Goal: Task Accomplishment & Management: Manage account settings

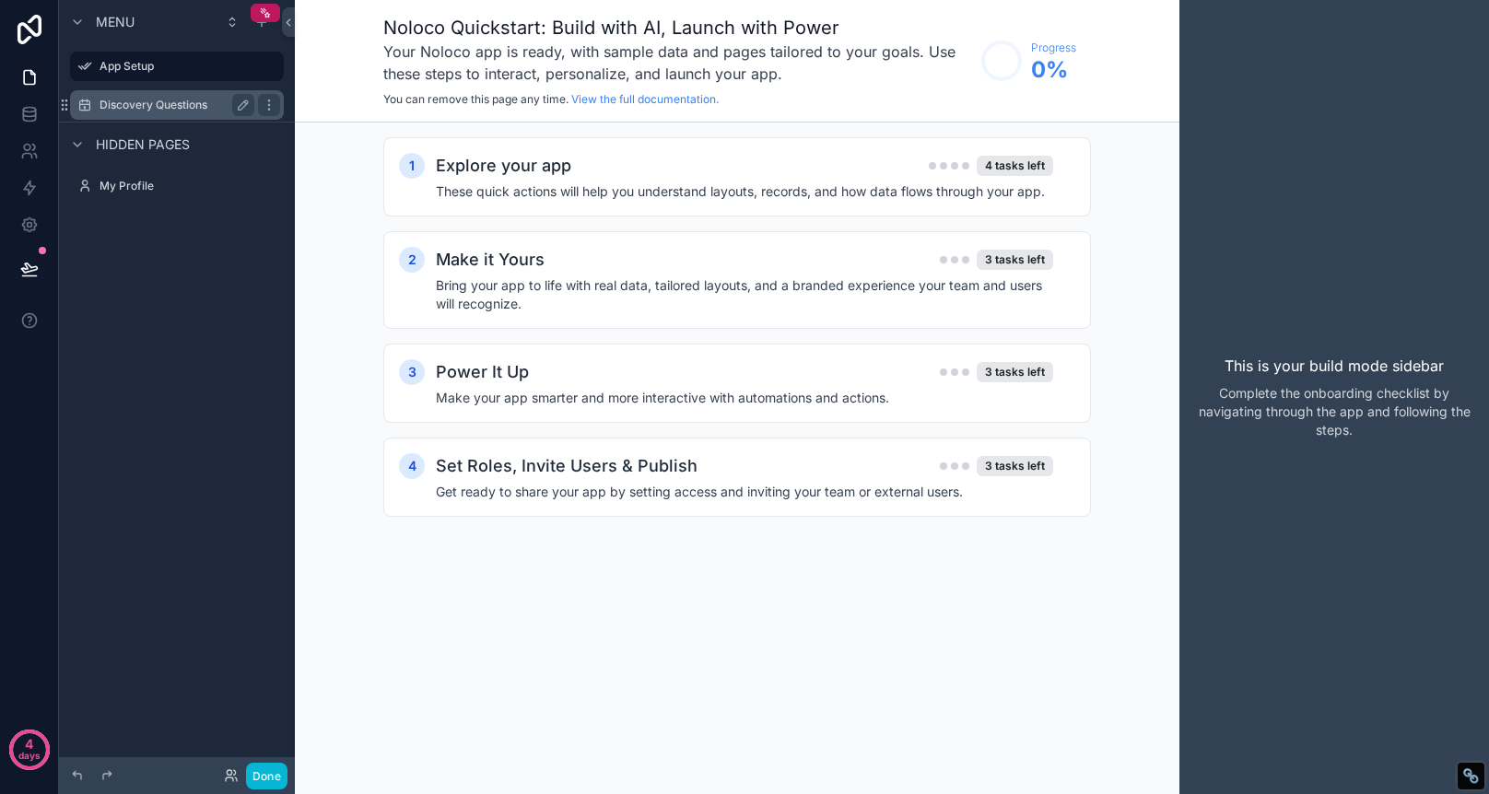
click at [170, 101] on label "Discovery Questions" at bounding box center [173, 105] width 147 height 15
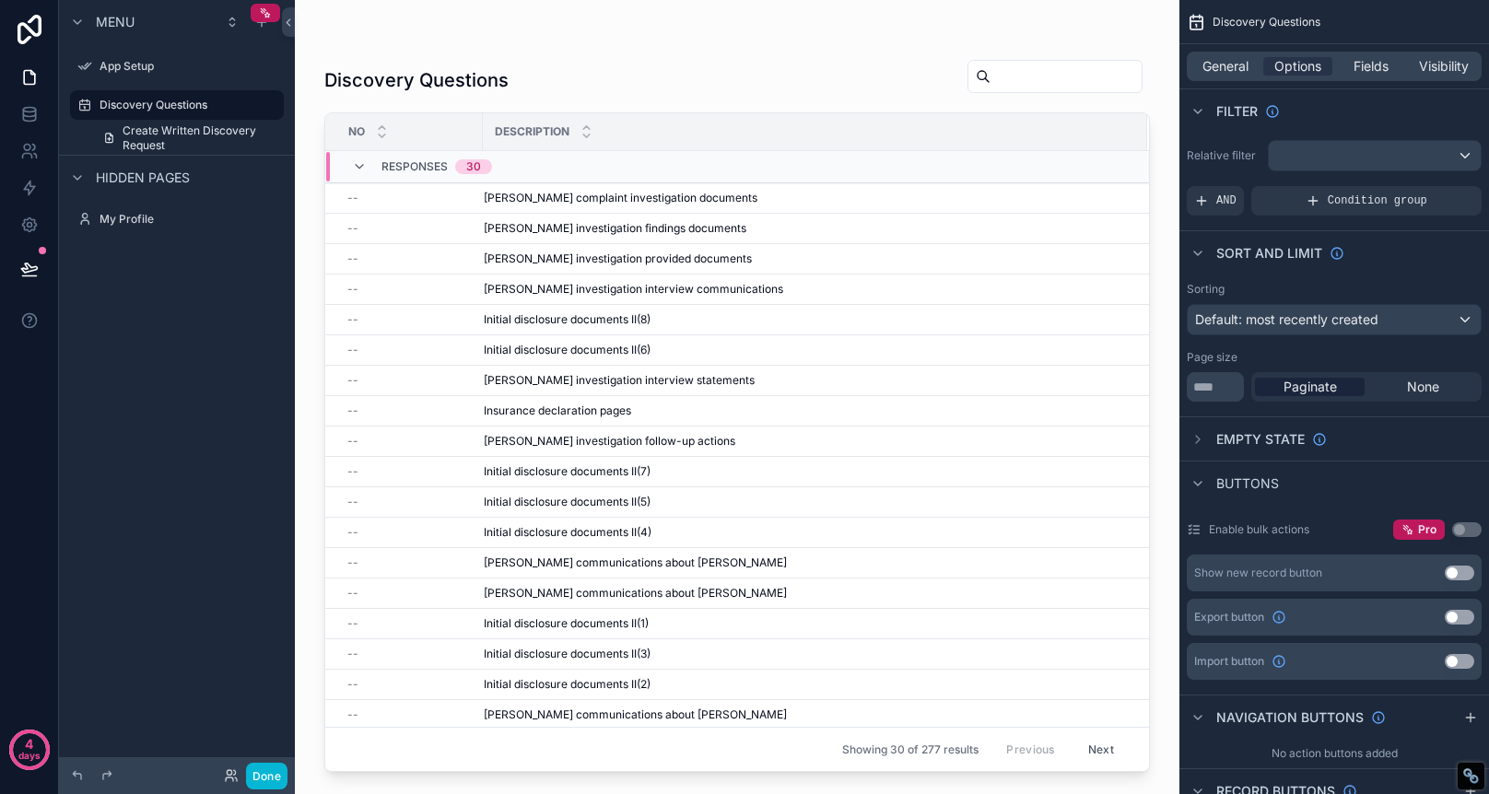
click at [738, 198] on div "scrollable content" at bounding box center [737, 386] width 885 height 772
click at [638, 201] on span "[PERSON_NAME] complaint investigation documents" at bounding box center [621, 198] width 274 height 15
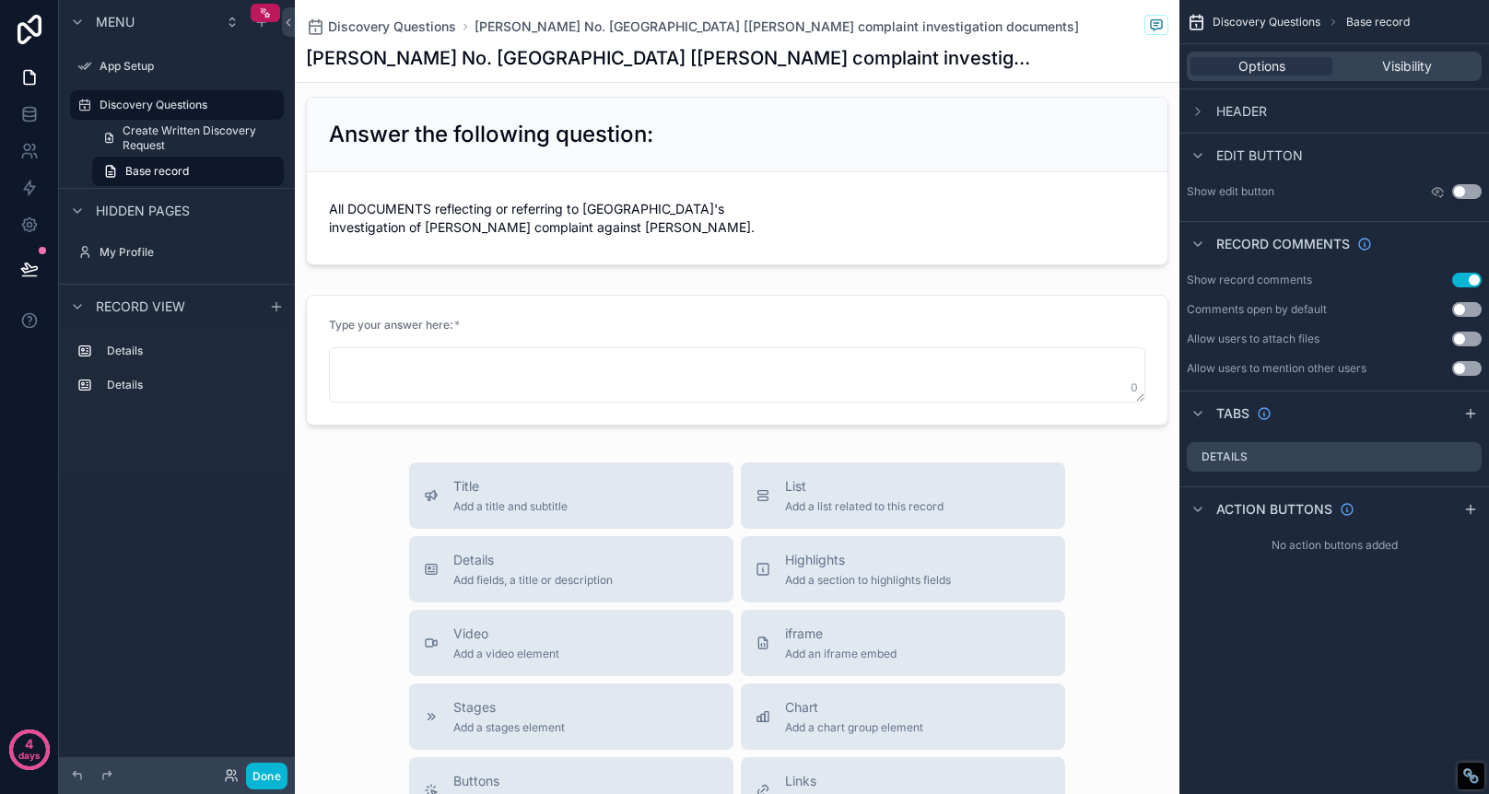
scroll to position [14, 0]
click at [185, 136] on span "Create Written Discovery Request" at bounding box center [198, 137] width 150 height 29
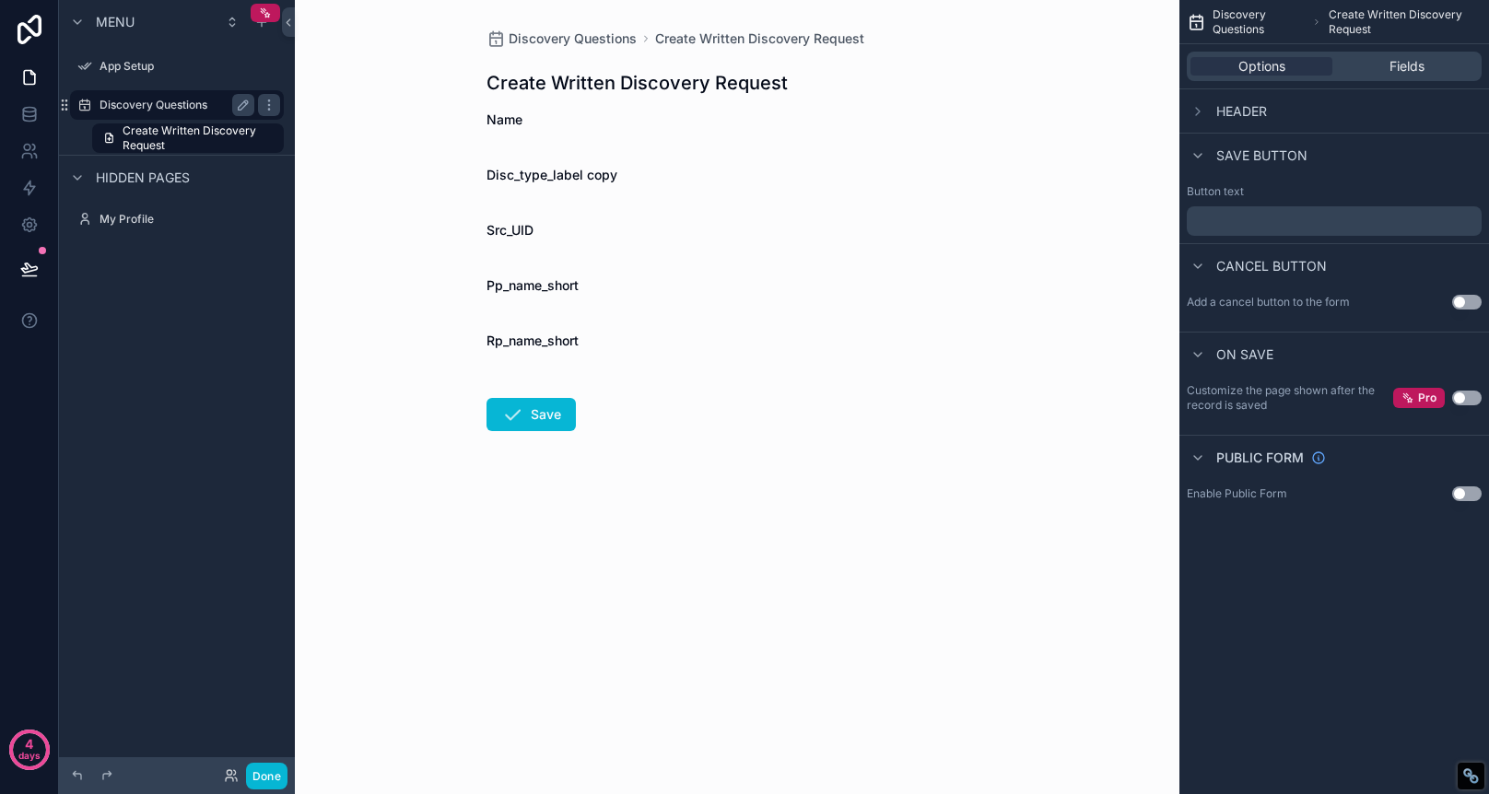
click at [170, 101] on label "Discovery Questions" at bounding box center [173, 105] width 147 height 15
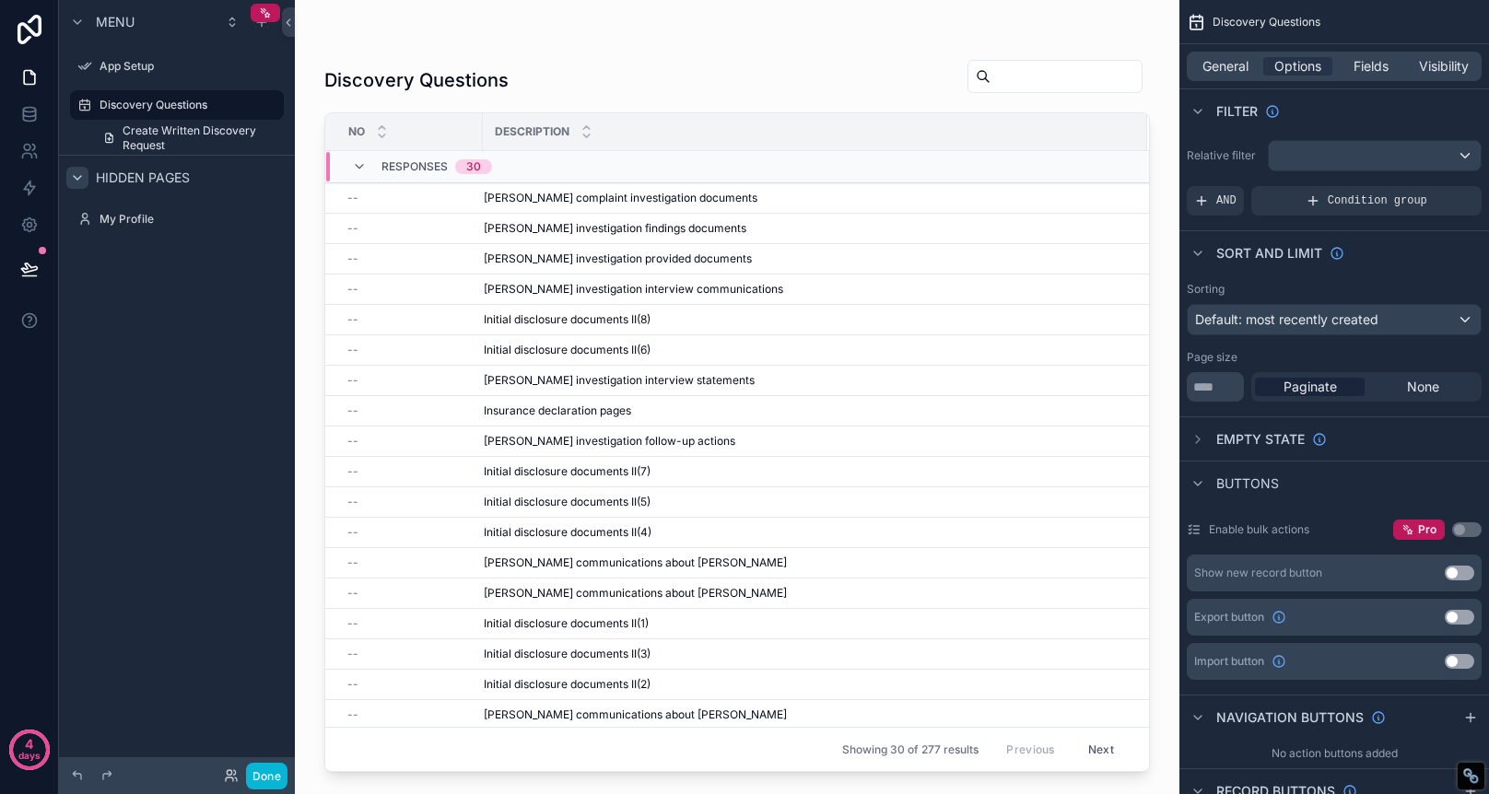
click at [77, 175] on icon "scrollable content" at bounding box center [77, 177] width 15 height 15
click at [77, 175] on icon "scrollable content" at bounding box center [78, 177] width 4 height 7
click at [241, 127] on span "Create Written Discovery Request" at bounding box center [198, 137] width 150 height 29
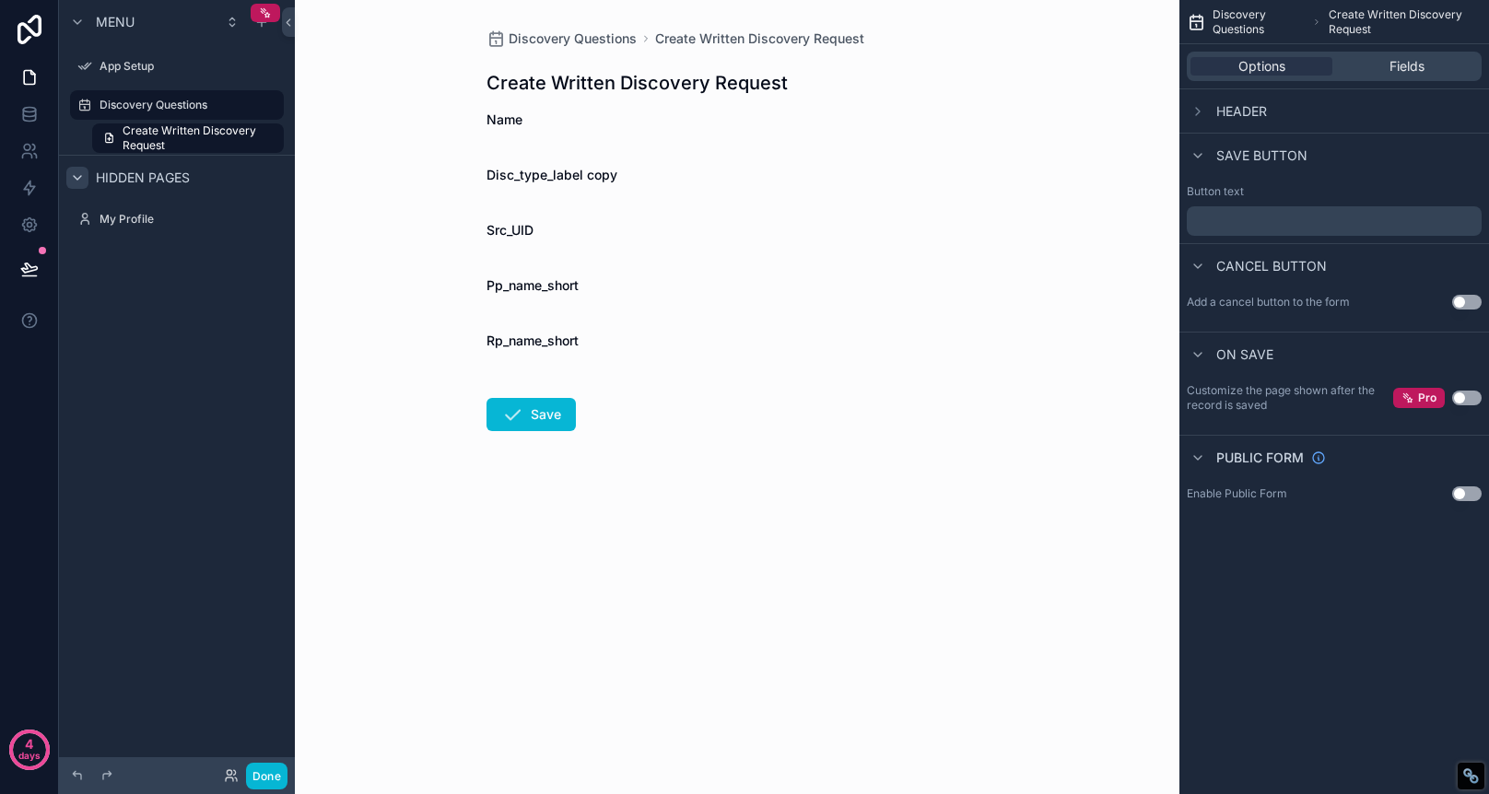
click at [341, 174] on div "Discovery Questions Create Written Discovery Request Create Written Discovery R…" at bounding box center [737, 397] width 885 height 794
click at [252, 134] on span "Create Written Discovery Request" at bounding box center [198, 137] width 150 height 29
click at [210, 97] on div "Discovery Questions" at bounding box center [177, 105] width 155 height 22
click at [212, 134] on span "Create Written Discovery Request" at bounding box center [198, 137] width 150 height 29
click at [1253, 24] on span "Discovery Questions" at bounding box center [1259, 21] width 92 height 29
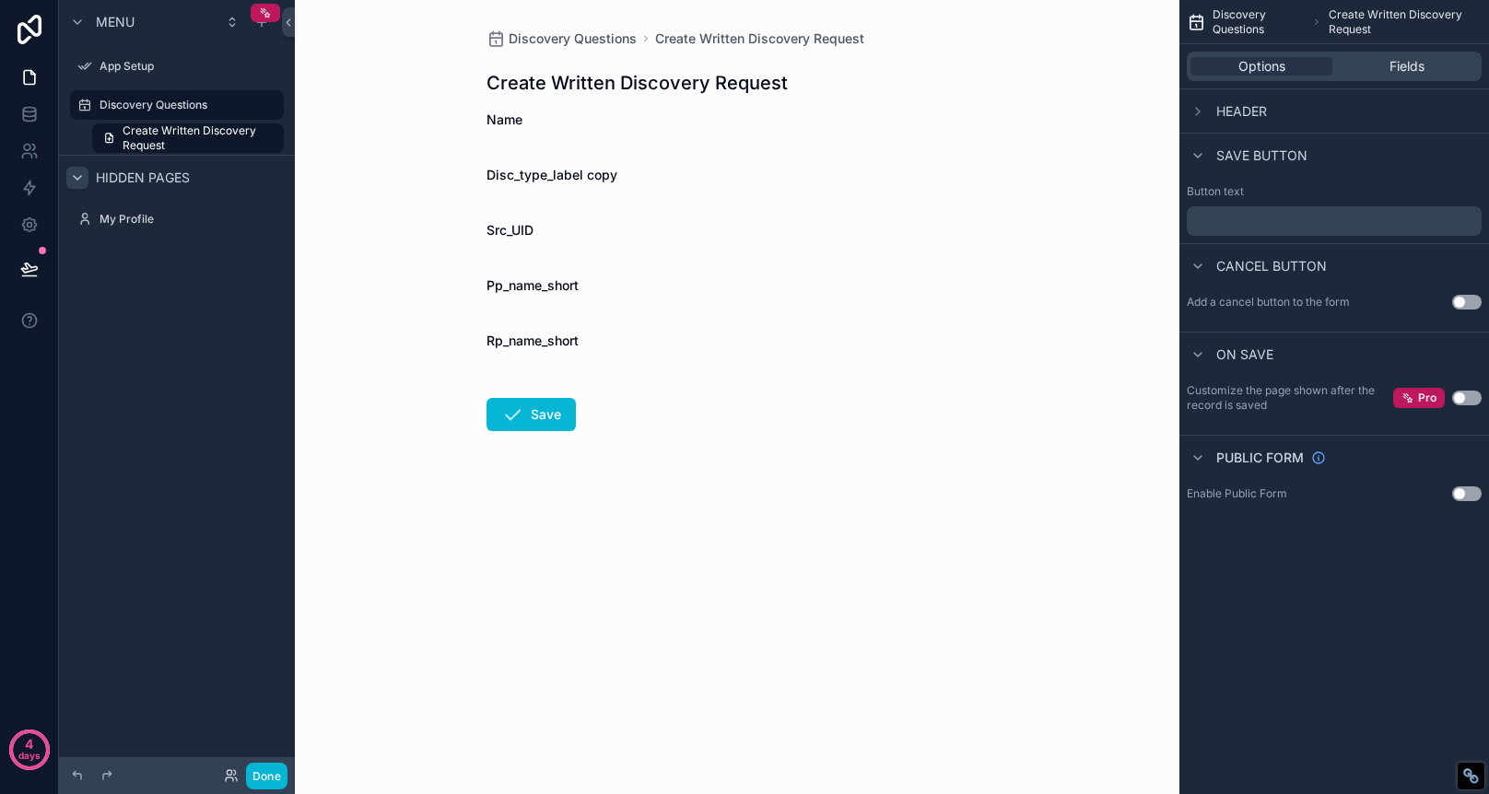
click at [1253, 24] on span "Discovery Questions" at bounding box center [1259, 21] width 92 height 29
click at [246, 73] on icon "scrollable content" at bounding box center [243, 66] width 15 height 15
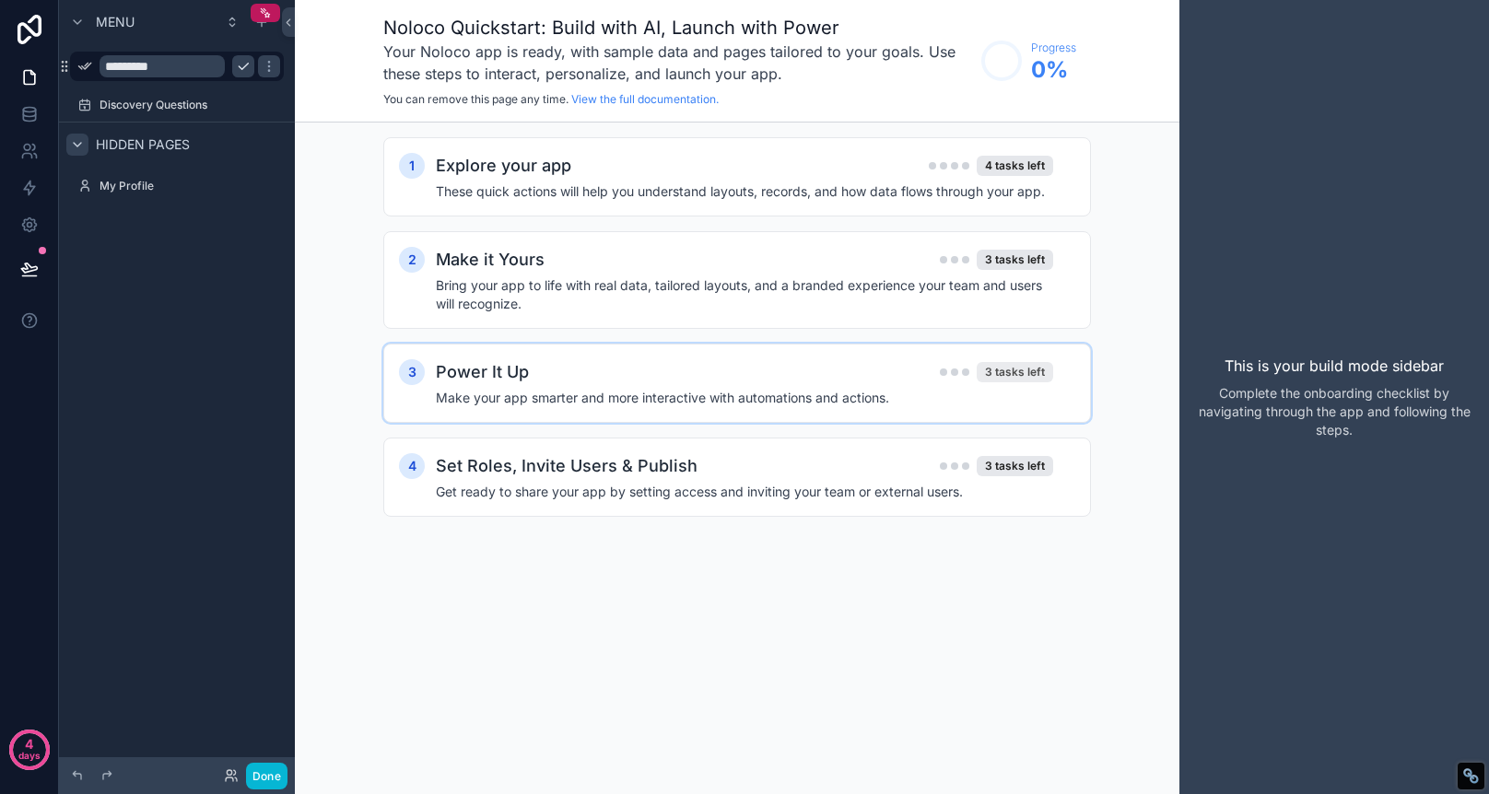
click at [1017, 372] on div "3 tasks left" at bounding box center [1015, 372] width 76 height 20
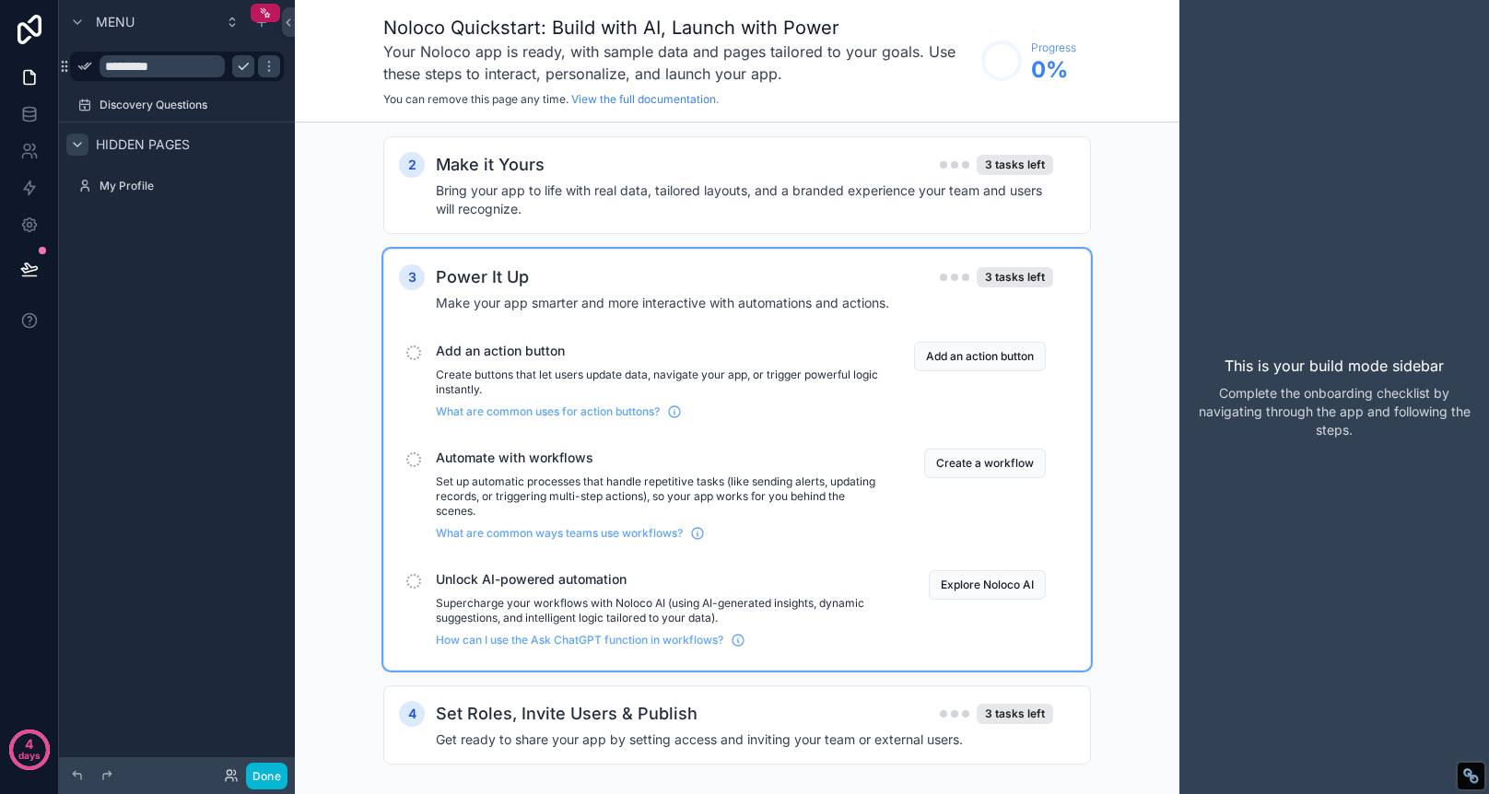
scroll to position [113, 0]
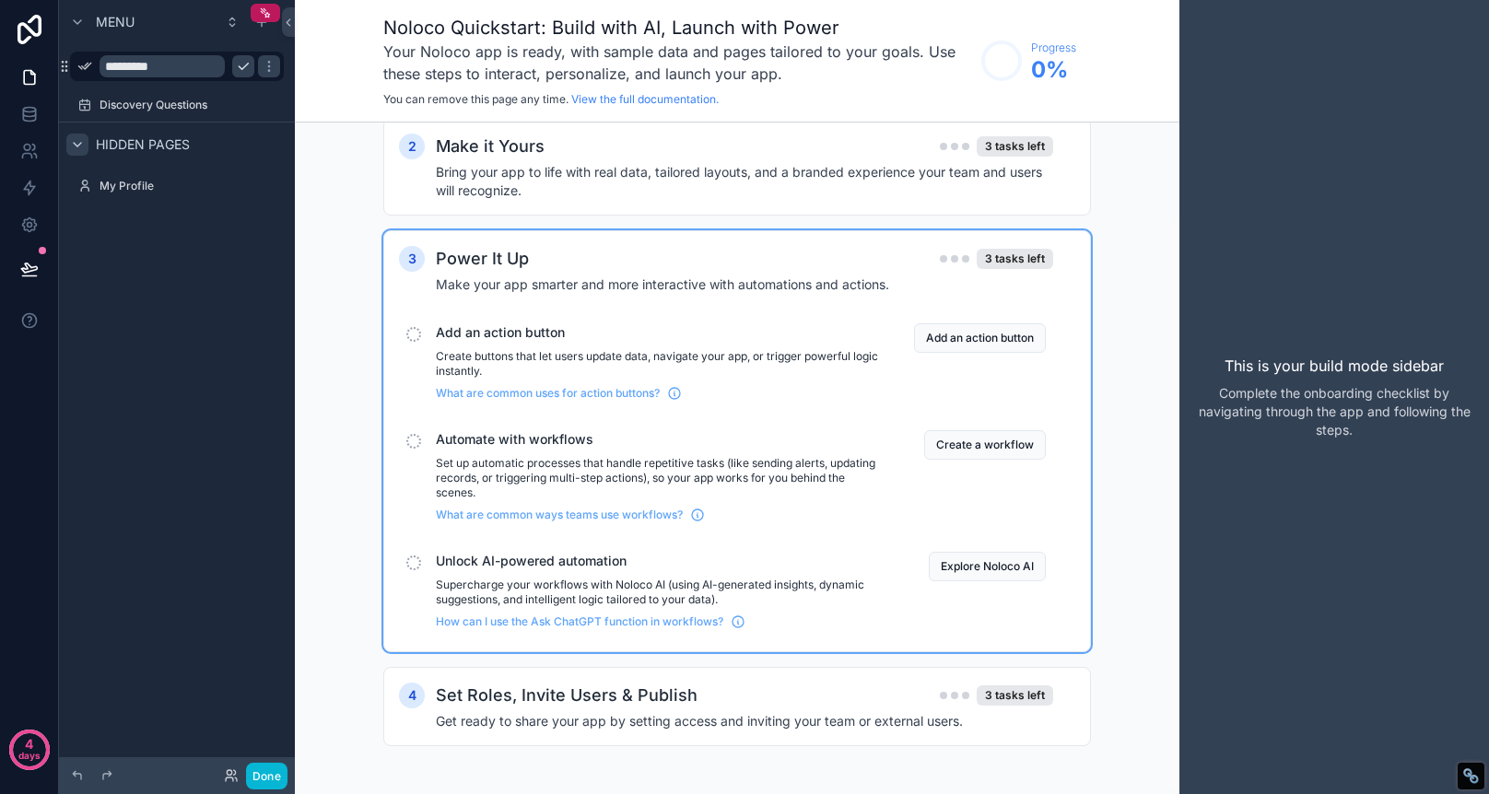
click at [413, 330] on div "scrollable content" at bounding box center [413, 334] width 15 height 15
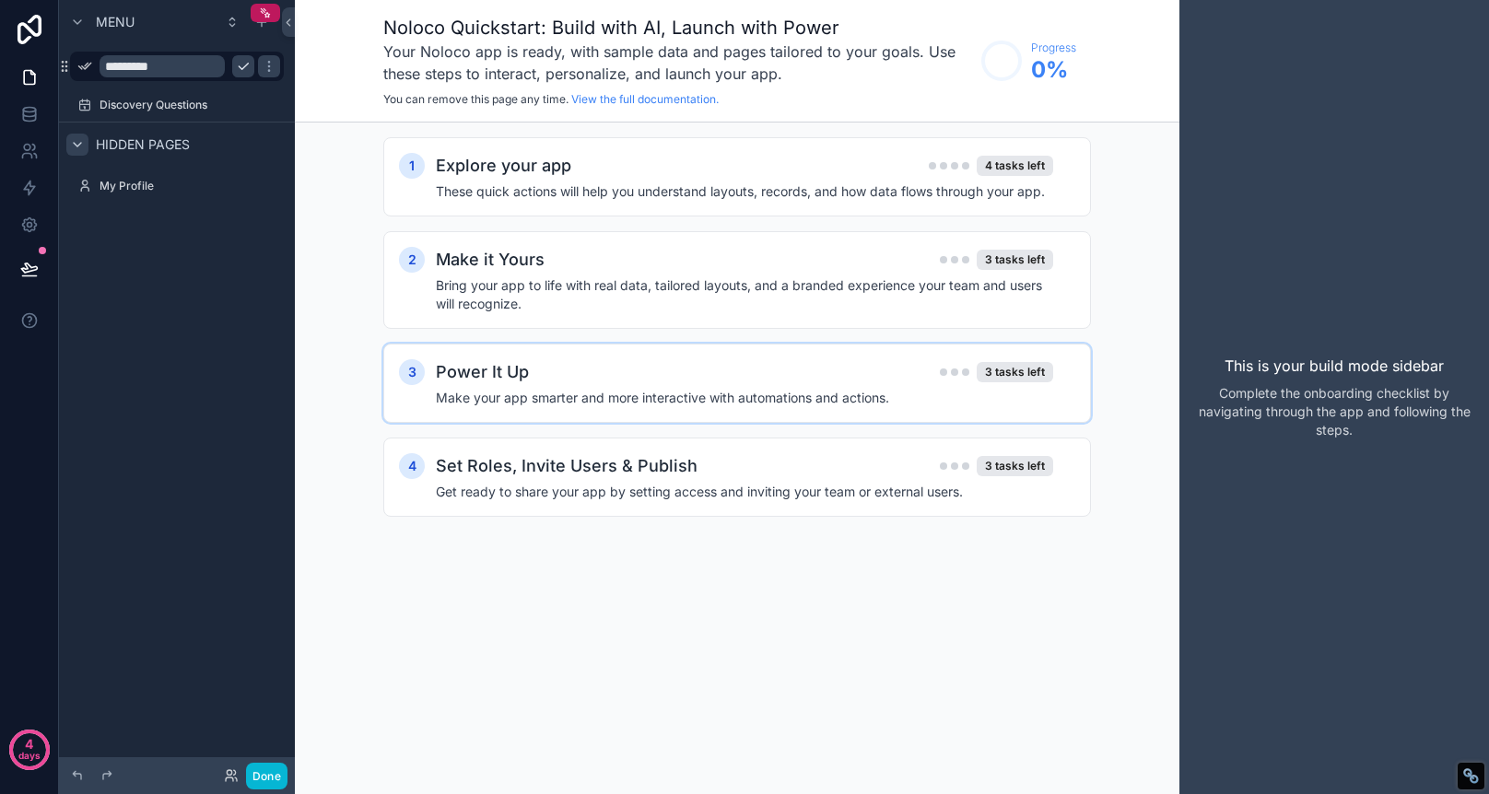
scroll to position [0, 0]
click at [724, 304] on h4 "Bring your app to life with real data, tailored layouts, and a branded experien…" at bounding box center [744, 294] width 617 height 37
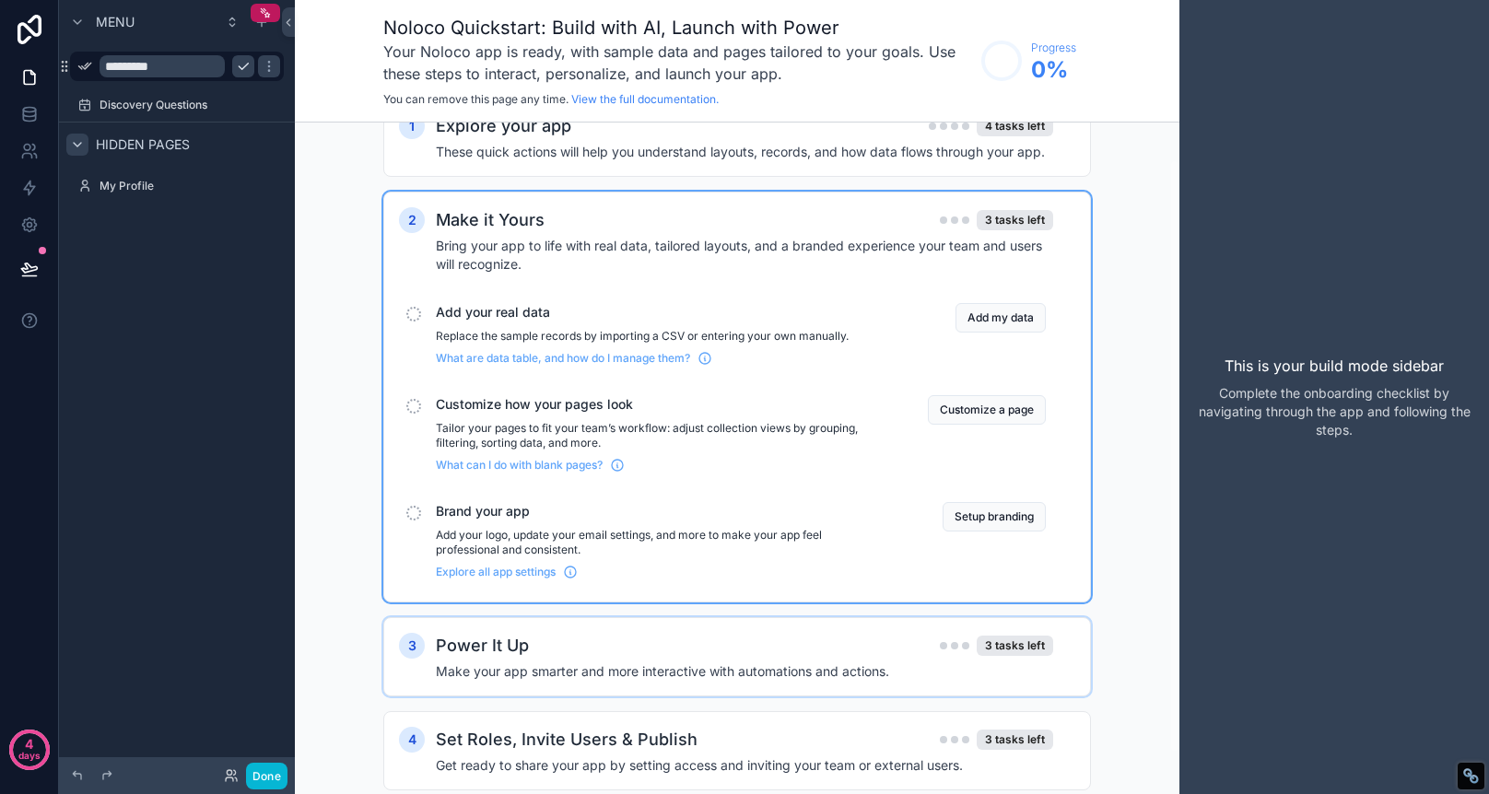
scroll to position [88, 0]
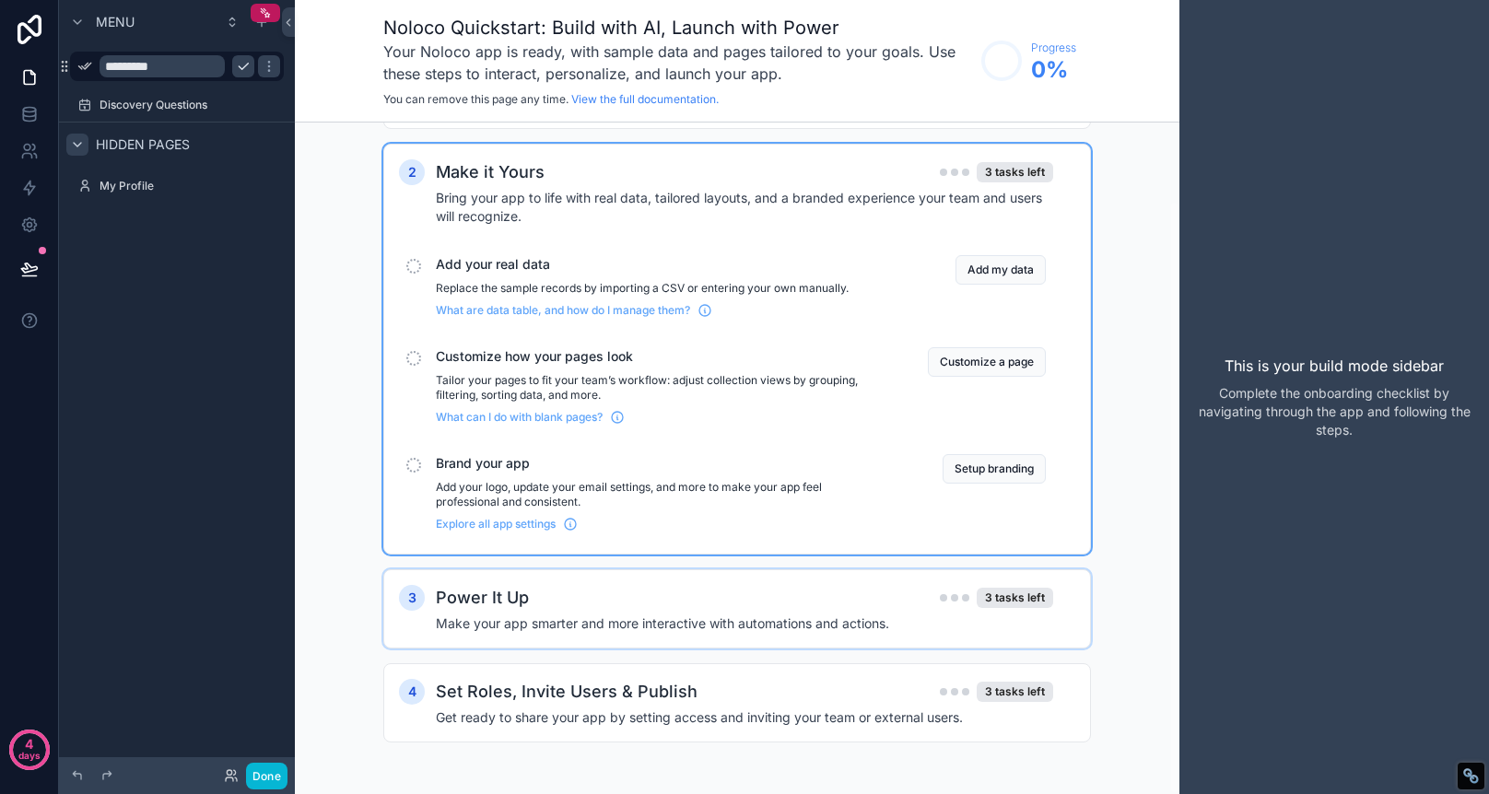
click at [766, 605] on div "Power It Up 3 tasks left" at bounding box center [744, 598] width 617 height 26
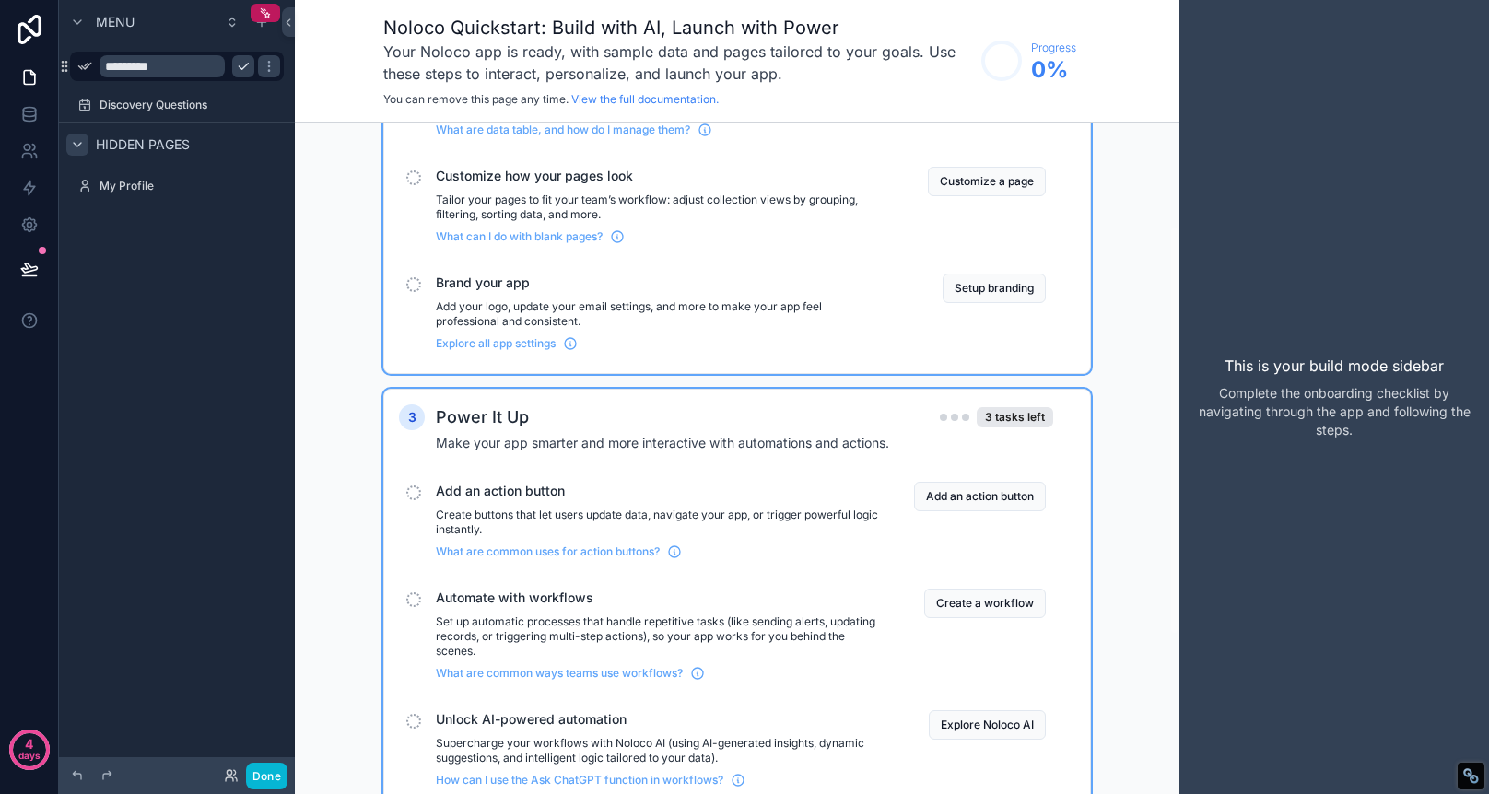
scroll to position [123, 0]
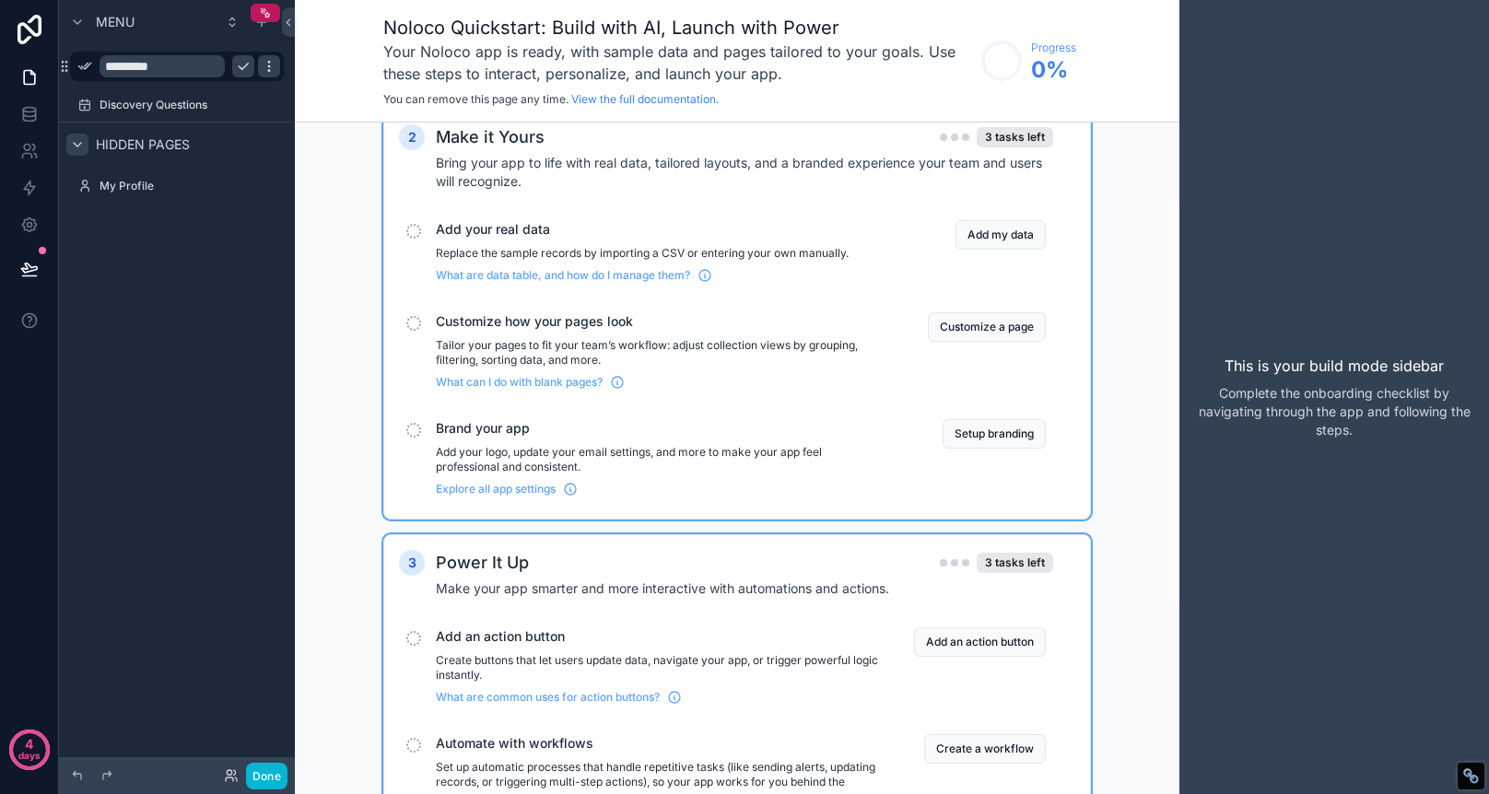
click at [269, 68] on icon "scrollable content" at bounding box center [269, 66] width 15 height 15
click at [215, 168] on div "scrollable content" at bounding box center [177, 168] width 236 height 4
click at [289, 14] on button at bounding box center [288, 21] width 13 height 29
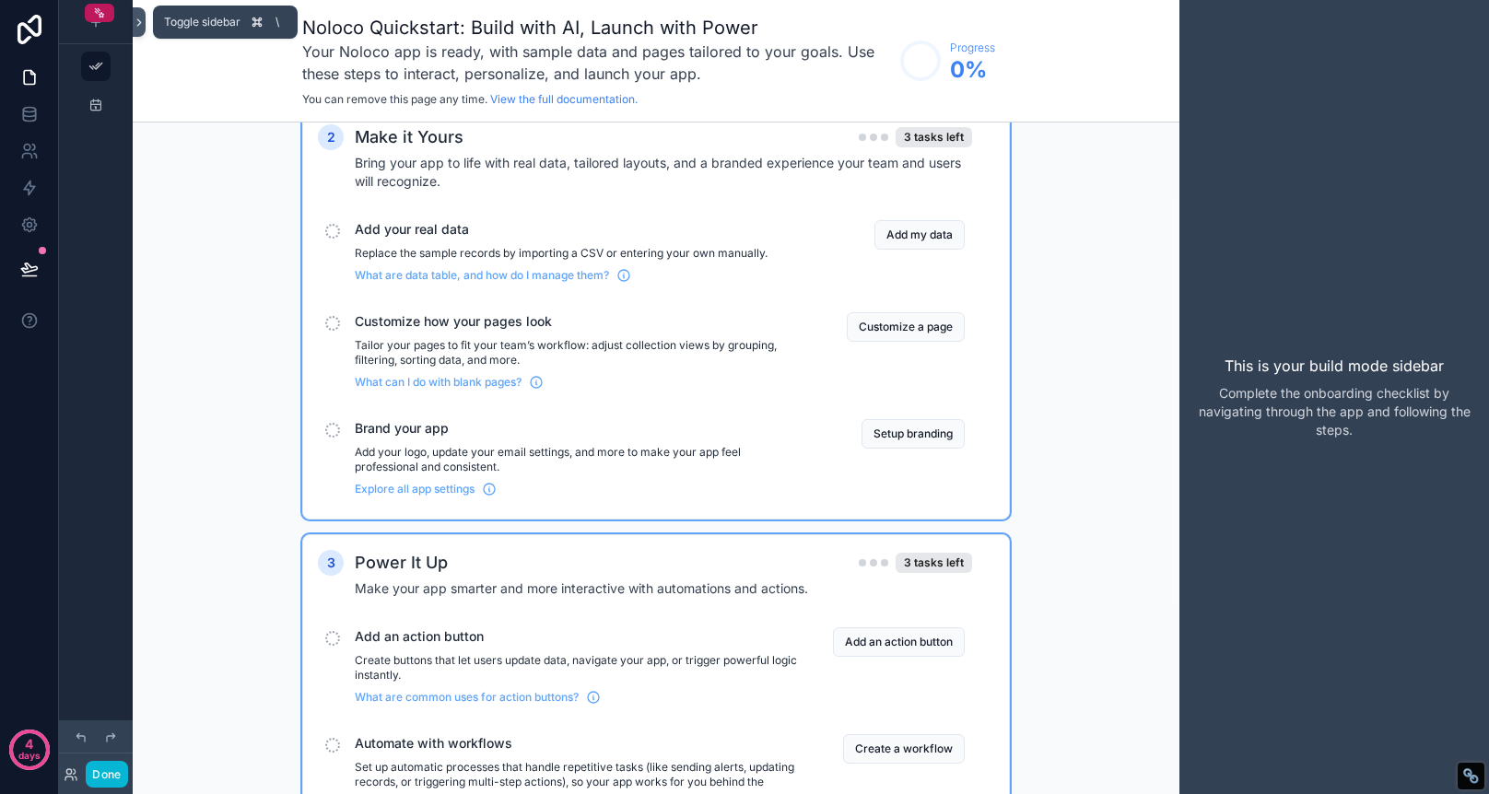
click at [136, 24] on icon at bounding box center [139, 23] width 13 height 14
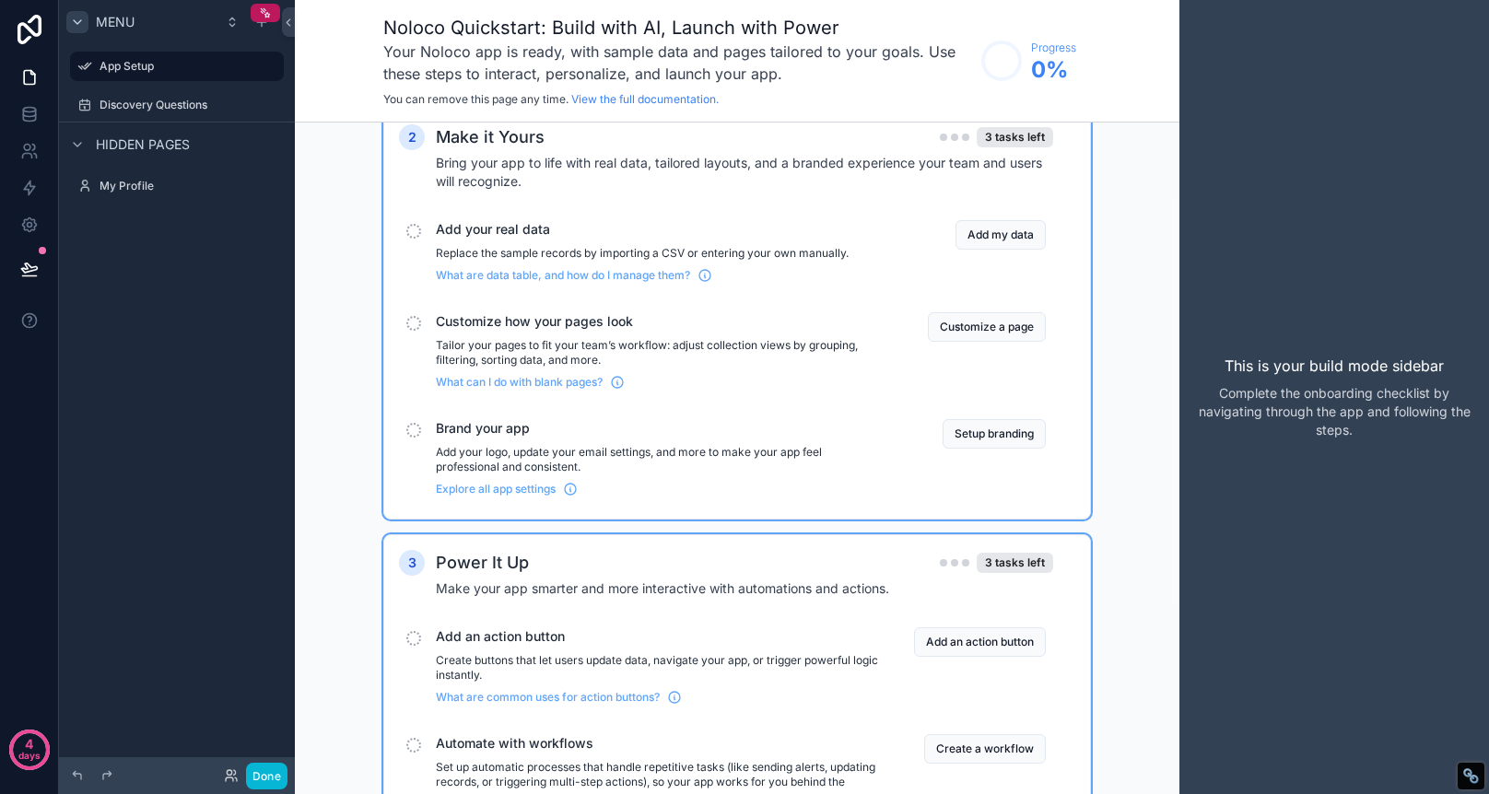
click at [76, 23] on icon "scrollable content" at bounding box center [77, 22] width 7 height 4
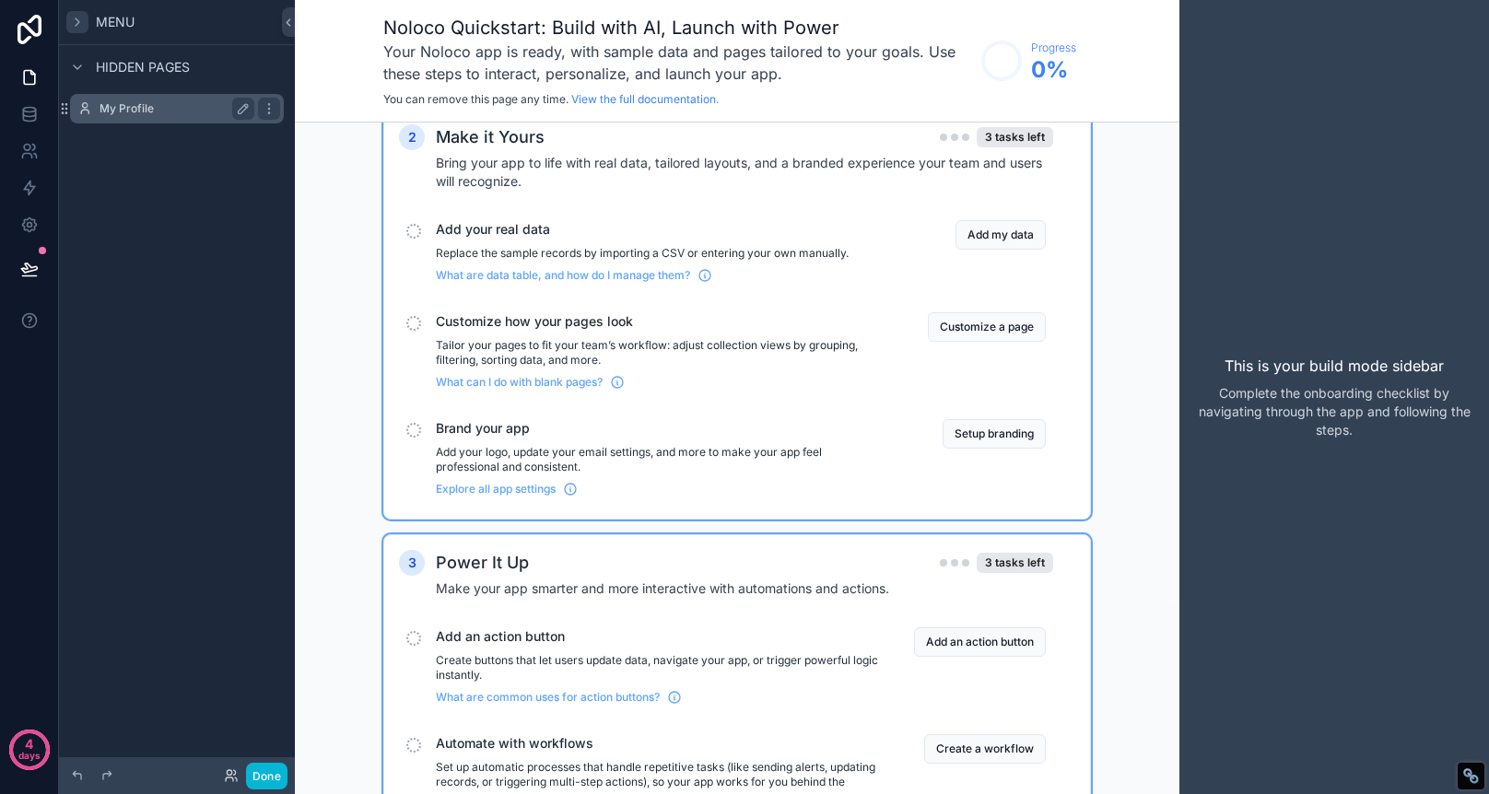
click at [154, 118] on div "My Profile" at bounding box center [177, 109] width 155 height 22
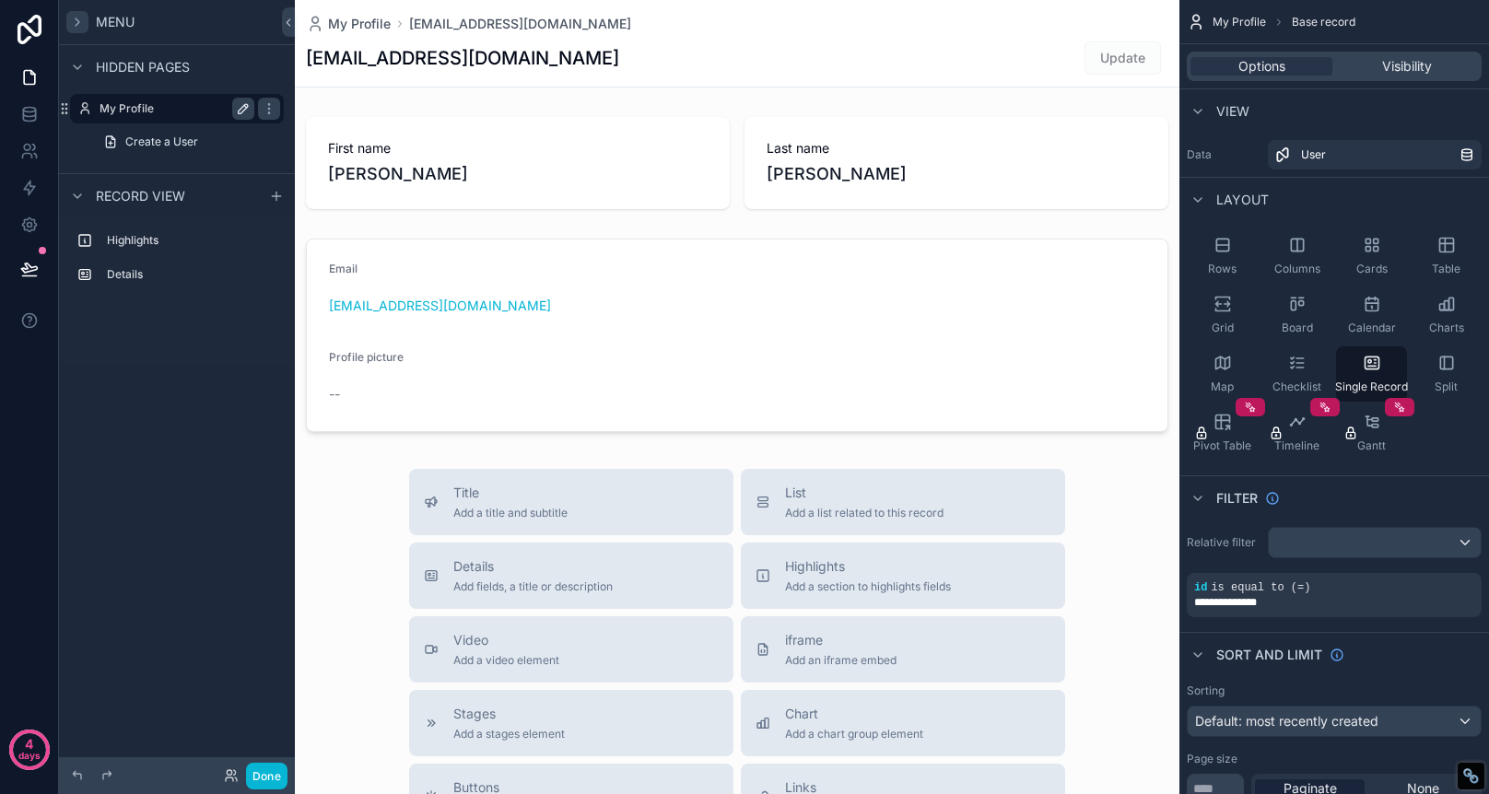
click at [246, 112] on icon "scrollable content" at bounding box center [243, 108] width 15 height 15
click at [273, 108] on icon "scrollable content" at bounding box center [269, 108] width 15 height 15
click at [1219, 111] on span "View" at bounding box center [1232, 111] width 33 height 18
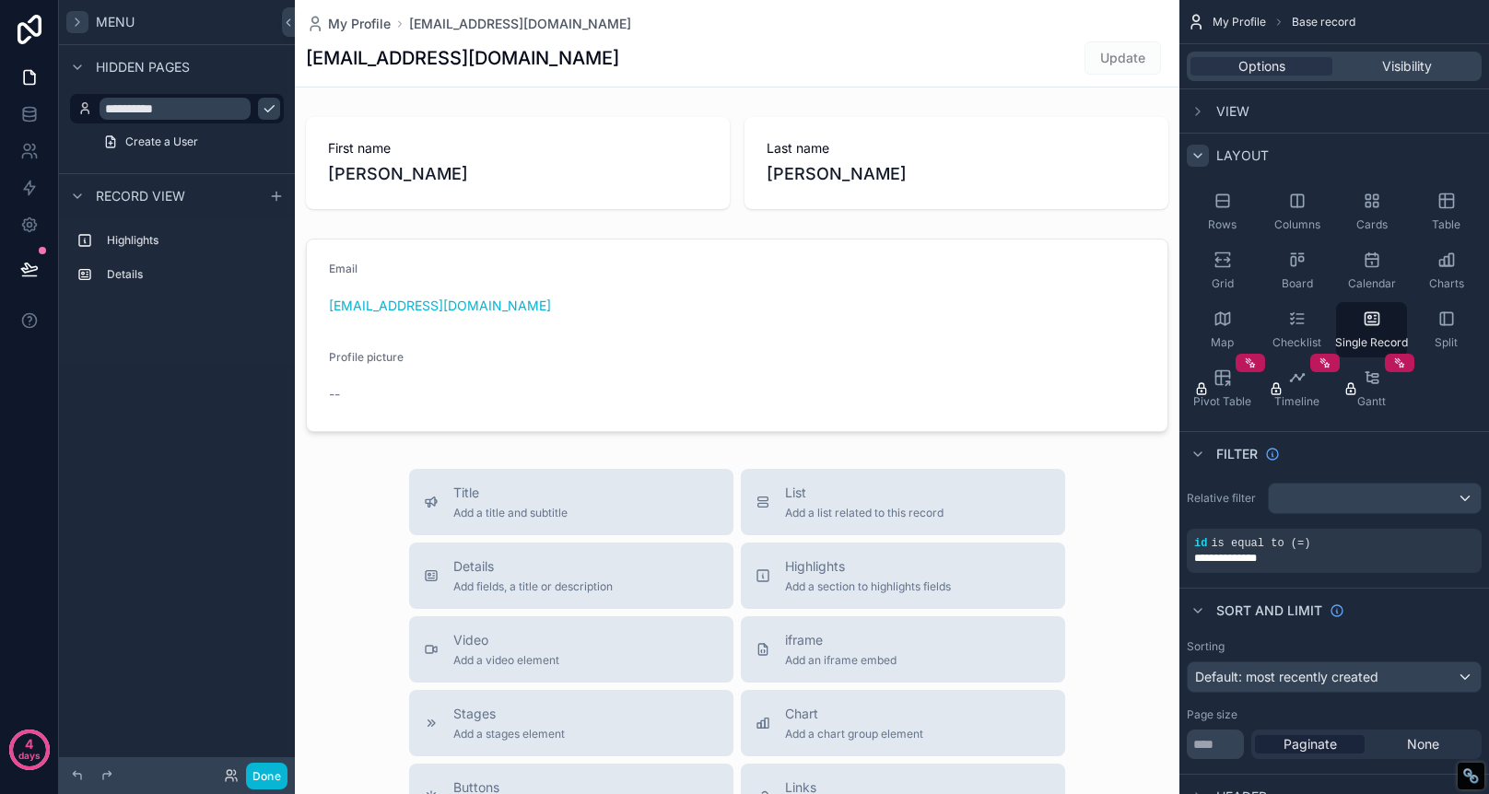
click at [1200, 155] on icon "scrollable content" at bounding box center [1197, 156] width 7 height 4
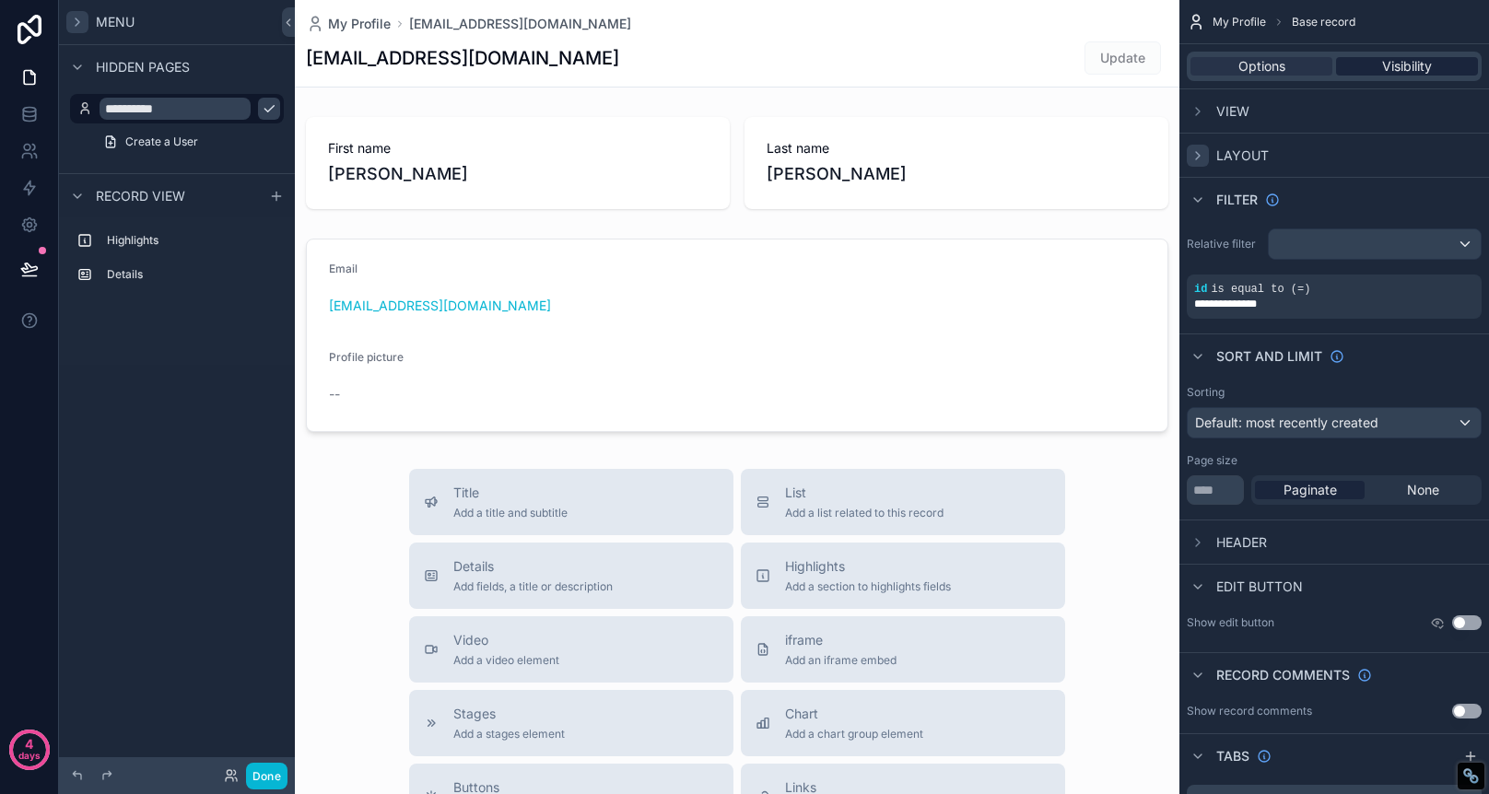
click at [1413, 65] on span "Visibility" at bounding box center [1407, 66] width 50 height 18
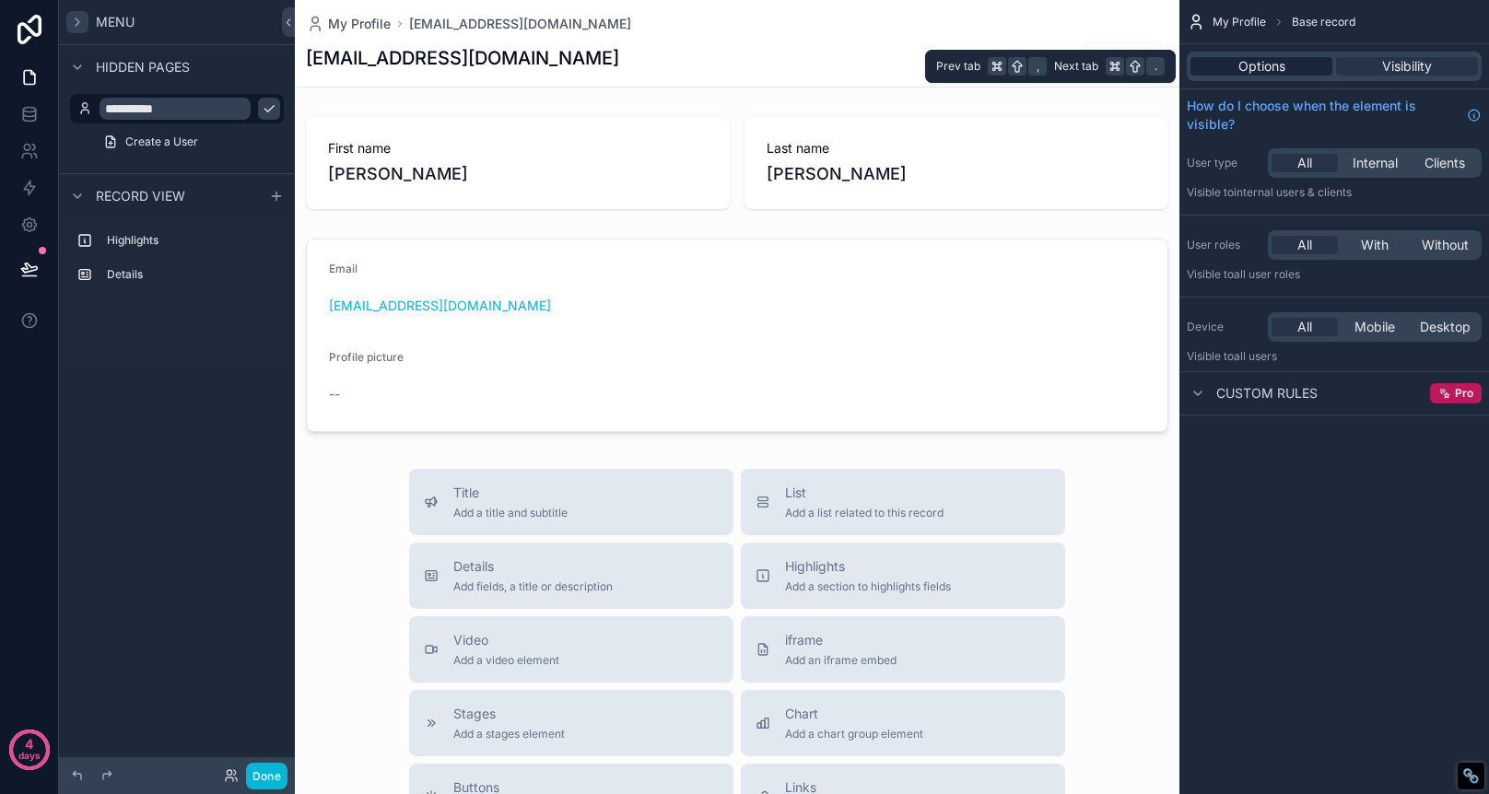
click at [1269, 68] on span "Options" at bounding box center [1262, 66] width 47 height 18
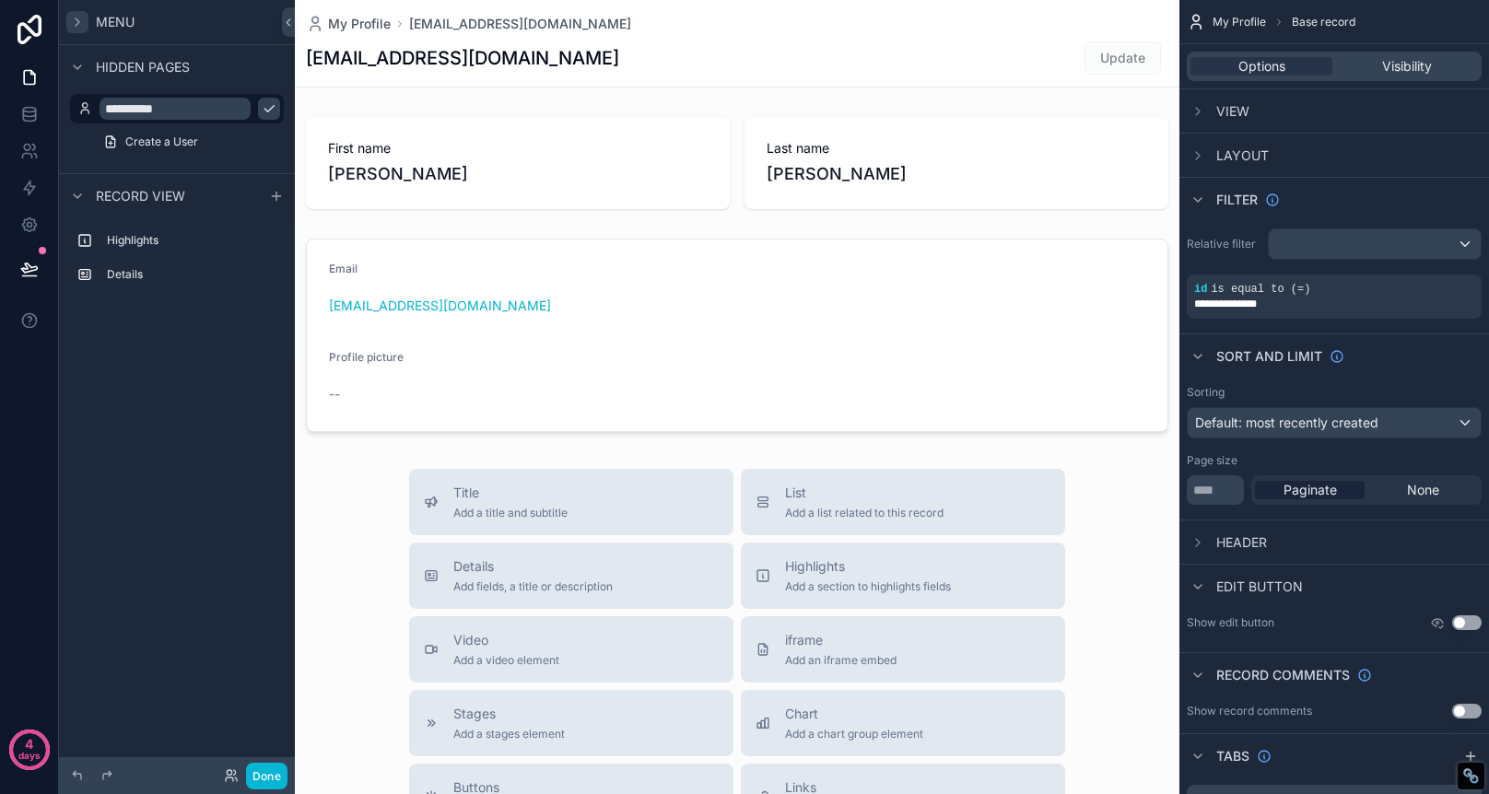
click at [1254, 17] on span "My Profile" at bounding box center [1239, 22] width 53 height 15
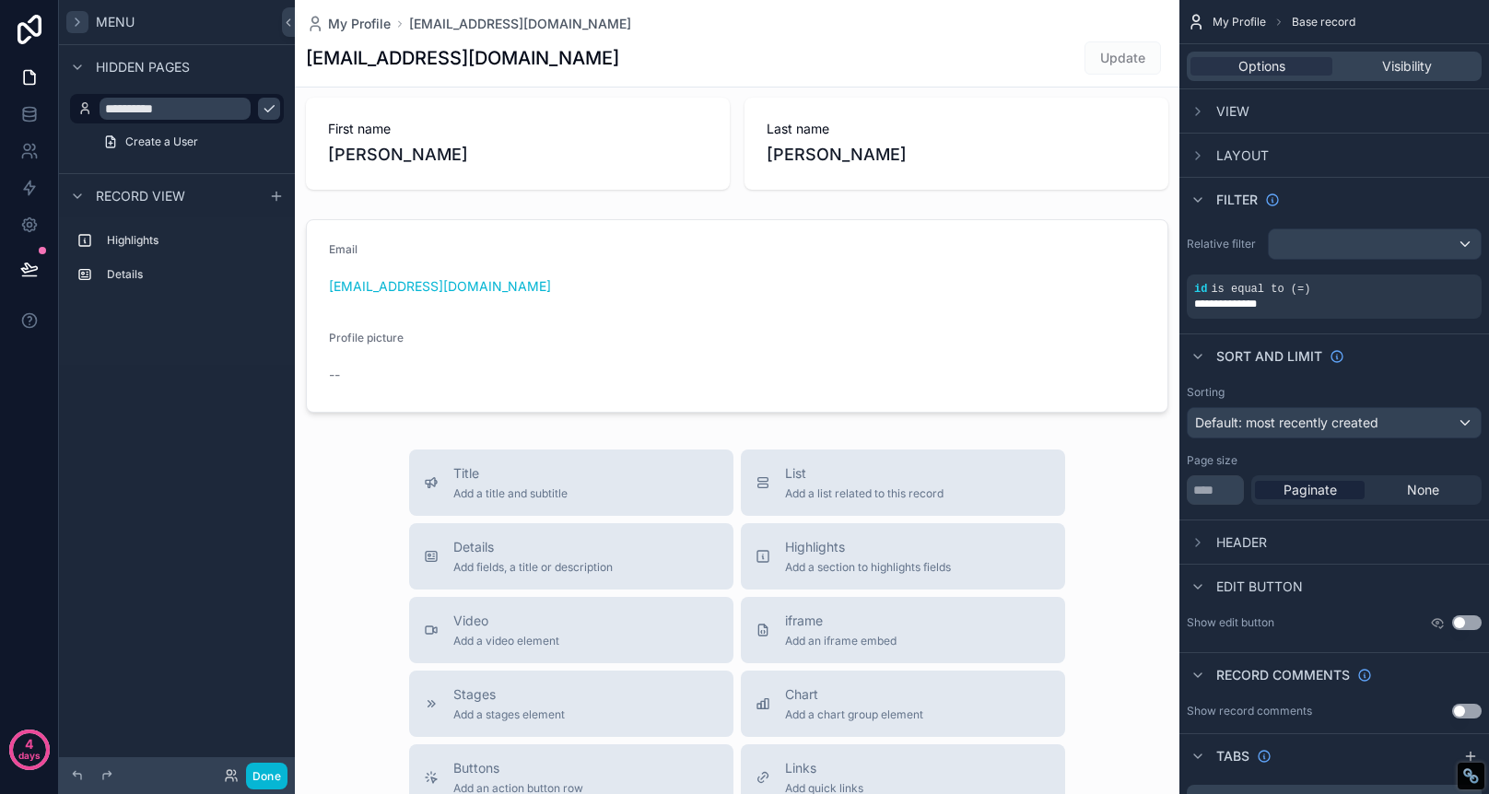
click at [613, 289] on div "scrollable content" at bounding box center [737, 617] width 885 height 1273
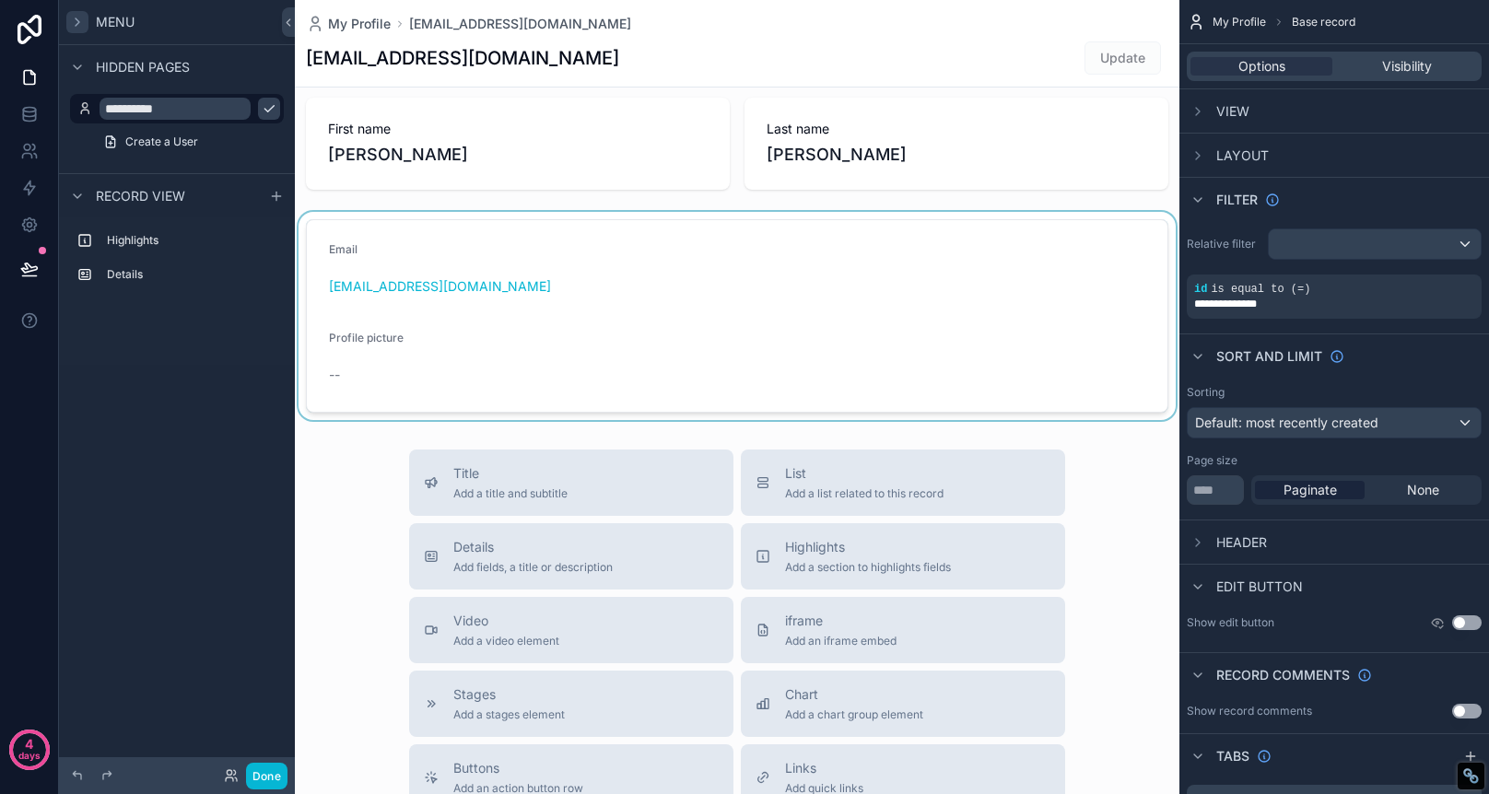
click at [613, 241] on div "scrollable content" at bounding box center [737, 316] width 885 height 208
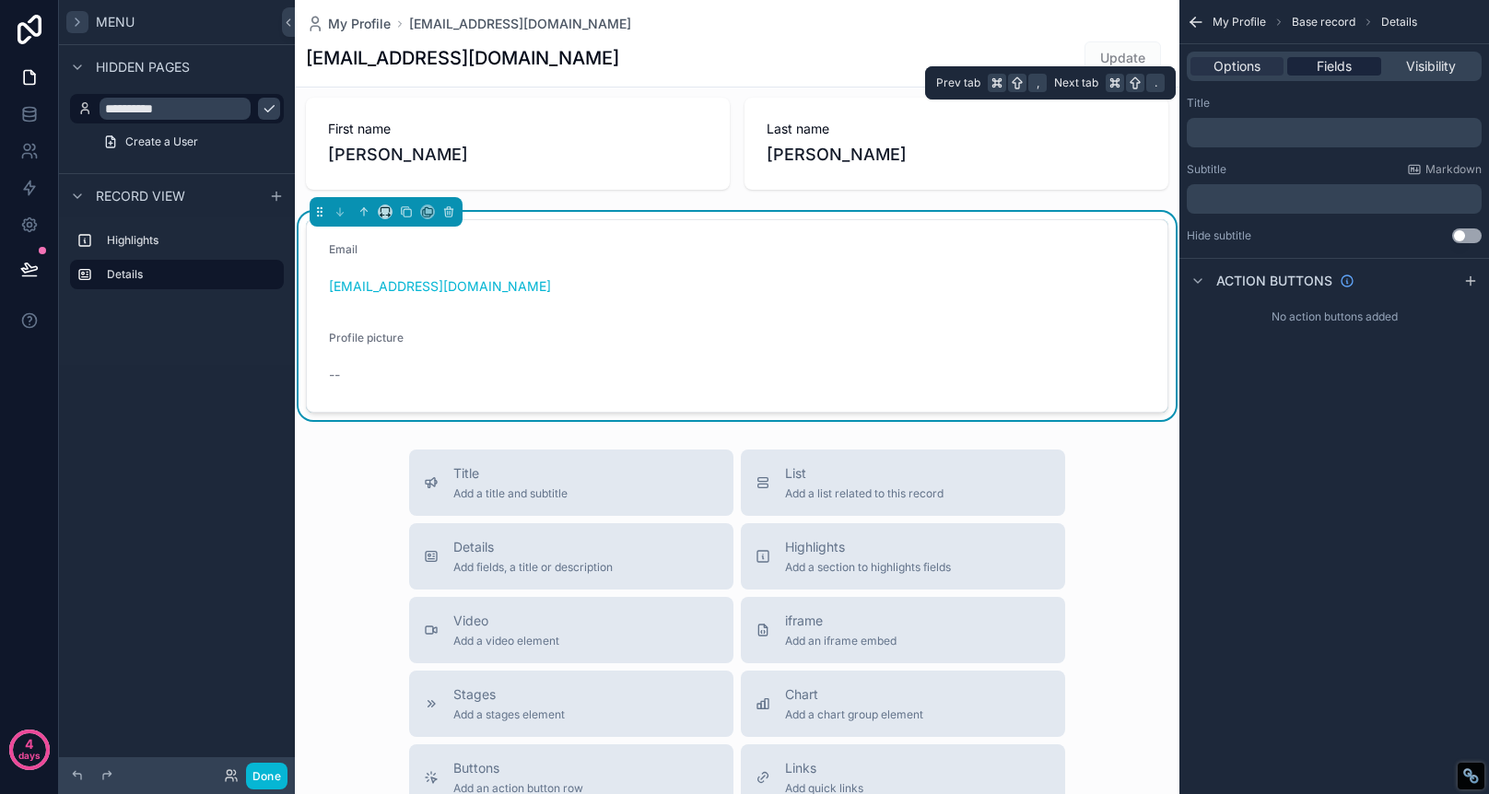
click at [1331, 72] on span "Fields" at bounding box center [1334, 66] width 35 height 18
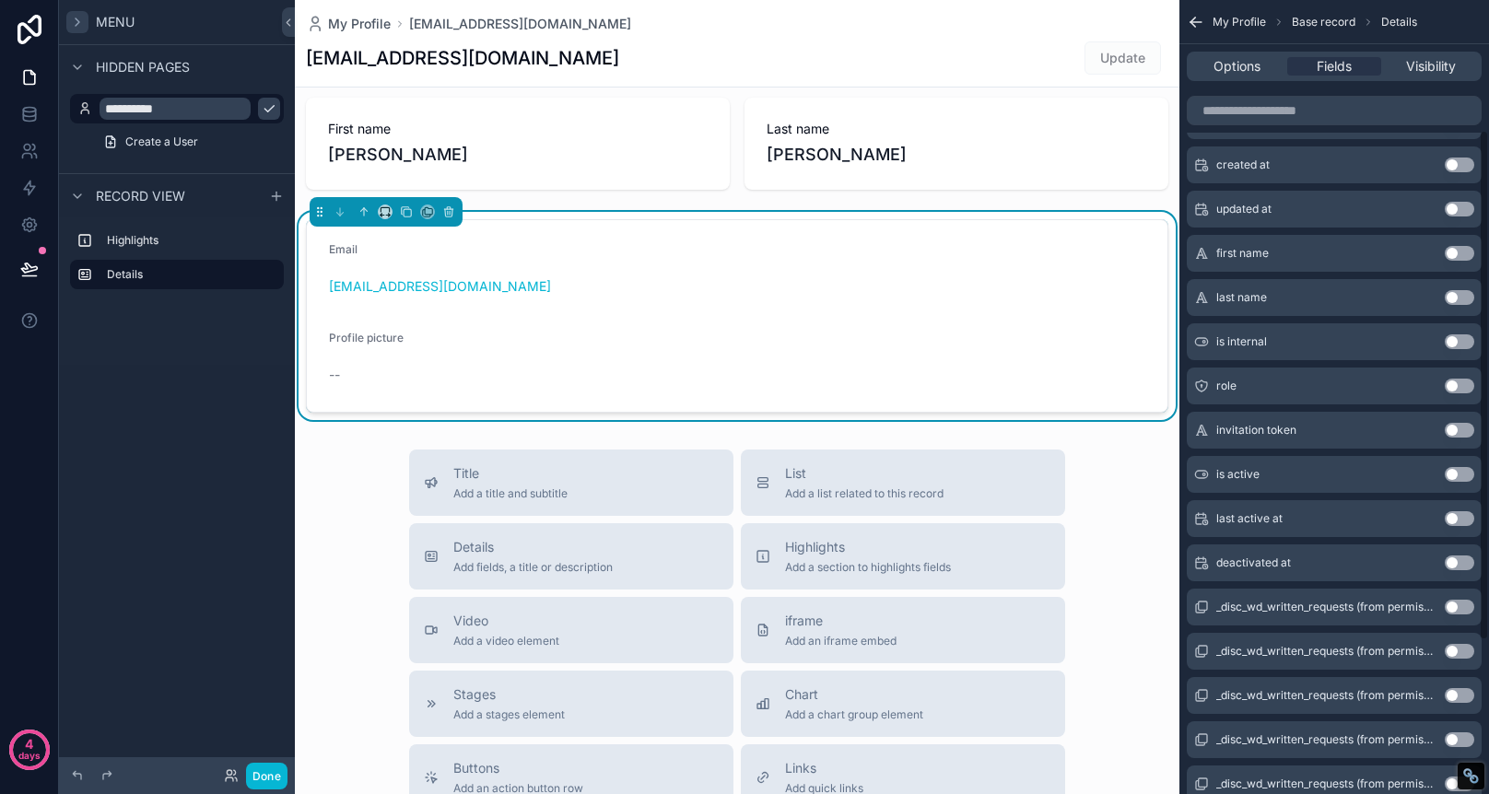
scroll to position [172, 0]
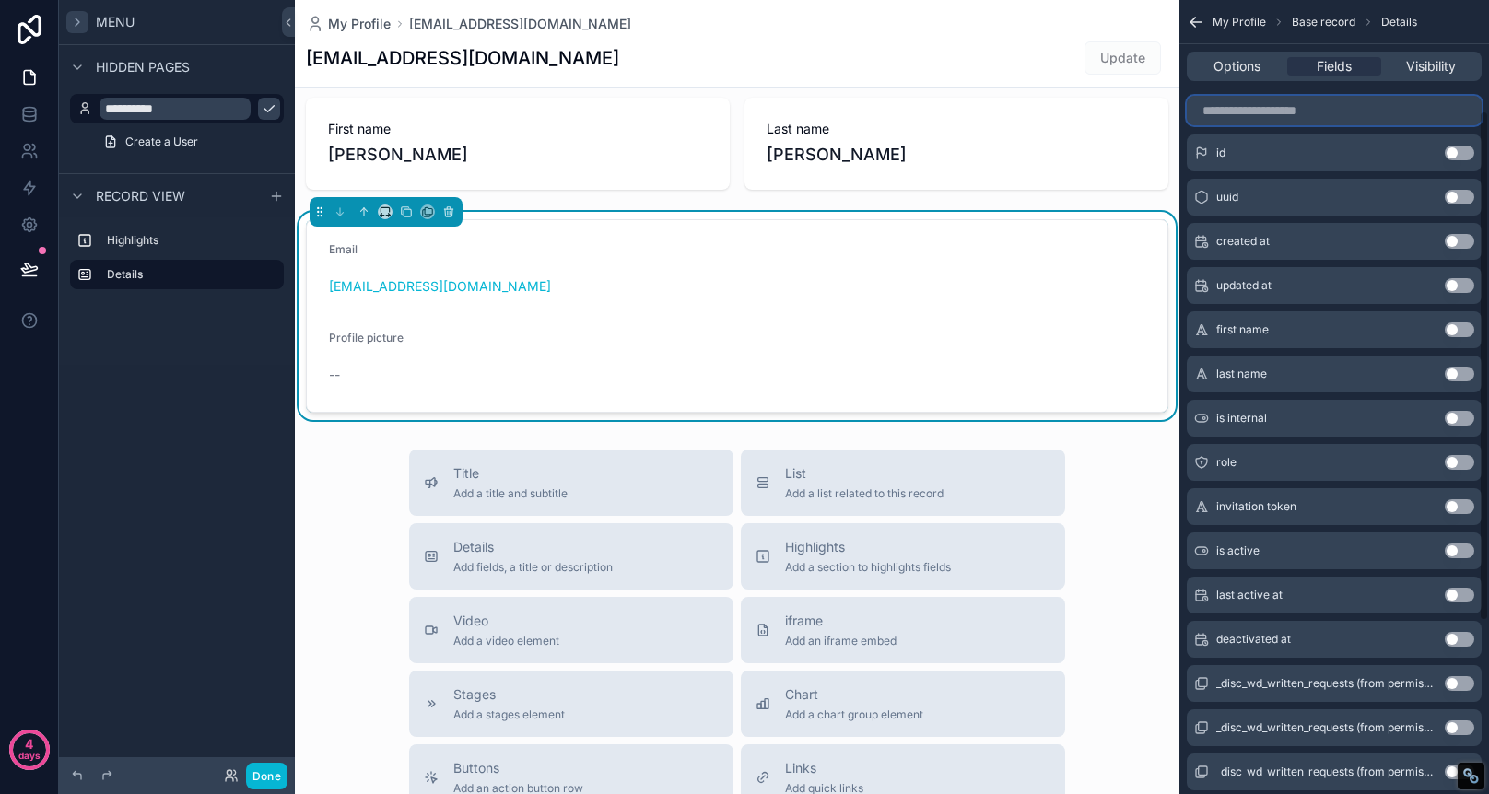
click at [1293, 114] on input "scrollable content" at bounding box center [1334, 110] width 295 height 29
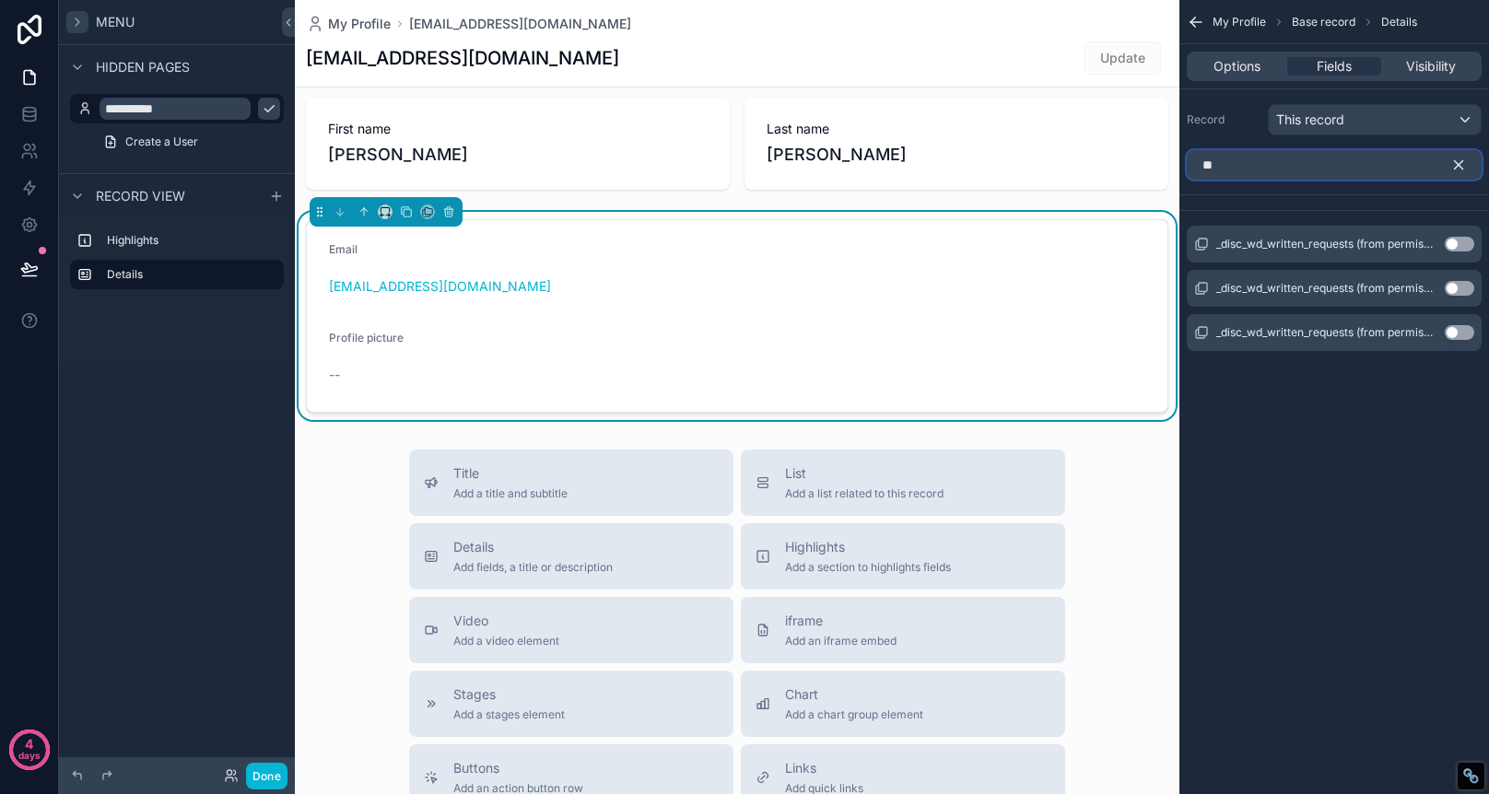
scroll to position [0, 0]
type input "*"
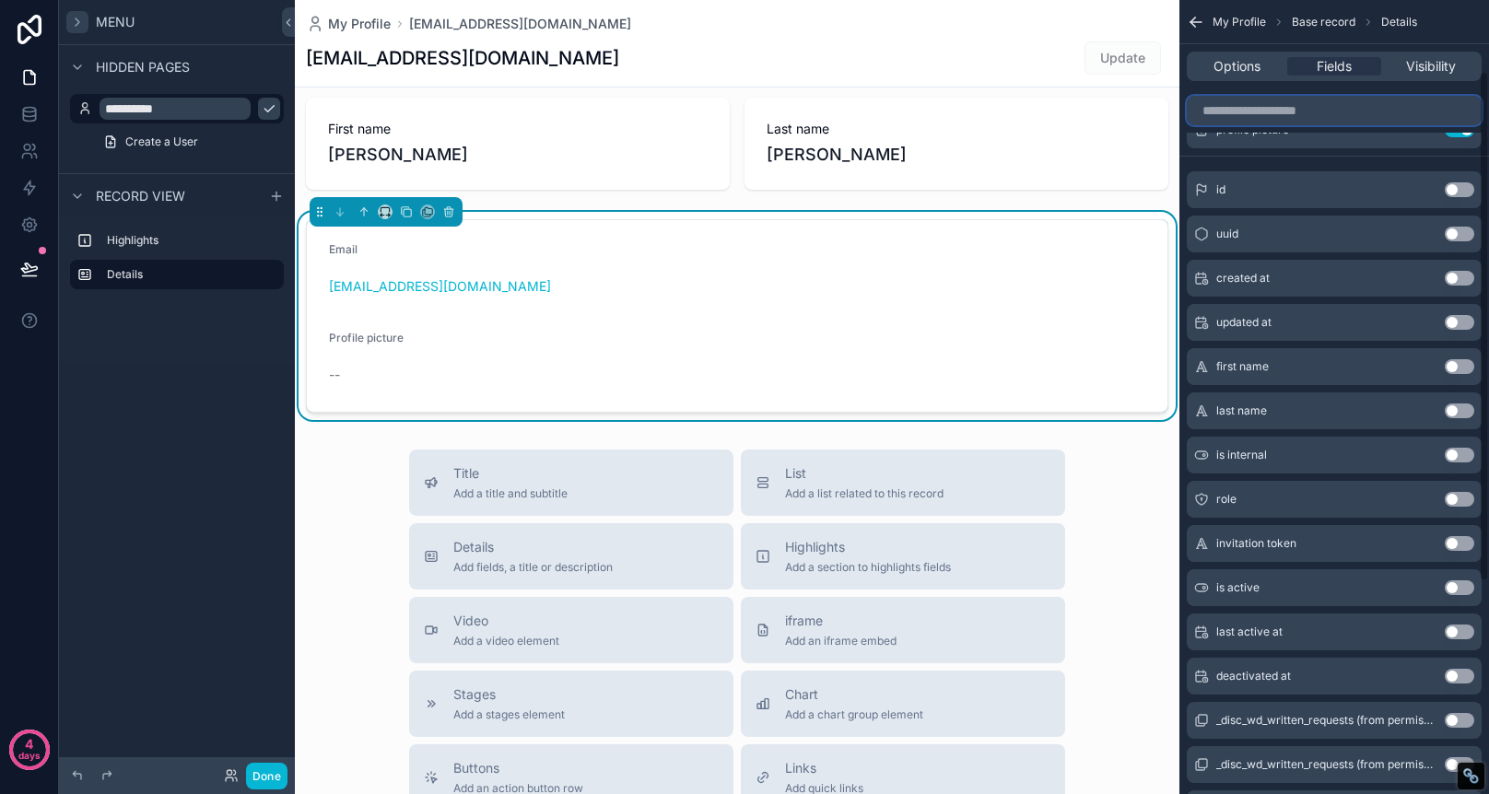
scroll to position [90, 0]
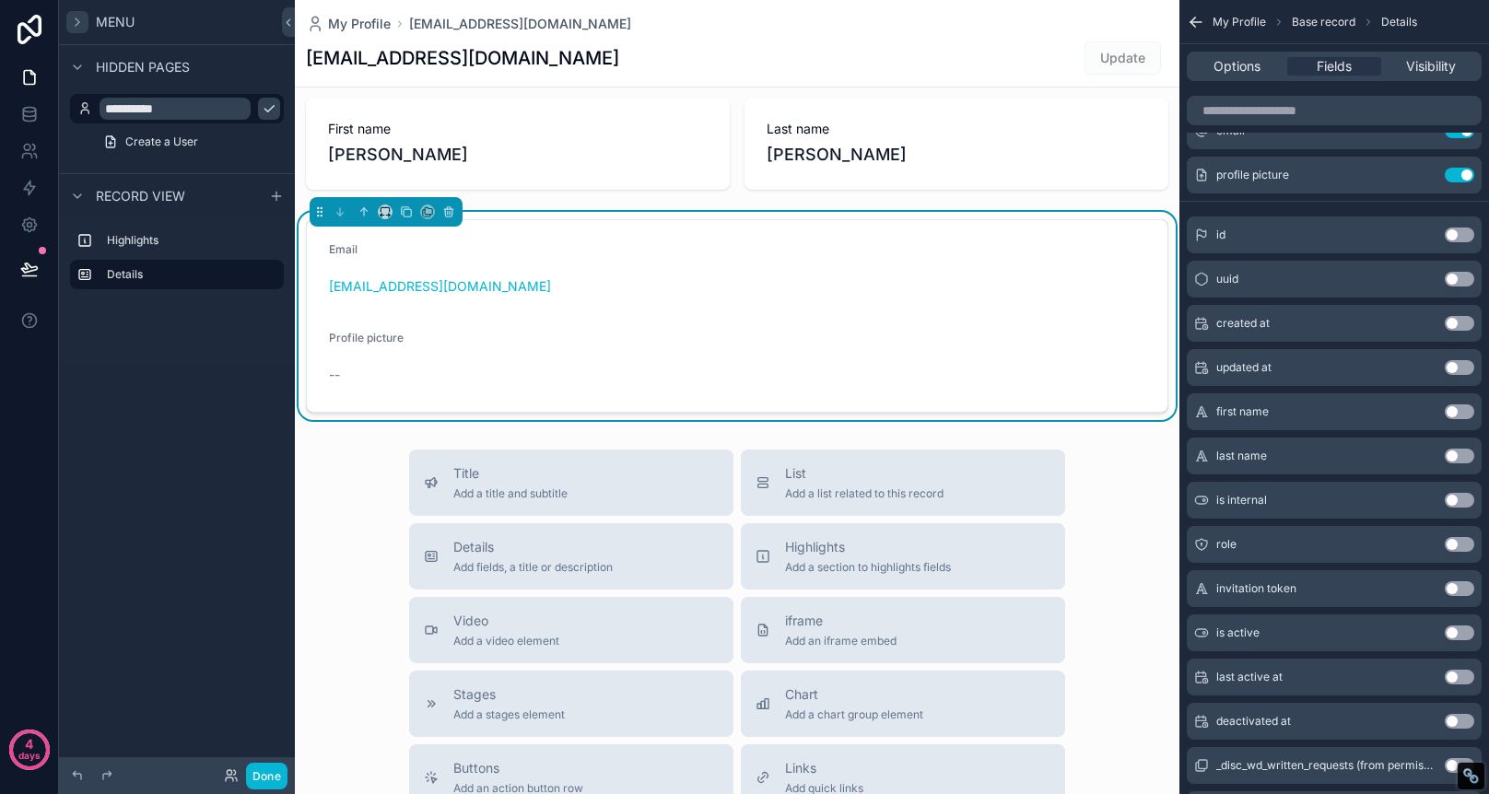
click at [188, 64] on span "Hidden pages" at bounding box center [143, 67] width 94 height 18
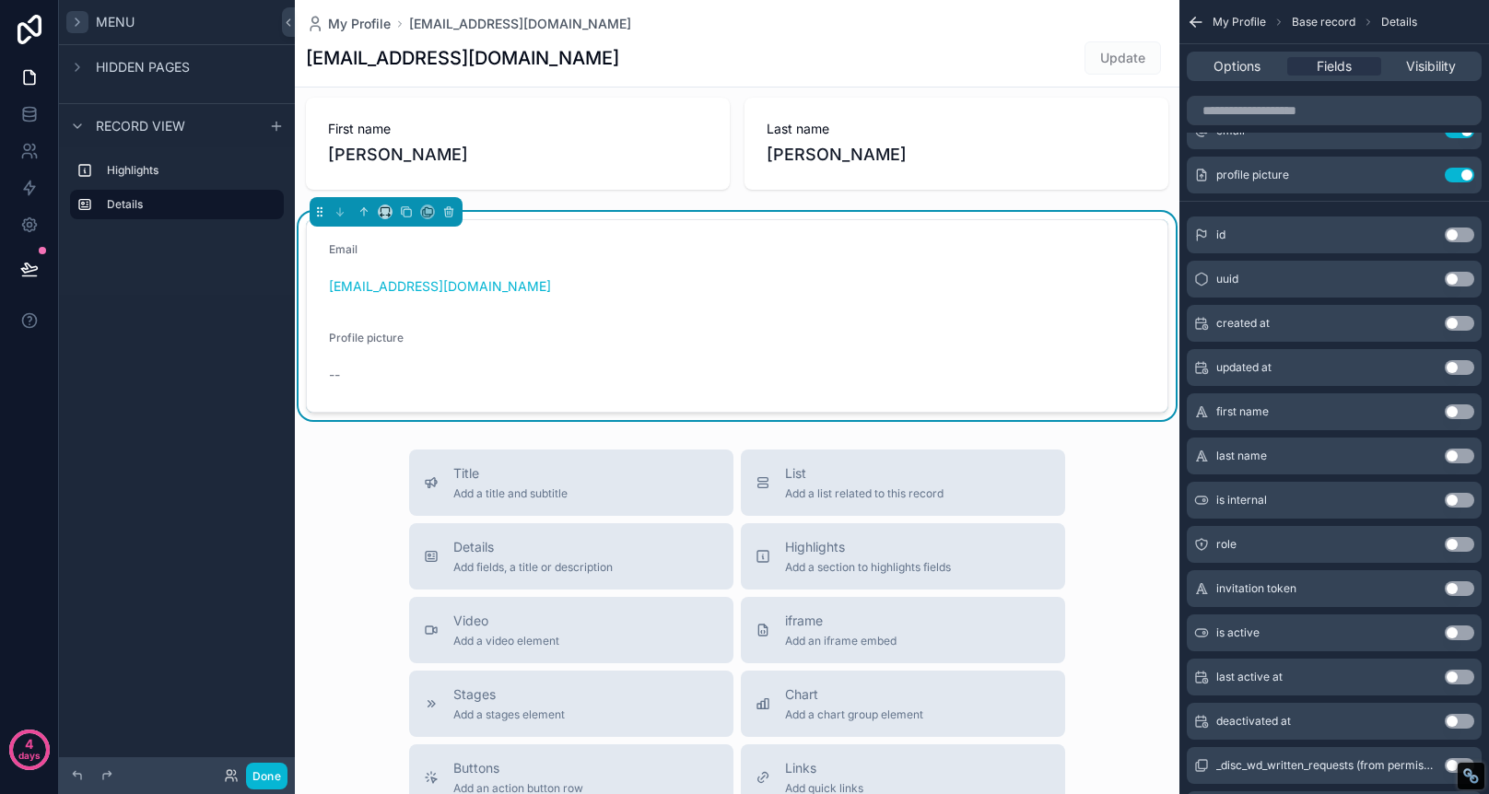
click at [75, 29] on icon "scrollable content" at bounding box center [77, 22] width 15 height 15
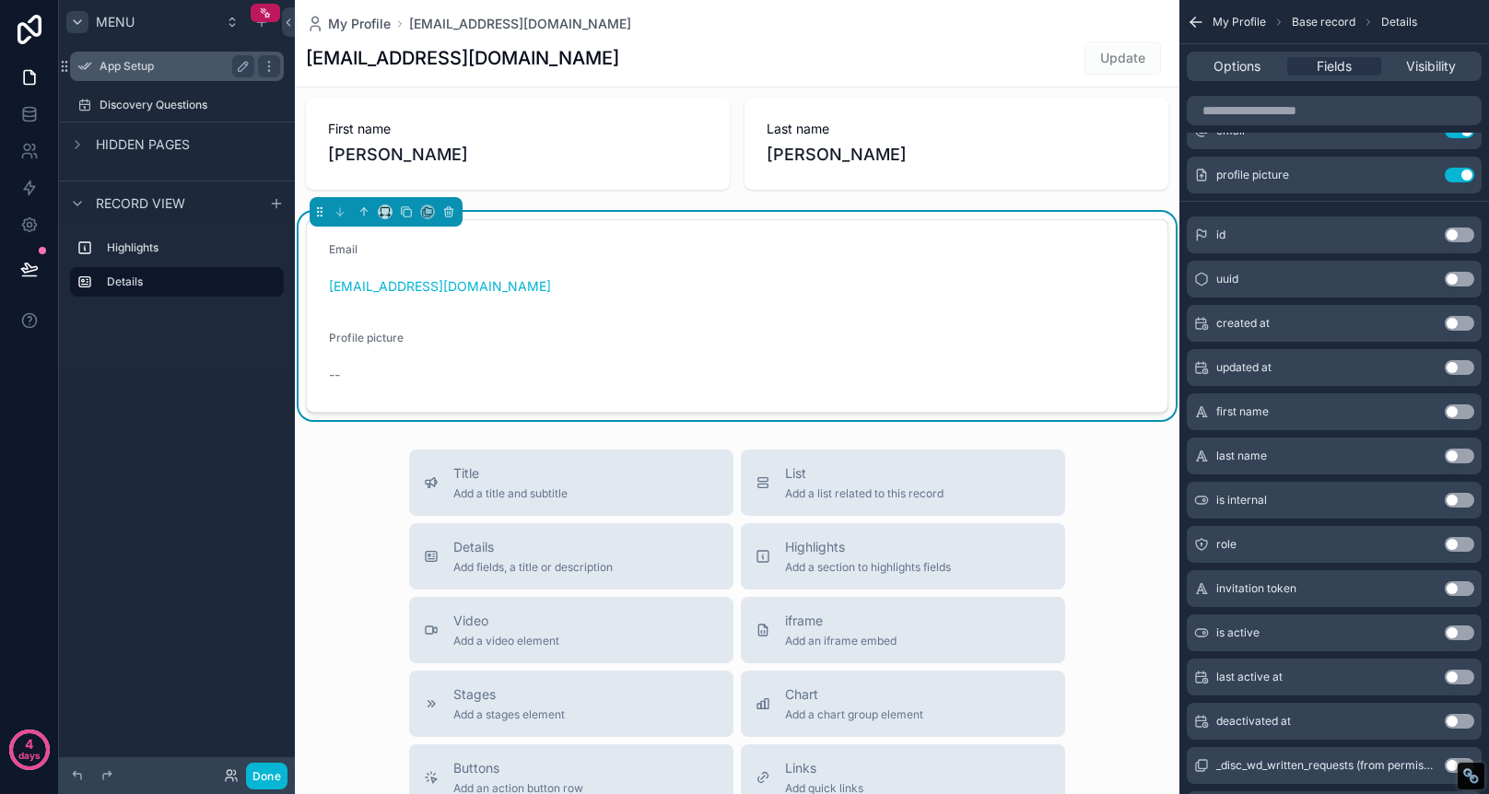
click at [114, 55] on div "App Setup" at bounding box center [177, 66] width 155 height 22
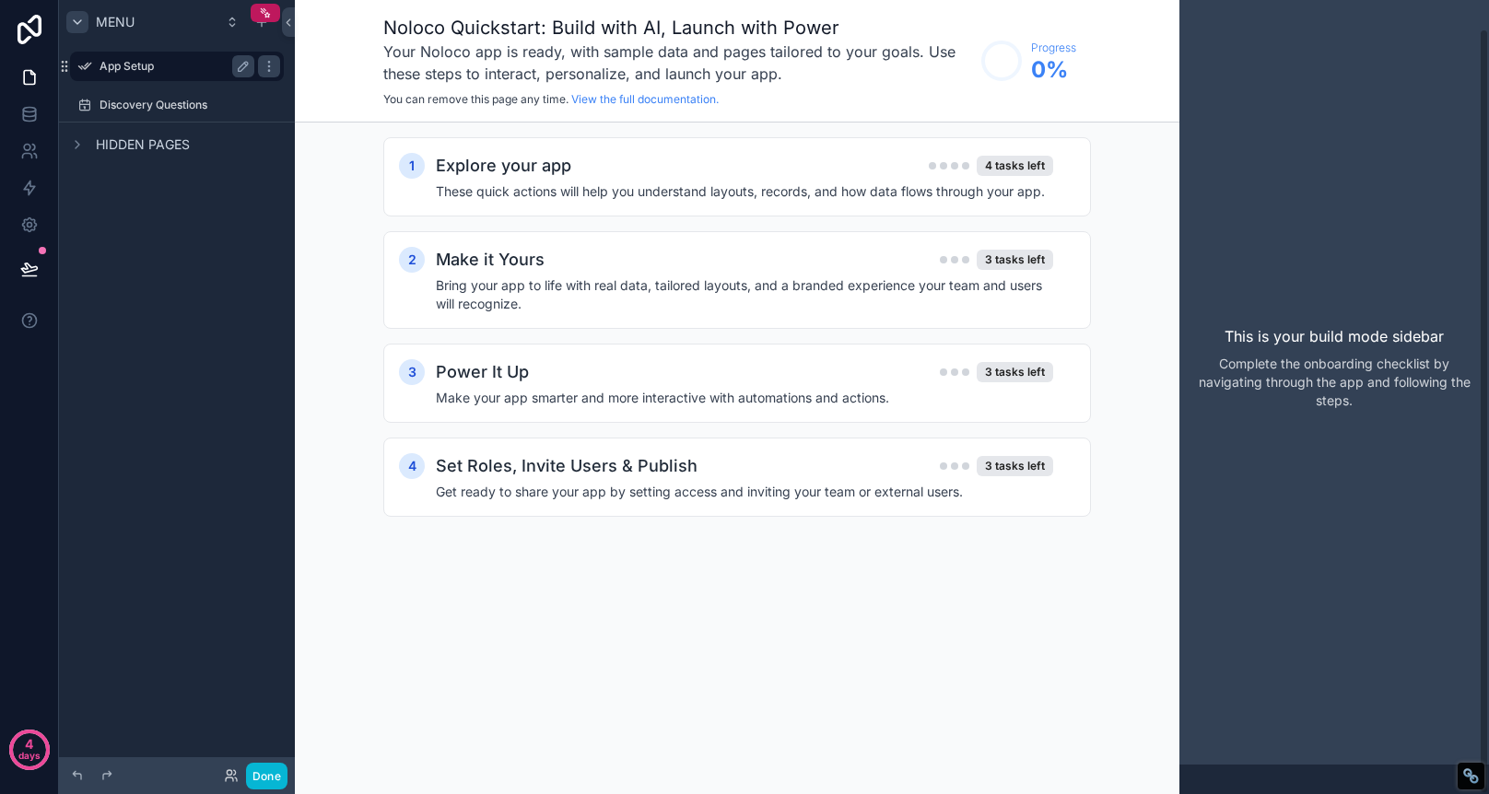
scroll to position [29, 0]
click at [29, 223] on icon at bounding box center [29, 225] width 5 height 5
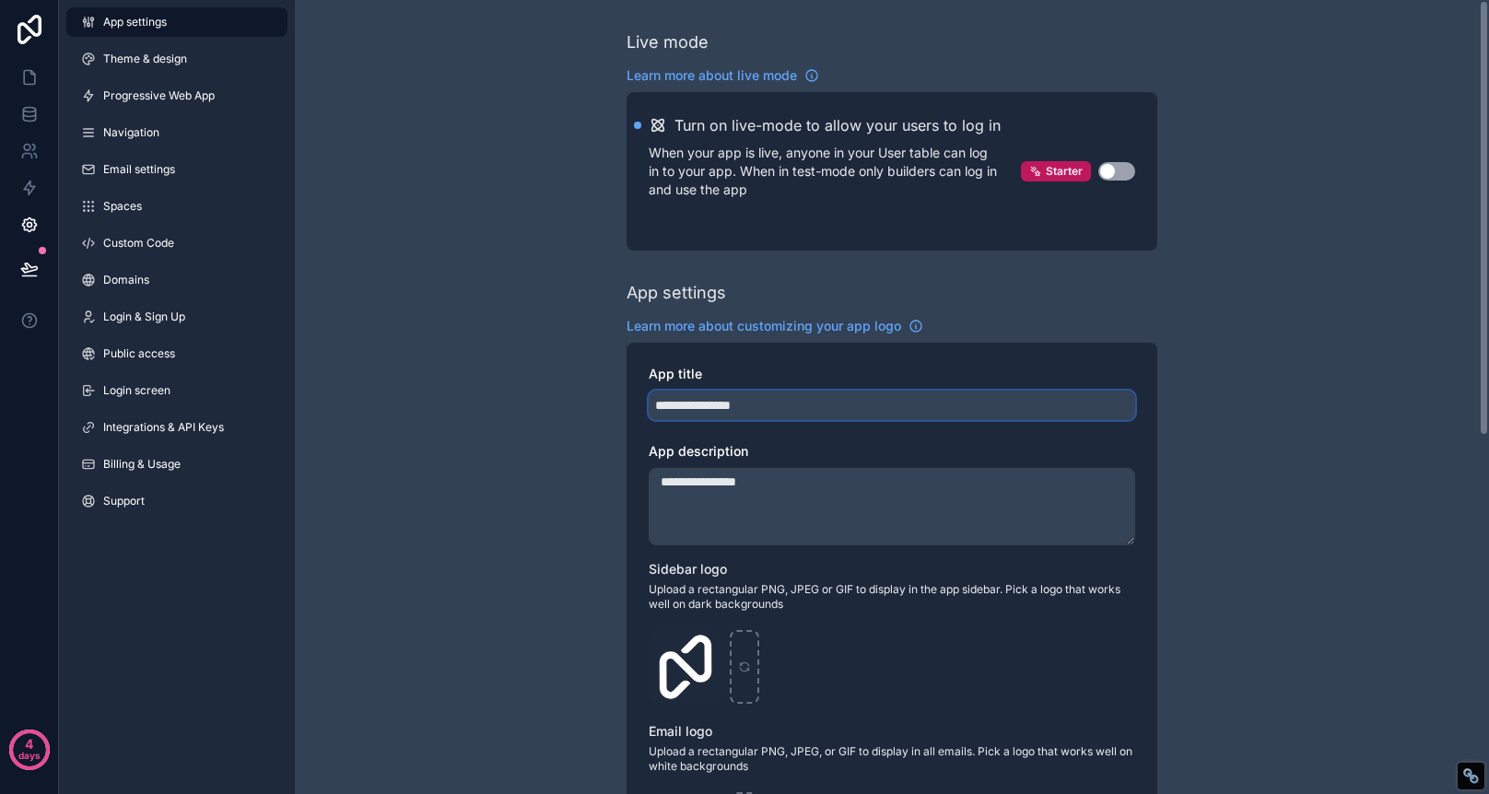
click at [774, 407] on input "**********" at bounding box center [892, 405] width 487 height 29
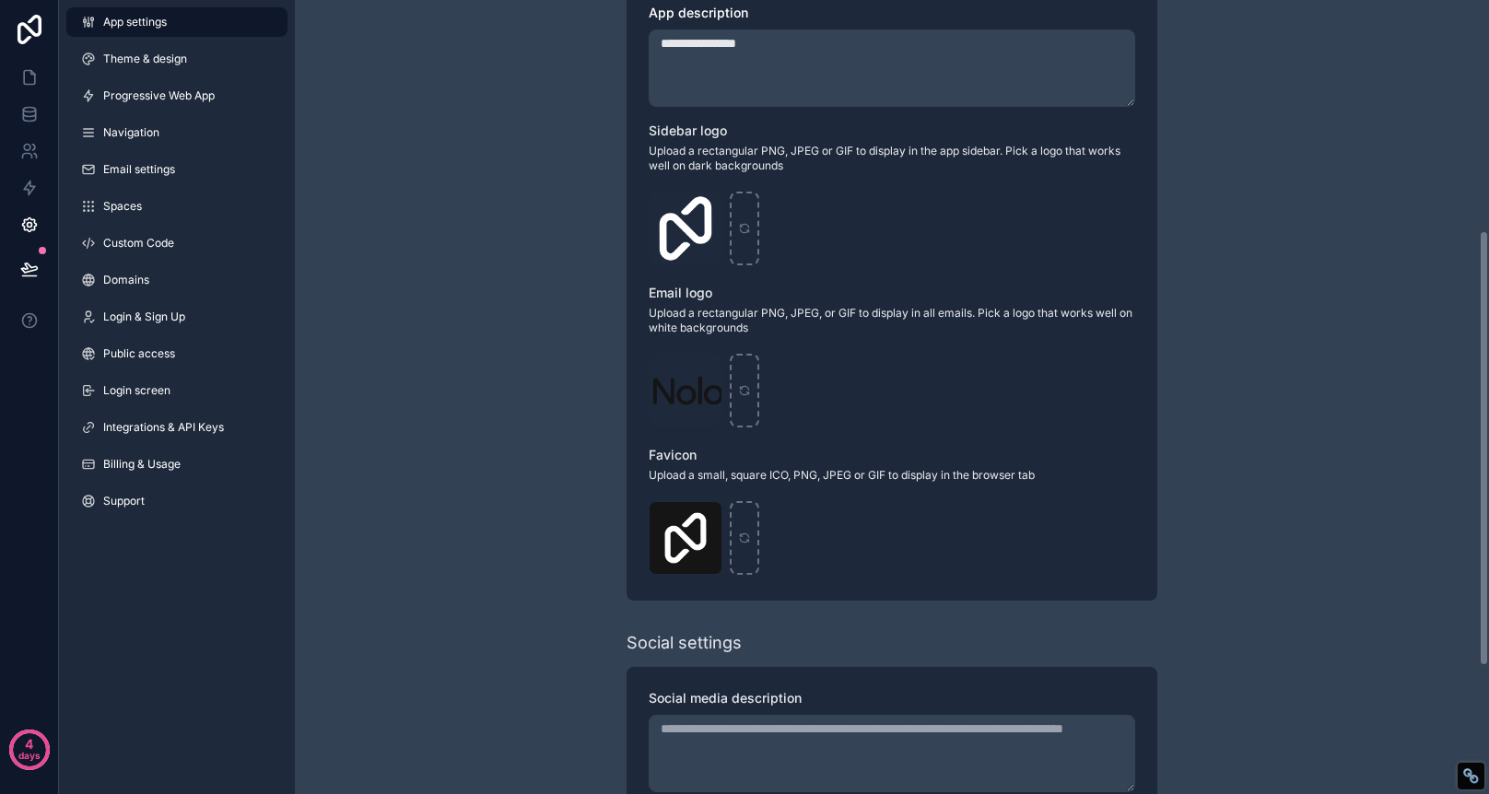
scroll to position [460, 0]
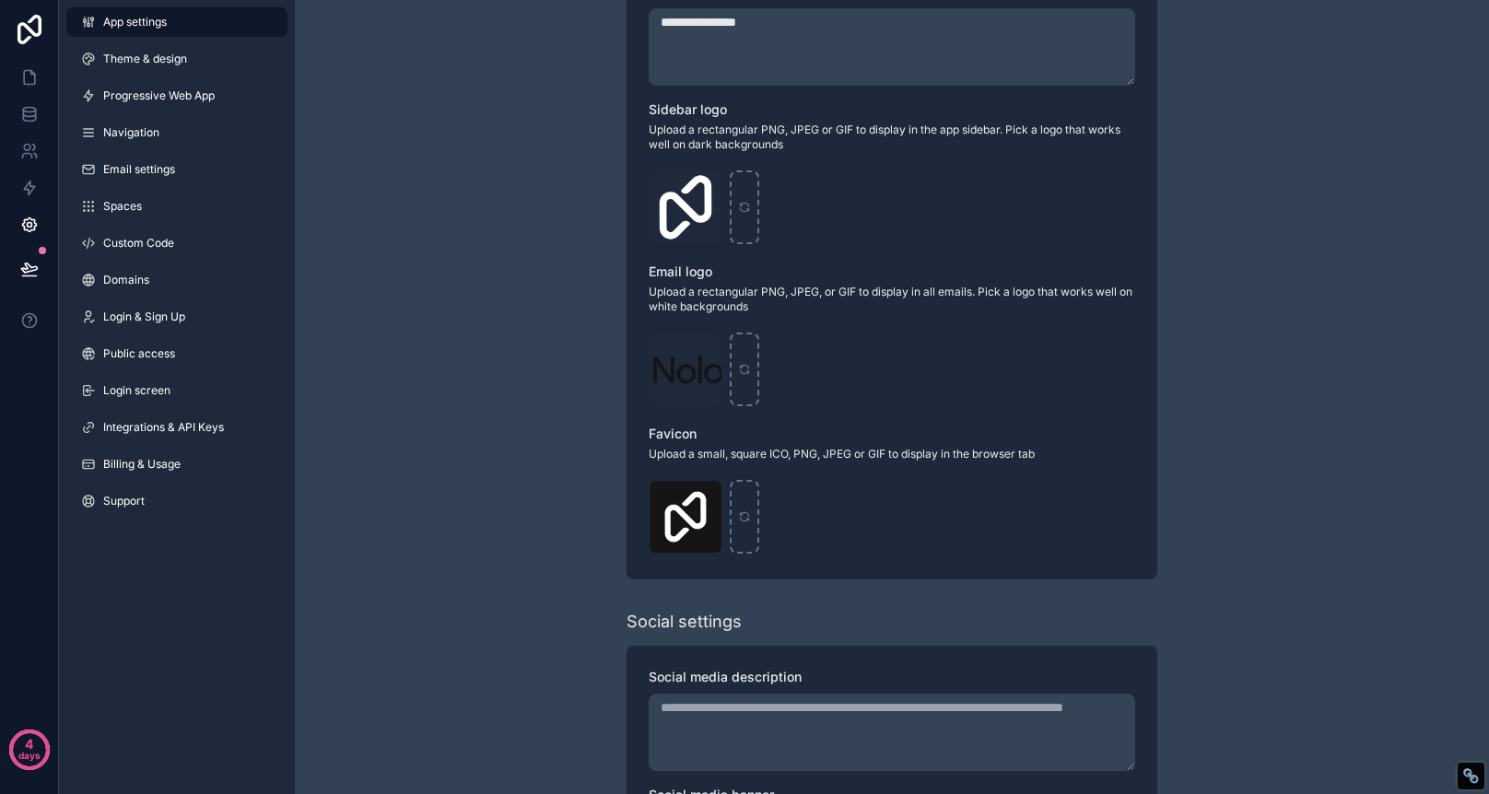
click at [155, 116] on div "App settings Theme & design Progressive Web App Navigation Email settings Space…" at bounding box center [177, 265] width 236 height 531
click at [149, 136] on span "Navigation" at bounding box center [131, 132] width 56 height 15
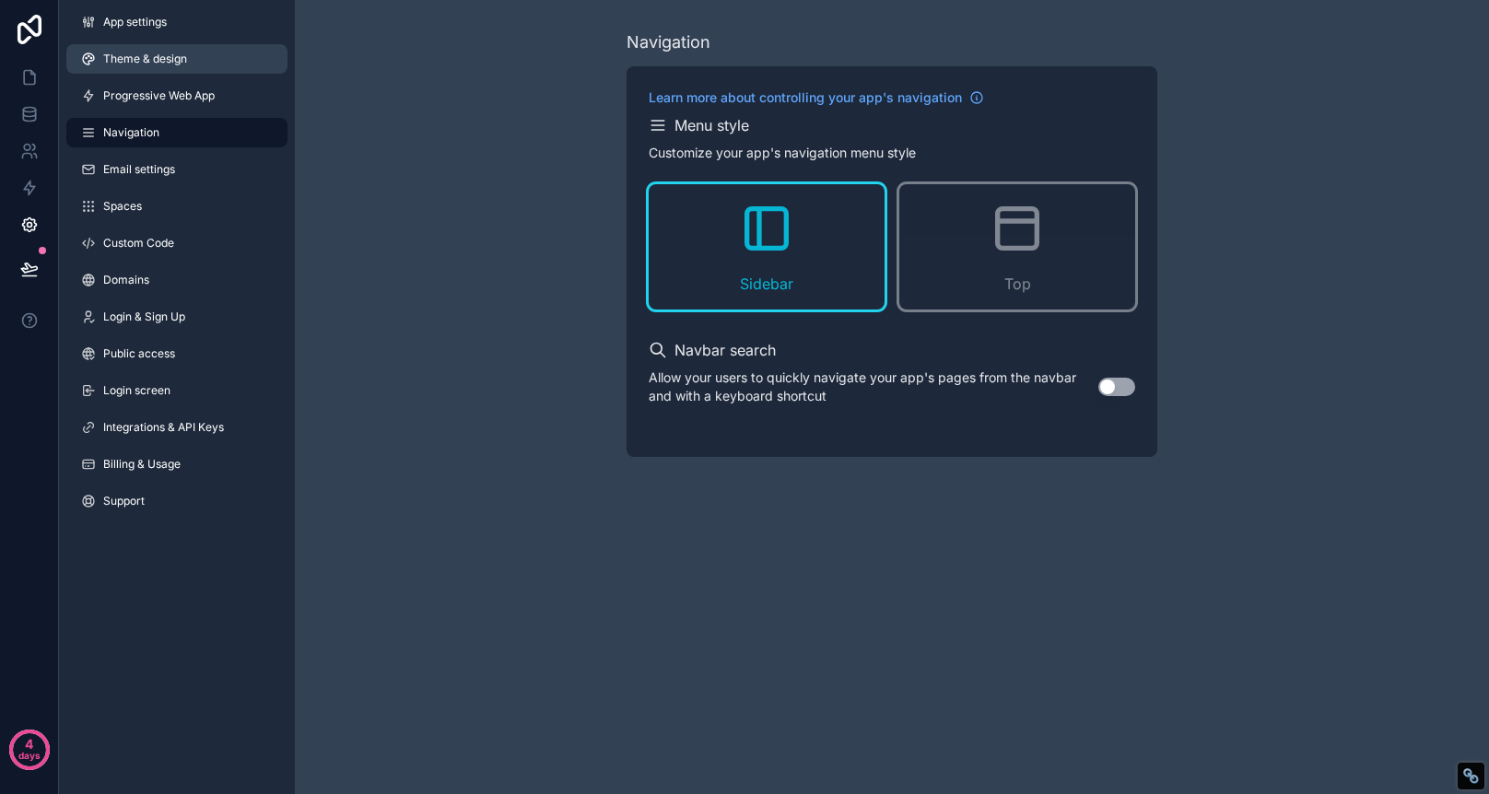
click at [167, 66] on link "Theme & design" at bounding box center [176, 58] width 221 height 29
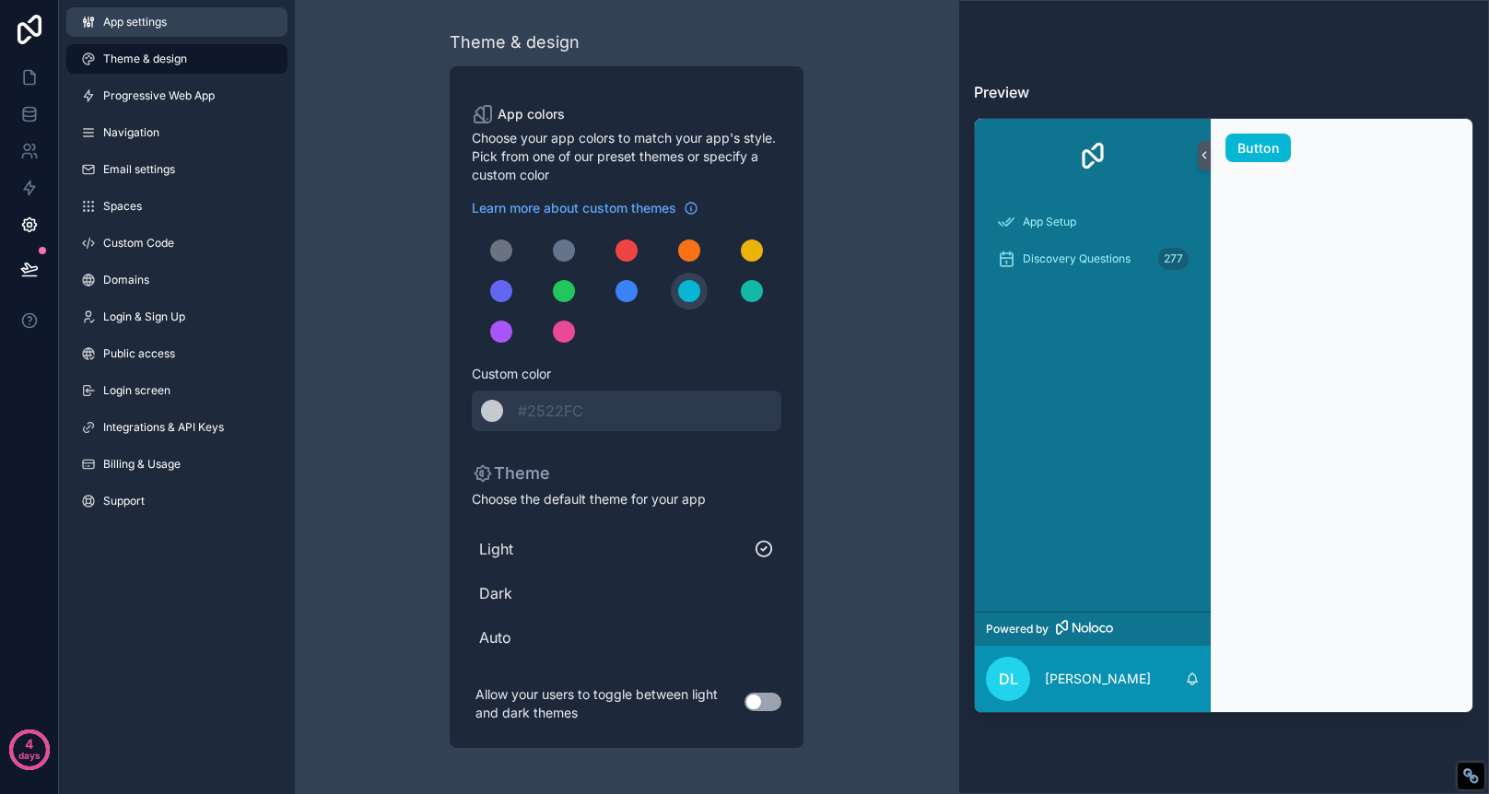
click at [140, 17] on span "App settings" at bounding box center [135, 22] width 64 height 15
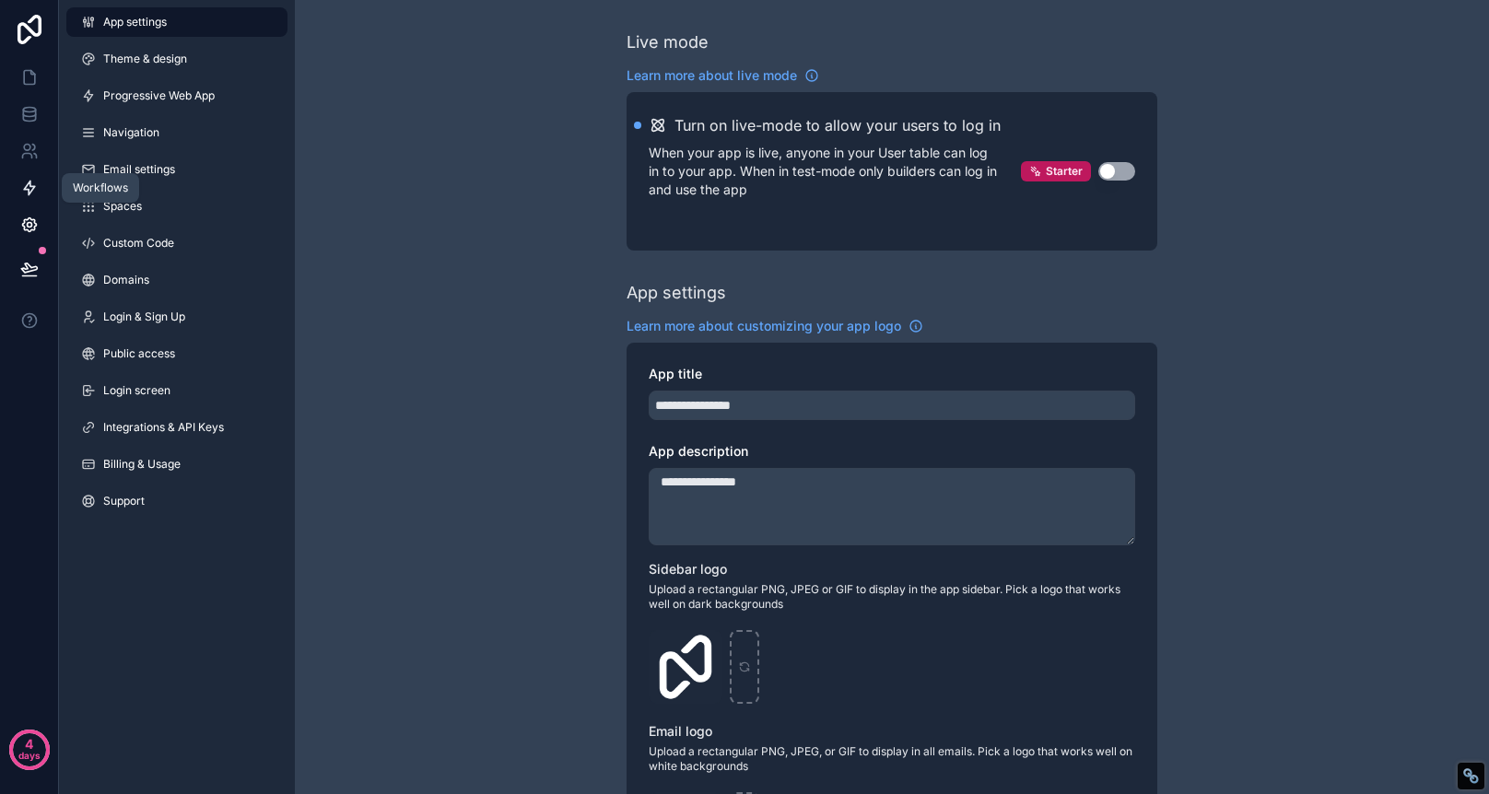
click at [29, 187] on icon at bounding box center [29, 188] width 18 height 18
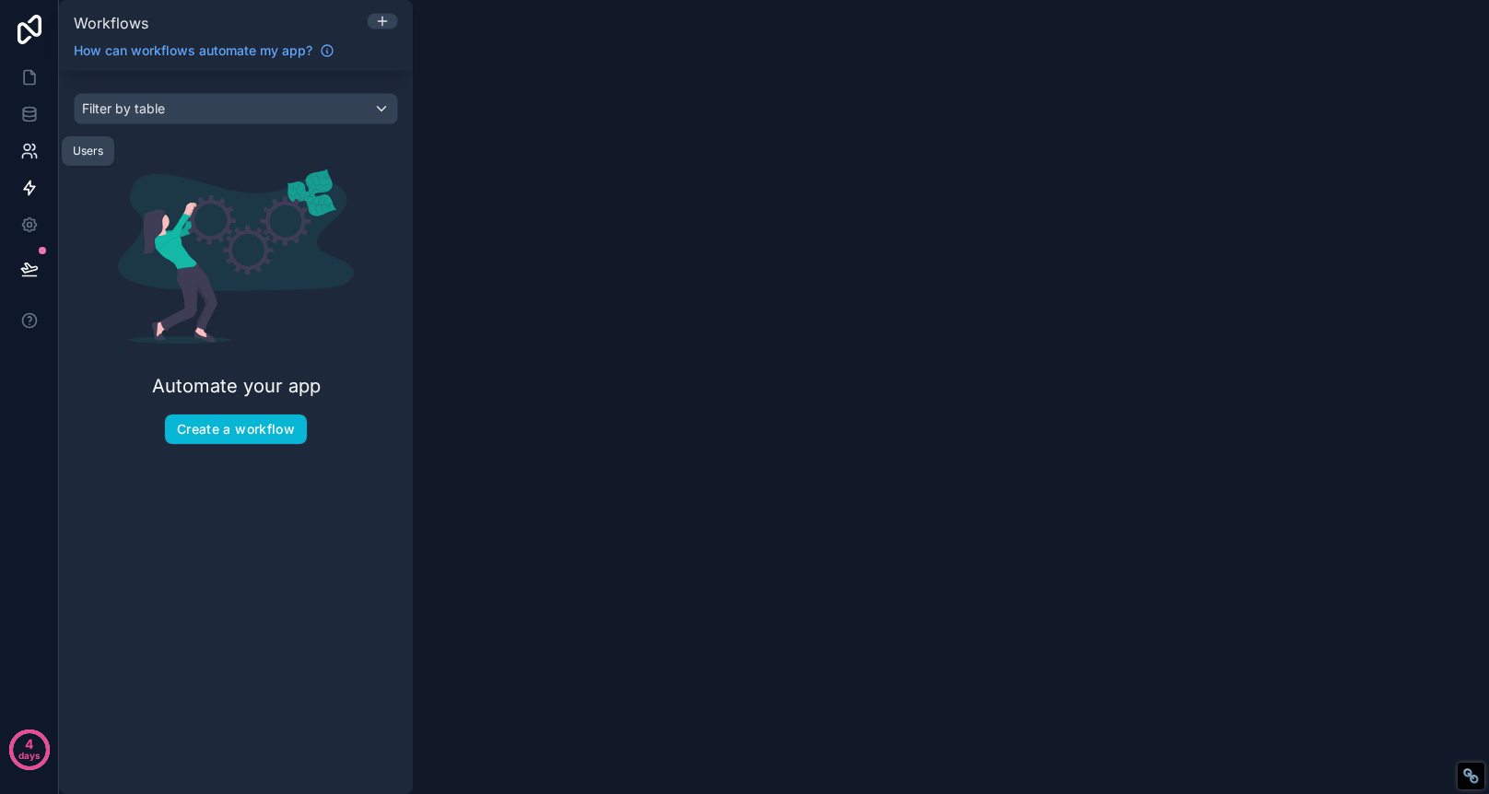
click at [29, 154] on icon at bounding box center [26, 156] width 9 height 5
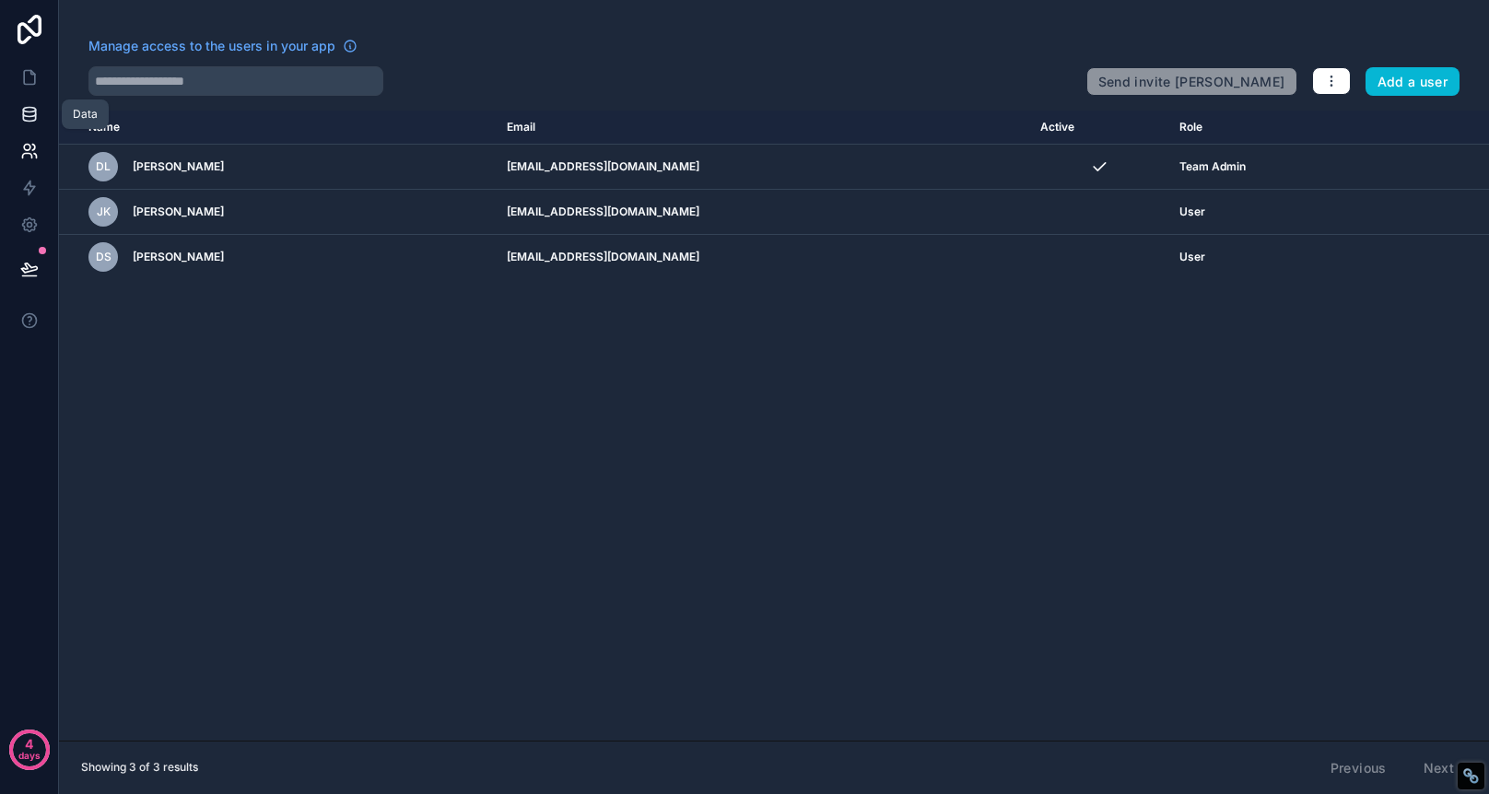
click at [32, 117] on icon at bounding box center [29, 114] width 18 height 18
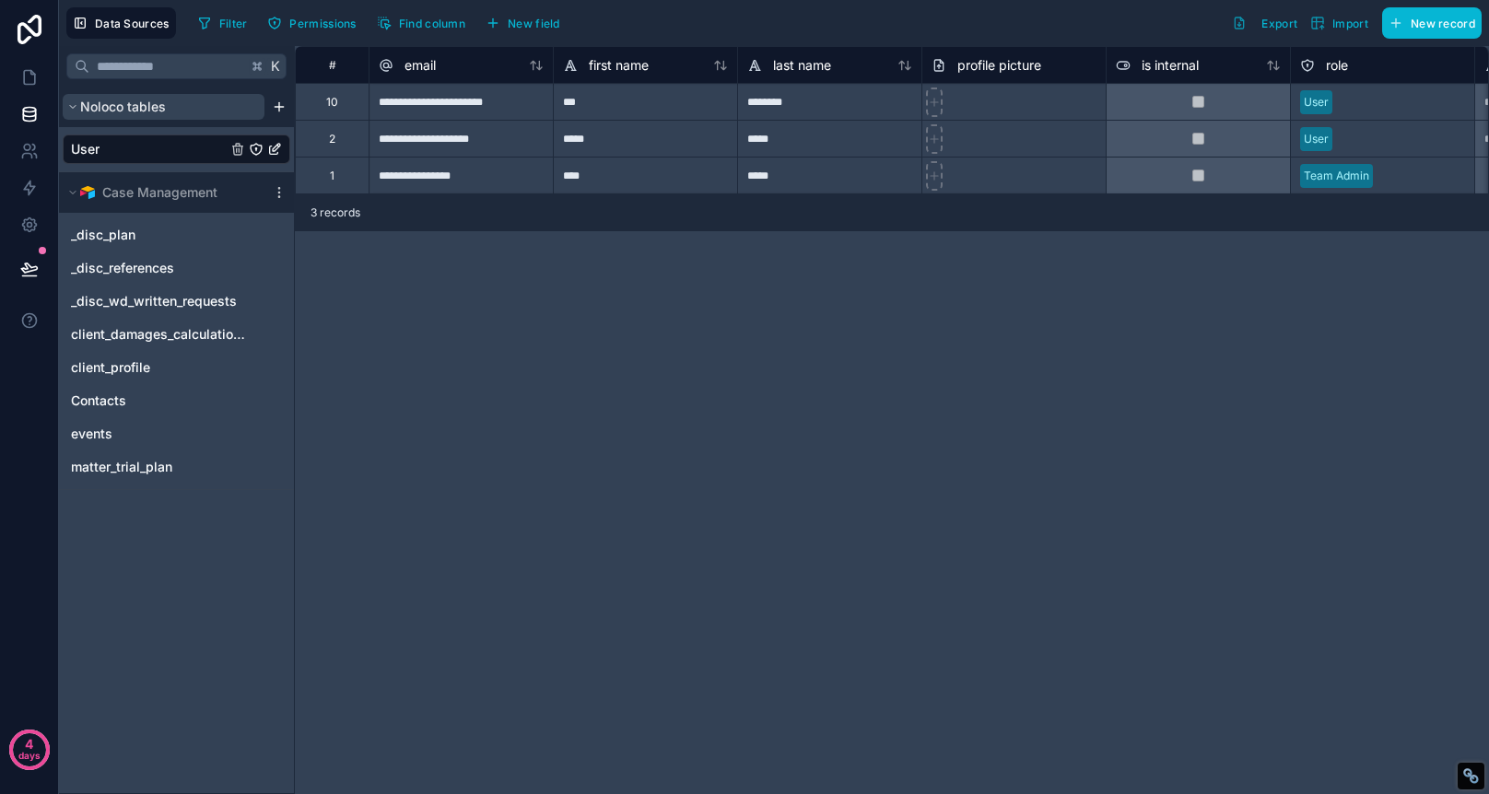
click at [77, 100] on button "Noloco tables" at bounding box center [164, 107] width 202 height 26
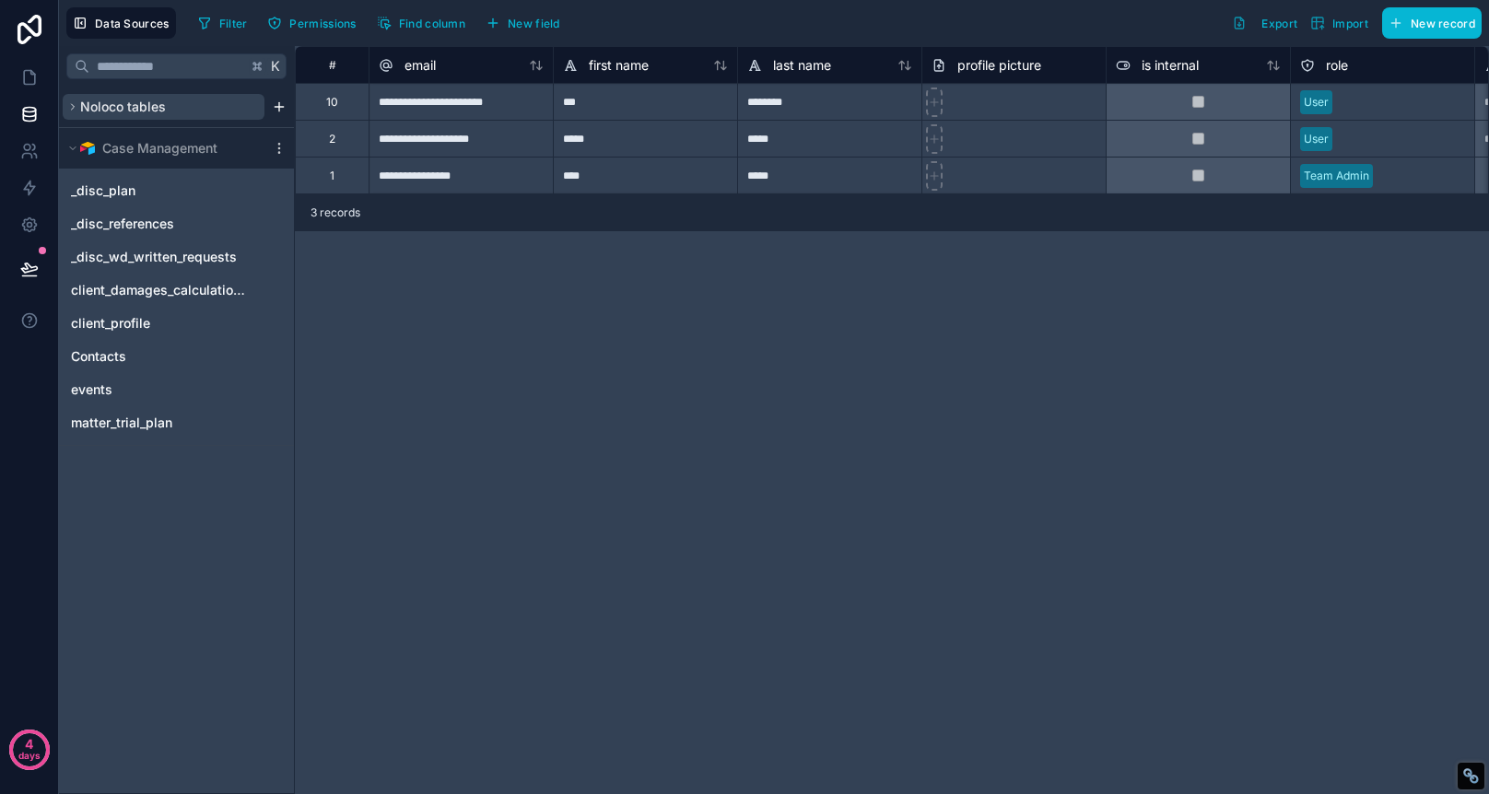
click at [77, 100] on button "Noloco tables" at bounding box center [164, 107] width 202 height 26
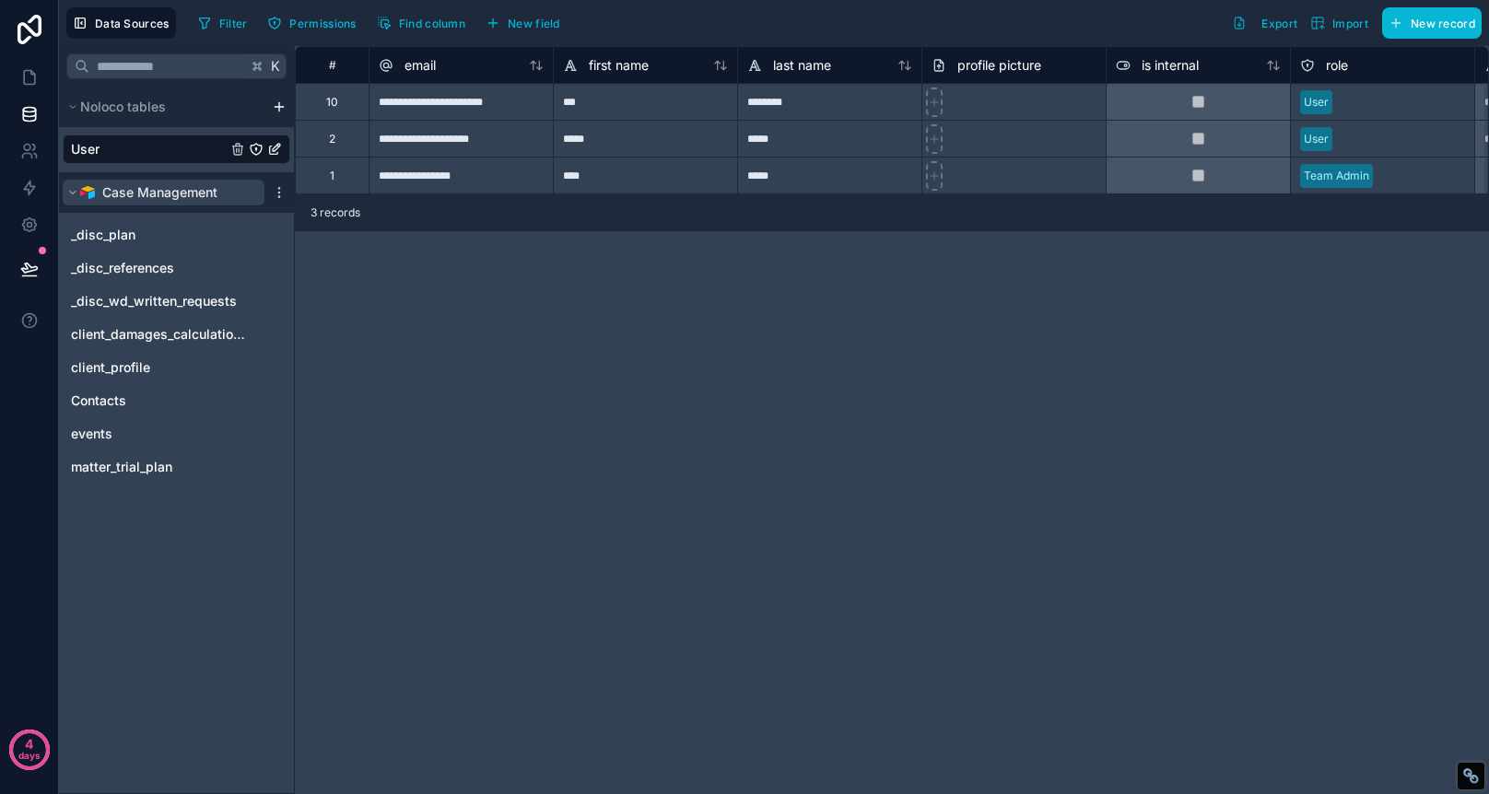
click at [74, 194] on icon "scrollable content" at bounding box center [72, 192] width 11 height 11
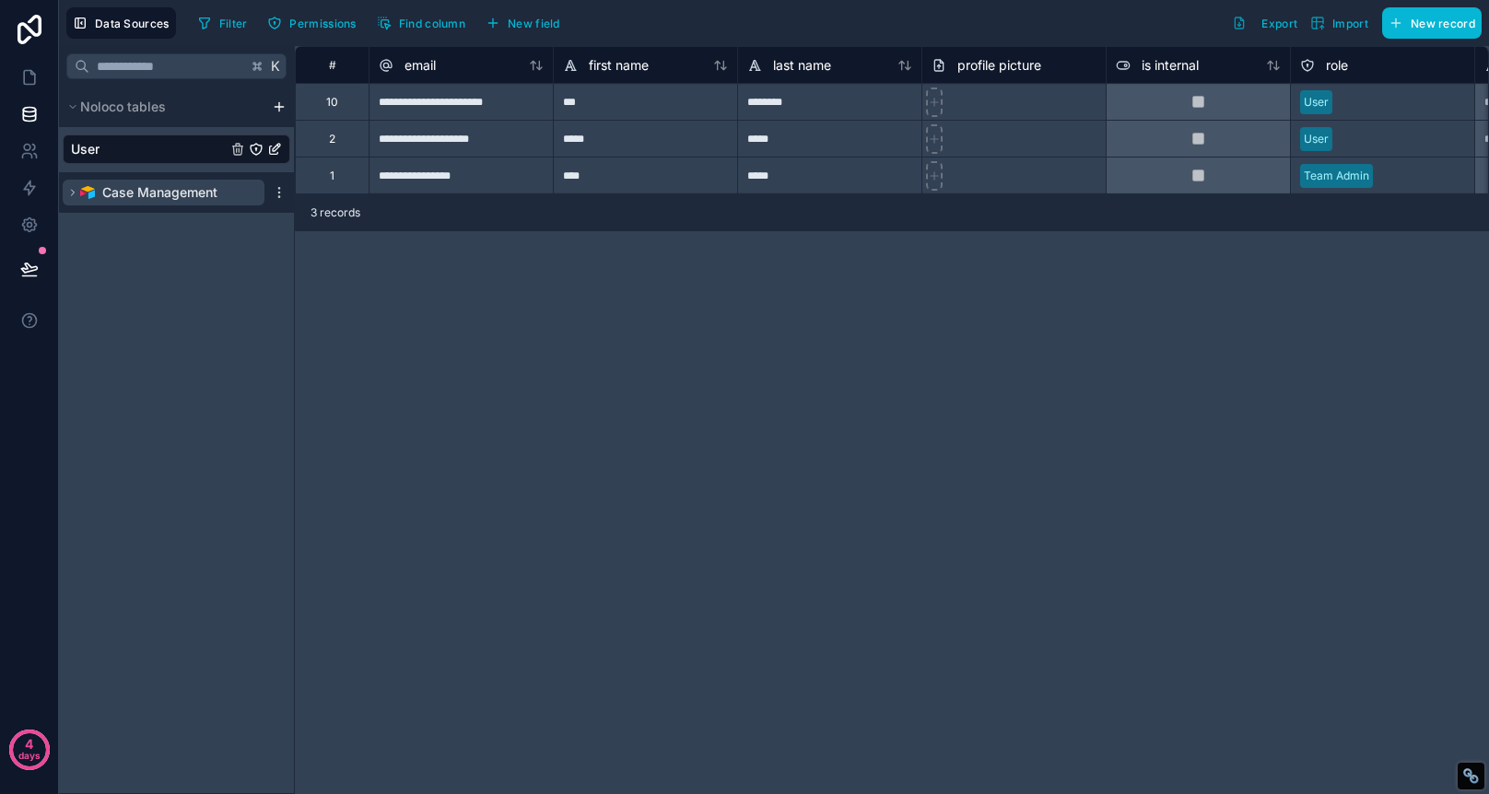
click at [74, 194] on icon "scrollable content" at bounding box center [72, 192] width 11 height 11
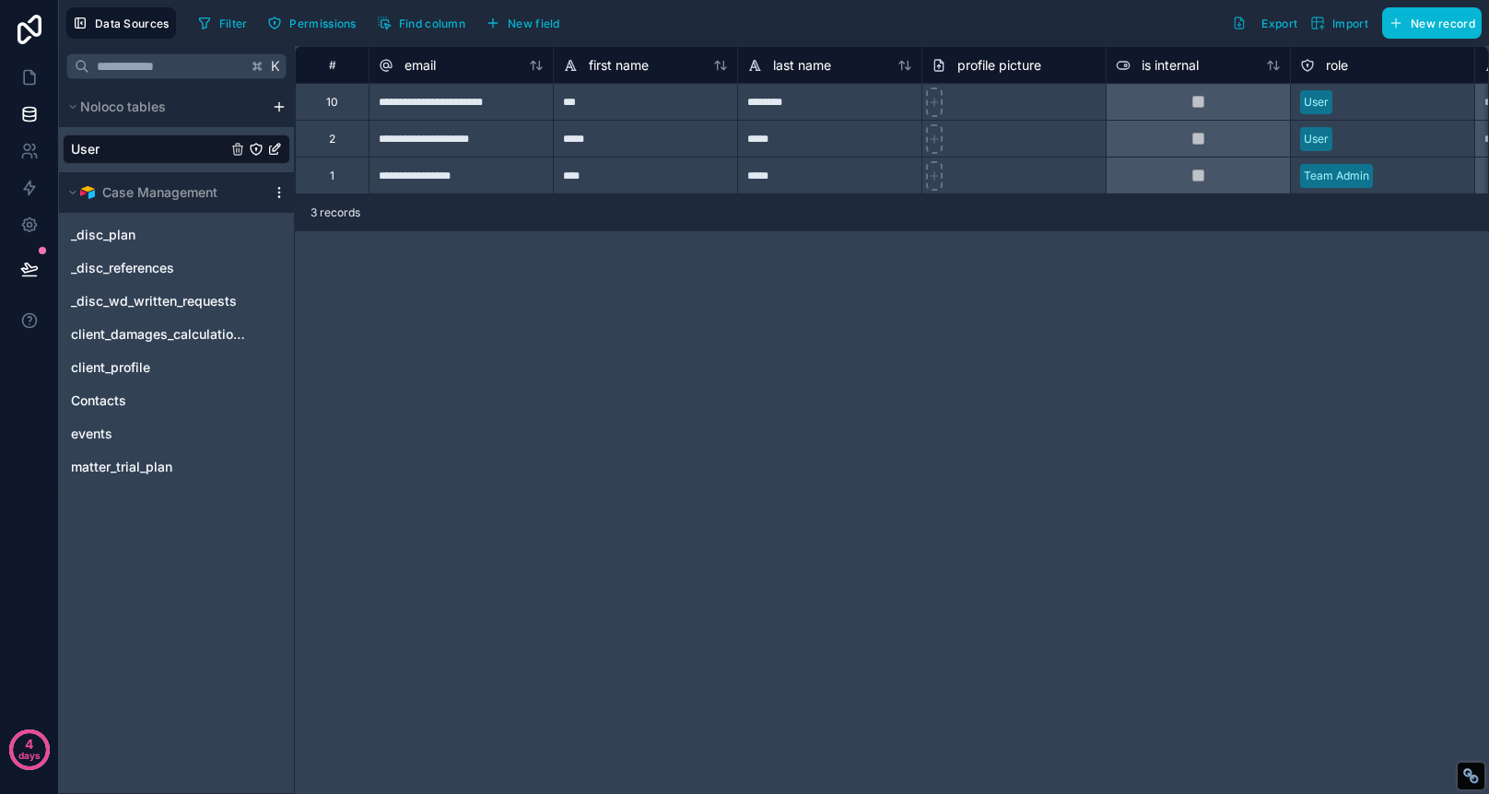
click at [279, 192] on icon "scrollable content" at bounding box center [278, 192] width 1 height 1
click at [451, 475] on div "**********" at bounding box center [892, 420] width 1194 height 748
click at [168, 144] on div "User" at bounding box center [177, 149] width 228 height 29
click at [279, 152] on icon "User" at bounding box center [274, 149] width 15 height 15
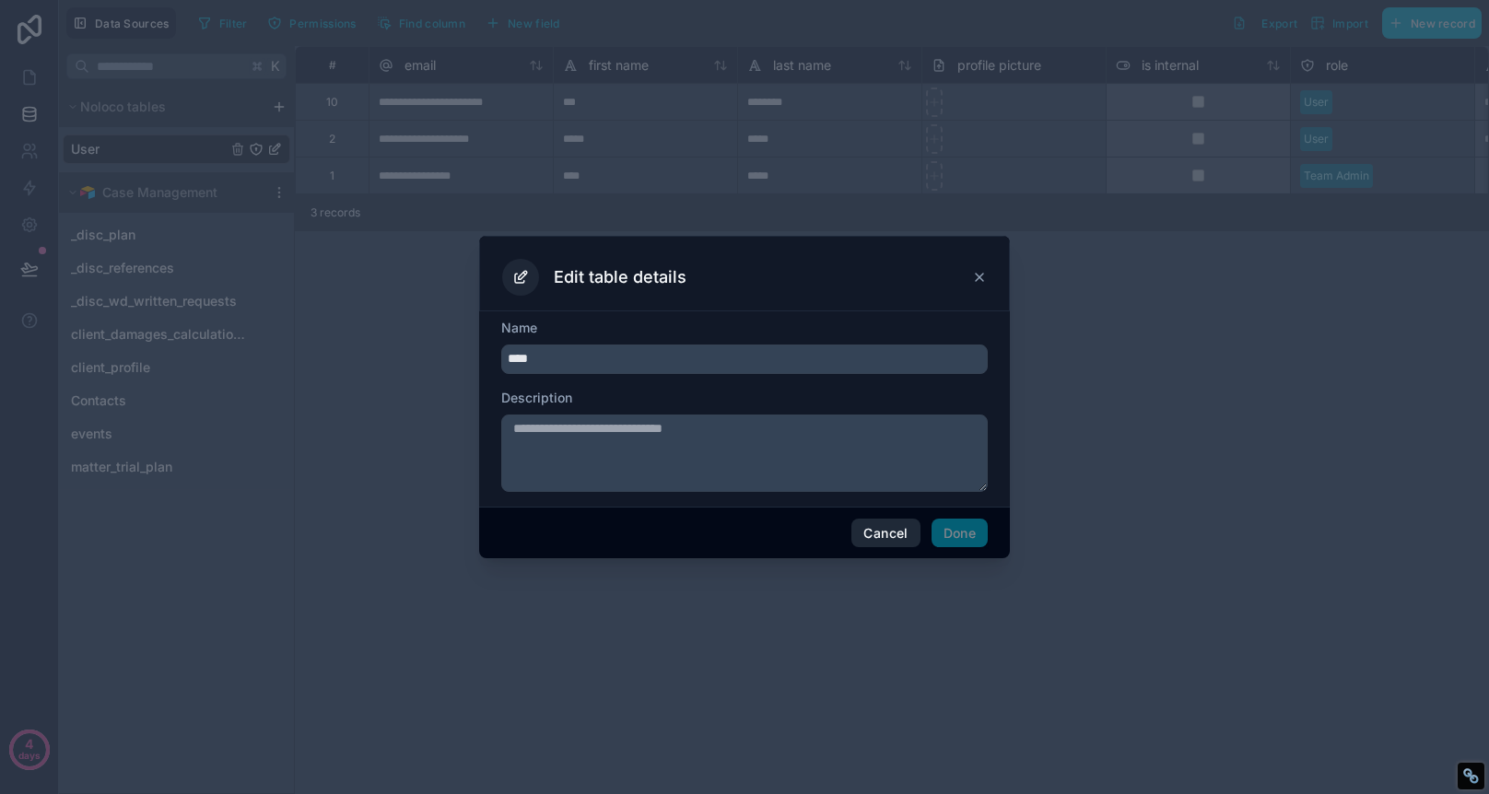
click at [893, 536] on button "Cancel" at bounding box center [885, 533] width 68 height 29
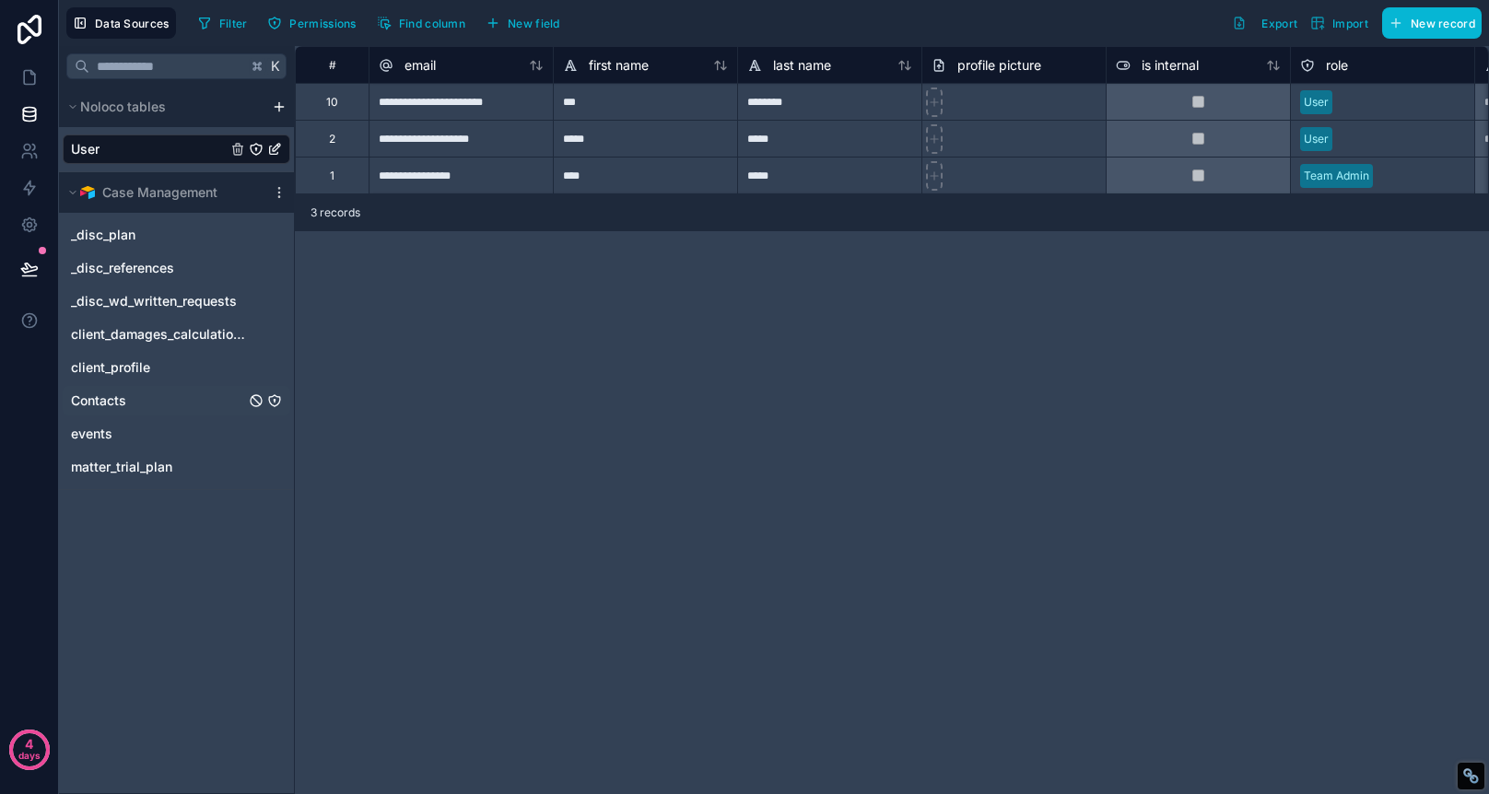
click at [166, 402] on div "Contacts" at bounding box center [177, 400] width 228 height 29
click at [120, 397] on span "Contacts" at bounding box center [98, 401] width 55 height 18
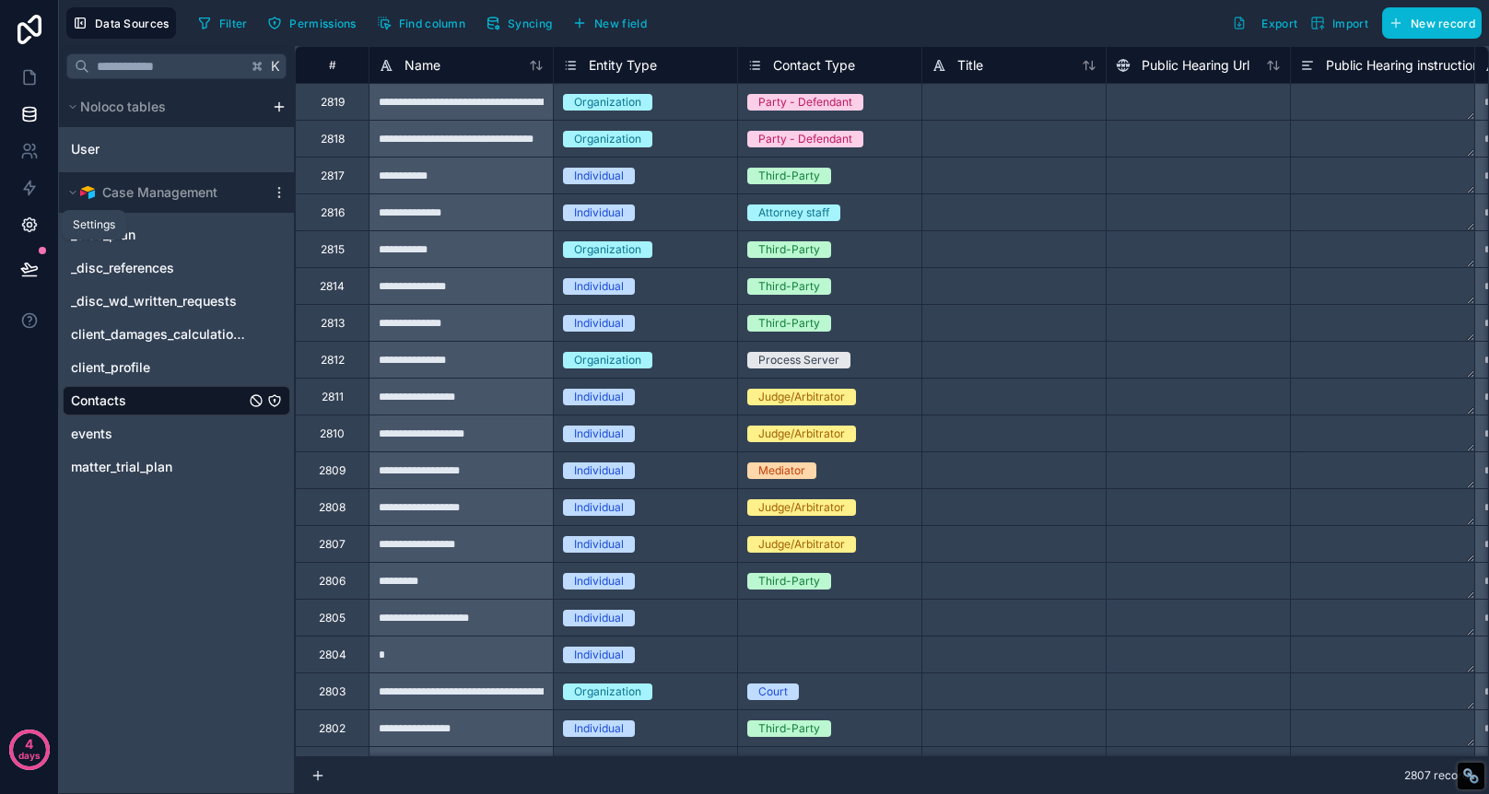
click at [33, 222] on icon at bounding box center [29, 225] width 14 height 14
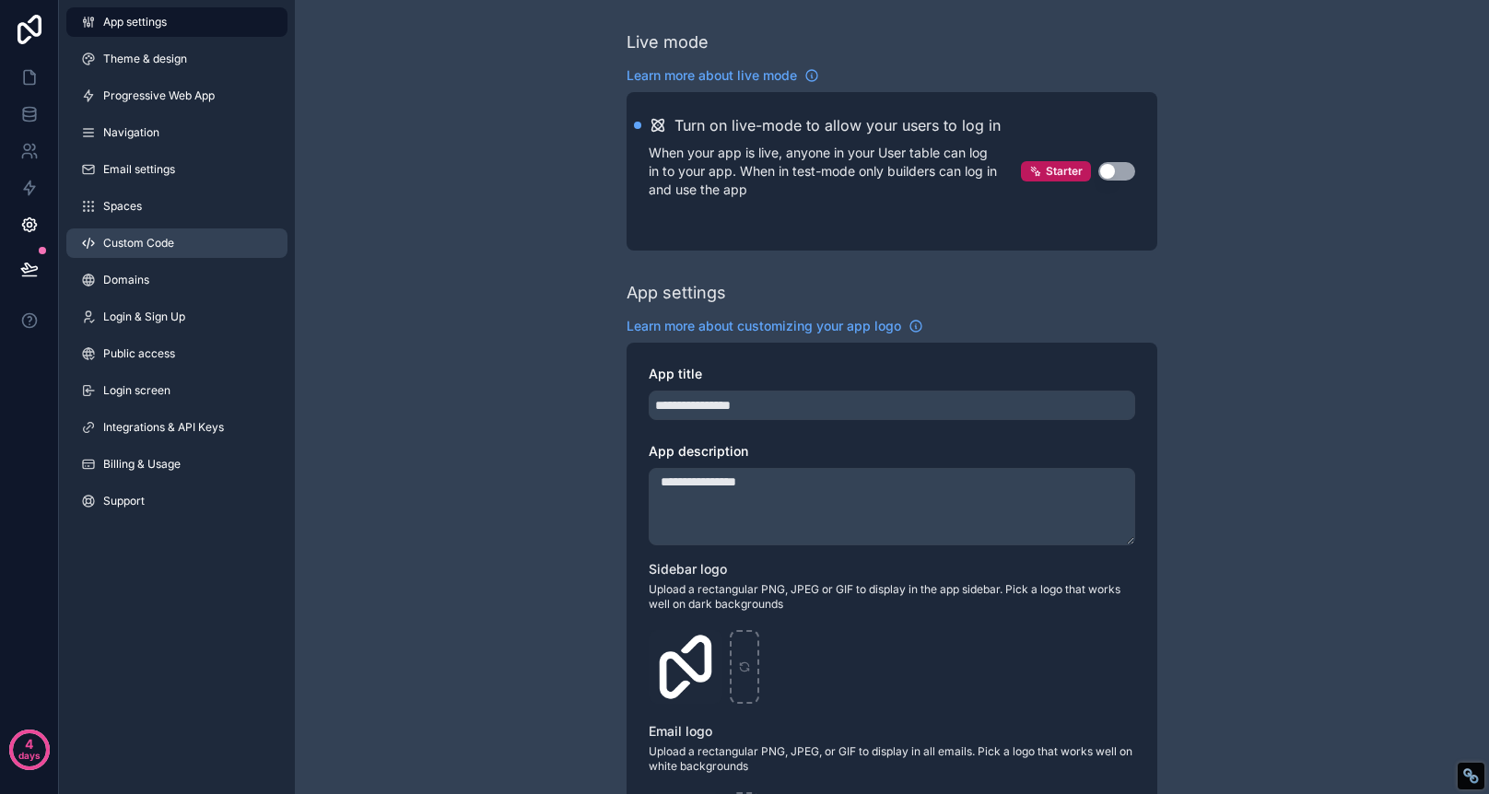
click at [153, 248] on span "Custom Code" at bounding box center [138, 243] width 71 height 15
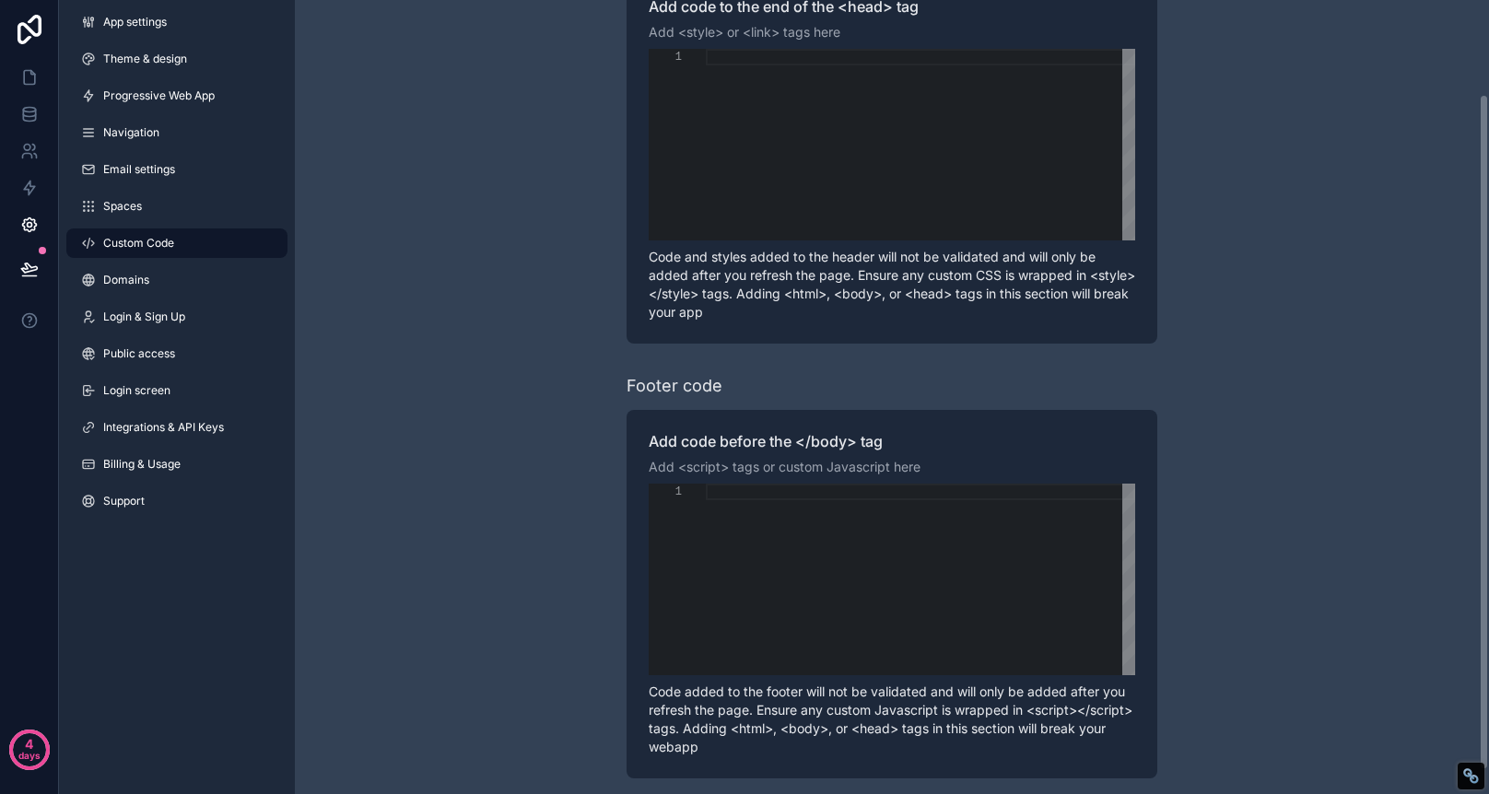
scroll to position [138, 0]
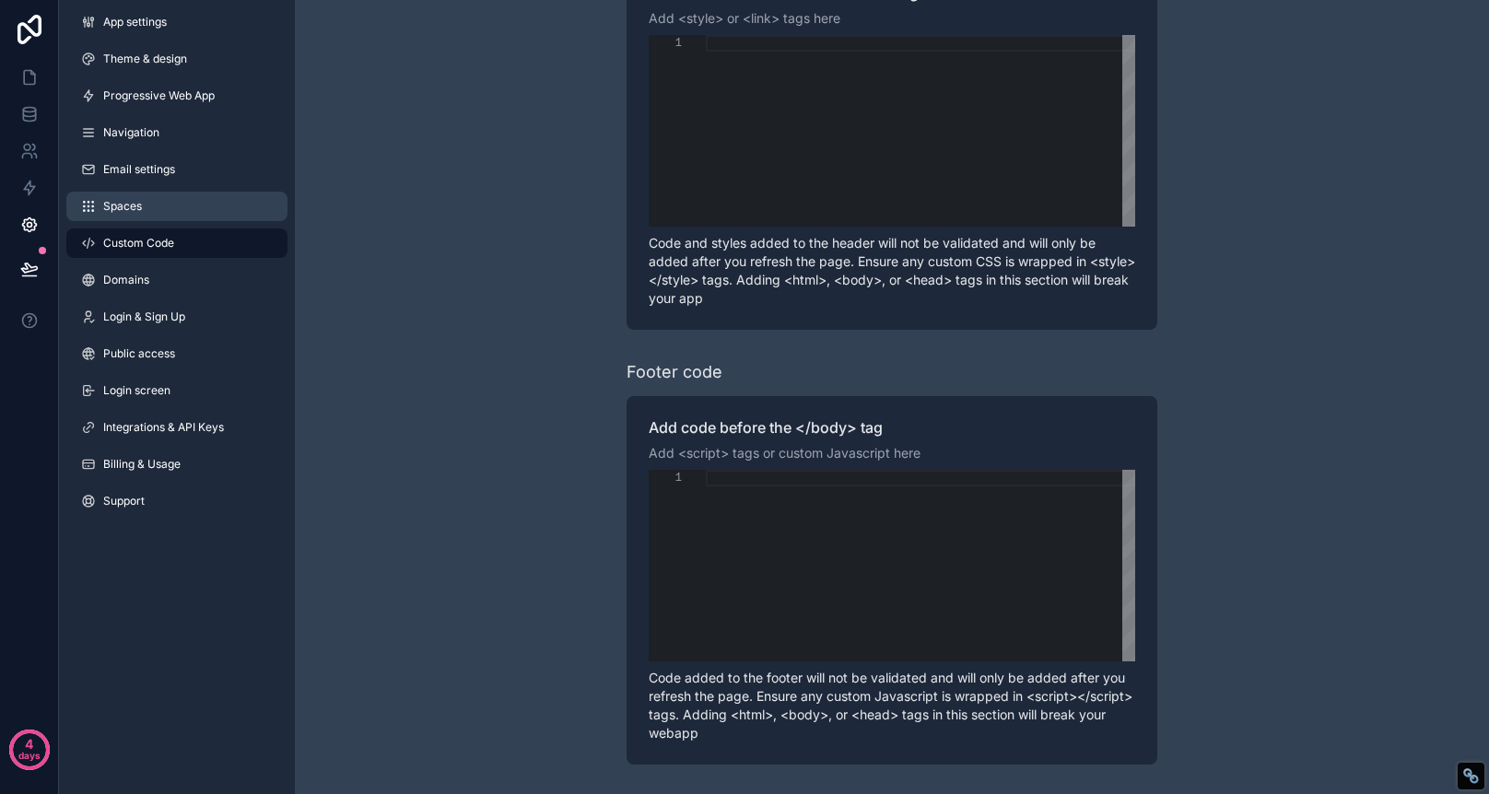
click at [135, 204] on span "Spaces" at bounding box center [122, 206] width 39 height 15
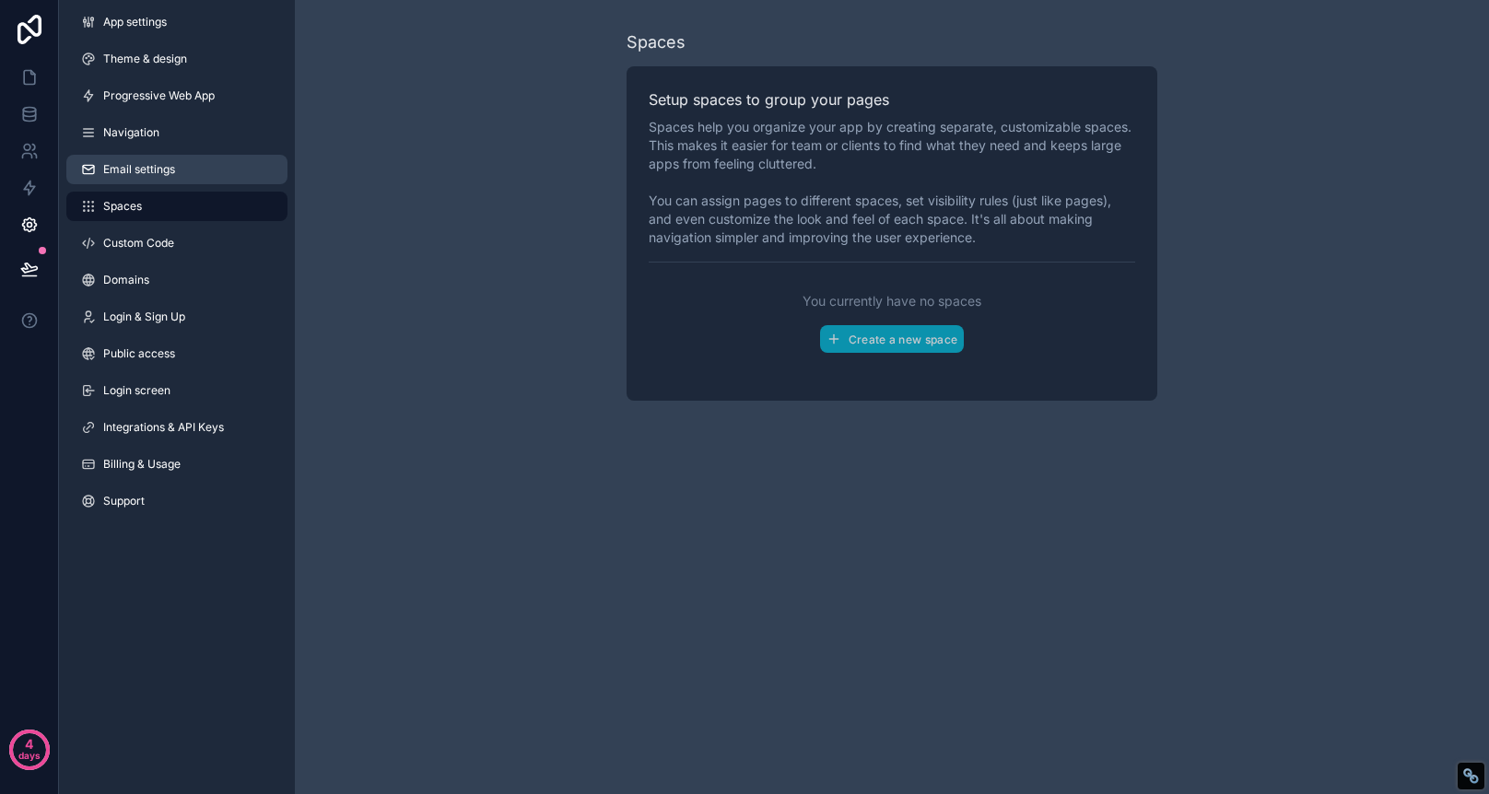
click at [135, 165] on span "Email settings" at bounding box center [139, 169] width 72 height 15
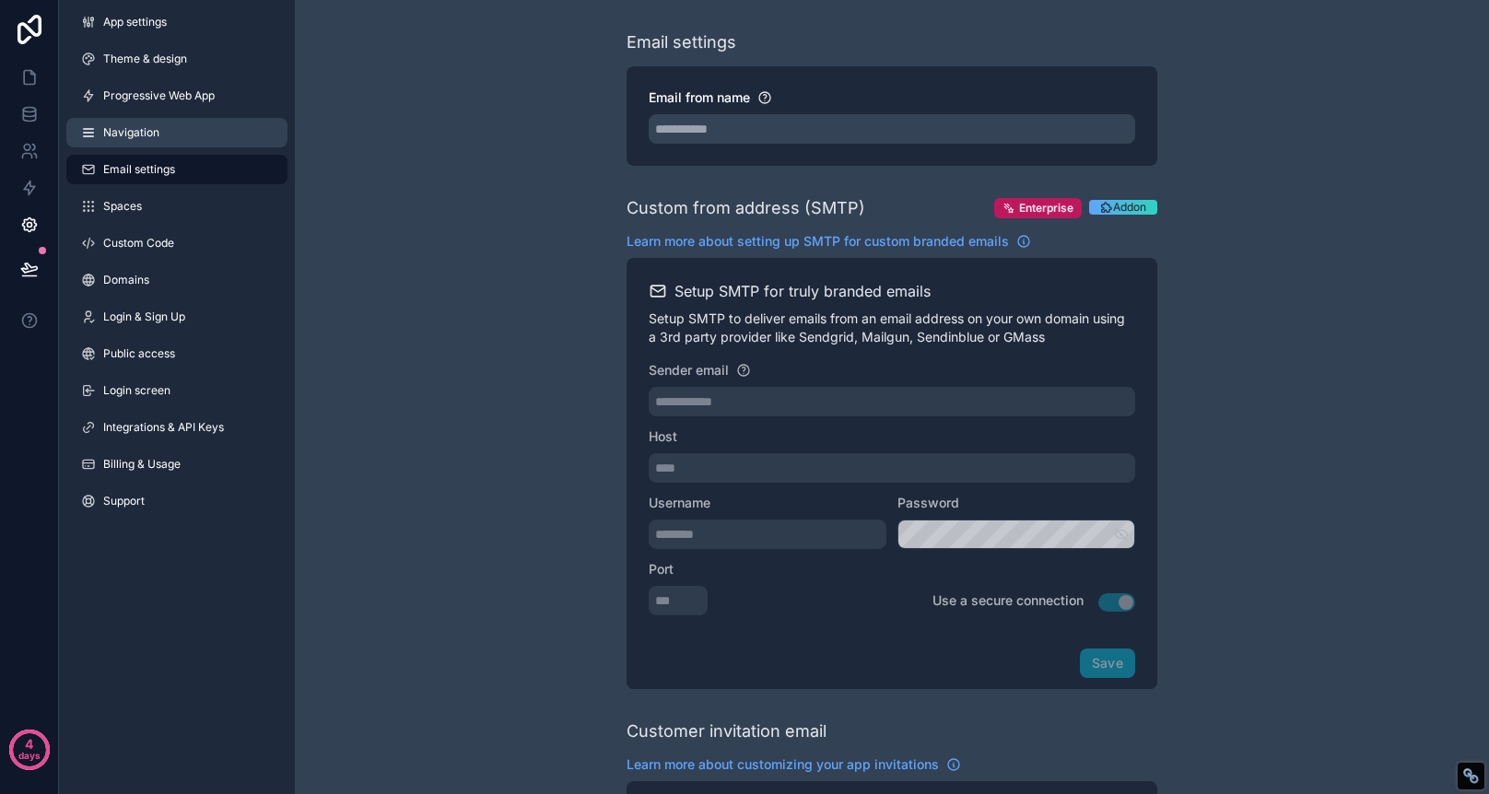
click at [131, 131] on span "Navigation" at bounding box center [131, 132] width 56 height 15
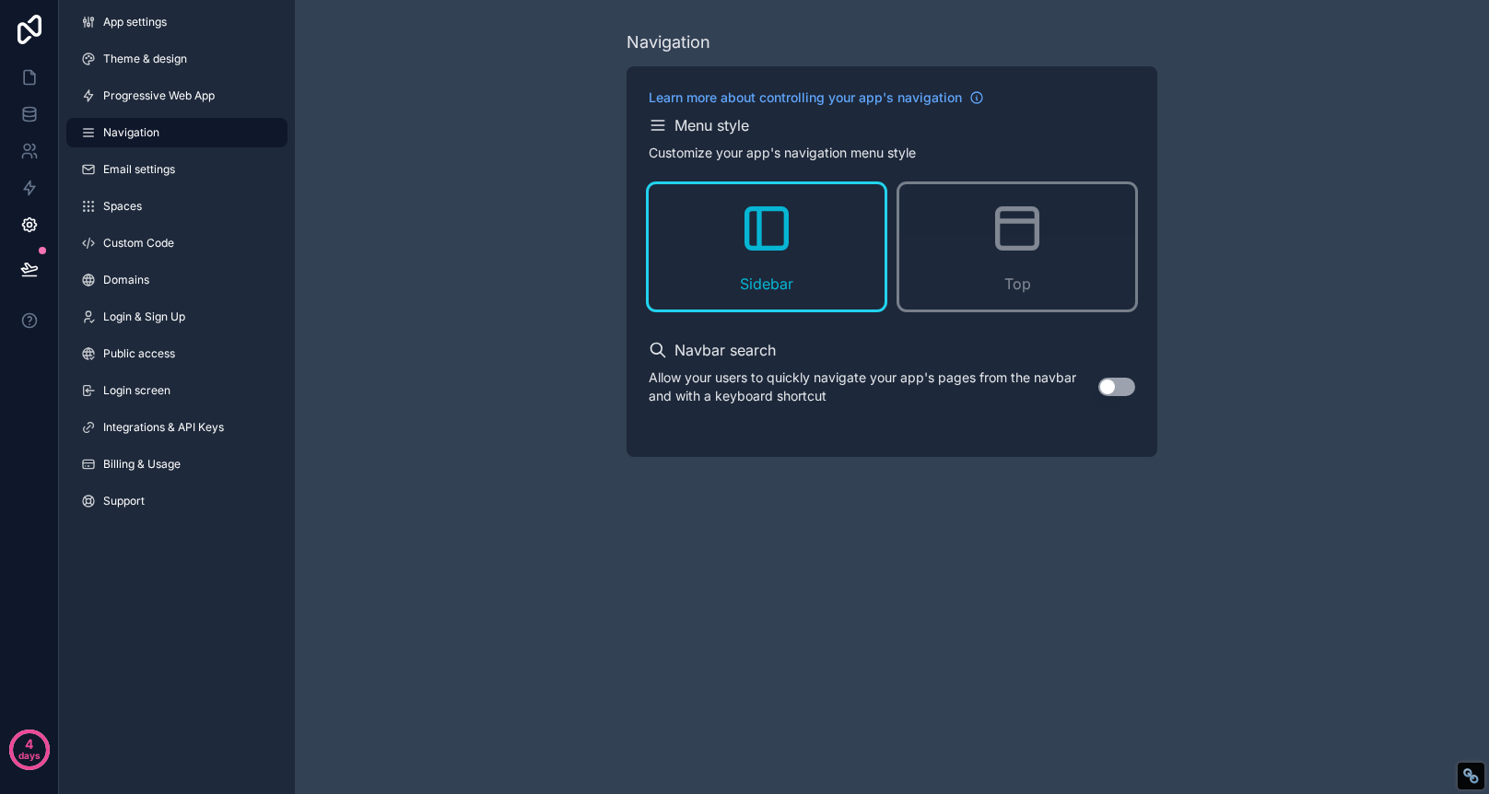
click at [664, 130] on icon "scrollable content" at bounding box center [658, 125] width 18 height 18
click at [206, 100] on span "Progressive Web App" at bounding box center [159, 95] width 112 height 15
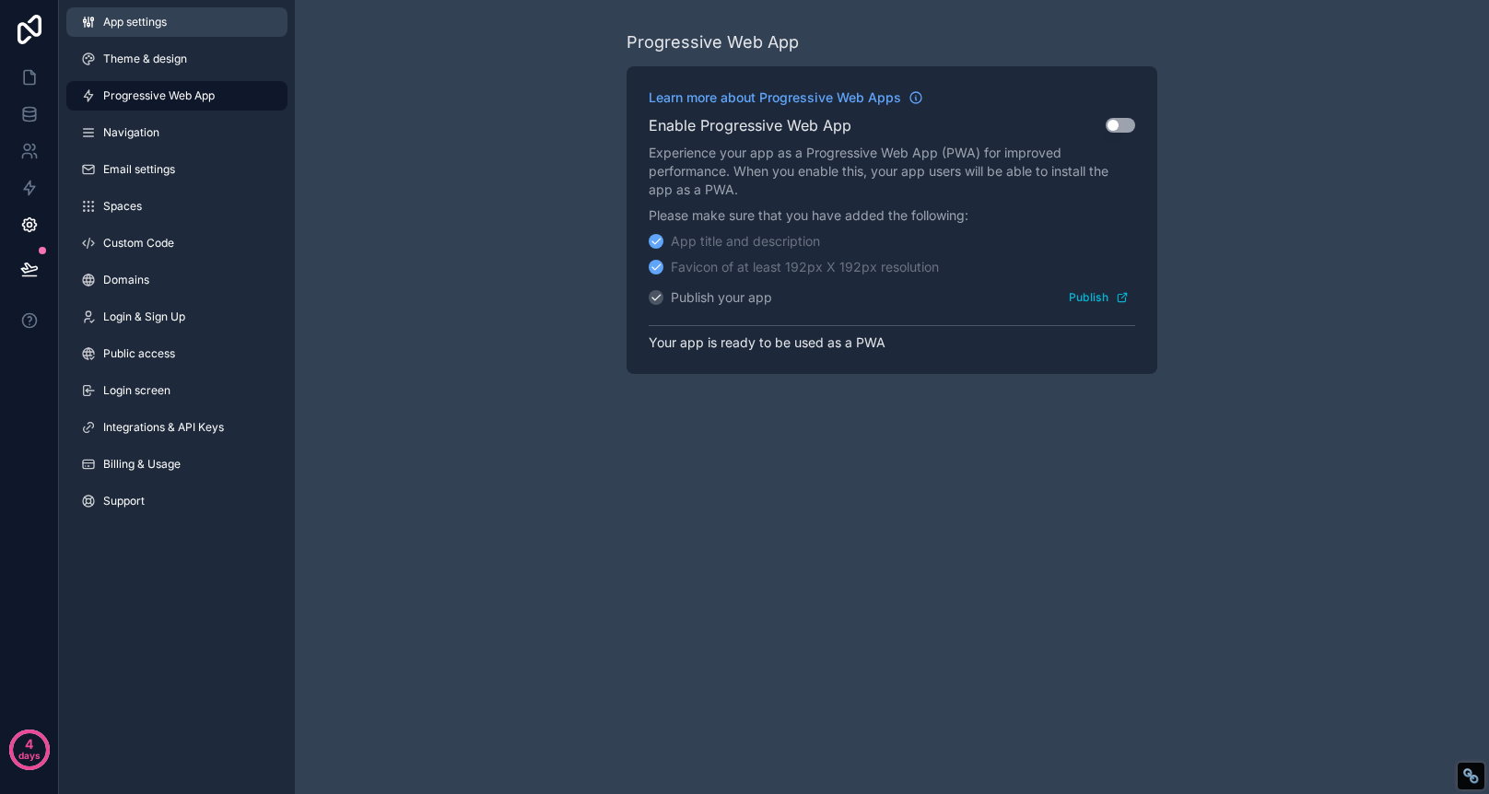
click at [125, 11] on link "App settings" at bounding box center [176, 21] width 221 height 29
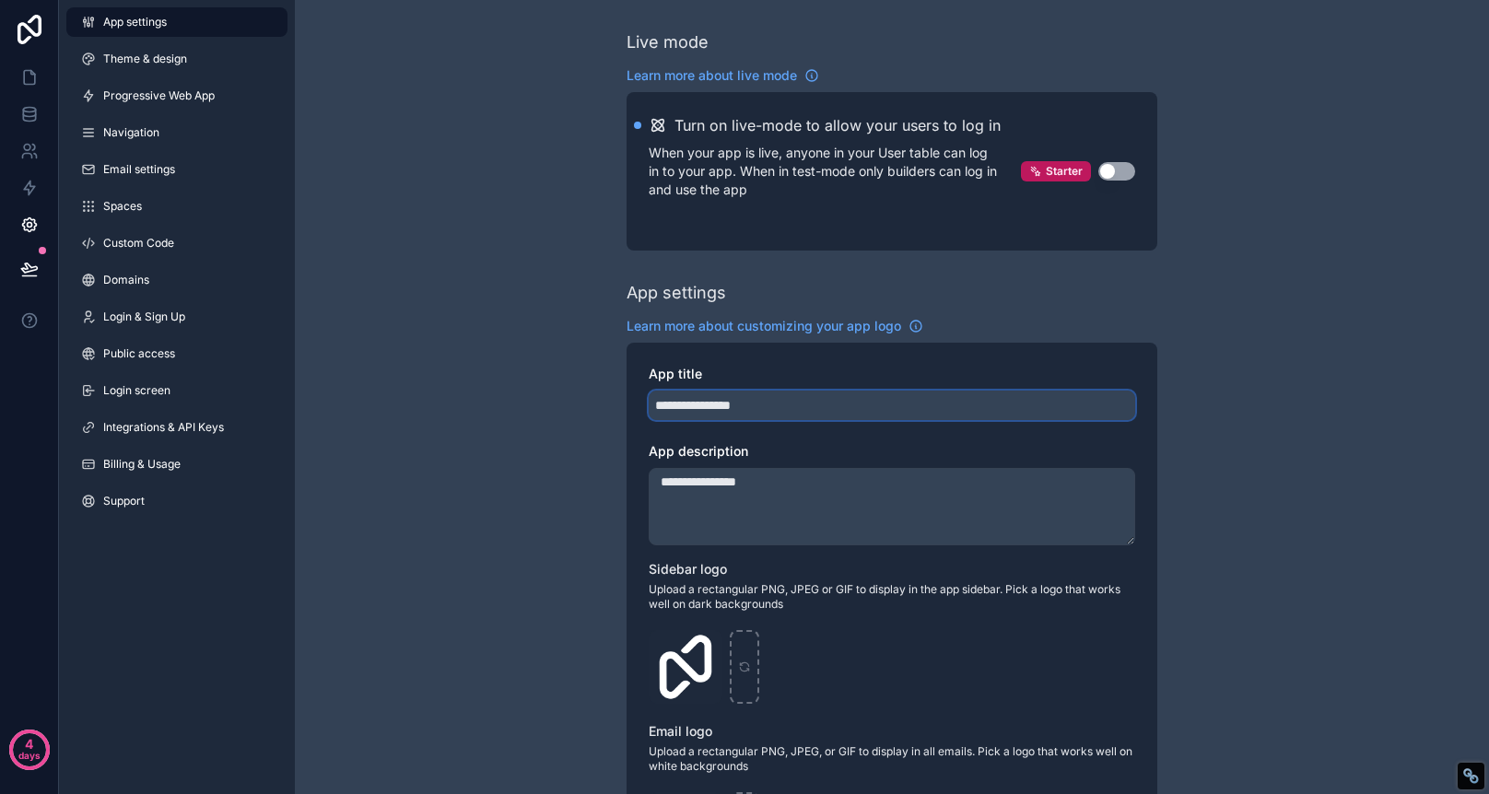
click at [774, 406] on input "**********" at bounding box center [892, 405] width 487 height 29
click at [672, 405] on input "**********" at bounding box center [892, 405] width 487 height 29
type input "**********"
click at [873, 513] on textarea "**********" at bounding box center [892, 506] width 487 height 77
click at [24, 211] on link at bounding box center [29, 224] width 58 height 37
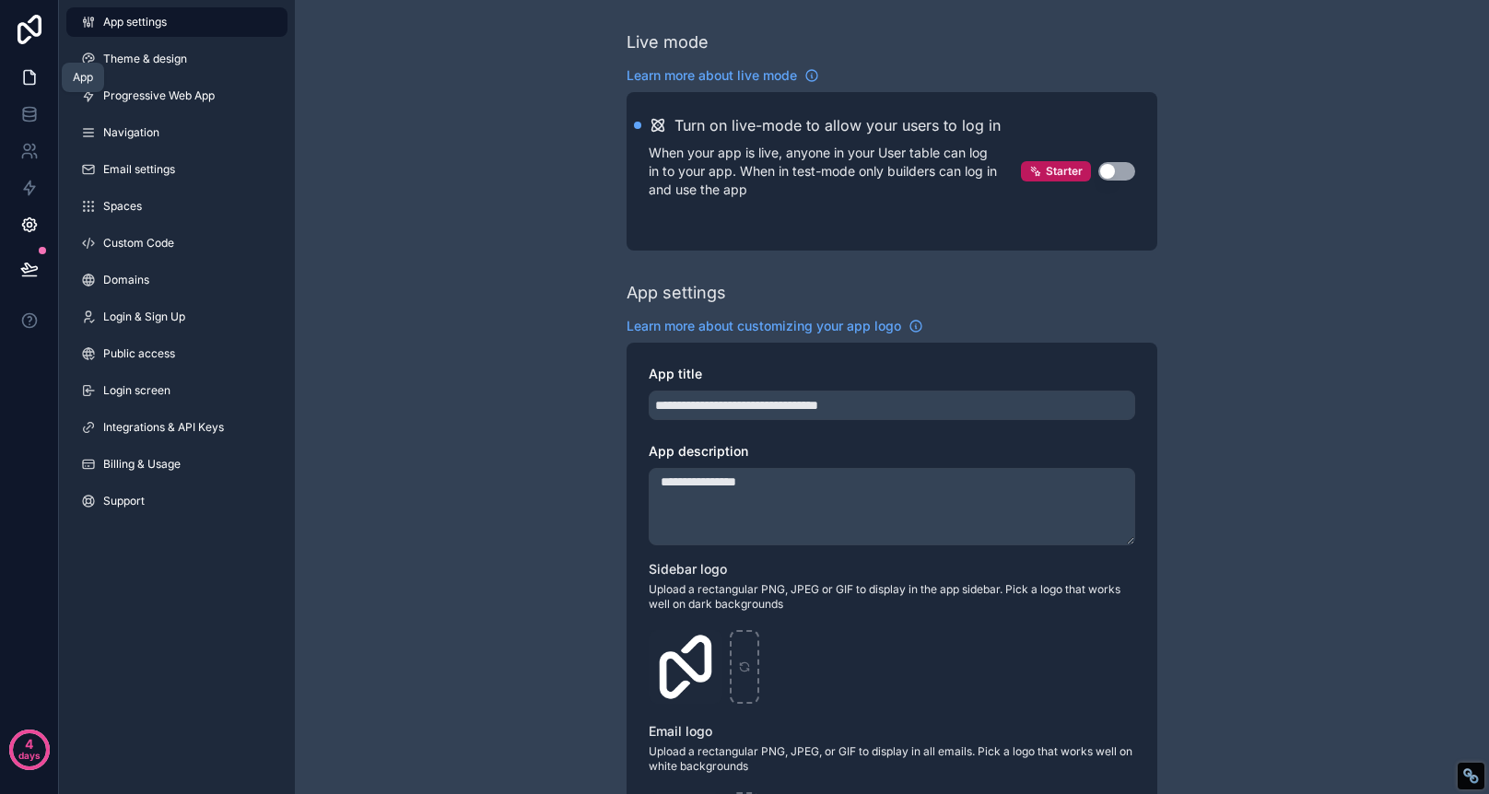
click at [30, 71] on icon at bounding box center [32, 73] width 4 height 4
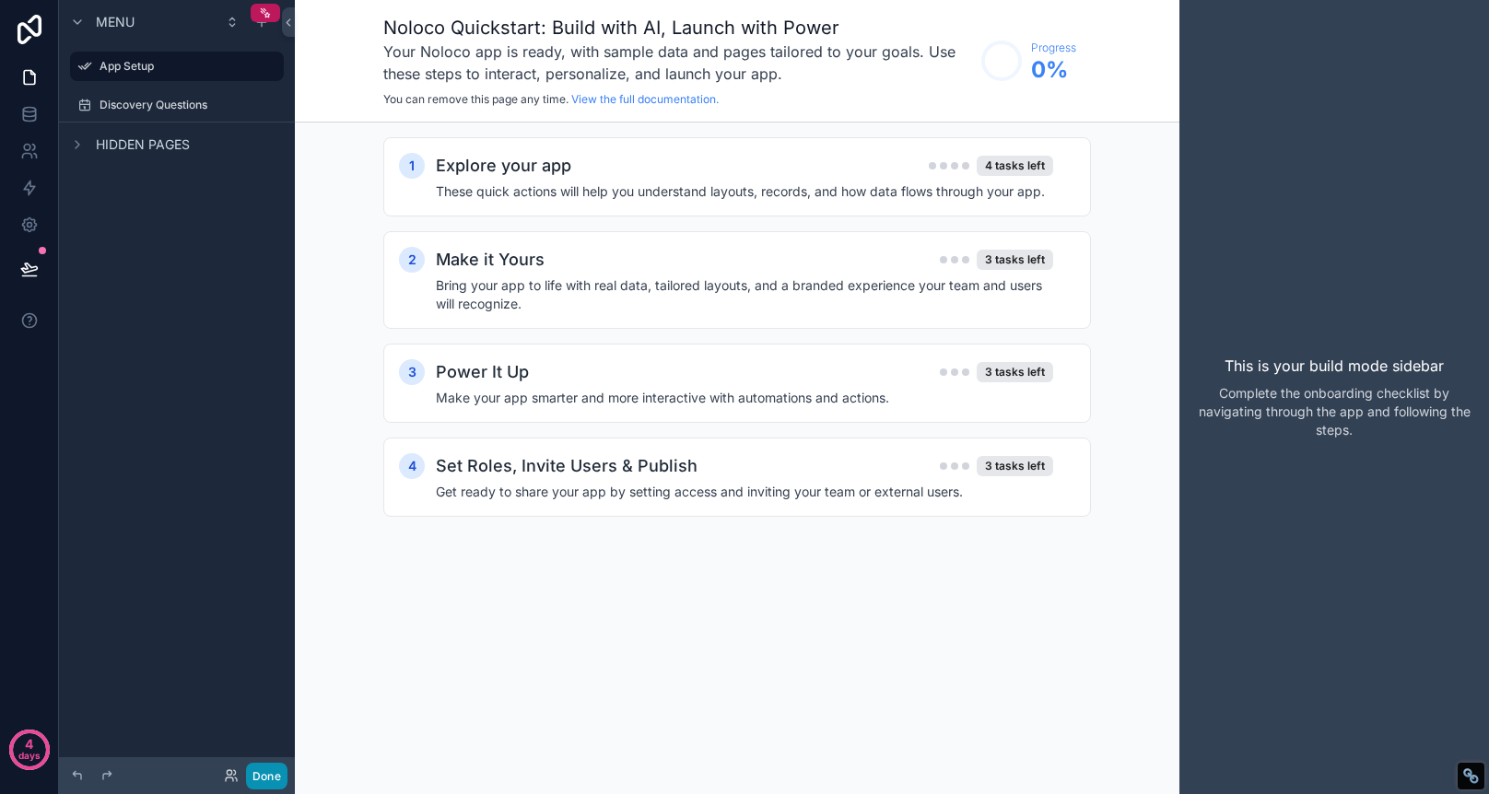
click at [259, 779] on button "Done" at bounding box center [266, 776] width 41 height 27
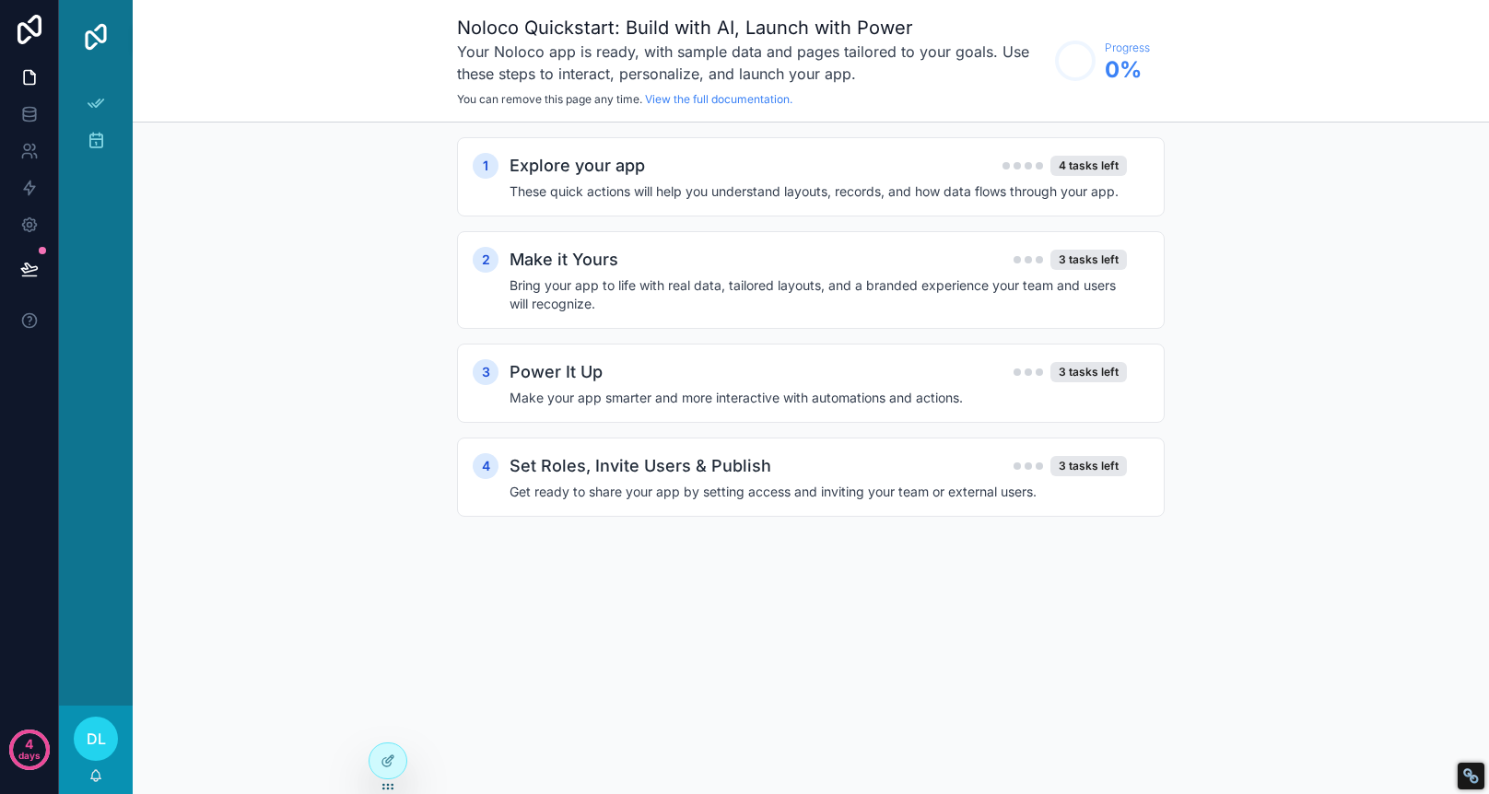
click at [98, 32] on img "scrollable content" at bounding box center [95, 36] width 29 height 29
click at [97, 100] on icon "scrollable content" at bounding box center [96, 103] width 18 height 18
click at [100, 735] on span "DL" at bounding box center [96, 739] width 19 height 22
click at [112, 287] on div "App Setup Discovery Questions 277" at bounding box center [96, 390] width 74 height 632
click at [44, 21] on icon at bounding box center [29, 29] width 37 height 29
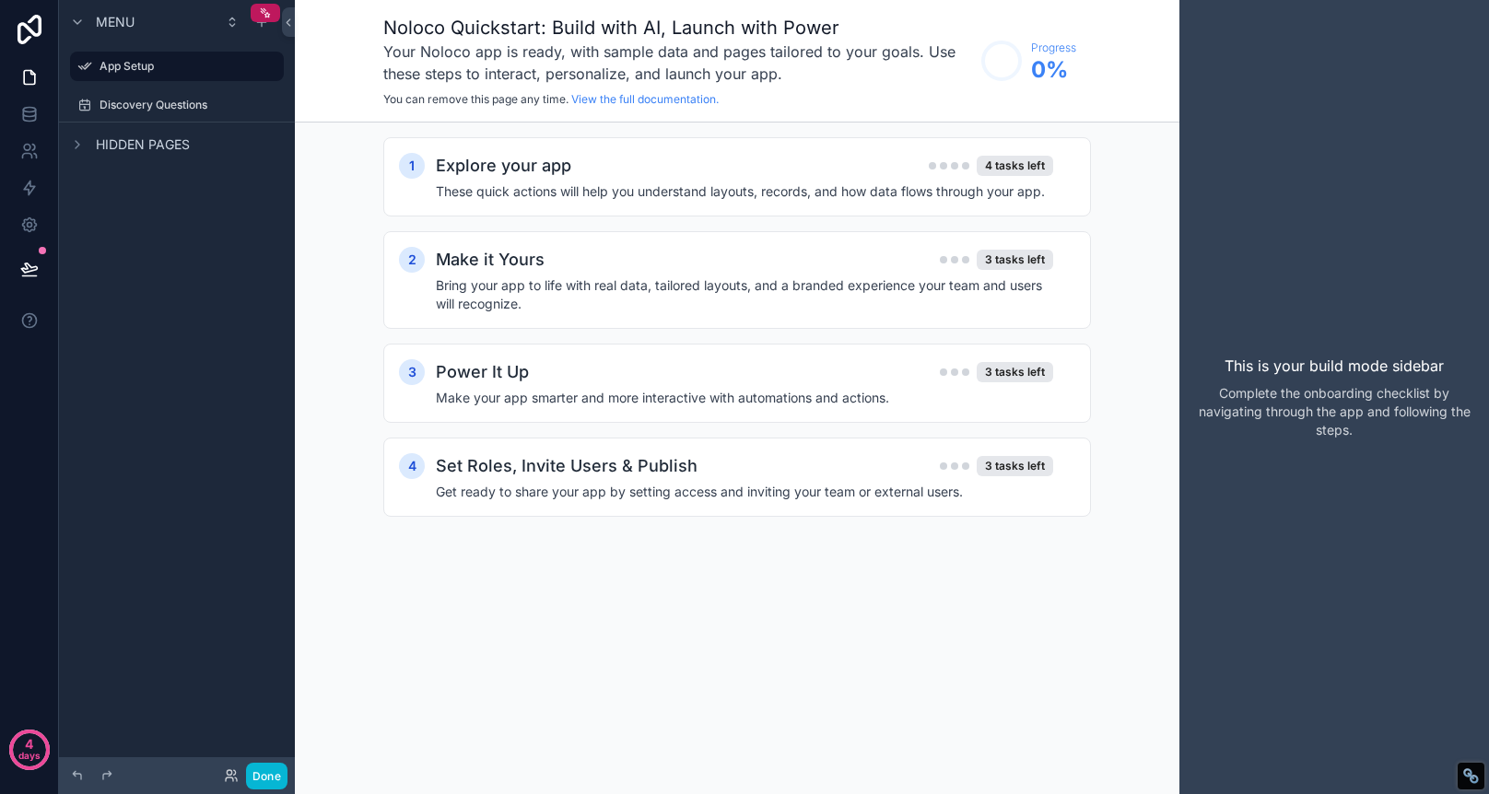
click at [105, 147] on span "Hidden pages" at bounding box center [143, 144] width 94 height 18
click at [246, 99] on icon "scrollable content" at bounding box center [243, 105] width 15 height 15
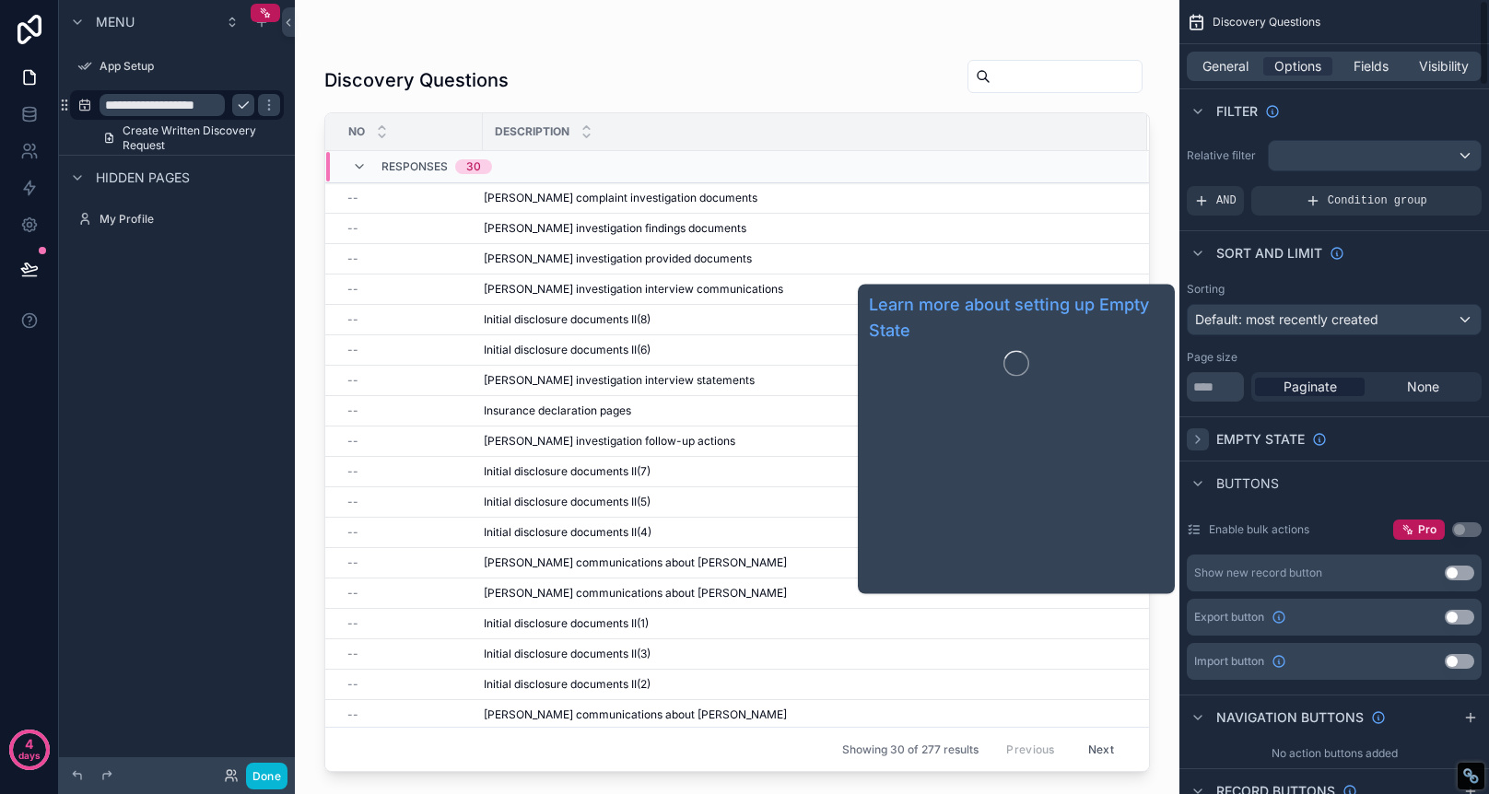
click at [1206, 440] on div "scrollable content" at bounding box center [1198, 440] width 22 height 22
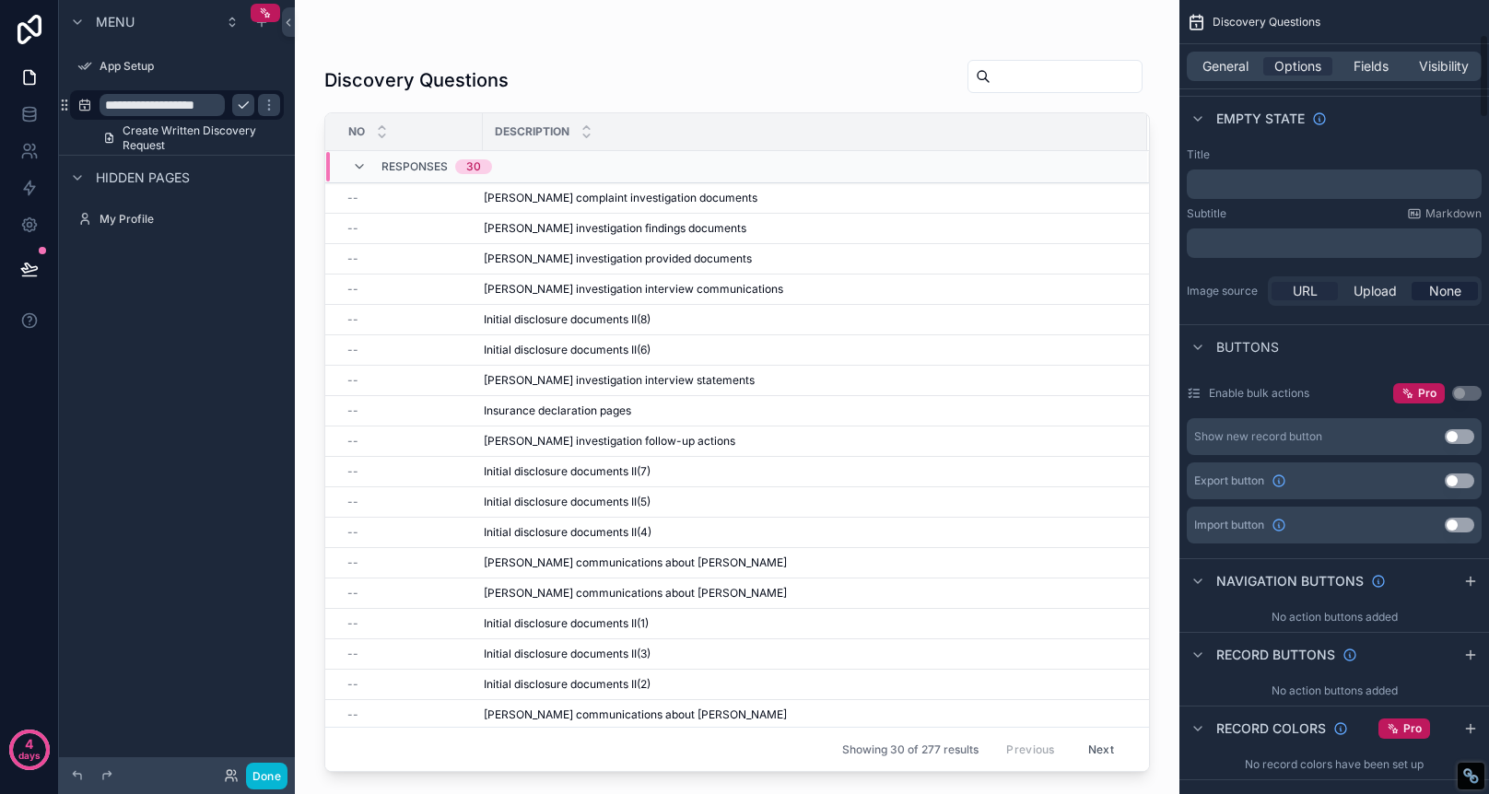
scroll to position [324, 0]
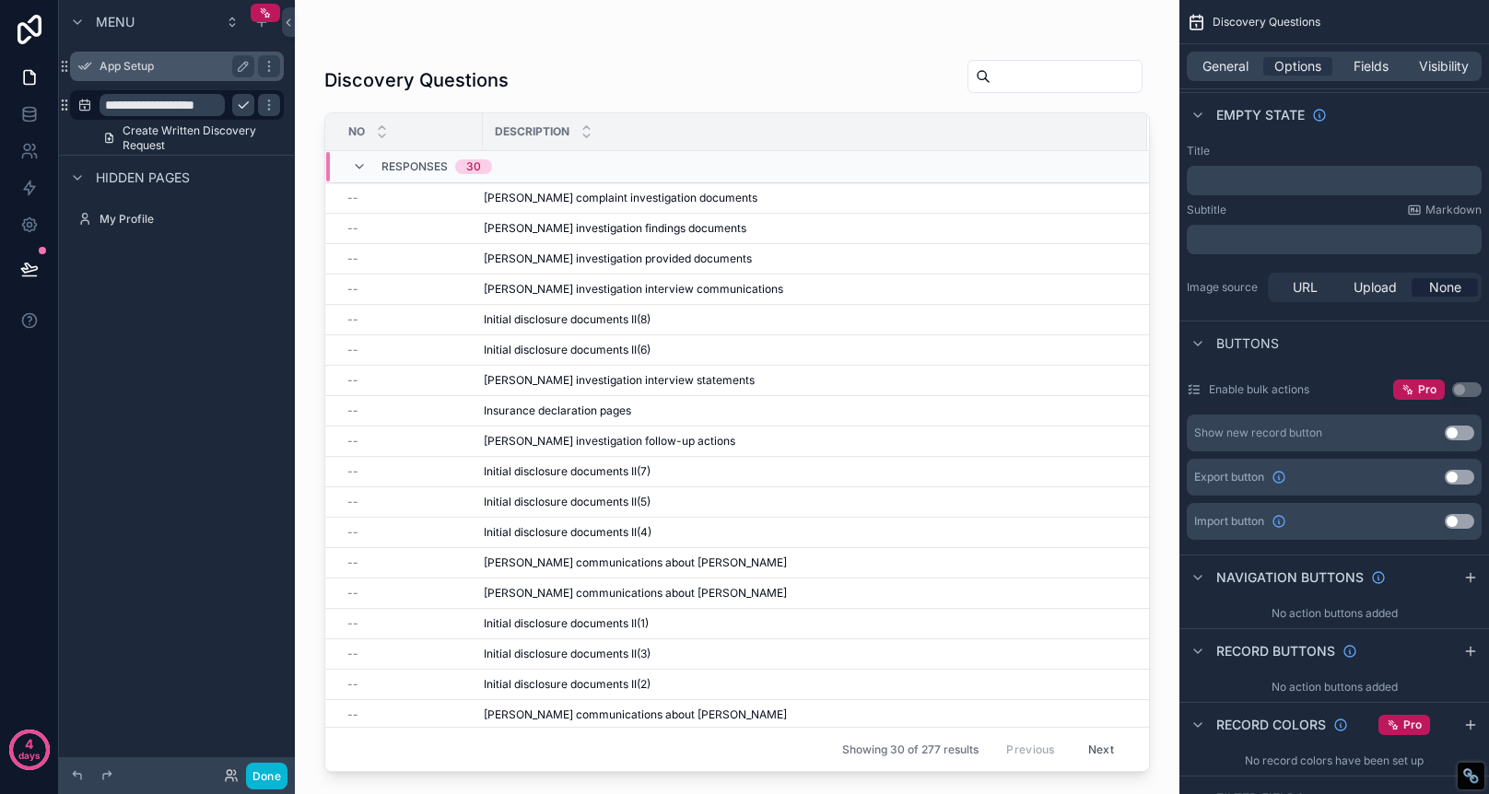
click at [154, 64] on label "App Setup" at bounding box center [173, 66] width 147 height 15
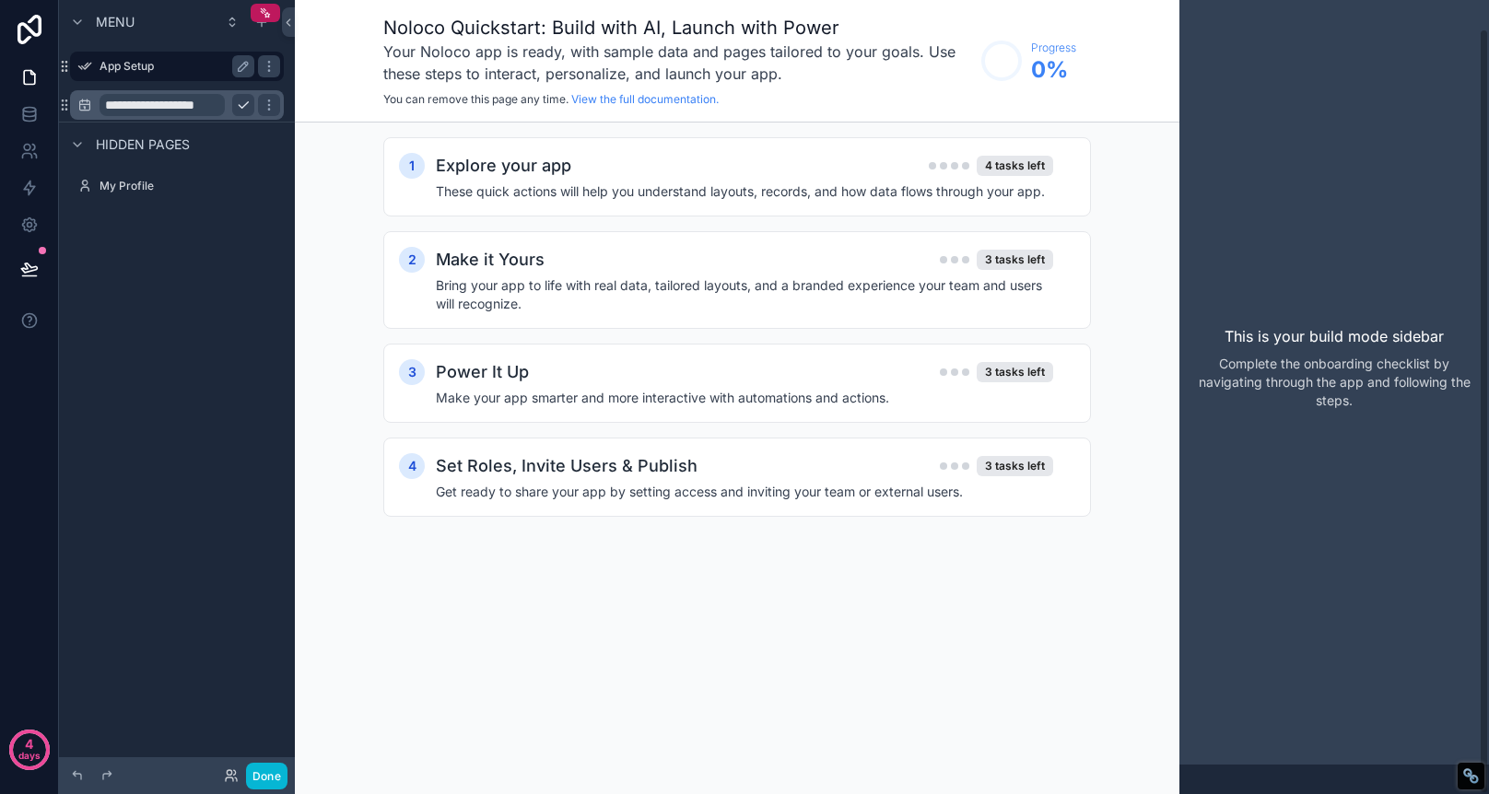
scroll to position [29, 0]
click at [251, 74] on button "scrollable content" at bounding box center [243, 66] width 22 height 22
click at [196, 77] on div "*********" at bounding box center [177, 66] width 206 height 29
click at [196, 75] on input "*********" at bounding box center [162, 66] width 125 height 22
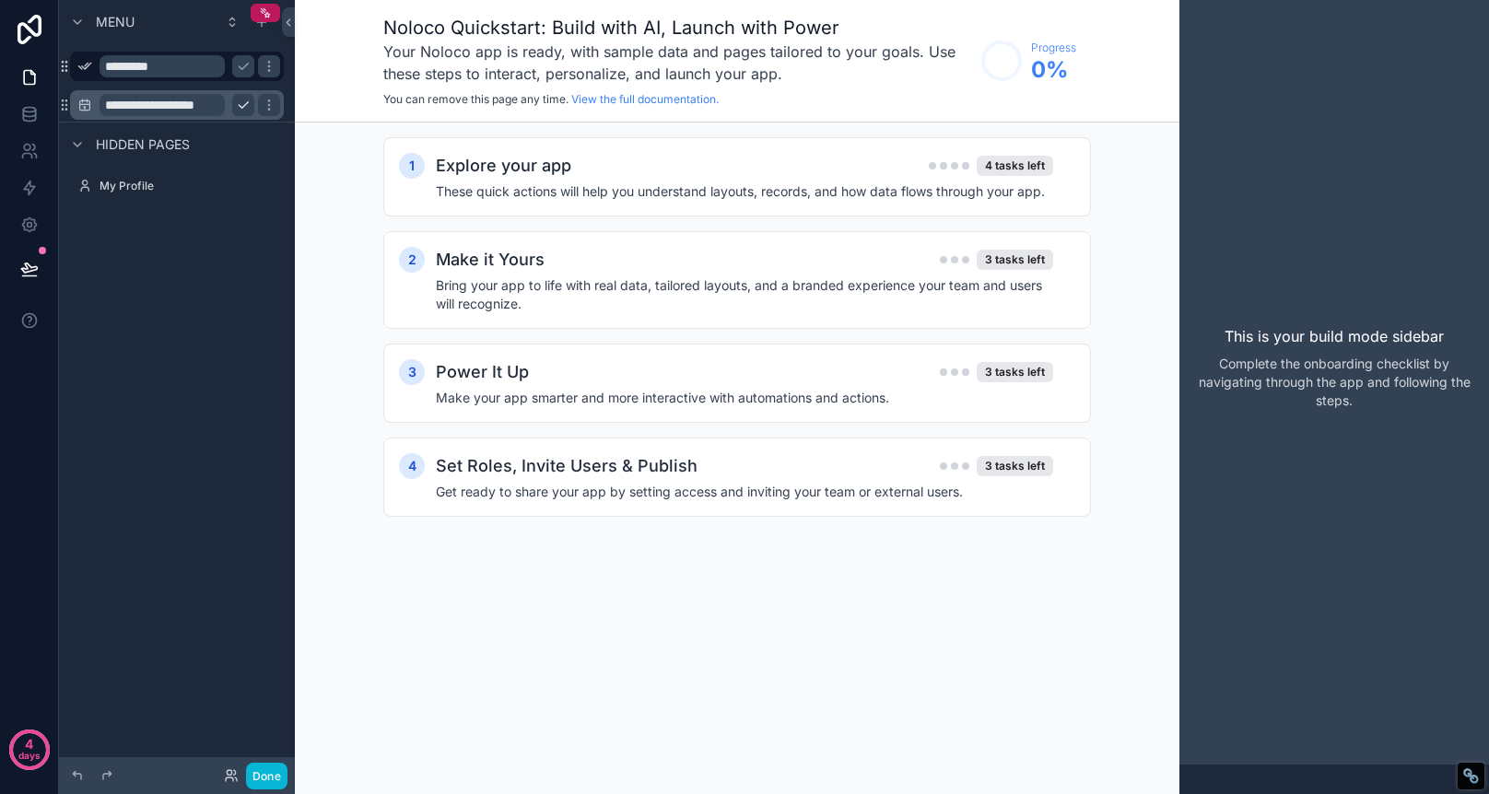
click at [196, 75] on input "*********" at bounding box center [162, 66] width 125 height 22
type input "*********"
click at [239, 71] on icon "scrollable content" at bounding box center [243, 66] width 15 height 15
click at [243, 66] on icon "scrollable content" at bounding box center [243, 66] width 15 height 15
click at [84, 64] on icon "scrollable content" at bounding box center [84, 66] width 15 height 15
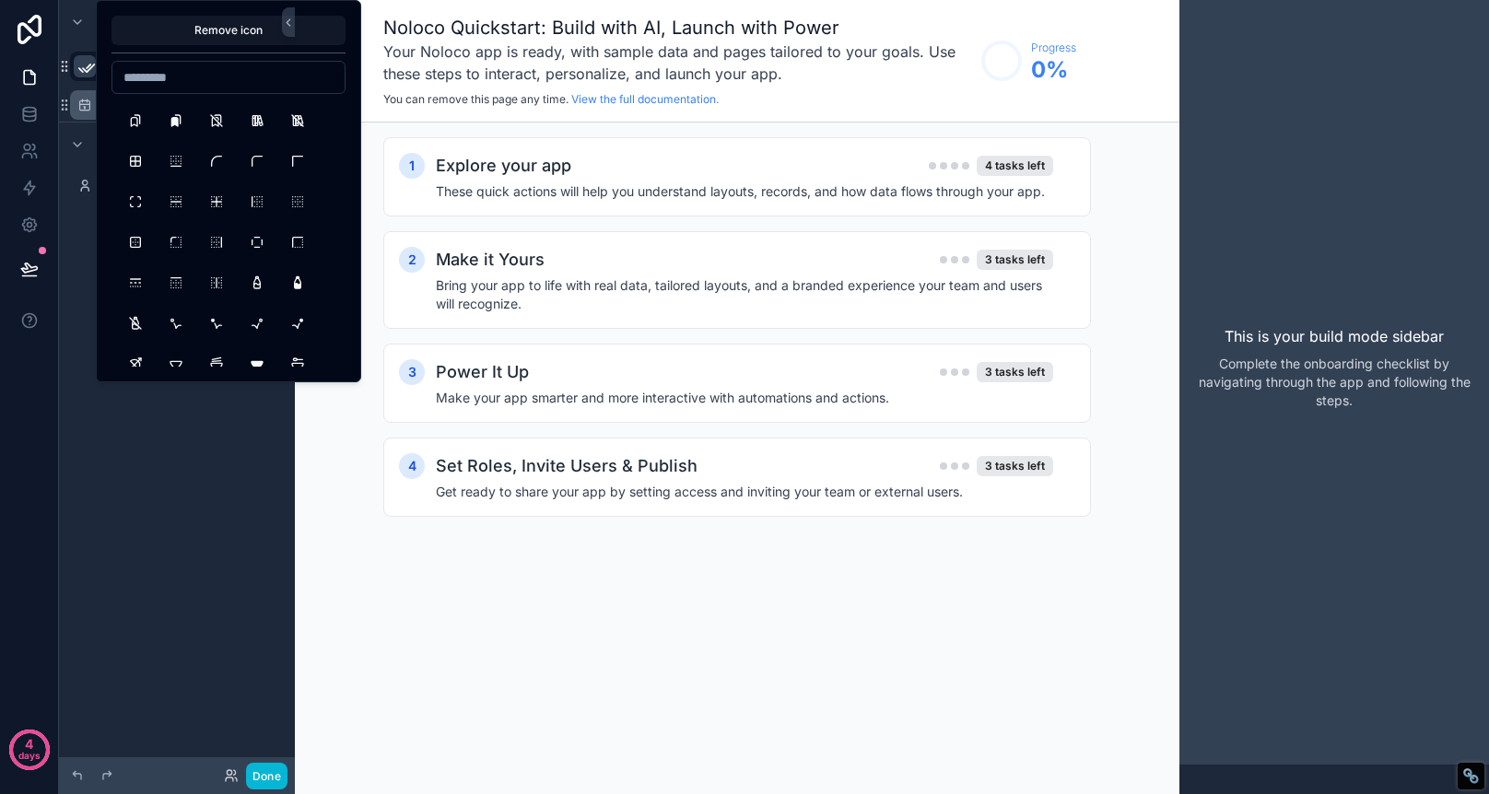
scroll to position [5013, 0]
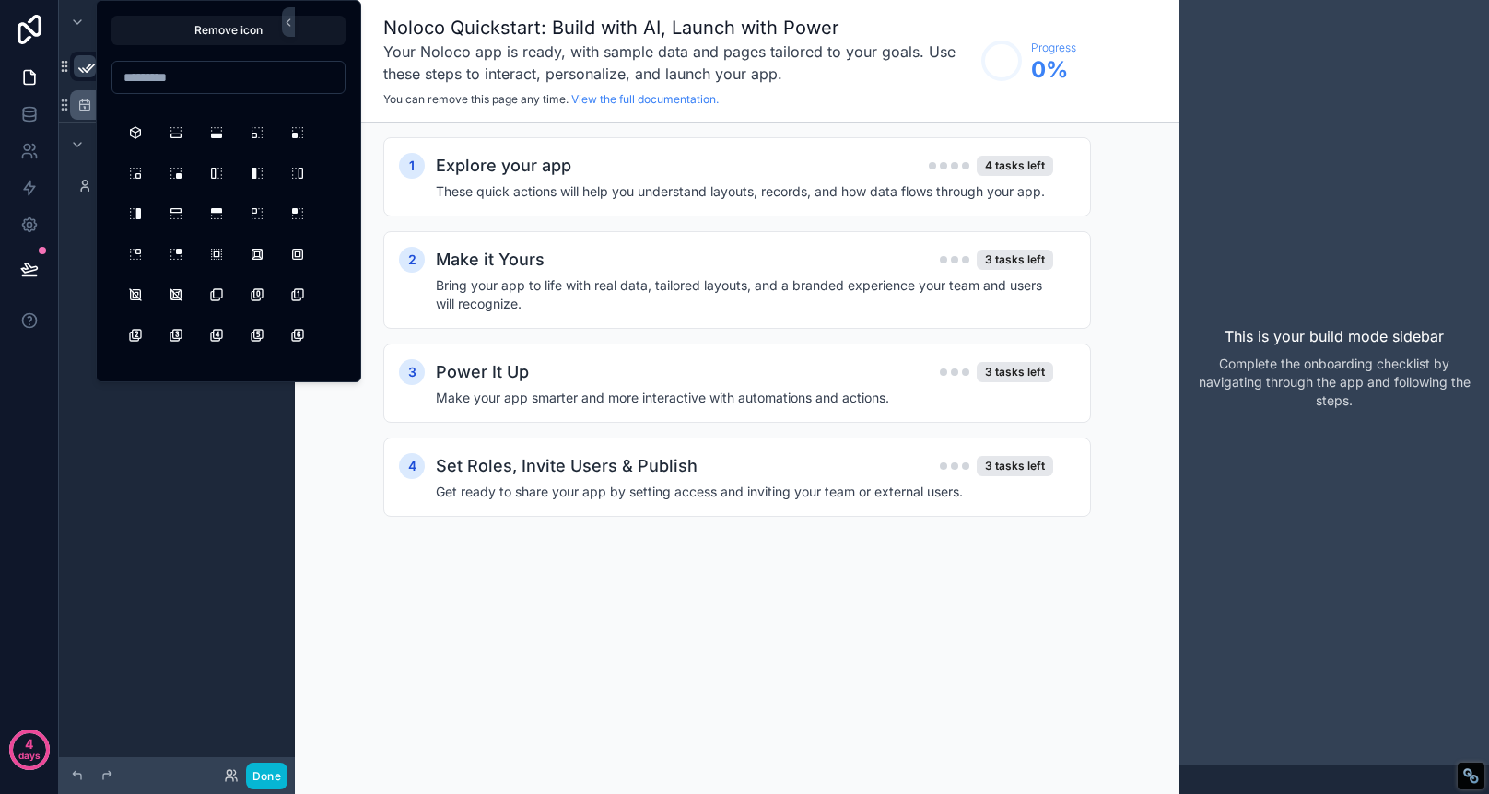
click at [293, 78] on input at bounding box center [228, 78] width 232 height 26
type input "****"
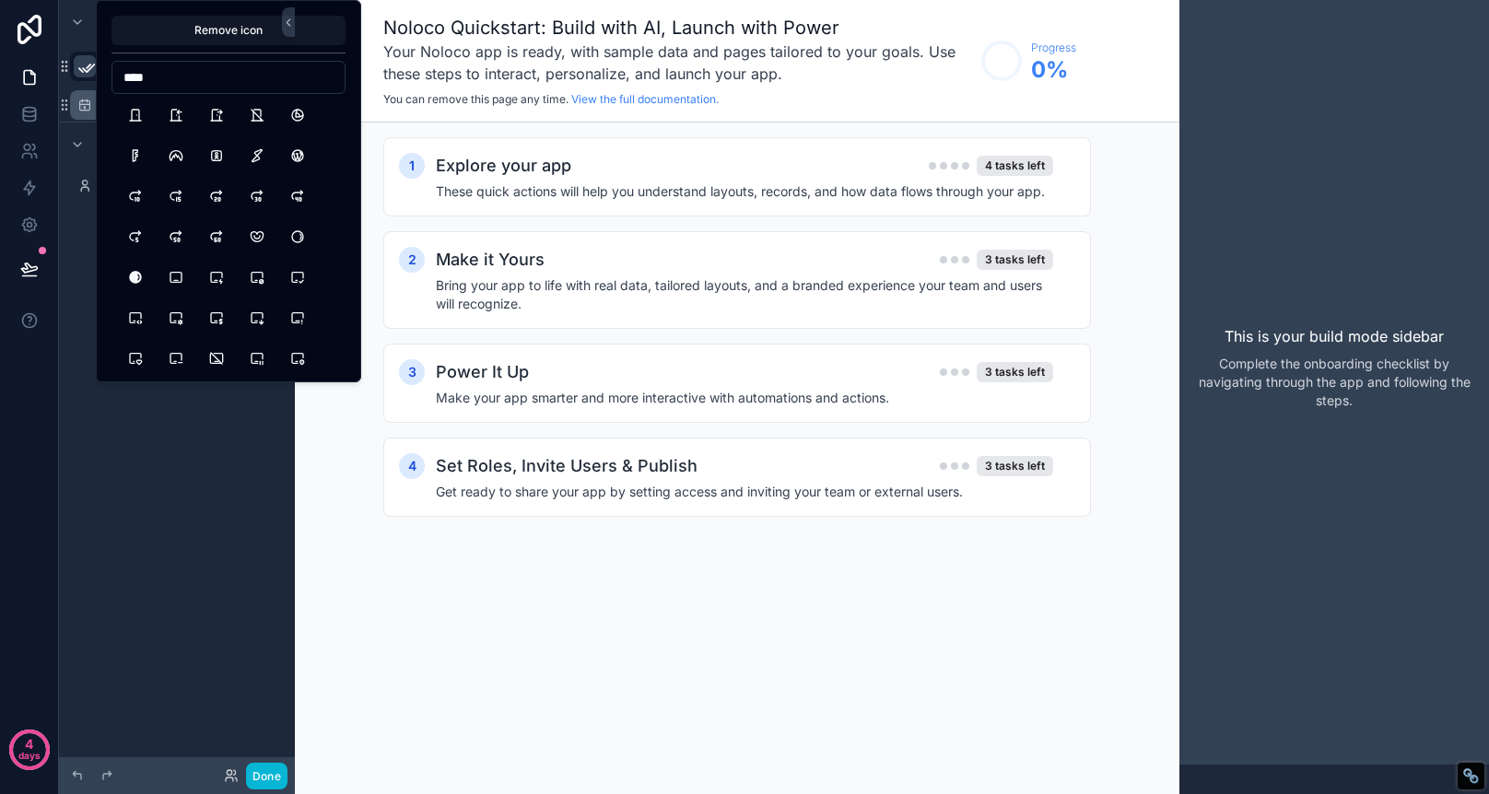
scroll to position [0, 0]
click at [137, 118] on button "Door" at bounding box center [135, 117] width 33 height 33
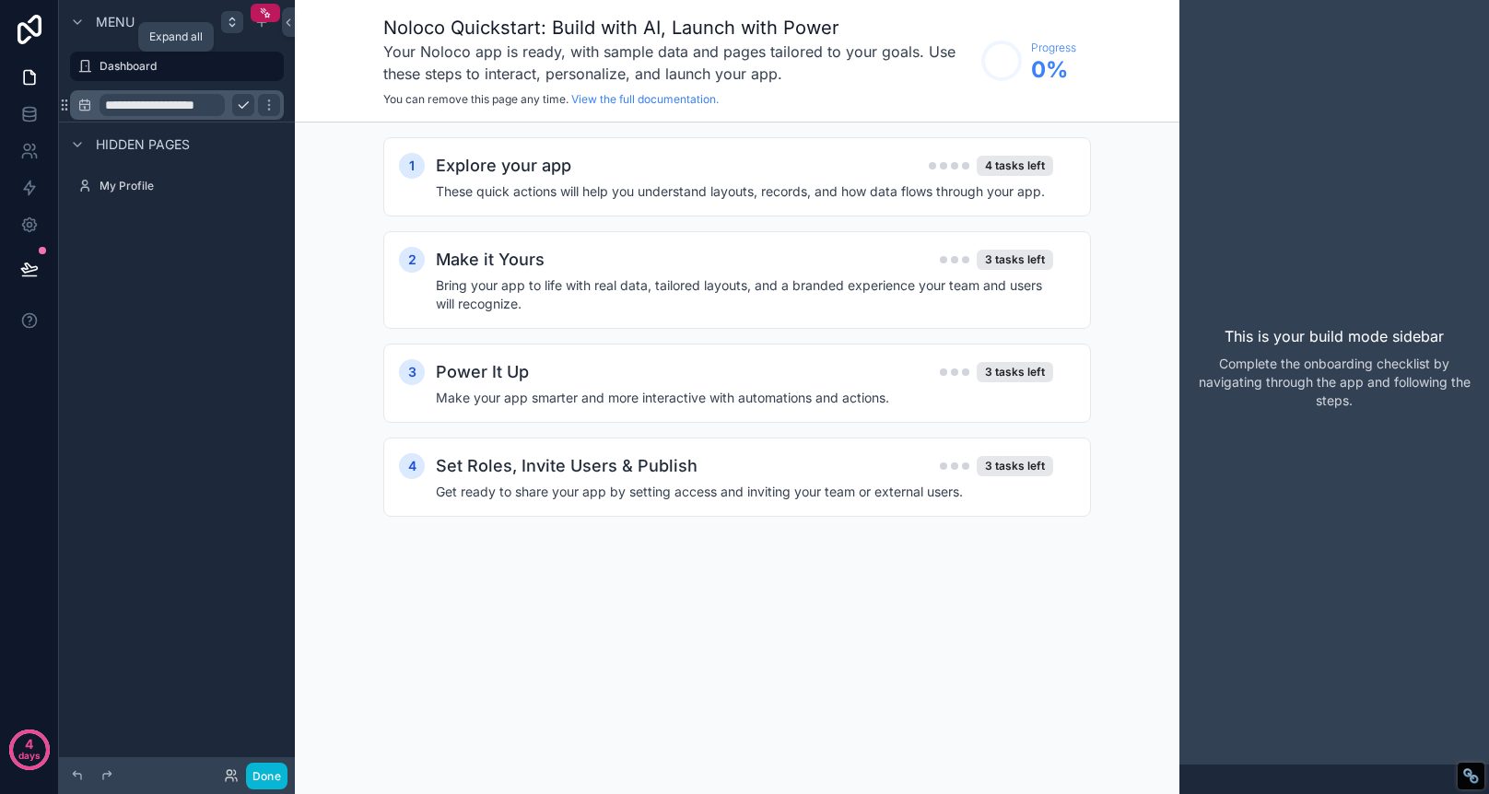
click at [231, 26] on icon "scrollable content" at bounding box center [231, 25] width 5 height 3
click at [264, 28] on icon "scrollable content" at bounding box center [261, 22] width 15 height 15
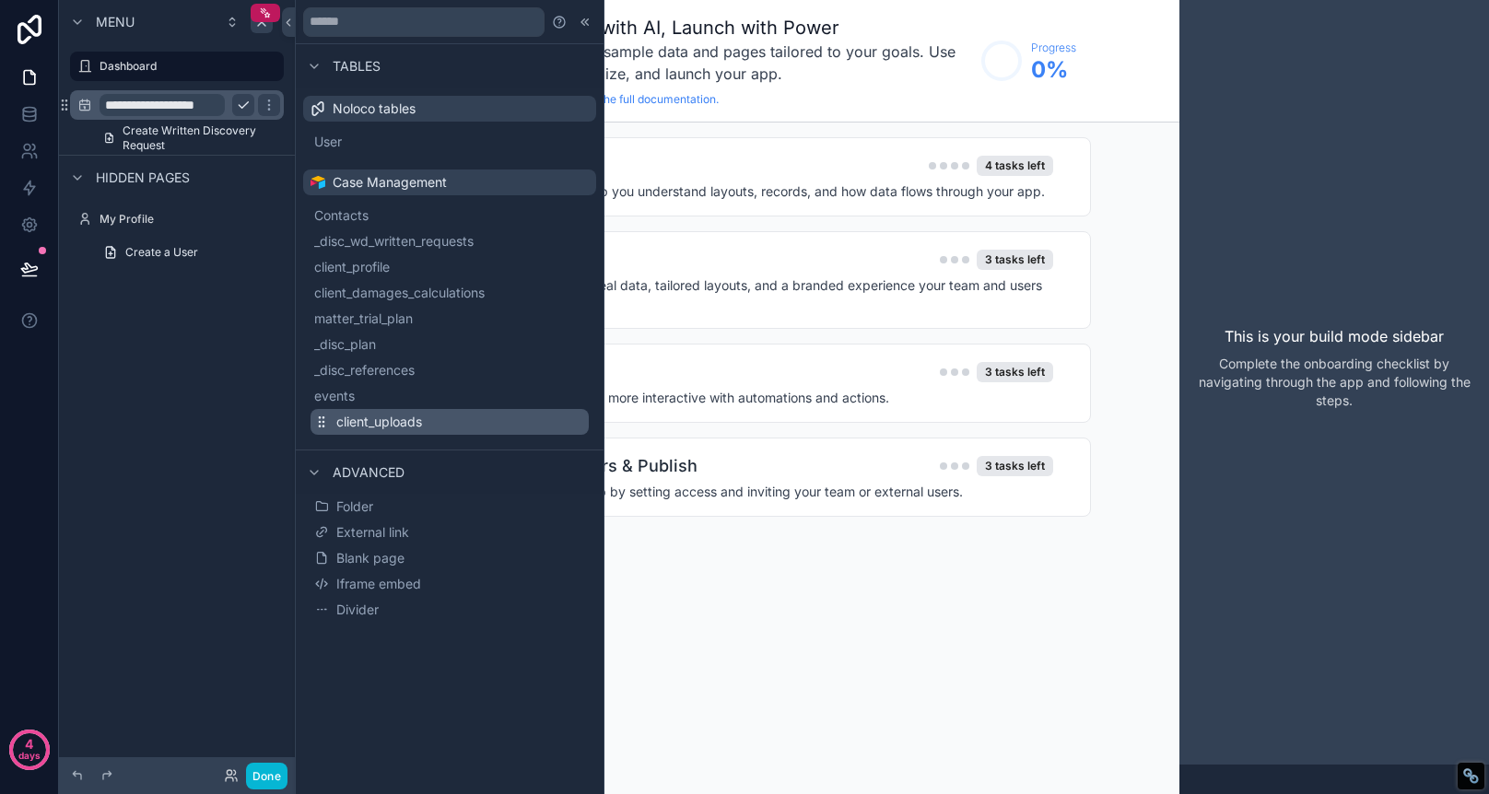
click at [400, 426] on span "client_uploads" at bounding box center [379, 422] width 86 height 18
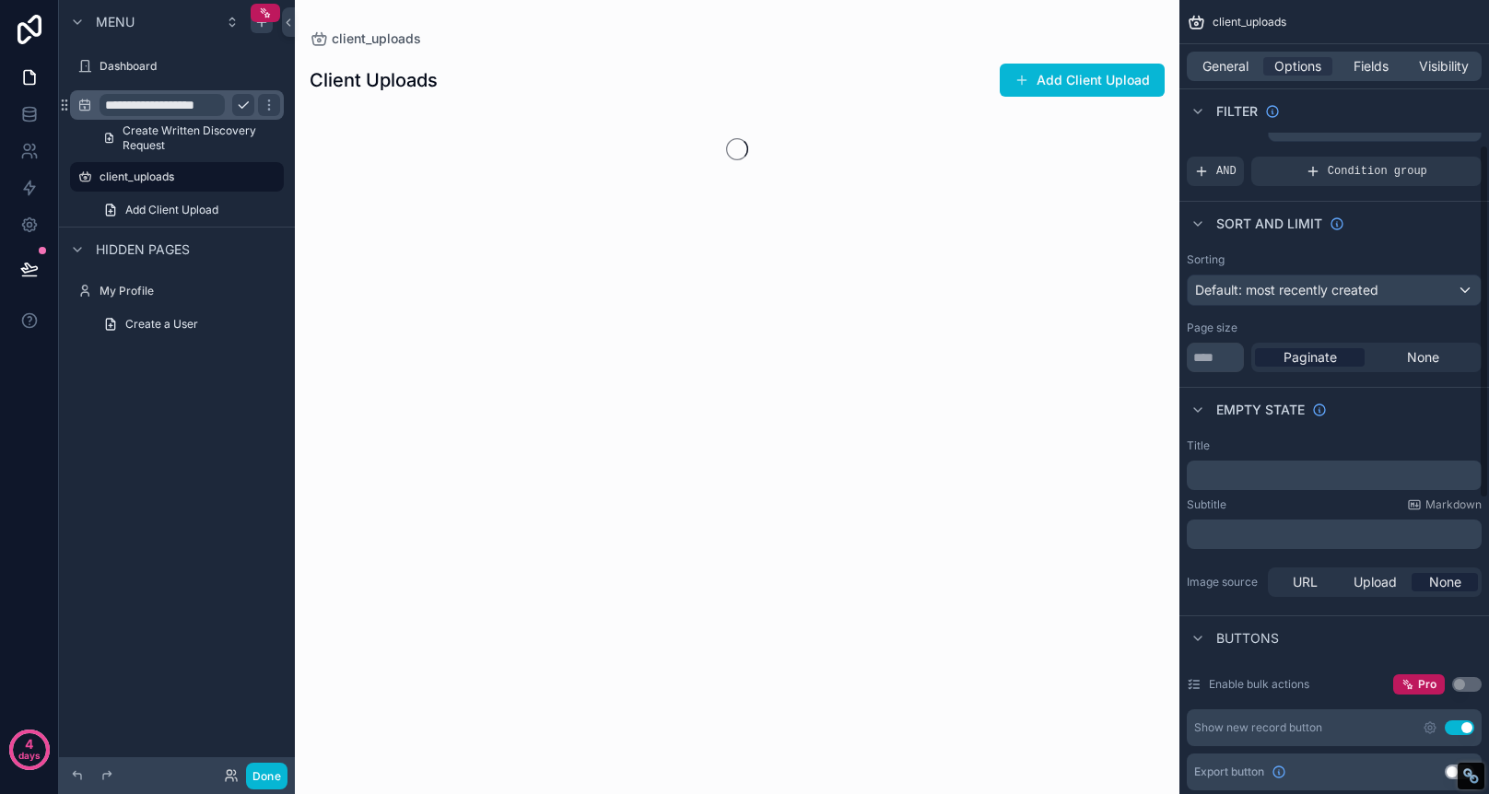
scroll to position [324, 0]
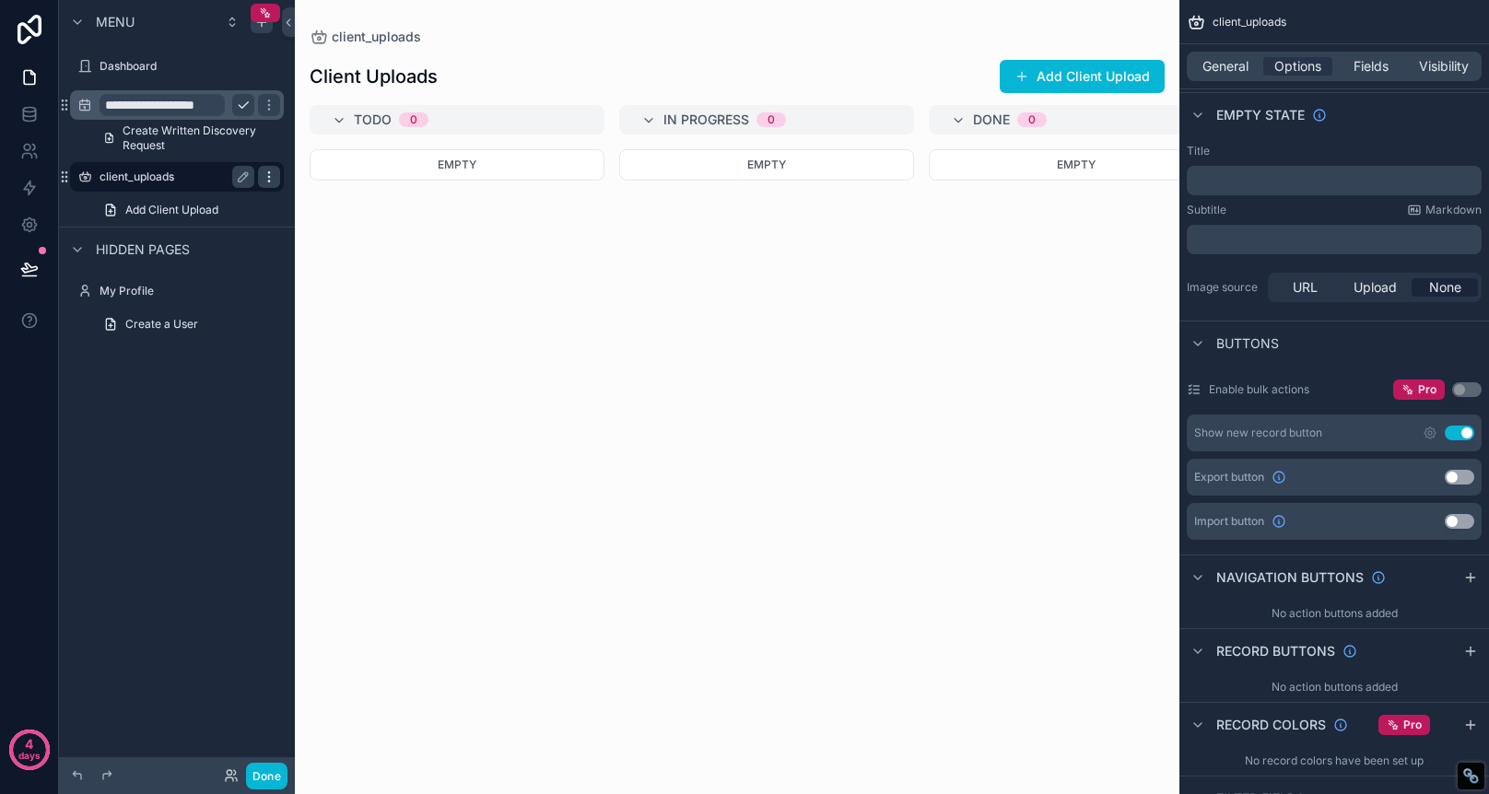
click at [271, 175] on icon "scrollable content" at bounding box center [269, 177] width 15 height 15
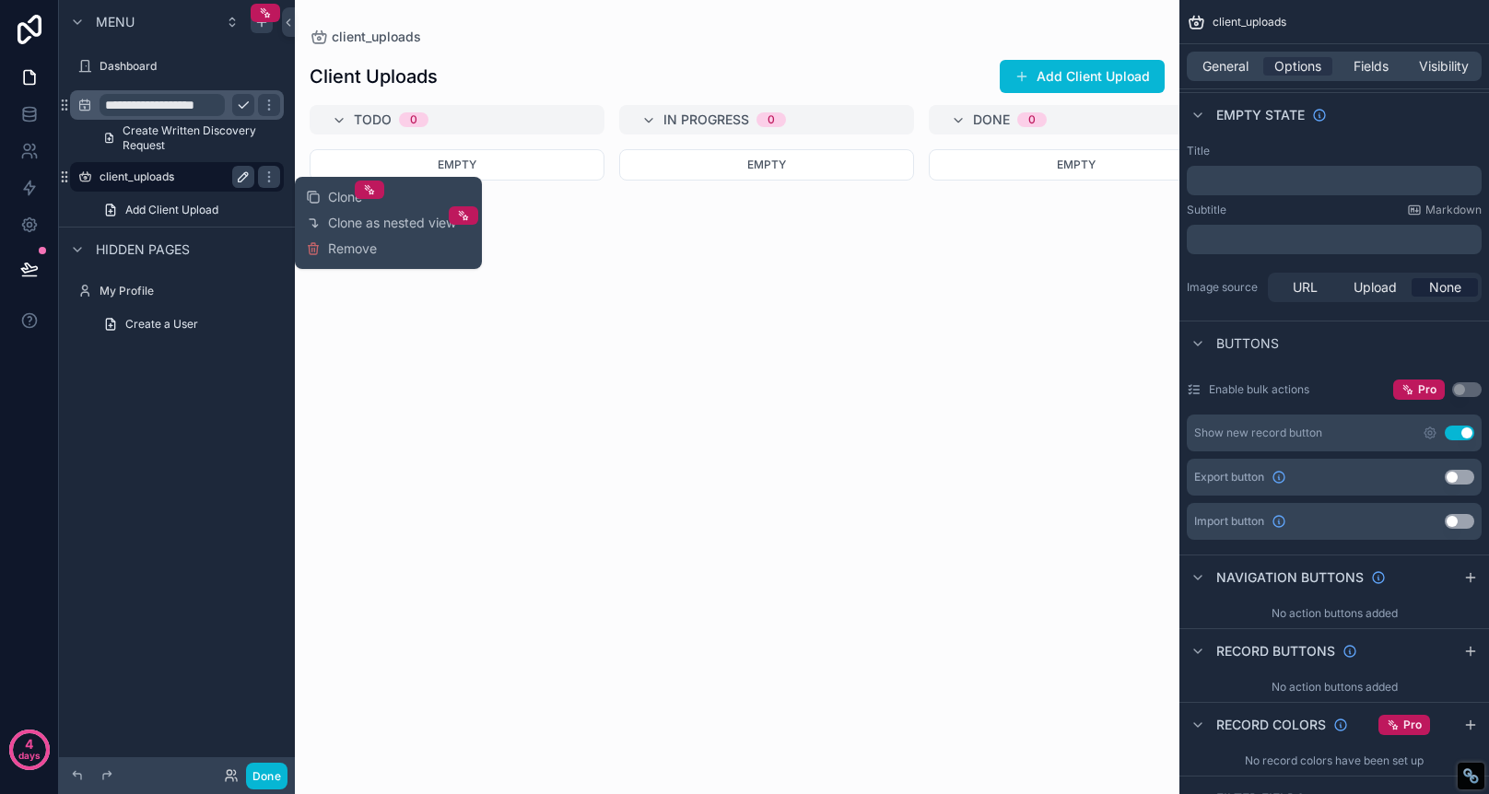
click at [242, 180] on icon "scrollable content" at bounding box center [243, 176] width 9 height 9
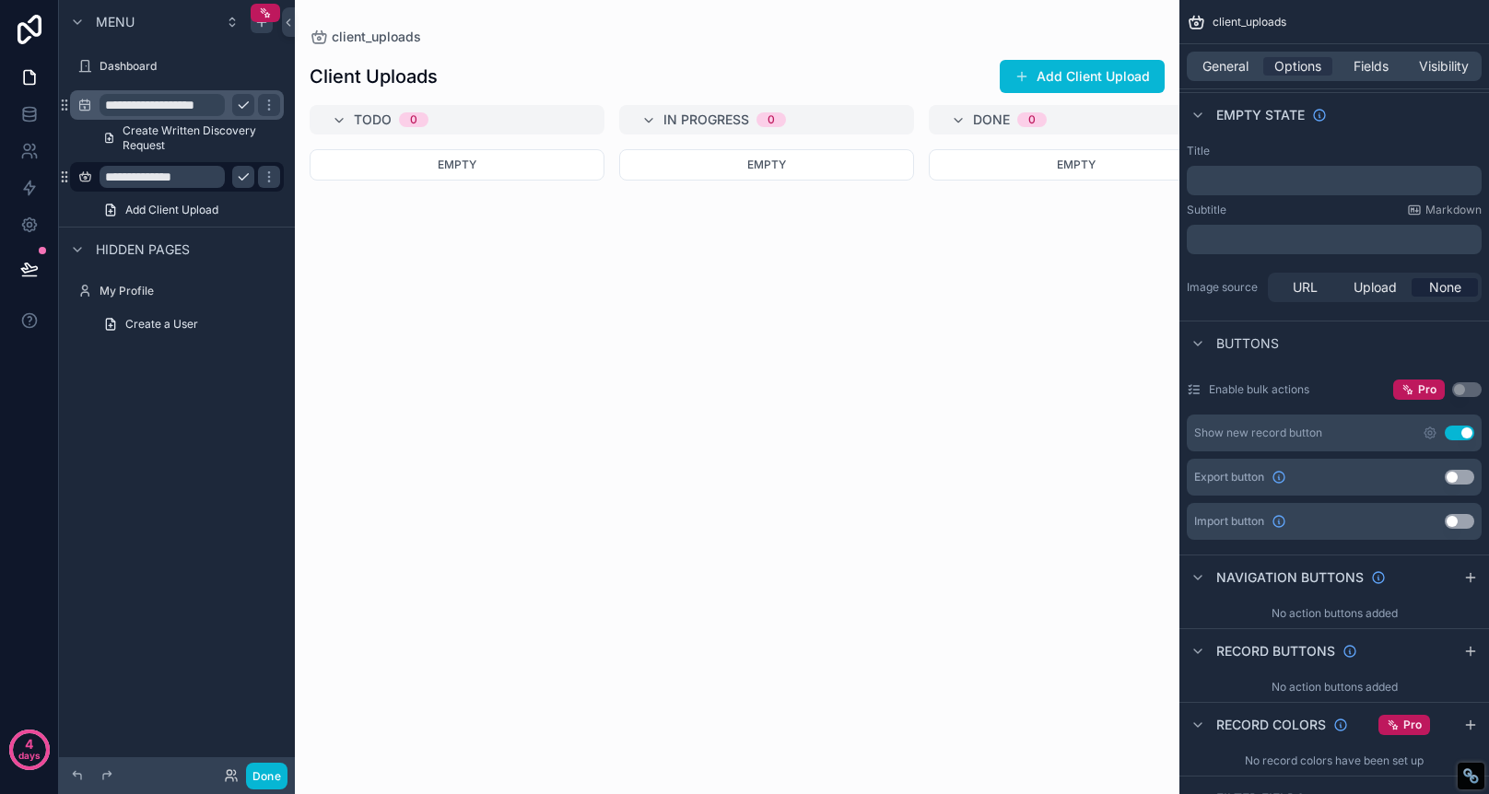
click at [199, 180] on input "**********" at bounding box center [162, 177] width 125 height 22
type input "**********"
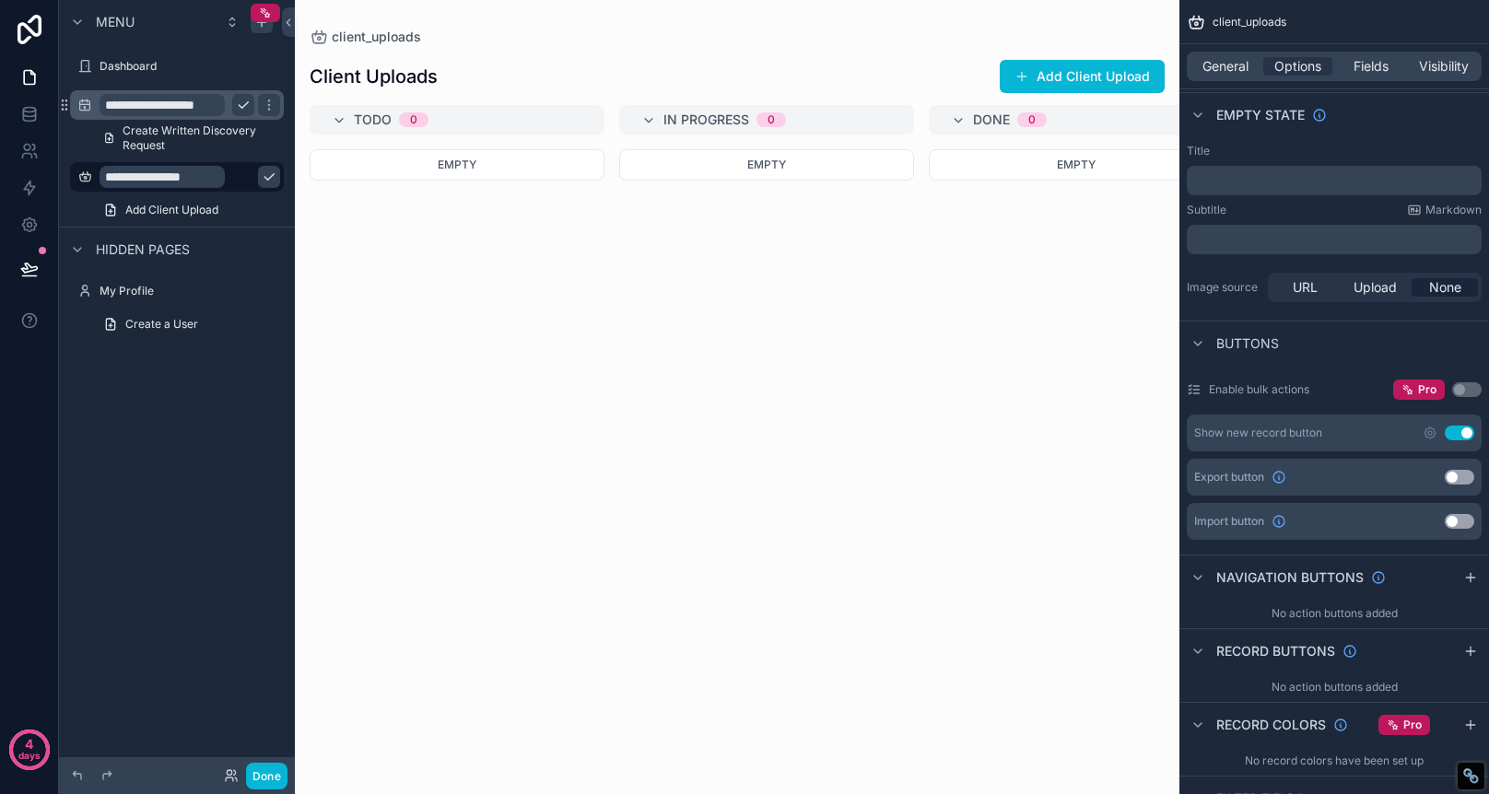
click at [262, 180] on icon "scrollable content" at bounding box center [269, 177] width 15 height 15
click at [1103, 75] on div "scrollable content" at bounding box center [737, 397] width 885 height 794
click at [1064, 78] on button "Add Client Upload" at bounding box center [1082, 76] width 165 height 33
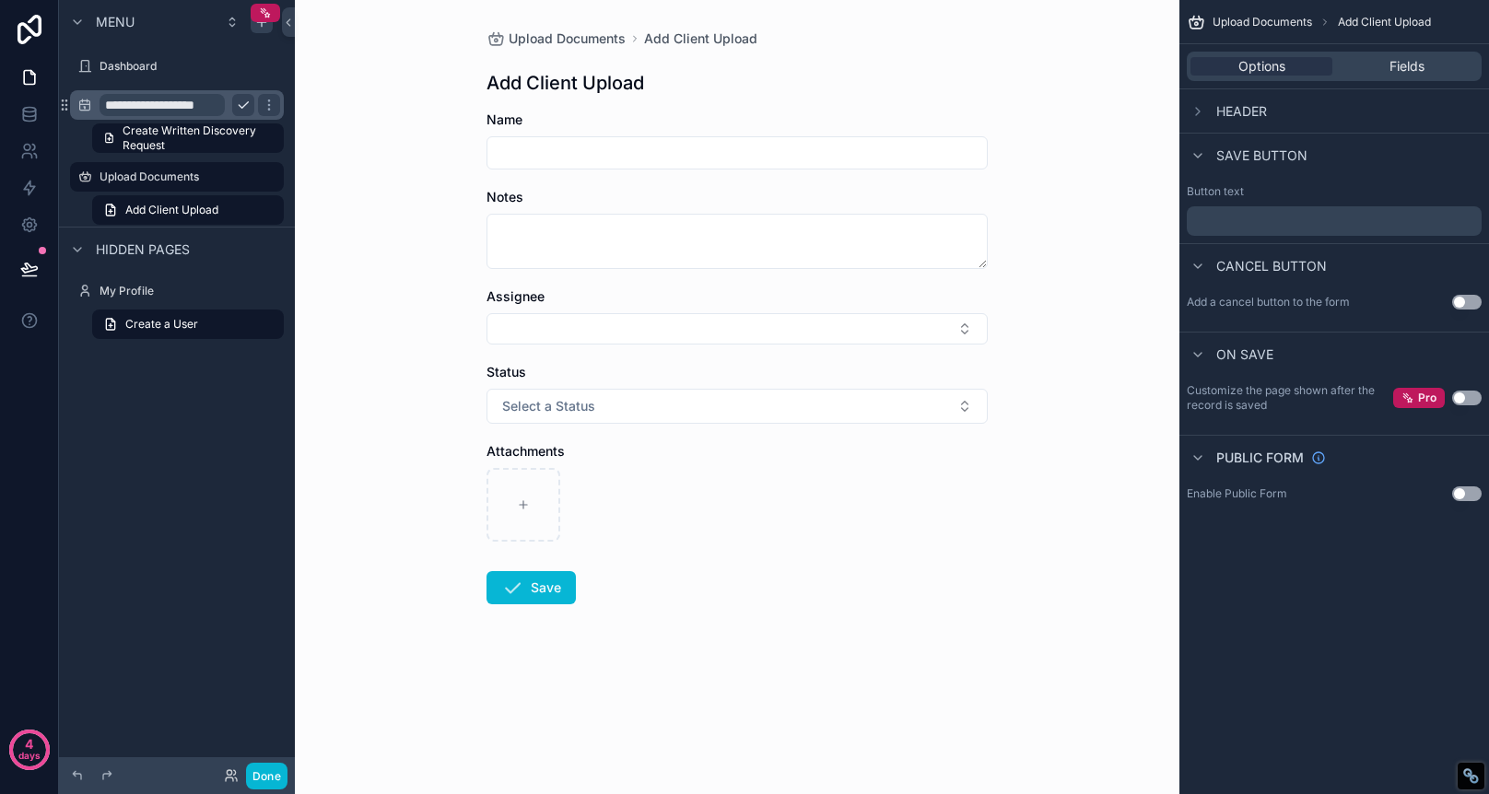
click at [532, 455] on span "Attachments" at bounding box center [526, 451] width 78 height 16
click at [0, 0] on icon "scrollable content" at bounding box center [0, 0] width 0 height 0
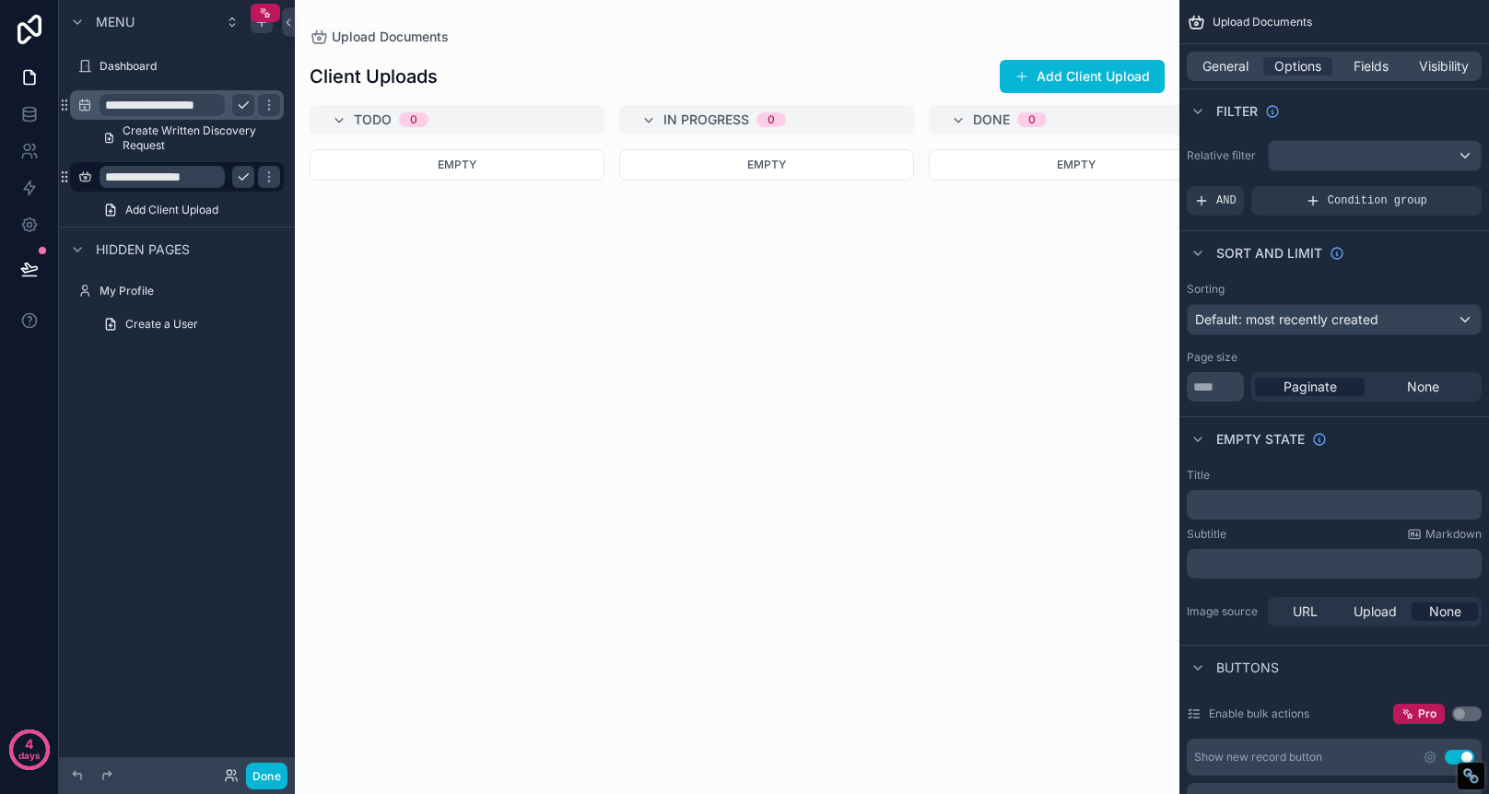
click at [150, 176] on input "**********" at bounding box center [162, 177] width 125 height 22
click at [216, 181] on input "*********" at bounding box center [162, 177] width 125 height 22
type input "**********"
click at [262, 183] on icon "scrollable content" at bounding box center [269, 177] width 15 height 15
click at [217, 215] on span "Add Client Upload" at bounding box center [171, 210] width 93 height 15
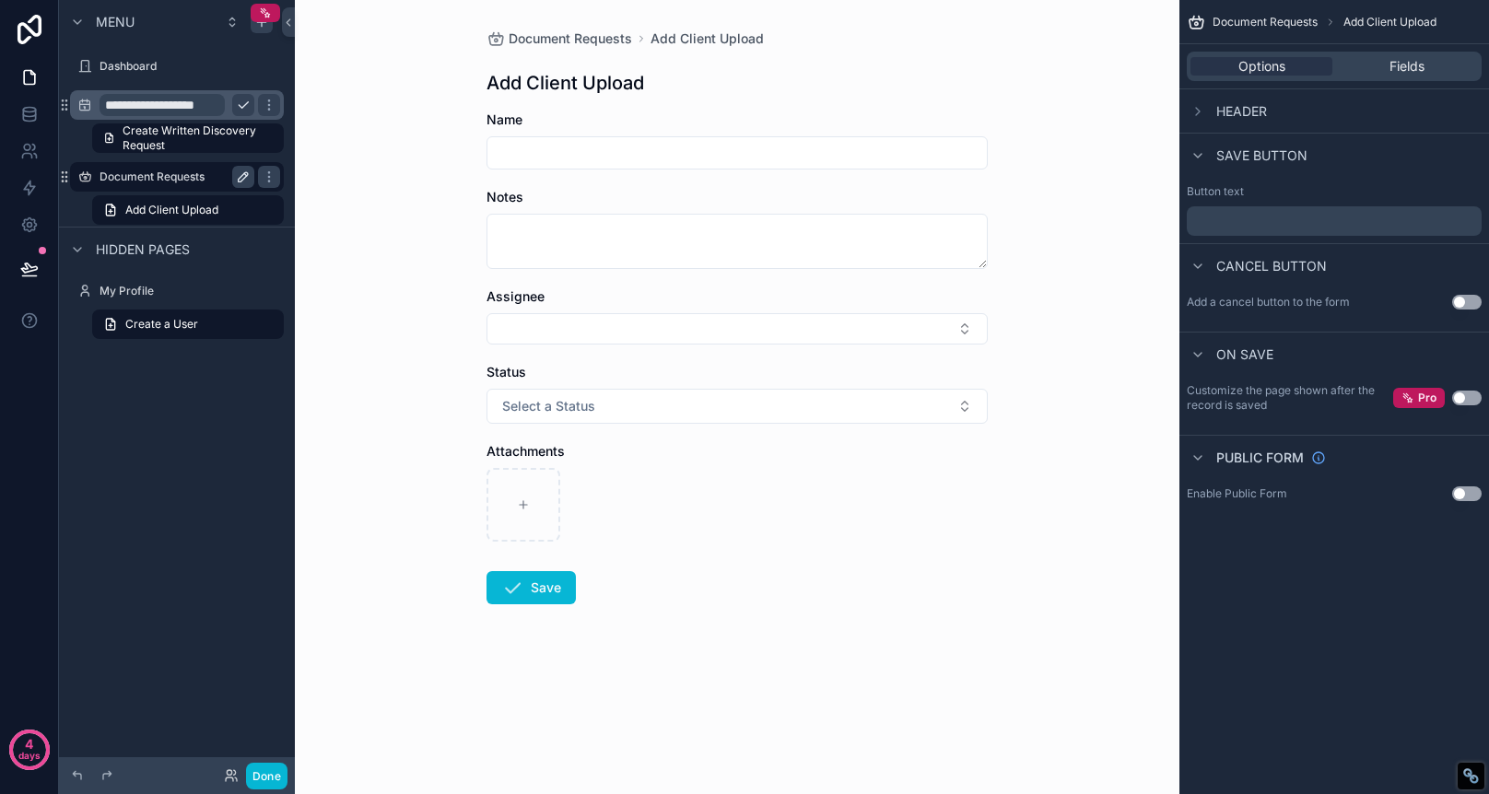
click at [174, 177] on label "Document Requests" at bounding box center [173, 177] width 147 height 15
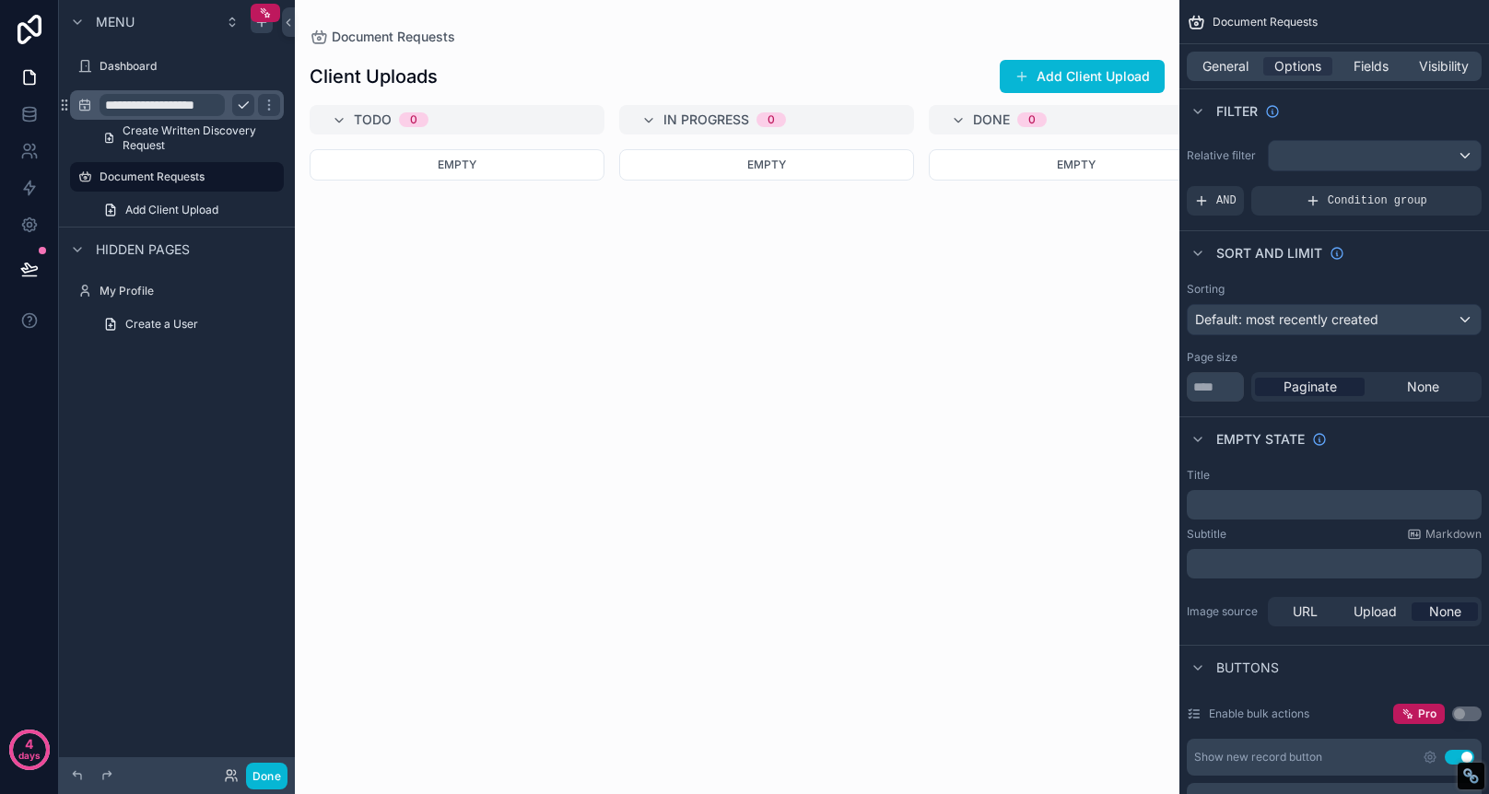
click at [705, 252] on div "Empty" at bounding box center [766, 460] width 295 height 623
click at [1366, 65] on span "Fields" at bounding box center [1371, 66] width 35 height 18
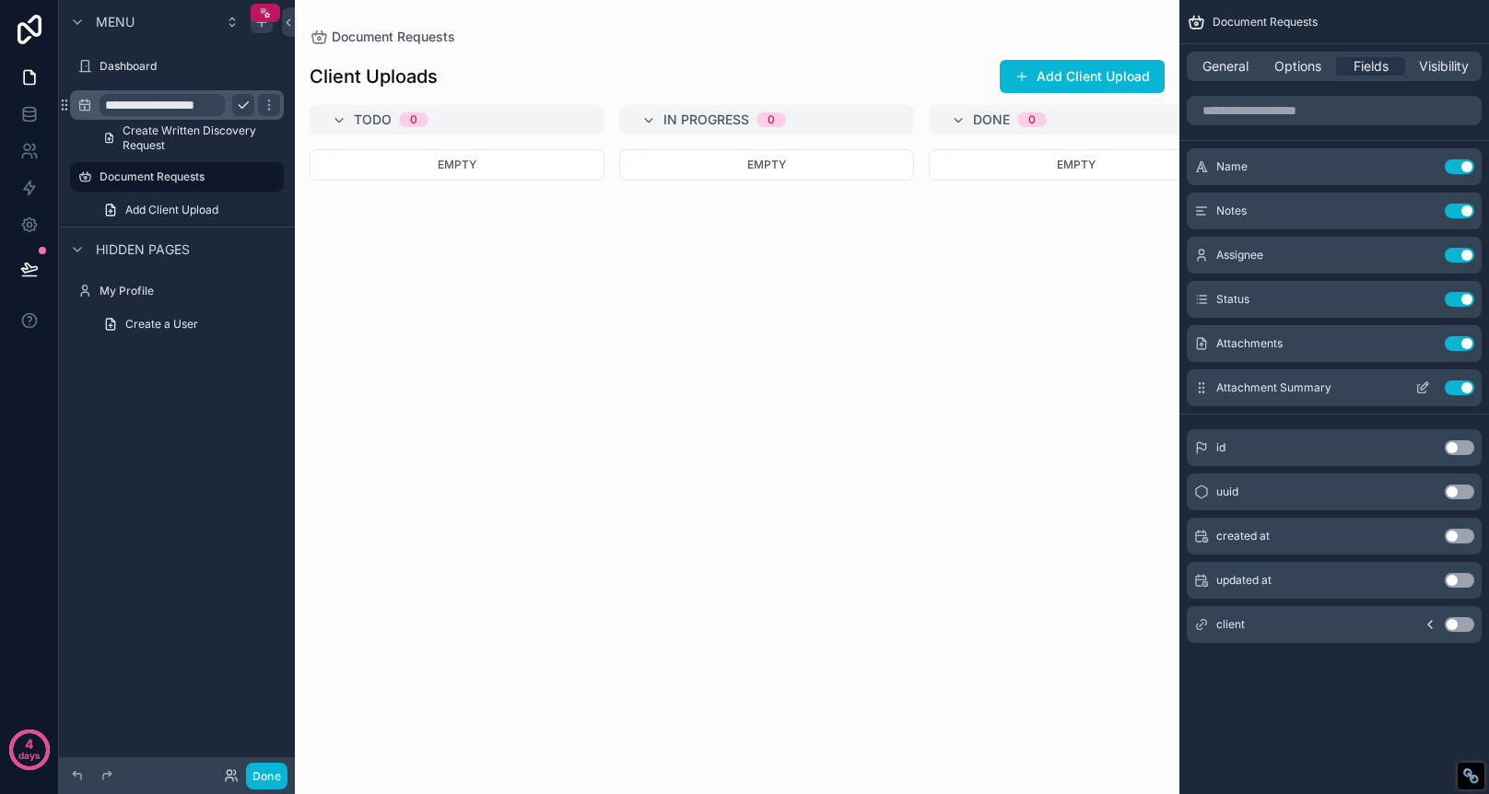
click at [1457, 389] on button "Use setting" at bounding box center [1459, 388] width 29 height 15
click at [1456, 297] on button "Use setting" at bounding box center [1459, 299] width 29 height 15
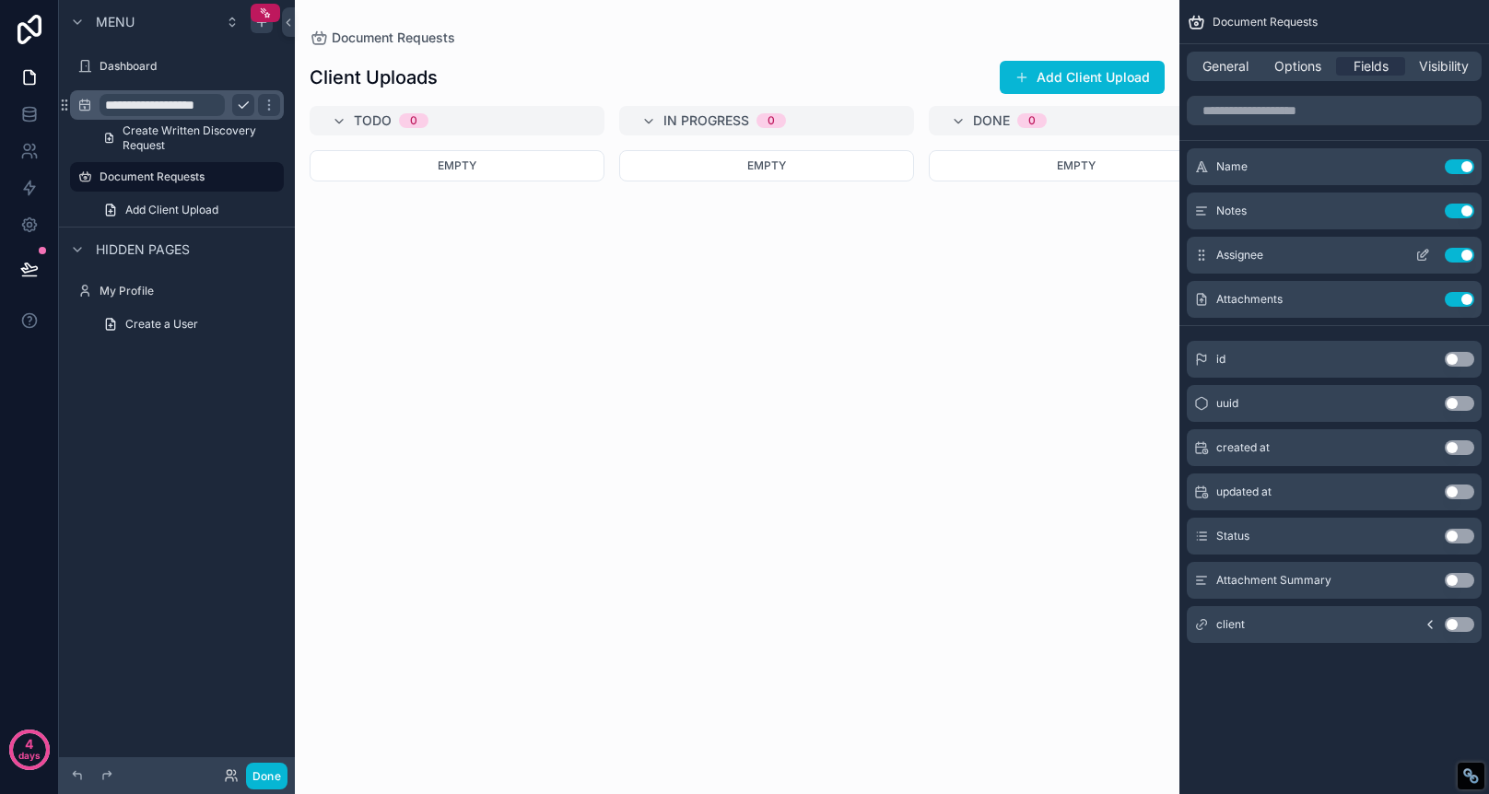
click at [1460, 254] on button "Use setting" at bounding box center [1459, 255] width 29 height 15
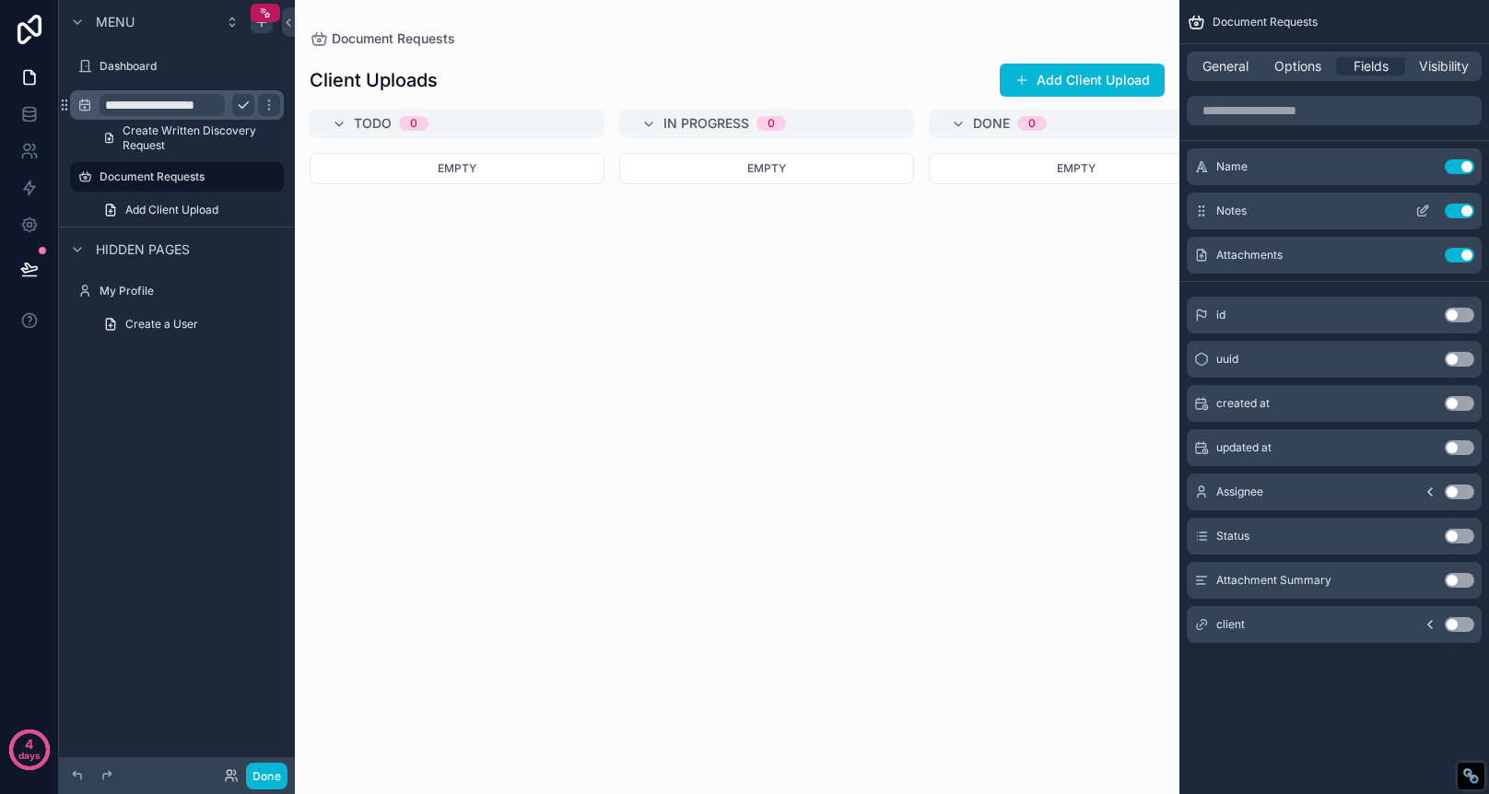
click at [1456, 208] on button "Use setting" at bounding box center [1459, 211] width 29 height 15
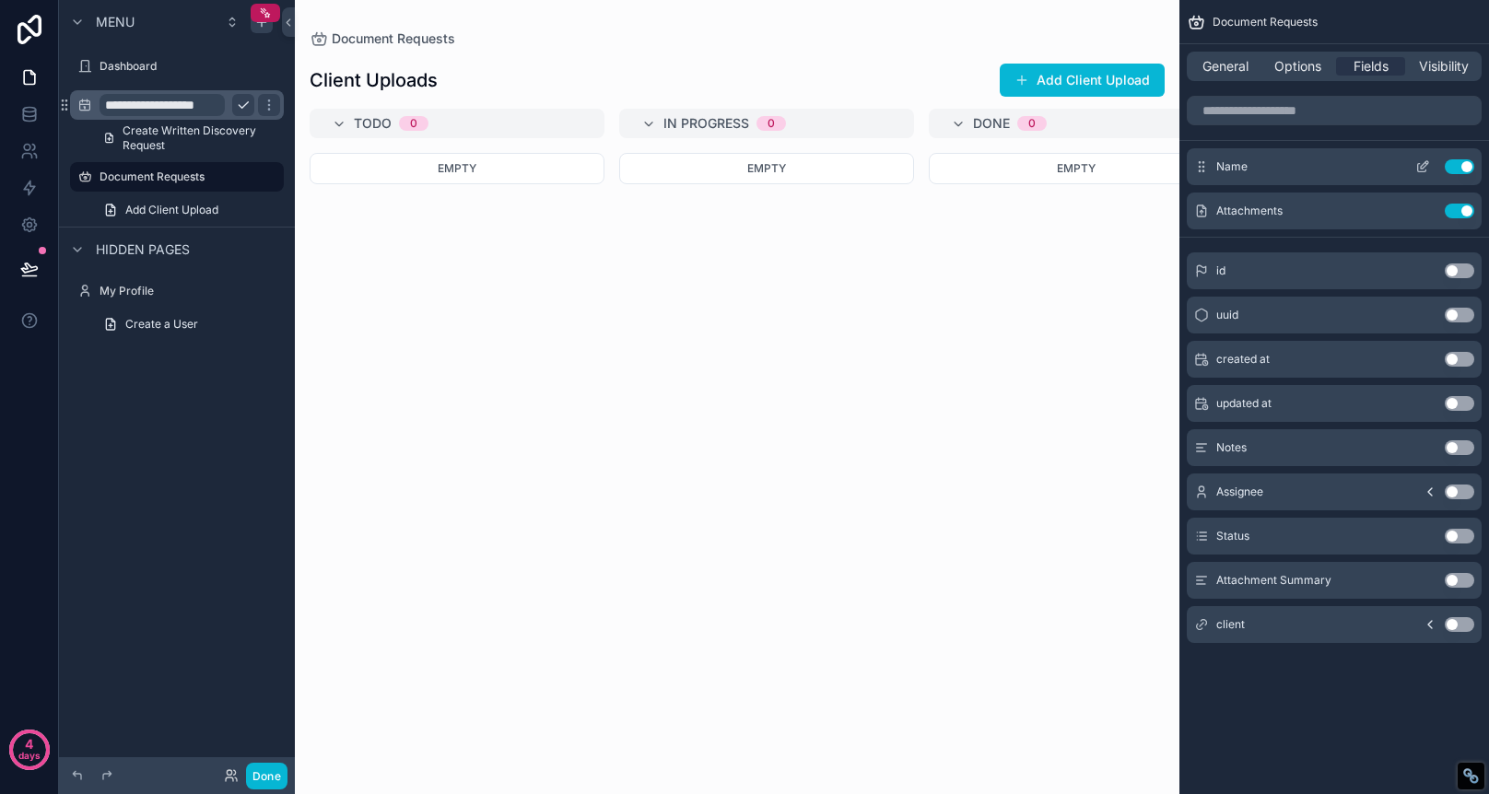
click at [1452, 170] on button "Use setting" at bounding box center [1459, 166] width 29 height 15
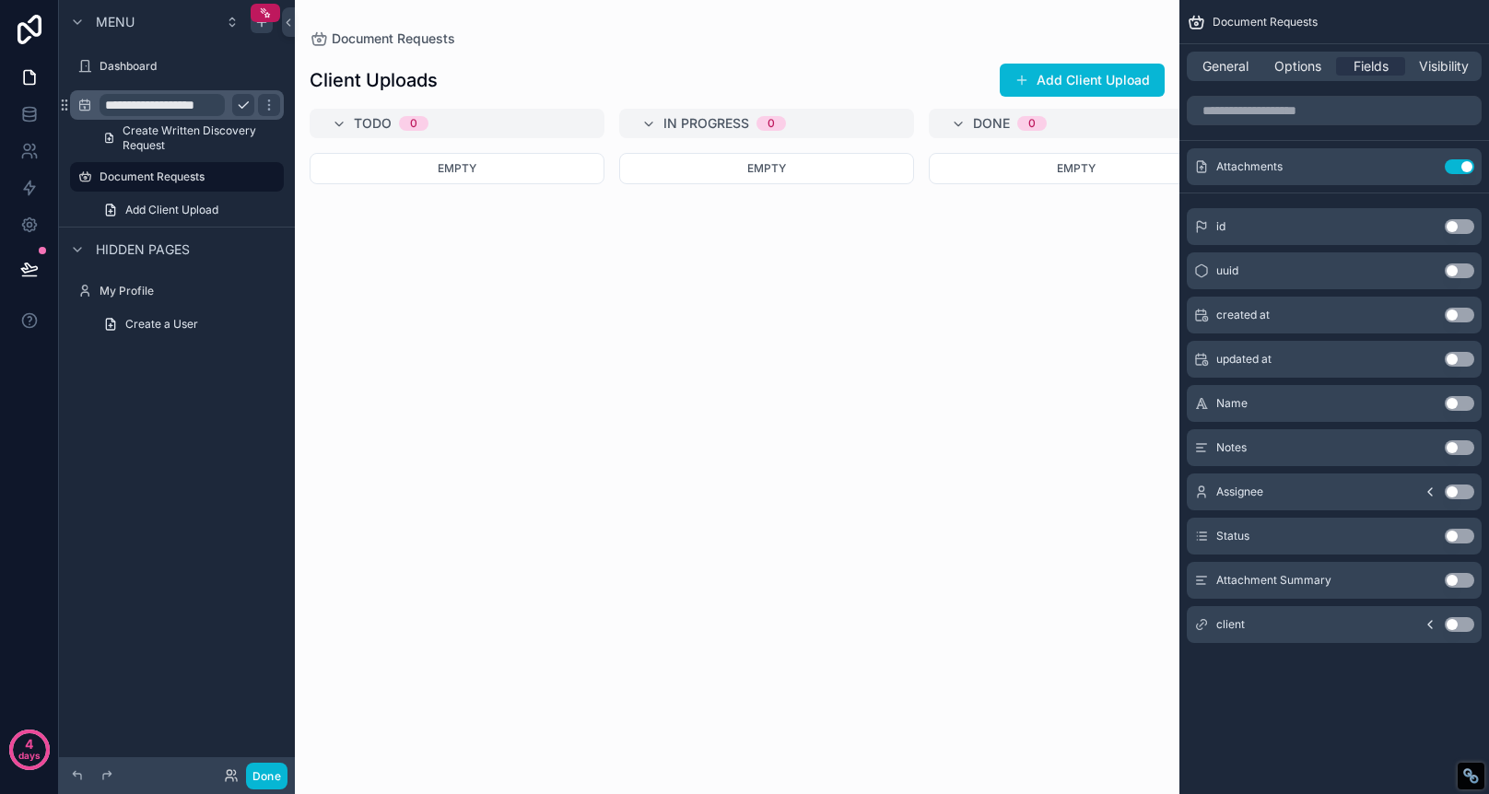
click at [1009, 319] on div "Empty" at bounding box center [1076, 462] width 295 height 619
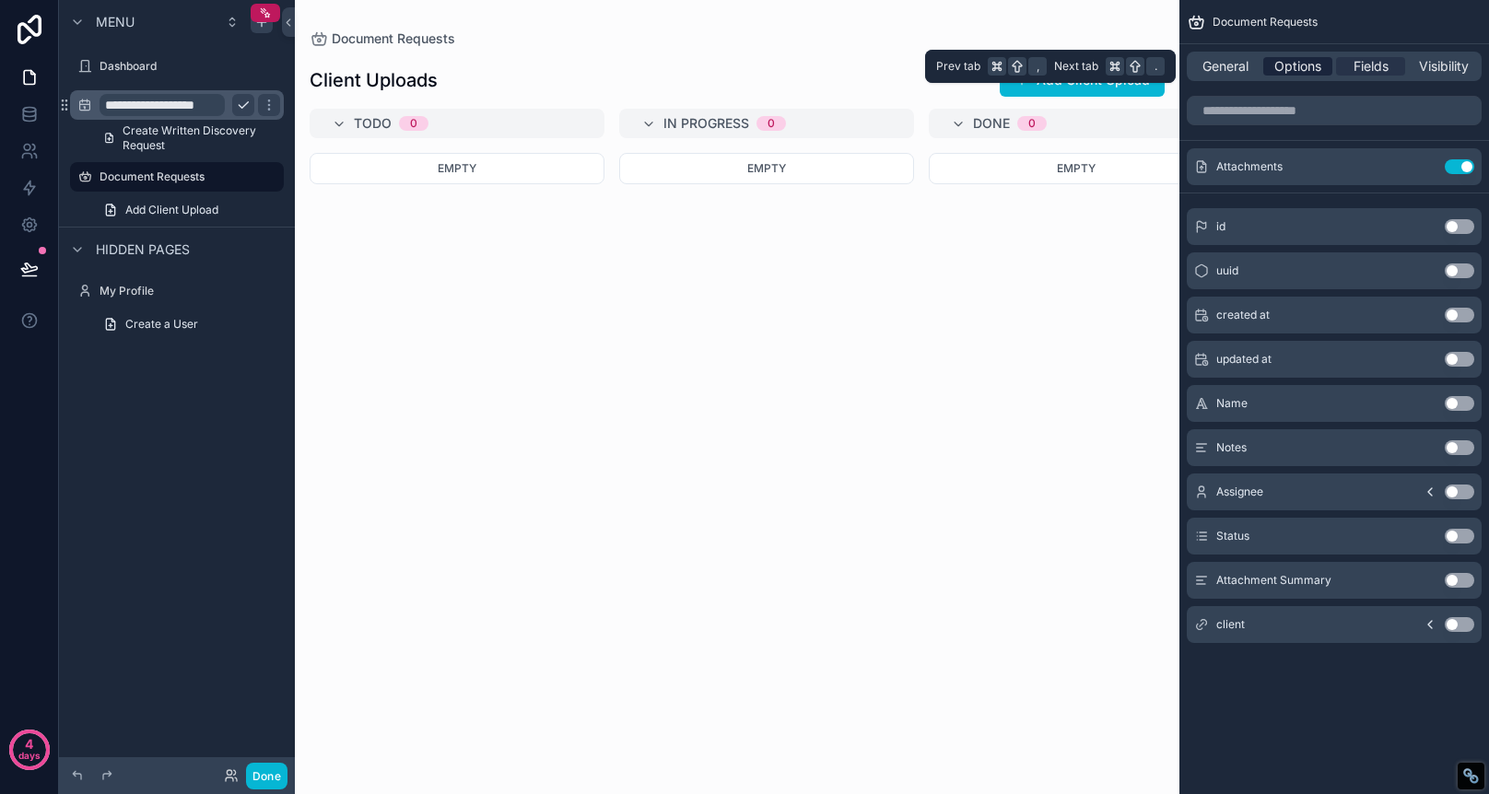
click at [1308, 64] on span "Options" at bounding box center [1297, 66] width 47 height 18
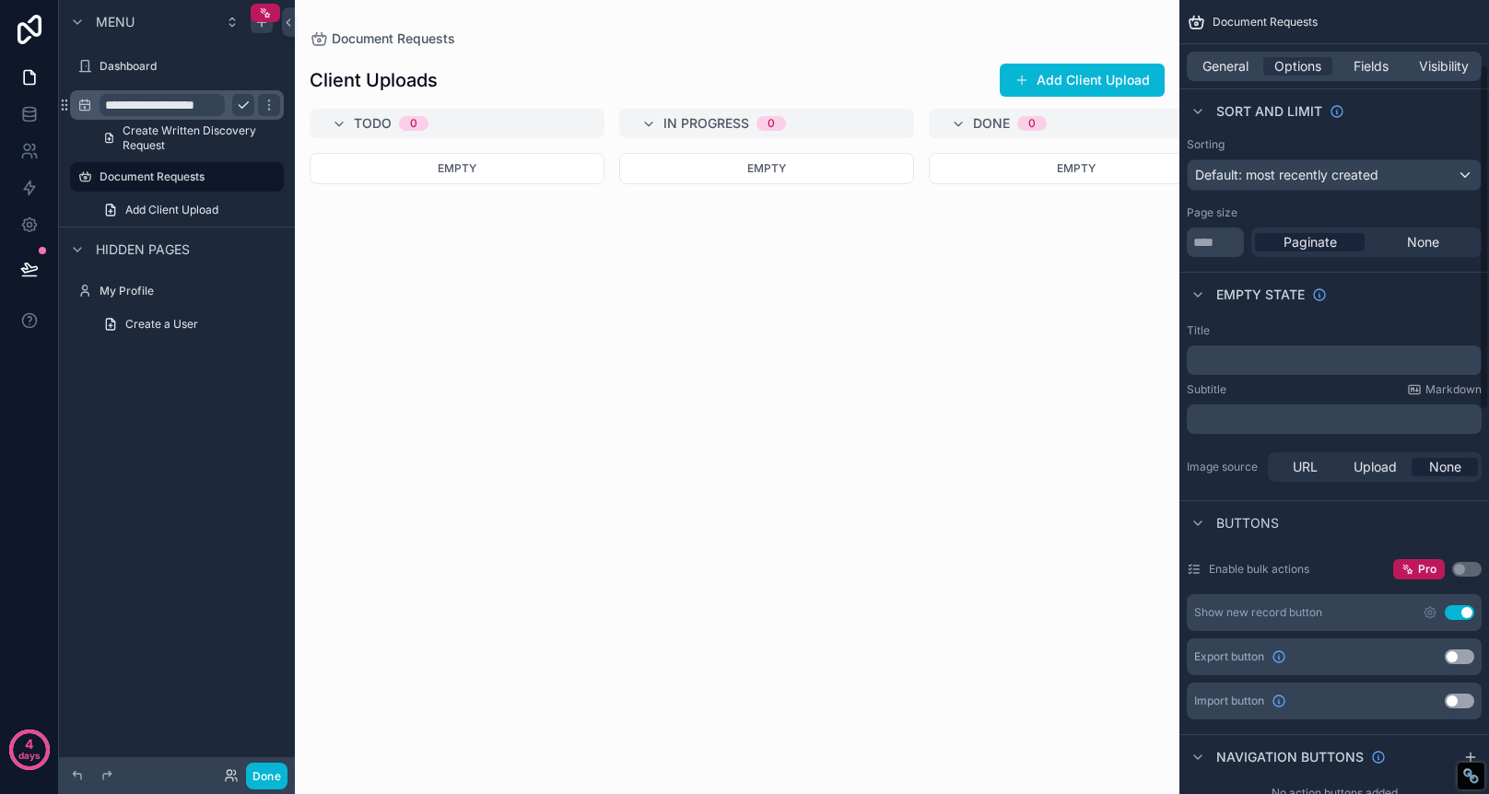
scroll to position [158, 0]
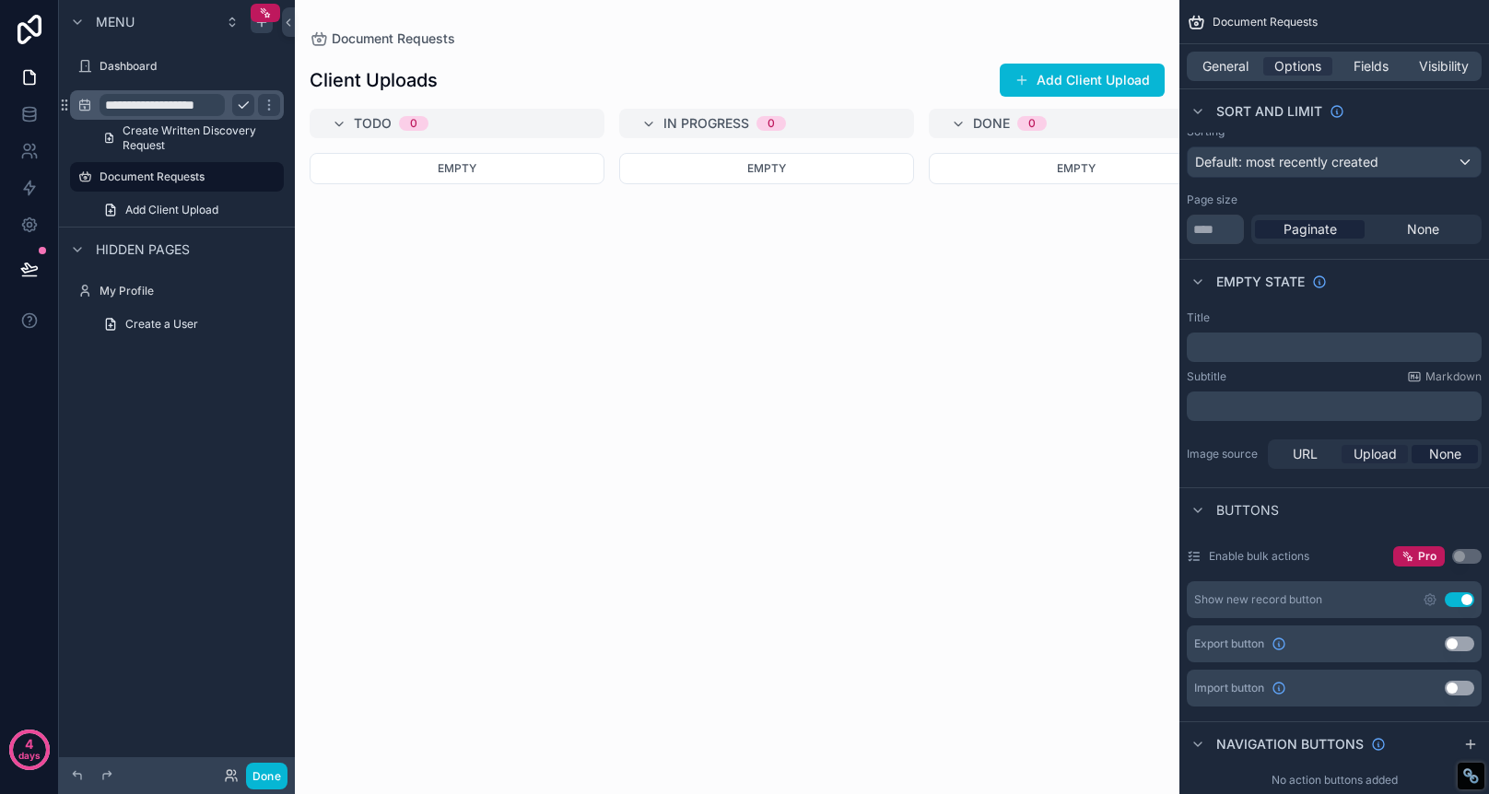
click at [1376, 454] on span "Upload" at bounding box center [1375, 454] width 43 height 18
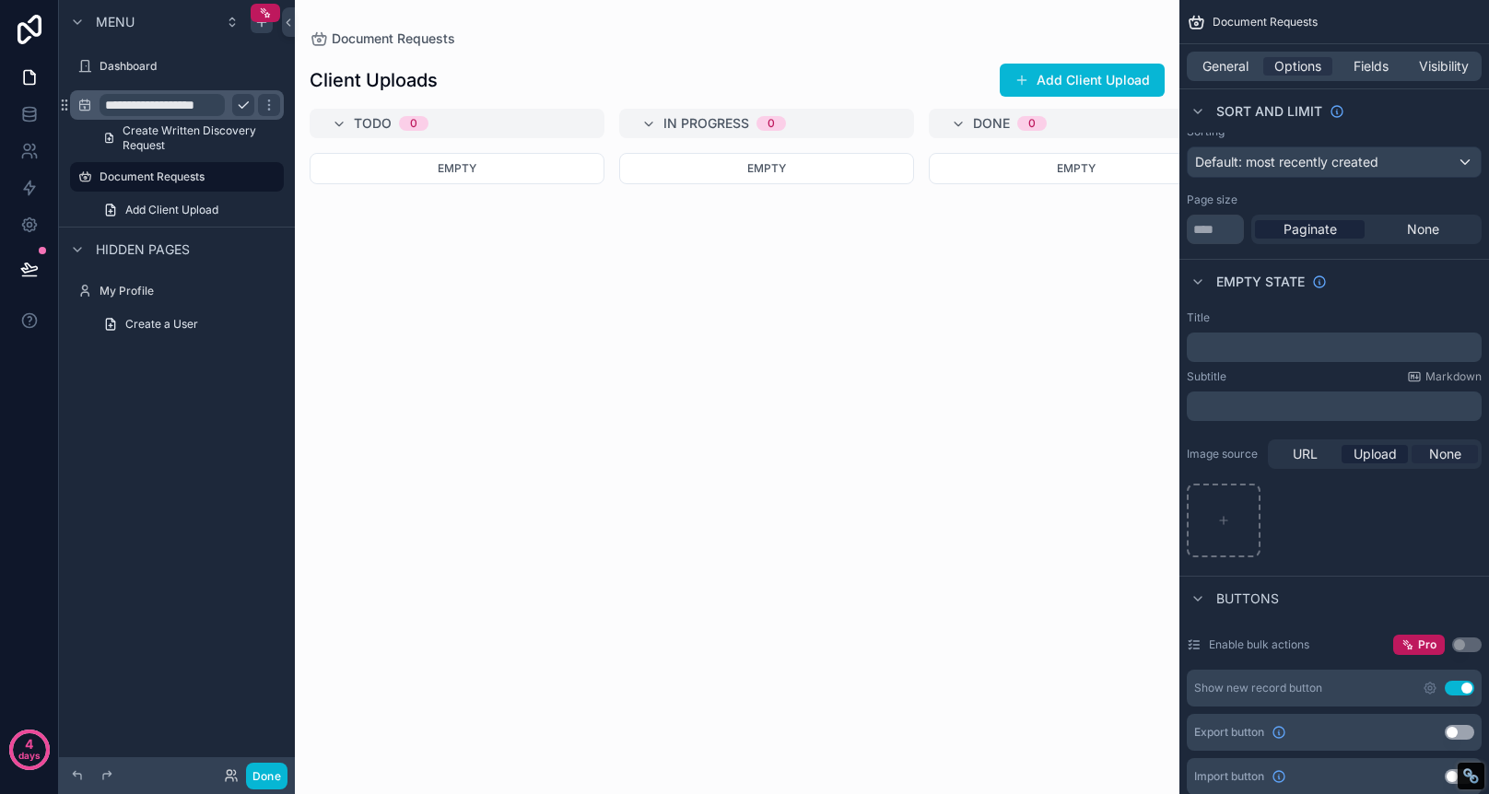
click at [1441, 449] on span "None" at bounding box center [1445, 454] width 32 height 18
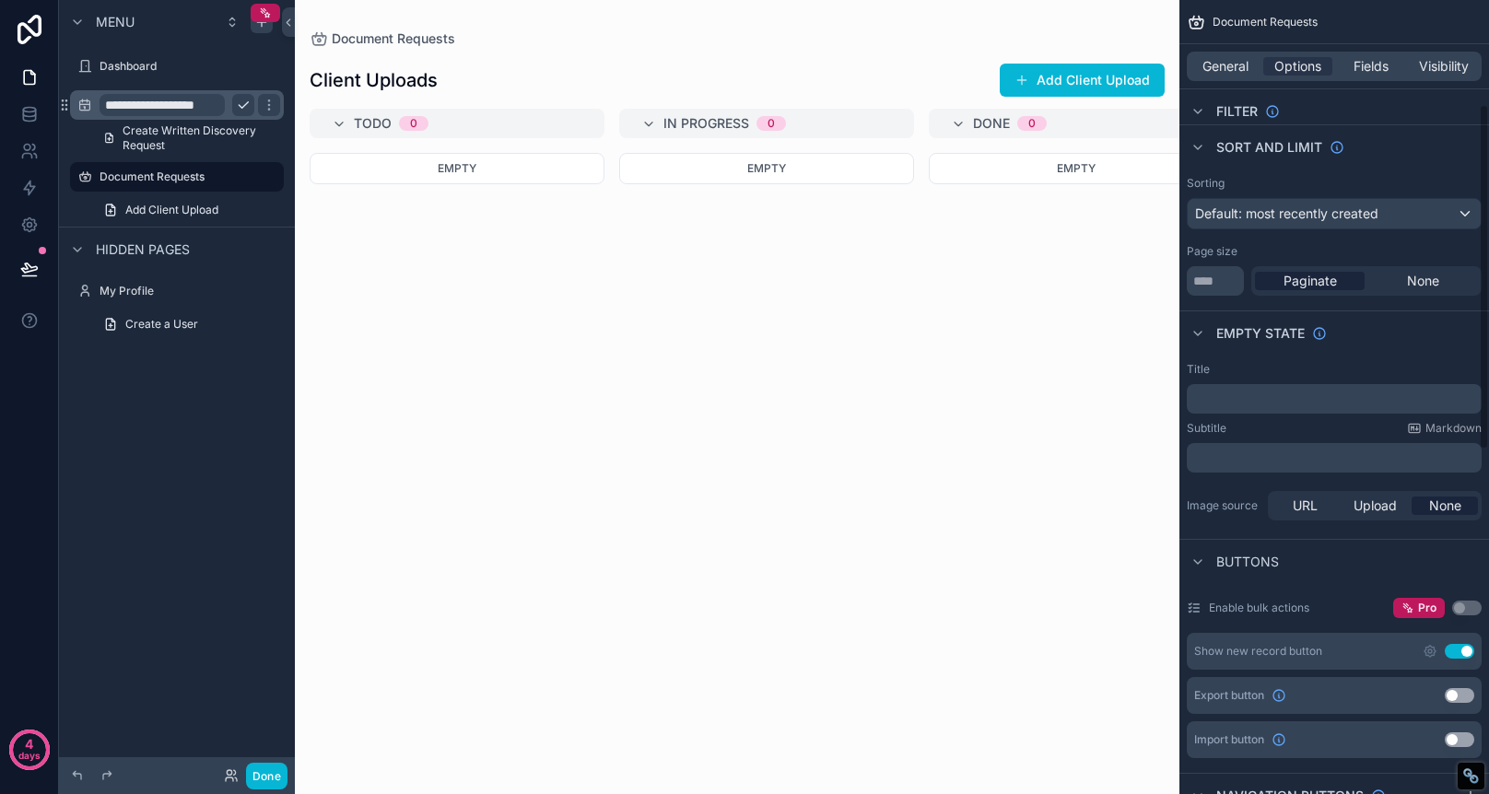
scroll to position [0, 0]
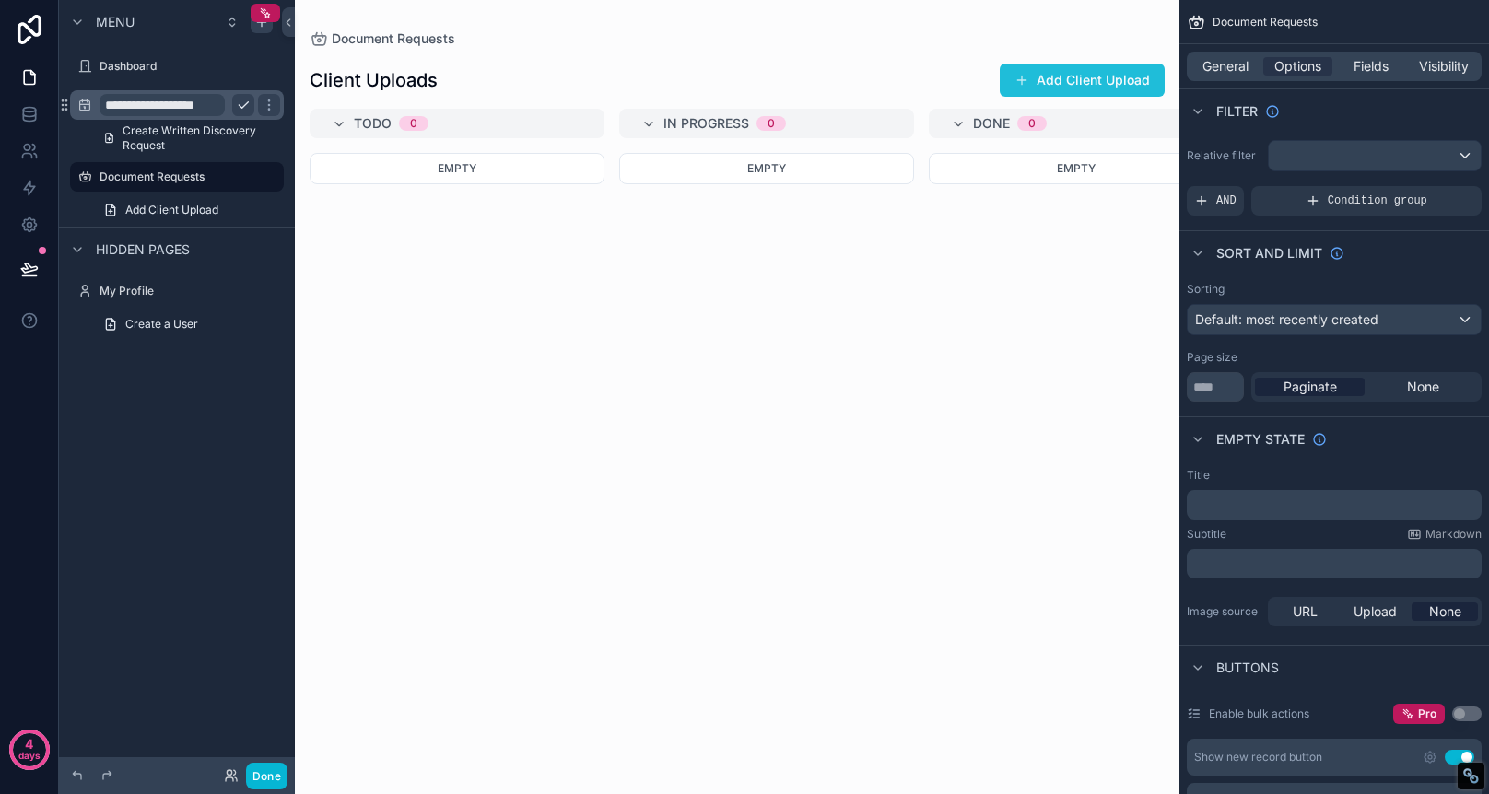
click at [1100, 80] on button "Add Client Upload" at bounding box center [1082, 80] width 165 height 33
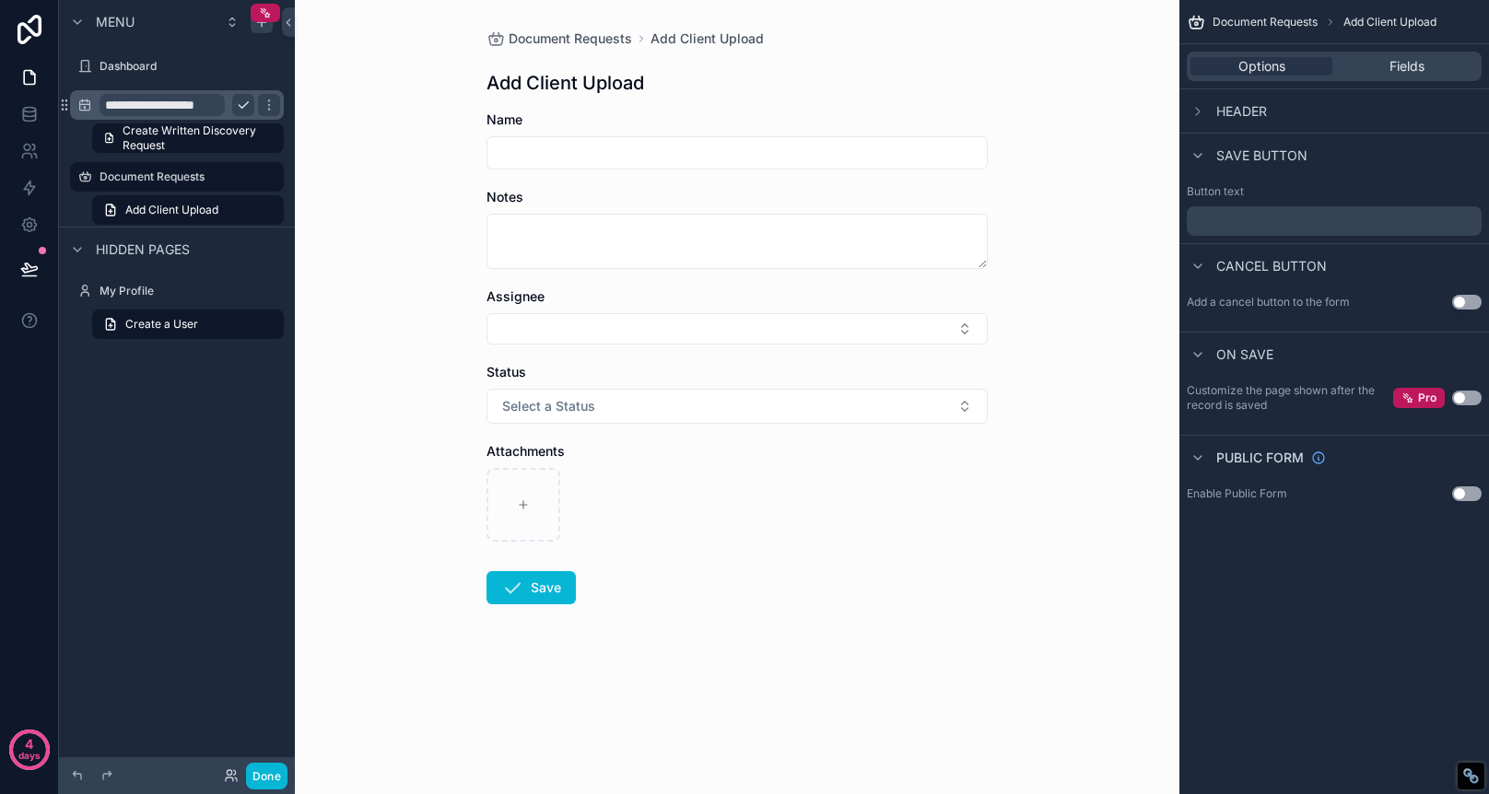
click at [543, 85] on h1 "Add Client Upload" at bounding box center [566, 83] width 158 height 26
click at [527, 508] on icon "scrollable content" at bounding box center [523, 505] width 13 height 13
click at [889, 302] on div "Assignee" at bounding box center [737, 297] width 501 height 18
click at [1409, 61] on span "Fields" at bounding box center [1407, 66] width 35 height 18
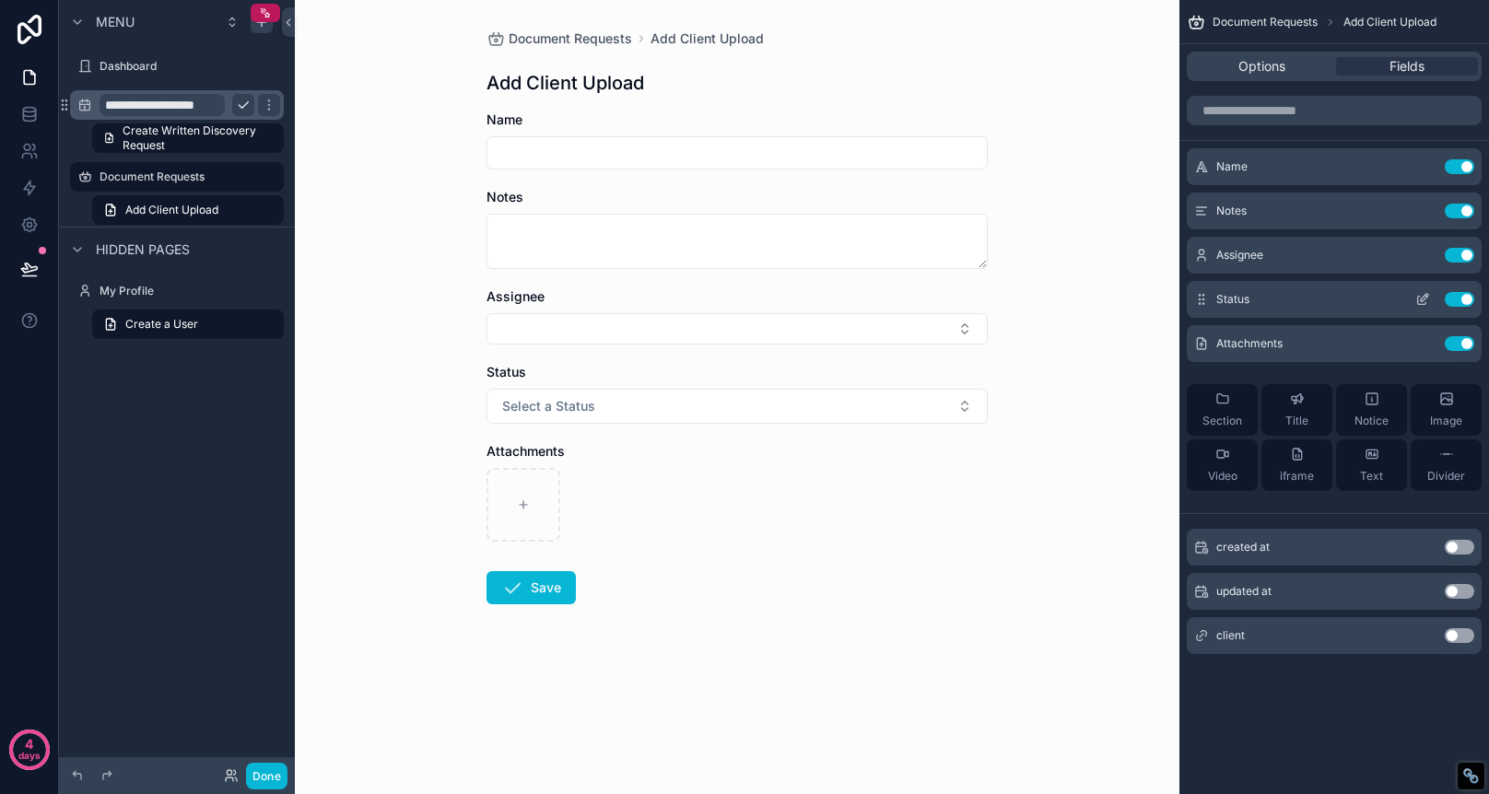
click at [1462, 299] on button "Use setting" at bounding box center [1459, 299] width 29 height 15
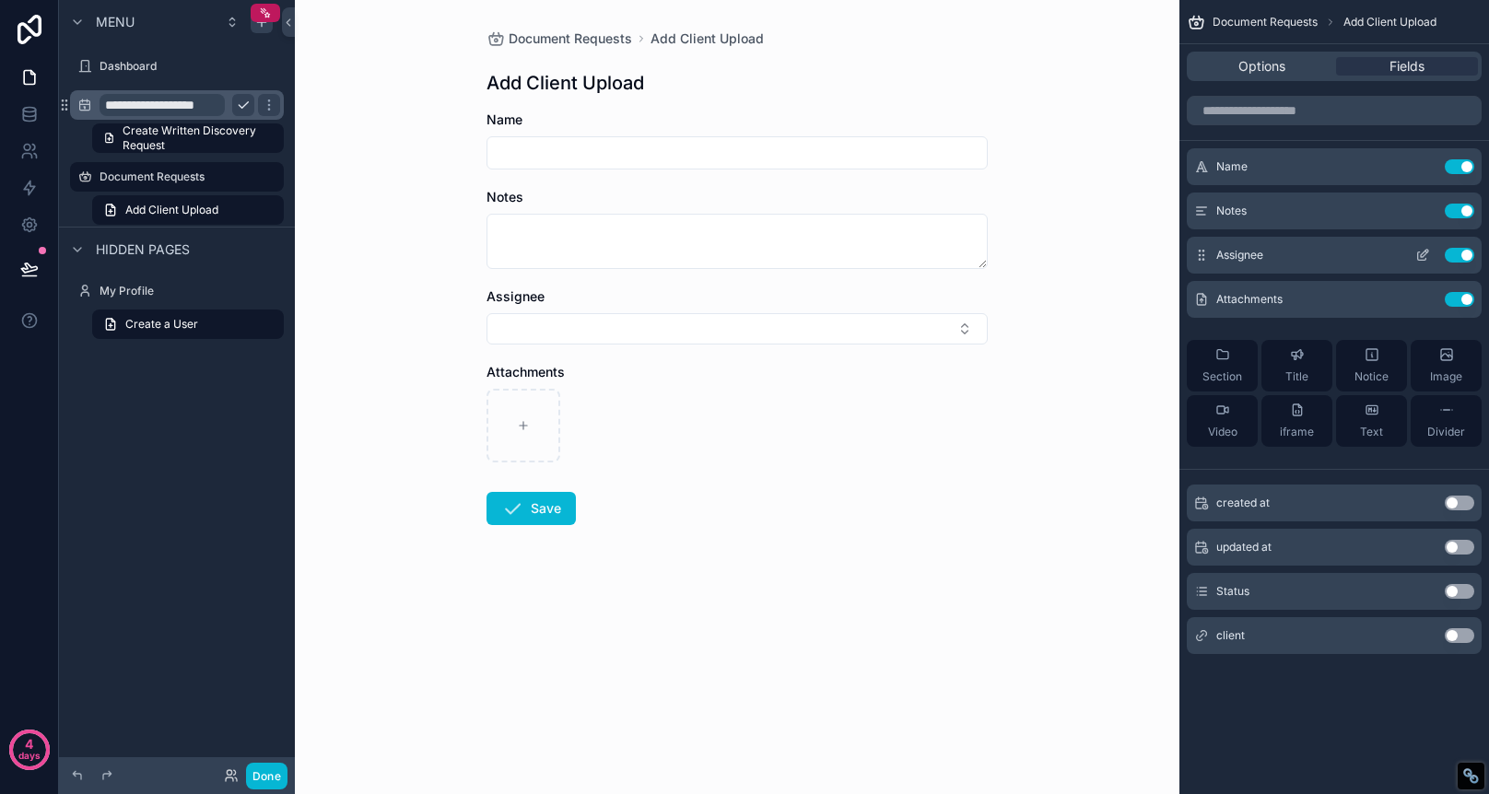
click at [1457, 255] on button "Use setting" at bounding box center [1459, 255] width 29 height 15
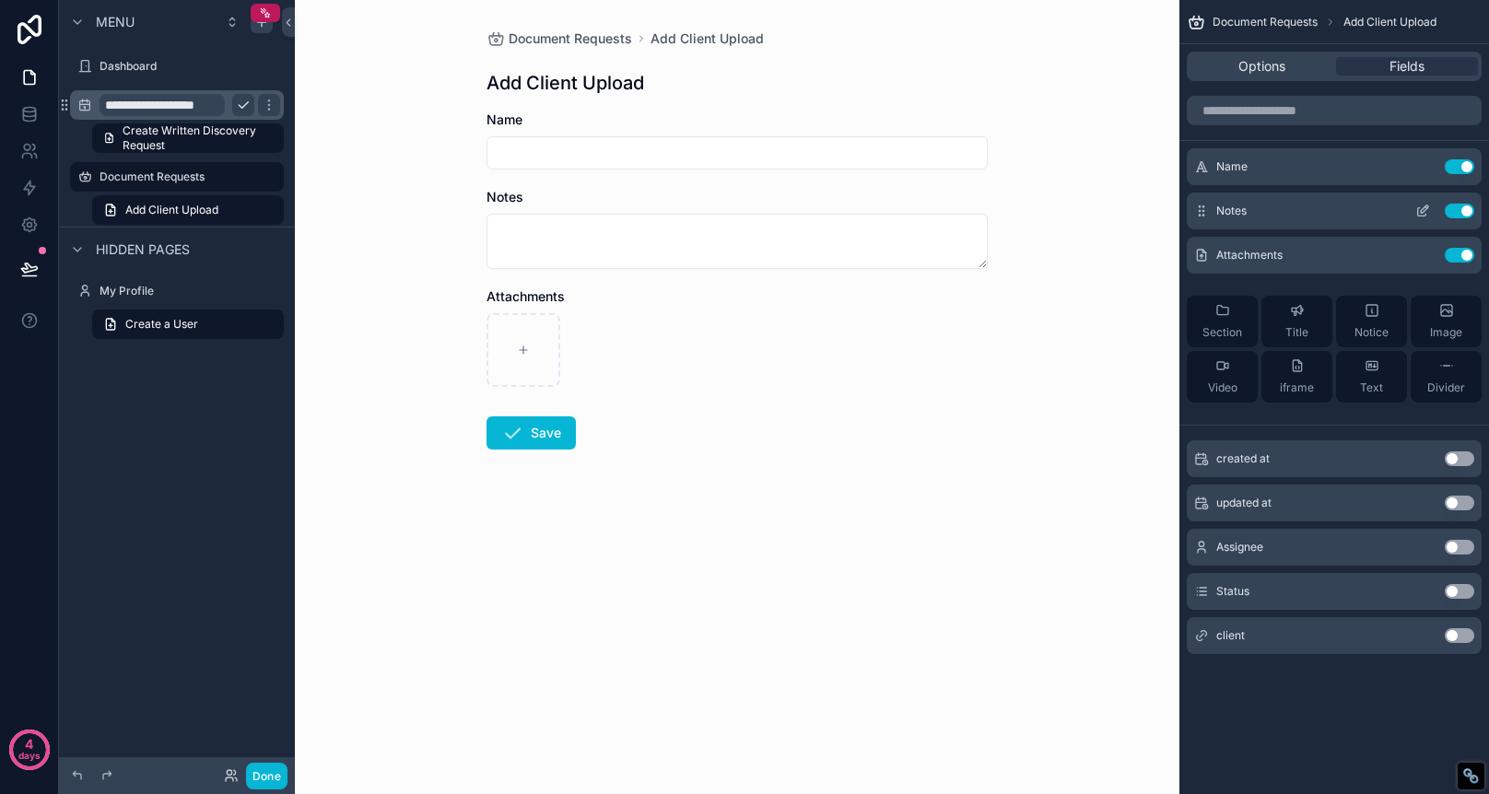
click at [1456, 210] on button "Use setting" at bounding box center [1459, 211] width 29 height 15
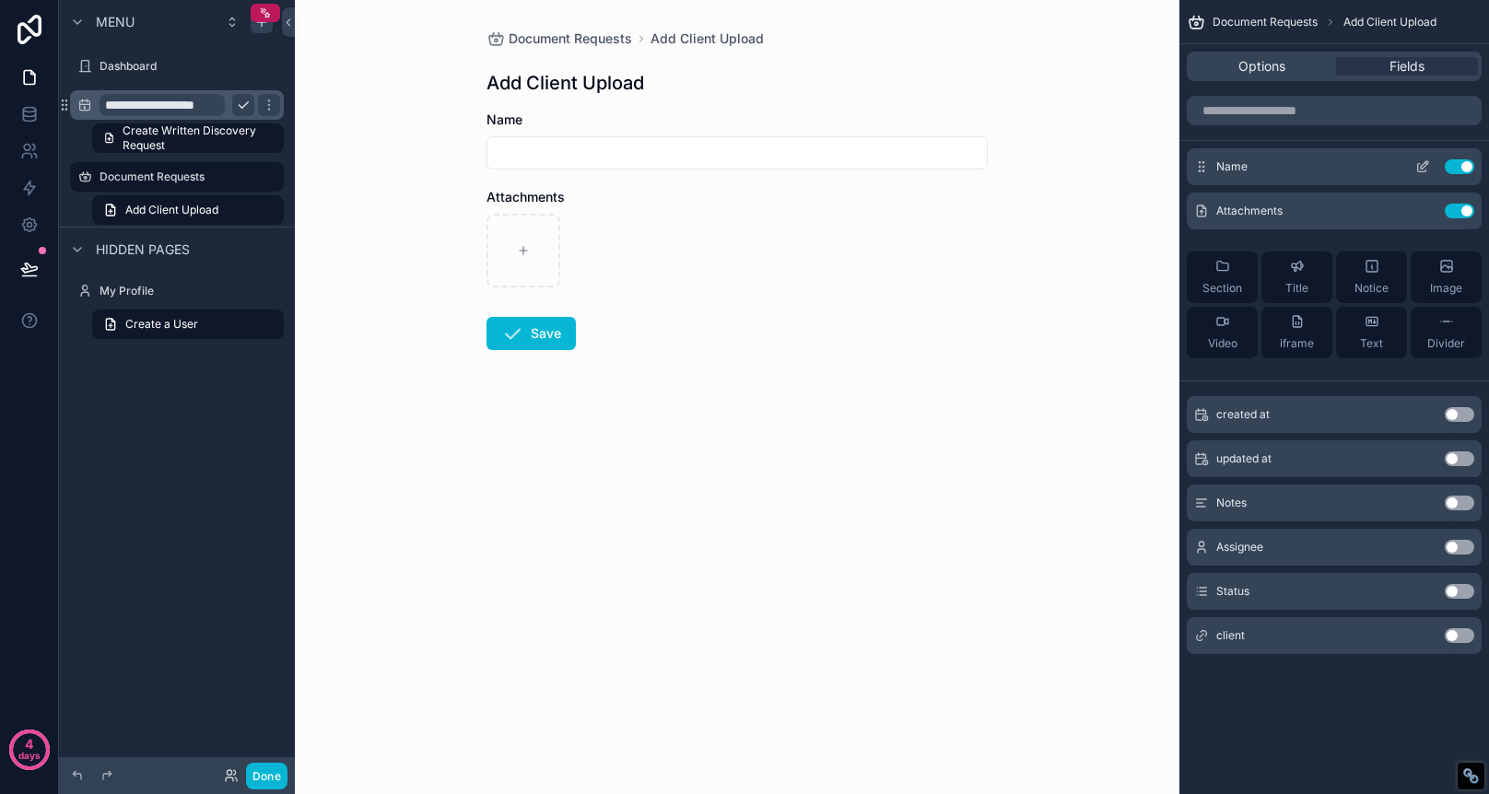
click at [1455, 154] on div "Name Use setting" at bounding box center [1334, 166] width 295 height 37
click at [1211, 277] on div "Section" at bounding box center [1223, 277] width 40 height 37
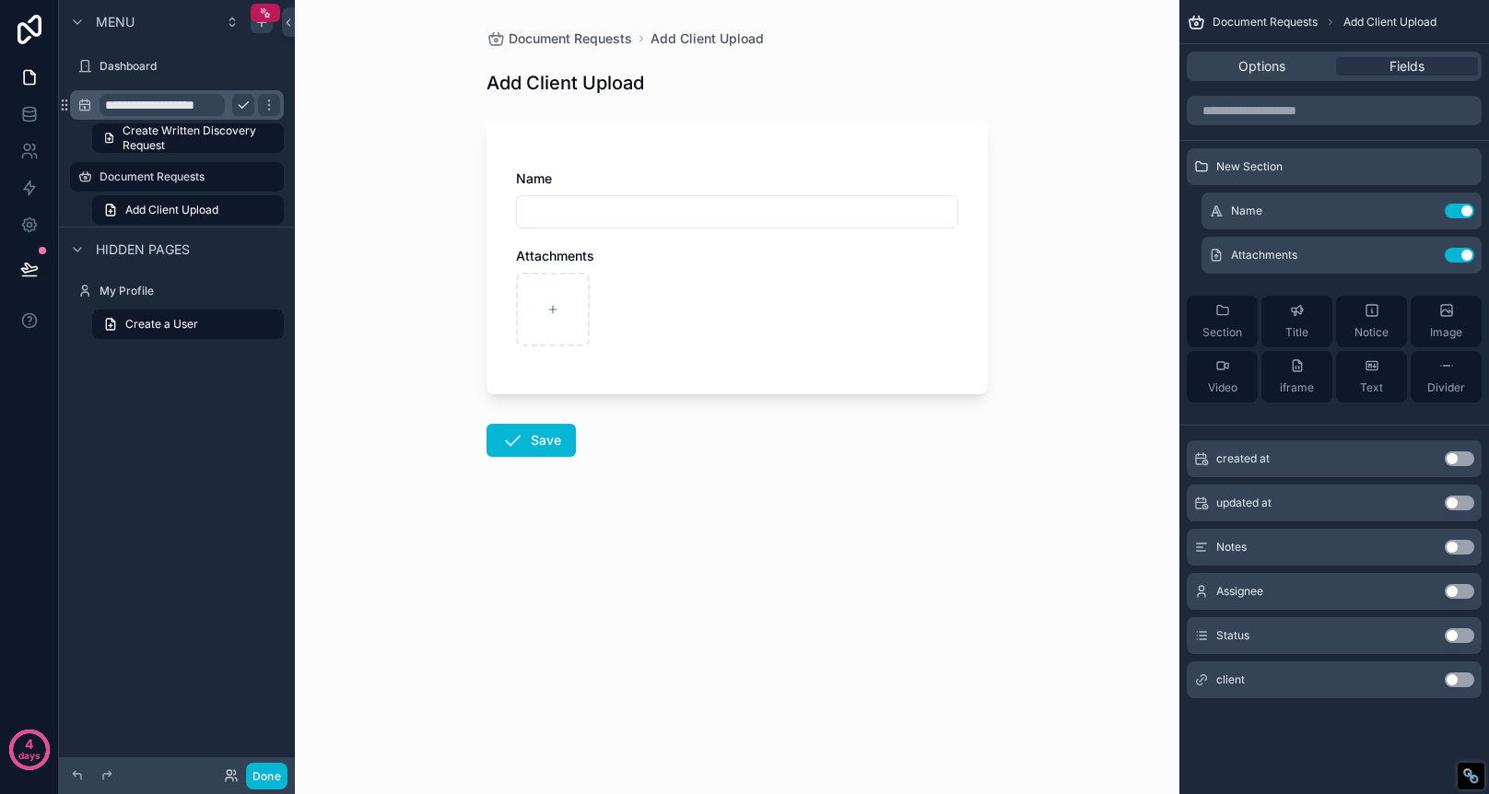
click at [550, 81] on h1 "Add Client Upload" at bounding box center [566, 83] width 158 height 26
click at [255, 212] on link "Add Client Upload" at bounding box center [188, 209] width 192 height 29
click at [561, 436] on button "Save" at bounding box center [531, 440] width 89 height 33
click at [1457, 679] on button "Use setting" at bounding box center [1459, 680] width 29 height 15
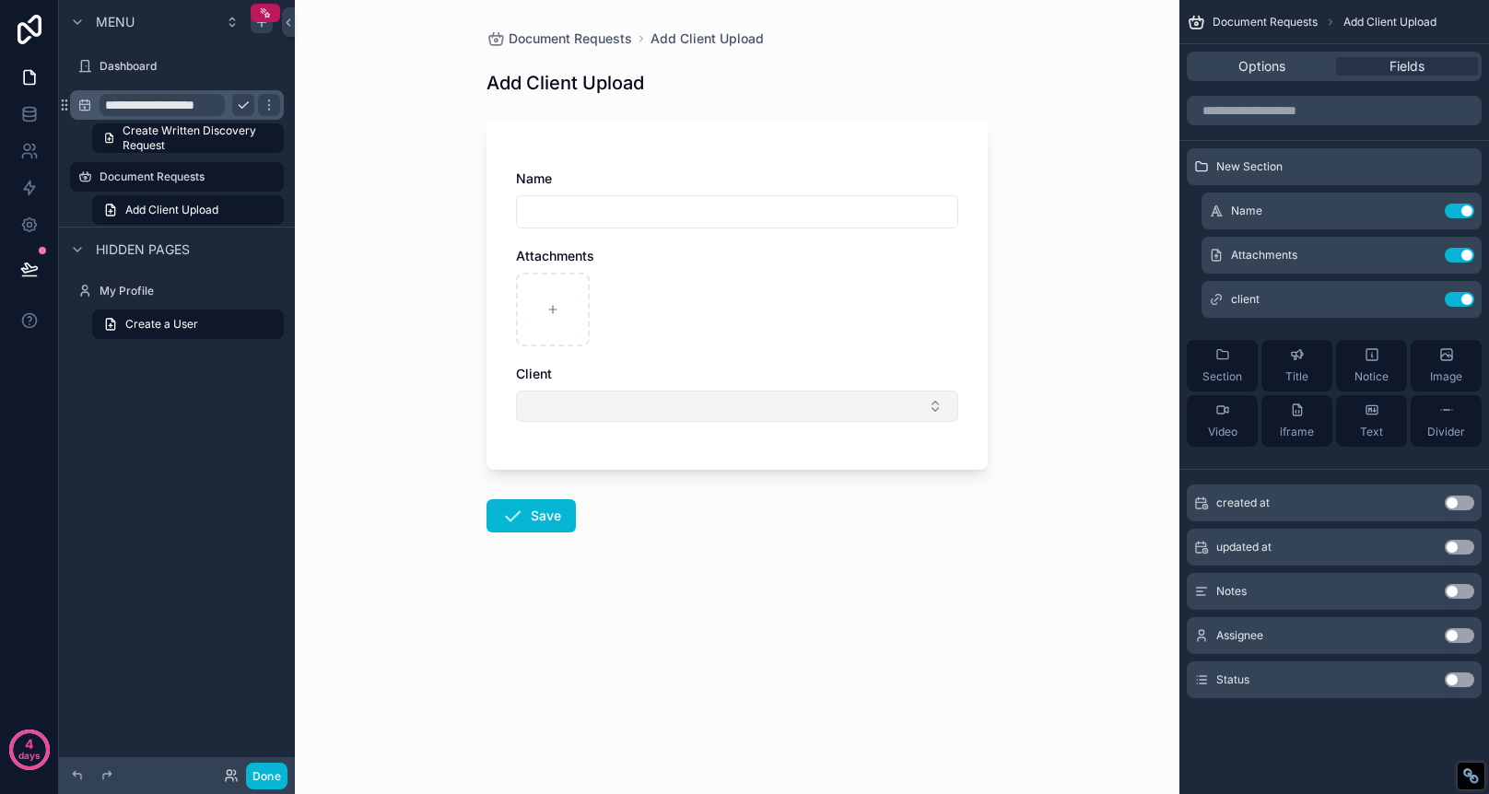
click at [832, 405] on button "Select Button" at bounding box center [737, 406] width 442 height 31
click at [1053, 510] on div "Document Requests Add Client Upload Add Client Upload Name Attachments Client S…" at bounding box center [737, 397] width 885 height 794
click at [557, 253] on span "Attachments" at bounding box center [555, 256] width 78 height 16
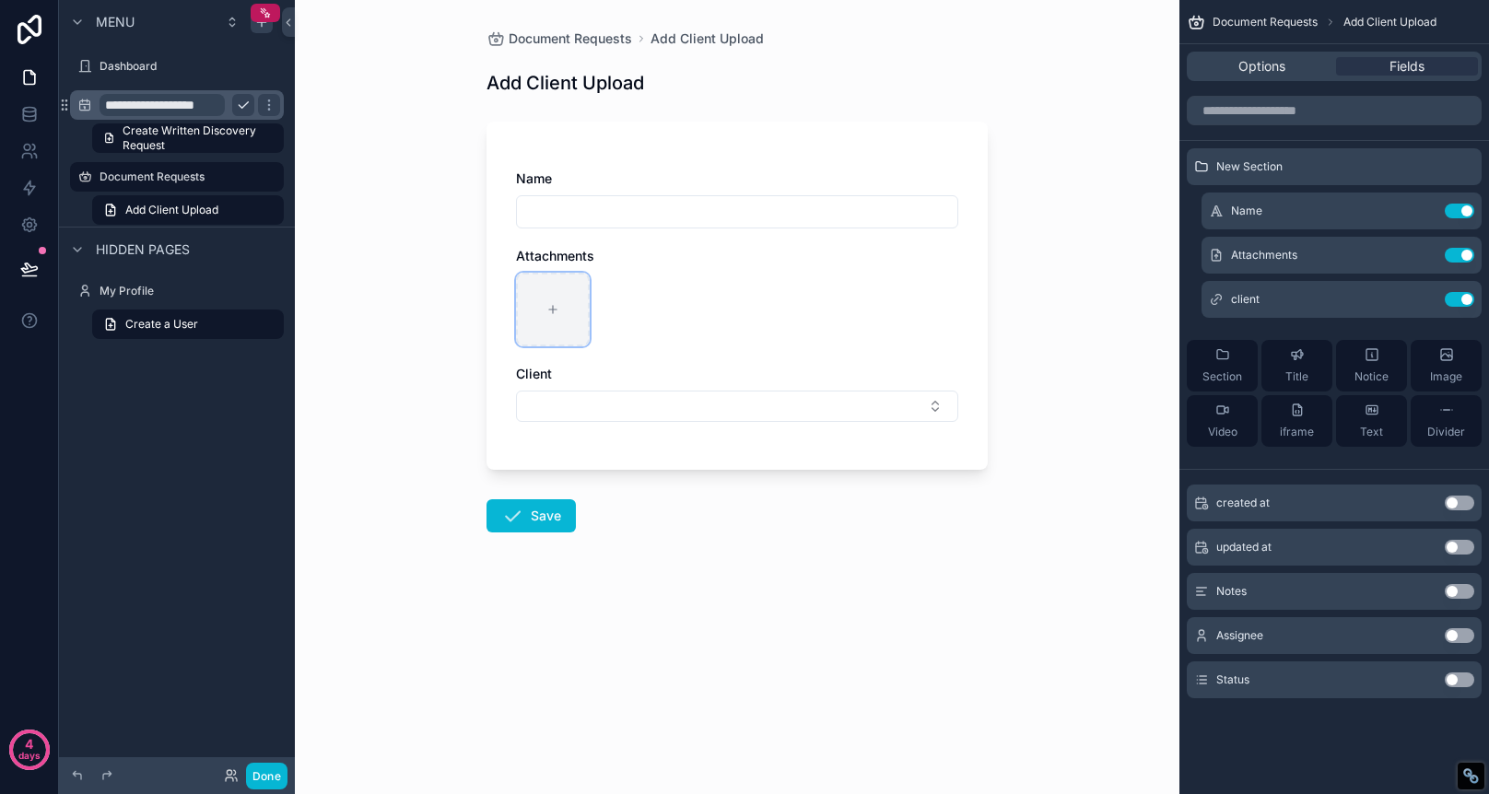
click at [563, 293] on div "scrollable content" at bounding box center [553, 310] width 74 height 74
click at [1424, 258] on icon "scrollable content" at bounding box center [1422, 255] width 15 height 15
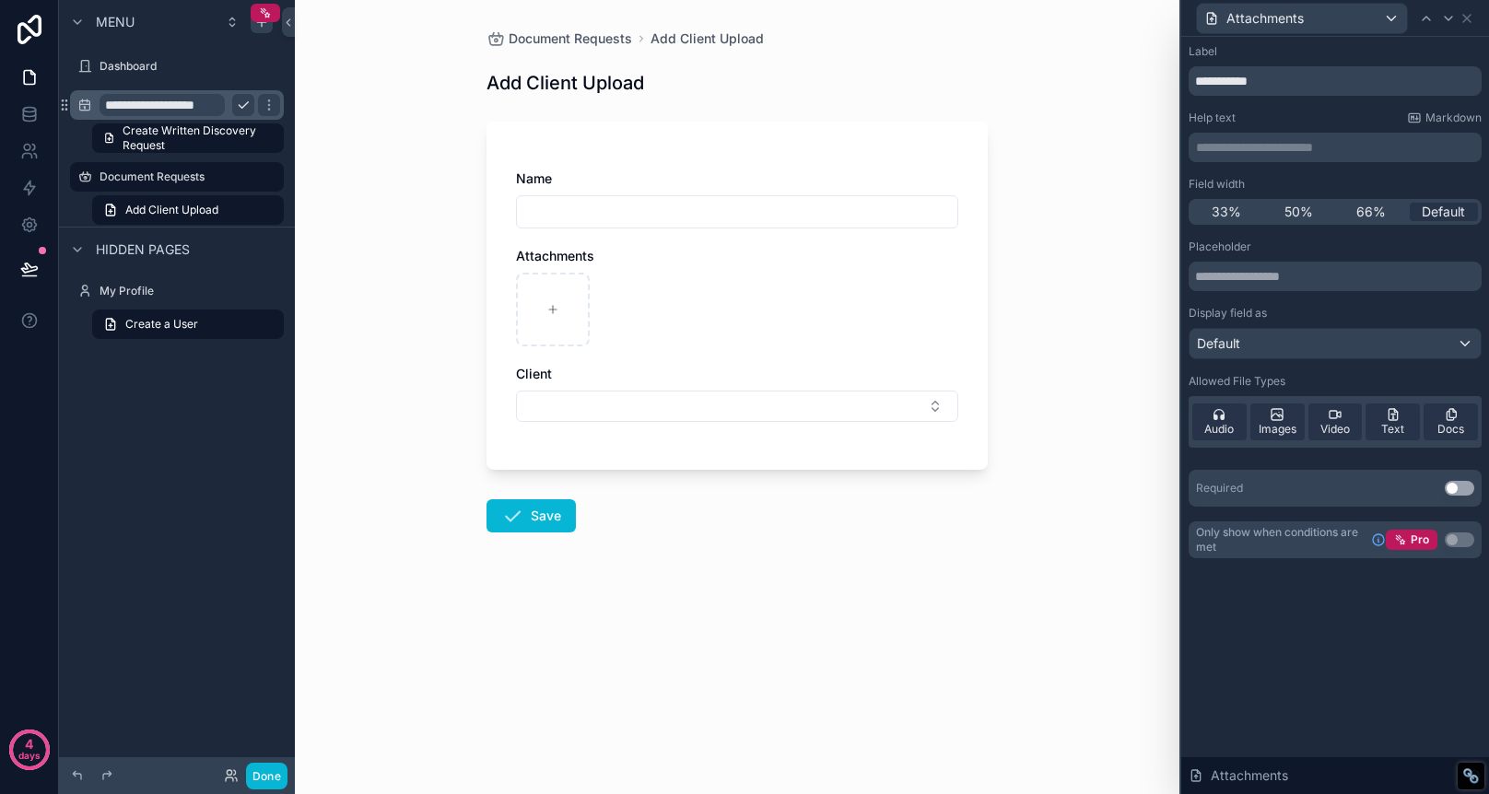
click at [1461, 493] on button "Use setting" at bounding box center [1459, 488] width 29 height 15
click at [1463, 484] on button "Use setting" at bounding box center [1459, 488] width 29 height 15
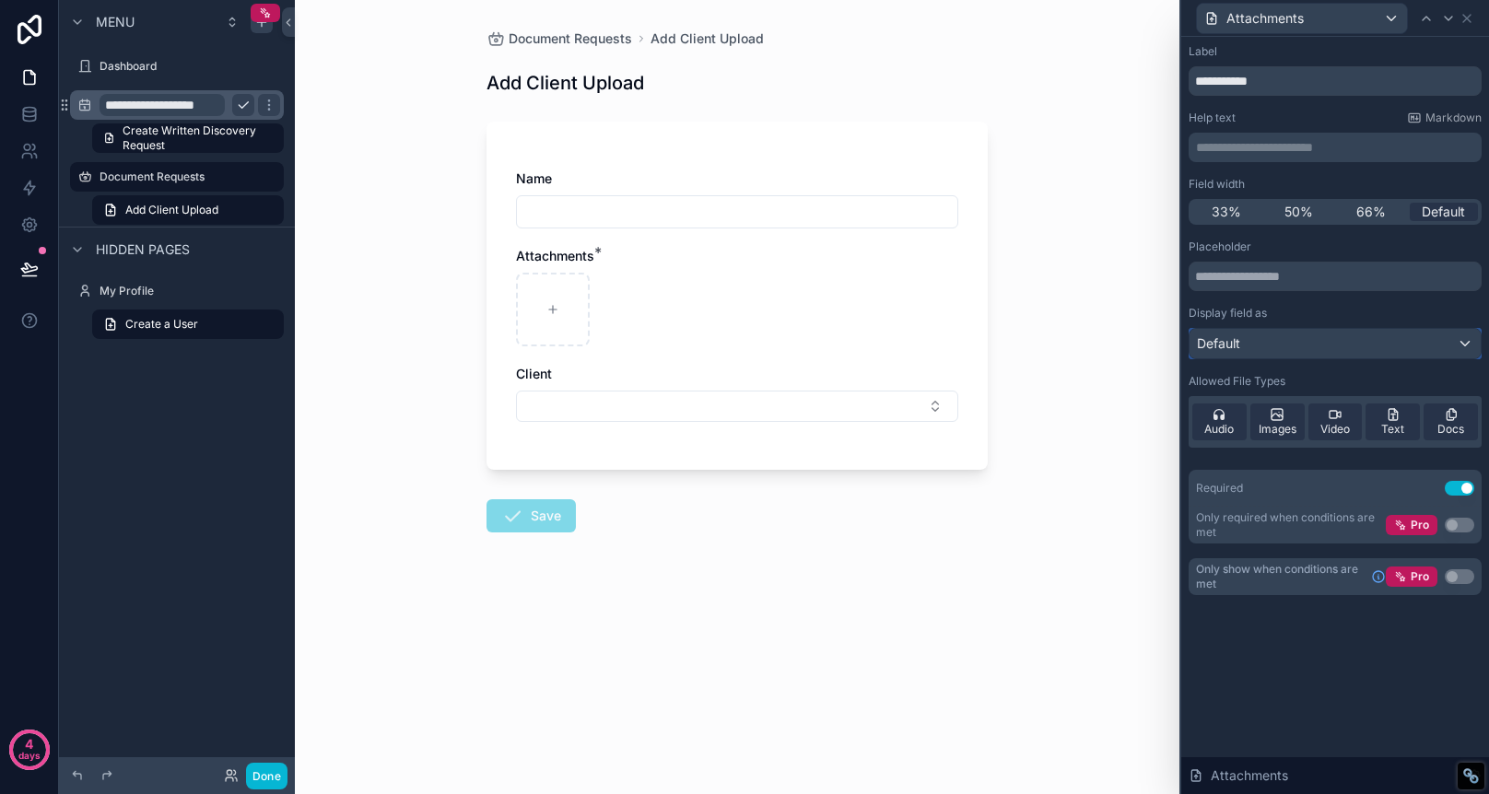
click at [1336, 333] on div "Default" at bounding box center [1335, 343] width 291 height 29
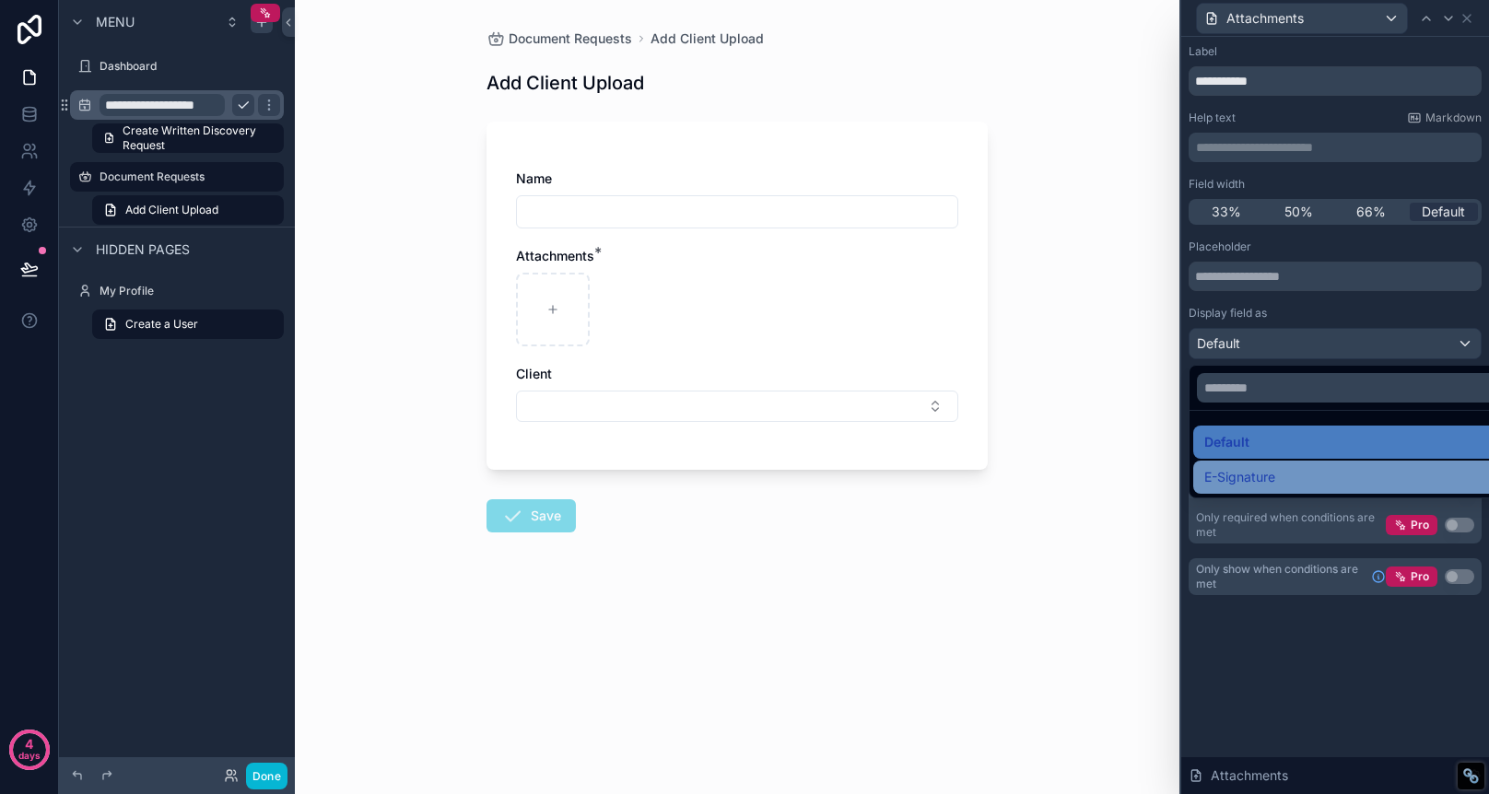
click at [1320, 466] on div "E-Signature" at bounding box center [1356, 477] width 304 height 22
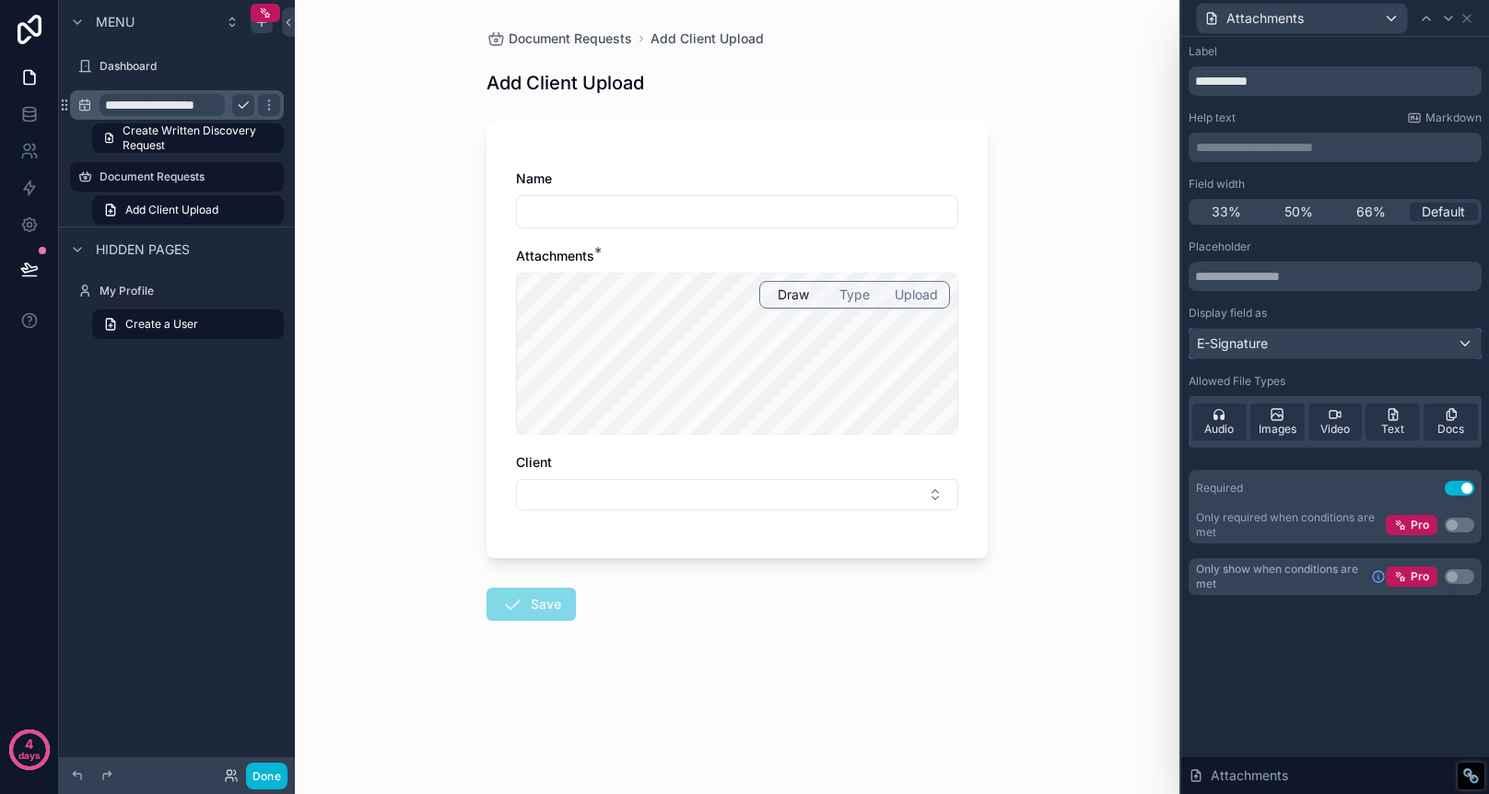
click at [1324, 340] on div "E-Signature" at bounding box center [1335, 343] width 291 height 29
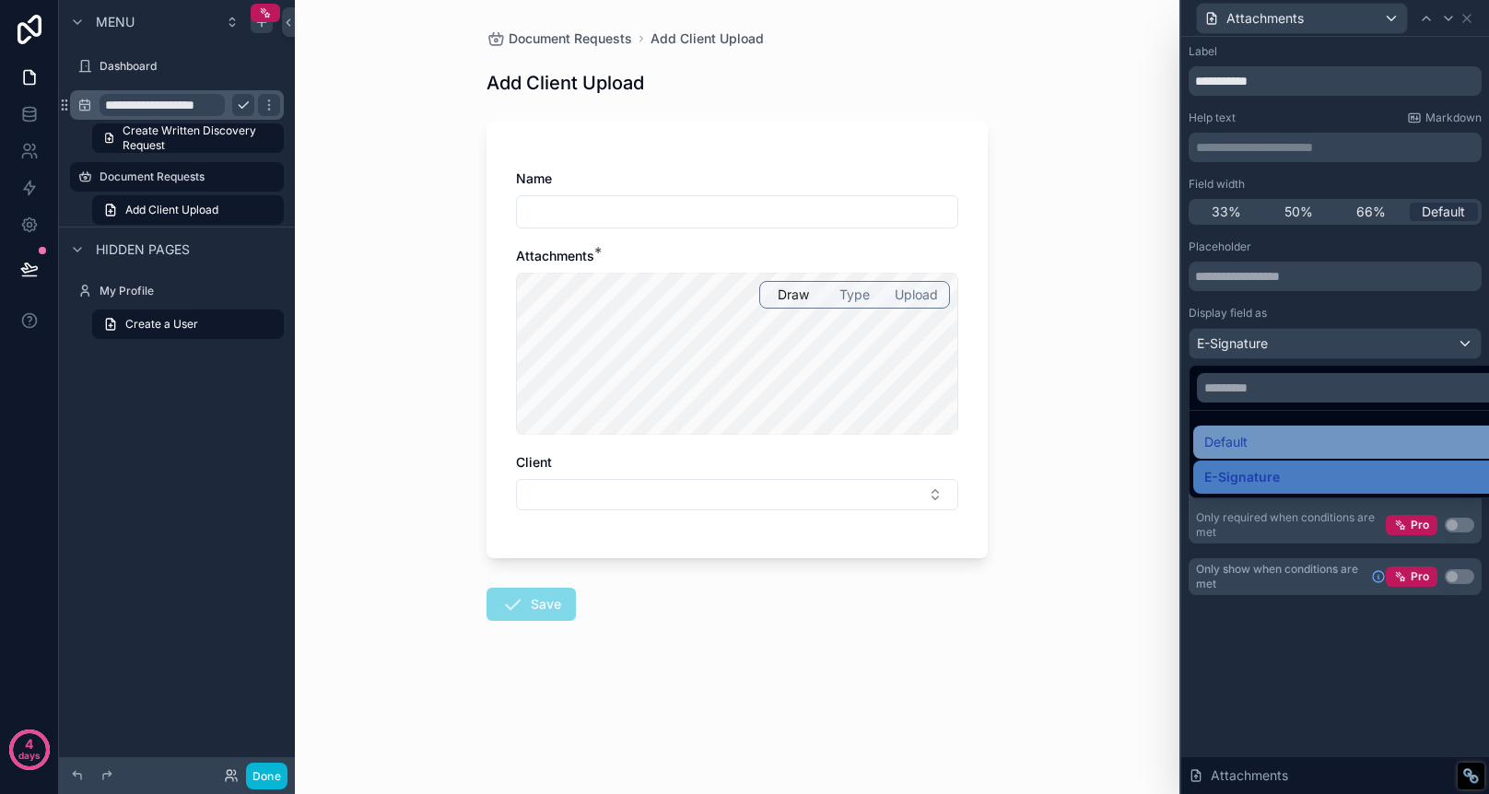
click at [1288, 446] on div "Default" at bounding box center [1356, 442] width 304 height 22
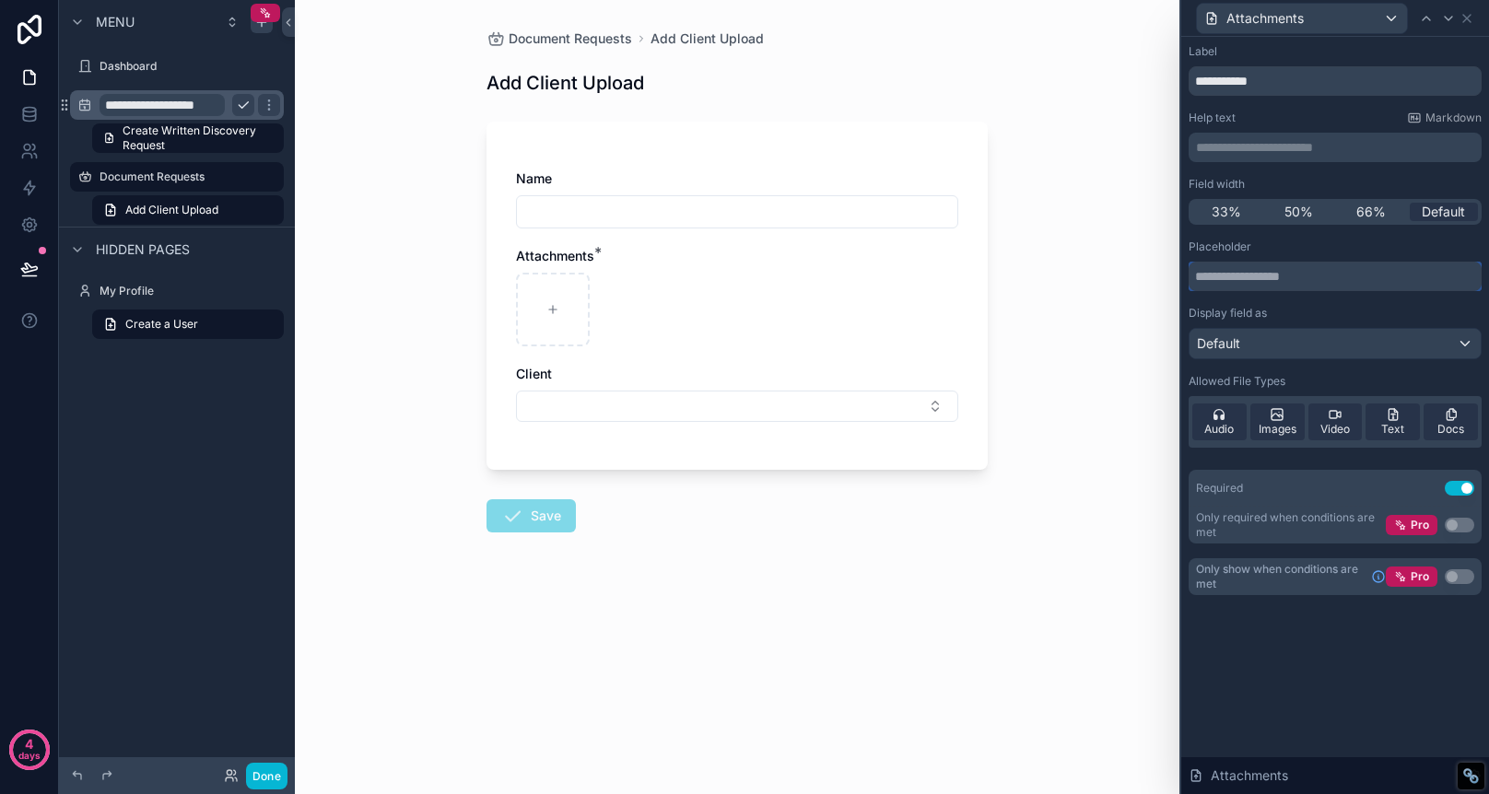
click at [1312, 279] on input "text" at bounding box center [1335, 276] width 293 height 29
click at [1368, 217] on span "66%" at bounding box center [1370, 212] width 29 height 18
click at [1445, 205] on span "Default" at bounding box center [1443, 212] width 43 height 18
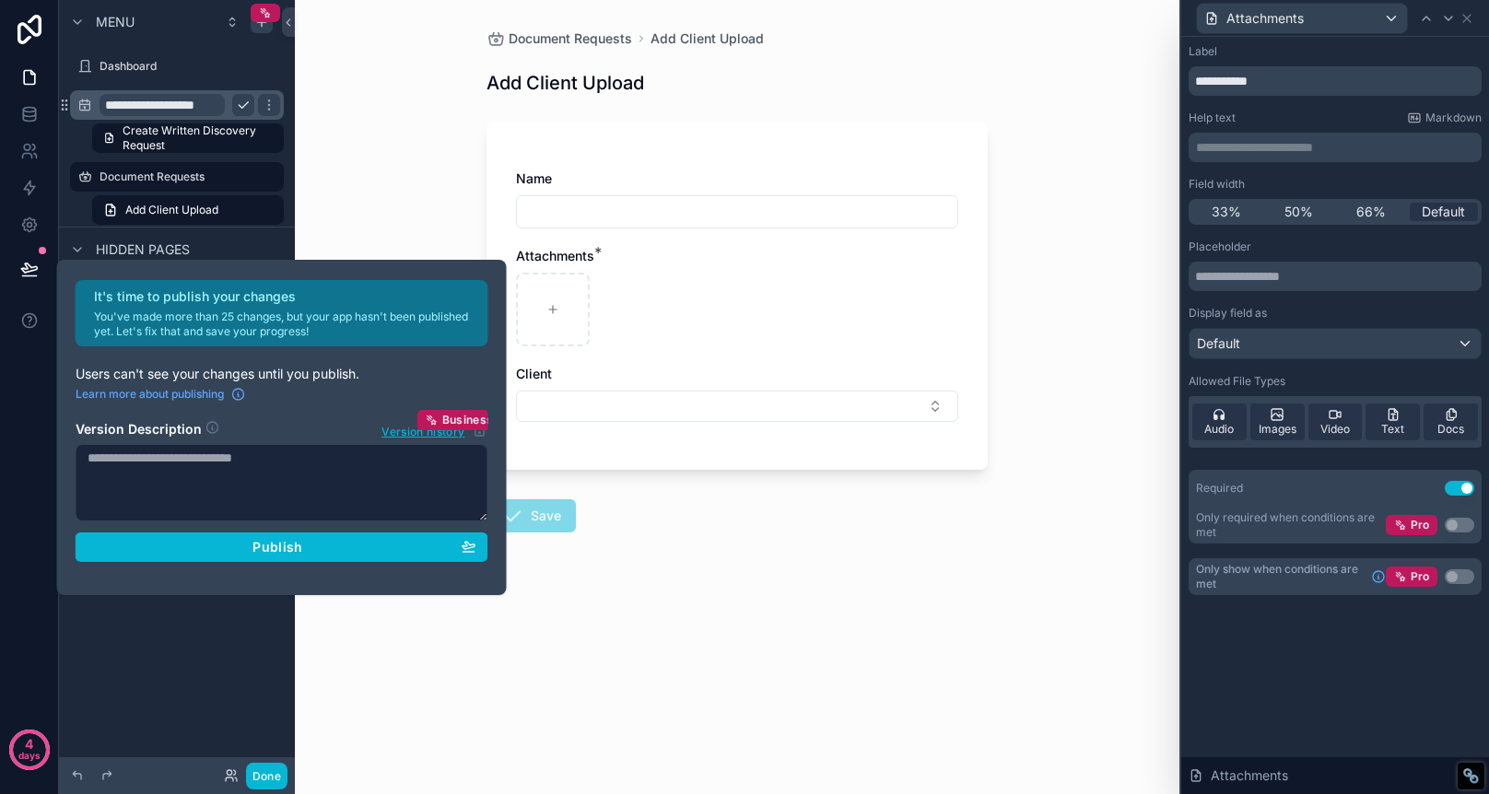
click at [1077, 278] on div "Document Requests Add Client Upload Add Client Upload Name Attachments * Client…" at bounding box center [737, 397] width 885 height 794
click at [1382, 18] on div "Attachments" at bounding box center [1302, 18] width 210 height 29
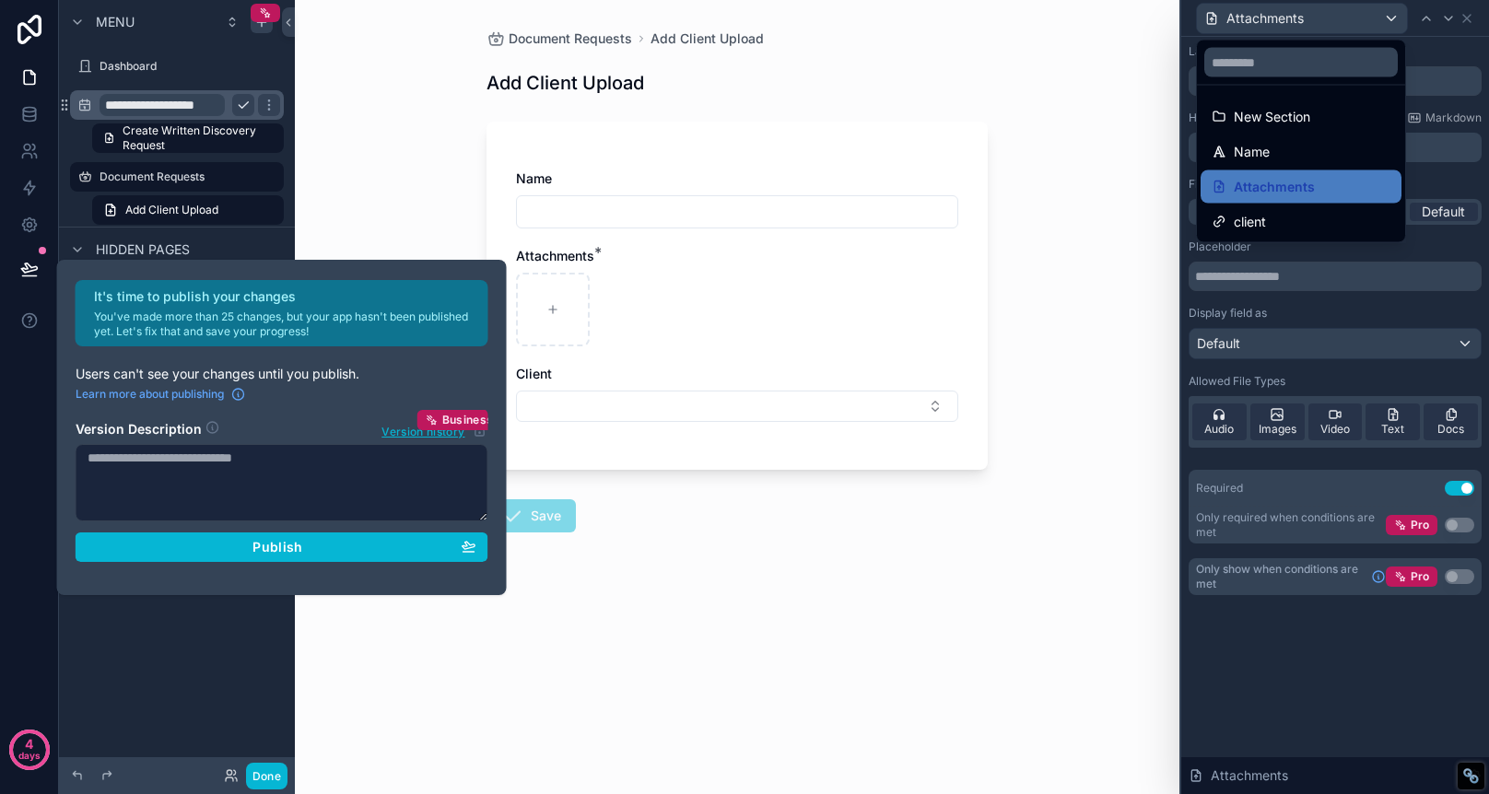
click at [783, 559] on form "Name Attachments * Client Save" at bounding box center [737, 381] width 501 height 540
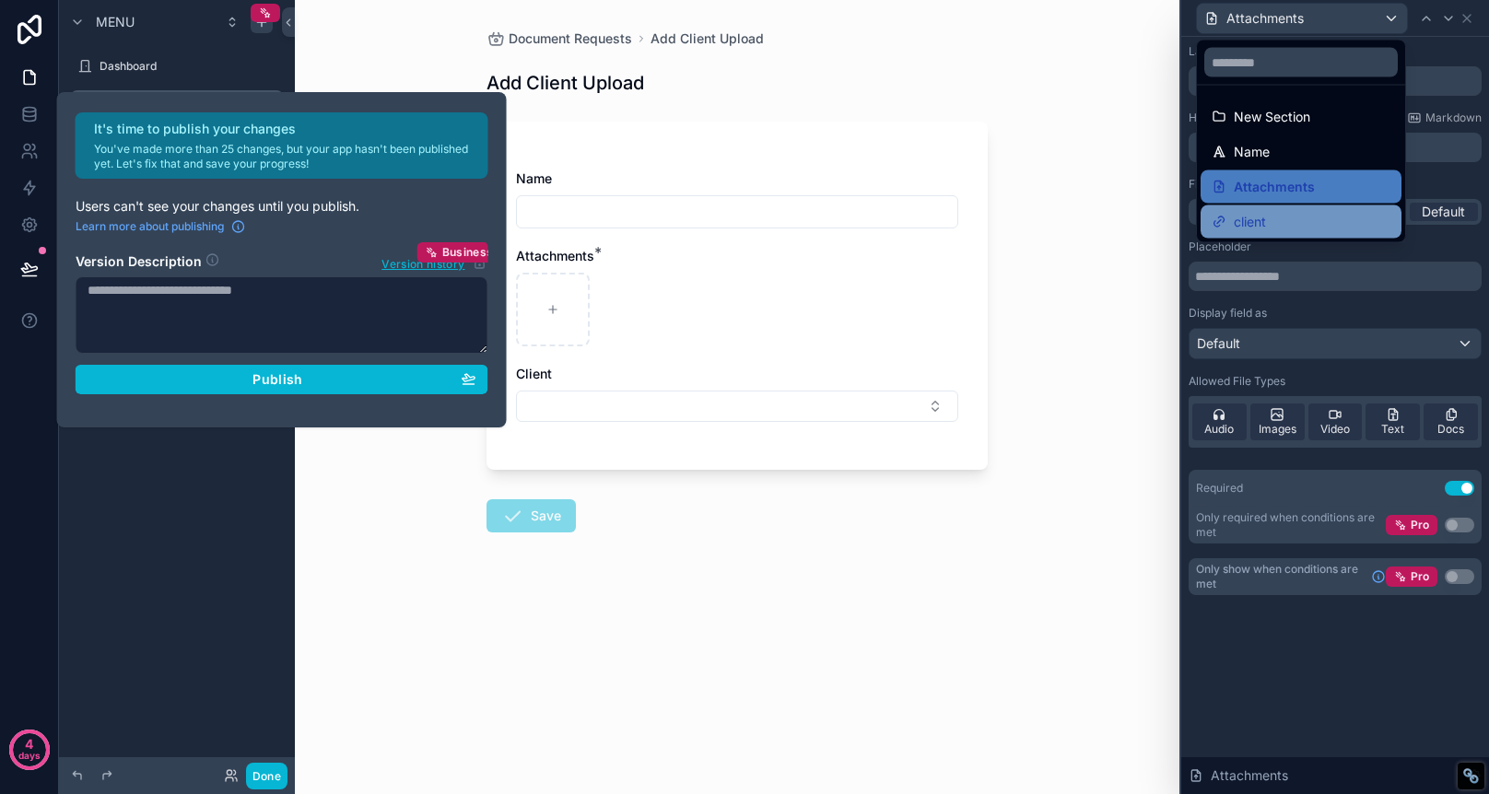
click at [1258, 222] on span "client" at bounding box center [1250, 222] width 32 height 22
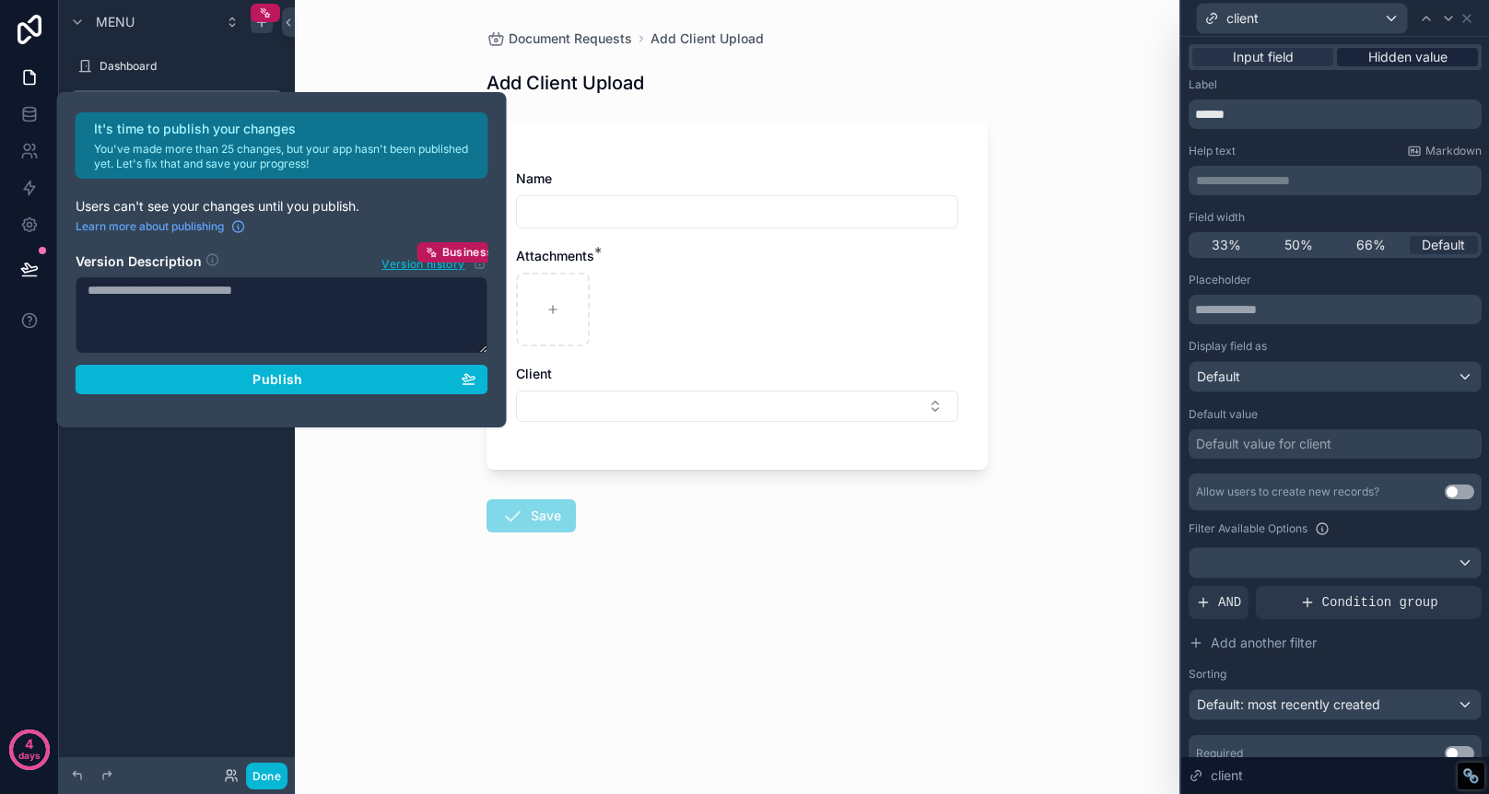
click at [1391, 55] on span "Hidden value" at bounding box center [1407, 57] width 79 height 18
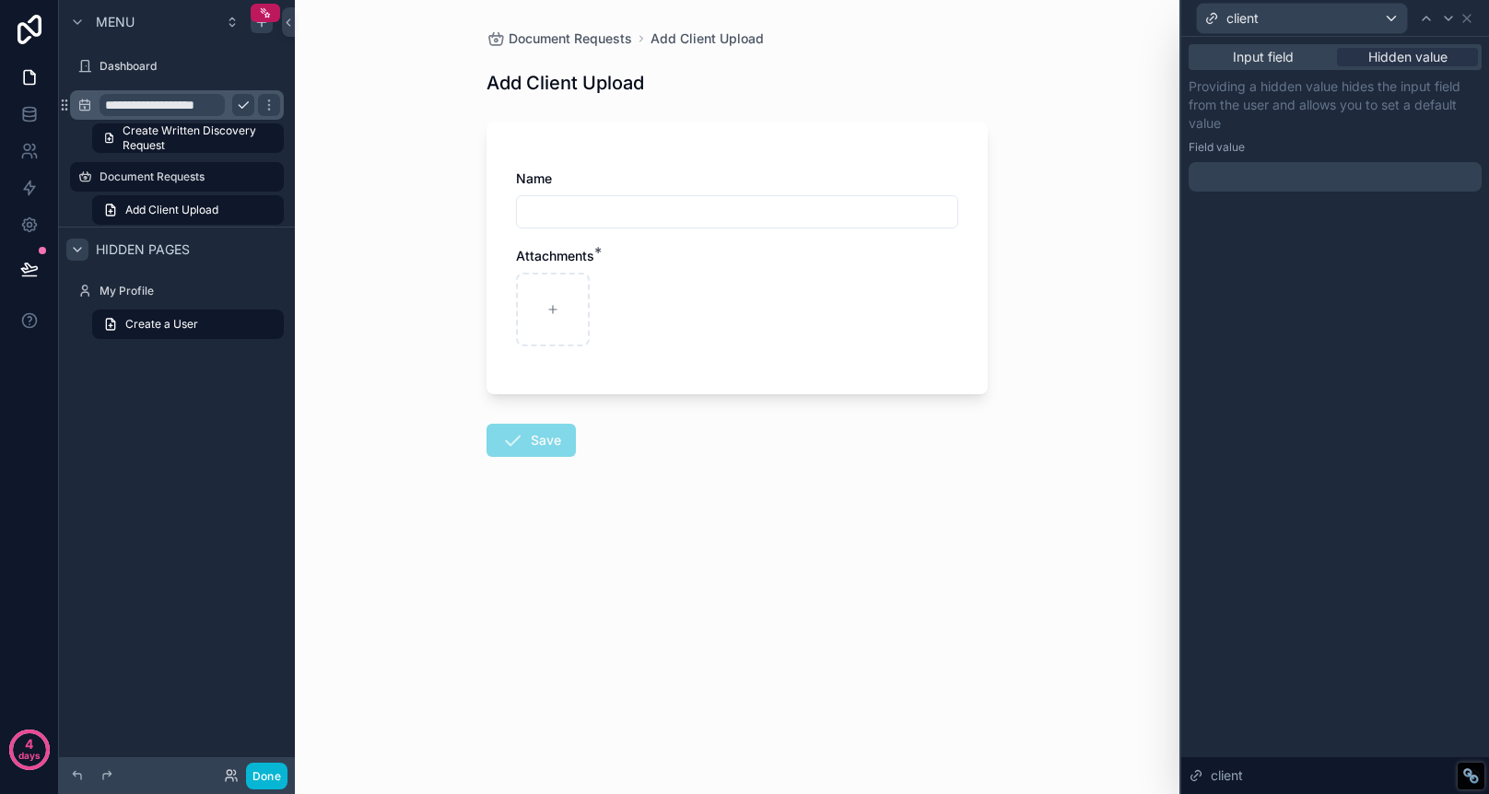
click at [73, 251] on icon "scrollable content" at bounding box center [77, 249] width 15 height 15
click at [1283, 64] on span "Input field" at bounding box center [1263, 57] width 61 height 18
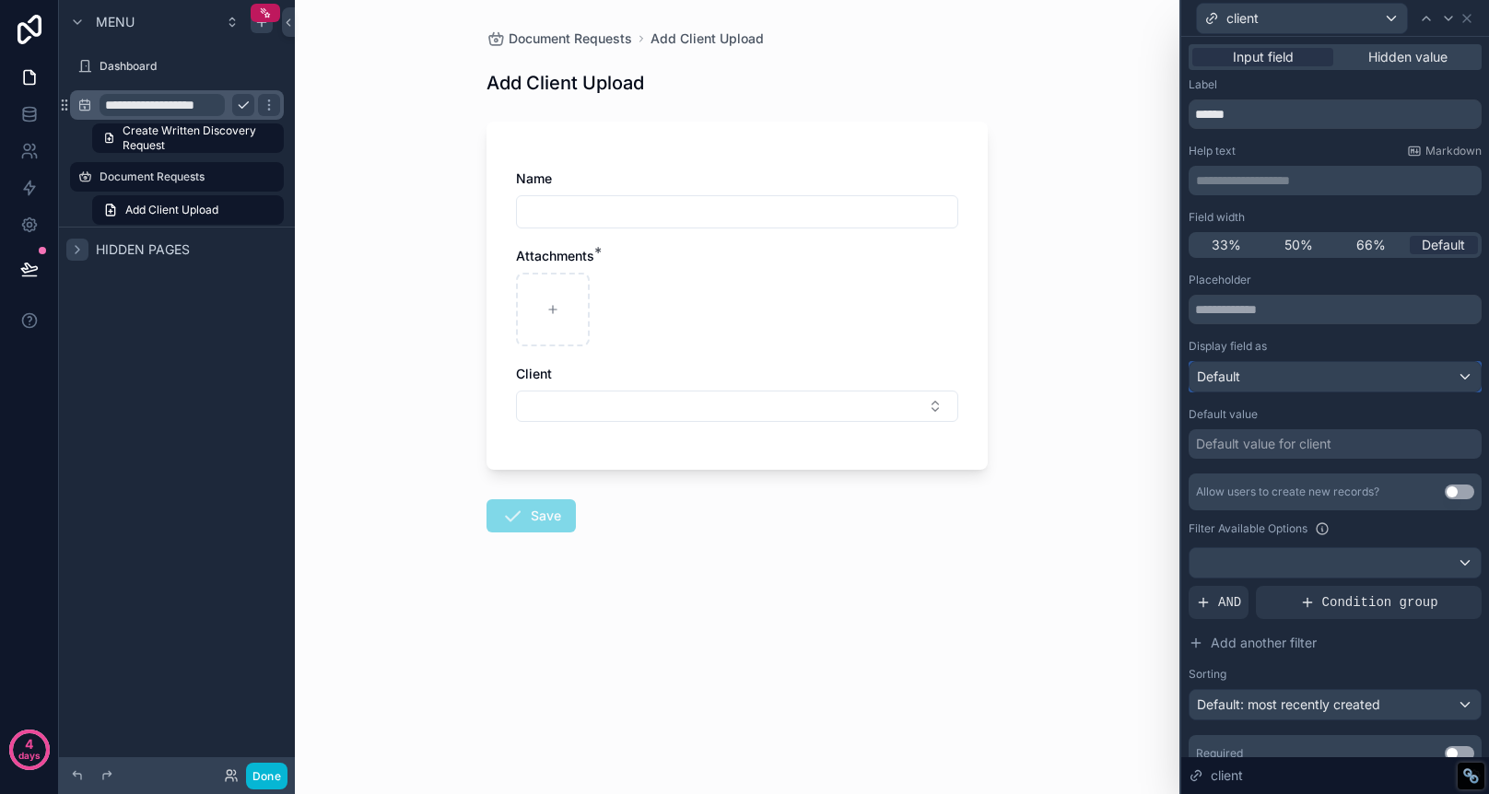
click at [1391, 369] on div "Default" at bounding box center [1335, 376] width 291 height 29
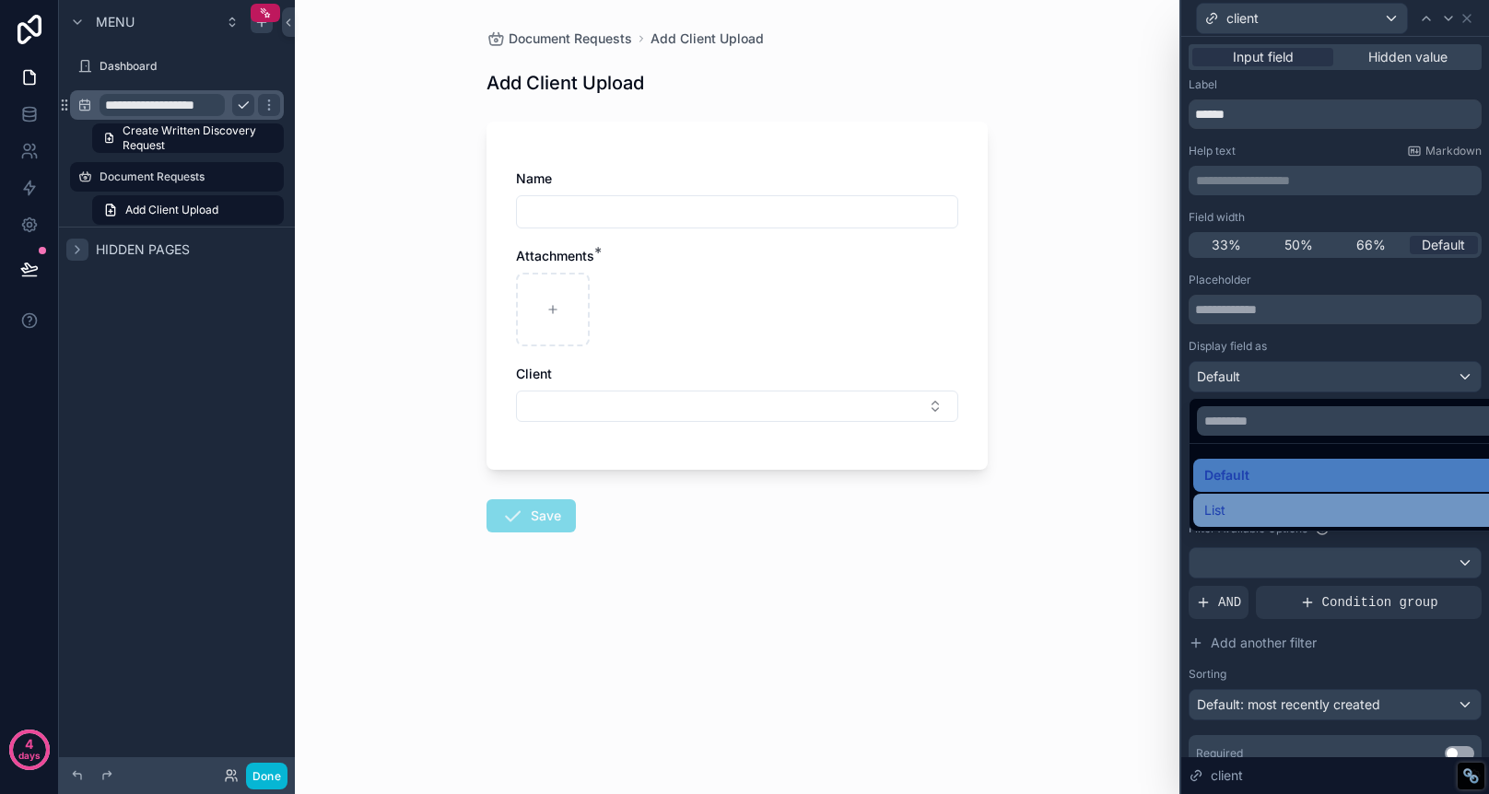
click at [1364, 508] on div "List" at bounding box center [1356, 510] width 304 height 22
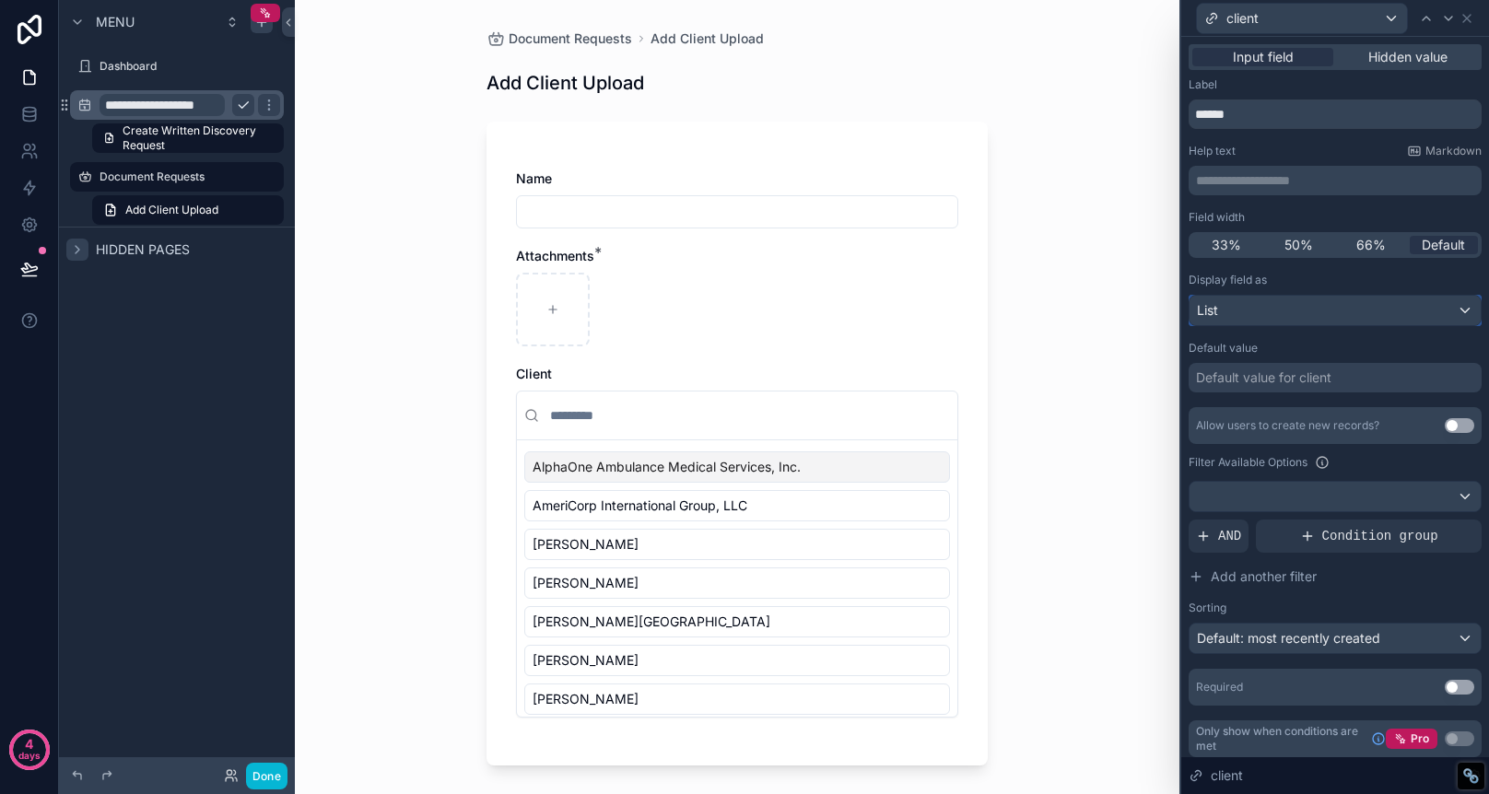
click at [1420, 311] on div "List" at bounding box center [1335, 310] width 291 height 29
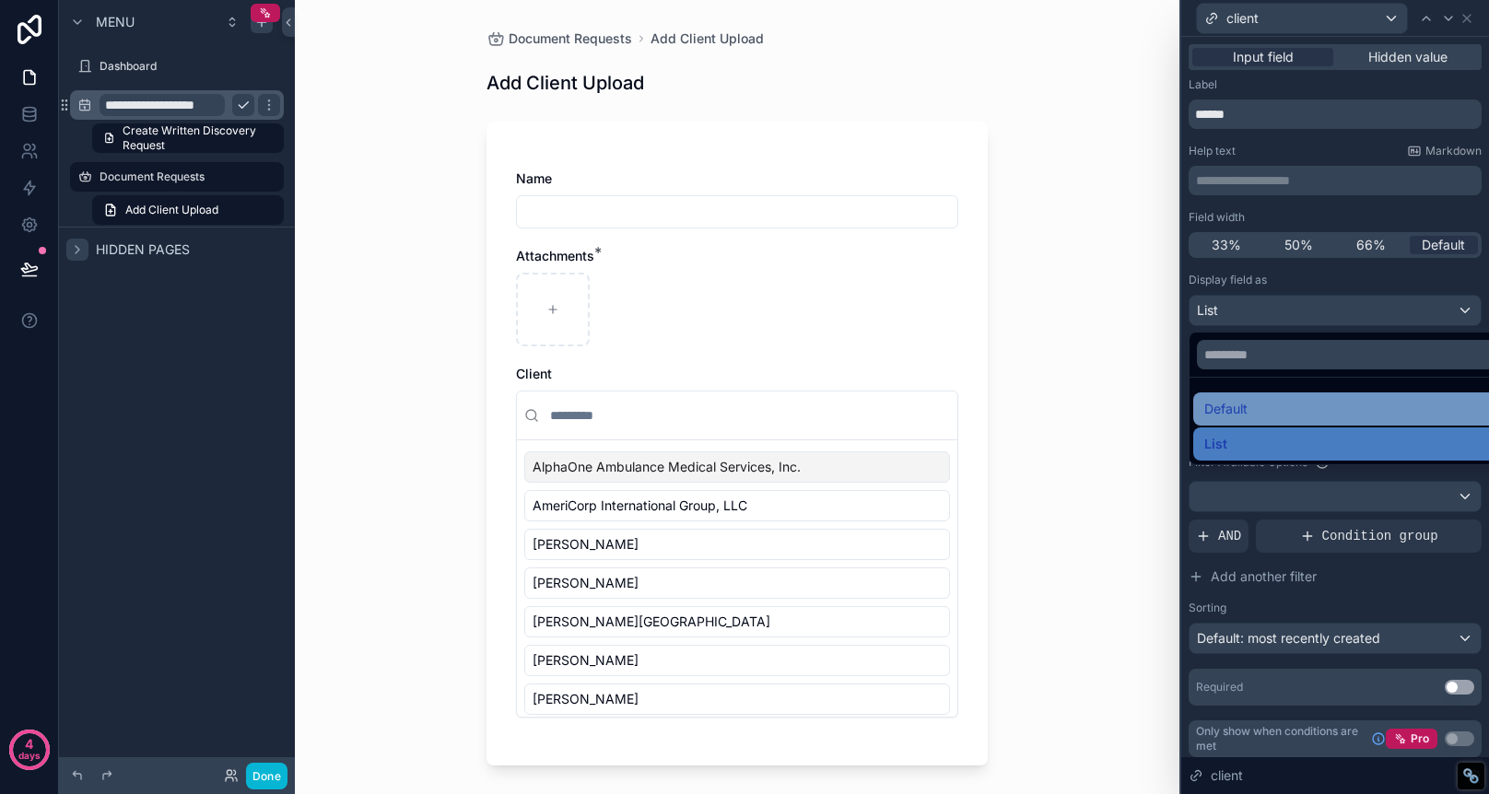
click at [1343, 413] on div "Default" at bounding box center [1356, 409] width 304 height 22
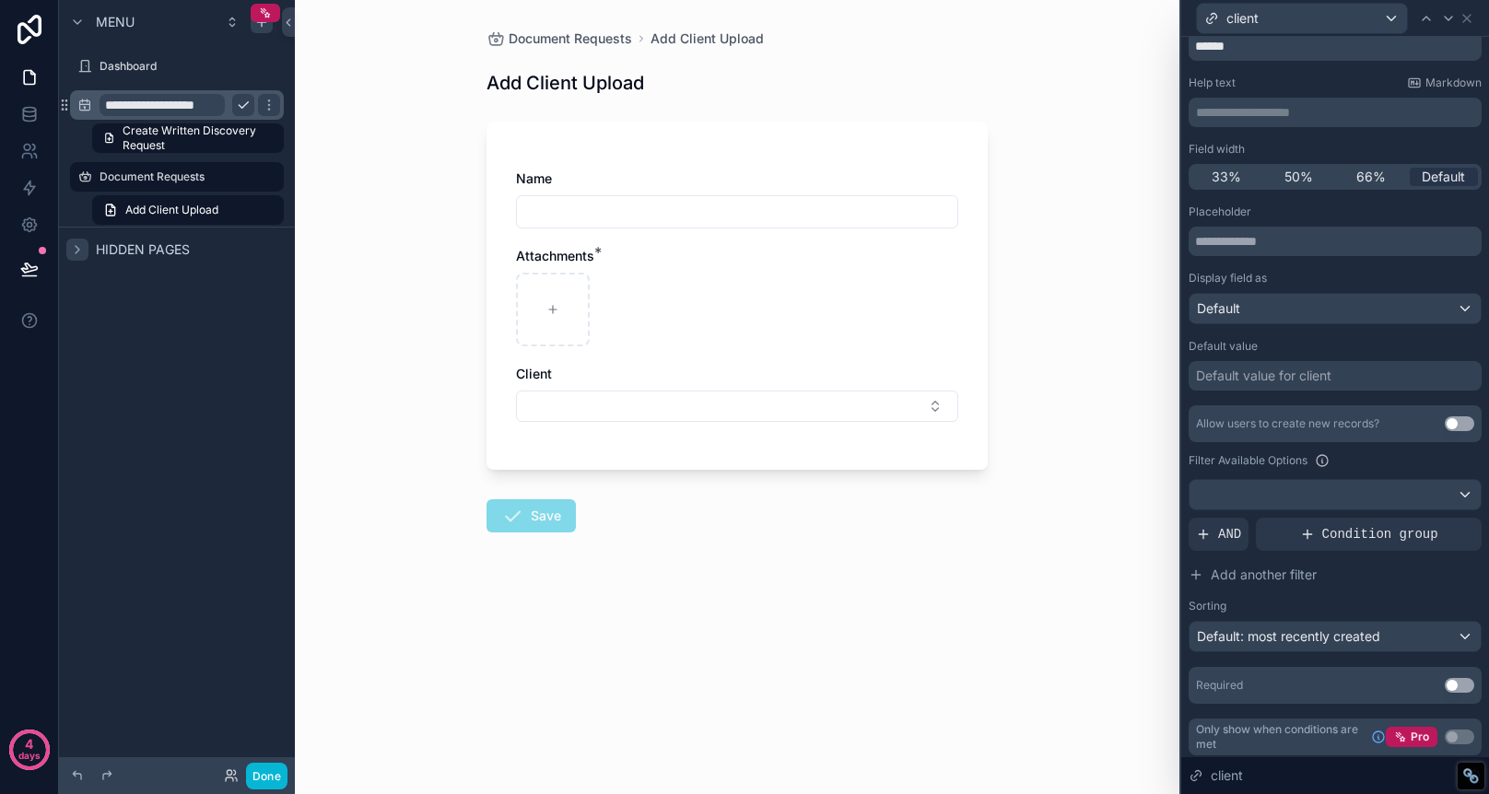
scroll to position [74, 0]
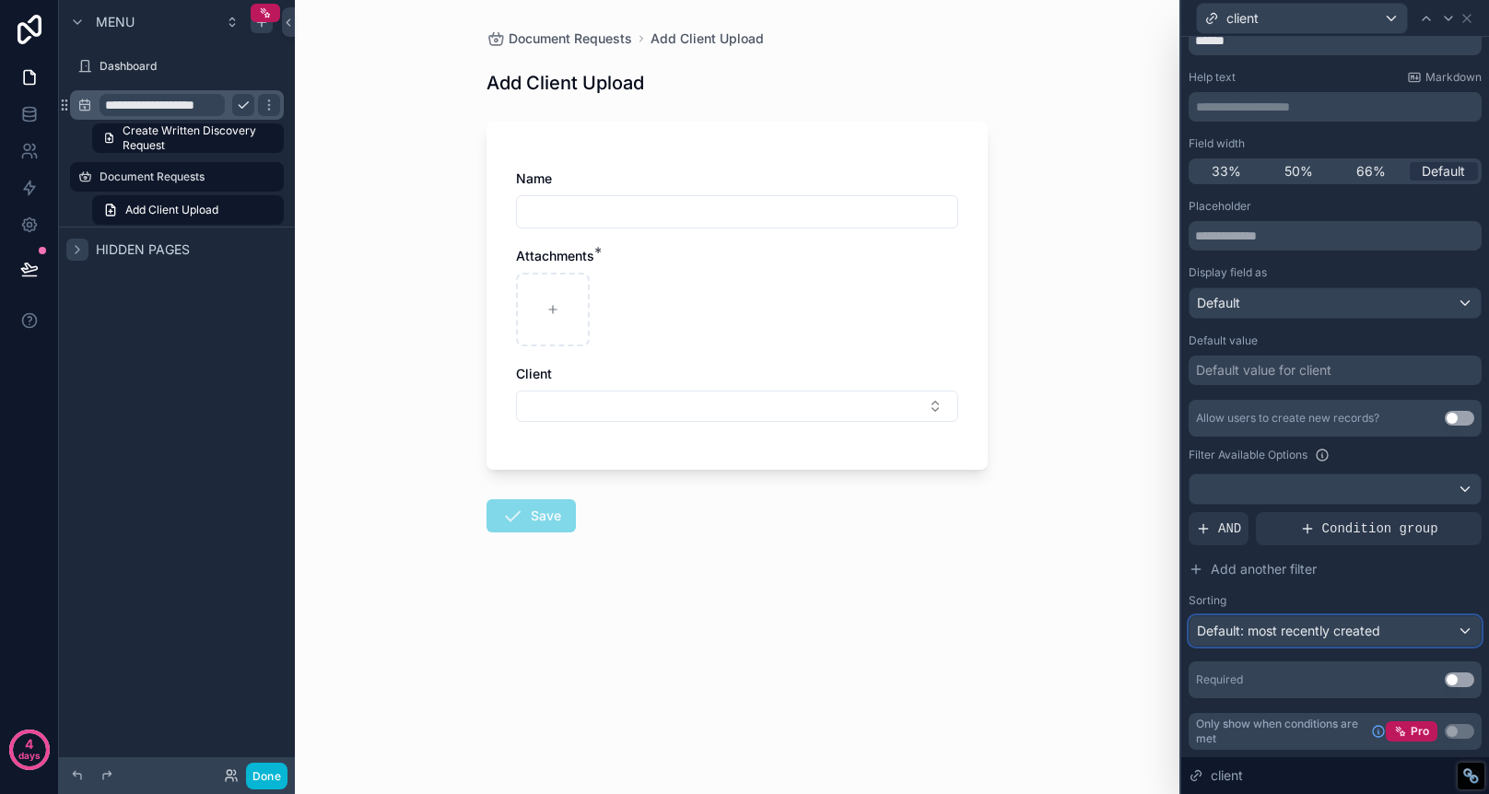
click at [1378, 631] on span "Default: most recently created" at bounding box center [1288, 631] width 183 height 16
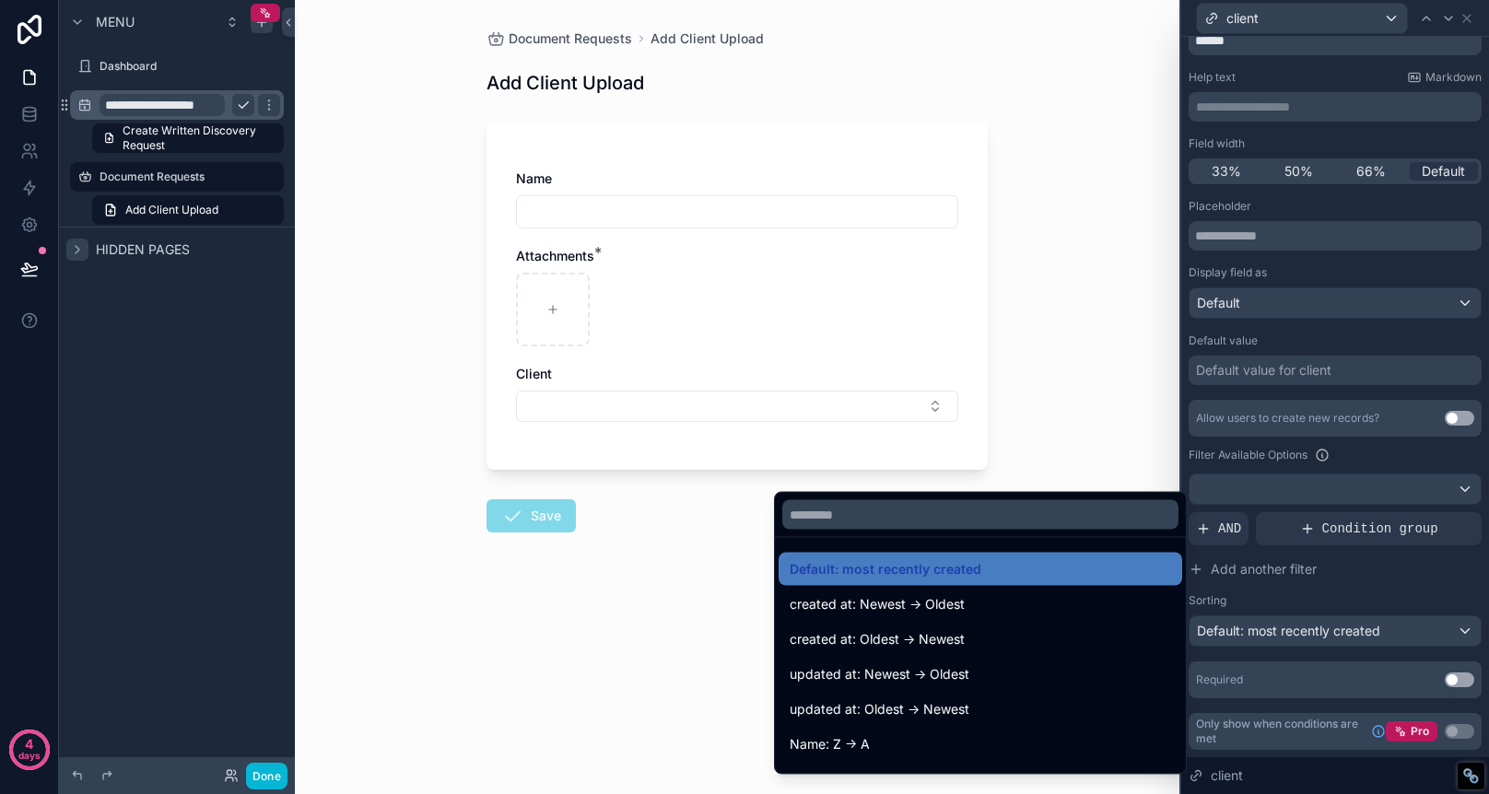
click at [1378, 631] on div at bounding box center [1335, 397] width 308 height 794
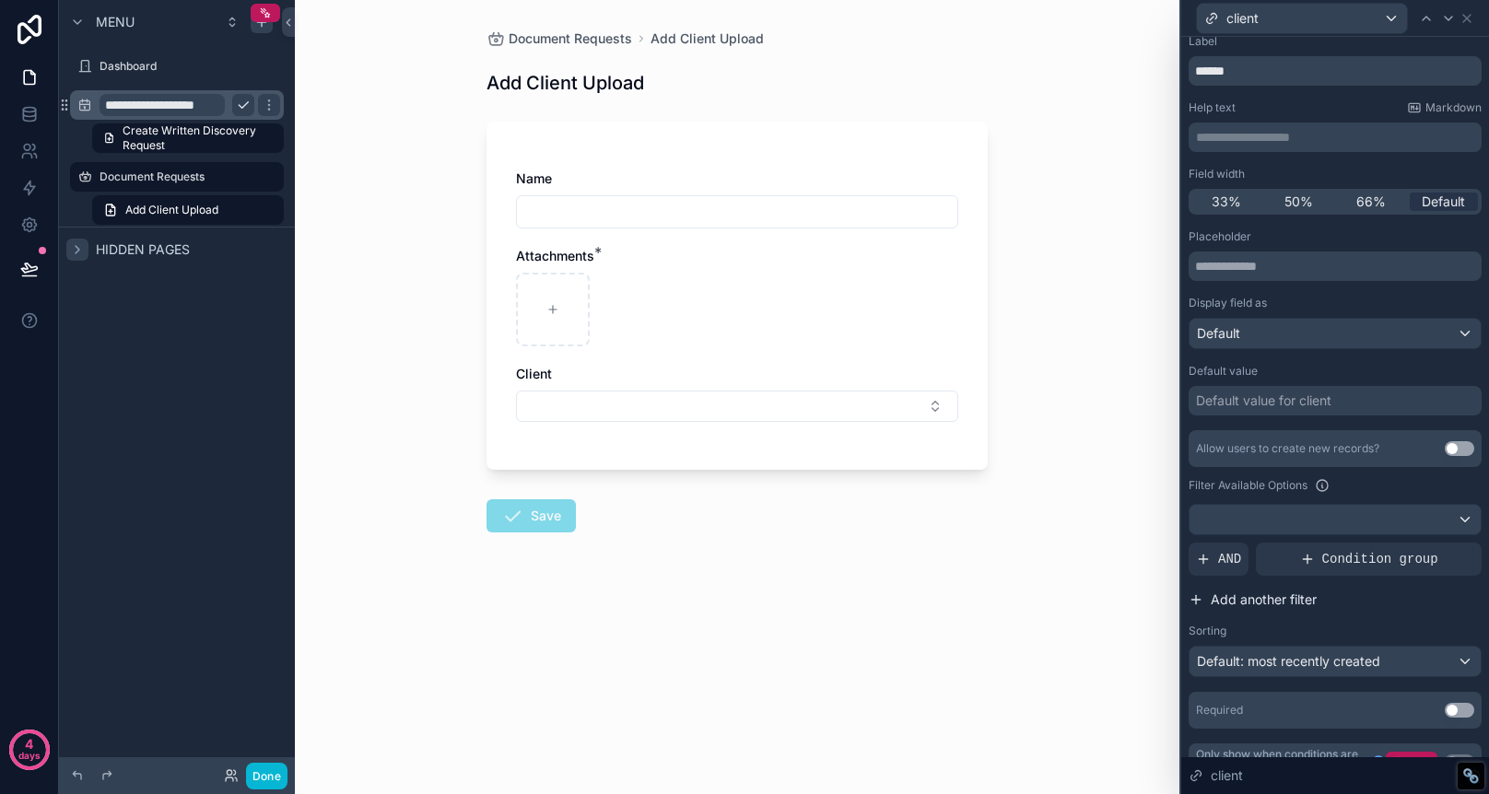
scroll to position [0, 0]
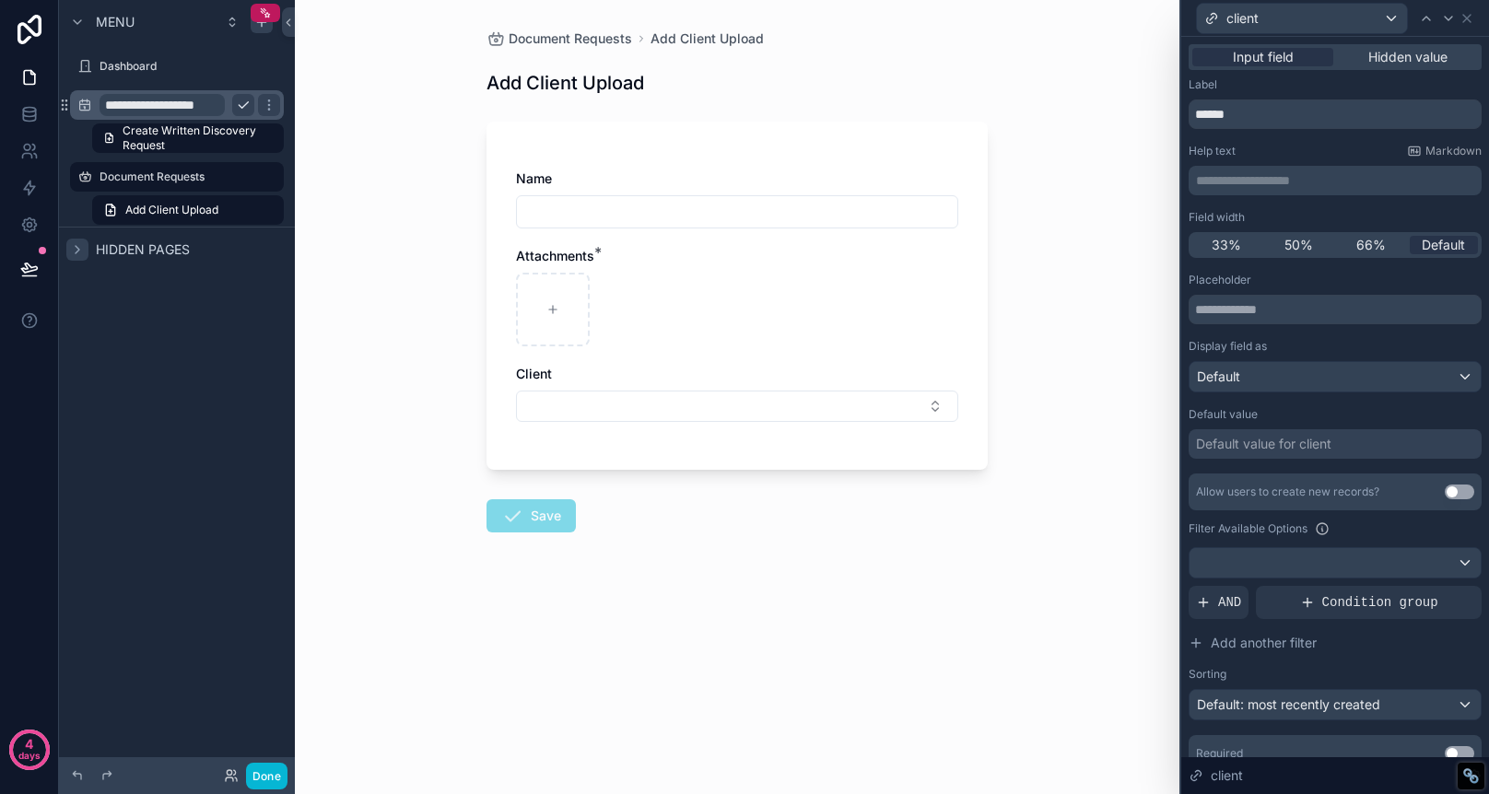
click at [544, 88] on h1 "Add Client Upload" at bounding box center [566, 83] width 158 height 26
click at [241, 207] on link "Add Client Upload" at bounding box center [188, 209] width 192 height 29
click at [222, 208] on link "Add Client Upload" at bounding box center [188, 209] width 192 height 29
click at [1465, 16] on icon at bounding box center [1467, 18] width 15 height 15
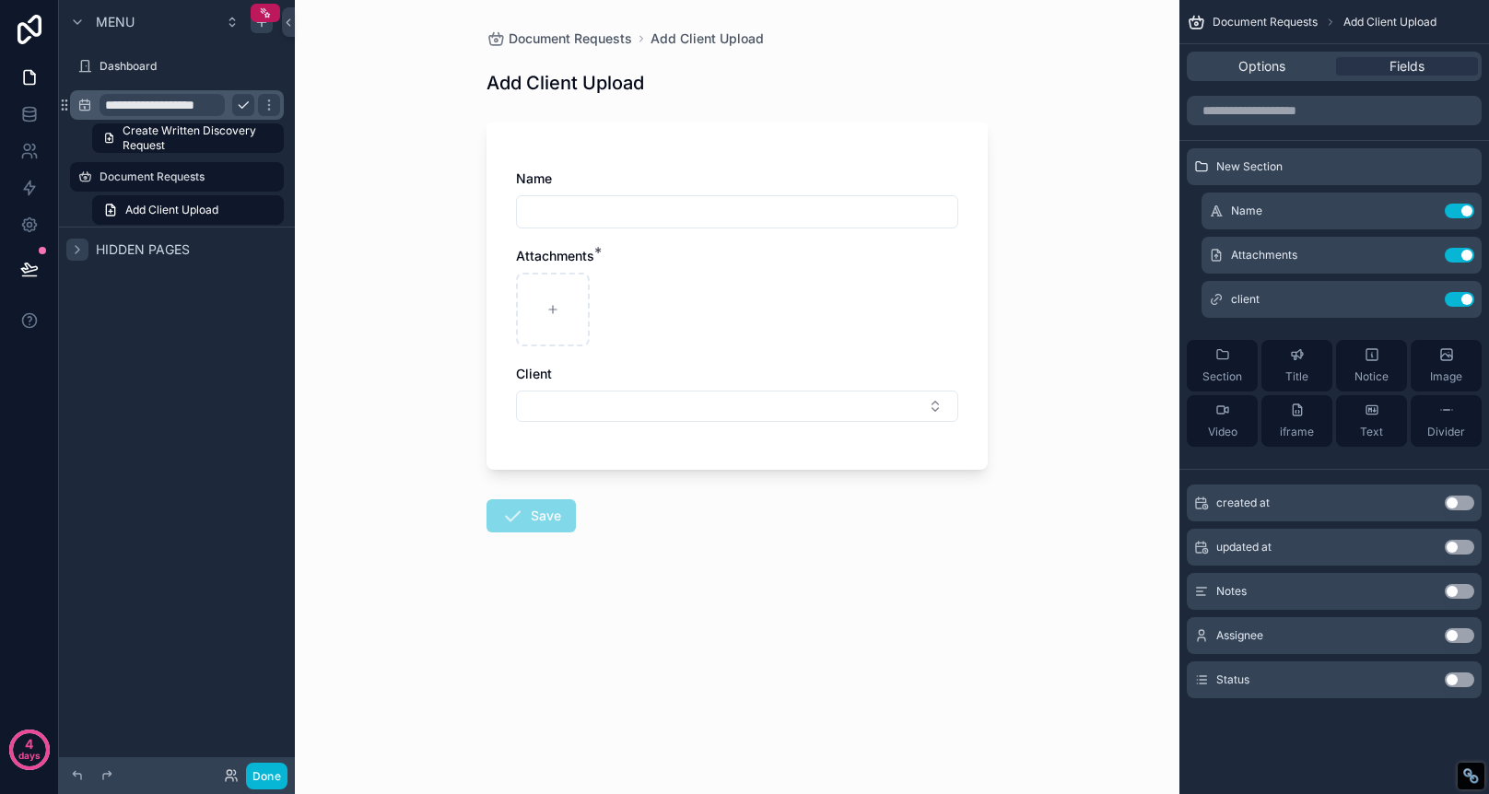
click at [1423, 13] on div "Document Requests Add Client Upload" at bounding box center [1335, 22] width 310 height 44
click at [1263, 25] on span "Document Requests" at bounding box center [1265, 22] width 105 height 15
click at [1266, 19] on span "Document Requests" at bounding box center [1265, 22] width 105 height 15
click at [1339, 16] on div "Document Requests Add Client Upload" at bounding box center [1325, 22] width 224 height 15
click at [1298, 64] on div "Options" at bounding box center [1262, 66] width 142 height 18
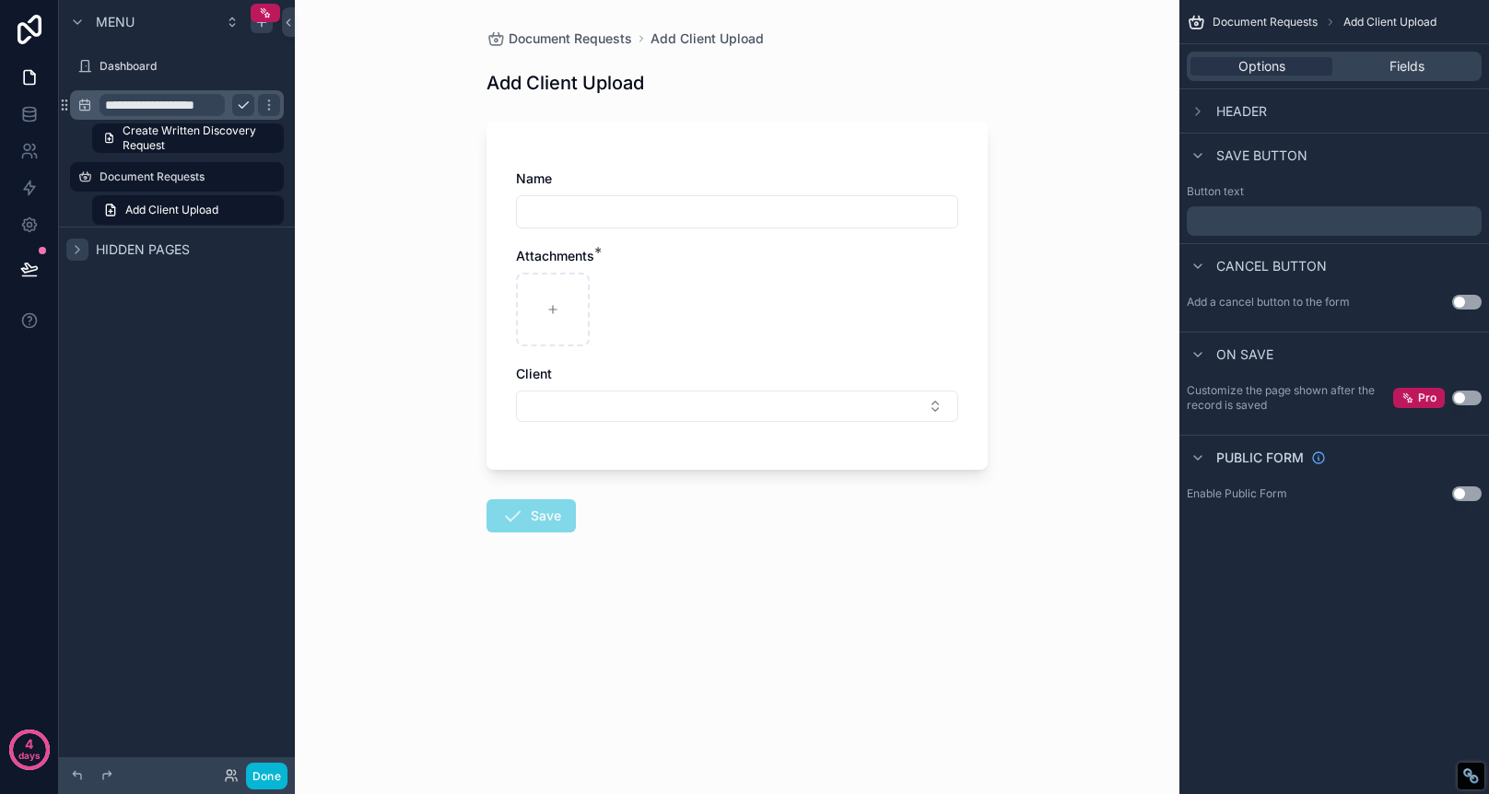
click at [1214, 125] on div "Header" at bounding box center [1335, 110] width 310 height 44
click at [1197, 115] on icon "scrollable content" at bounding box center [1198, 111] width 15 height 15
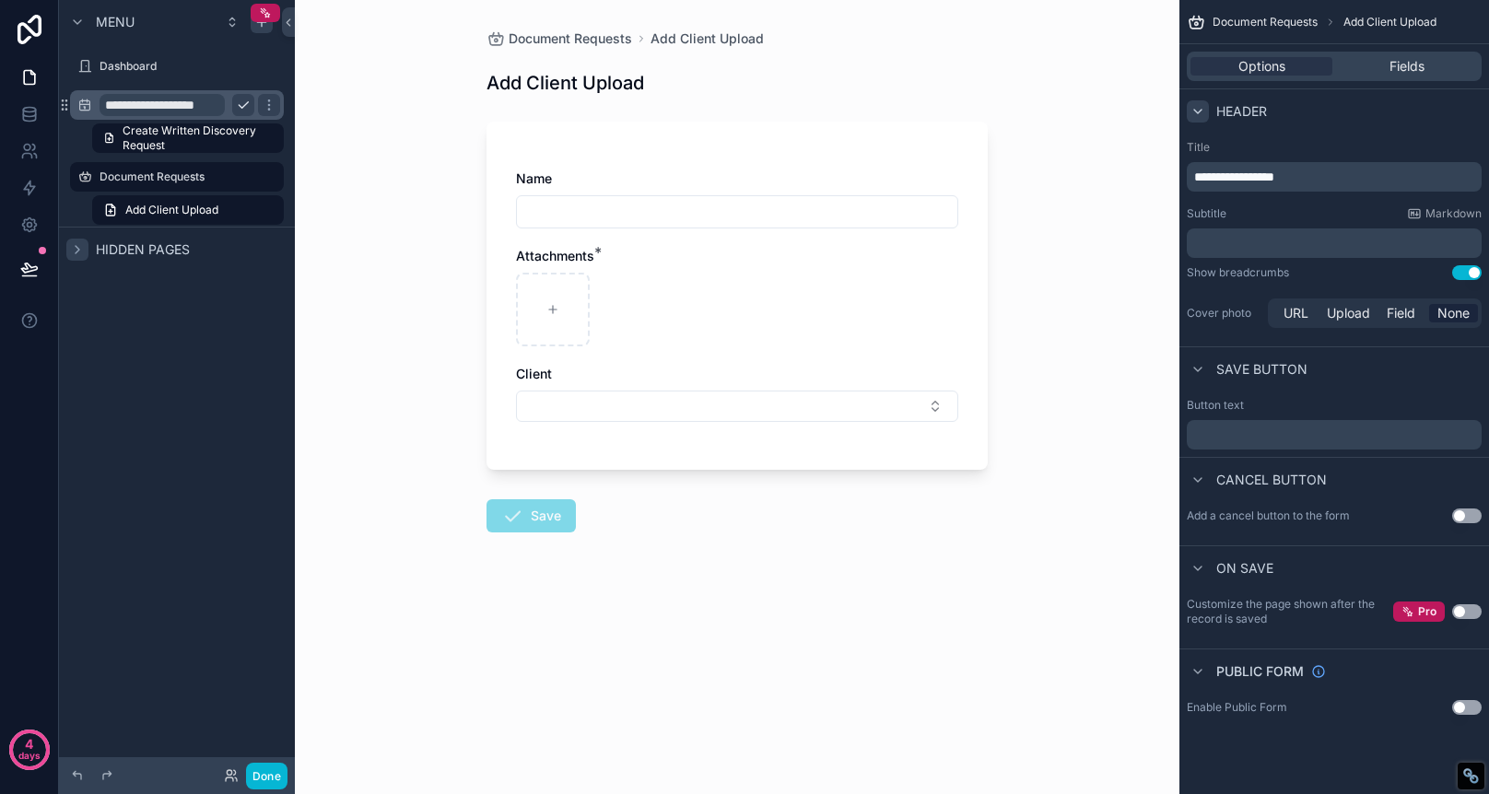
click at [1342, 169] on p "**********" at bounding box center [1336, 177] width 284 height 18
click at [1353, 116] on div "Header" at bounding box center [1335, 110] width 310 height 44
click at [1299, 312] on span "URL" at bounding box center [1296, 313] width 25 height 18
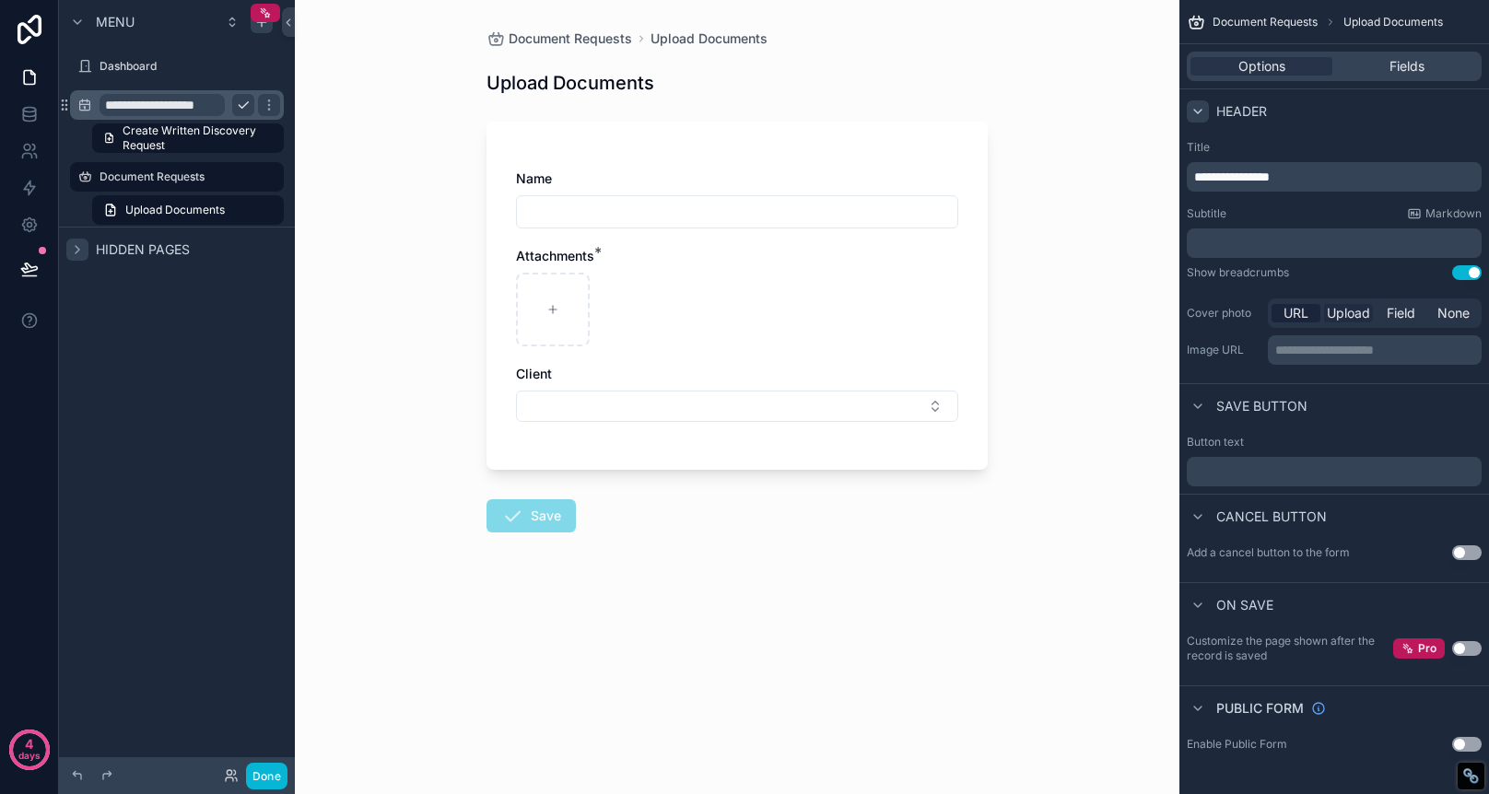
click at [1334, 306] on span "Upload" at bounding box center [1348, 313] width 43 height 18
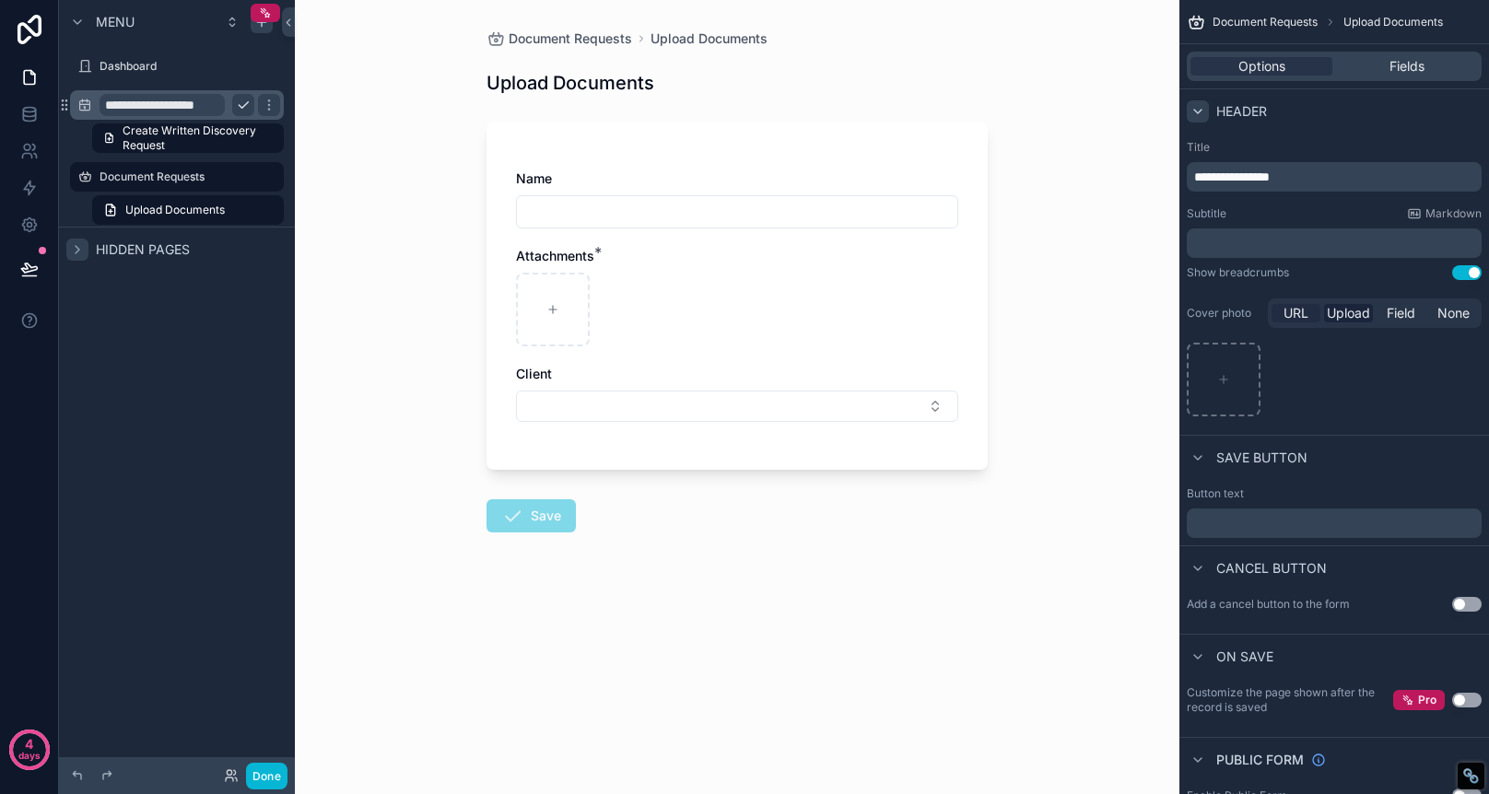
click at [1310, 306] on div "URL" at bounding box center [1296, 313] width 49 height 18
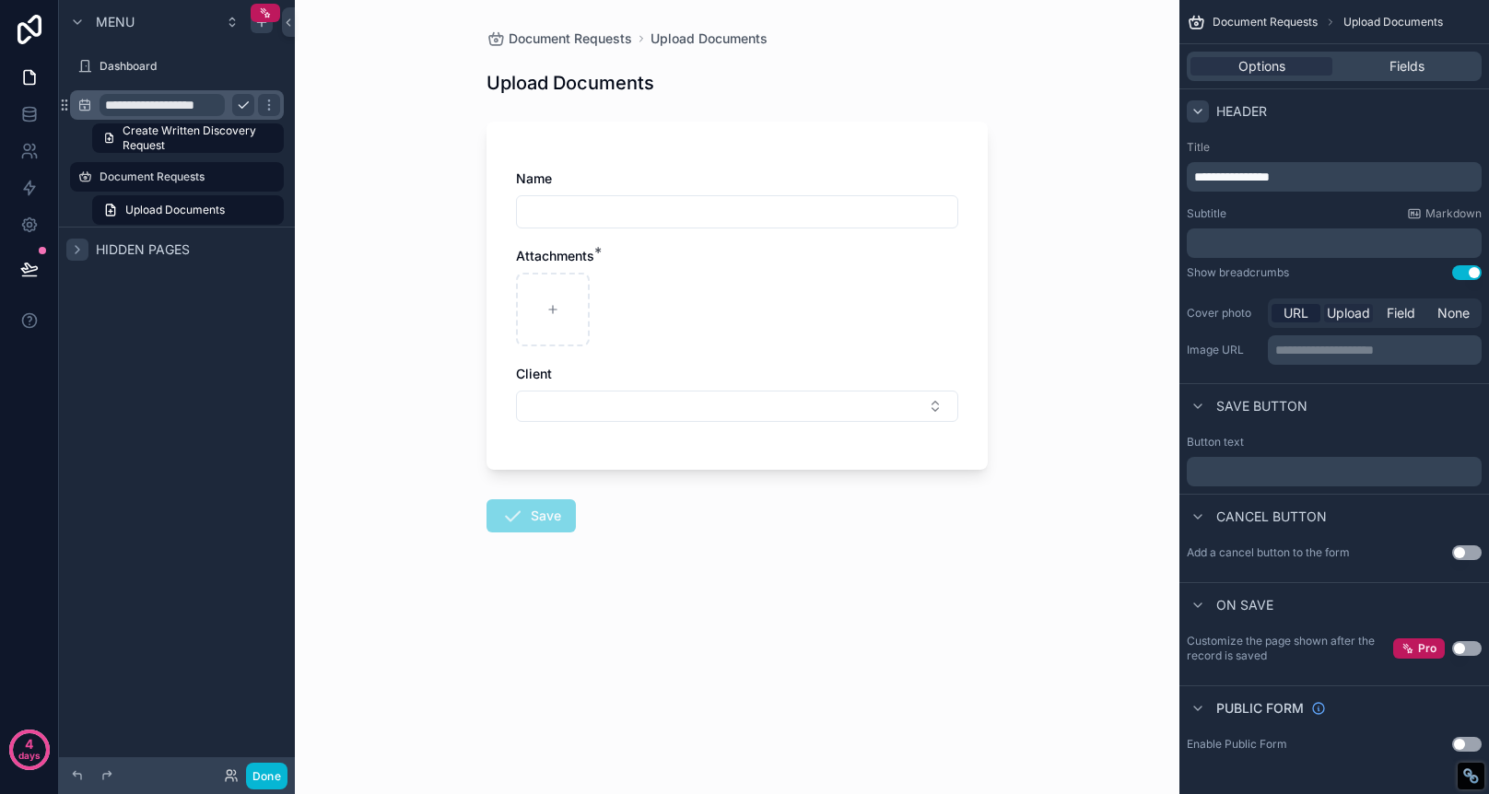
click at [1359, 311] on span "Upload" at bounding box center [1348, 313] width 43 height 18
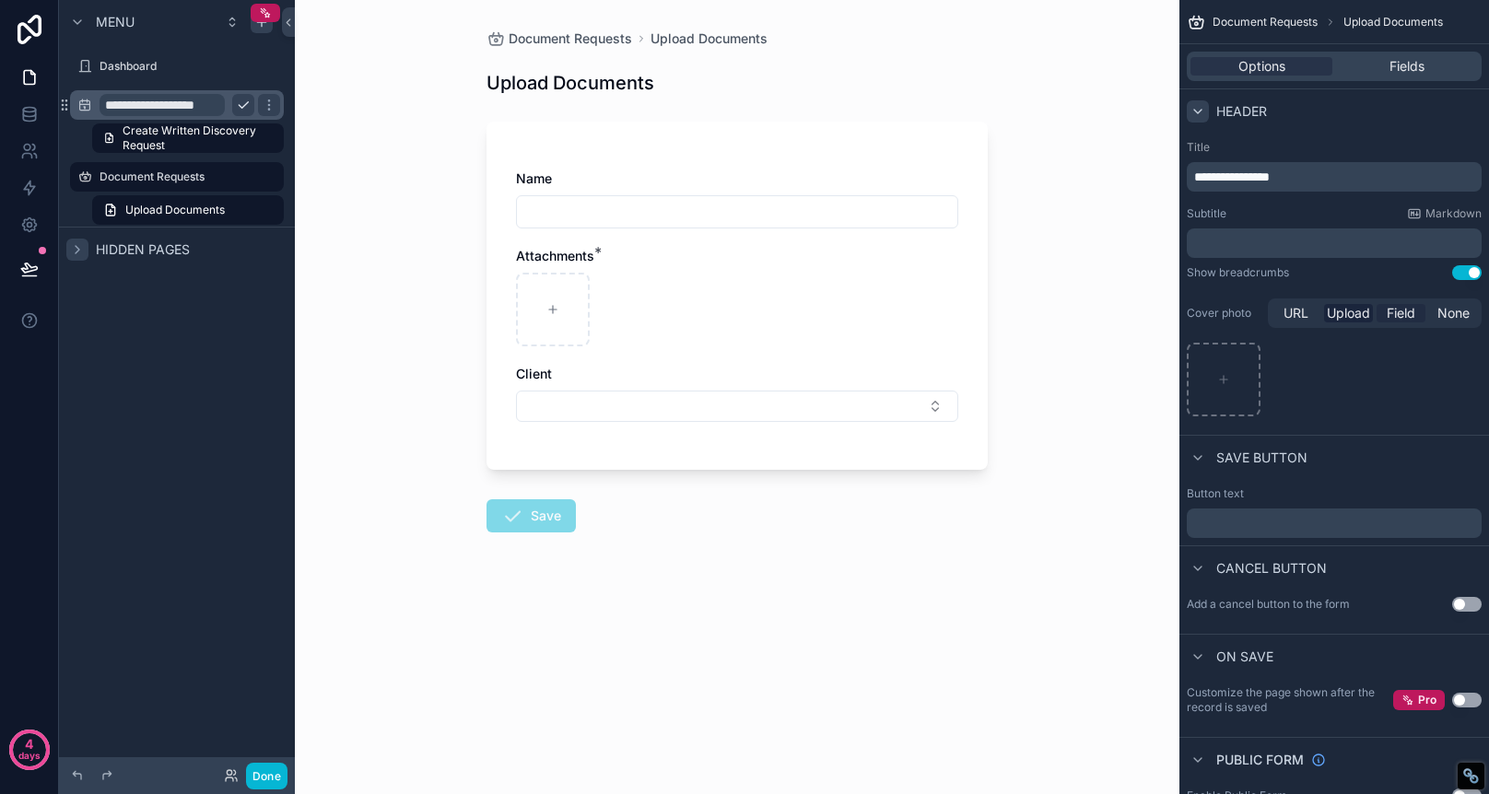
click at [1412, 306] on span "Field" at bounding box center [1401, 313] width 29 height 18
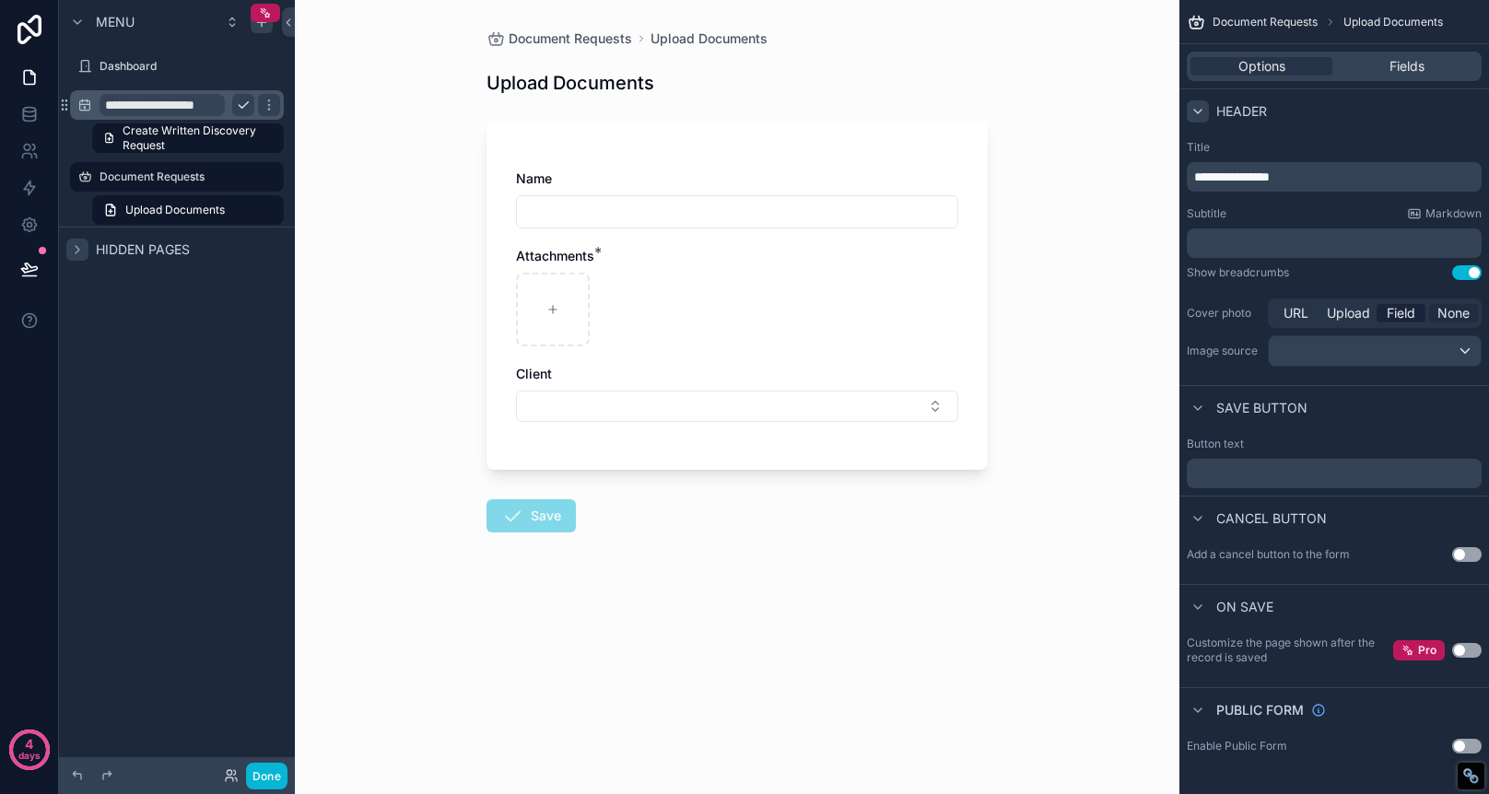
click at [1450, 314] on span "None" at bounding box center [1454, 313] width 32 height 18
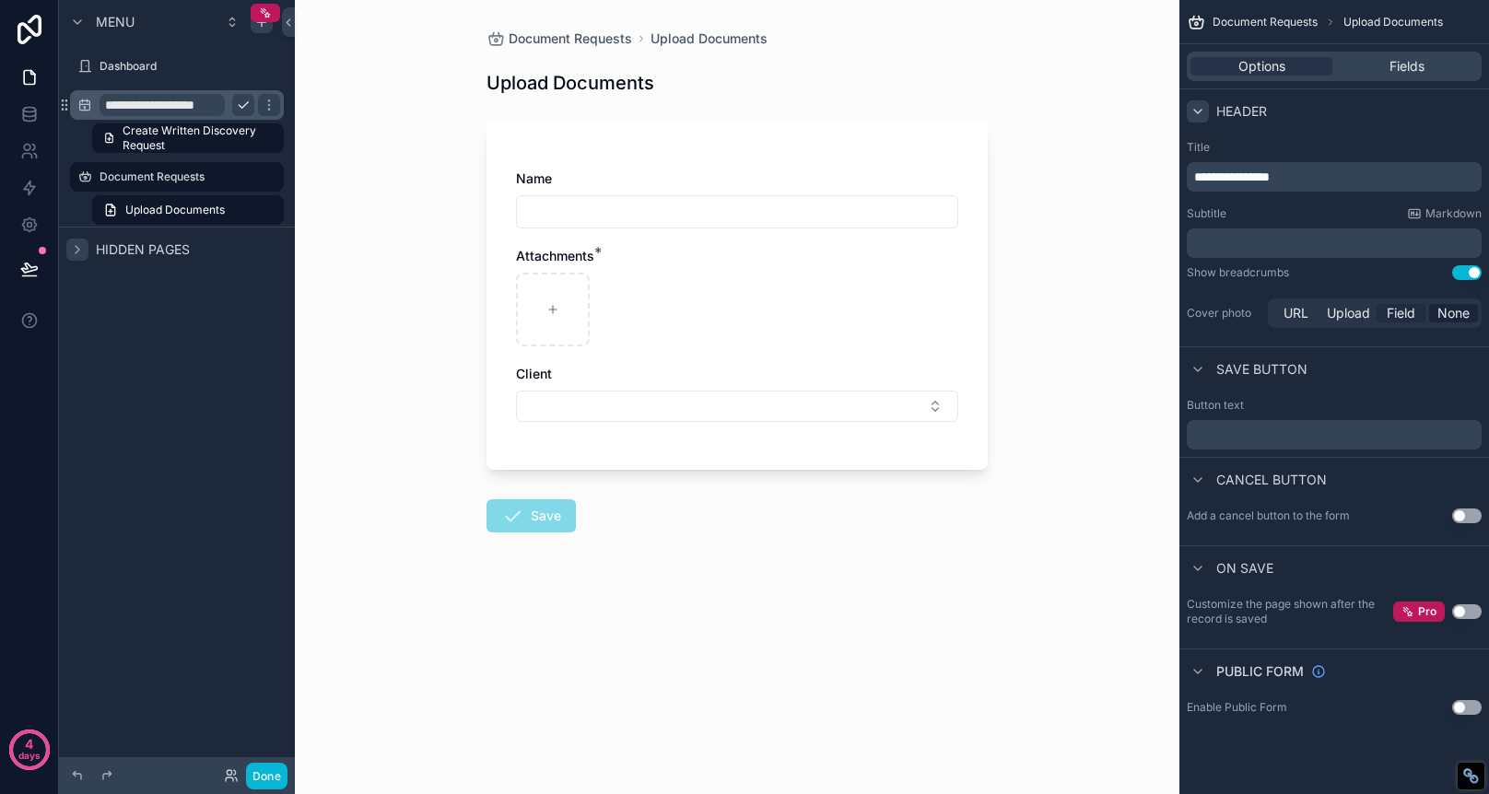
click at [1414, 318] on span "Field" at bounding box center [1401, 313] width 29 height 18
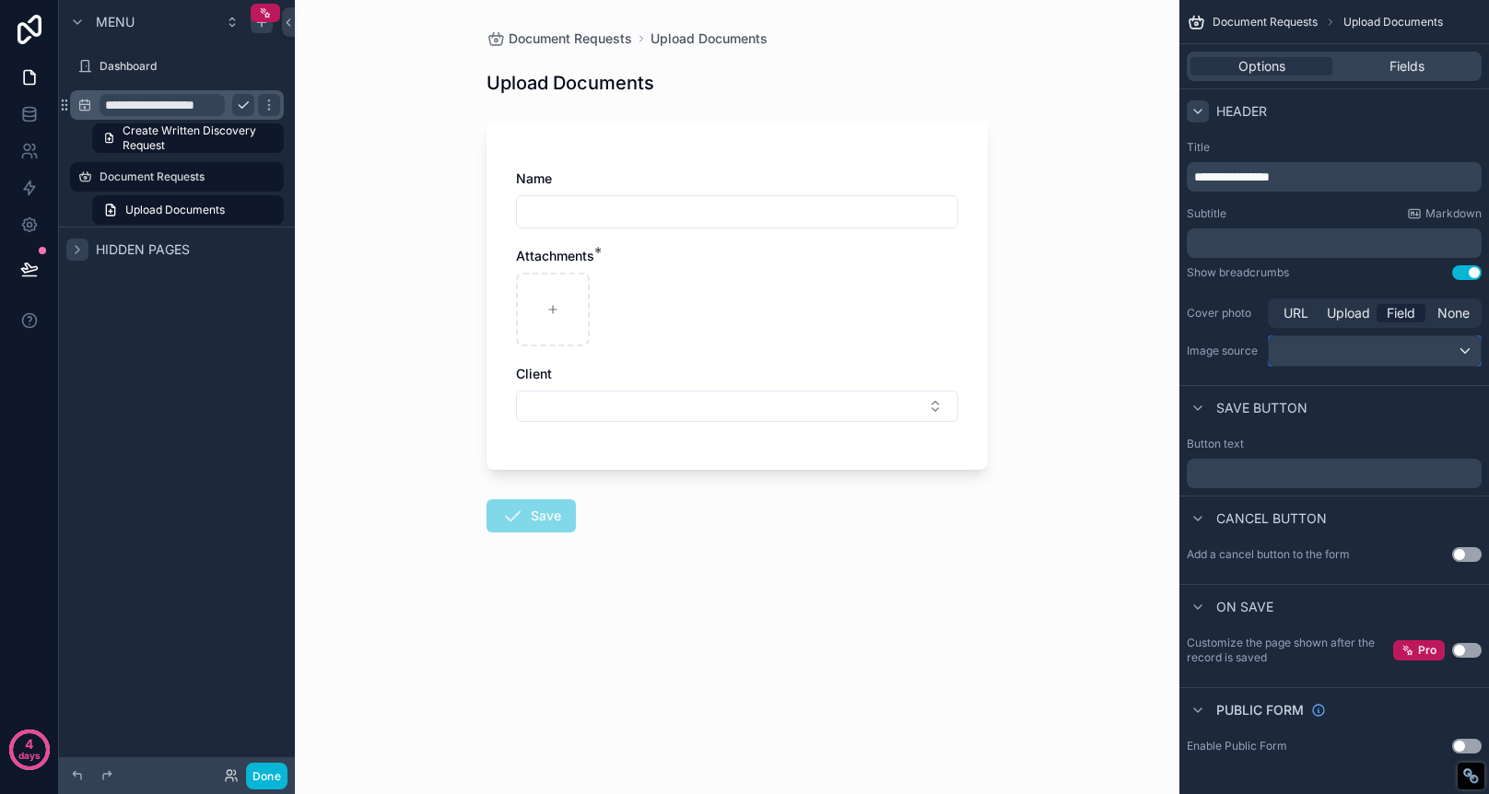
click at [1418, 357] on div "scrollable content" at bounding box center [1375, 350] width 212 height 29
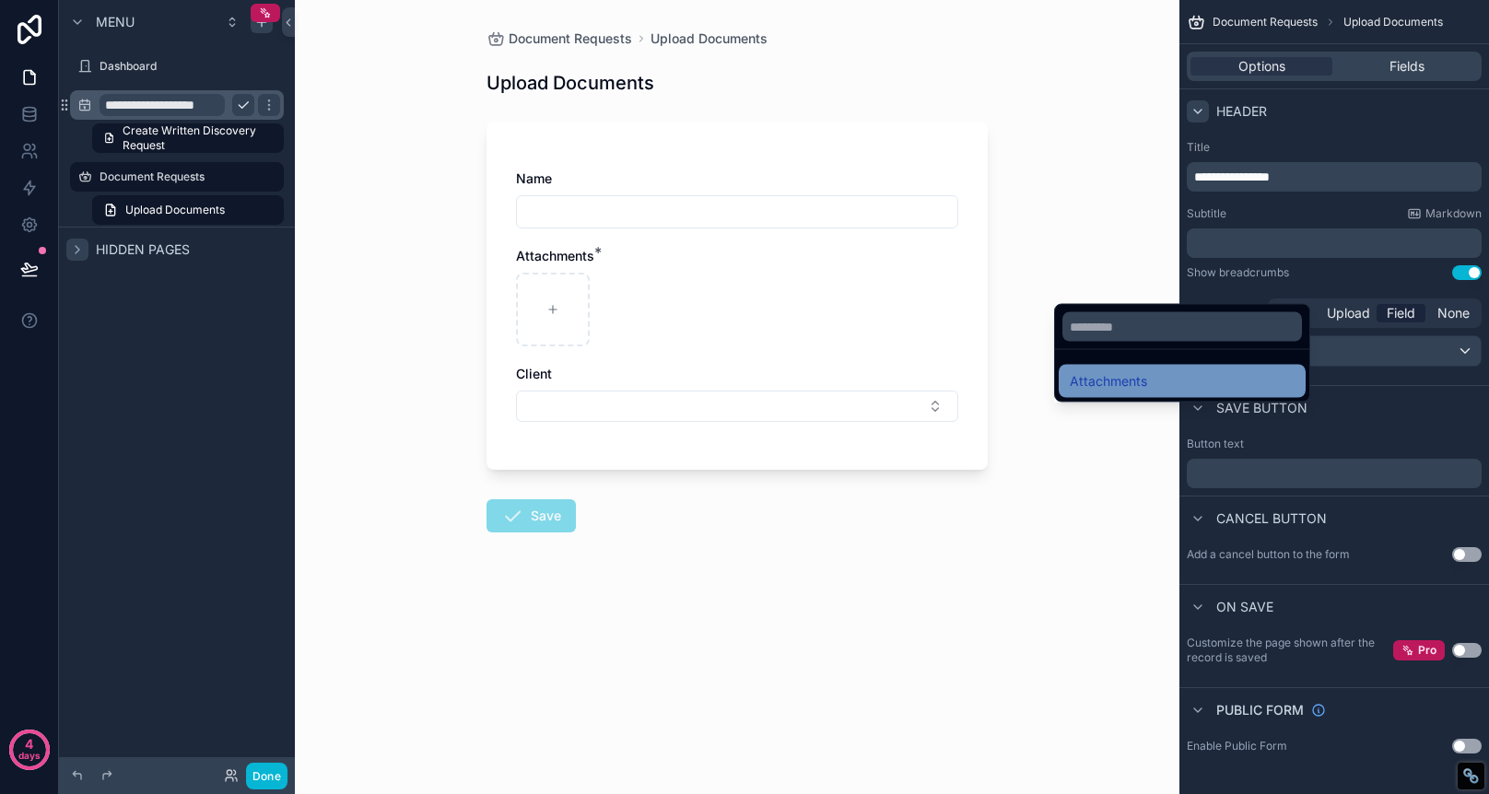
click at [1163, 380] on div "Attachments" at bounding box center [1182, 381] width 225 height 22
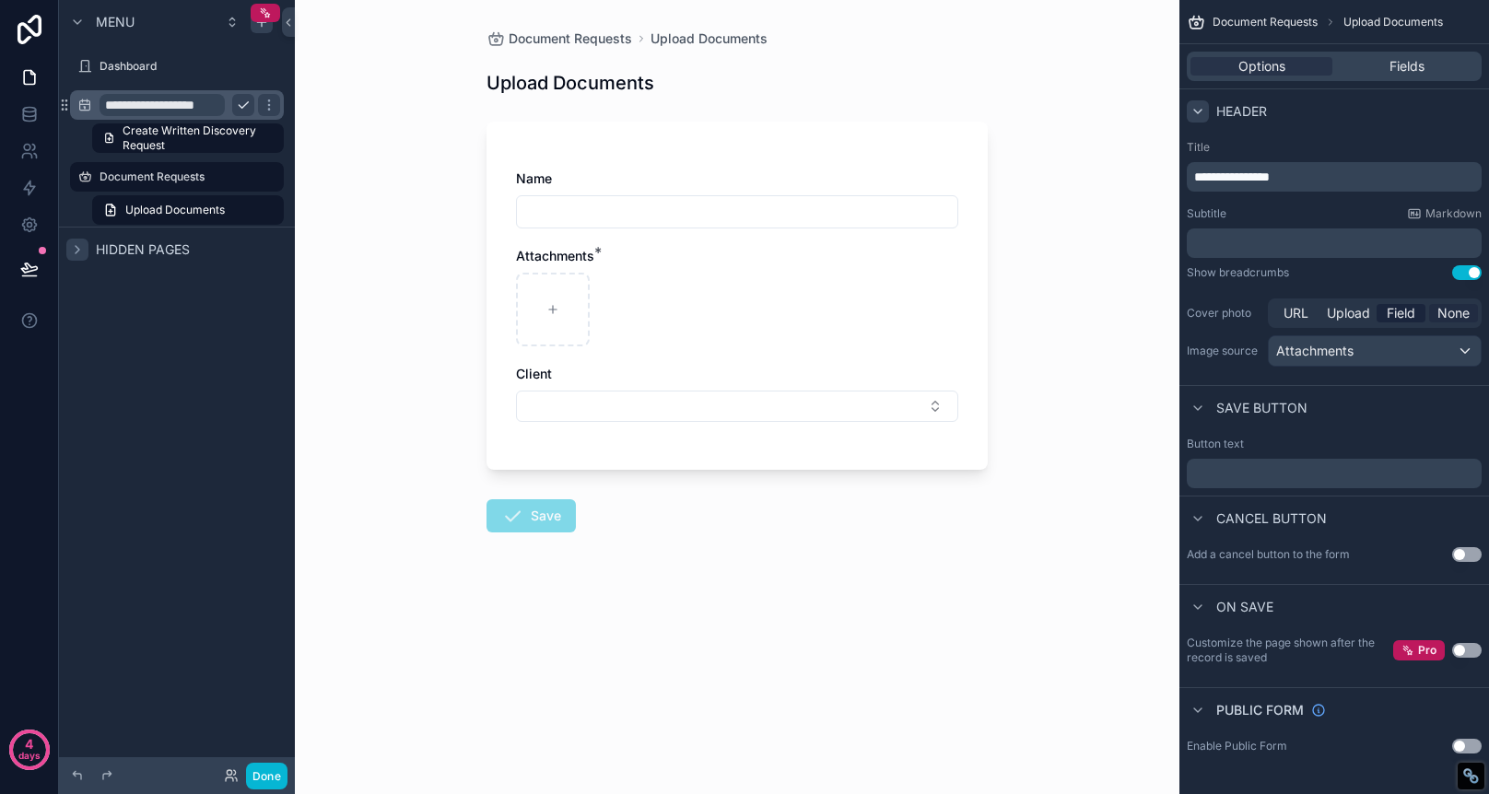
click at [1458, 315] on span "None" at bounding box center [1454, 313] width 32 height 18
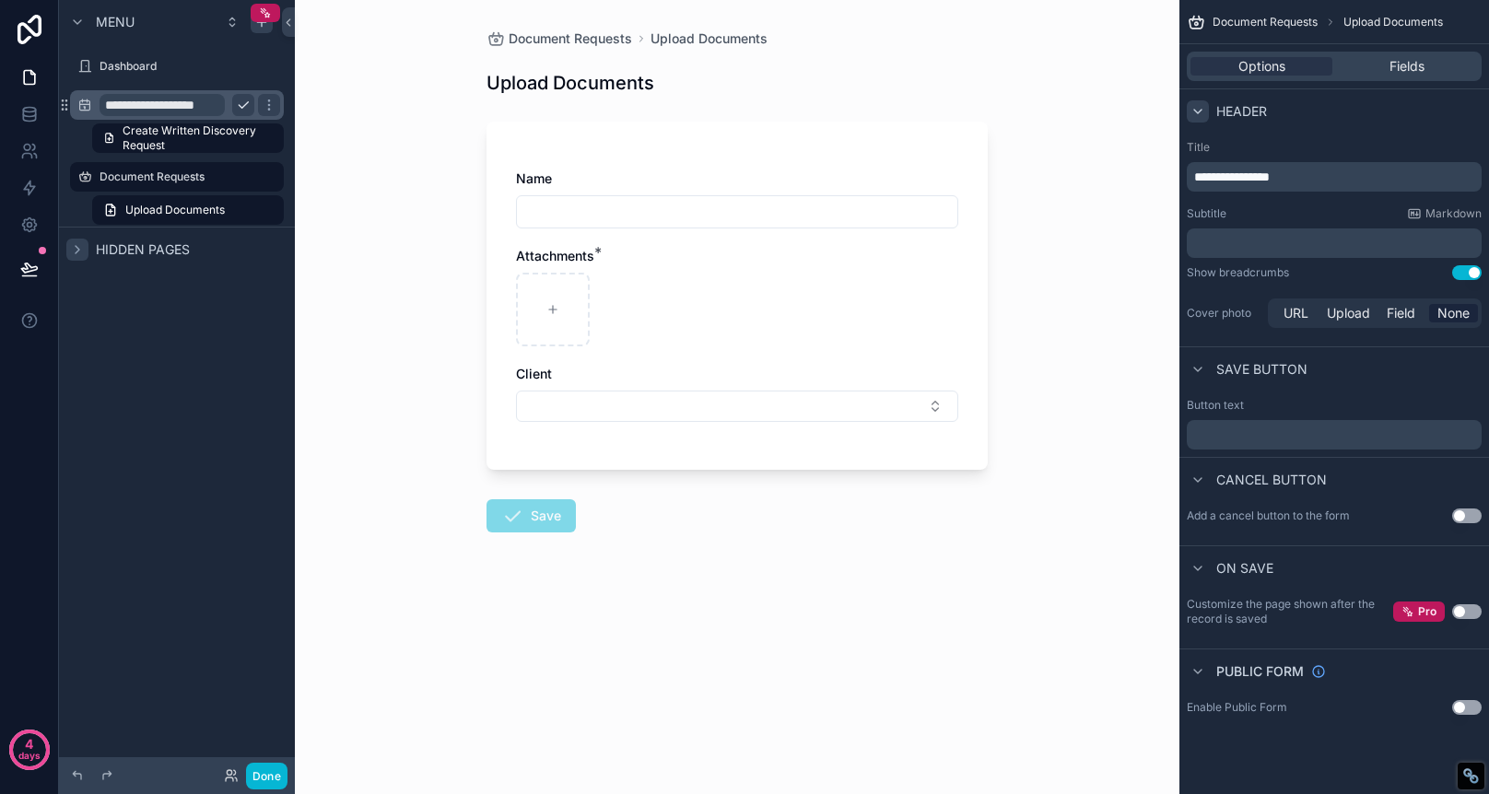
click at [1368, 241] on p "﻿" at bounding box center [1336, 243] width 284 height 18
click at [587, 257] on span "Attachments" at bounding box center [555, 256] width 78 height 16
click at [616, 278] on div "scrollable content" at bounding box center [737, 310] width 442 height 74
click at [861, 299] on div "scrollable content" at bounding box center [737, 310] width 442 height 74
click at [1403, 60] on span "Fields" at bounding box center [1407, 66] width 35 height 18
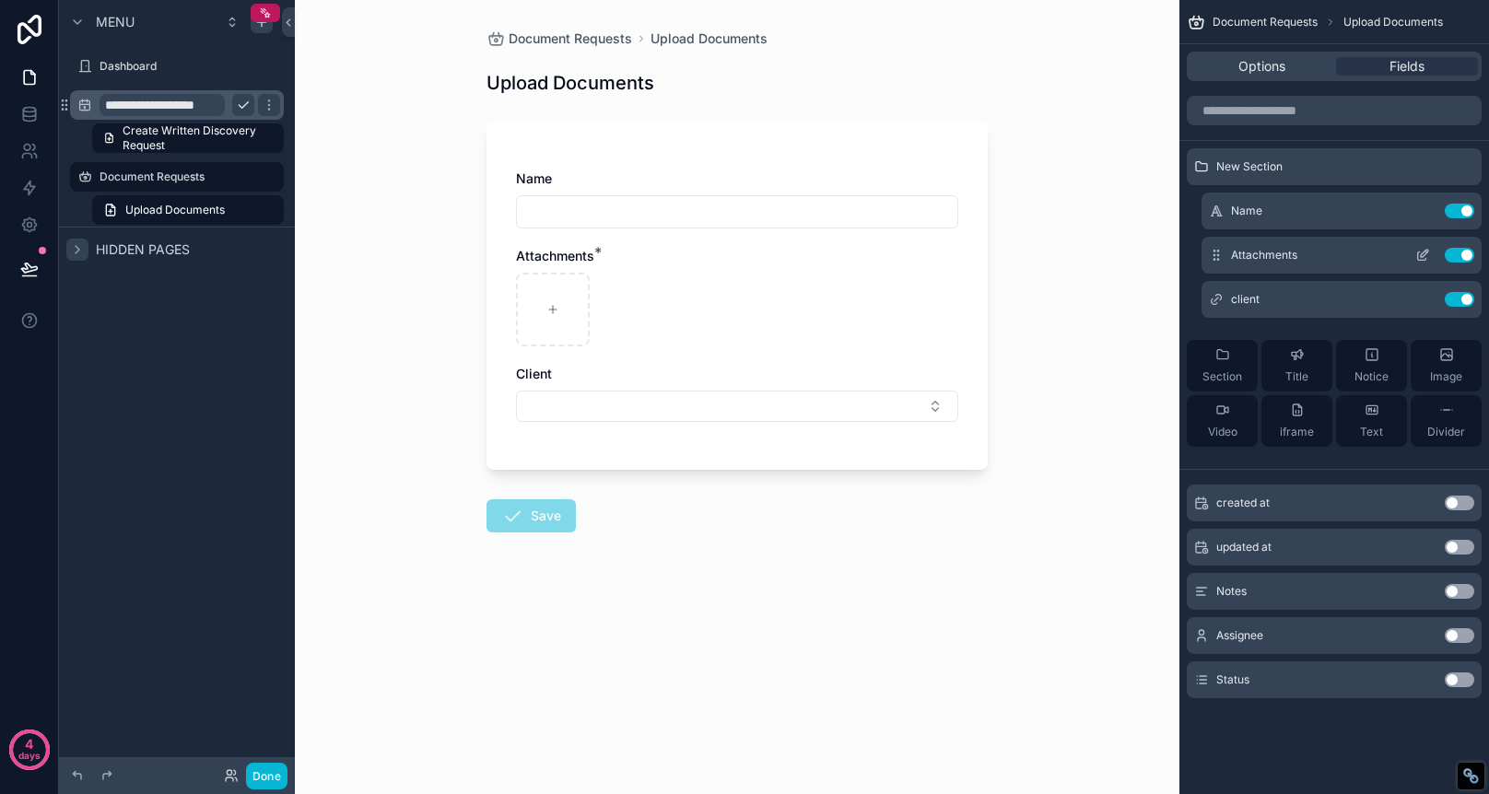
click at [1423, 254] on icon "scrollable content" at bounding box center [1422, 255] width 15 height 15
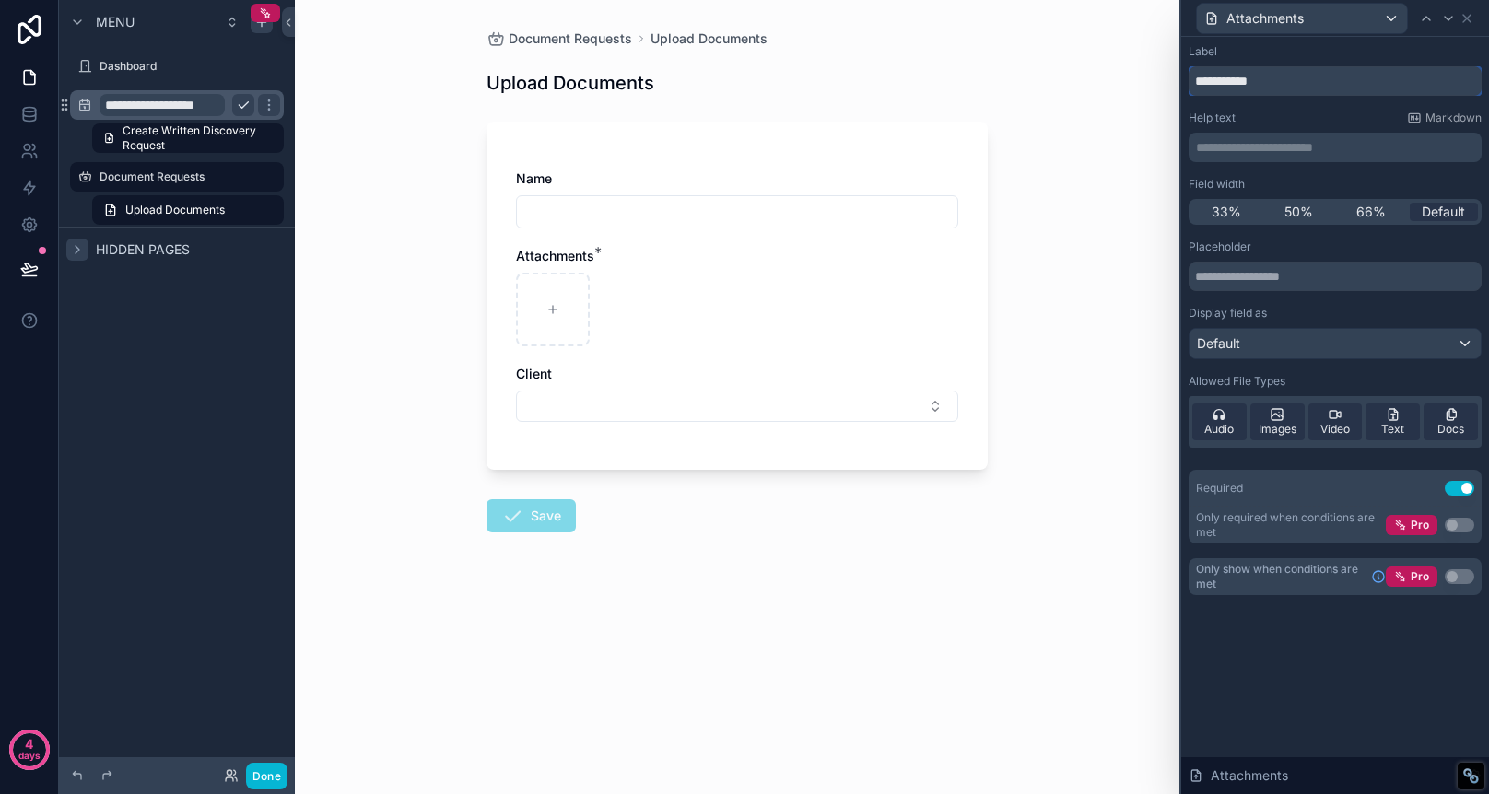
click at [1292, 83] on input "**********" at bounding box center [1335, 80] width 293 height 29
type input "*"
type input "**********"
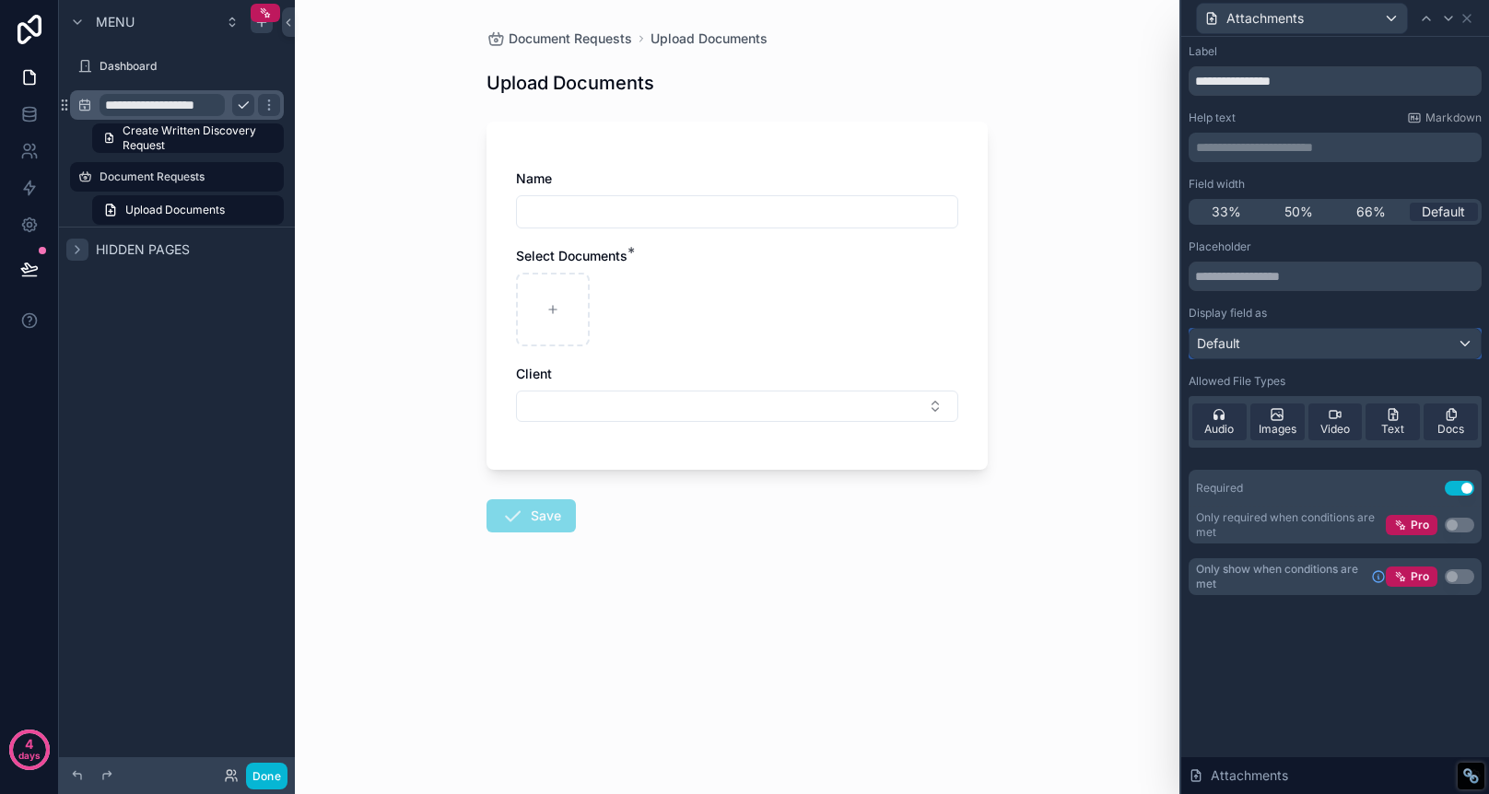
click at [1393, 338] on div "Default" at bounding box center [1335, 343] width 291 height 29
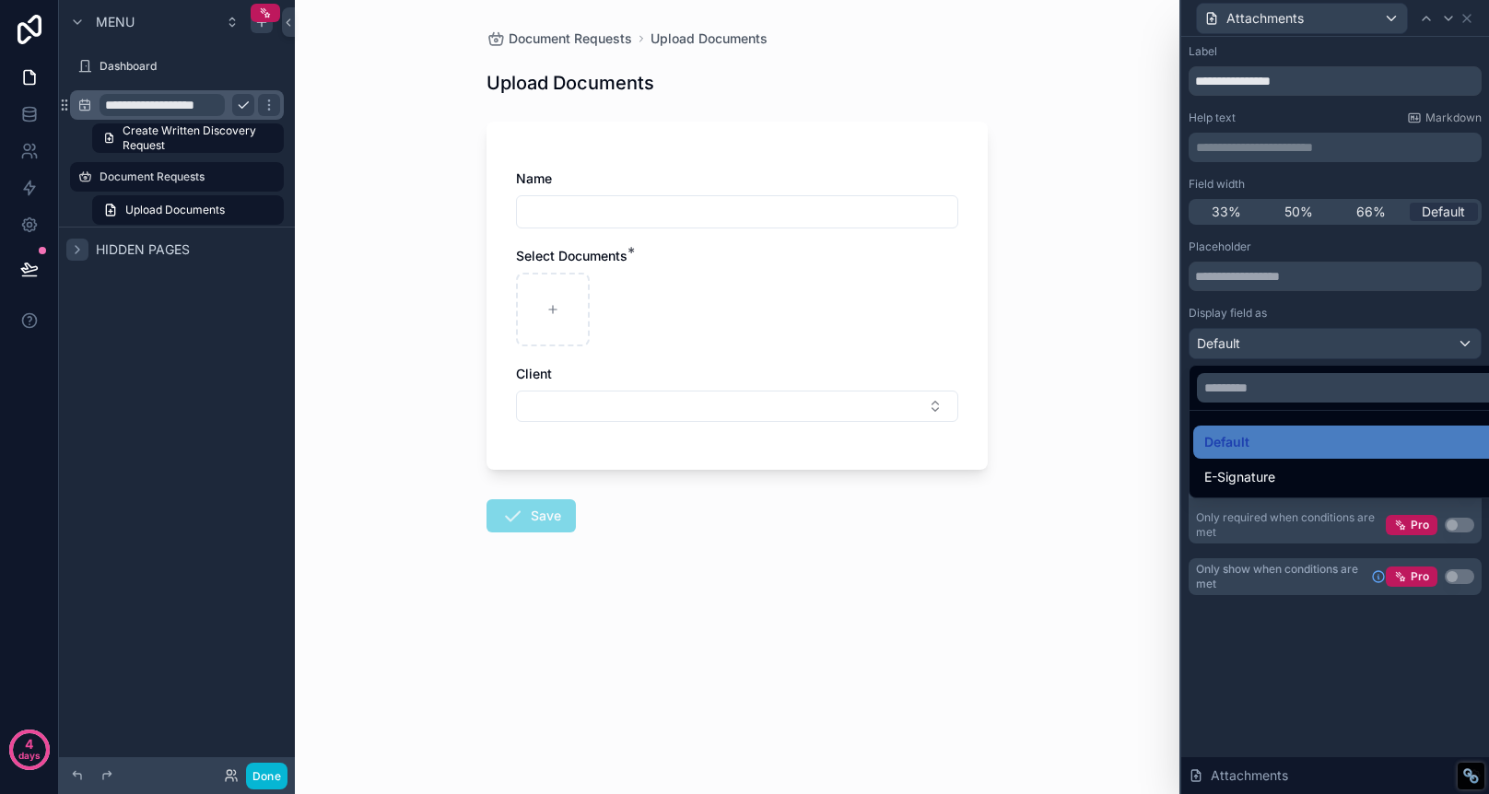
click at [1396, 336] on div at bounding box center [1335, 397] width 308 height 794
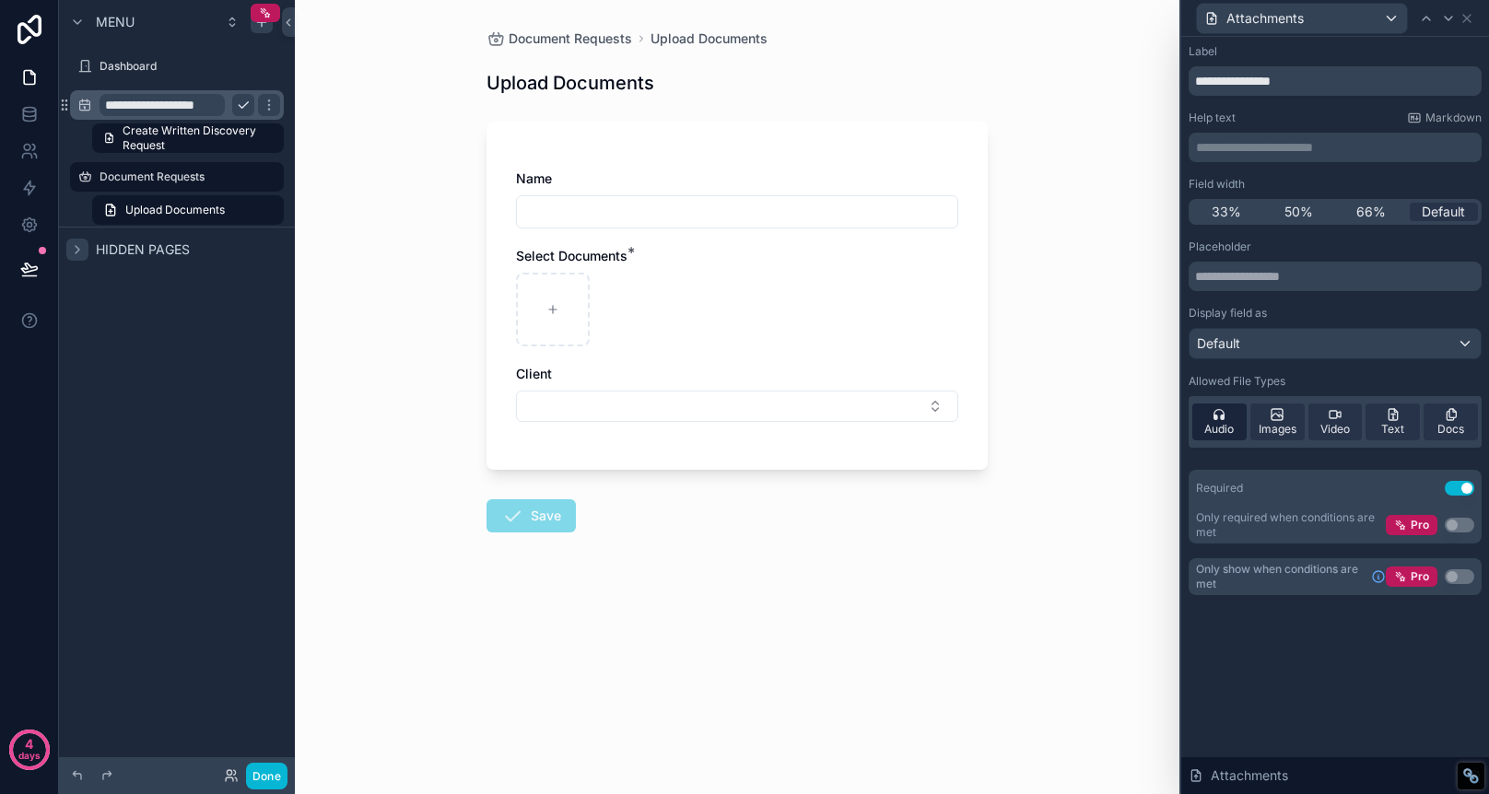
click at [1215, 428] on span "Audio" at bounding box center [1218, 429] width 29 height 15
click at [1282, 416] on icon at bounding box center [1281, 416] width 5 height 2
click at [1445, 434] on span "Docs" at bounding box center [1451, 429] width 27 height 15
click at [1396, 429] on span "Text" at bounding box center [1392, 429] width 23 height 15
click at [1336, 424] on span "Video" at bounding box center [1335, 429] width 29 height 15
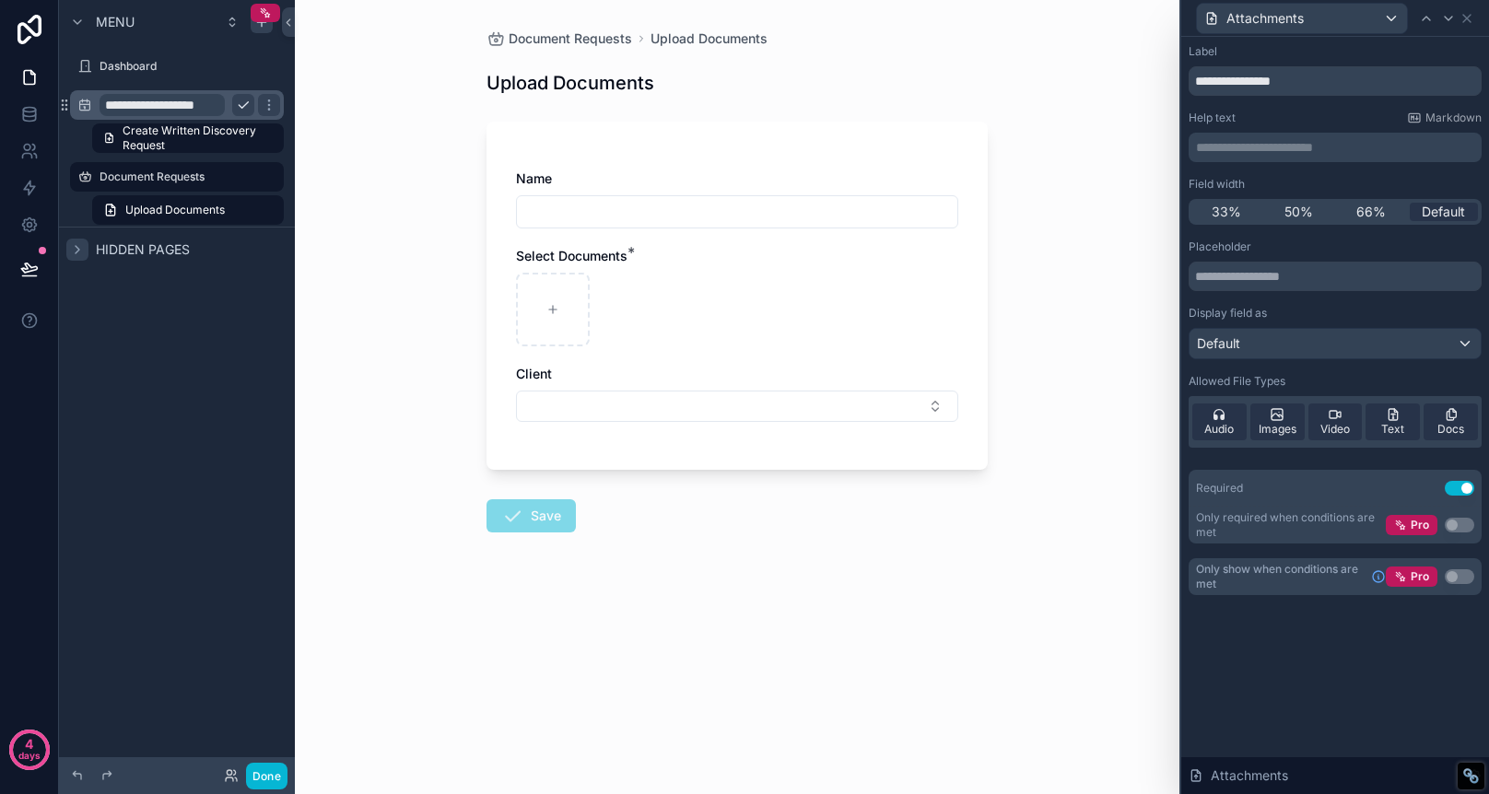
click at [733, 209] on input "scrollable content" at bounding box center [737, 212] width 440 height 26
click at [730, 185] on div "Name" at bounding box center [737, 179] width 442 height 18
click at [194, 179] on label "Document Requests" at bounding box center [173, 177] width 147 height 15
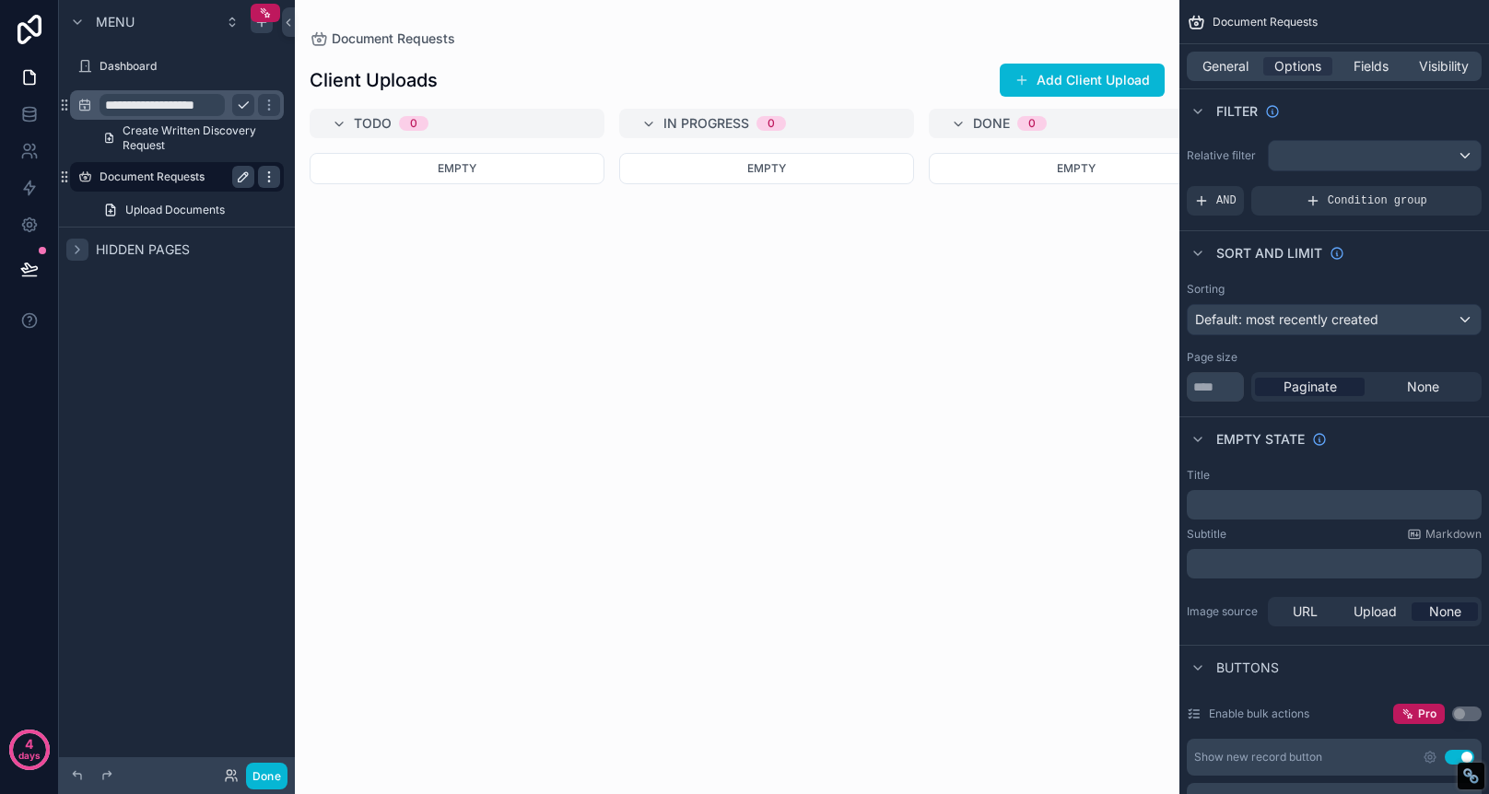
click at [271, 179] on icon "scrollable content" at bounding box center [269, 177] width 15 height 15
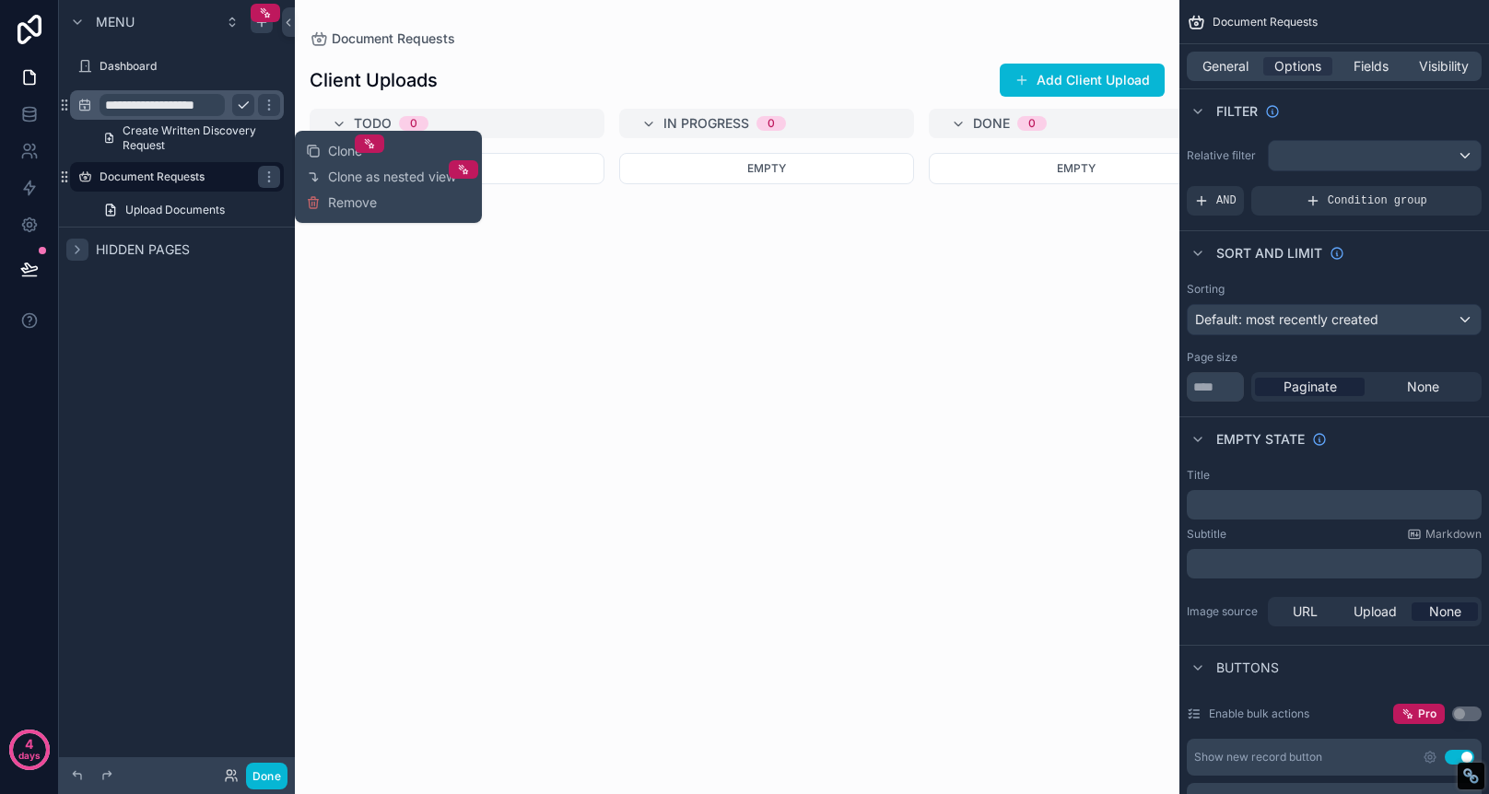
click at [534, 304] on div "Empty" at bounding box center [457, 462] width 295 height 619
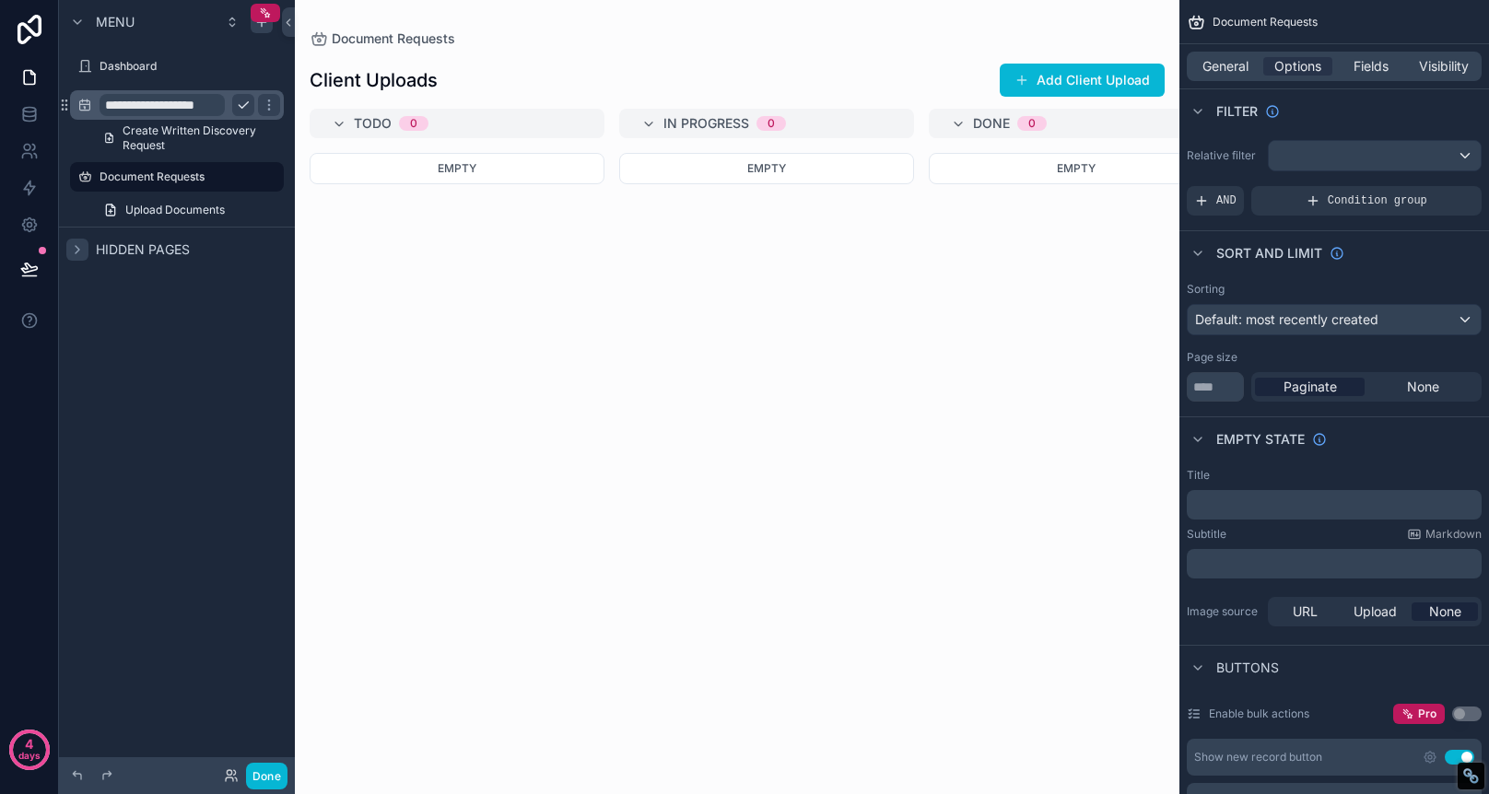
click at [550, 173] on div "Empty" at bounding box center [457, 168] width 295 height 31
click at [1239, 67] on span "General" at bounding box center [1226, 66] width 46 height 18
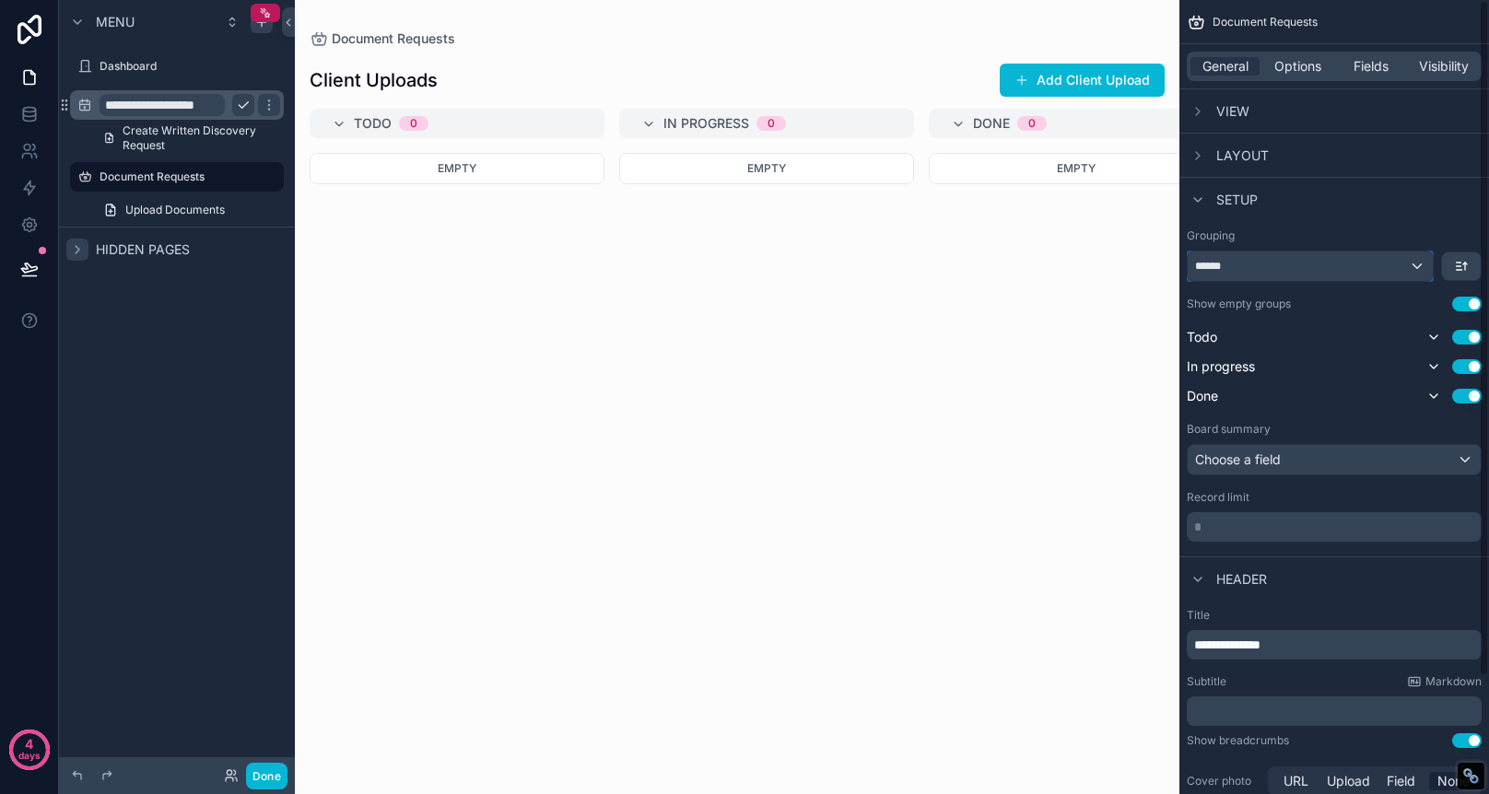
click at [1420, 267] on div "******" at bounding box center [1310, 266] width 245 height 29
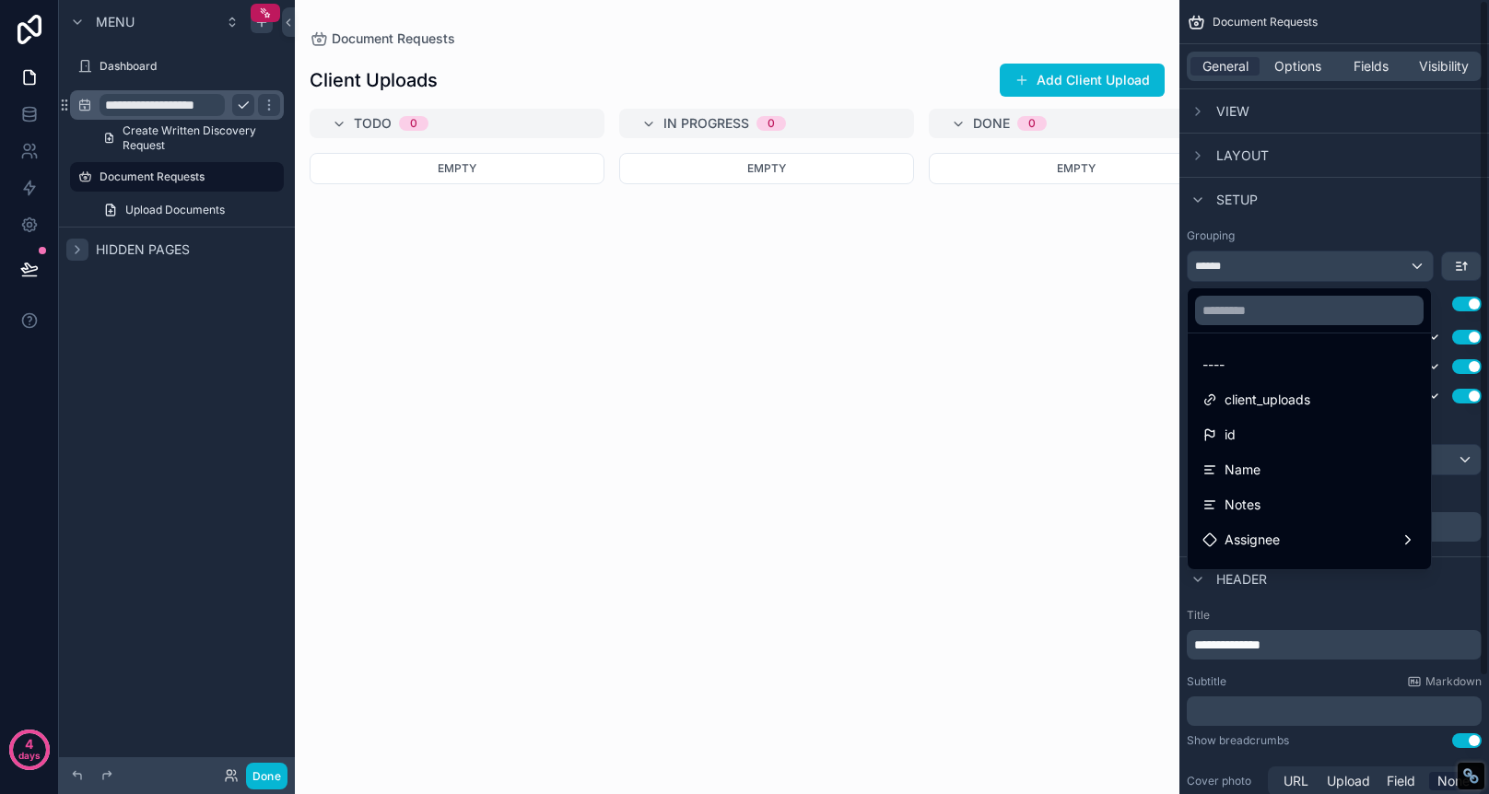
click at [1201, 159] on div "scrollable content" at bounding box center [744, 397] width 1489 height 794
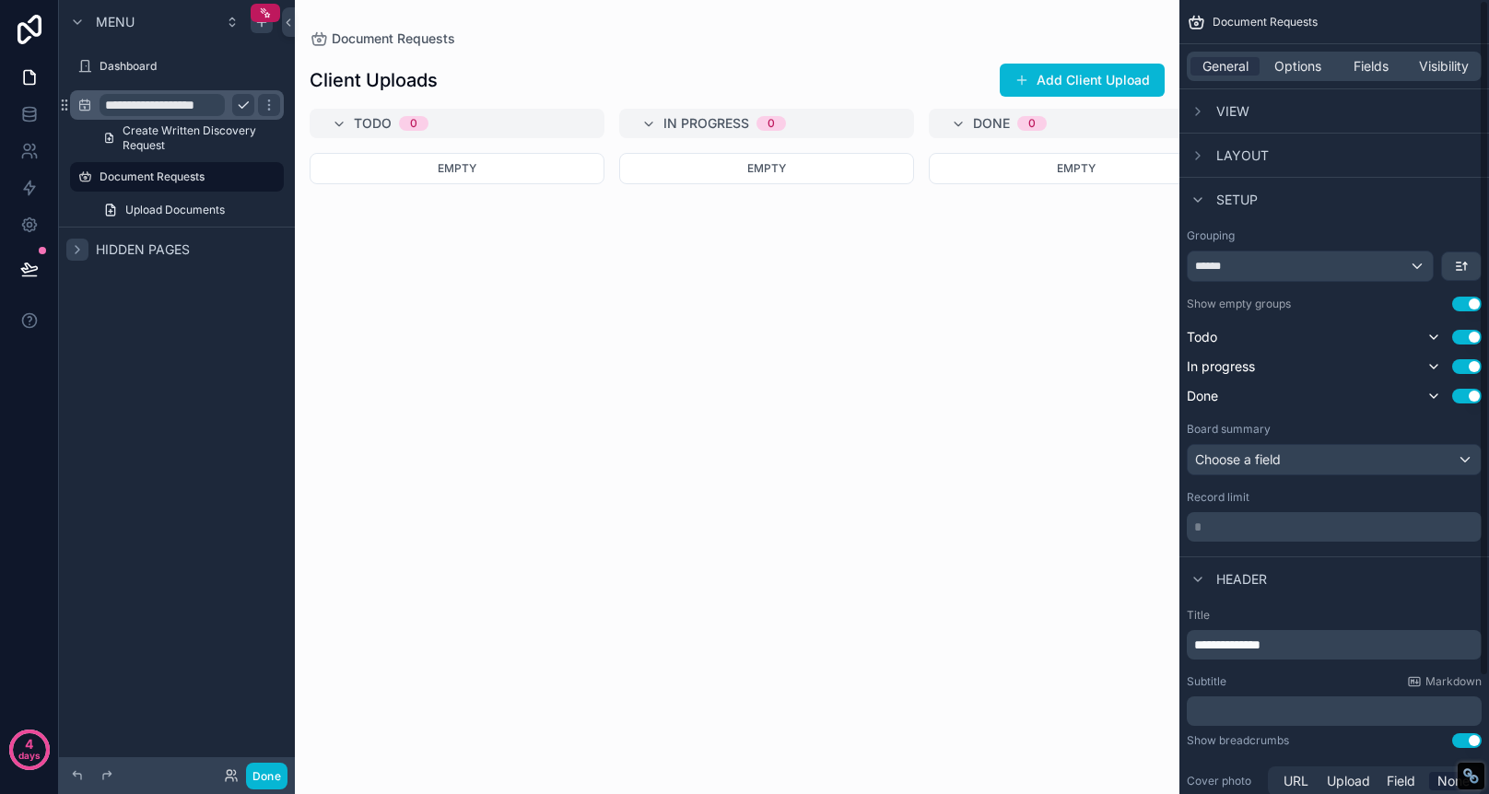
click at [1201, 159] on icon "scrollable content" at bounding box center [1198, 155] width 15 height 15
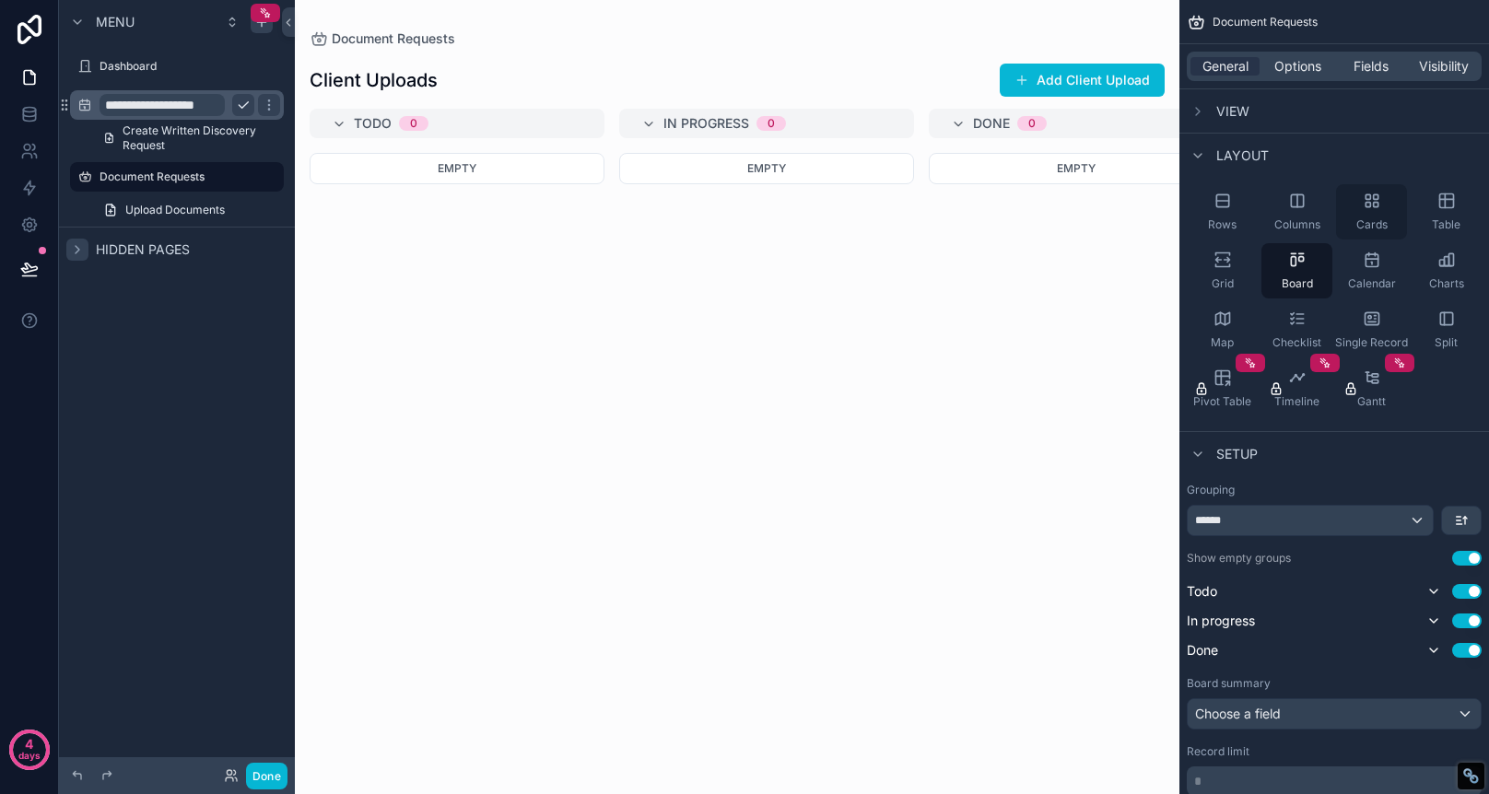
click at [1373, 205] on icon "scrollable content" at bounding box center [1375, 205] width 5 height 5
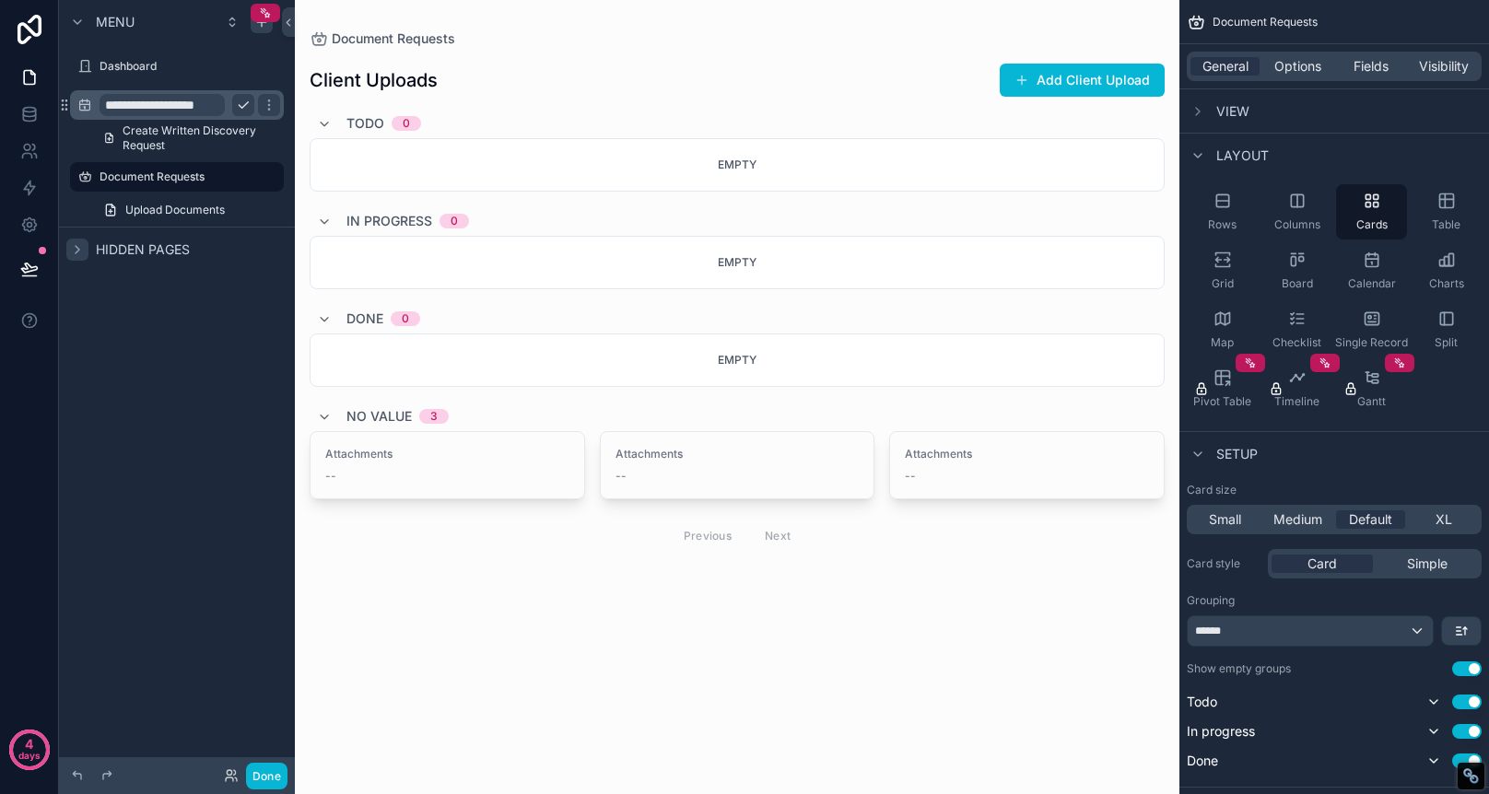
click at [816, 135] on div "Todo 0" at bounding box center [737, 123] width 855 height 29
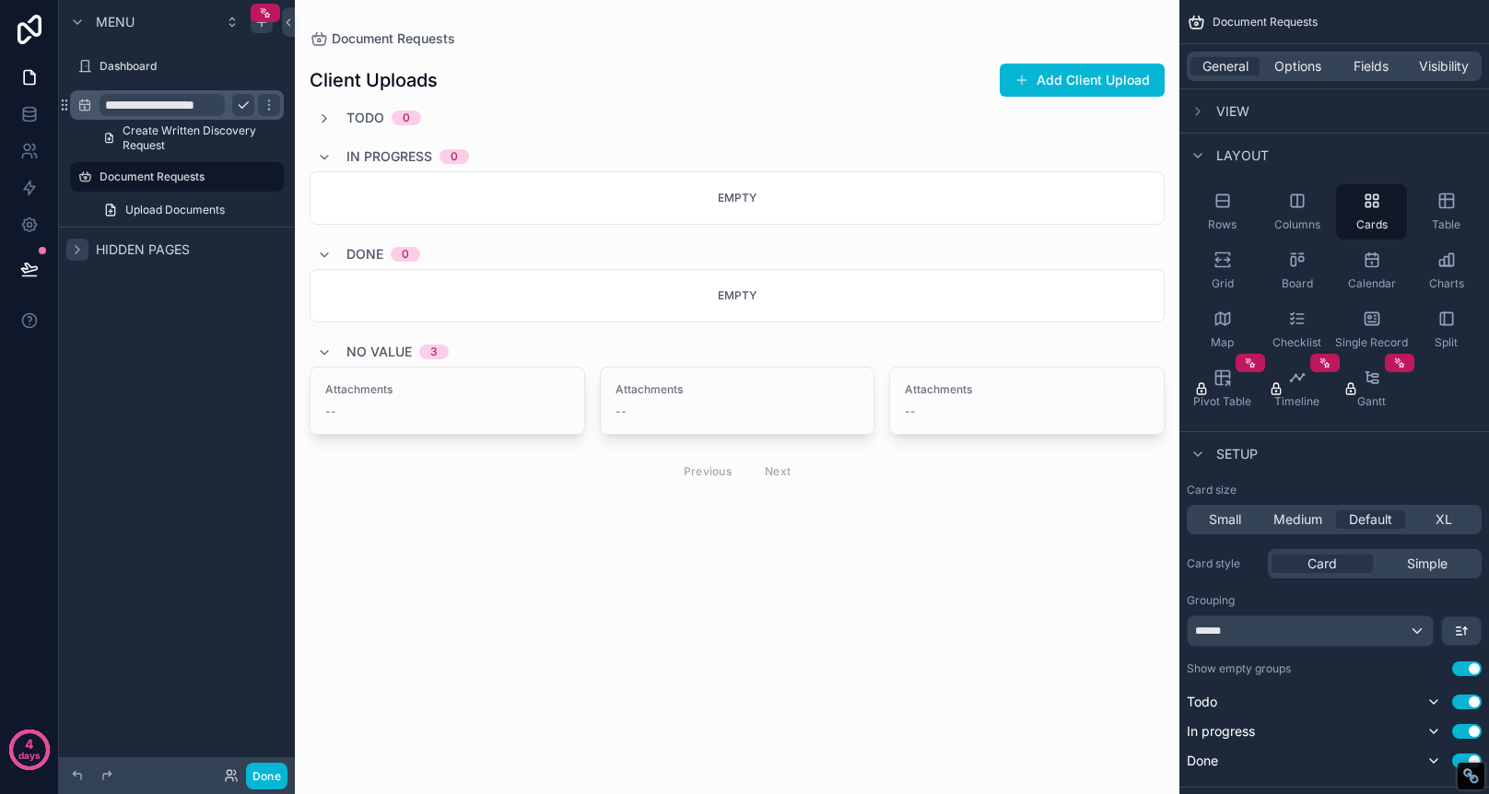
click at [825, 123] on div "Todo 0" at bounding box center [737, 118] width 855 height 18
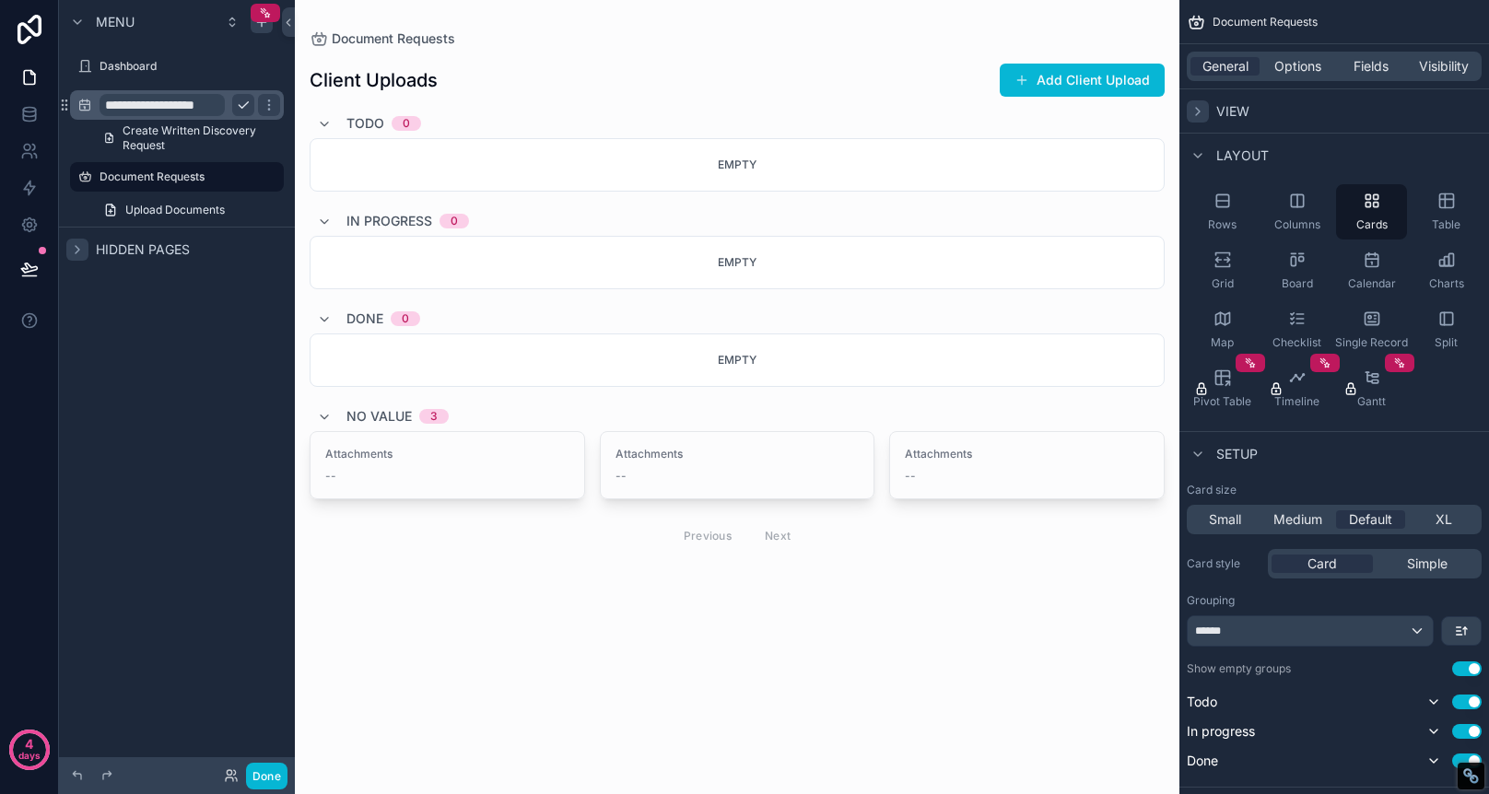
click at [1201, 118] on icon "scrollable content" at bounding box center [1198, 111] width 15 height 15
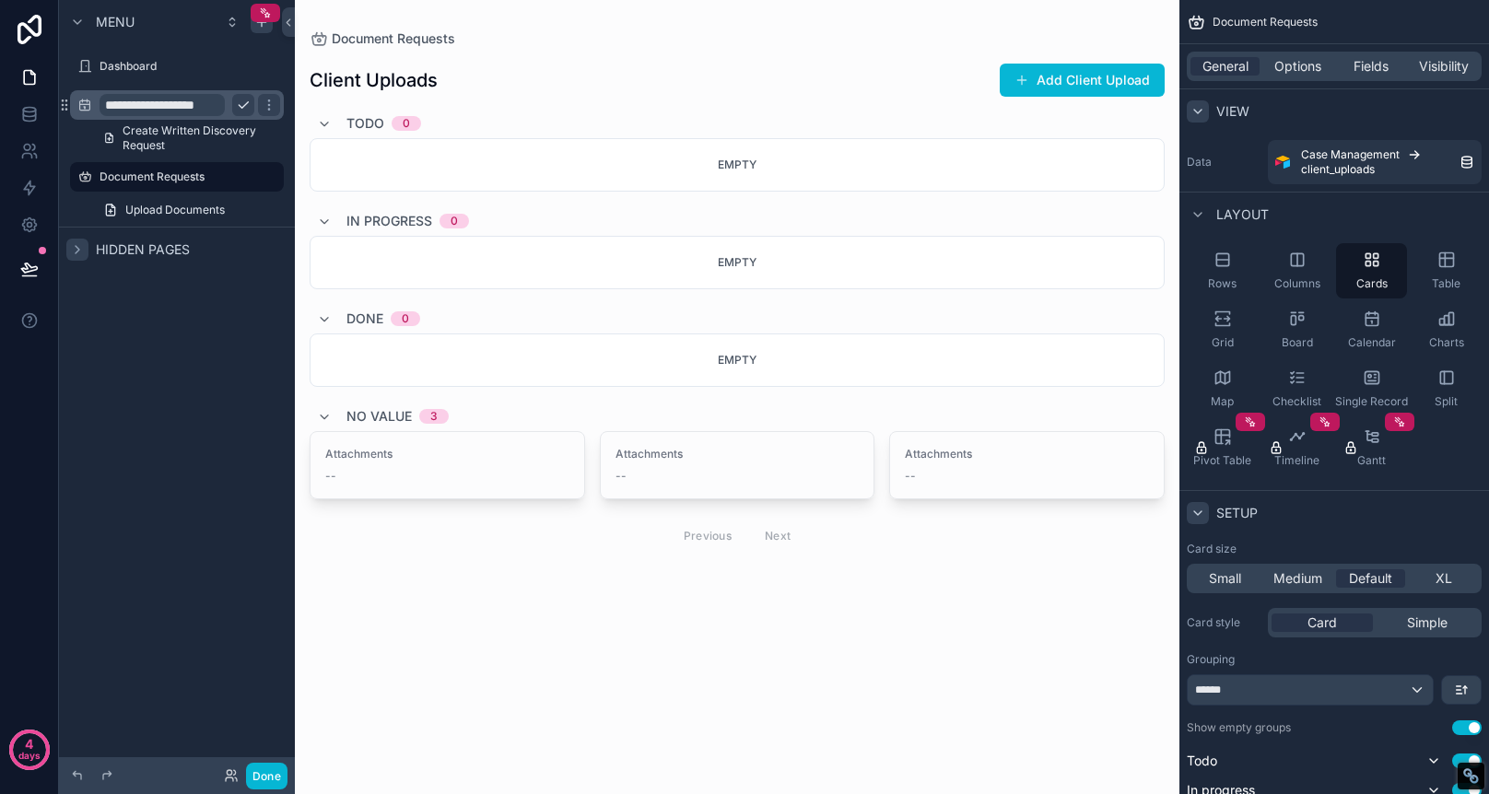
click at [1193, 506] on icon "scrollable content" at bounding box center [1198, 513] width 15 height 15
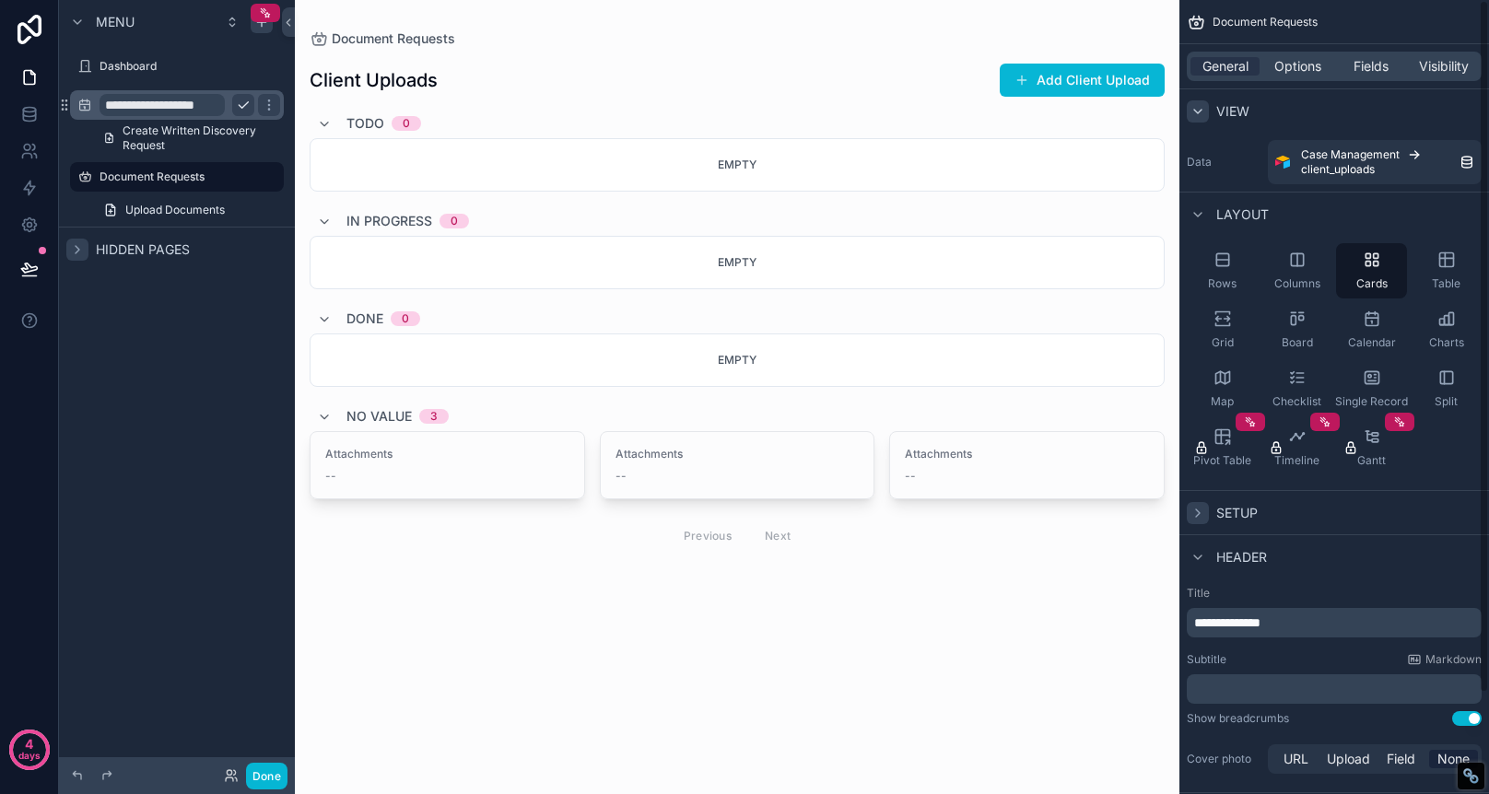
click at [1194, 513] on icon "scrollable content" at bounding box center [1198, 513] width 15 height 15
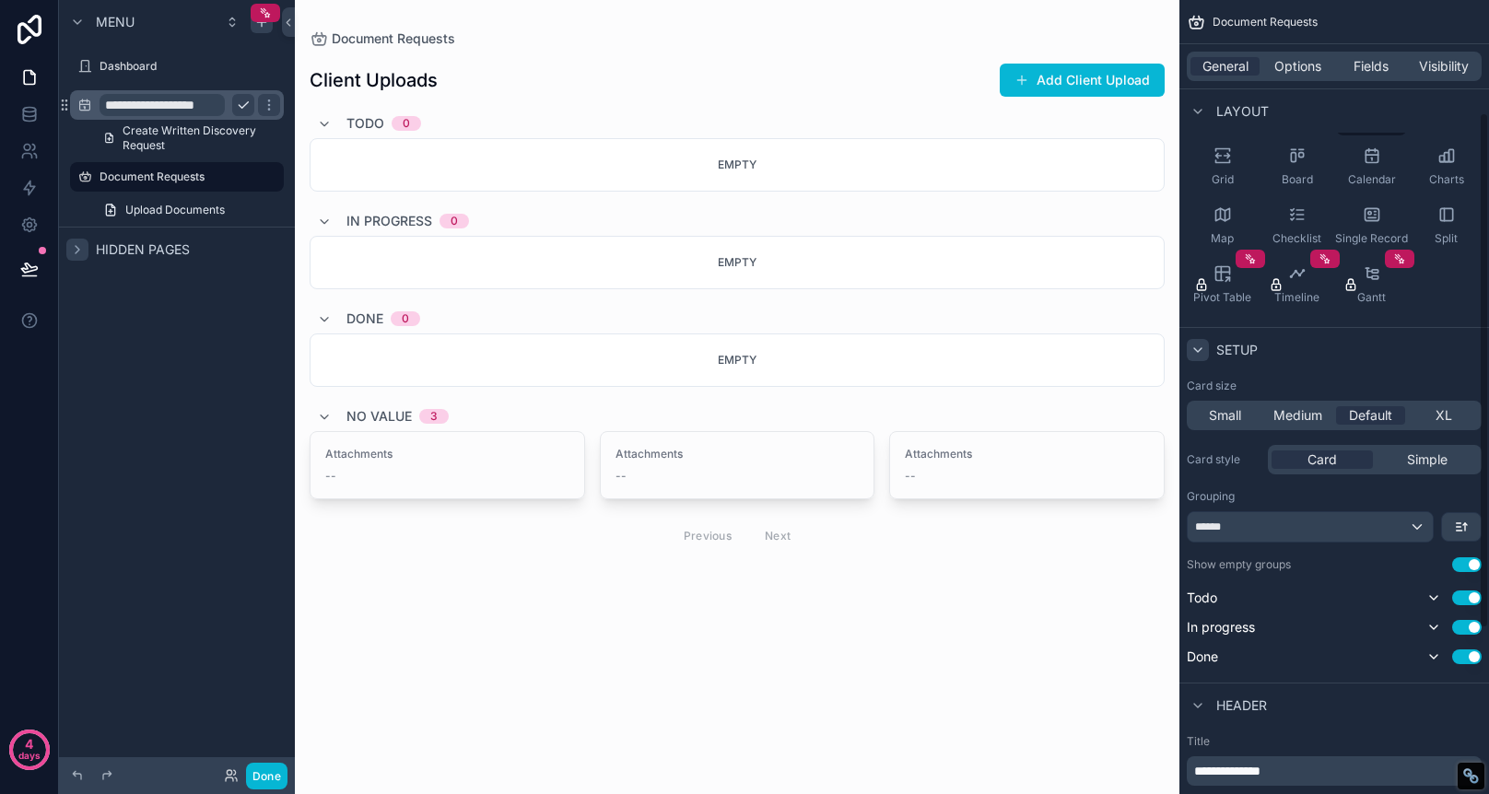
scroll to position [173, 0]
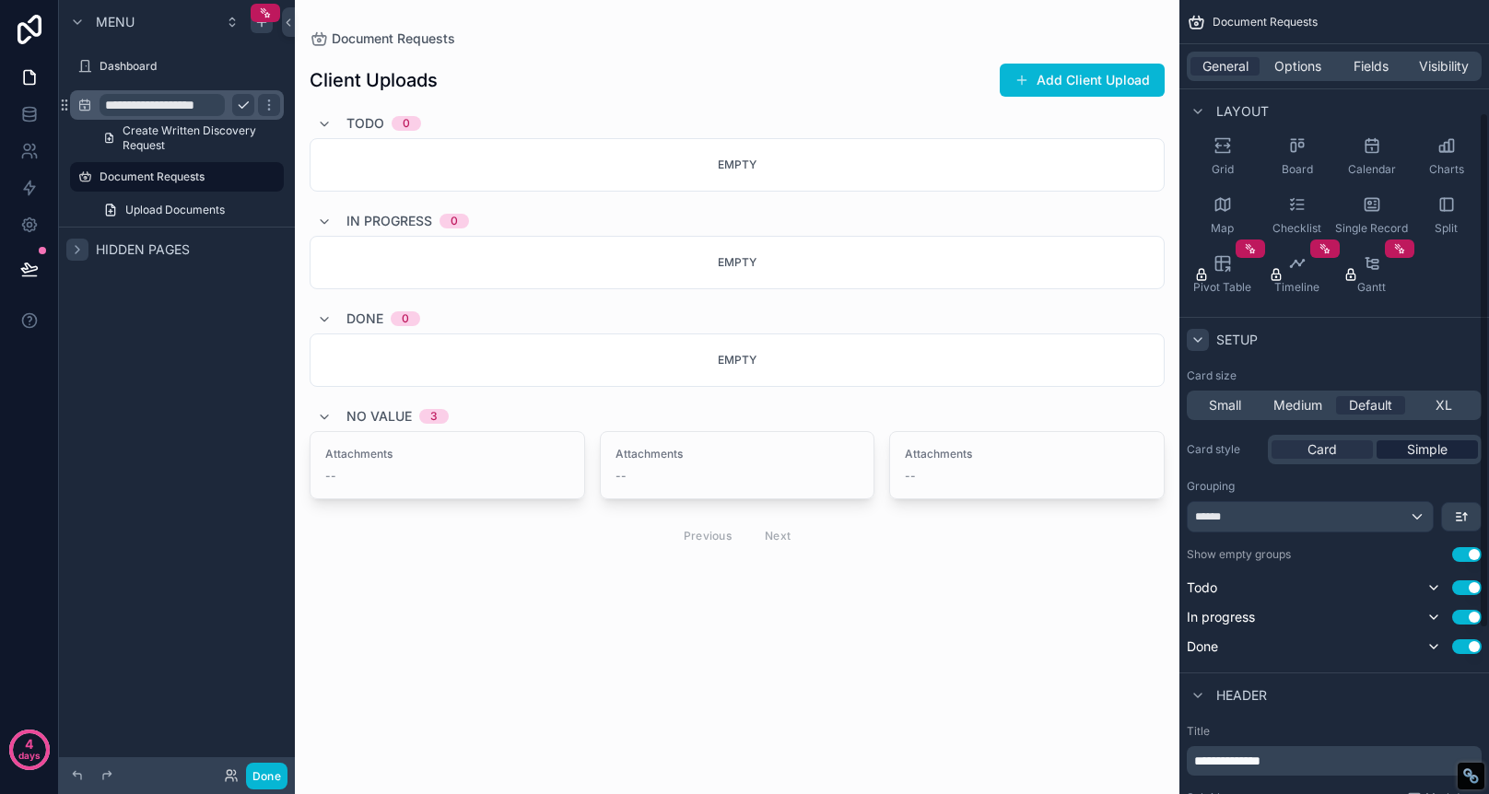
click at [1434, 457] on span "Simple" at bounding box center [1427, 449] width 41 height 18
click at [1346, 460] on div "Card Simple" at bounding box center [1375, 449] width 214 height 29
click at [1326, 449] on span "Card" at bounding box center [1322, 449] width 29 height 18
click at [1468, 589] on button "Use setting" at bounding box center [1466, 588] width 29 height 15
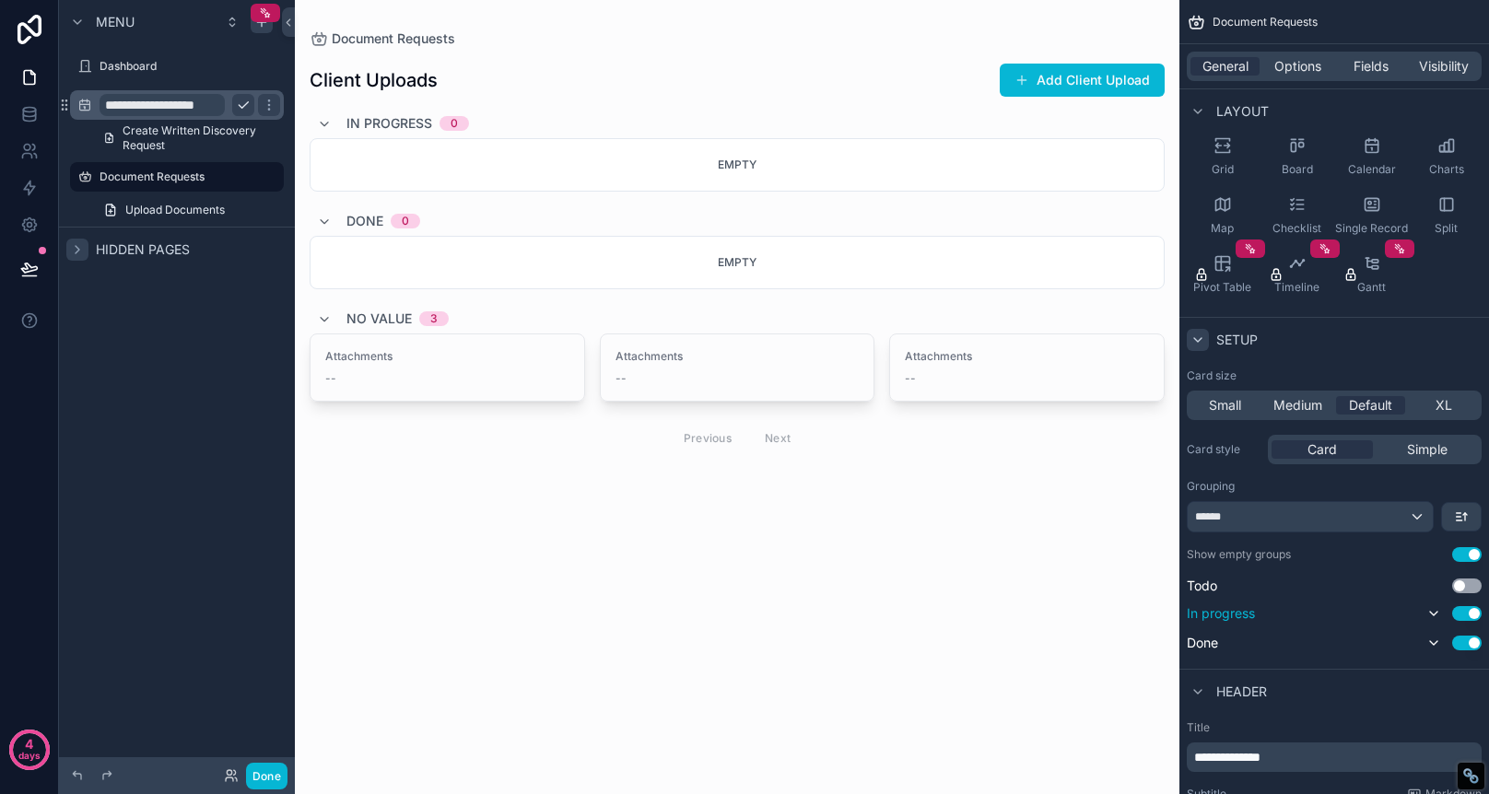
click at [1463, 620] on button "Use setting" at bounding box center [1466, 613] width 29 height 15
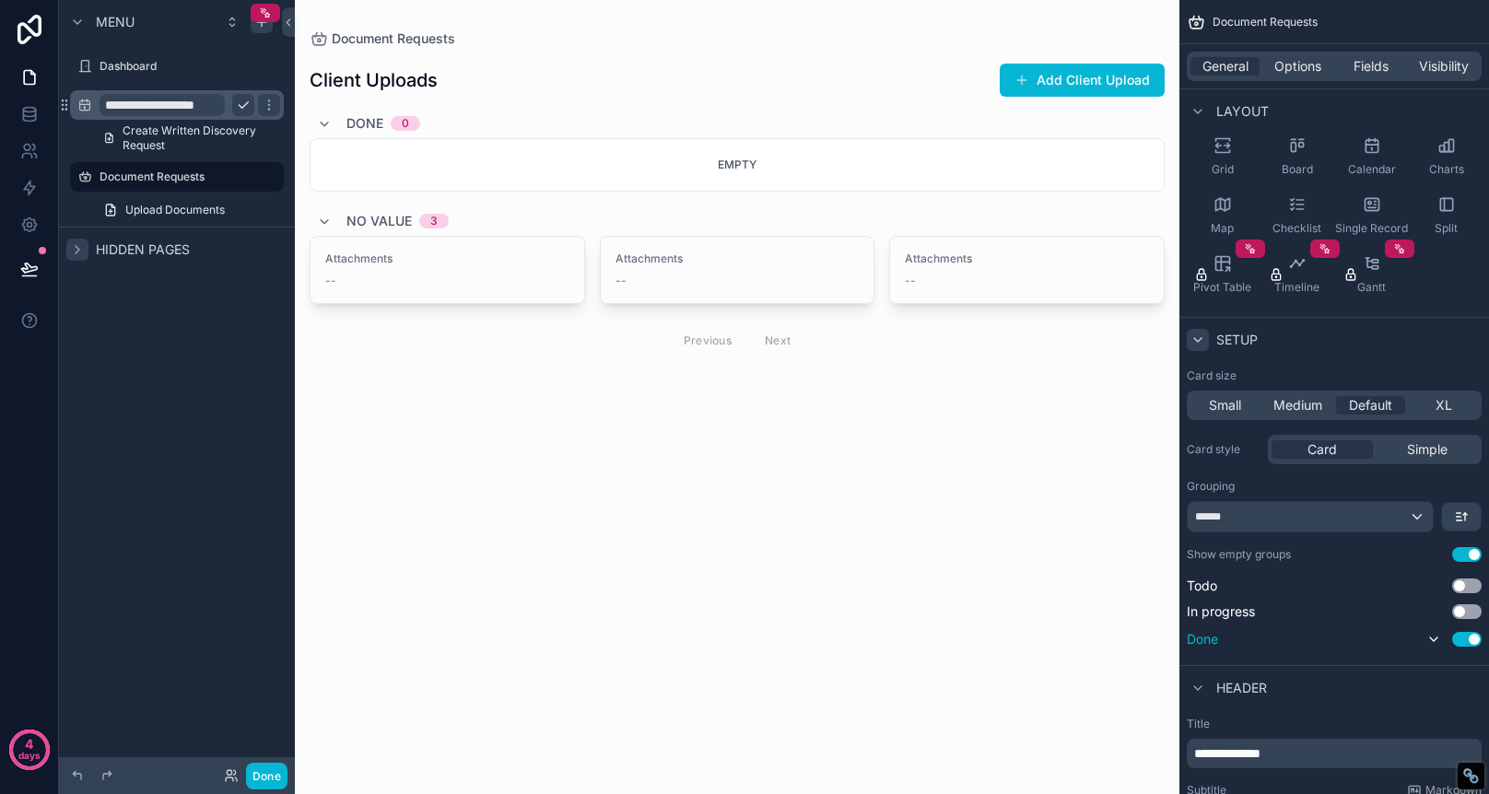
click at [1466, 638] on button "Use setting" at bounding box center [1466, 639] width 29 height 15
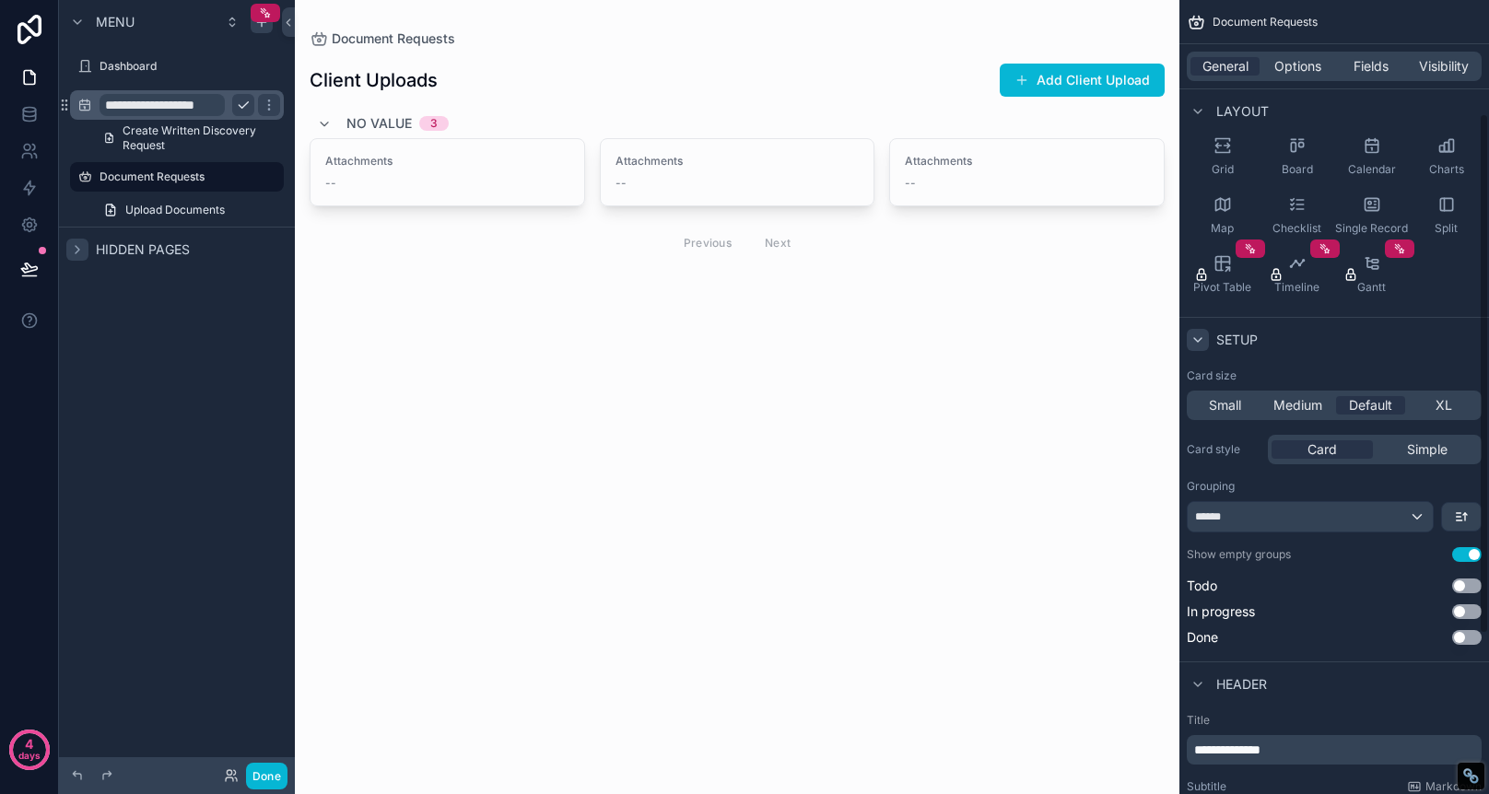
click at [1462, 559] on button "Use setting" at bounding box center [1466, 554] width 29 height 15
click at [781, 244] on div "Previous Next" at bounding box center [738, 243] width 134 height 29
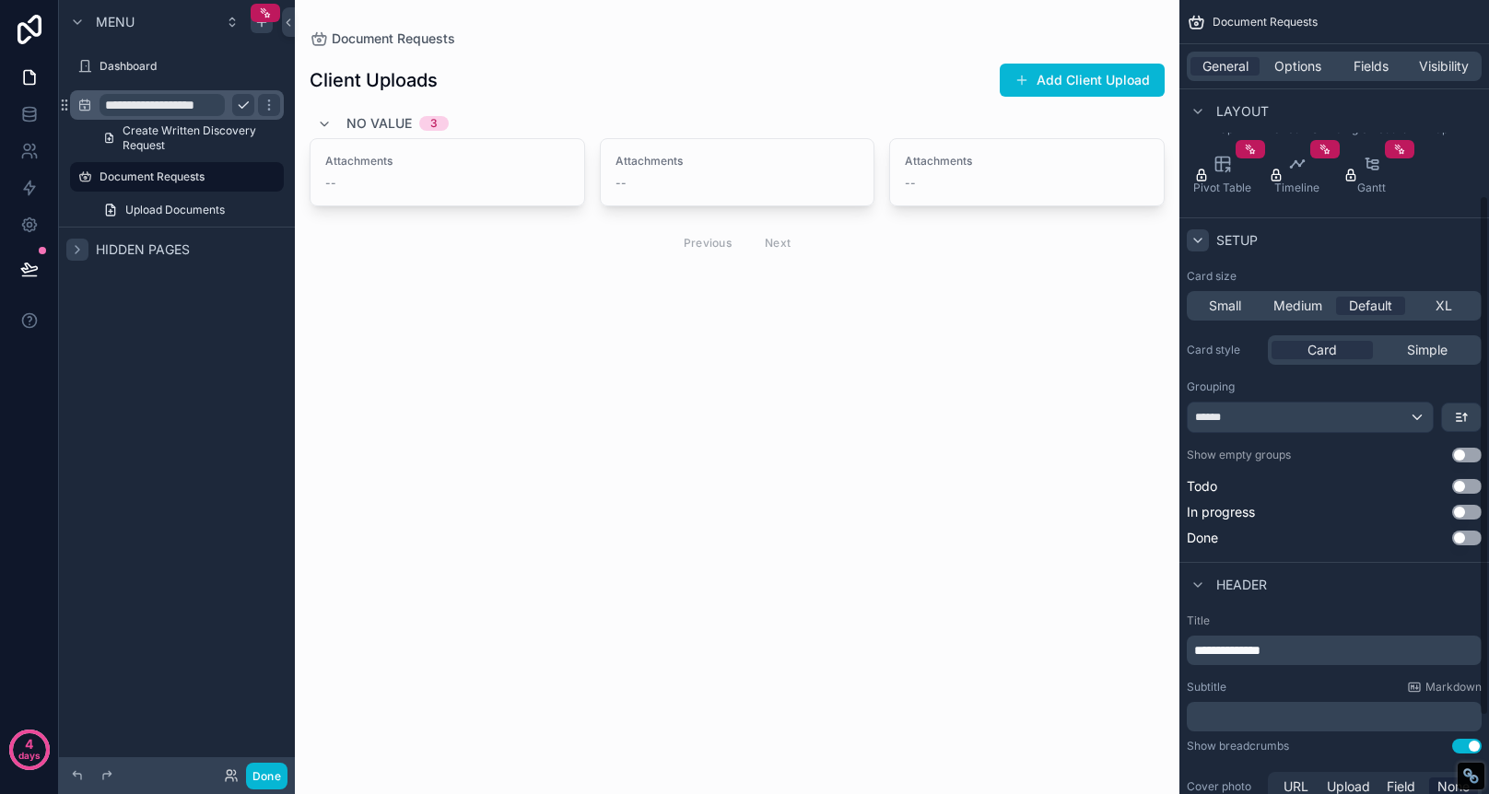
scroll to position [417, 0]
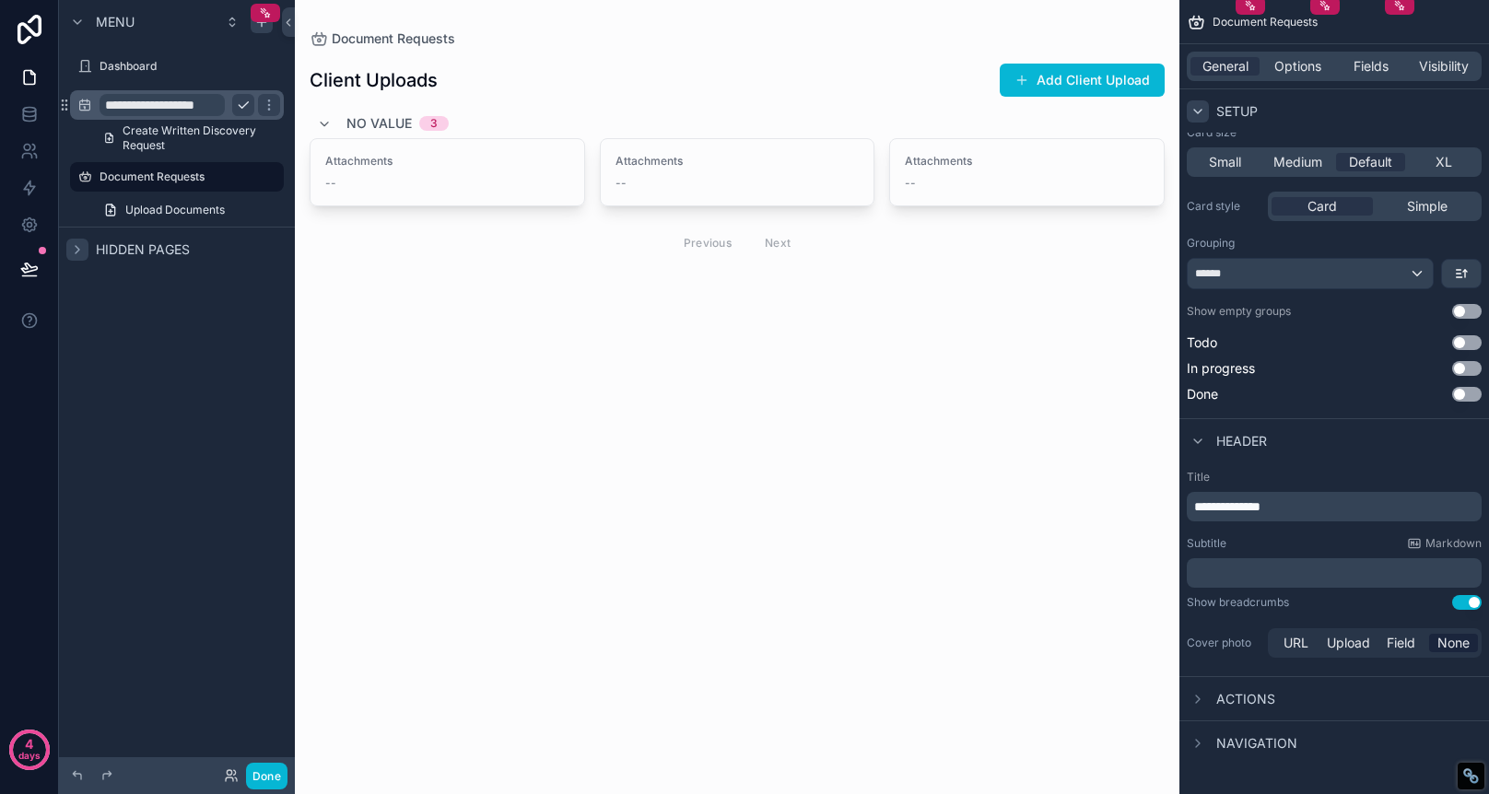
click at [1254, 704] on span "Actions" at bounding box center [1245, 699] width 59 height 18
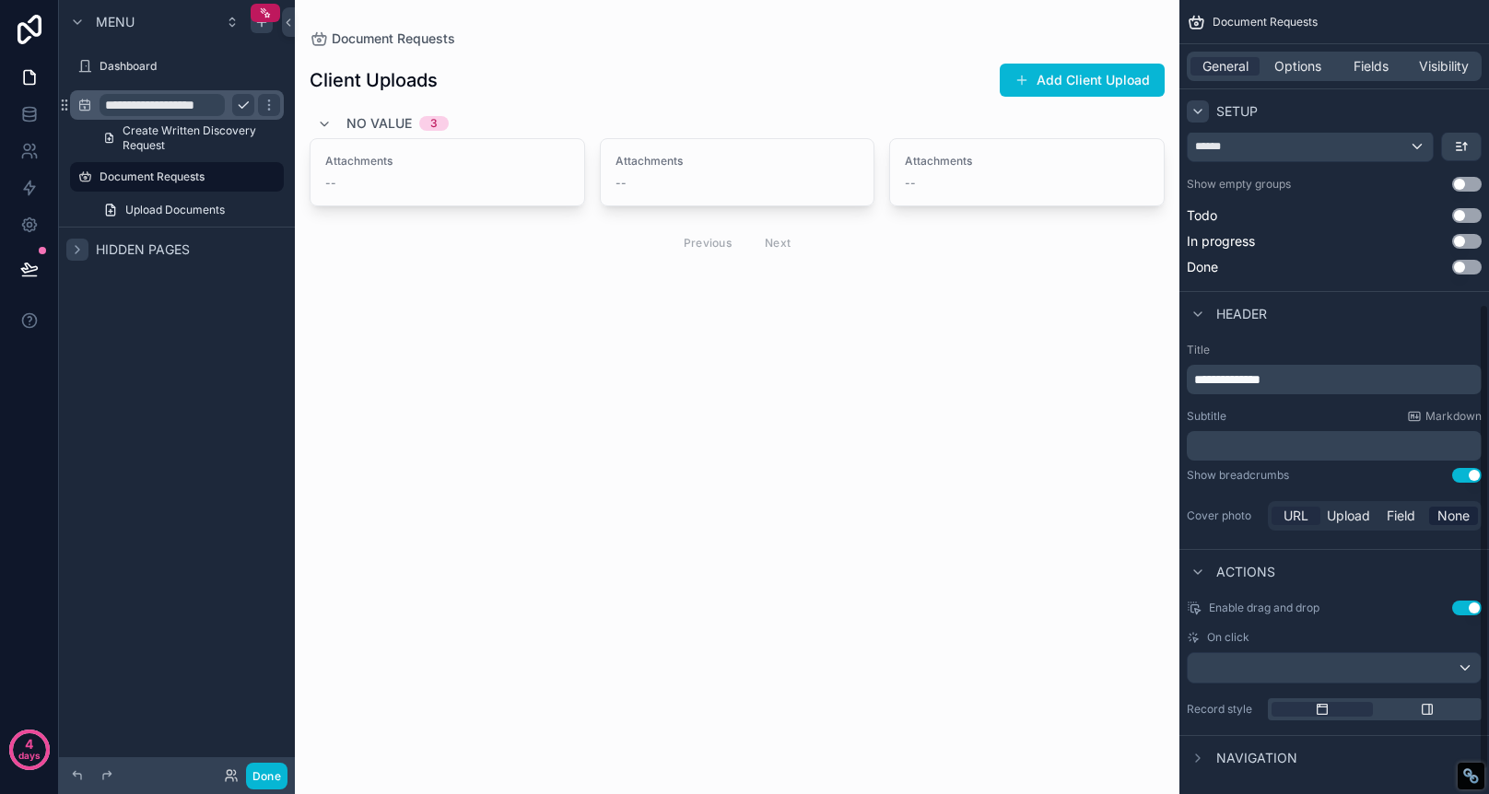
scroll to position [558, 0]
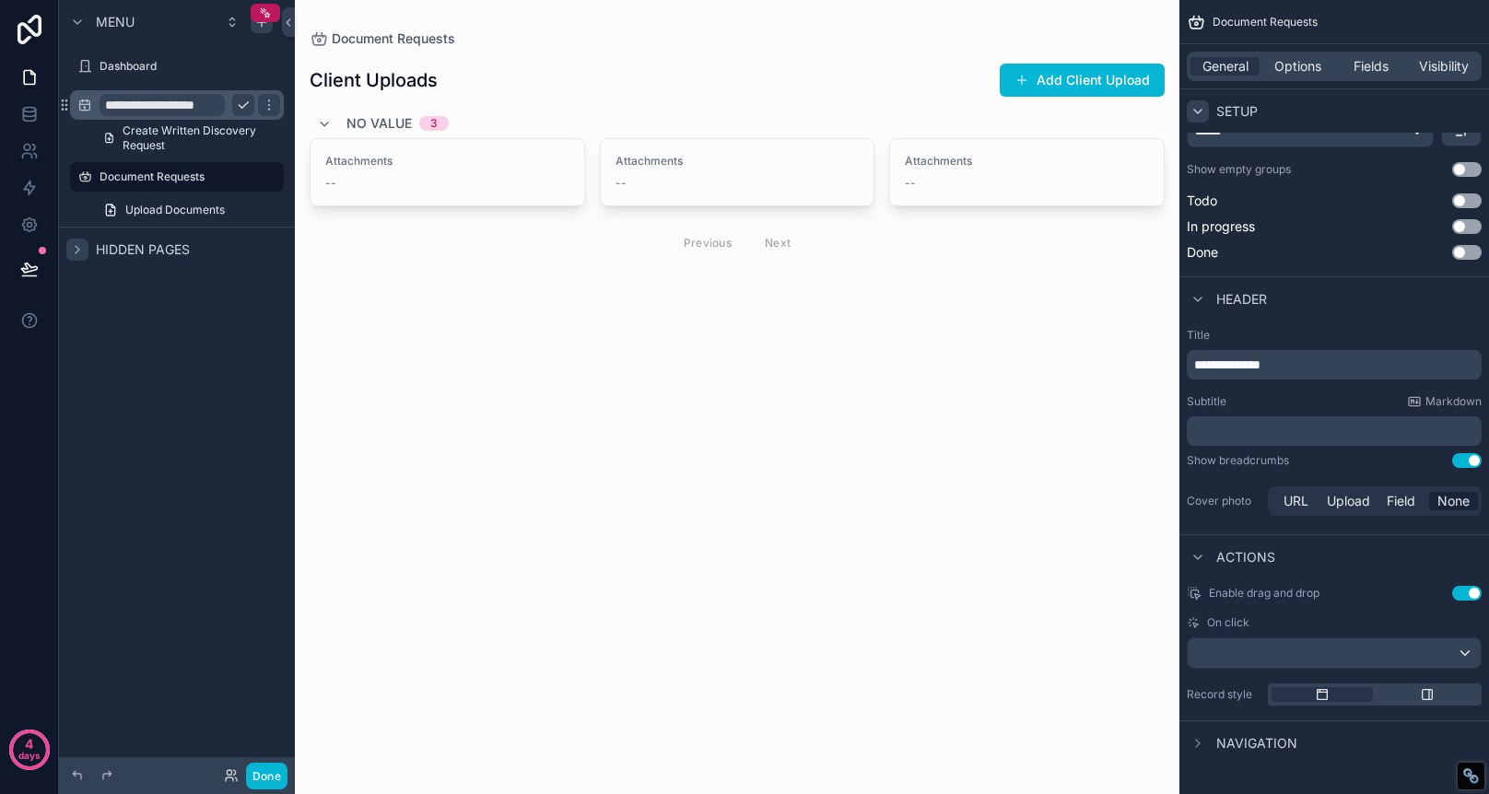
click at [1468, 592] on button "Use setting" at bounding box center [1466, 593] width 29 height 15
click at [1388, 664] on div "scrollable content" at bounding box center [1334, 653] width 293 height 29
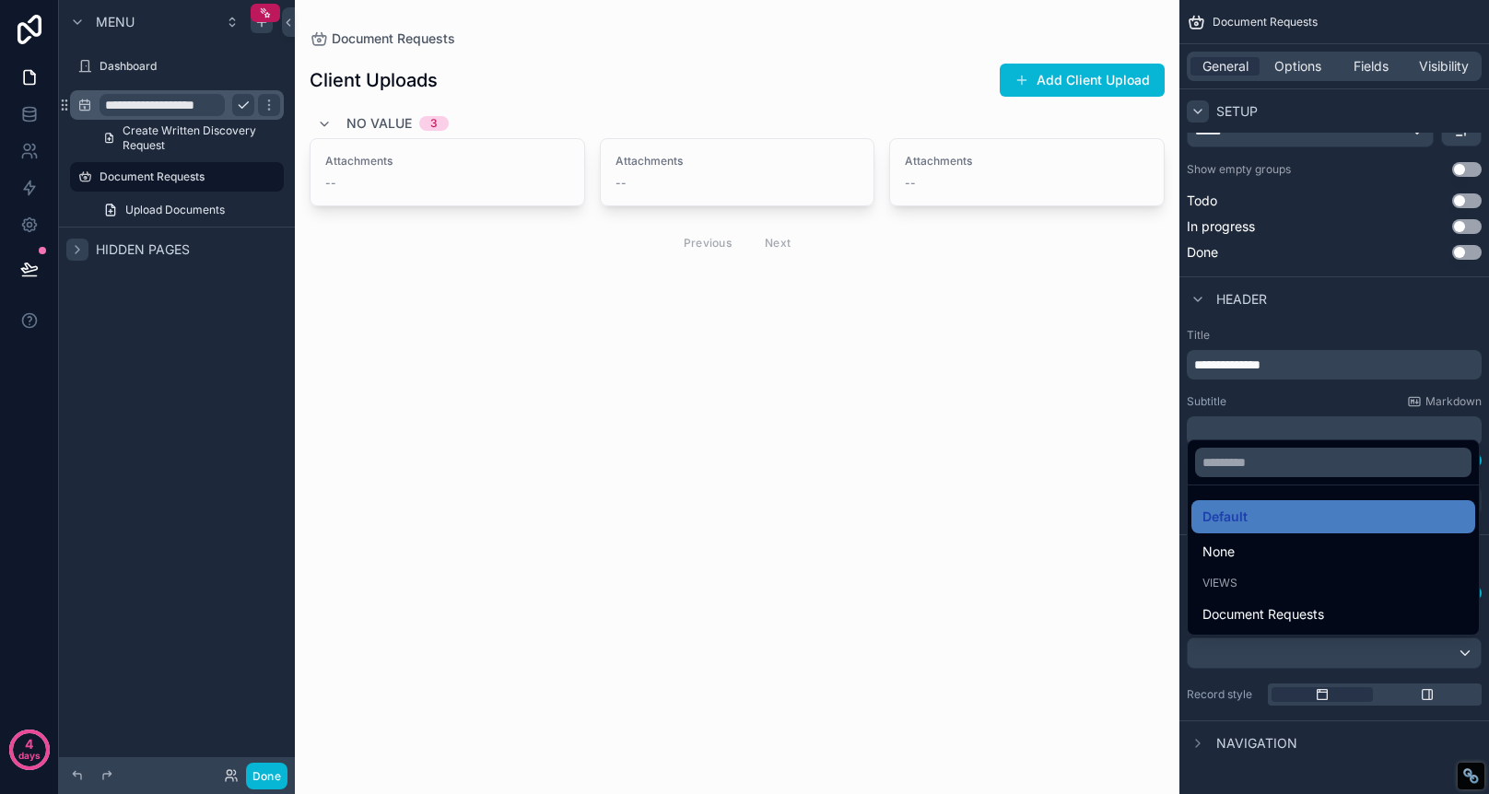
click at [1387, 653] on div "scrollable content" at bounding box center [744, 397] width 1489 height 794
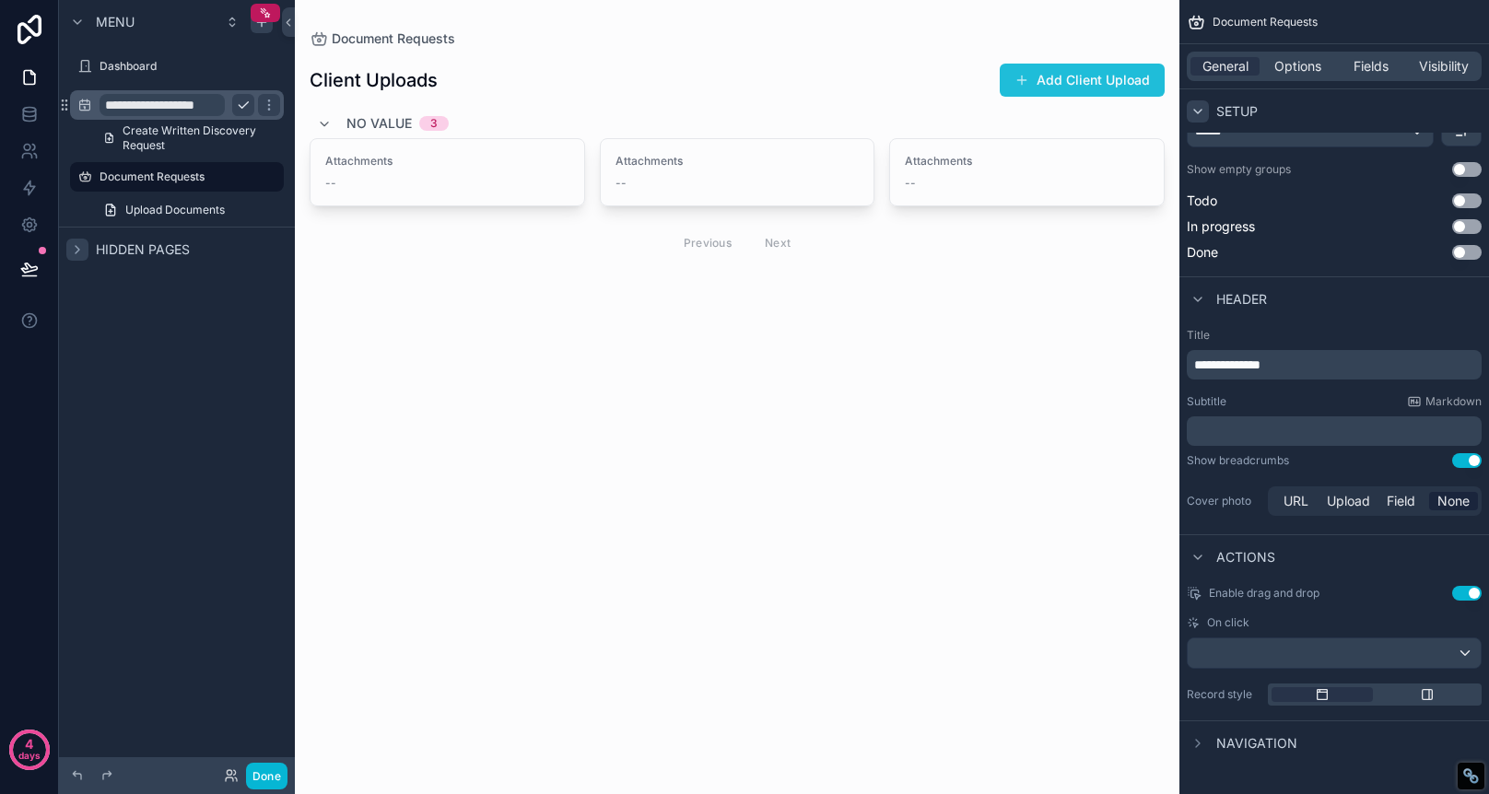
click at [1097, 71] on button "Add Client Upload" at bounding box center [1082, 80] width 165 height 33
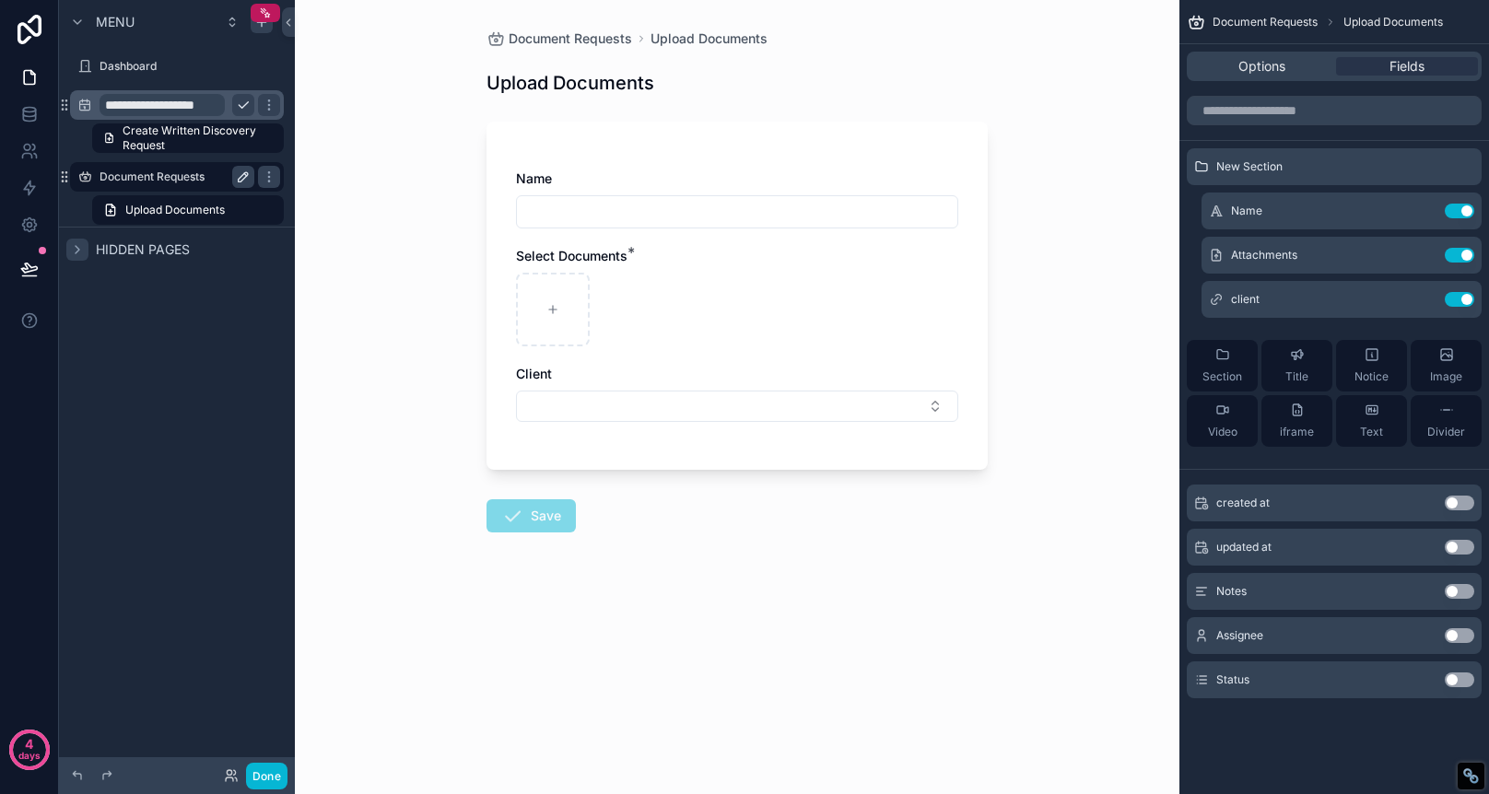
click at [159, 168] on div "Document Requests" at bounding box center [177, 177] width 155 height 22
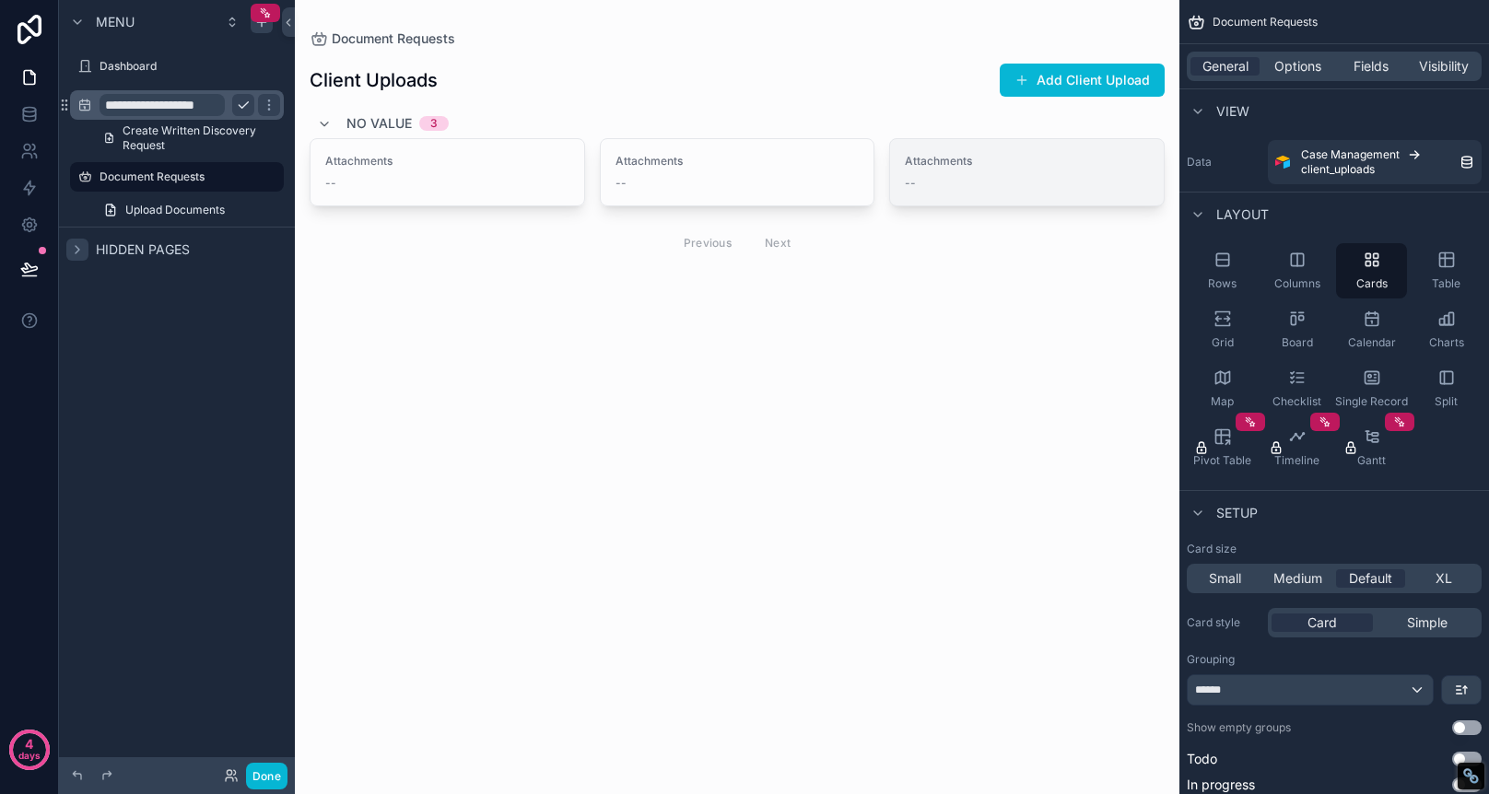
click at [1023, 161] on span "Attachments" at bounding box center [1027, 161] width 244 height 15
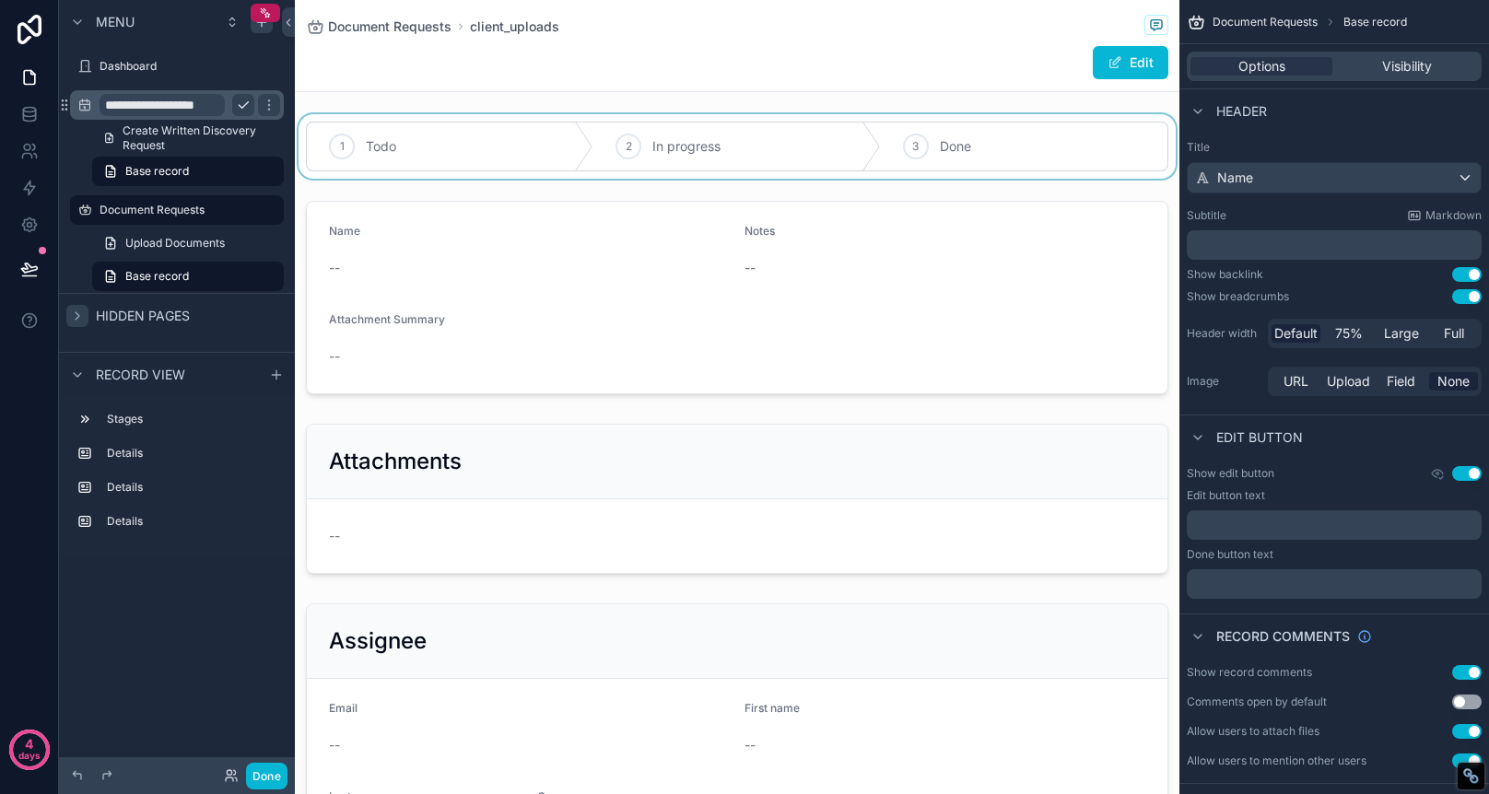
click at [809, 123] on div "scrollable content" at bounding box center [737, 146] width 885 height 65
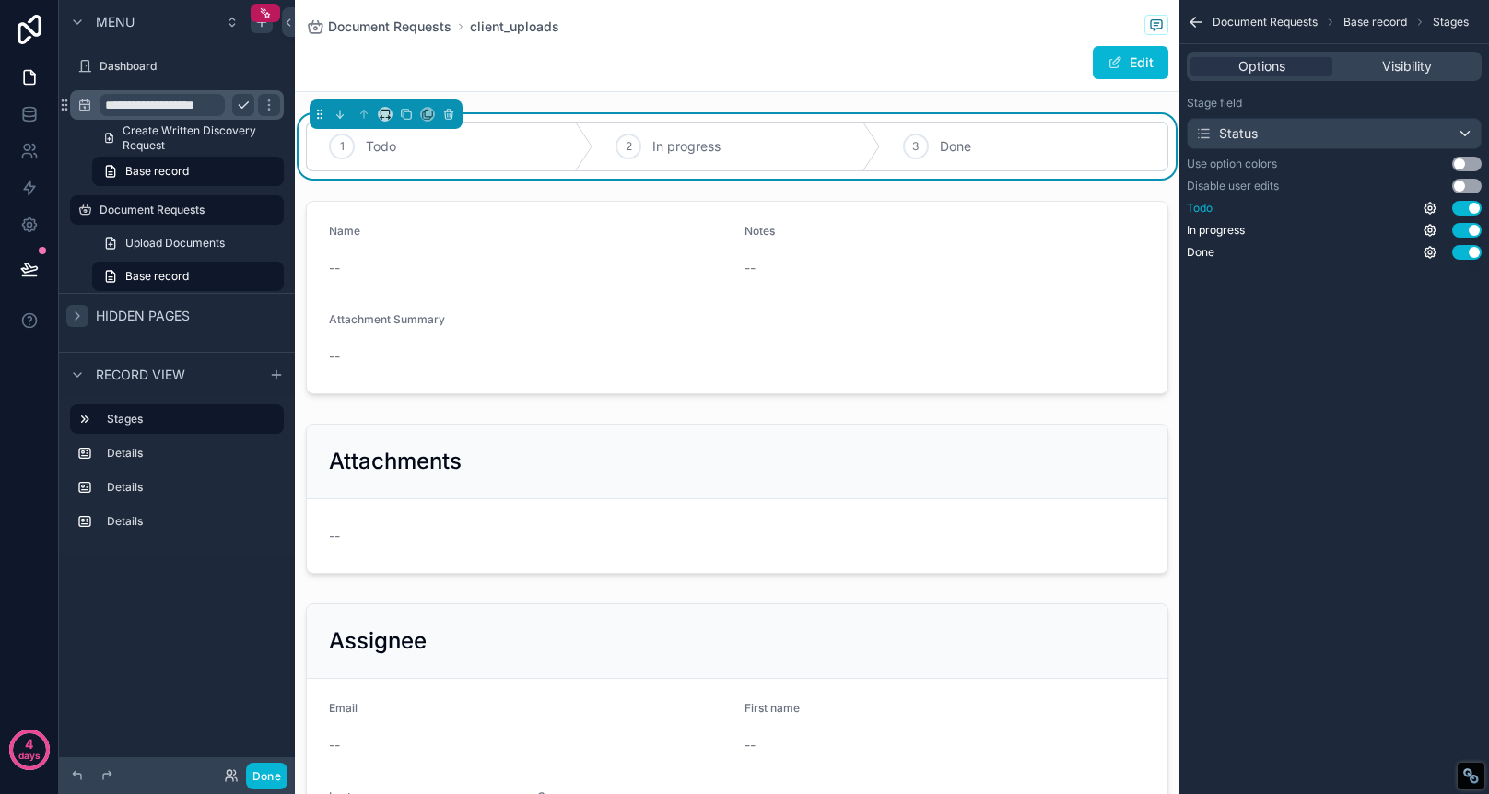
click at [1463, 208] on button "Use setting" at bounding box center [1466, 208] width 29 height 15
click at [1467, 224] on button "Use setting" at bounding box center [1466, 230] width 29 height 15
click at [1462, 253] on button "Use setting" at bounding box center [1466, 252] width 29 height 15
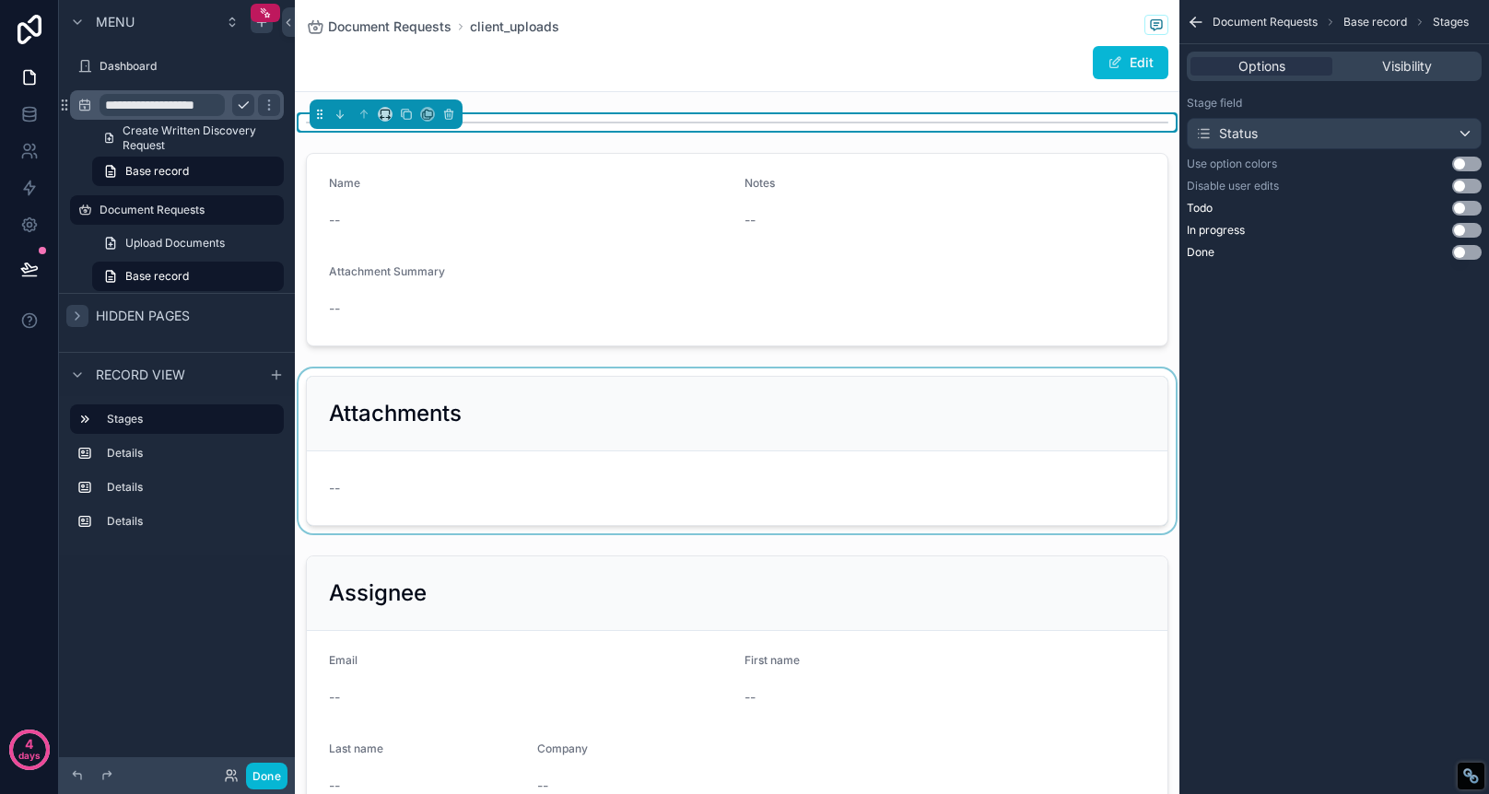
click at [751, 385] on div "scrollable content" at bounding box center [737, 451] width 885 height 165
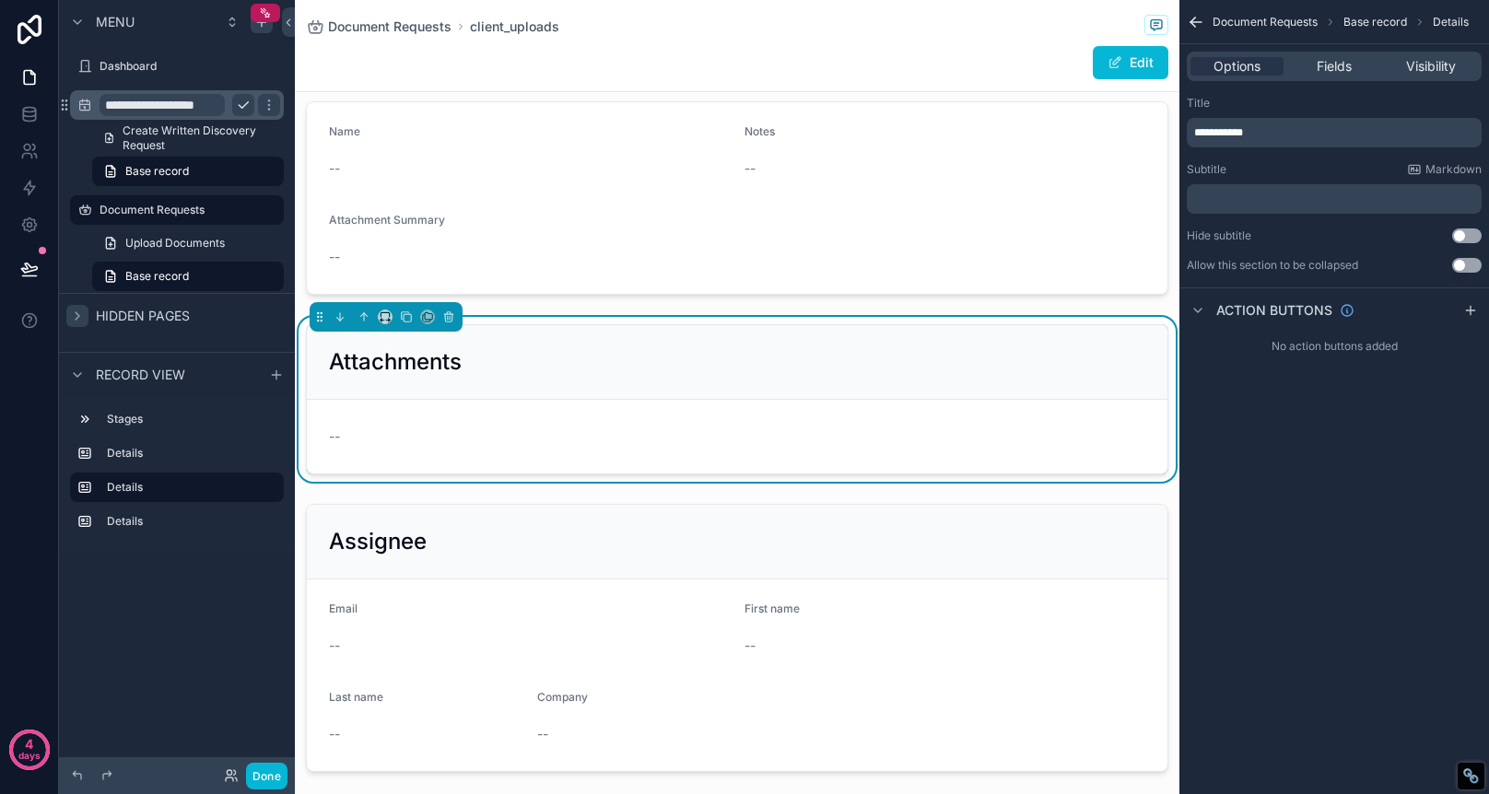
scroll to position [97, 0]
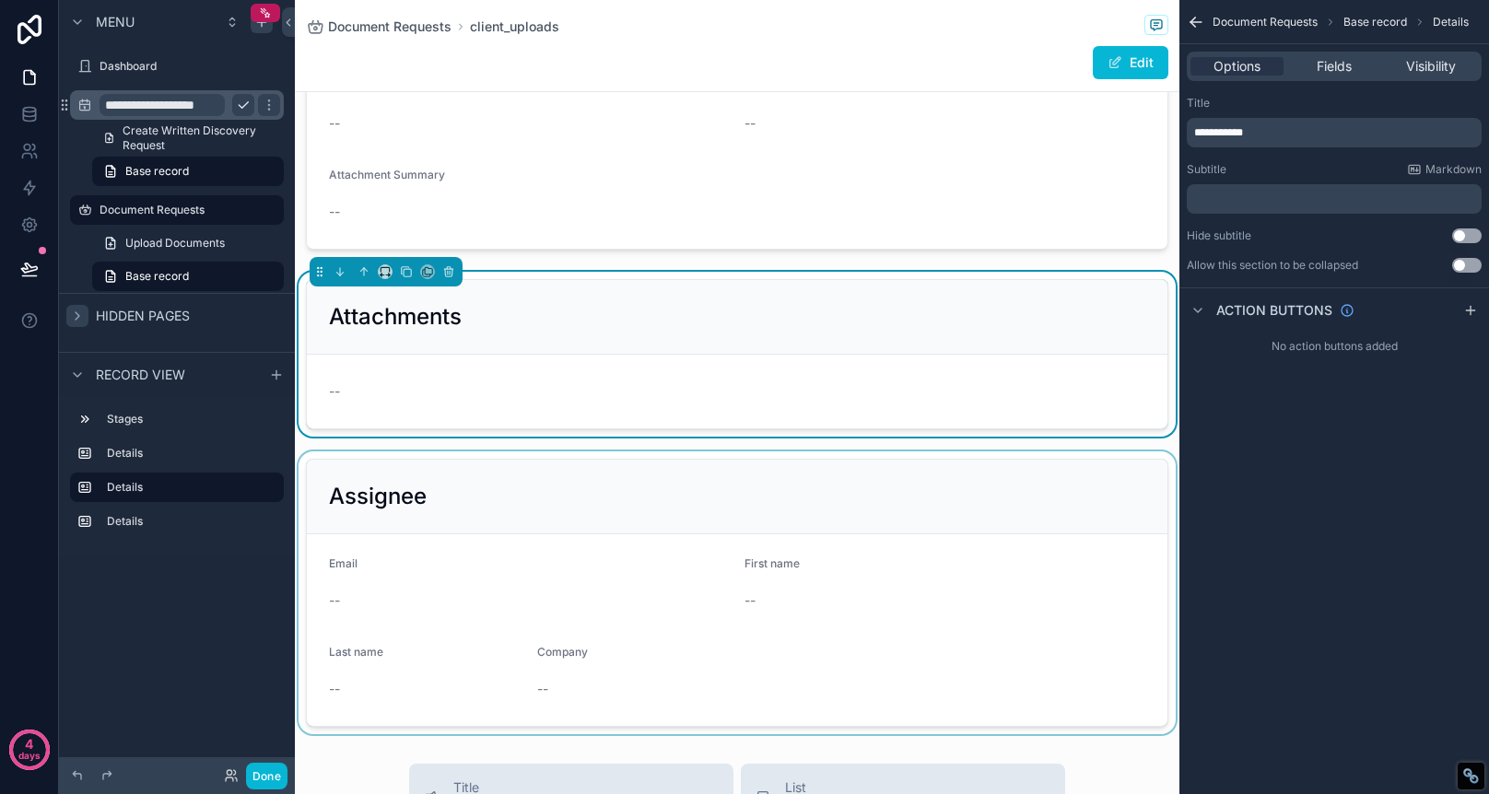
click at [713, 469] on div "scrollable content" at bounding box center [737, 593] width 885 height 283
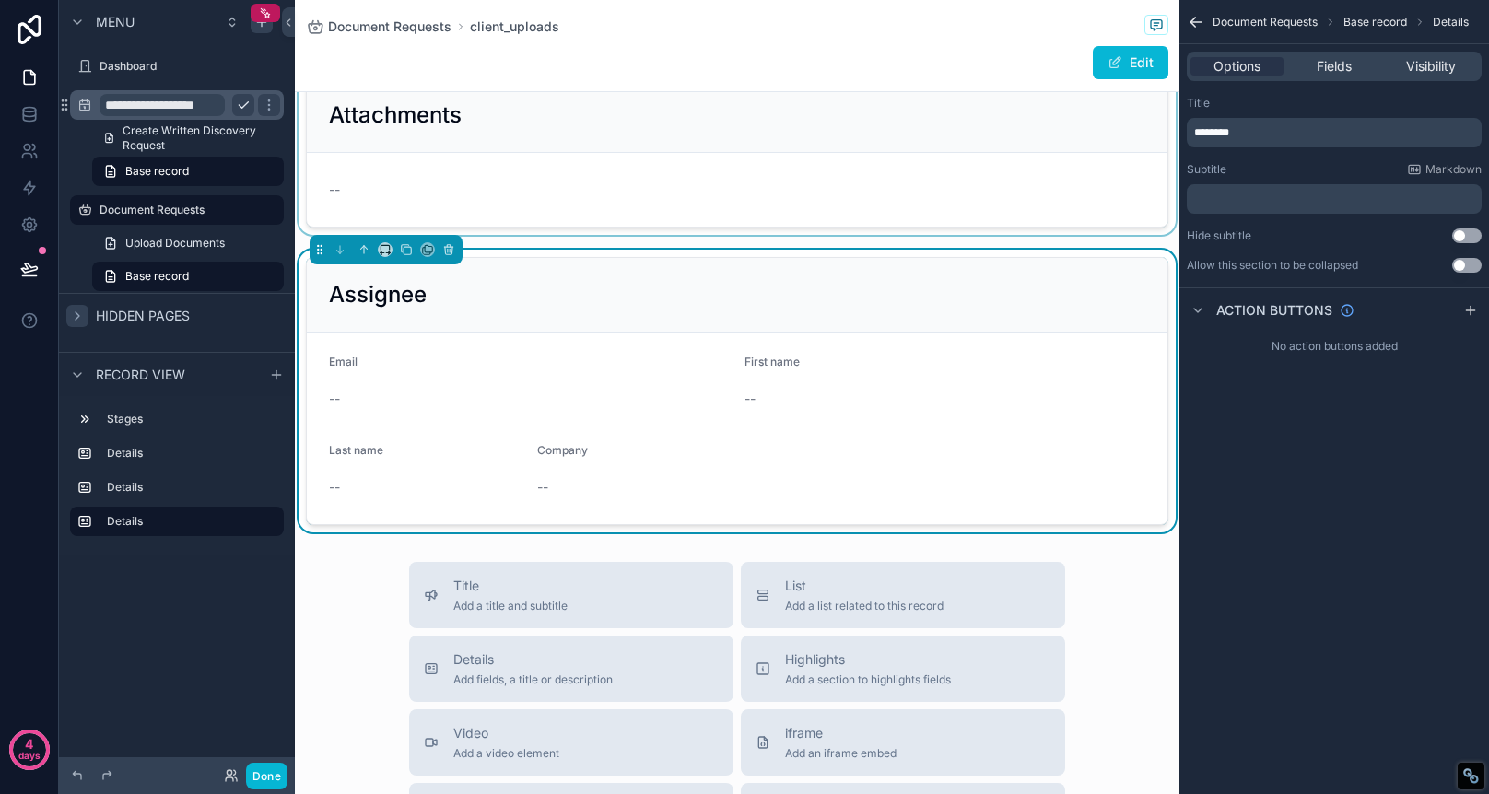
scroll to position [15, 0]
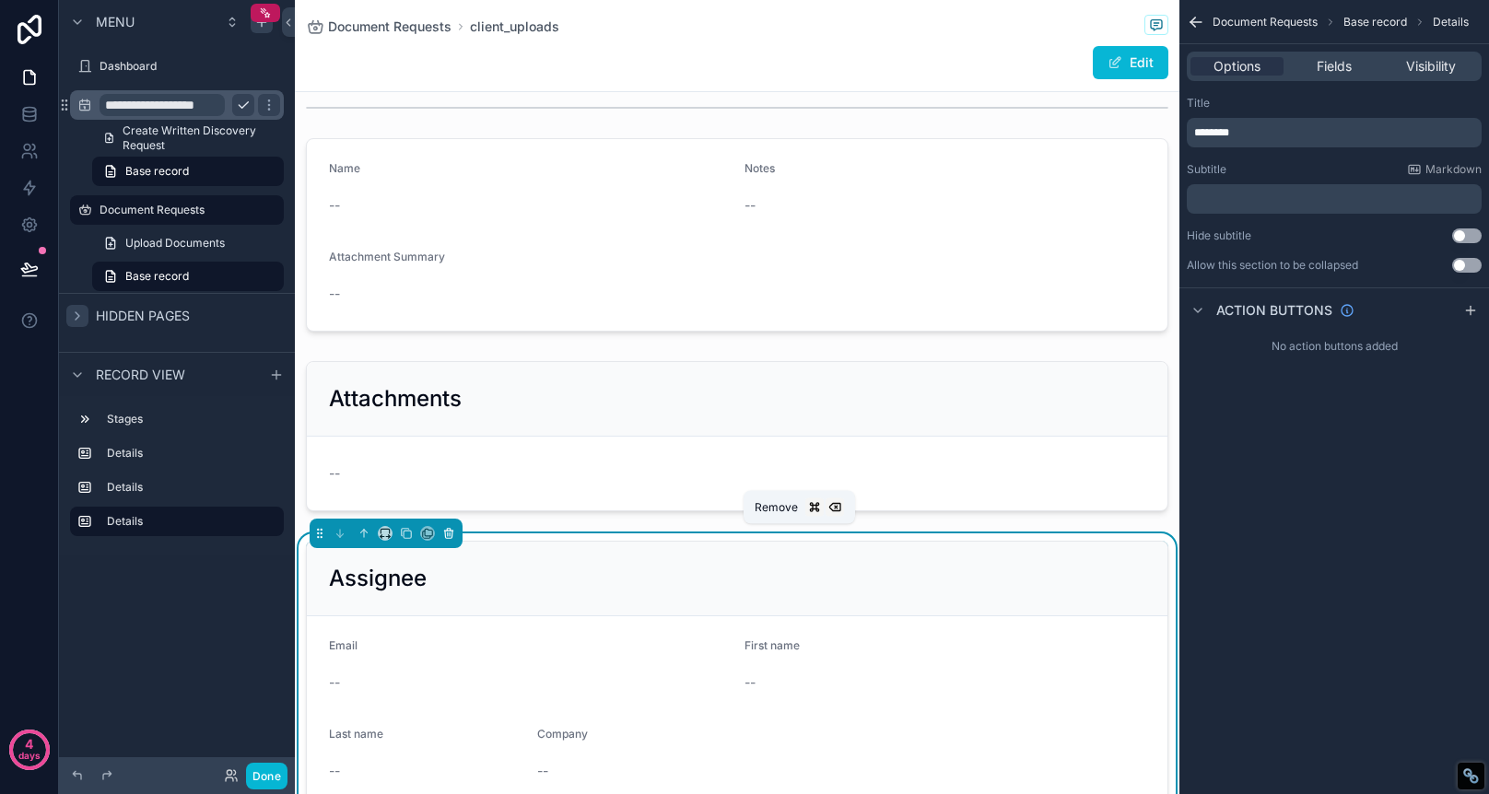
click at [450, 531] on icon "scrollable content" at bounding box center [449, 530] width 4 height 2
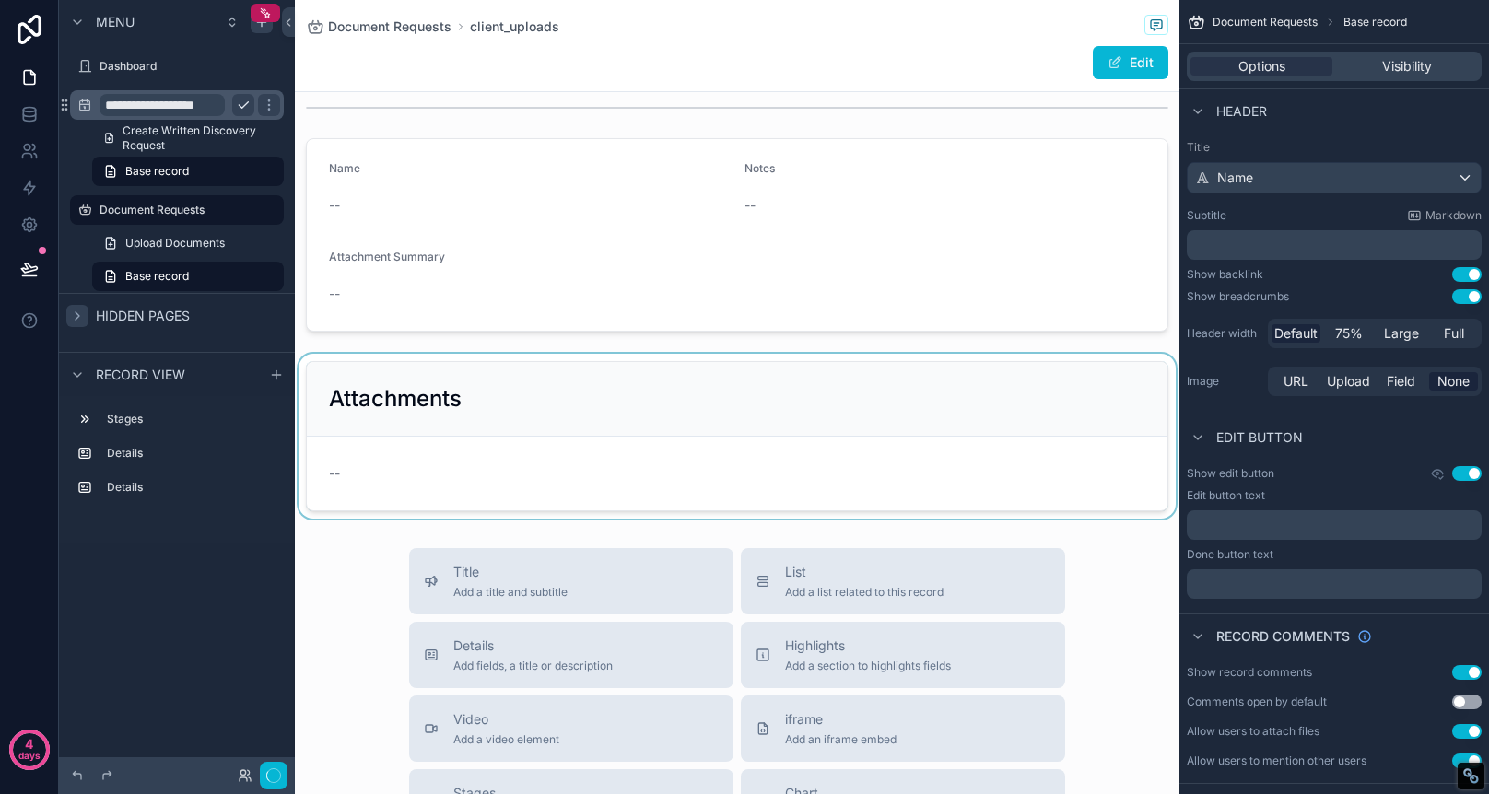
click at [707, 498] on div "scrollable content" at bounding box center [737, 436] width 885 height 165
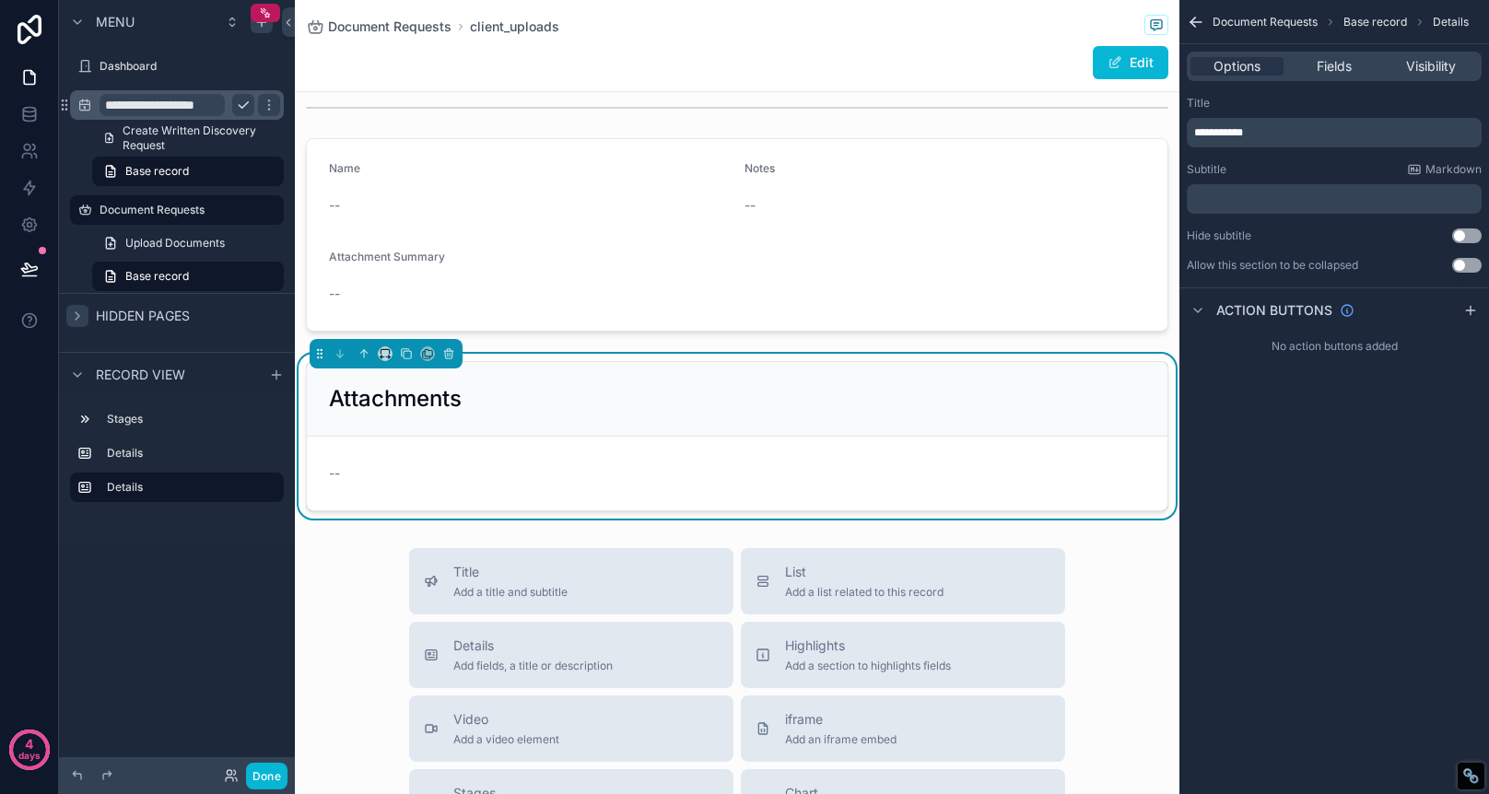
scroll to position [0, 0]
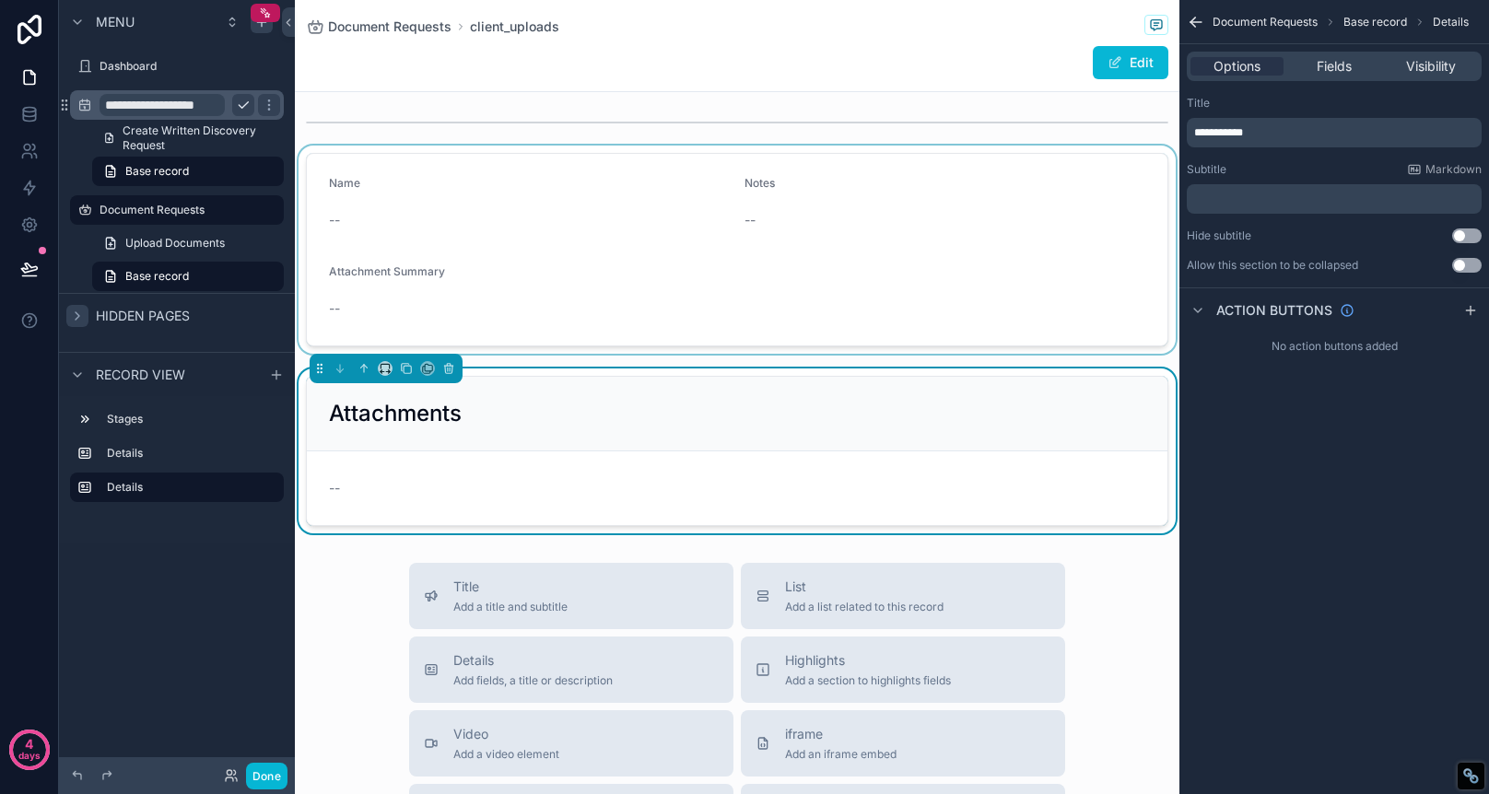
click at [846, 175] on div "scrollable content" at bounding box center [737, 250] width 885 height 208
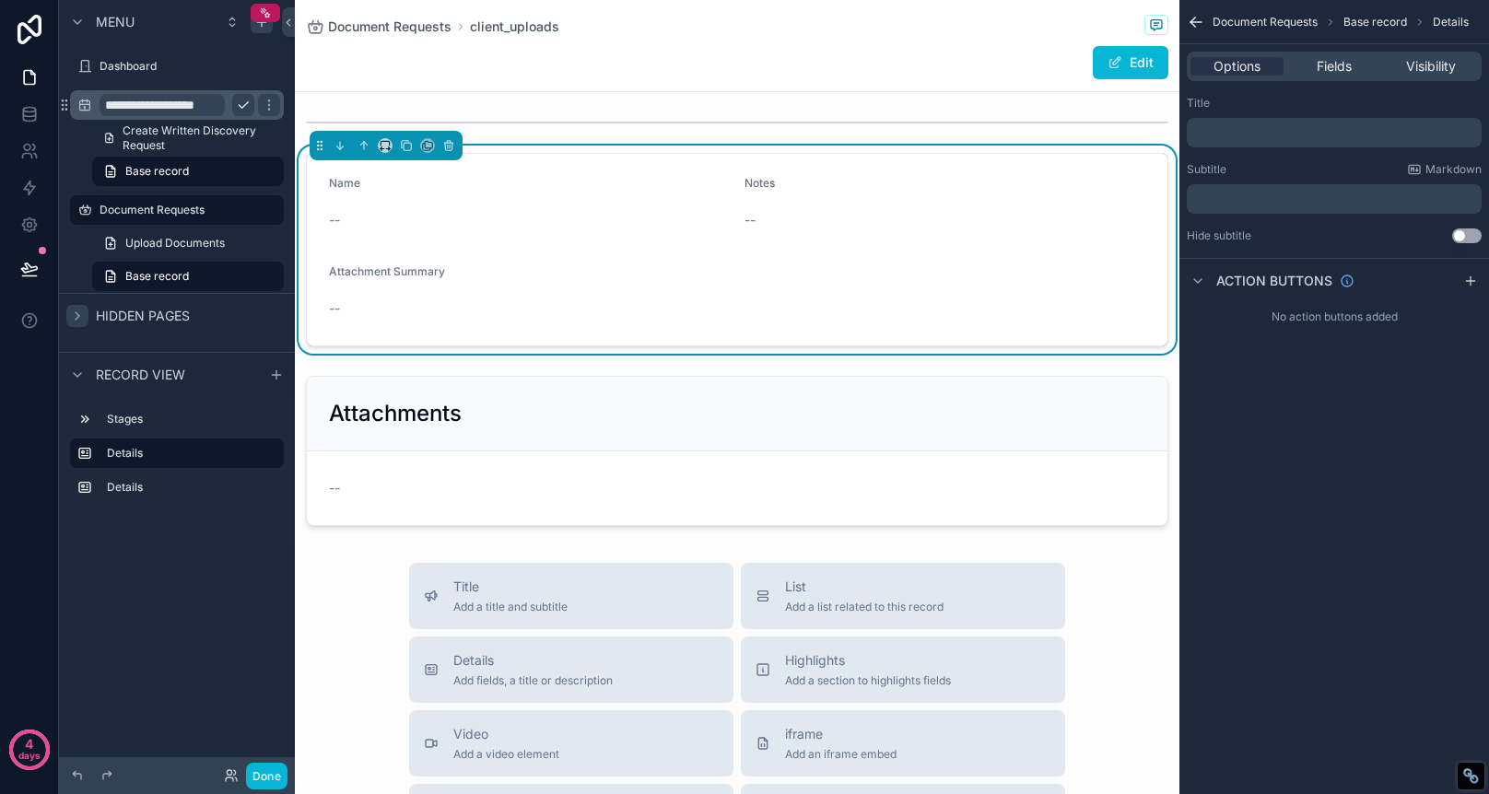
click at [1027, 226] on div "--" at bounding box center [945, 220] width 401 height 18
click at [1346, 47] on div "Options Fields Visibility" at bounding box center [1335, 66] width 310 height 44
click at [1331, 72] on span "Fields" at bounding box center [1334, 66] width 35 height 18
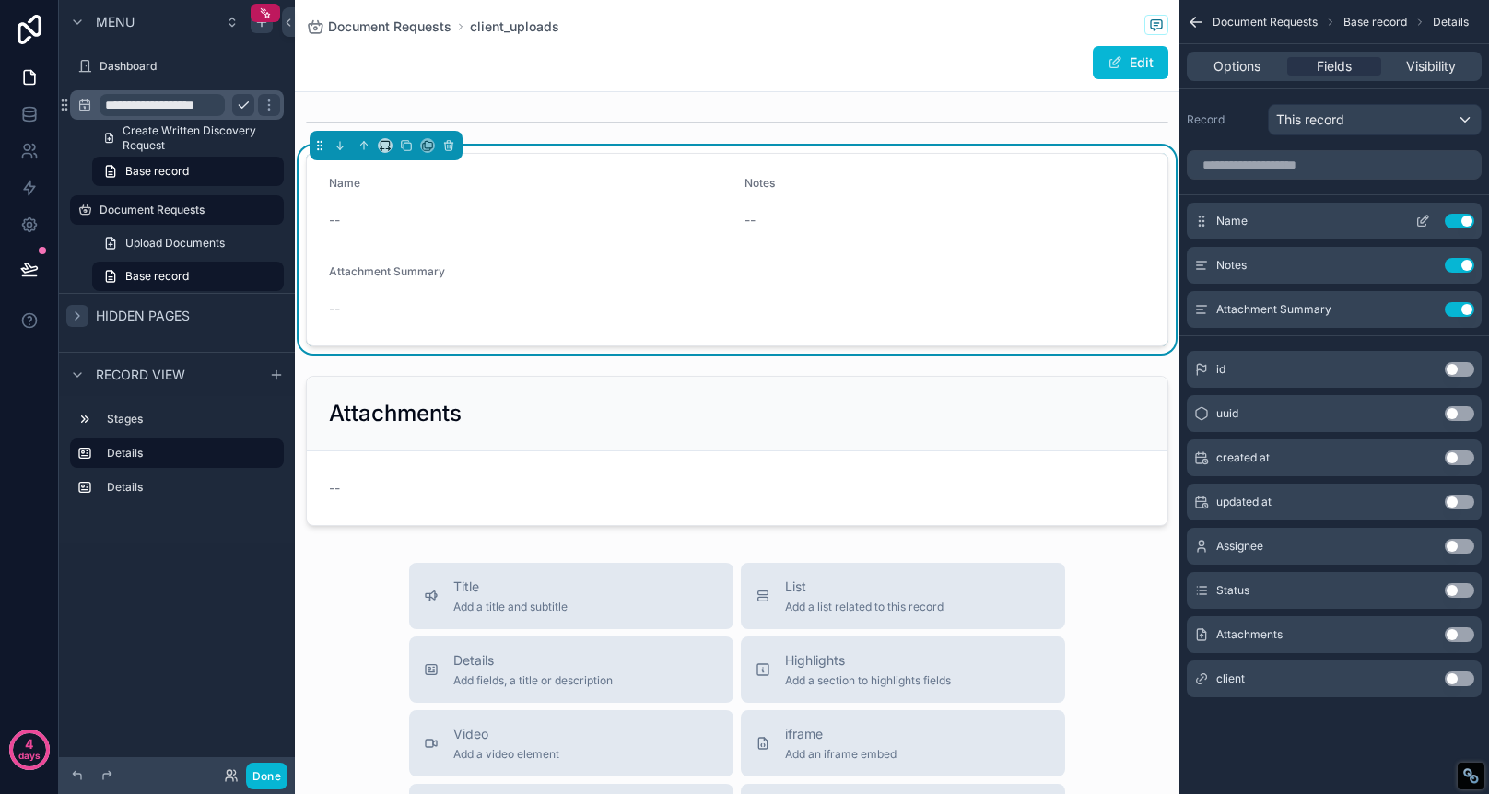
click at [1459, 223] on button "Use setting" at bounding box center [1459, 221] width 29 height 15
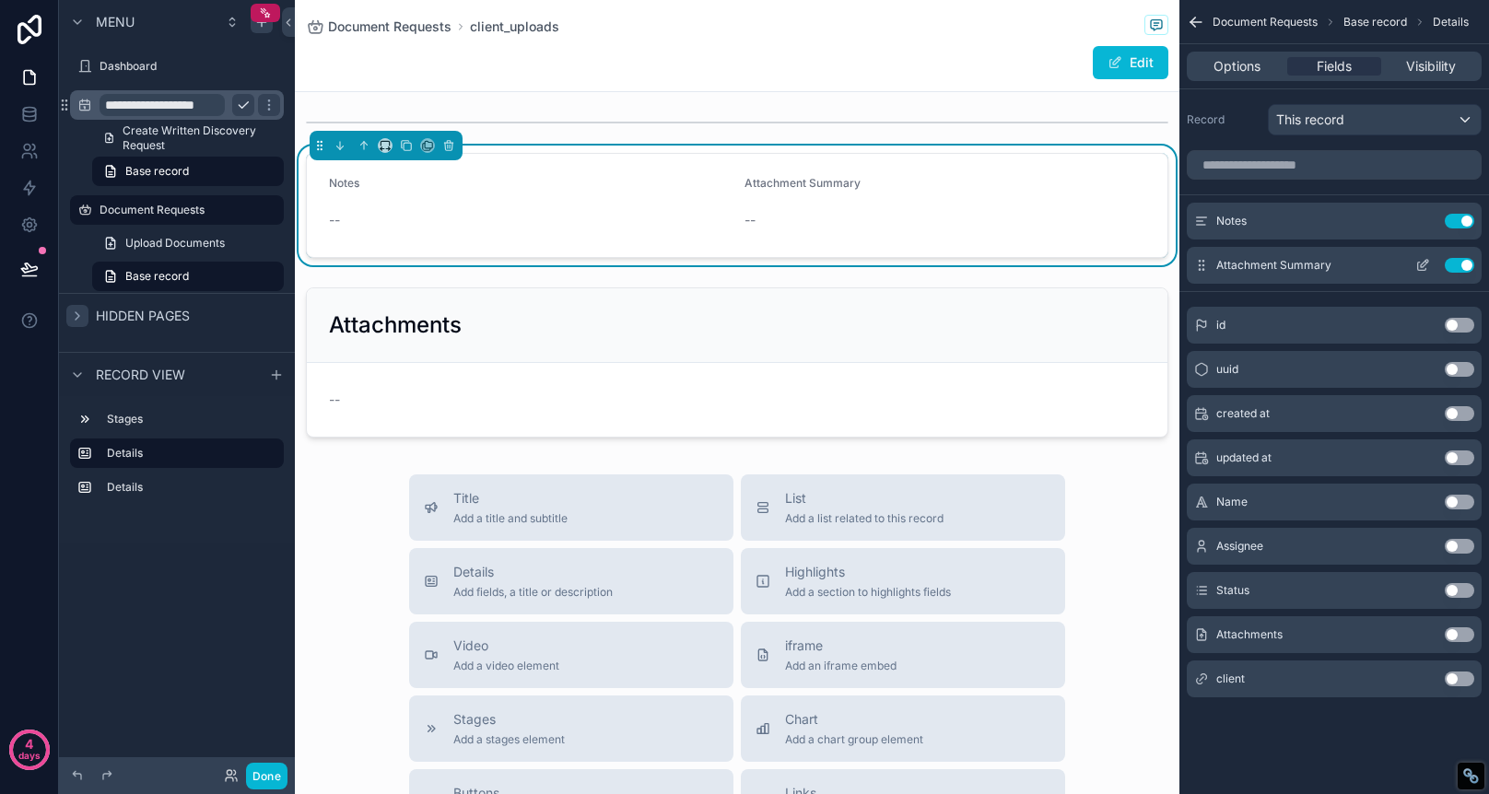
click at [1459, 264] on button "Use setting" at bounding box center [1459, 265] width 29 height 15
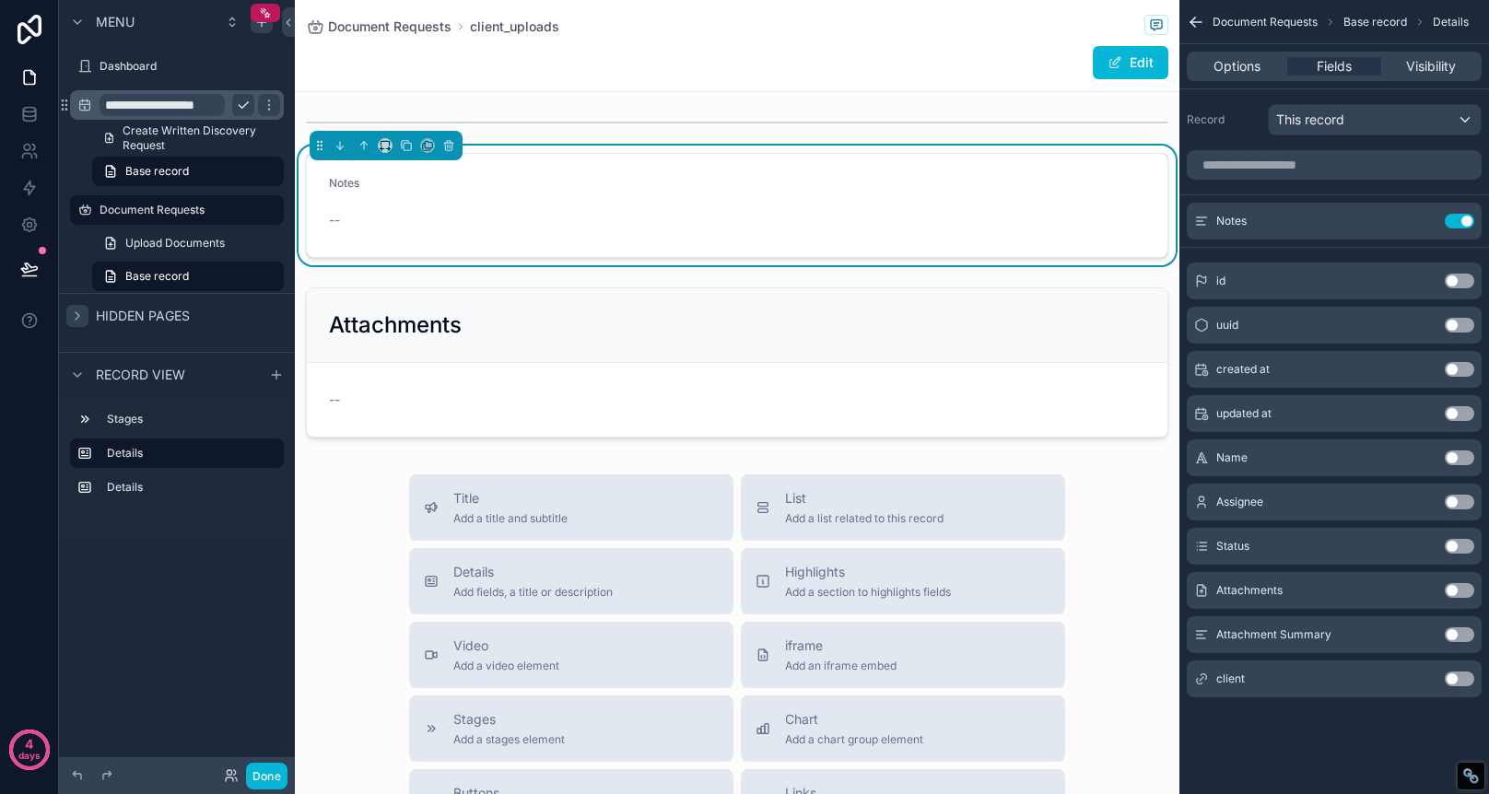
click at [359, 190] on label "Notes" at bounding box center [344, 183] width 30 height 15
click at [1424, 221] on icon "scrollable content" at bounding box center [1424, 219] width 7 height 7
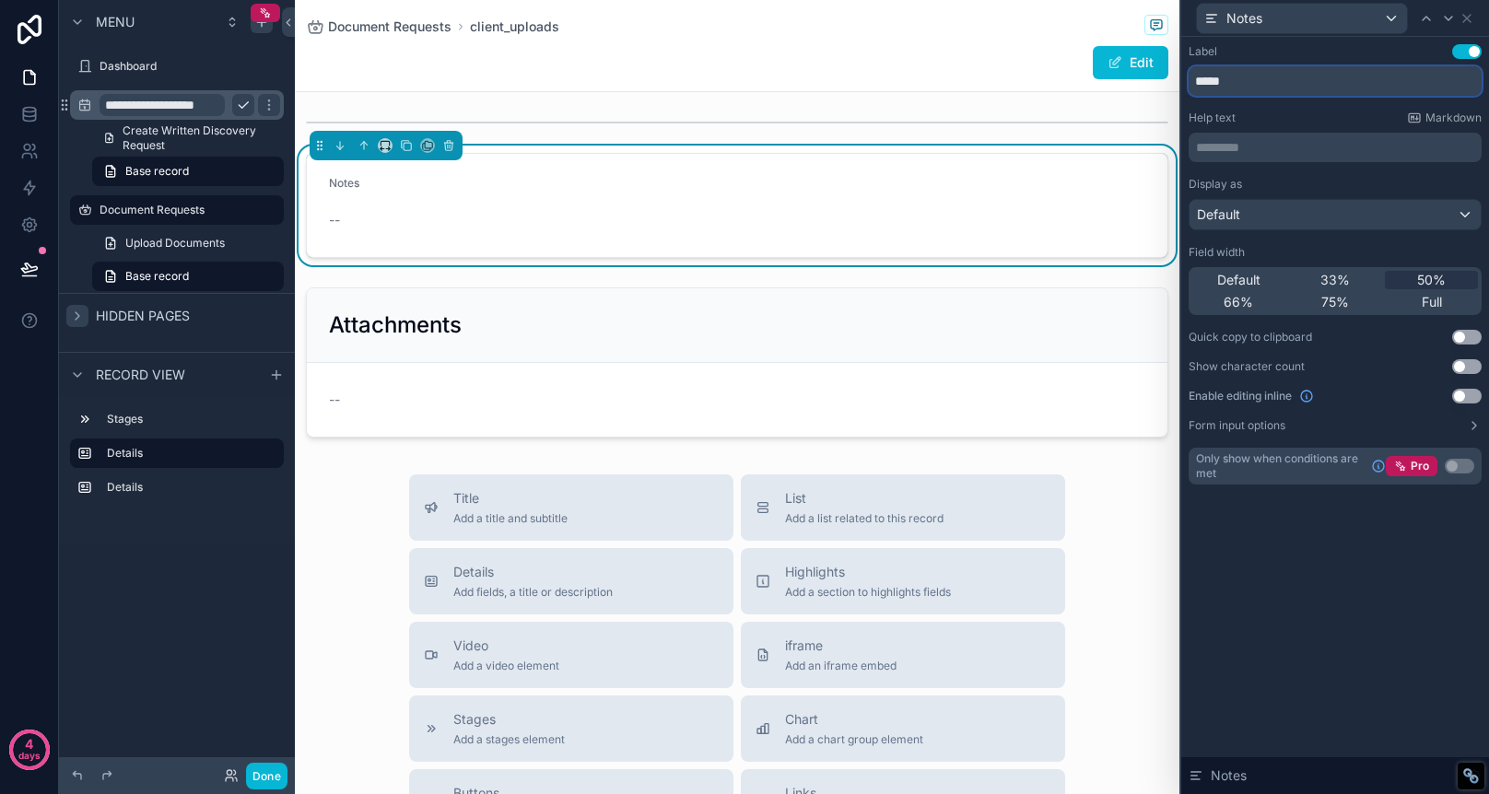
click at [1252, 86] on input "*****" at bounding box center [1335, 80] width 293 height 29
type input "**********"
click at [846, 211] on form "Instructions --" at bounding box center [737, 205] width 861 height 103
click at [1322, 429] on button "Form input options" at bounding box center [1335, 425] width 293 height 15
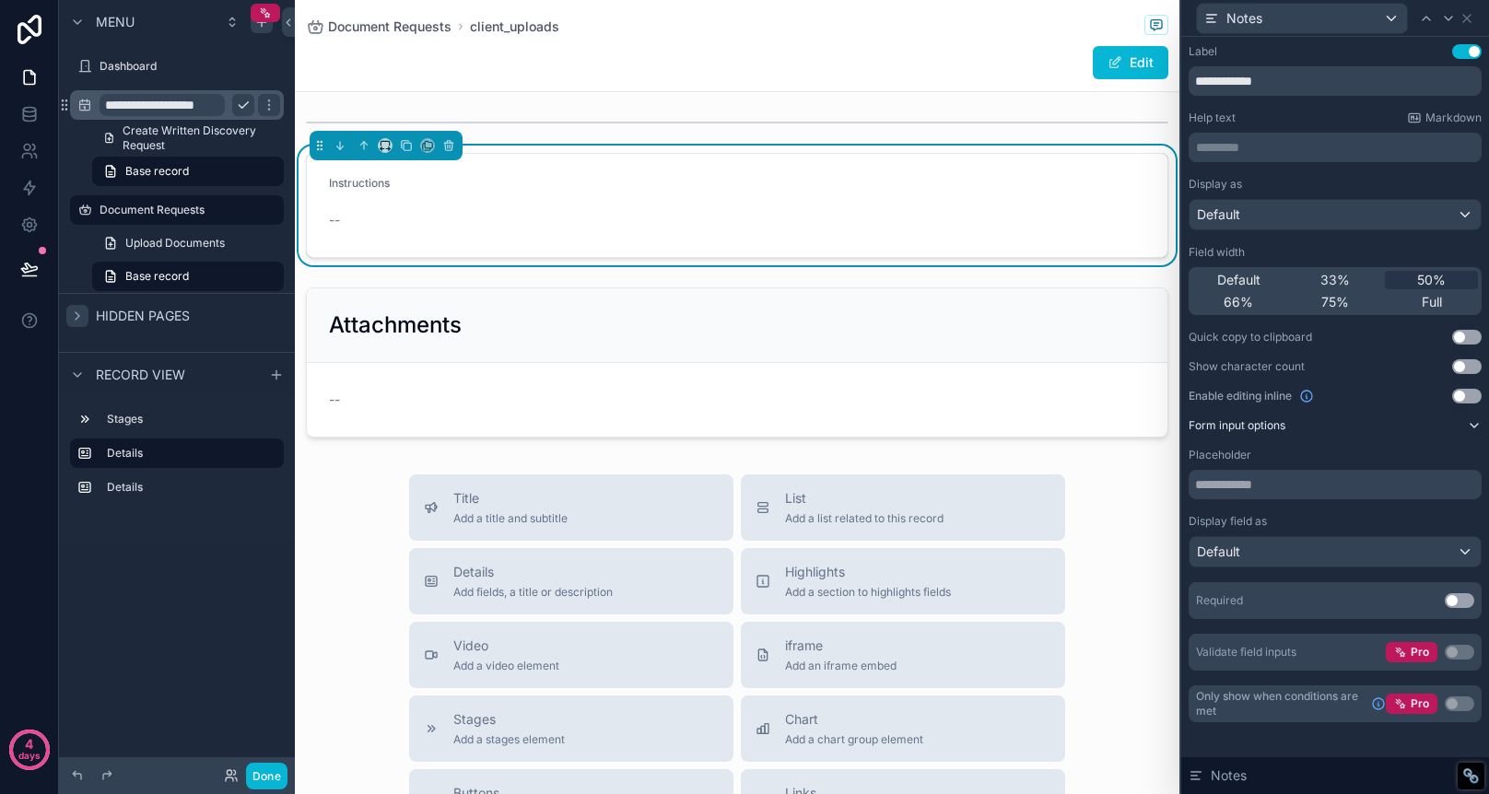
click at [1322, 429] on button "Form input options" at bounding box center [1335, 425] width 293 height 15
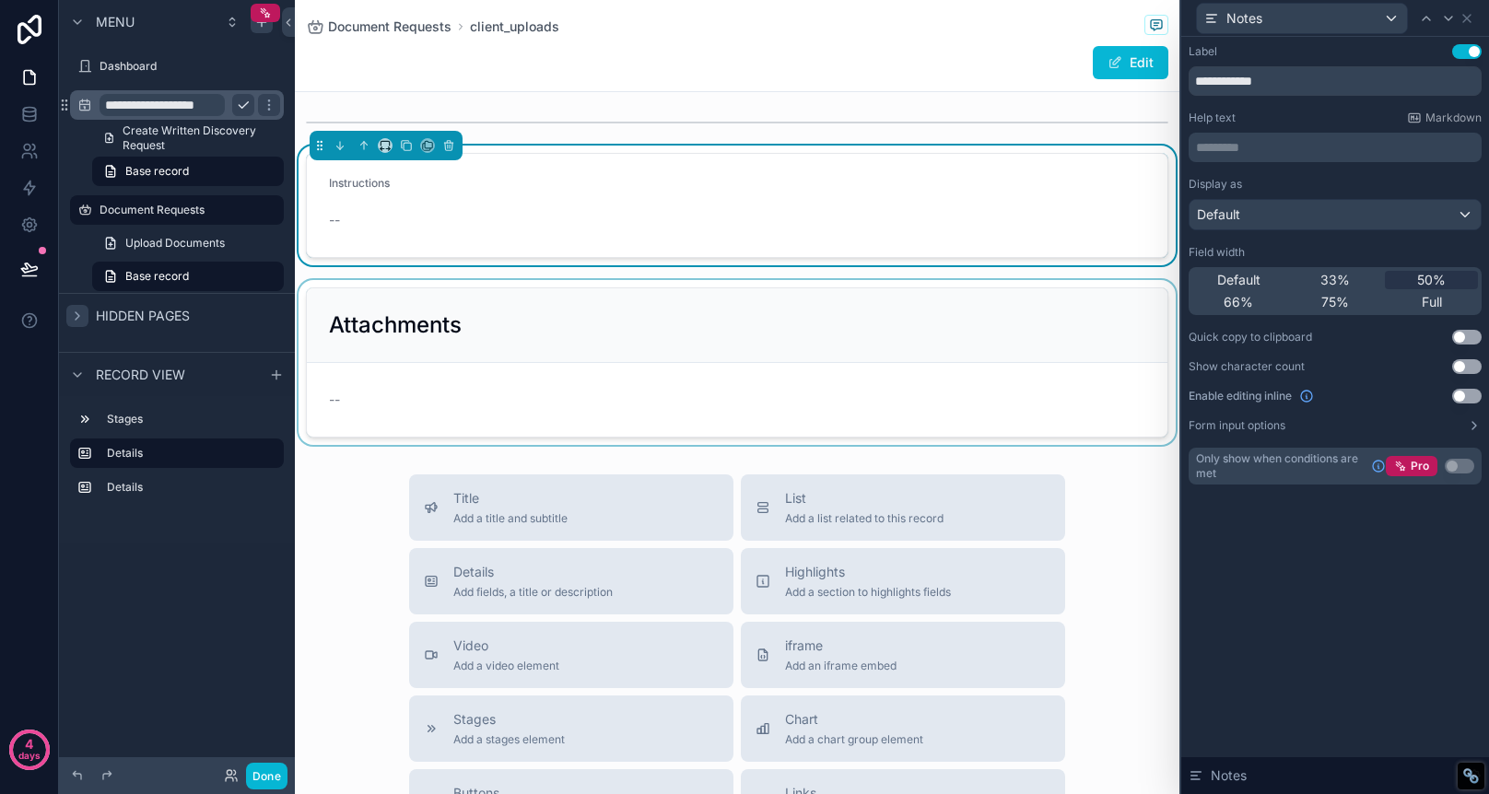
click at [687, 315] on div "scrollable content" at bounding box center [737, 362] width 885 height 165
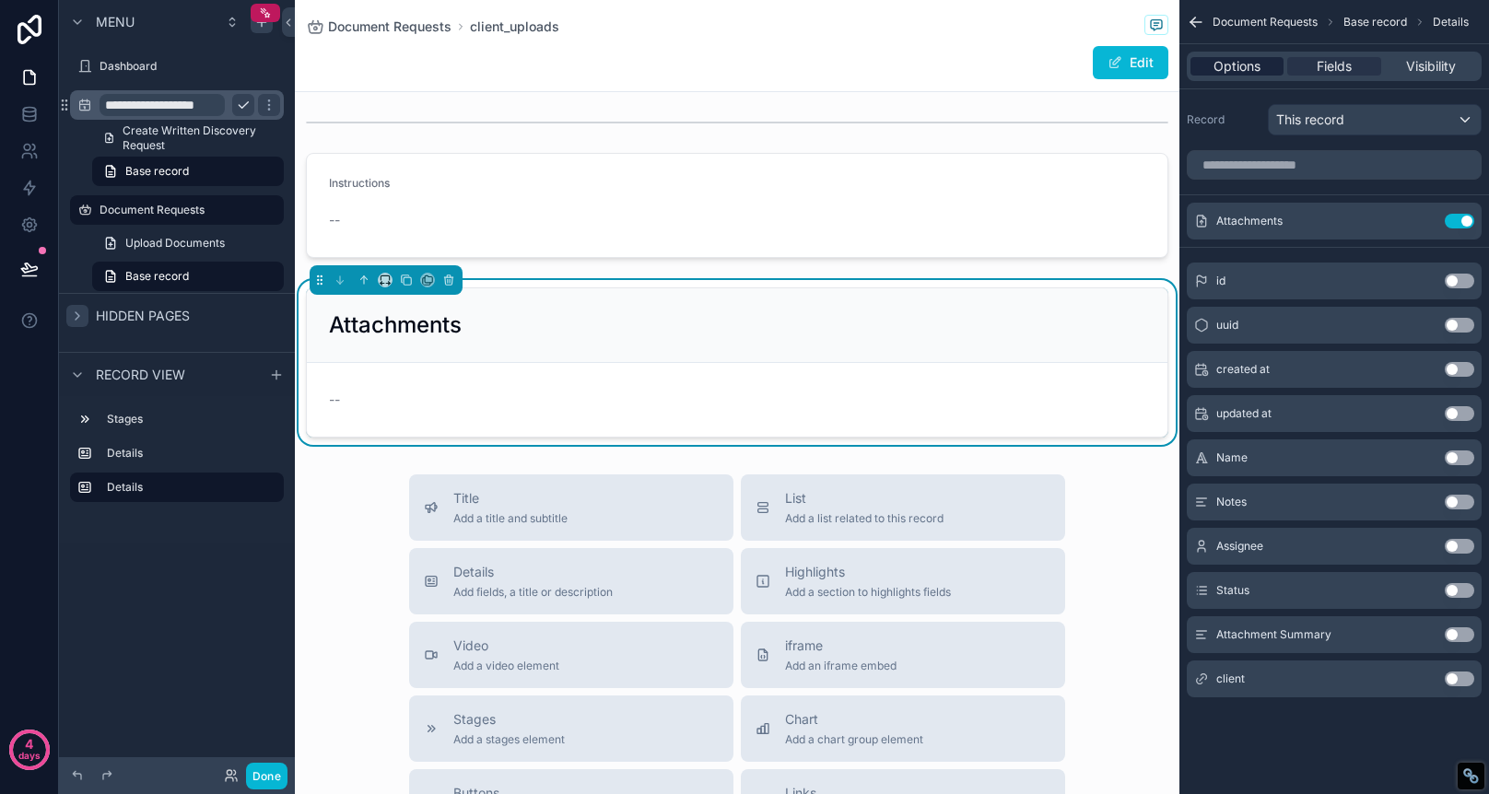
click at [1246, 60] on span "Options" at bounding box center [1237, 66] width 47 height 18
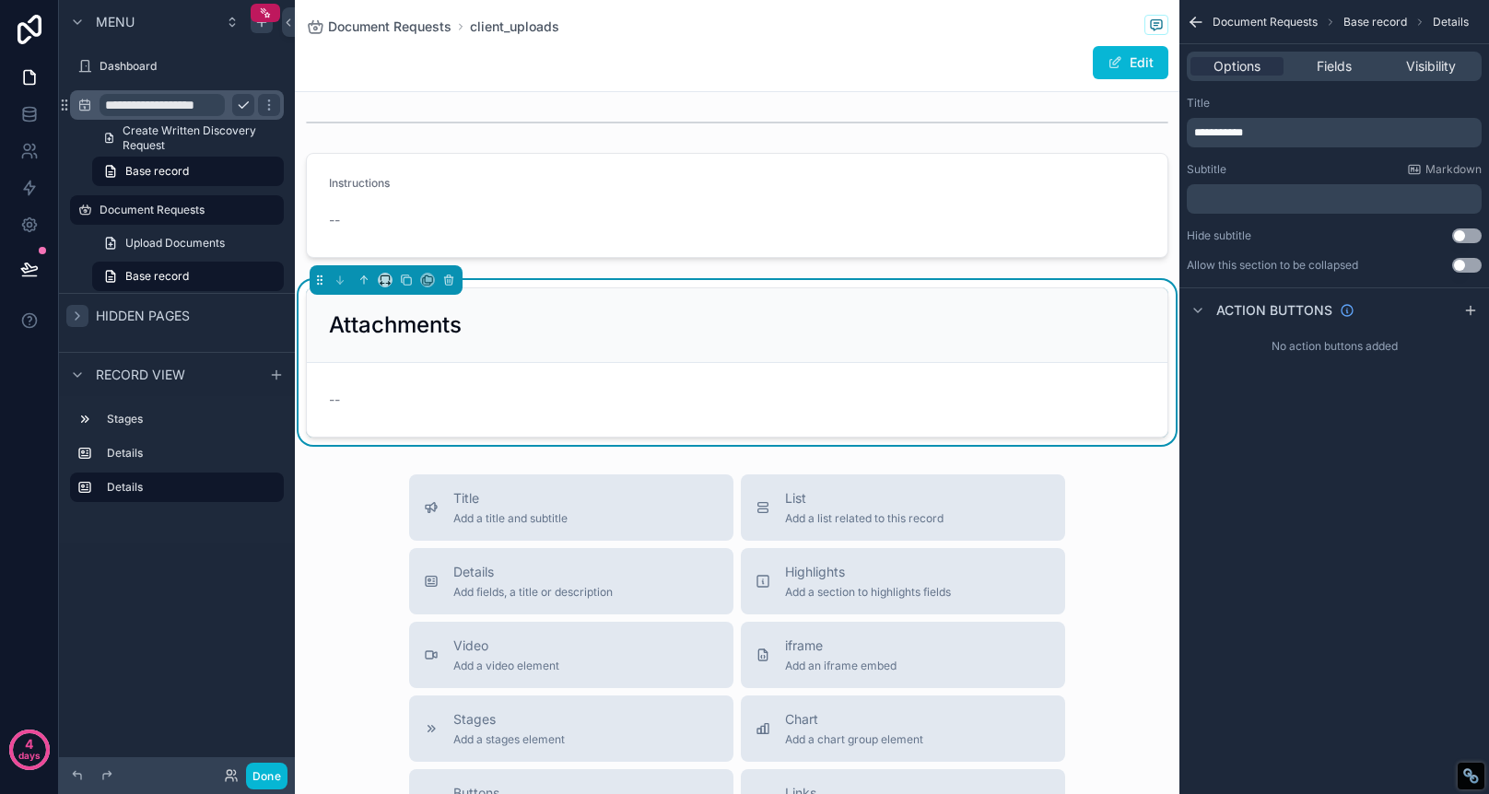
click at [1472, 236] on button "Use setting" at bounding box center [1466, 236] width 29 height 15
click at [795, 337] on div "Attachments" at bounding box center [737, 325] width 816 height 29
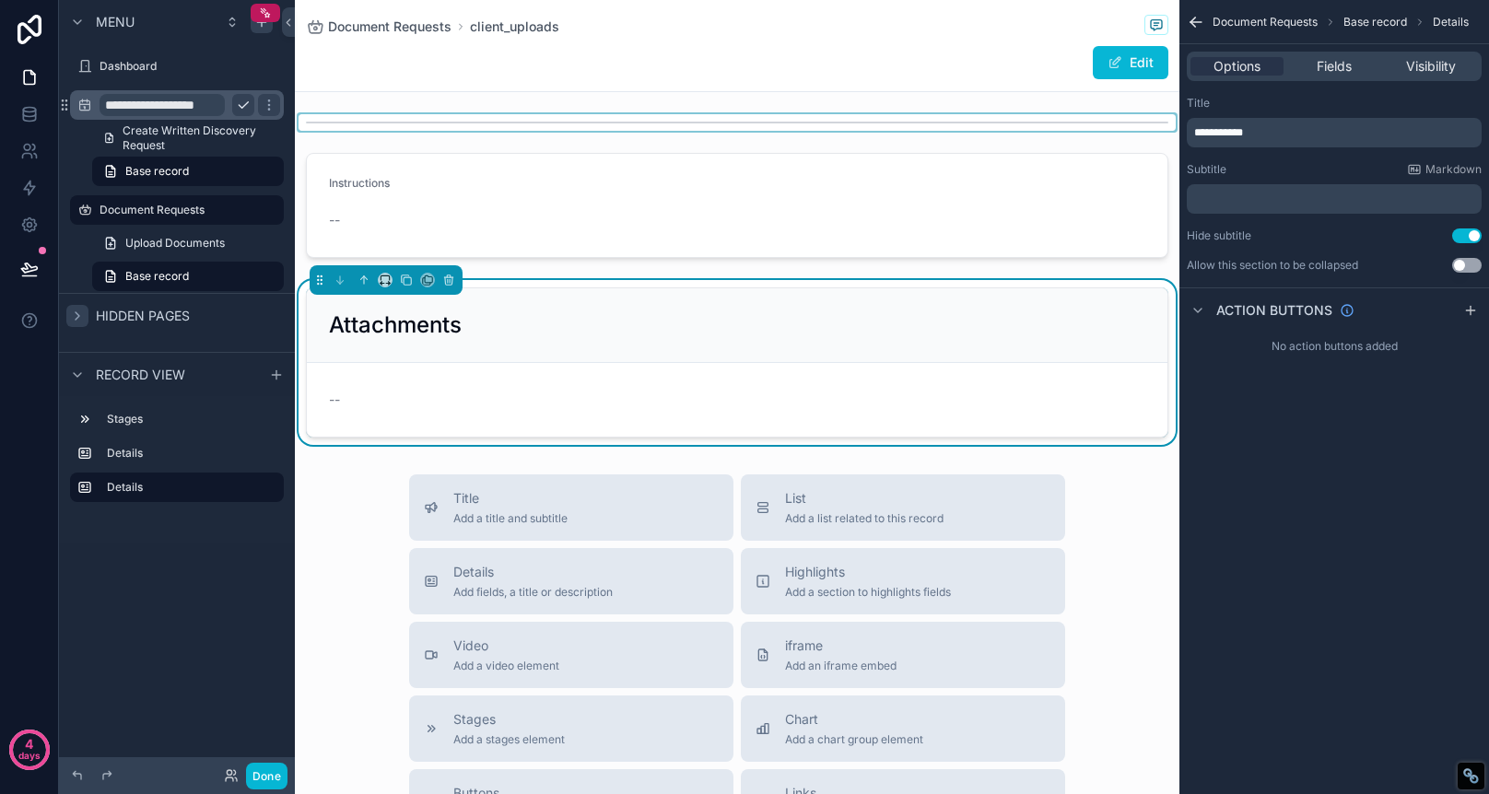
click at [1014, 119] on div "scrollable content" at bounding box center [737, 122] width 885 height 17
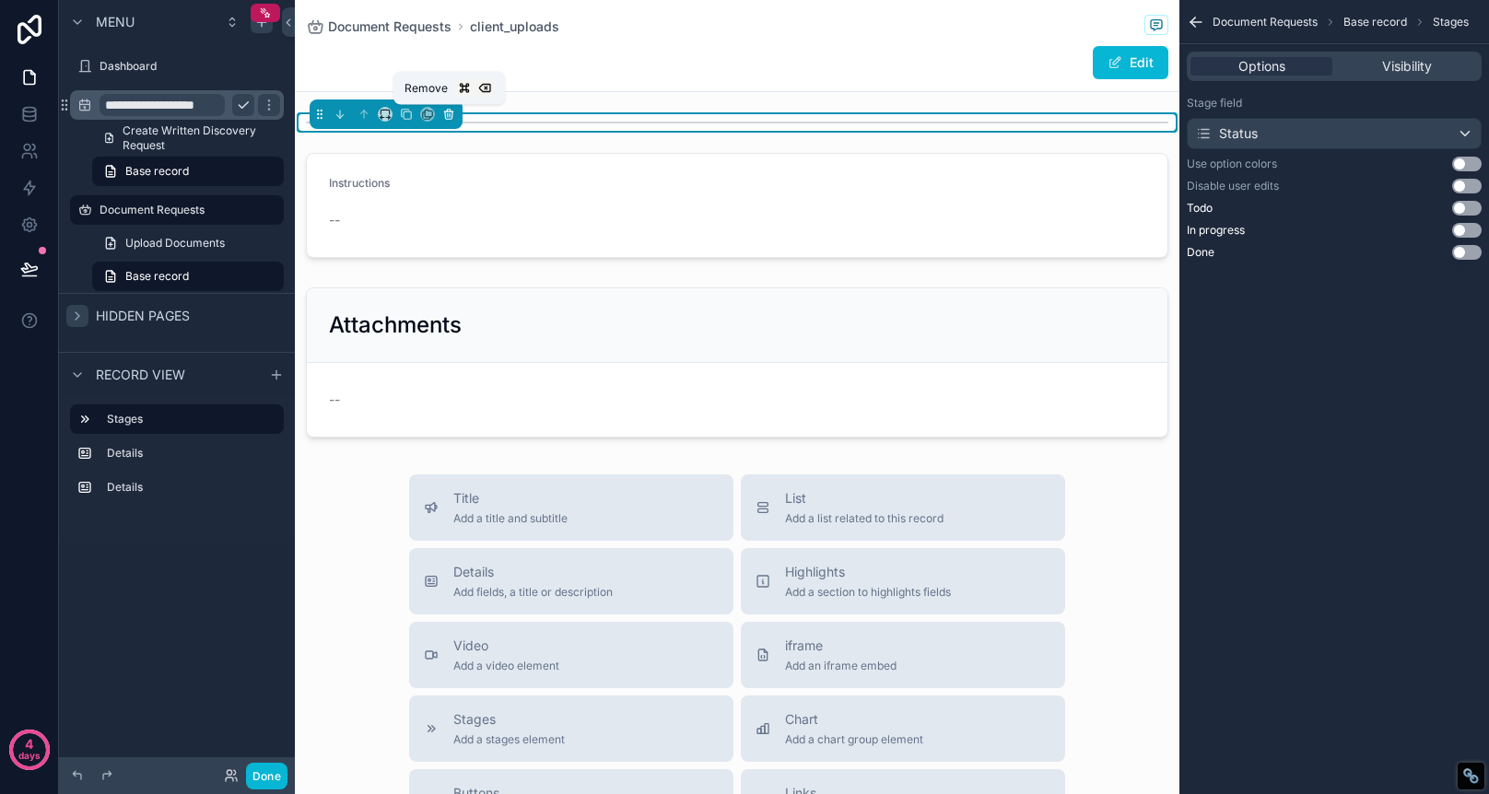
click at [451, 114] on icon "scrollable content" at bounding box center [448, 114] width 13 height 13
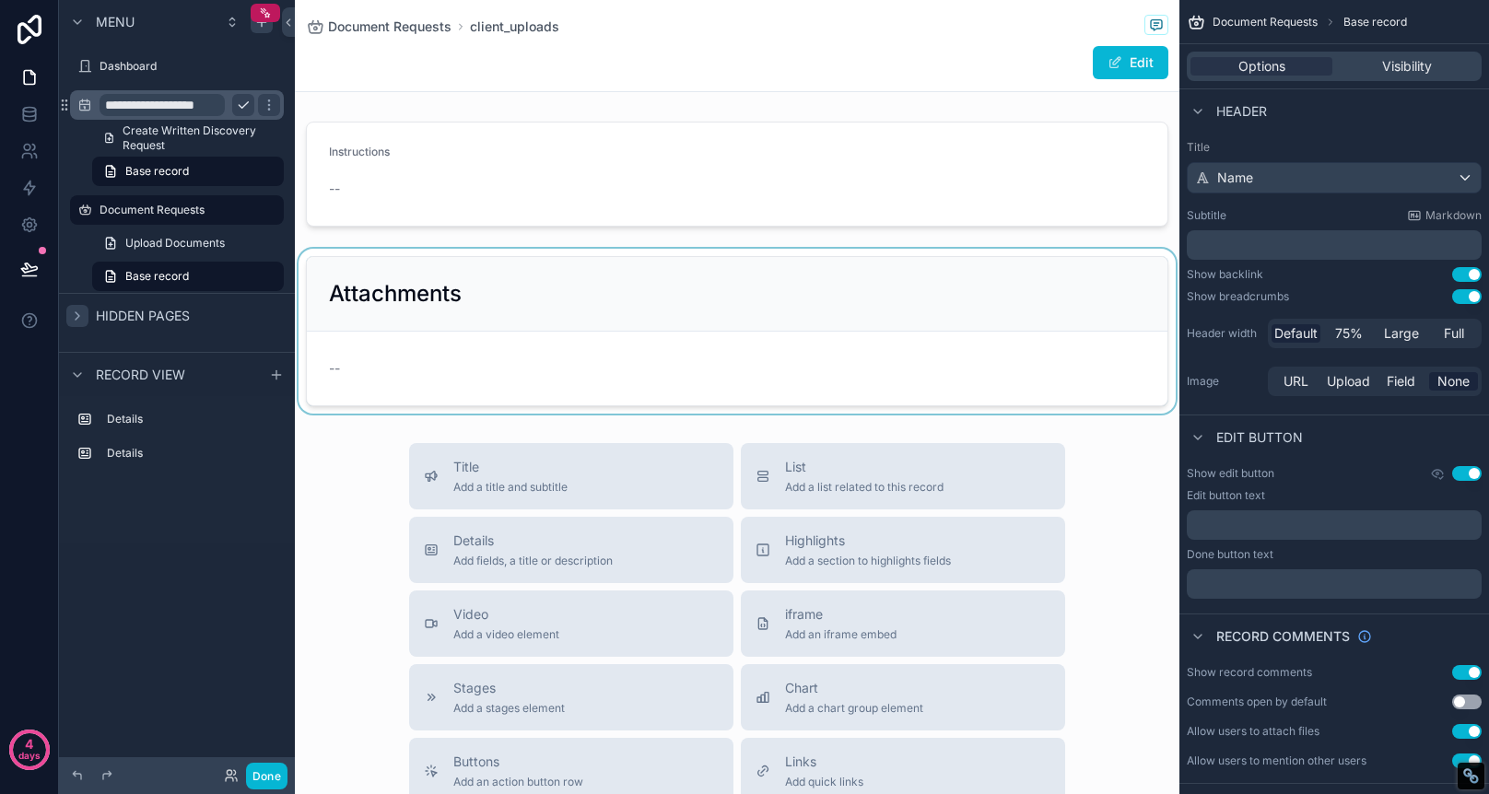
drag, startPoint x: 636, startPoint y: 481, endPoint x: 631, endPoint y: 298, distance: 183.4
click at [631, 298] on div "Document Requests client_uploads Edit Instructions -- Attachments -- Title Add …" at bounding box center [737, 623] width 885 height 1247
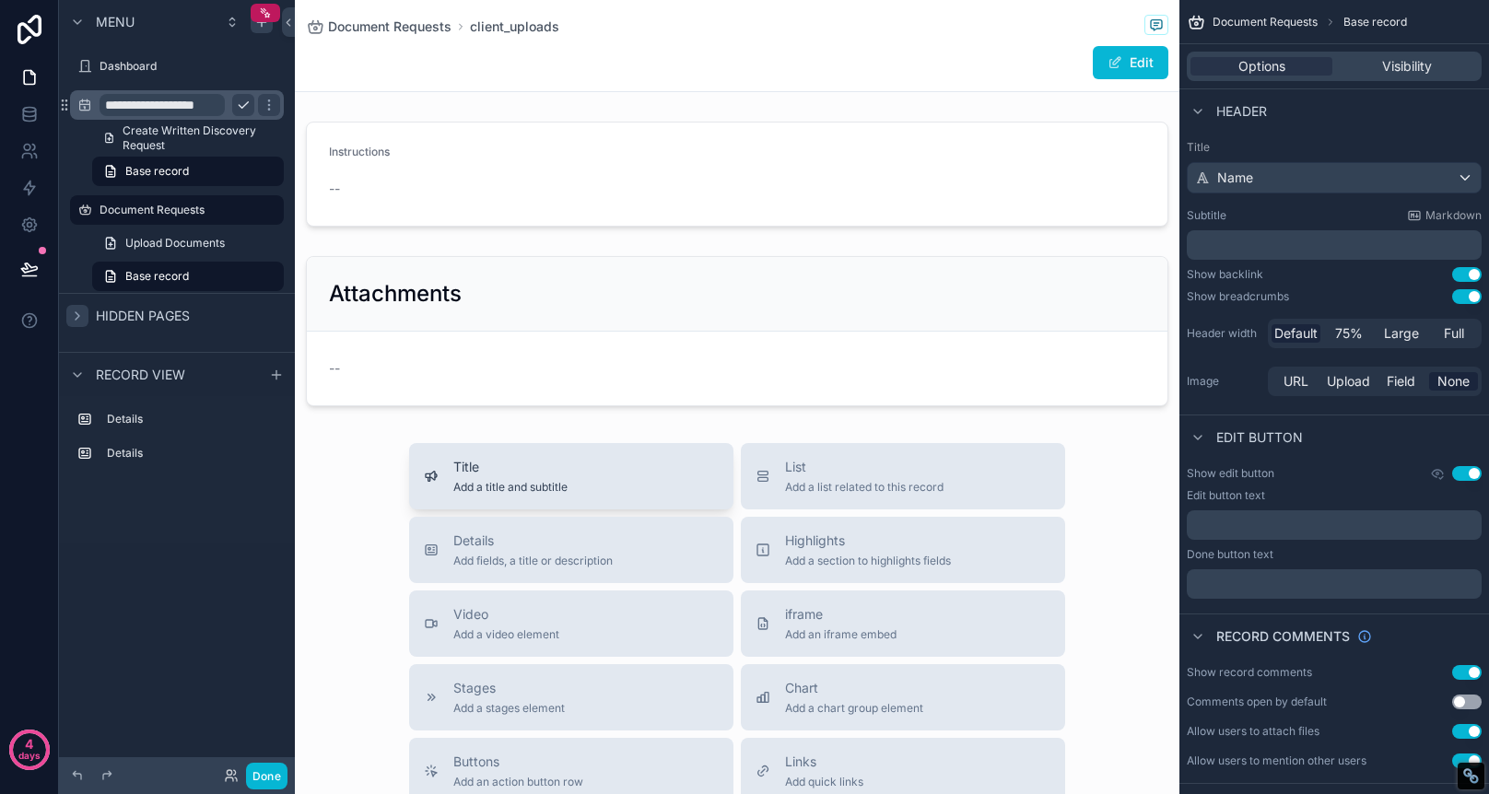
click at [497, 484] on span "Add a title and subtitle" at bounding box center [510, 487] width 114 height 15
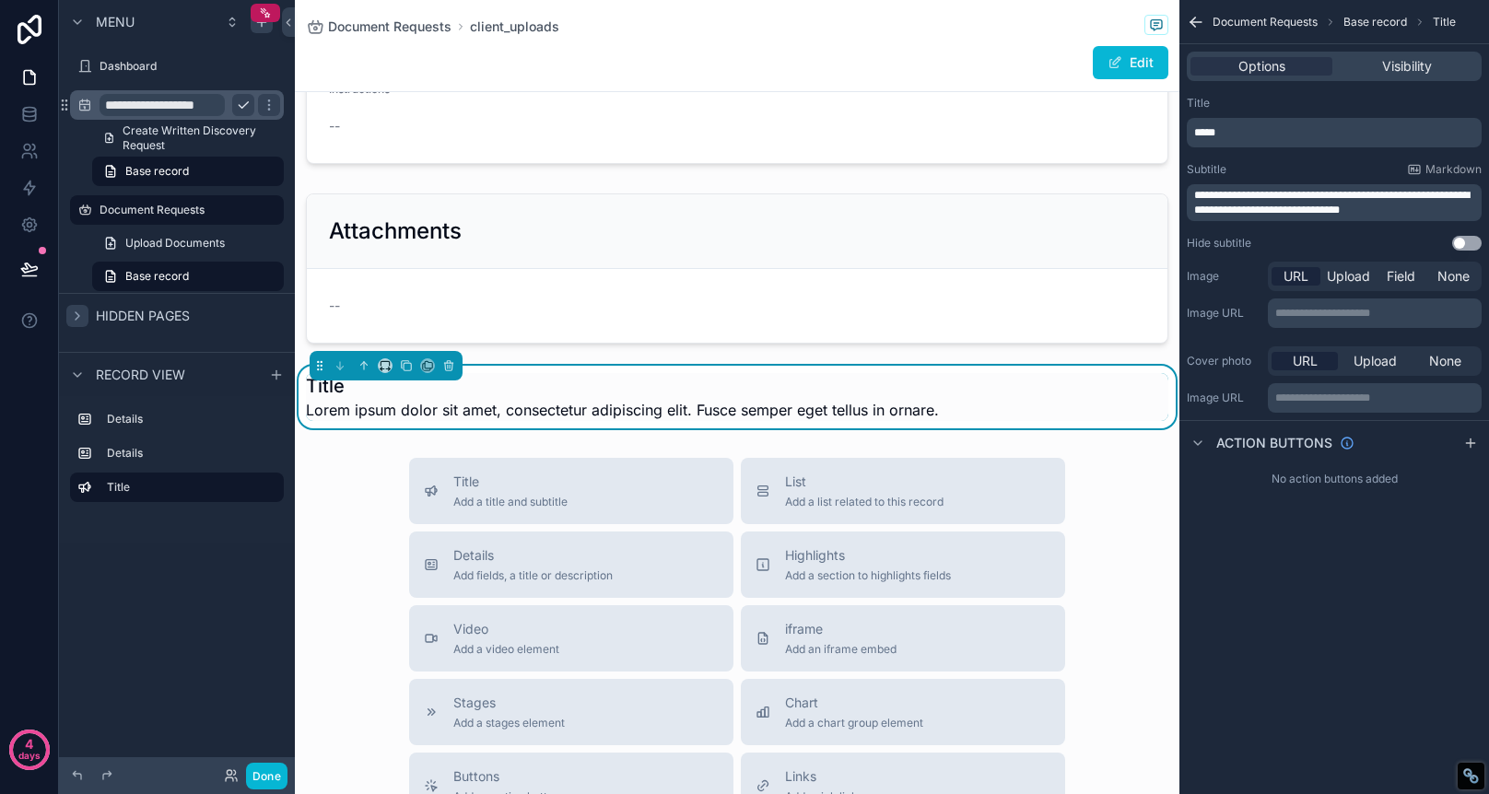
scroll to position [63, 0]
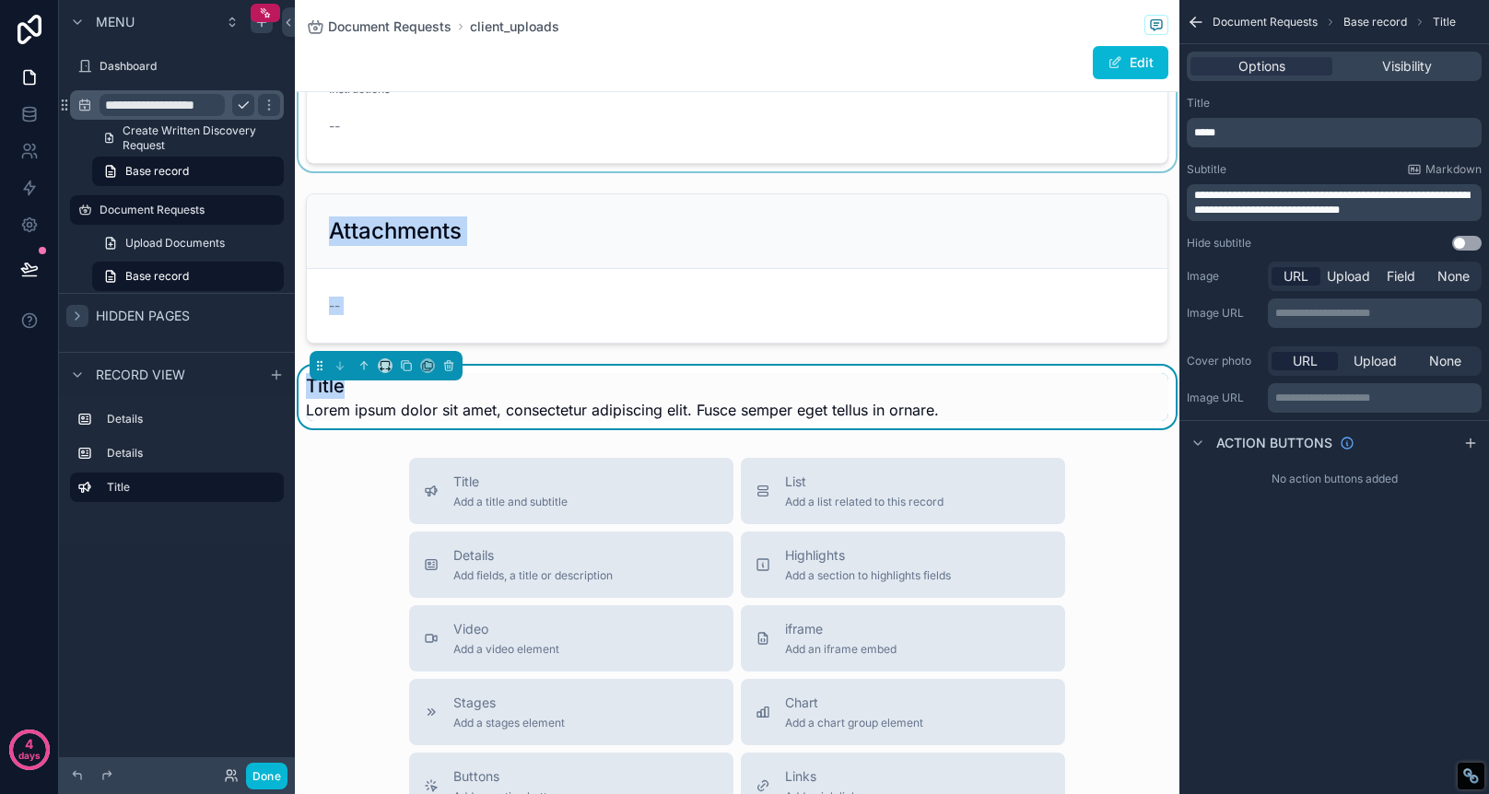
drag, startPoint x: 455, startPoint y: 393, endPoint x: 465, endPoint y: 105, distance: 288.6
click at [465, 105] on div "Instructions -- Attachments -- Title Lorem ipsum dolor sit amet, consectetur ad…" at bounding box center [737, 240] width 885 height 377
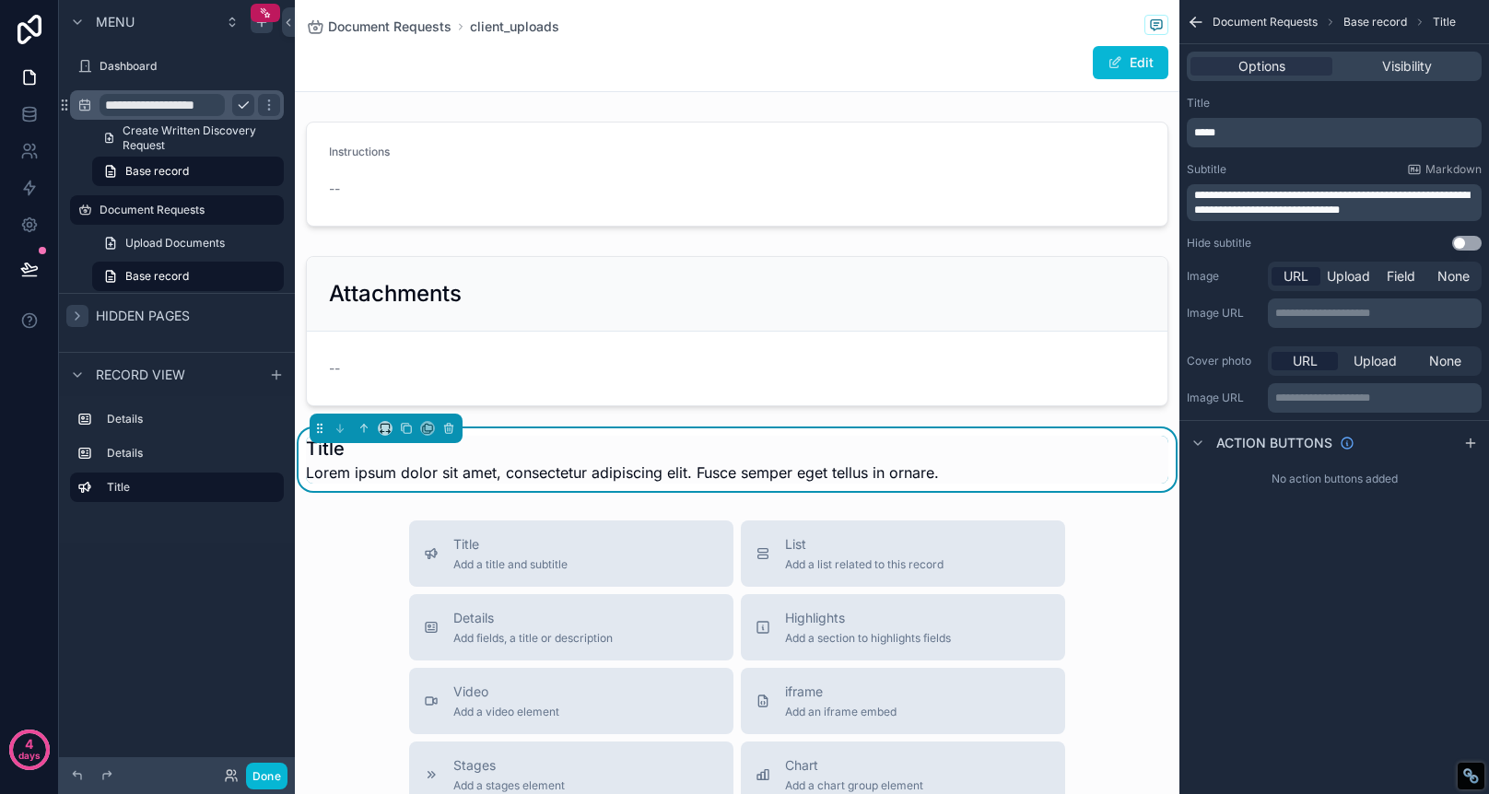
click at [452, 481] on span "Lorem ipsum dolor sit amet, consectetur adipiscing elit. Fusce semper eget tell…" at bounding box center [622, 473] width 633 height 22
click at [362, 430] on icon "scrollable content" at bounding box center [364, 428] width 13 height 13
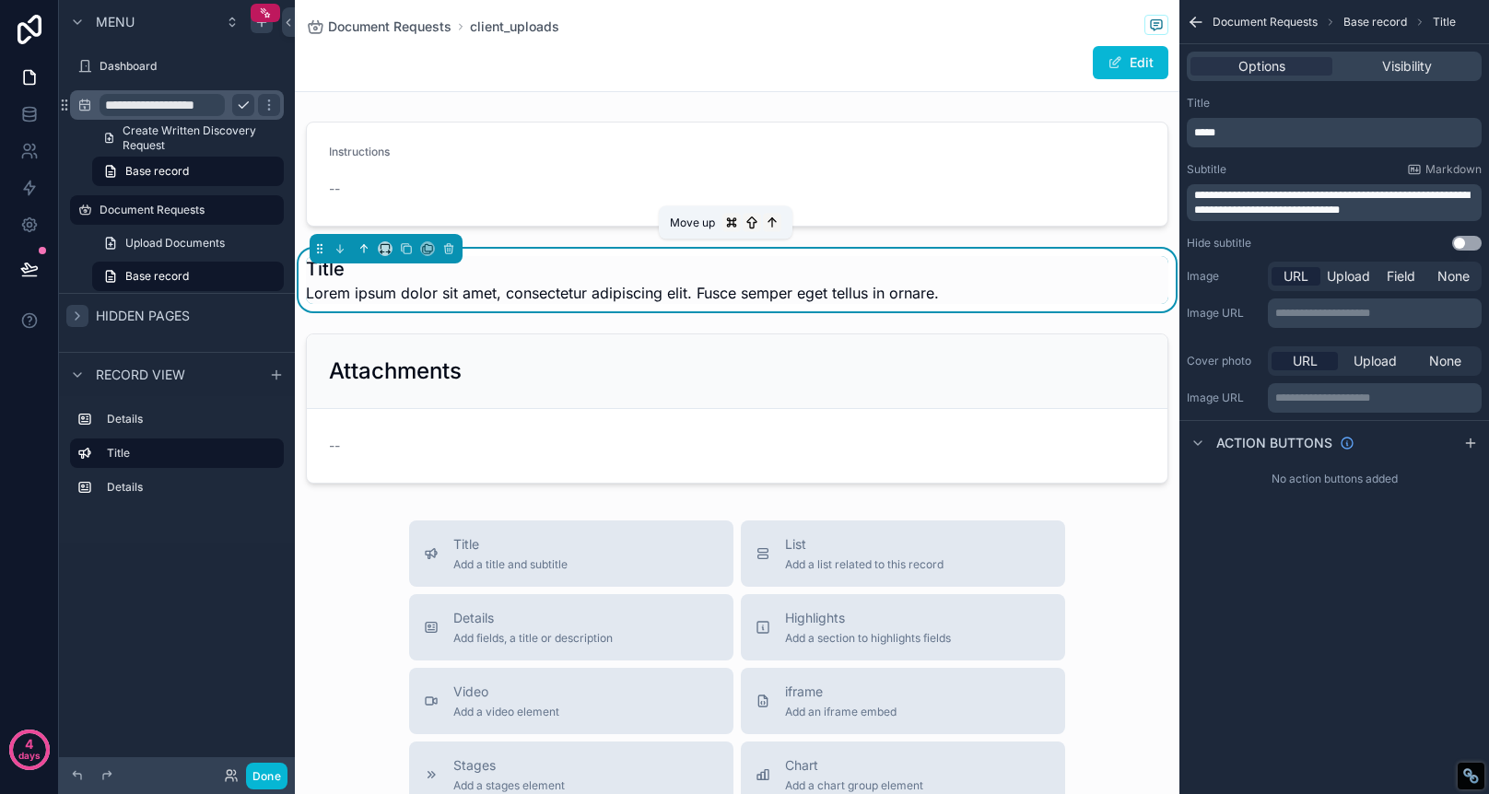
click at [359, 250] on icon "scrollable content" at bounding box center [364, 248] width 13 height 13
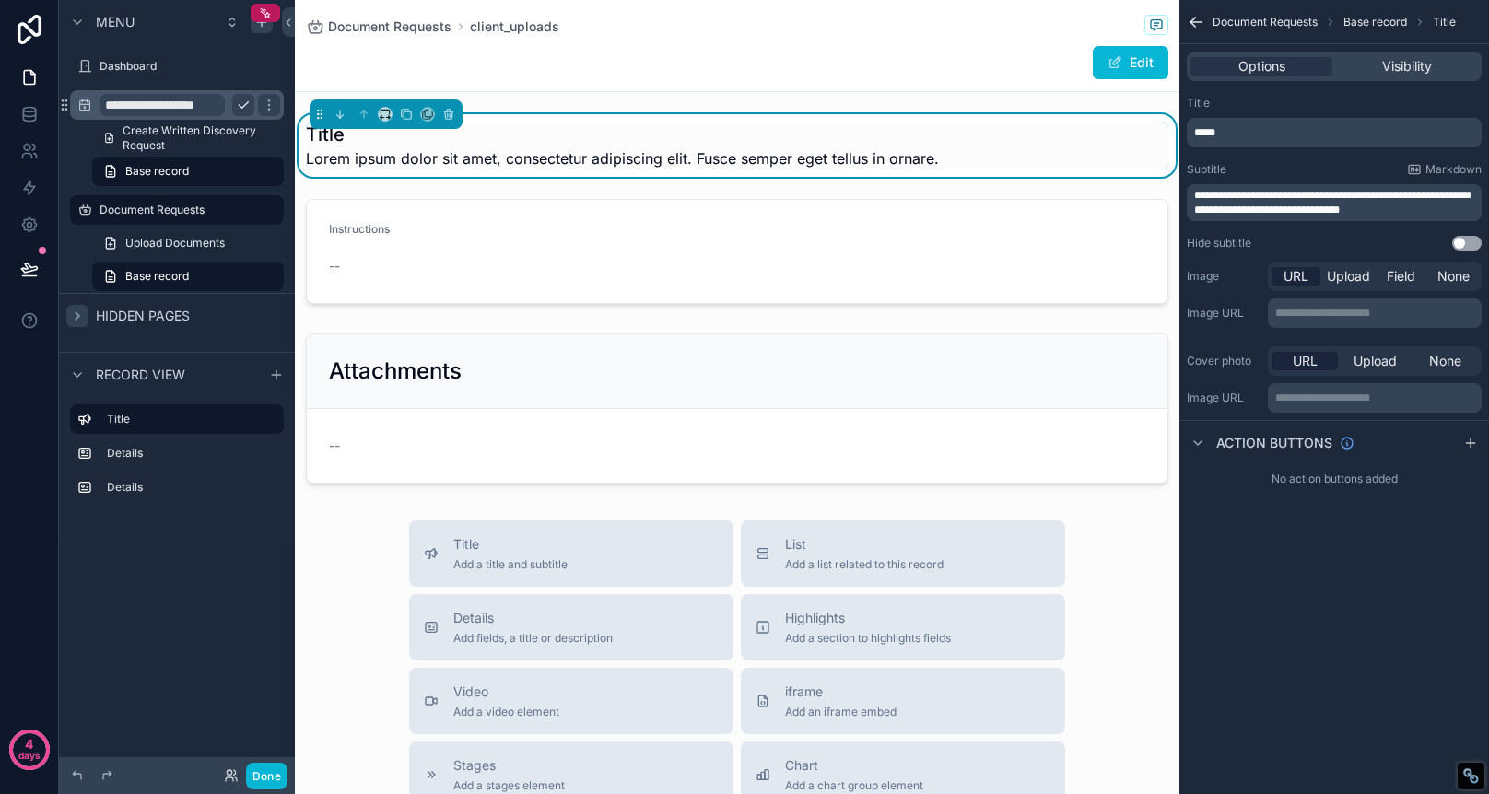
click at [337, 136] on h1 "Title" at bounding box center [622, 135] width 633 height 26
click at [361, 130] on h1 "Title" at bounding box center [622, 135] width 633 height 26
click at [1239, 125] on p "*****" at bounding box center [1336, 132] width 284 height 15
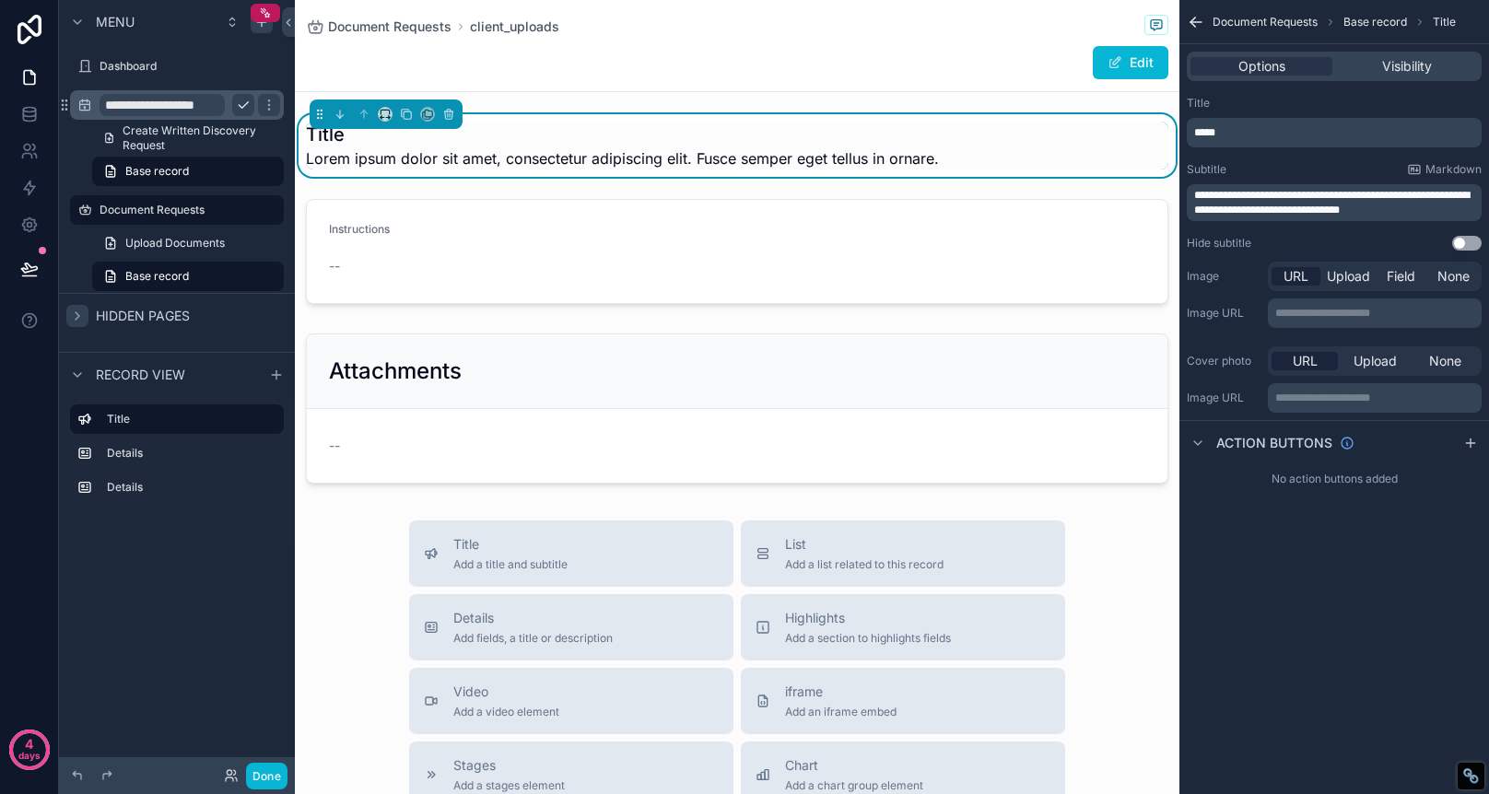
click at [1239, 125] on p "*****" at bounding box center [1336, 132] width 284 height 15
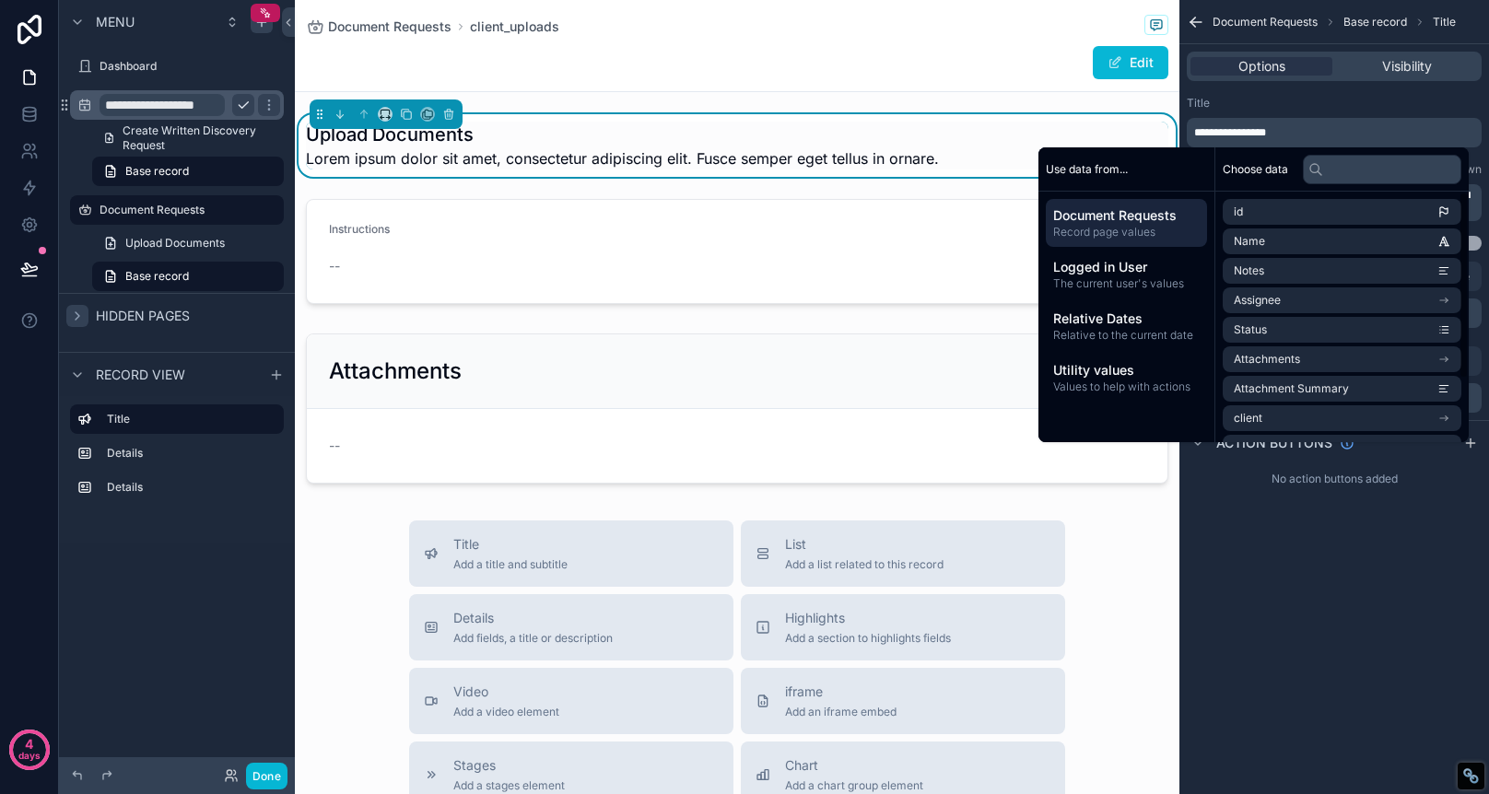
click at [896, 158] on span "Lorem ipsum dolor sit amet, consectetur adipiscing elit. Fusce semper eget tell…" at bounding box center [622, 158] width 633 height 22
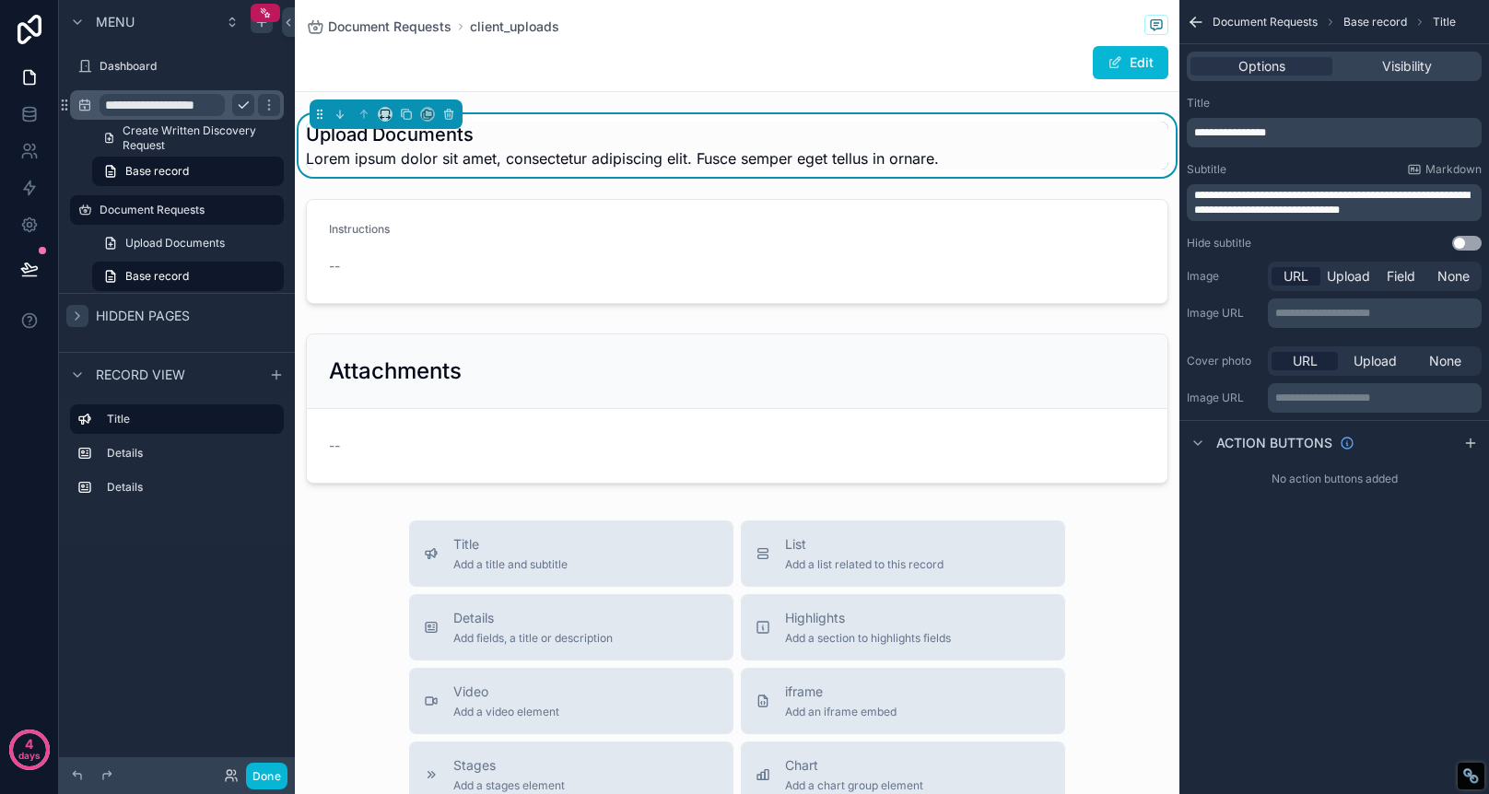
click at [939, 158] on span "Lorem ipsum dolor sit amet, consectetur adipiscing elit. Fusce semper eget tell…" at bounding box center [622, 158] width 633 height 22
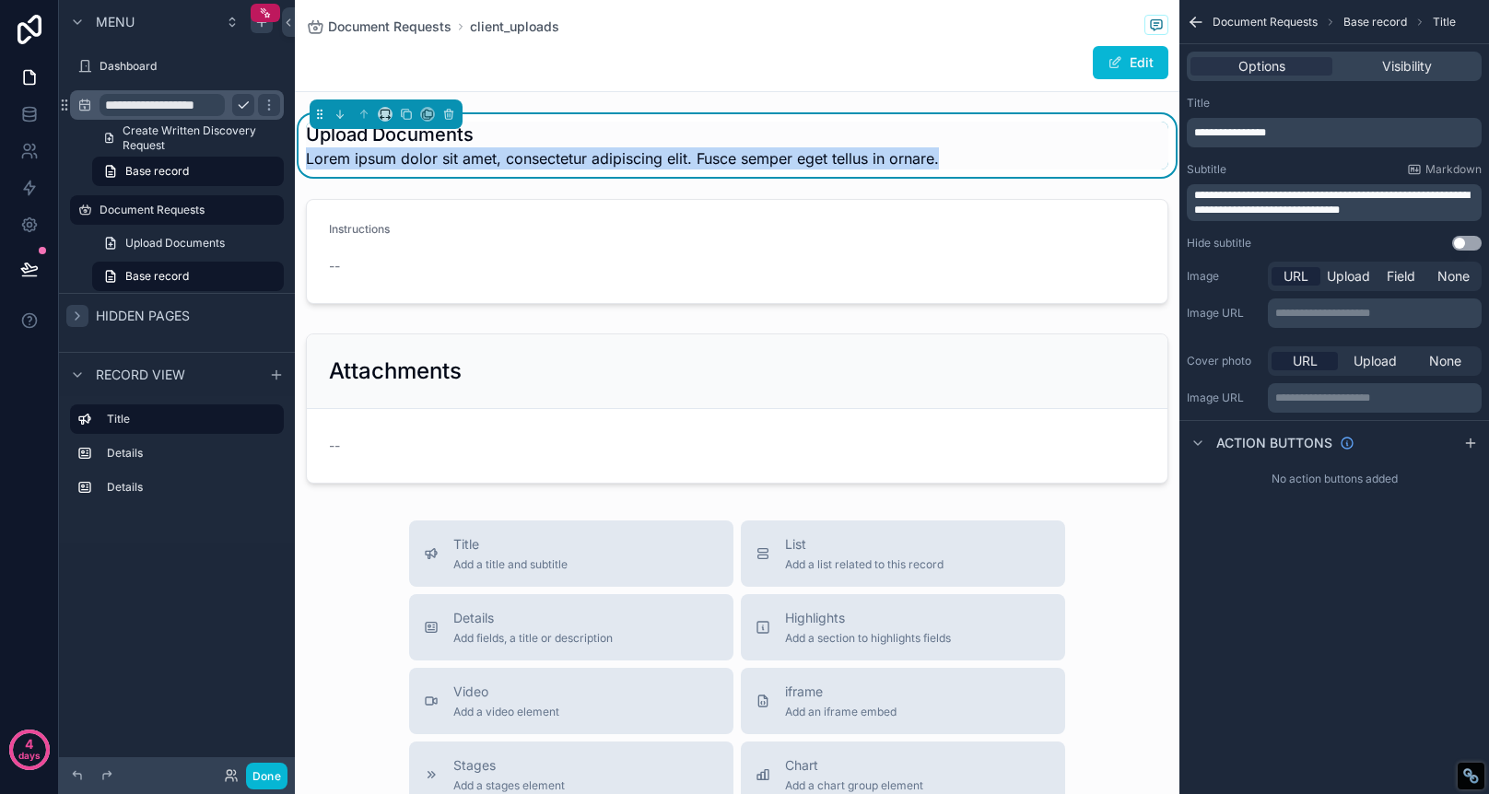
click at [939, 158] on span "Lorem ipsum dolor sit amet, consectetur adipiscing elit. Fusce semper eget tell…" at bounding box center [622, 158] width 633 height 22
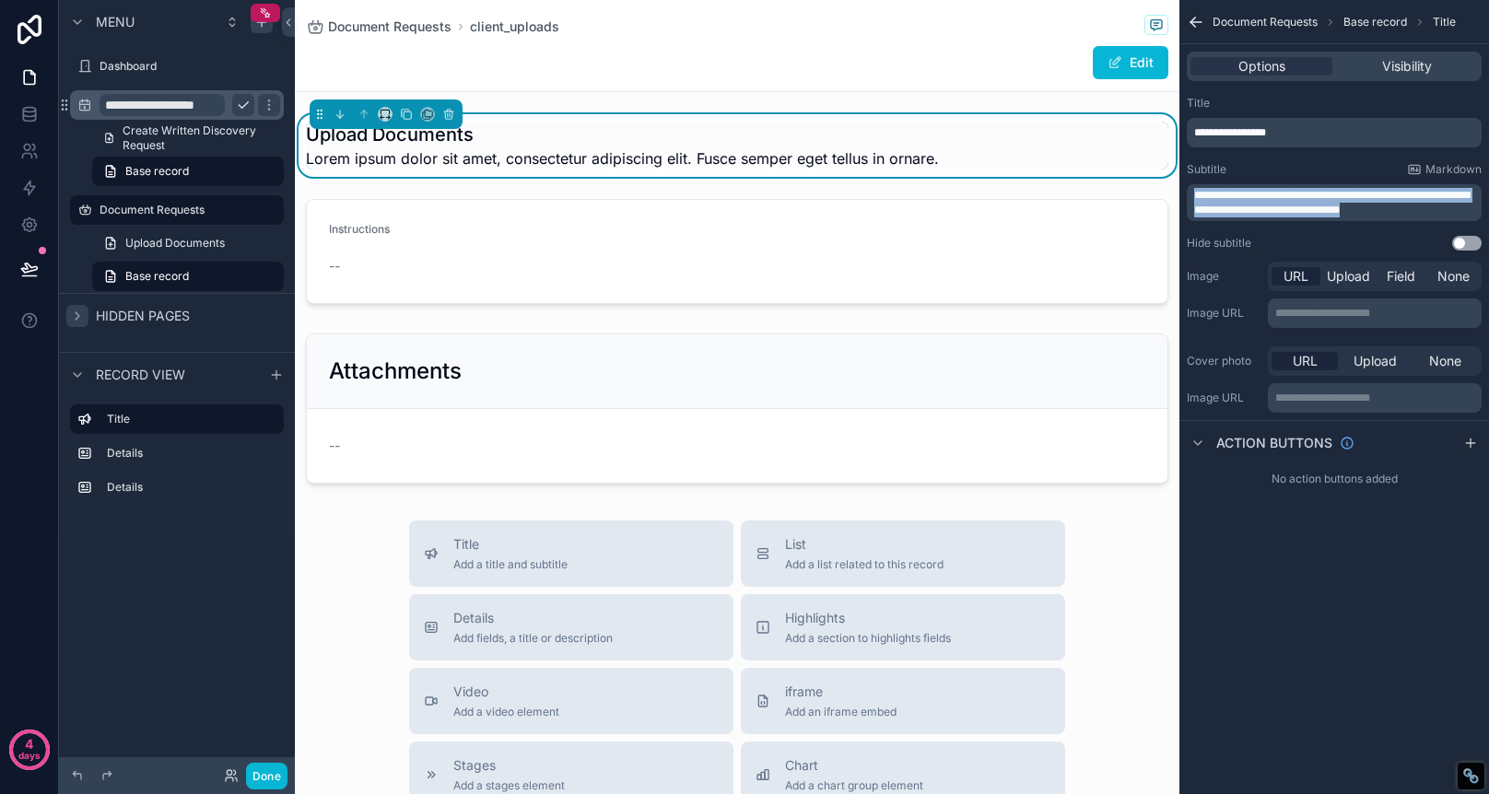
drag, startPoint x: 1410, startPoint y: 211, endPoint x: 1148, endPoint y: 160, distance: 266.6
click at [1148, 160] on div "**********" at bounding box center [892, 397] width 1194 height 794
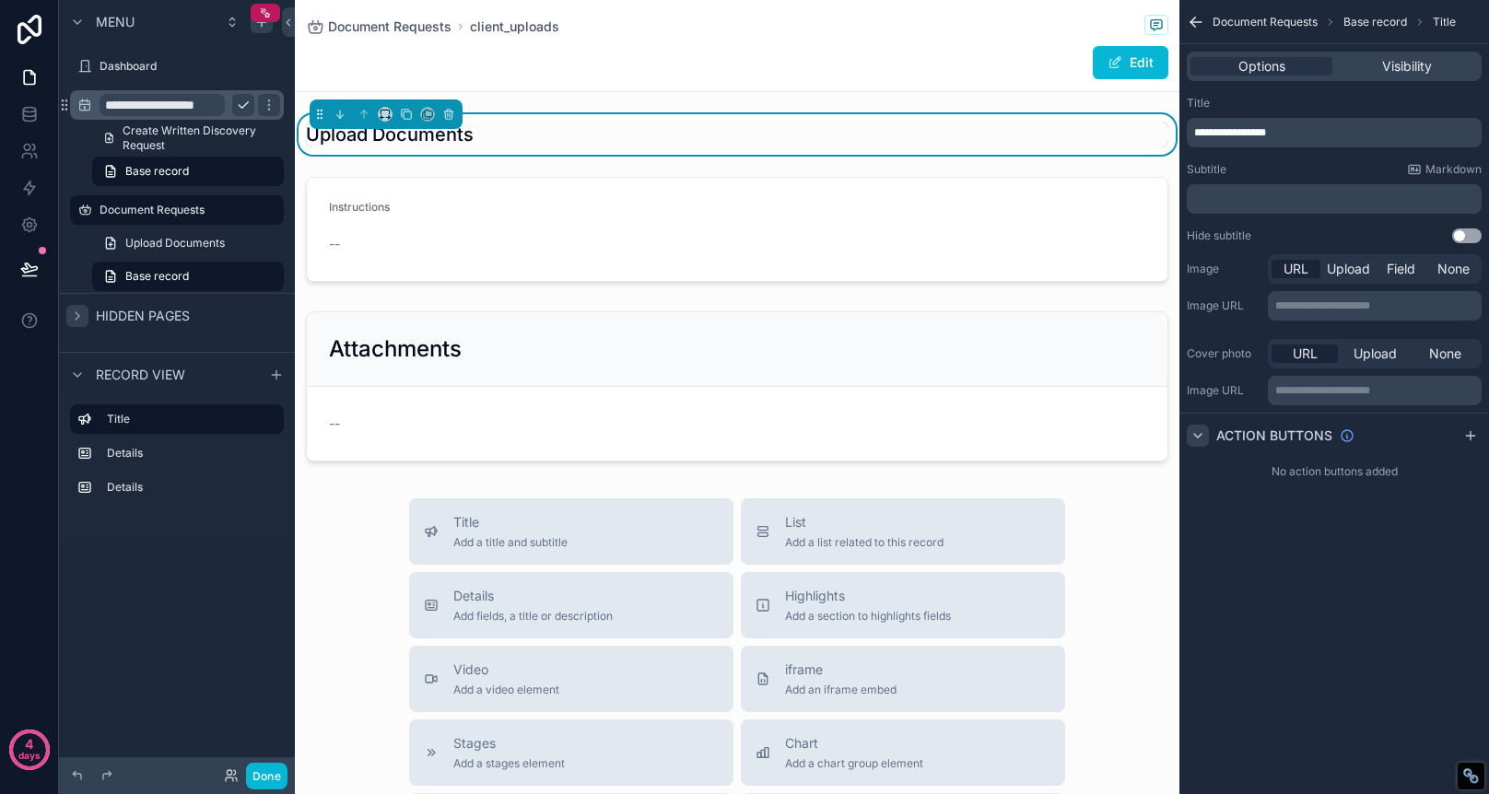
click at [1198, 430] on icon "scrollable content" at bounding box center [1198, 436] width 15 height 15
click at [1198, 438] on icon "scrollable content" at bounding box center [1198, 436] width 15 height 15
click at [1145, 64] on button "Edit" at bounding box center [1131, 62] width 76 height 33
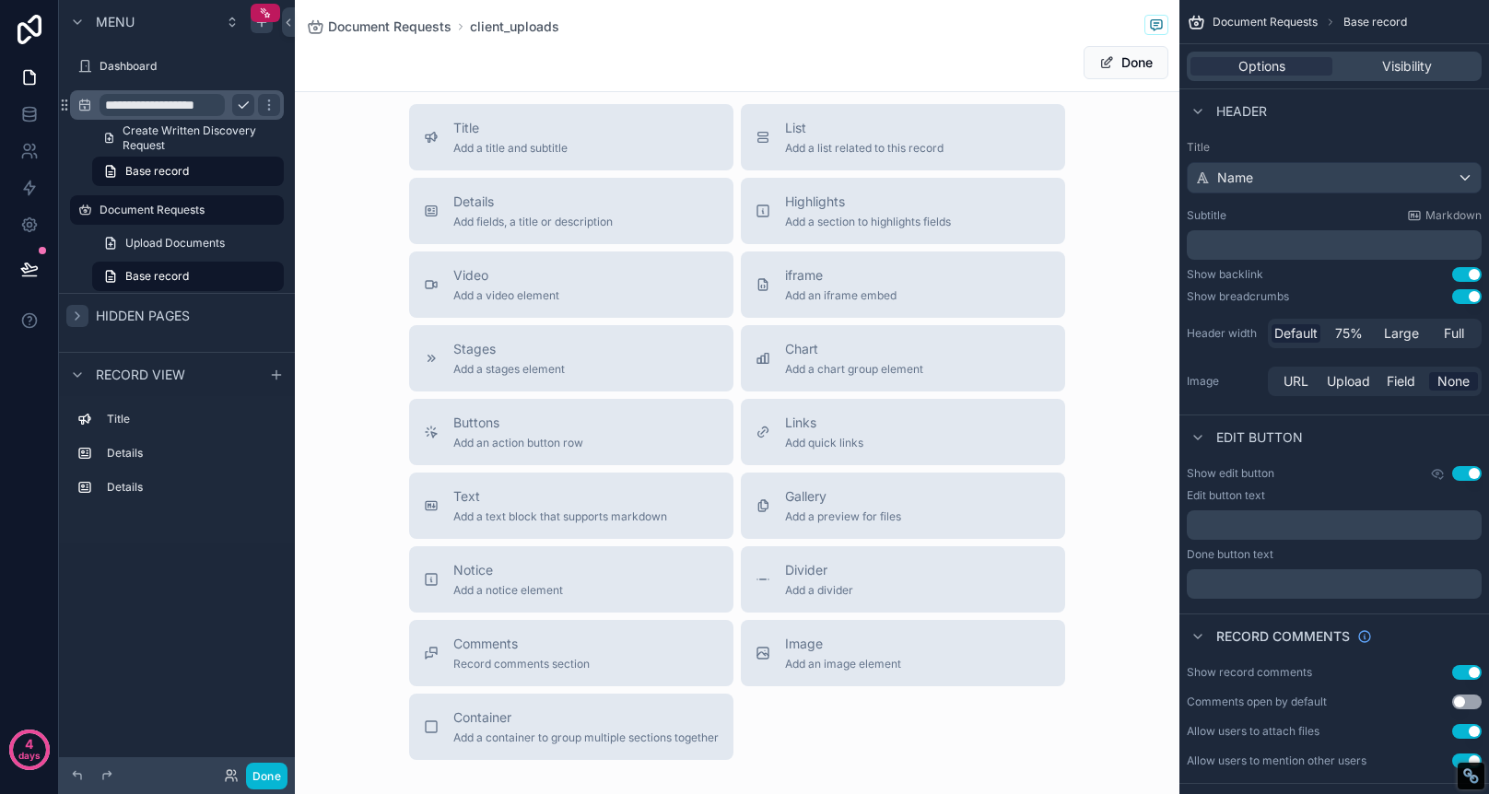
scroll to position [473, 0]
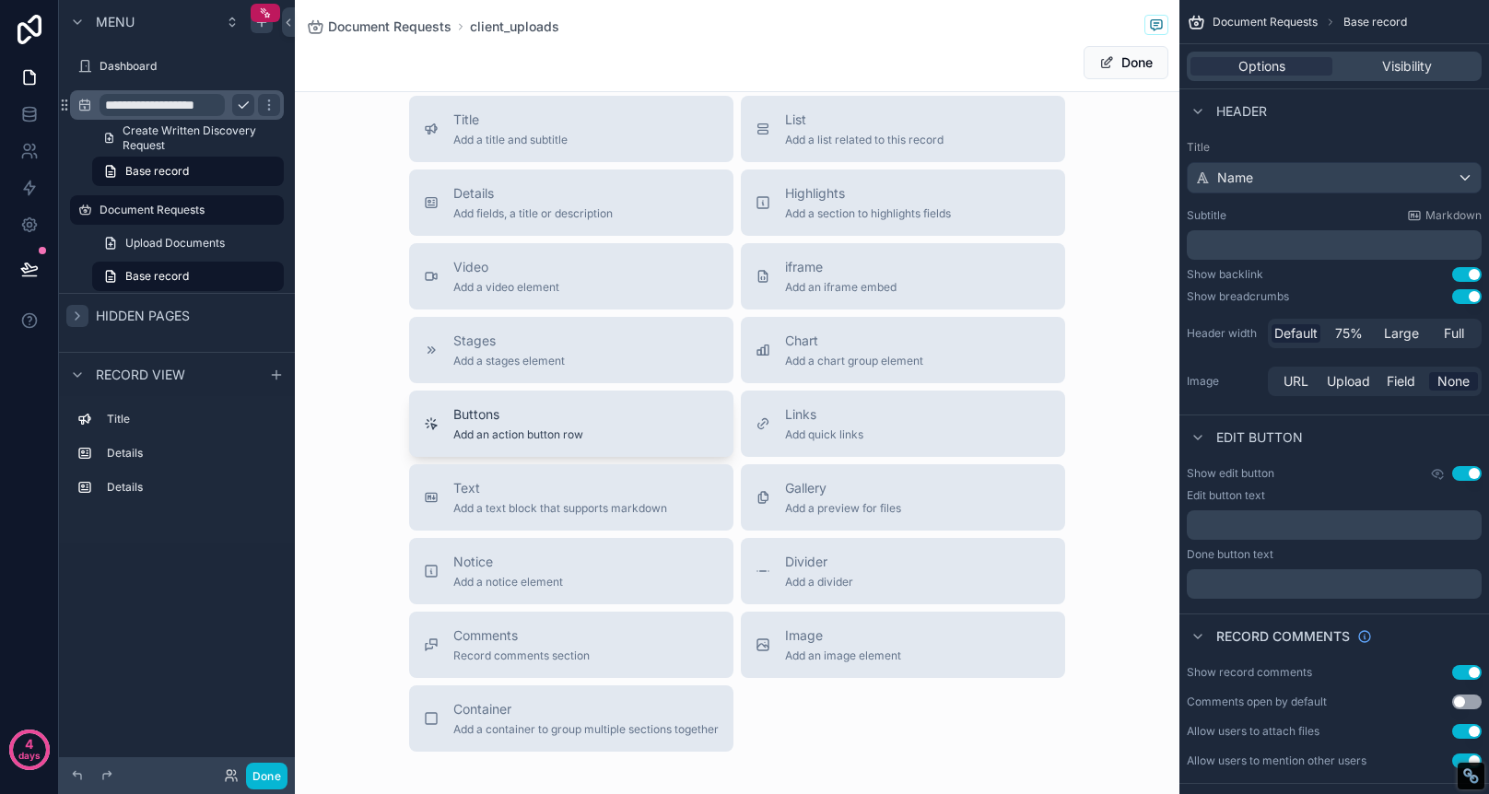
click at [572, 410] on span "Buttons" at bounding box center [518, 414] width 130 height 18
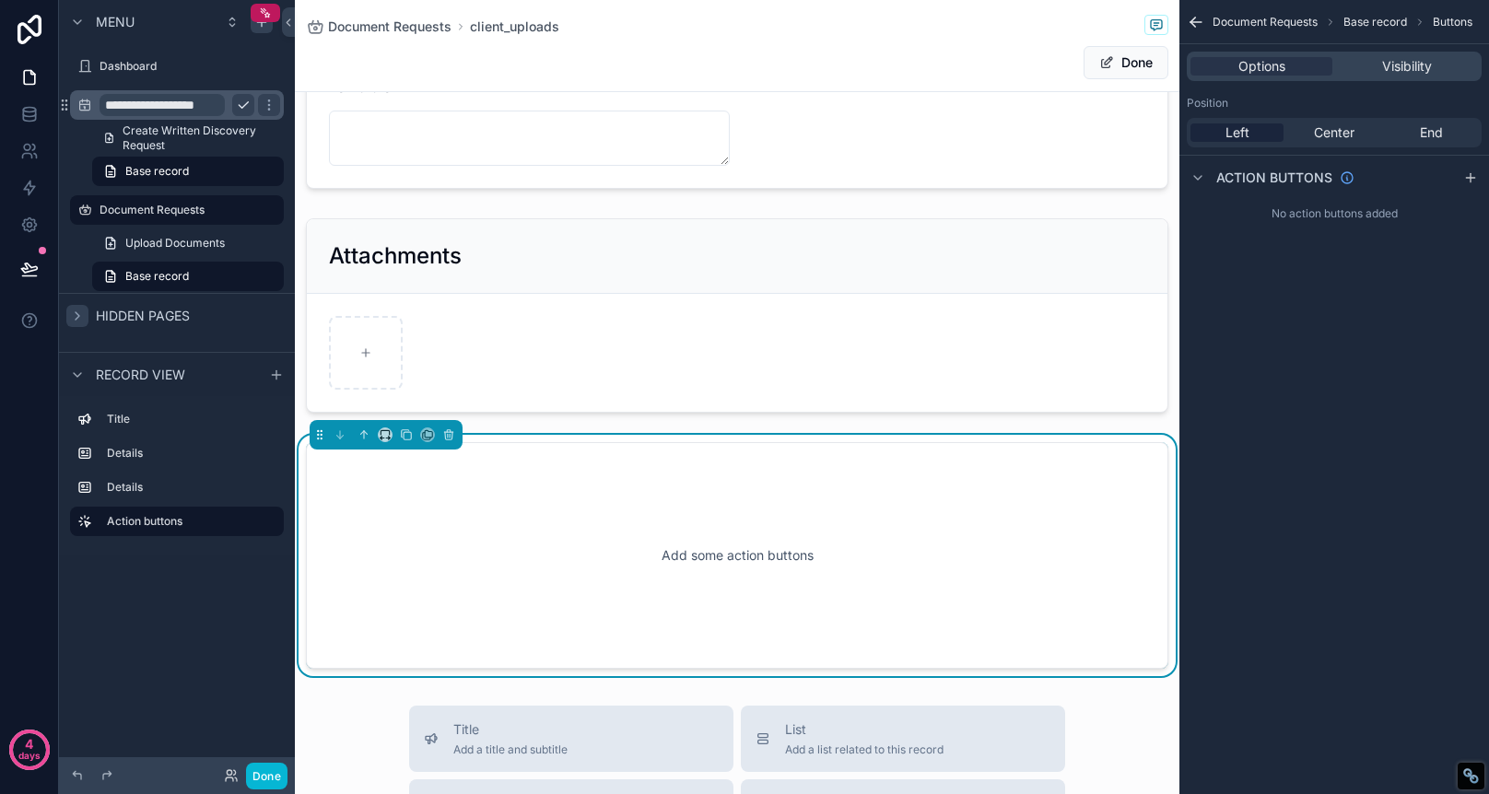
scroll to position [150, 0]
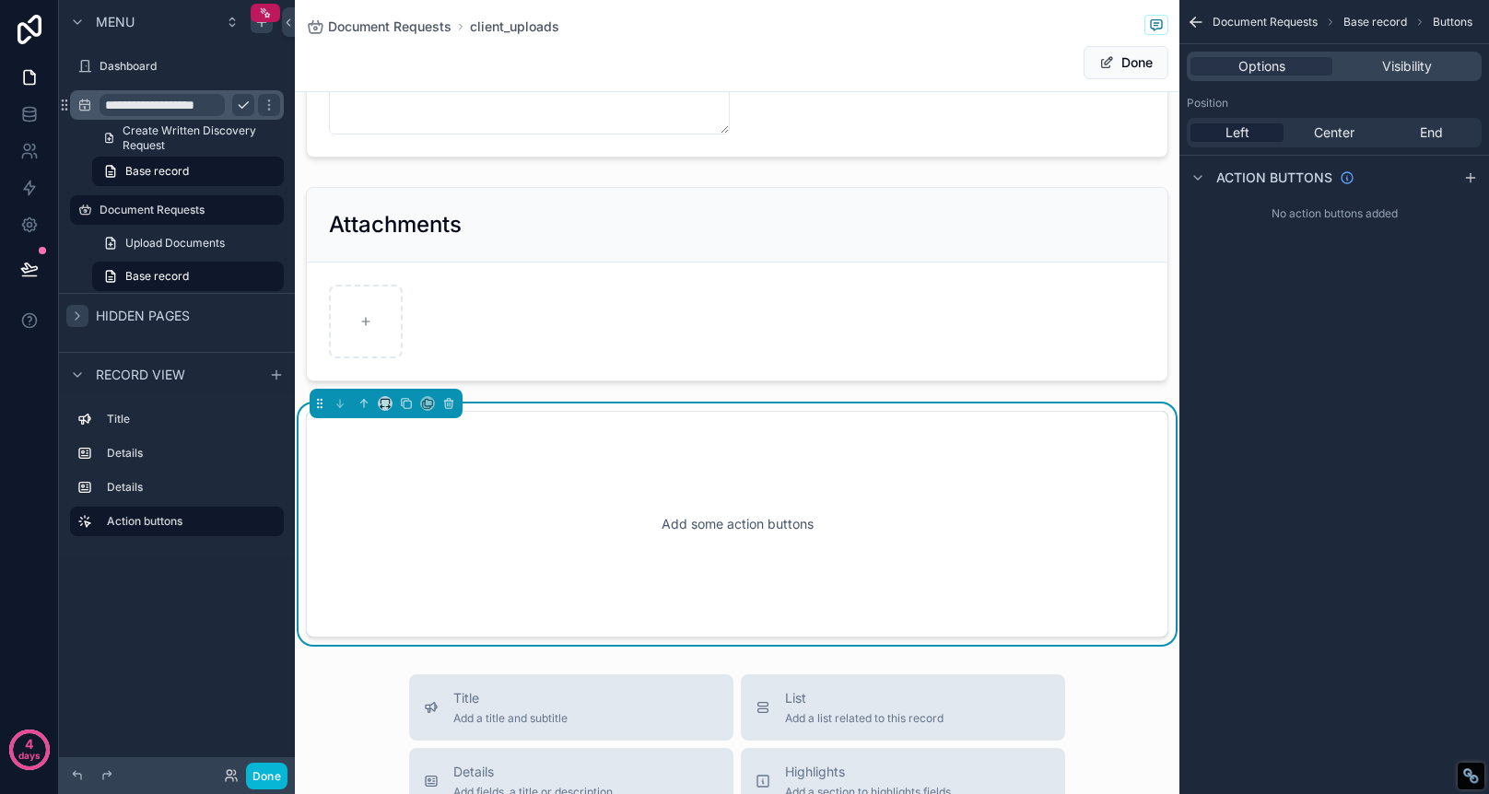
click at [825, 519] on div "Add some action buttons" at bounding box center [737, 524] width 802 height 166
click at [1425, 133] on span "End" at bounding box center [1431, 132] width 23 height 18
click at [1473, 178] on icon "scrollable content" at bounding box center [1470, 177] width 15 height 15
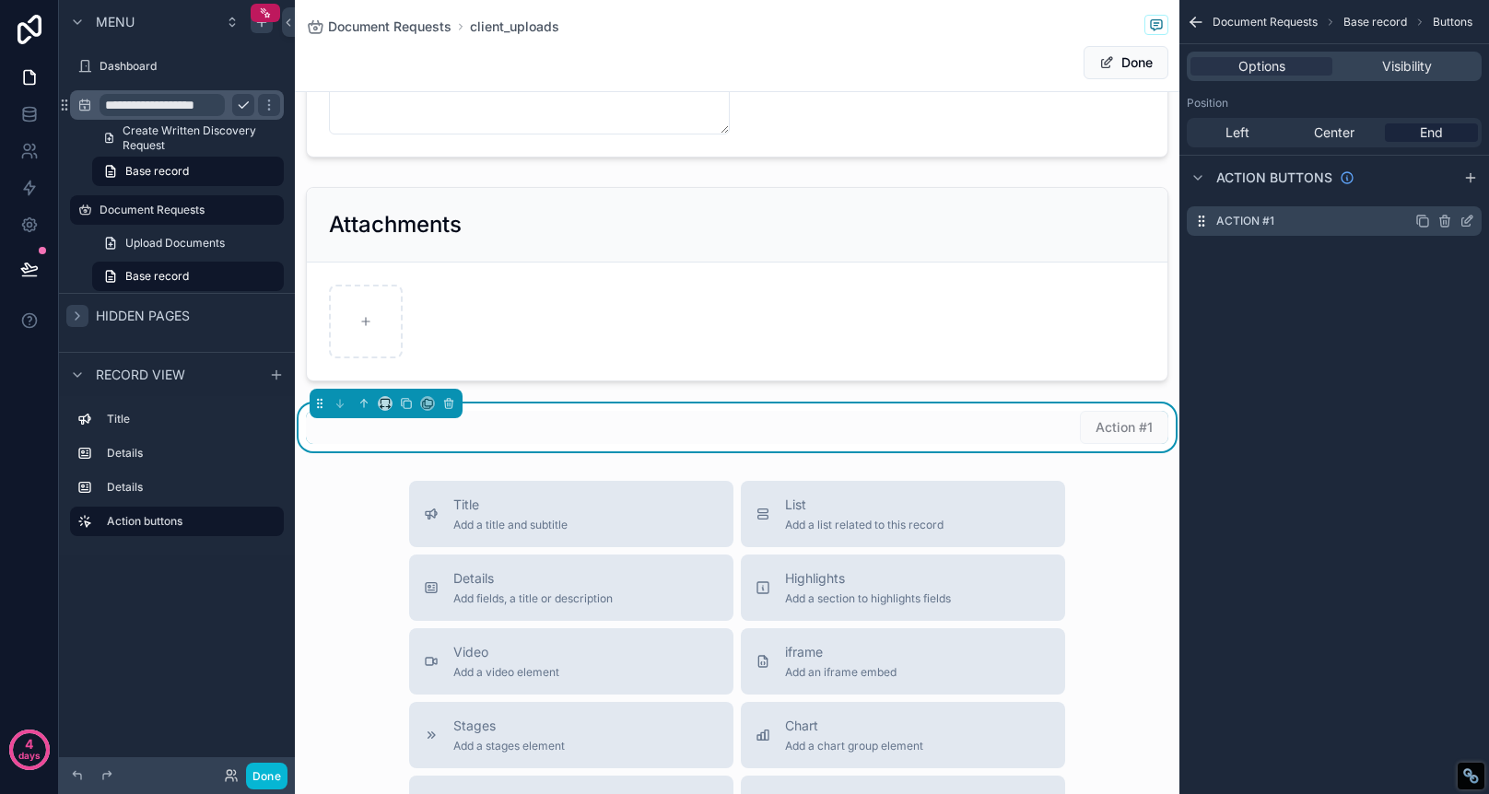
click at [1351, 215] on div "Action #1" at bounding box center [1334, 220] width 295 height 29
click at [1276, 225] on div "Action #1" at bounding box center [1334, 220] width 295 height 29
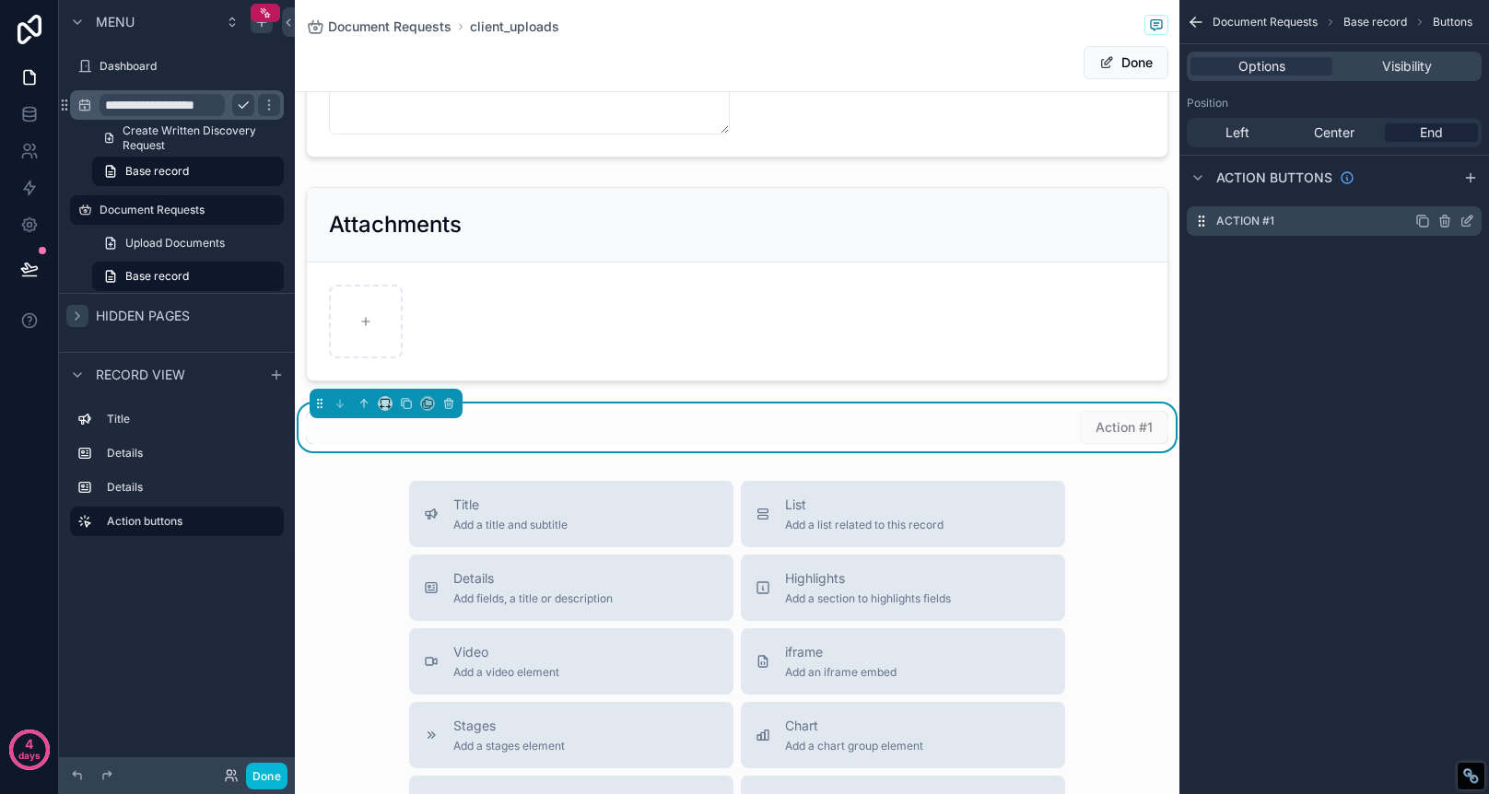
click at [1469, 220] on icon "scrollable content" at bounding box center [1468, 219] width 7 height 7
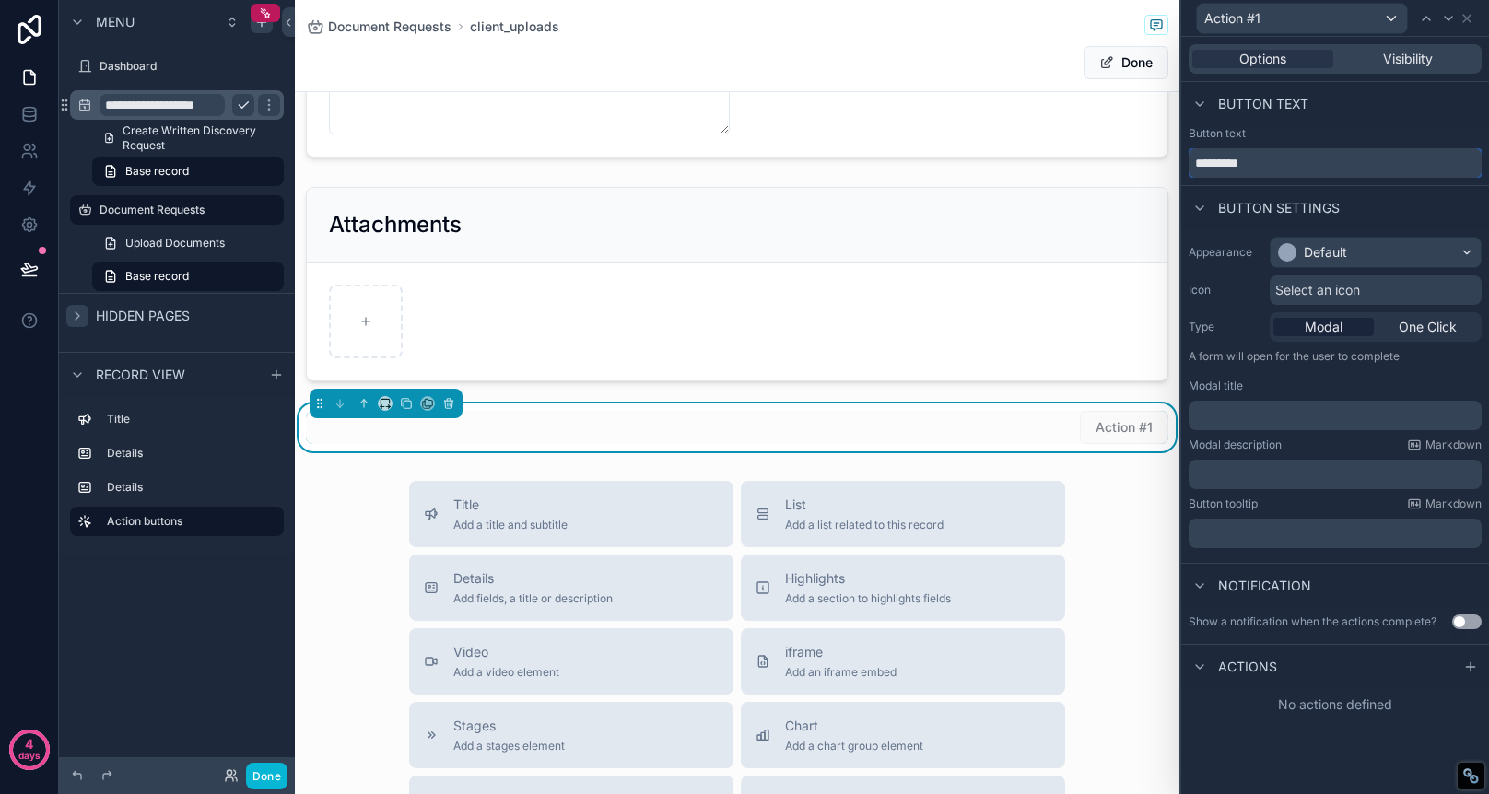
click at [1292, 159] on input "*********" at bounding box center [1335, 162] width 293 height 29
type input "**********"
click at [1428, 325] on span "One Click" at bounding box center [1428, 327] width 58 height 18
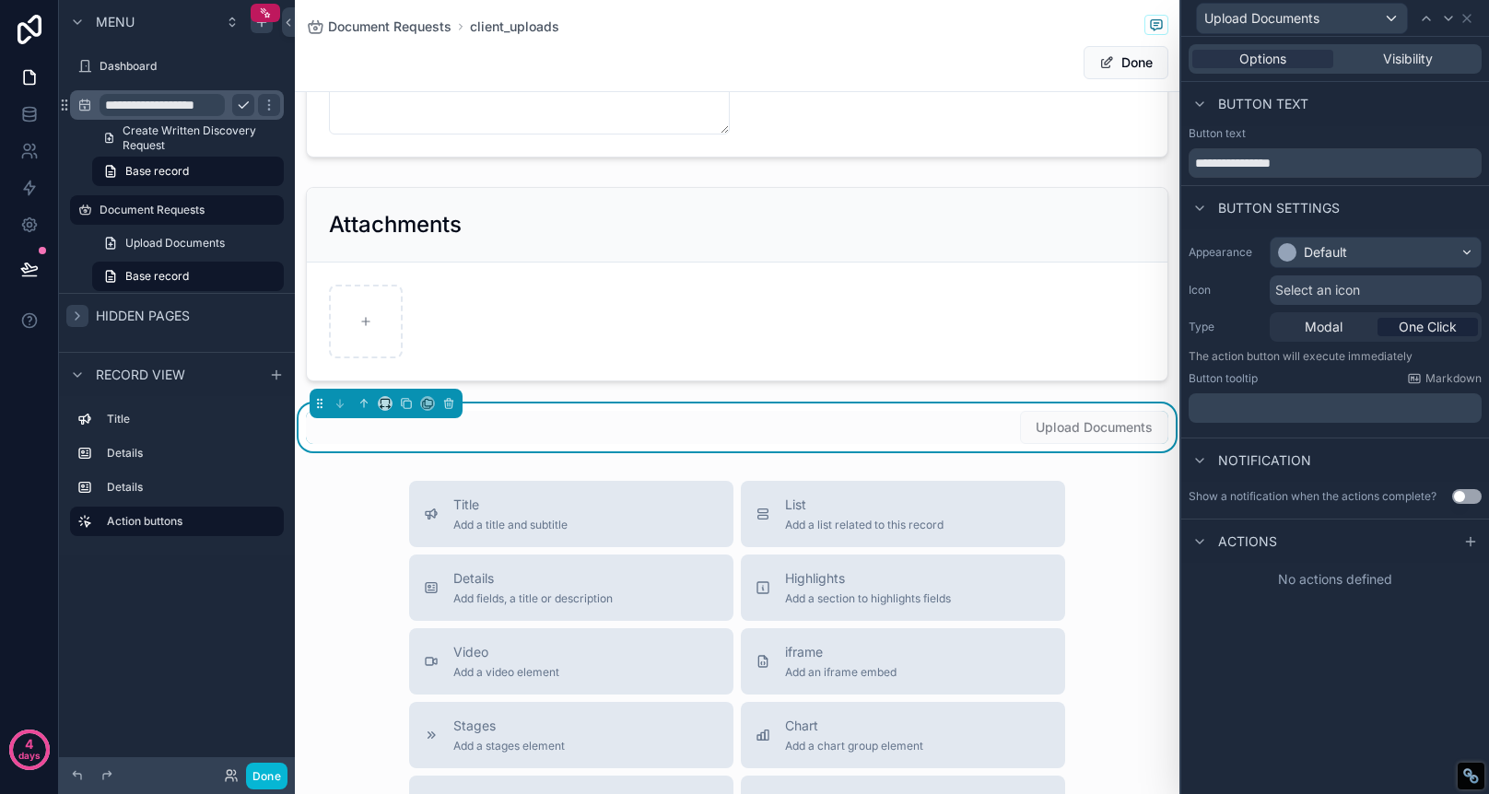
click at [1437, 412] on p "﻿" at bounding box center [1337, 408] width 282 height 18
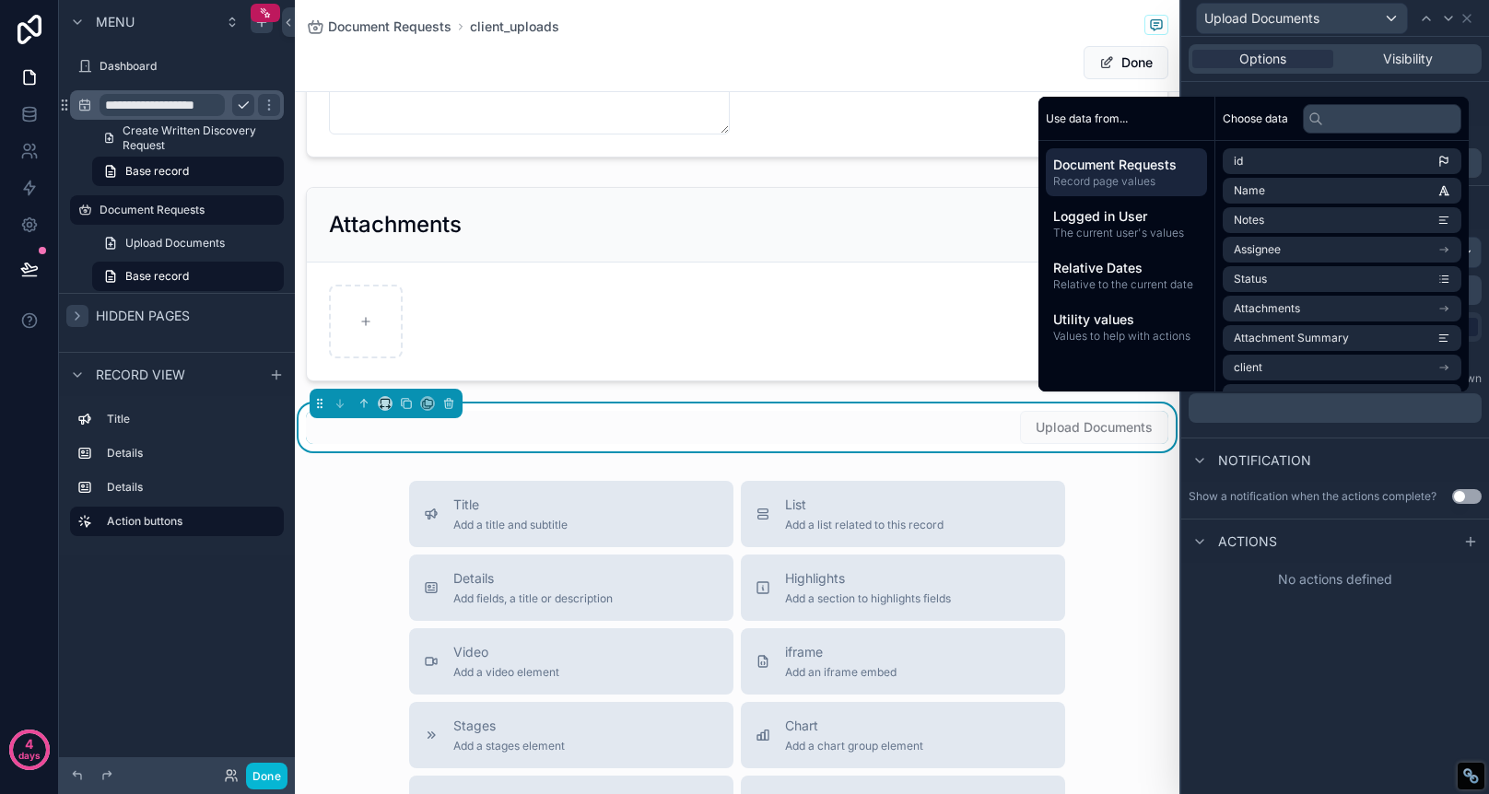
click at [1471, 499] on button "Use setting" at bounding box center [1466, 496] width 29 height 15
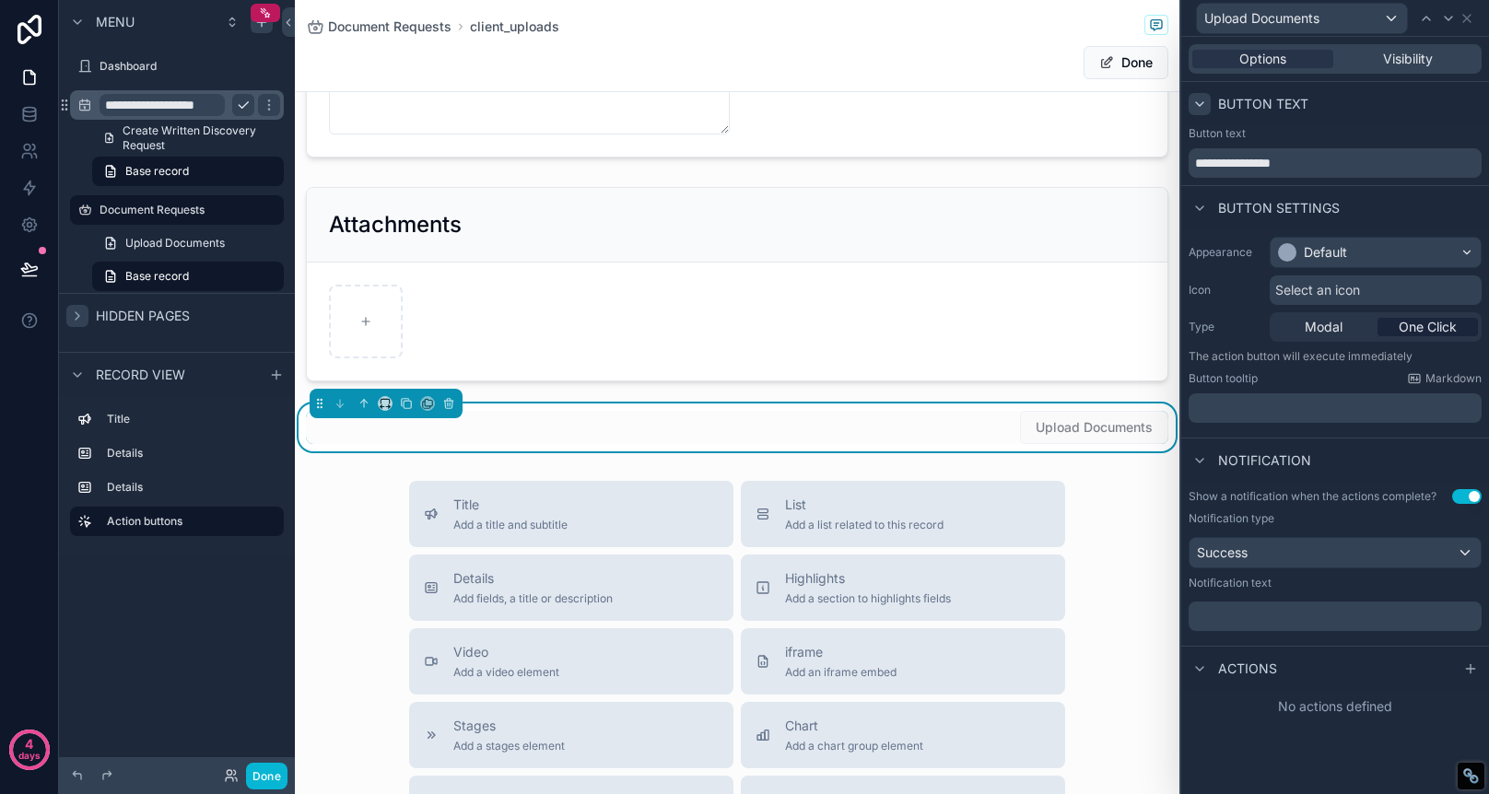
click at [1203, 102] on icon at bounding box center [1199, 104] width 7 height 4
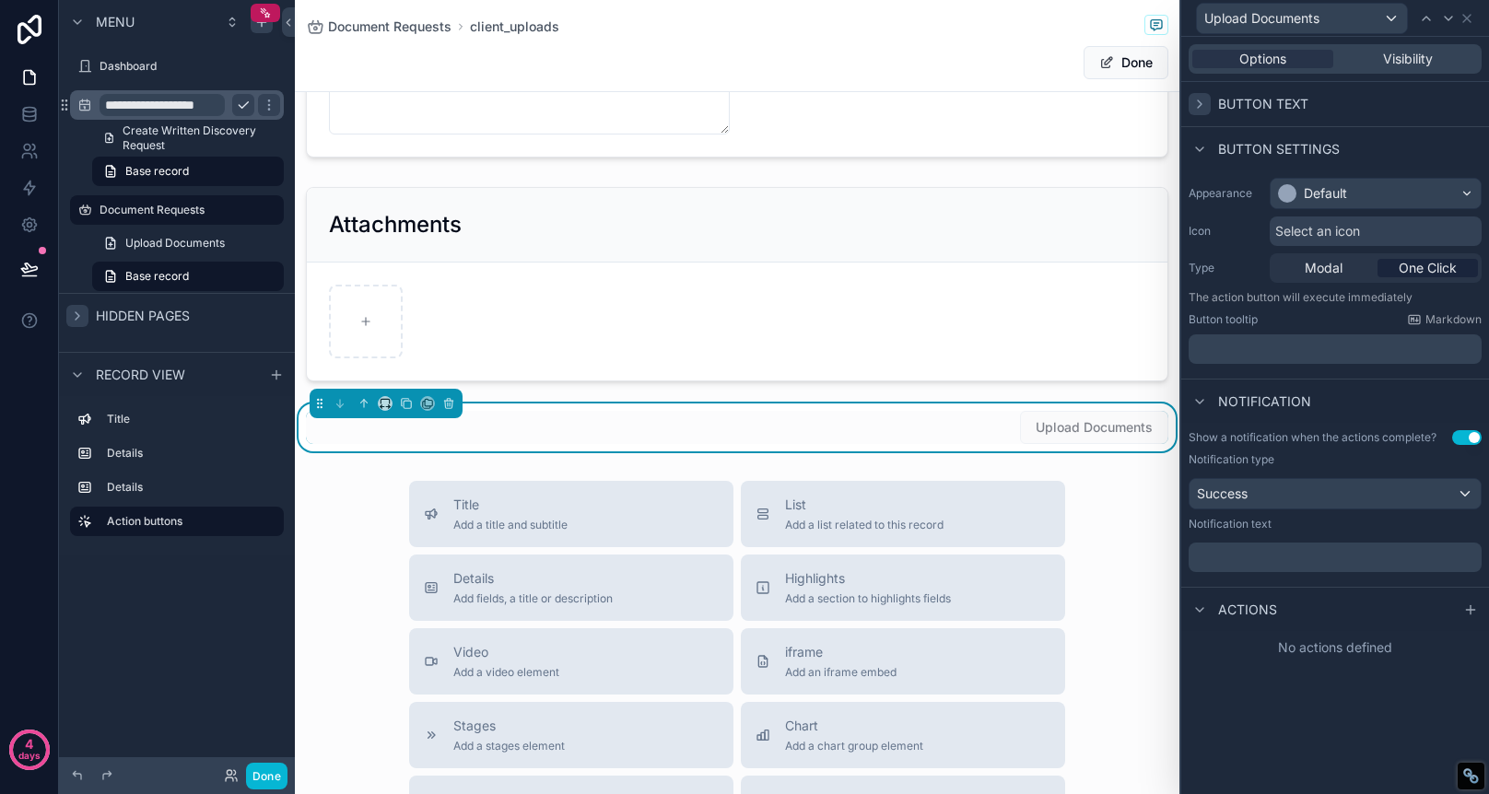
click at [1203, 101] on icon at bounding box center [1199, 104] width 15 height 15
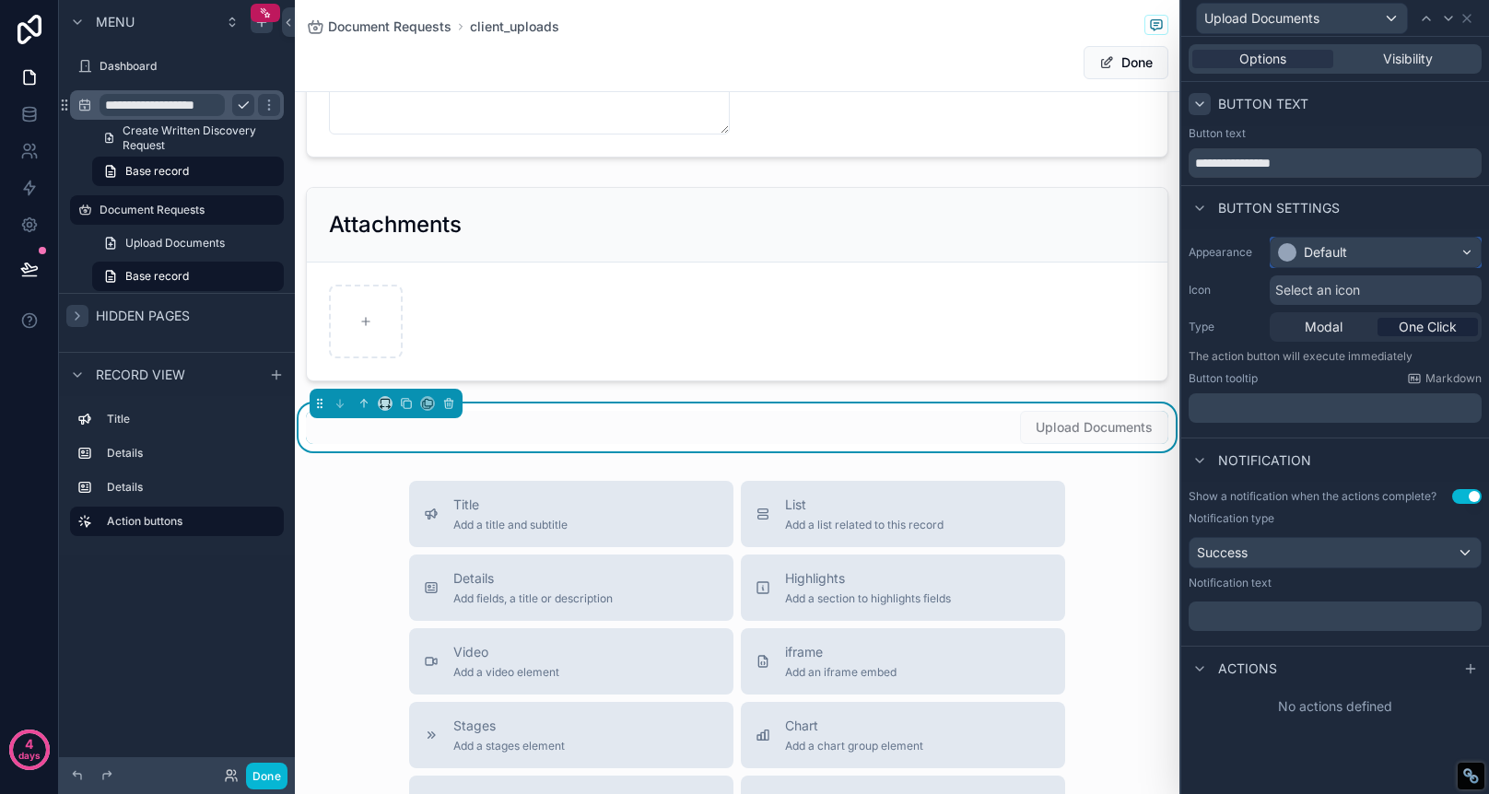
click at [1453, 248] on div "Default" at bounding box center [1376, 252] width 210 height 29
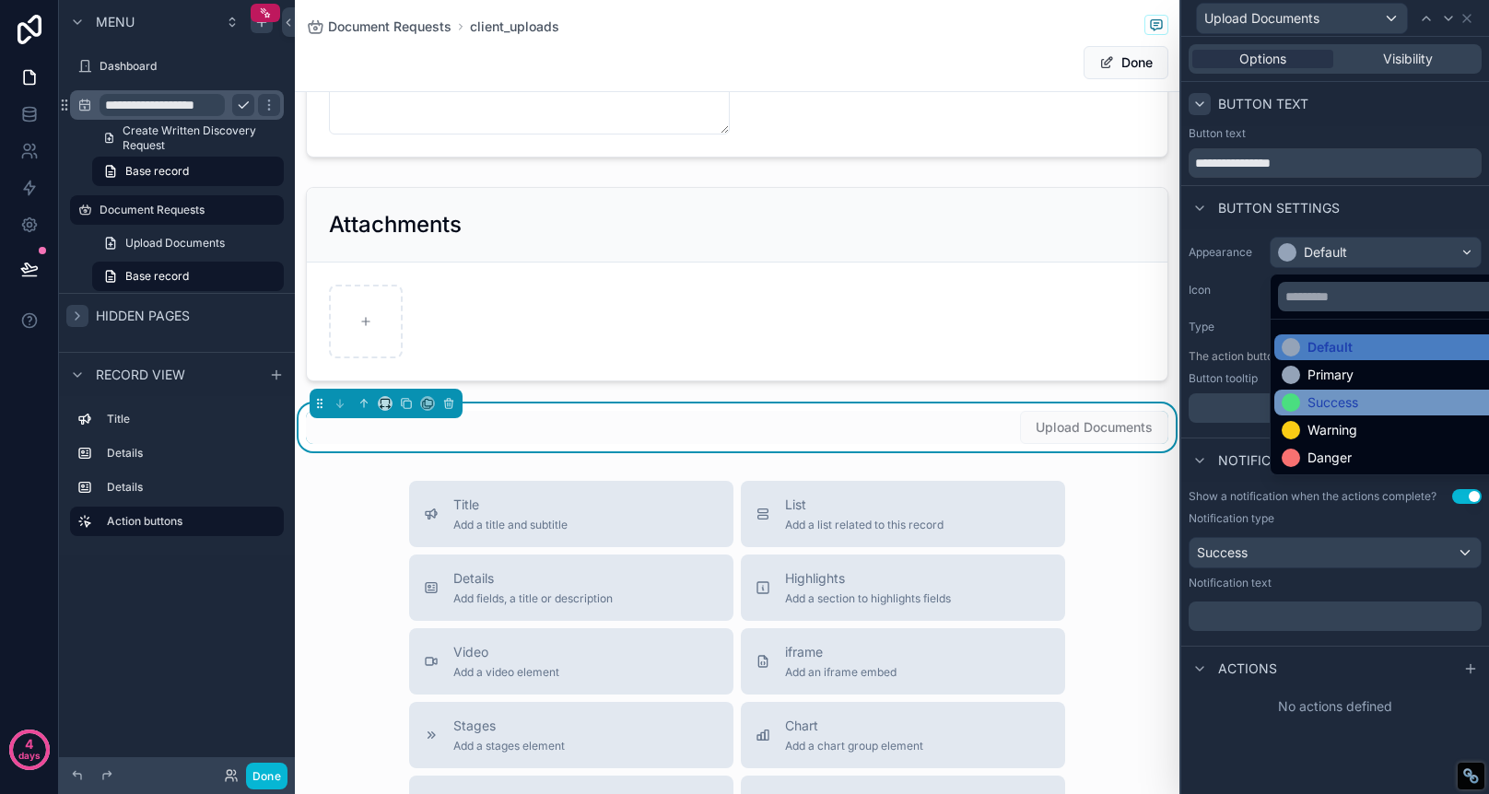
click at [1294, 405] on div at bounding box center [1291, 402] width 18 height 18
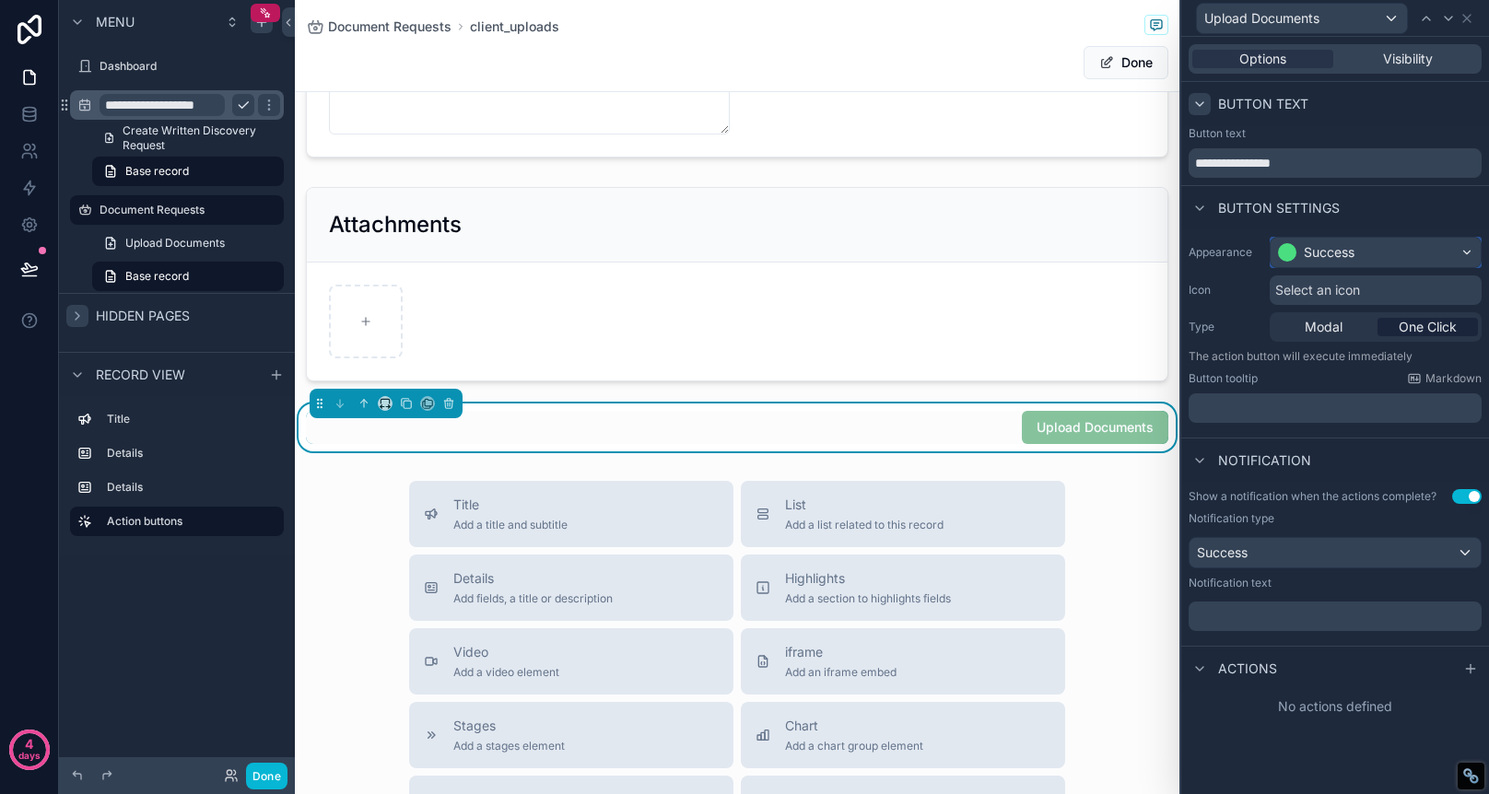
click at [1474, 250] on div "Success" at bounding box center [1376, 252] width 210 height 29
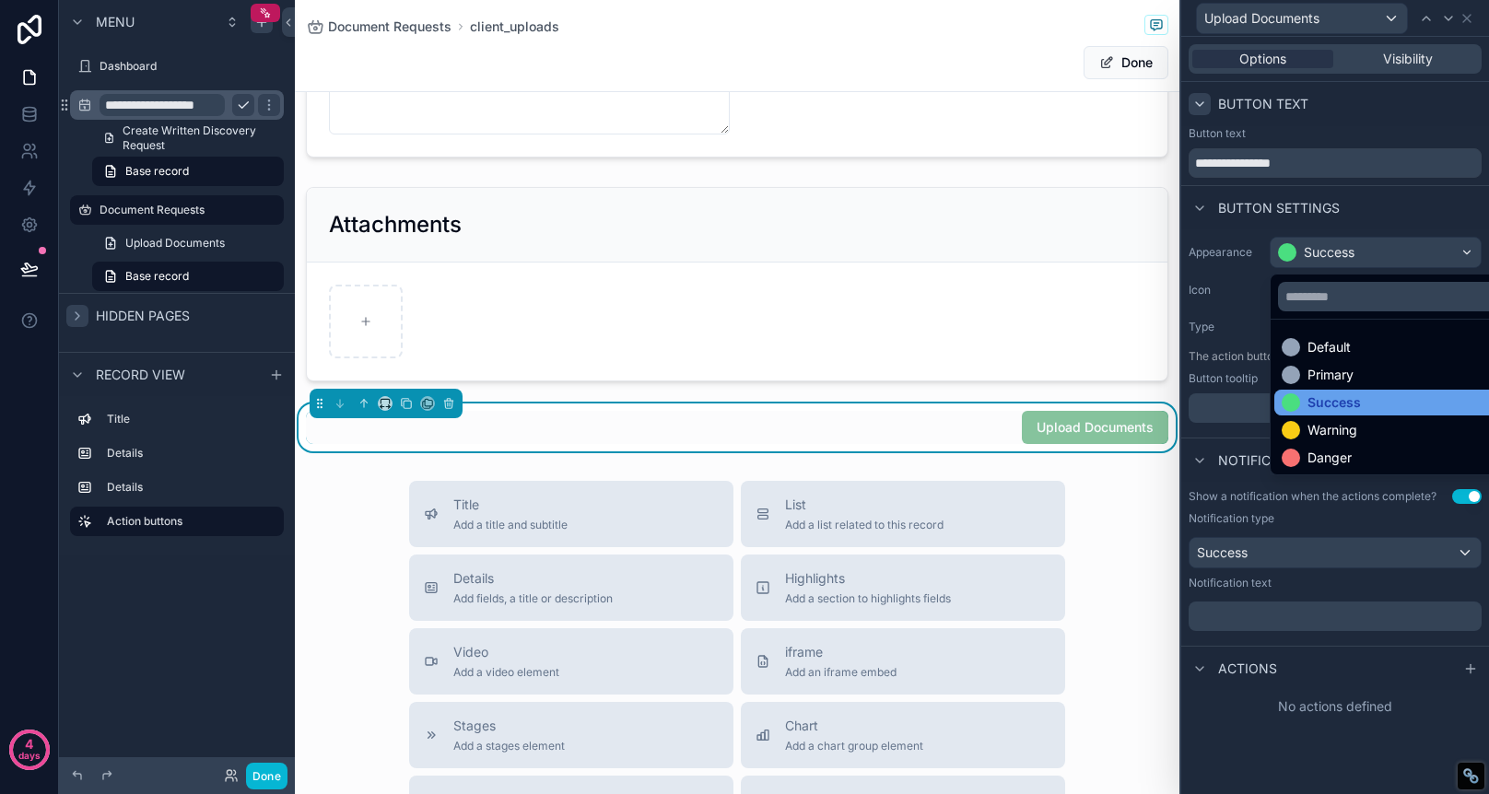
click at [1363, 407] on div "Success" at bounding box center [1397, 402] width 230 height 18
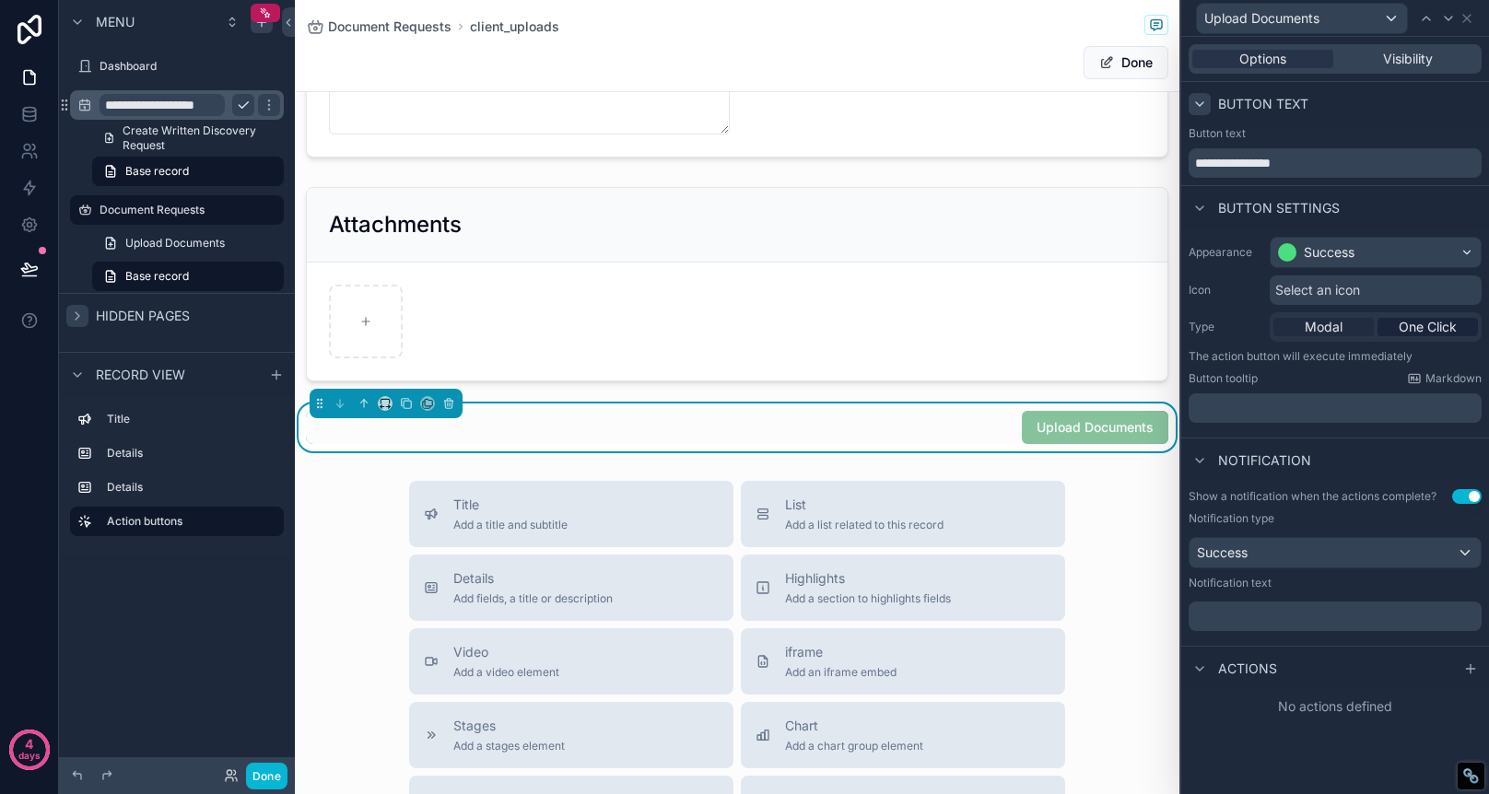
click at [1339, 328] on span "Modal" at bounding box center [1324, 327] width 38 height 18
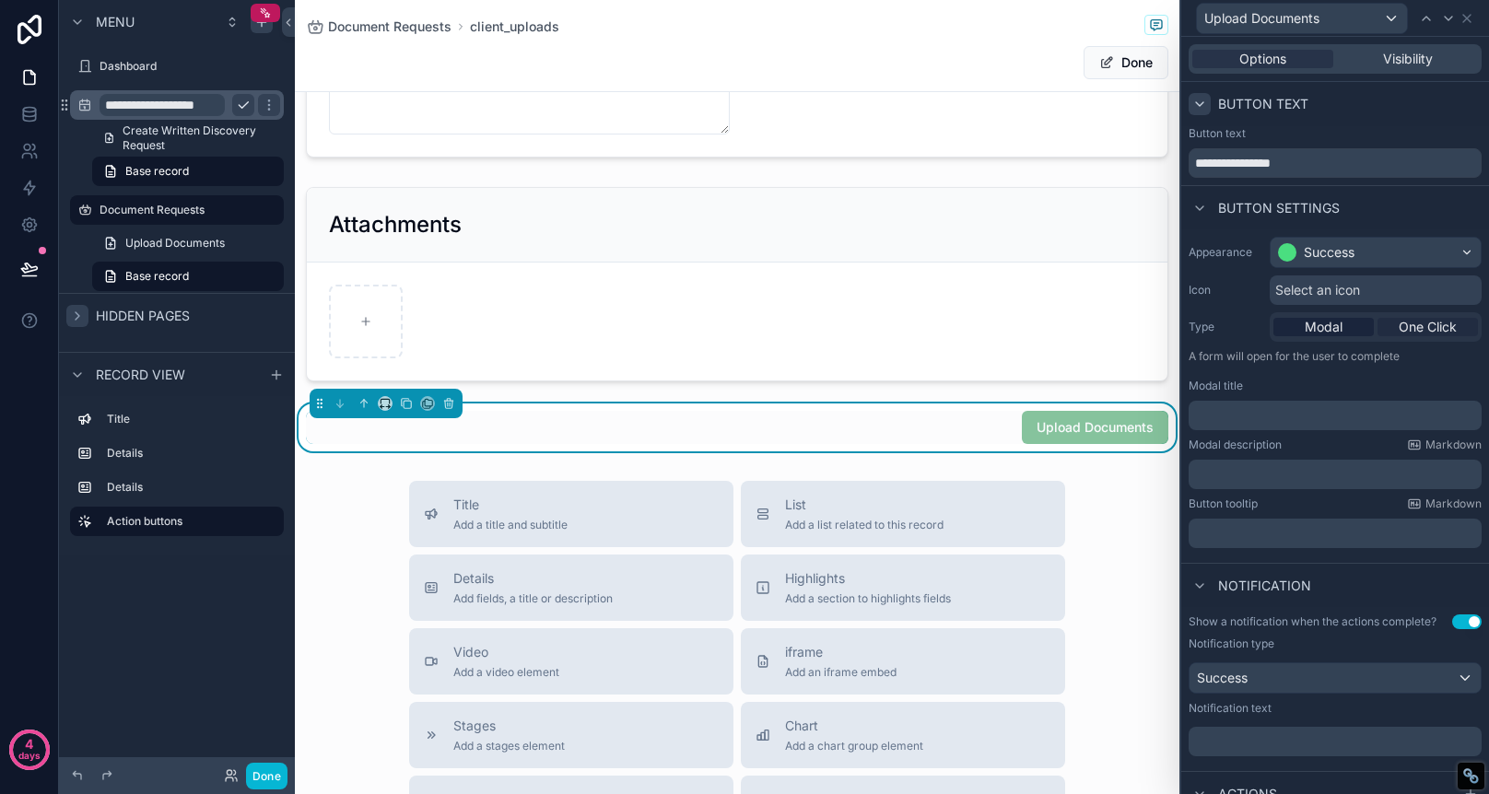
click at [1448, 326] on span "One Click" at bounding box center [1428, 327] width 58 height 18
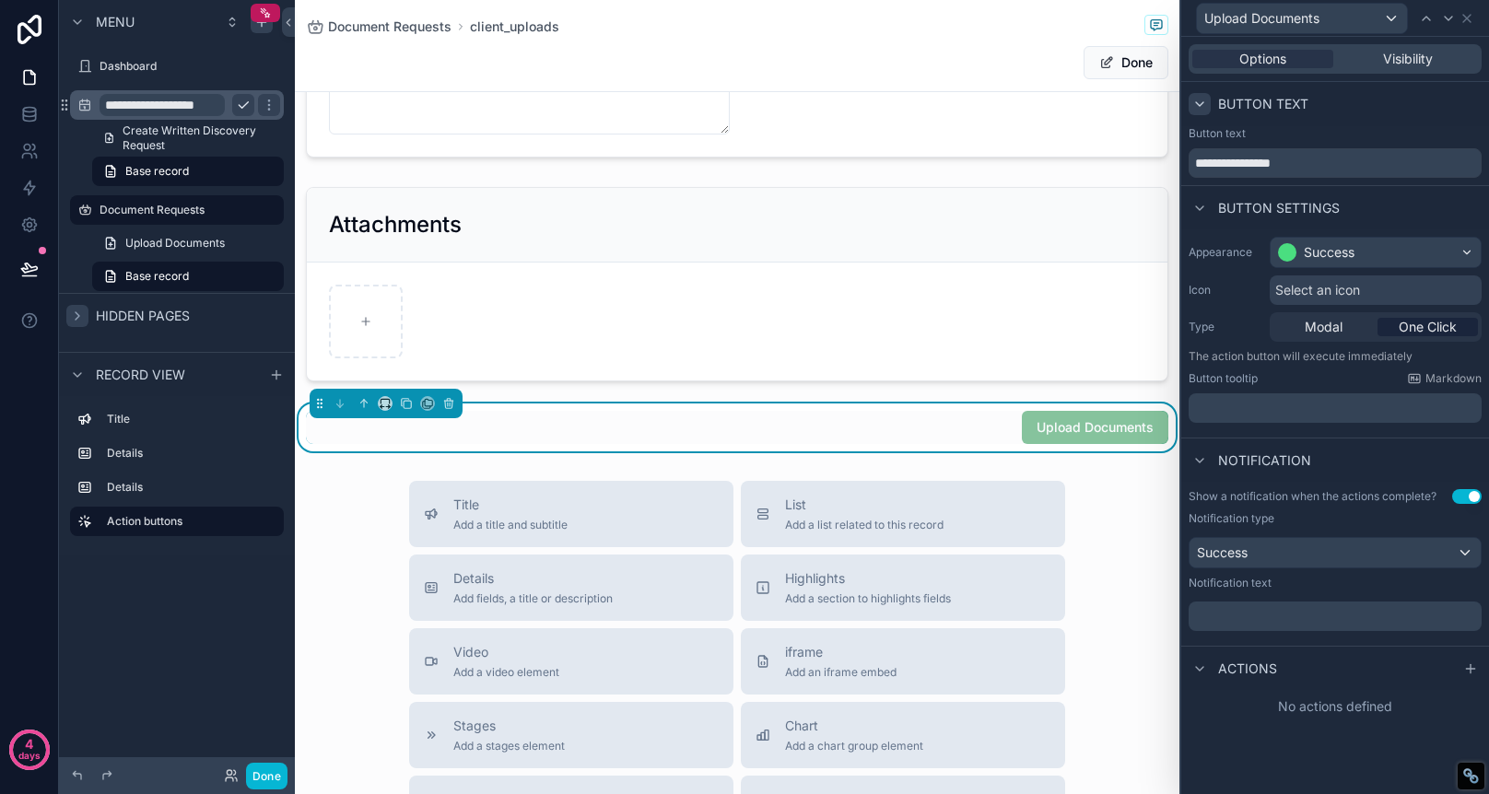
click at [1369, 667] on div "Actions" at bounding box center [1335, 668] width 308 height 44
click at [1460, 671] on div at bounding box center [1471, 669] width 22 height 22
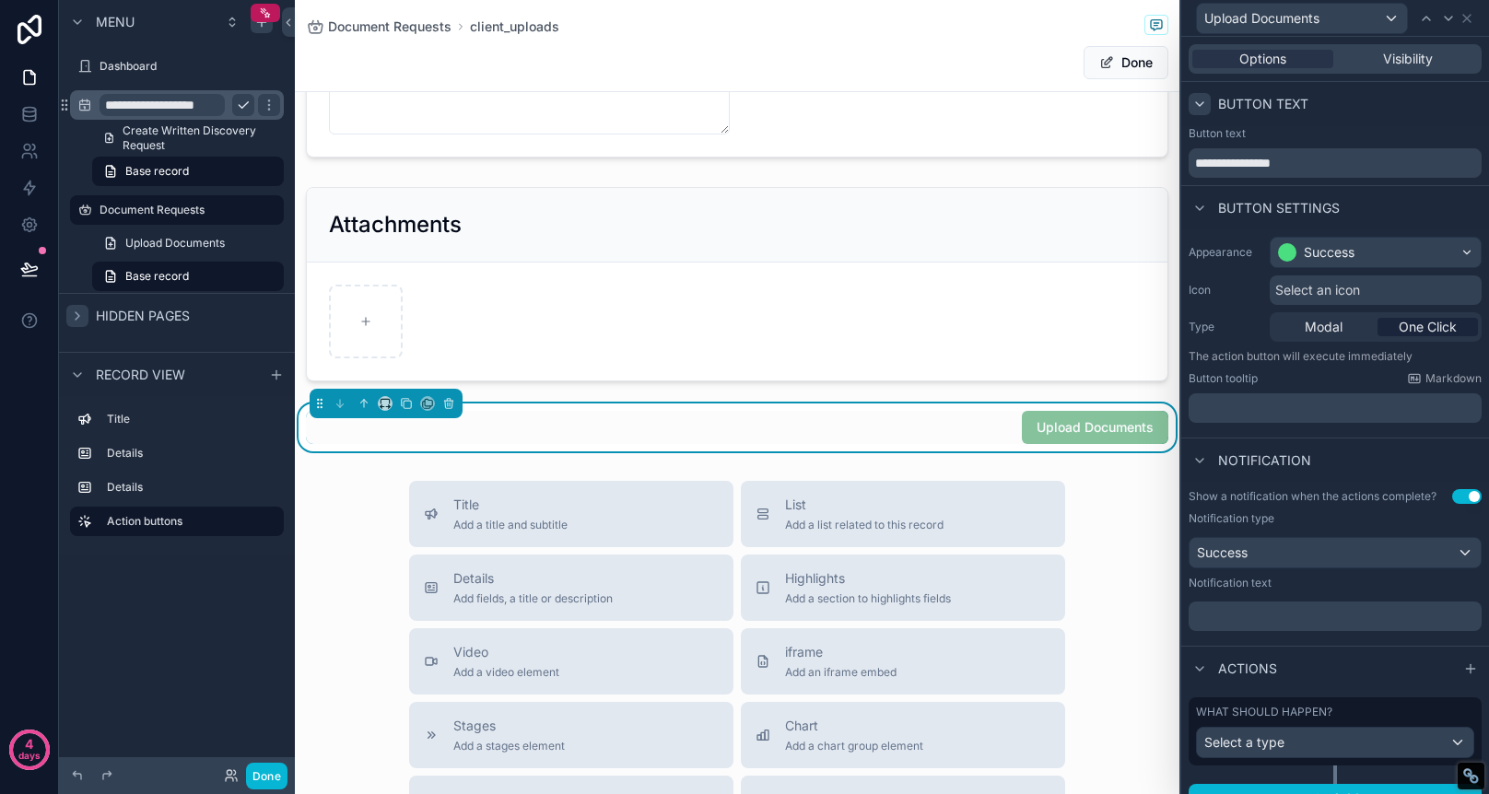
scroll to position [26, 0]
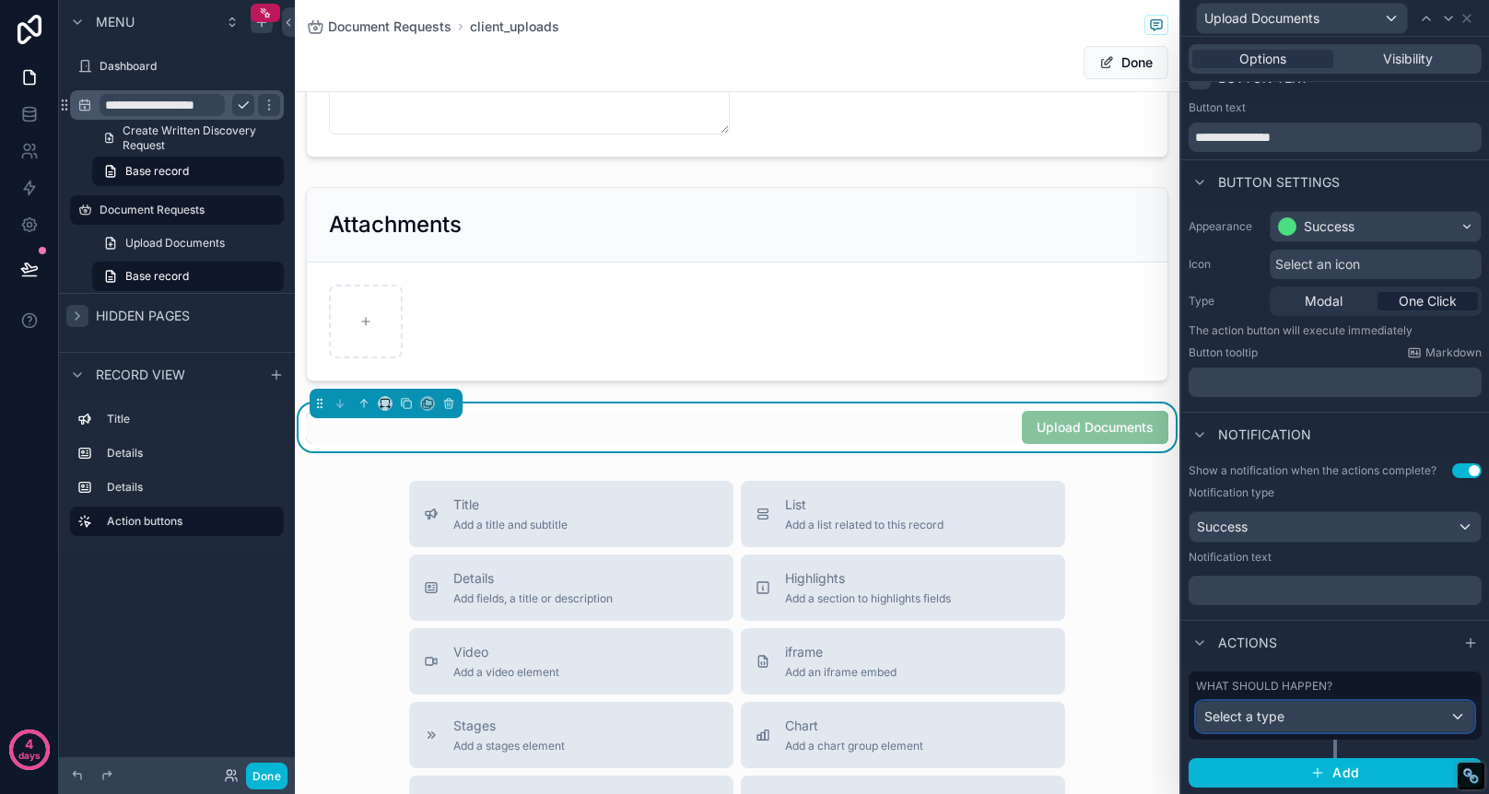
click at [1455, 713] on div "Select a type" at bounding box center [1335, 716] width 276 height 29
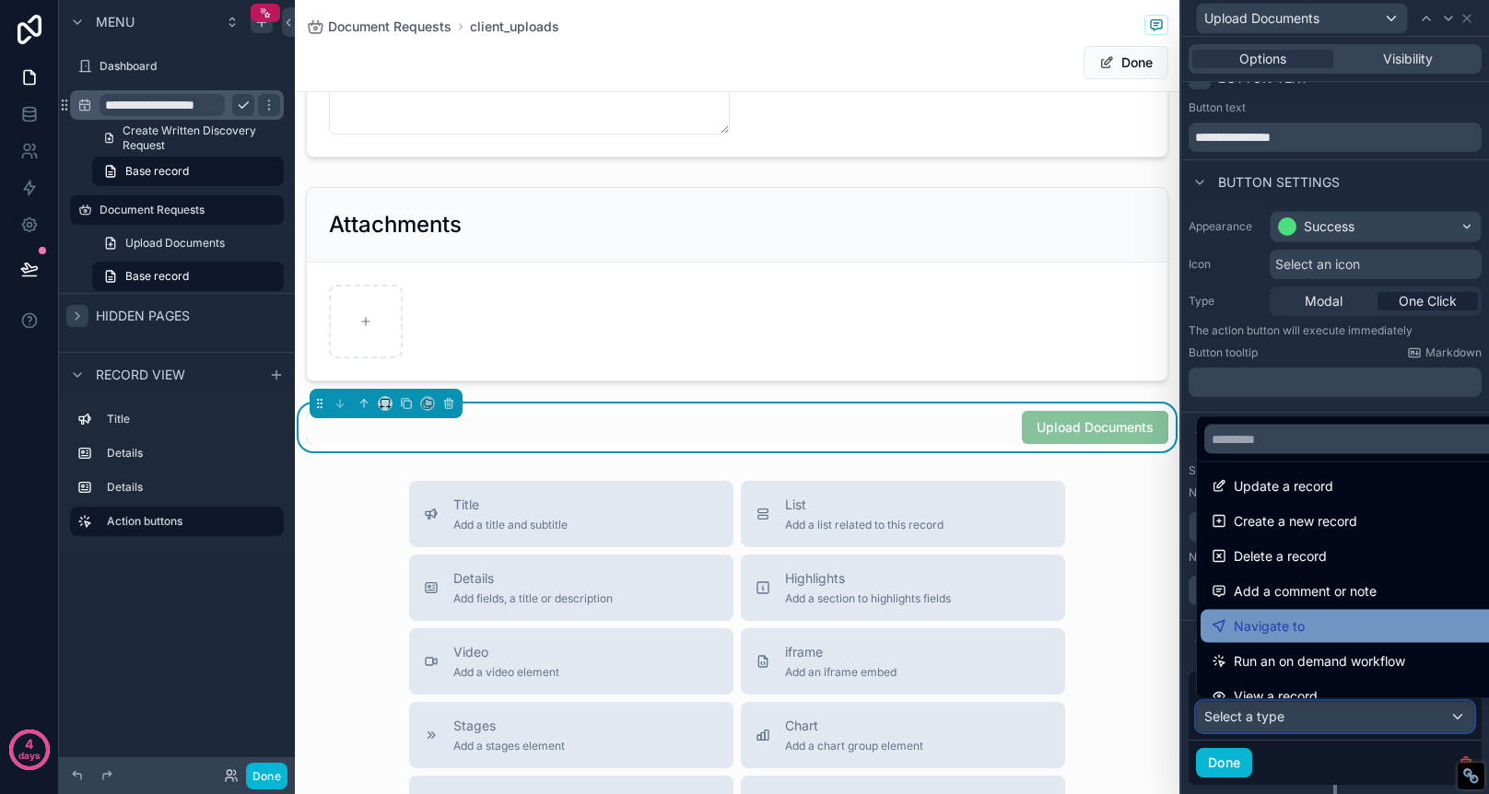
scroll to position [4, 0]
click at [1387, 630] on div "Navigate to" at bounding box center [1356, 630] width 289 height 22
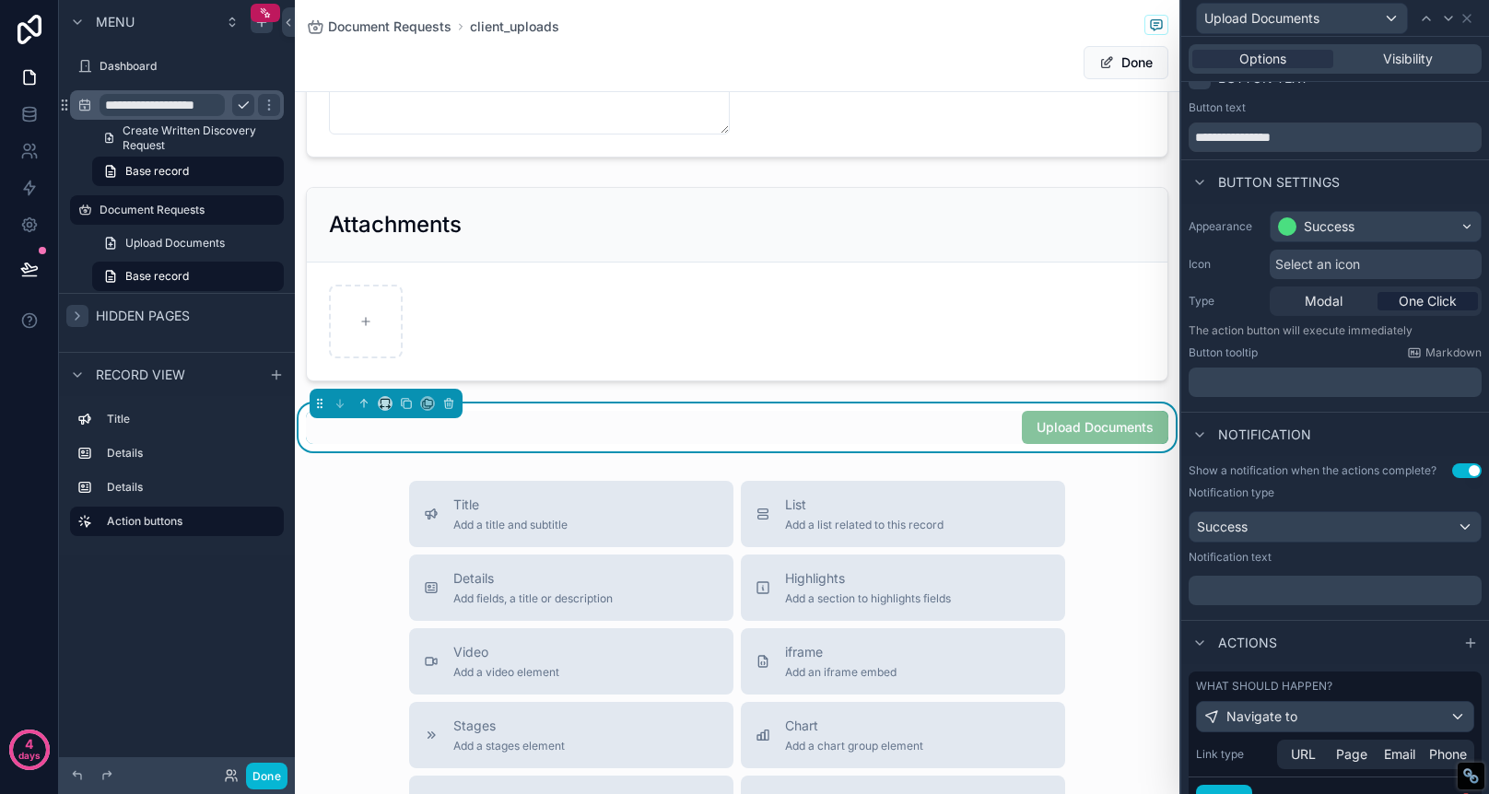
scroll to position [108, 0]
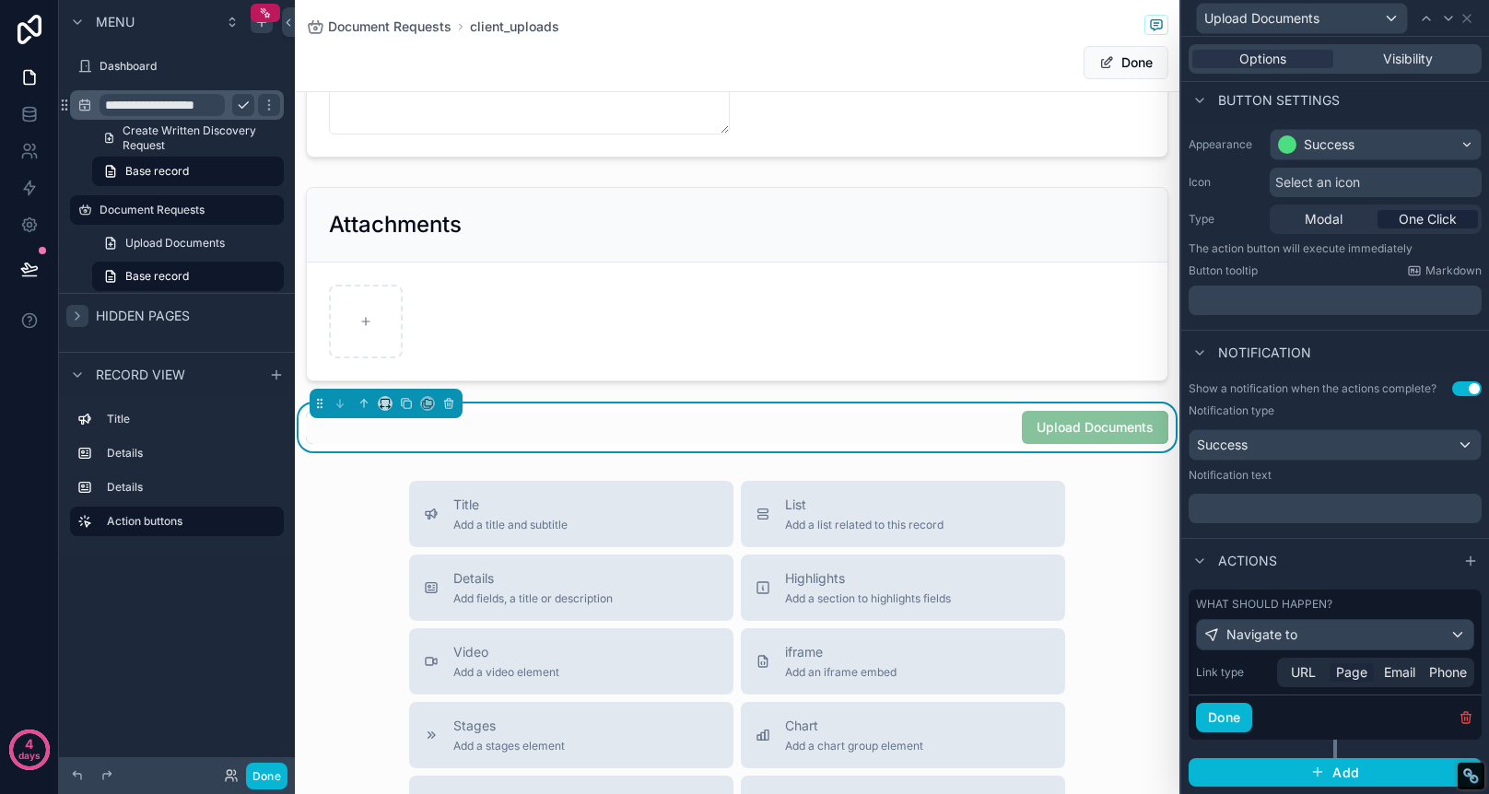
click at [1361, 673] on span "Page" at bounding box center [1351, 672] width 31 height 18
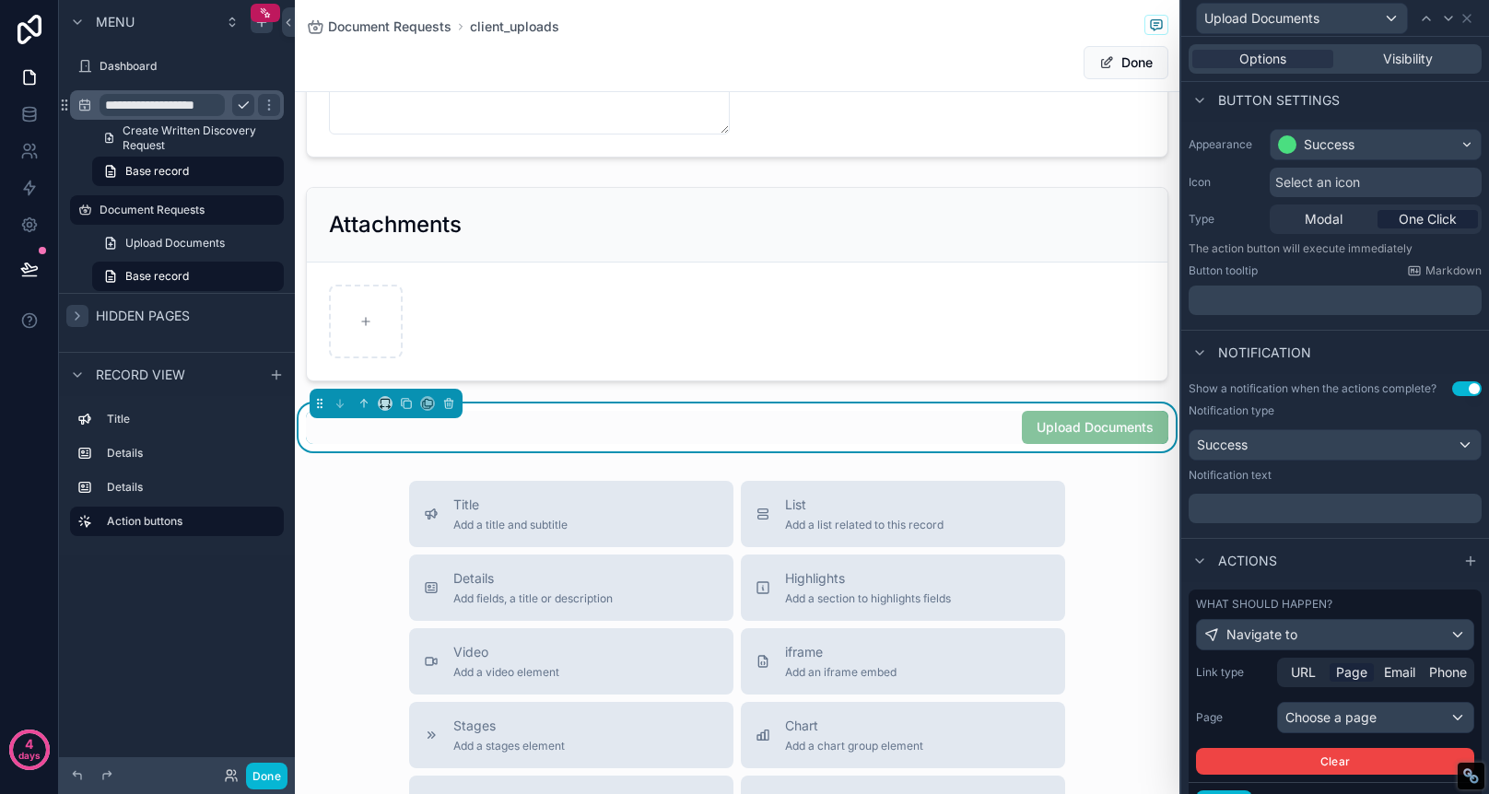
scroll to position [195, 0]
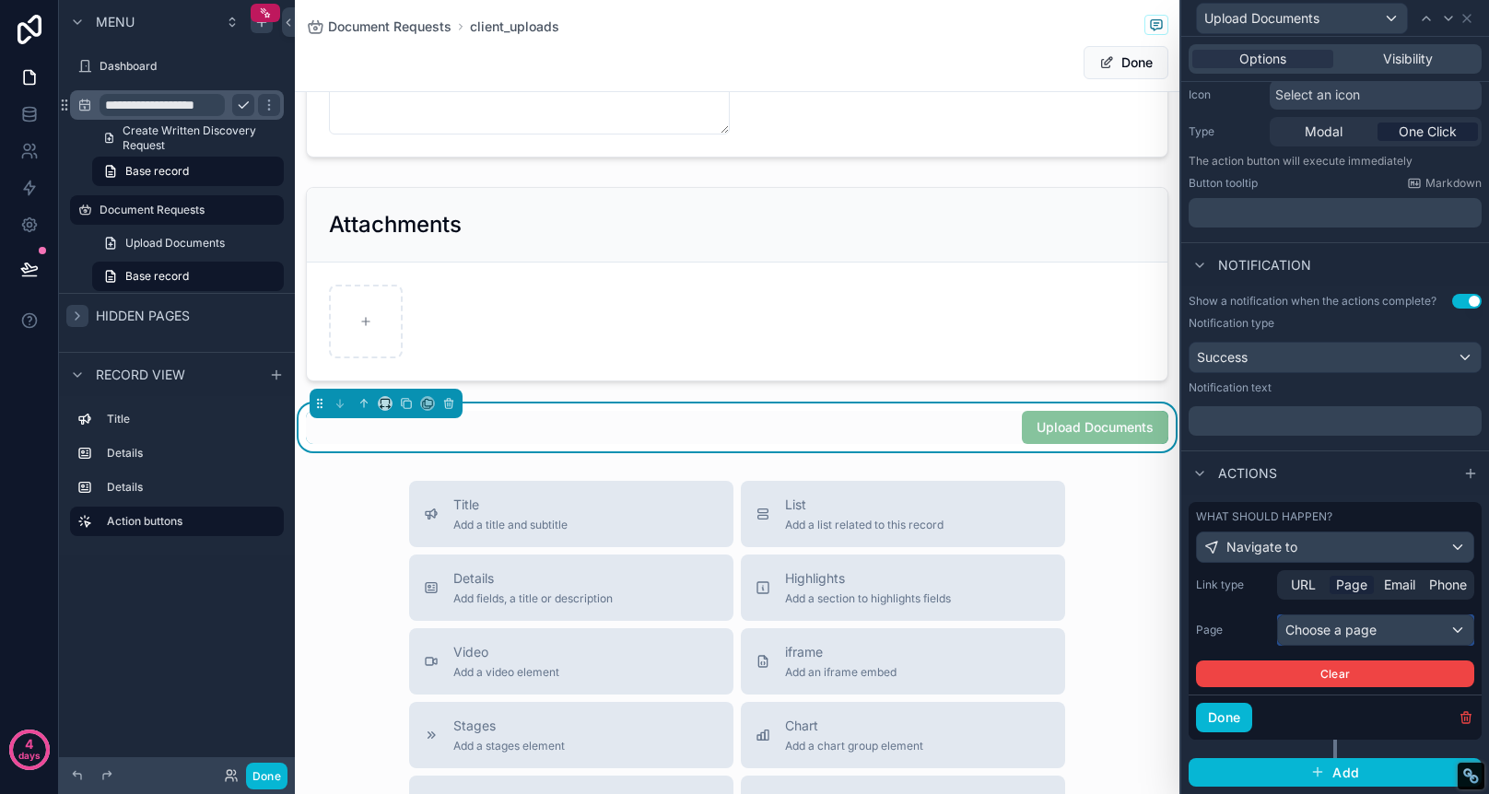
click at [1370, 636] on div "Choose a page" at bounding box center [1375, 630] width 195 height 29
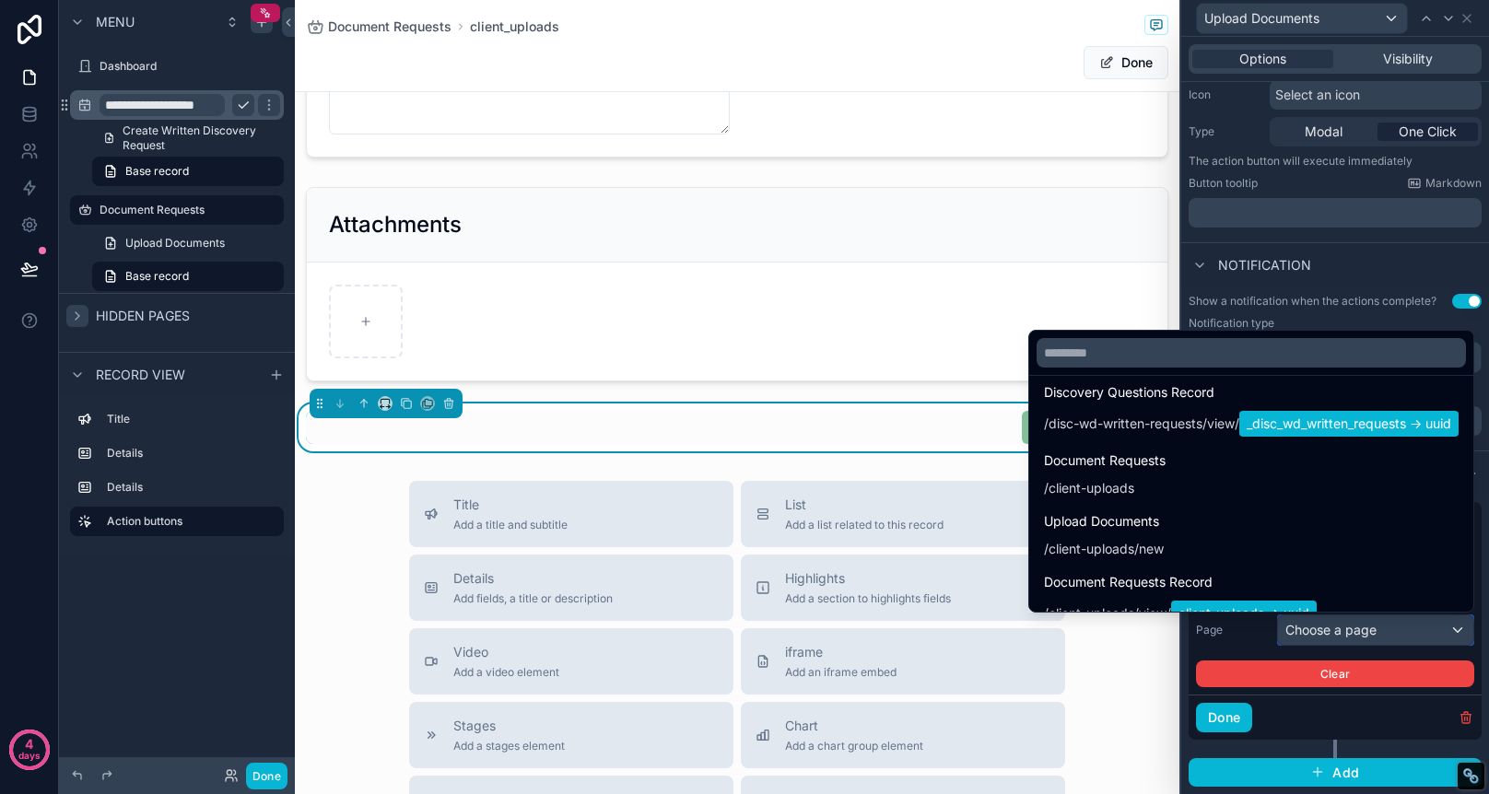
scroll to position [350, 0]
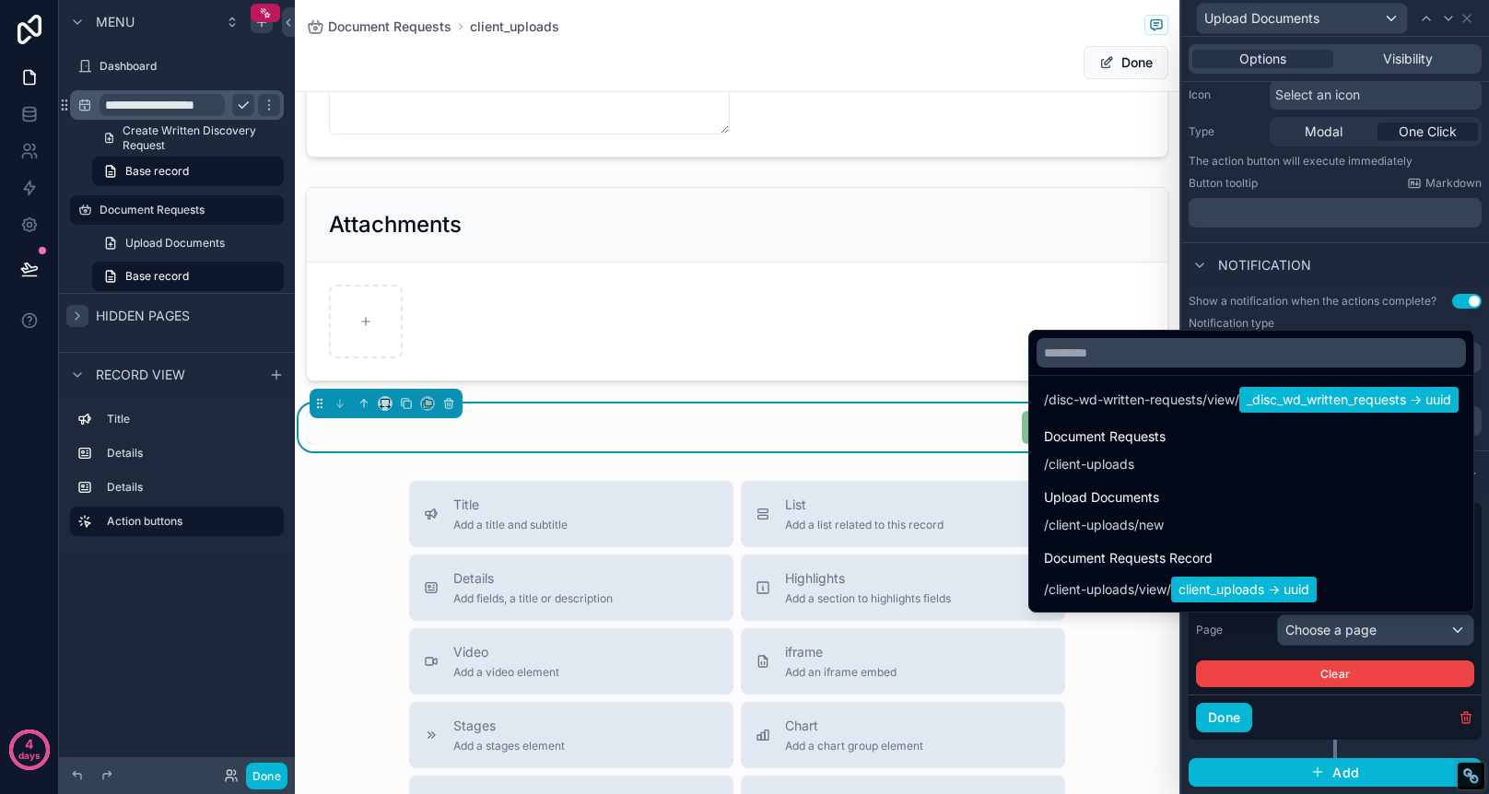
click at [1399, 269] on div at bounding box center [1335, 397] width 308 height 794
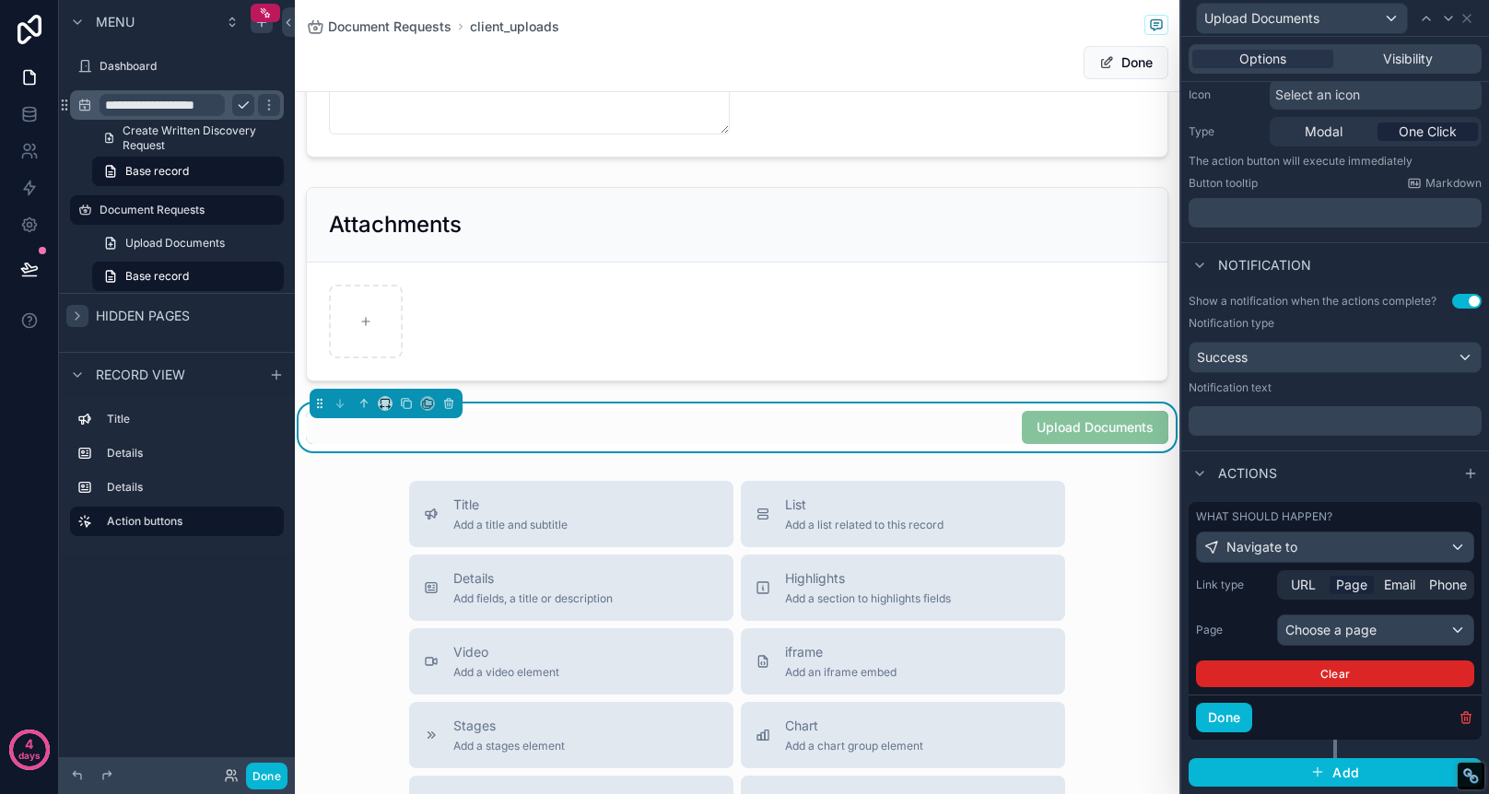
click at [1271, 667] on button "Clear" at bounding box center [1335, 674] width 278 height 27
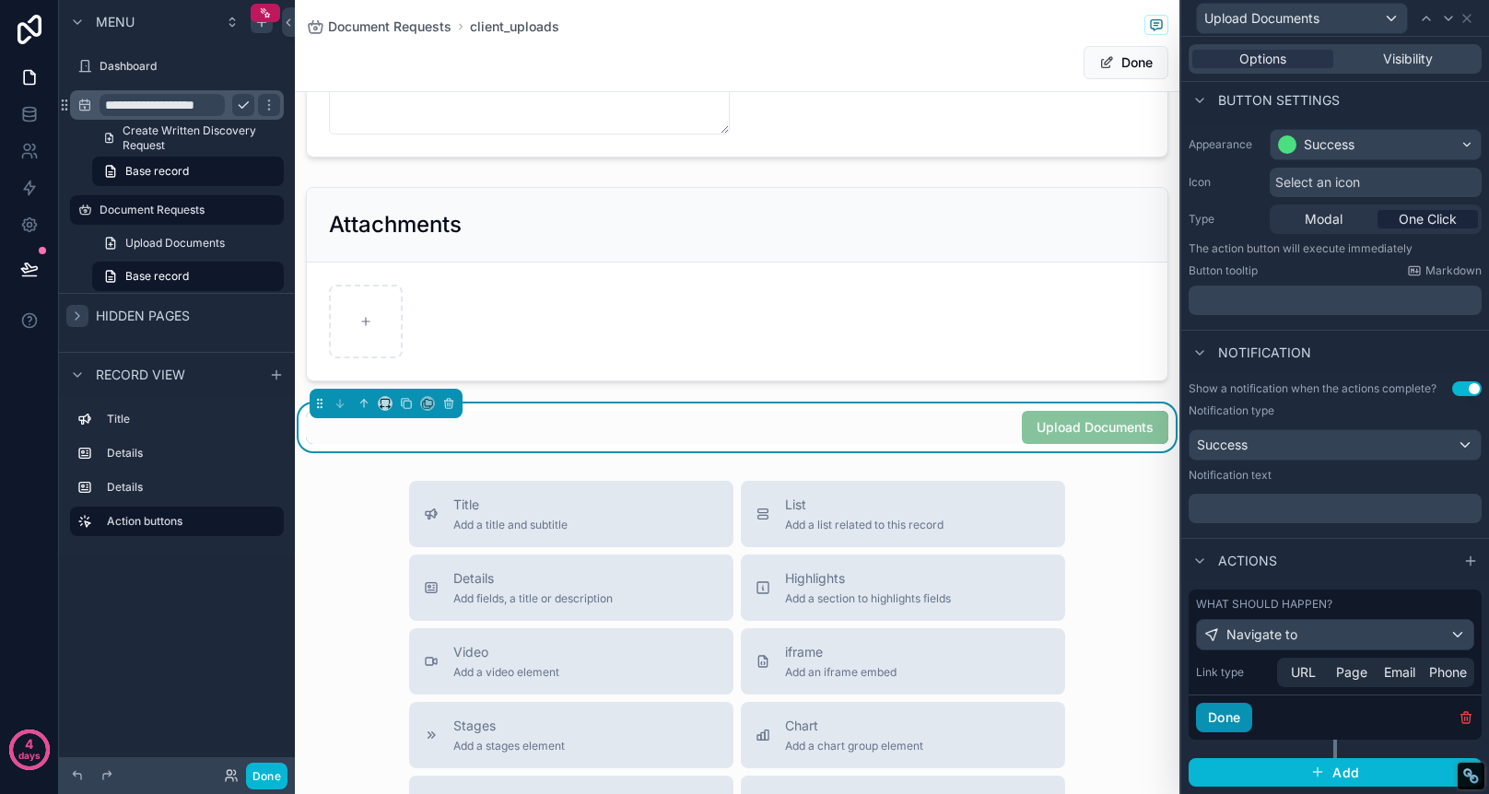
click at [1219, 713] on button "Done" at bounding box center [1224, 717] width 56 height 29
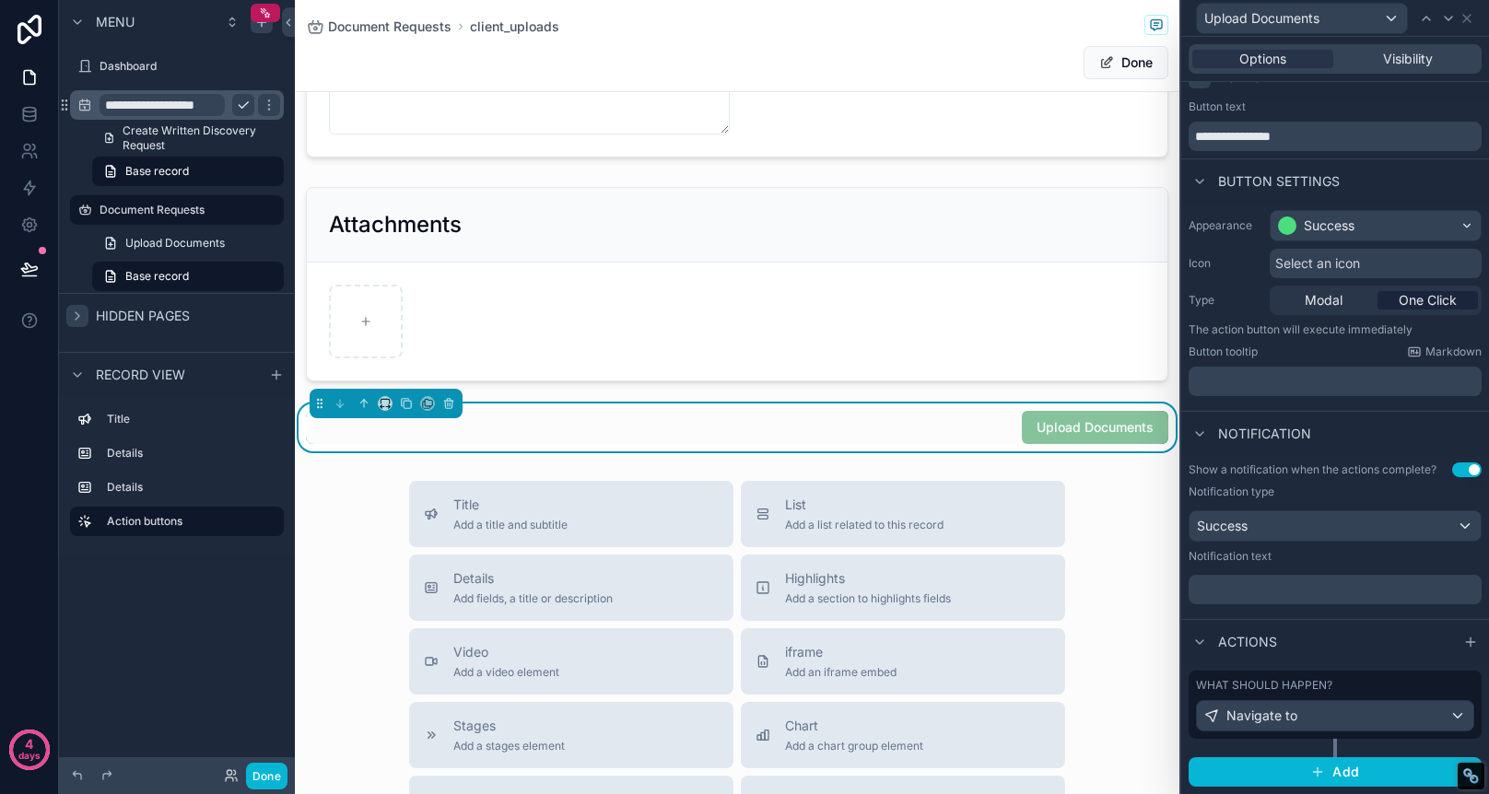
scroll to position [26, 0]
click at [905, 411] on div "Upload Documents" at bounding box center [737, 427] width 863 height 33
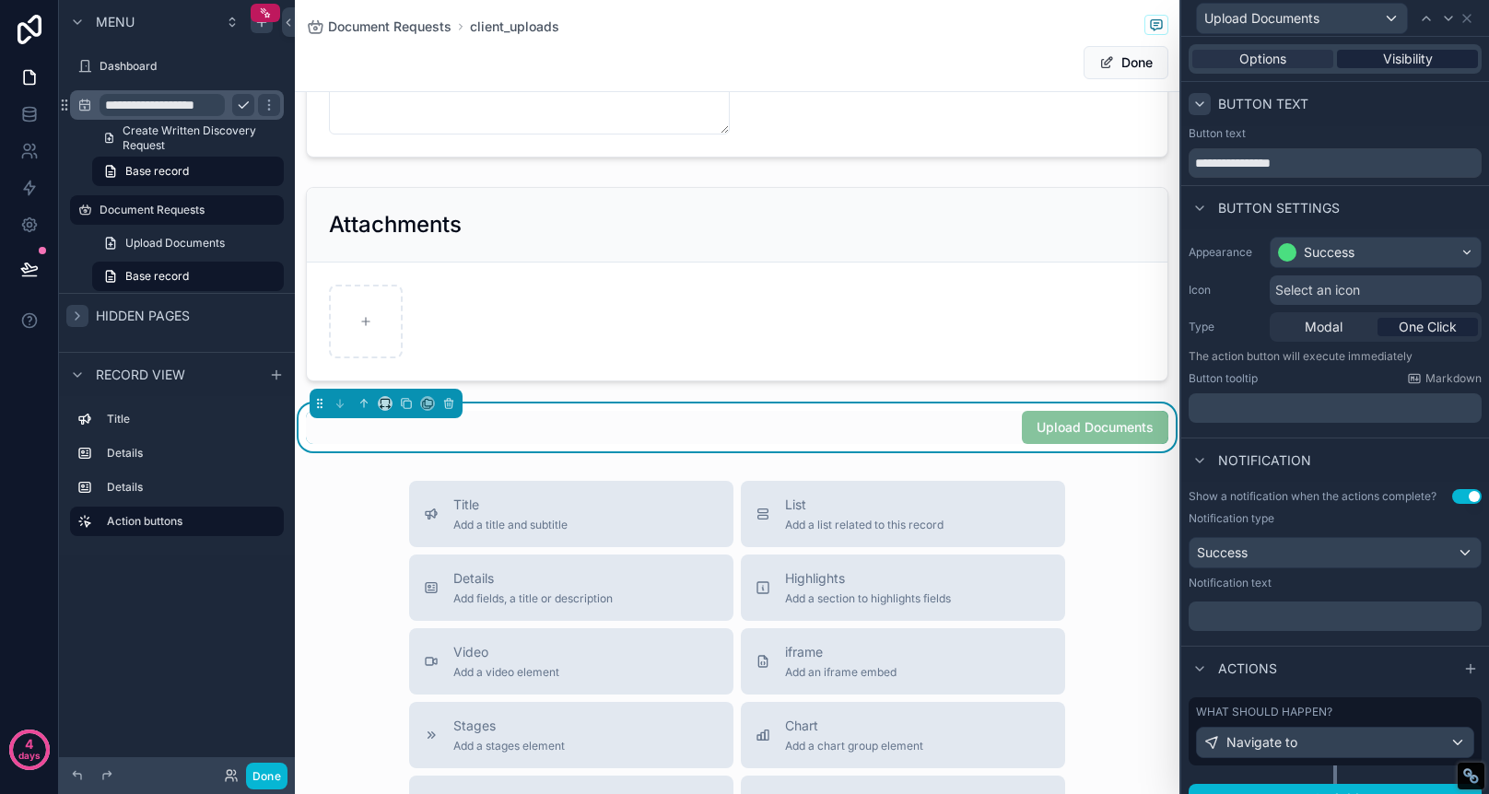
click at [1390, 59] on span "Visibility" at bounding box center [1408, 59] width 50 height 18
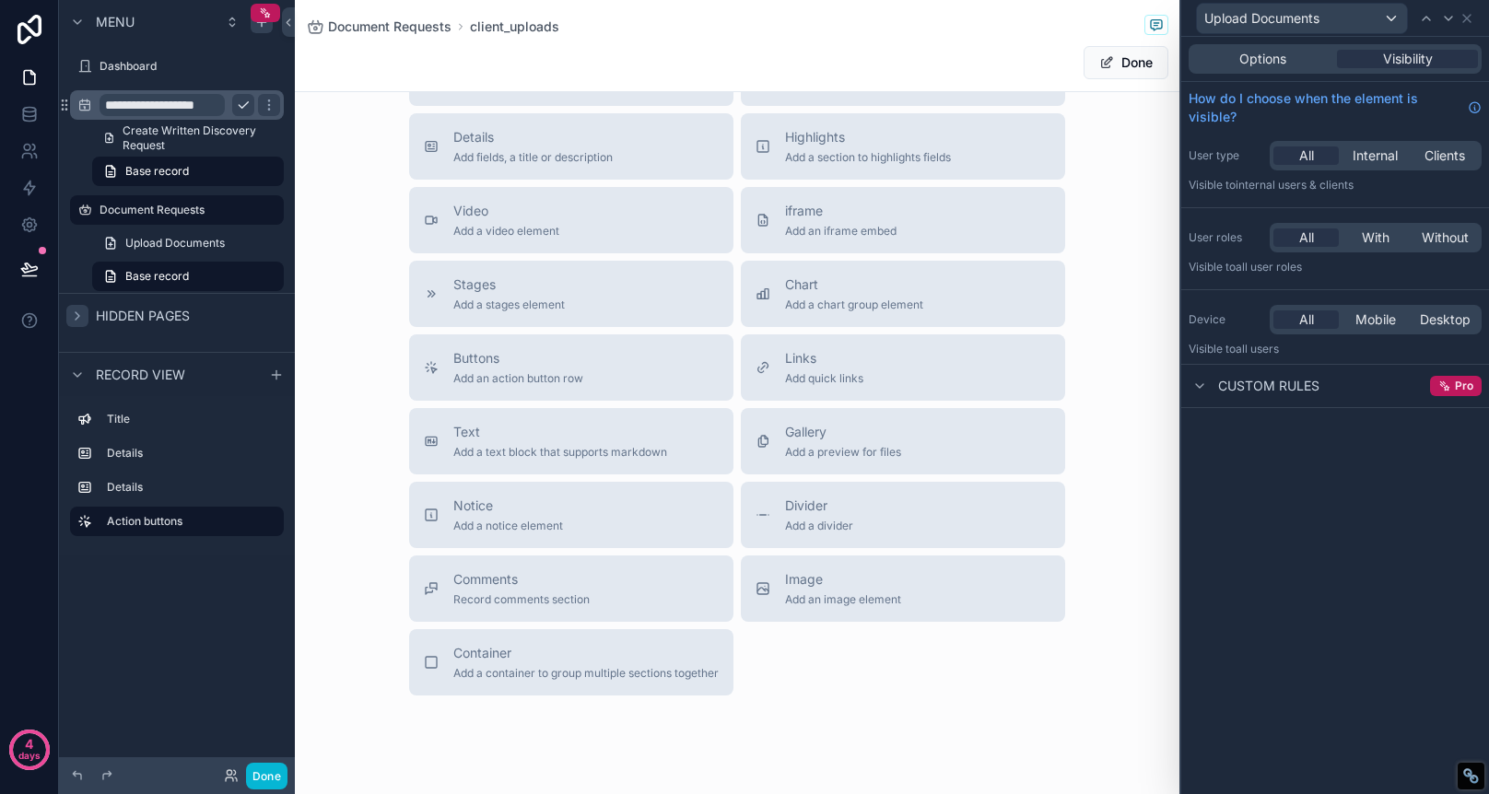
scroll to position [613, 0]
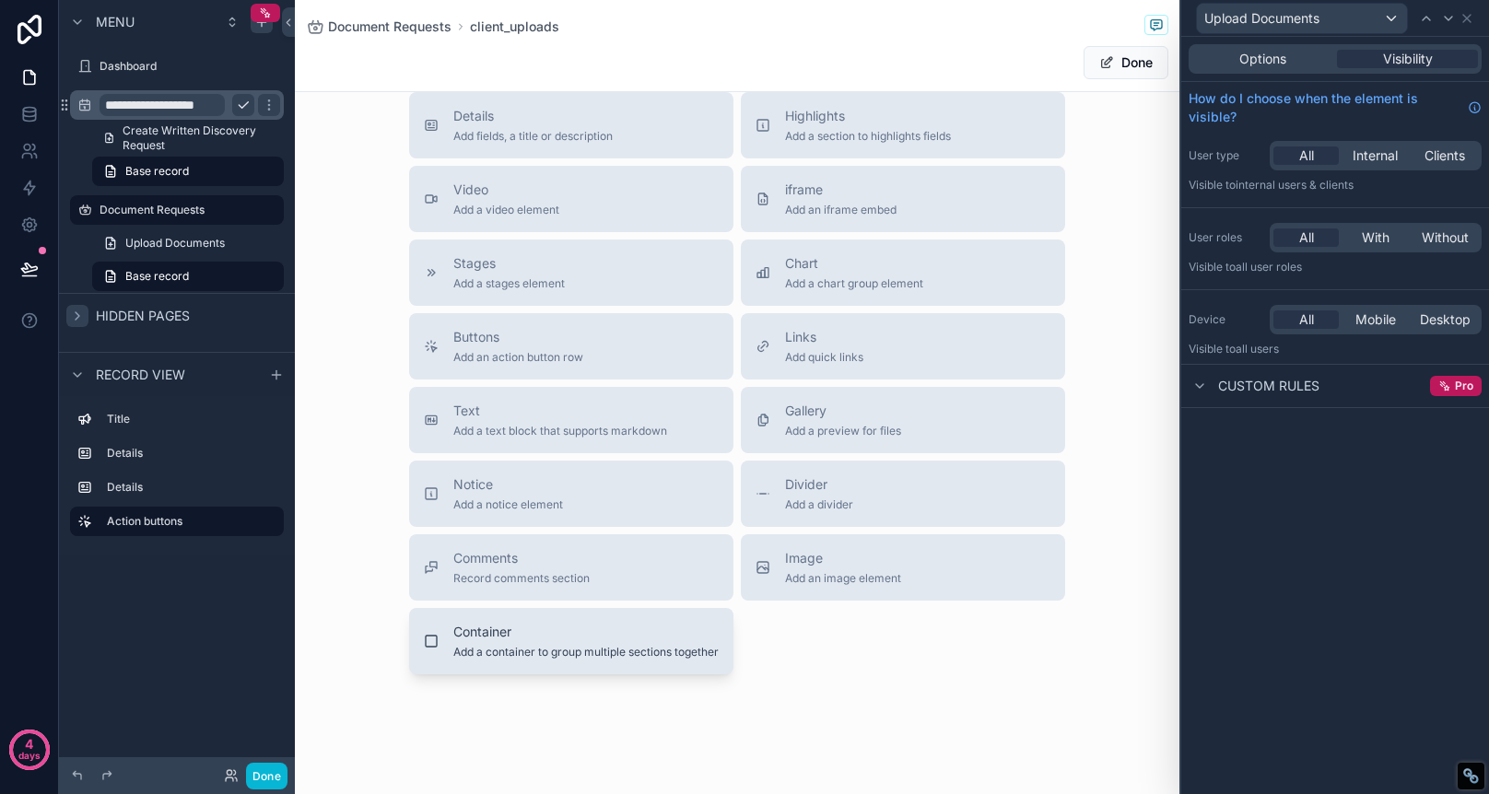
click at [629, 645] on span "Add a container to group multiple sections together" at bounding box center [585, 652] width 265 height 15
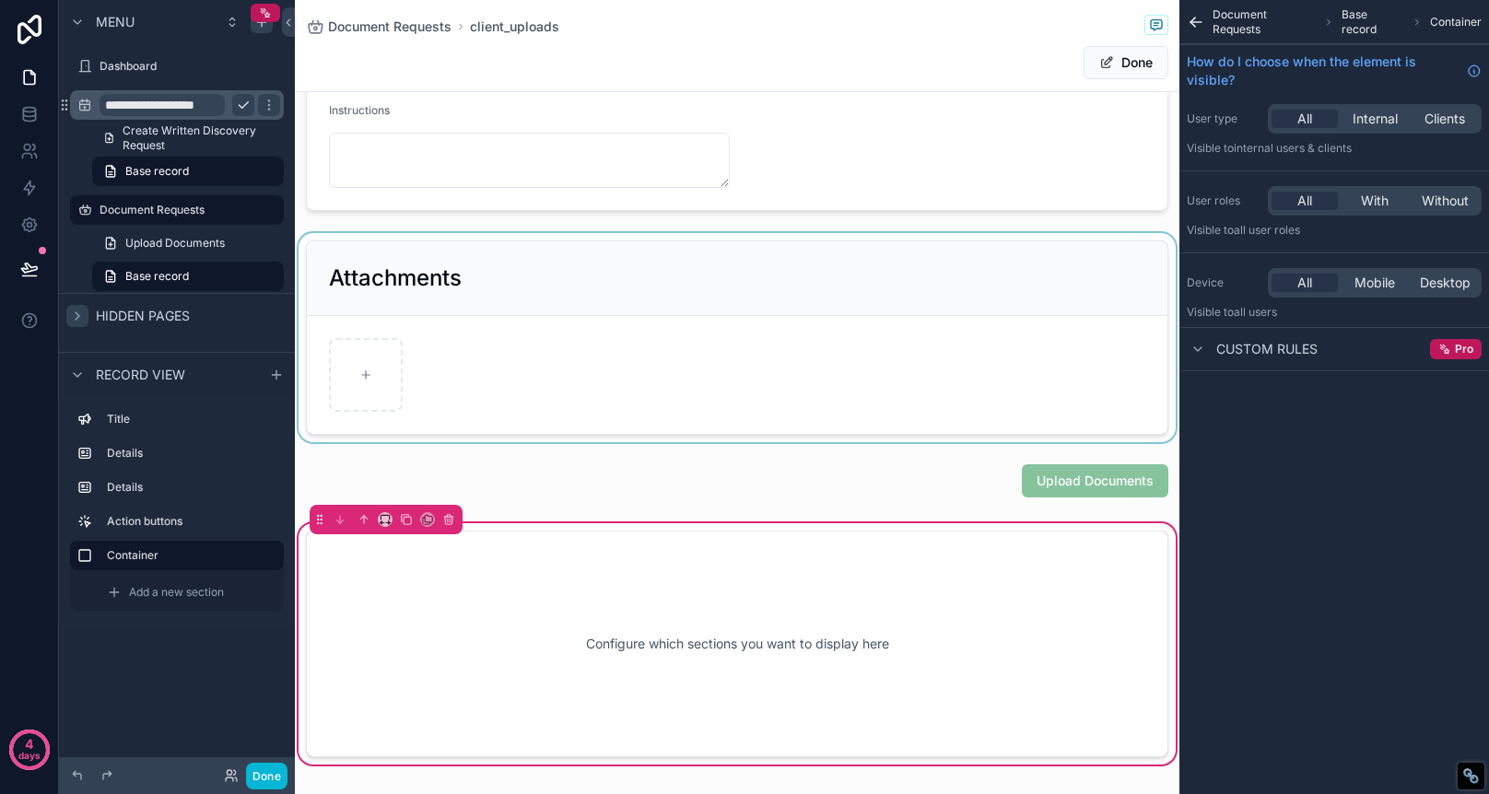
scroll to position [136, 0]
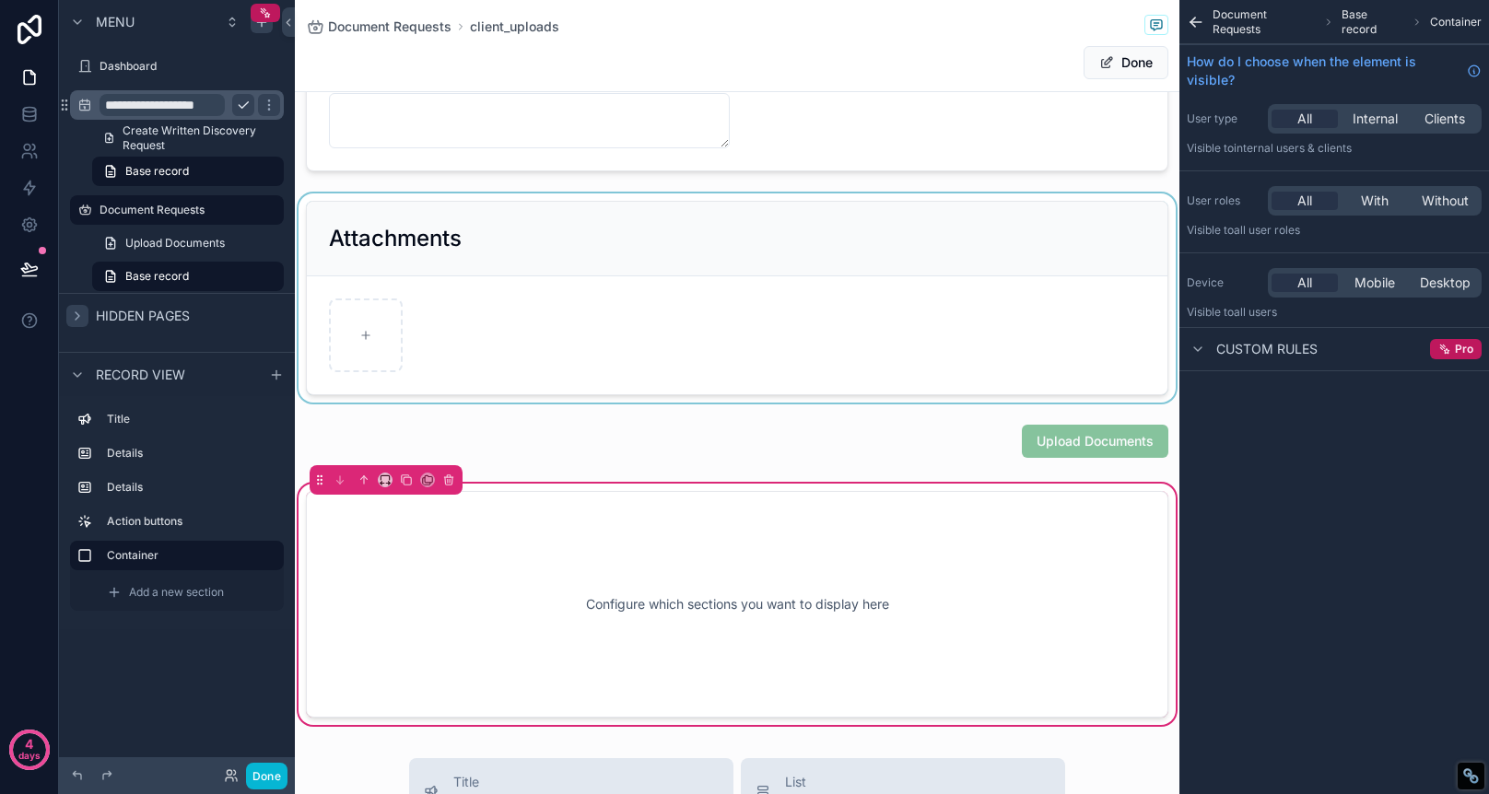
click at [649, 223] on div "scrollable content" at bounding box center [737, 298] width 885 height 209
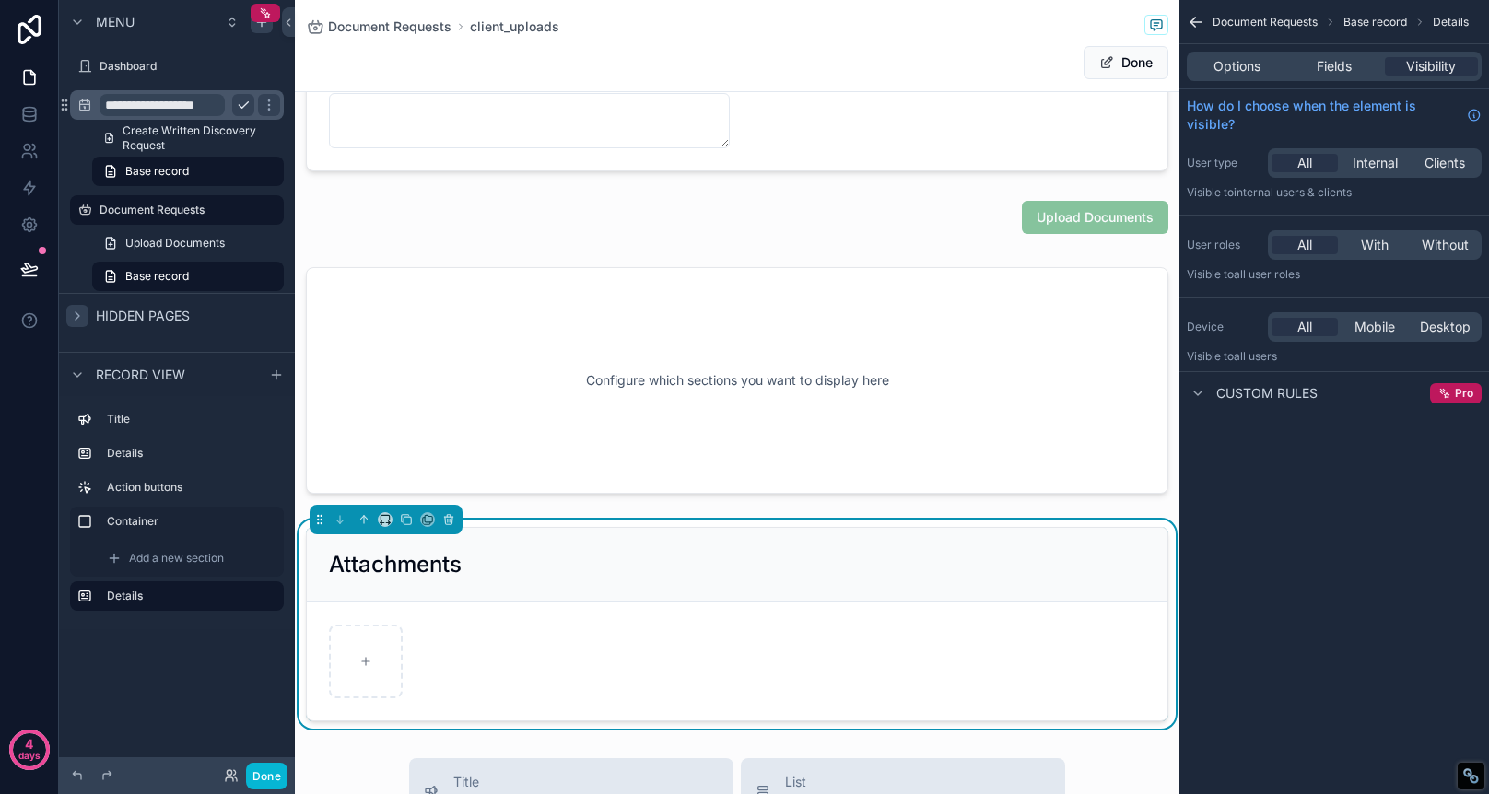
scroll to position [106, 0]
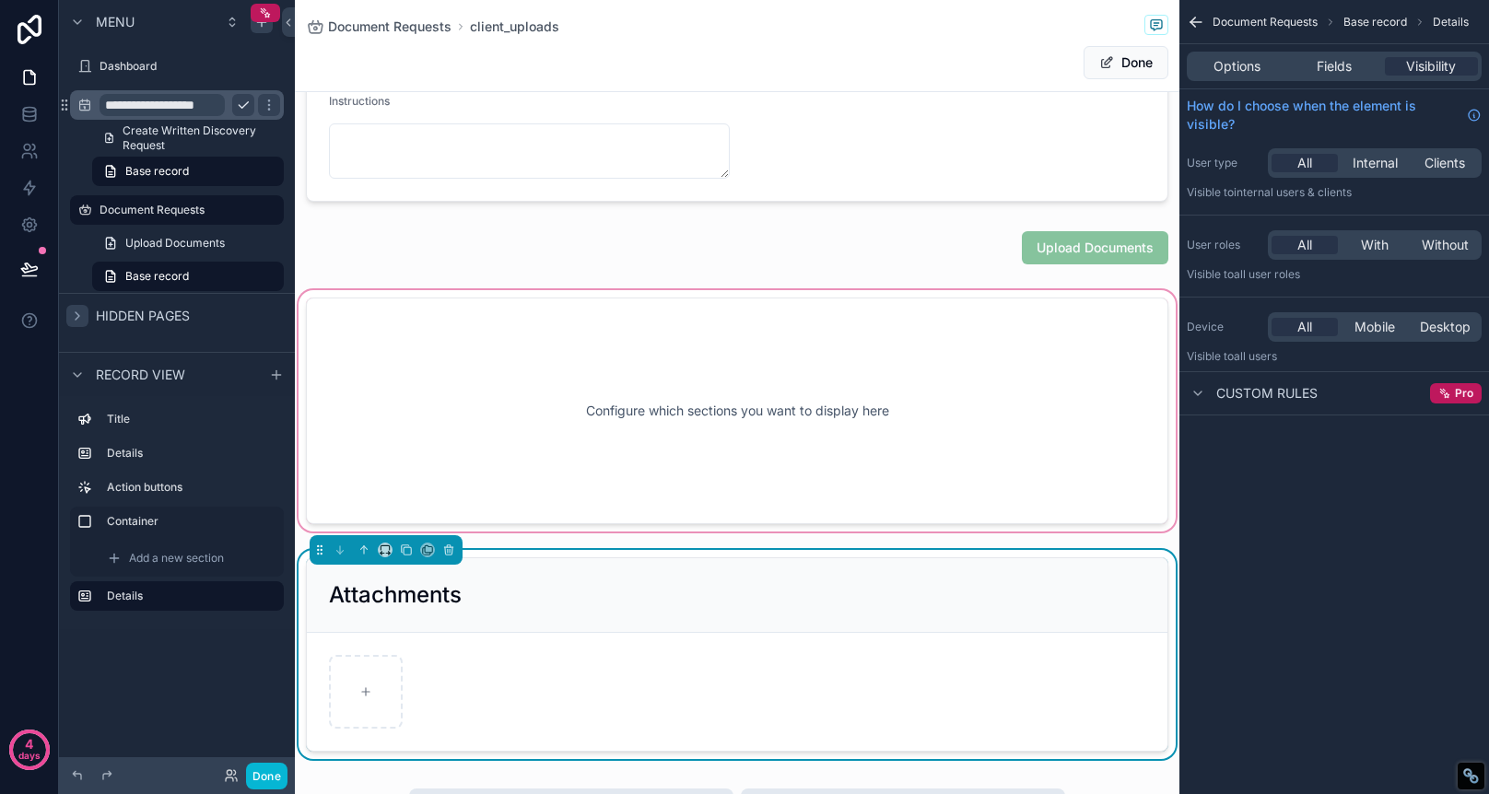
click at [663, 394] on div "scrollable content" at bounding box center [737, 411] width 885 height 249
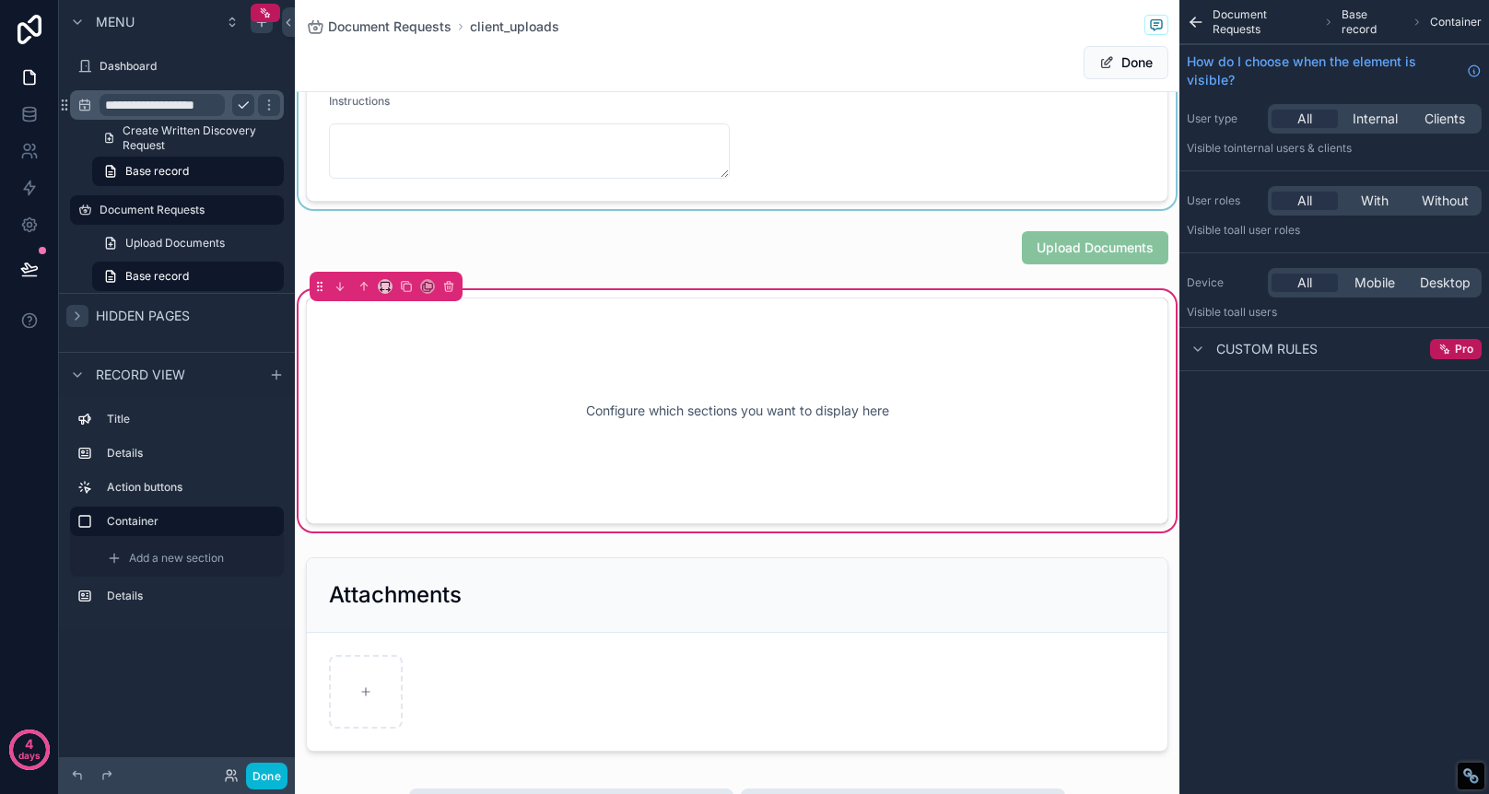
click at [348, 97] on div "scrollable content" at bounding box center [737, 137] width 885 height 146
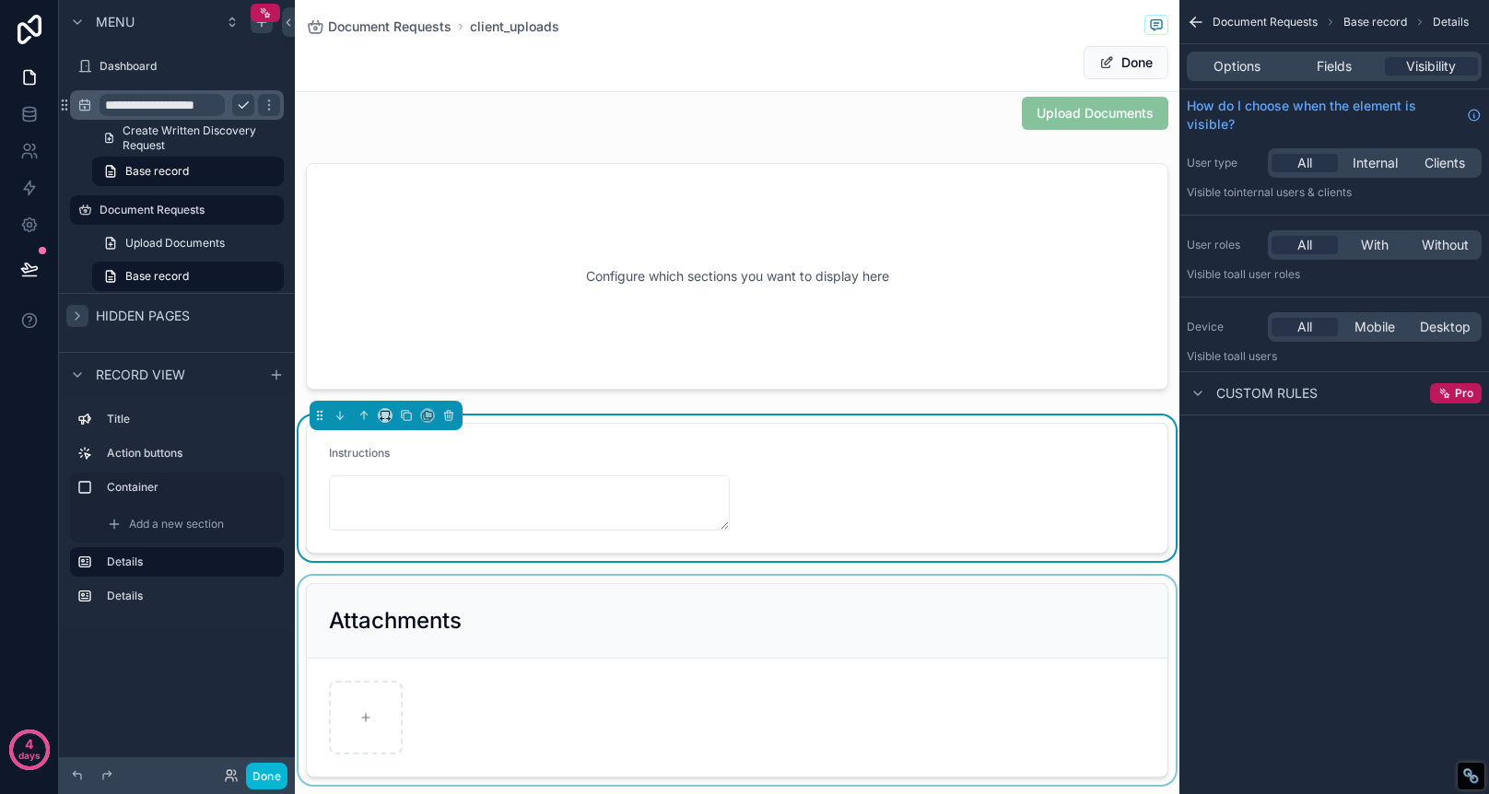
scroll to position [0, 0]
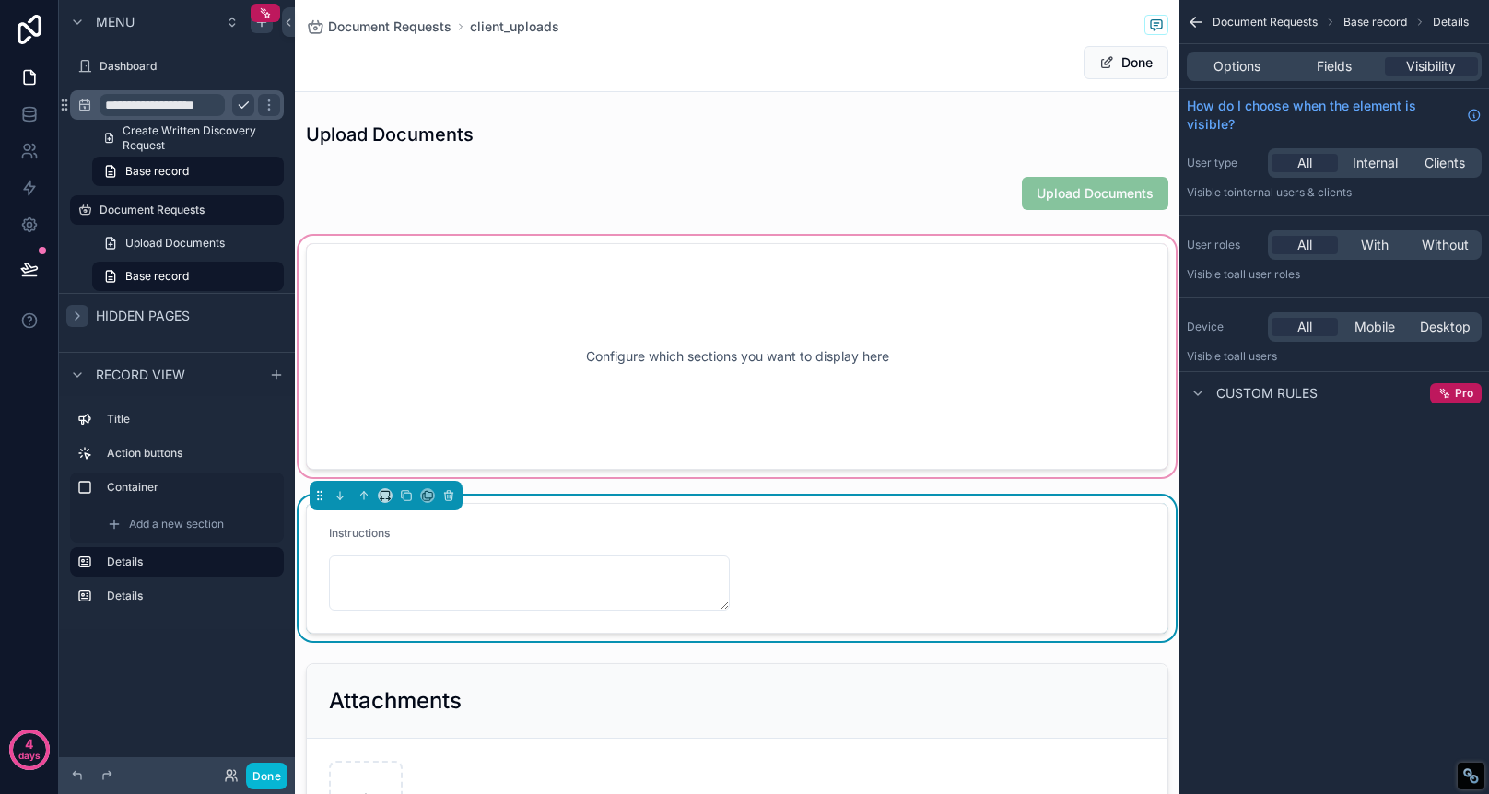
click at [883, 264] on div "scrollable content" at bounding box center [737, 356] width 885 height 249
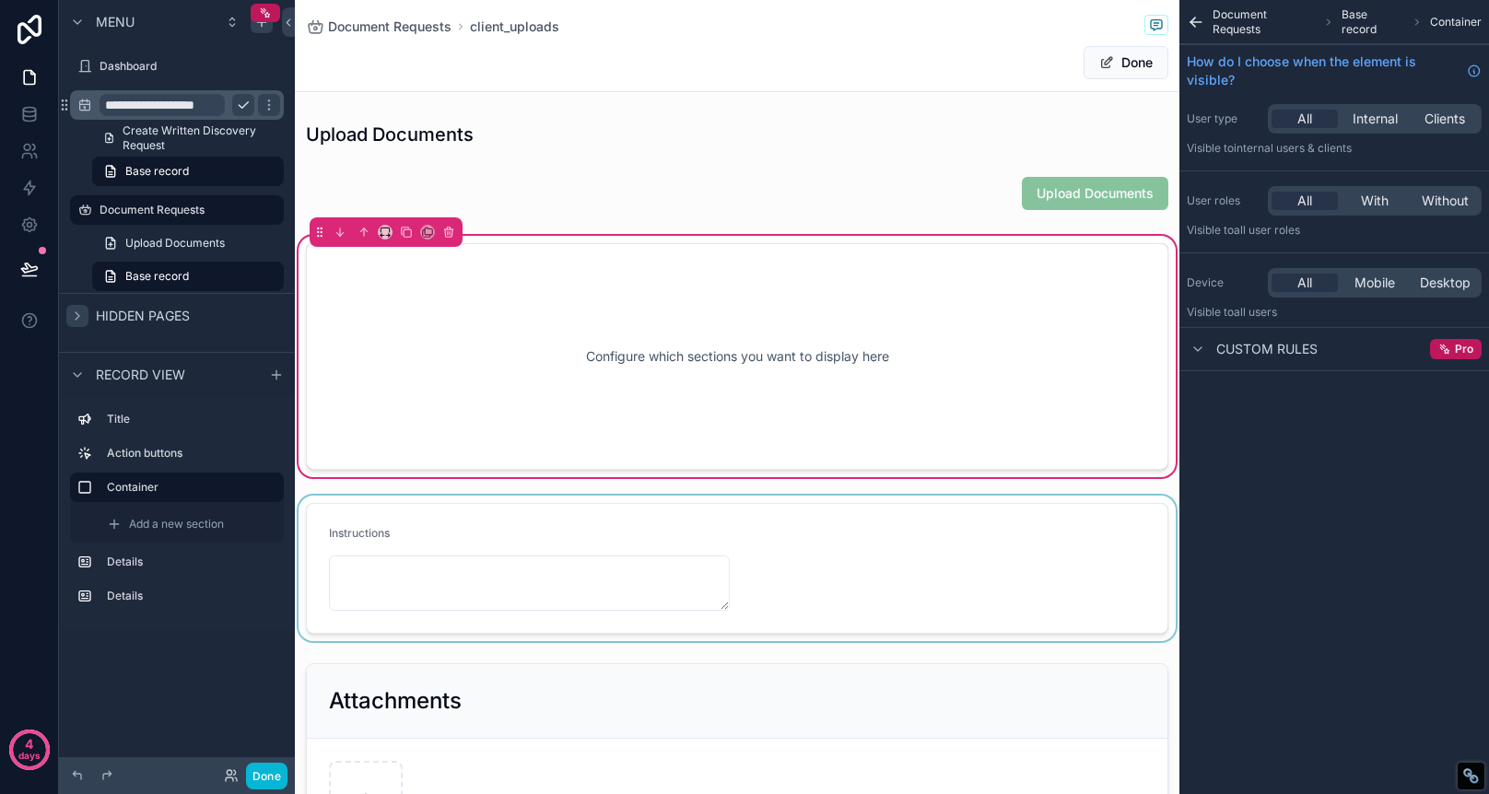
click at [346, 543] on div "scrollable content" at bounding box center [737, 569] width 885 height 146
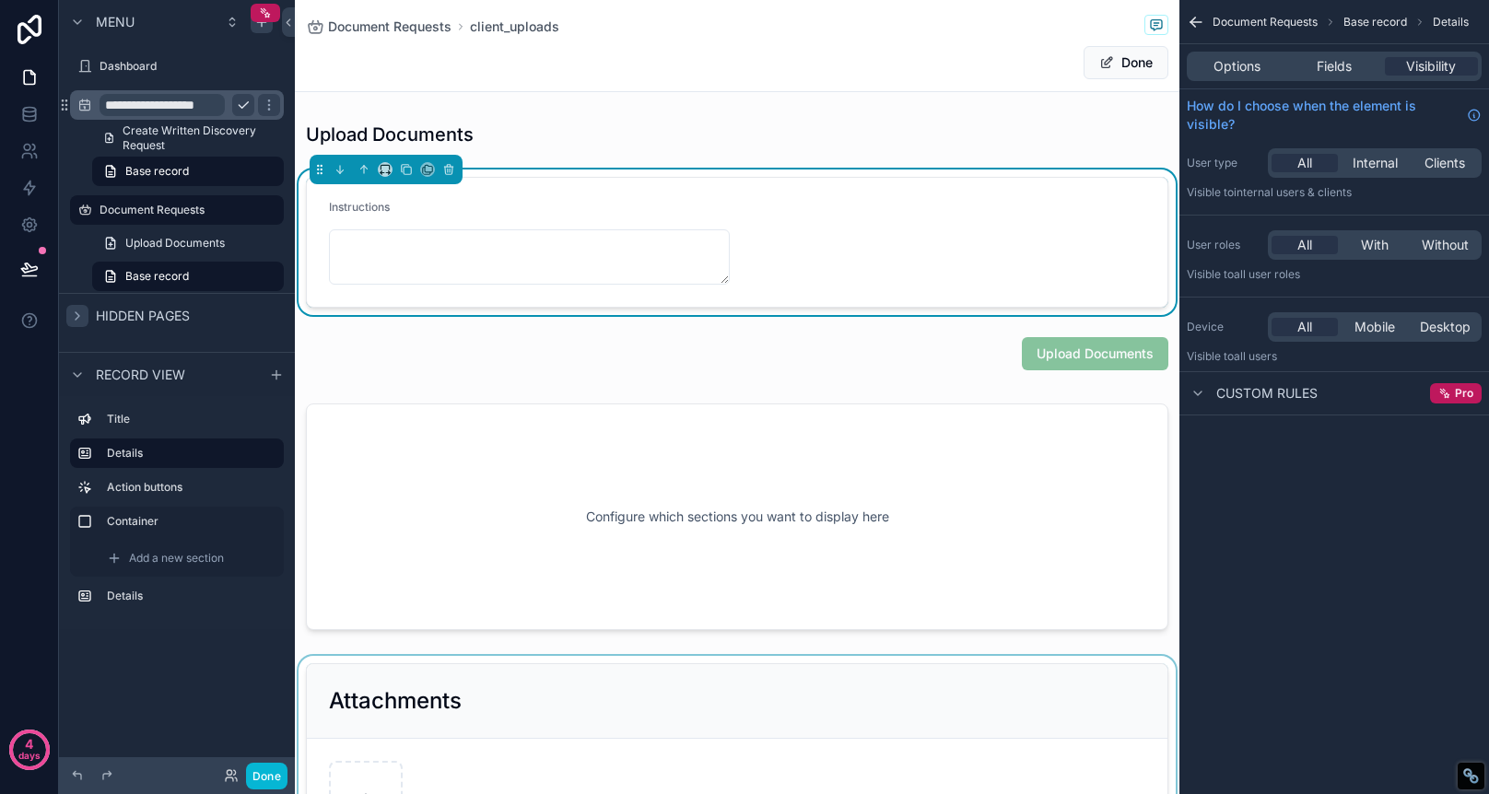
click at [352, 691] on div "scrollable content" at bounding box center [737, 760] width 885 height 209
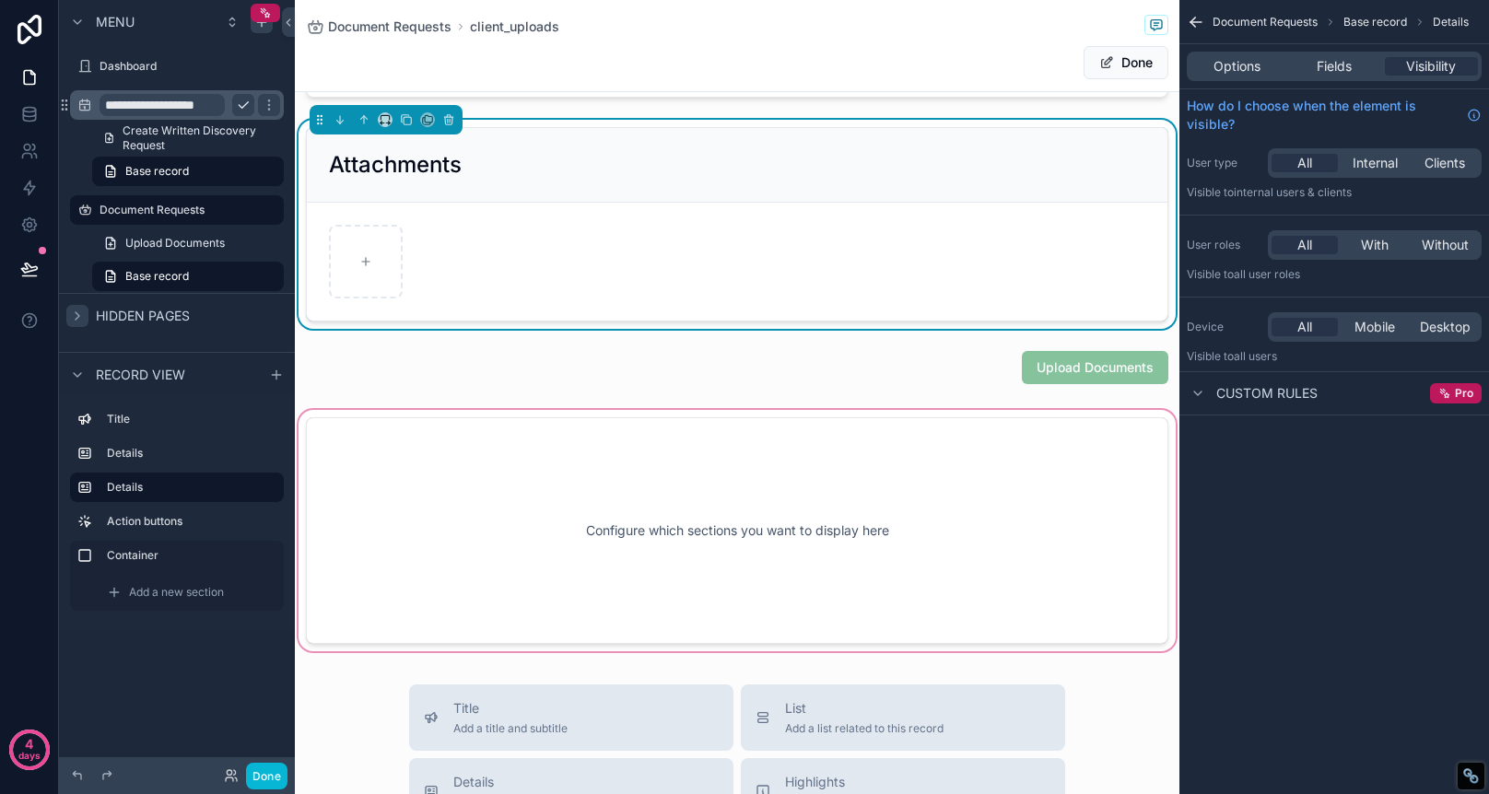
scroll to position [236, 0]
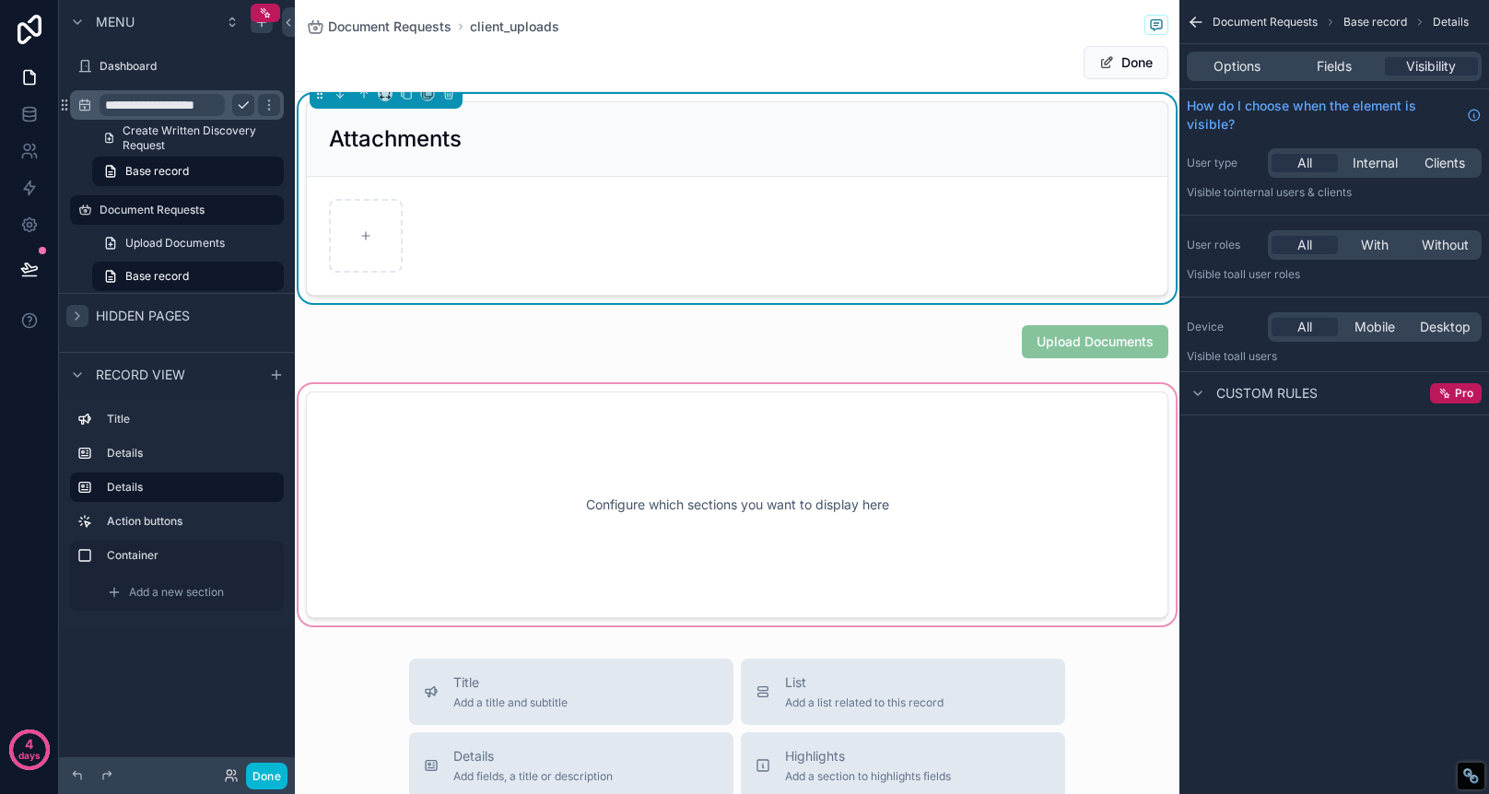
click at [781, 430] on div "scrollable content" at bounding box center [737, 505] width 885 height 249
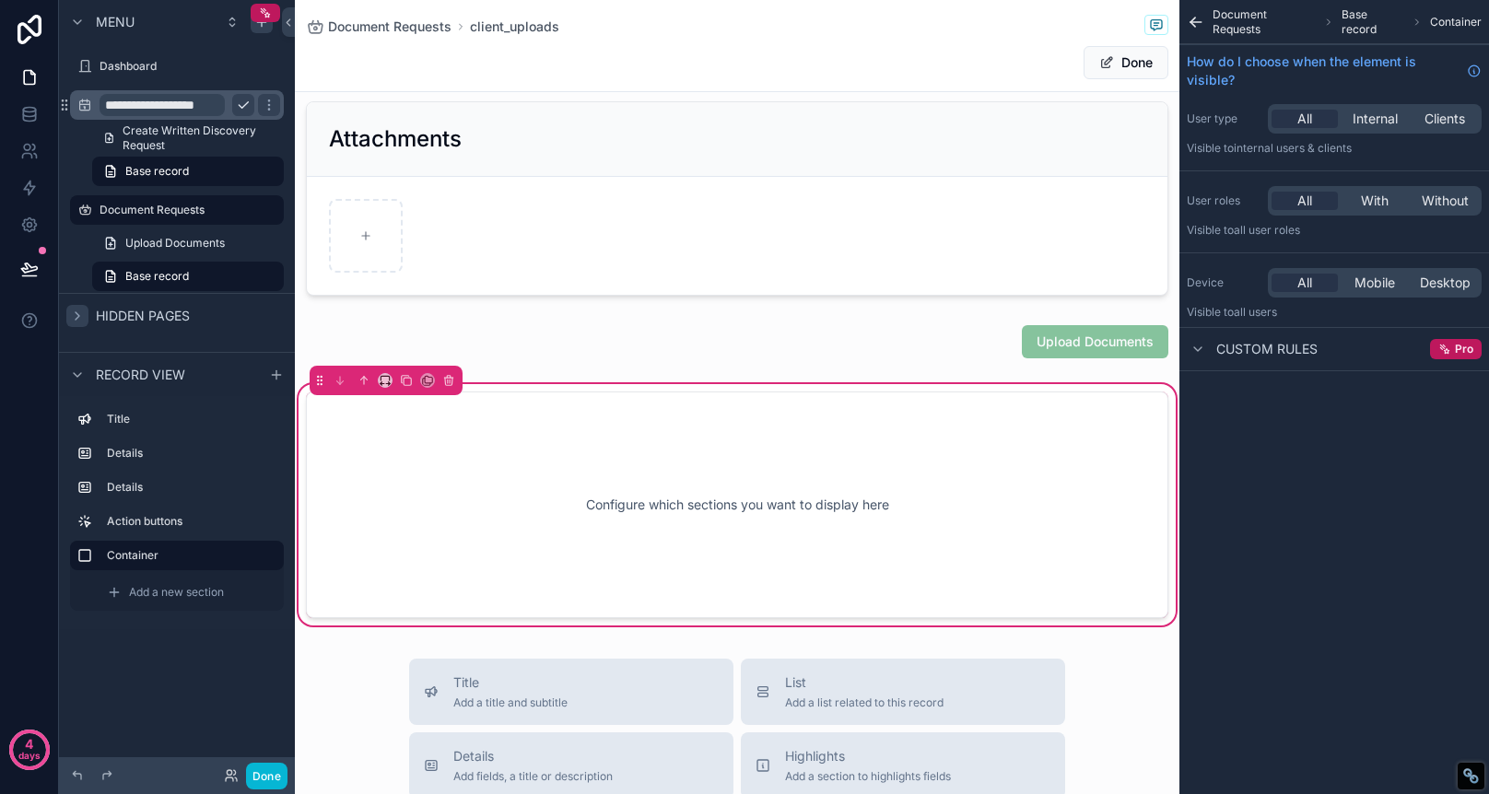
click at [447, 394] on div "scrollable content" at bounding box center [386, 380] width 153 height 29
click at [449, 384] on icon "scrollable content" at bounding box center [448, 380] width 13 height 13
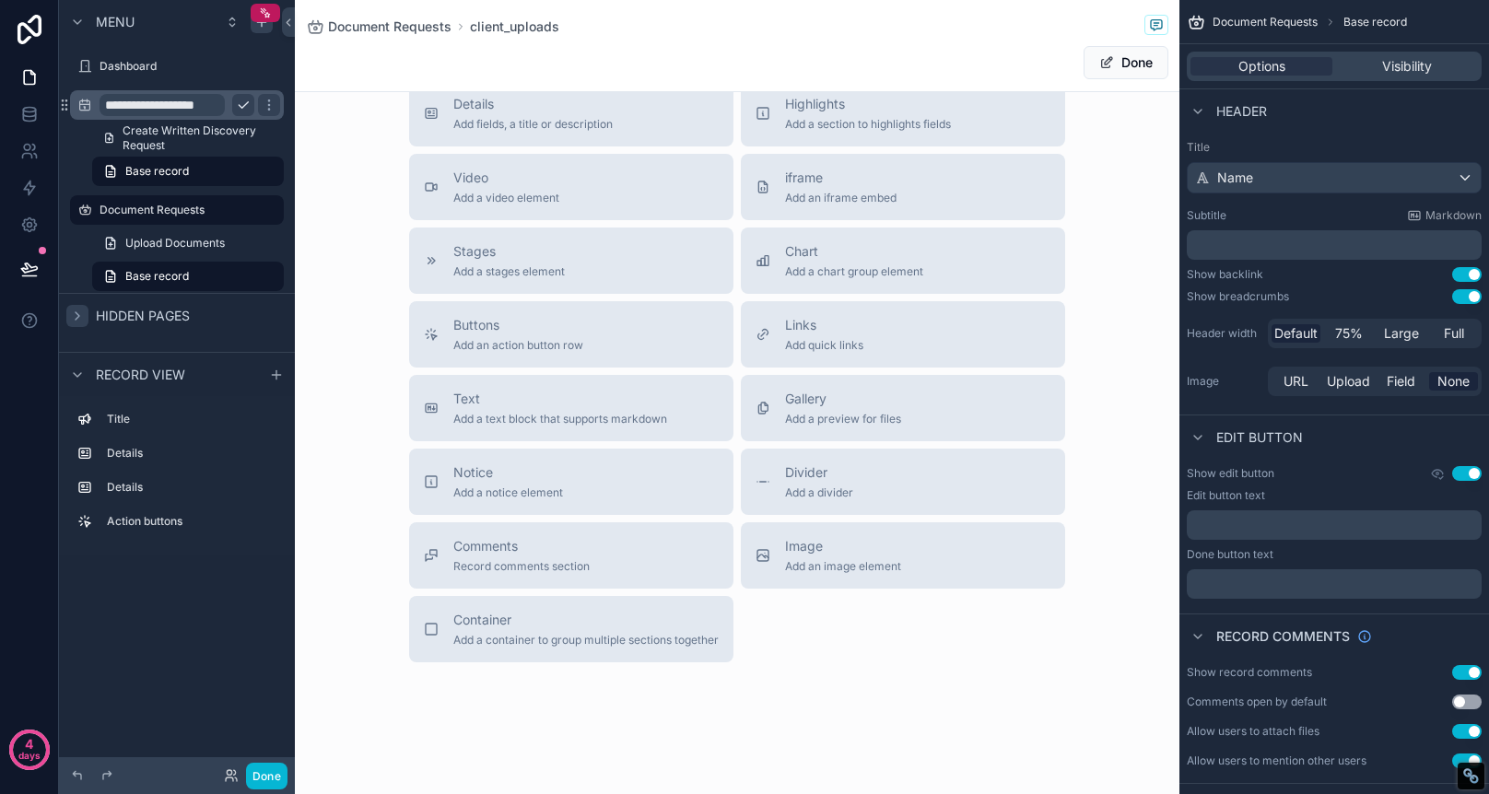
scroll to position [640, 0]
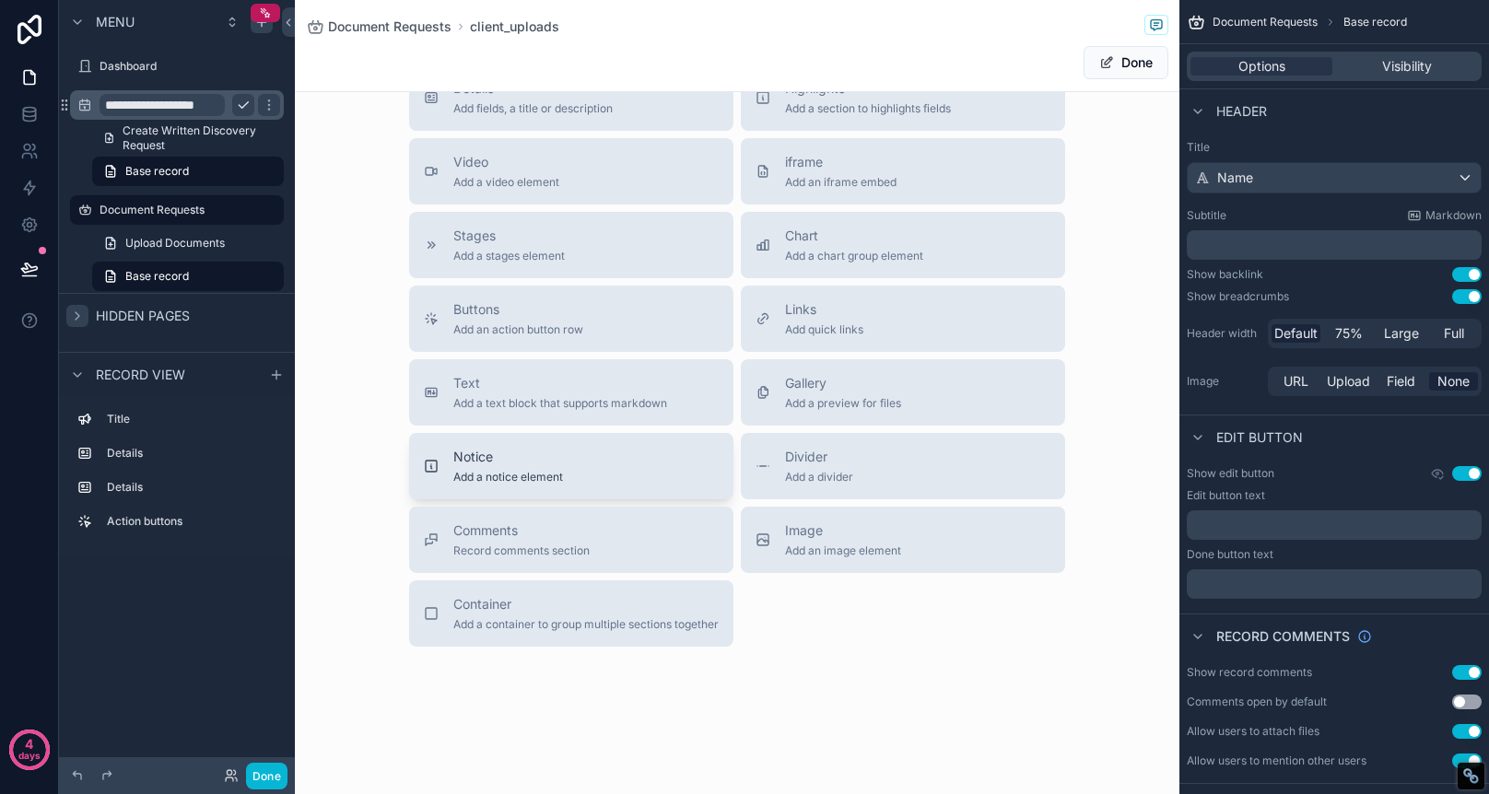
click at [544, 464] on span "Notice" at bounding box center [508, 457] width 110 height 18
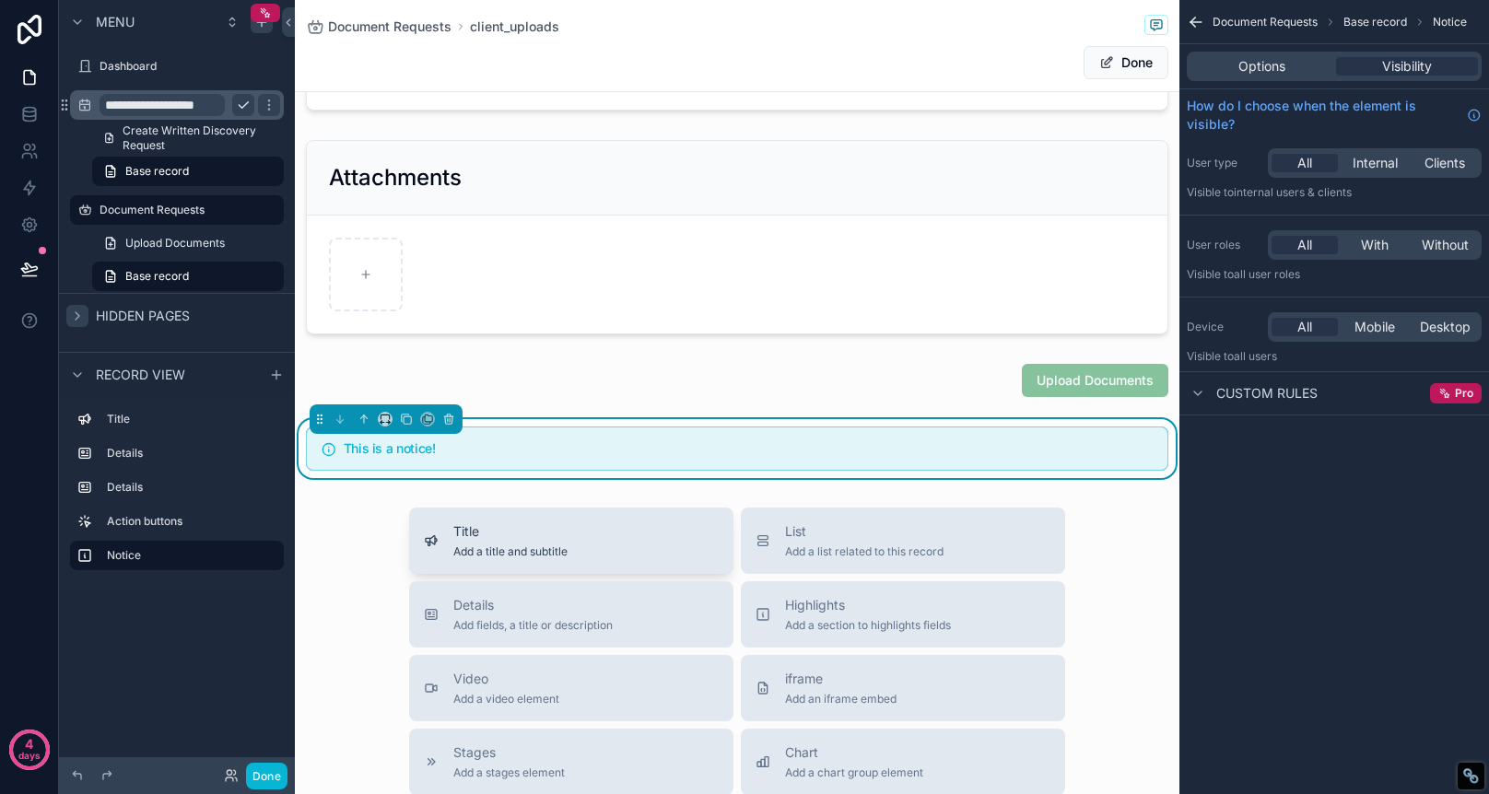
scroll to position [190, 0]
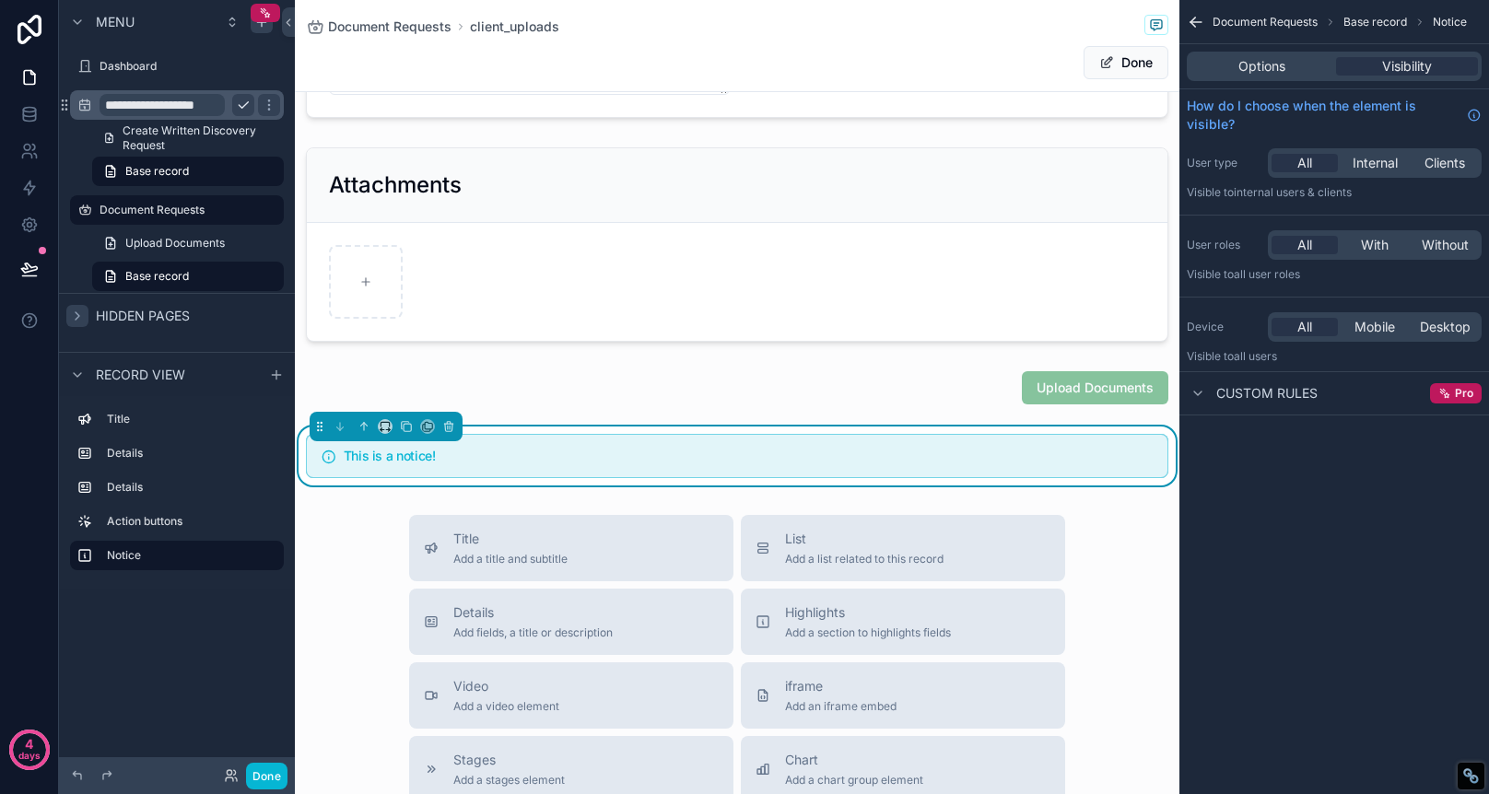
click at [687, 463] on div "This is a notice!" at bounding box center [748, 458] width 809 height 17
click at [452, 428] on icon "scrollable content" at bounding box center [448, 427] width 7 height 7
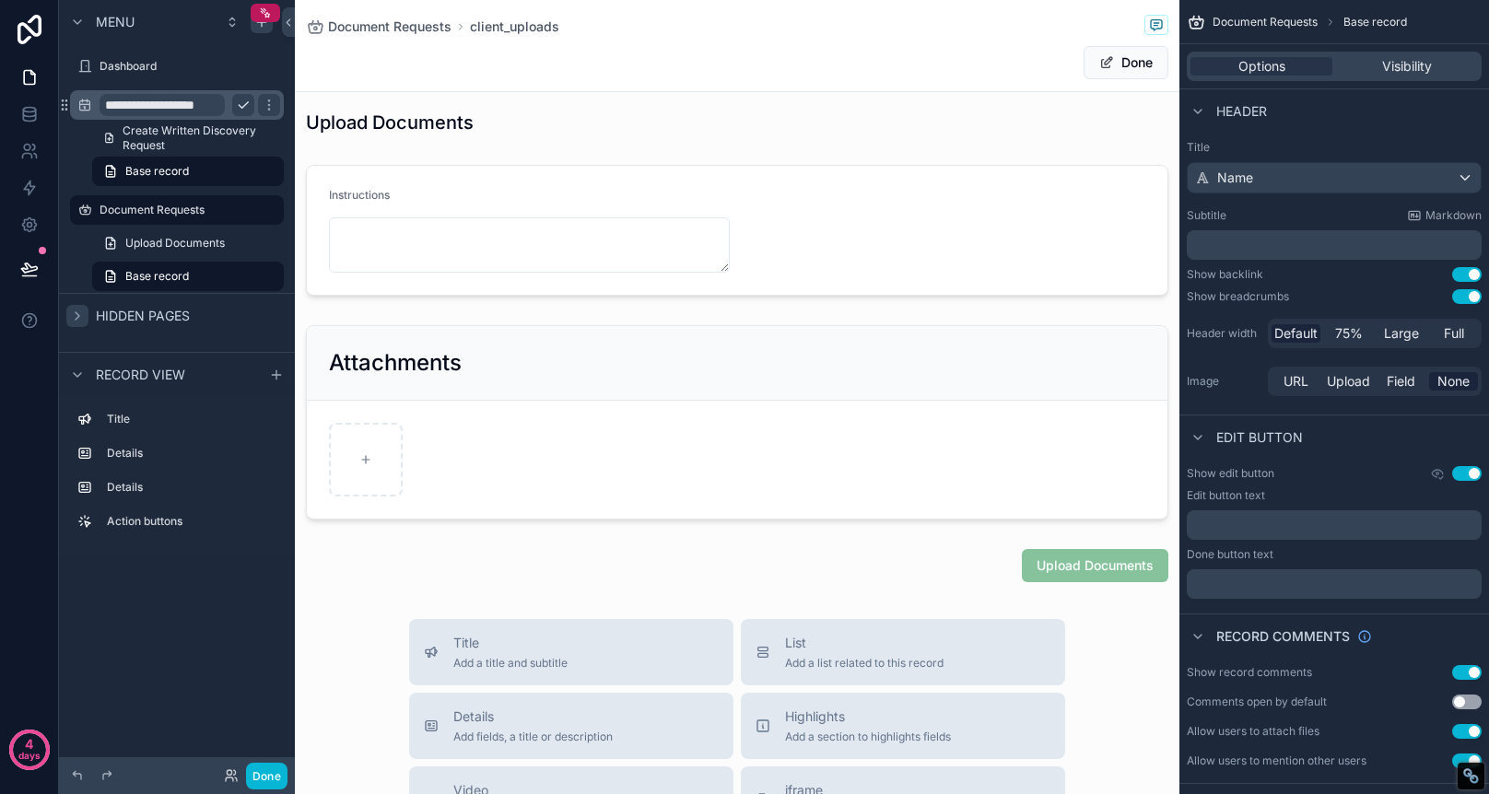
scroll to position [0, 0]
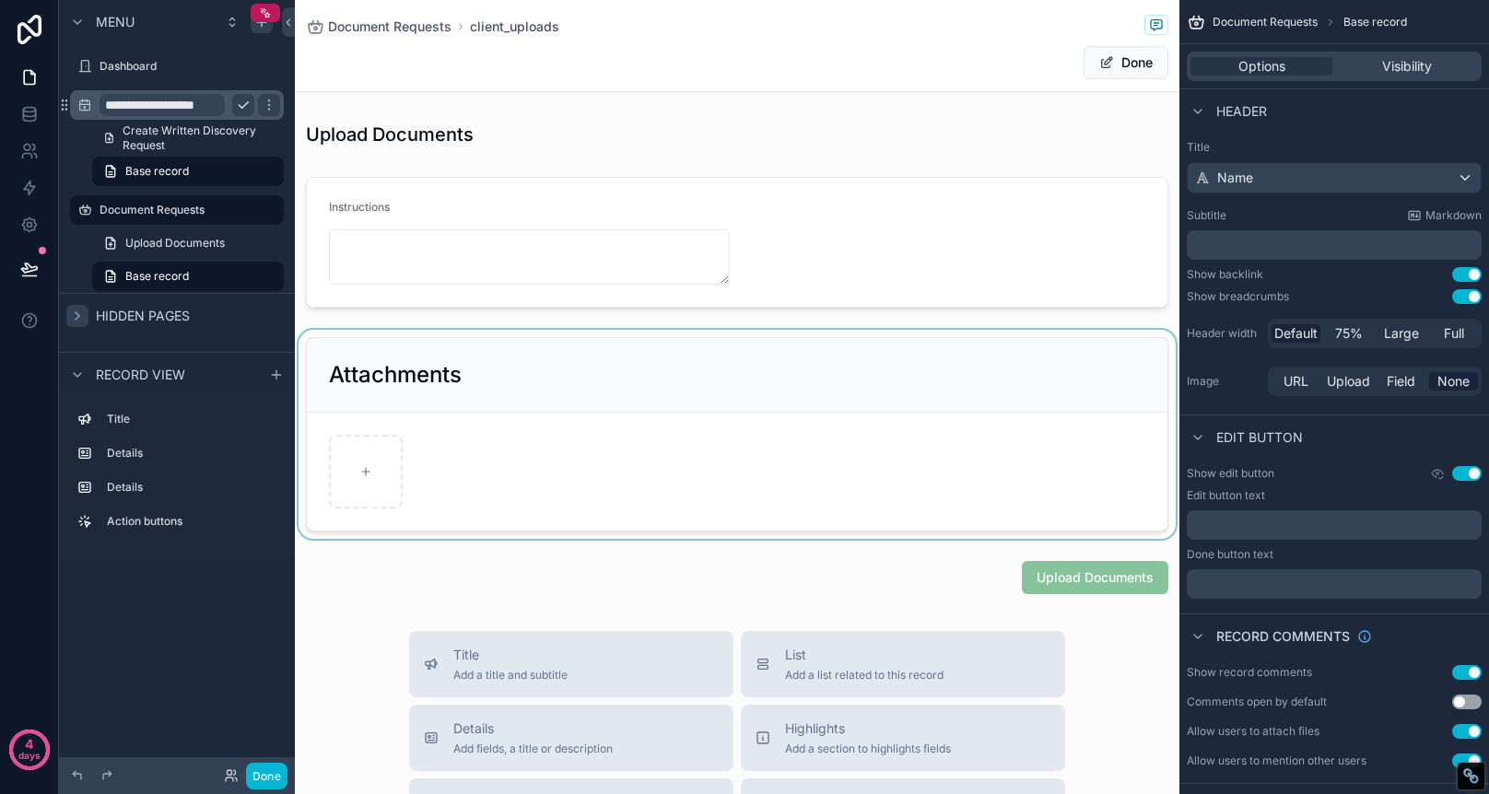
click at [717, 416] on div "scrollable content" at bounding box center [737, 434] width 885 height 209
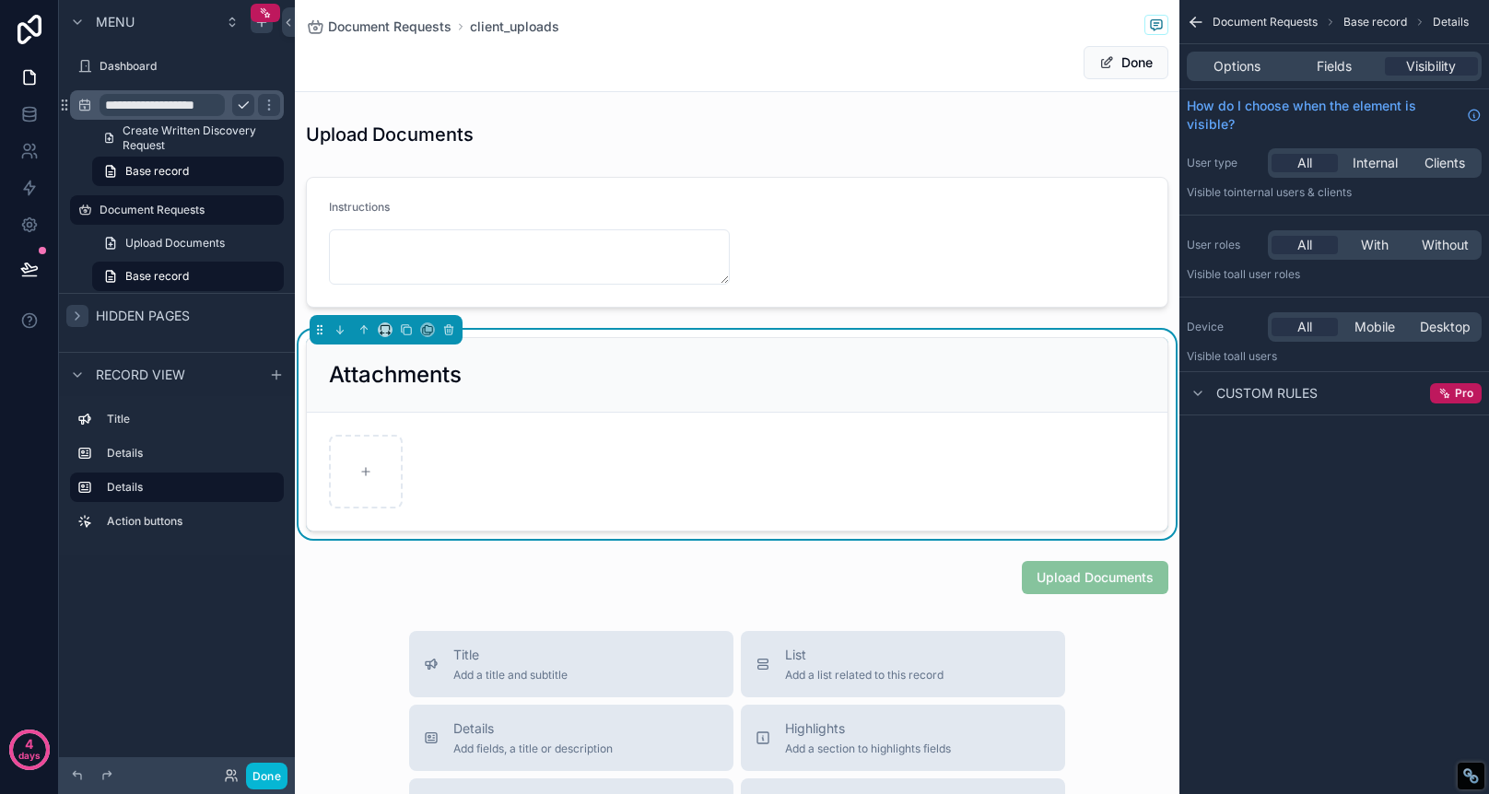
click at [711, 373] on div "Attachments" at bounding box center [737, 374] width 816 height 29
click at [1322, 71] on span "Fields" at bounding box center [1334, 66] width 35 height 18
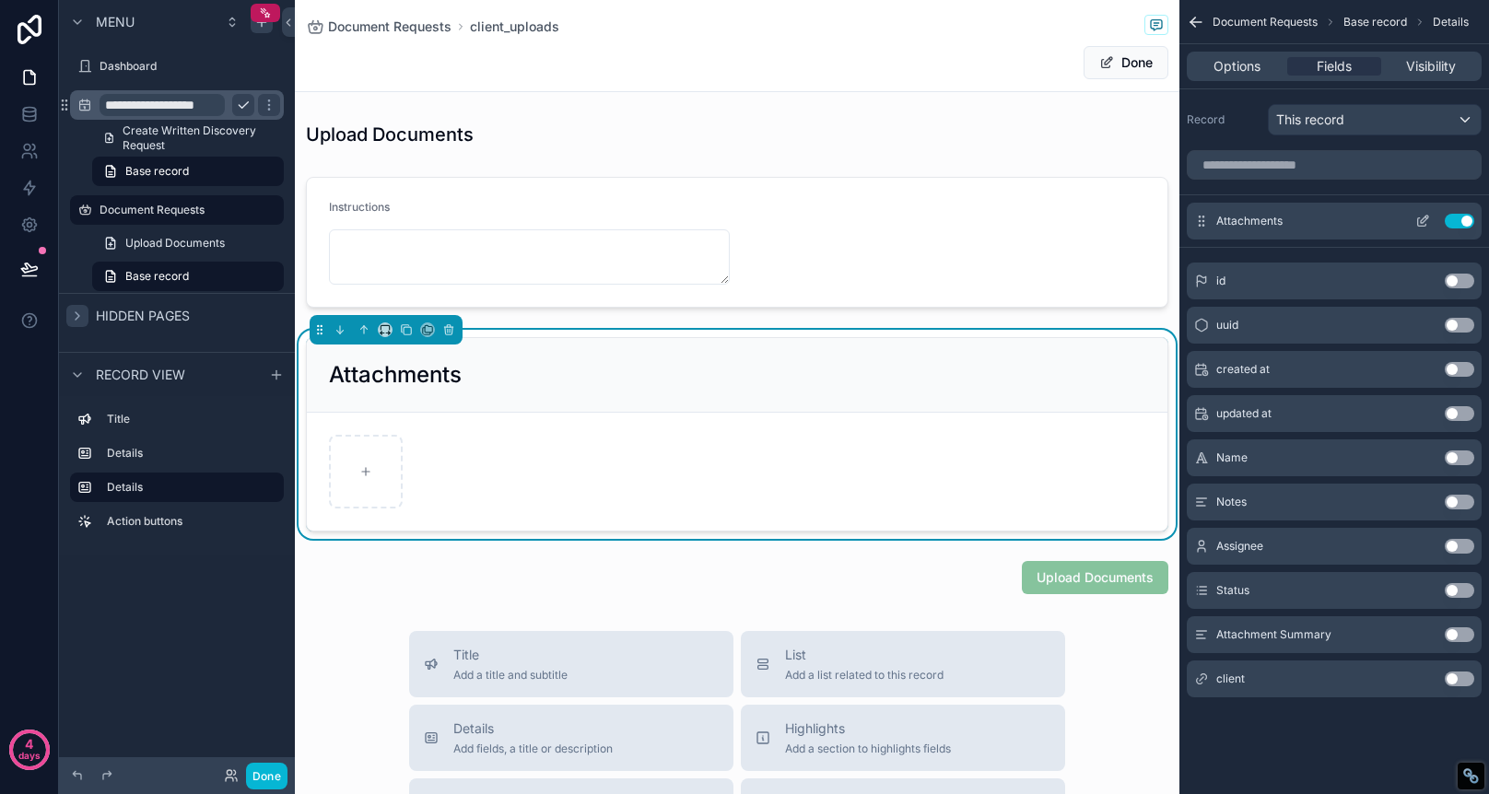
click at [1423, 213] on div "Attachments Use setting" at bounding box center [1334, 221] width 295 height 37
click at [1423, 219] on icon "scrollable content" at bounding box center [1424, 219] width 7 height 7
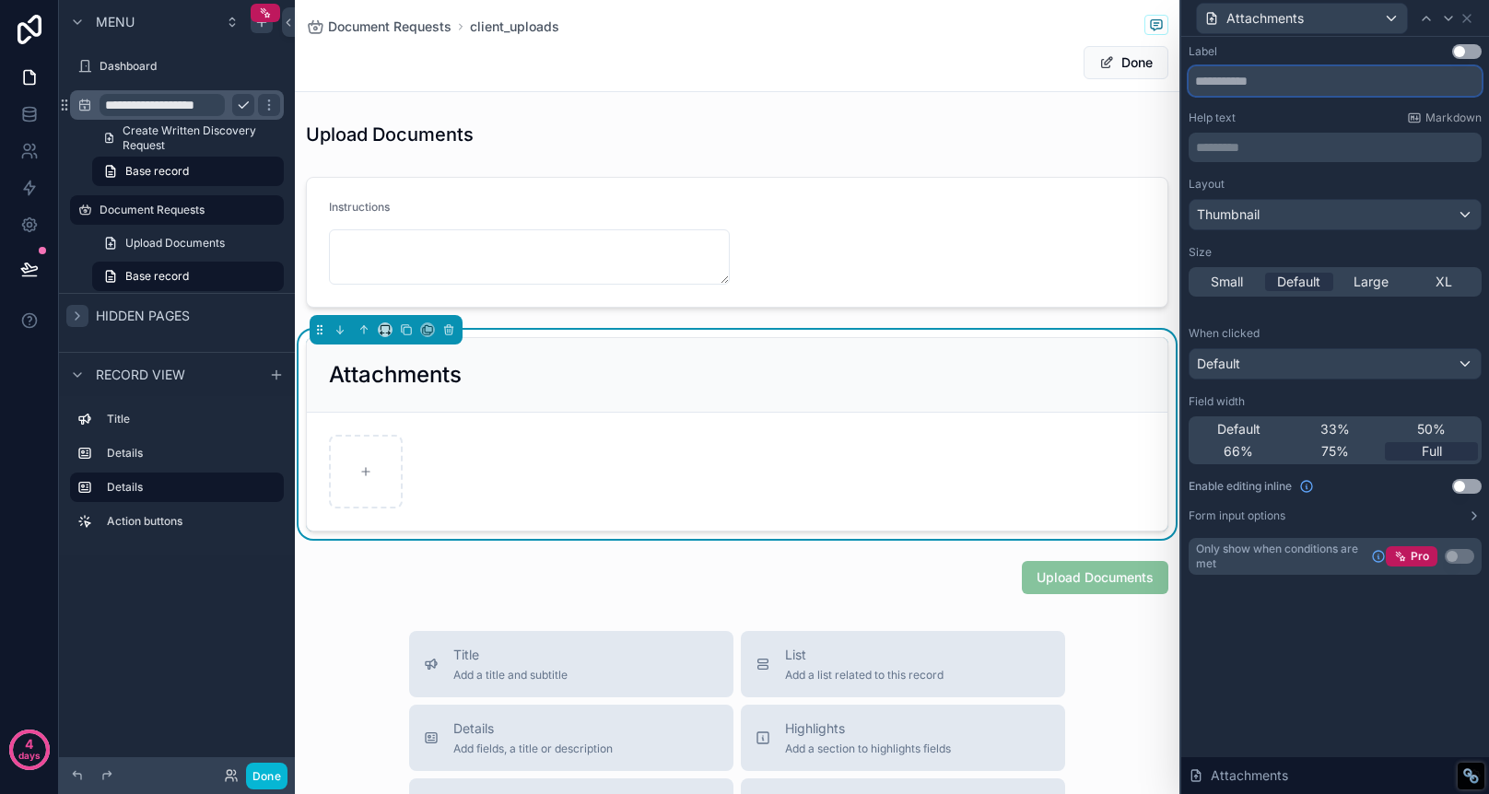
click at [1263, 82] on input "text" at bounding box center [1335, 80] width 293 height 29
type input "**********"
click at [1481, 520] on icon at bounding box center [1474, 516] width 15 height 15
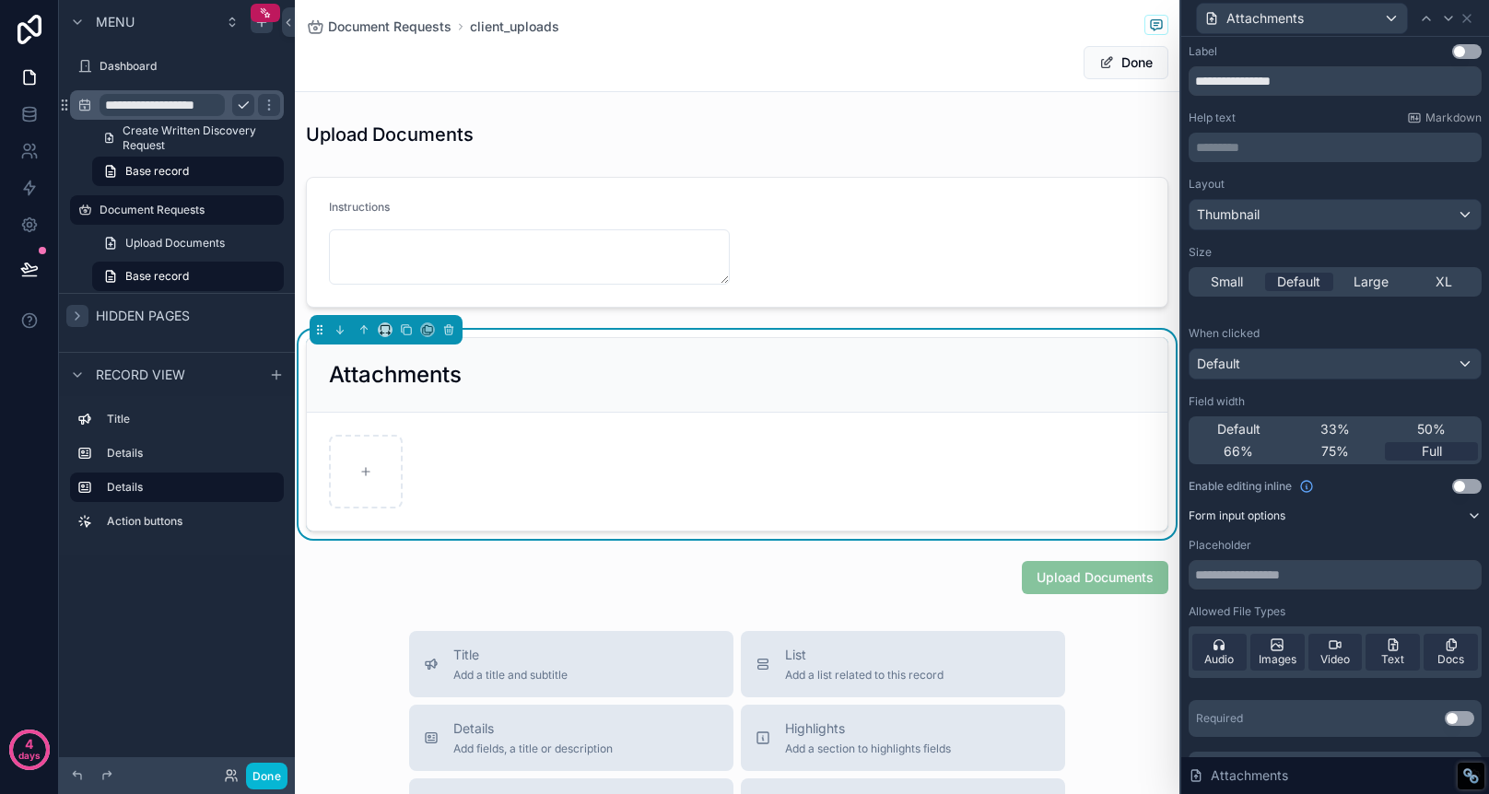
scroll to position [39, 0]
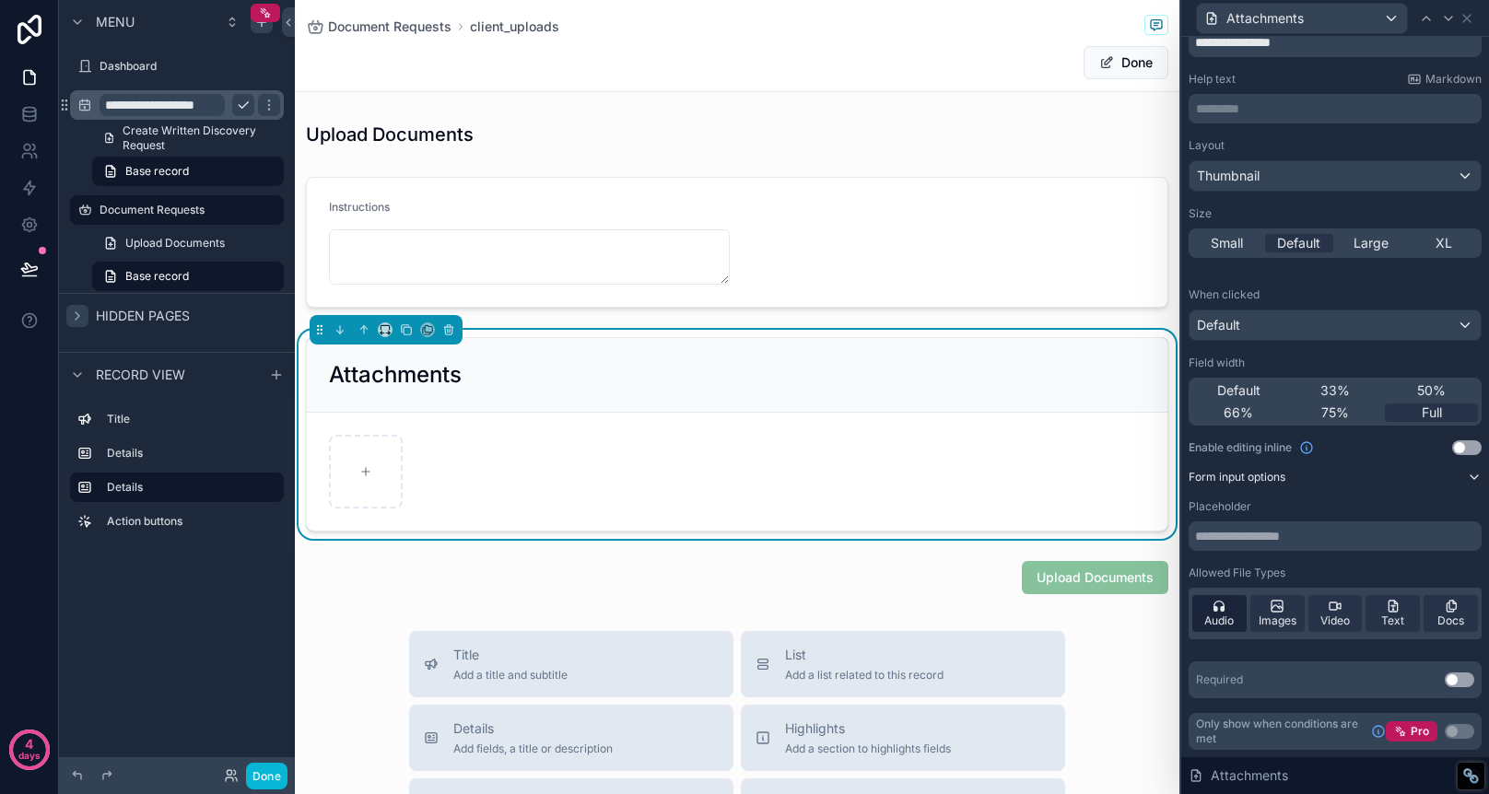
click at [1212, 616] on span "Audio" at bounding box center [1218, 621] width 29 height 15
click at [1266, 625] on span "Images" at bounding box center [1278, 621] width 38 height 15
click at [1323, 625] on span "Video" at bounding box center [1335, 621] width 29 height 15
click at [1389, 616] on span "Text" at bounding box center [1392, 621] width 23 height 15
click at [1454, 611] on icon at bounding box center [1451, 606] width 15 height 15
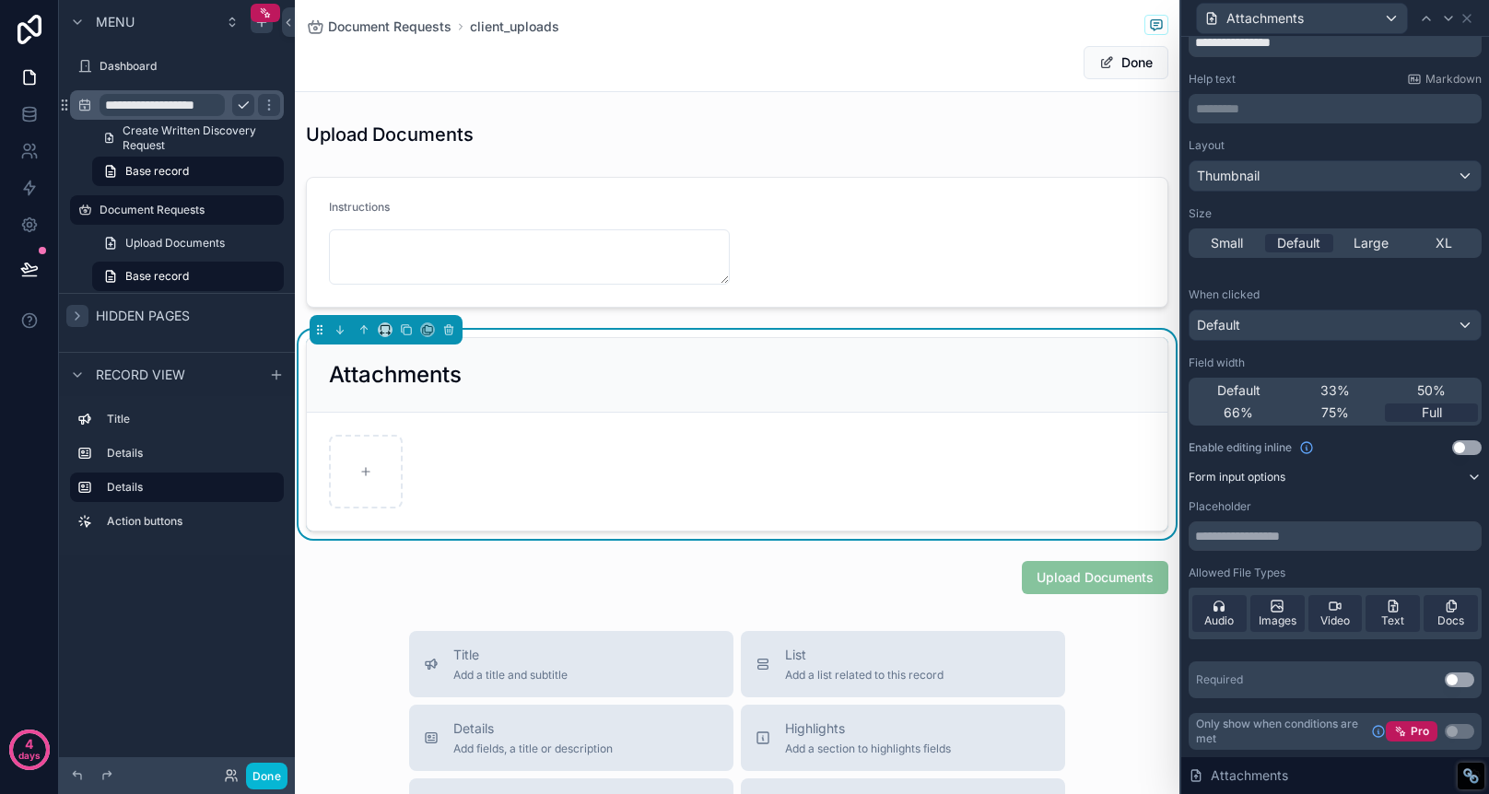
click at [1464, 685] on button "Use setting" at bounding box center [1459, 680] width 29 height 15
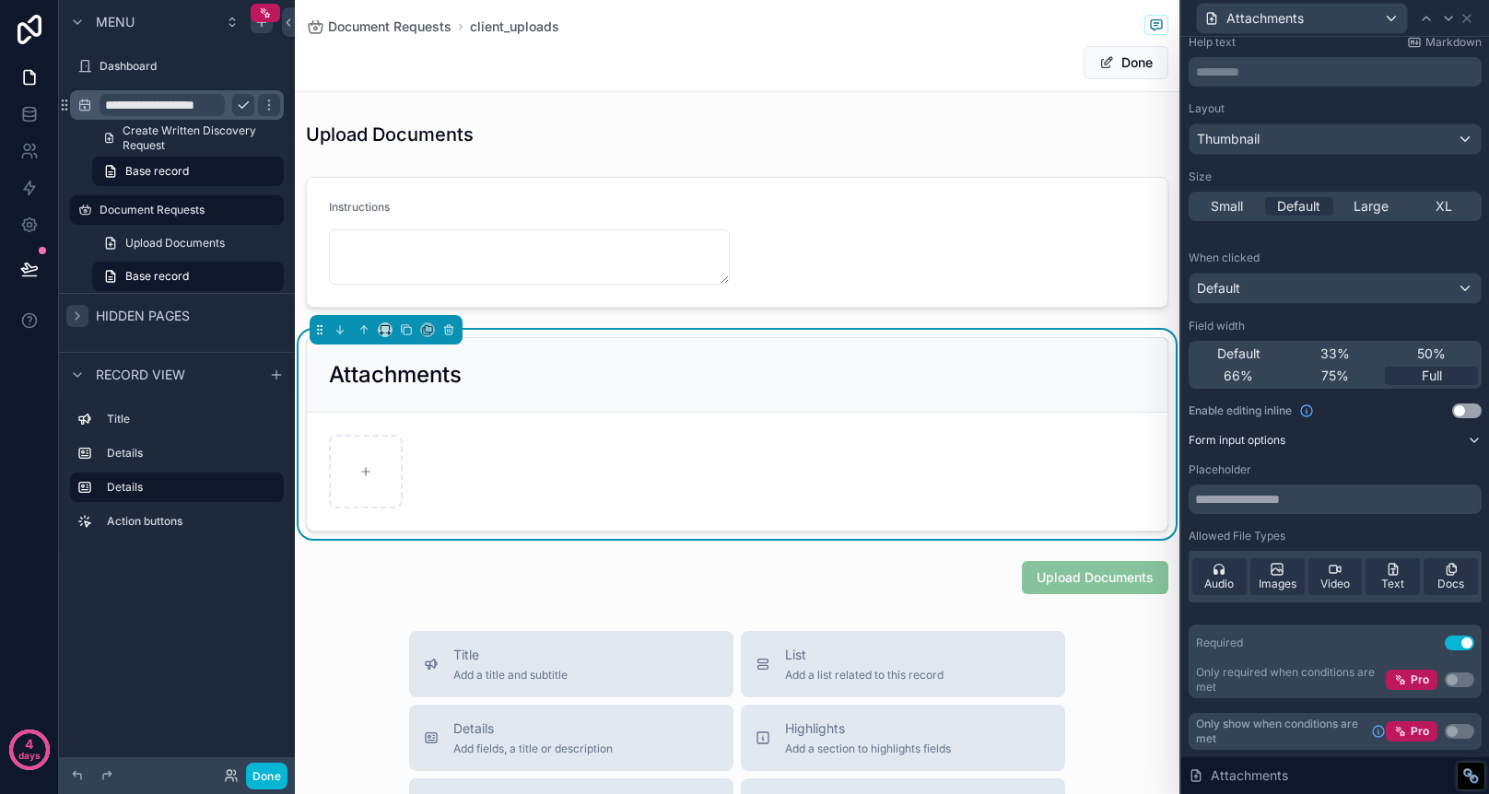
scroll to position [0, 0]
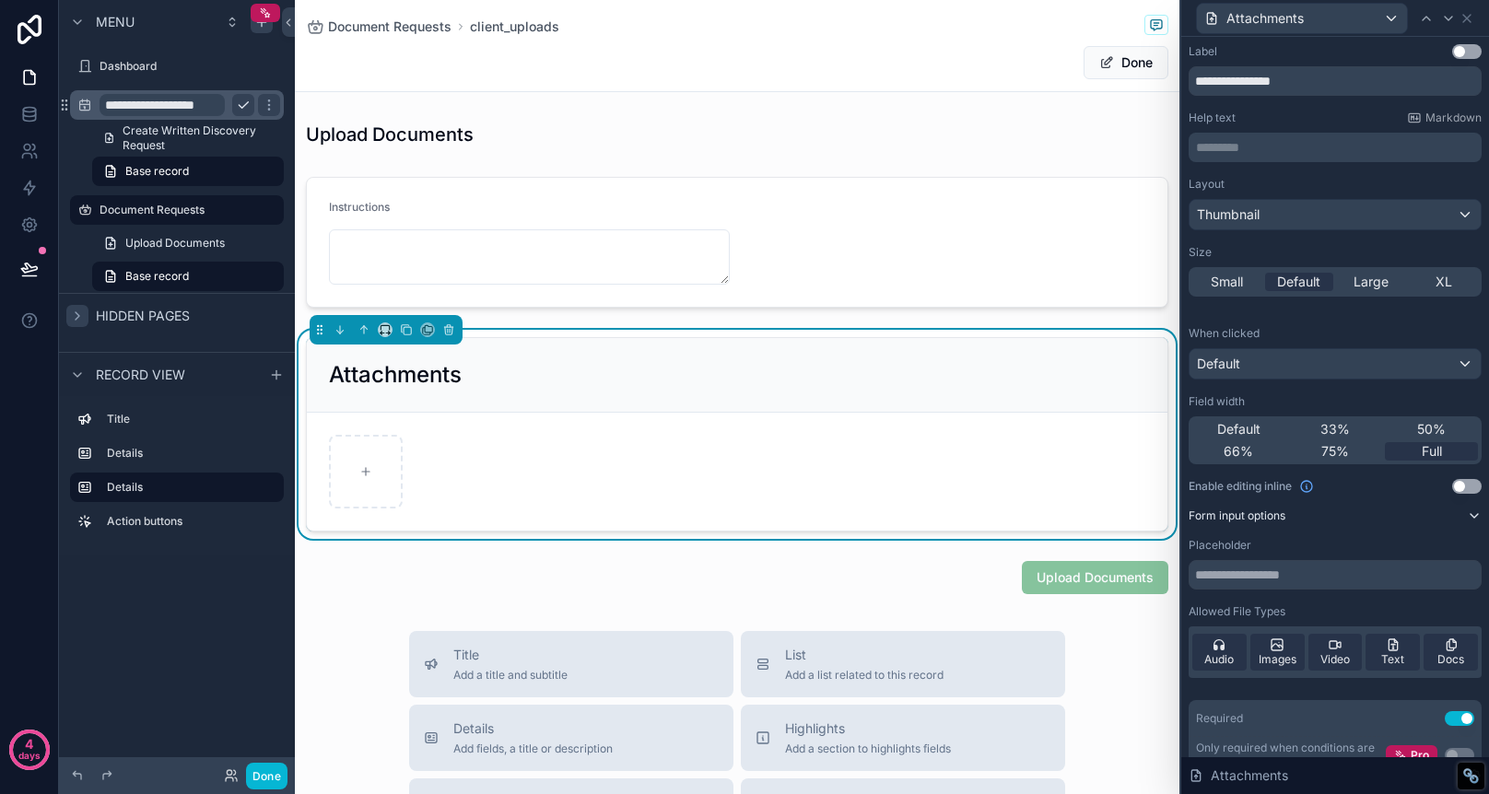
click at [502, 374] on div "Attachments" at bounding box center [737, 374] width 816 height 29
click at [370, 476] on icon "scrollable content" at bounding box center [365, 471] width 13 height 13
click at [442, 380] on h2 "Attachments" at bounding box center [395, 374] width 133 height 29
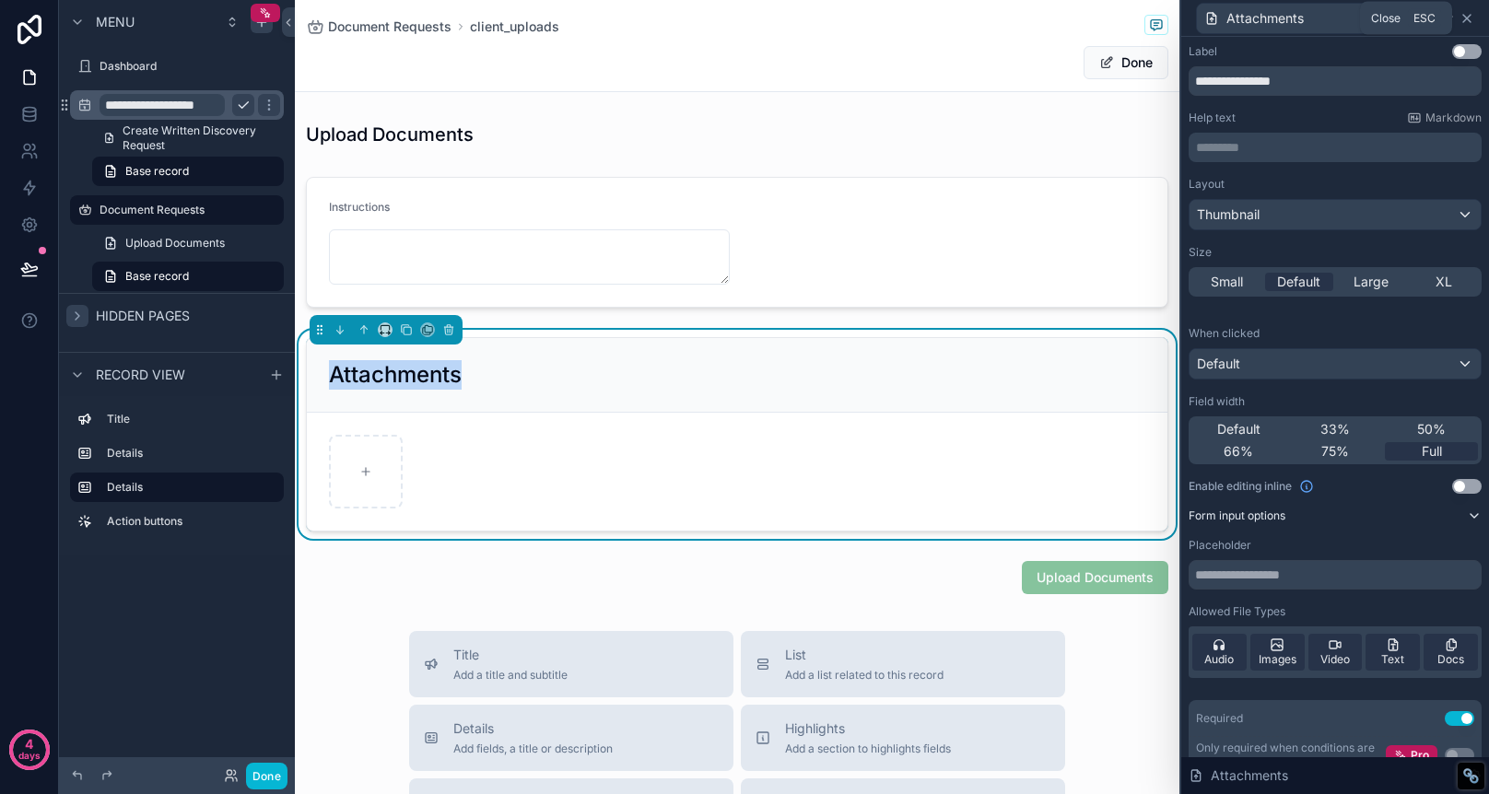
click at [1473, 19] on icon at bounding box center [1467, 18] width 15 height 15
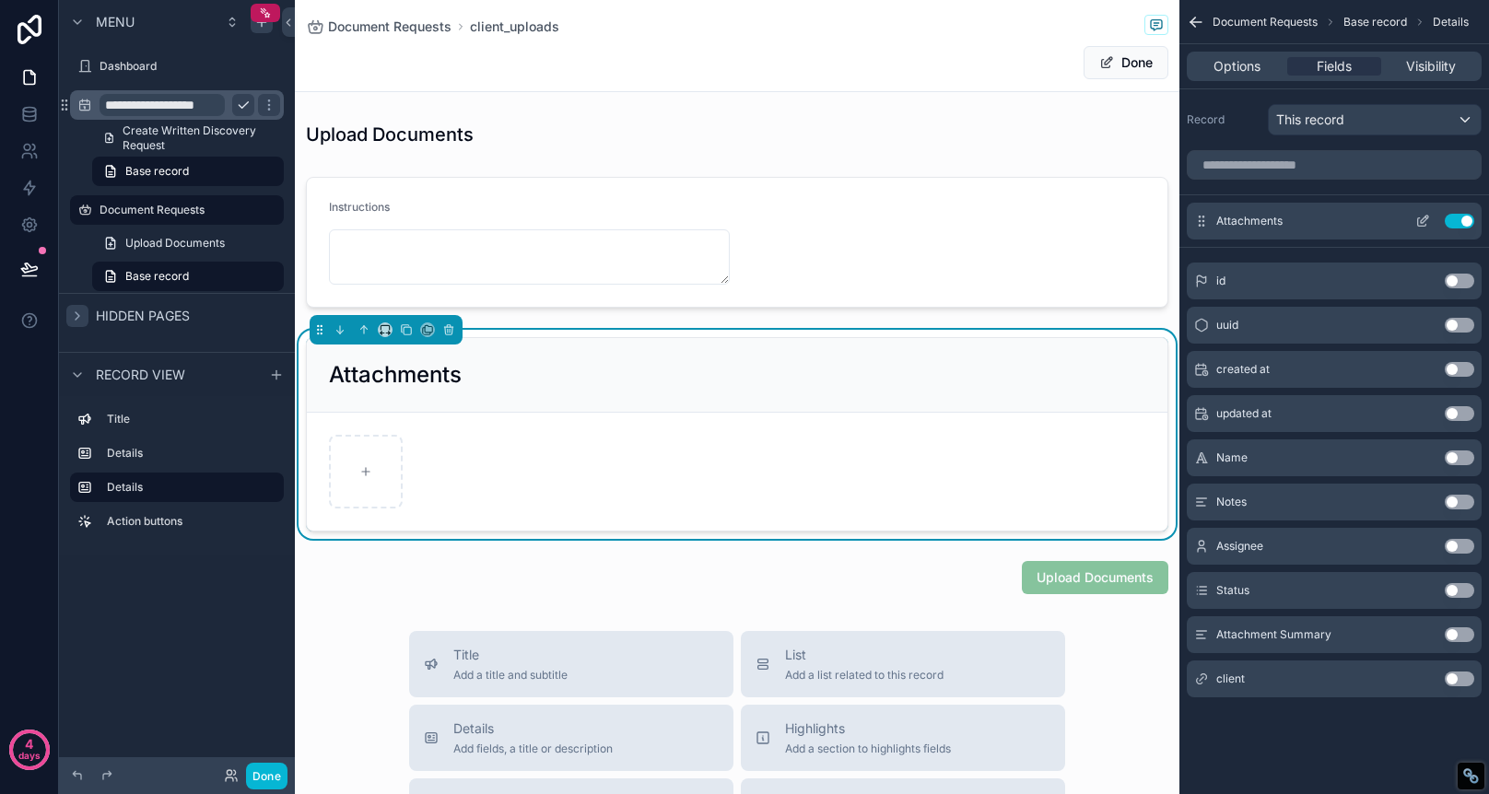
click at [1426, 219] on icon "scrollable content" at bounding box center [1424, 219] width 7 height 7
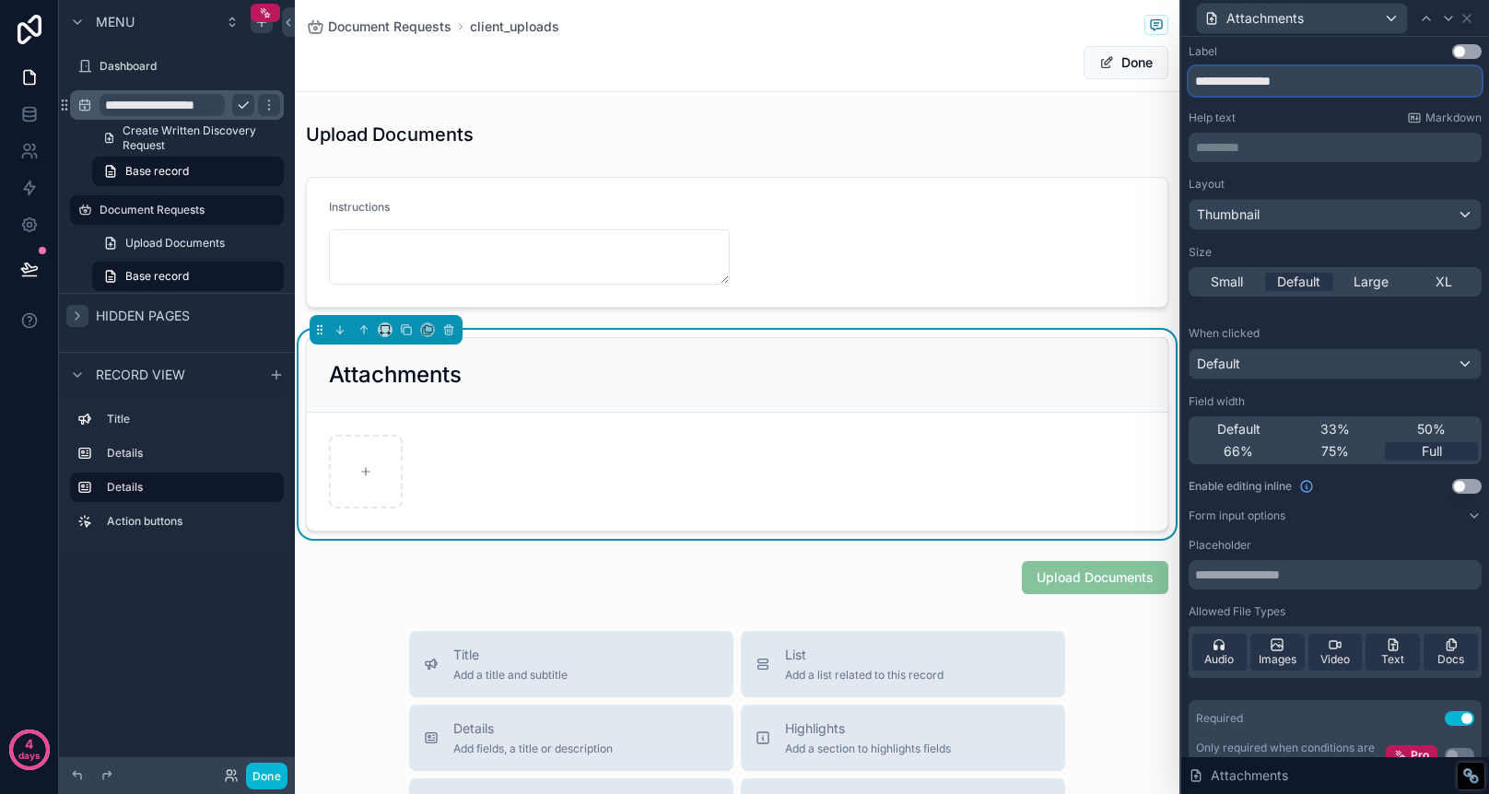
click at [1345, 81] on input "**********" at bounding box center [1335, 80] width 293 height 29
click at [1194, 80] on input "*****" at bounding box center [1335, 80] width 293 height 29
type input "*****"
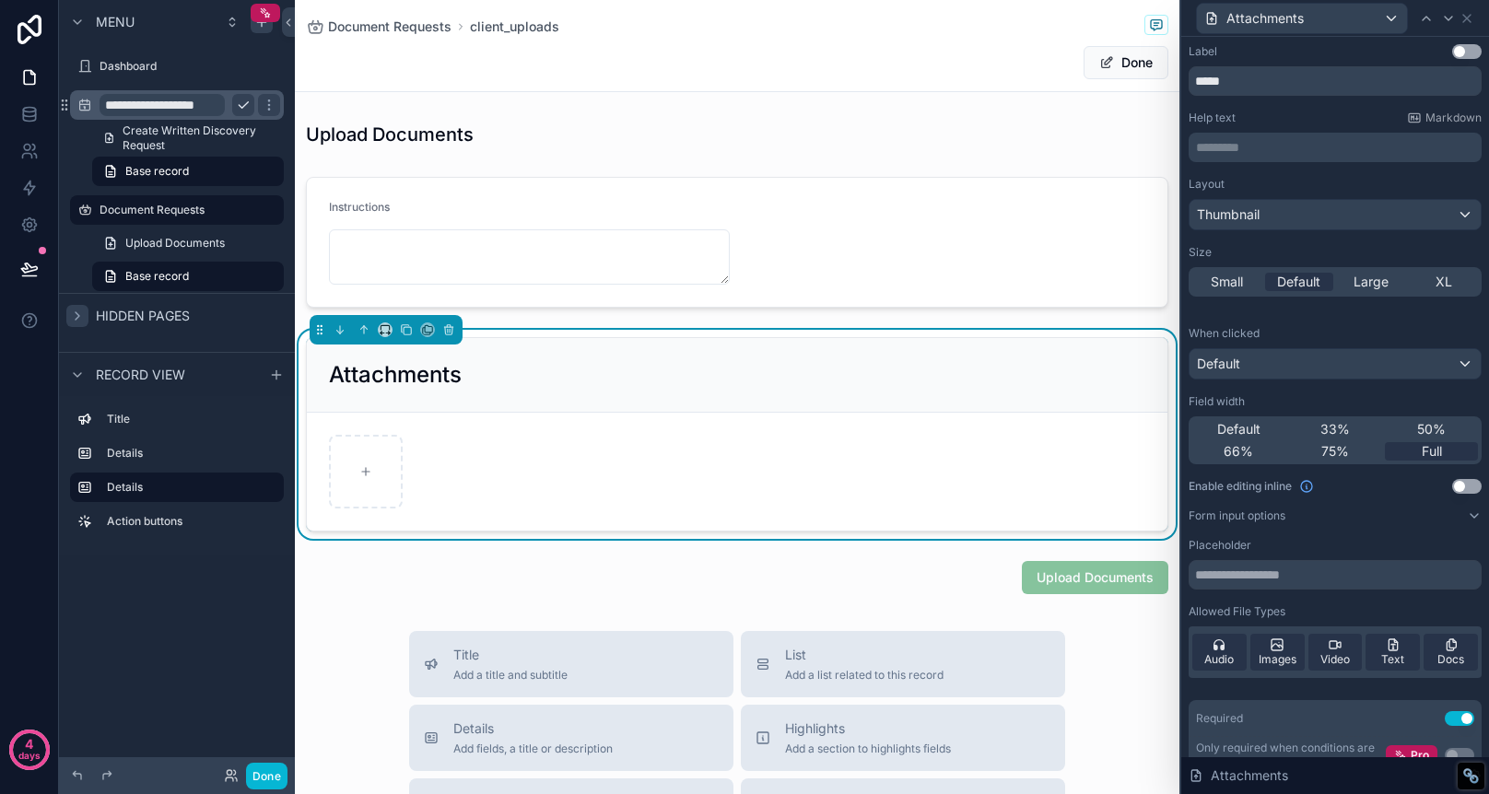
click at [1328, 115] on div "Help text Markdown" at bounding box center [1335, 118] width 293 height 15
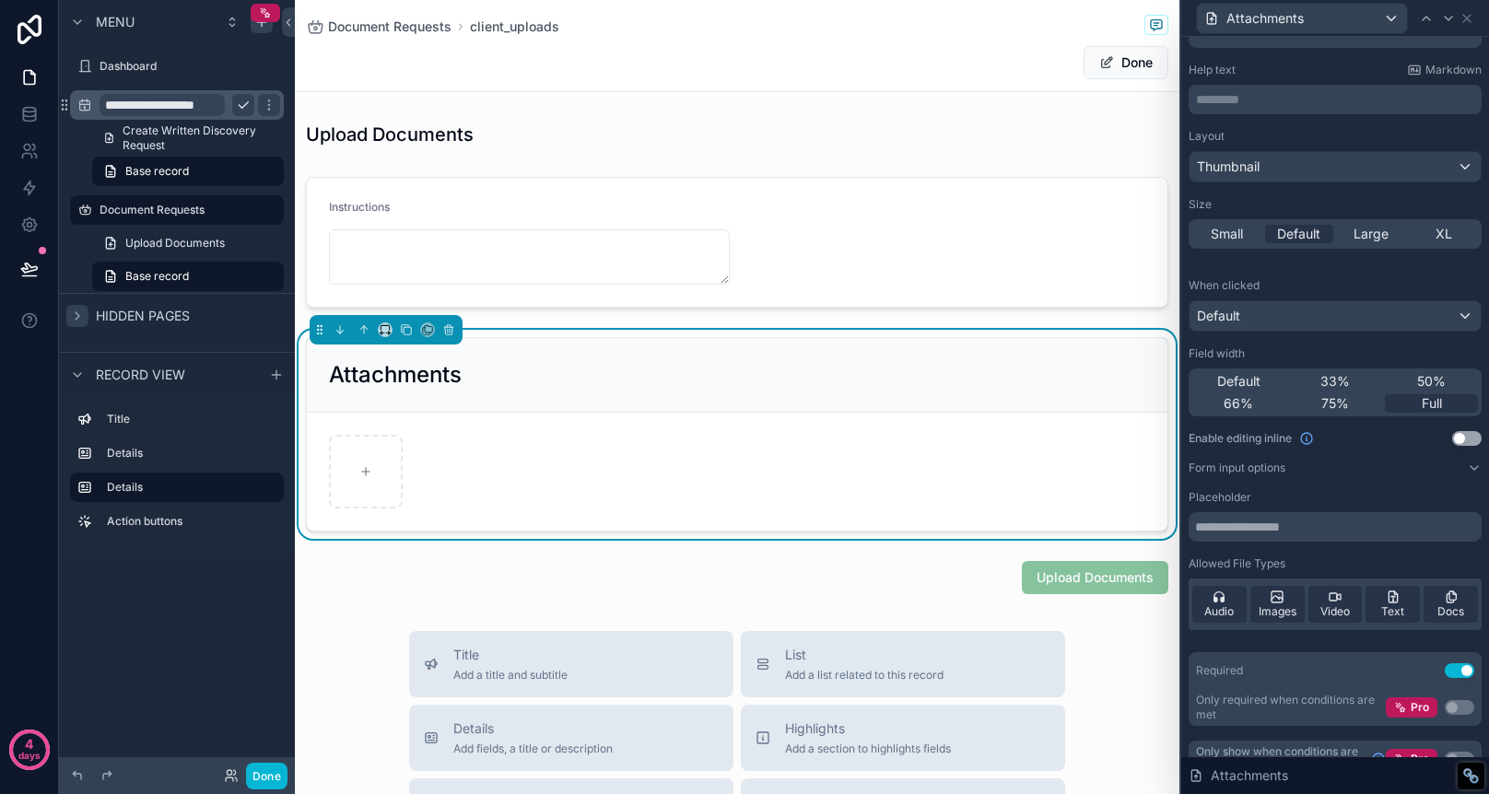
scroll to position [55, 0]
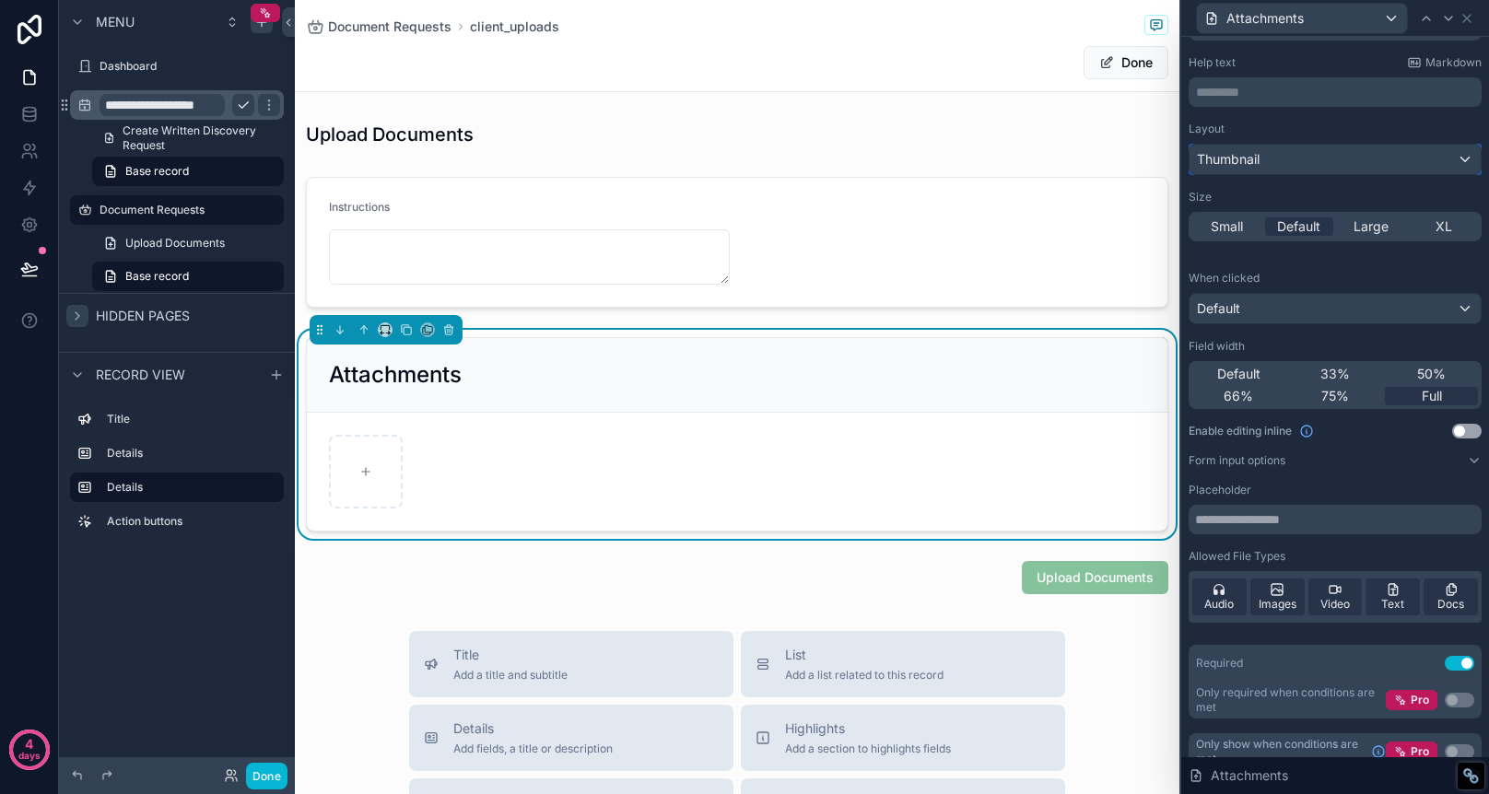
click at [1409, 165] on div "Thumbnail" at bounding box center [1335, 159] width 291 height 29
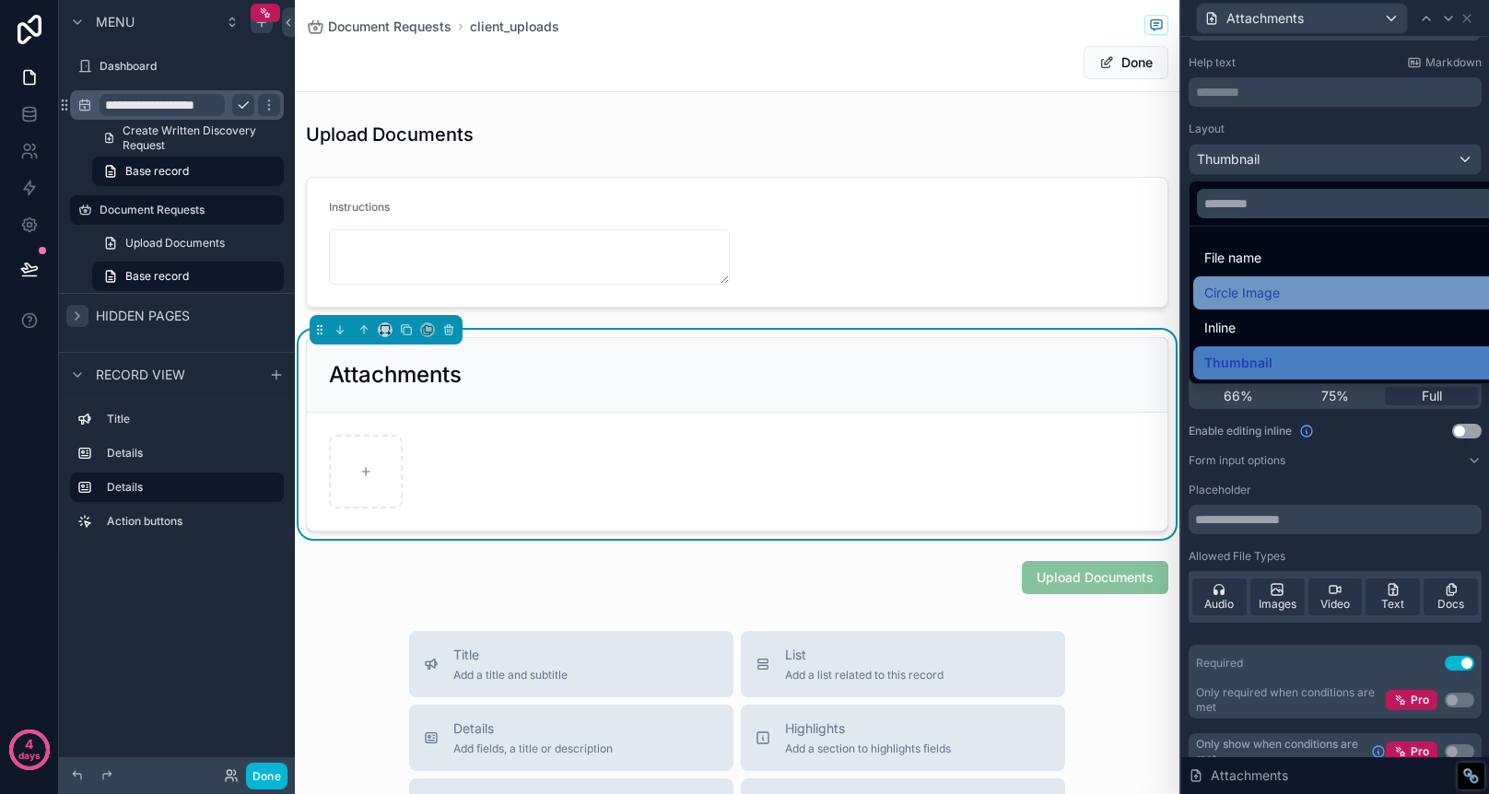
click at [1343, 288] on div "Circle Image" at bounding box center [1356, 293] width 304 height 22
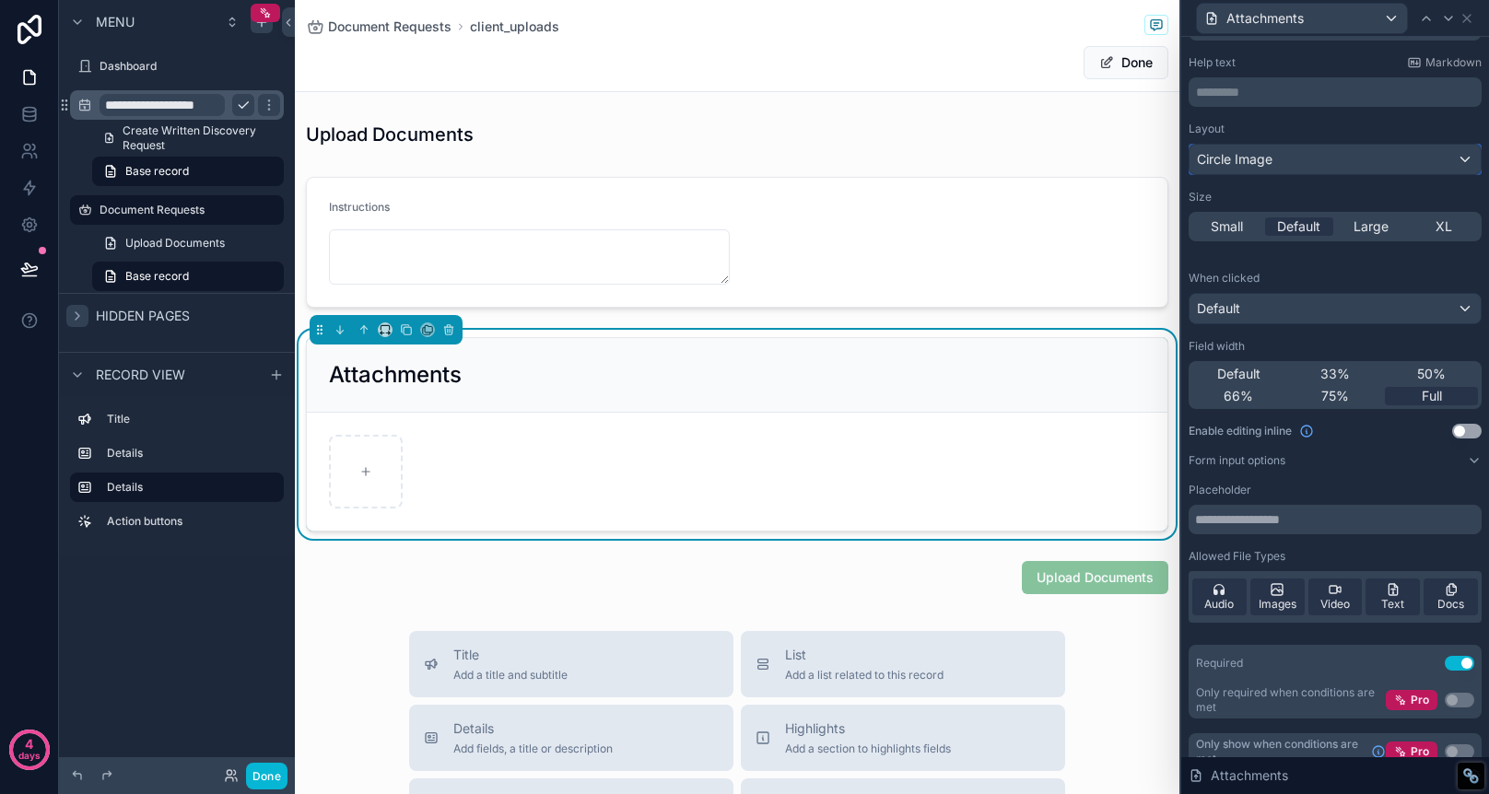
click at [1435, 154] on div "Circle Image" at bounding box center [1335, 159] width 291 height 29
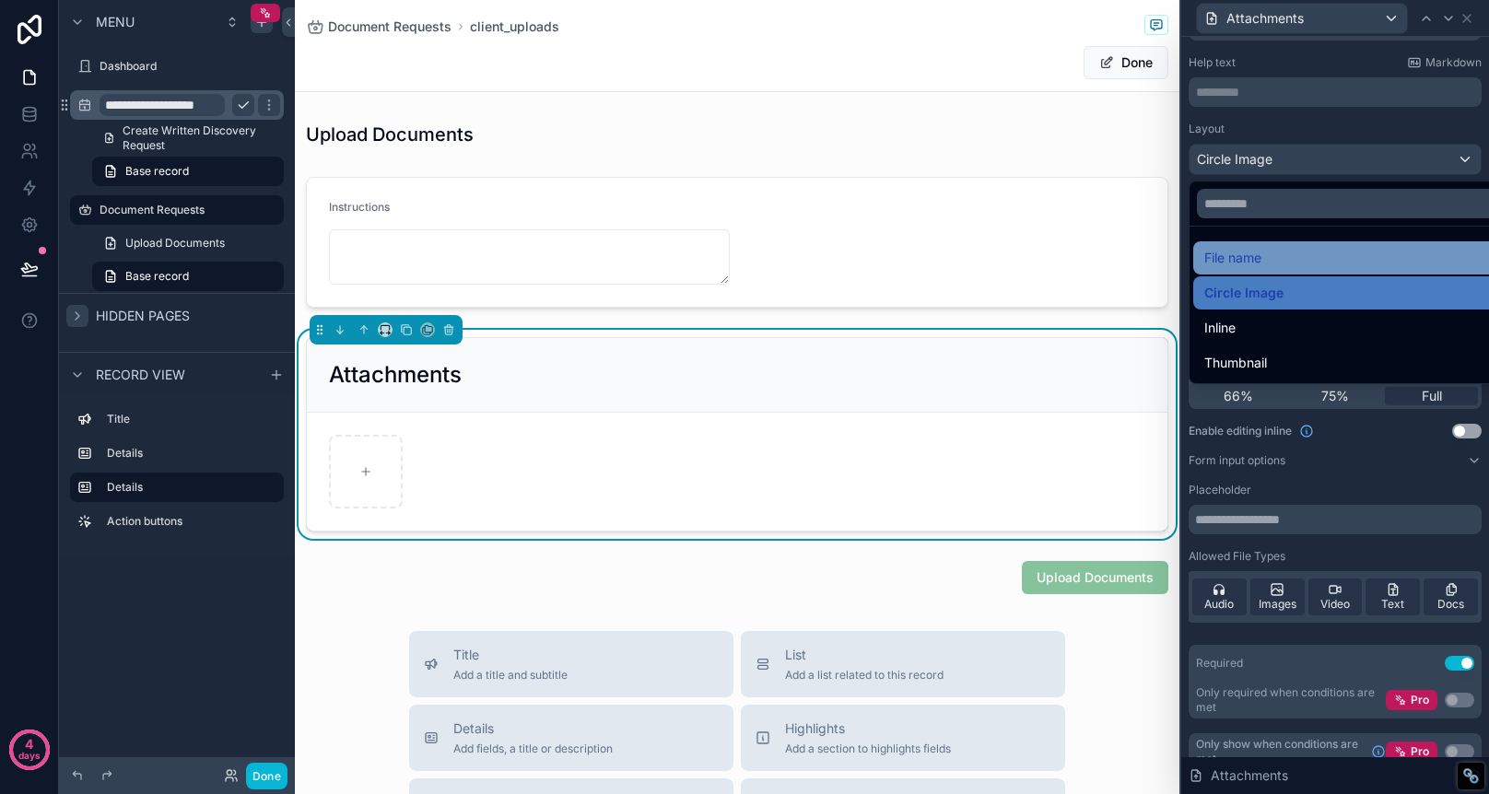
click at [1274, 262] on div "File name" at bounding box center [1356, 258] width 304 height 22
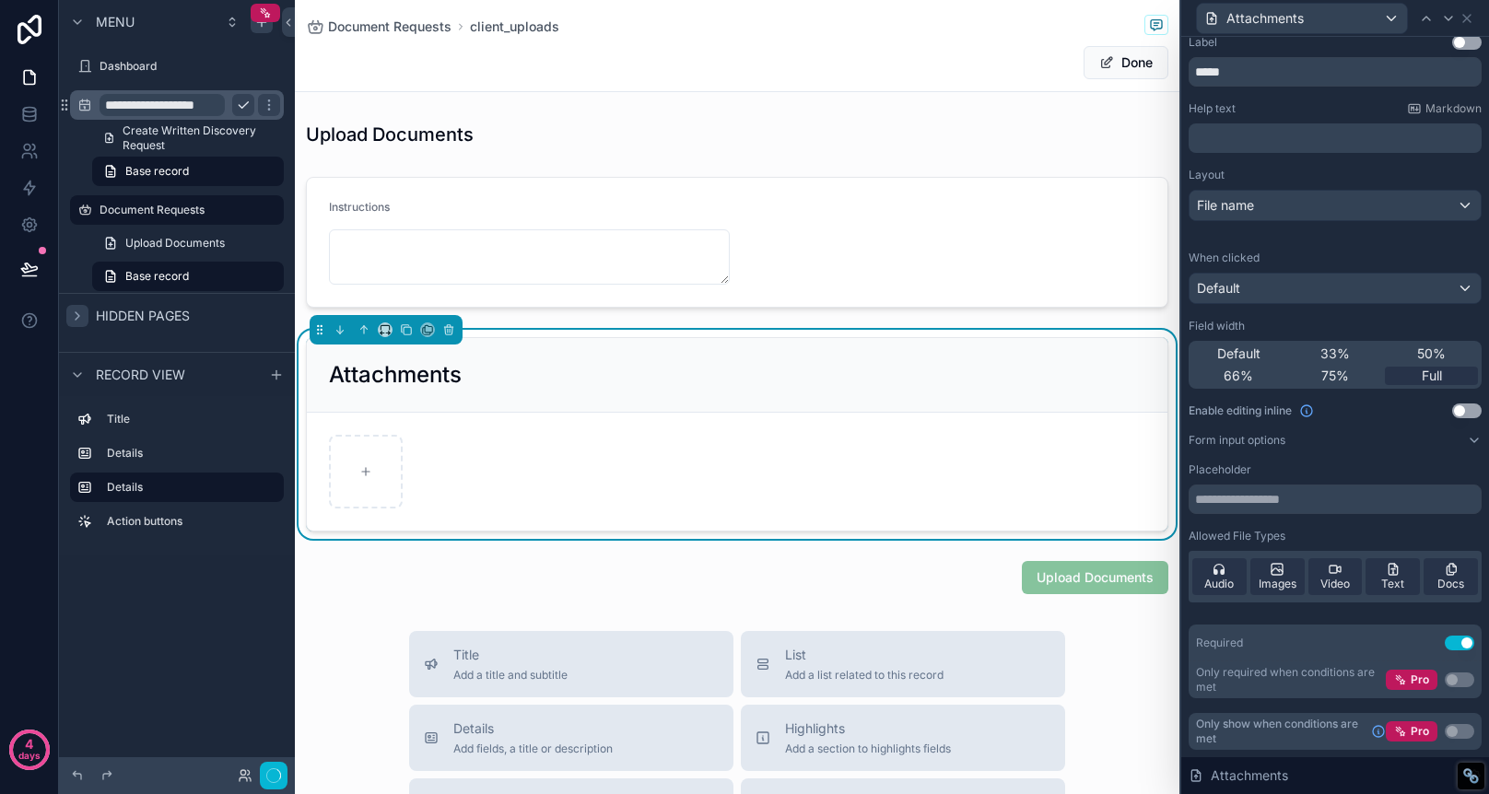
scroll to position [9, 0]
click at [1456, 205] on div "File name" at bounding box center [1335, 205] width 291 height 29
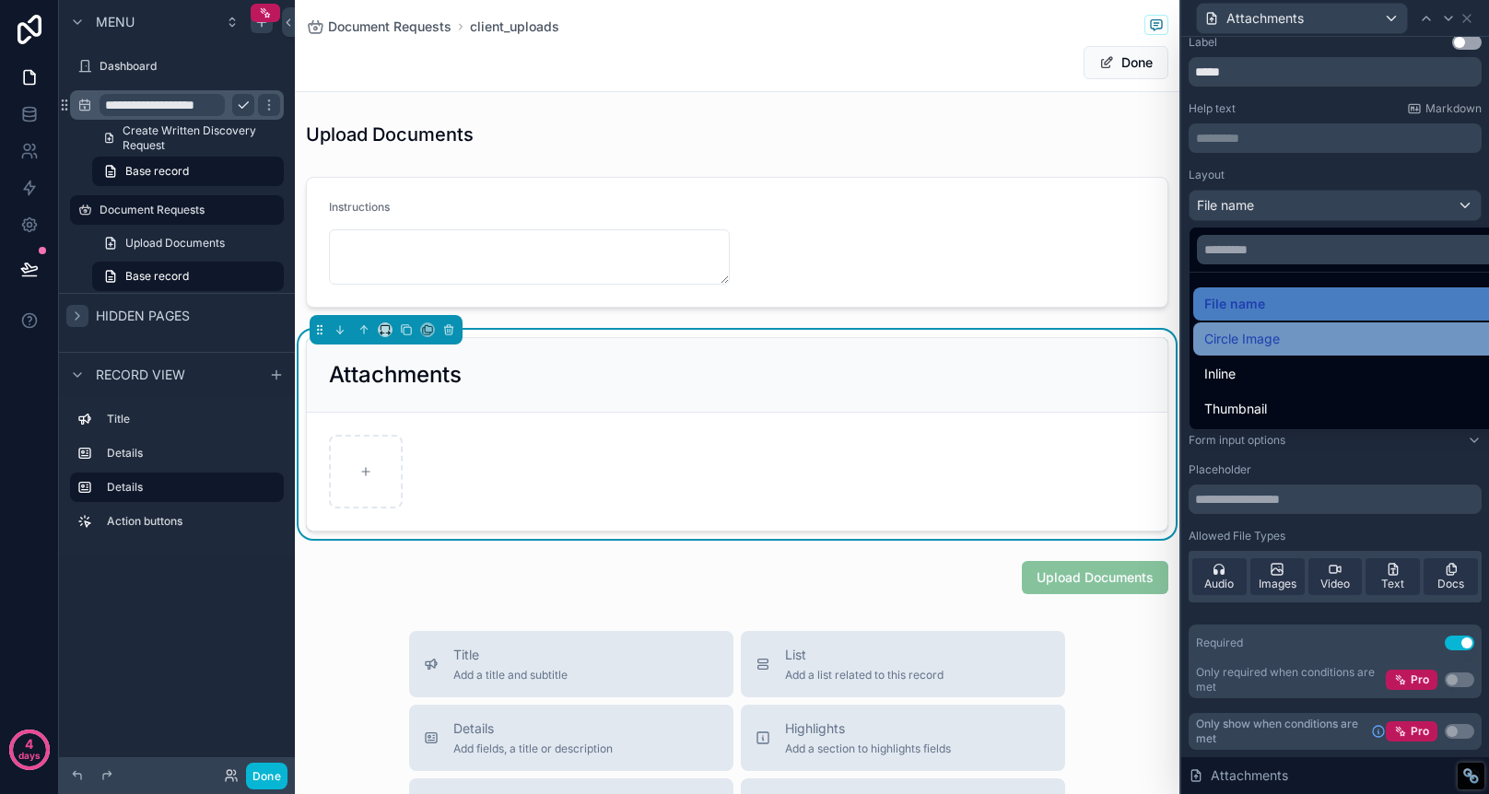
click at [1307, 344] on div "Circle Image" at bounding box center [1356, 339] width 304 height 22
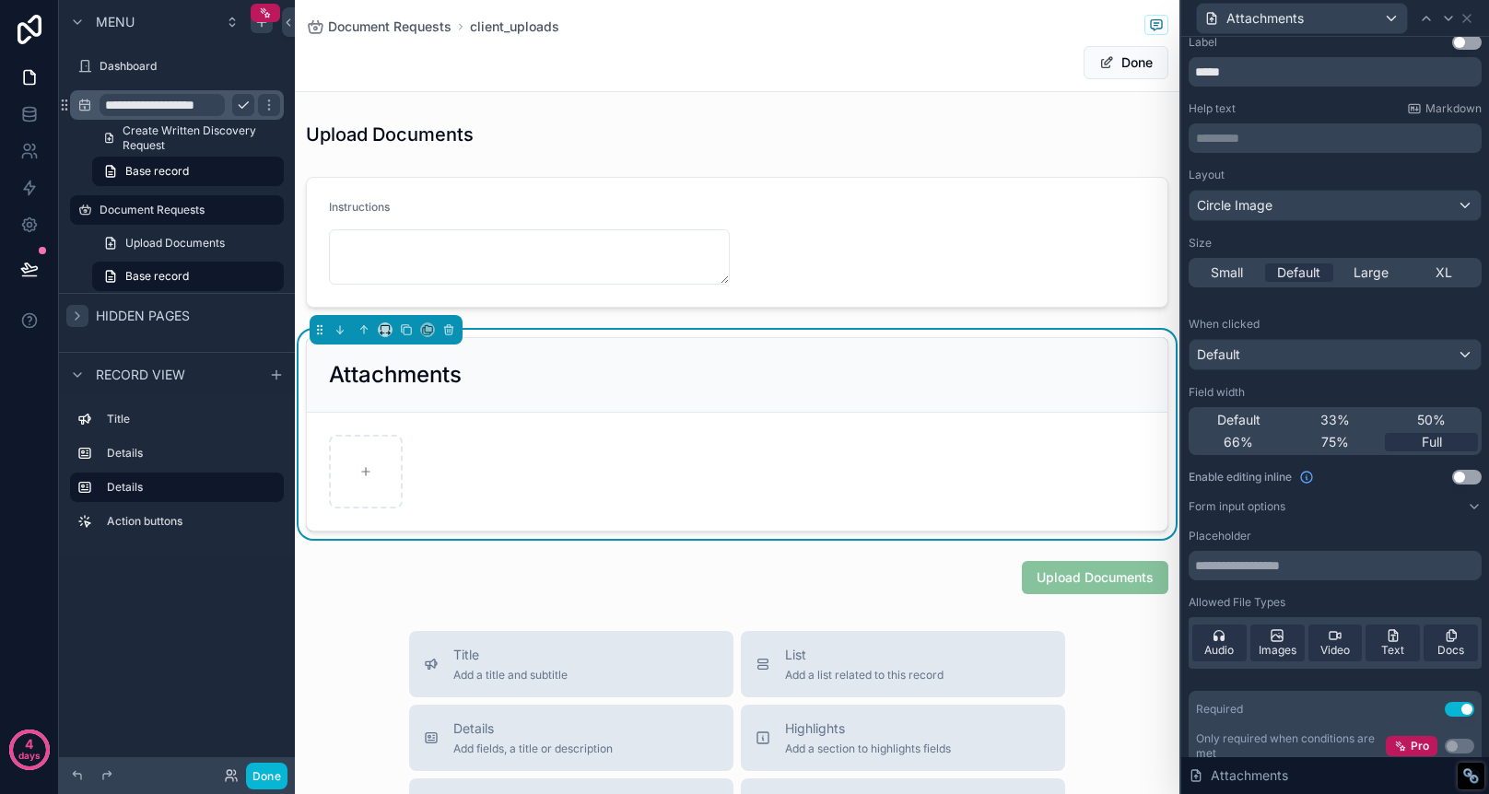
click at [1366, 258] on div "Small Default Large XL" at bounding box center [1335, 272] width 293 height 29
click at [1366, 266] on span "Large" at bounding box center [1371, 273] width 35 height 18
click at [1229, 274] on span "Small" at bounding box center [1227, 273] width 32 height 18
click at [890, 358] on div "Attachments" at bounding box center [737, 375] width 861 height 75
click at [1468, 16] on icon at bounding box center [1466, 18] width 7 height 7
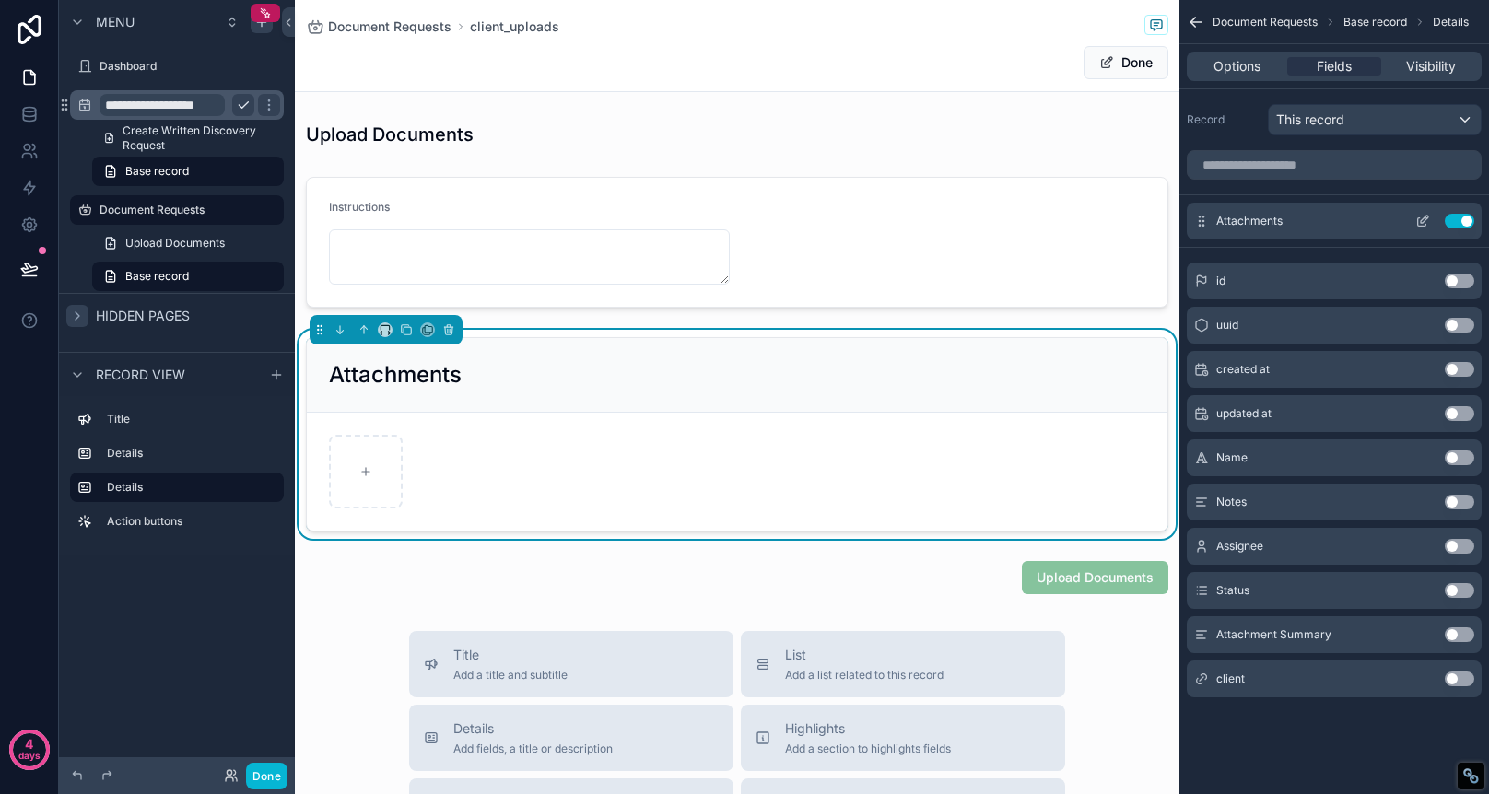
click at [1426, 217] on icon "scrollable content" at bounding box center [1427, 218] width 2 height 2
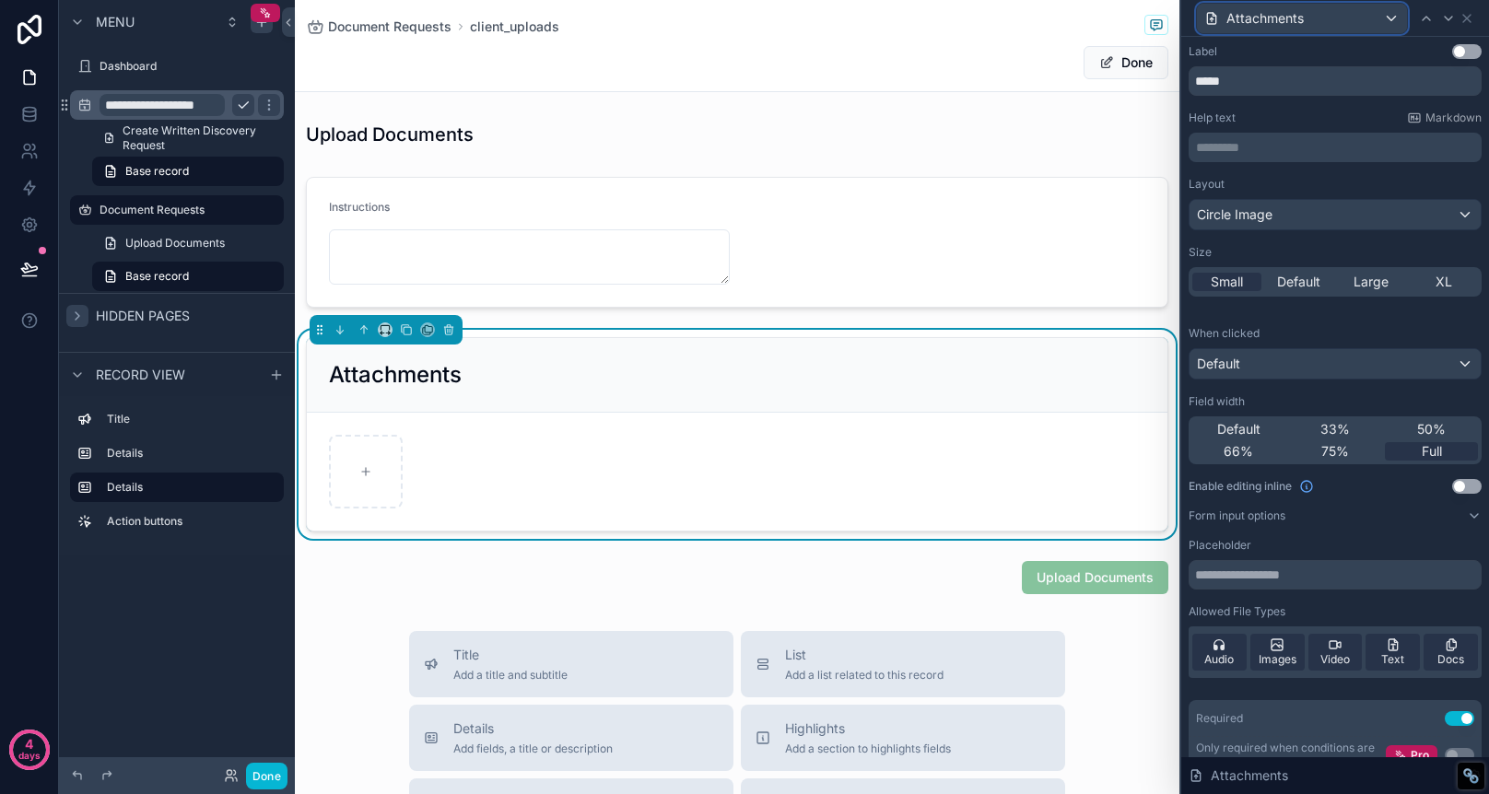
click at [1387, 20] on div "Attachments" at bounding box center [1302, 18] width 210 height 29
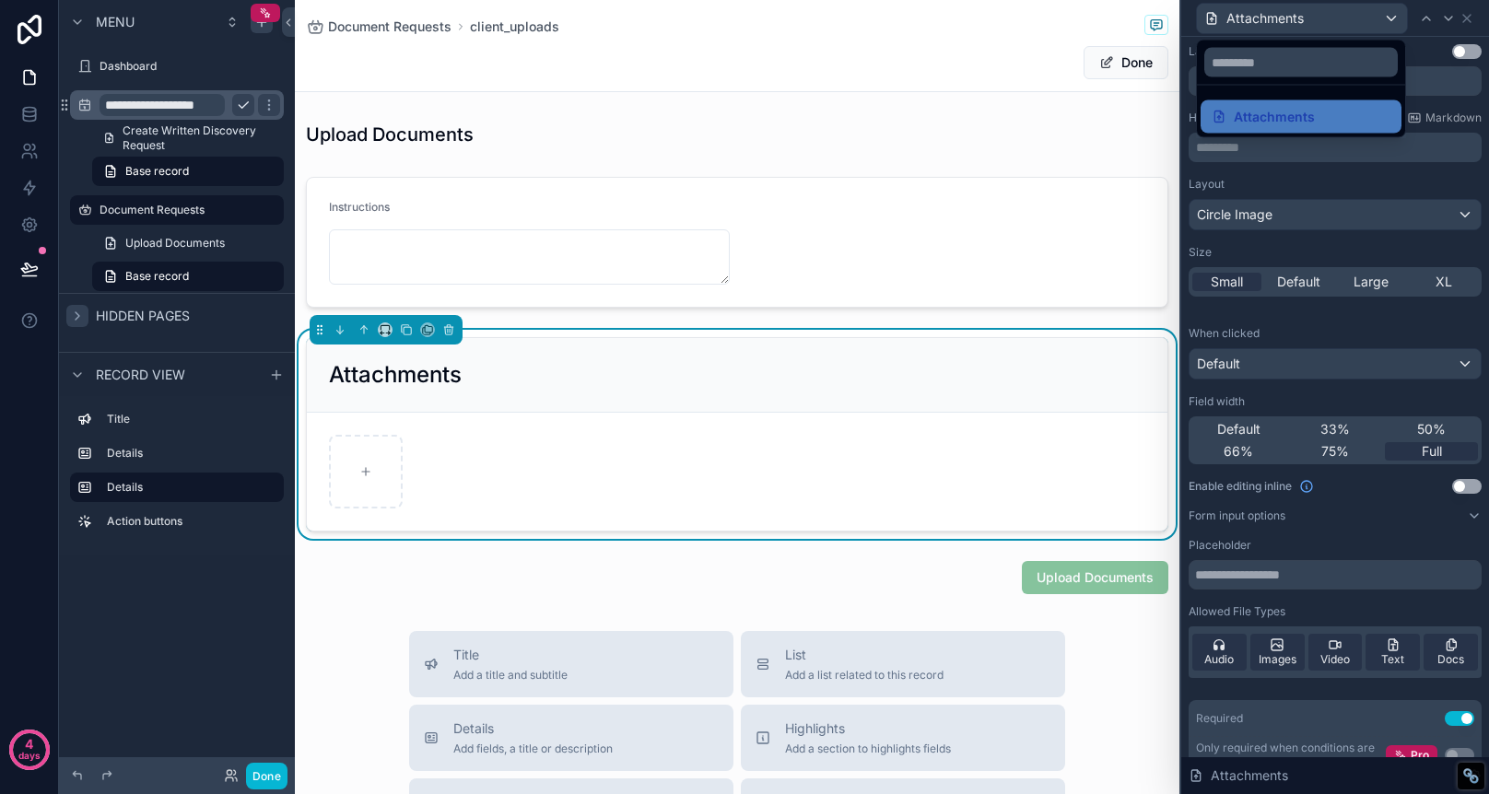
click at [1444, 34] on div at bounding box center [1335, 397] width 308 height 794
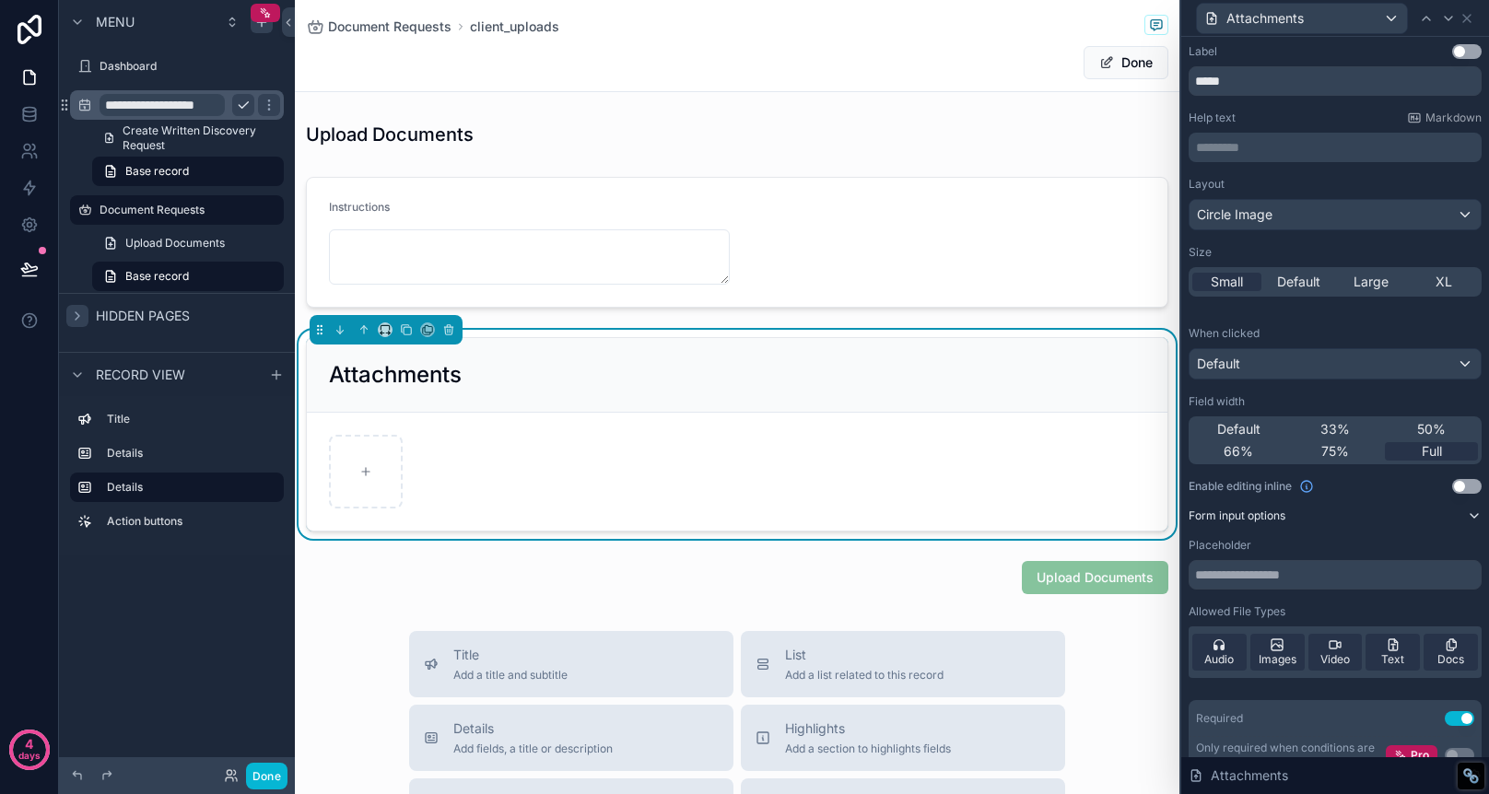
scroll to position [76, 0]
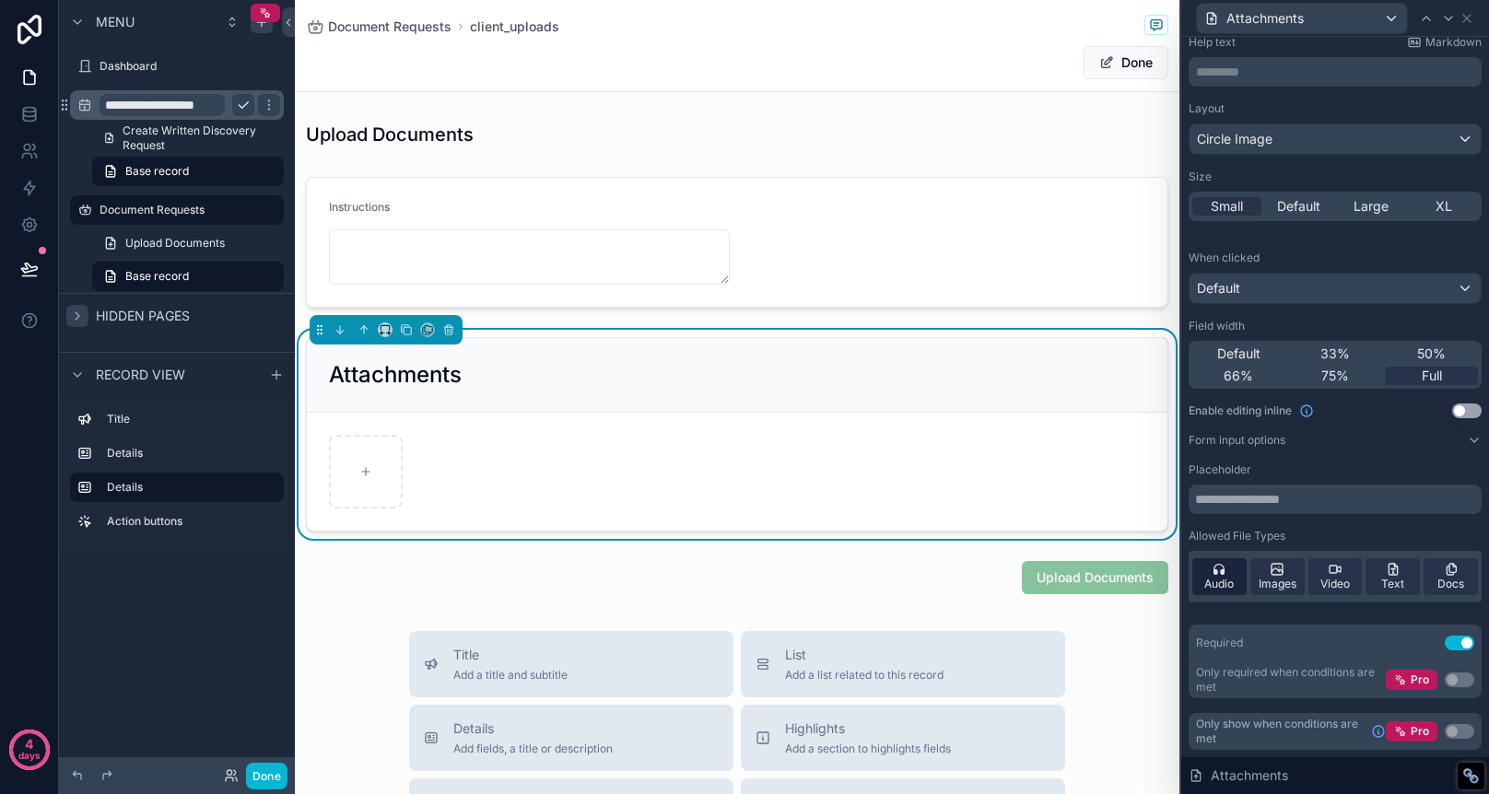
click at [1219, 580] on span "Audio" at bounding box center [1218, 584] width 29 height 15
click at [1277, 578] on span "Images" at bounding box center [1278, 584] width 38 height 15
click at [1465, 18] on icon at bounding box center [1467, 18] width 15 height 15
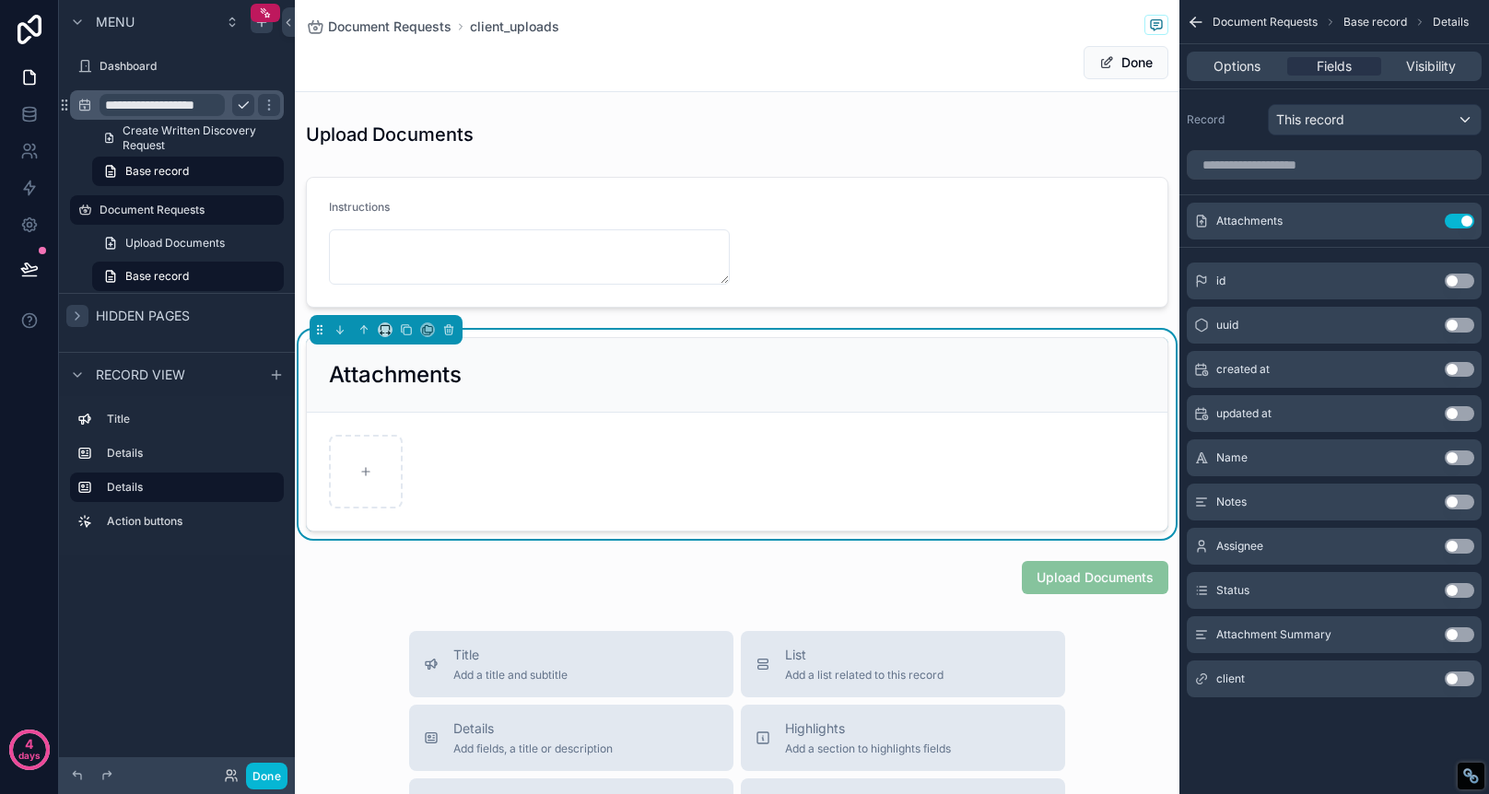
click at [1024, 69] on div "Done" at bounding box center [737, 62] width 863 height 35
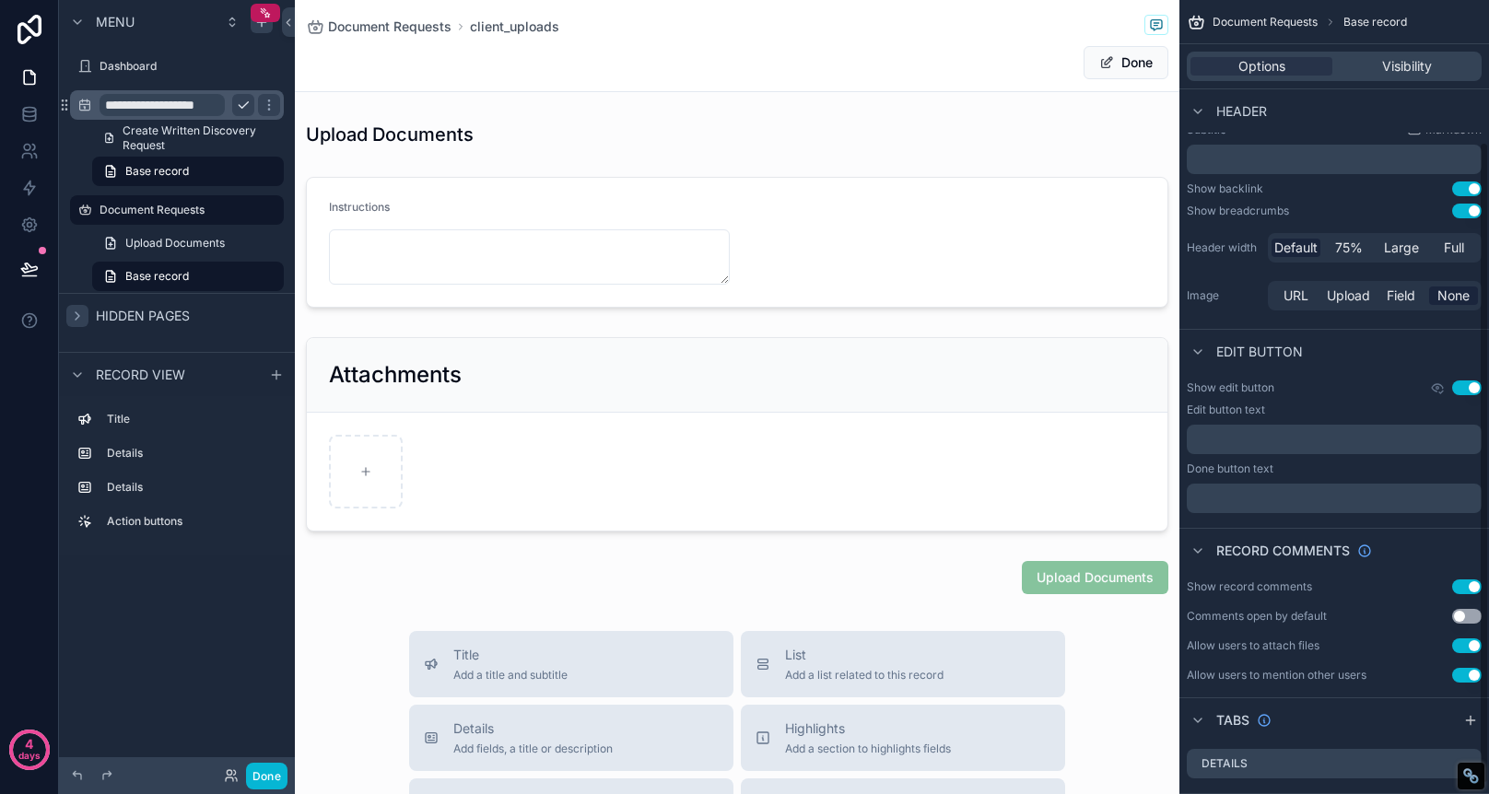
scroll to position [188, 0]
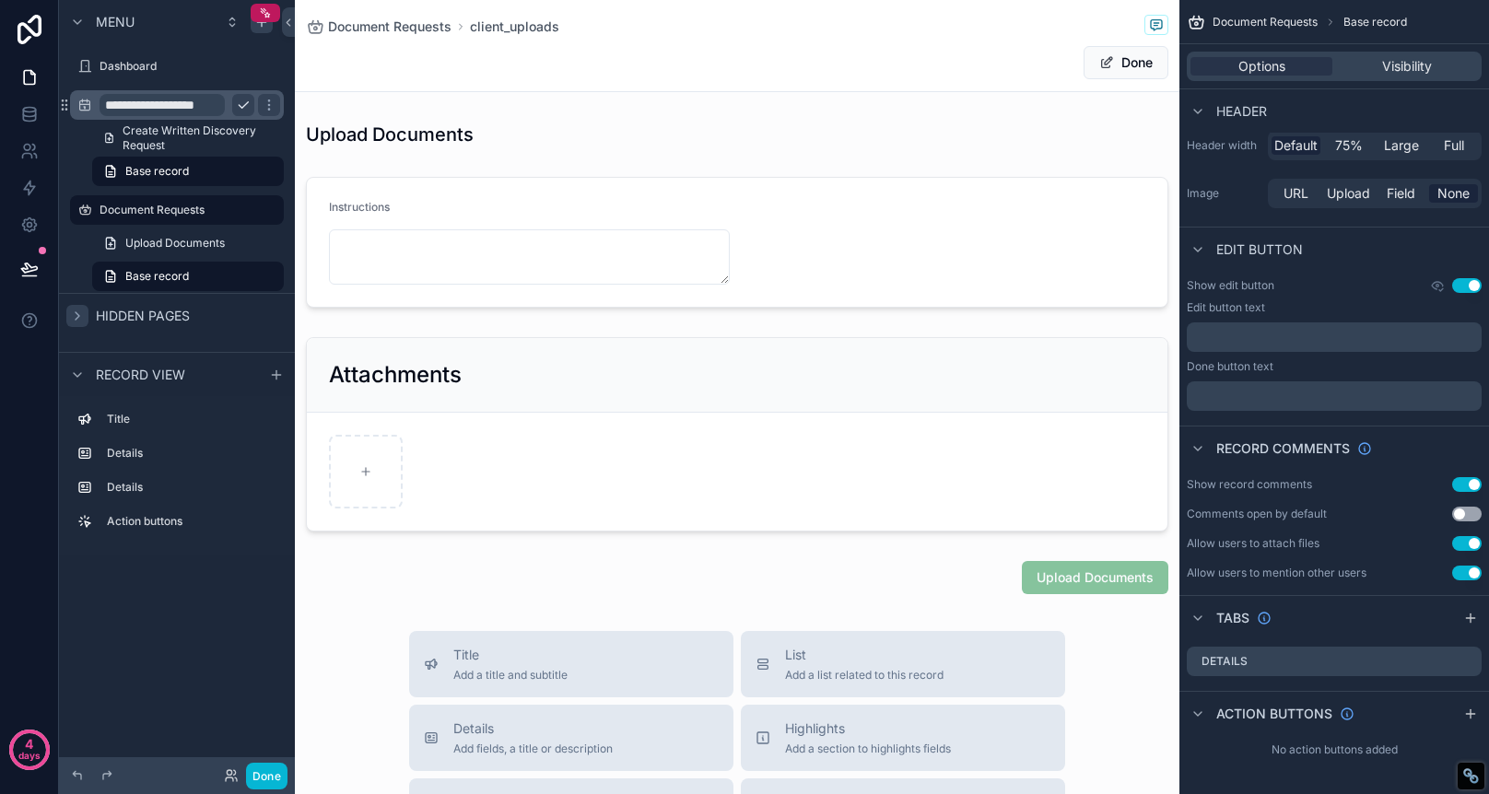
click at [1469, 571] on button "Use setting" at bounding box center [1466, 573] width 29 height 15
click at [1472, 484] on button "Use setting" at bounding box center [1466, 484] width 29 height 15
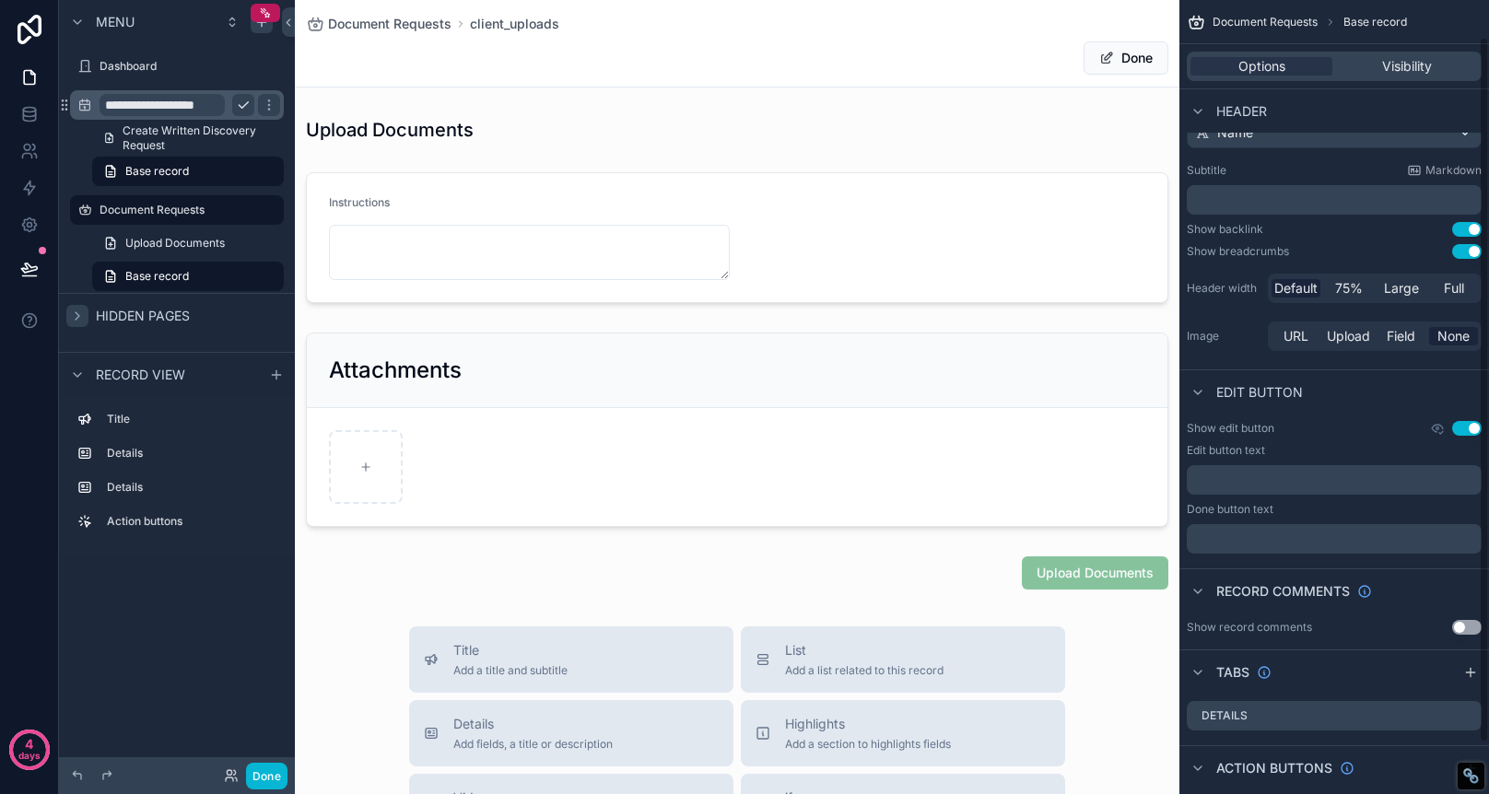
scroll to position [42, 0]
click at [1463, 429] on button "Use setting" at bounding box center [1466, 431] width 29 height 15
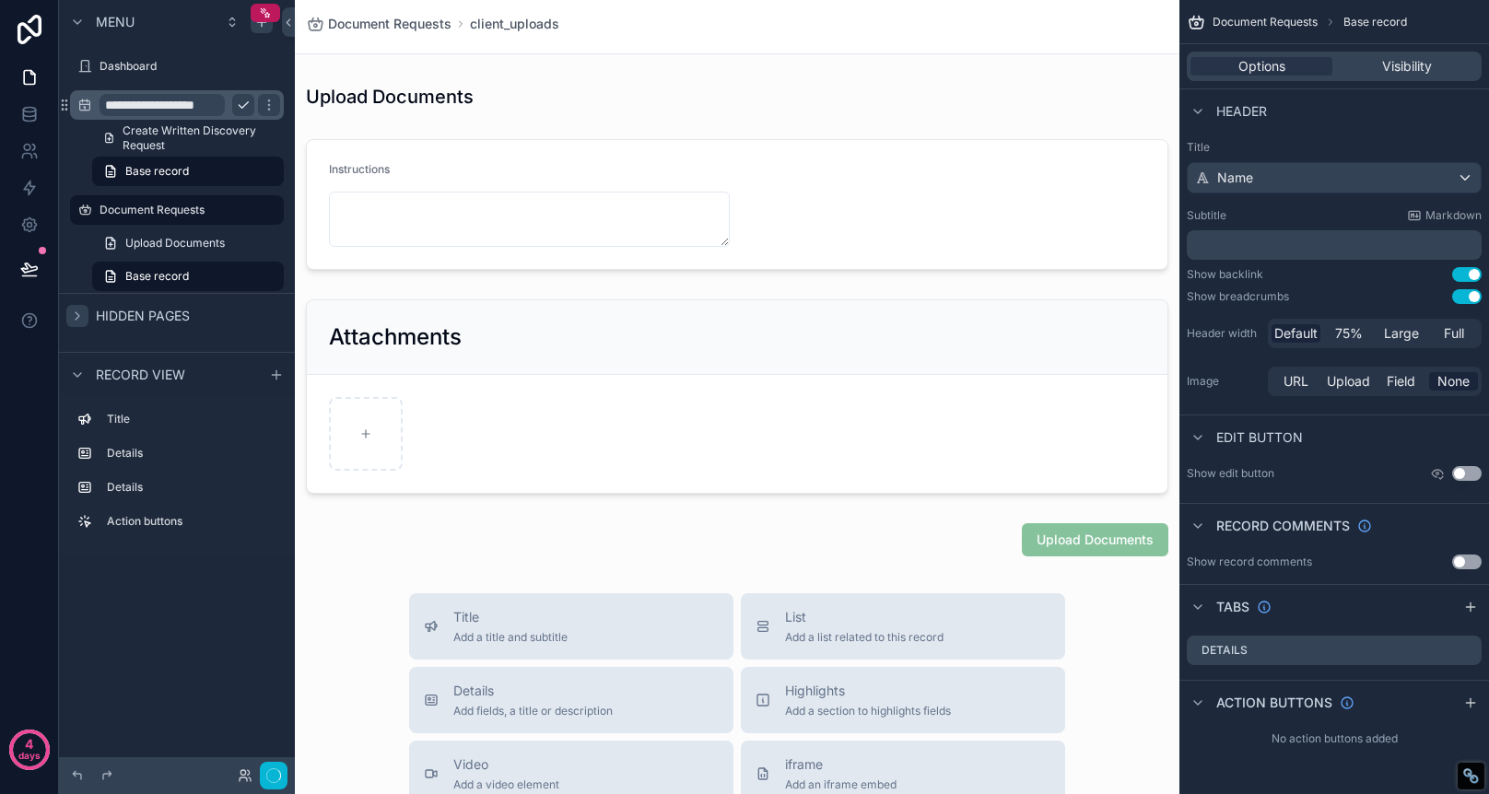
scroll to position [0, 0]
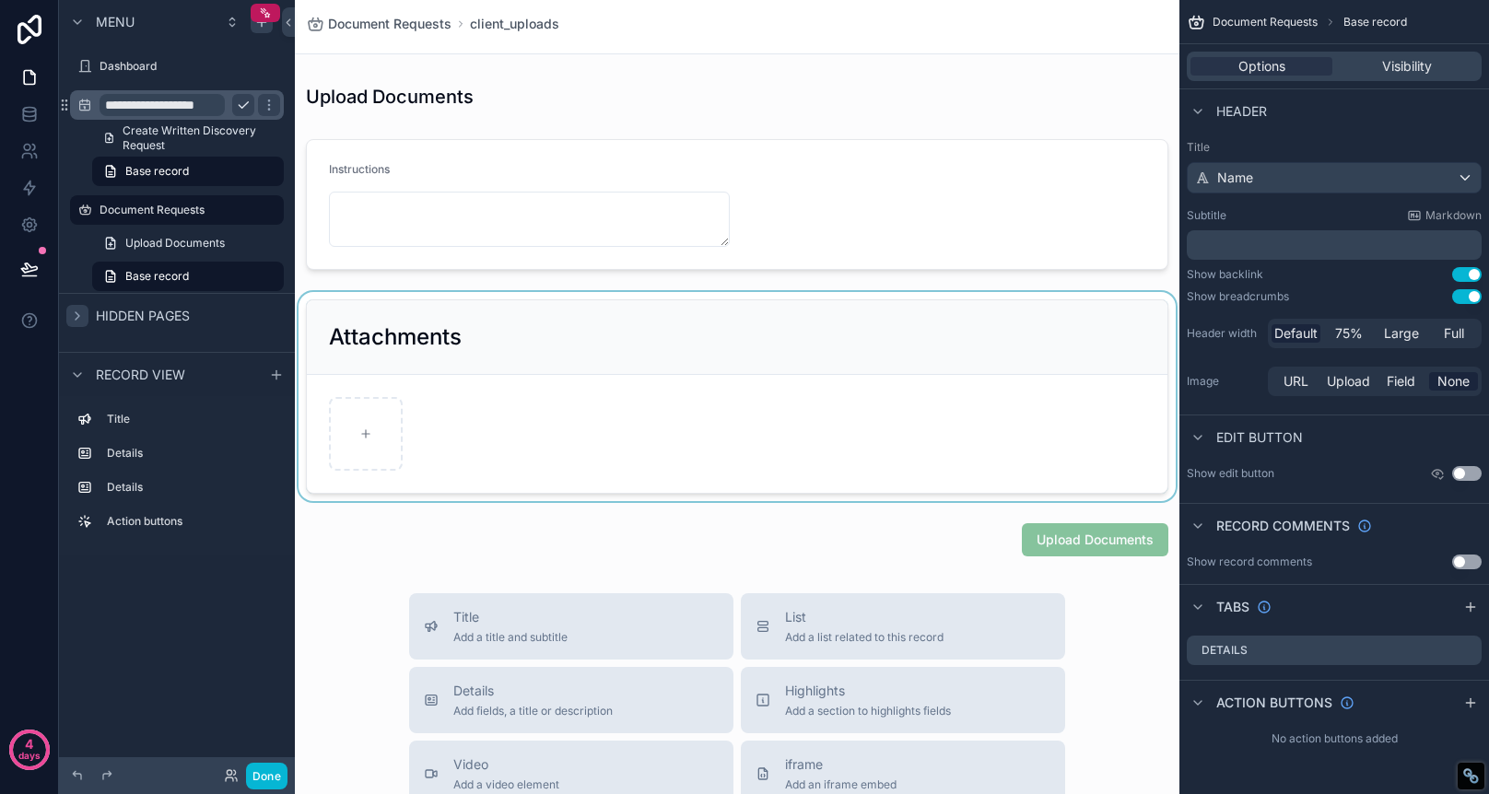
click at [428, 334] on div "scrollable content" at bounding box center [737, 396] width 885 height 209
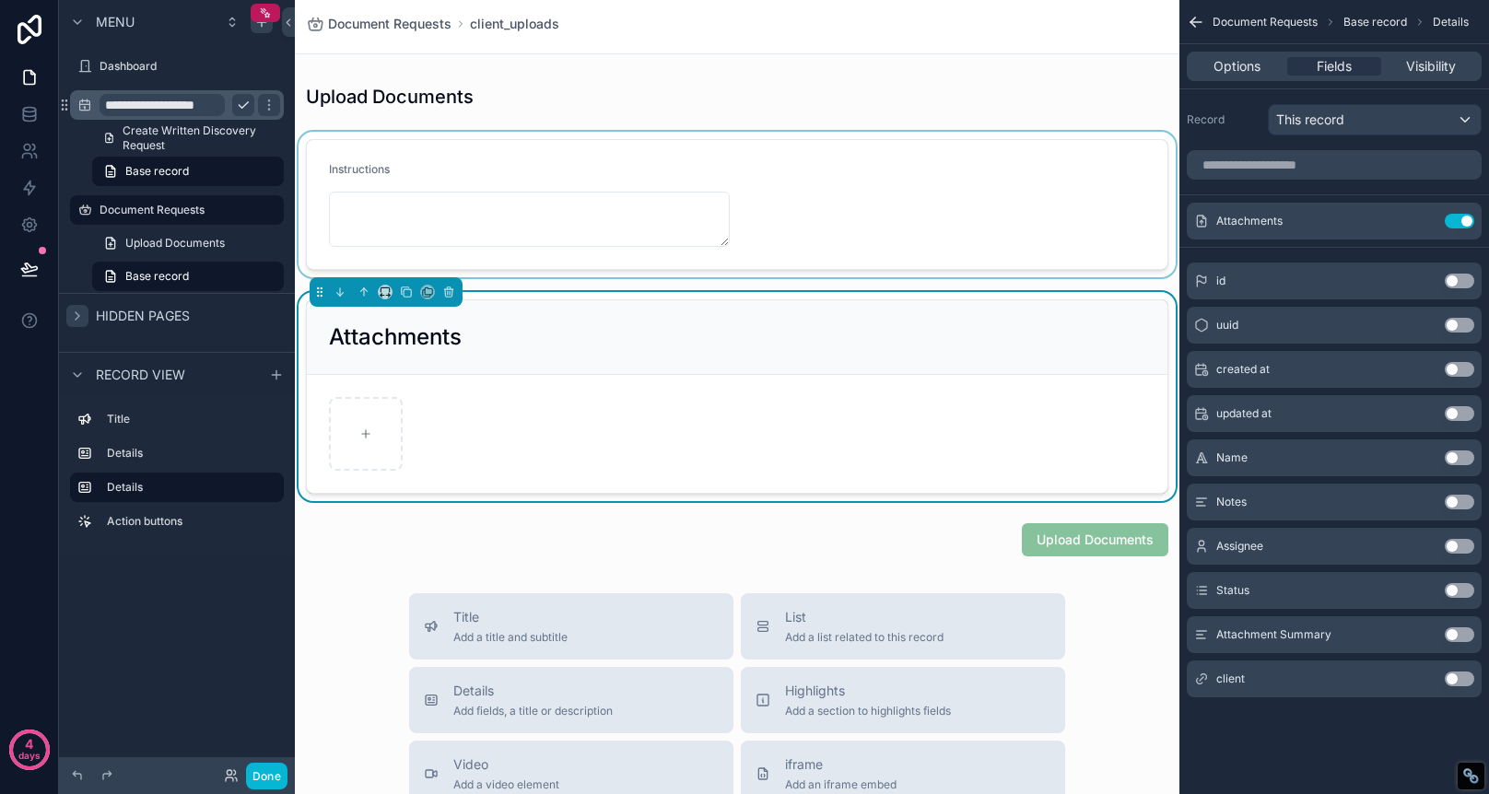
click at [842, 149] on div "scrollable content" at bounding box center [737, 205] width 885 height 146
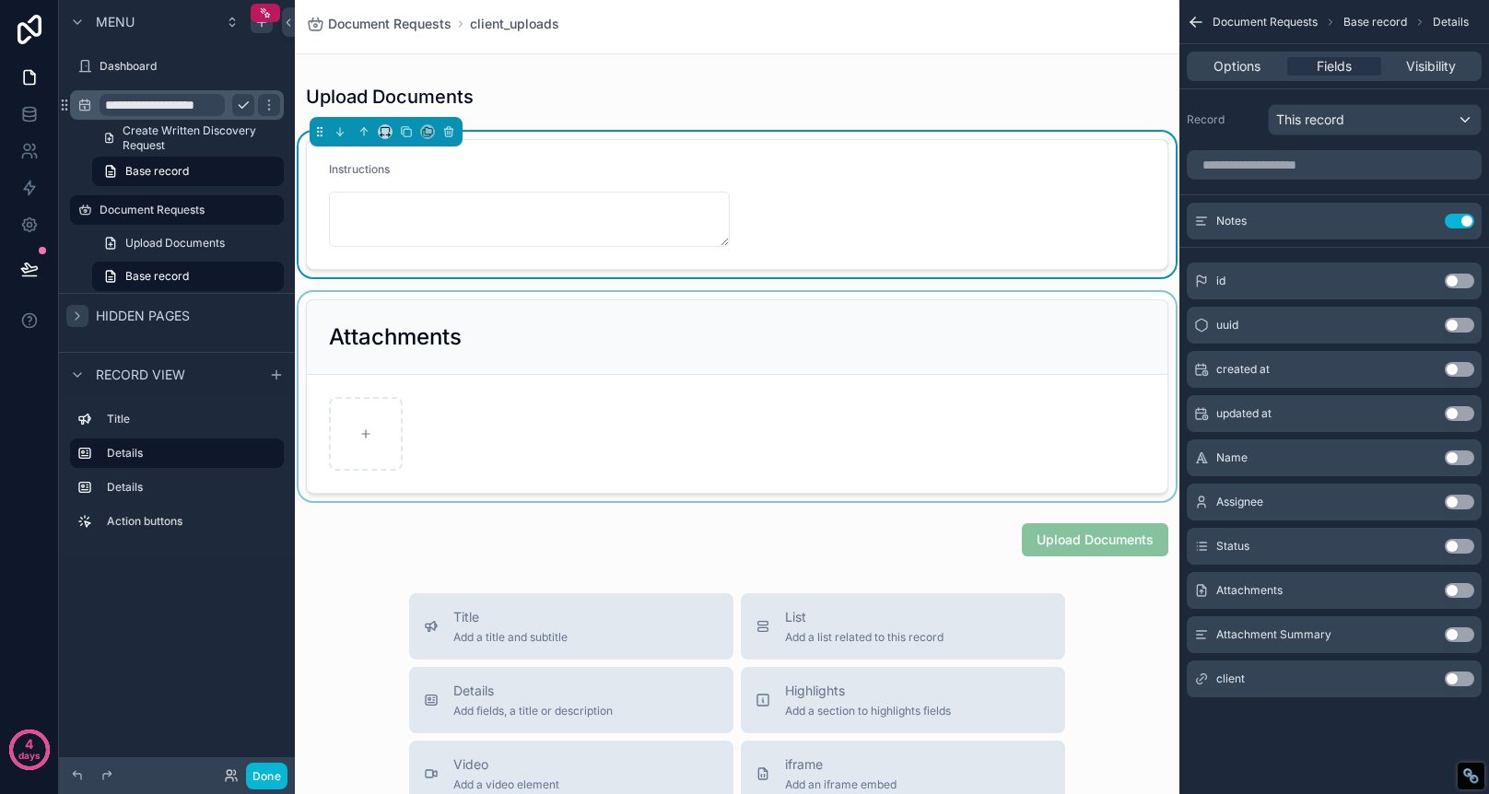
click at [1462, 588] on button "Use setting" at bounding box center [1459, 590] width 29 height 15
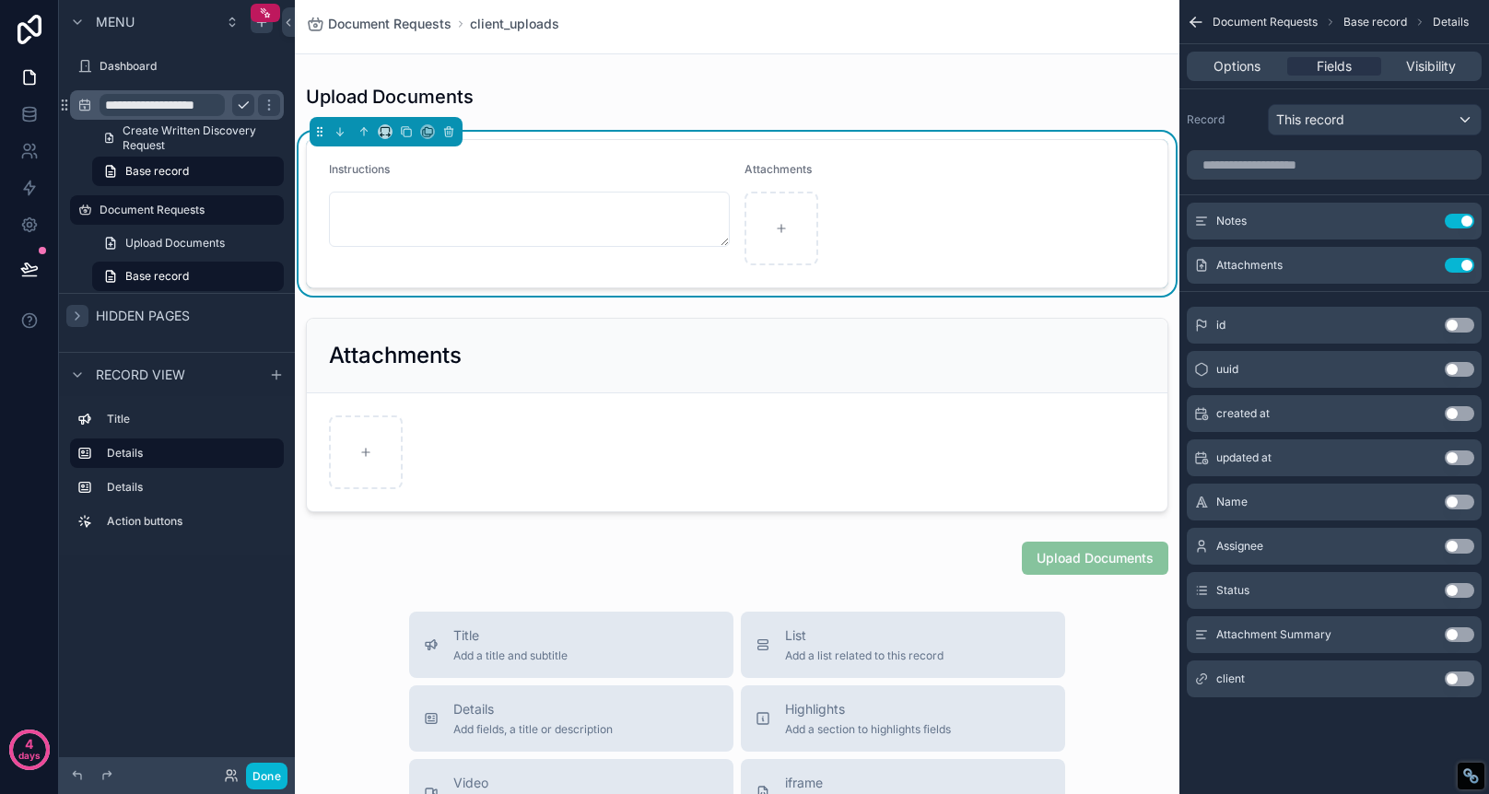
click at [916, 202] on div "scrollable content" at bounding box center [842, 229] width 194 height 74
click at [808, 171] on span "Attachments" at bounding box center [778, 169] width 67 height 14
click at [1464, 590] on button "Use setting" at bounding box center [1459, 590] width 29 height 15
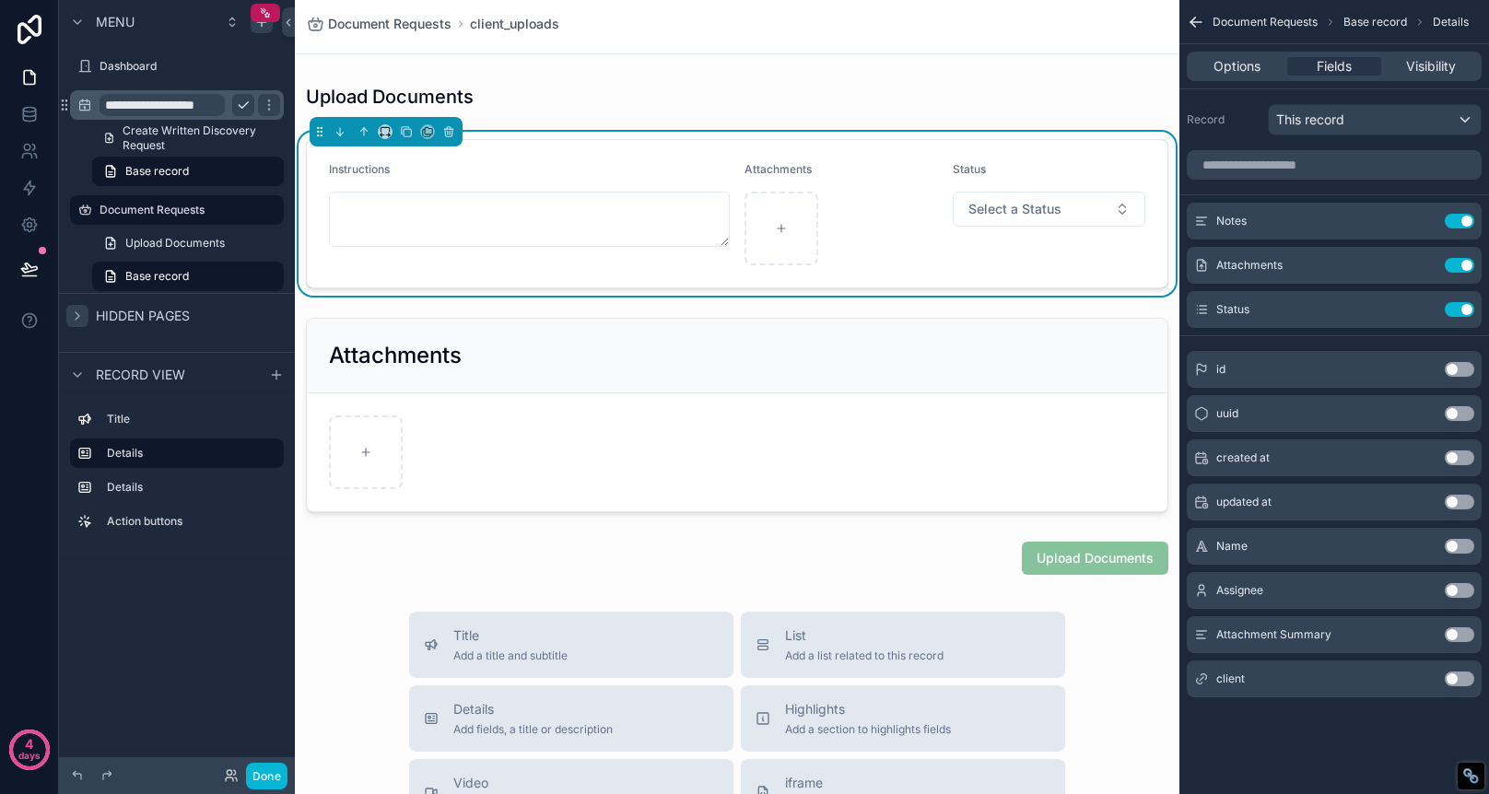
click at [1462, 505] on button "Use setting" at bounding box center [1459, 502] width 29 height 15
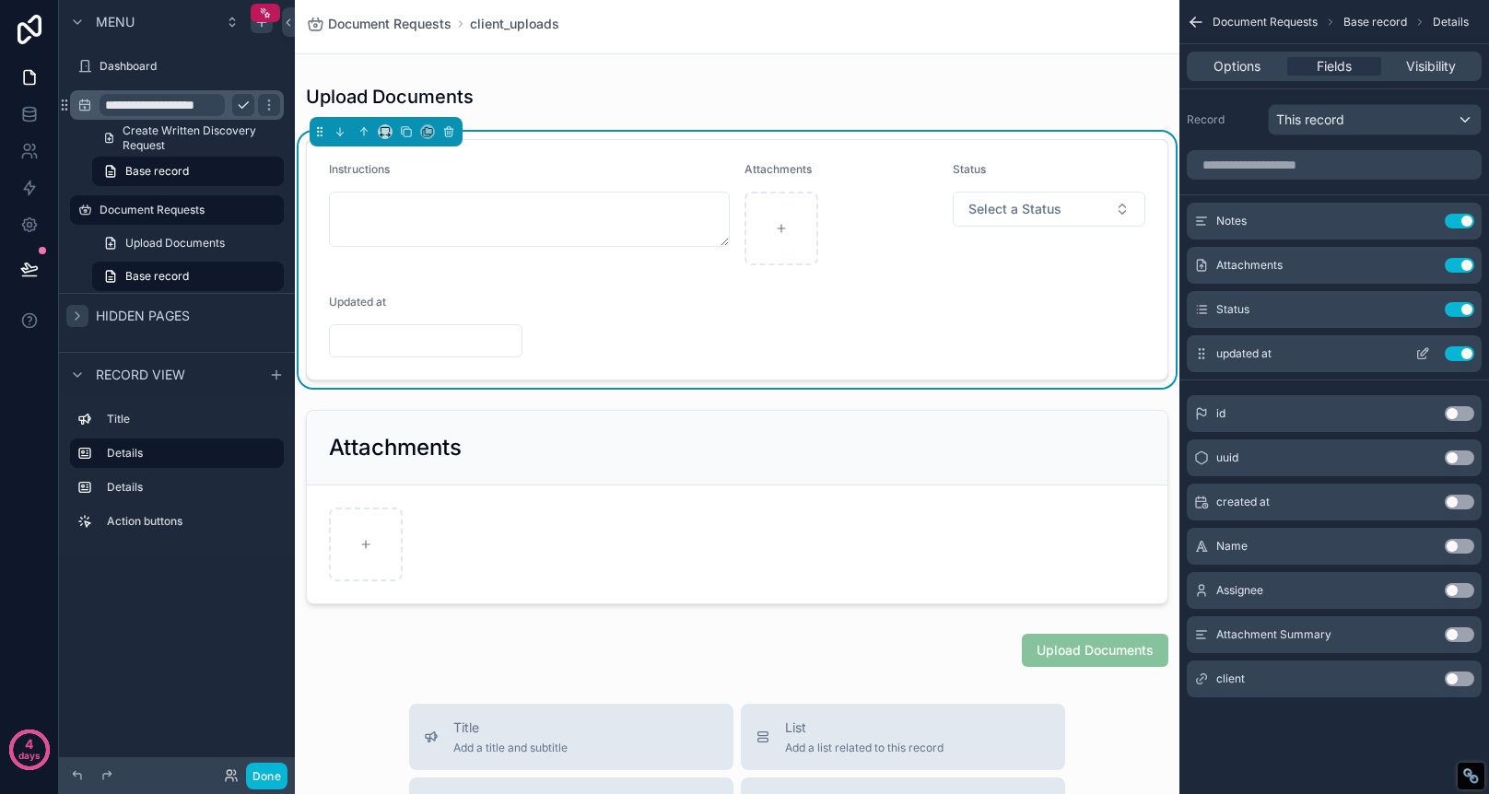
click at [1460, 352] on button "Use setting" at bounding box center [1459, 353] width 29 height 15
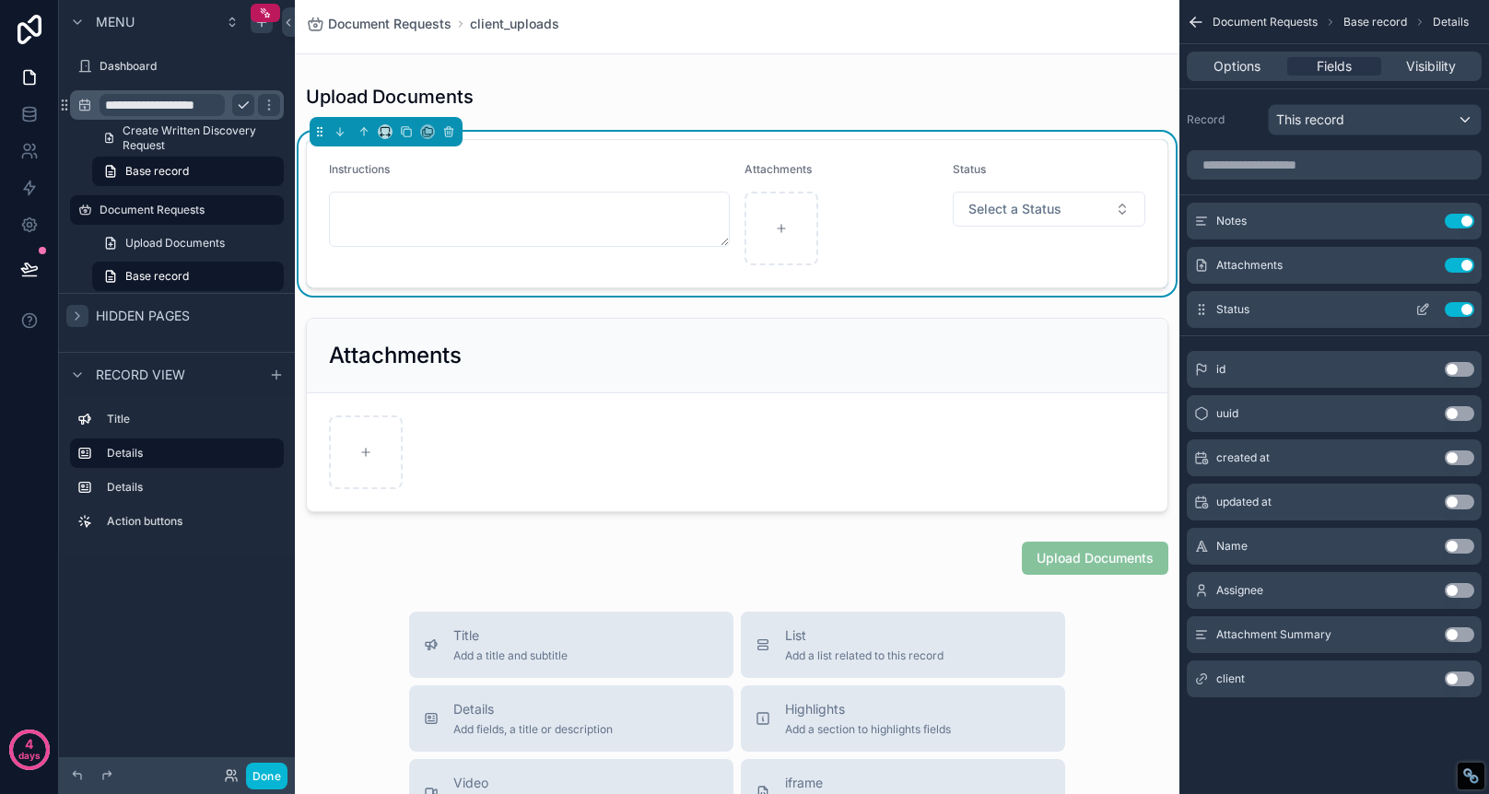
click at [1456, 303] on button "Use setting" at bounding box center [1459, 309] width 29 height 15
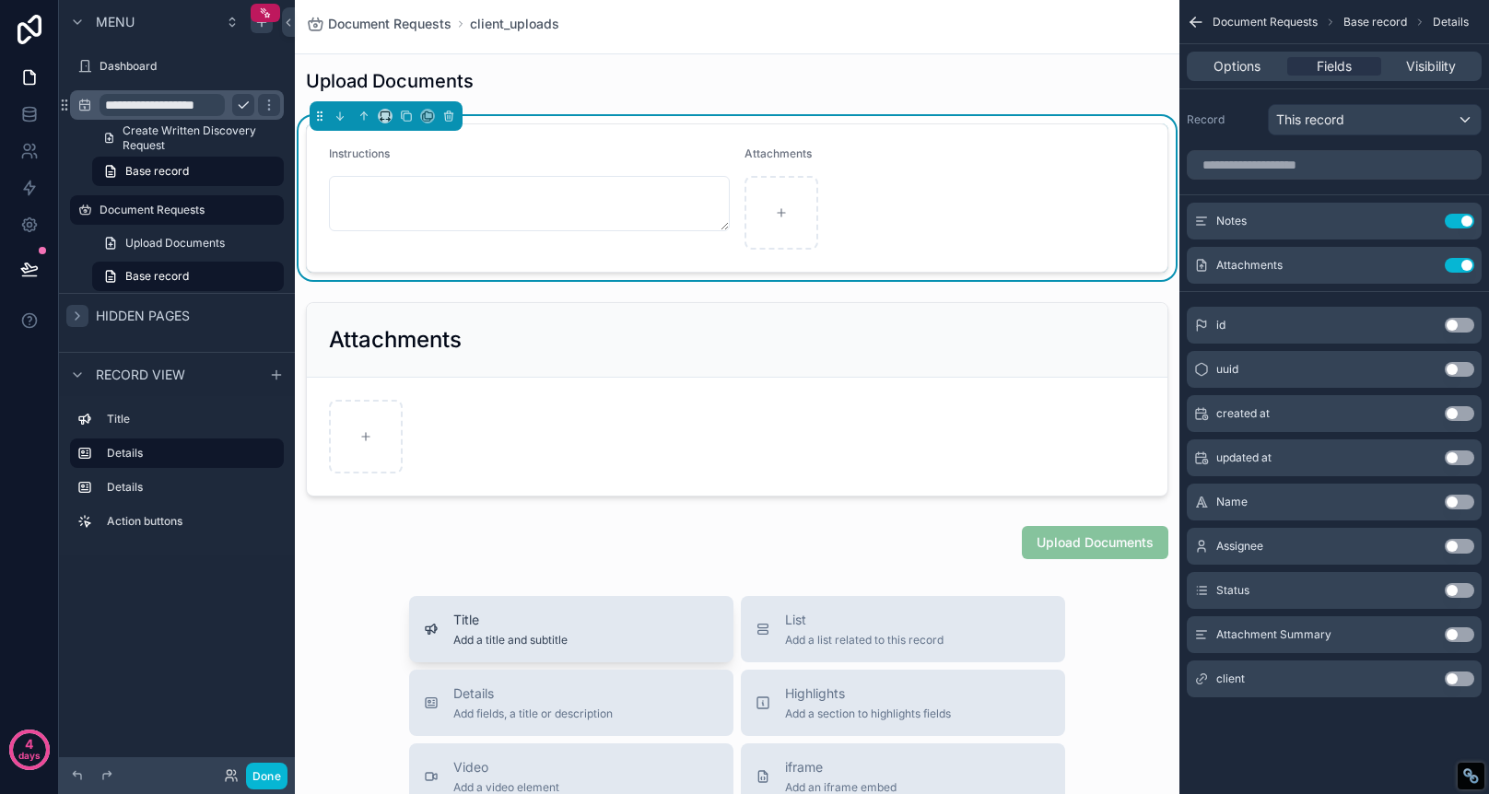
scroll to position [6, 0]
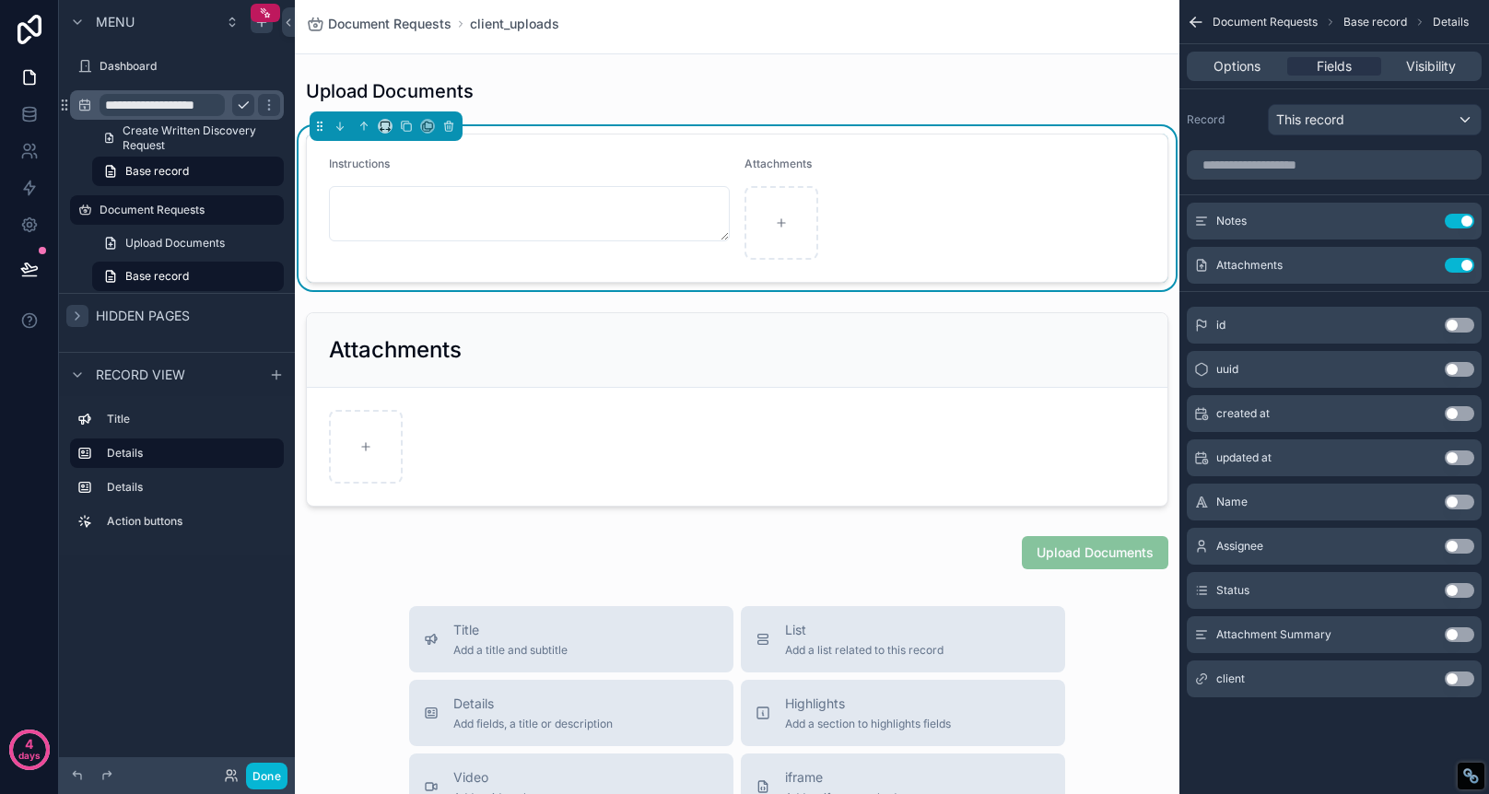
click at [652, 160] on div "Instructions" at bounding box center [529, 168] width 401 height 22
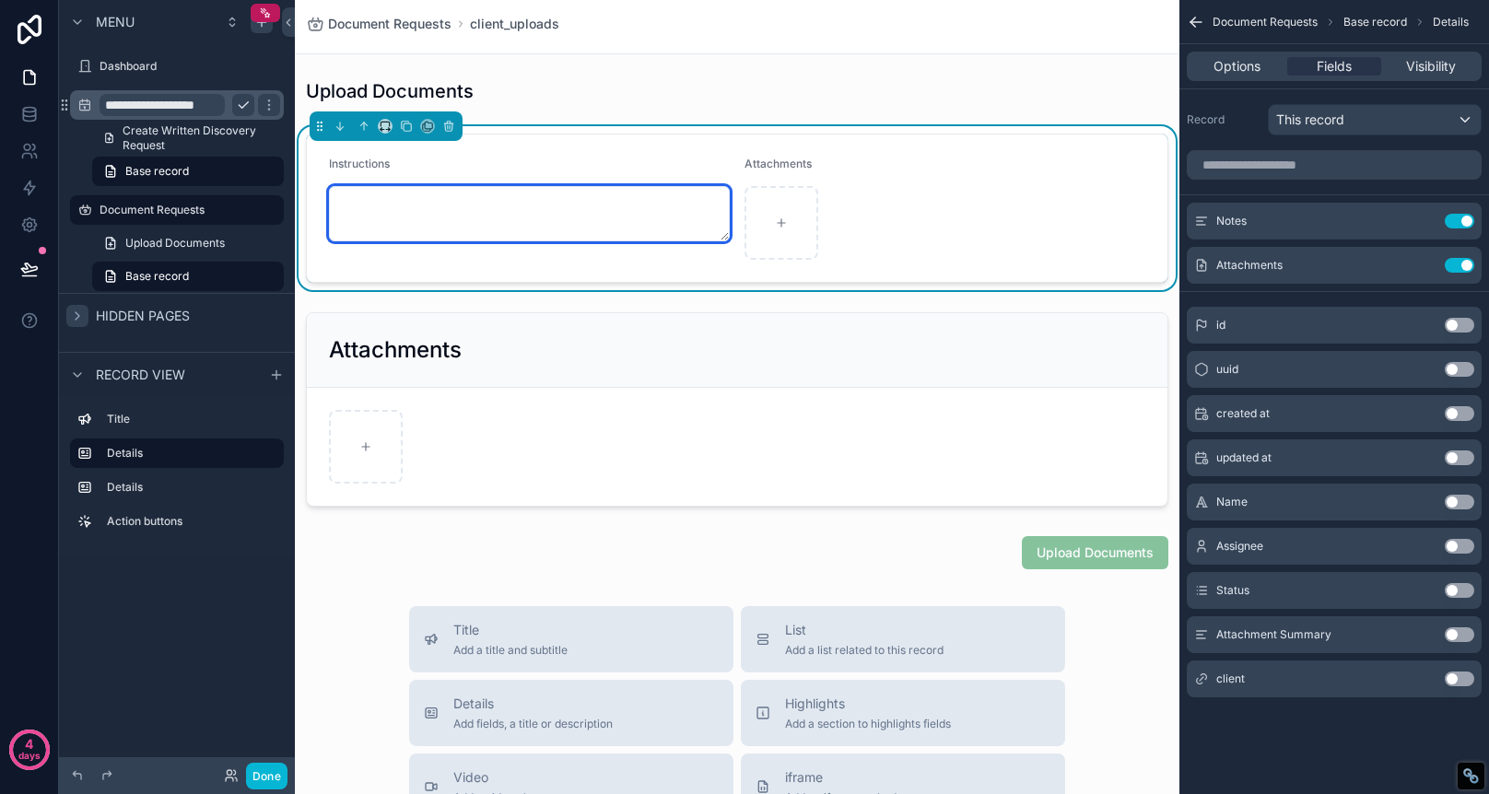
click at [640, 195] on textarea "scrollable content" at bounding box center [529, 213] width 401 height 55
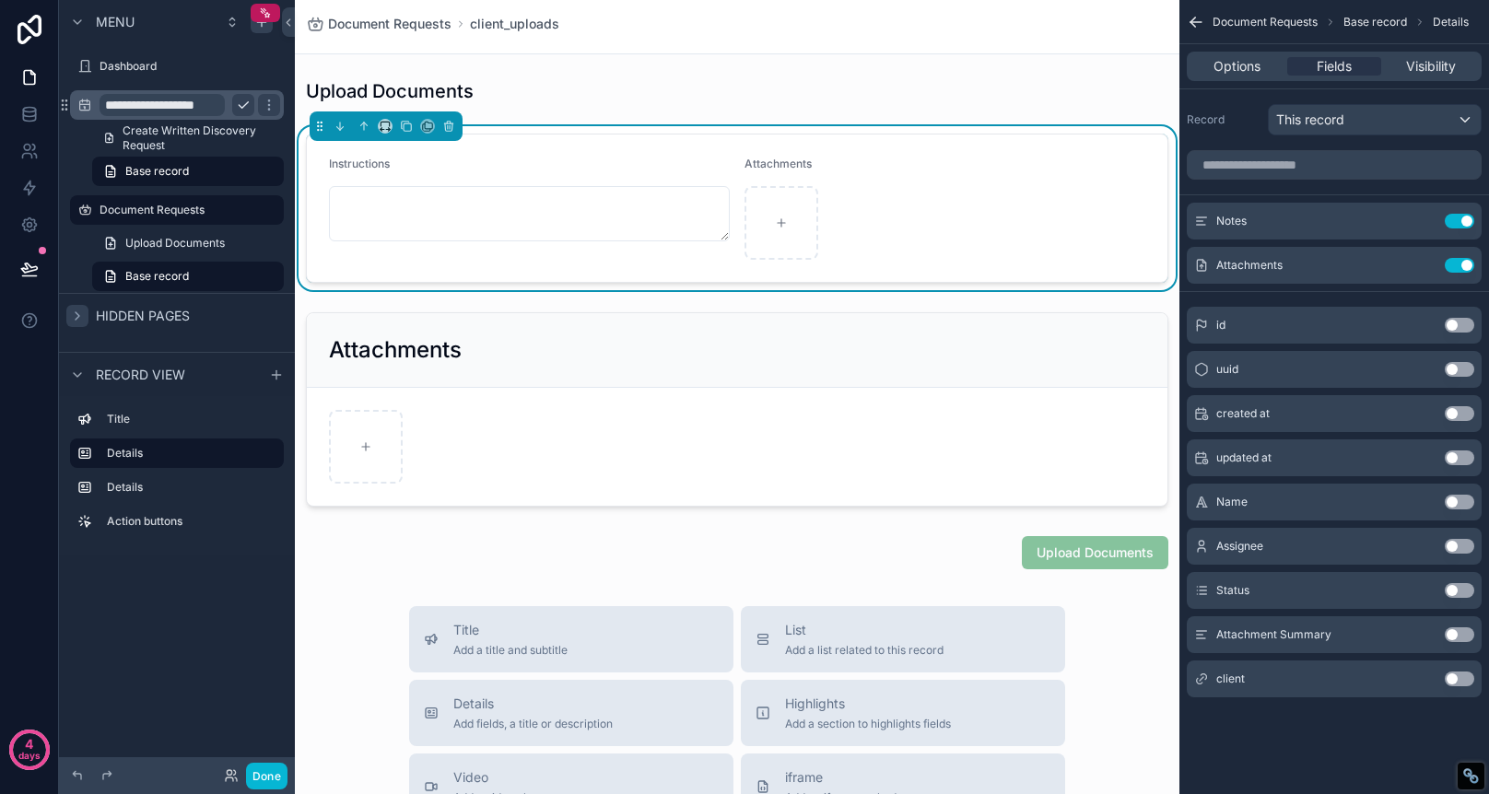
click at [661, 166] on div "Instructions" at bounding box center [529, 168] width 401 height 22
click at [1424, 218] on icon "scrollable content" at bounding box center [1422, 221] width 15 height 15
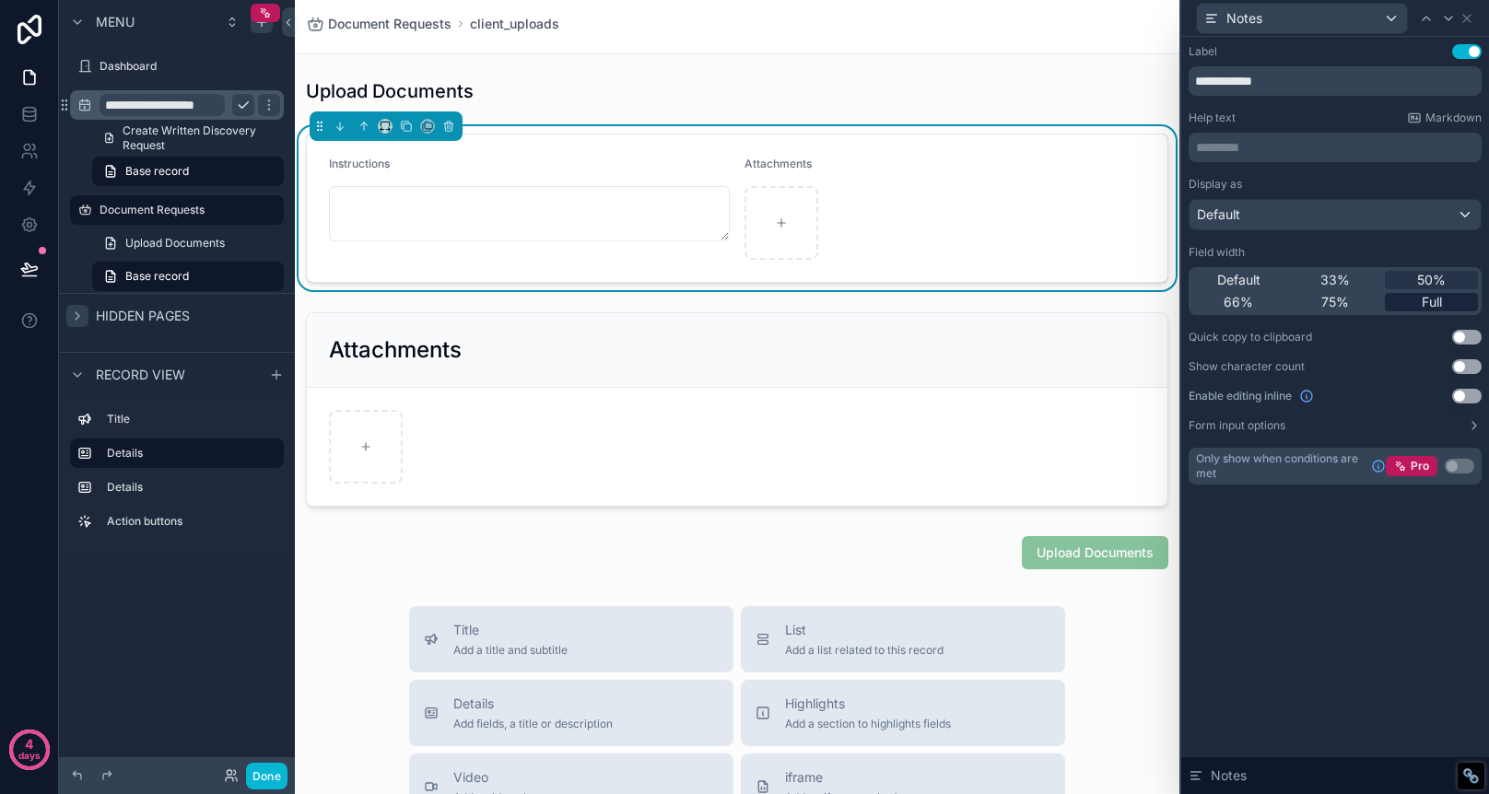
click at [1430, 299] on span "Full" at bounding box center [1432, 302] width 20 height 18
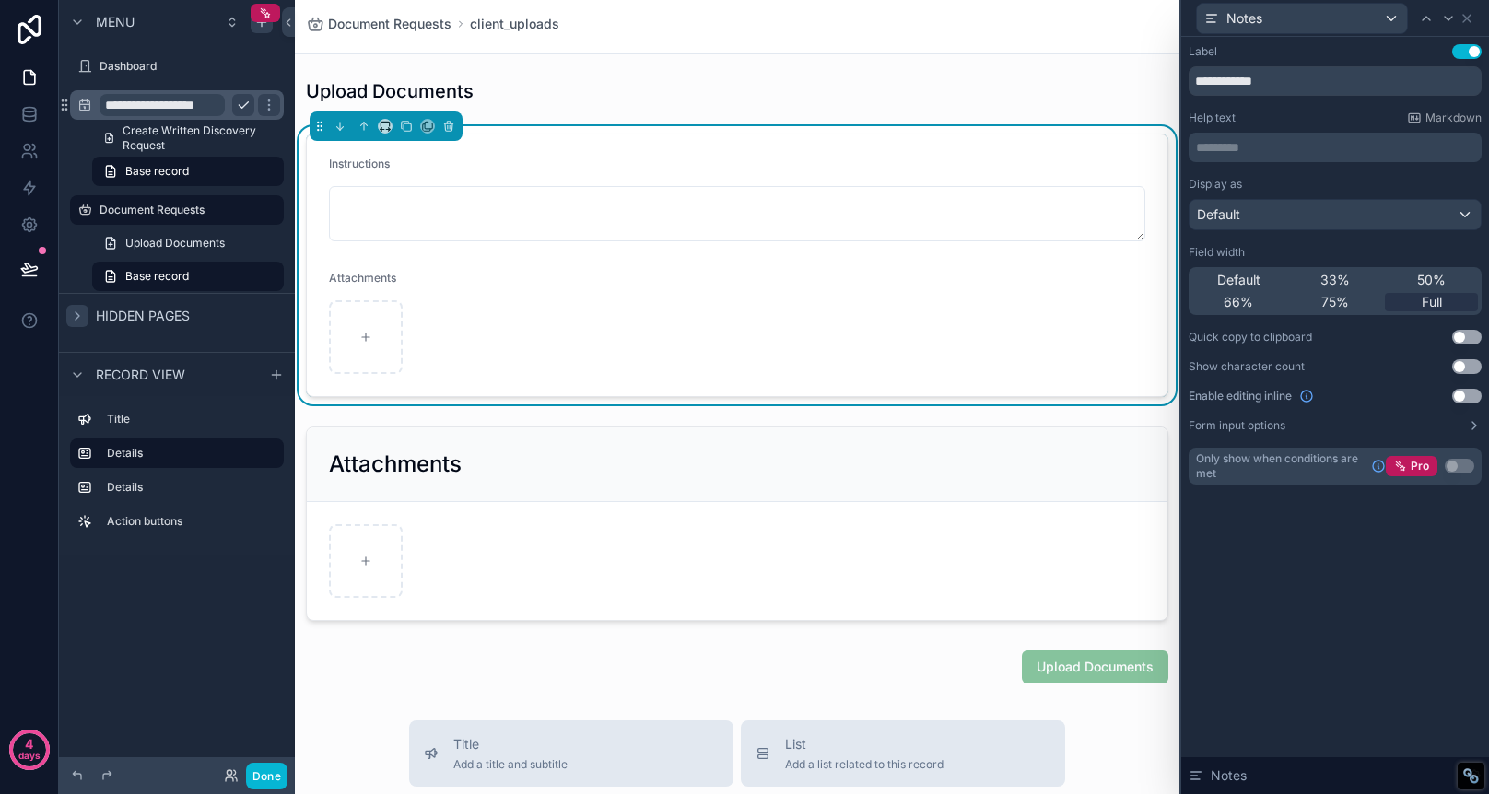
click at [527, 317] on form "Instructions Attachments" at bounding box center [737, 266] width 861 height 262
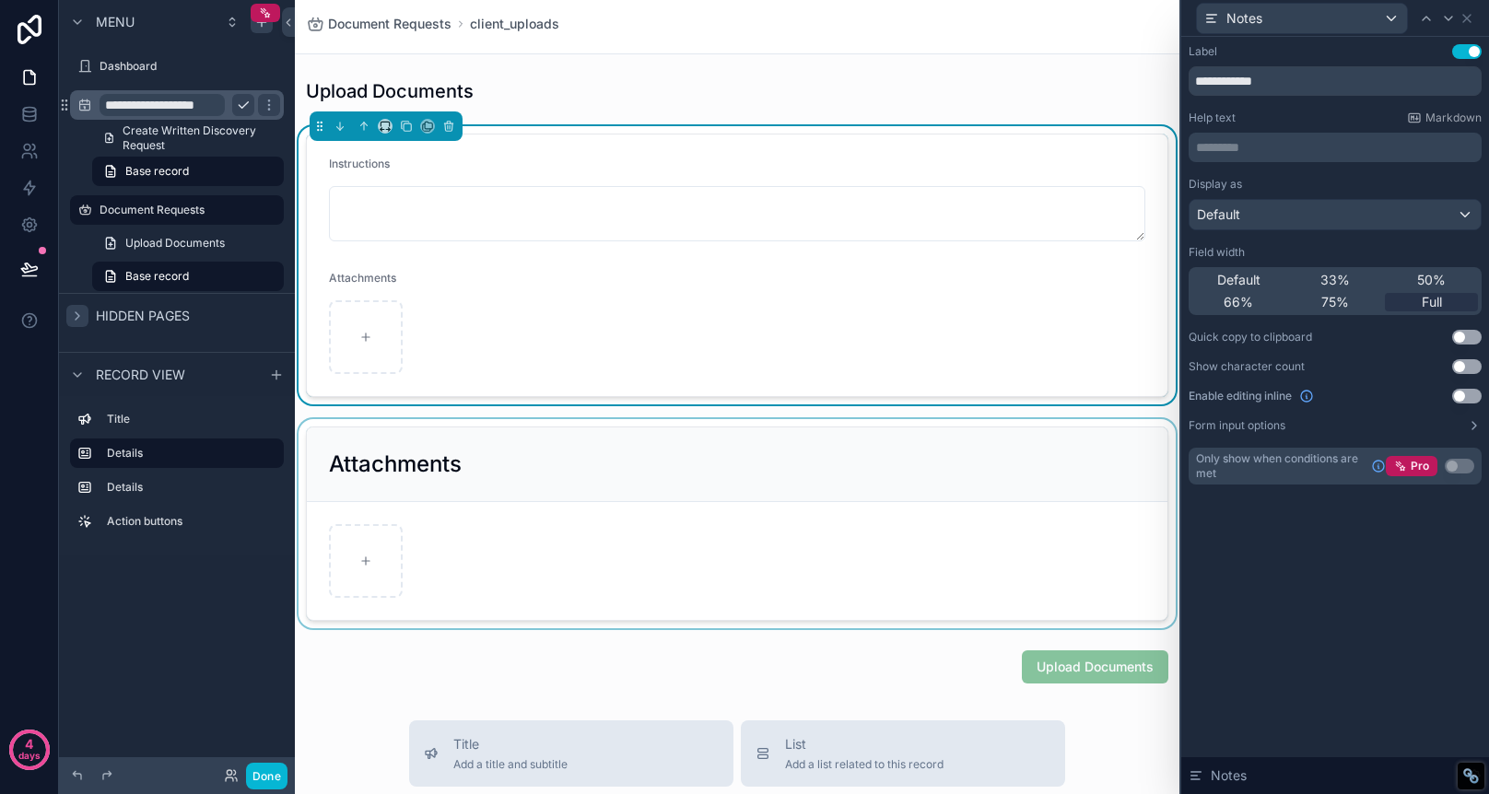
click at [469, 429] on div "scrollable content" at bounding box center [737, 523] width 885 height 209
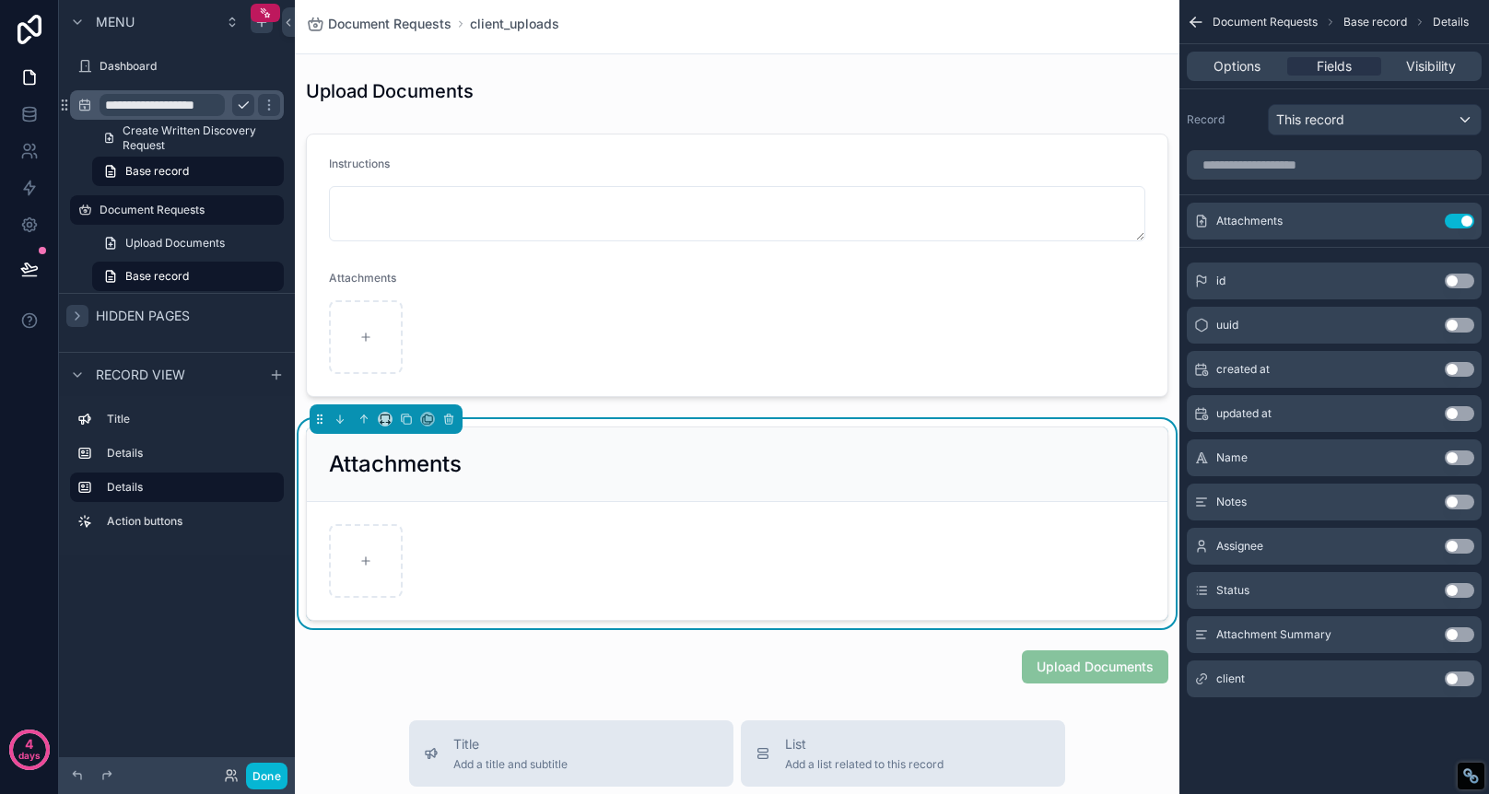
click at [1125, 424] on div "Attachments" at bounding box center [737, 523] width 885 height 209
click at [1044, 443] on div "Attachments" at bounding box center [737, 465] width 861 height 75
click at [784, 133] on div "scrollable content" at bounding box center [737, 265] width 885 height 278
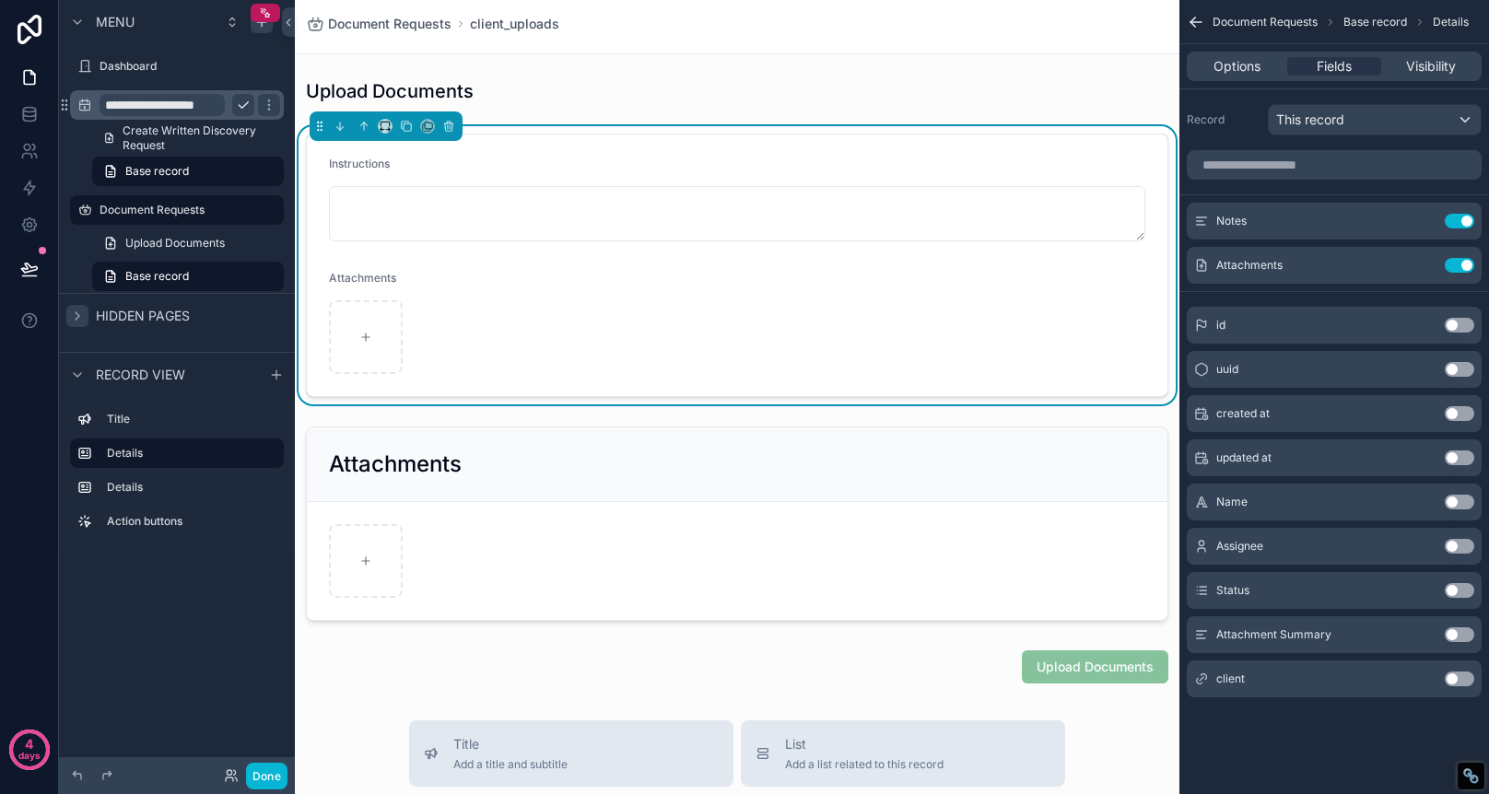
click at [779, 34] on div "Document Requests client_uploads" at bounding box center [737, 26] width 863 height 53
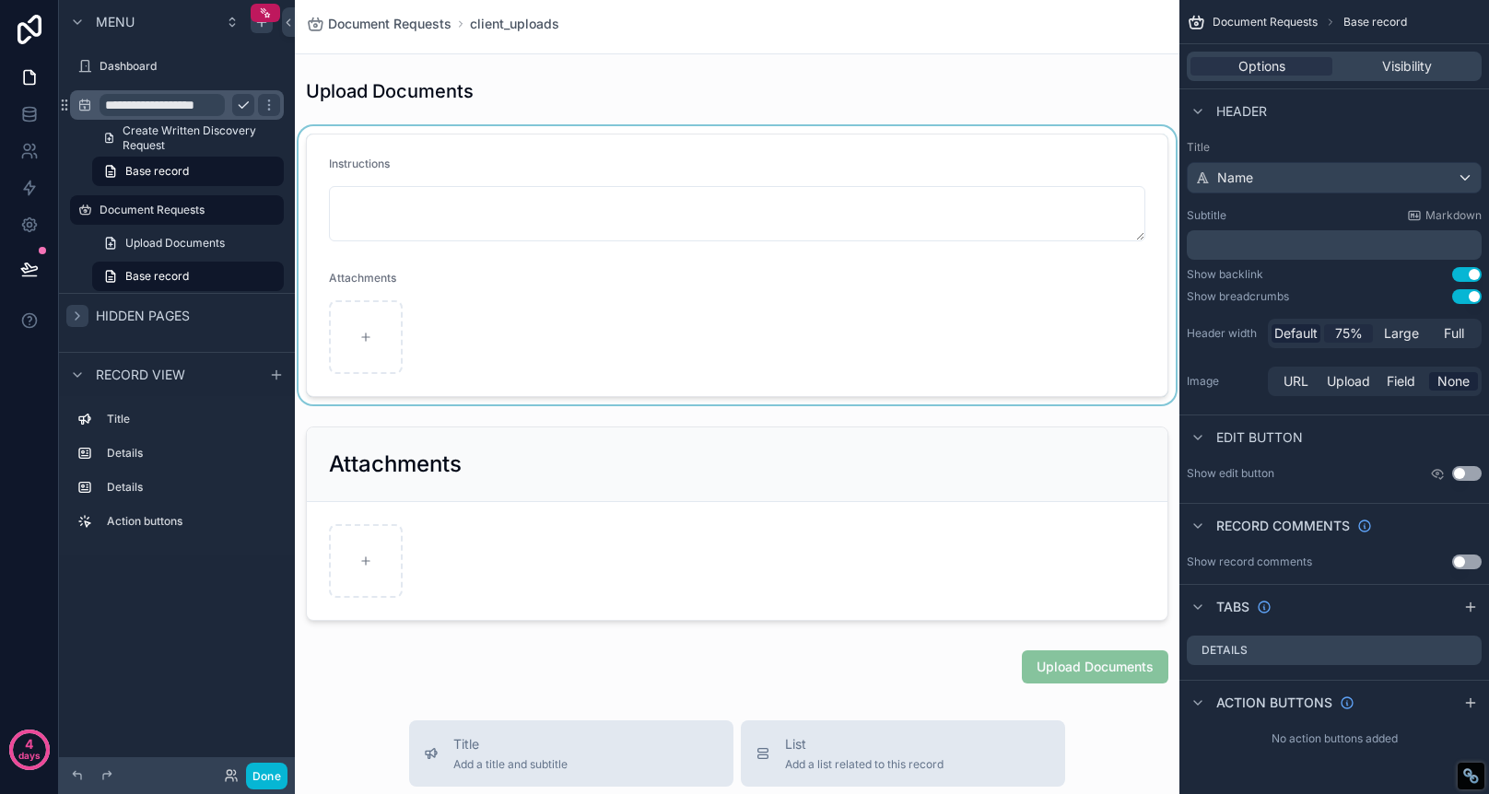
click at [1350, 329] on span "75%" at bounding box center [1349, 333] width 28 height 18
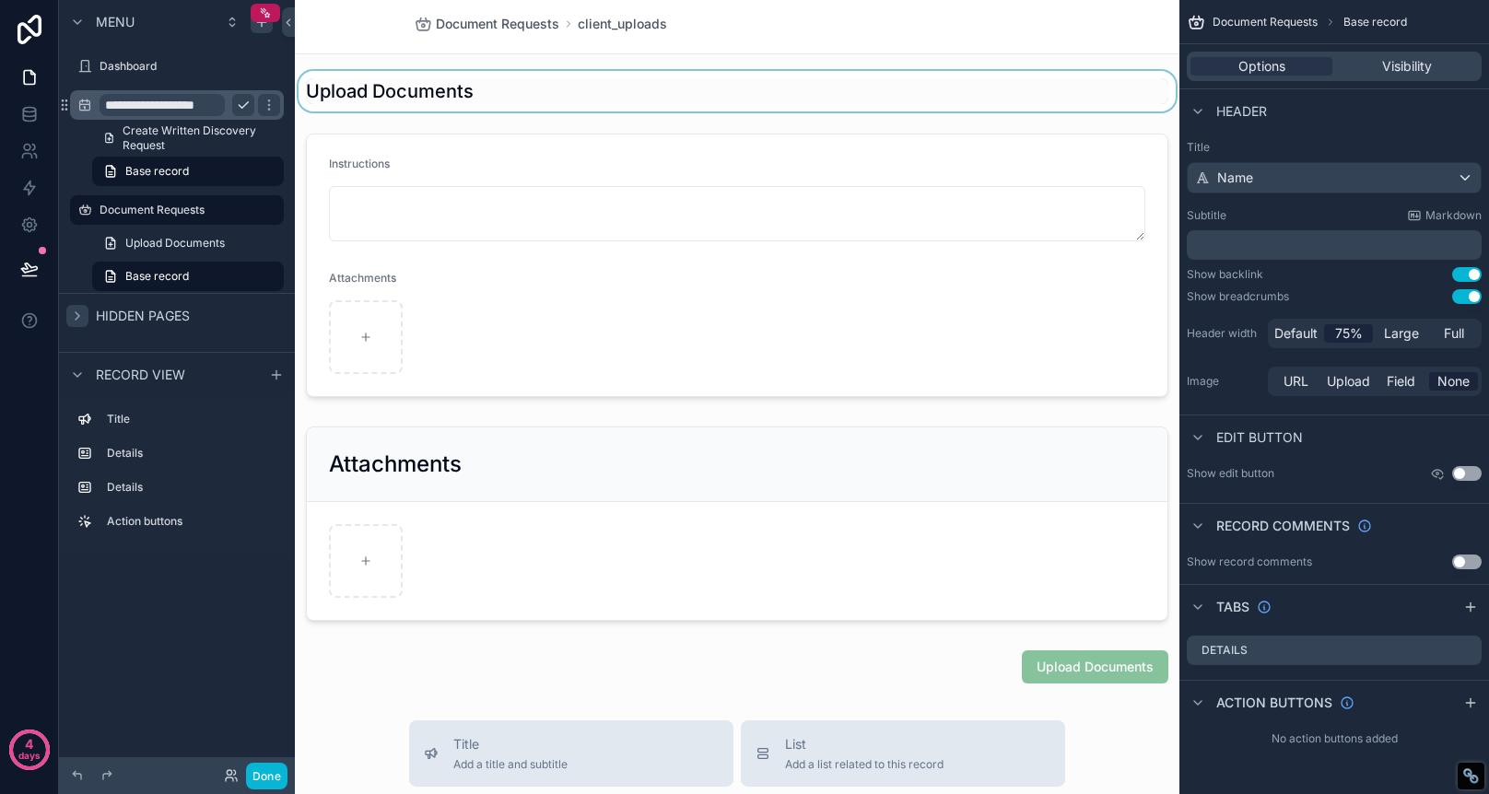
click at [883, 92] on div "scrollable content" at bounding box center [737, 91] width 885 height 41
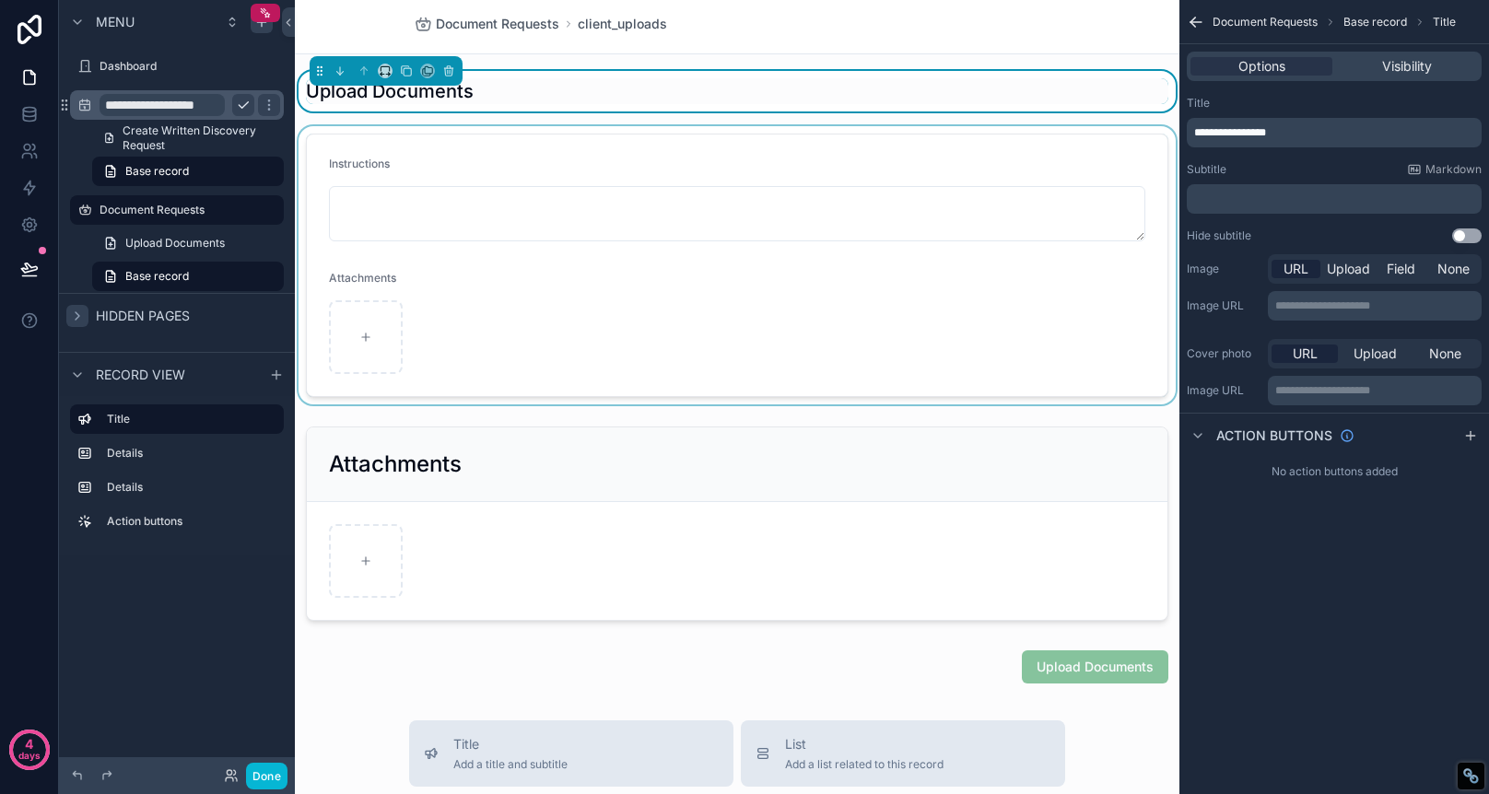
click at [457, 145] on div "scrollable content" at bounding box center [737, 265] width 885 height 278
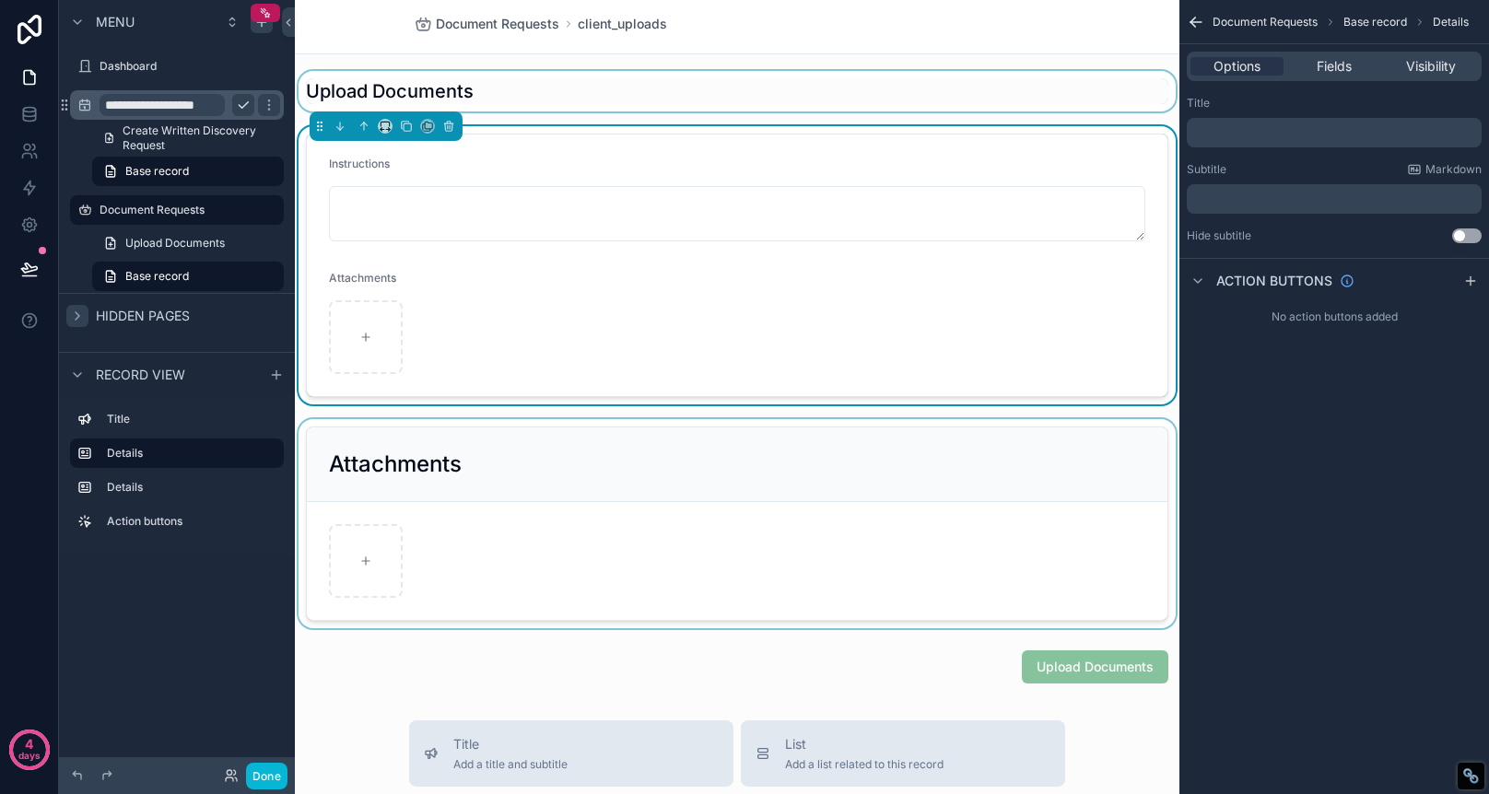
scroll to position [12, 0]
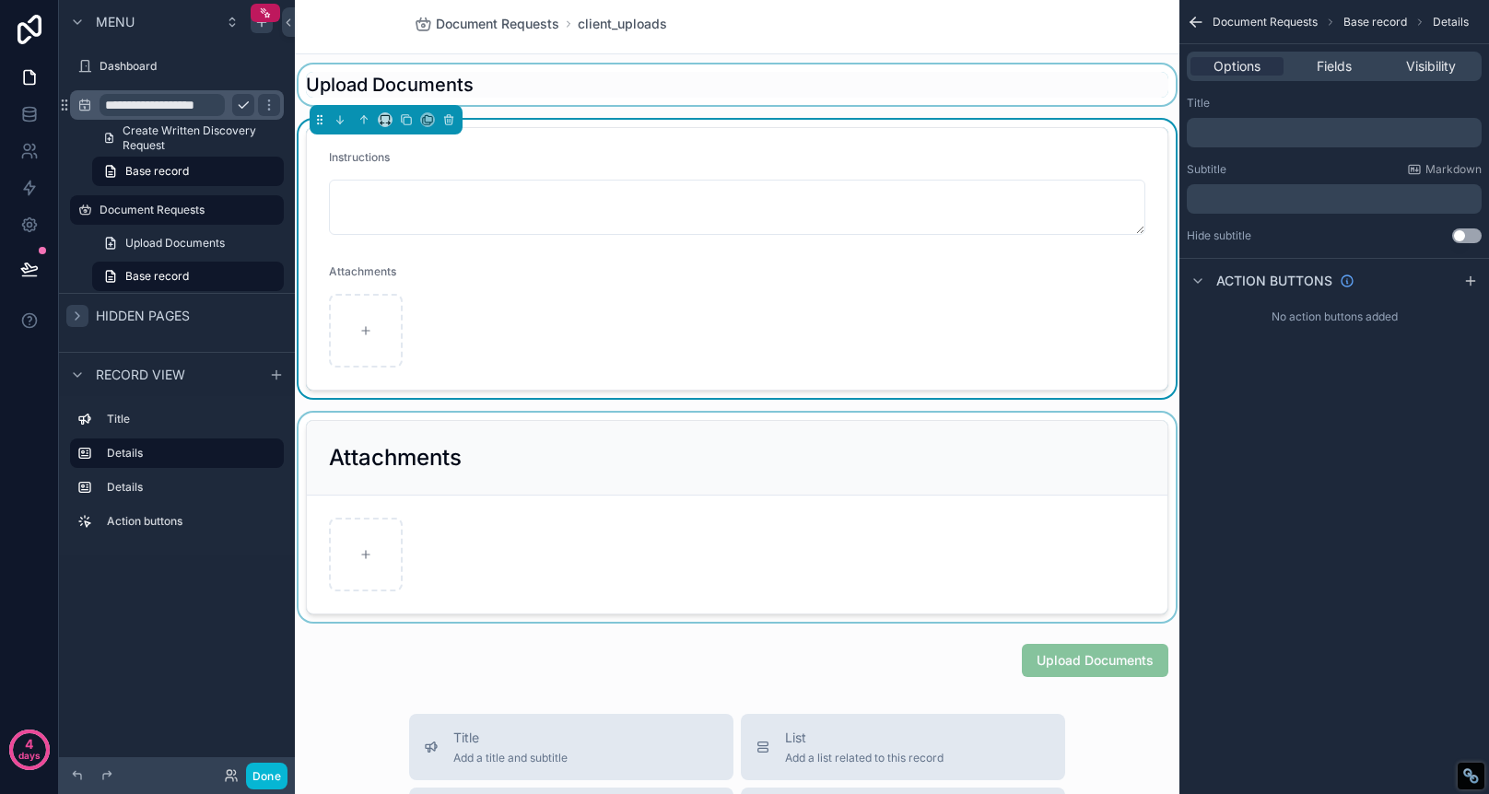
click at [655, 423] on div "scrollable content" at bounding box center [737, 517] width 885 height 209
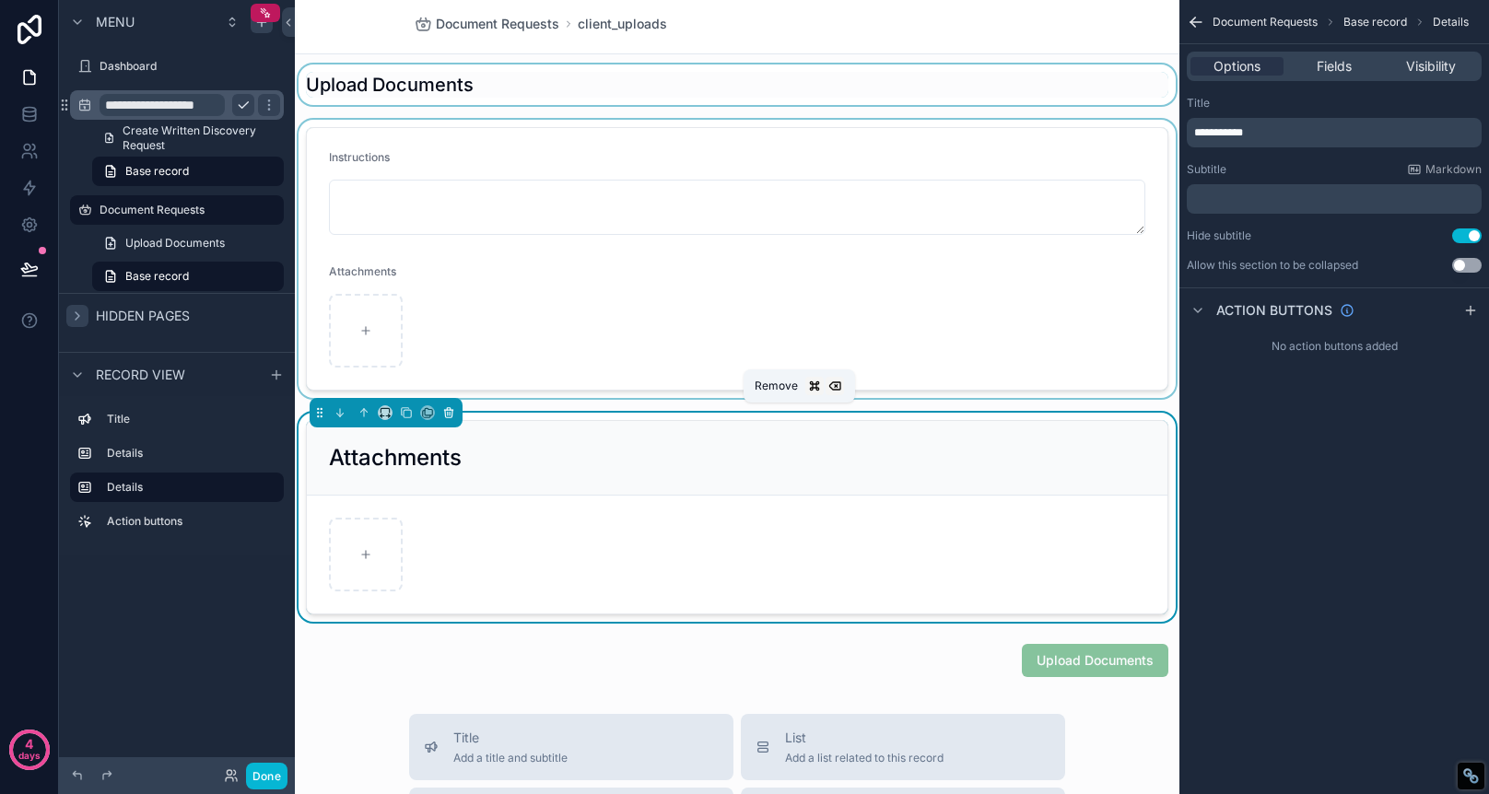
click at [448, 415] on icon "scrollable content" at bounding box center [448, 414] width 0 height 4
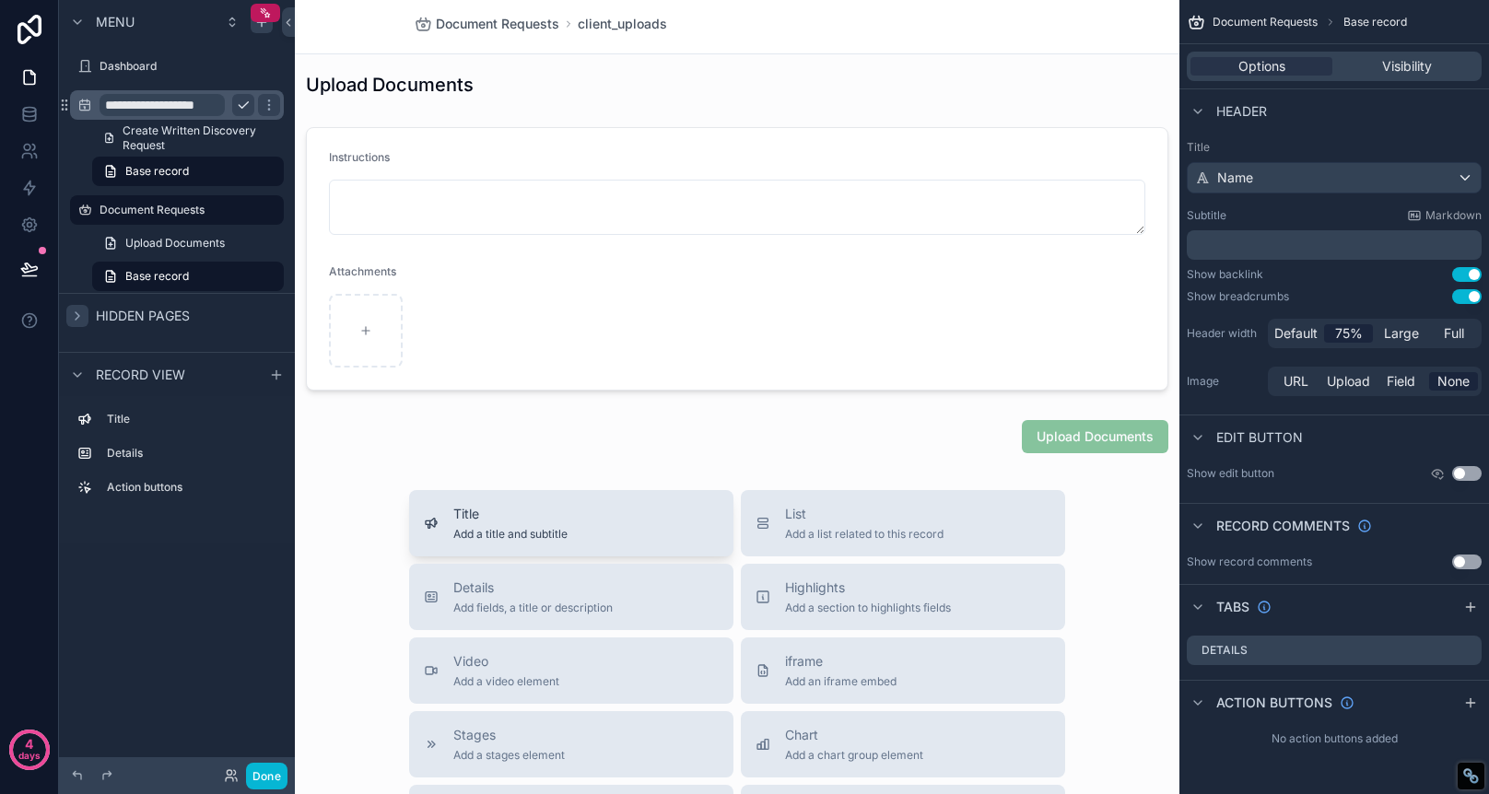
scroll to position [0, 0]
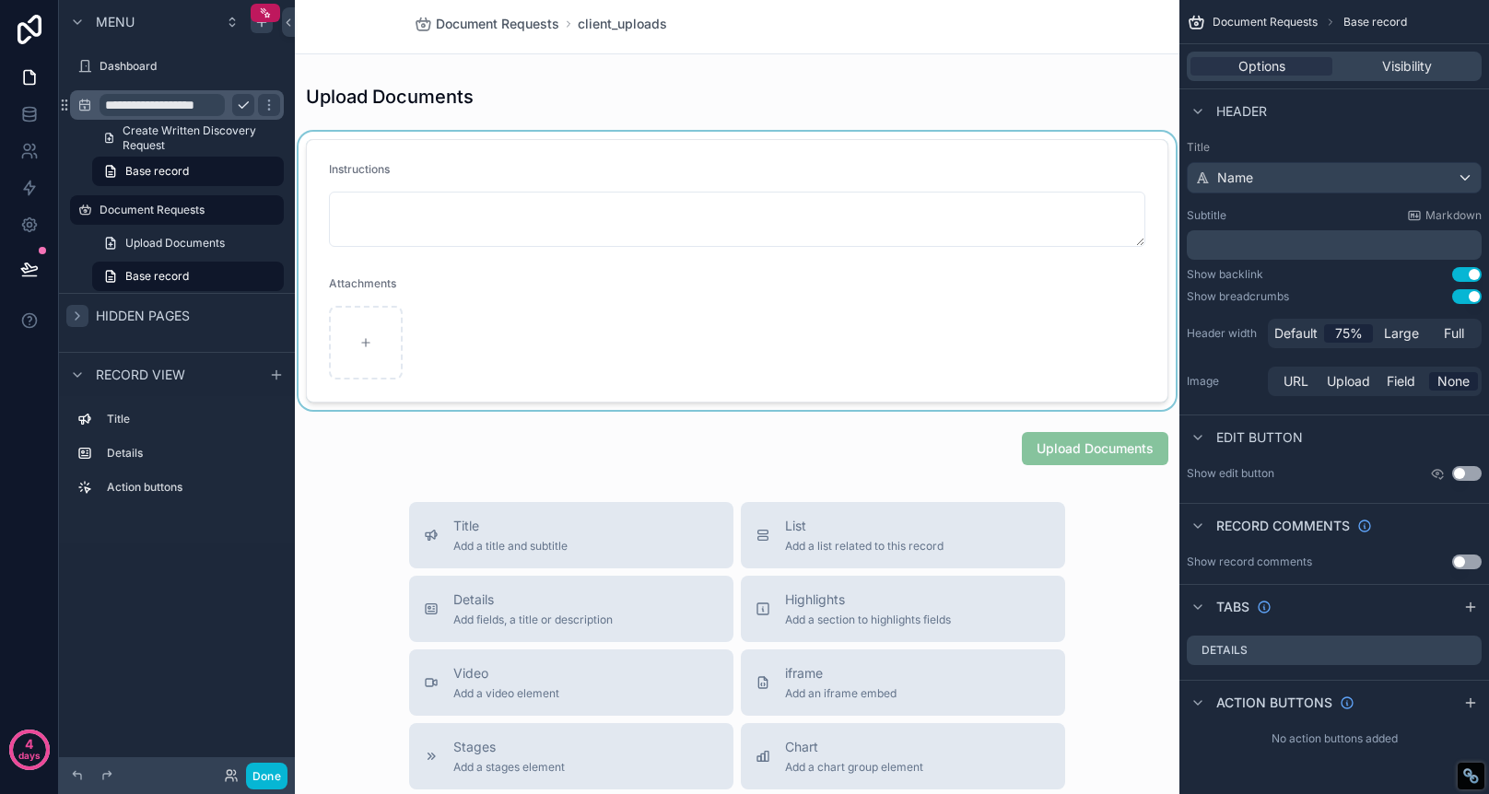
click at [645, 136] on div "scrollable content" at bounding box center [737, 271] width 885 height 278
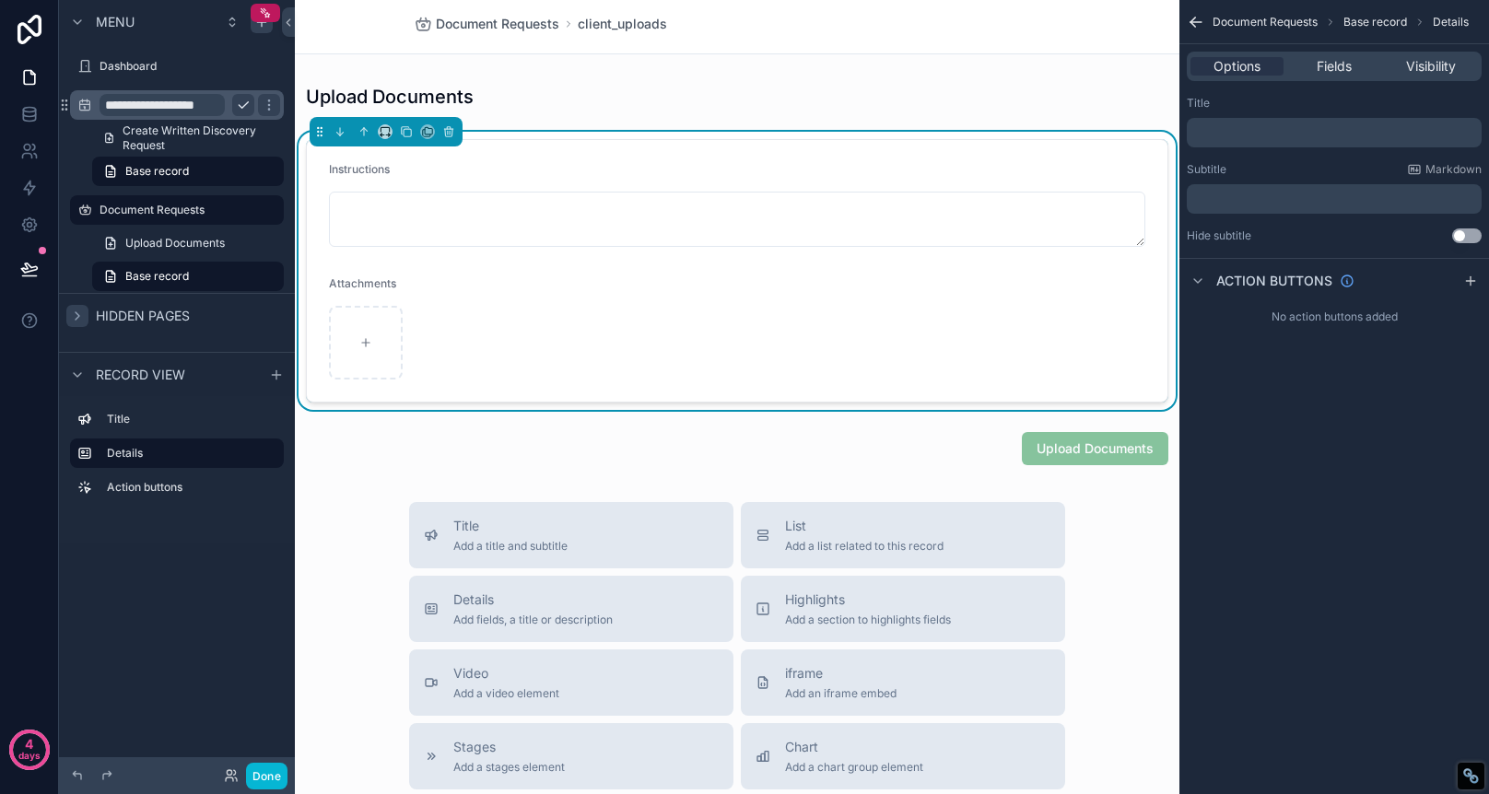
click at [757, 129] on div "Upload Documents Instructions Attachments Upload Documents" at bounding box center [737, 274] width 885 height 396
click at [1442, 64] on span "Visibility" at bounding box center [1431, 66] width 50 height 18
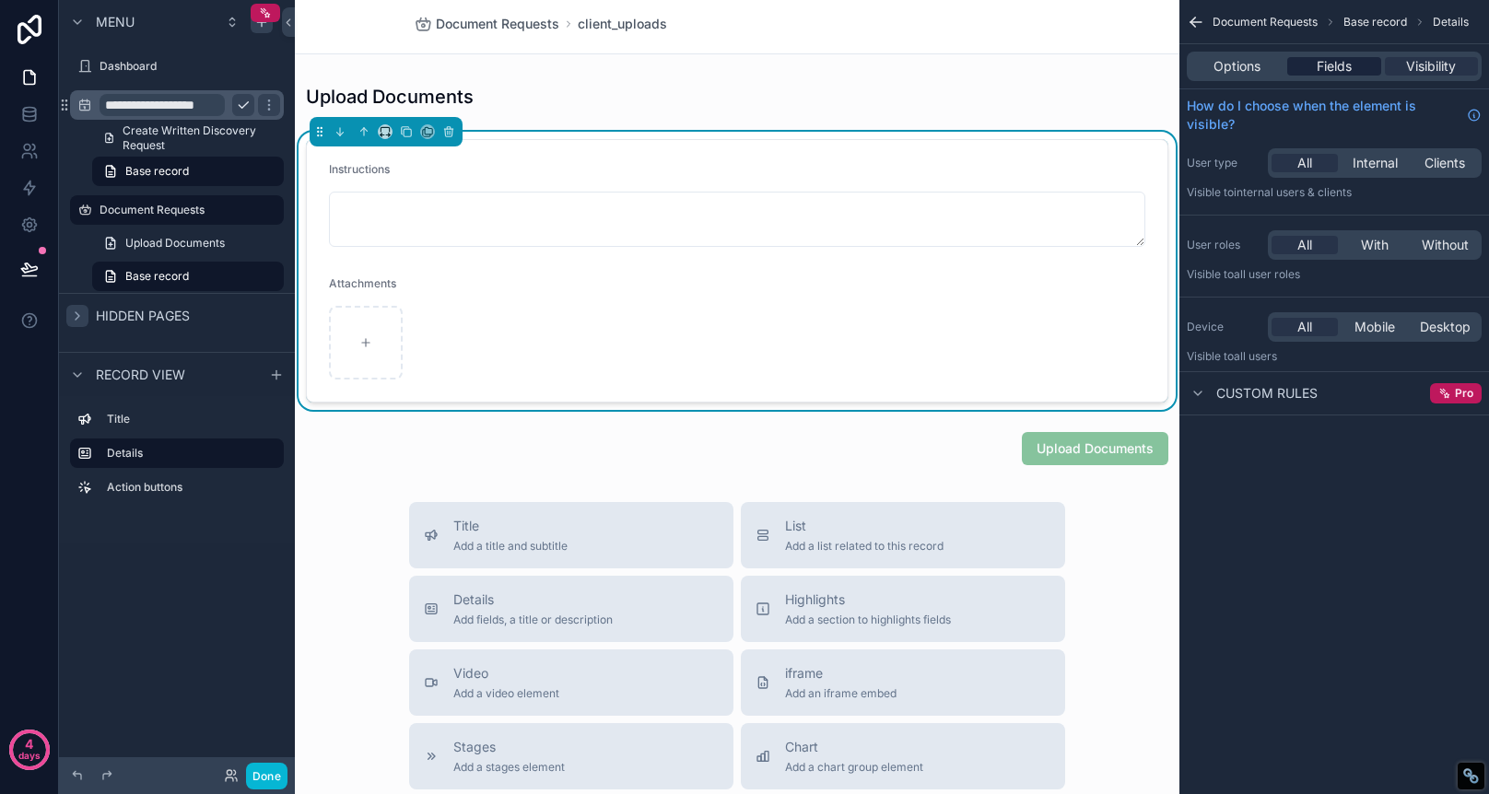
click at [1329, 61] on span "Fields" at bounding box center [1334, 66] width 35 height 18
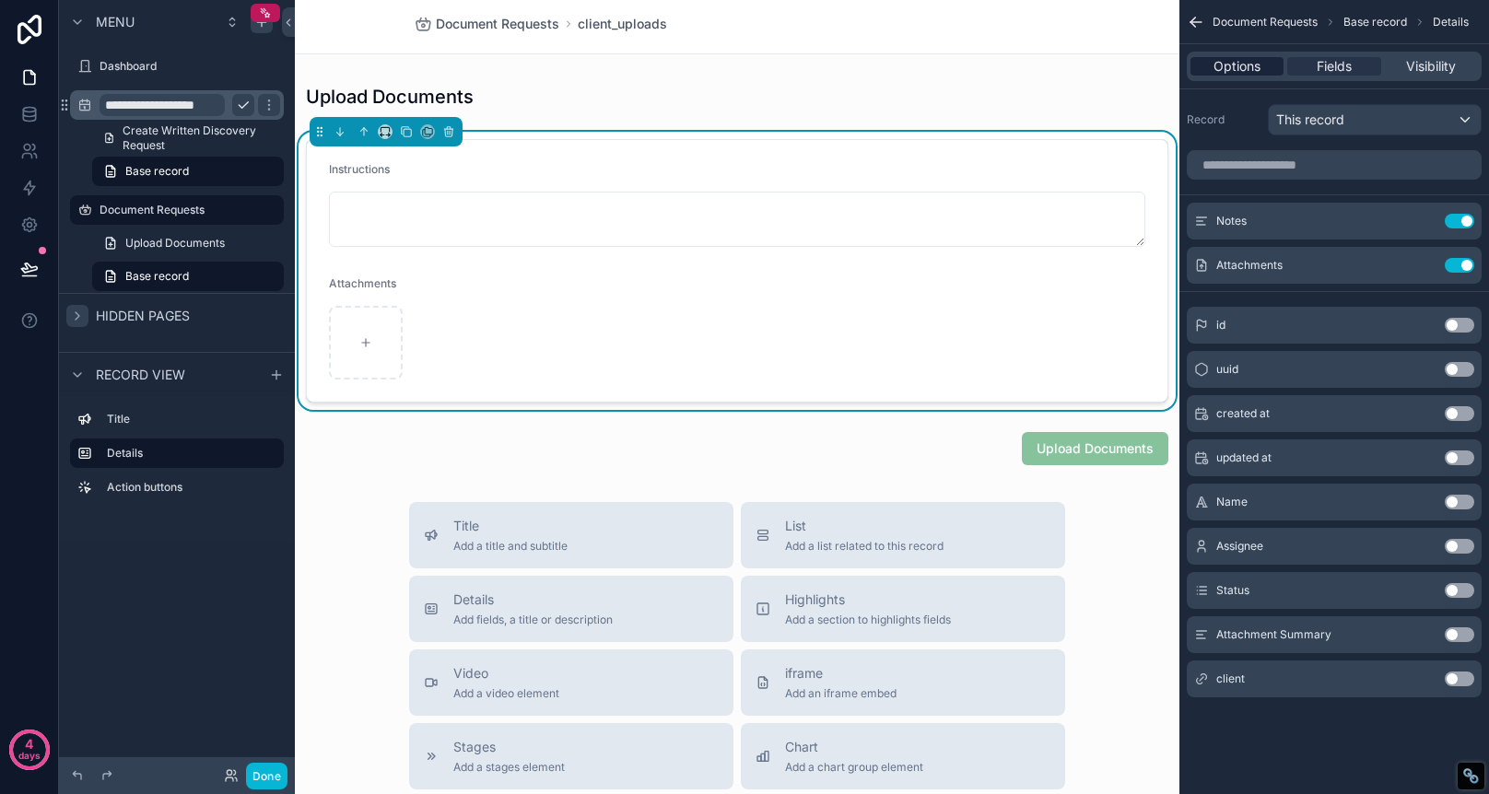
click at [1241, 59] on span "Options" at bounding box center [1237, 66] width 47 height 18
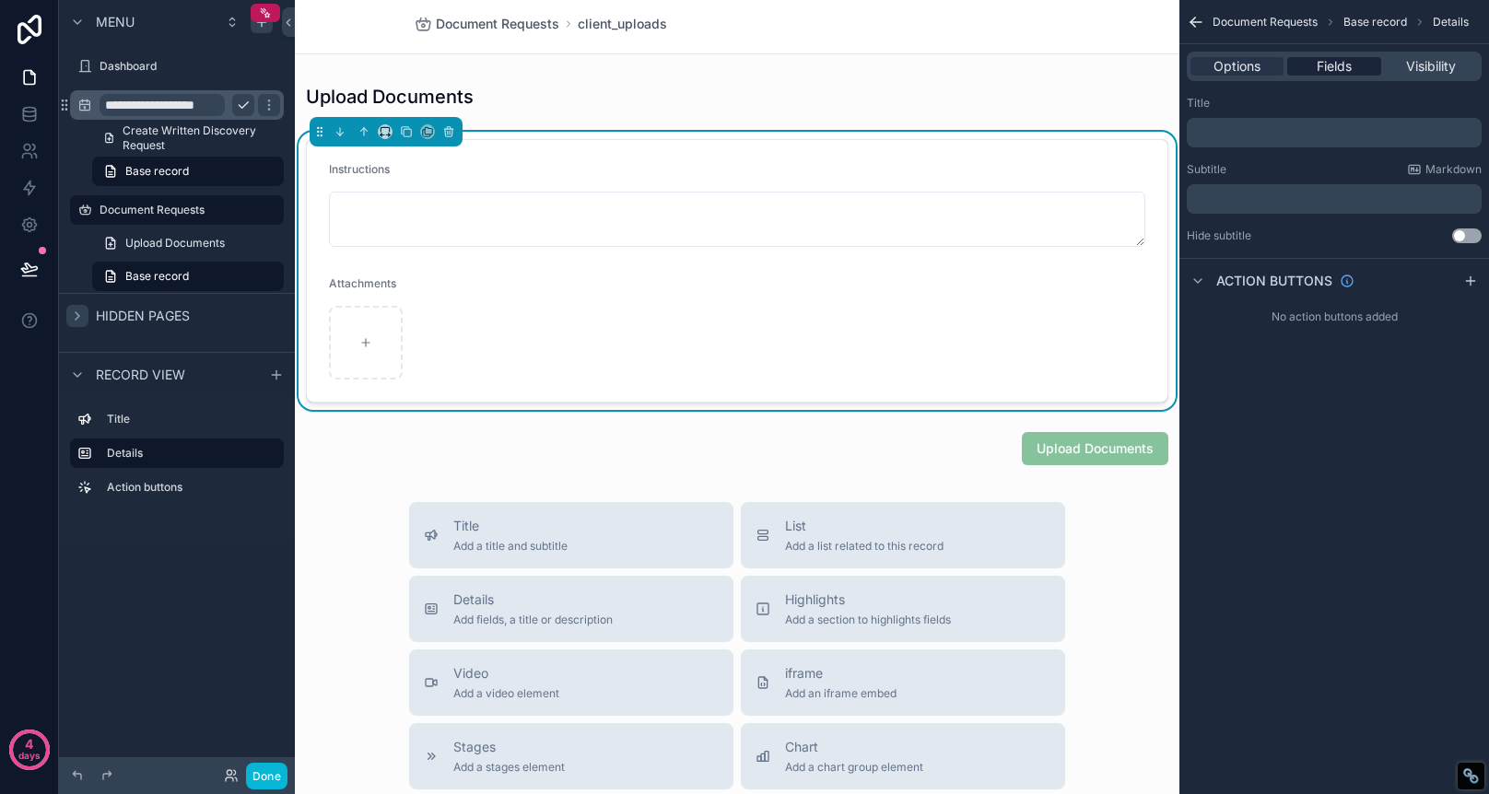
click at [1334, 58] on span "Fields" at bounding box center [1334, 66] width 35 height 18
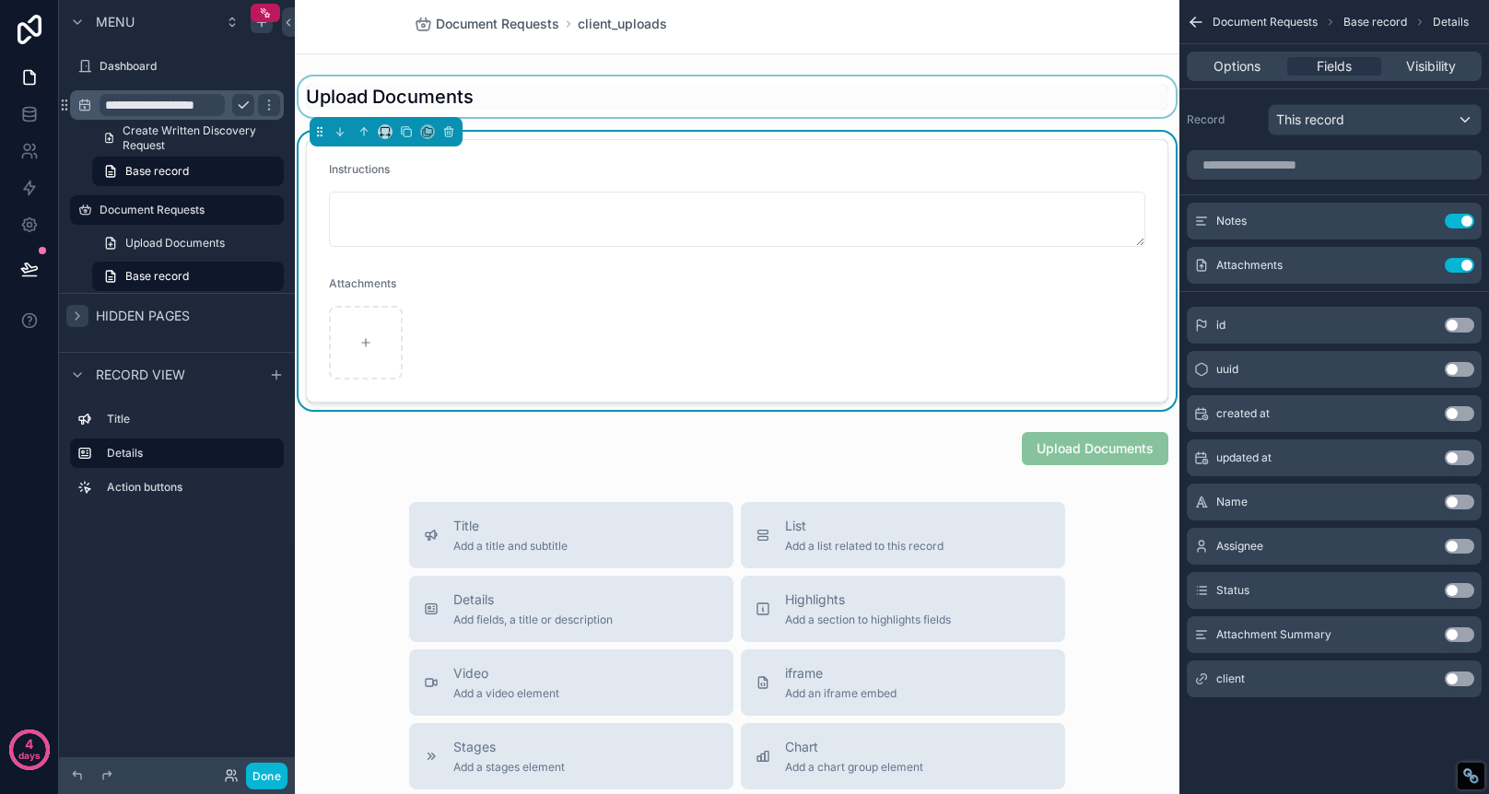
click at [734, 110] on div "scrollable content" at bounding box center [737, 96] width 885 height 41
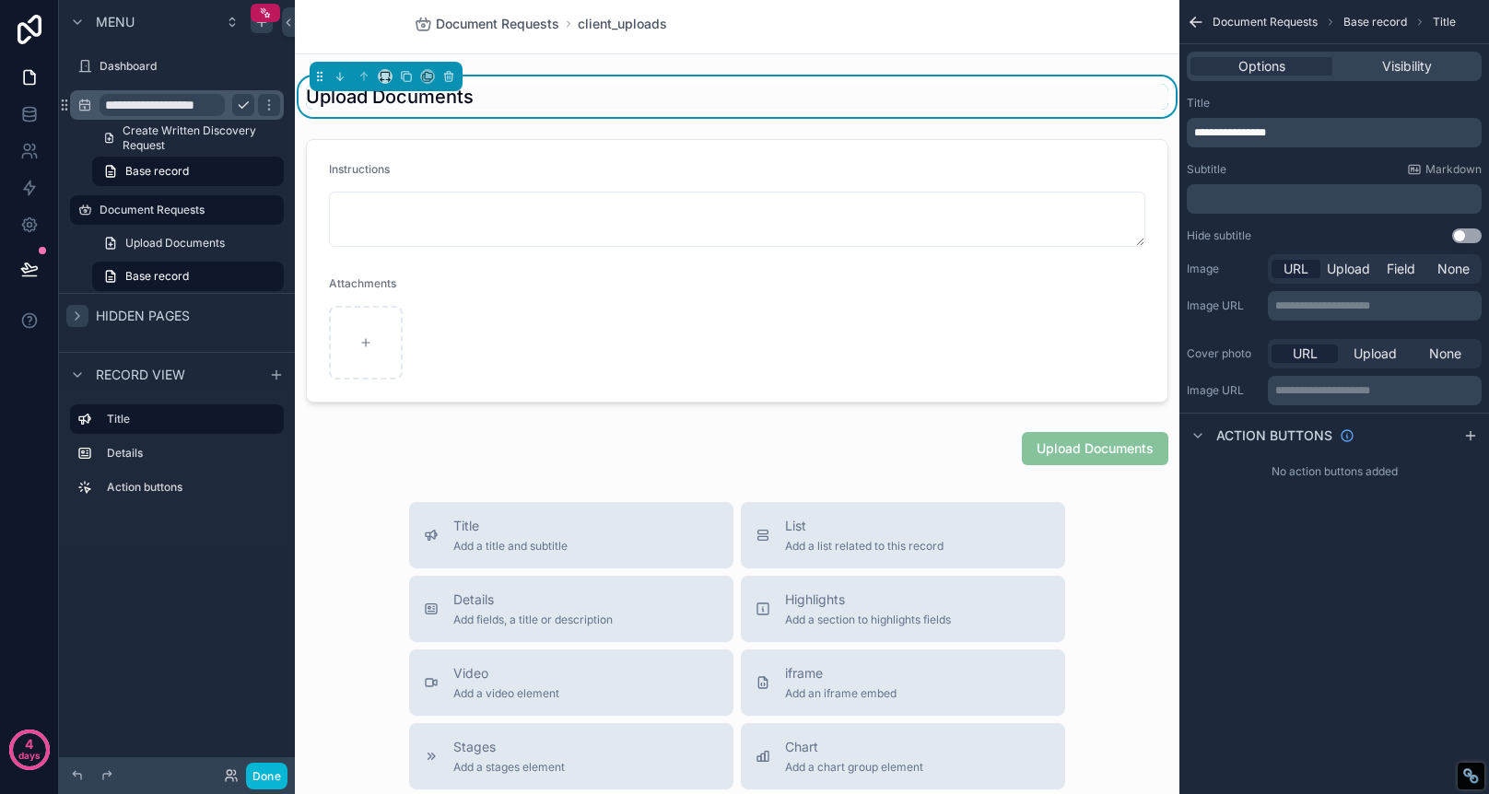
click at [786, 33] on div "Document Requests client_uploads" at bounding box center [737, 26] width 647 height 53
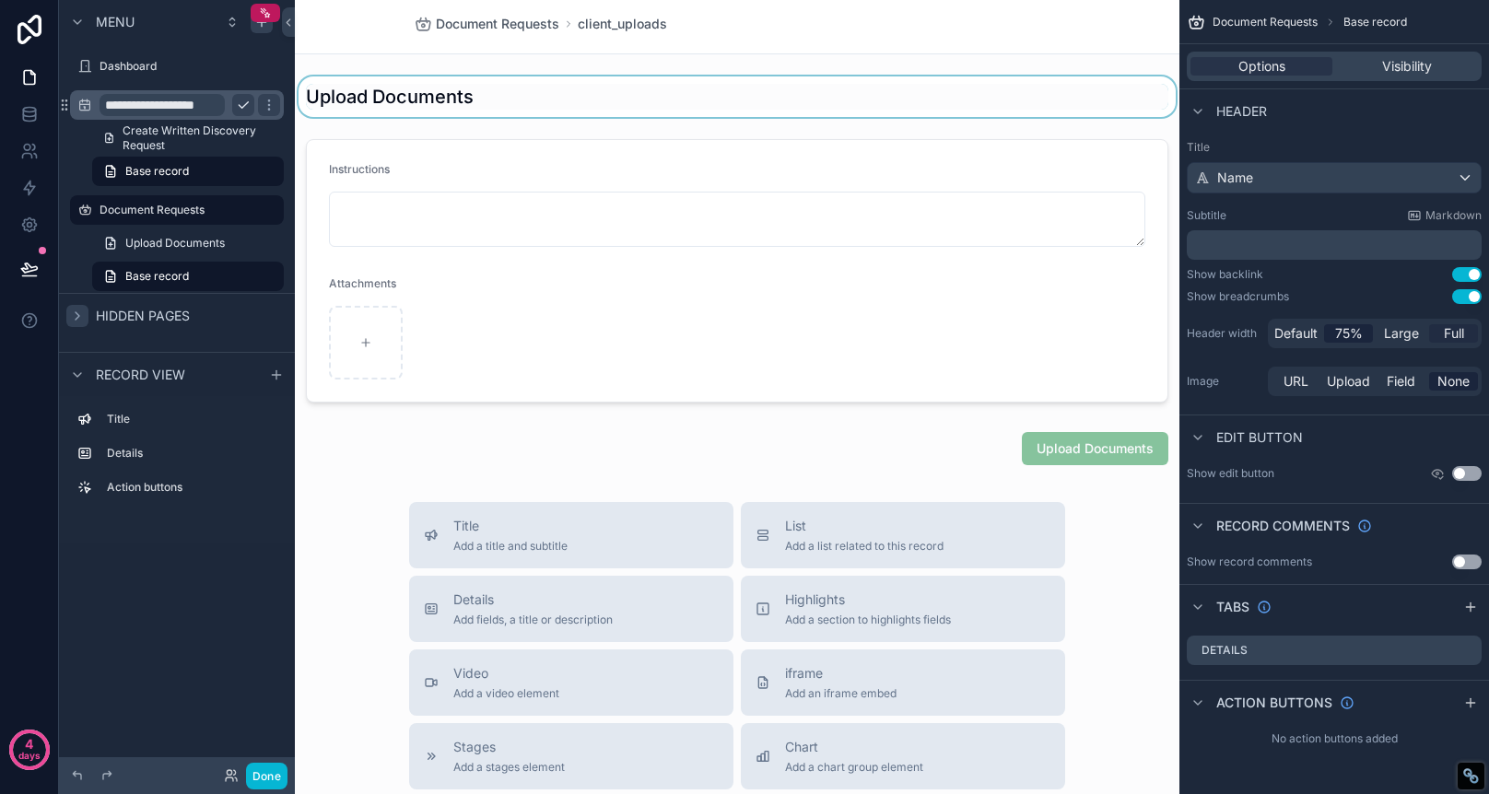
click at [1456, 334] on span "Full" at bounding box center [1454, 333] width 20 height 18
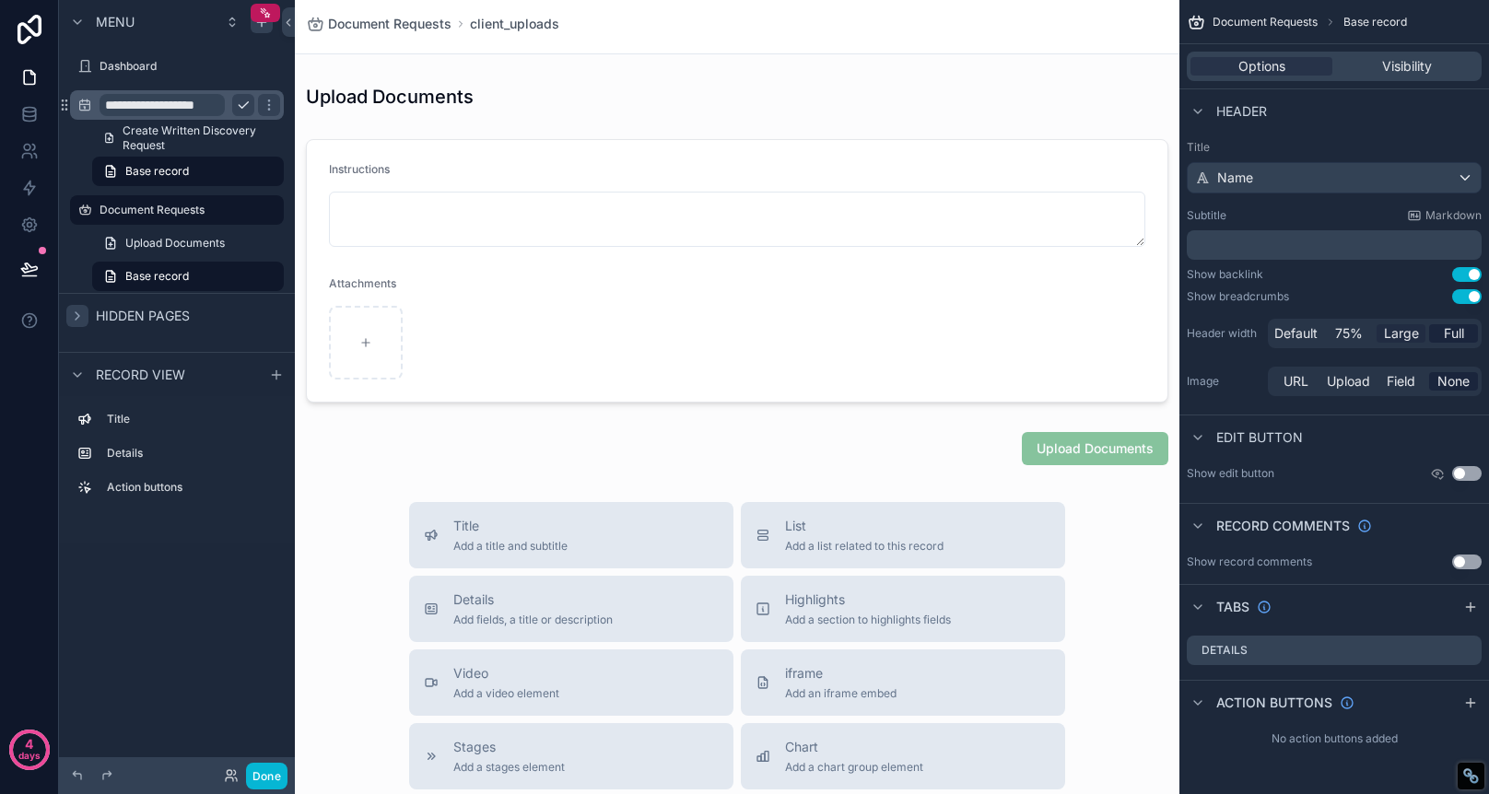
click at [1409, 332] on span "Large" at bounding box center [1401, 333] width 35 height 18
click at [1460, 335] on span "Full" at bounding box center [1454, 333] width 20 height 18
click at [1467, 650] on icon "scrollable content" at bounding box center [1467, 650] width 15 height 15
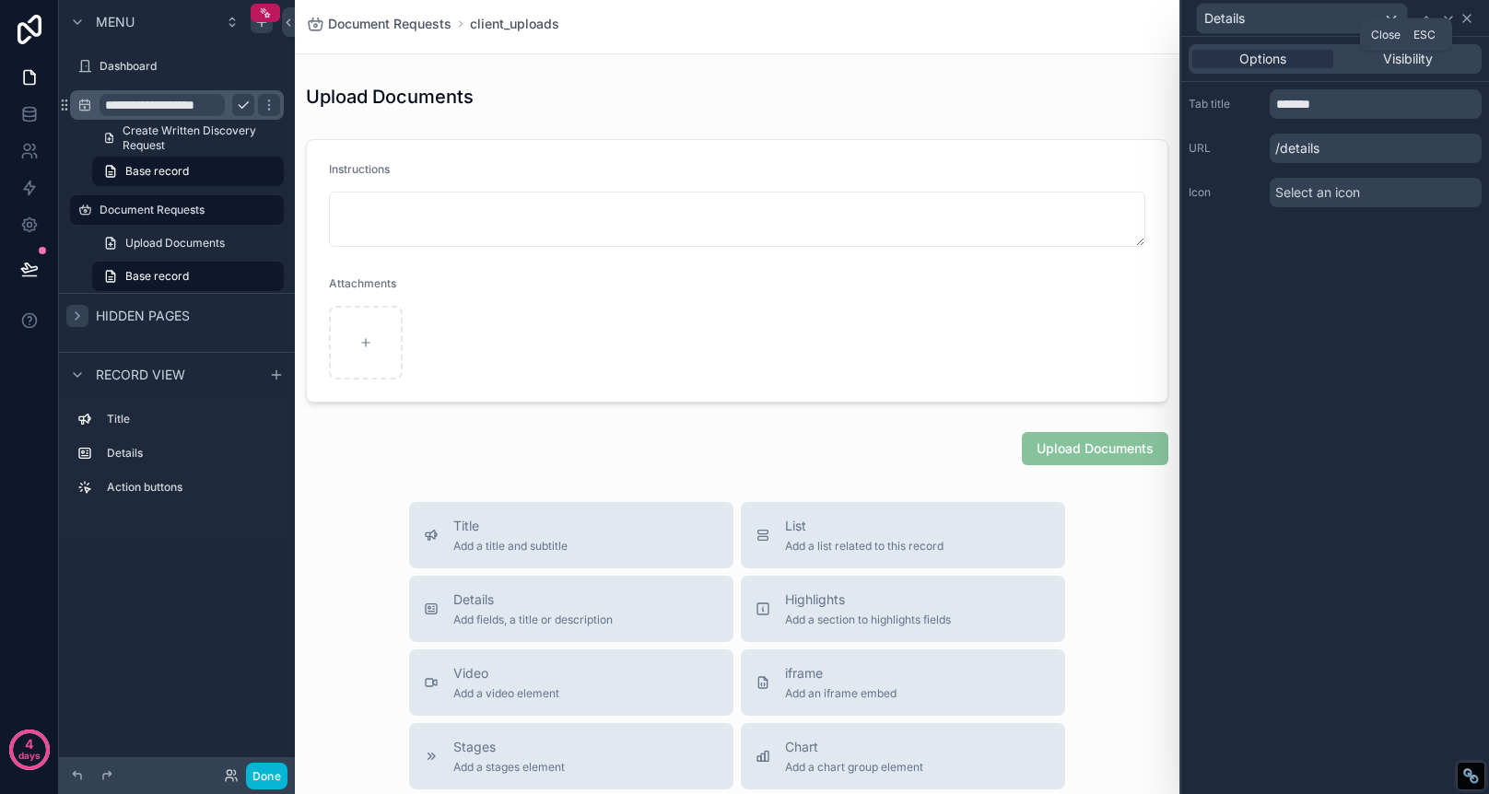
click at [1465, 20] on icon at bounding box center [1467, 18] width 15 height 15
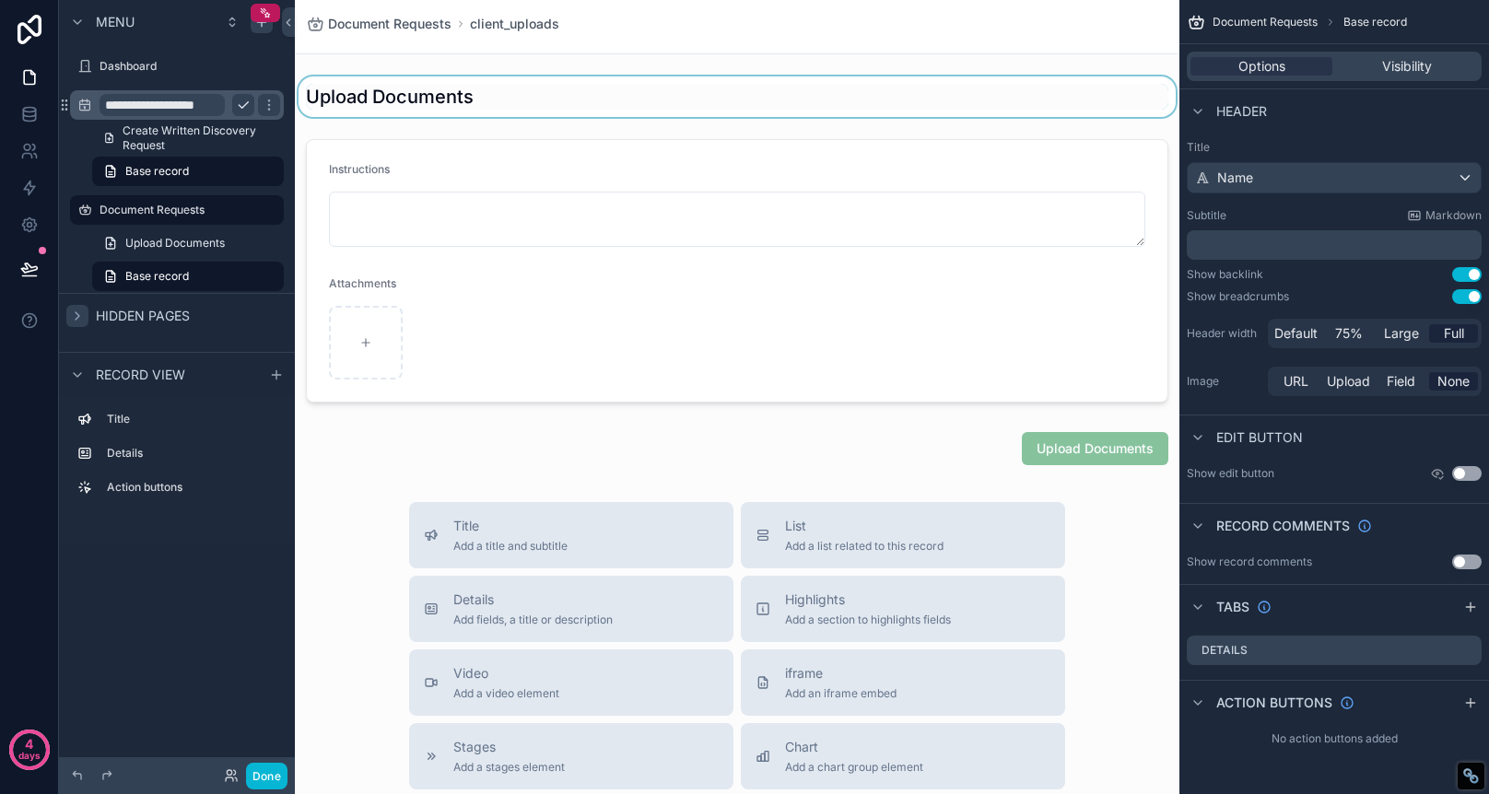
click at [496, 97] on div "scrollable content" at bounding box center [737, 96] width 885 height 41
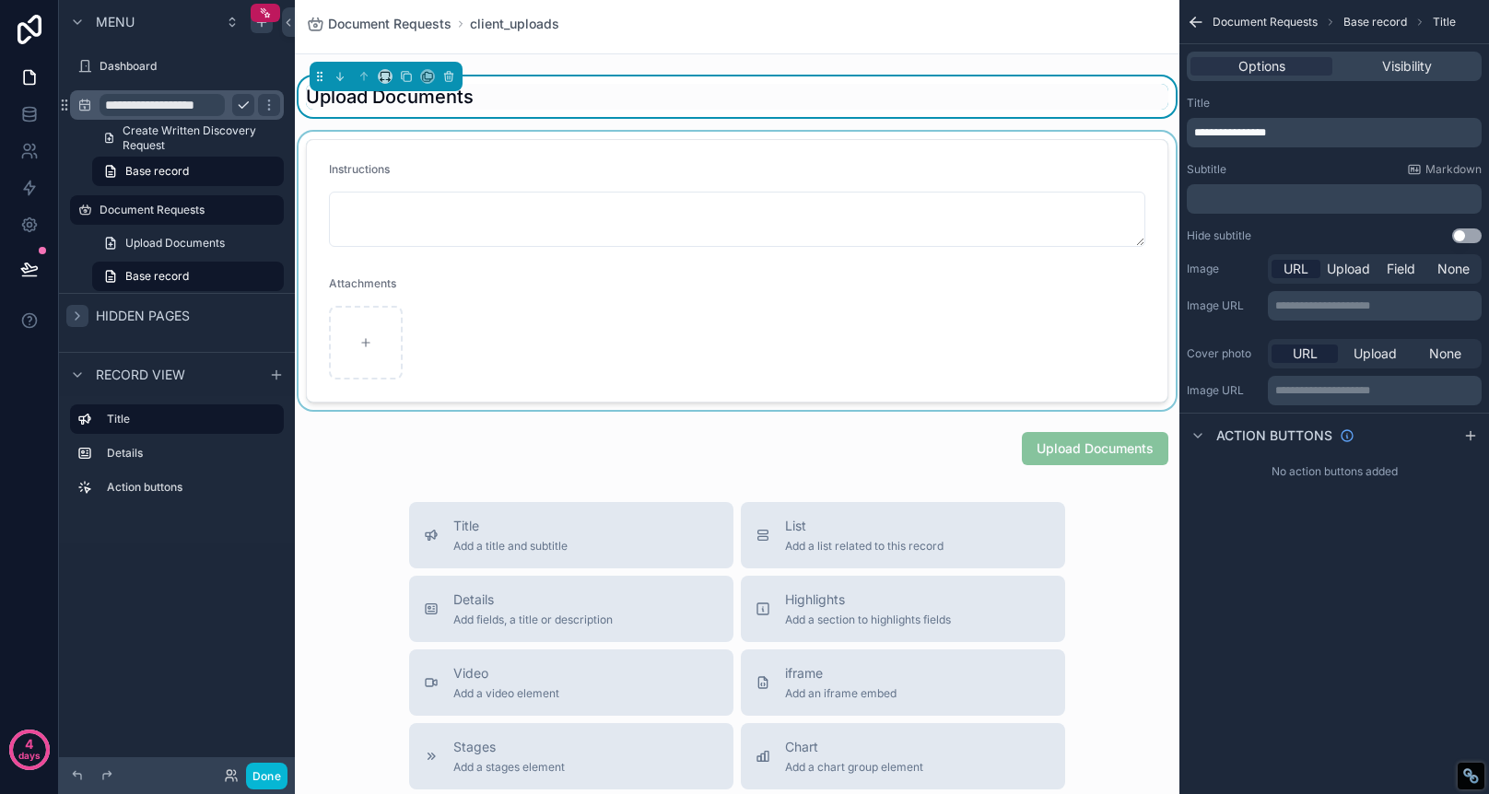
click at [902, 136] on div "scrollable content" at bounding box center [737, 271] width 885 height 278
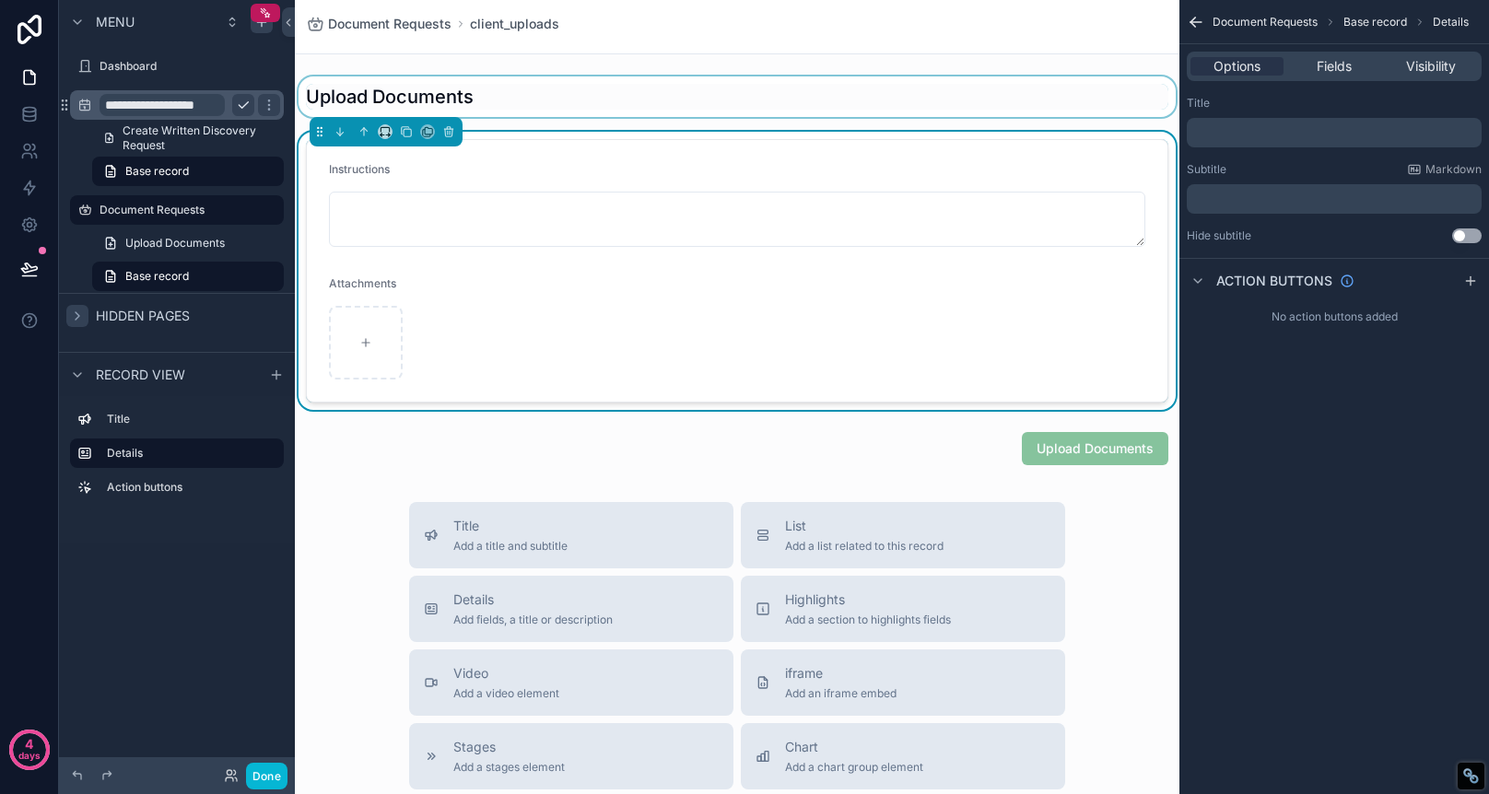
click at [901, 132] on div "Instructions Attachments" at bounding box center [737, 271] width 885 height 278
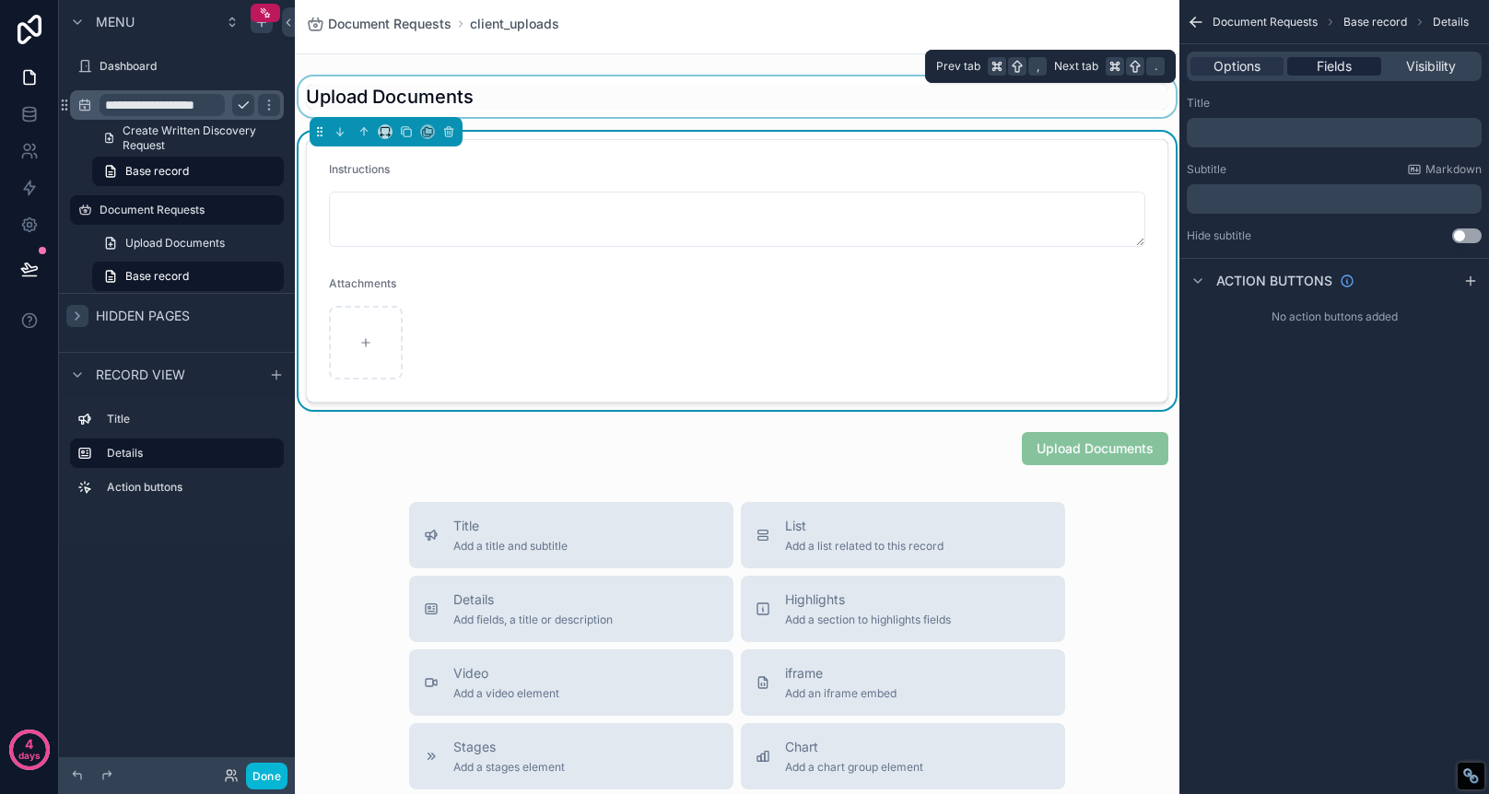
click at [1356, 70] on div "Fields" at bounding box center [1333, 66] width 93 height 18
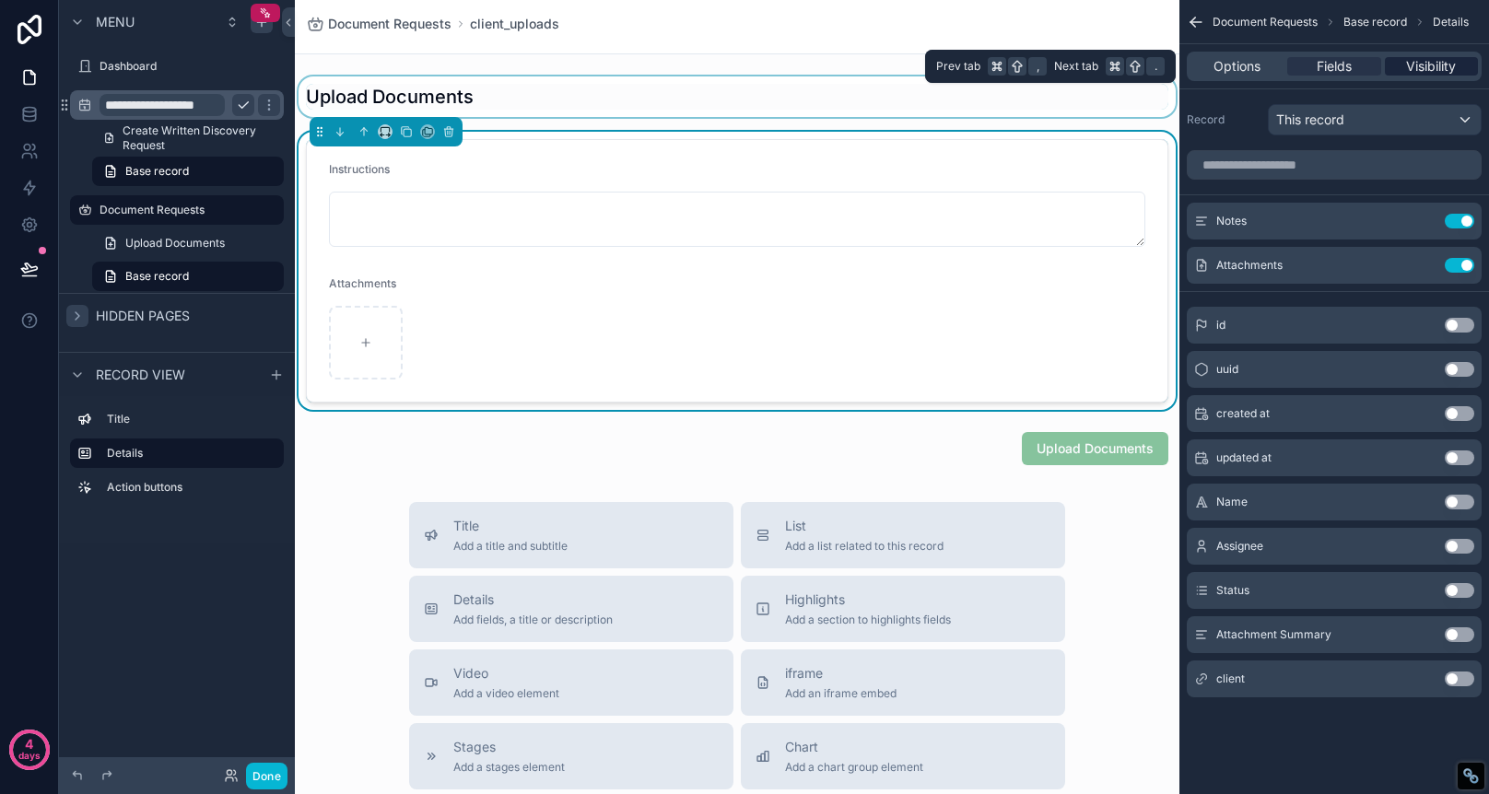
click at [1415, 65] on span "Visibility" at bounding box center [1431, 66] width 50 height 18
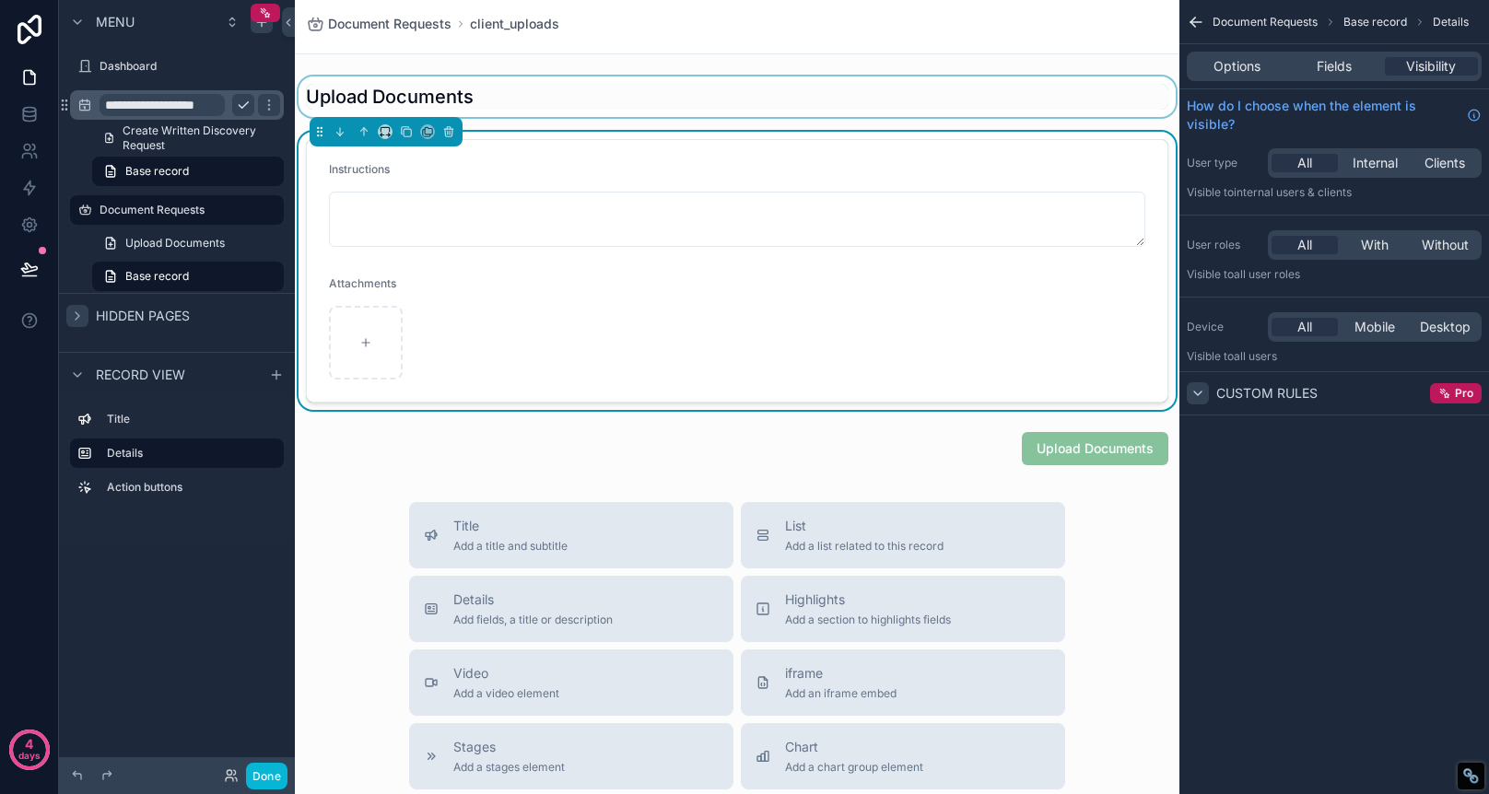
click at [1201, 383] on div "scrollable content" at bounding box center [1198, 393] width 22 height 22
click at [1201, 396] on icon "scrollable content" at bounding box center [1198, 393] width 15 height 15
click at [1224, 54] on div "Options Fields Visibility" at bounding box center [1334, 66] width 295 height 29
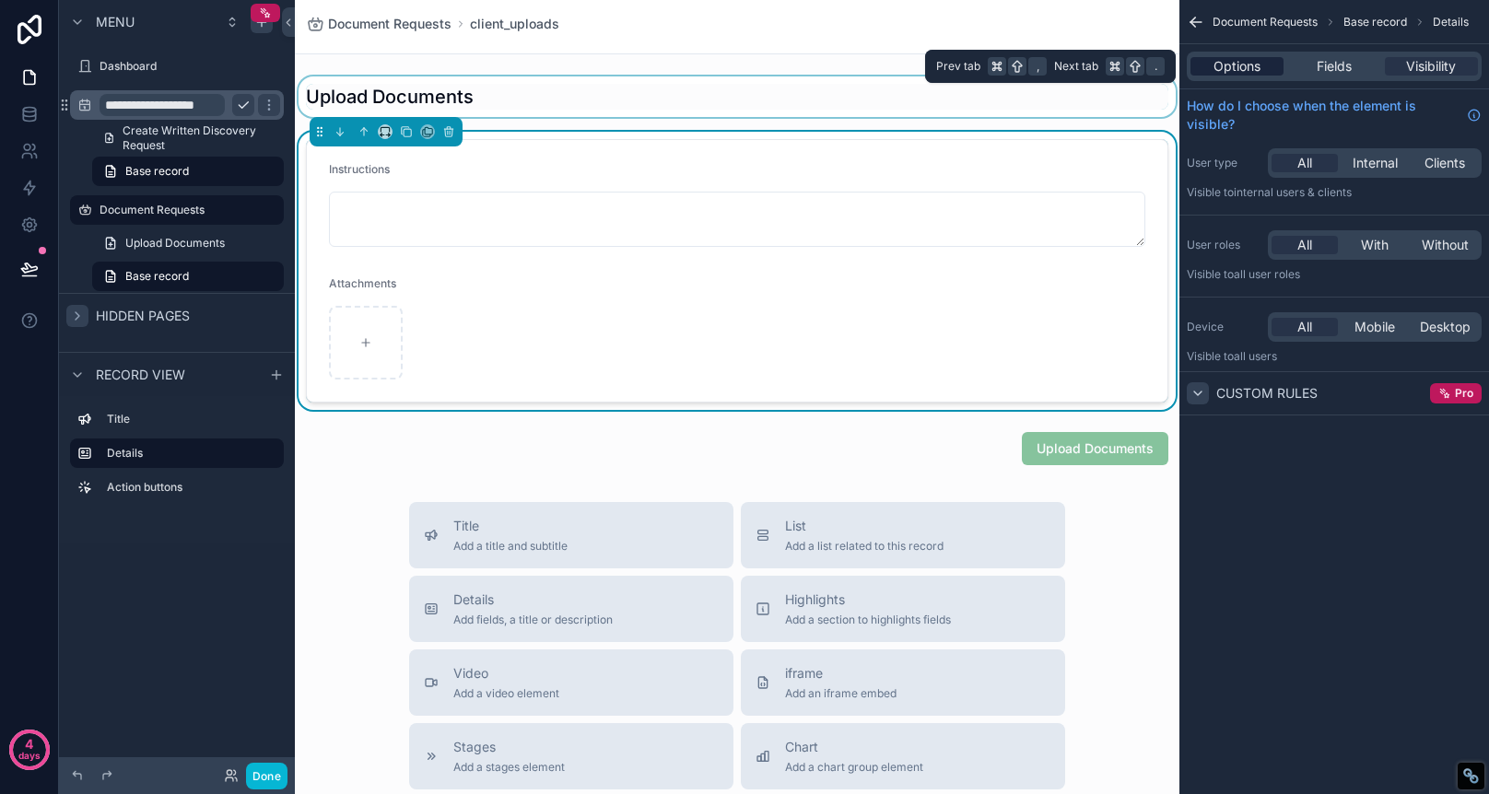
click at [1223, 65] on span "Options" at bounding box center [1237, 66] width 47 height 18
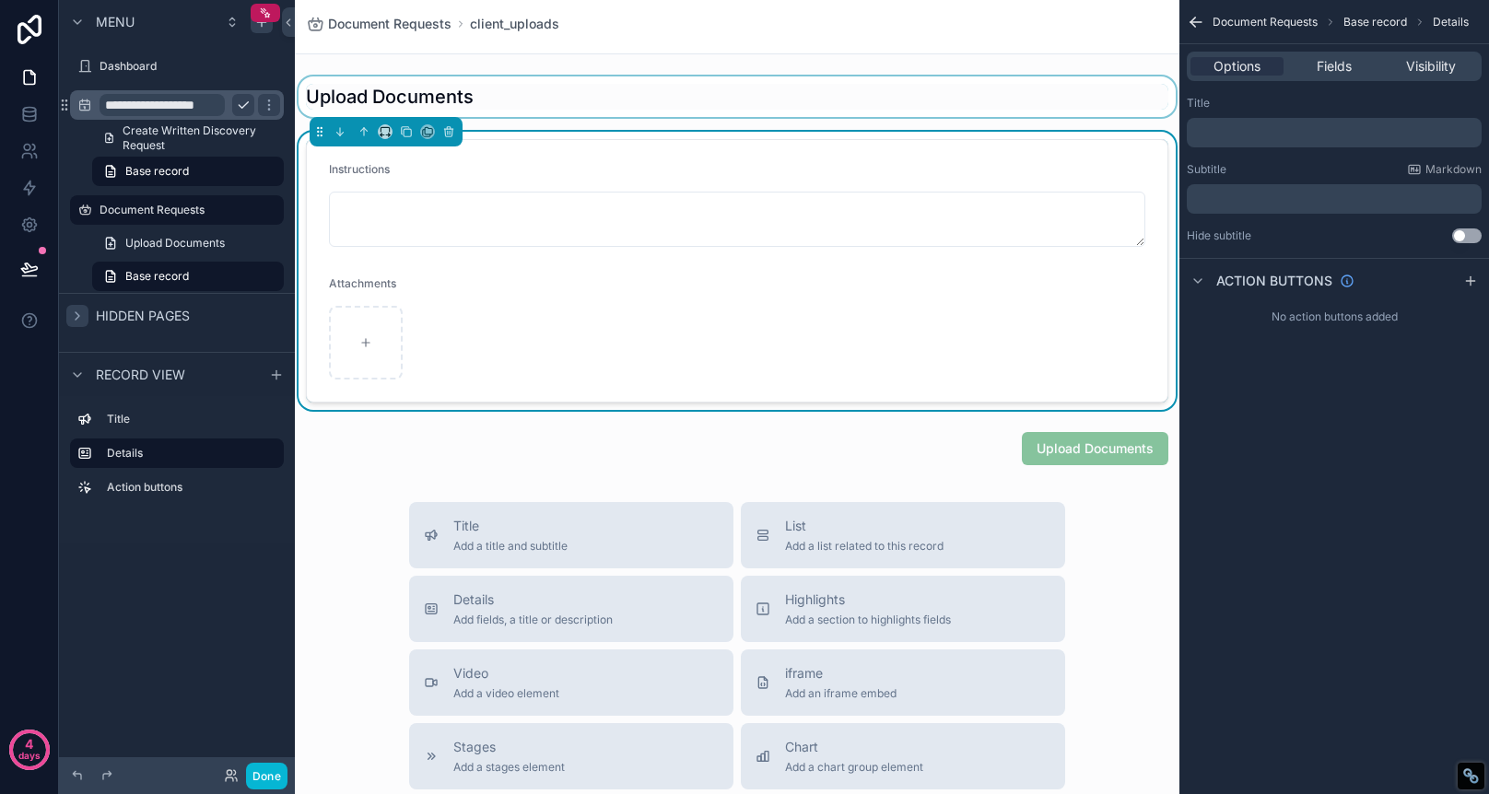
click at [1064, 135] on div "Instructions Attachments" at bounding box center [737, 271] width 885 height 278
click at [384, 130] on icon "scrollable content" at bounding box center [385, 131] width 13 height 13
click at [426, 336] on div "75%" at bounding box center [421, 341] width 57 height 22
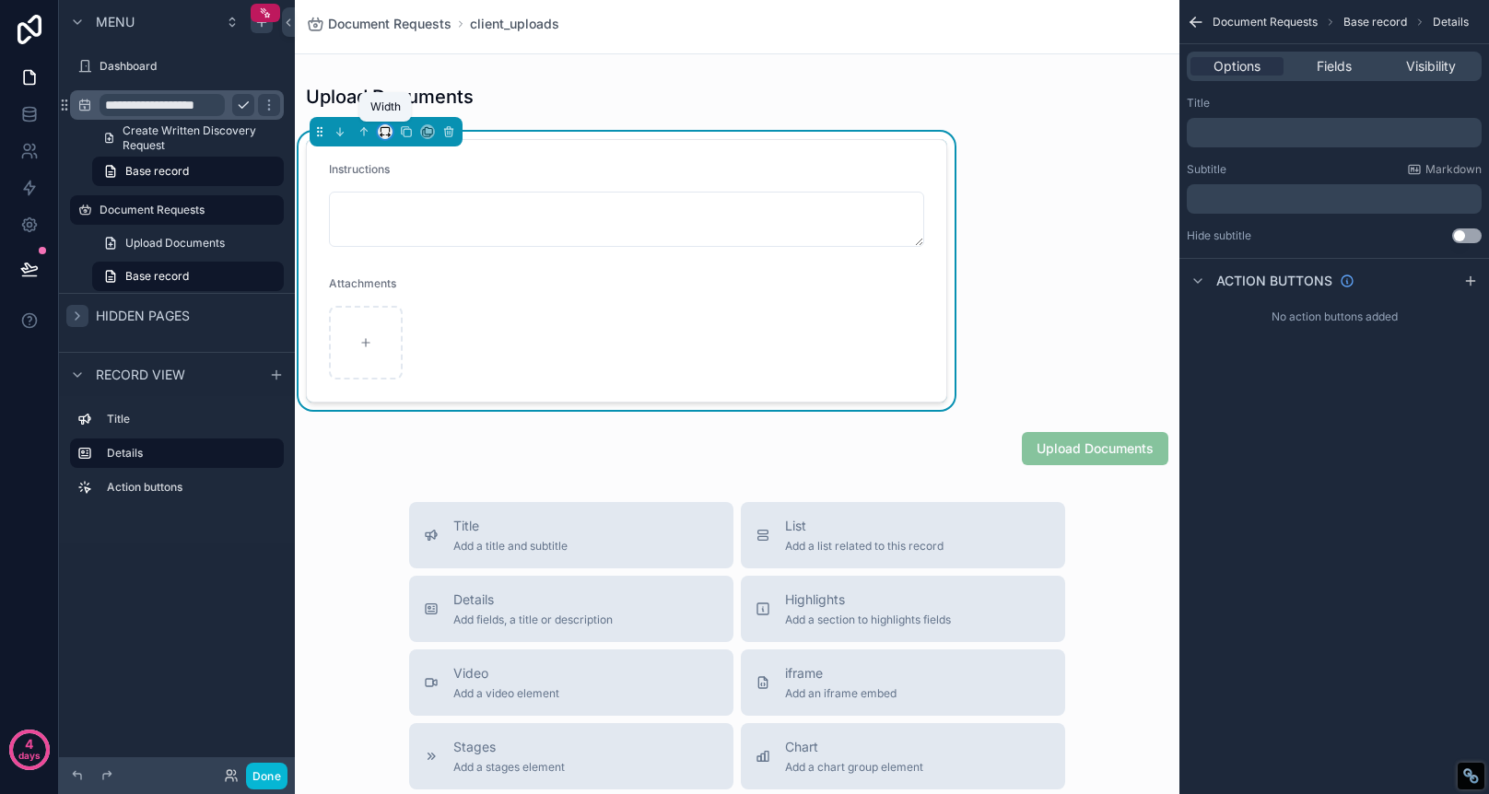
click at [388, 131] on icon "scrollable content" at bounding box center [385, 131] width 13 height 13
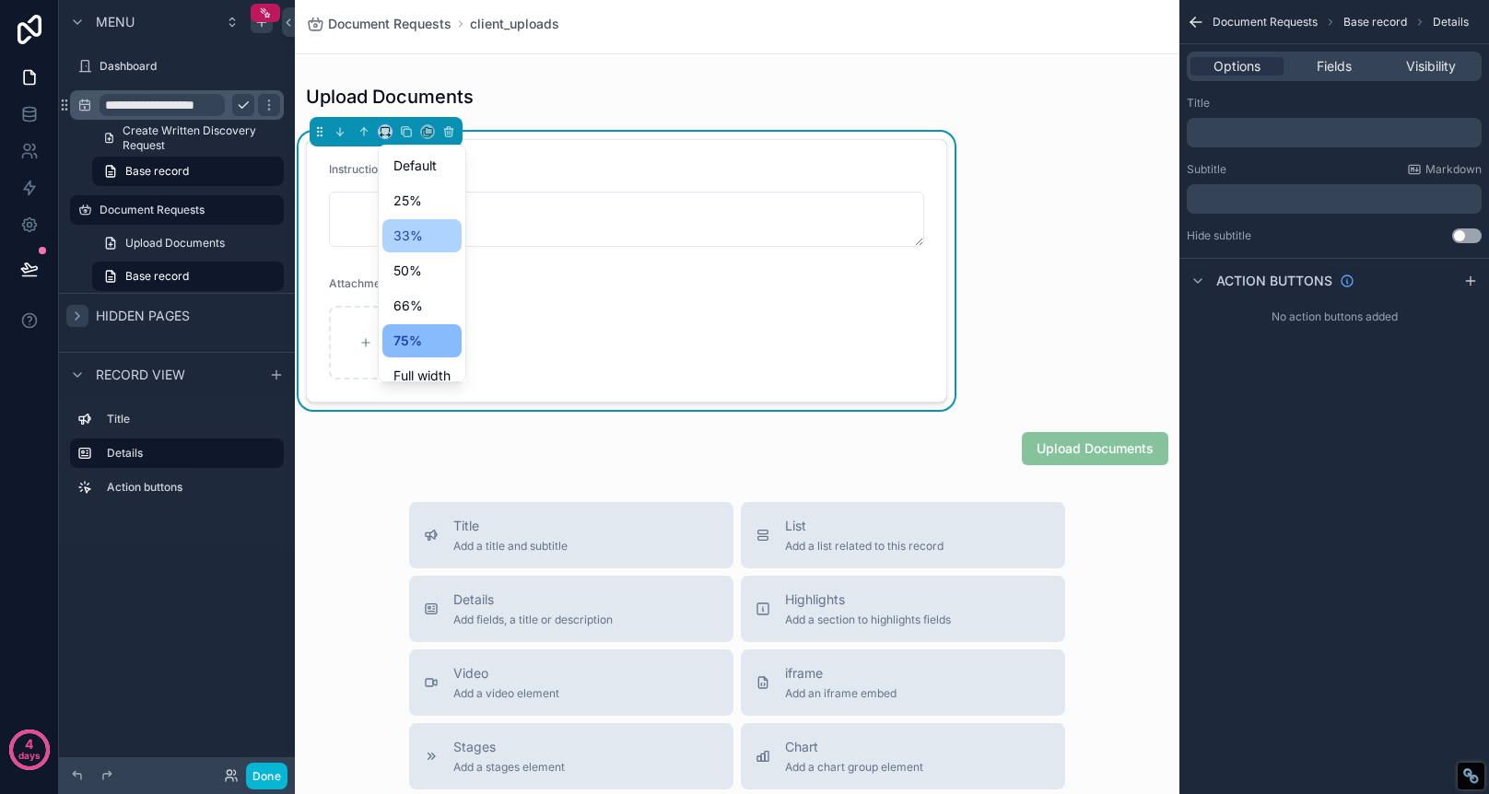
scroll to position [50, 0]
click at [423, 355] on span "Large" at bounding box center [410, 361] width 35 height 22
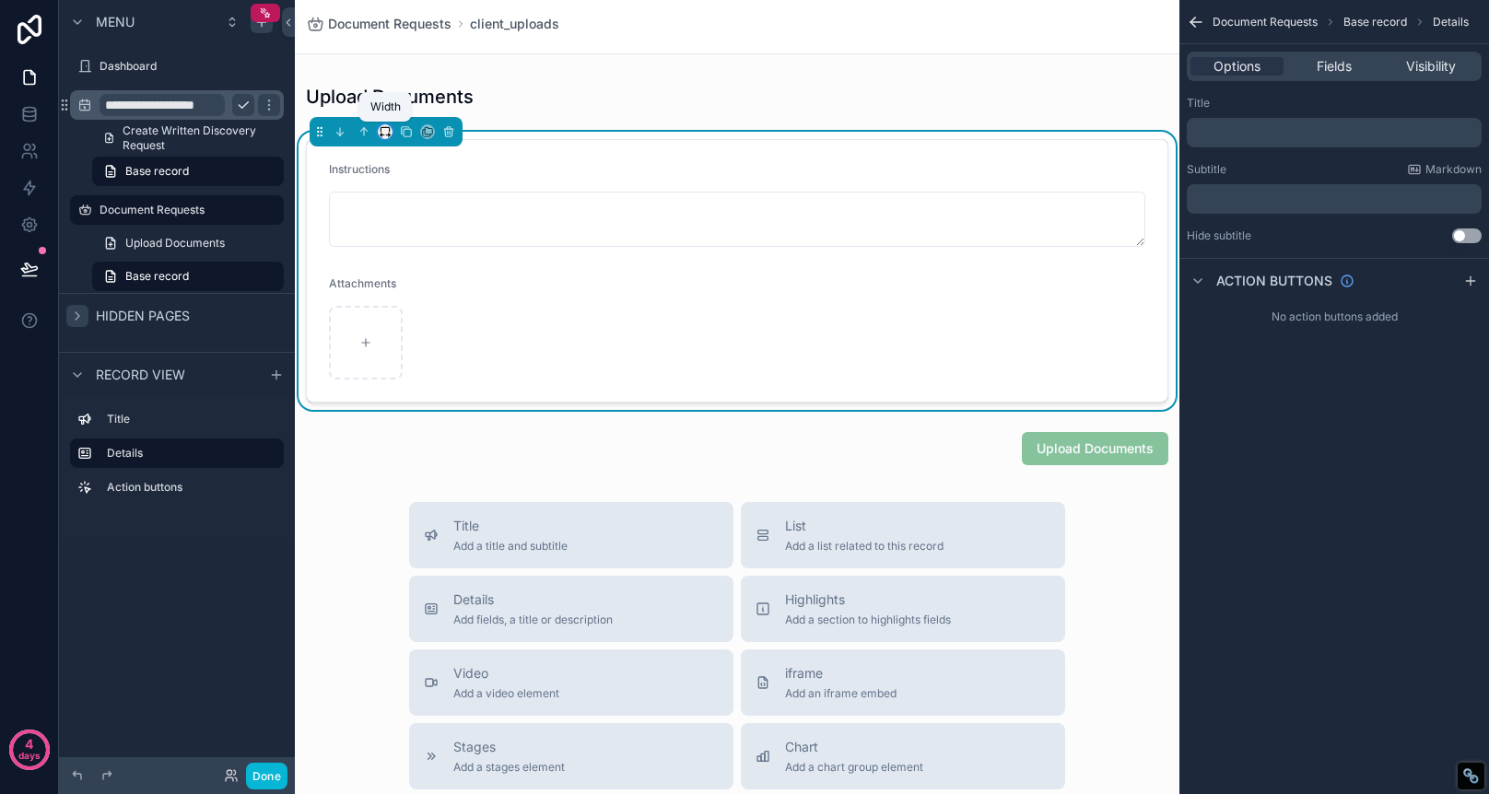
click at [380, 129] on icon "scrollable content" at bounding box center [385, 131] width 13 height 13
click at [415, 308] on span "66%" at bounding box center [407, 306] width 29 height 22
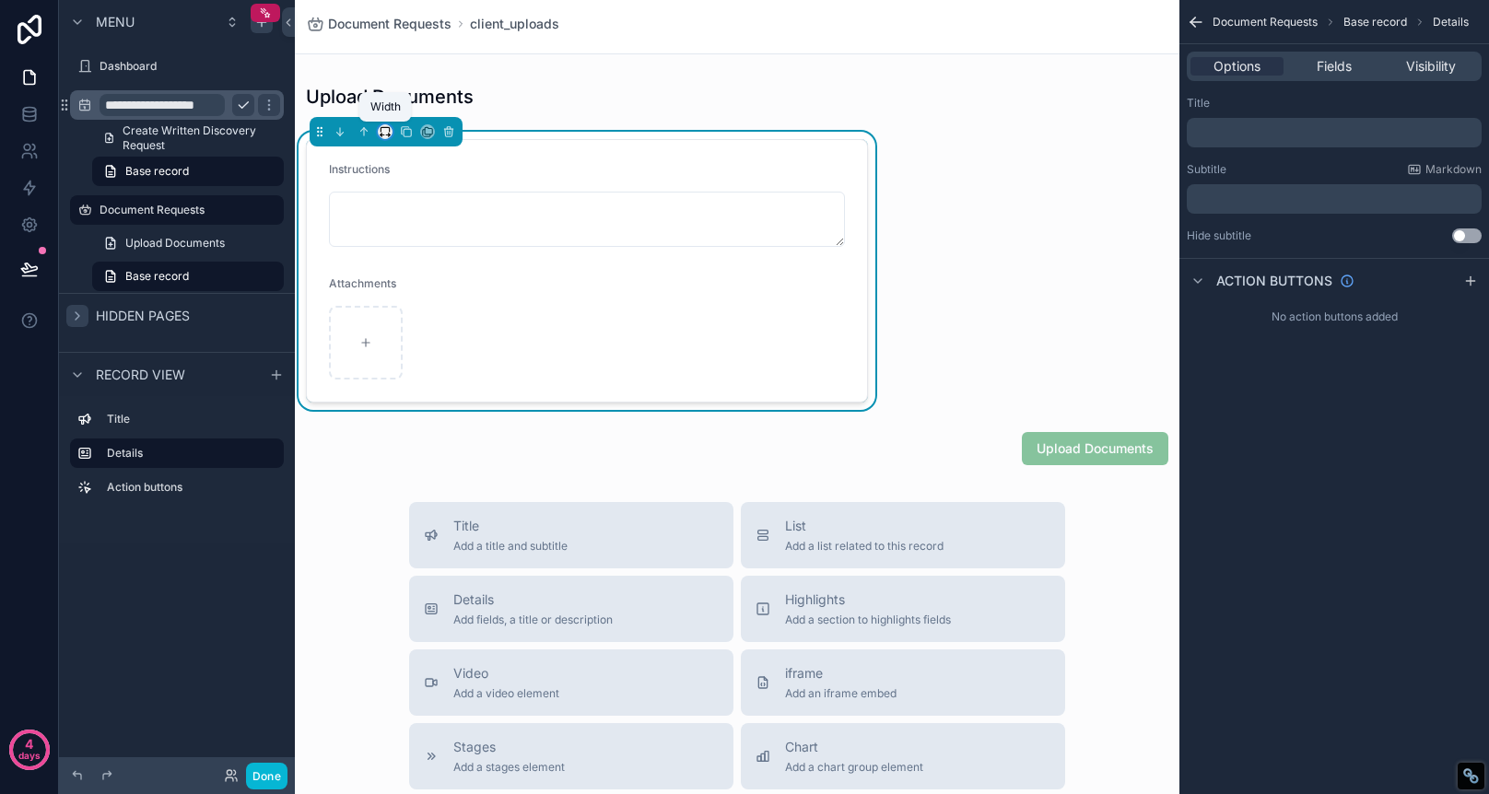
click at [385, 132] on icon "scrollable content" at bounding box center [385, 131] width 13 height 13
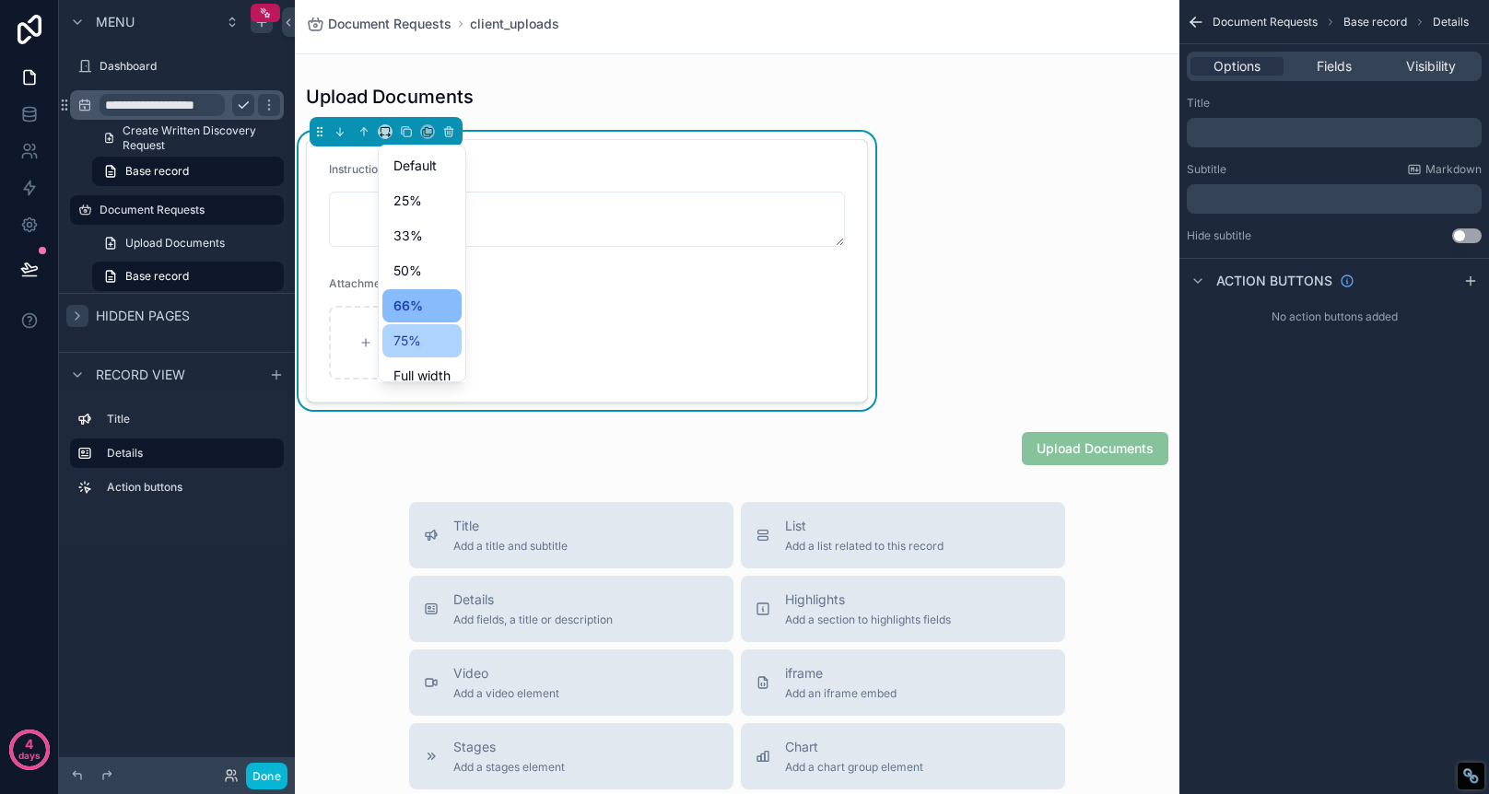
click at [435, 341] on div "75%" at bounding box center [421, 341] width 57 height 22
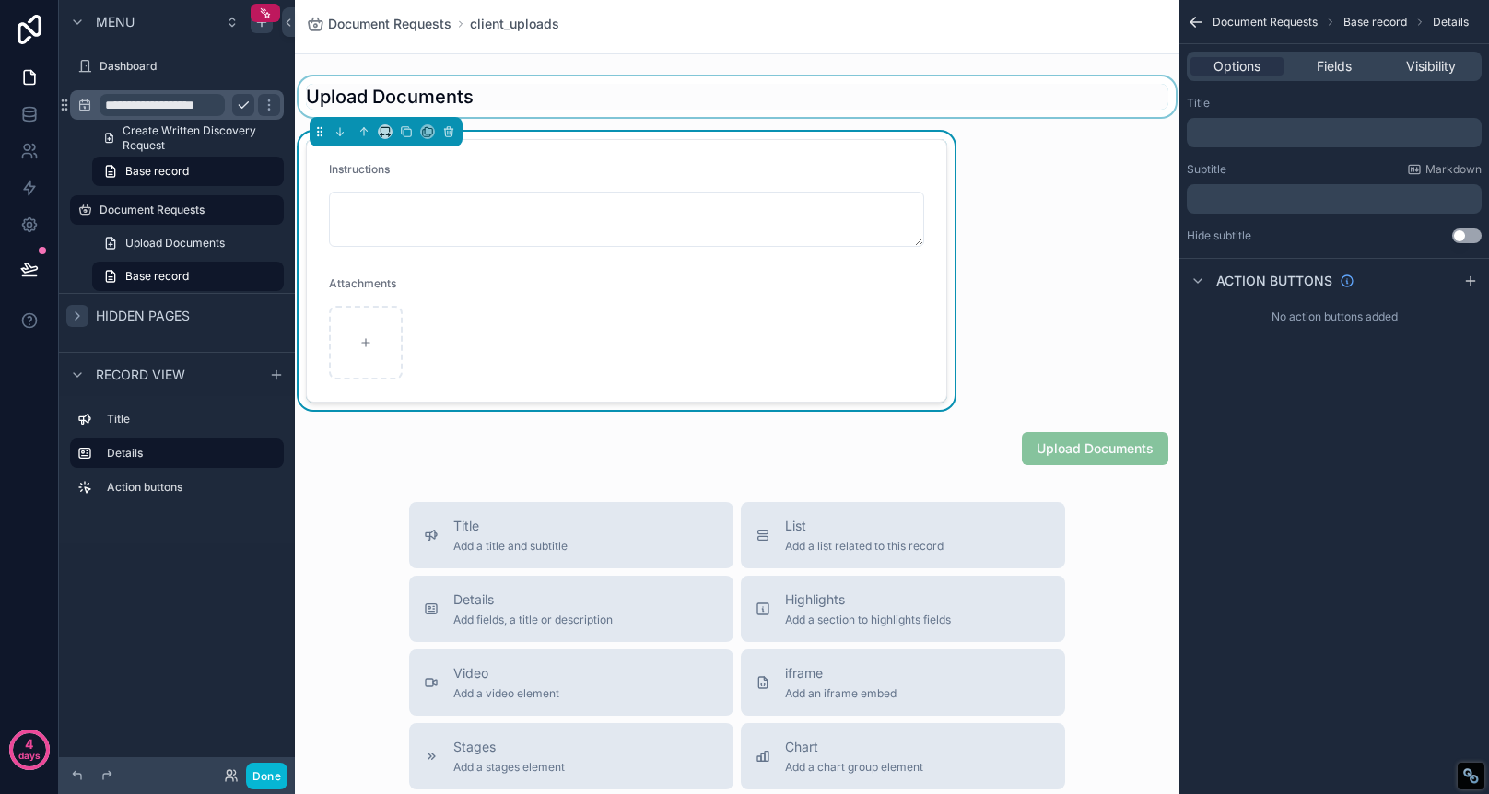
click at [470, 83] on div "scrollable content" at bounding box center [737, 96] width 885 height 41
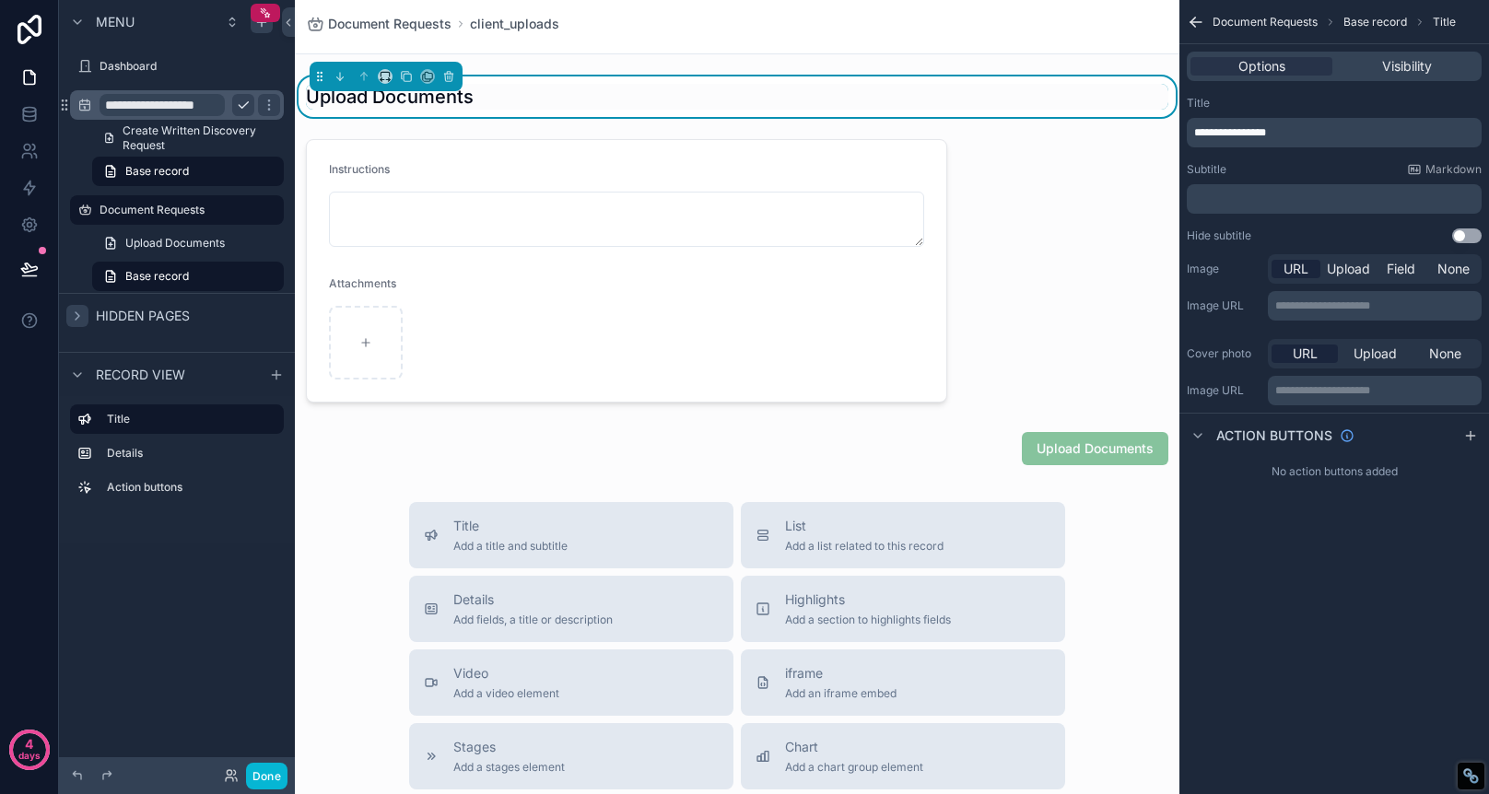
click at [1086, 100] on div "Upload Documents" at bounding box center [737, 97] width 863 height 26
click at [992, 101] on div "Upload Documents" at bounding box center [737, 97] width 863 height 26
click at [387, 76] on icon "scrollable content" at bounding box center [385, 76] width 13 height 13
click at [431, 278] on div "75%" at bounding box center [421, 286] width 57 height 22
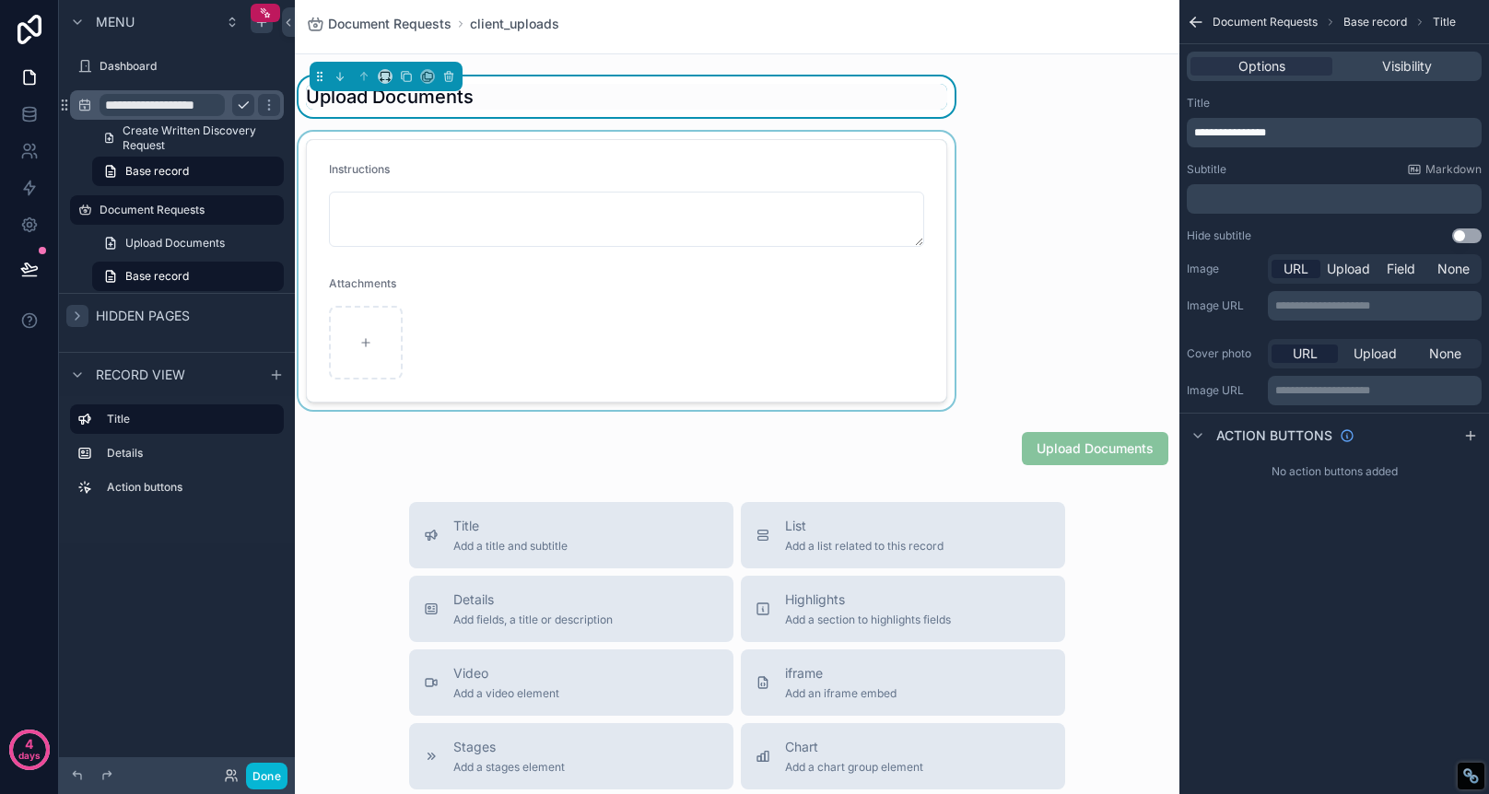
click at [394, 289] on div "scrollable content" at bounding box center [626, 271] width 663 height 278
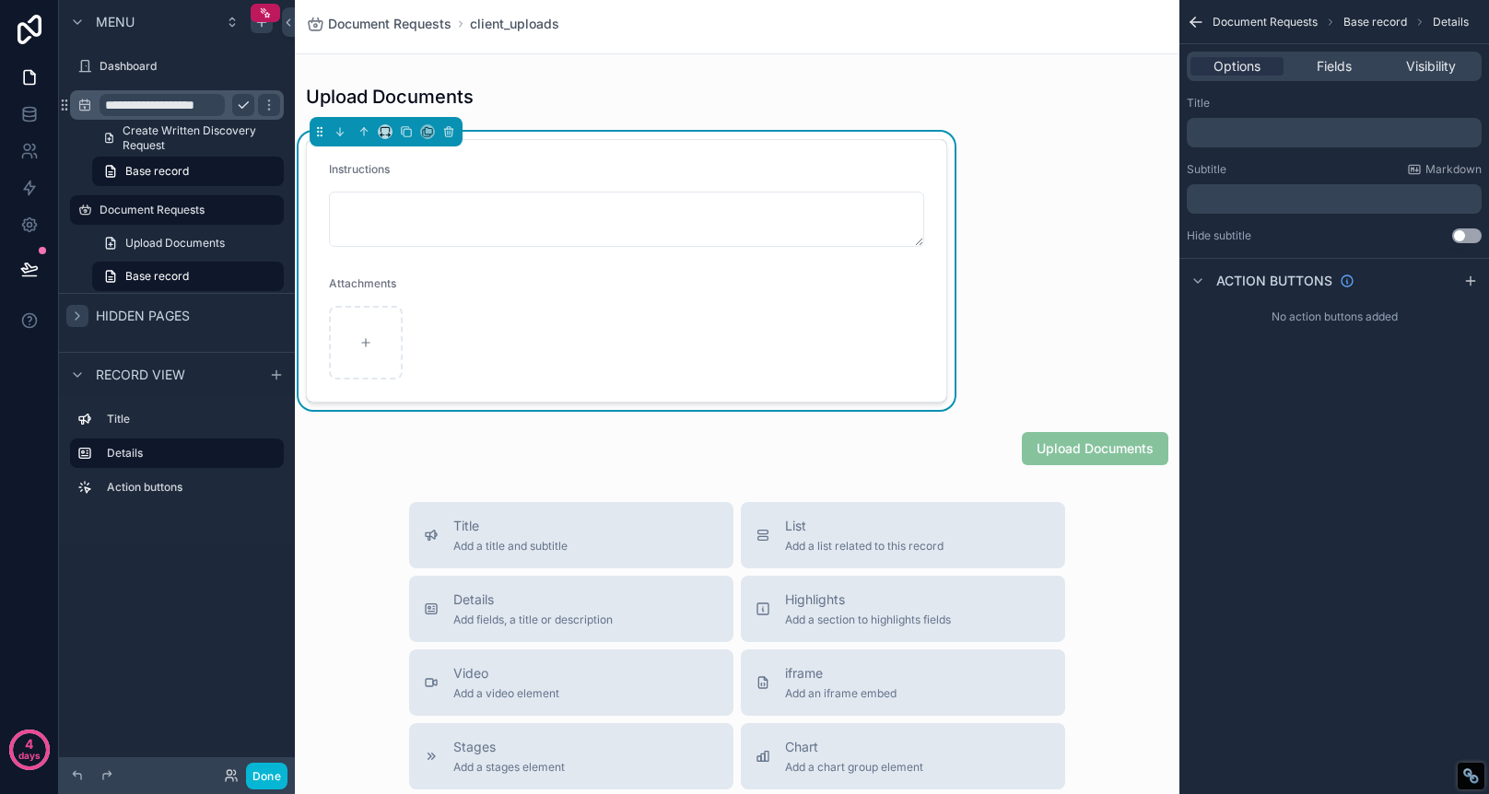
click at [400, 278] on div "Attachments" at bounding box center [398, 287] width 138 height 22
click at [1335, 69] on span "Fields" at bounding box center [1334, 66] width 35 height 18
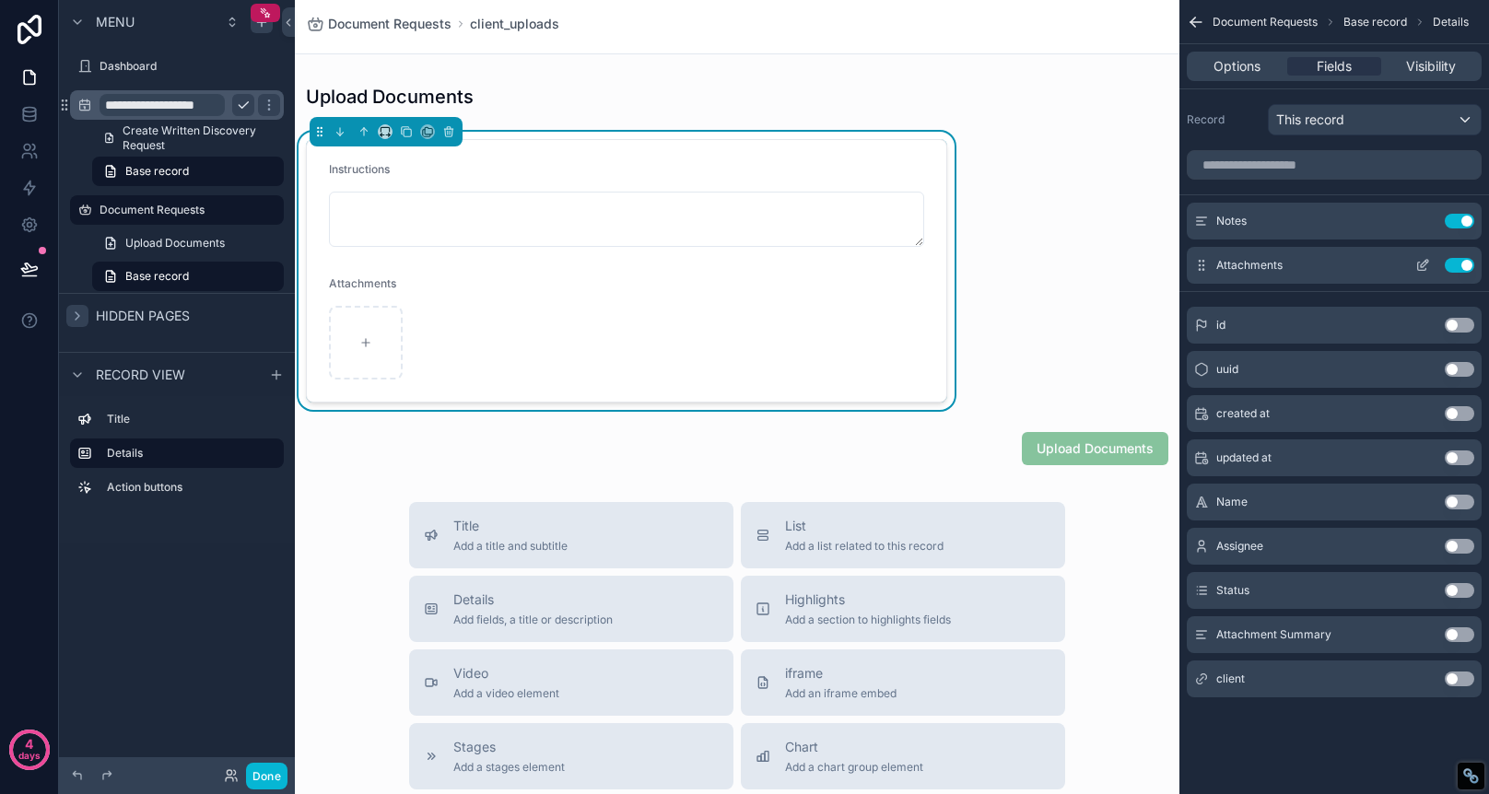
click at [1423, 264] on icon "scrollable content" at bounding box center [1424, 263] width 7 height 7
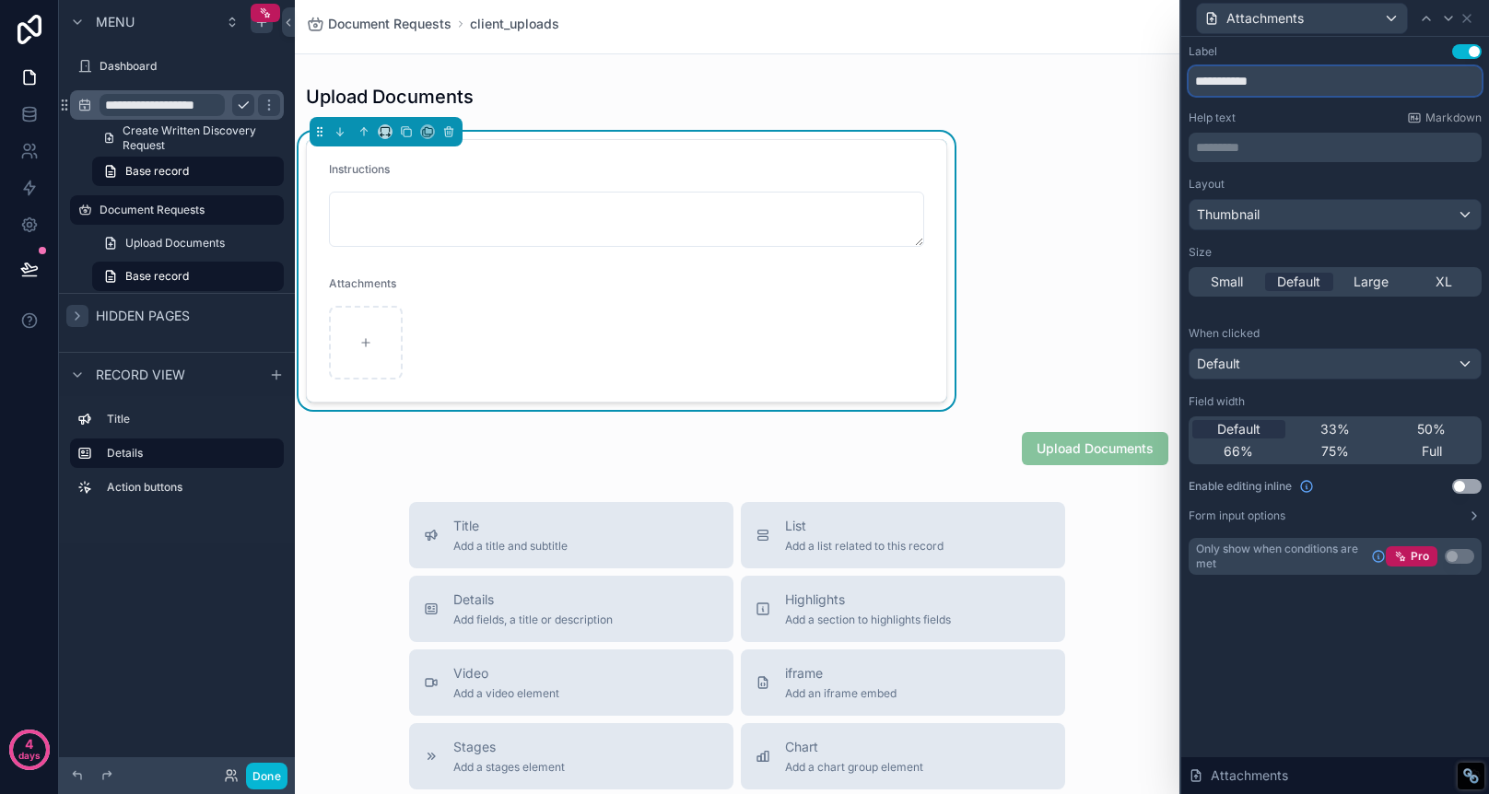
click at [1293, 83] on input "**********" at bounding box center [1335, 80] width 293 height 29
type input "**********"
drag, startPoint x: 566, startPoint y: 534, endPoint x: 572, endPoint y: 239, distance: 295.0
click at [571, 240] on div "Document Requests client_uploads Upload Documents Instructions Select Documents…" at bounding box center [737, 653] width 885 height 1306
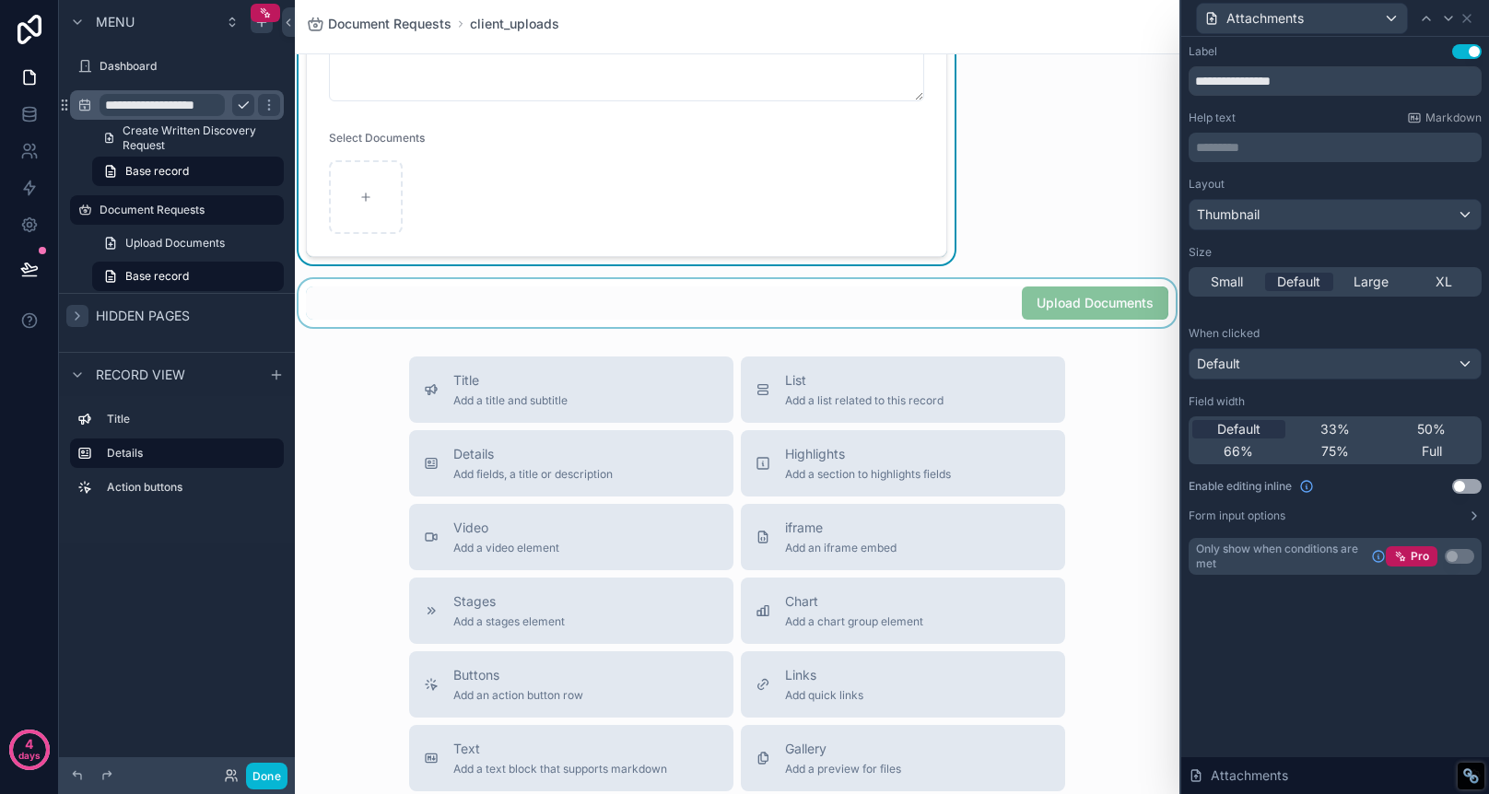
scroll to position [140, 0]
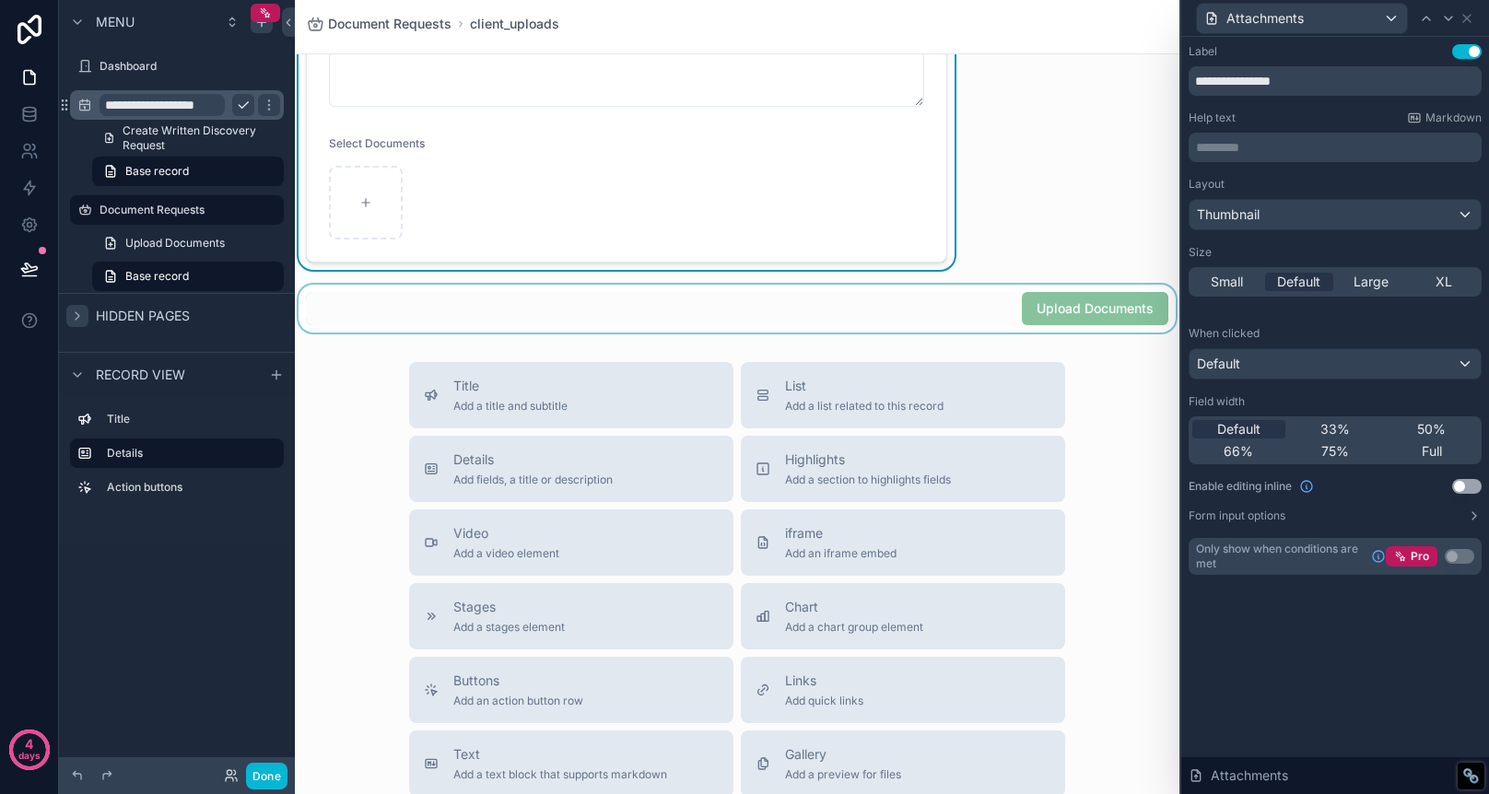
click at [808, 311] on div "scrollable content" at bounding box center [737, 309] width 885 height 48
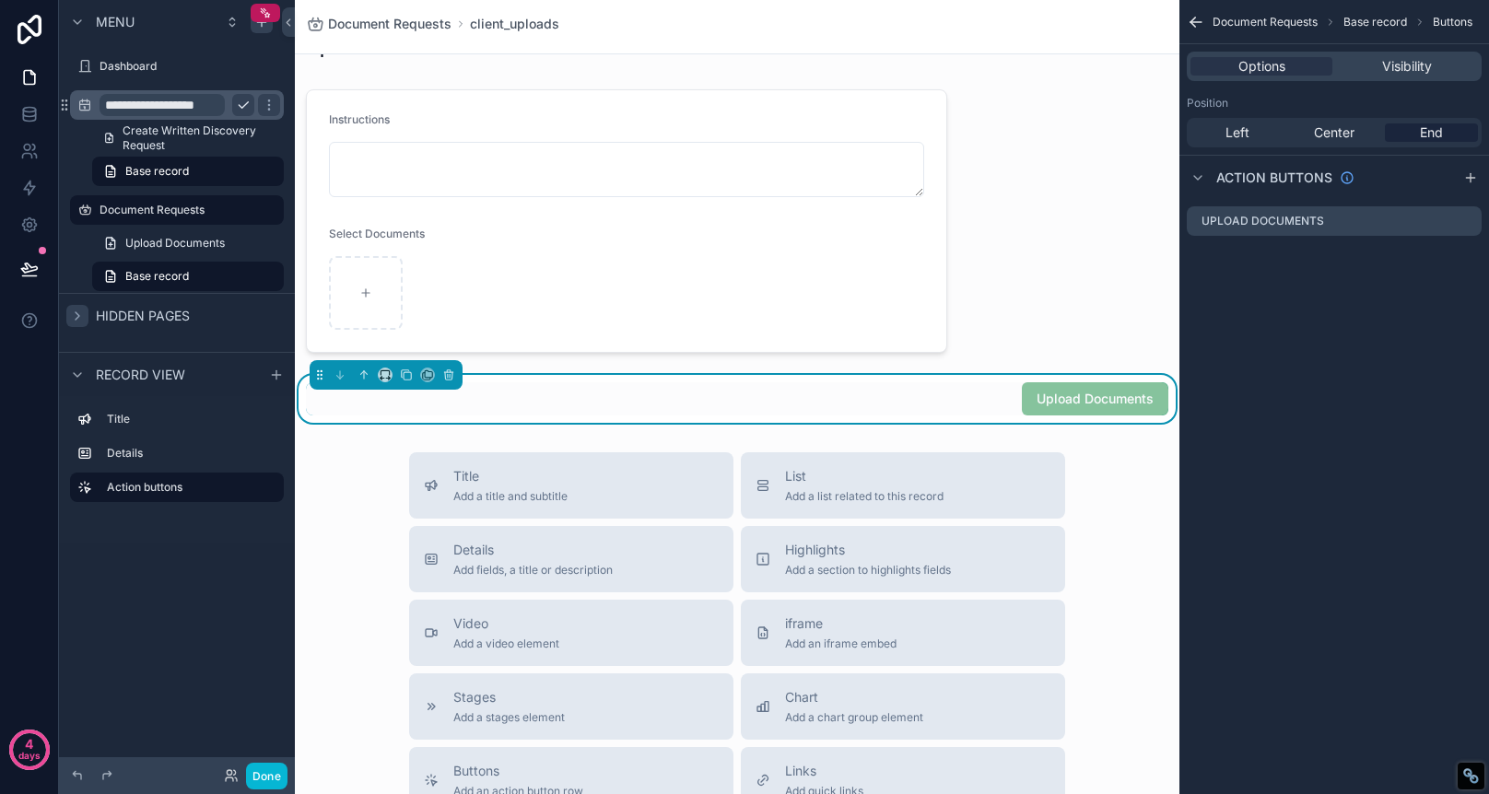
scroll to position [0, 0]
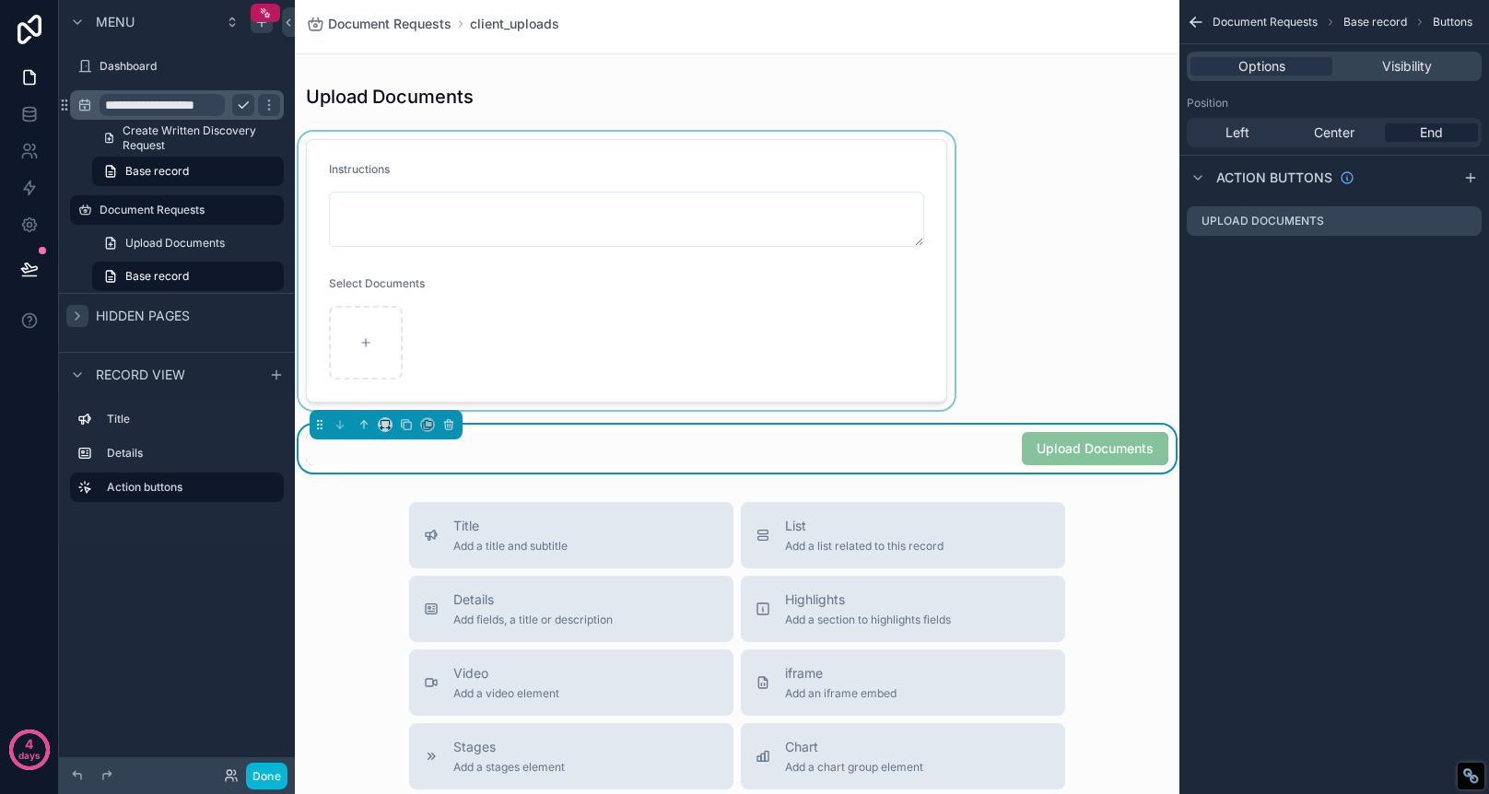
click at [840, 135] on div "scrollable content" at bounding box center [626, 271] width 663 height 278
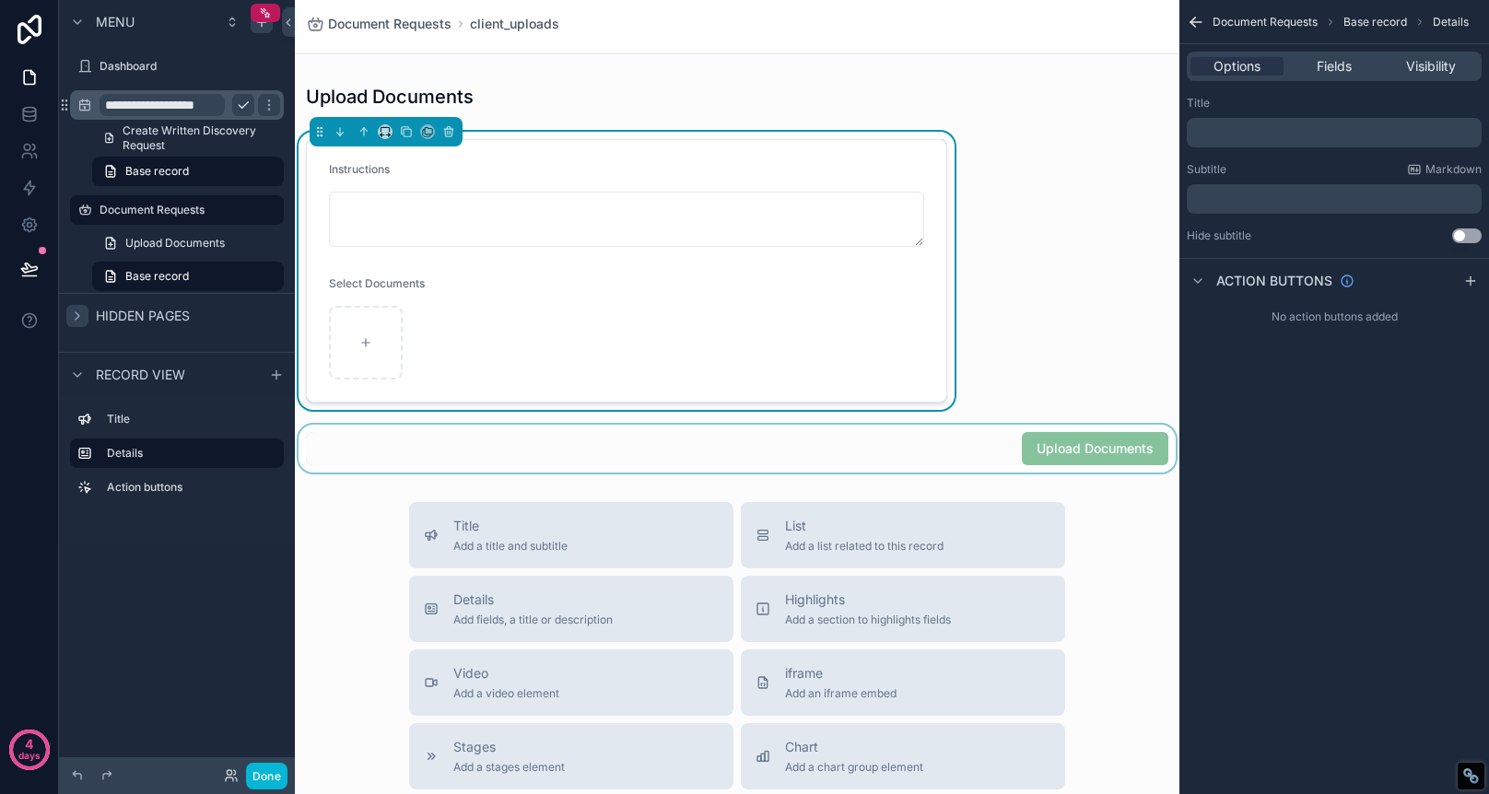
click at [1123, 442] on div "scrollable content" at bounding box center [737, 449] width 885 height 48
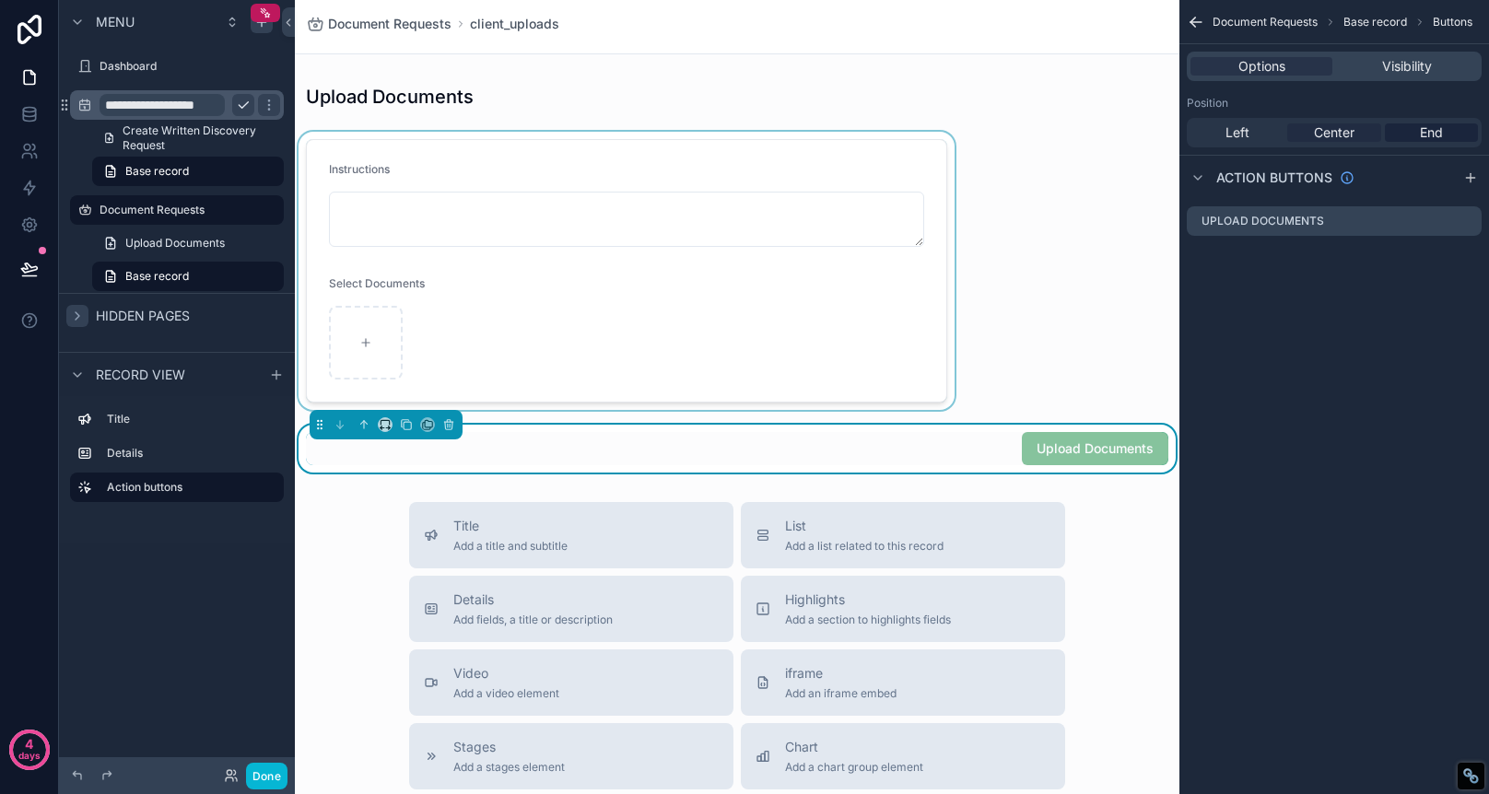
click at [1334, 131] on span "Center" at bounding box center [1334, 132] width 41 height 18
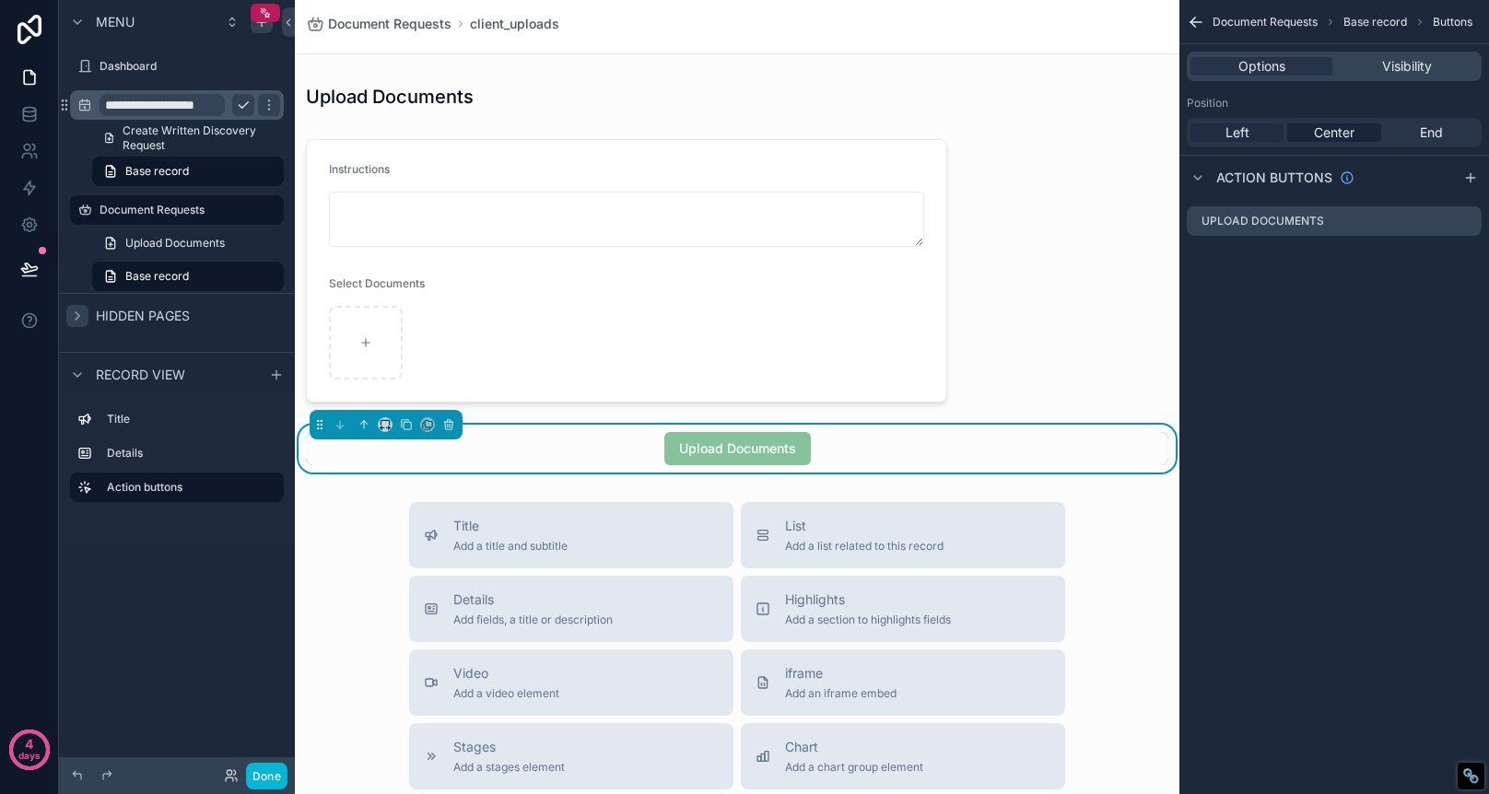
click at [1224, 135] on div "Left" at bounding box center [1237, 132] width 93 height 18
click at [1435, 134] on span "End" at bounding box center [1431, 132] width 23 height 18
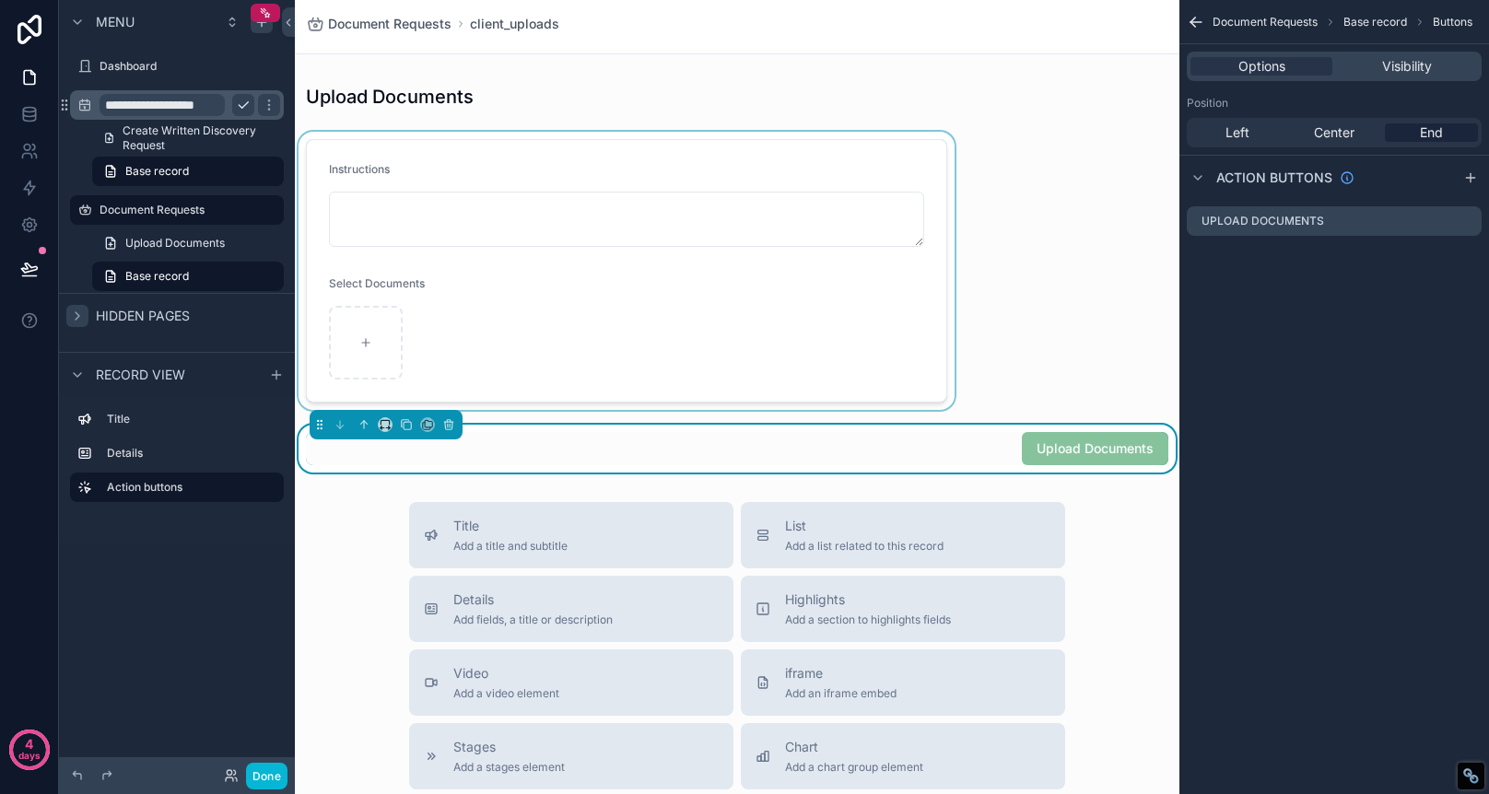
click at [766, 136] on div "scrollable content" at bounding box center [626, 271] width 663 height 278
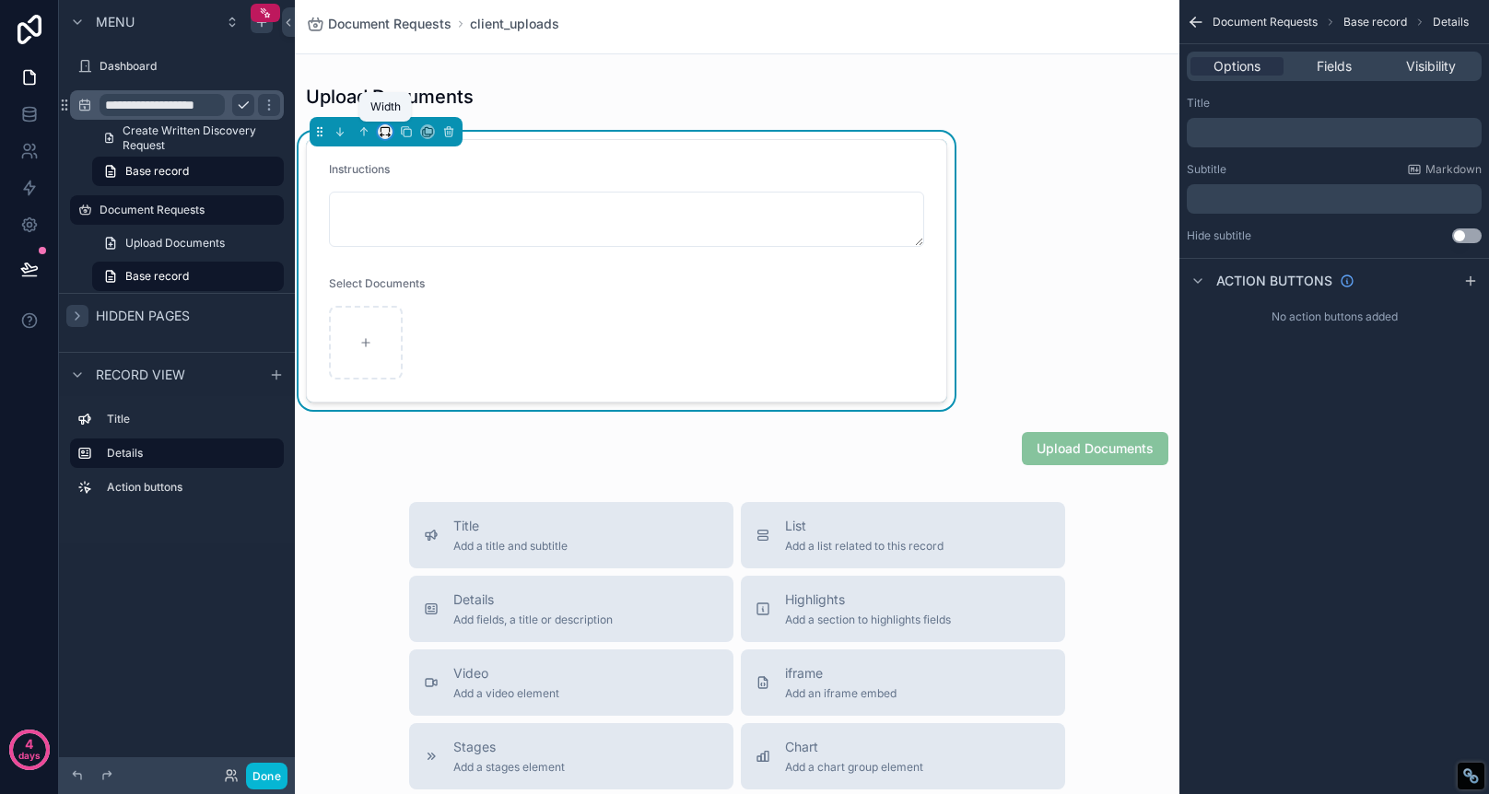
click at [384, 132] on icon "scrollable content" at bounding box center [385, 131] width 13 height 13
click at [419, 372] on span "Full width" at bounding box center [421, 376] width 57 height 22
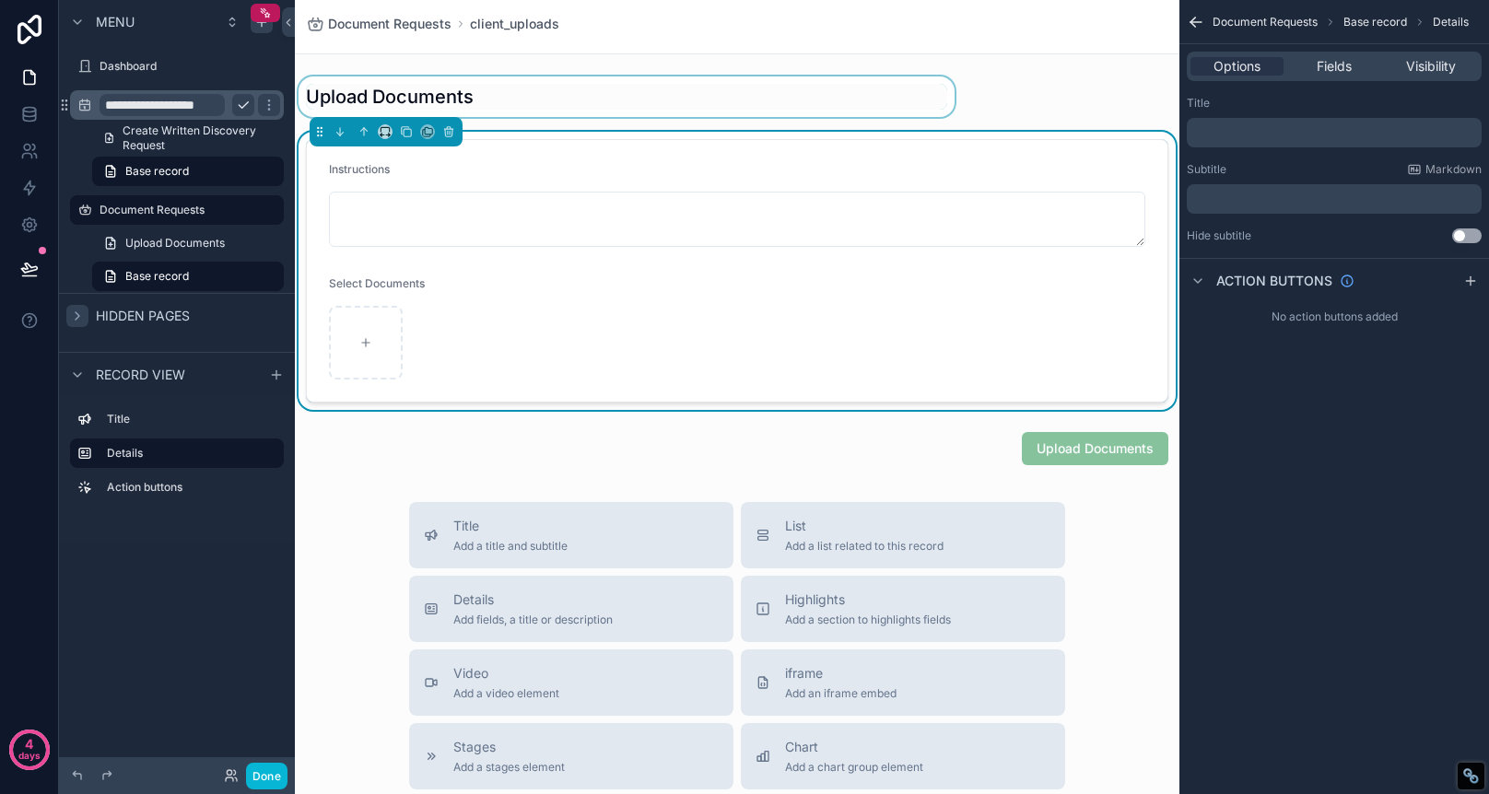
click at [459, 85] on div "scrollable content" at bounding box center [626, 96] width 663 height 41
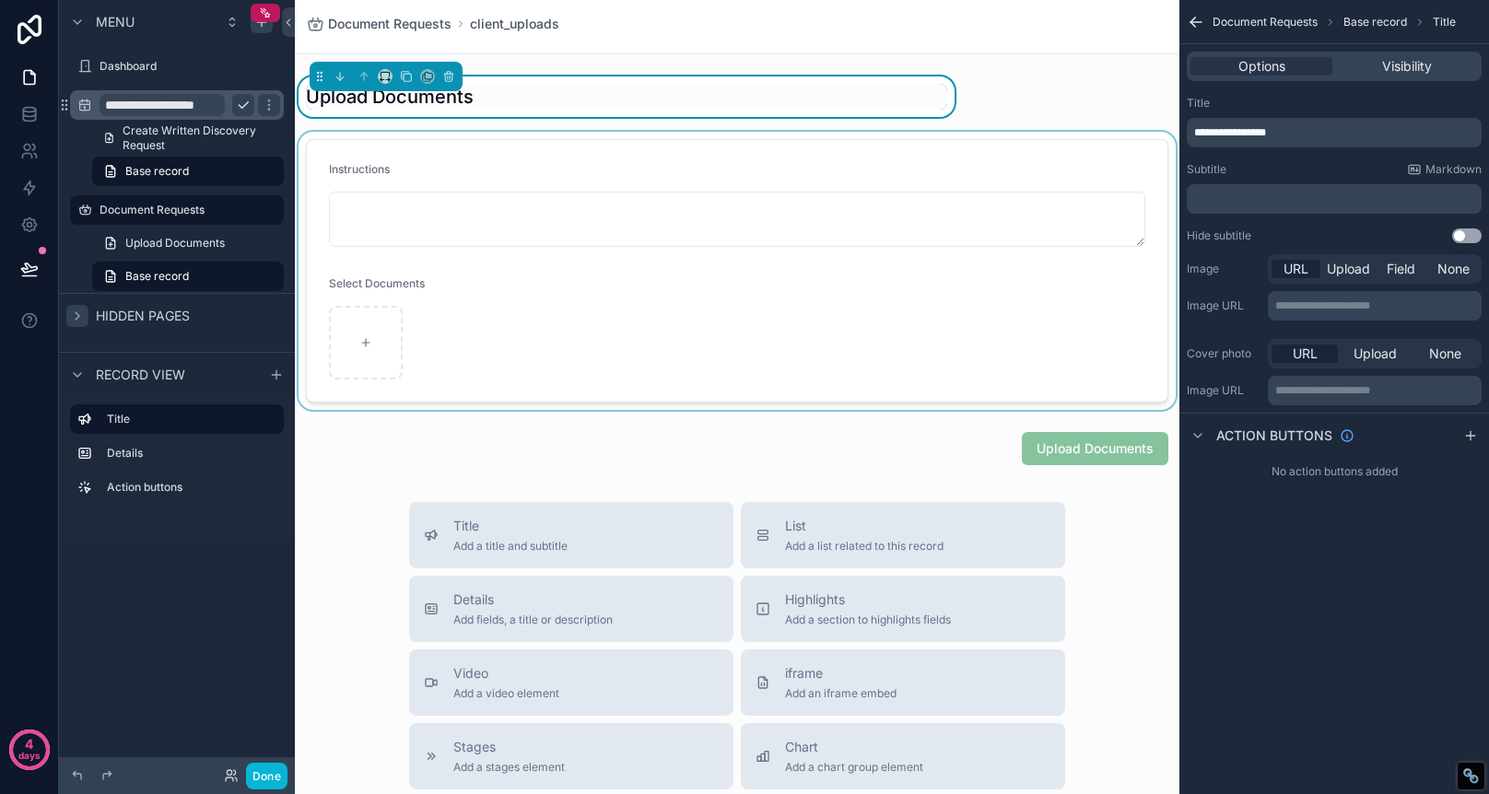
click at [379, 340] on div "scrollable content" at bounding box center [737, 271] width 885 height 278
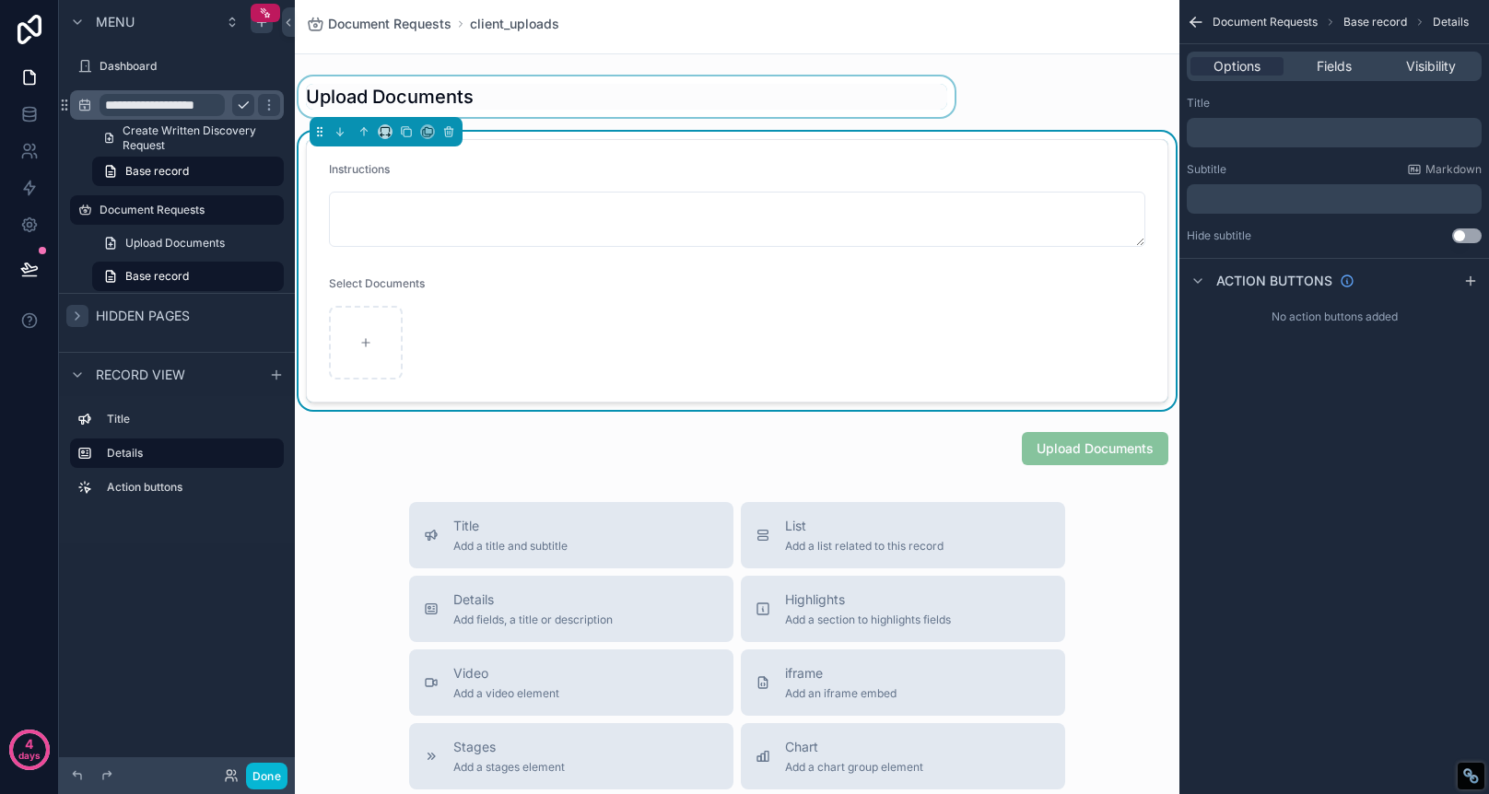
click at [399, 288] on span "Select Documents" at bounding box center [377, 283] width 96 height 14
click at [399, 284] on span "Select Documents" at bounding box center [377, 283] width 96 height 14
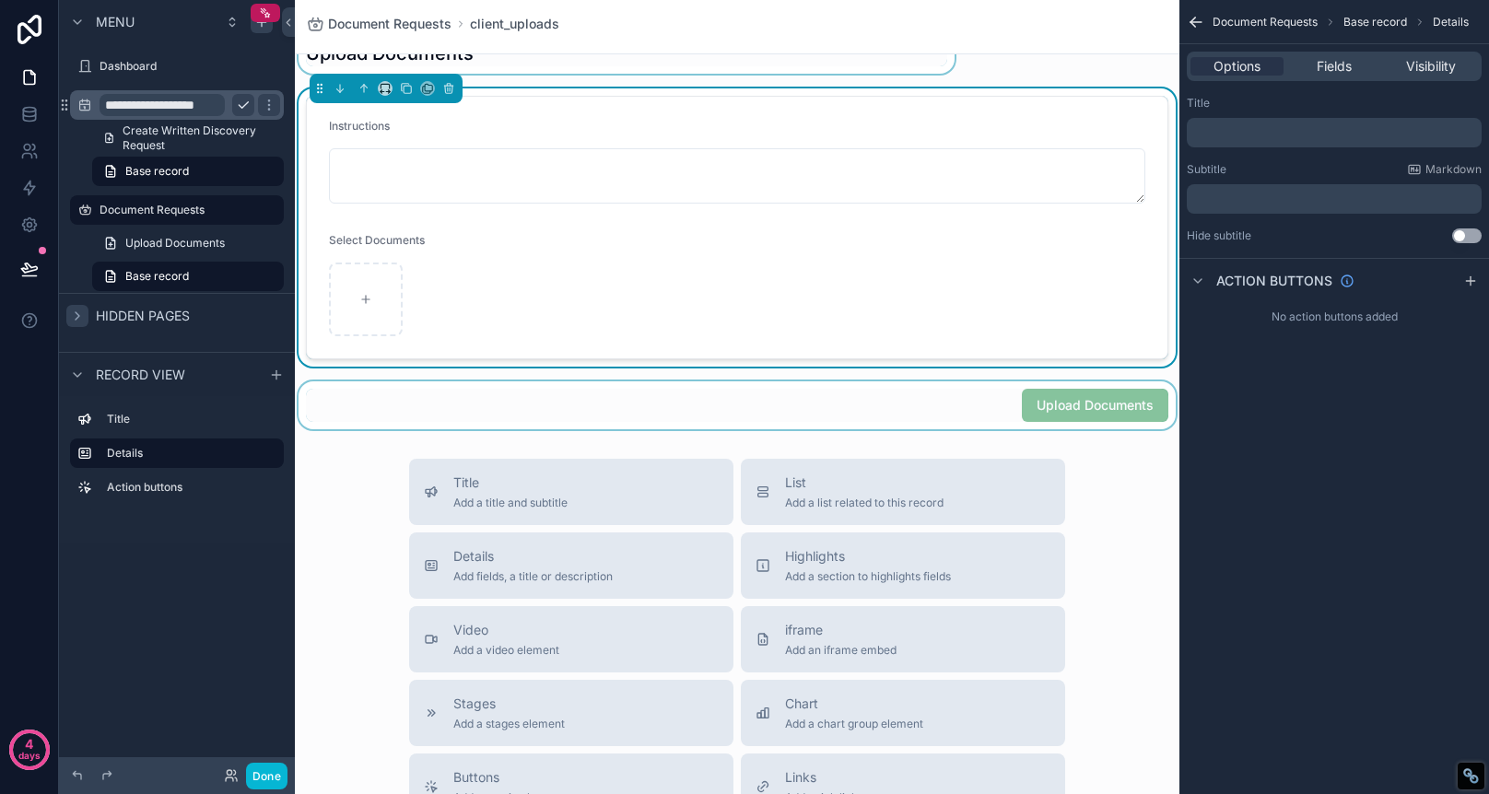
scroll to position [21, 0]
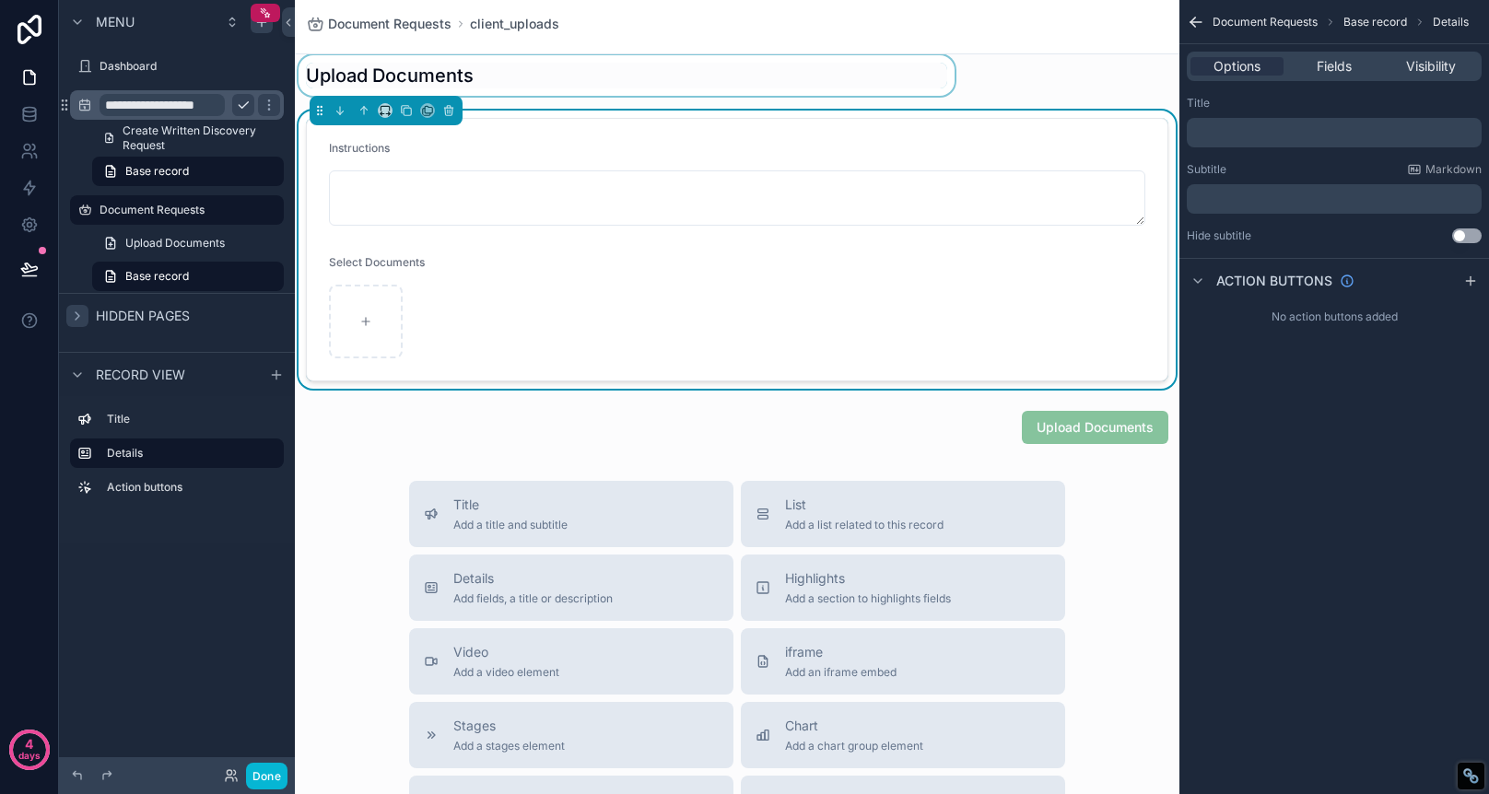
click at [1109, 499] on div "Title Add a title and subtitle List Add a list related to this record Details A…" at bounding box center [737, 809] width 885 height 656
click at [206, 267] on link "Base record" at bounding box center [188, 276] width 192 height 29
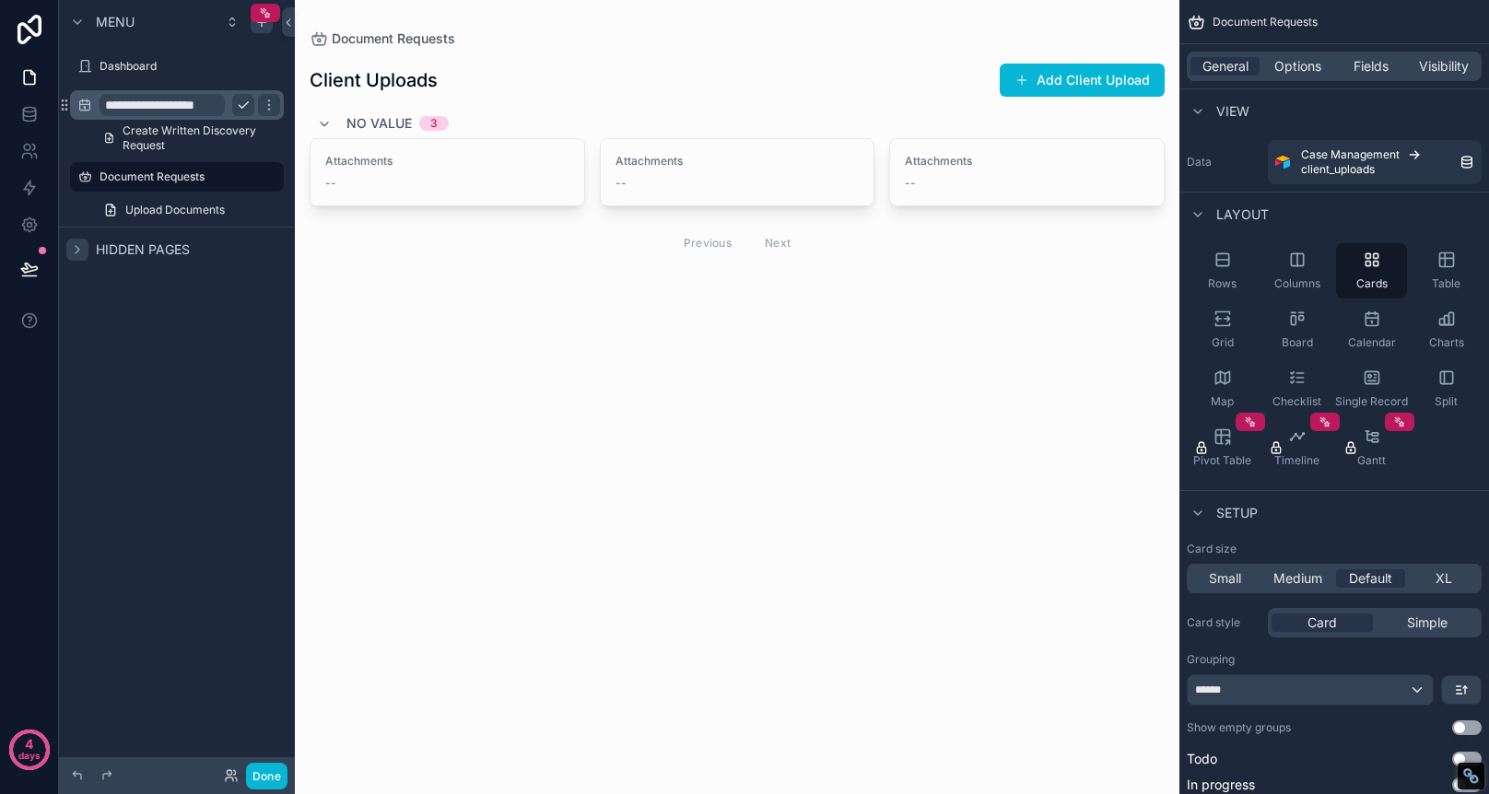
click at [82, 249] on icon "scrollable content" at bounding box center [77, 249] width 15 height 15
click at [188, 173] on label "Document Requests" at bounding box center [173, 177] width 147 height 15
click at [444, 161] on span "Attachments" at bounding box center [447, 161] width 244 height 15
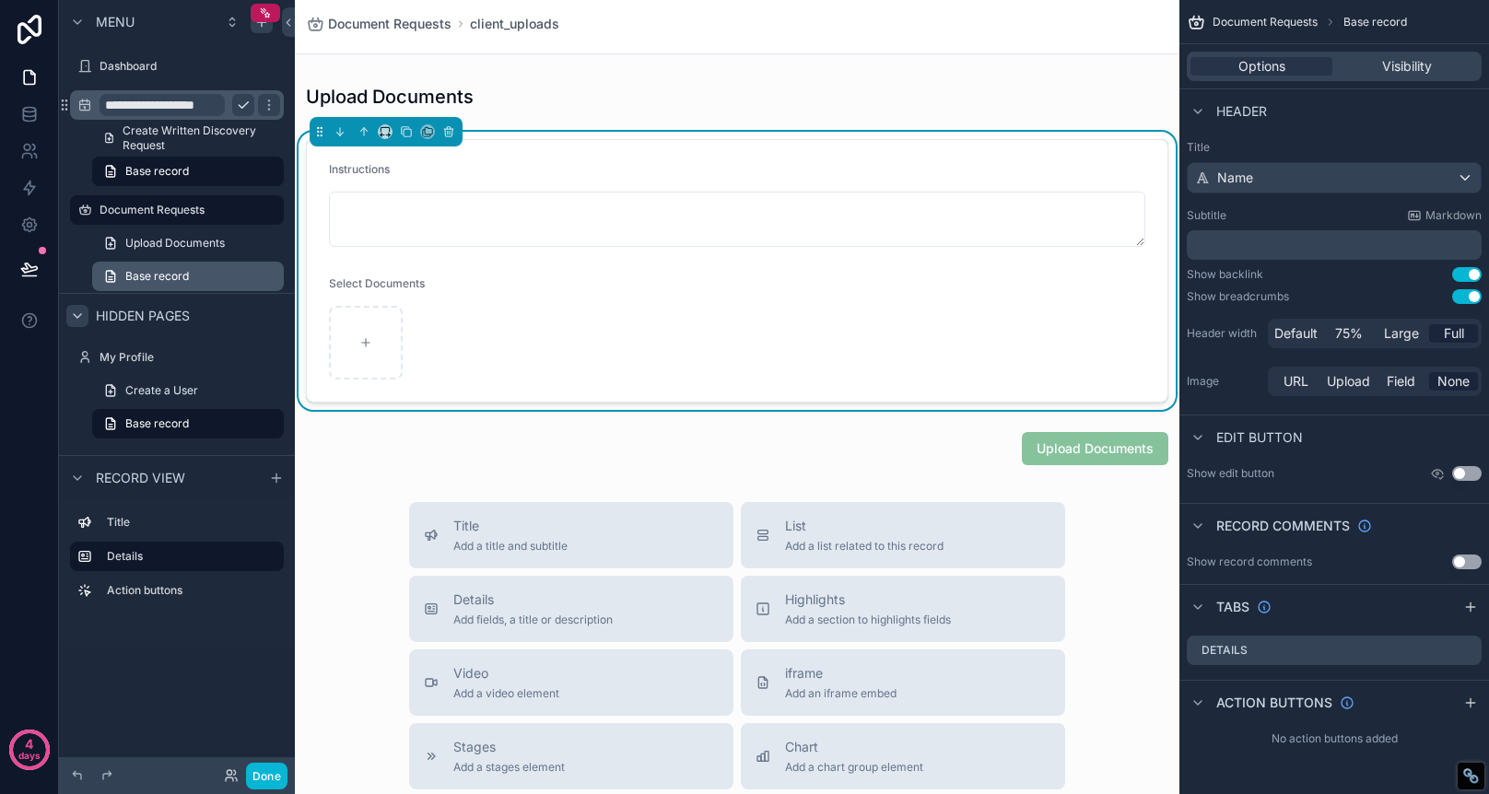
click at [182, 271] on span "Base record" at bounding box center [157, 276] width 64 height 15
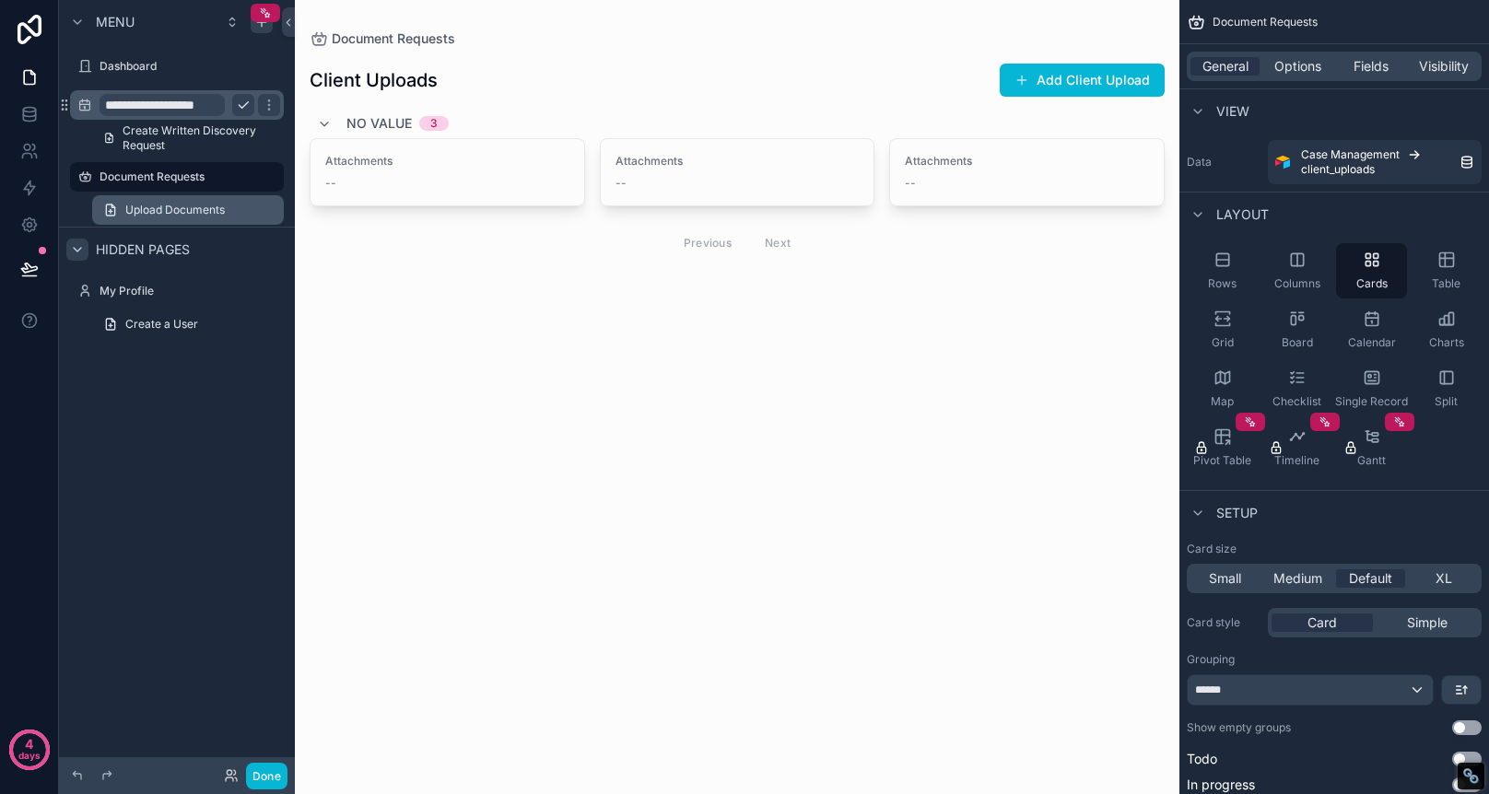
click at [216, 210] on span "Upload Documents" at bounding box center [175, 210] width 100 height 15
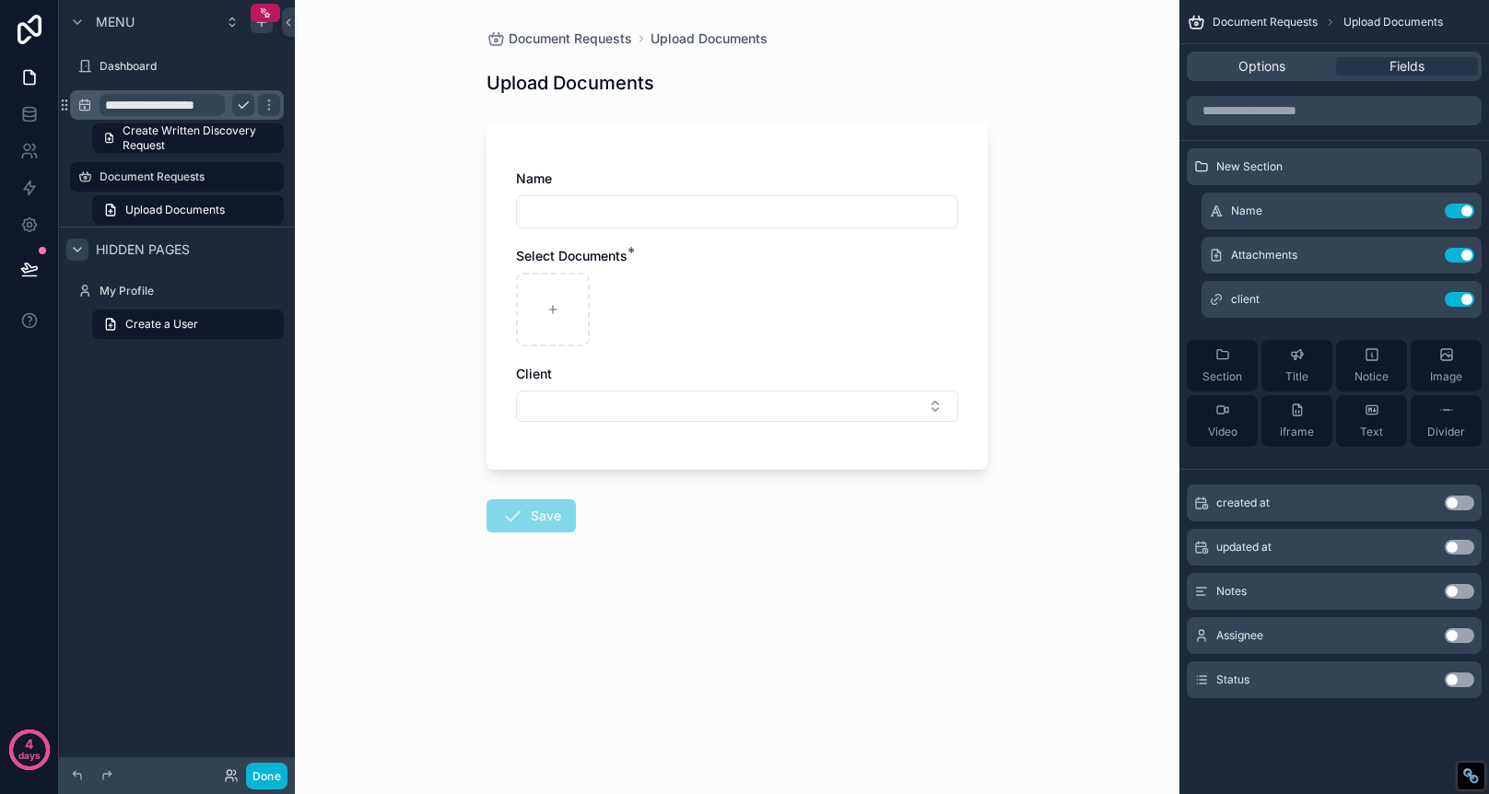
click at [1281, 48] on div "Options Fields" at bounding box center [1335, 66] width 310 height 44
click at [1280, 67] on span "Options" at bounding box center [1262, 66] width 47 height 18
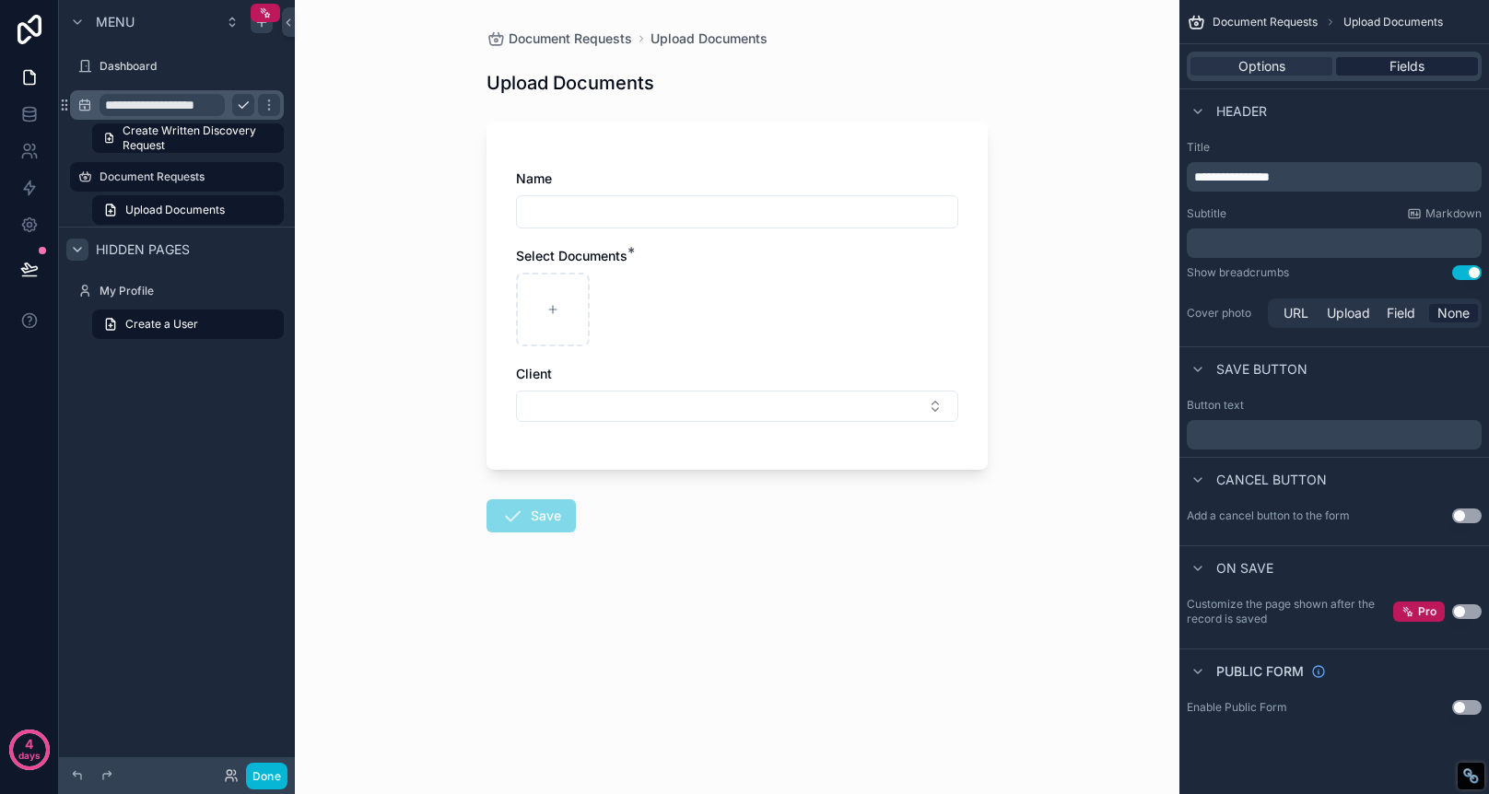
click at [1403, 67] on span "Fields" at bounding box center [1407, 66] width 35 height 18
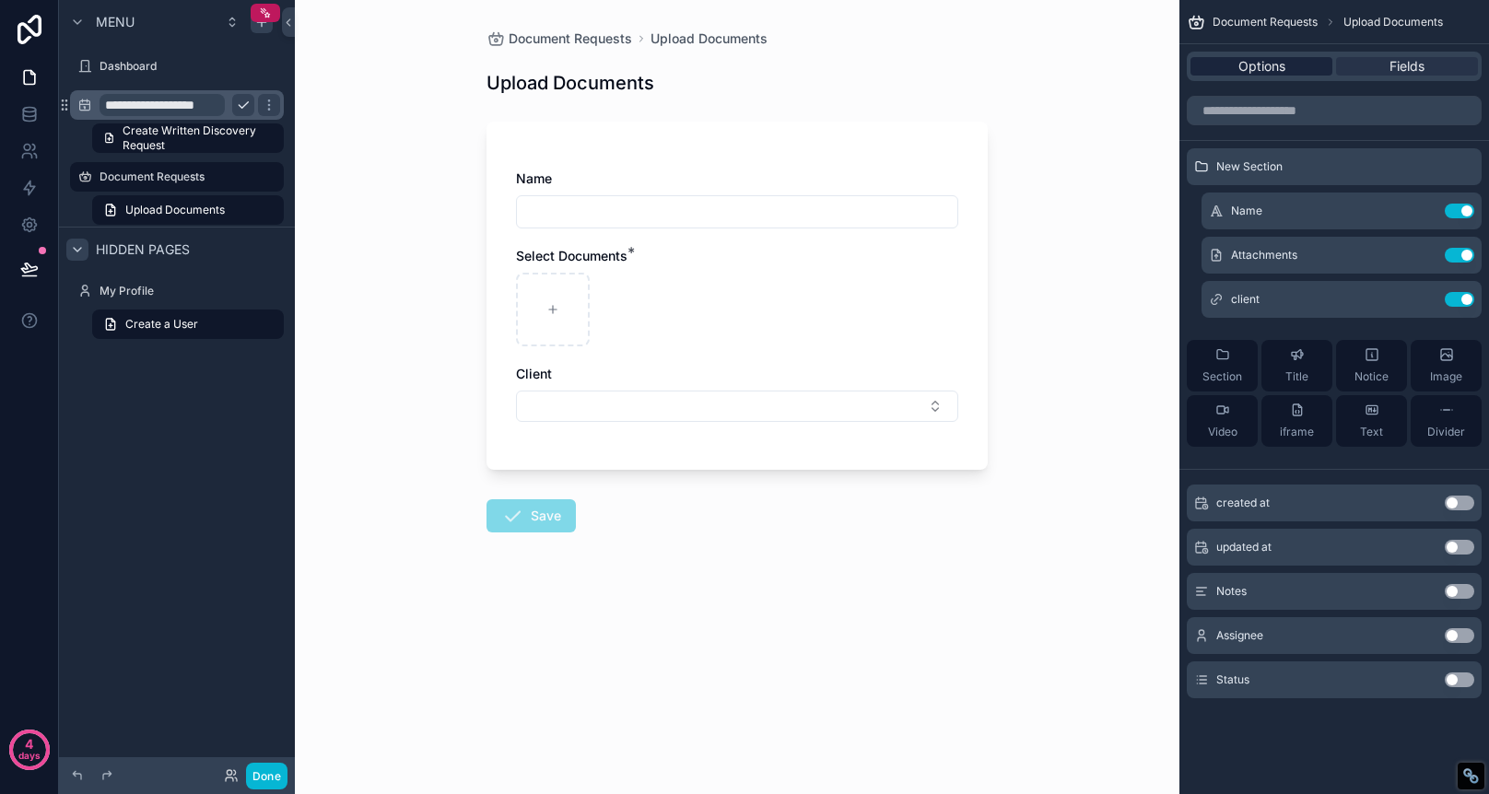
click at [1256, 68] on span "Options" at bounding box center [1262, 66] width 47 height 18
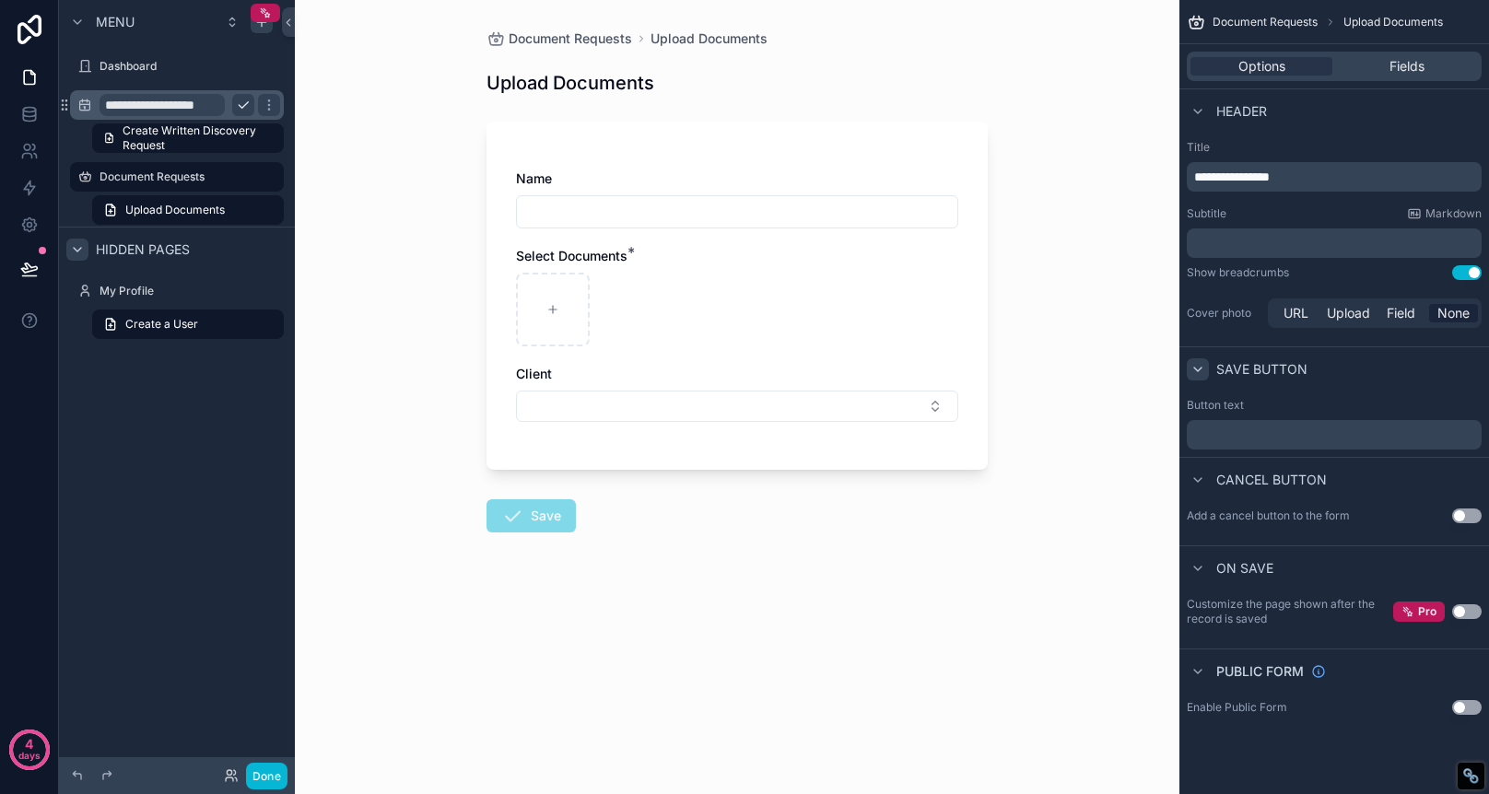
click at [1197, 373] on icon "scrollable content" at bounding box center [1198, 369] width 15 height 15
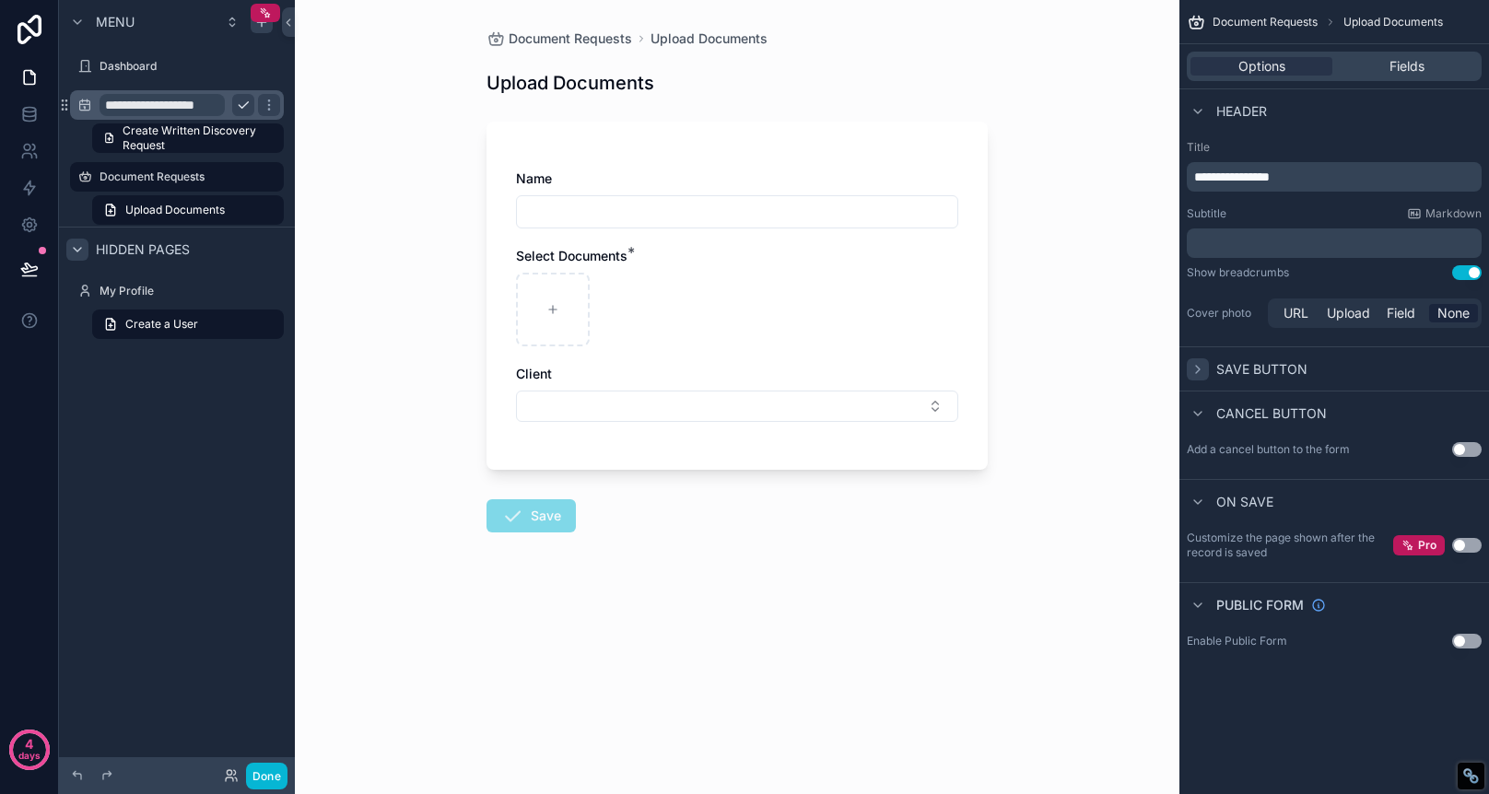
click at [1197, 373] on icon "scrollable content" at bounding box center [1198, 369] width 15 height 15
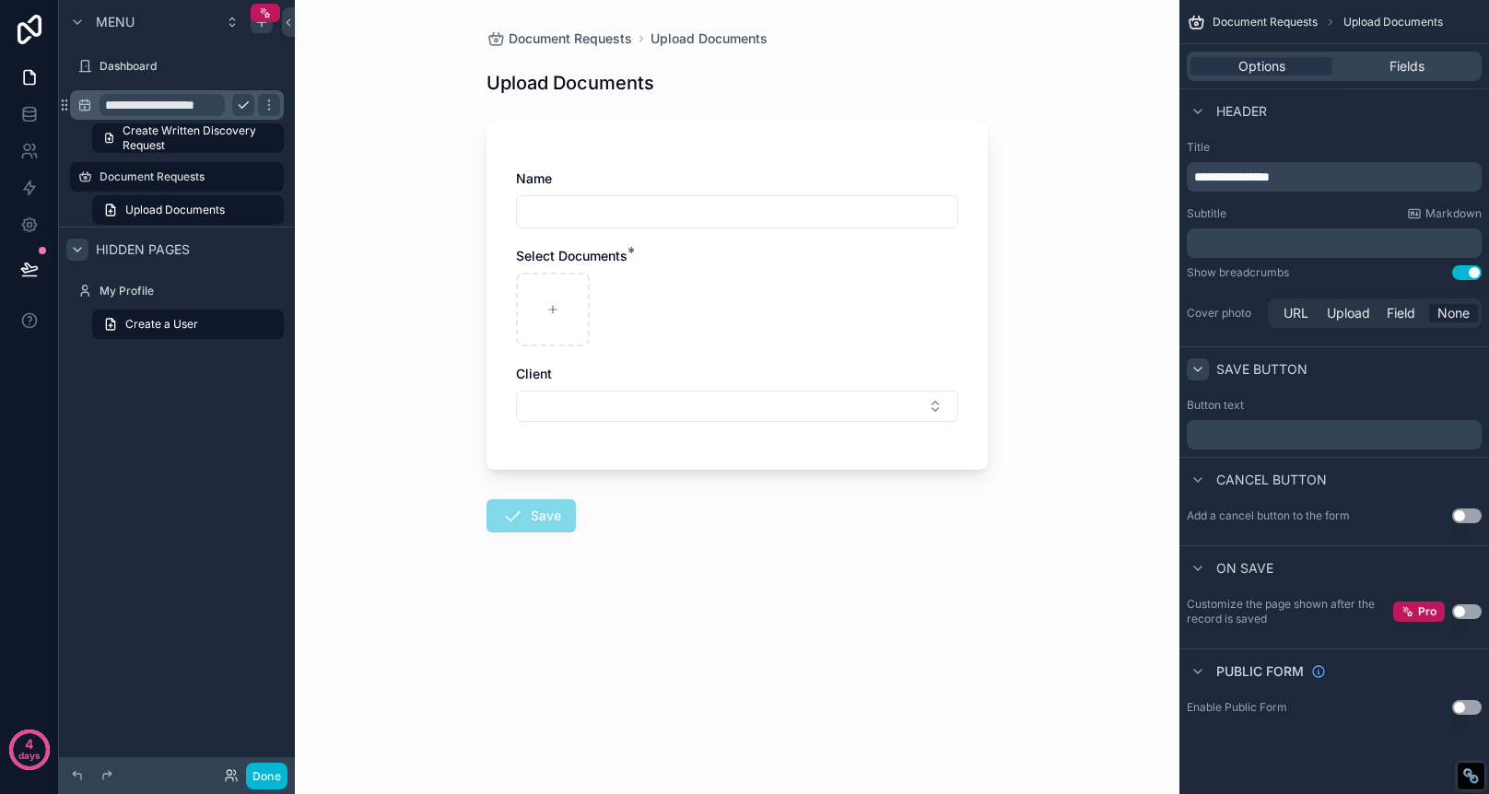
click at [1252, 438] on p "﻿" at bounding box center [1336, 435] width 284 height 15
click at [1329, 117] on div "Header" at bounding box center [1335, 110] width 310 height 44
click at [120, 168] on div "Document Requests" at bounding box center [177, 177] width 155 height 22
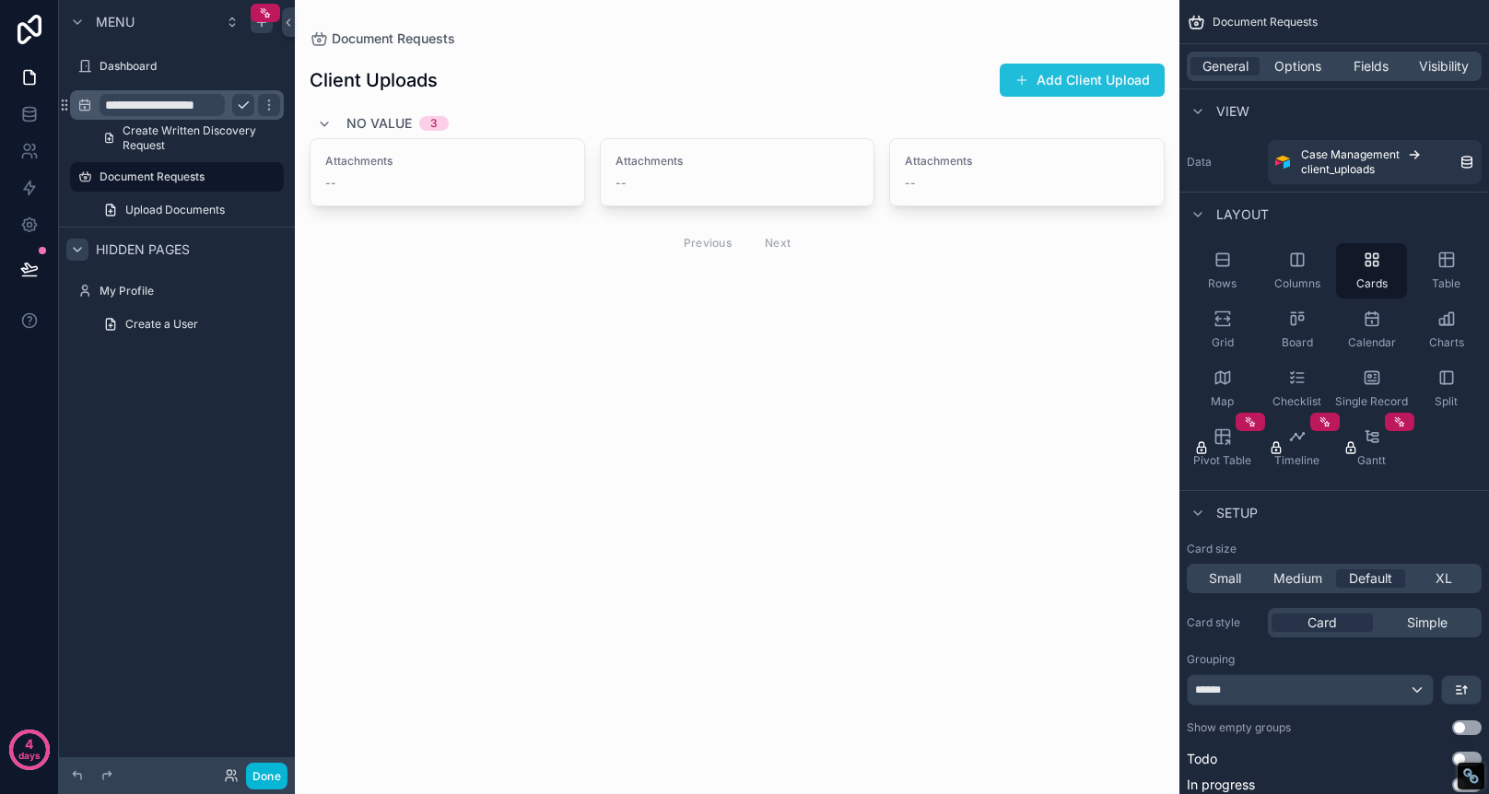
click at [1071, 77] on button "Add Client Upload" at bounding box center [1082, 80] width 165 height 33
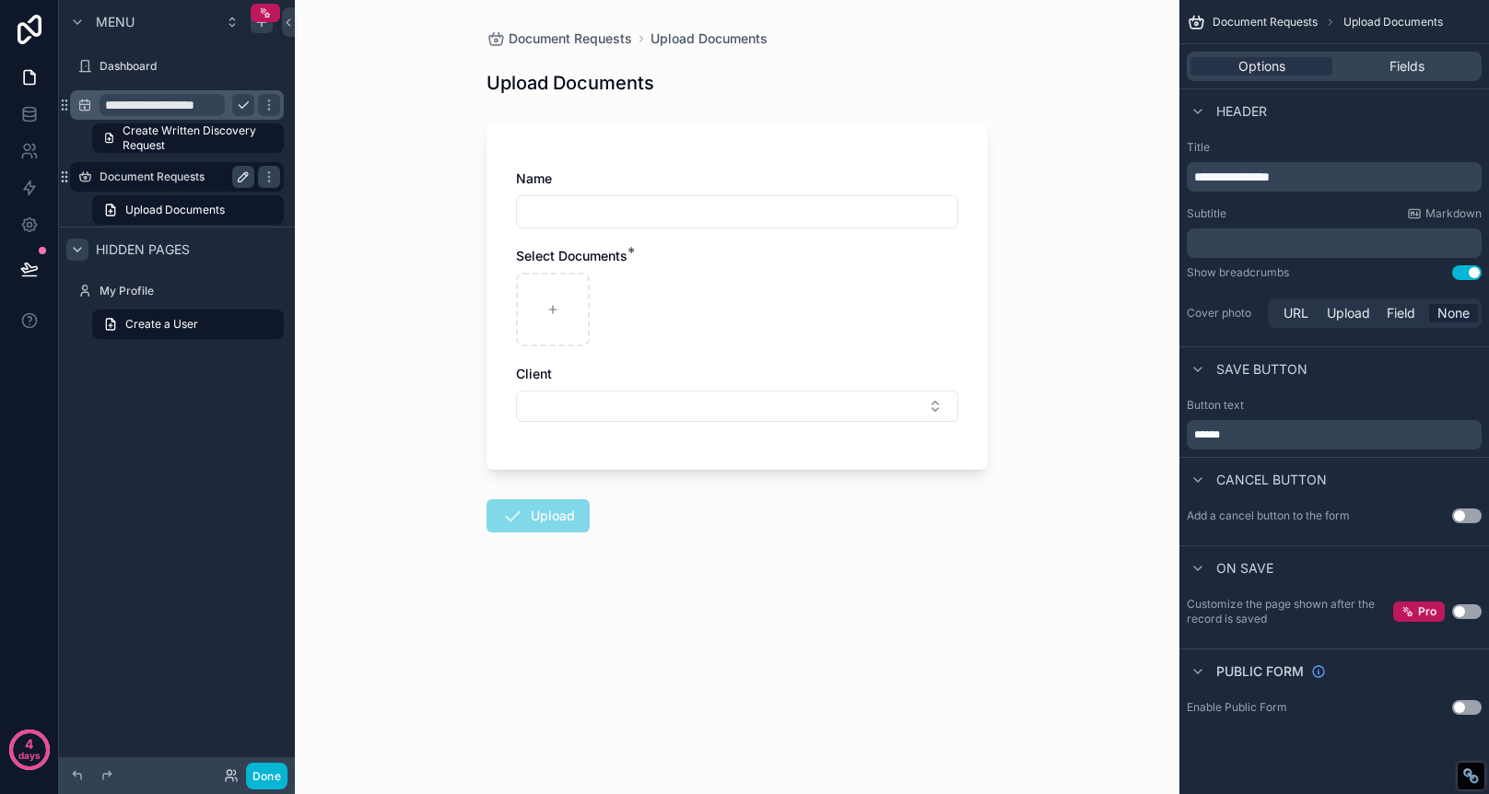
click at [142, 181] on label "Document Requests" at bounding box center [173, 177] width 147 height 15
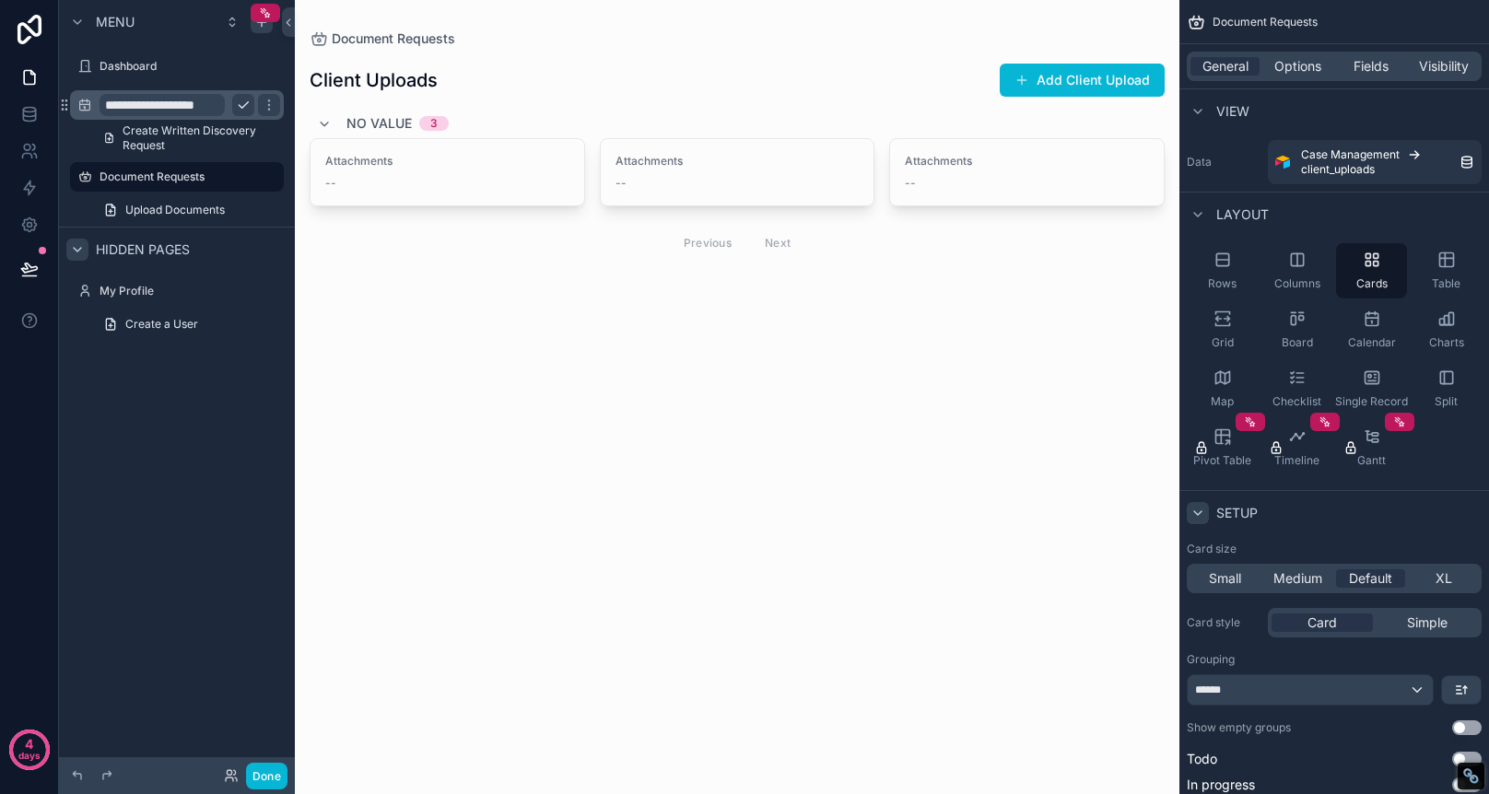
click at [1196, 512] on icon "scrollable content" at bounding box center [1197, 513] width 7 height 4
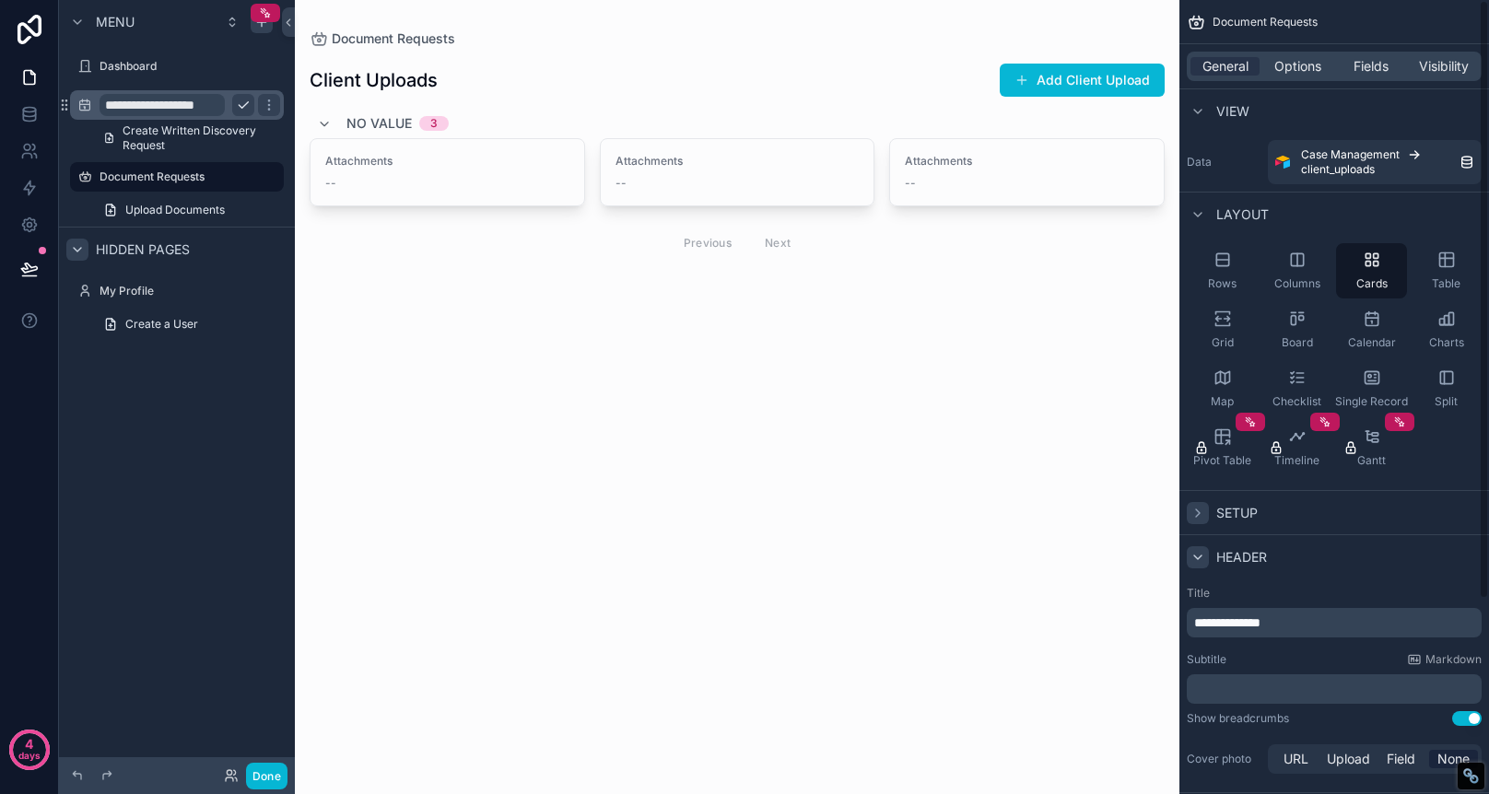
click at [1200, 559] on icon "scrollable content" at bounding box center [1198, 557] width 15 height 15
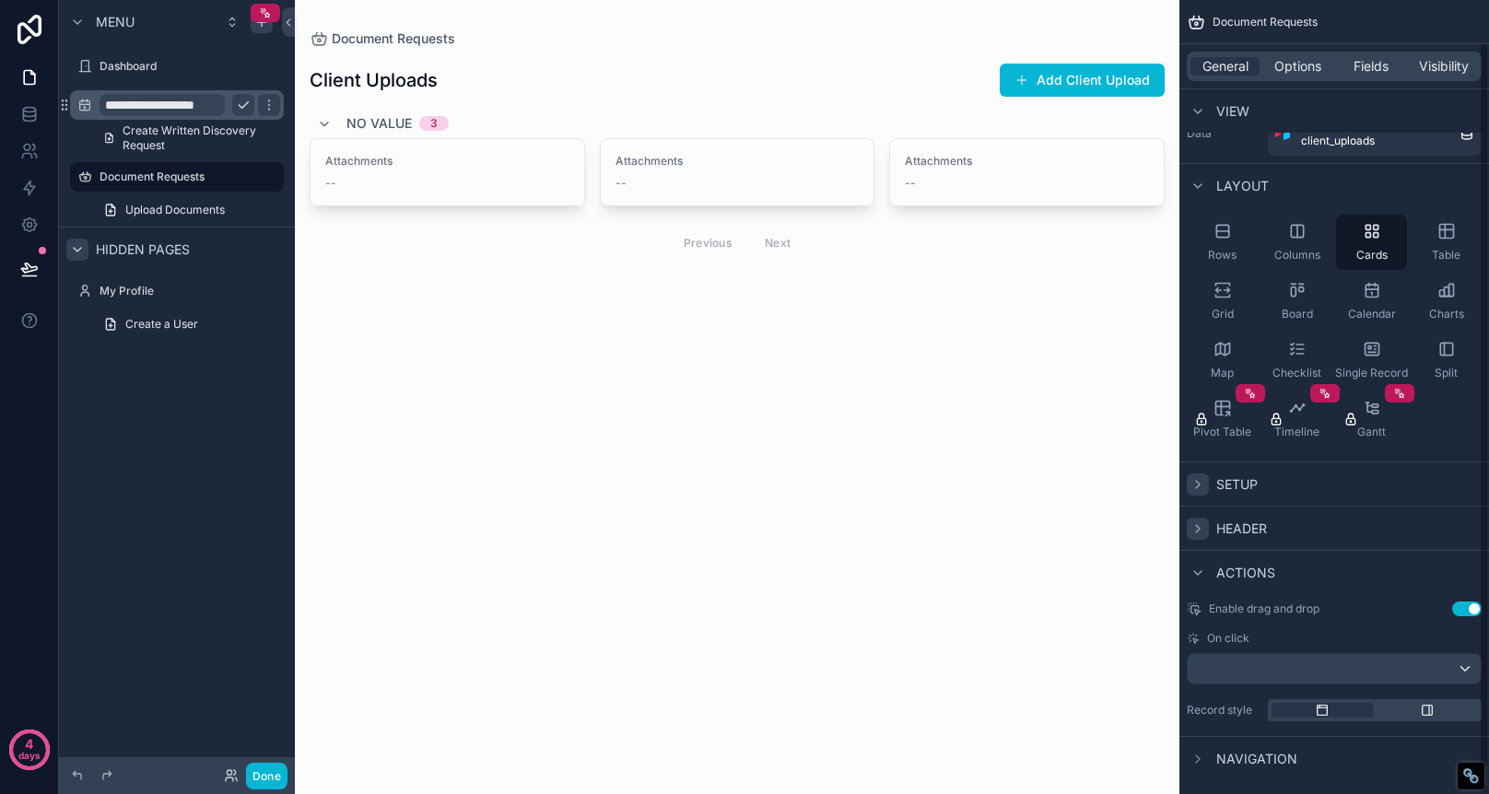
scroll to position [44, 0]
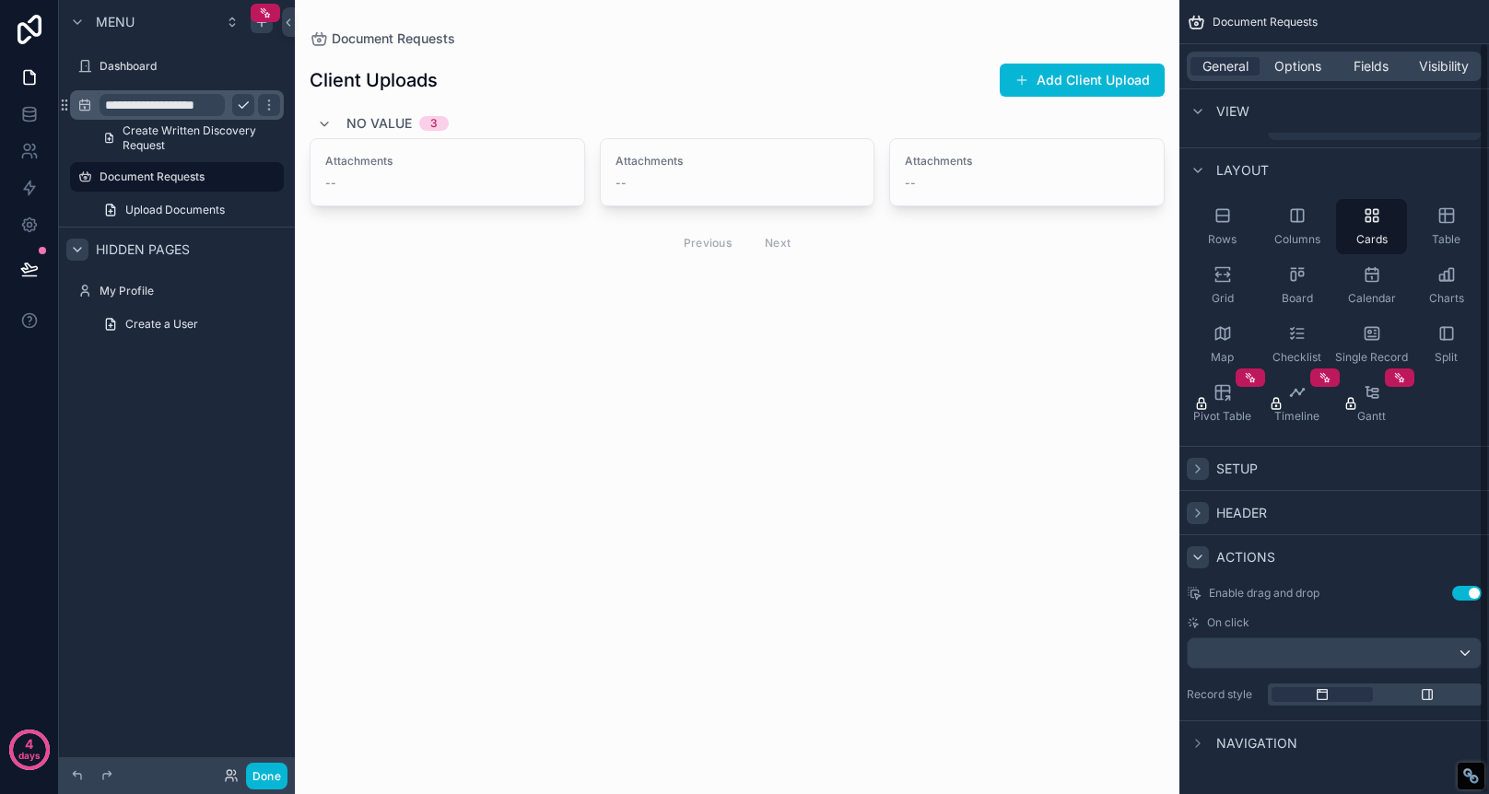
click at [1198, 552] on icon "scrollable content" at bounding box center [1198, 557] width 15 height 15
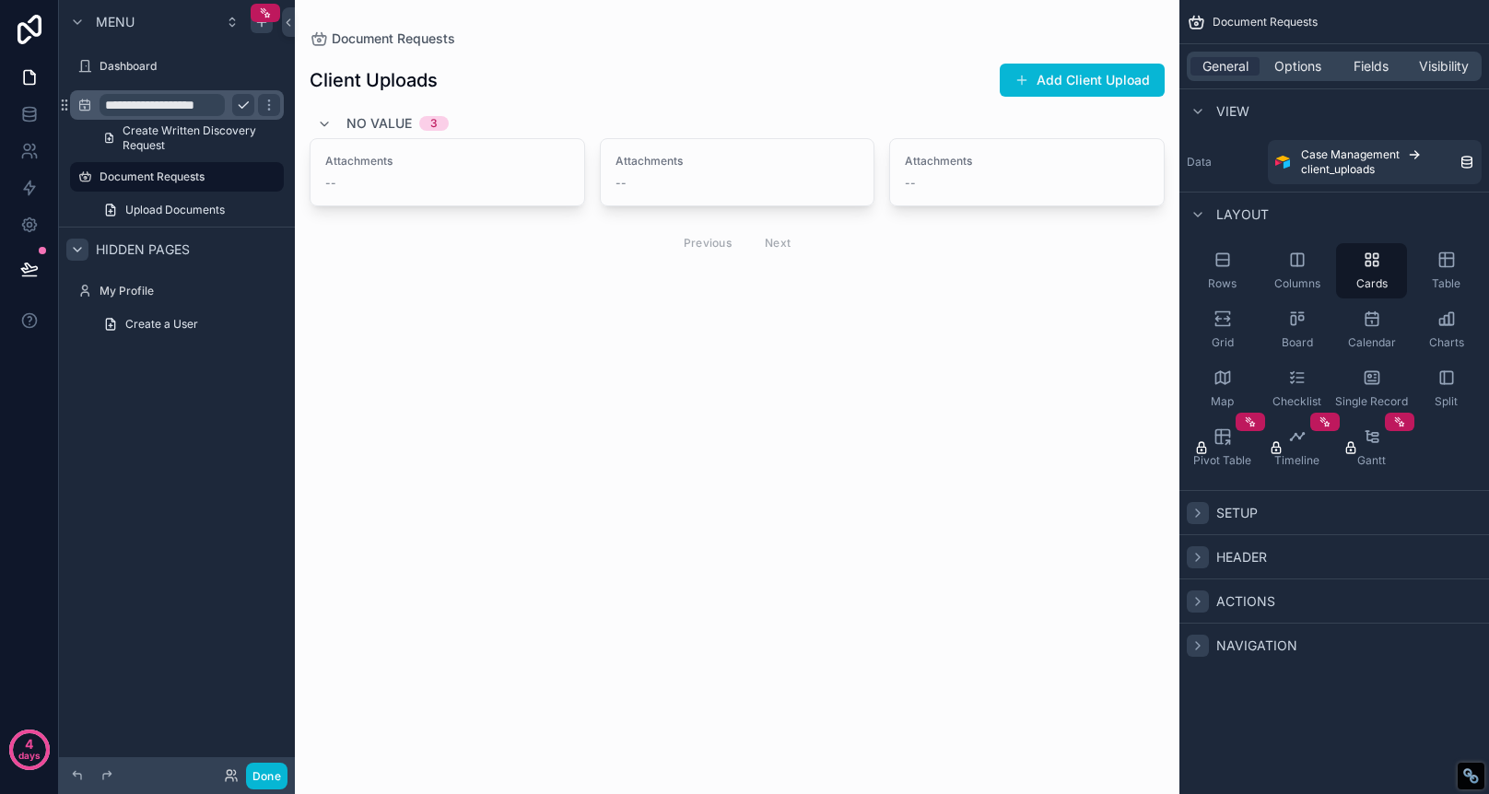
click at [1196, 651] on icon "scrollable content" at bounding box center [1198, 646] width 15 height 15
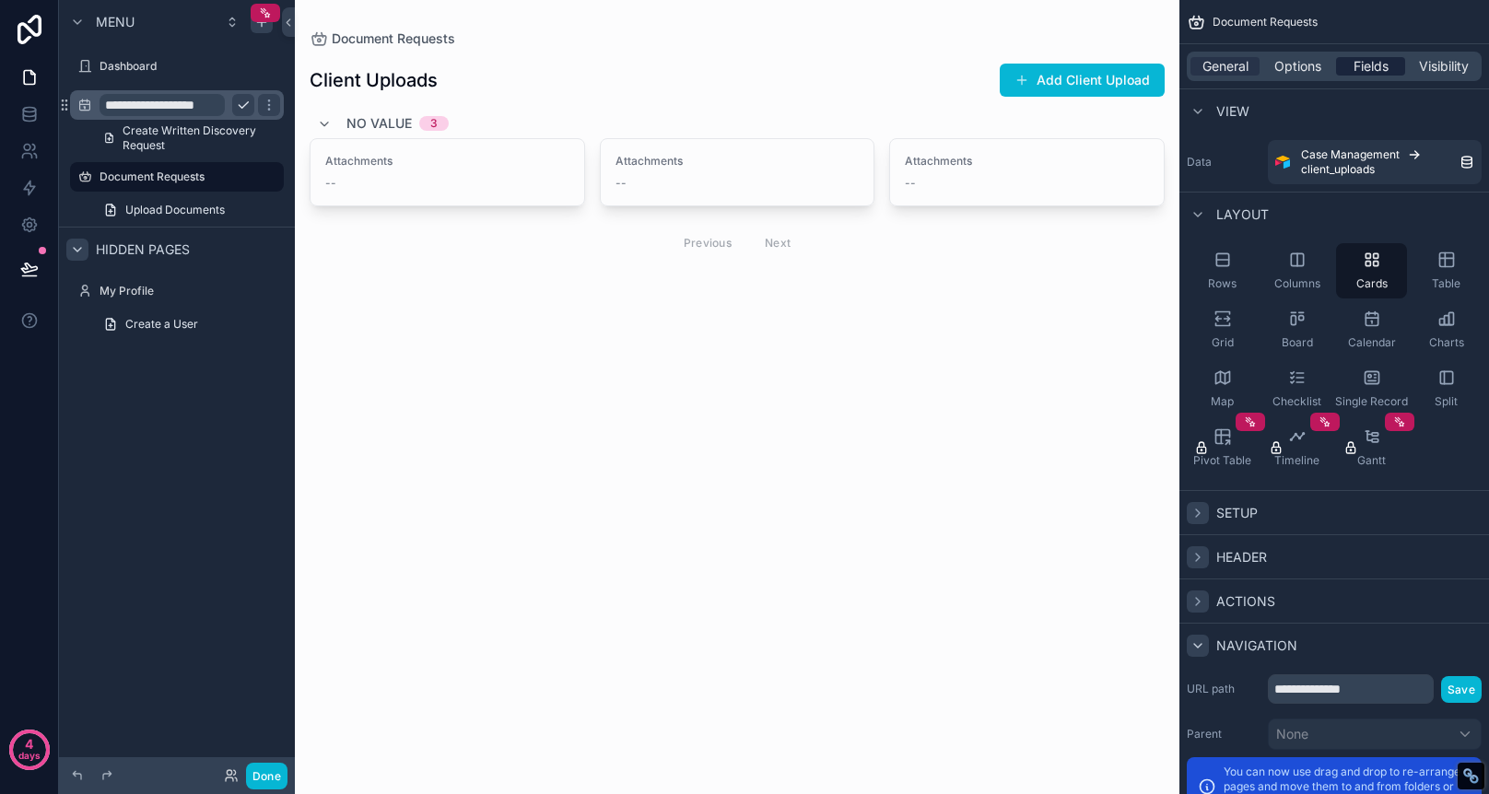
click at [1375, 68] on span "Fields" at bounding box center [1371, 66] width 35 height 18
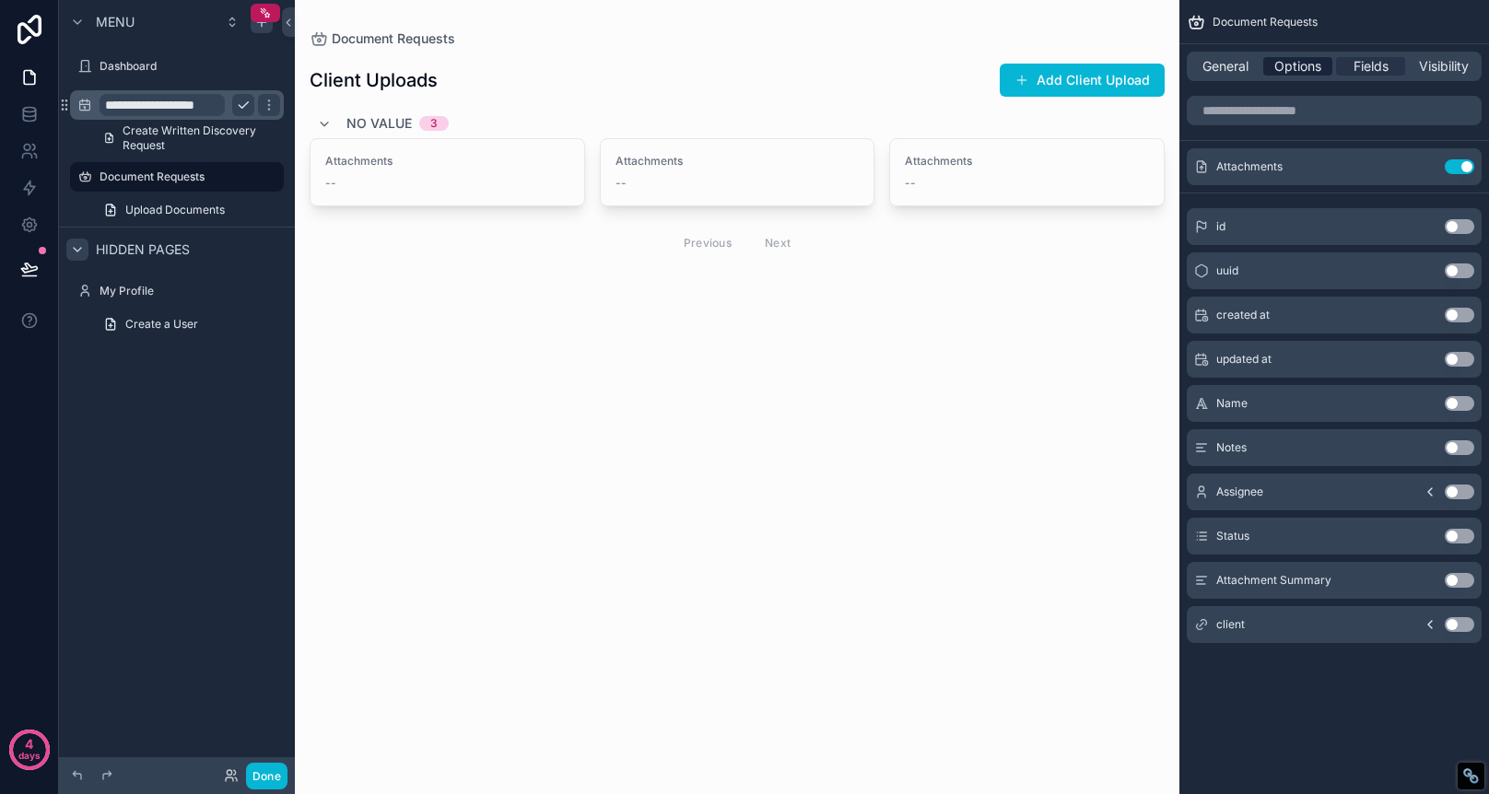
click at [1298, 64] on span "Options" at bounding box center [1297, 66] width 47 height 18
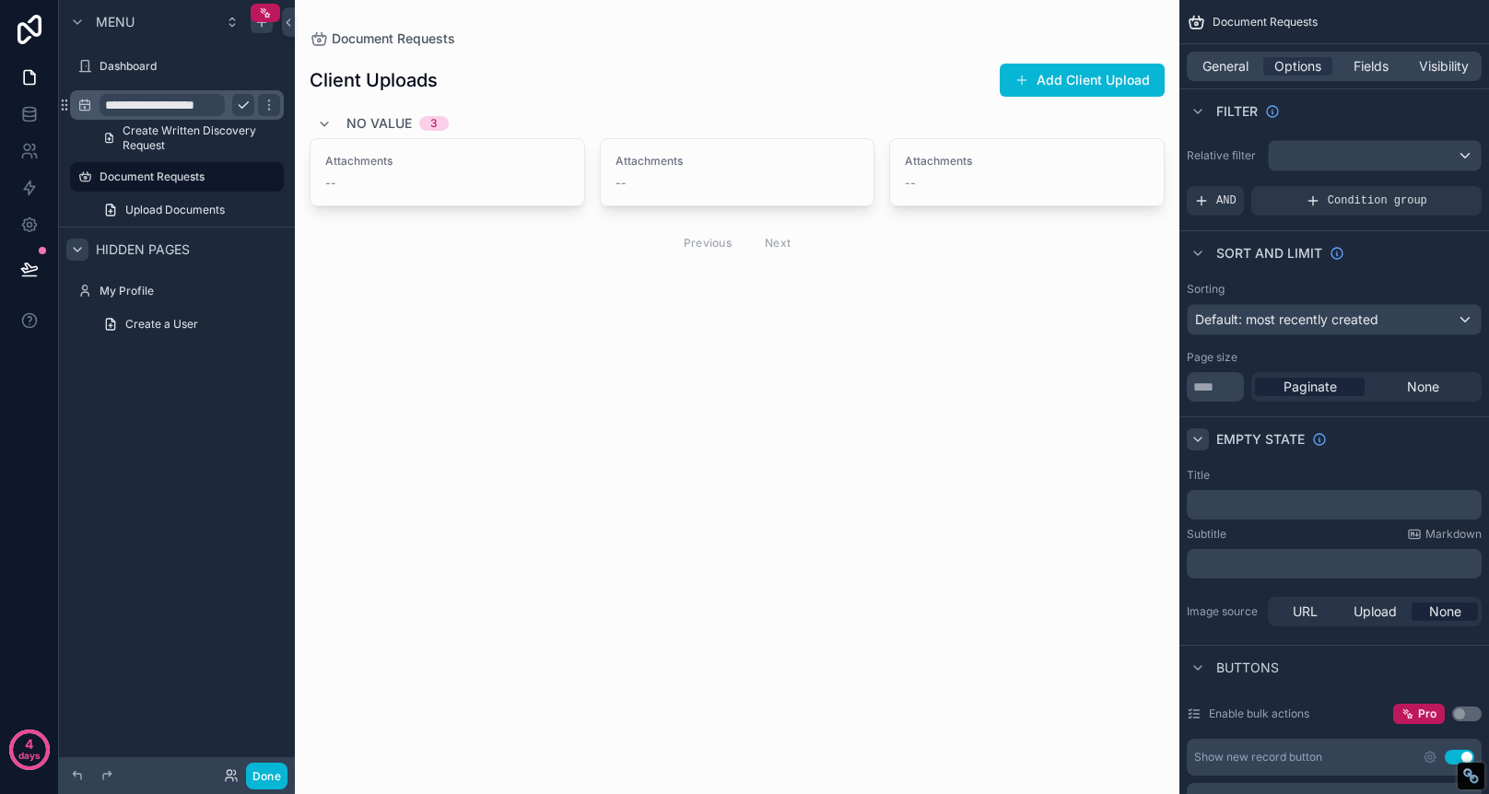
click at [1199, 441] on icon "scrollable content" at bounding box center [1198, 439] width 15 height 15
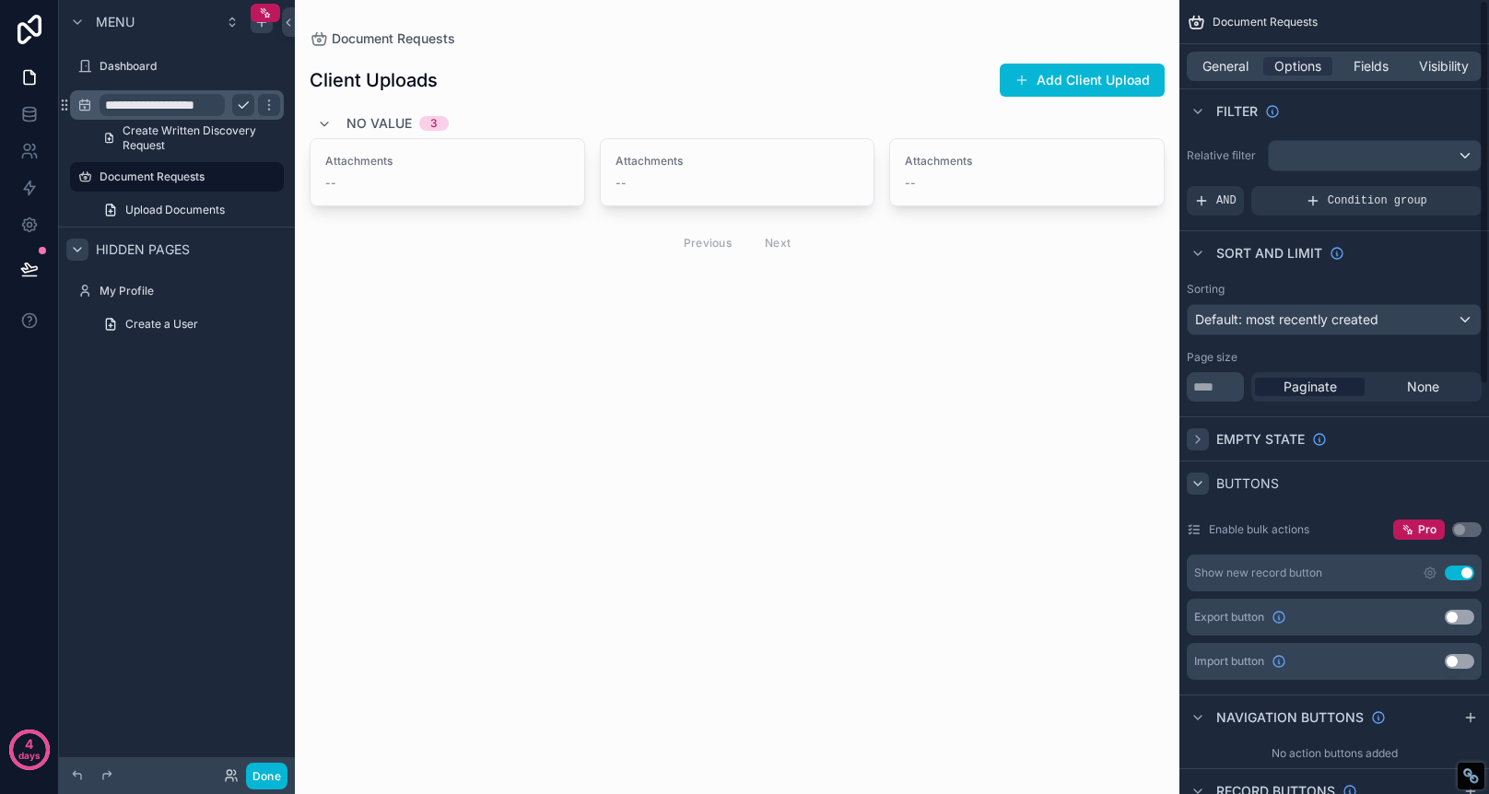
click at [1200, 486] on icon "scrollable content" at bounding box center [1198, 483] width 15 height 15
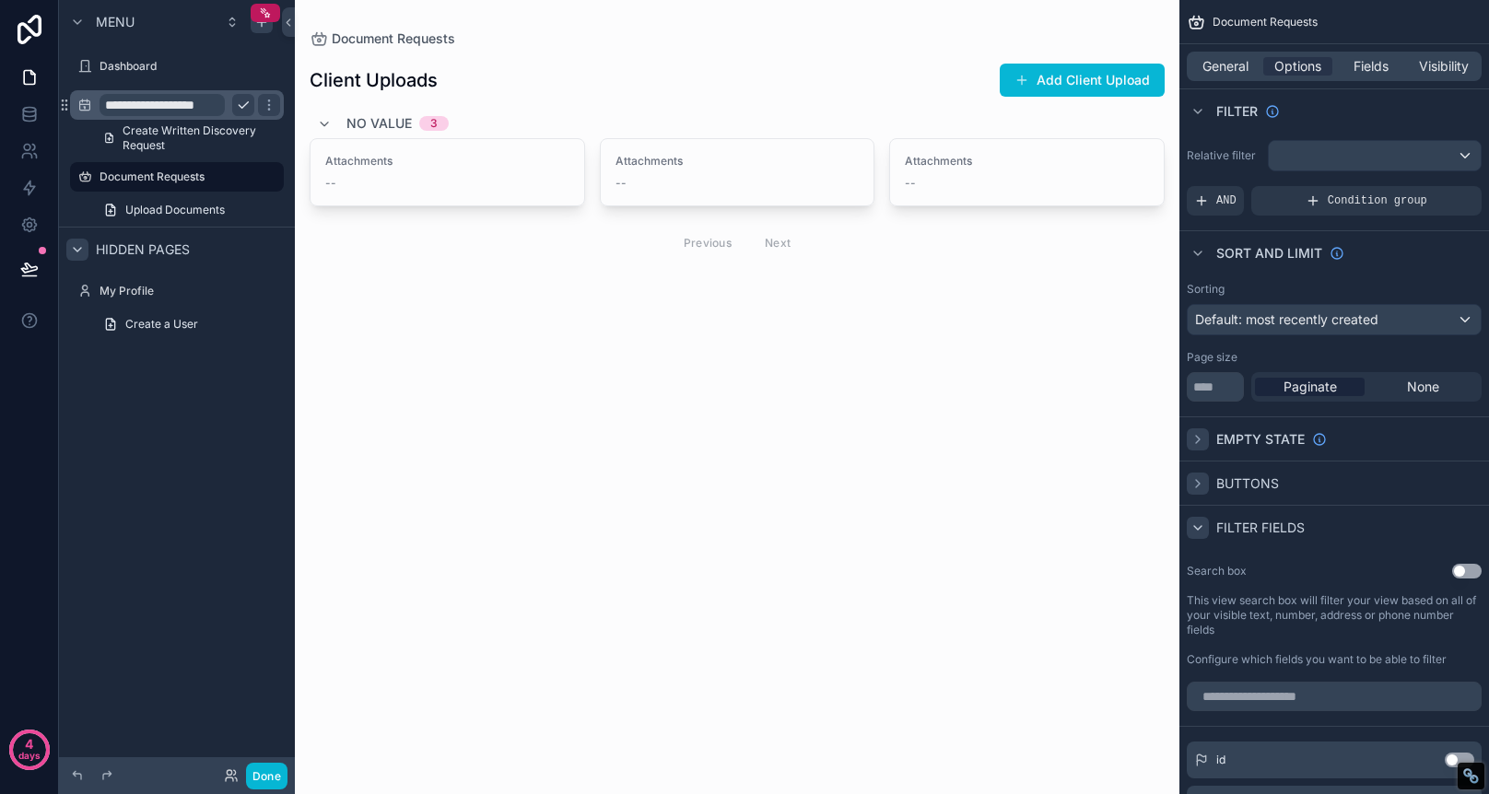
click at [1196, 525] on icon "scrollable content" at bounding box center [1198, 528] width 15 height 15
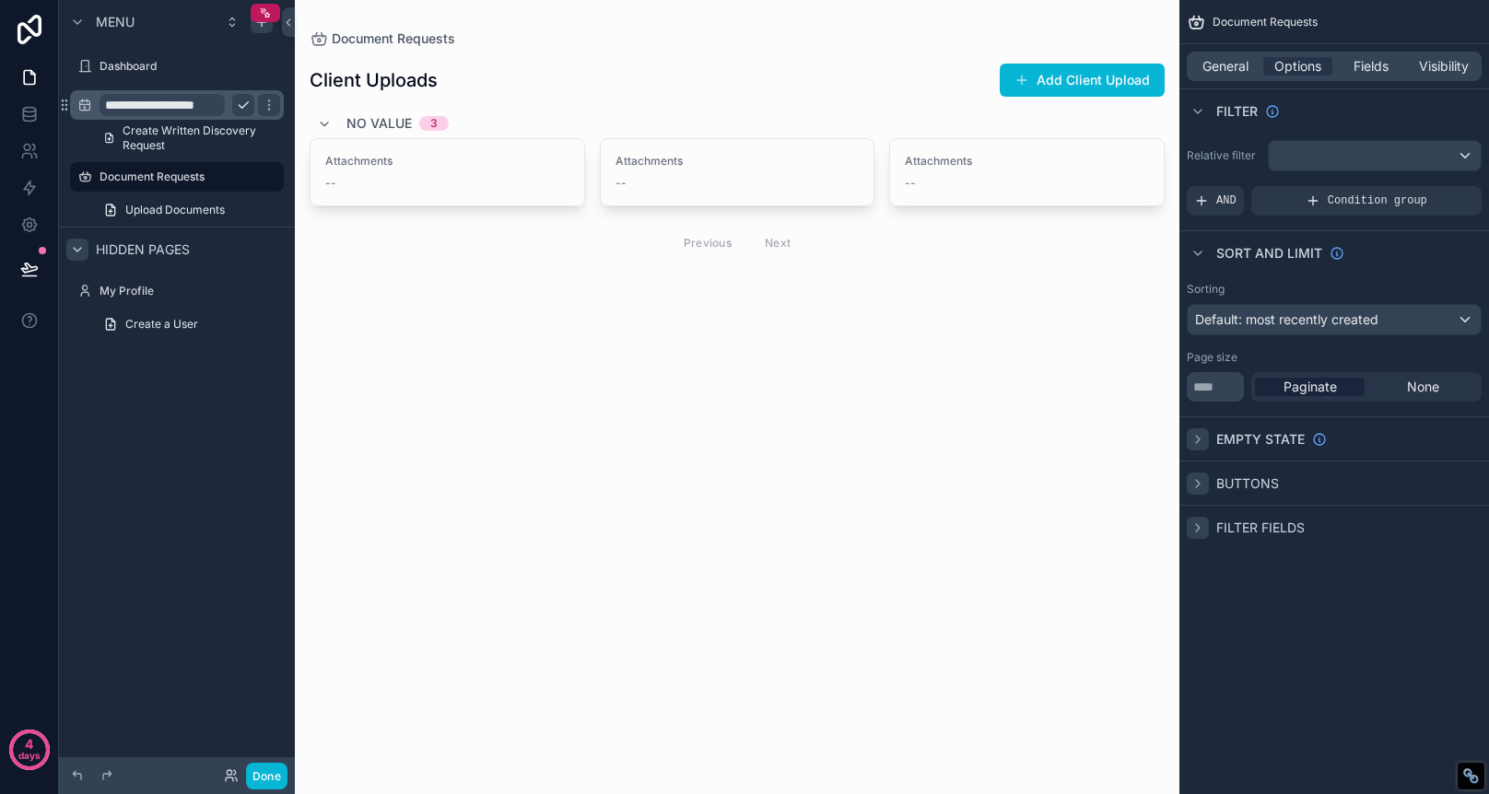
click at [1196, 525] on icon "scrollable content" at bounding box center [1198, 528] width 15 height 15
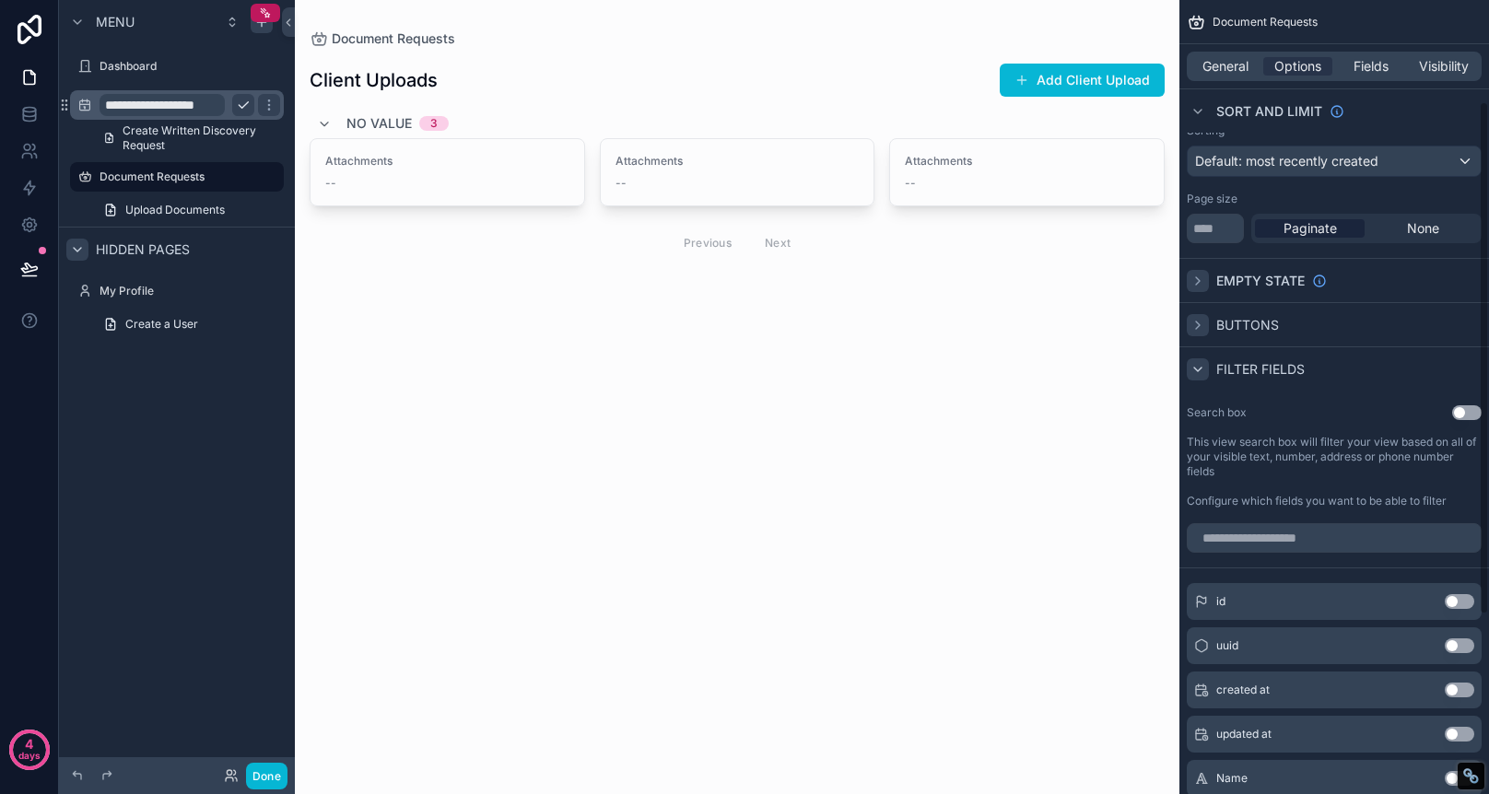
scroll to position [157, 0]
click at [1198, 333] on icon "scrollable content" at bounding box center [1198, 327] width 15 height 15
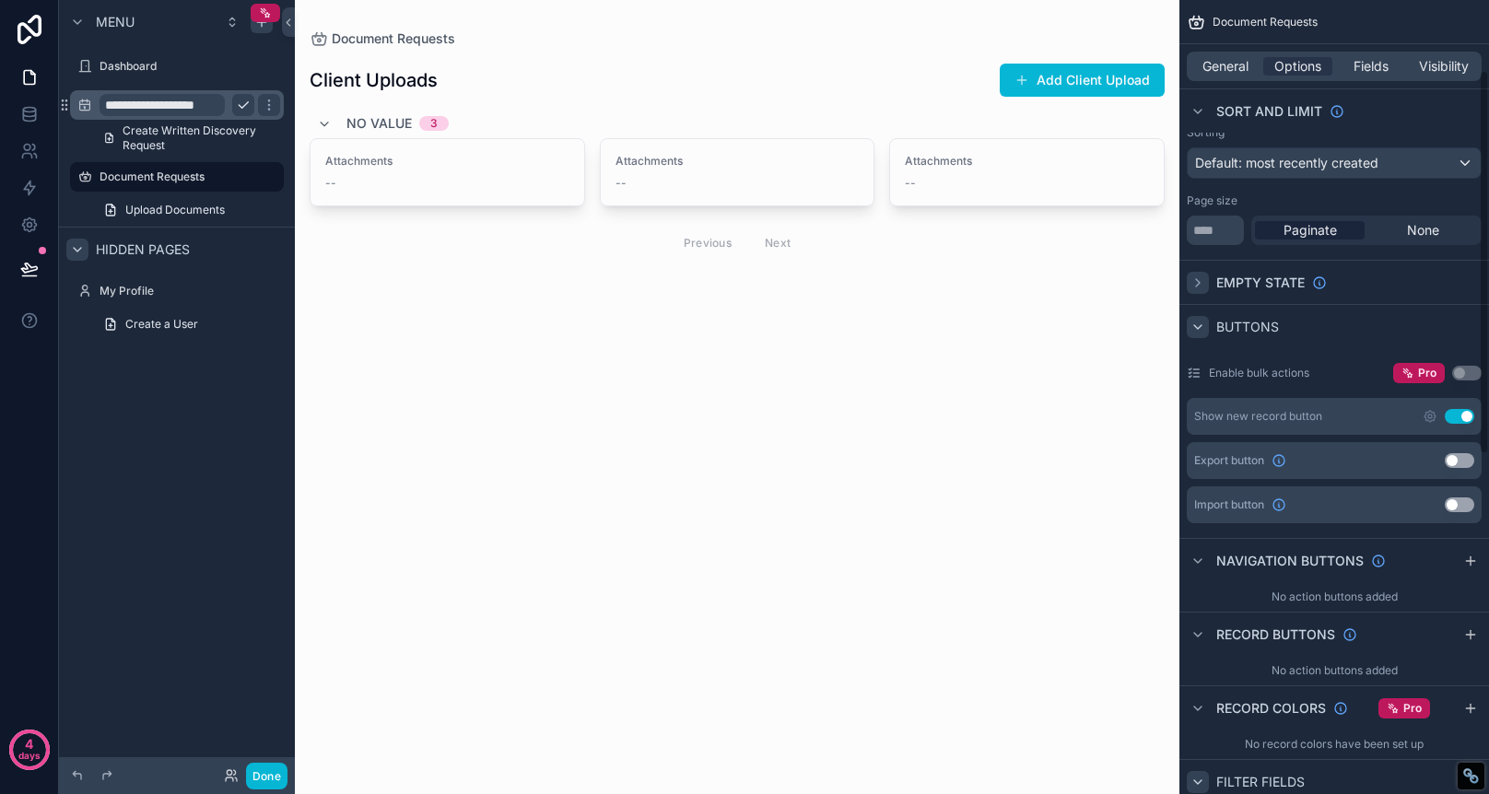
scroll to position [122, 0]
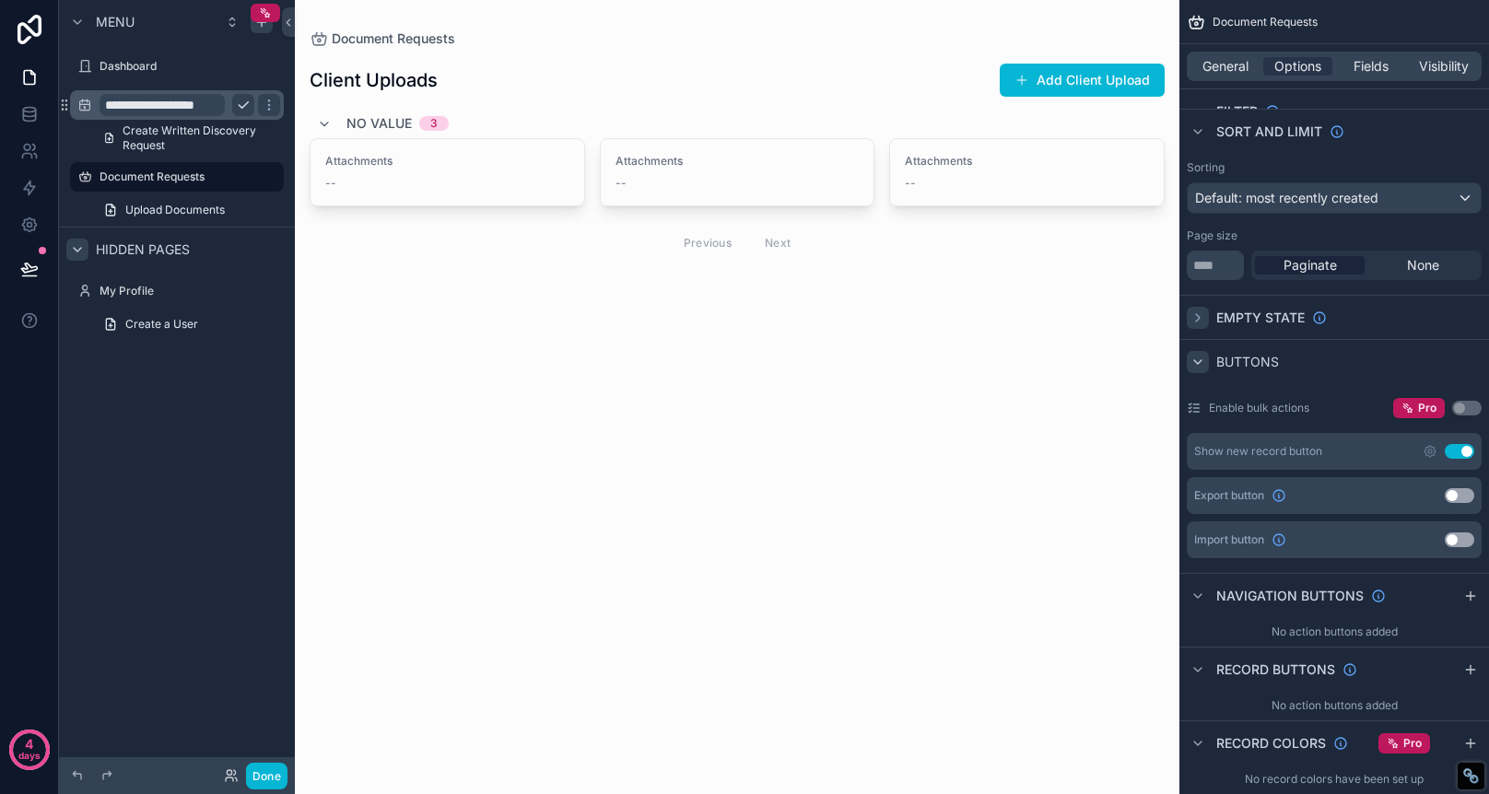
click at [1381, 453] on div "Show new record button Use setting" at bounding box center [1334, 451] width 295 height 37
click at [1073, 72] on button "Add Client Upload" at bounding box center [1082, 80] width 165 height 33
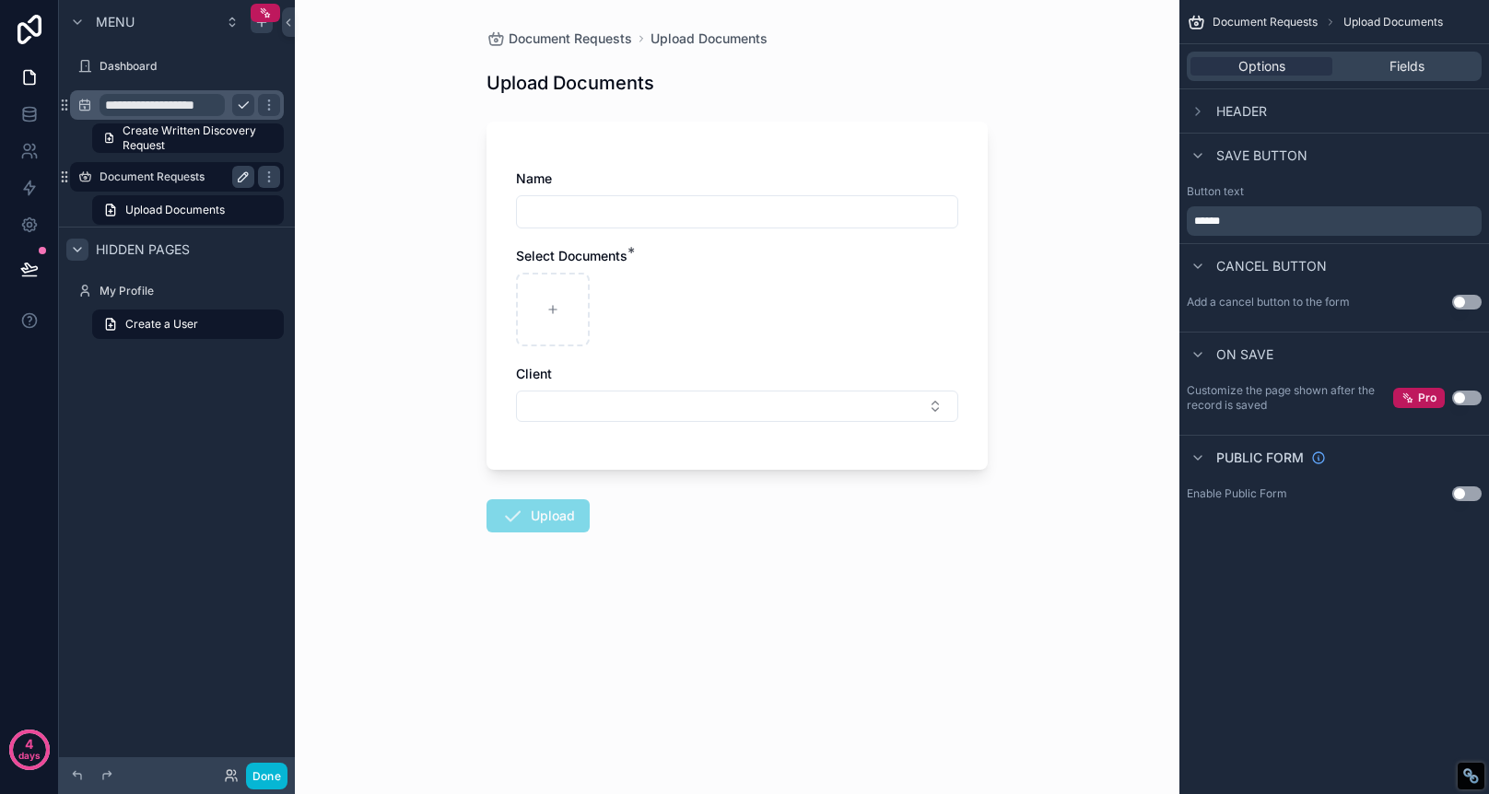
click at [141, 180] on label "Document Requests" at bounding box center [173, 177] width 147 height 15
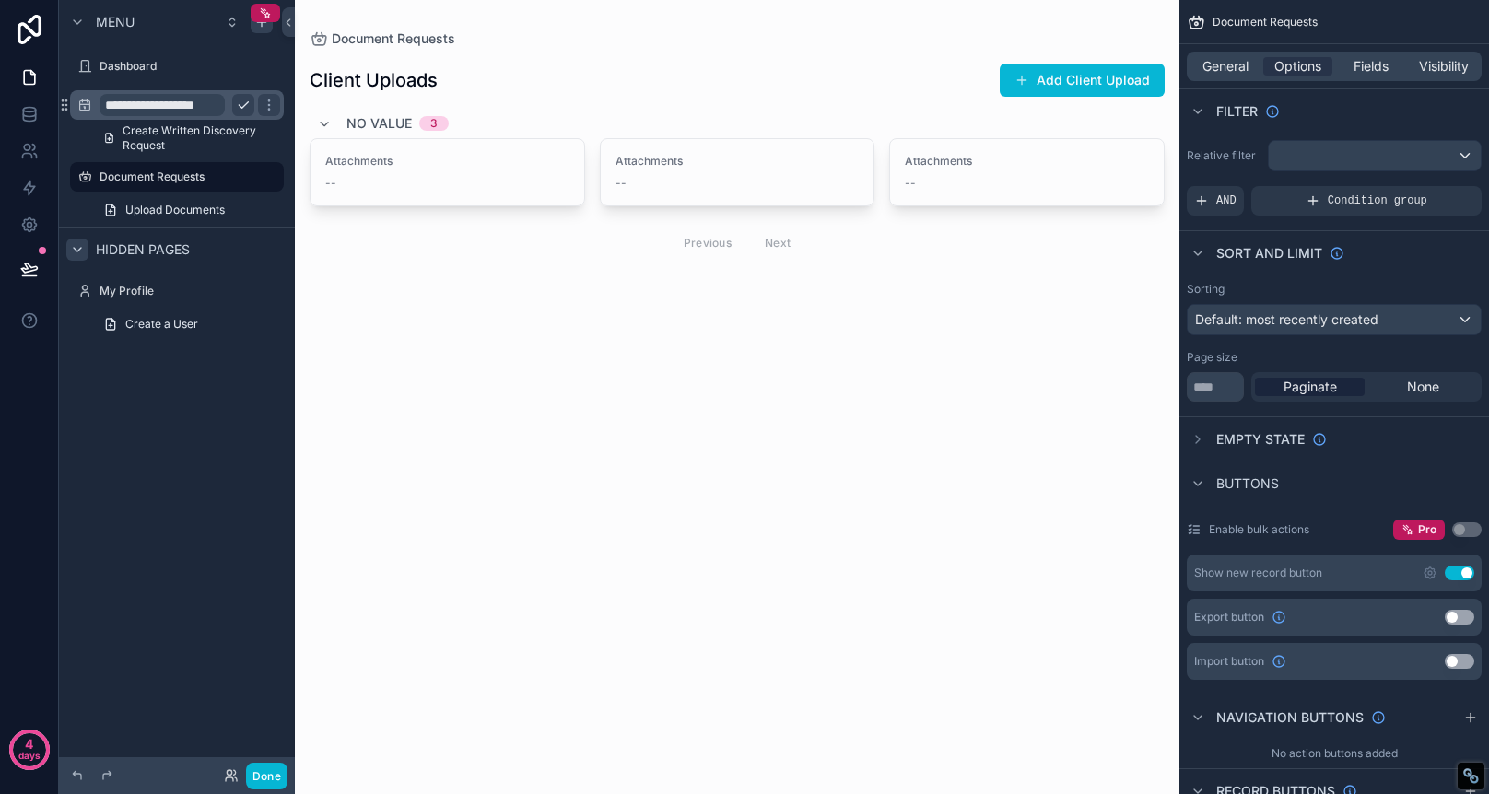
click at [1064, 35] on div "Document Requests" at bounding box center [737, 38] width 855 height 18
click at [918, 32] on div "Document Requests" at bounding box center [737, 38] width 855 height 18
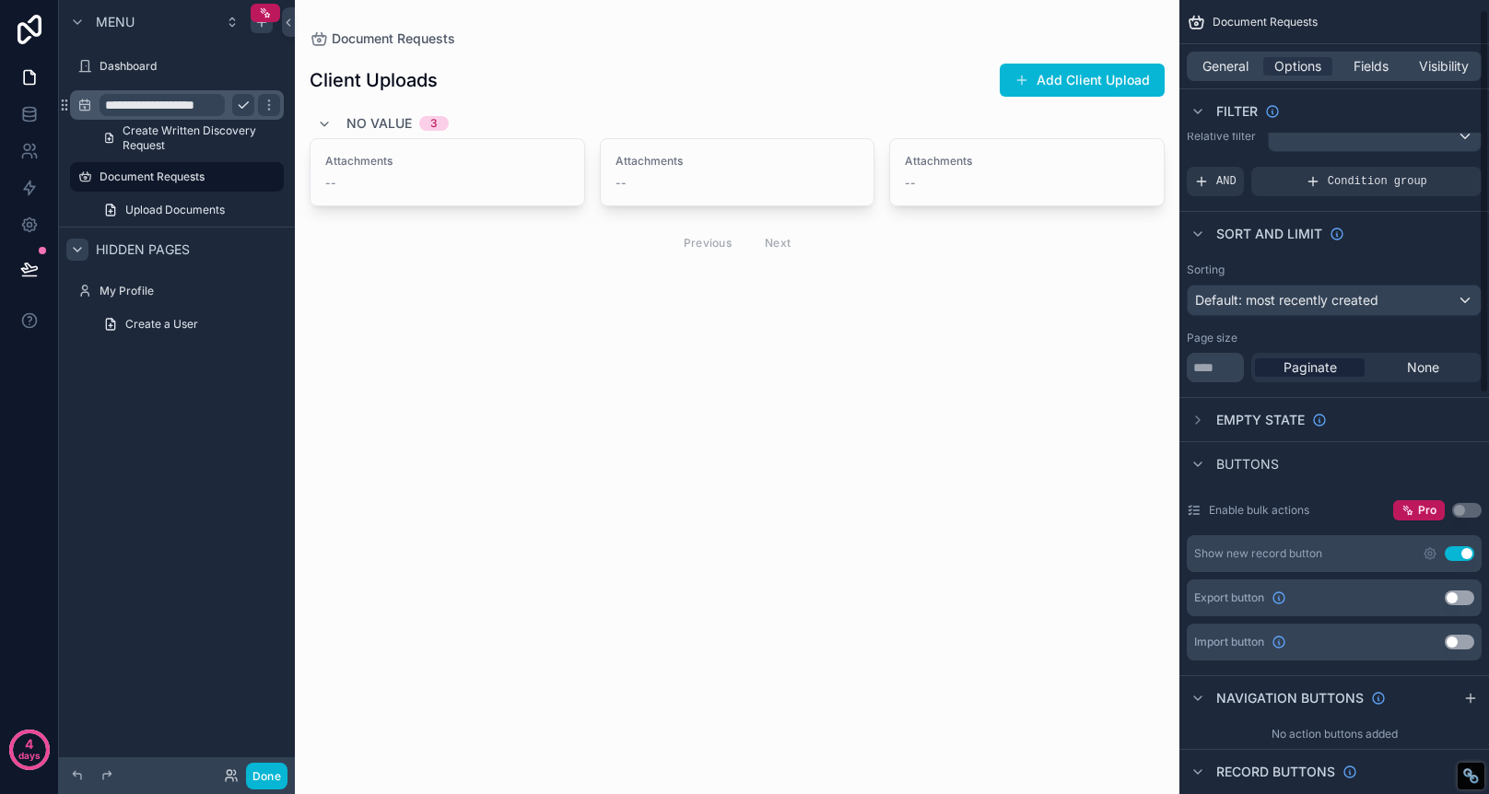
scroll to position [21, 0]
click at [1432, 556] on icon "scrollable content" at bounding box center [1430, 551] width 11 height 11
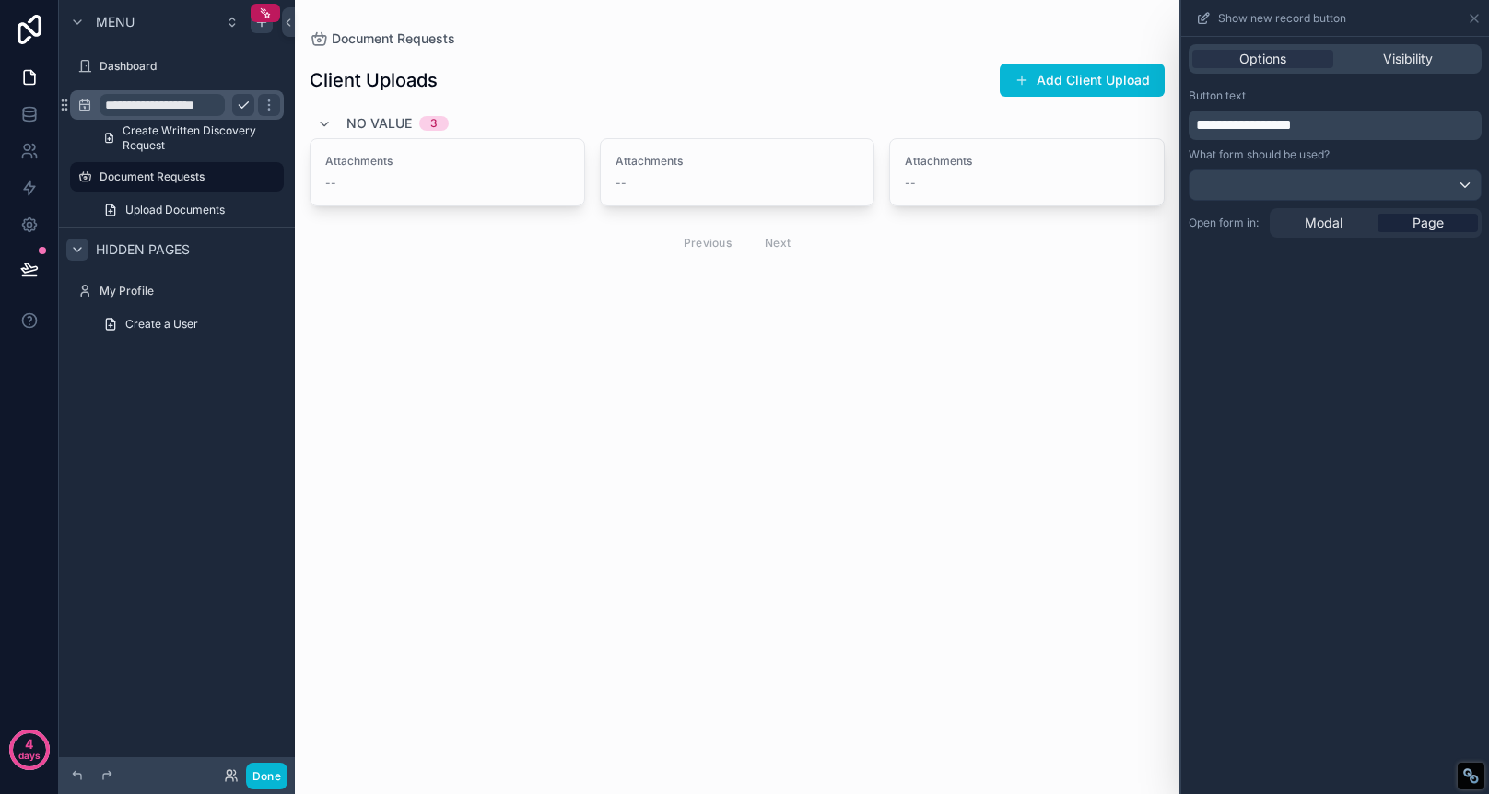
click at [1330, 134] on p "**********" at bounding box center [1337, 125] width 282 height 22
click at [1238, 500] on div "**********" at bounding box center [1335, 415] width 308 height 757
click at [767, 174] on div "Attachments --" at bounding box center [738, 172] width 244 height 37
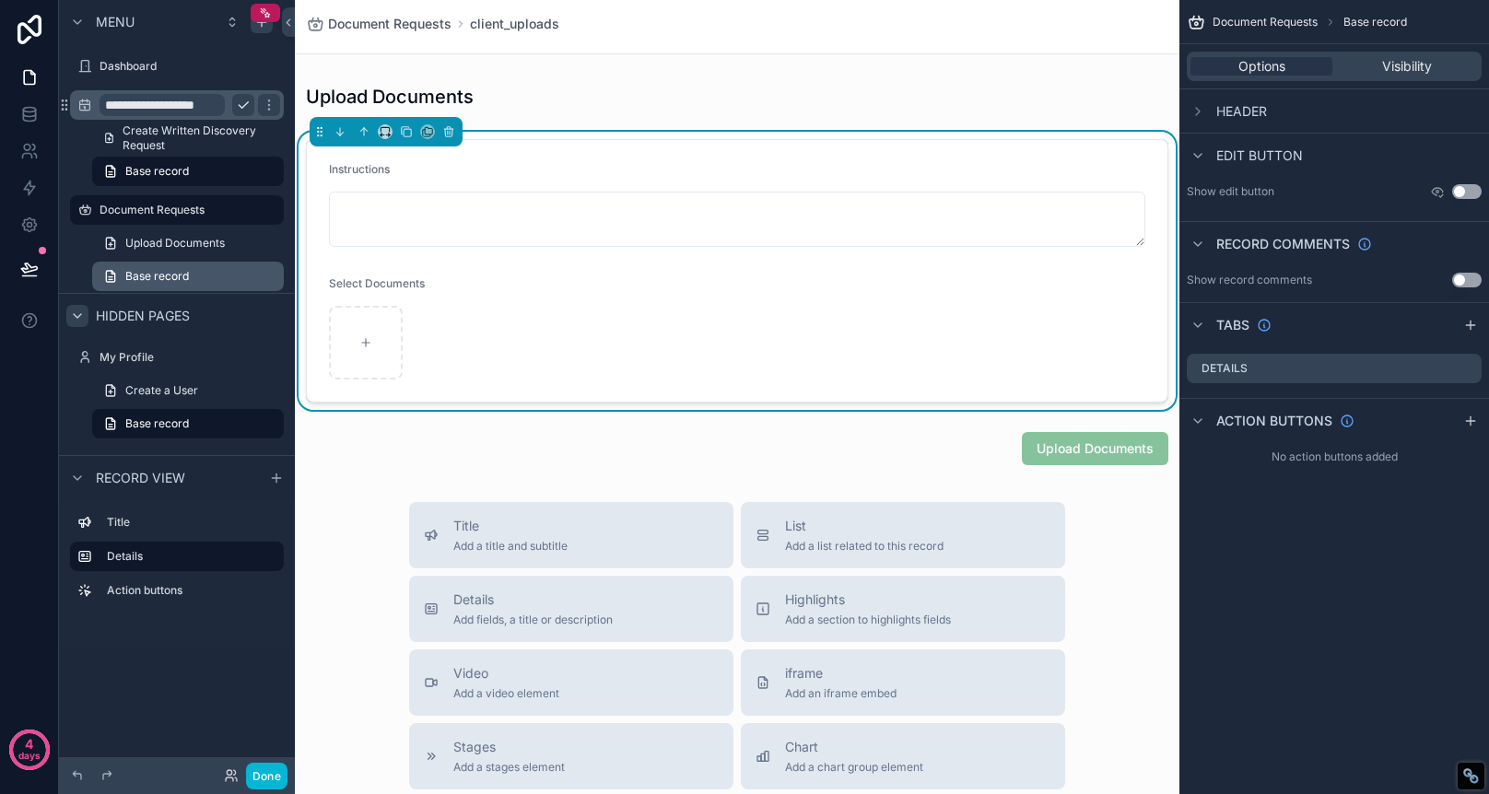
click at [199, 273] on link "Base record" at bounding box center [188, 276] width 192 height 29
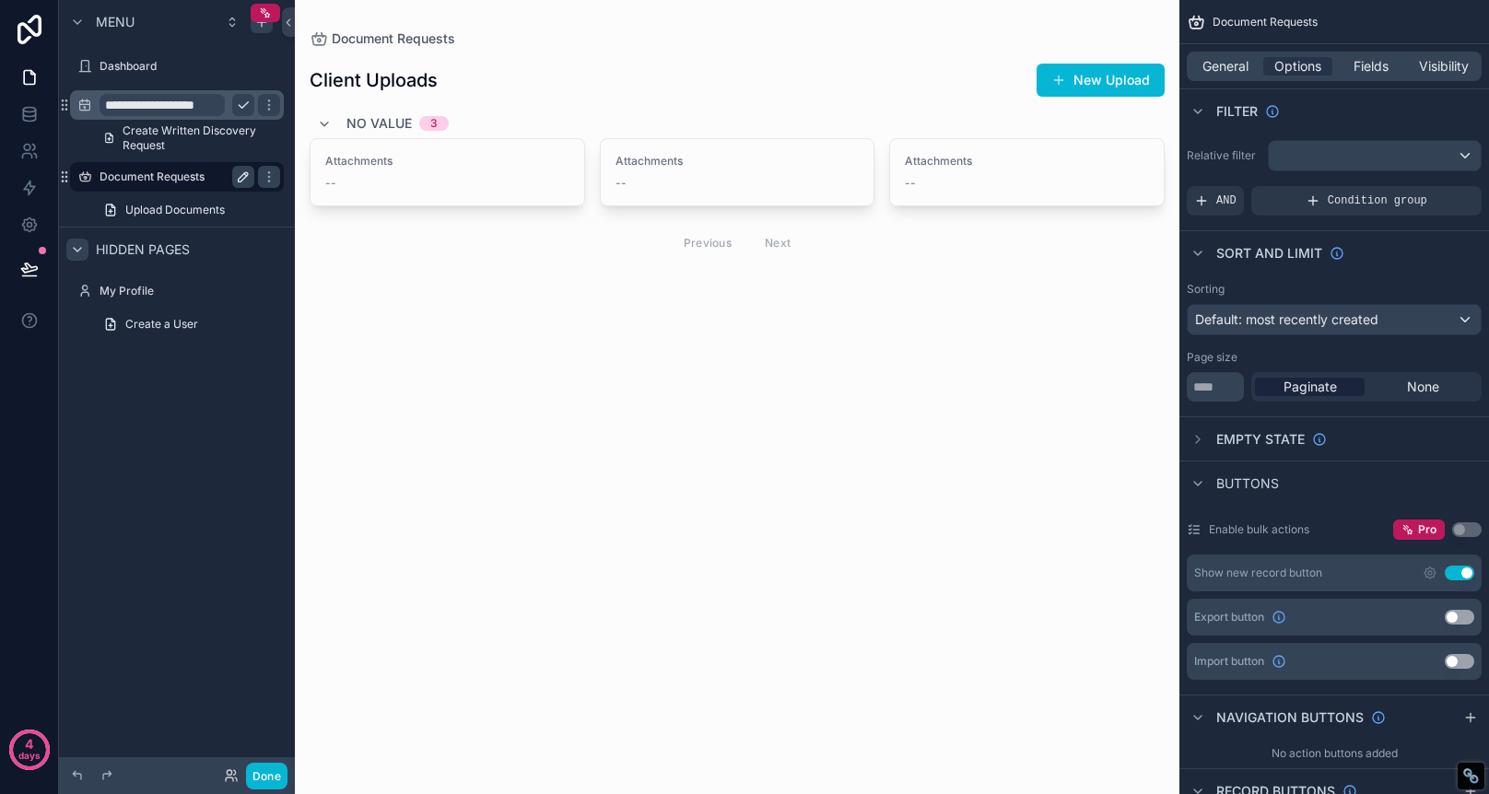
click at [202, 182] on label "Document Requests" at bounding box center [173, 177] width 147 height 15
click at [217, 178] on label "Document Requests" at bounding box center [173, 177] width 147 height 15
click at [367, 76] on h1 "Client Uploads" at bounding box center [374, 80] width 128 height 26
click at [1225, 70] on span "General" at bounding box center [1226, 66] width 46 height 18
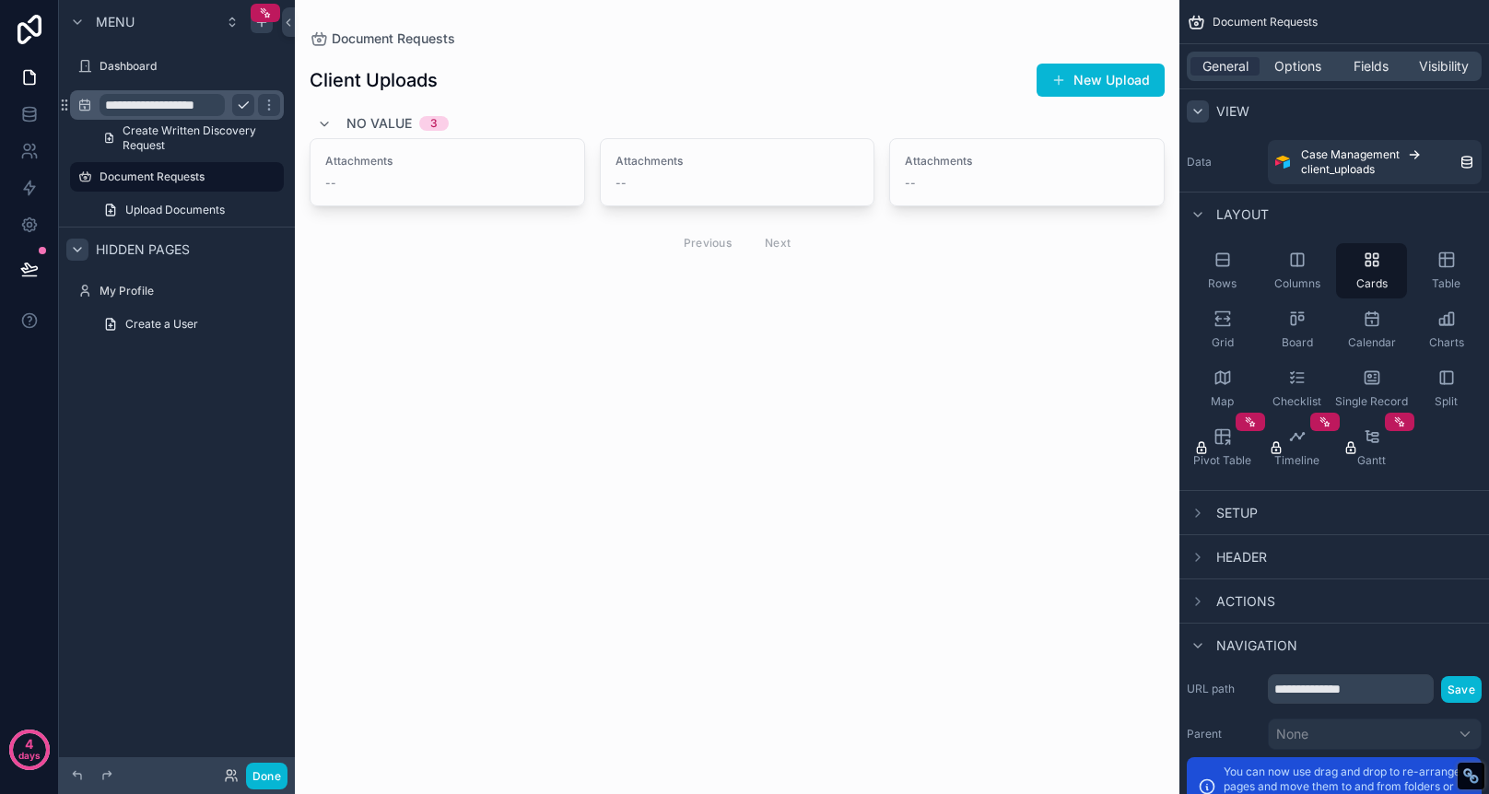
click at [1201, 110] on icon "scrollable content" at bounding box center [1197, 112] width 7 height 4
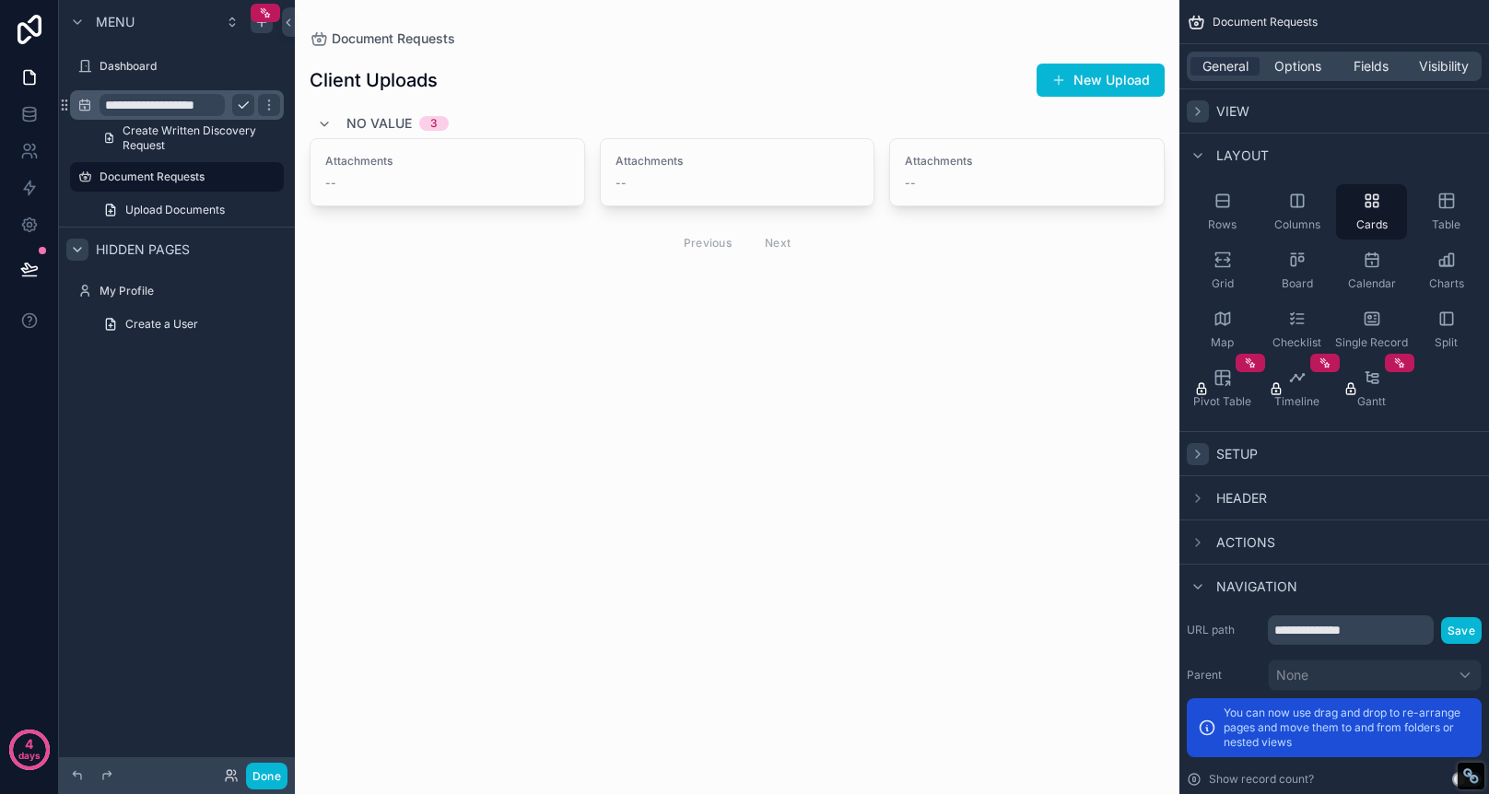
click at [1203, 453] on icon "scrollable content" at bounding box center [1198, 454] width 15 height 15
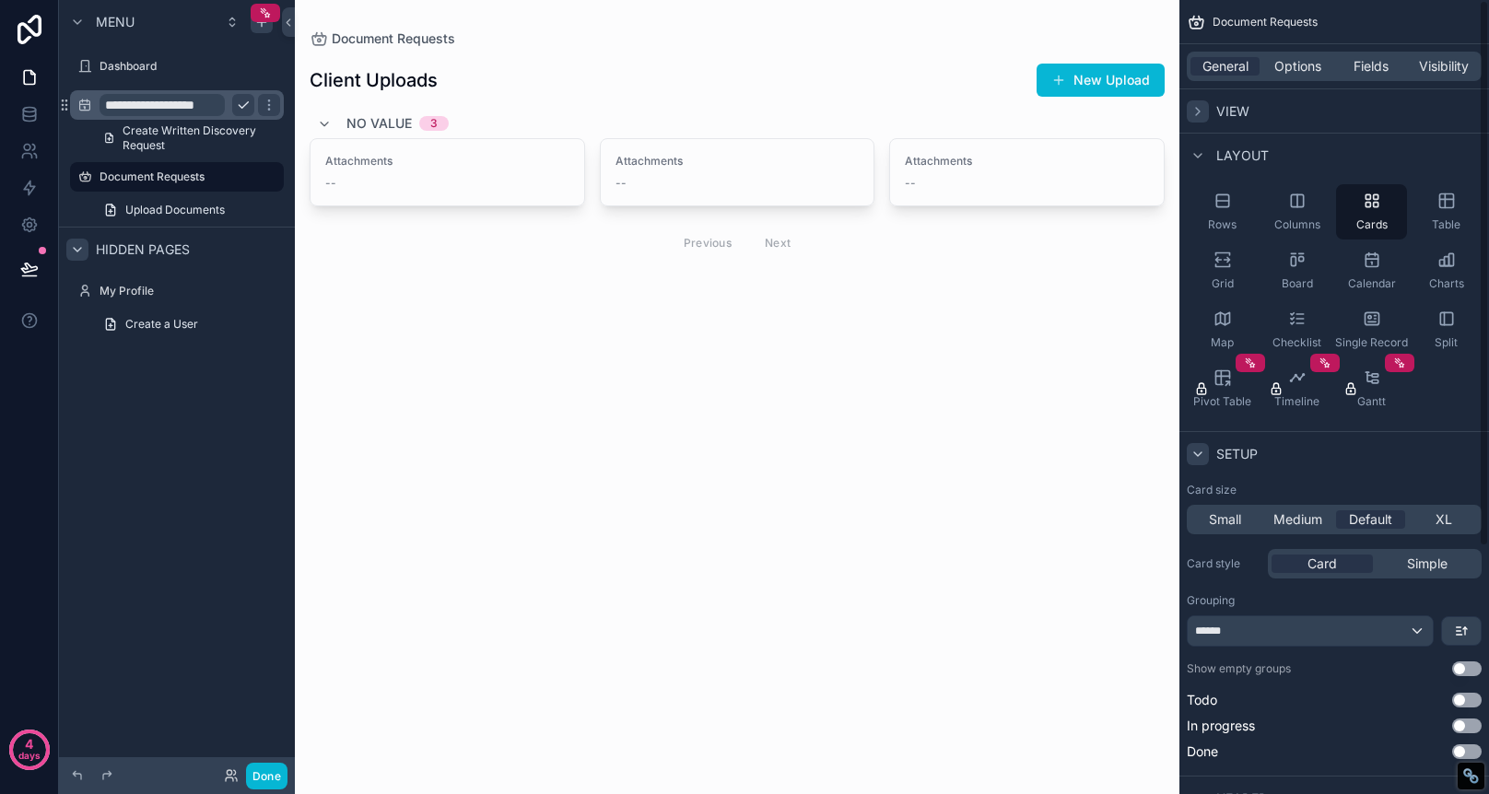
click at [1203, 453] on icon "scrollable content" at bounding box center [1198, 454] width 15 height 15
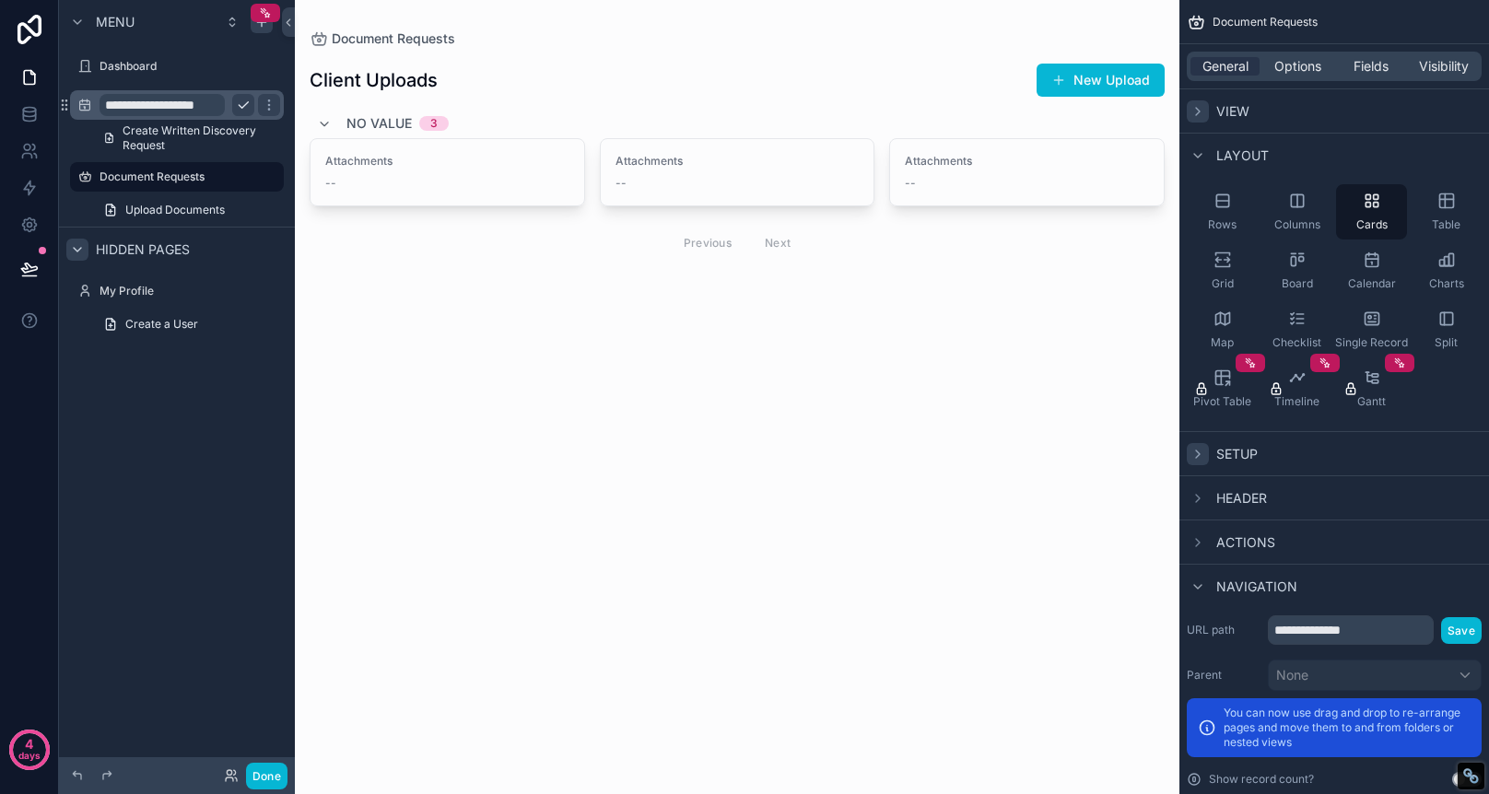
click at [487, 60] on div "Client Uploads New Upload No value 3 Attachments -- Attachments -- Attachments …" at bounding box center [737, 186] width 855 height 276
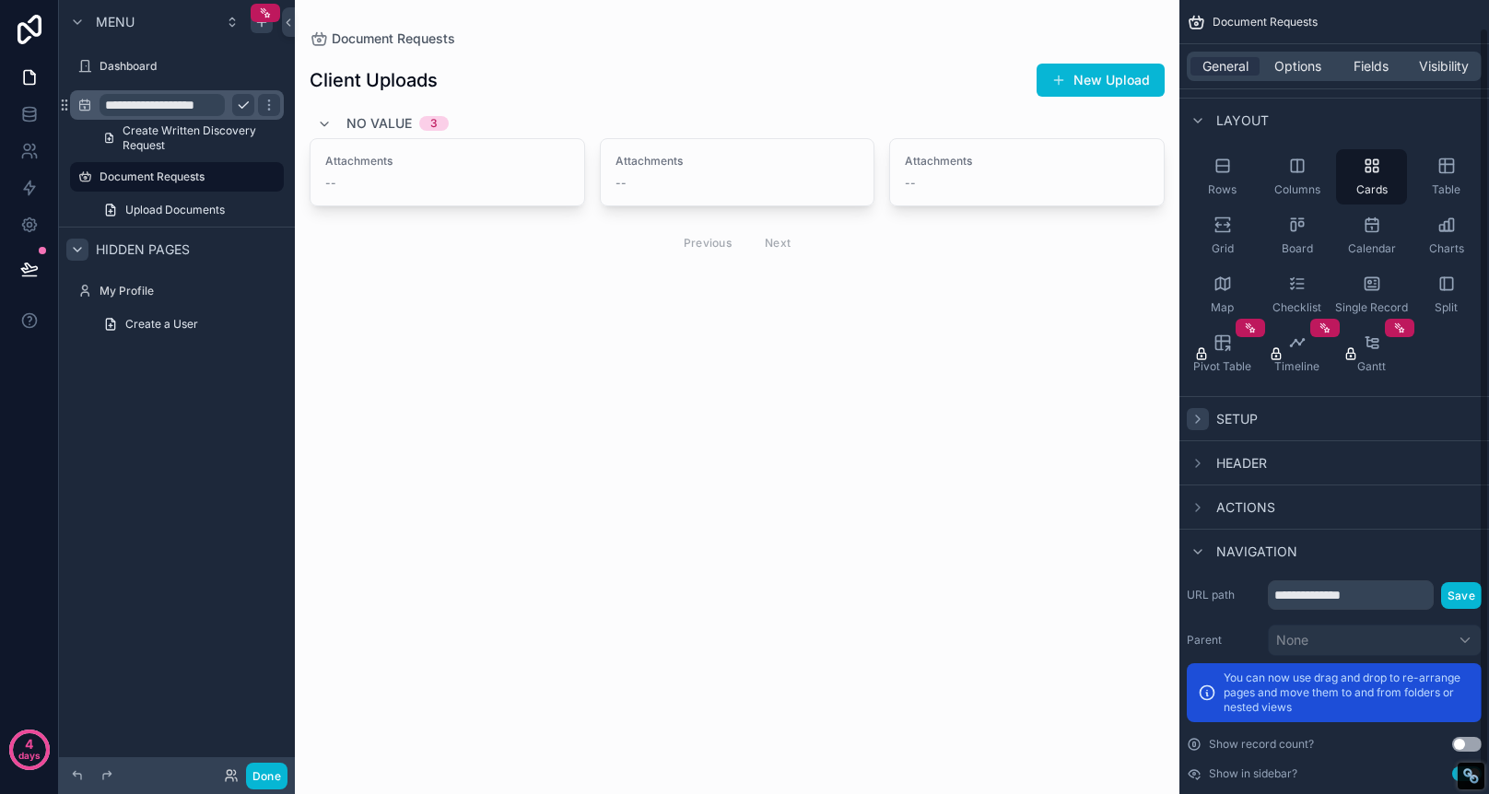
scroll to position [24, 0]
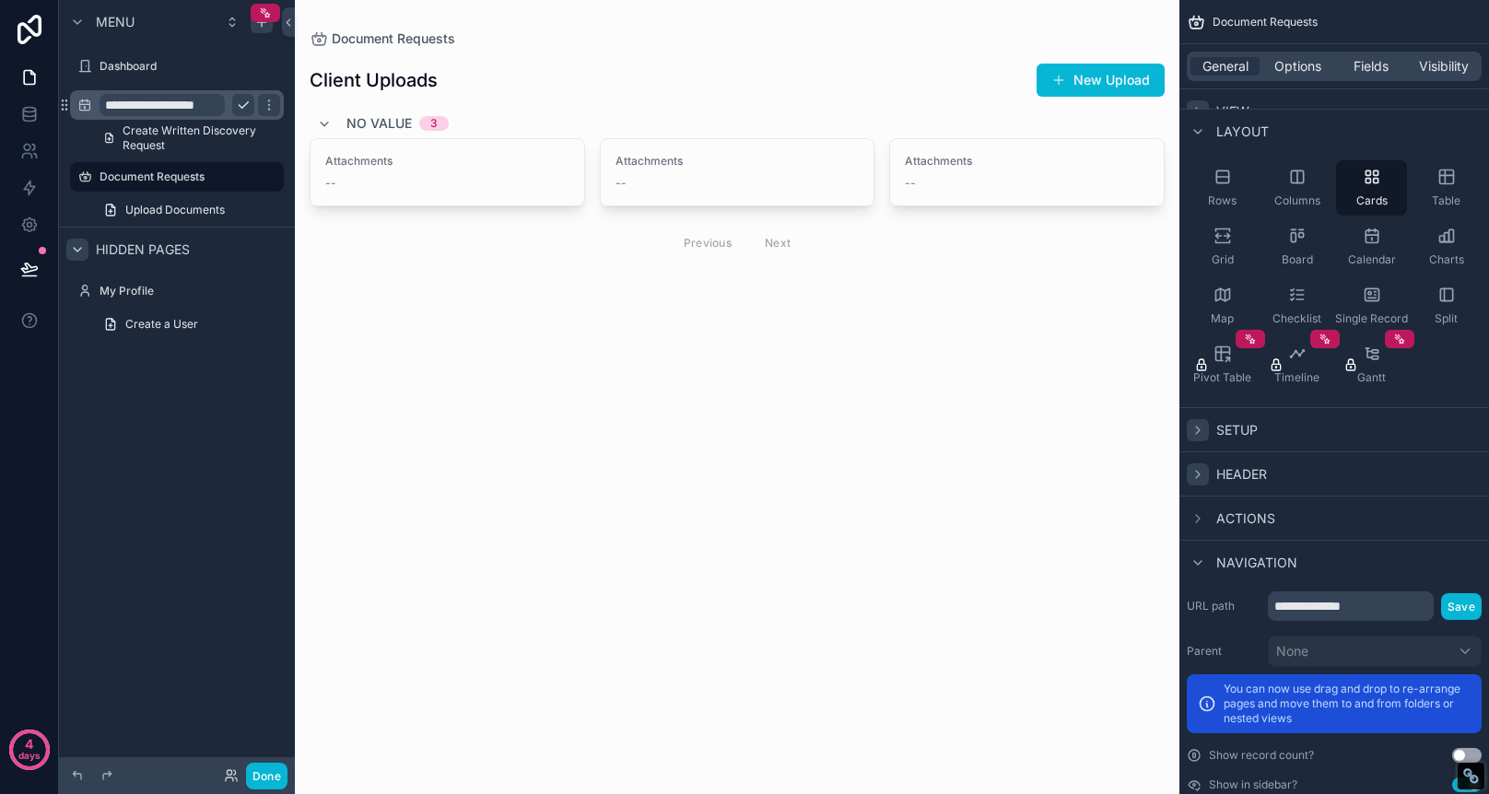
click at [1198, 464] on div "scrollable content" at bounding box center [1198, 475] width 22 height 22
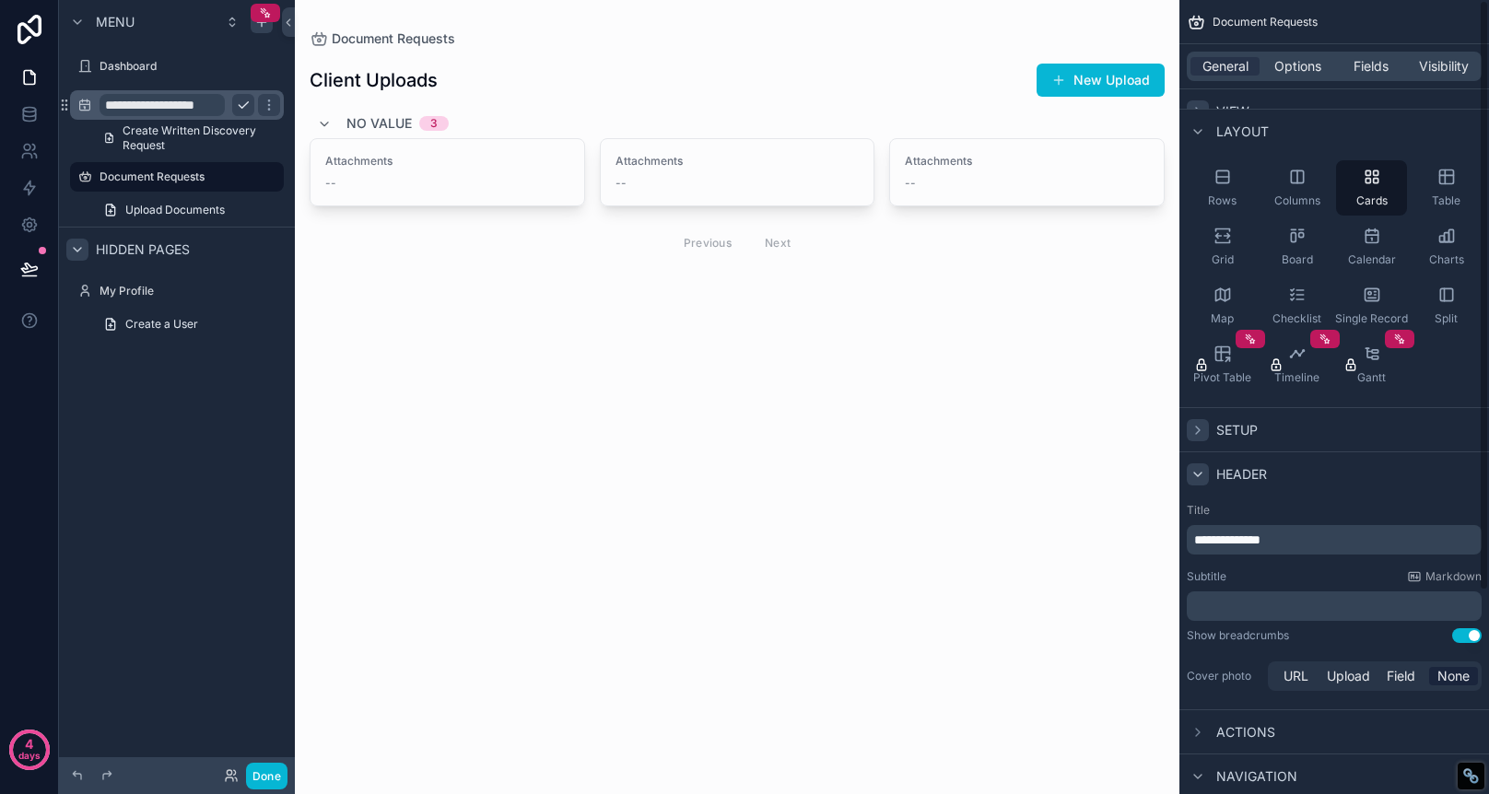
scroll to position [0, 0]
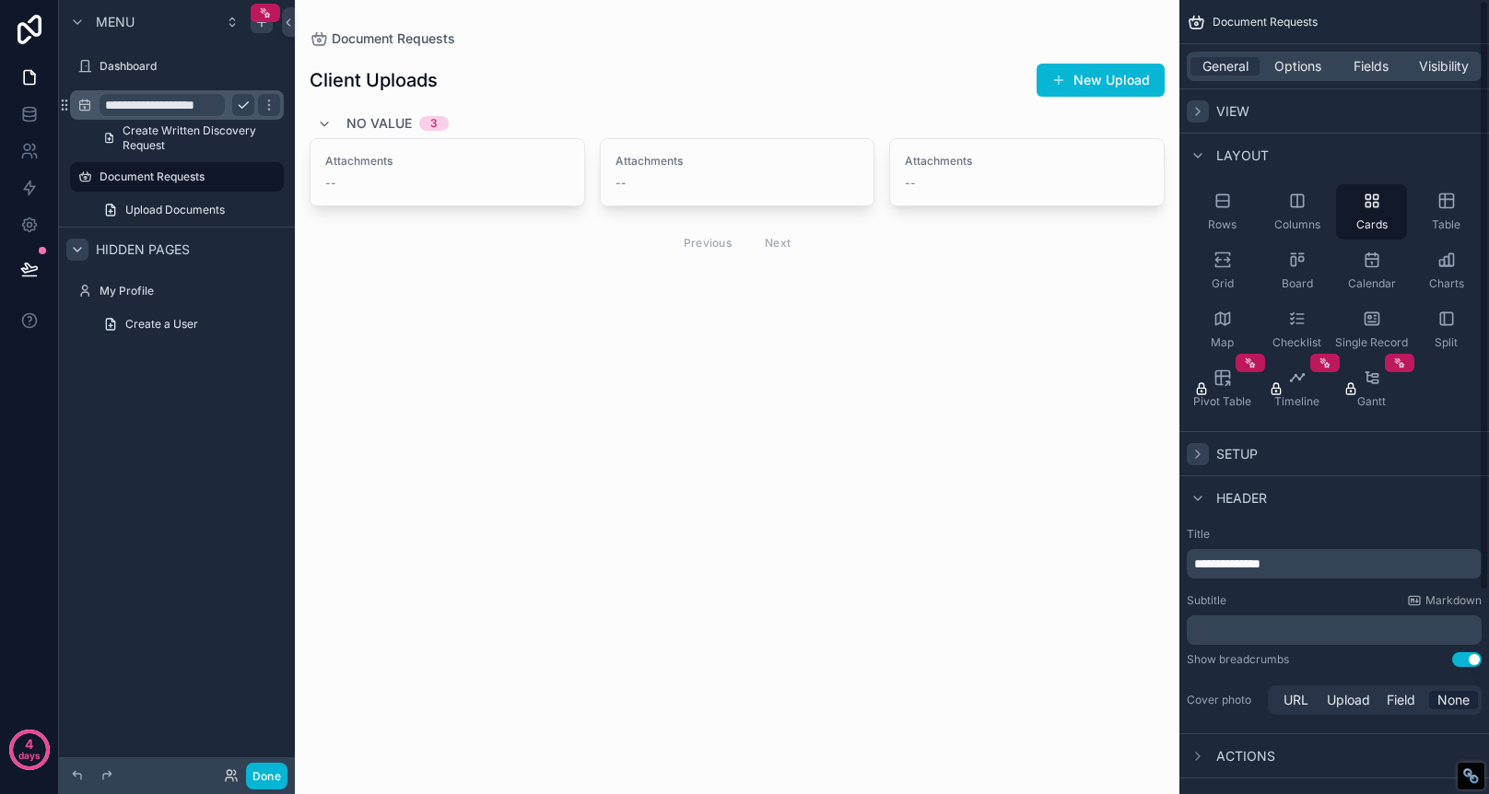
click at [1314, 569] on p "**********" at bounding box center [1336, 564] width 284 height 18
click at [1313, 569] on p "**********" at bounding box center [1336, 564] width 284 height 18
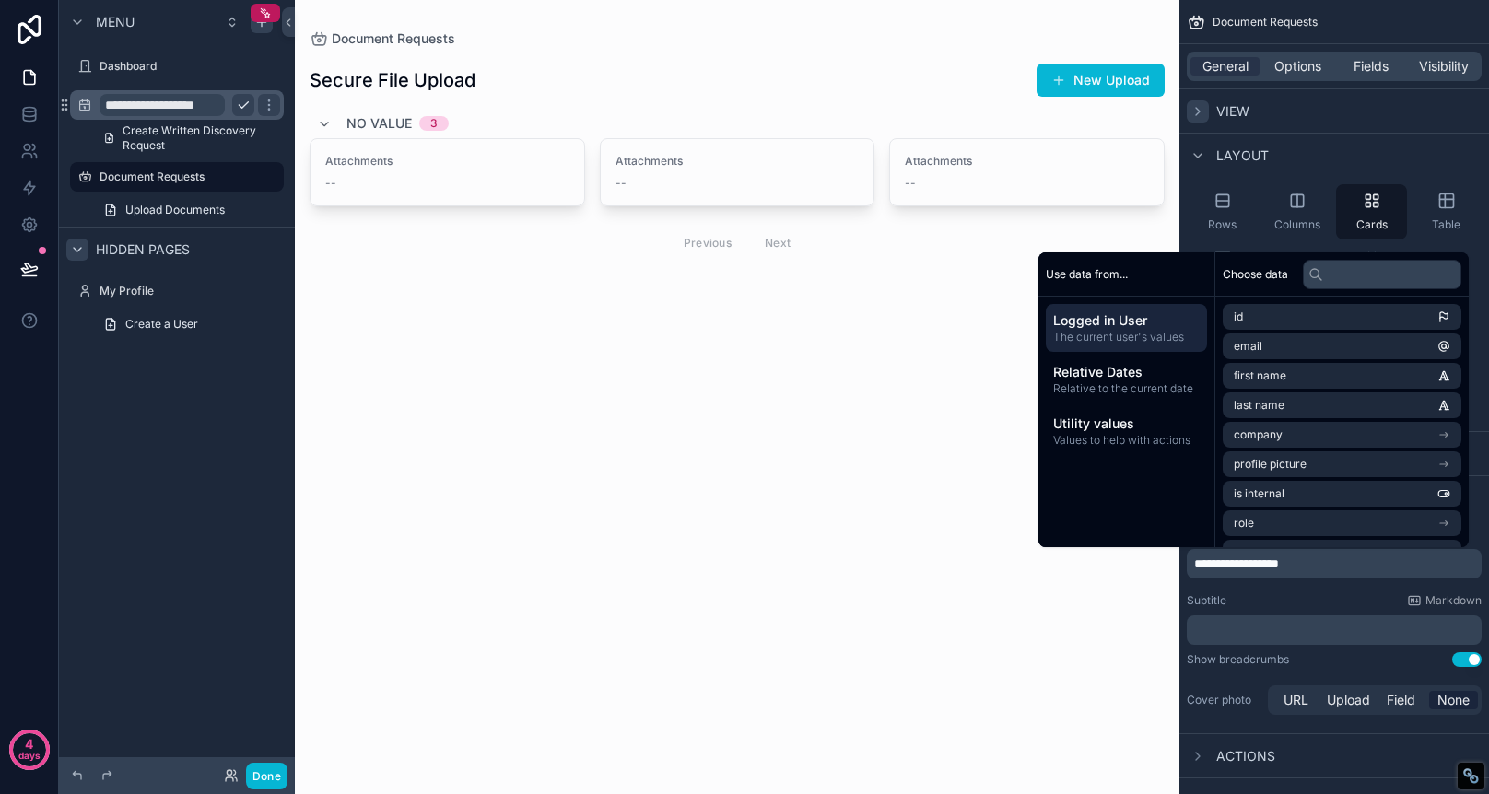
click at [1285, 637] on p "﻿" at bounding box center [1336, 630] width 284 height 18
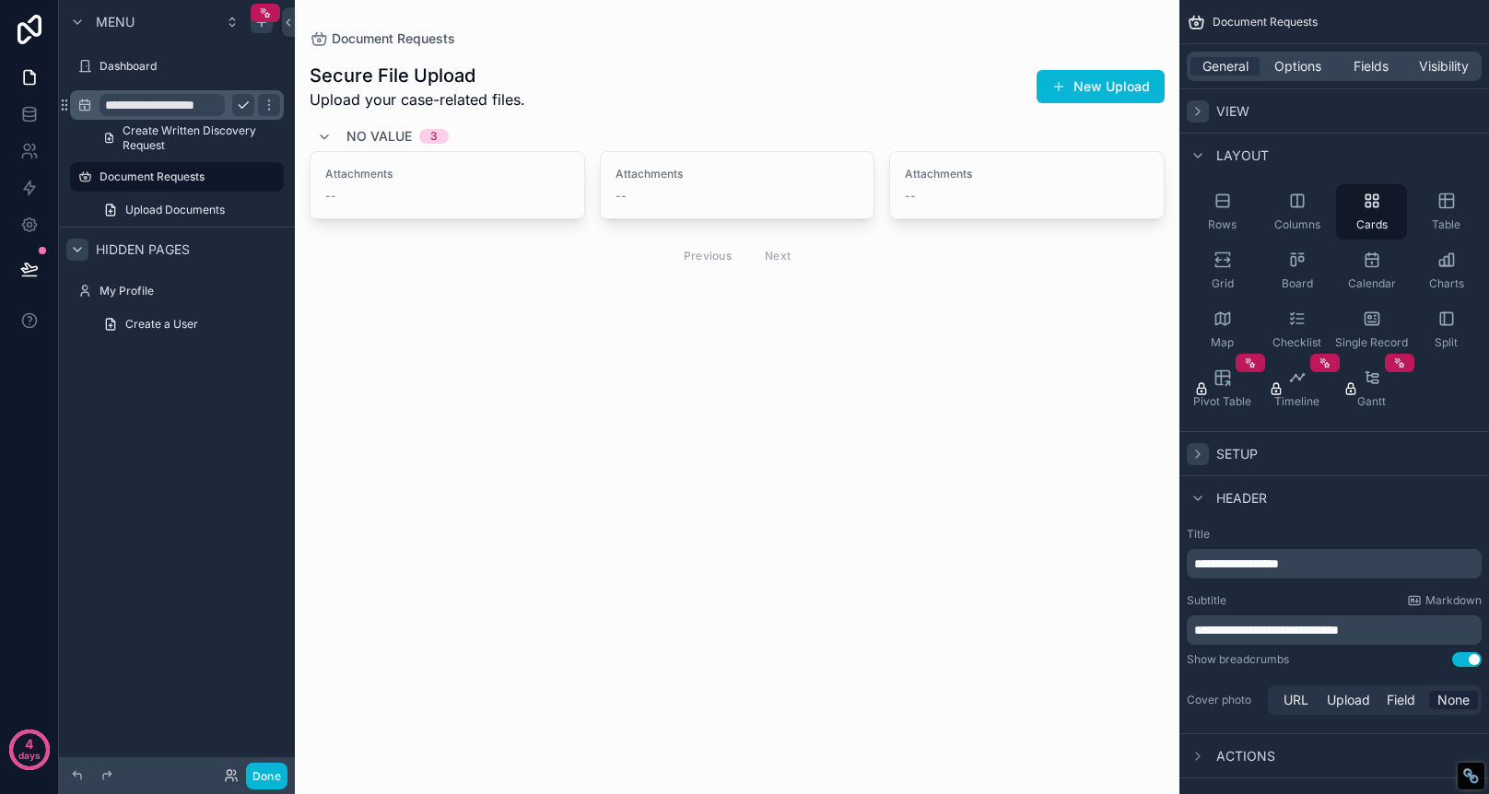
click at [602, 128] on div "No value 3" at bounding box center [737, 136] width 855 height 29
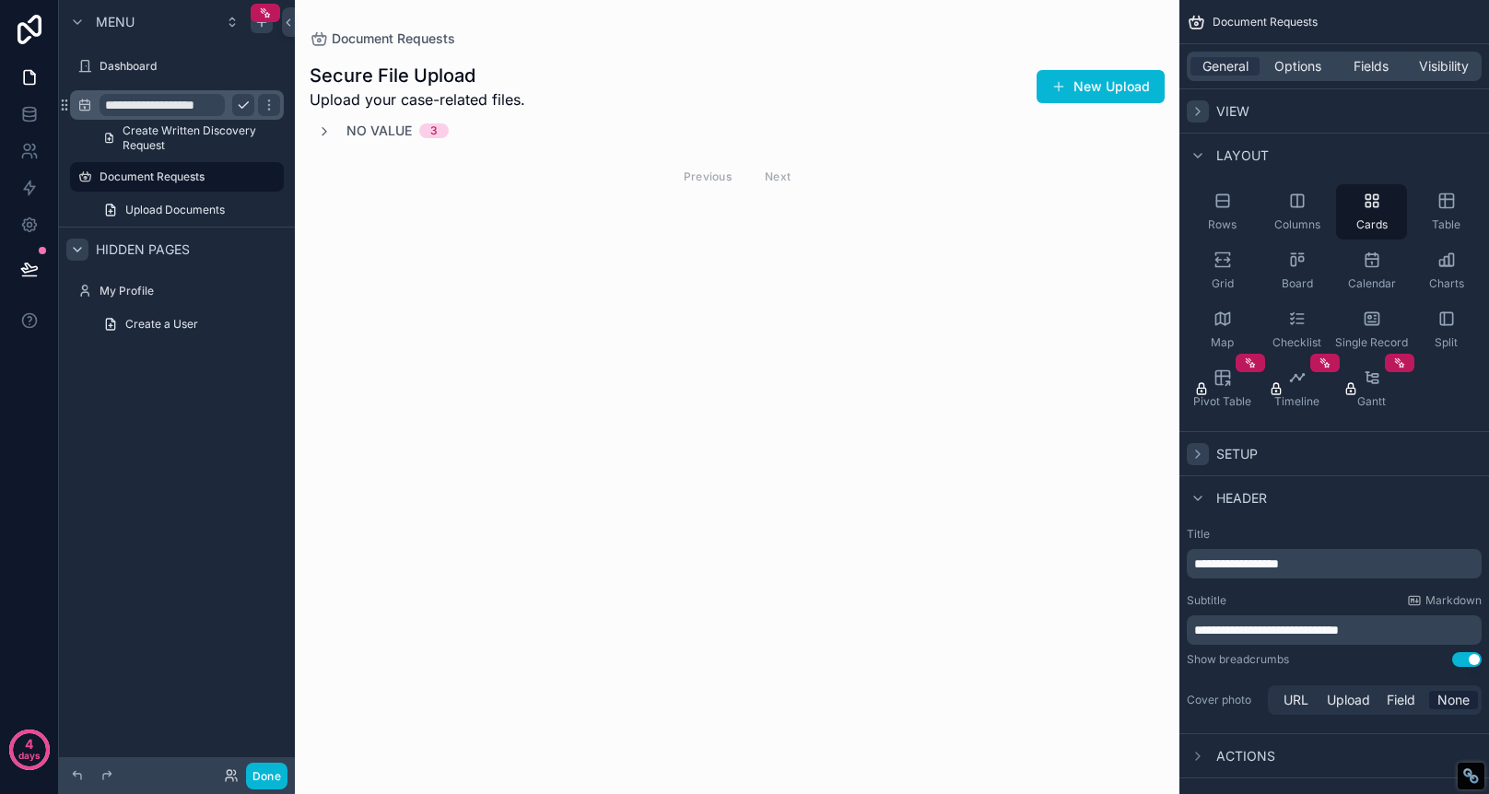
click at [693, 139] on div "No value 3" at bounding box center [737, 131] width 855 height 18
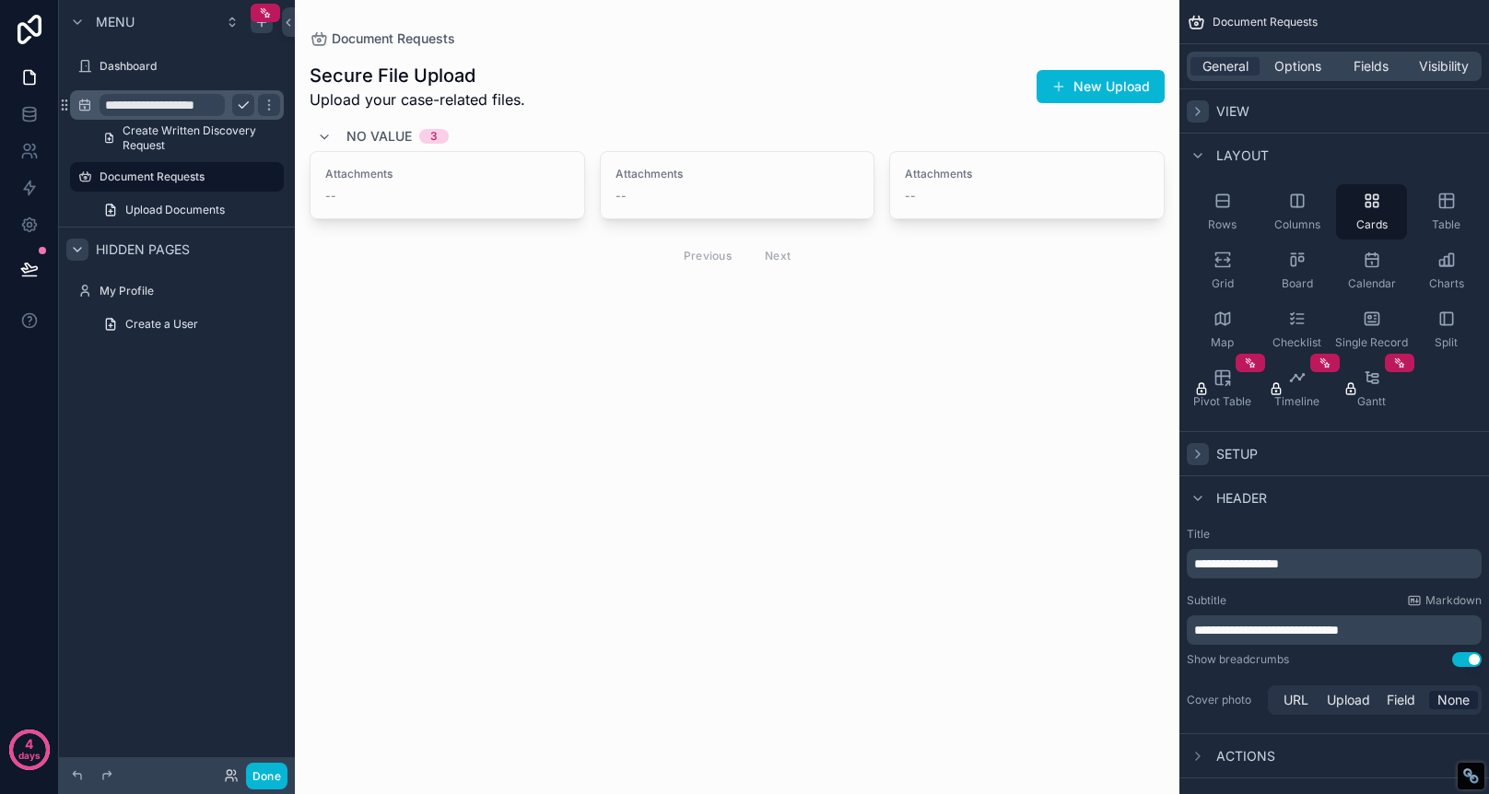
click at [1195, 112] on icon "scrollable content" at bounding box center [1198, 111] width 15 height 15
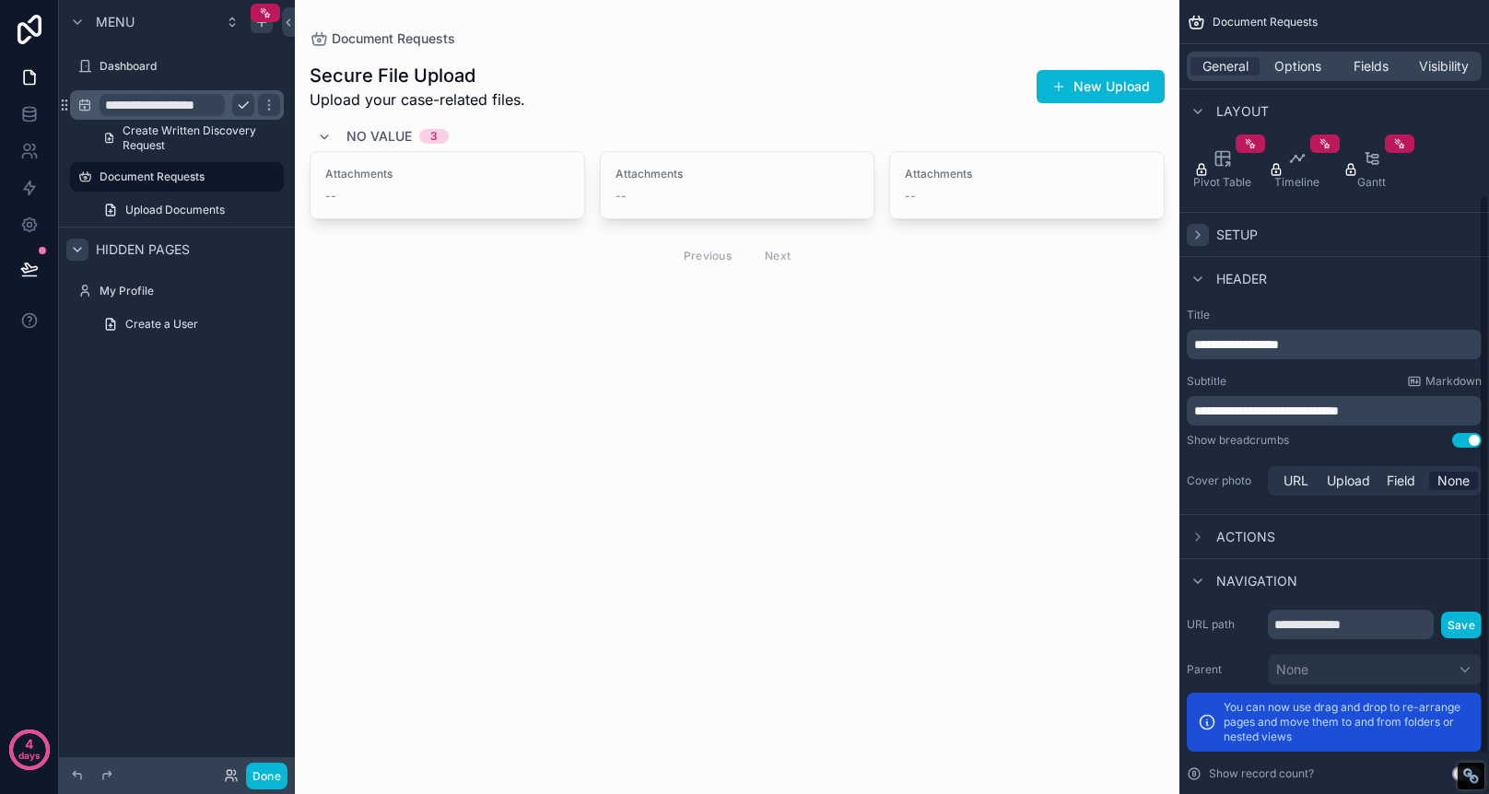
scroll to position [274, 0]
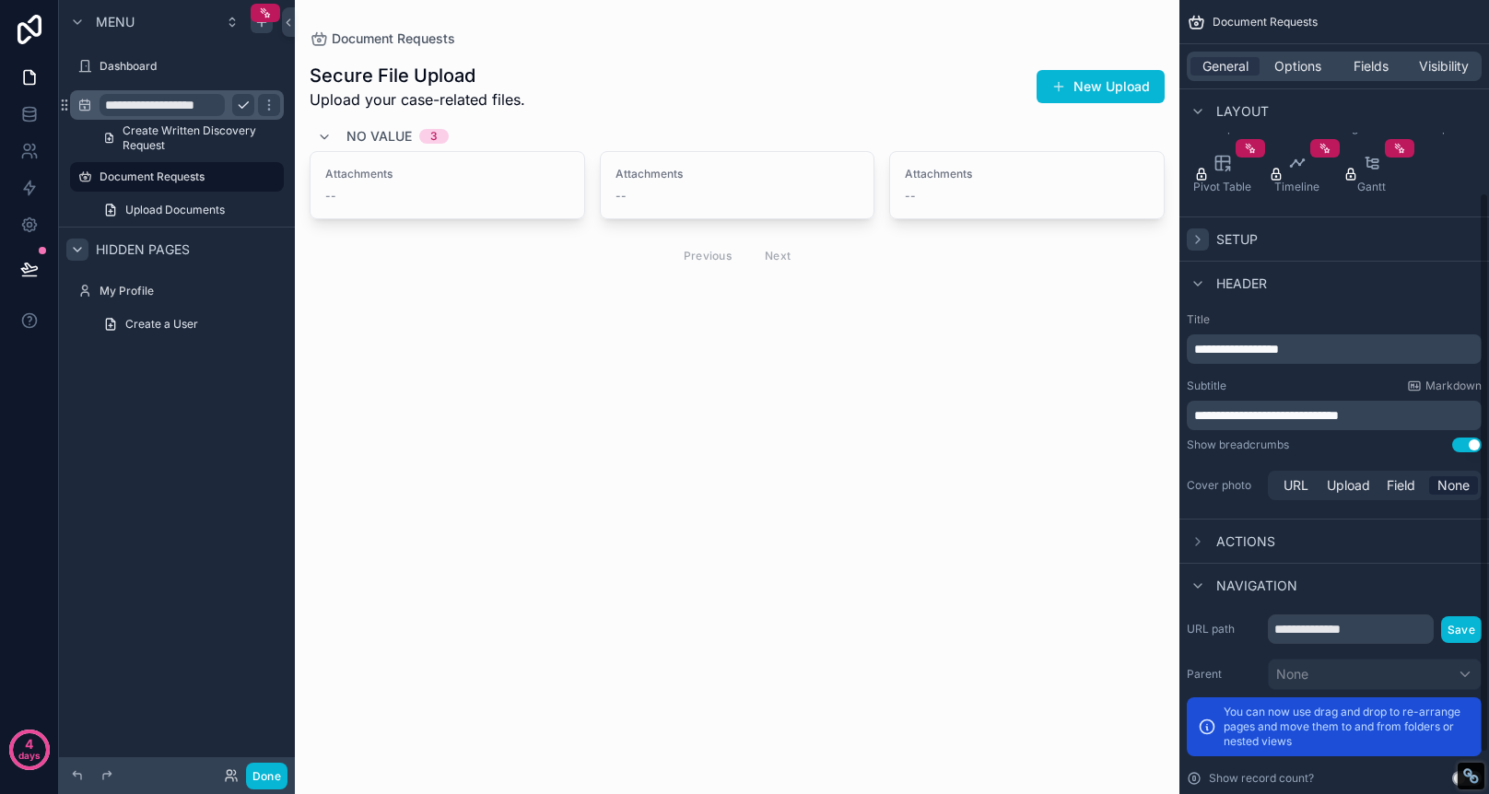
click at [1223, 544] on span "Actions" at bounding box center [1245, 542] width 59 height 18
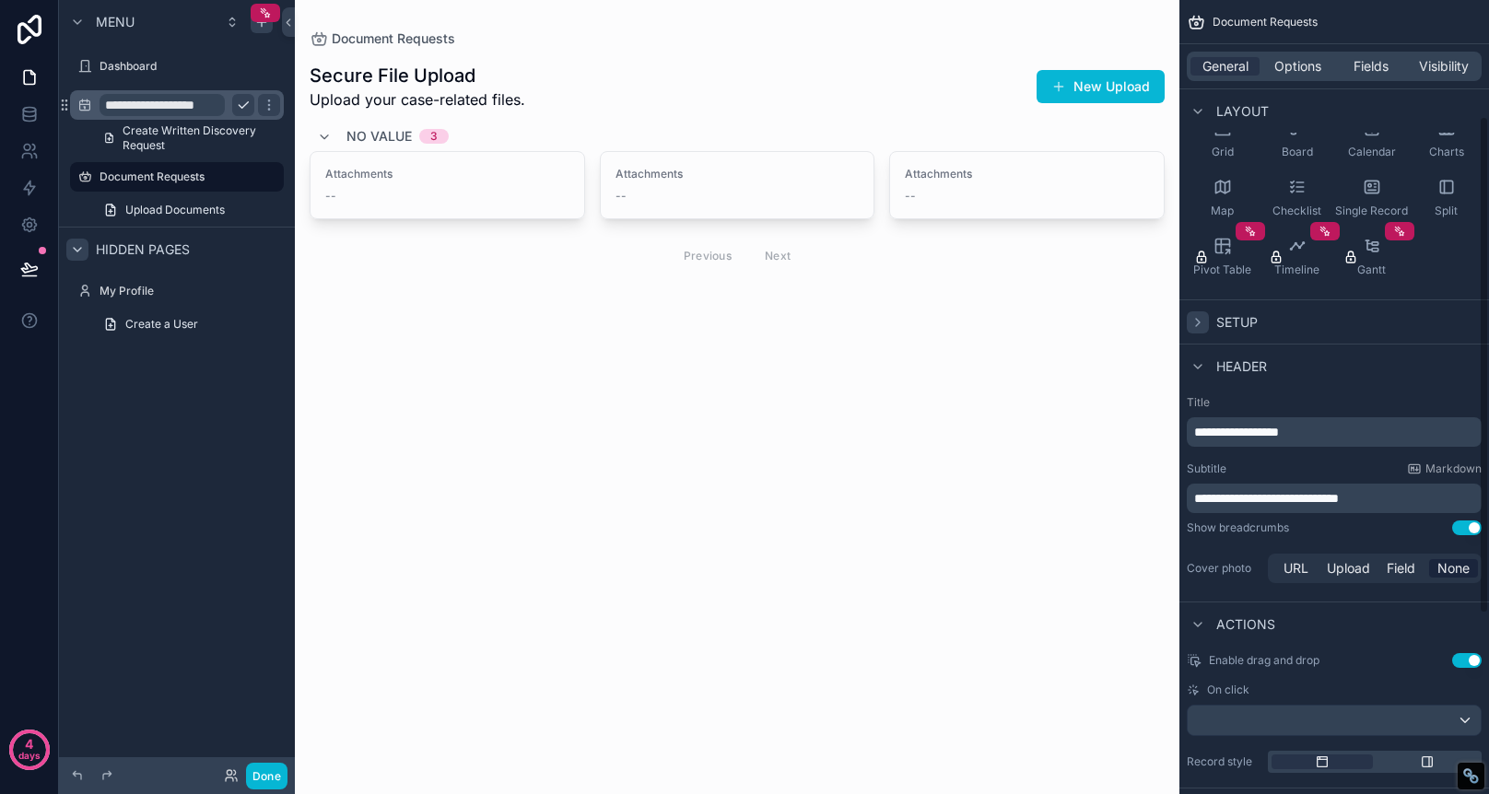
scroll to position [177, 0]
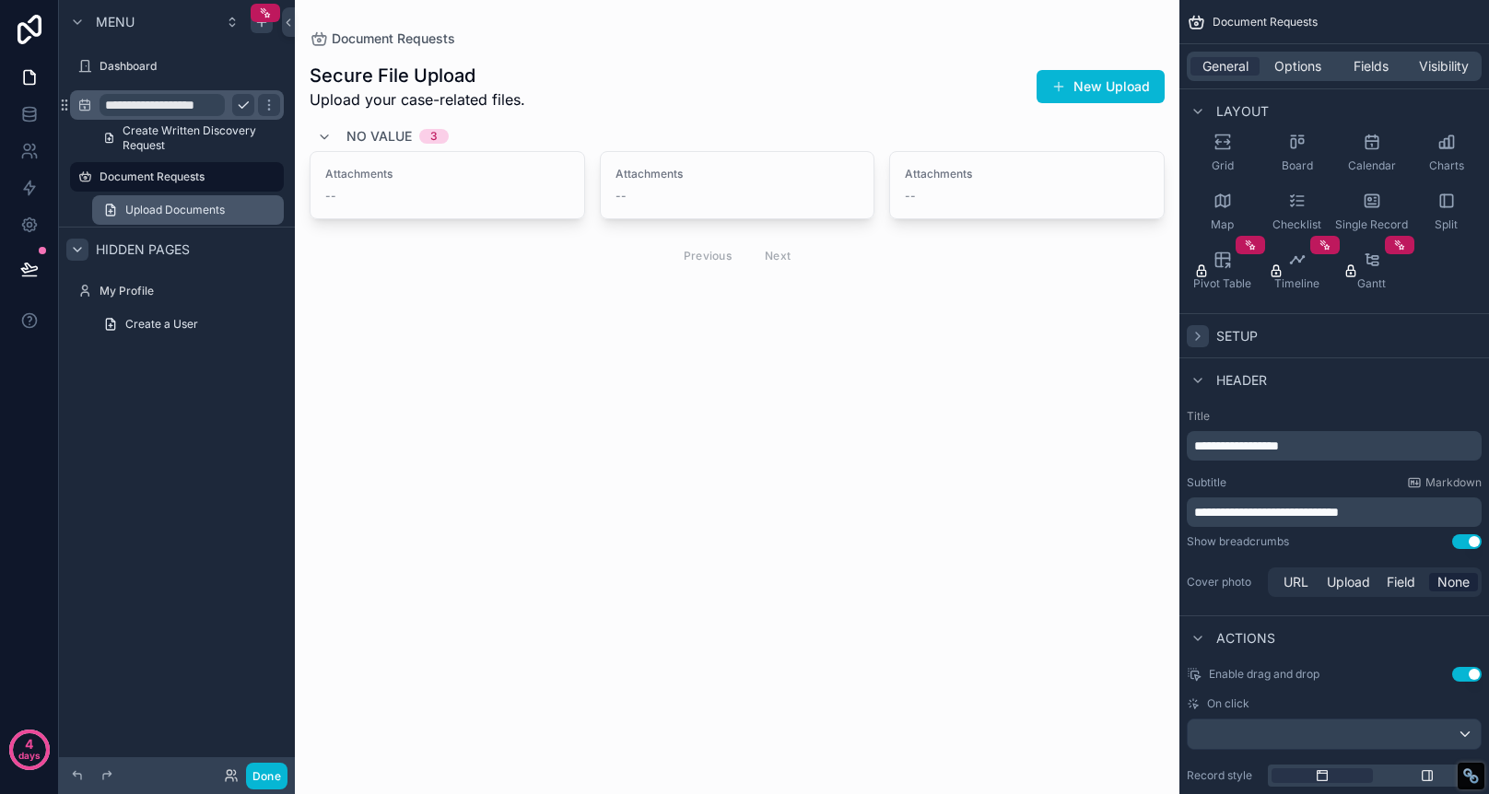
click at [148, 204] on span "Upload Documents" at bounding box center [175, 210] width 100 height 15
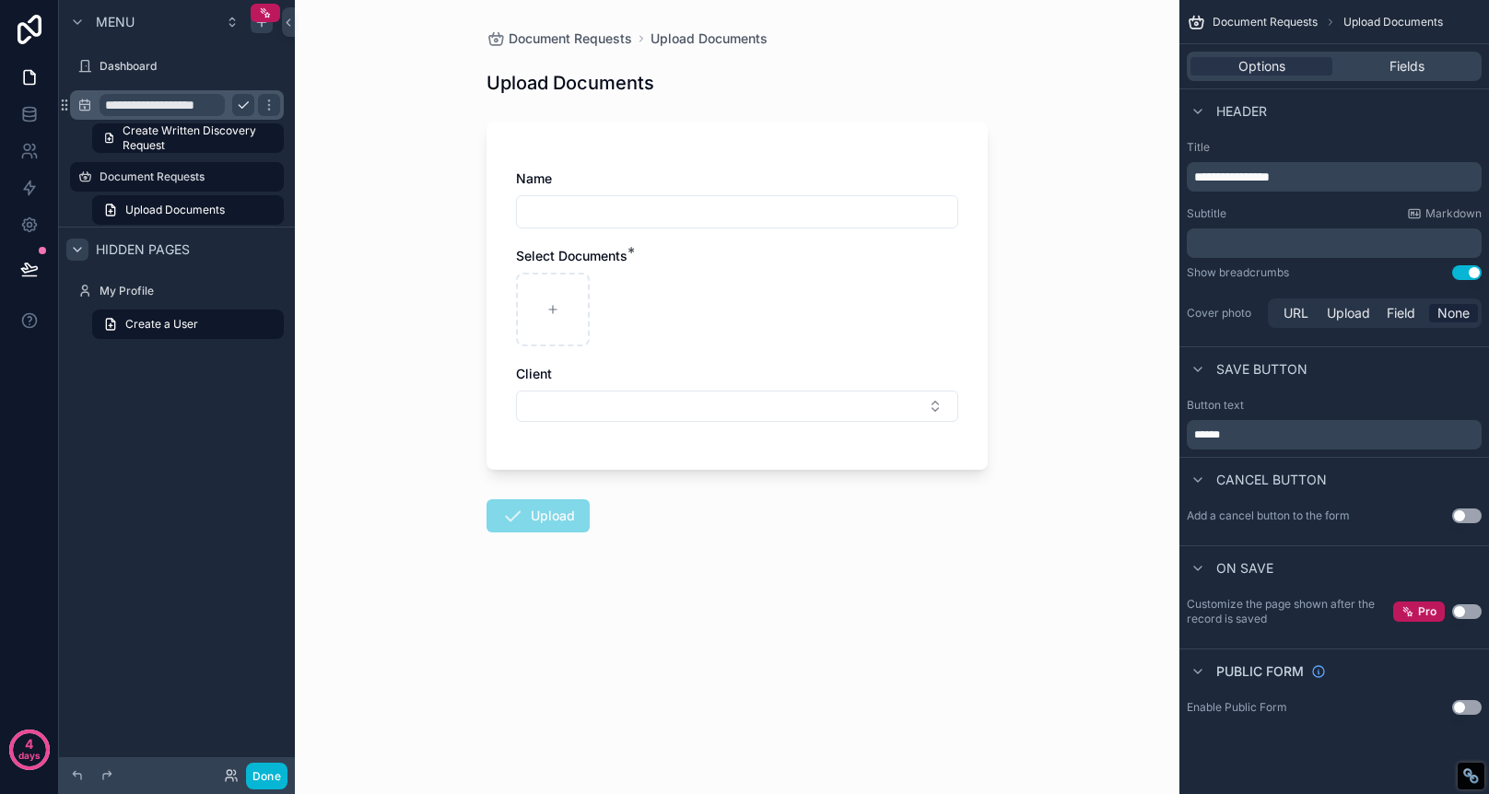
click at [611, 189] on div "Name" at bounding box center [737, 199] width 442 height 59
click at [585, 86] on h1 "Upload Documents" at bounding box center [571, 83] width 168 height 26
click at [1333, 183] on p "**********" at bounding box center [1336, 177] width 284 height 18
click at [1415, 143] on label "Title" at bounding box center [1334, 147] width 295 height 15
click at [188, 178] on label "Document Requests" at bounding box center [173, 177] width 147 height 15
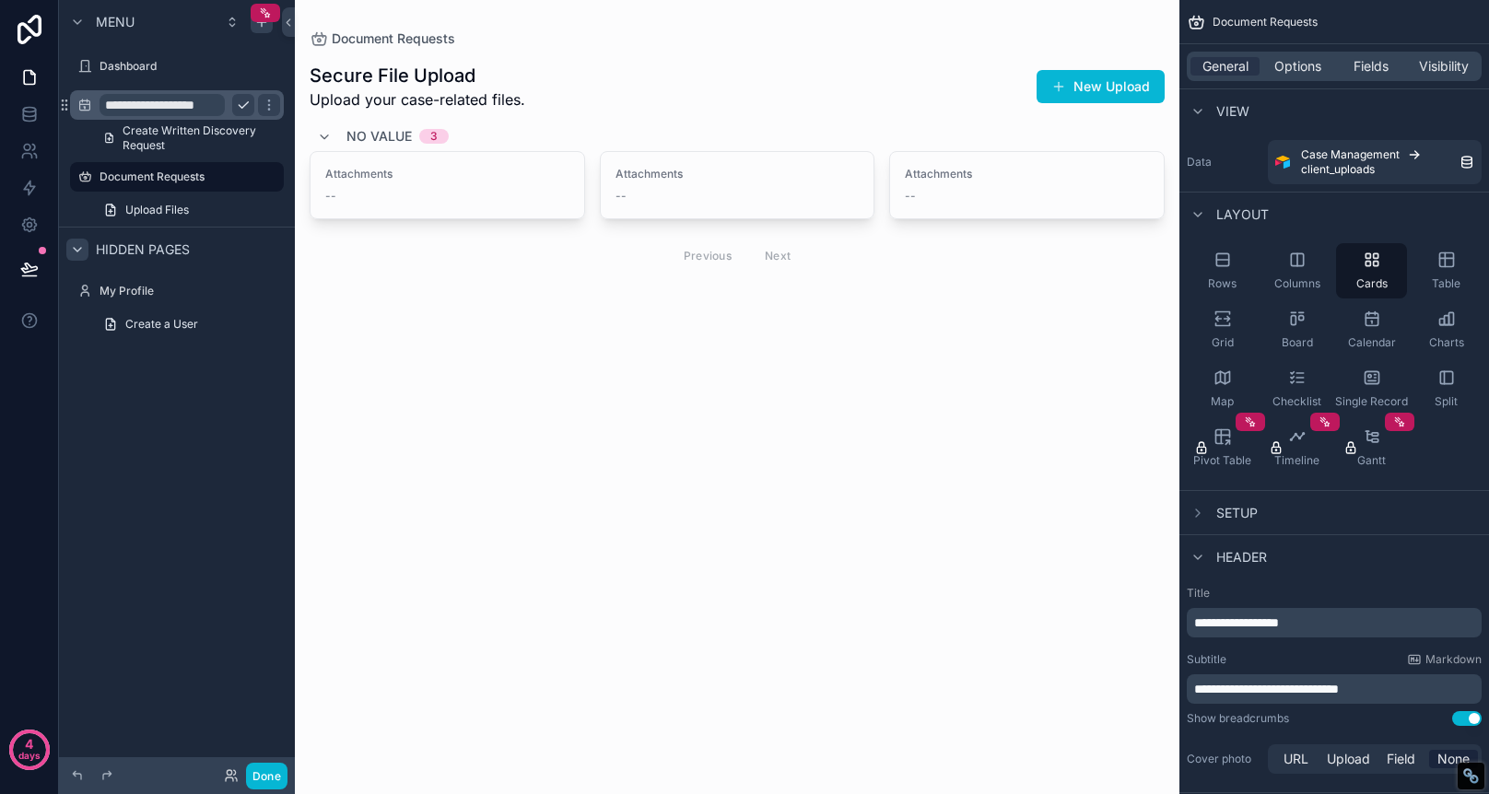
click at [344, 76] on h1 "Secure File Upload" at bounding box center [418, 76] width 216 height 26
click at [373, 100] on span "Upload your case-related files." at bounding box center [418, 99] width 216 height 22
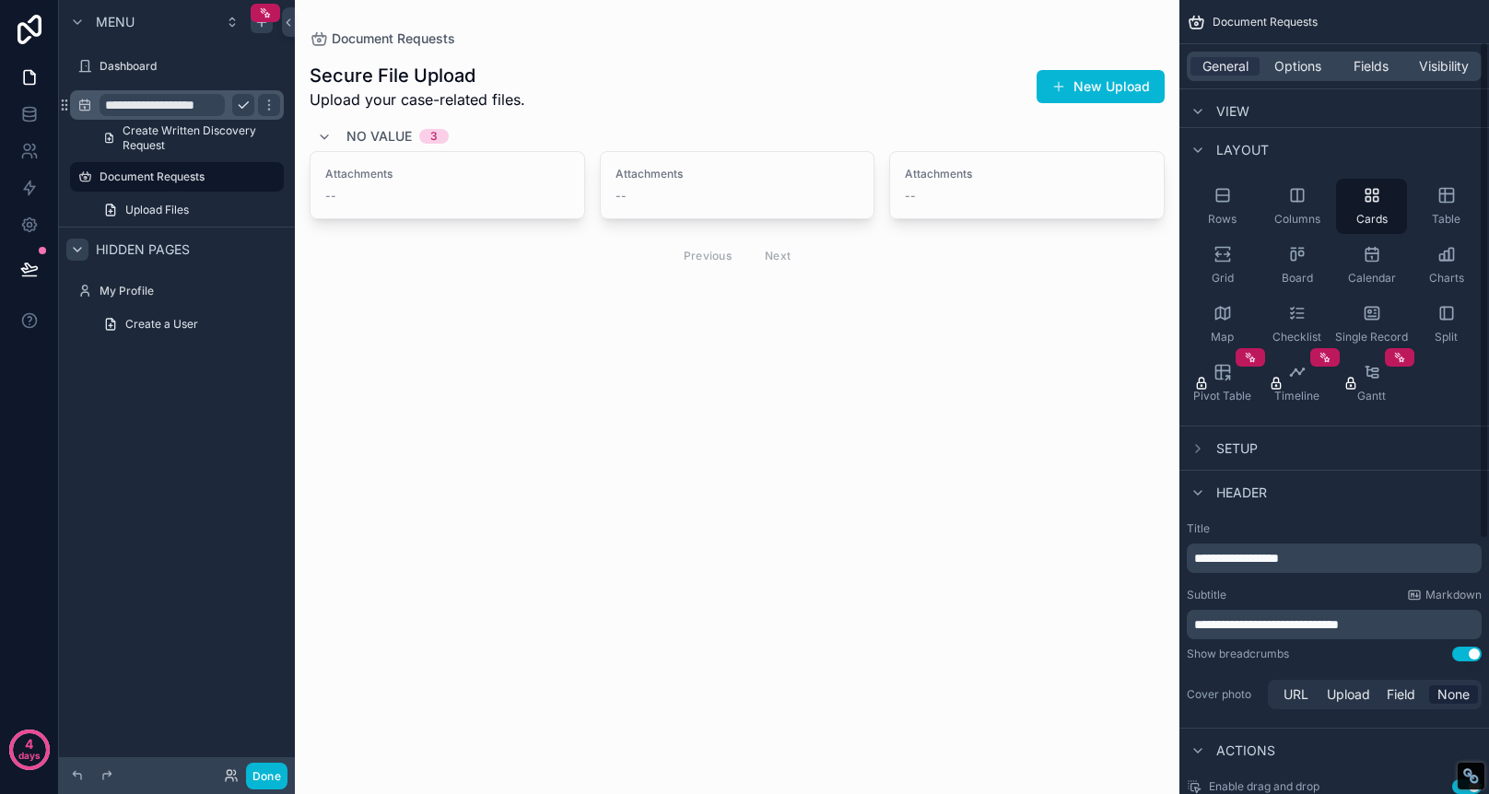
scroll to position [66, 0]
click at [1411, 621] on p "**********" at bounding box center [1336, 623] width 284 height 18
click at [1197, 623] on span "**********" at bounding box center [1266, 622] width 145 height 13
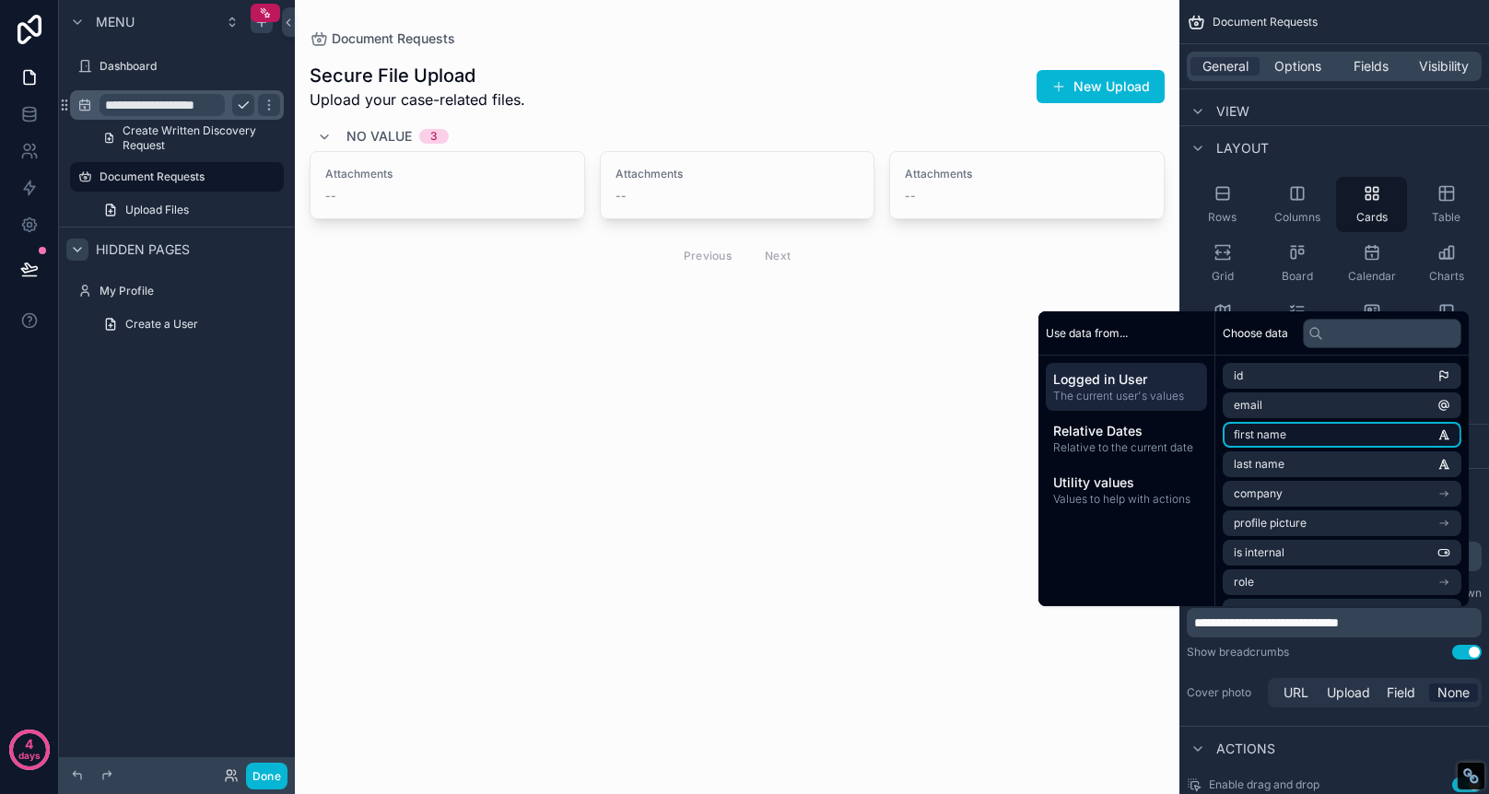
click at [1237, 436] on span "first name" at bounding box center [1260, 435] width 53 height 15
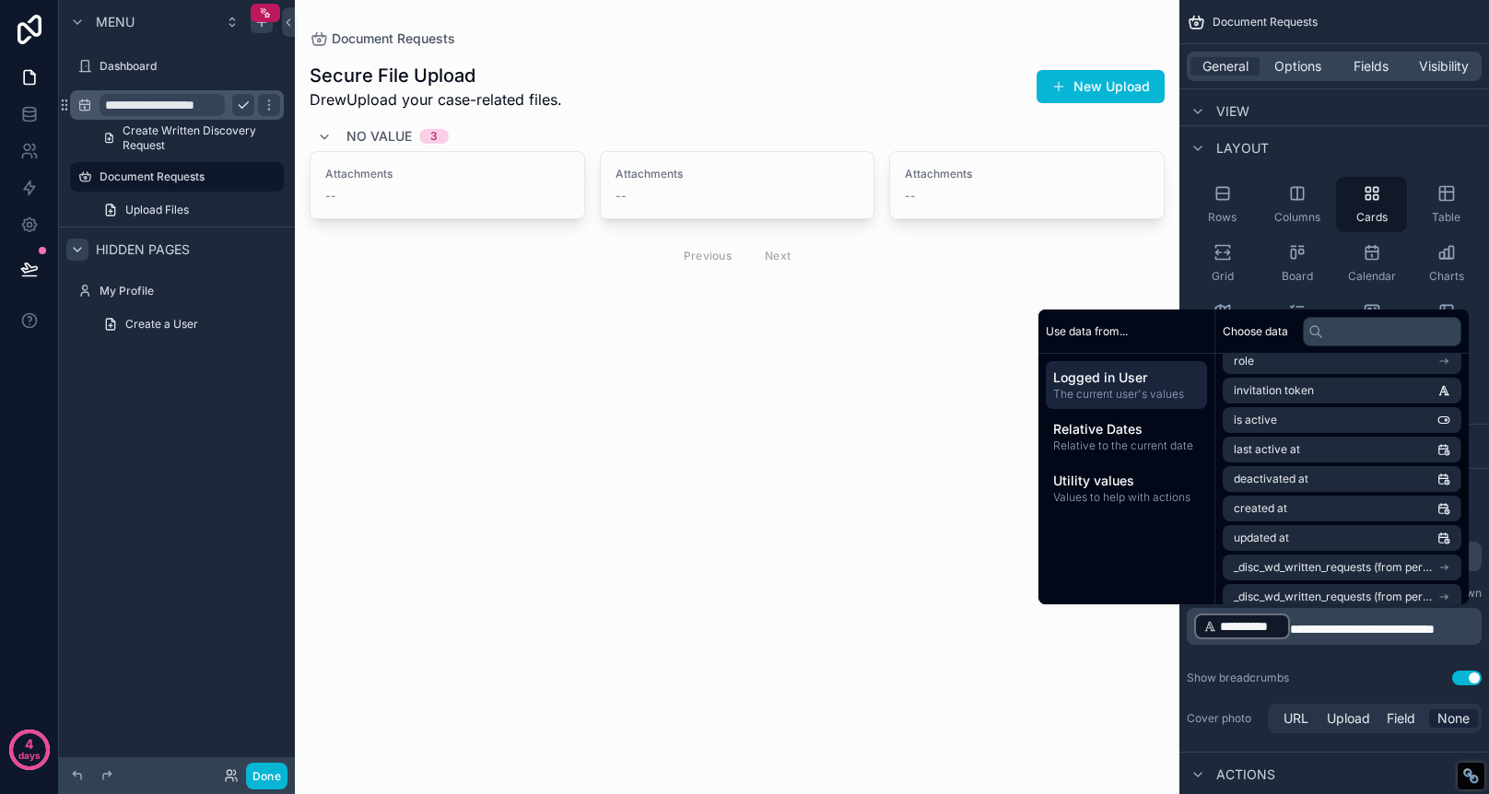
scroll to position [232, 0]
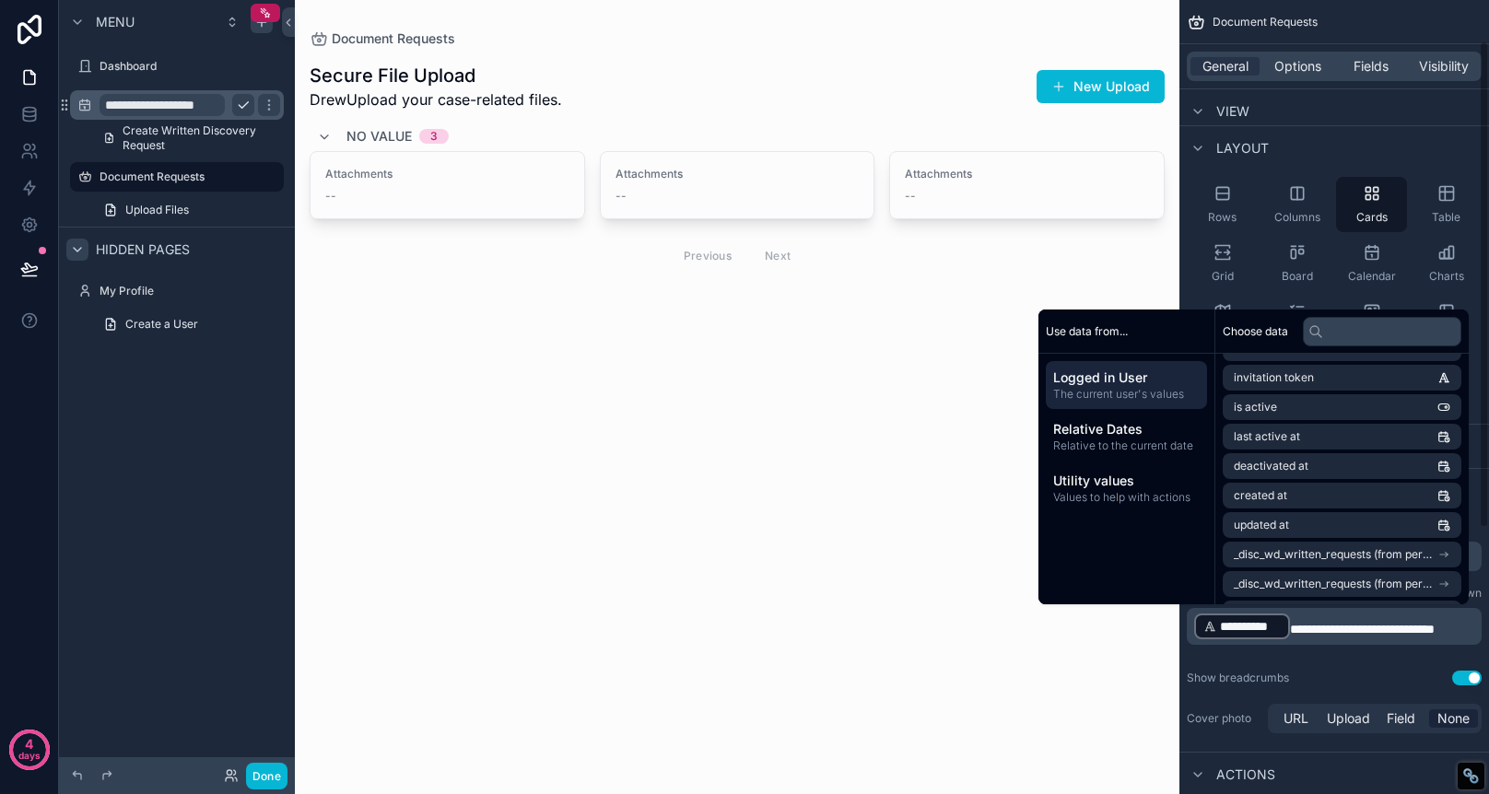
click at [1294, 630] on span "**********" at bounding box center [1362, 629] width 145 height 13
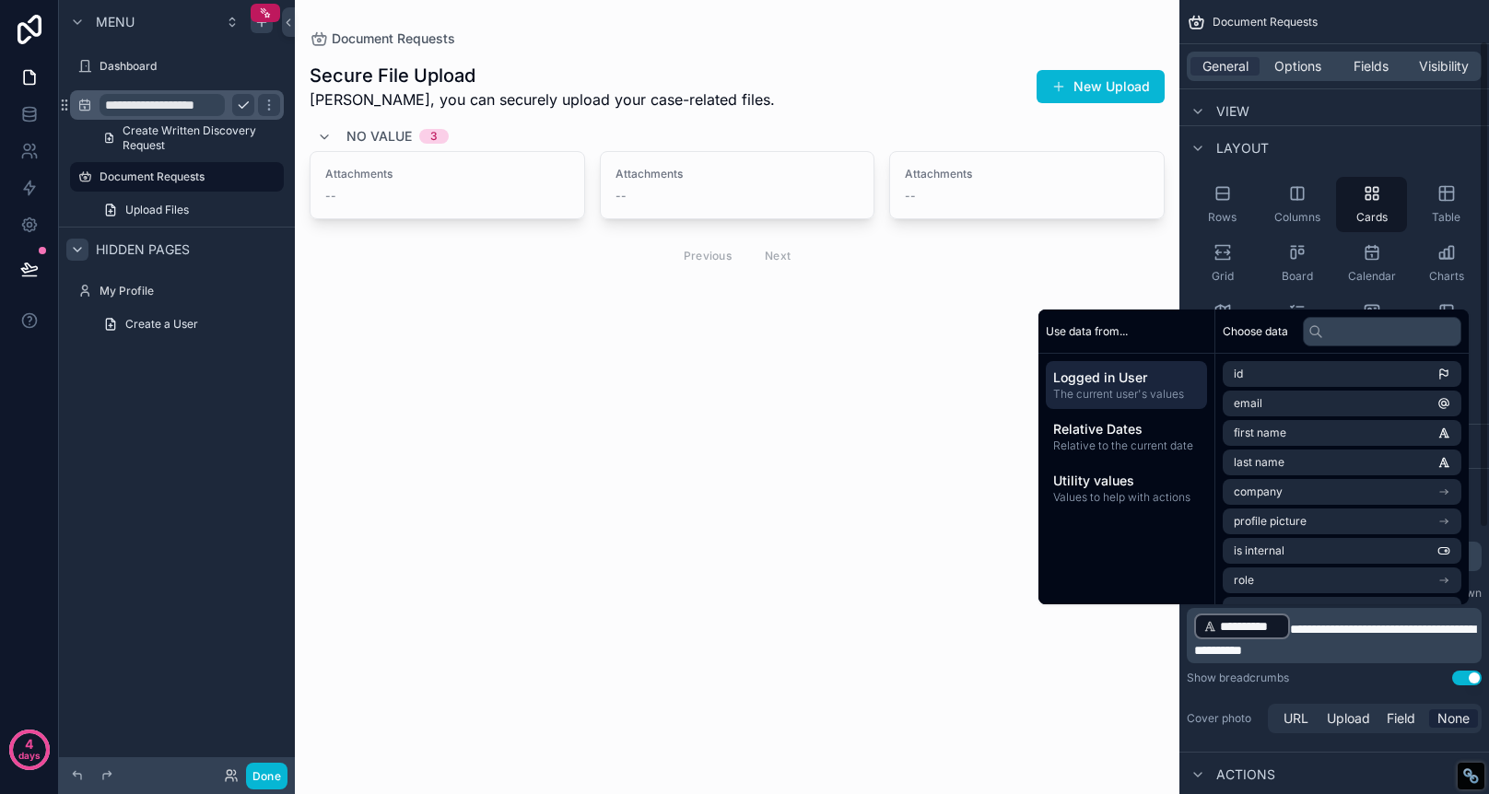
click at [1345, 629] on span "**********" at bounding box center [1334, 640] width 281 height 34
click at [1386, 651] on p "**********" at bounding box center [1336, 636] width 284 height 48
click at [207, 180] on label "Document Requests" at bounding box center [173, 177] width 147 height 15
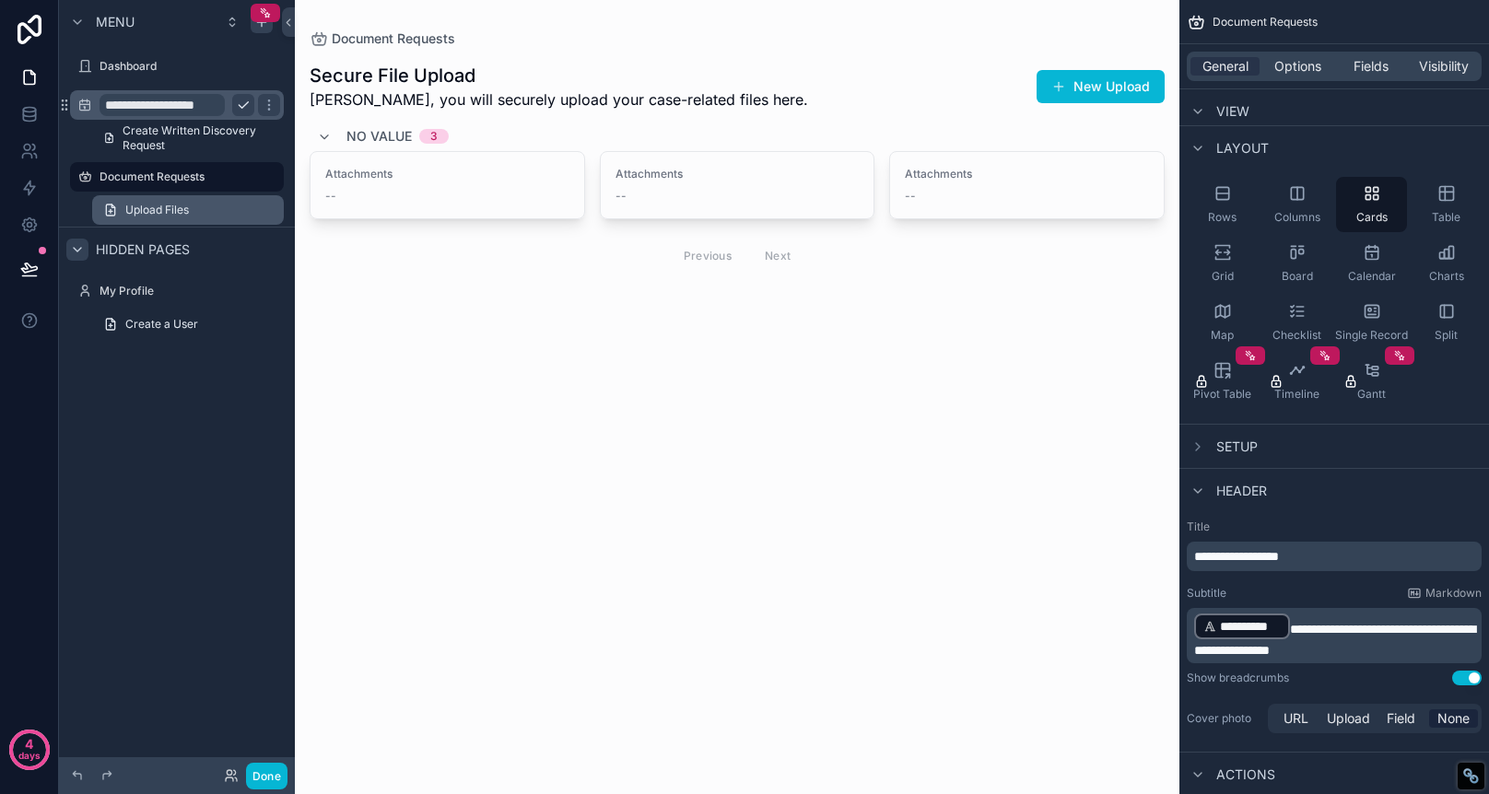
click at [206, 203] on link "Upload Files" at bounding box center [188, 209] width 192 height 29
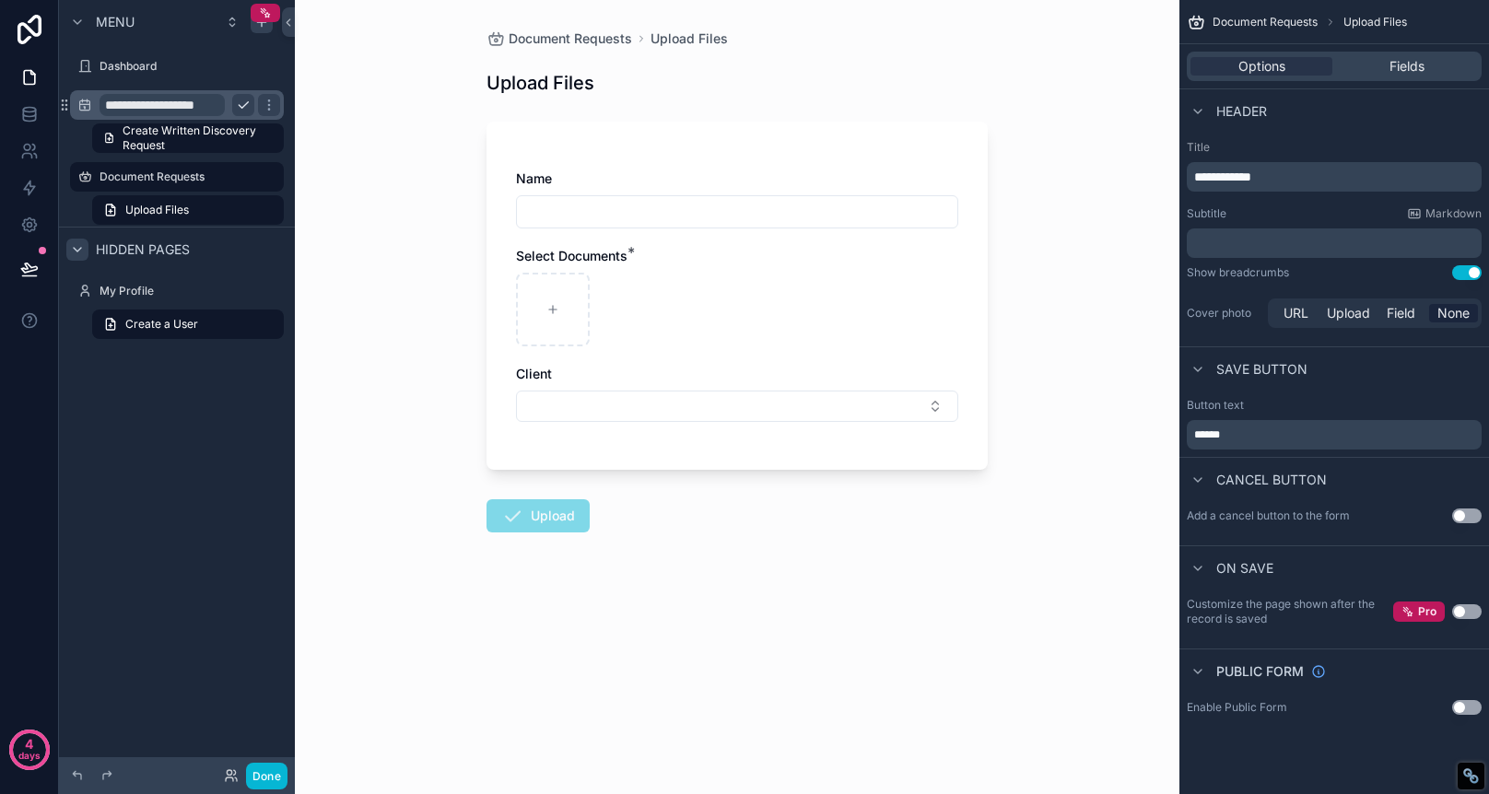
click at [628, 249] on span "*" at bounding box center [631, 252] width 7 height 18
click at [604, 281] on div "scrollable content" at bounding box center [737, 310] width 442 height 74
click at [571, 334] on div "scrollable content" at bounding box center [553, 310] width 74 height 74
click at [1407, 73] on span "Fields" at bounding box center [1407, 66] width 35 height 18
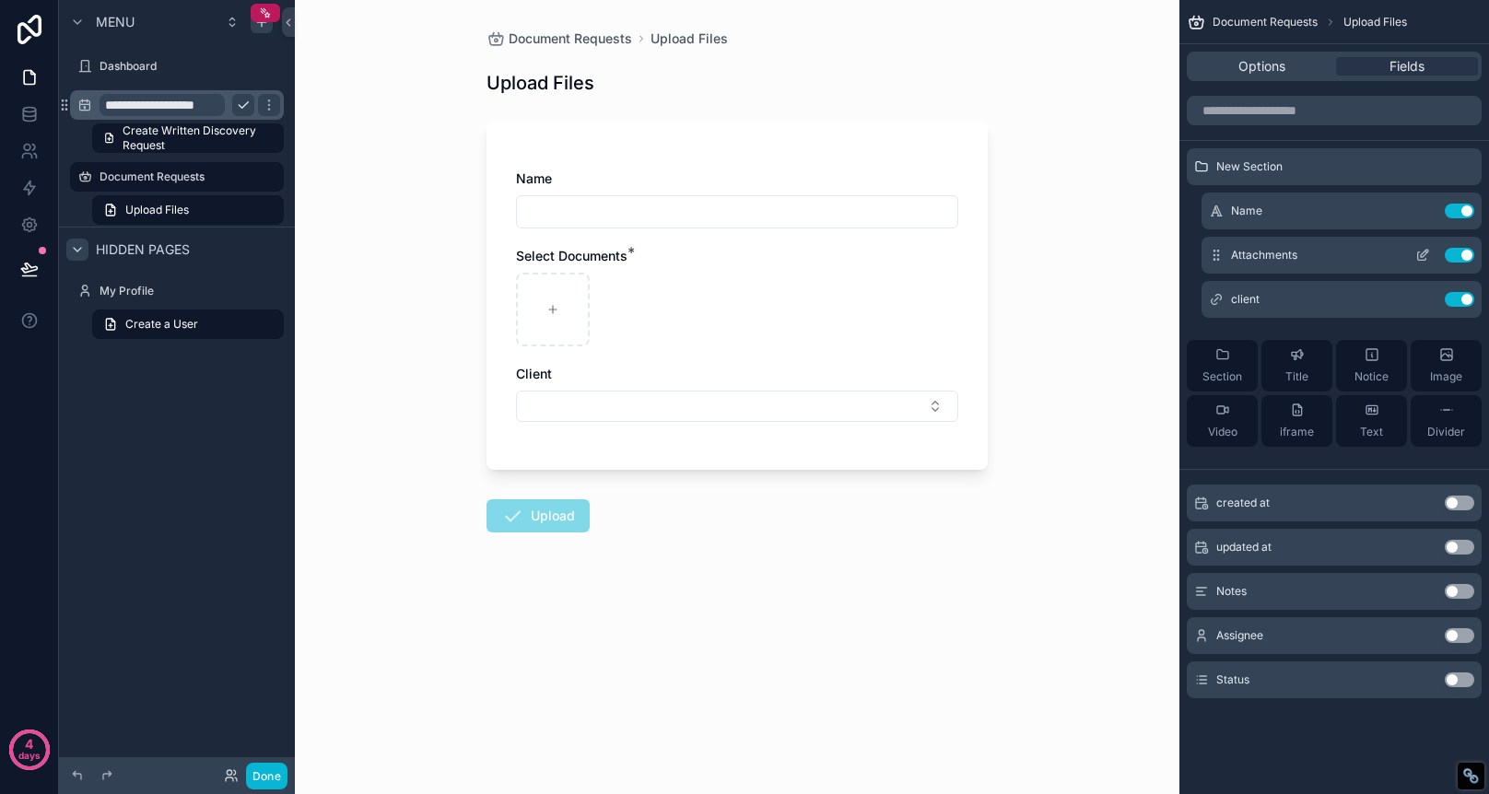
click at [1419, 257] on icon "scrollable content" at bounding box center [1422, 255] width 15 height 15
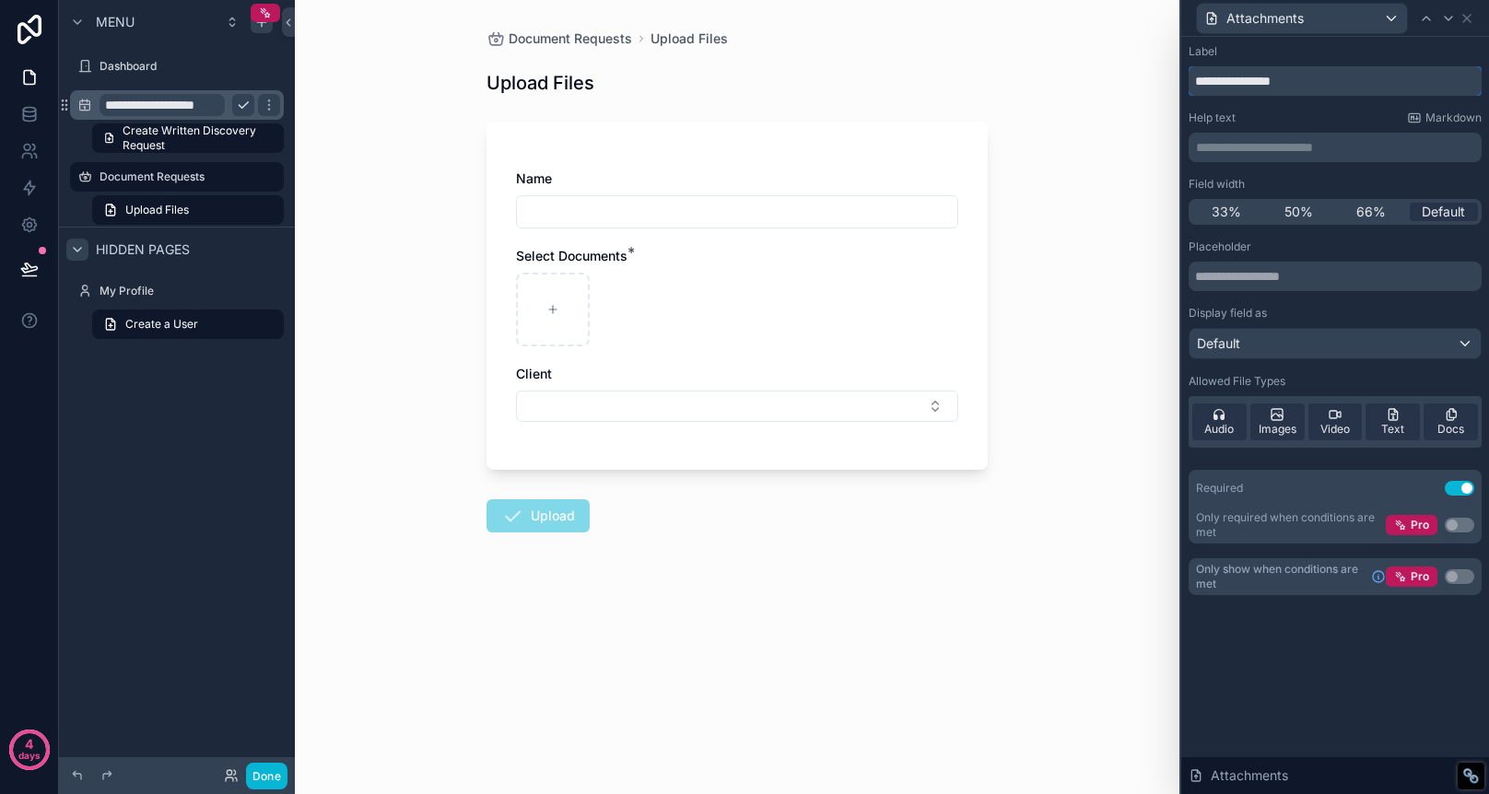
click at [1319, 78] on input "**********" at bounding box center [1335, 80] width 293 height 29
type input "**********"
click at [1115, 186] on div "Document Requests Upload Files Upload Files Name Select Files * Client Upload" at bounding box center [737, 397] width 885 height 794
click at [1326, 281] on input "text" at bounding box center [1335, 276] width 293 height 29
click at [779, 374] on div "Client" at bounding box center [737, 374] width 442 height 18
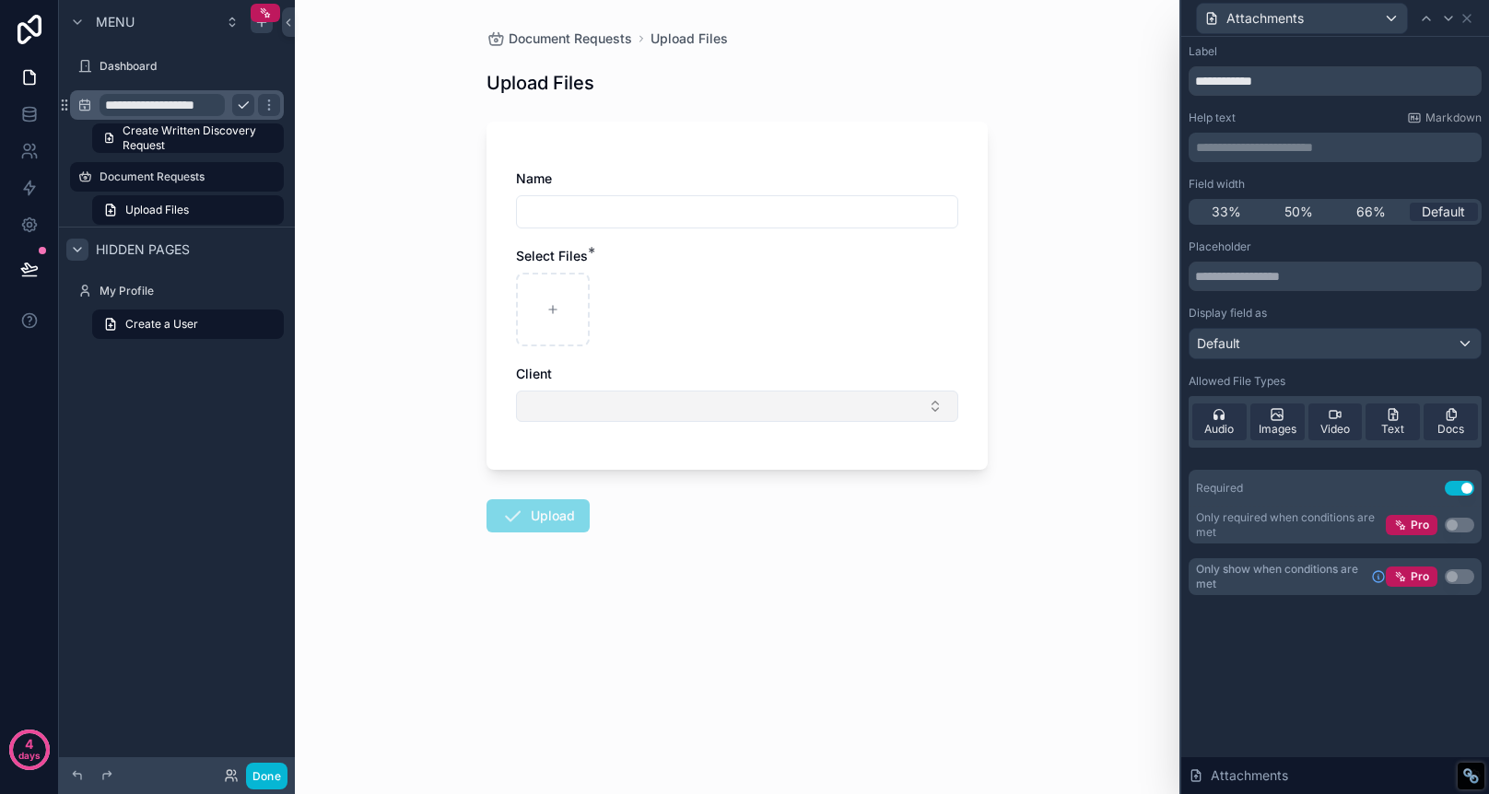
click at [674, 407] on button "Select Button" at bounding box center [737, 406] width 442 height 31
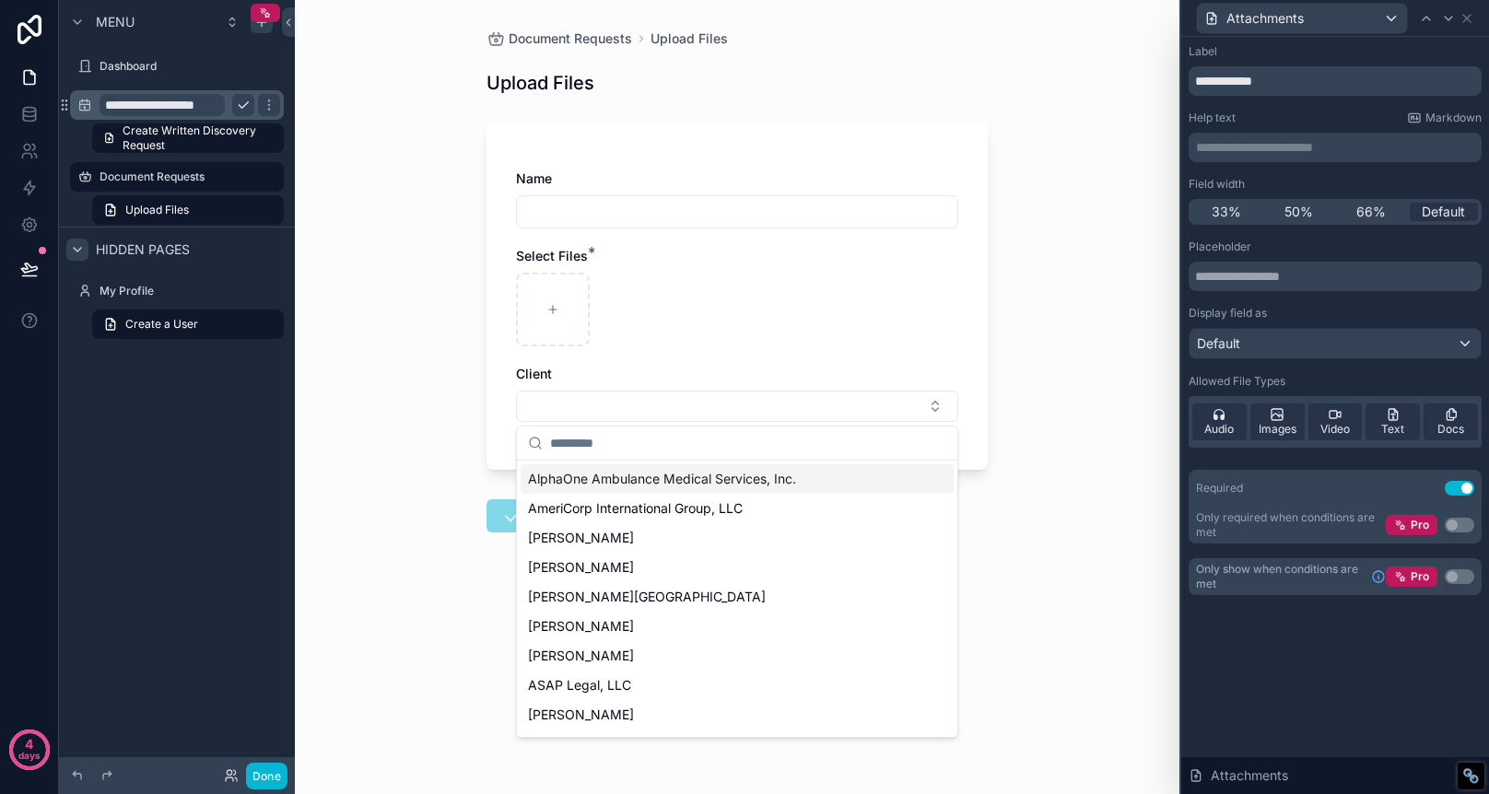
click at [1068, 382] on div "Document Requests Upload Files Upload Files Name Select Files * Client Upload" at bounding box center [737, 397] width 885 height 794
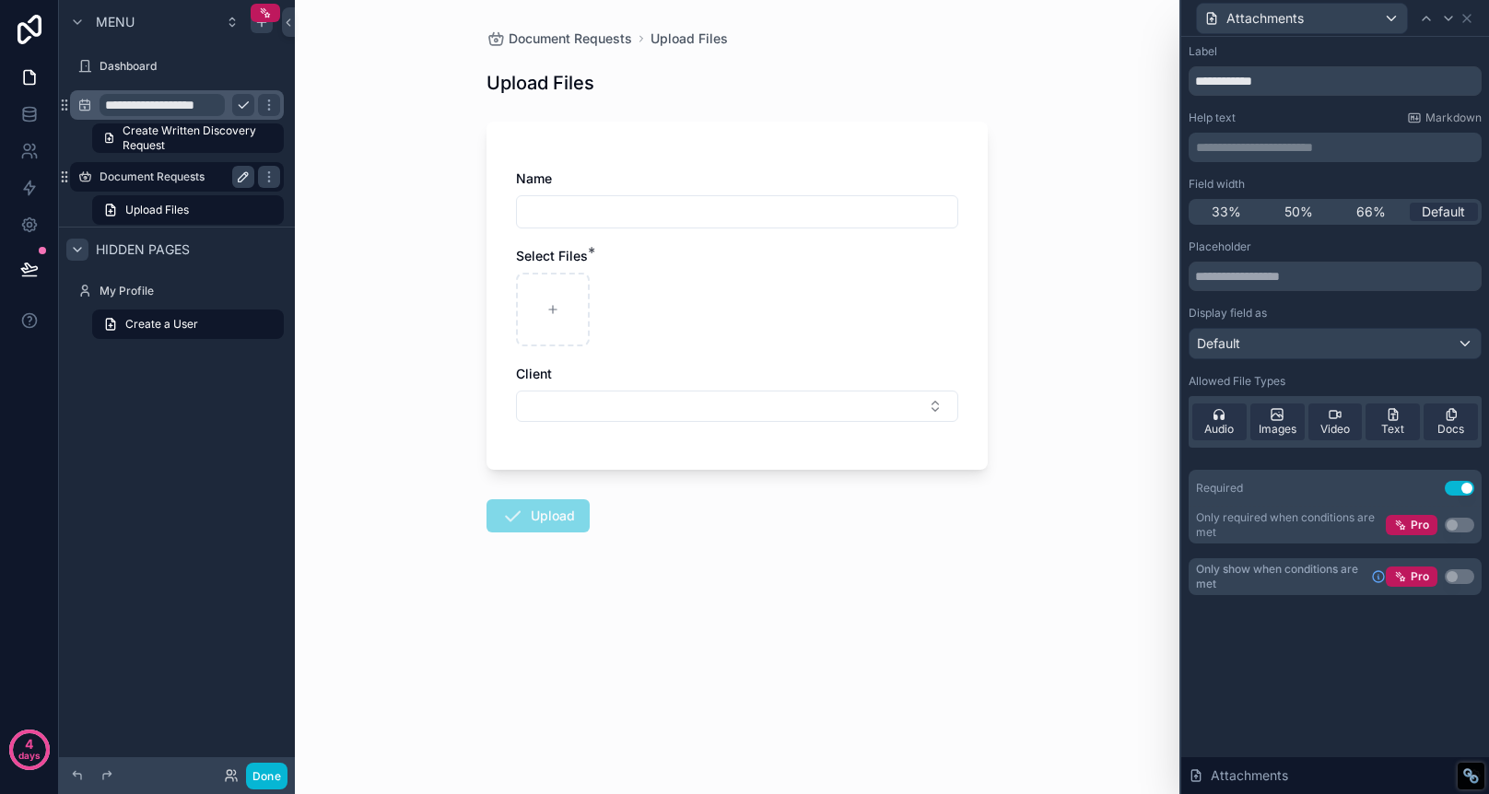
click at [171, 176] on label "Document Requests" at bounding box center [173, 177] width 147 height 15
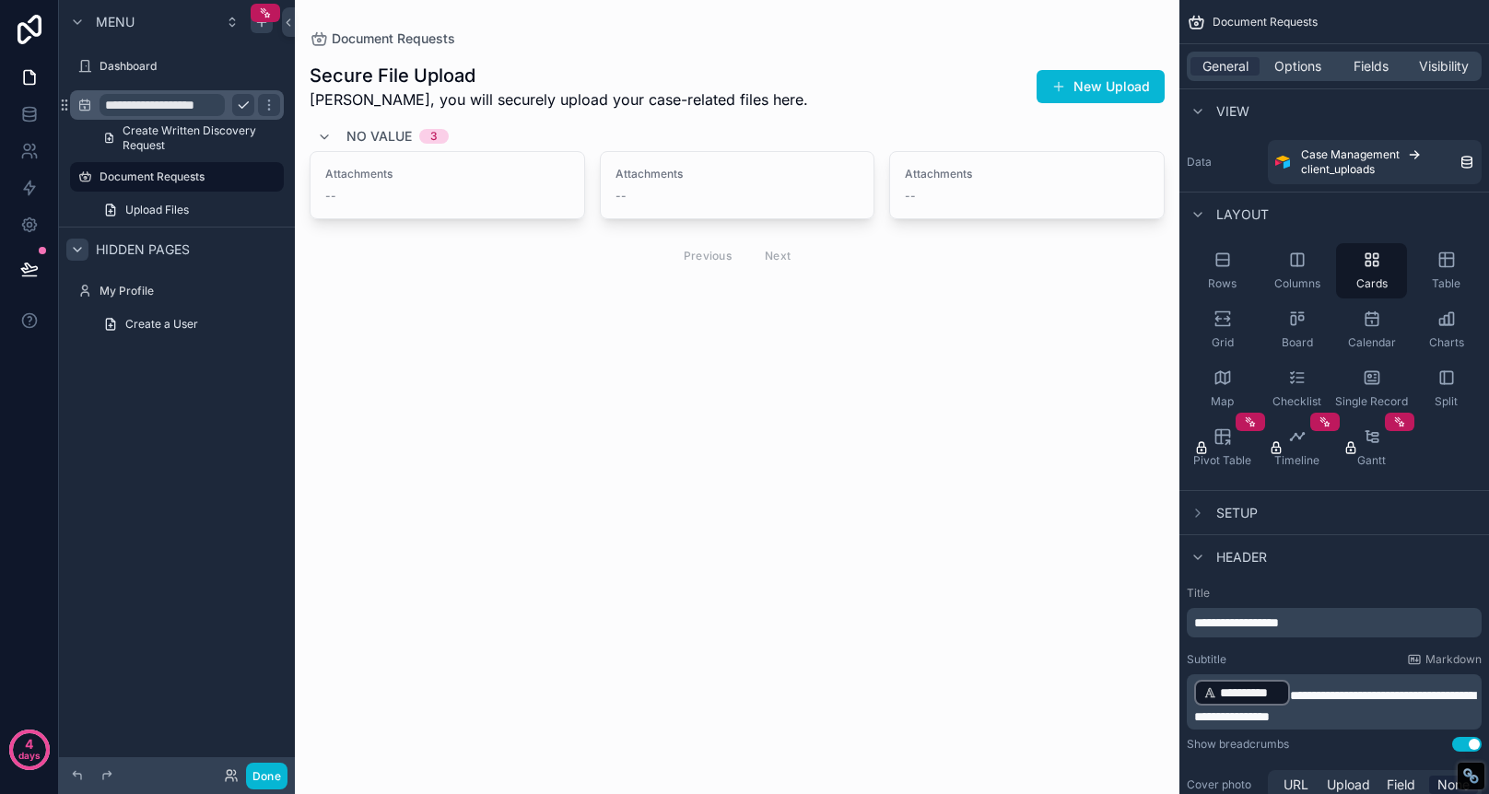
click at [776, 63] on div "Secure File Upload [PERSON_NAME], you will securely upload your case-related fi…" at bounding box center [737, 87] width 855 height 48
click at [0, 0] on icon "scrollable content" at bounding box center [0, 0] width 0 height 0
click at [170, 178] on input "**********" at bounding box center [162, 177] width 125 height 22
type input "**********"
click at [263, 179] on icon "scrollable content" at bounding box center [269, 177] width 15 height 15
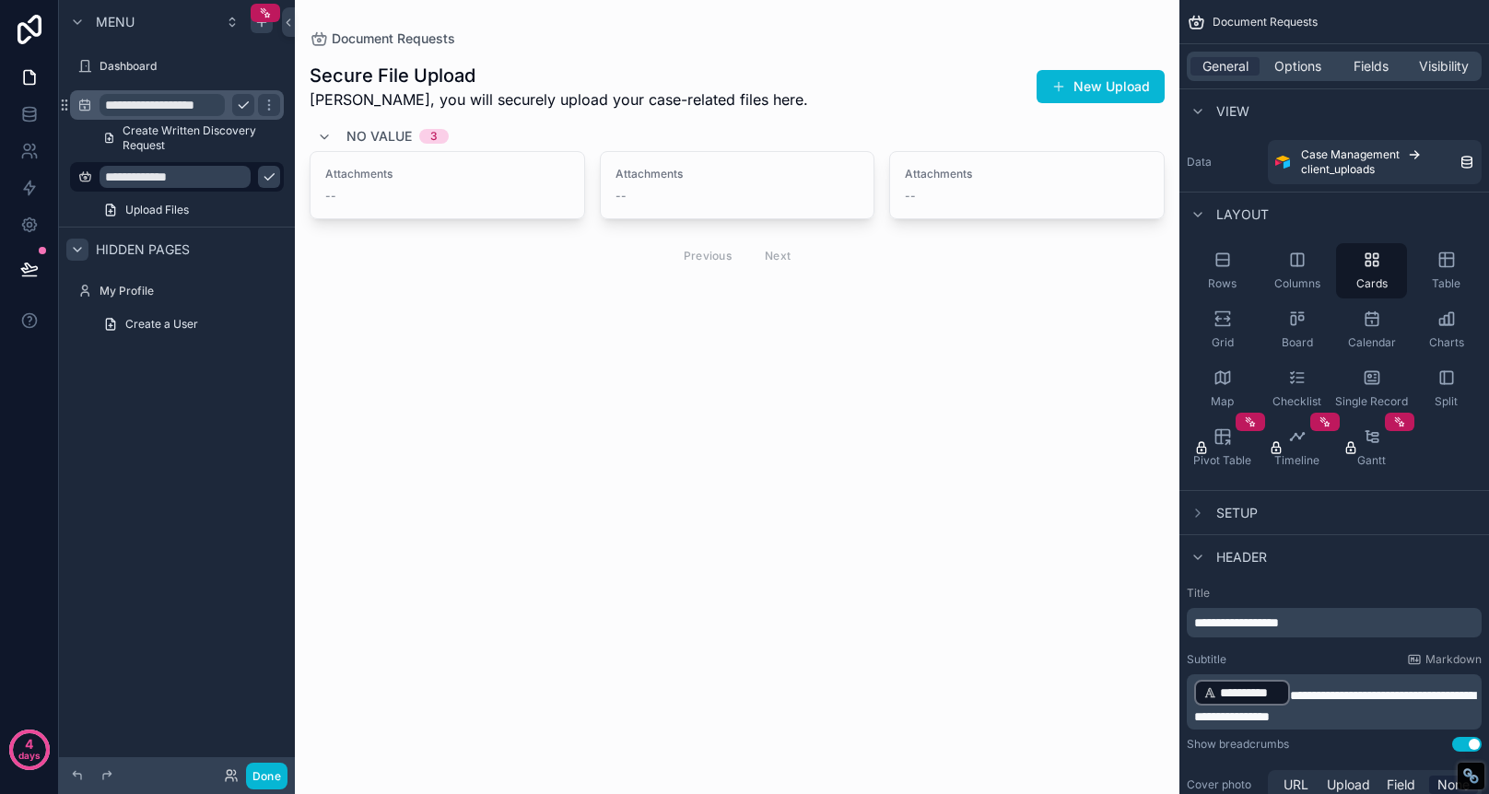
click at [262, 179] on icon "scrollable content" at bounding box center [269, 177] width 15 height 15
click at [270, 177] on icon "scrollable content" at bounding box center [269, 177] width 15 height 15
click at [0, 0] on icon "scrollable content" at bounding box center [0, 0] width 0 height 0
click at [264, 177] on icon "scrollable content" at bounding box center [268, 177] width 9 height 6
click at [0, 0] on icon "scrollable content" at bounding box center [0, 0] width 0 height 0
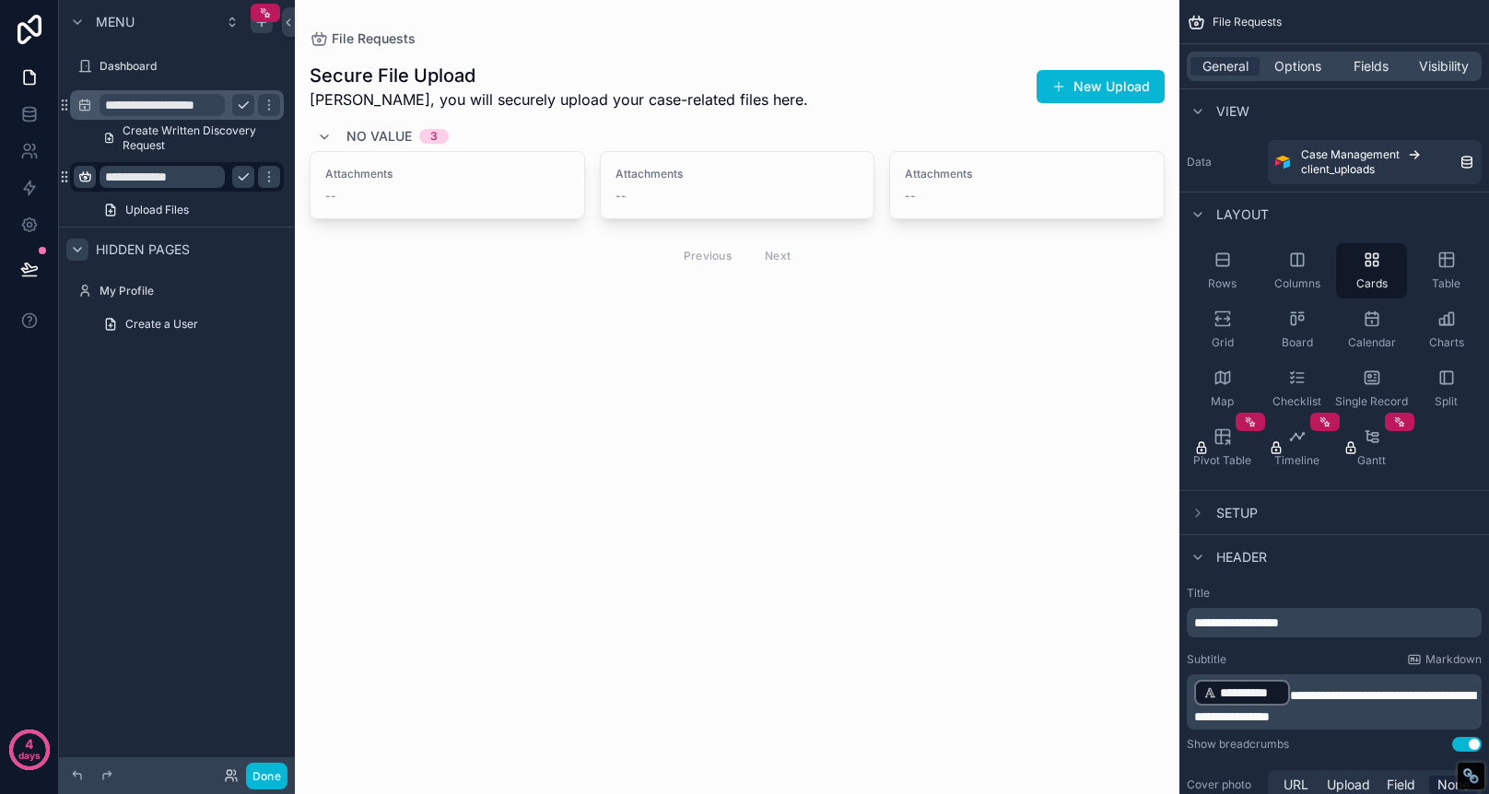
click at [87, 181] on icon "scrollable content" at bounding box center [84, 177] width 15 height 15
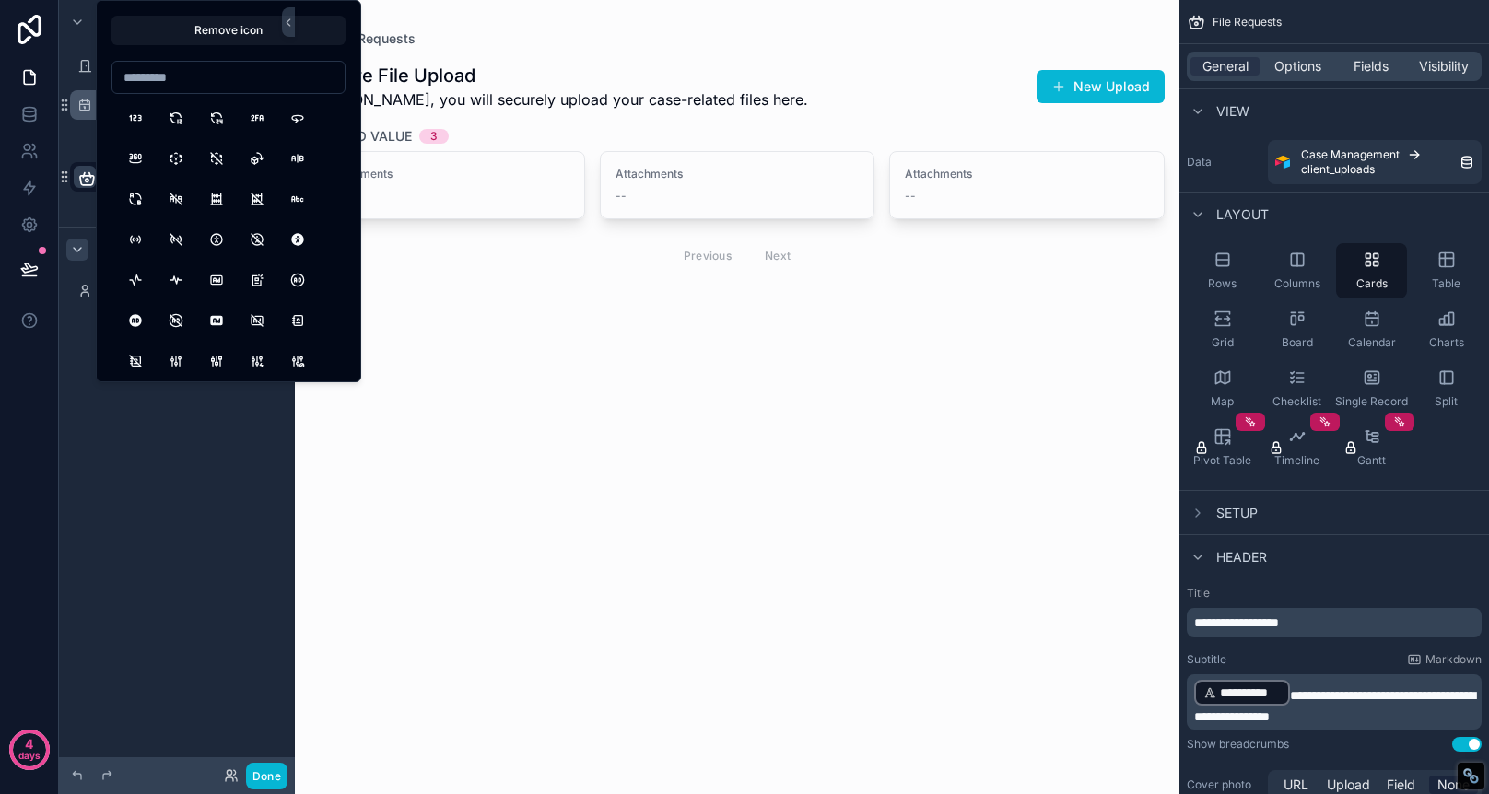
click at [220, 74] on input at bounding box center [228, 78] width 232 height 26
type input "****"
click at [131, 118] on button "File" at bounding box center [135, 117] width 33 height 33
click at [287, 18] on icon at bounding box center [288, 23] width 13 height 14
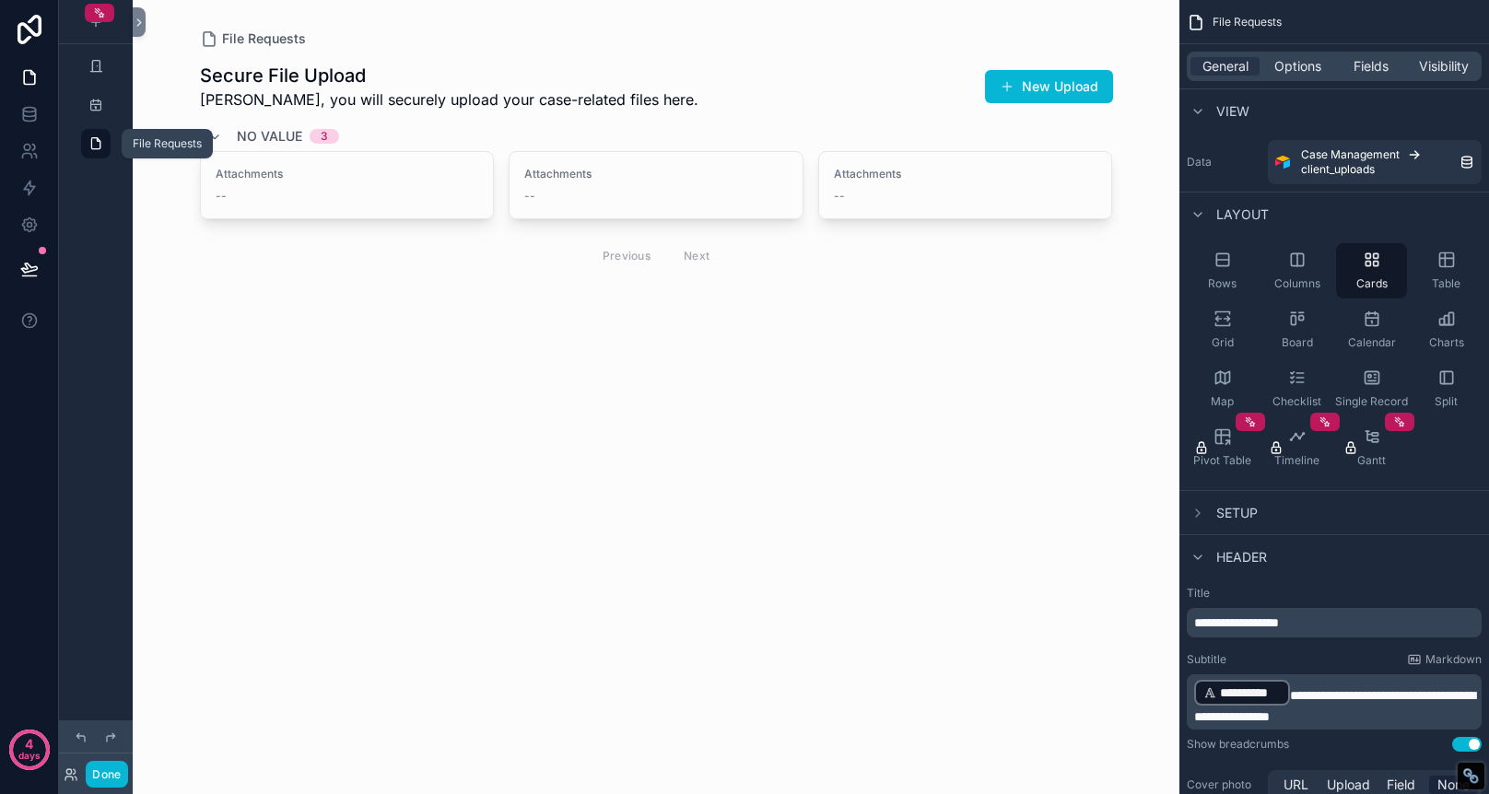
click at [92, 144] on icon "scrollable content" at bounding box center [95, 143] width 15 height 15
click at [421, 171] on span "Attachments" at bounding box center [348, 174] width 264 height 15
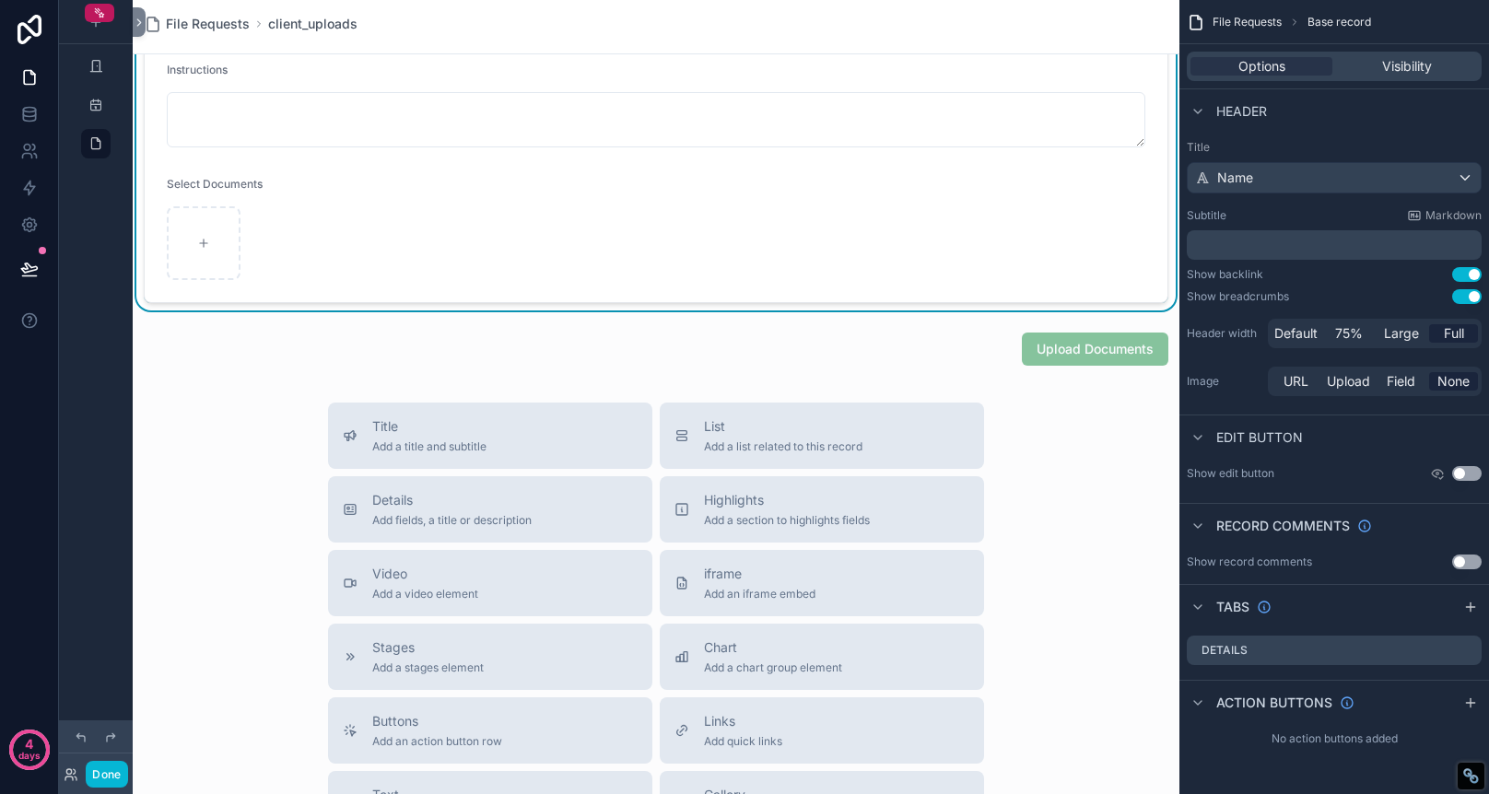
scroll to position [103, 0]
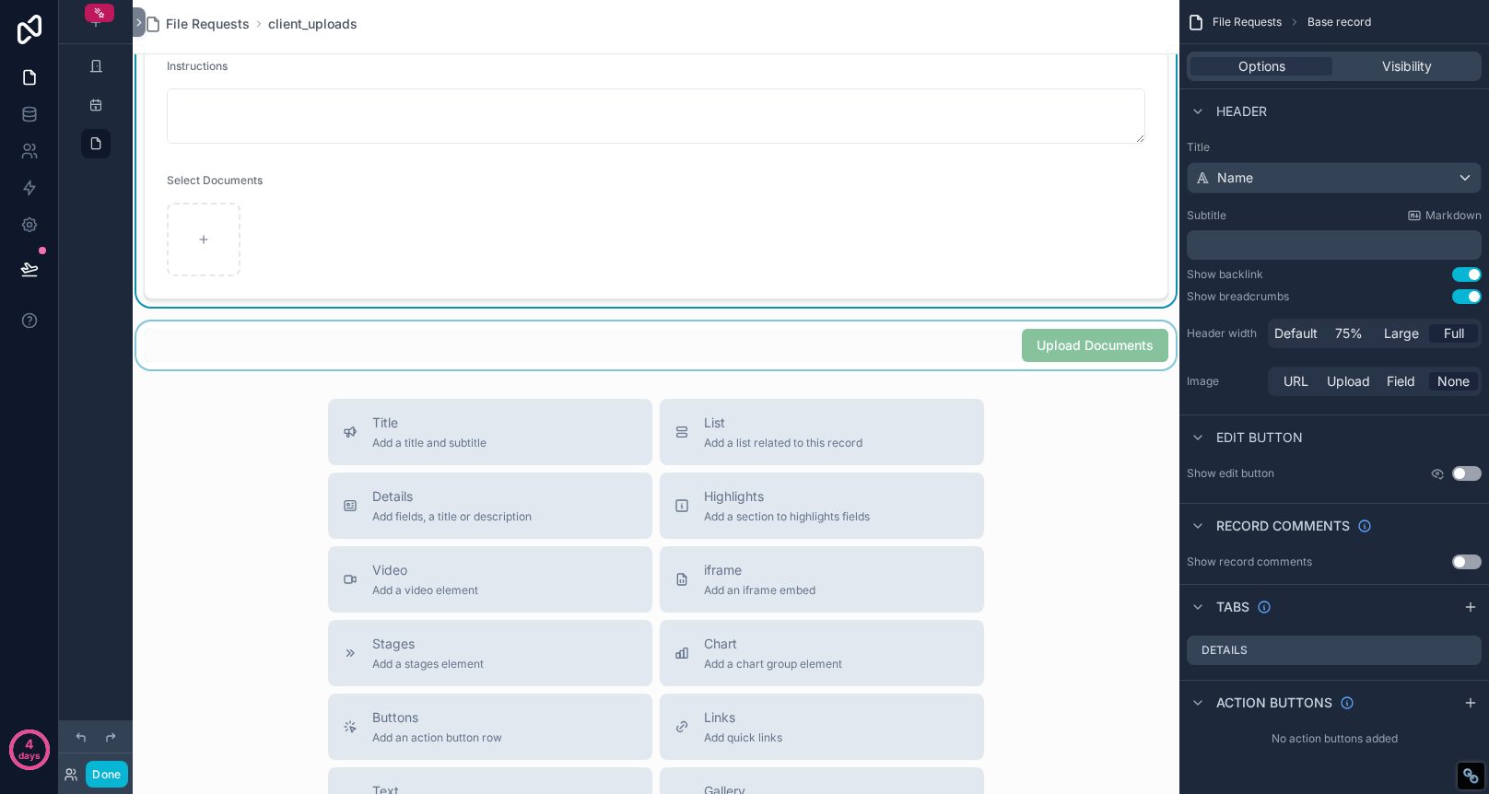
click at [1060, 357] on div "scrollable content" at bounding box center [656, 346] width 1047 height 48
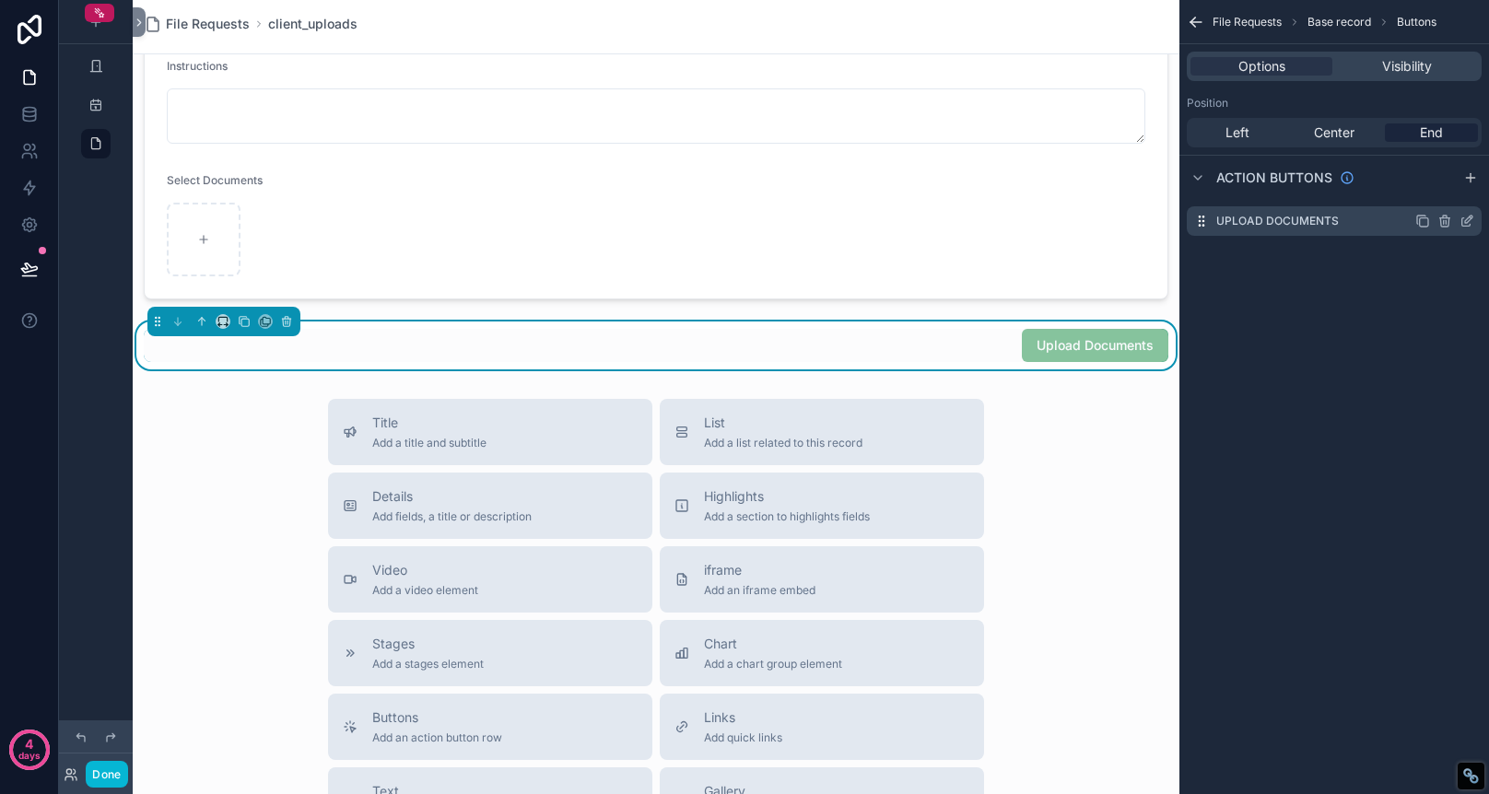
click at [1467, 222] on icon "scrollable content" at bounding box center [1468, 219] width 7 height 7
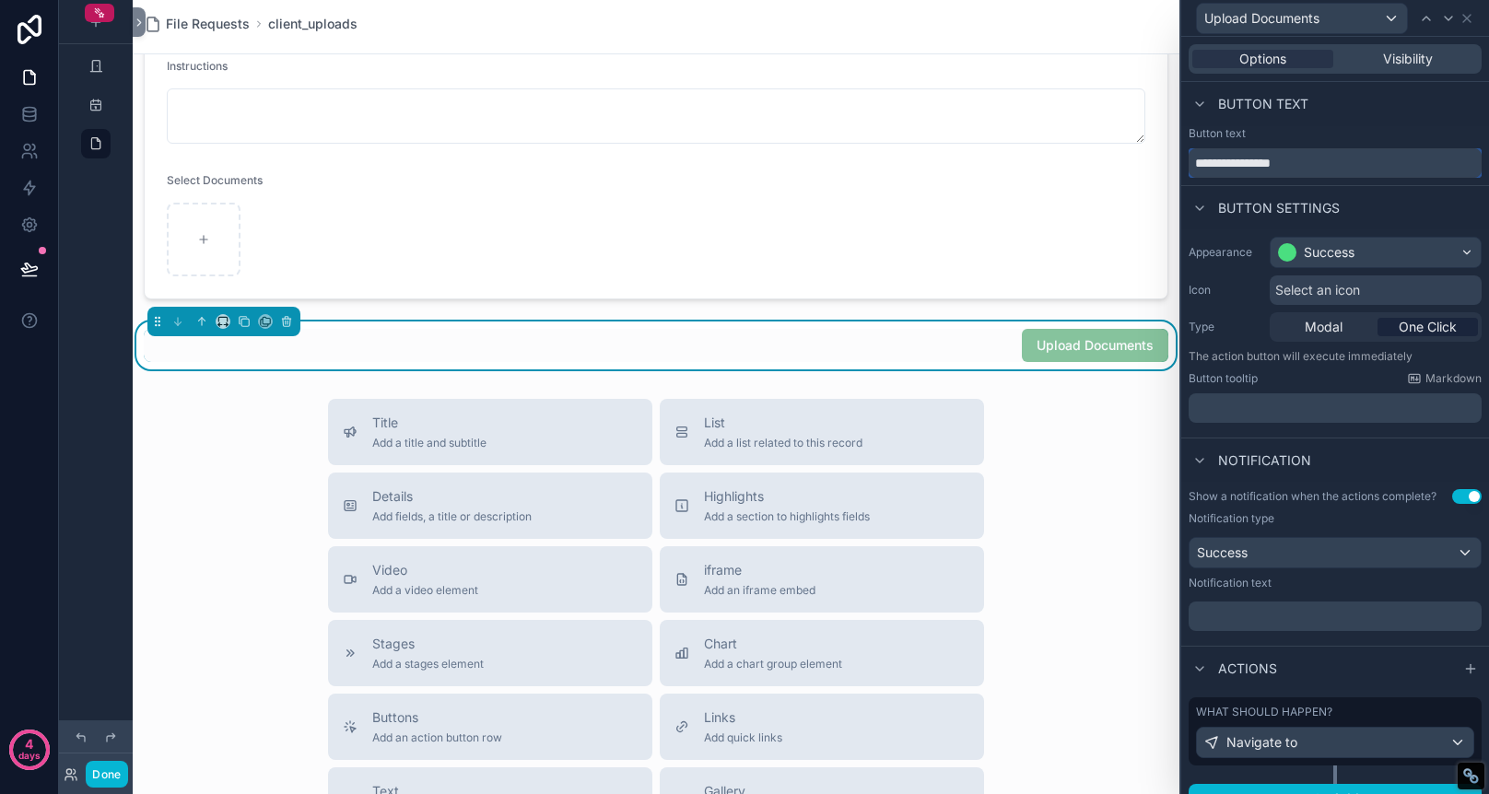
click at [1336, 161] on input "**********" at bounding box center [1335, 162] width 293 height 29
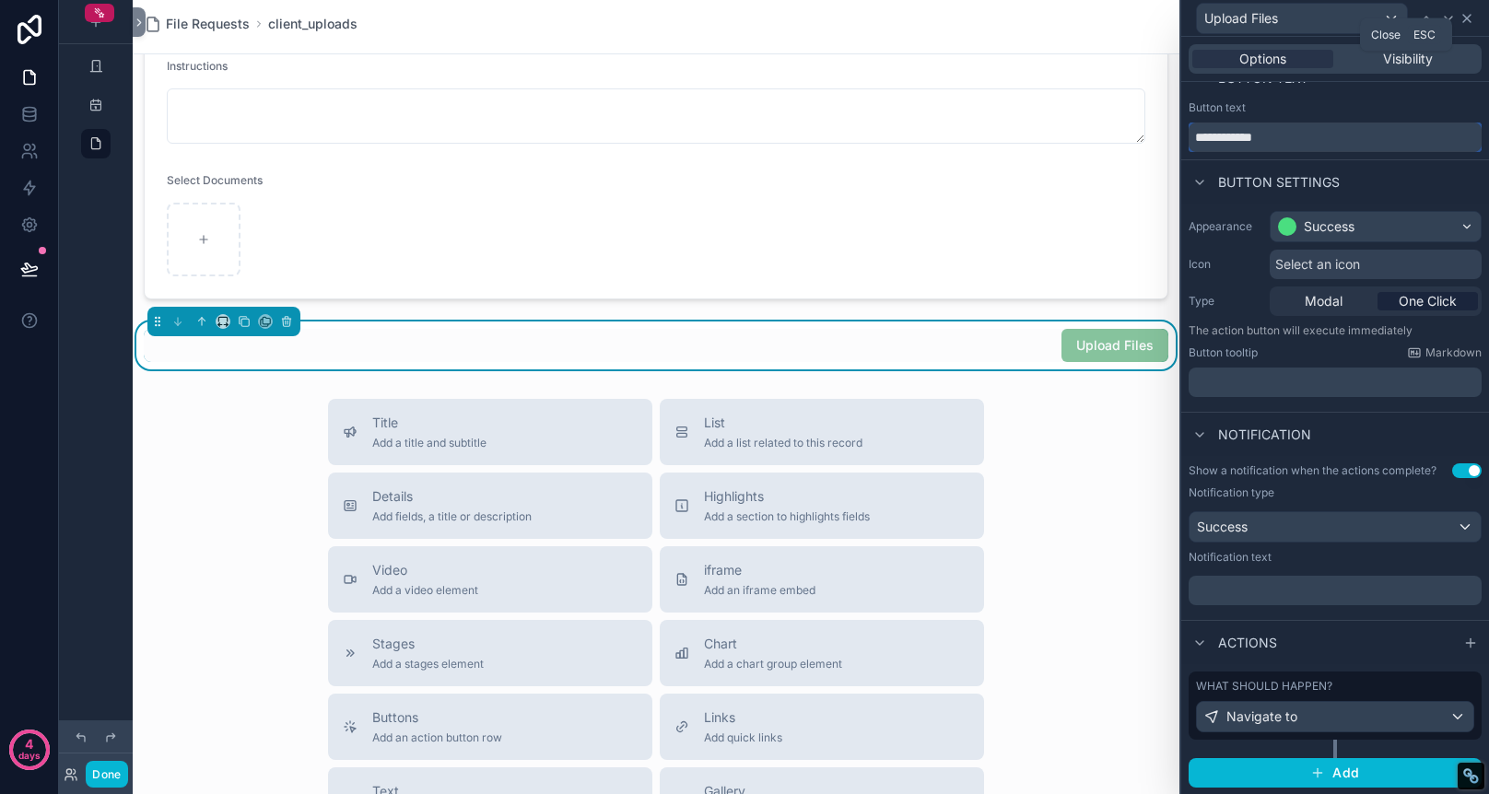
type input "**********"
click at [1466, 19] on icon at bounding box center [1467, 18] width 15 height 15
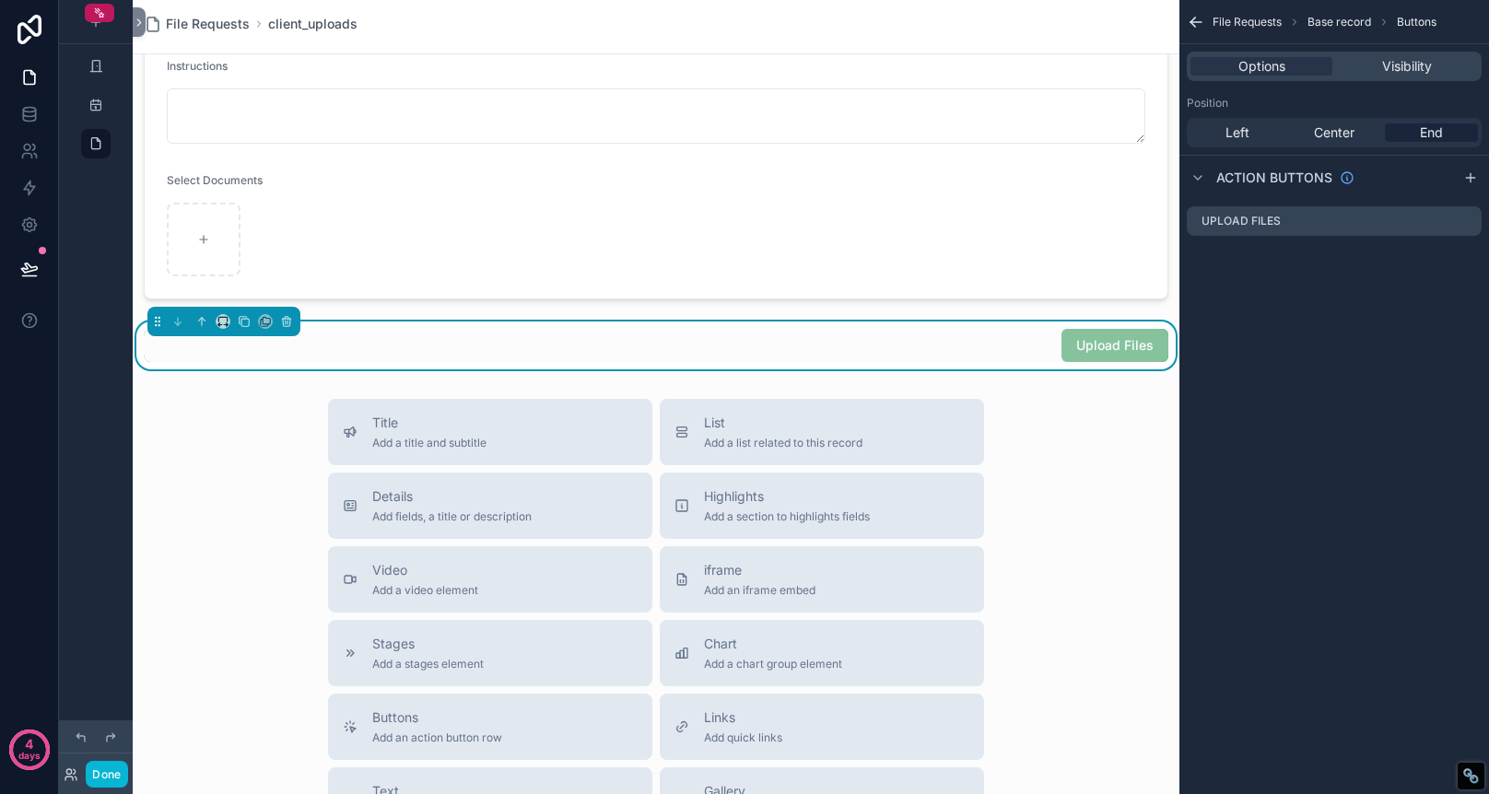
scroll to position [0, 0]
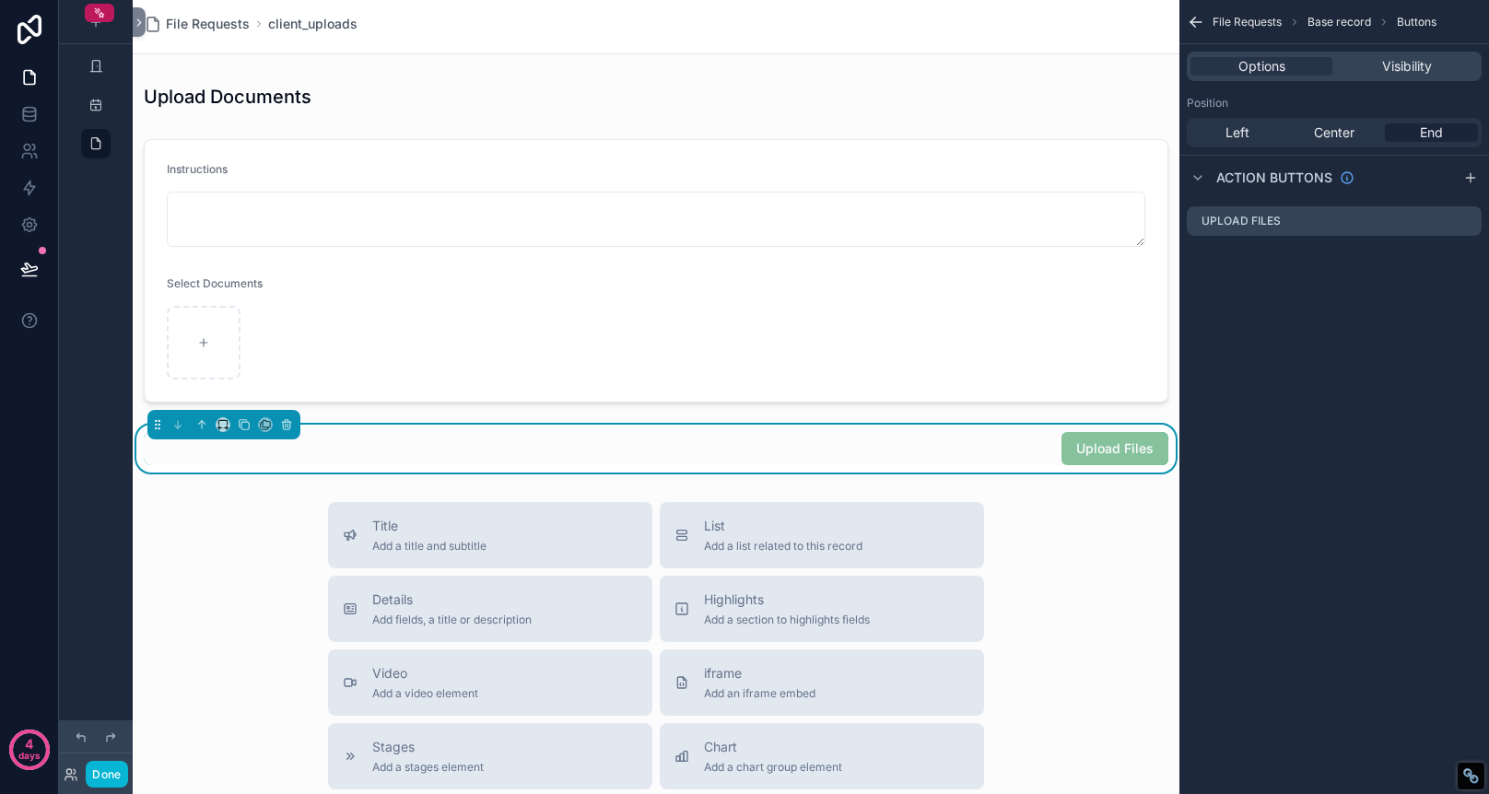
click at [922, 114] on div "Upload Documents Instructions Select Documents Upload Files" at bounding box center [656, 274] width 1047 height 396
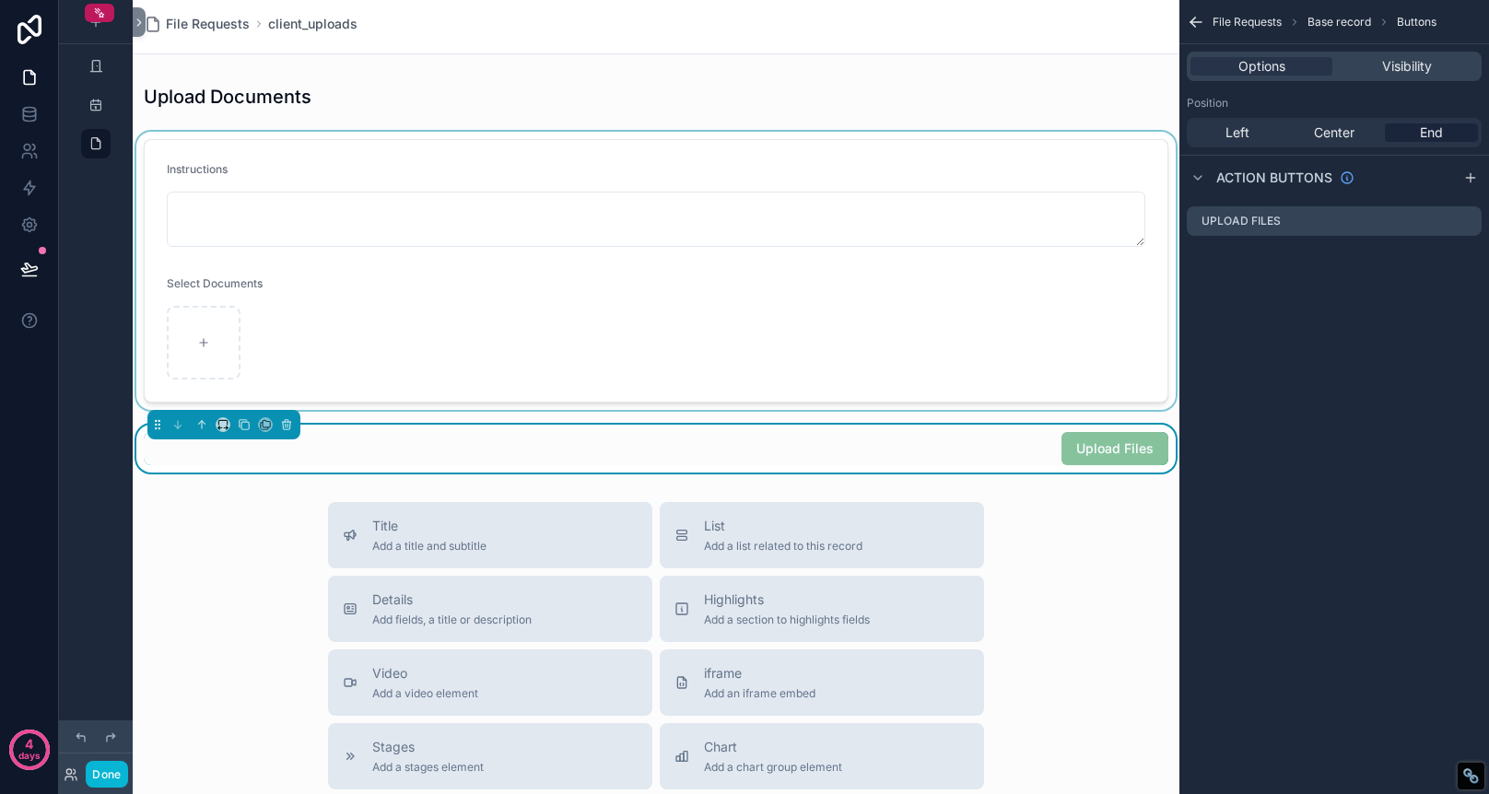
click at [792, 180] on div "scrollable content" at bounding box center [656, 271] width 1047 height 278
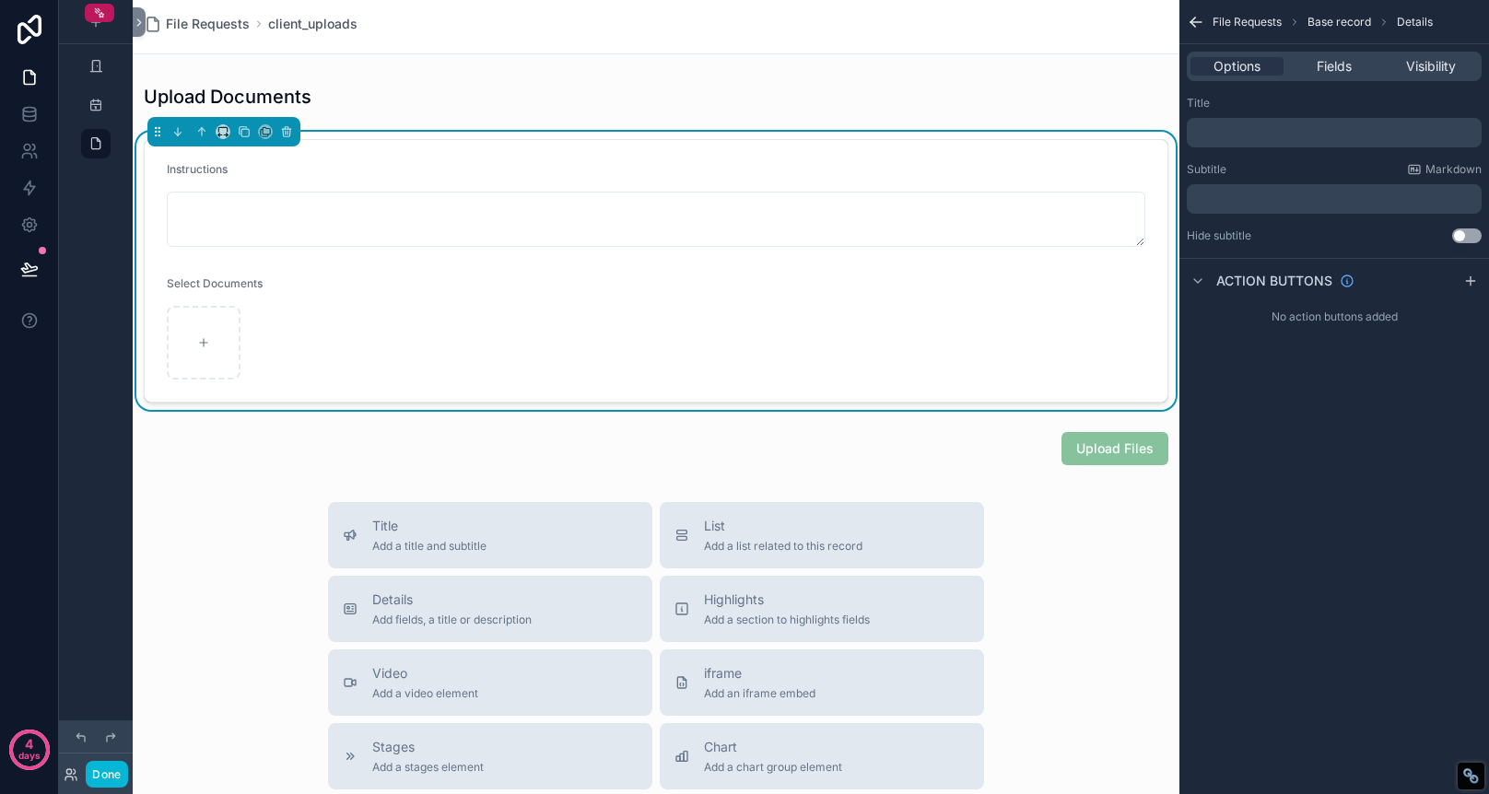
click at [703, 66] on div "File Requests client_uploads Upload Documents Instructions Select Documents Upl…" at bounding box center [656, 653] width 1047 height 1306
click at [401, 13] on div "File Requests client_uploads" at bounding box center [656, 26] width 1025 height 53
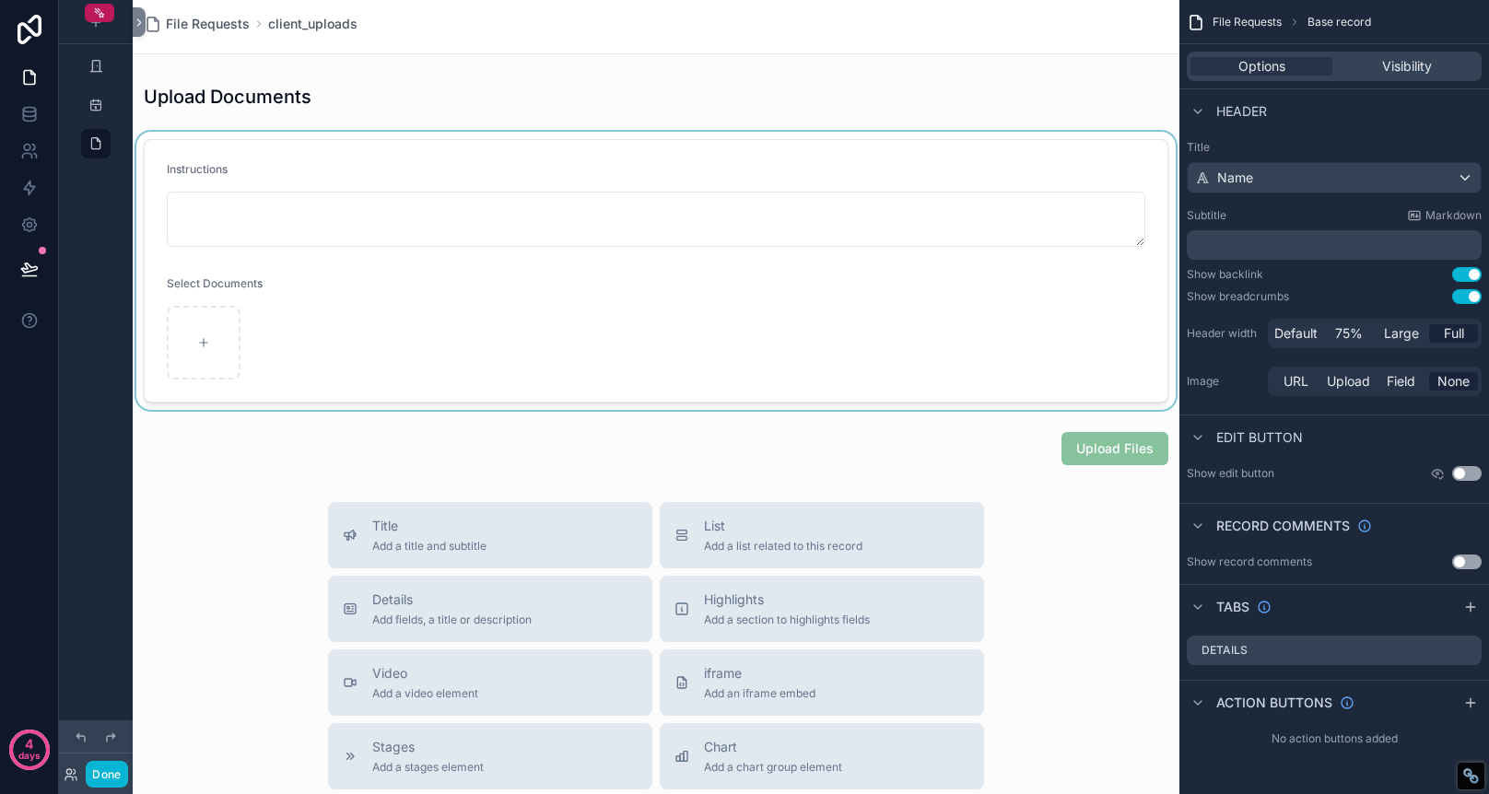
click at [484, 35] on div "File Requests client_uploads" at bounding box center [656, 26] width 1025 height 53
click at [1195, 111] on icon "scrollable content" at bounding box center [1198, 111] width 15 height 15
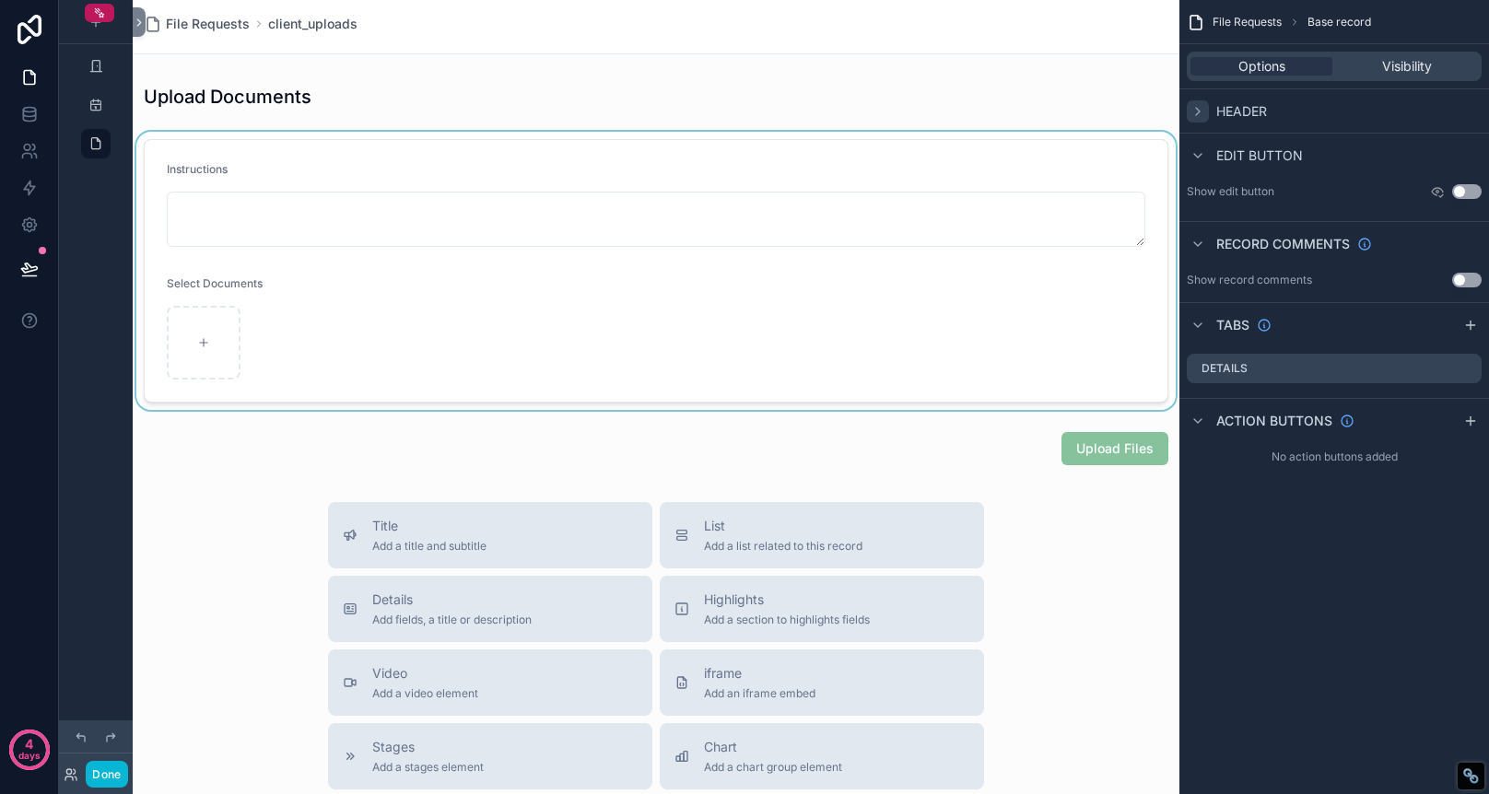
click at [1195, 111] on icon "scrollable content" at bounding box center [1198, 111] width 15 height 15
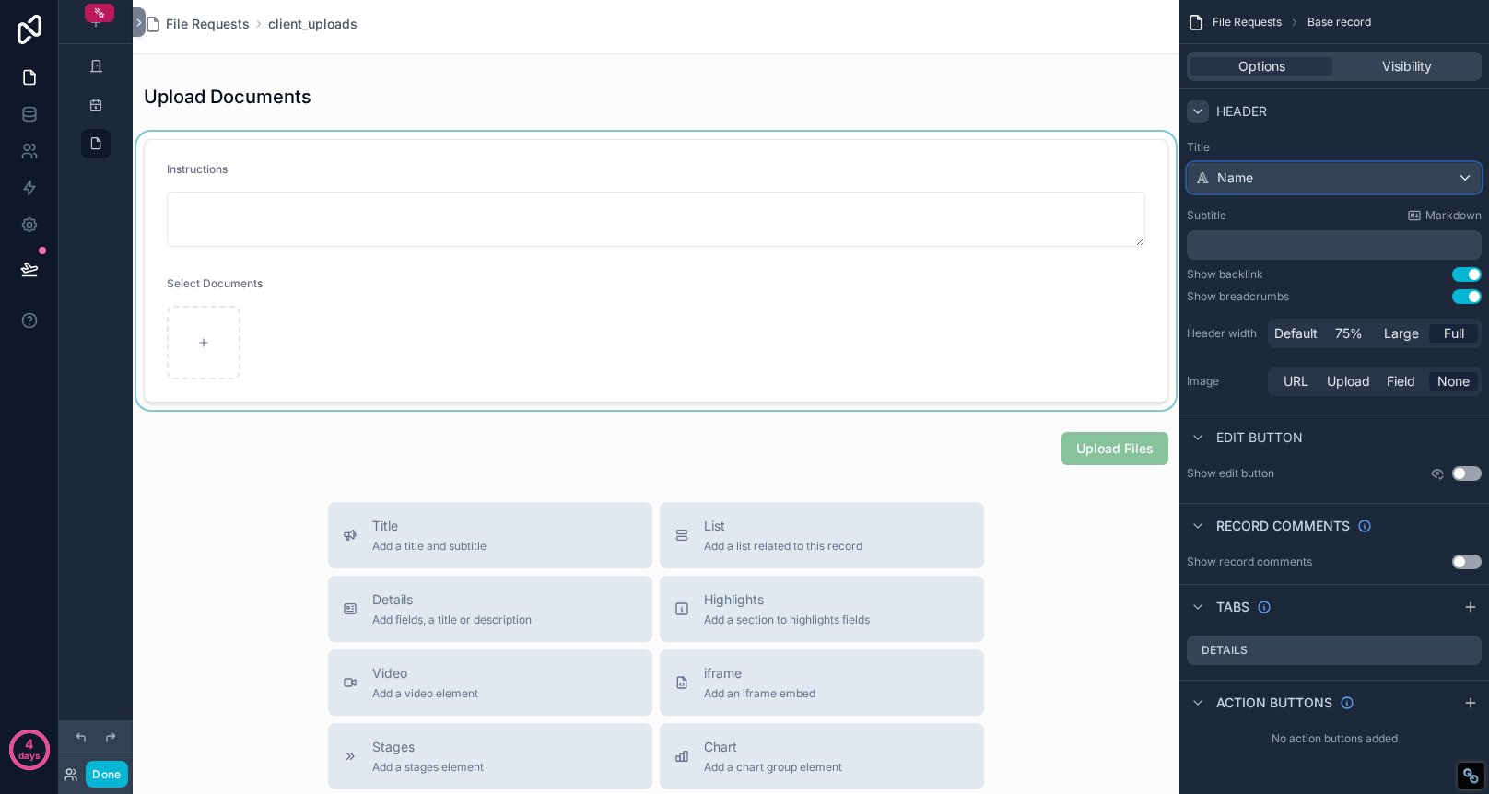
click at [1356, 184] on div "Name" at bounding box center [1334, 177] width 293 height 29
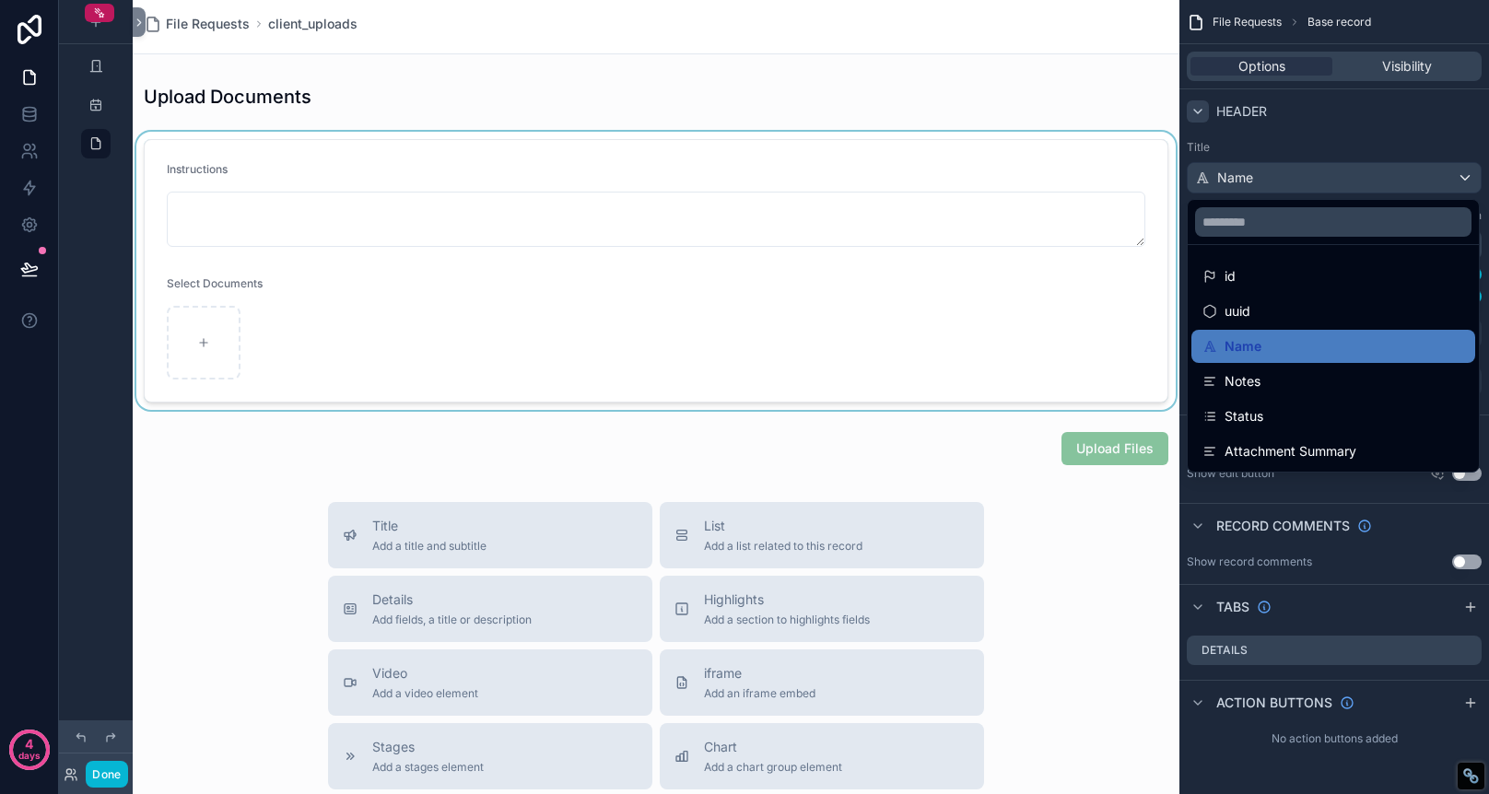
click at [1375, 128] on div "scrollable content" at bounding box center [744, 397] width 1489 height 794
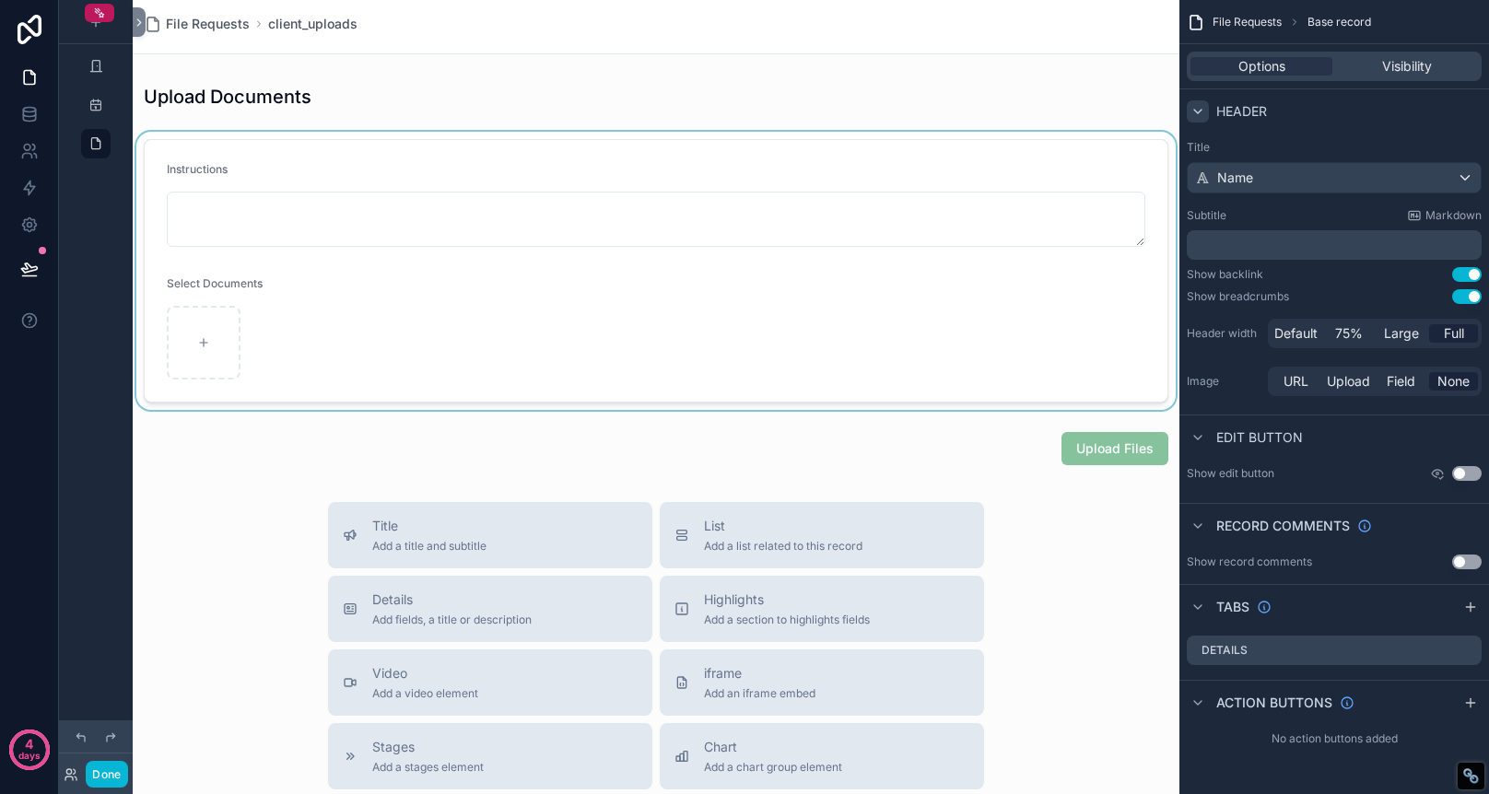
click at [1345, 107] on div "Header" at bounding box center [1335, 110] width 310 height 44
click at [1268, 111] on div "Header" at bounding box center [1335, 110] width 310 height 44
click at [1195, 112] on icon "scrollable content" at bounding box center [1198, 111] width 15 height 15
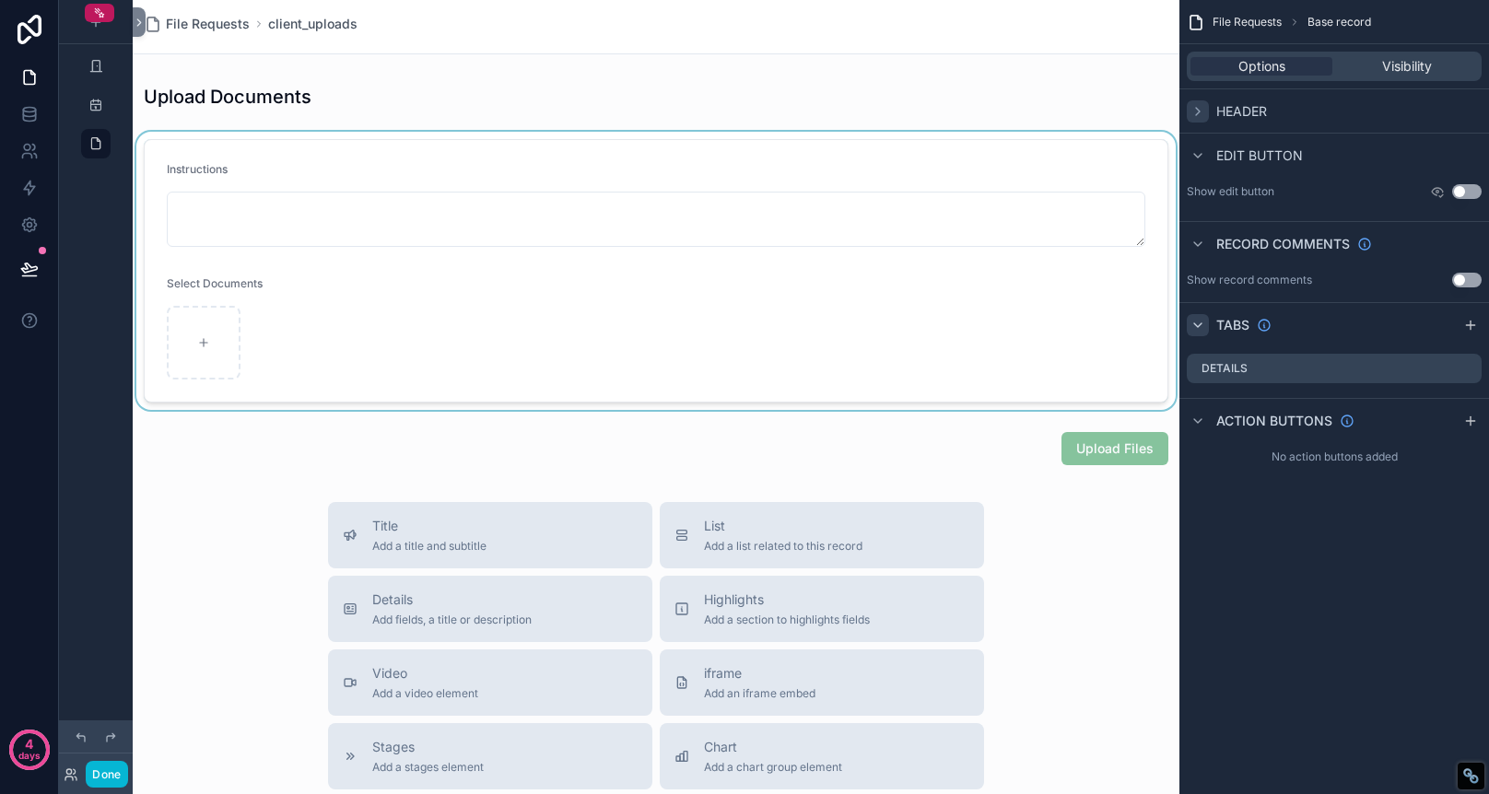
click at [1194, 328] on icon "scrollable content" at bounding box center [1198, 325] width 15 height 15
click at [1194, 327] on icon "scrollable content" at bounding box center [1198, 325] width 15 height 15
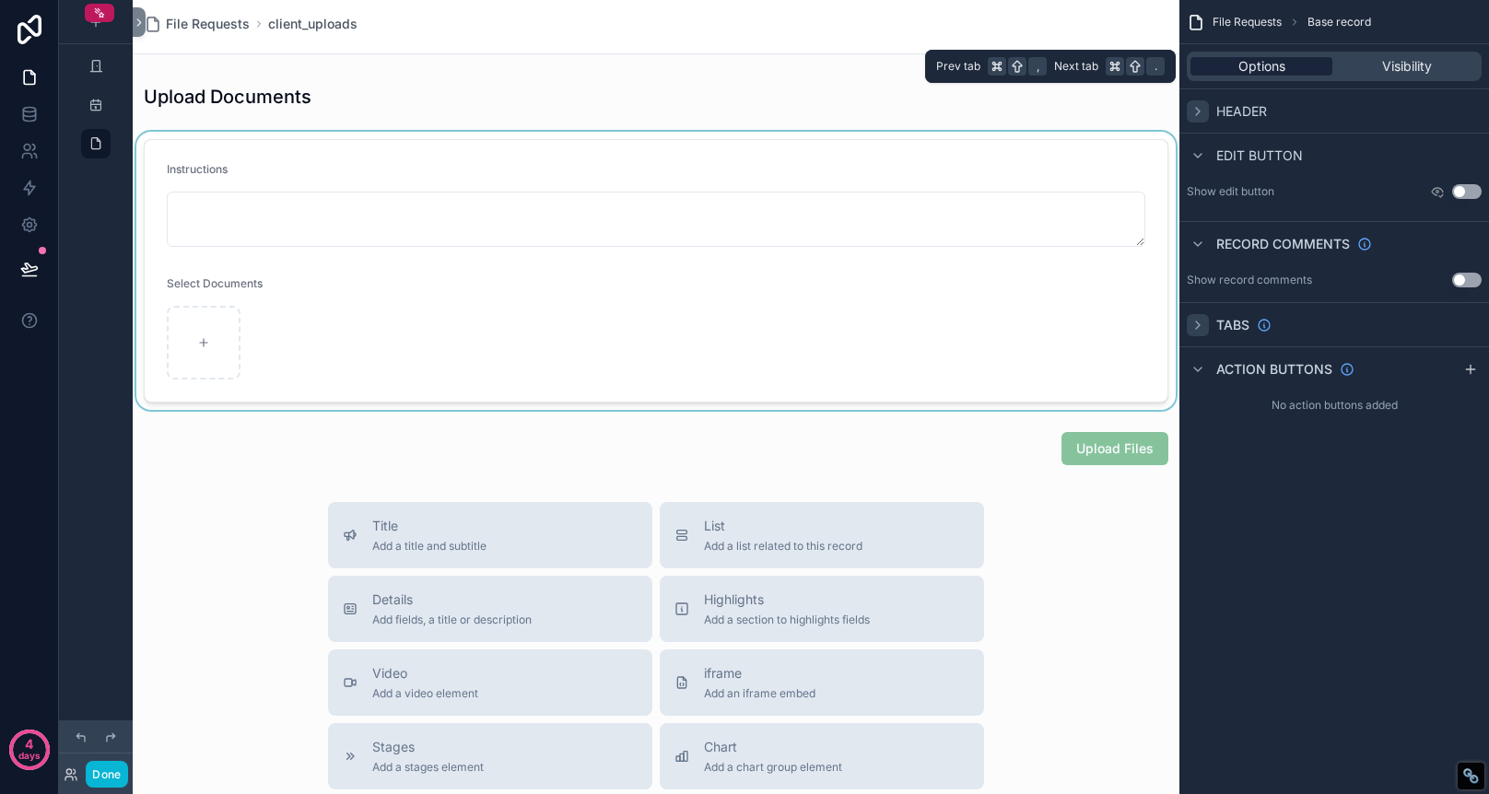
click at [1262, 69] on span "Options" at bounding box center [1262, 66] width 47 height 18
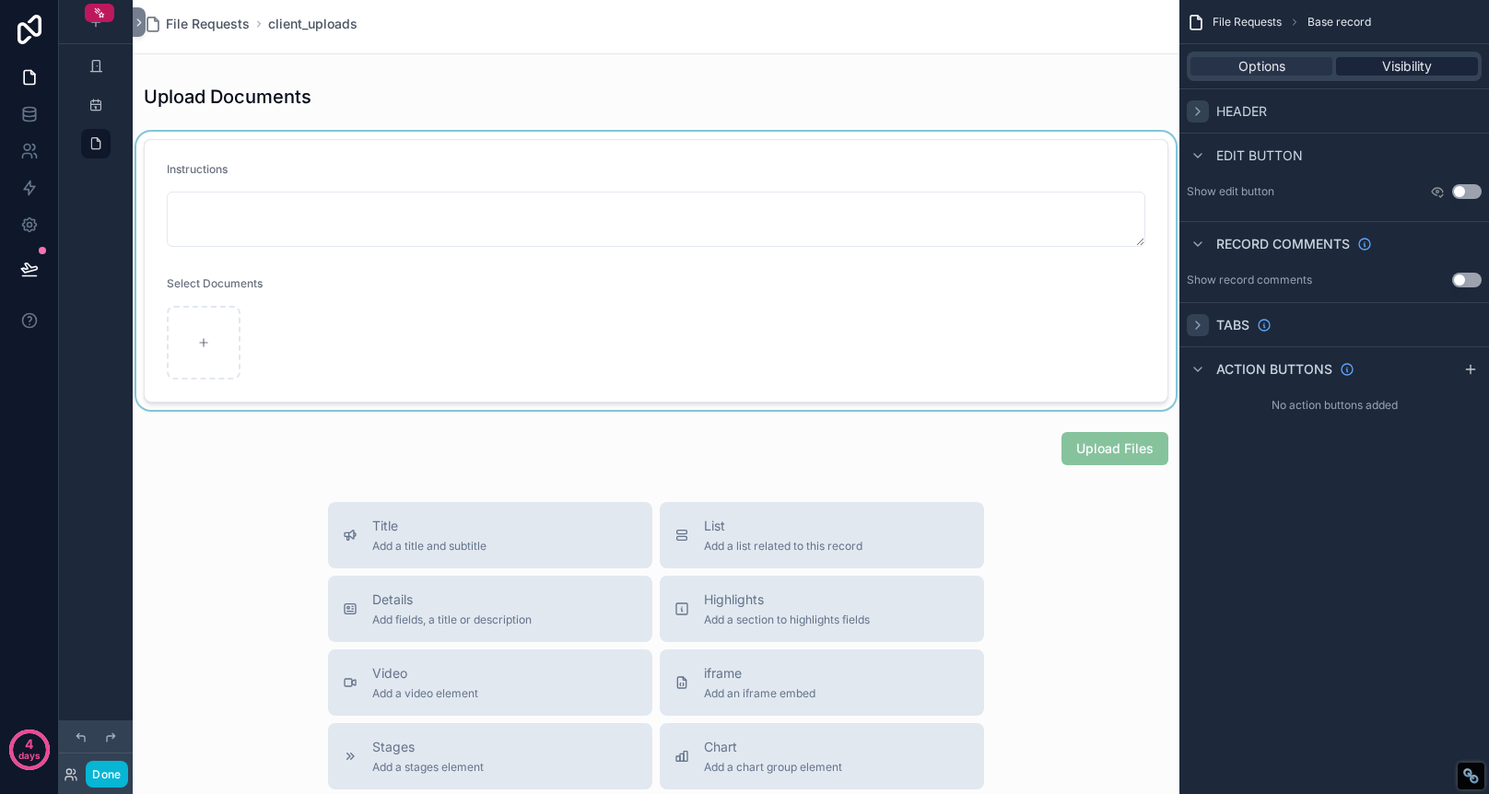
click at [1429, 60] on span "Visibility" at bounding box center [1407, 66] width 50 height 18
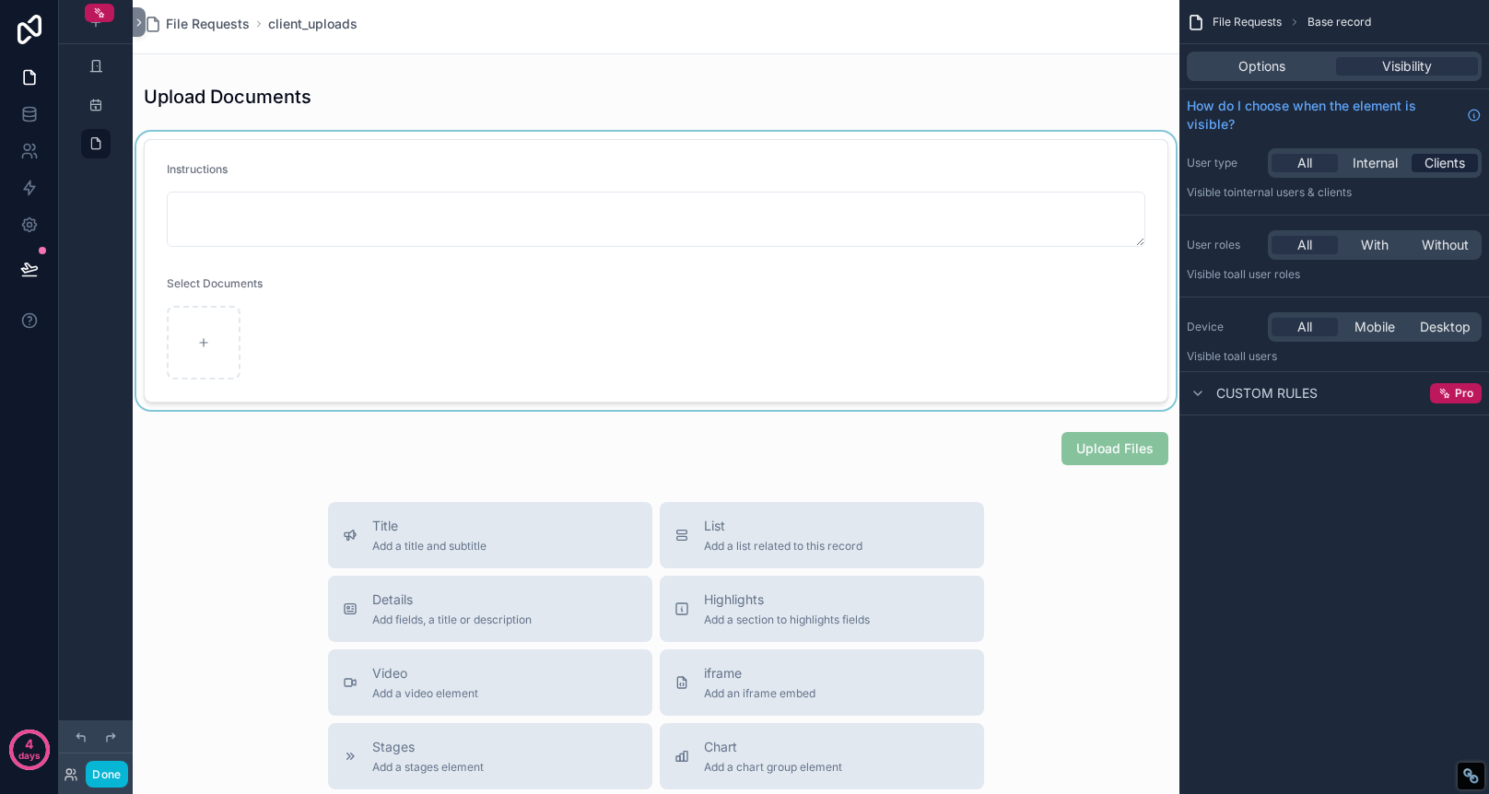
click at [1444, 163] on span "Clients" at bounding box center [1445, 163] width 41 height 18
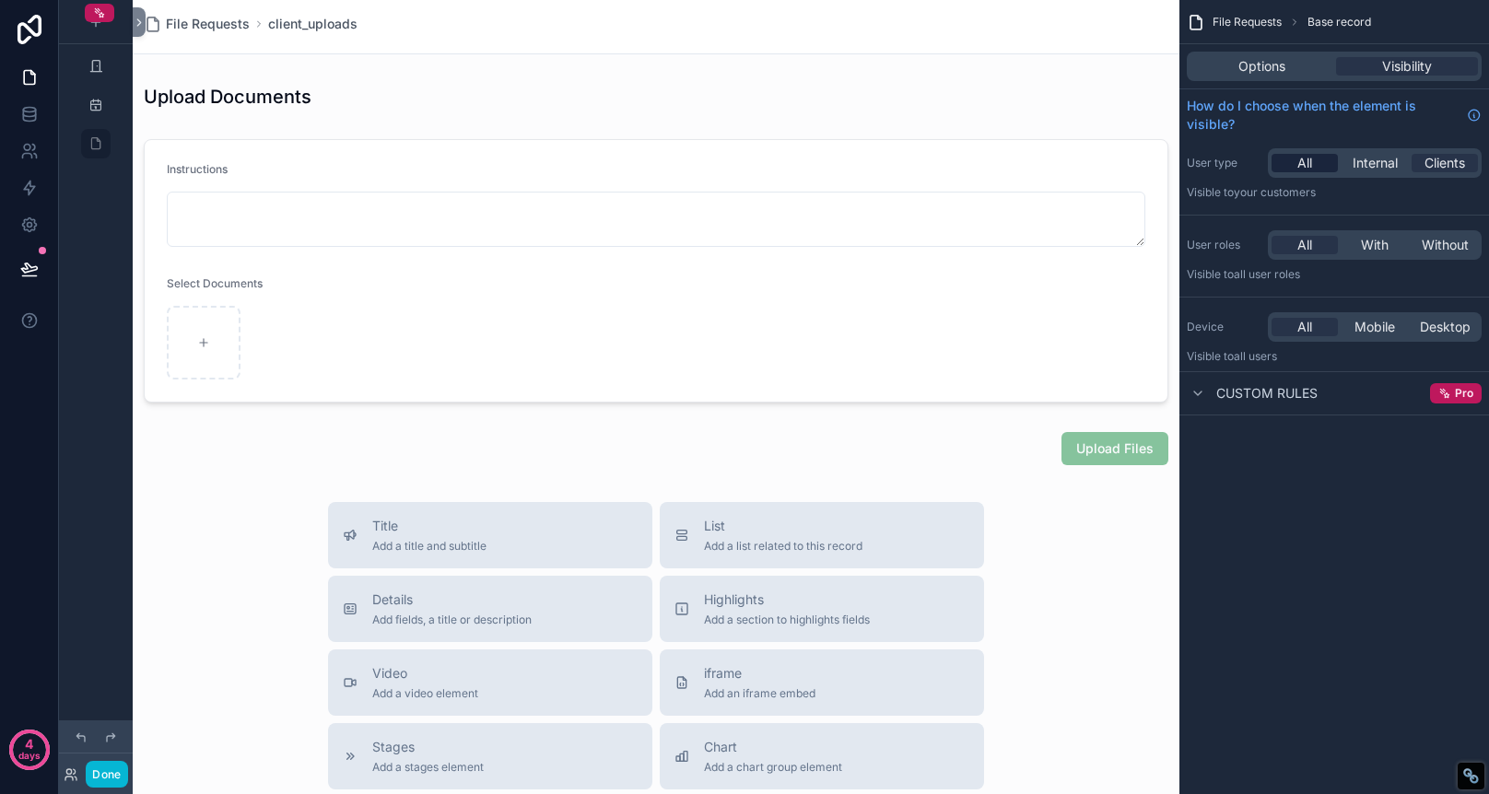
click at [1293, 160] on div "All" at bounding box center [1305, 163] width 66 height 18
click at [1202, 388] on icon "scrollable content" at bounding box center [1198, 393] width 15 height 15
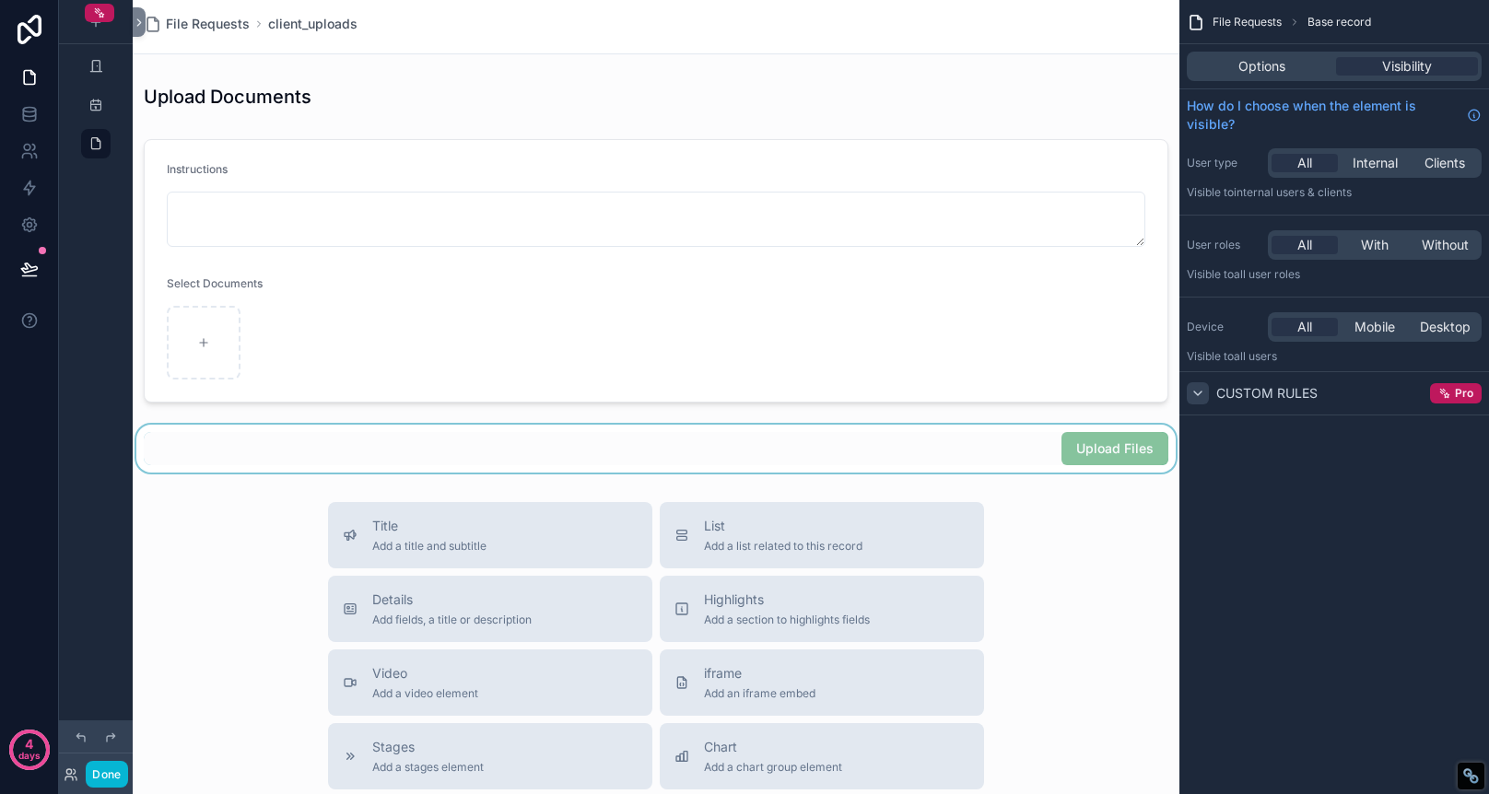
click at [888, 448] on div "scrollable content" at bounding box center [656, 449] width 1047 height 48
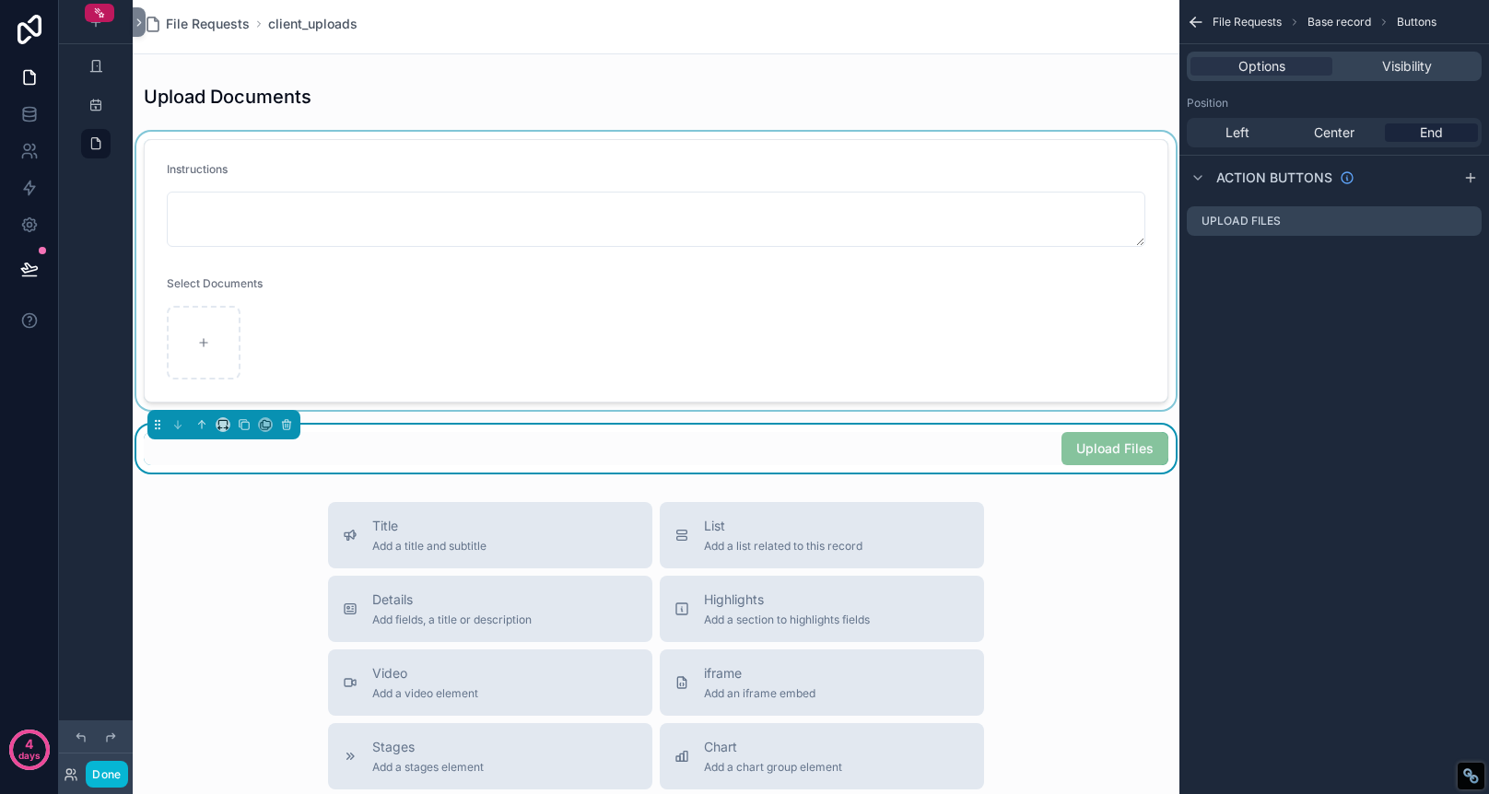
click at [663, 314] on div "scrollable content" at bounding box center [656, 271] width 1047 height 278
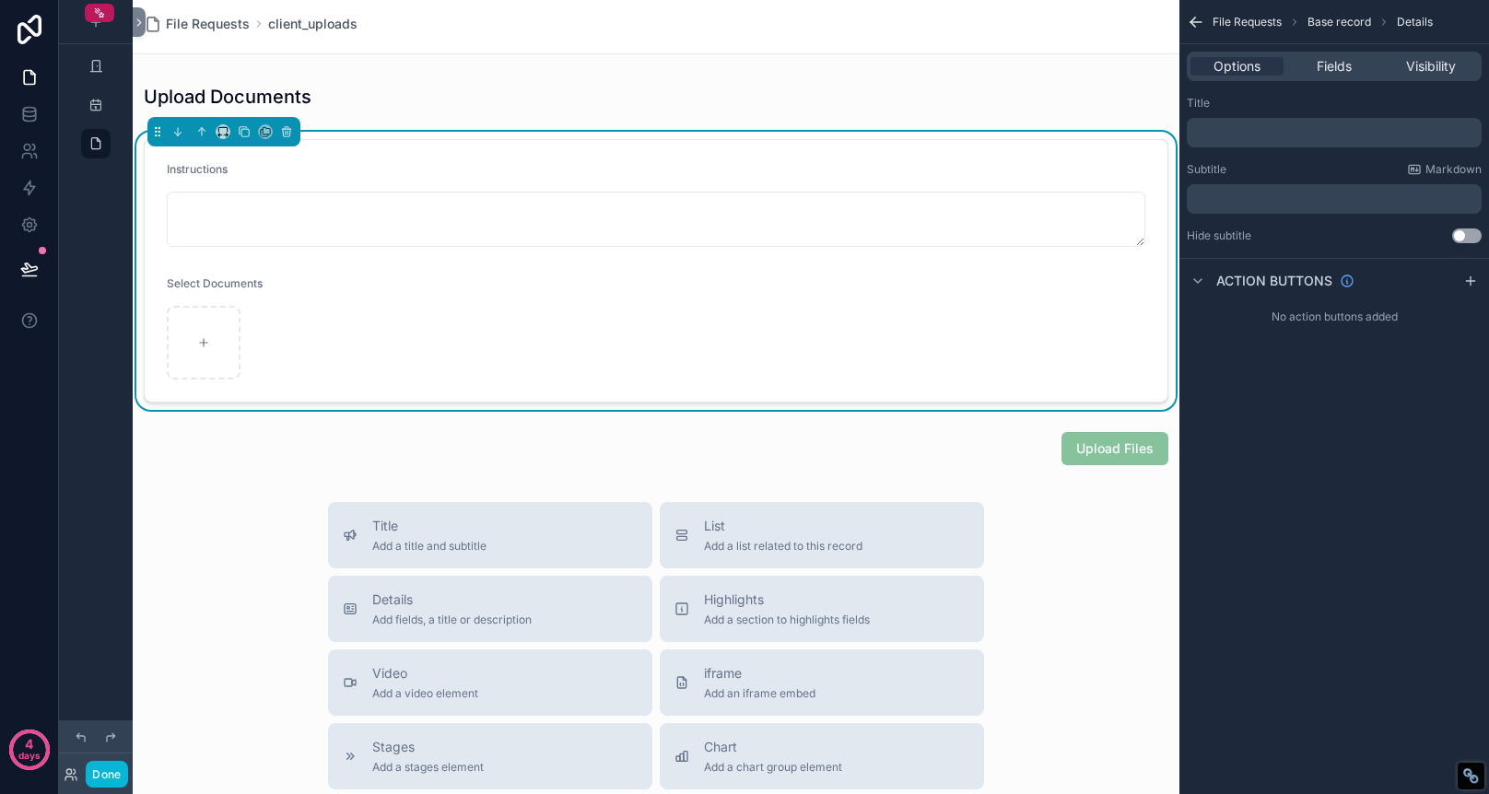
click at [324, 305] on div "Select Documents" at bounding box center [284, 327] width 234 height 103
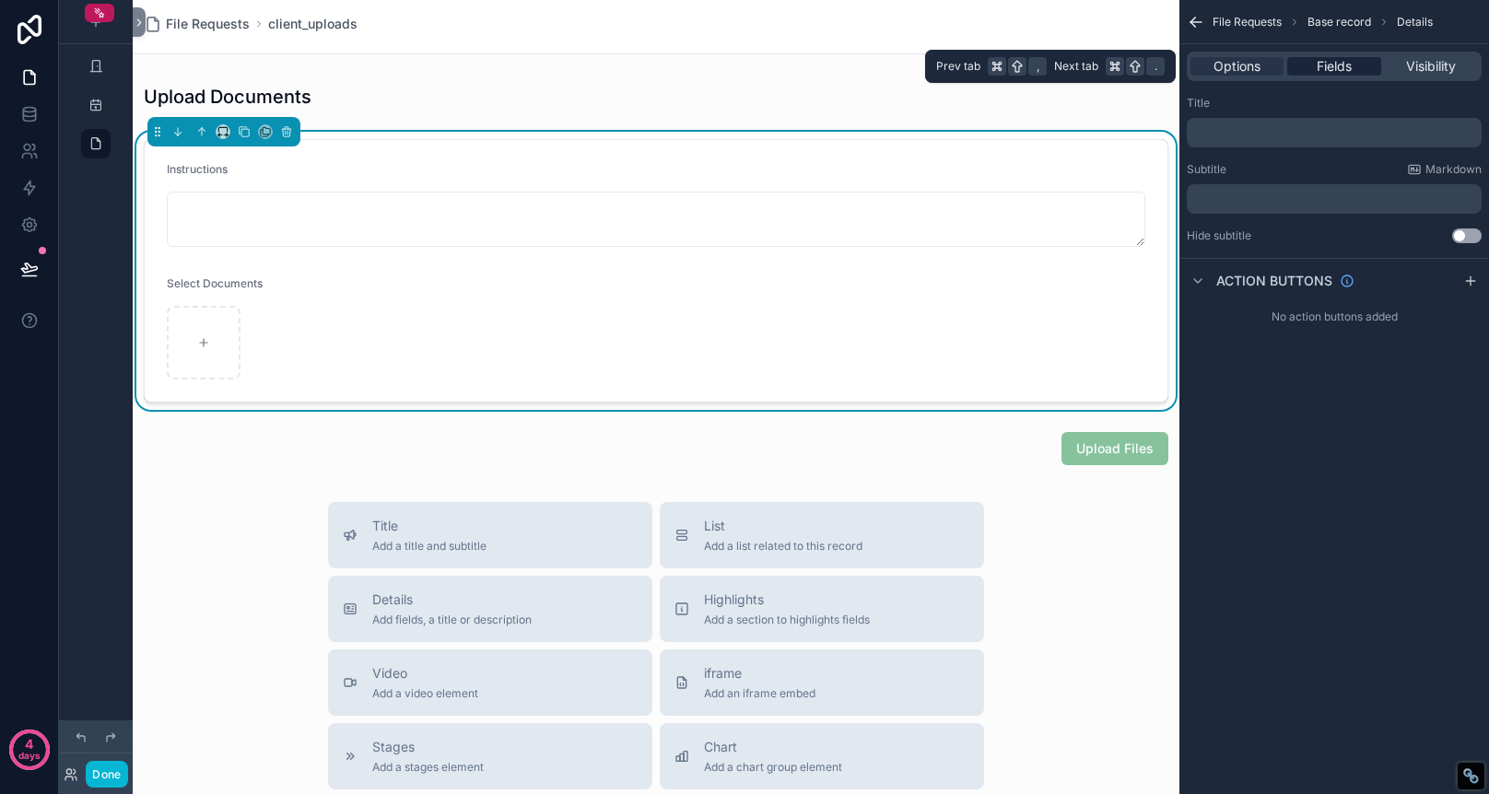
click at [1335, 75] on div "Options Fields Visibility" at bounding box center [1334, 66] width 295 height 29
click at [1335, 61] on span "Fields" at bounding box center [1334, 66] width 35 height 18
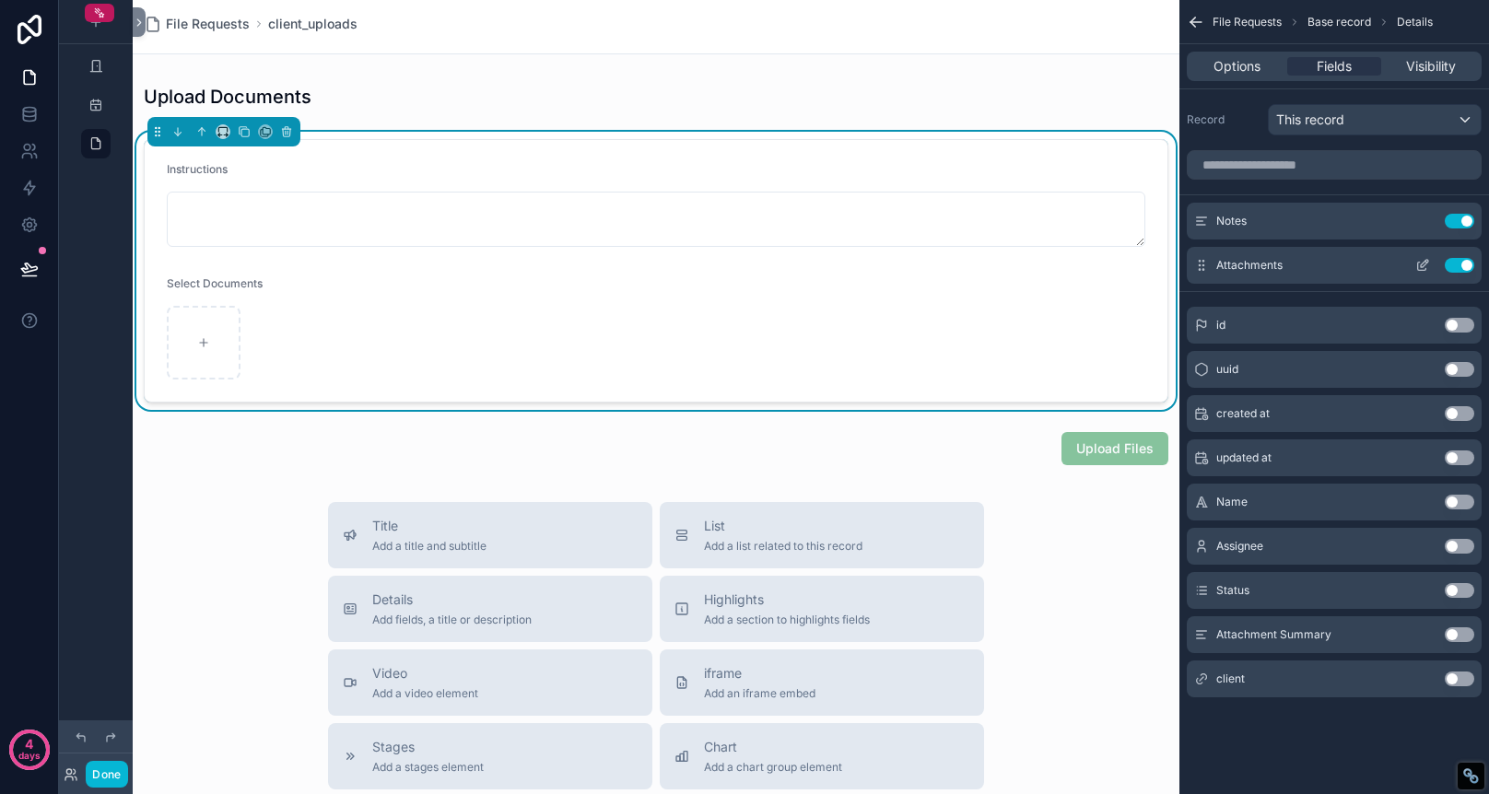
click at [1420, 265] on icon "scrollable content" at bounding box center [1422, 265] width 15 height 15
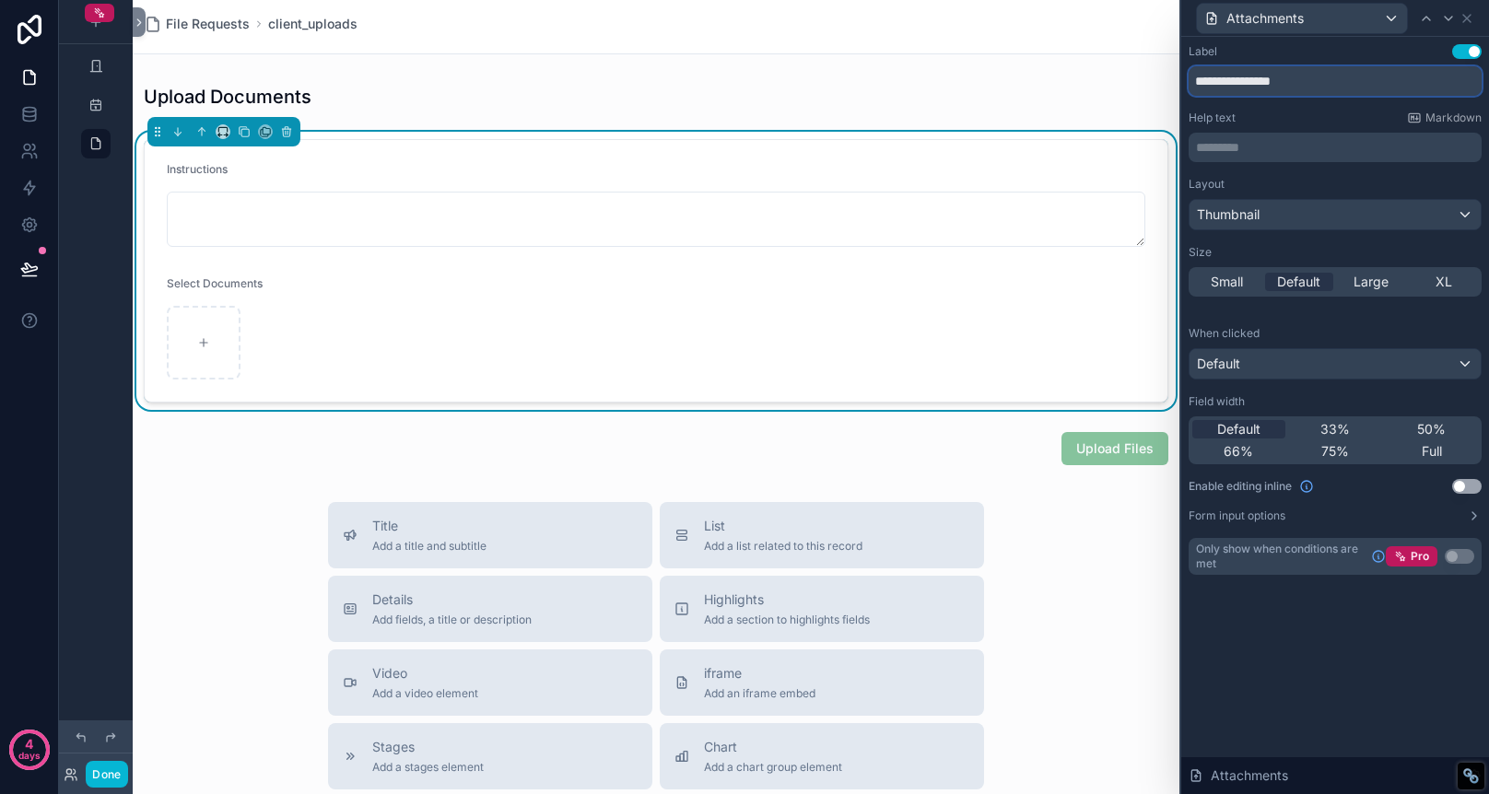
click at [1316, 83] on input "**********" at bounding box center [1335, 80] width 293 height 29
type input "**********"
click at [1374, 644] on div "**********" at bounding box center [1335, 415] width 308 height 757
click at [1358, 365] on div "Default" at bounding box center [1335, 363] width 291 height 29
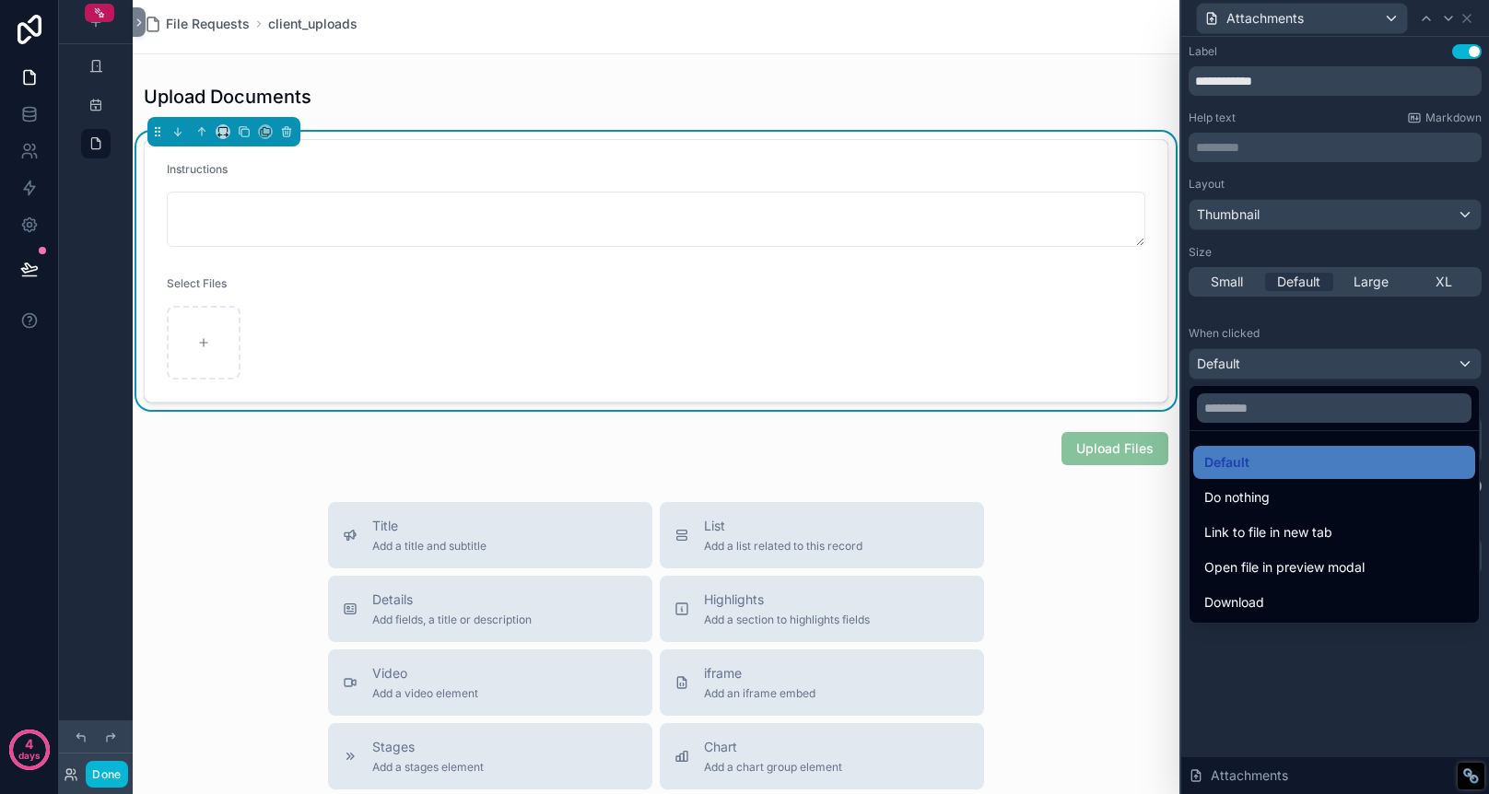
click at [1352, 651] on div at bounding box center [1335, 397] width 308 height 794
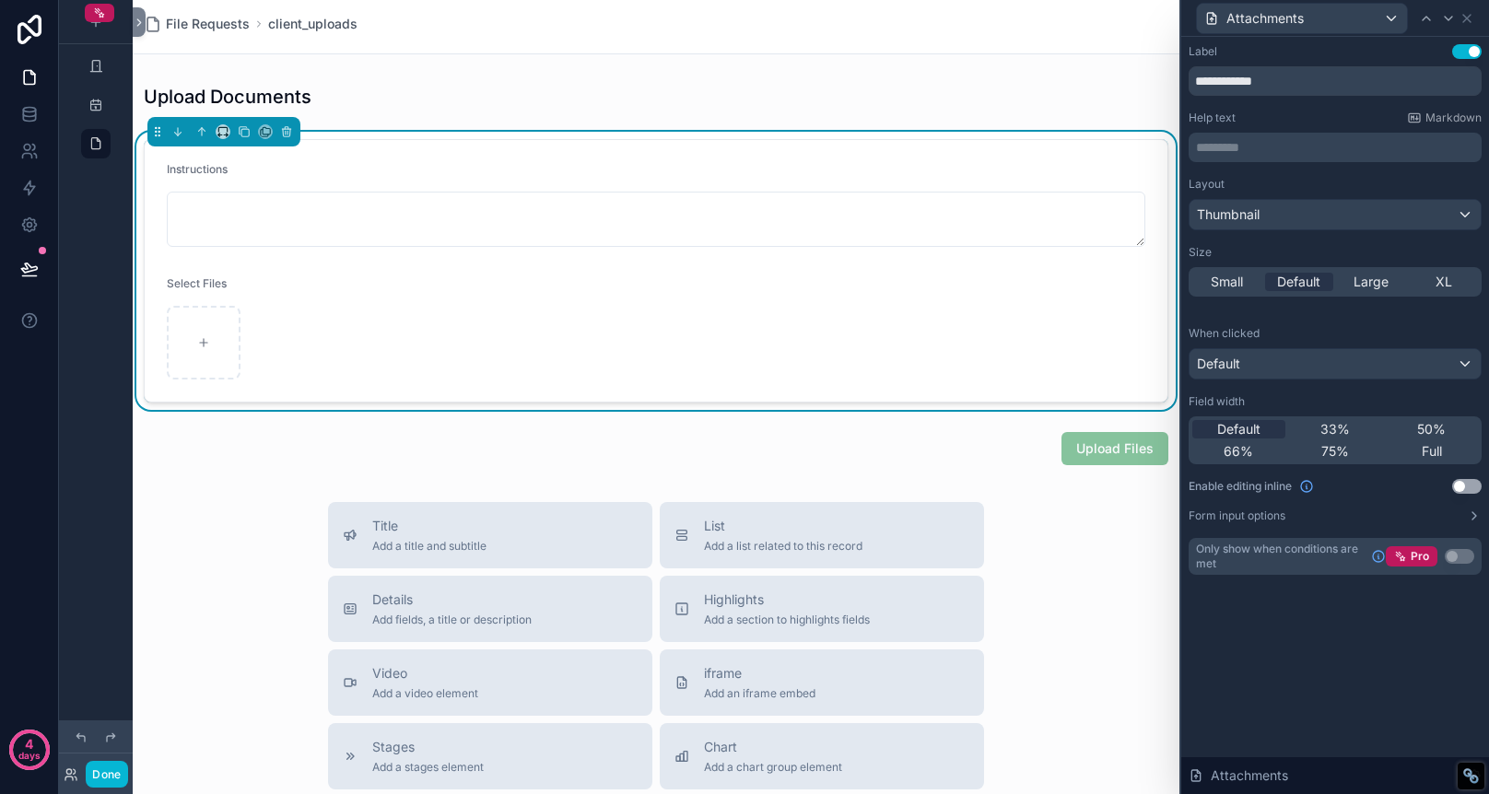
click at [1414, 327] on div "When clicked" at bounding box center [1335, 333] width 293 height 15
click at [1390, 21] on div "Attachments" at bounding box center [1302, 18] width 210 height 29
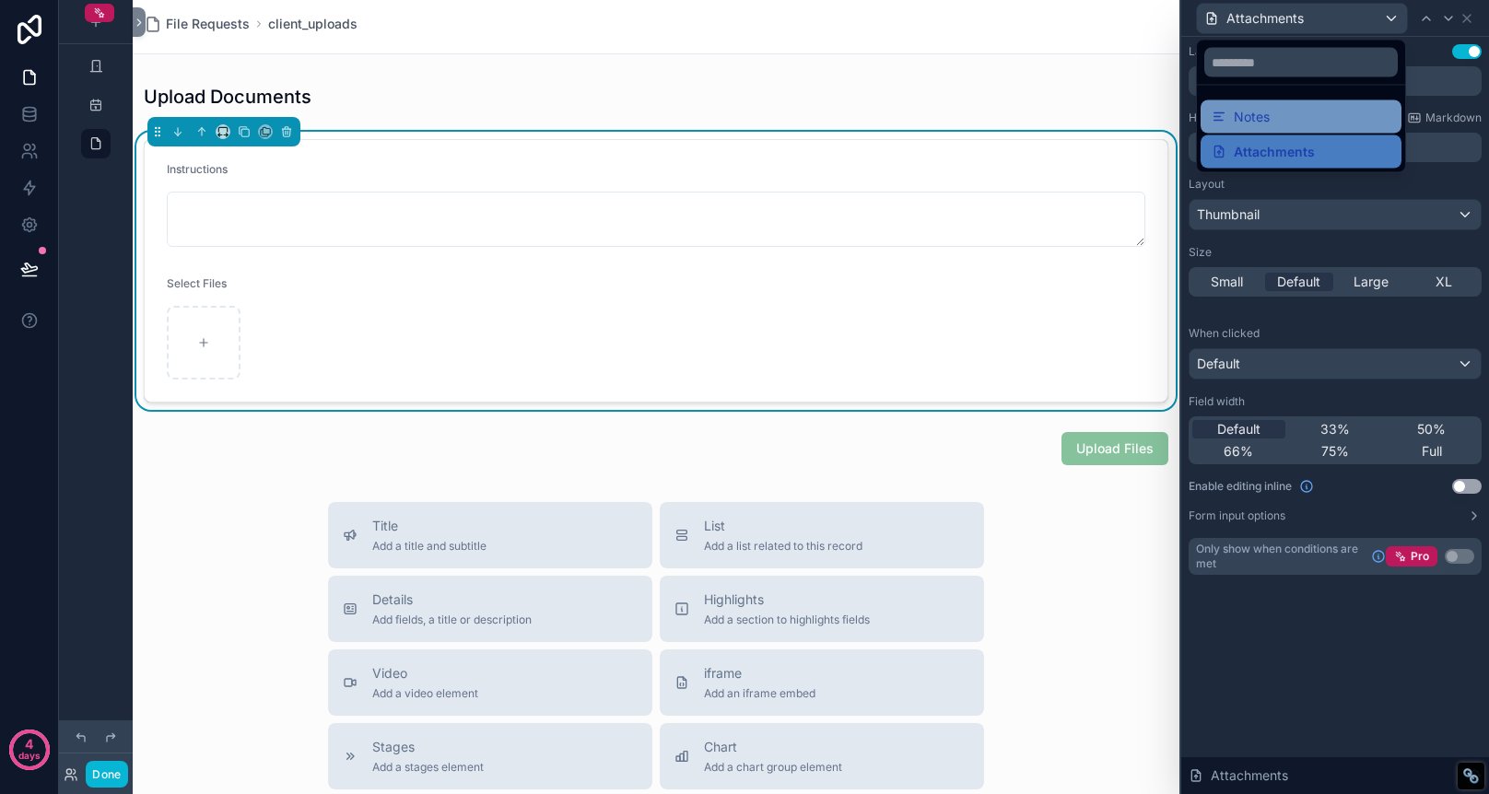
click at [1316, 112] on div "Notes" at bounding box center [1301, 117] width 179 height 22
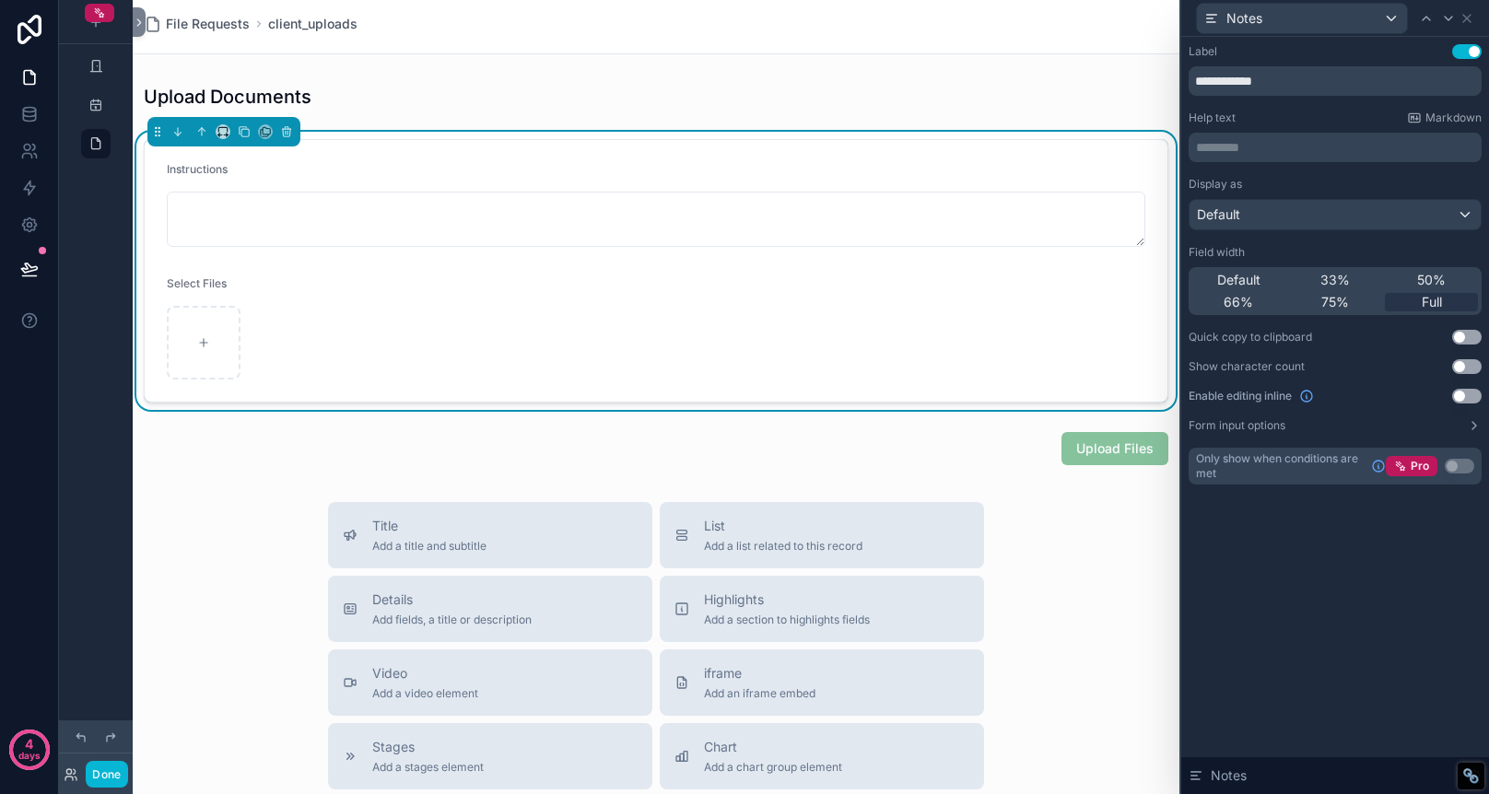
click at [1471, 398] on button "Use setting" at bounding box center [1466, 396] width 29 height 15
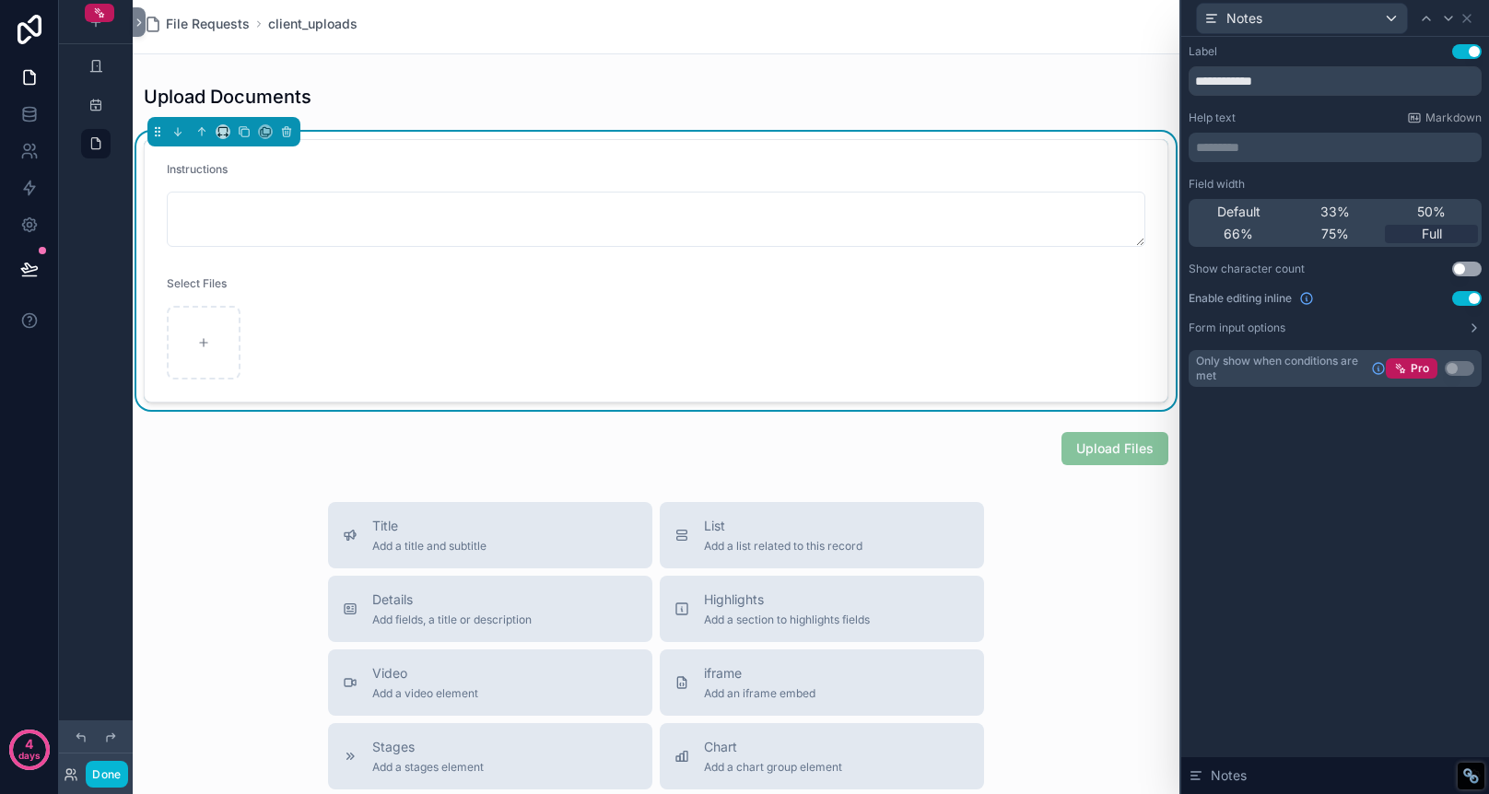
click at [1466, 295] on button "Use setting" at bounding box center [1466, 298] width 29 height 15
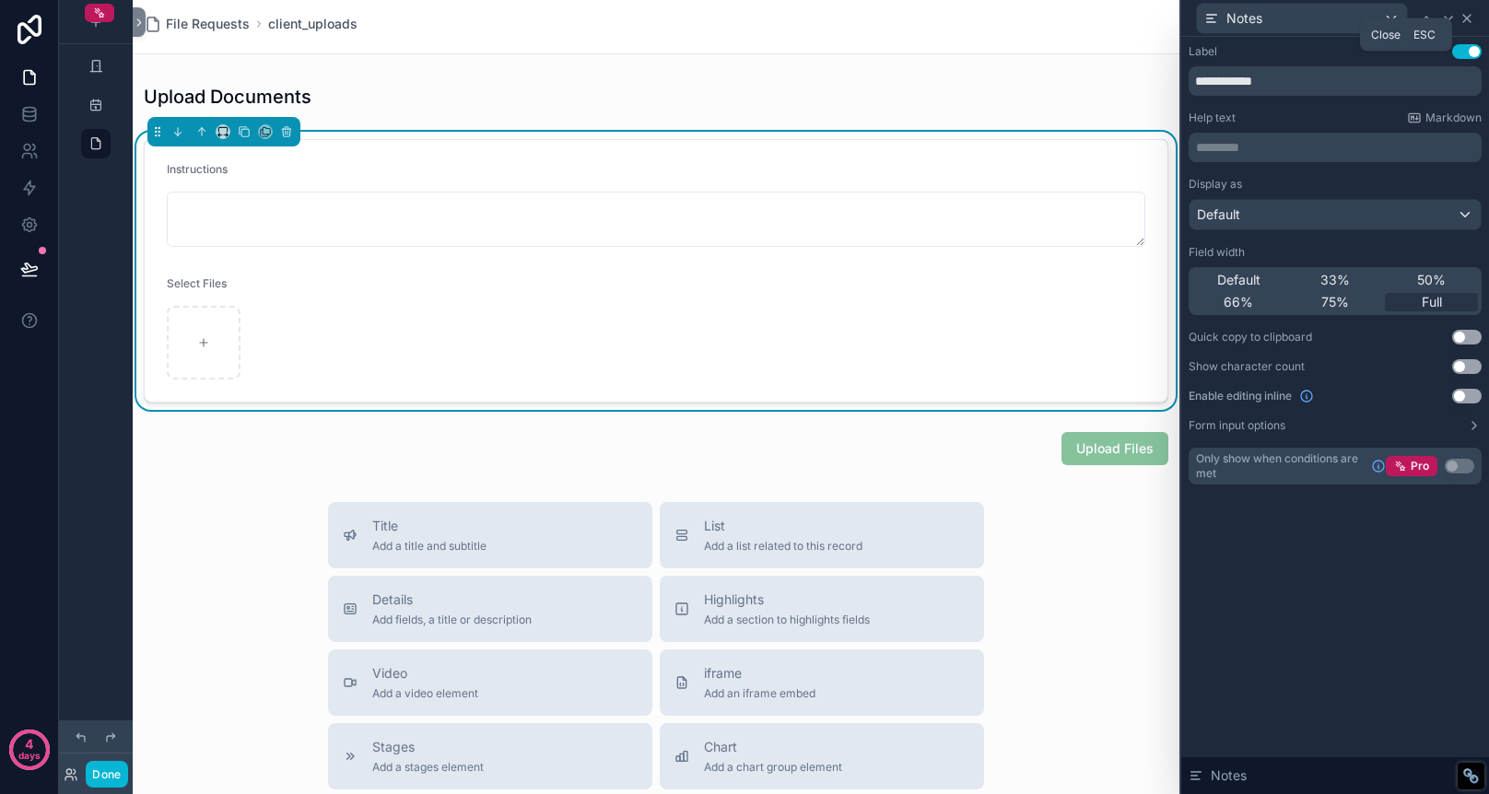
click at [1470, 18] on icon at bounding box center [1467, 18] width 15 height 15
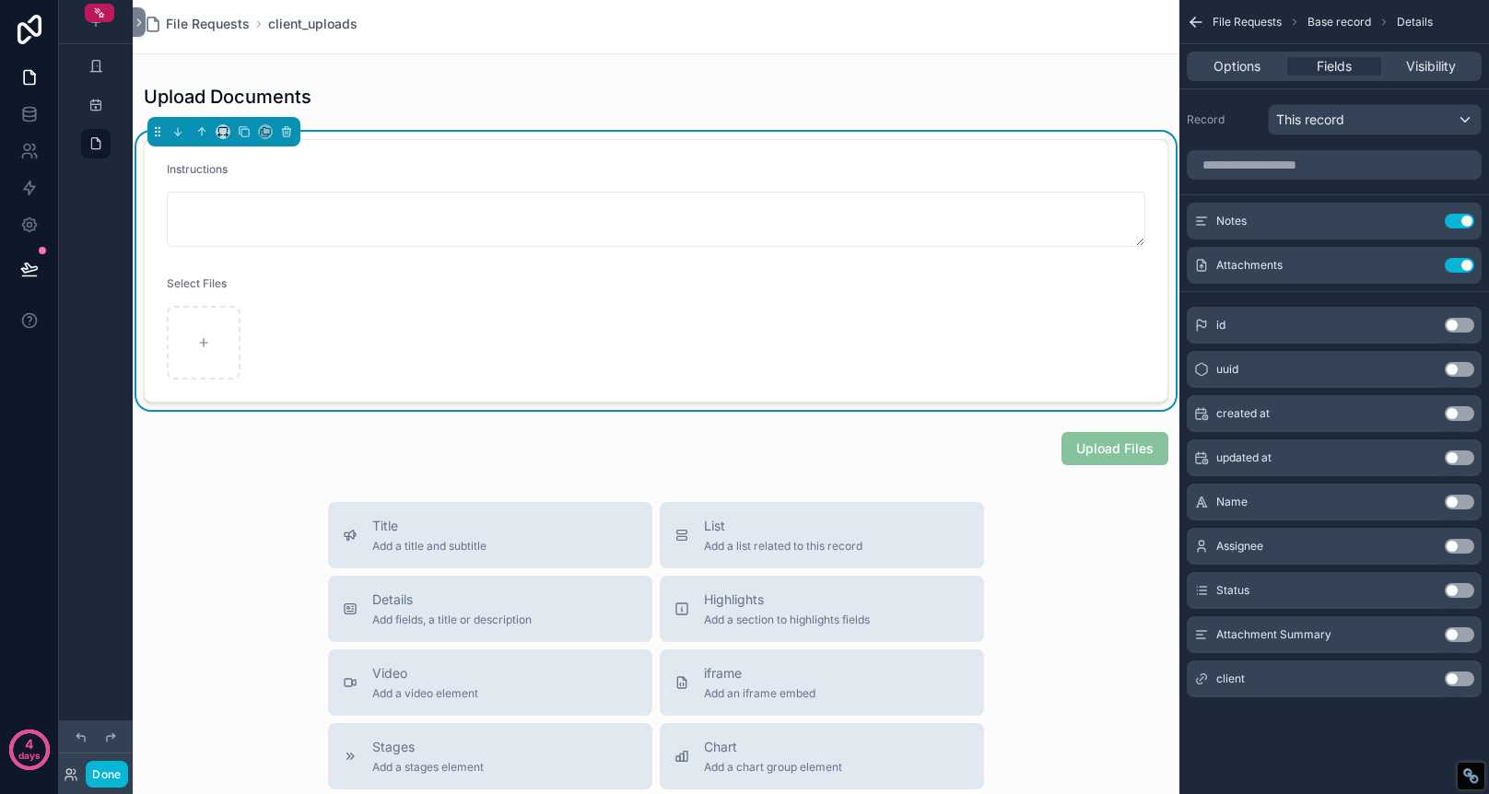
click at [1194, 16] on icon "scrollable content" at bounding box center [1196, 22] width 18 height 18
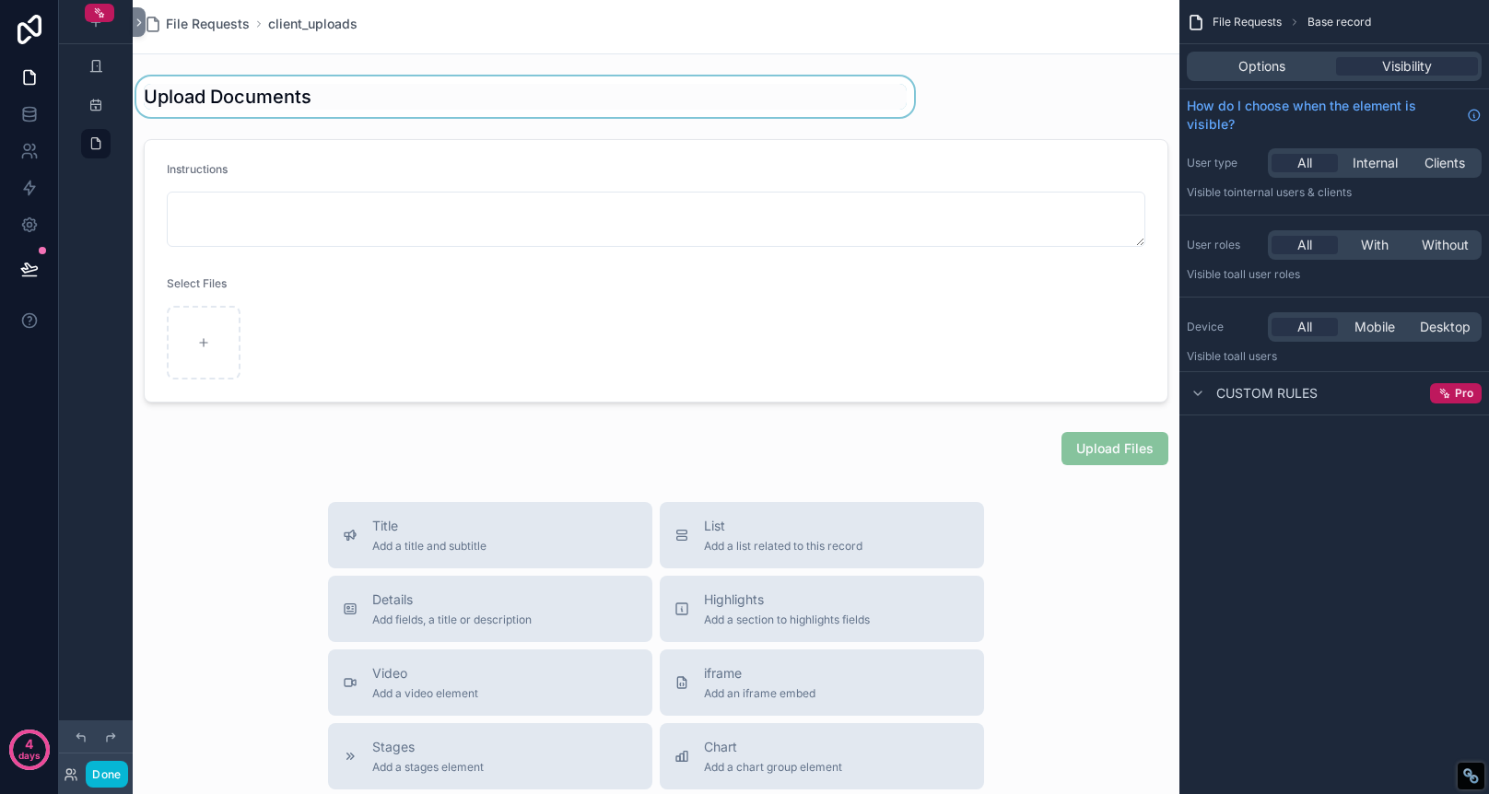
click at [469, 107] on div "scrollable content" at bounding box center [525, 96] width 785 height 41
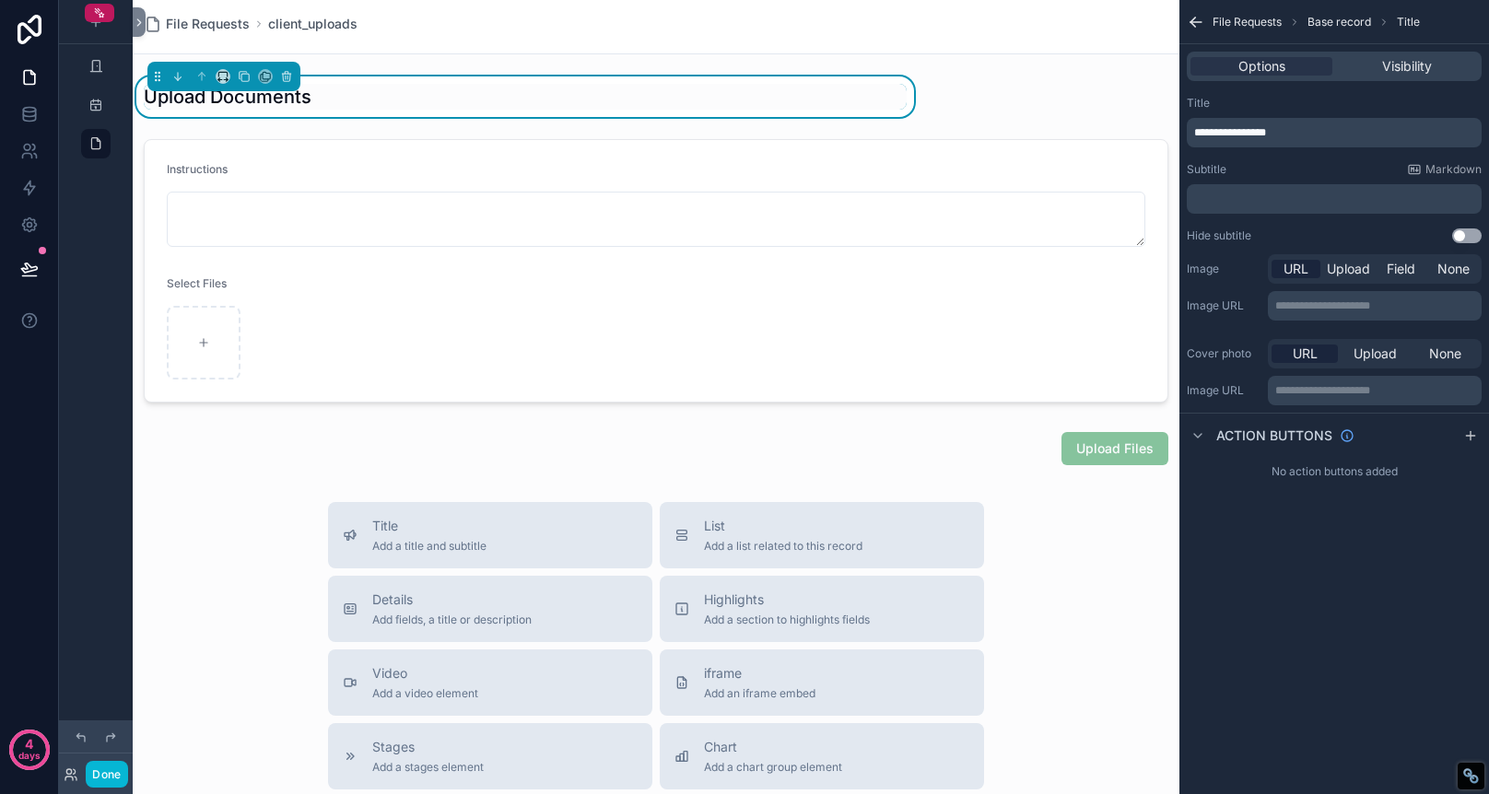
click at [1302, 132] on p "**********" at bounding box center [1336, 132] width 284 height 15
click at [1351, 100] on div "Title" at bounding box center [1334, 103] width 295 height 15
click at [337, 26] on span "client_uploads" at bounding box center [312, 24] width 89 height 18
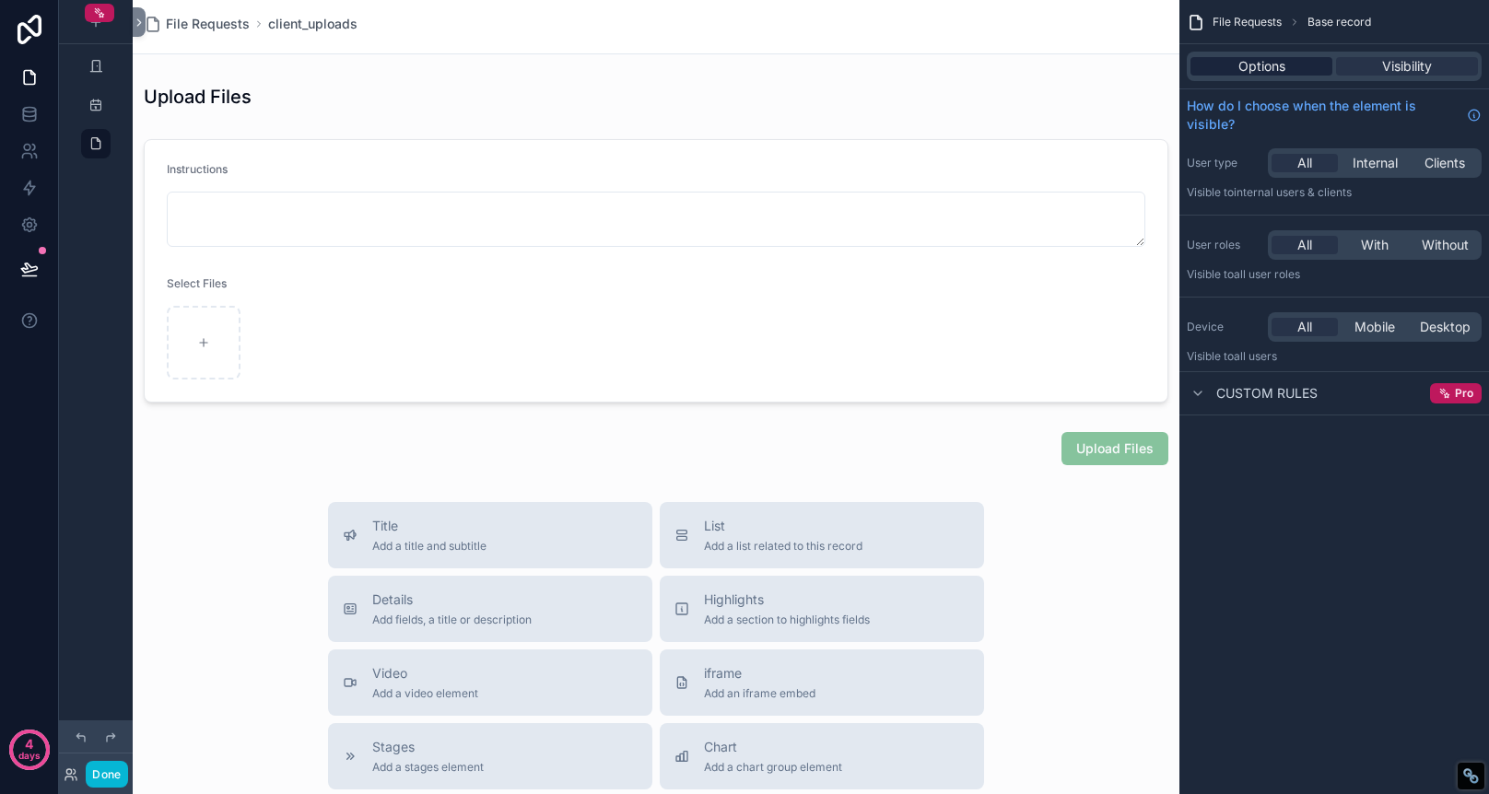
click at [1278, 59] on span "Options" at bounding box center [1262, 66] width 47 height 18
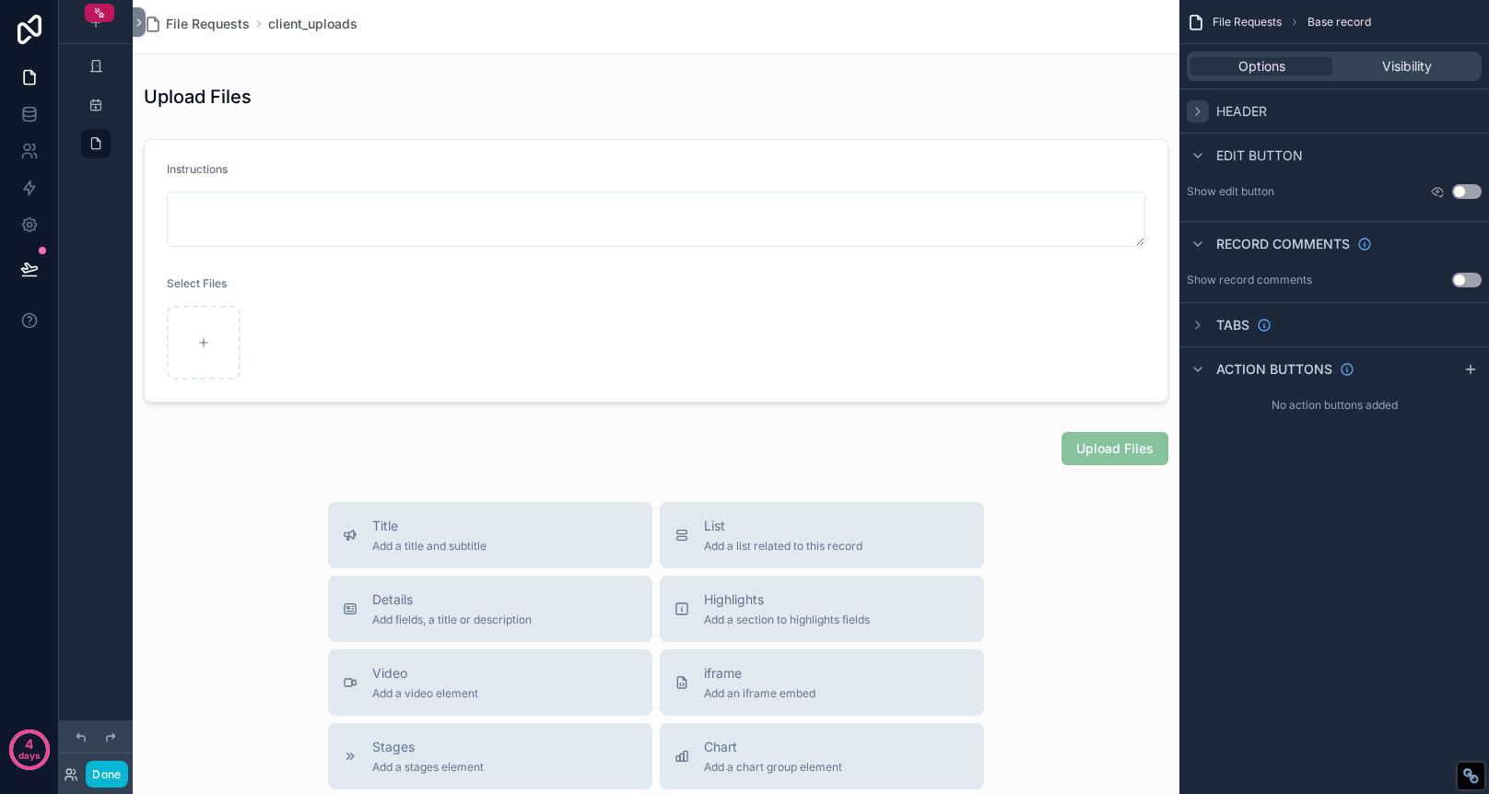
click at [1201, 104] on icon "scrollable content" at bounding box center [1198, 111] width 15 height 15
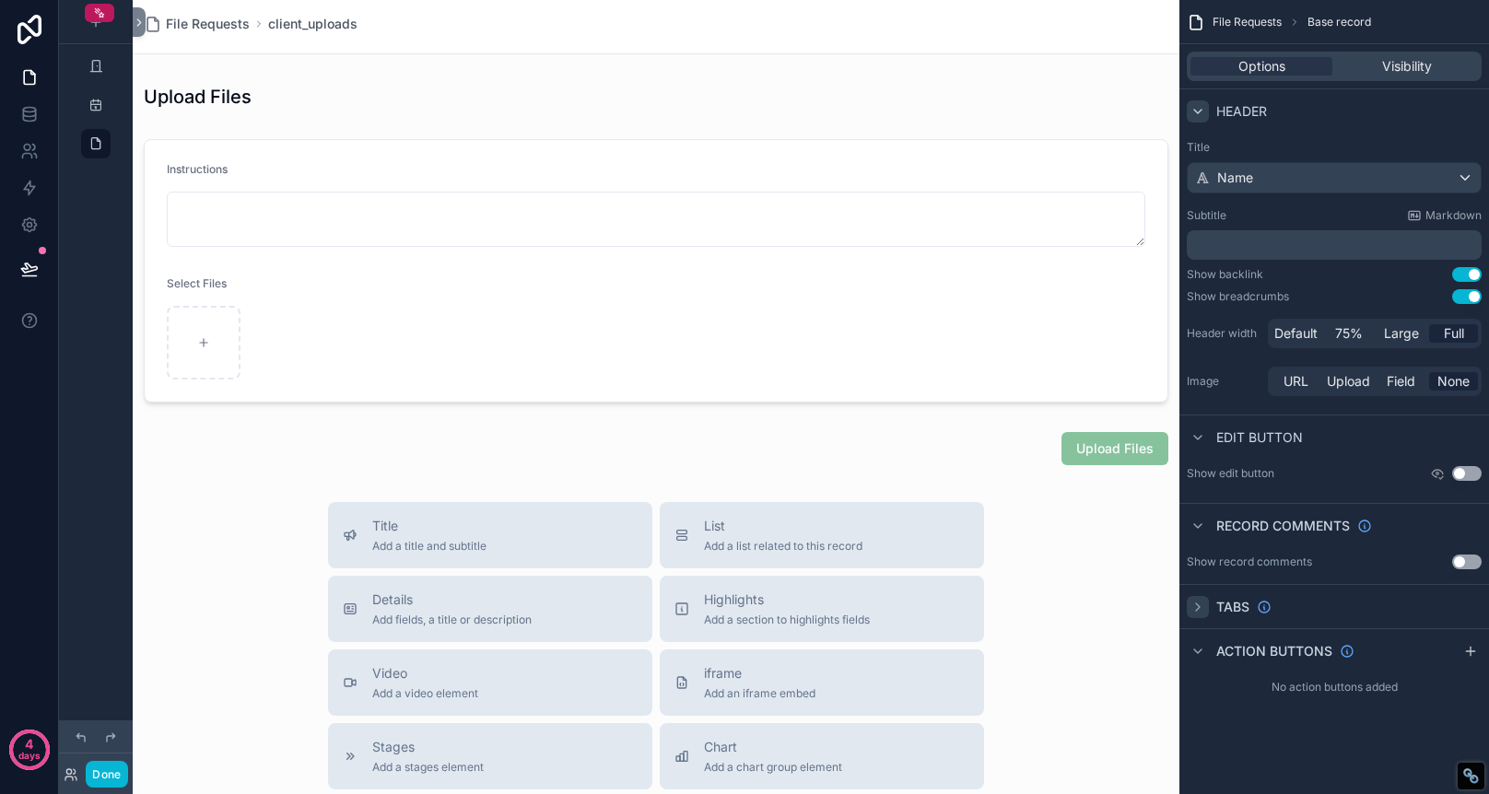
click at [1196, 608] on icon "scrollable content" at bounding box center [1198, 607] width 15 height 15
click at [747, 34] on div "File Requests client_uploads" at bounding box center [656, 26] width 1025 height 53
click at [699, 15] on div "File Requests client_uploads" at bounding box center [656, 24] width 1025 height 18
click at [701, 27] on div "File Requests client_uploads" at bounding box center [656, 24] width 1025 height 18
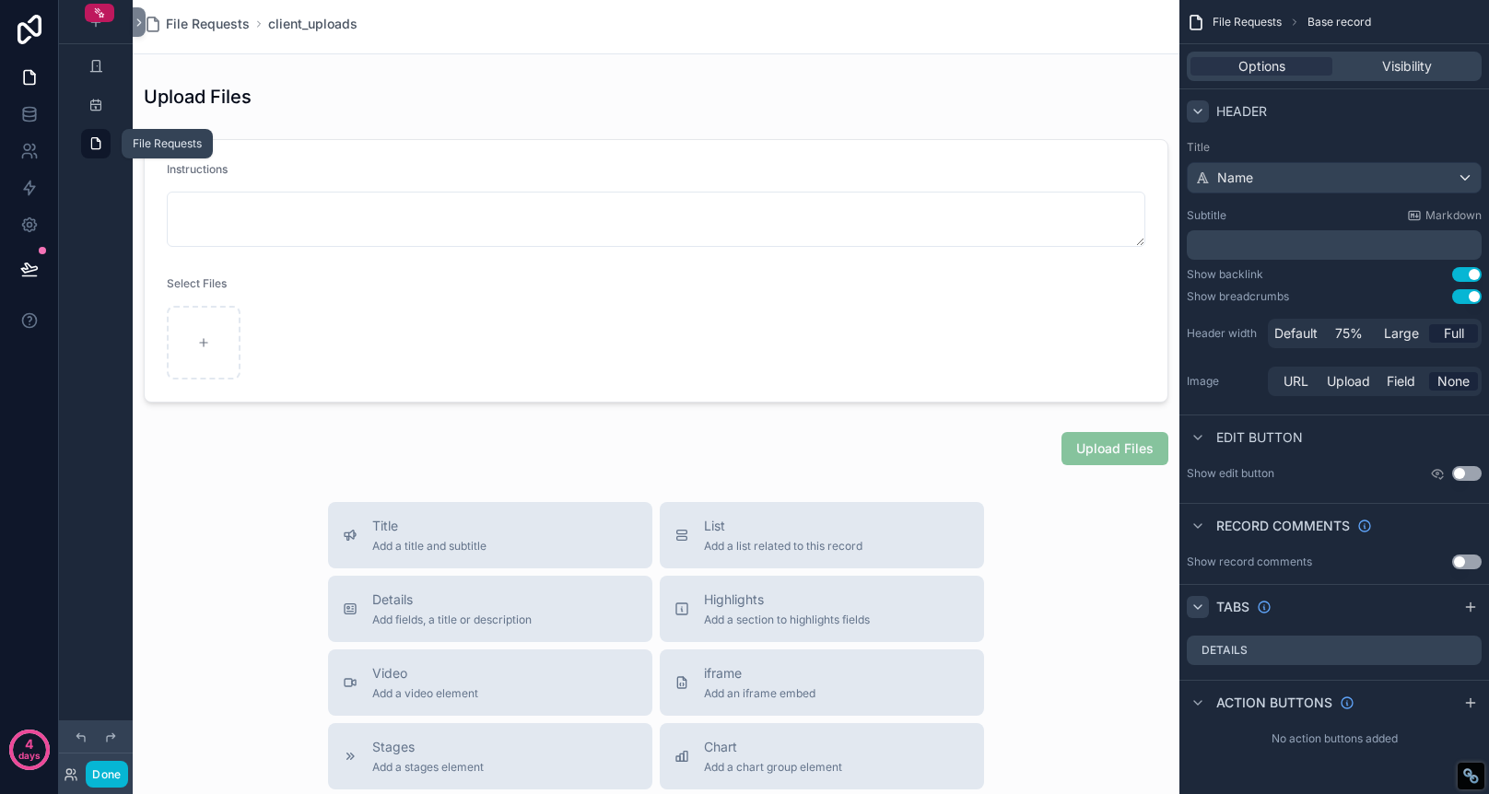
click at [97, 145] on icon "scrollable content" at bounding box center [95, 143] width 15 height 15
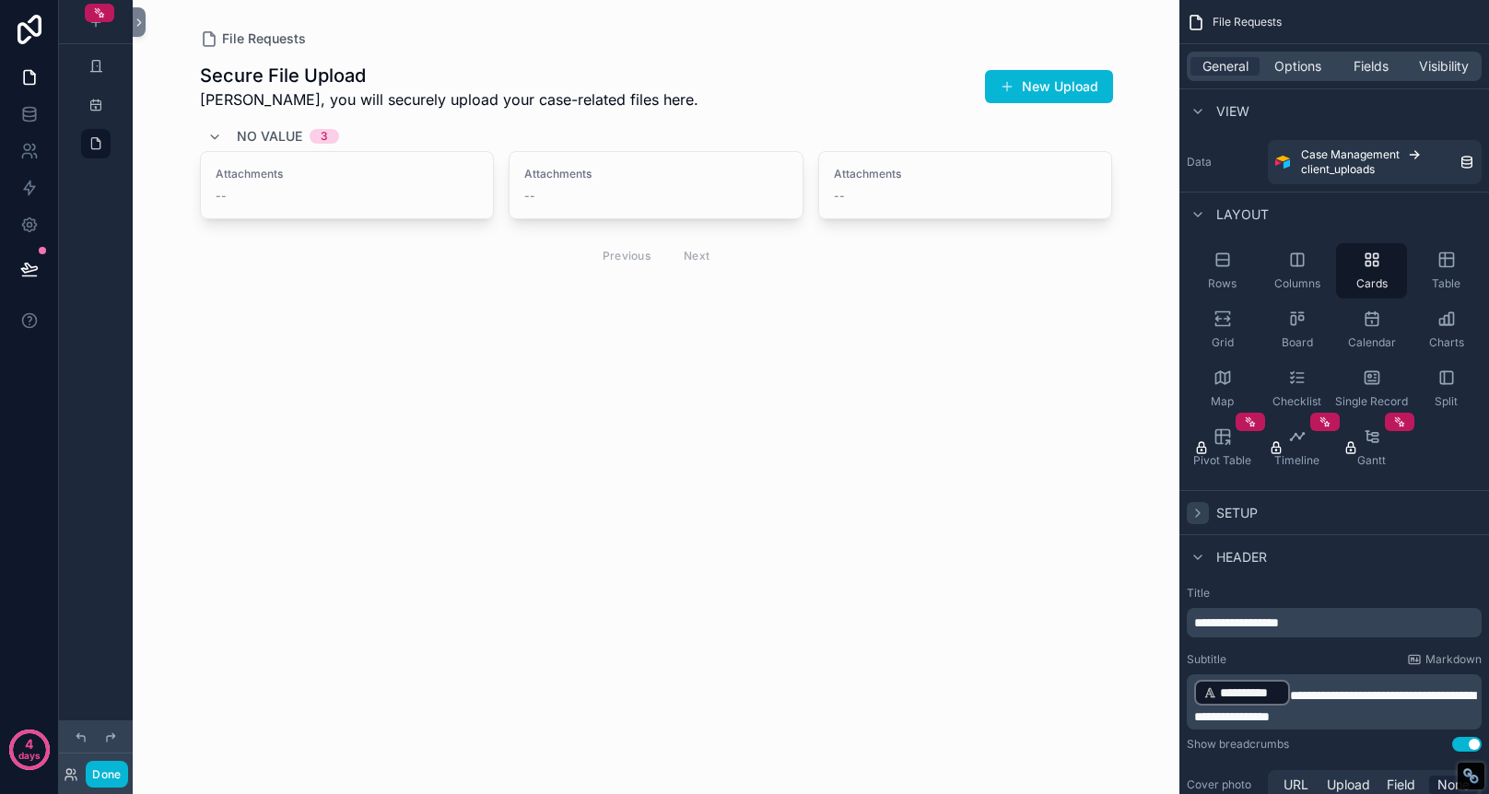
click at [1192, 517] on icon "scrollable content" at bounding box center [1198, 513] width 15 height 15
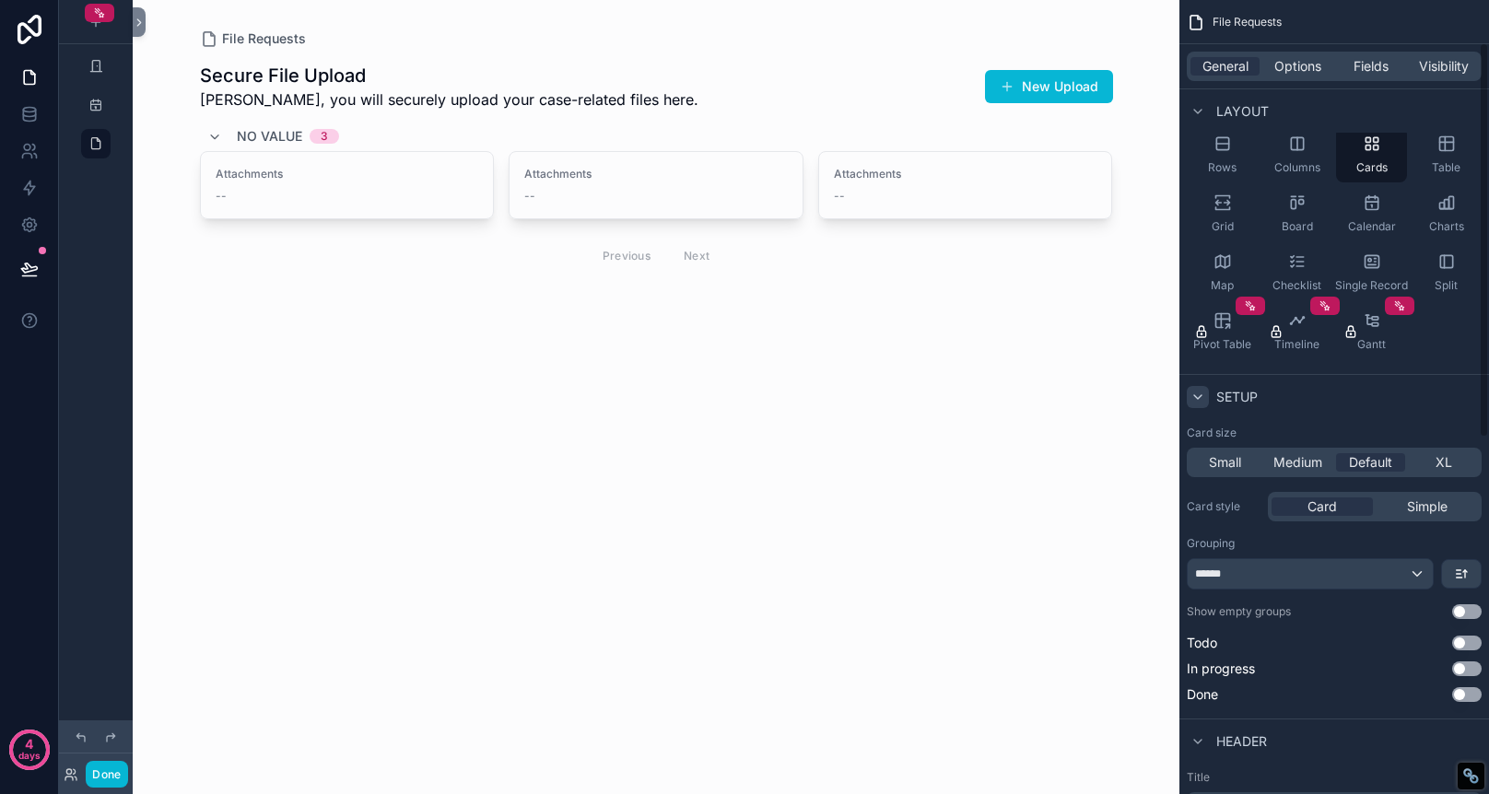
scroll to position [119, 0]
click at [1382, 572] on div "******" at bounding box center [1310, 571] width 245 height 29
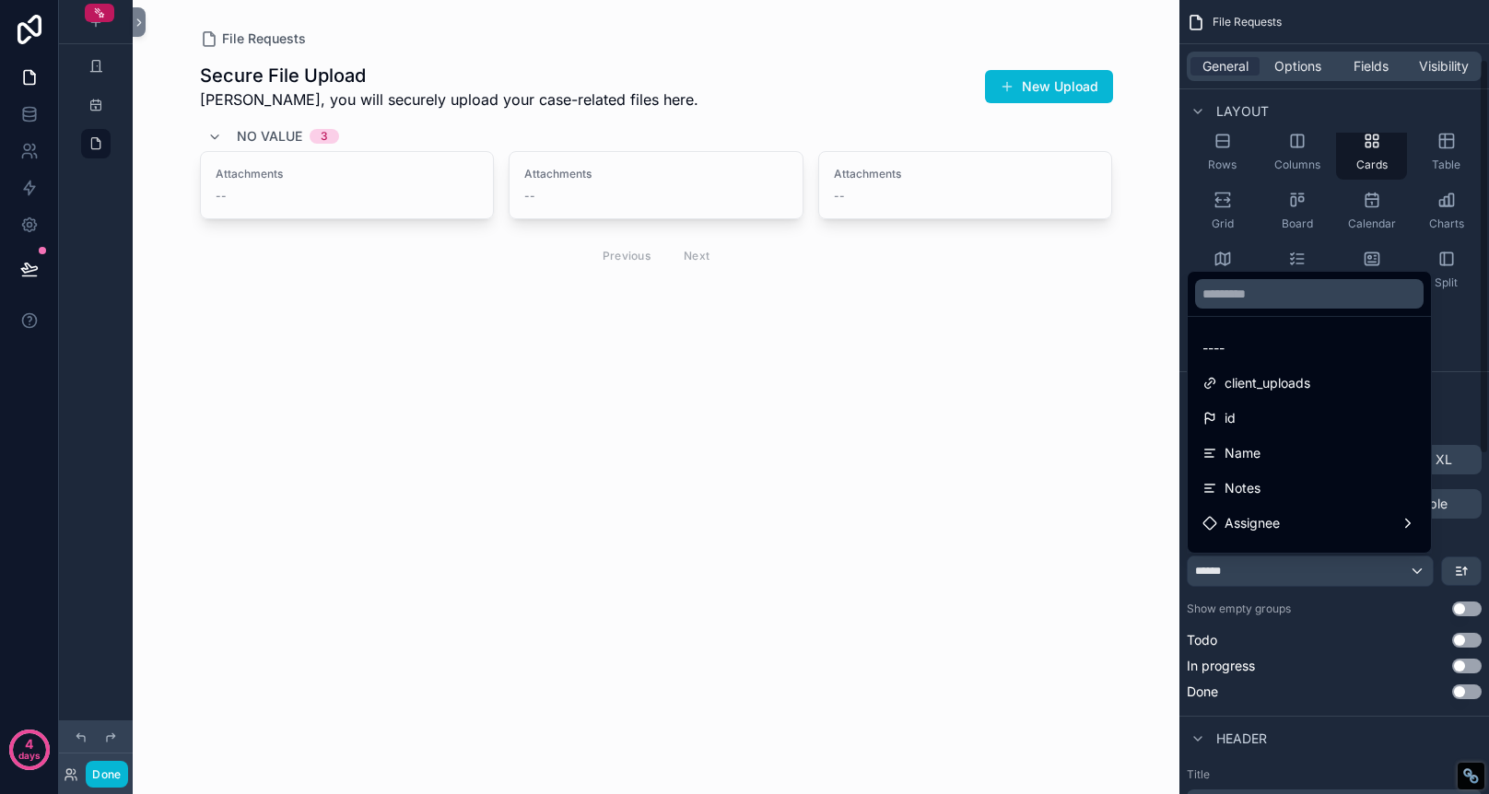
click at [1457, 395] on div "scrollable content" at bounding box center [744, 397] width 1489 height 794
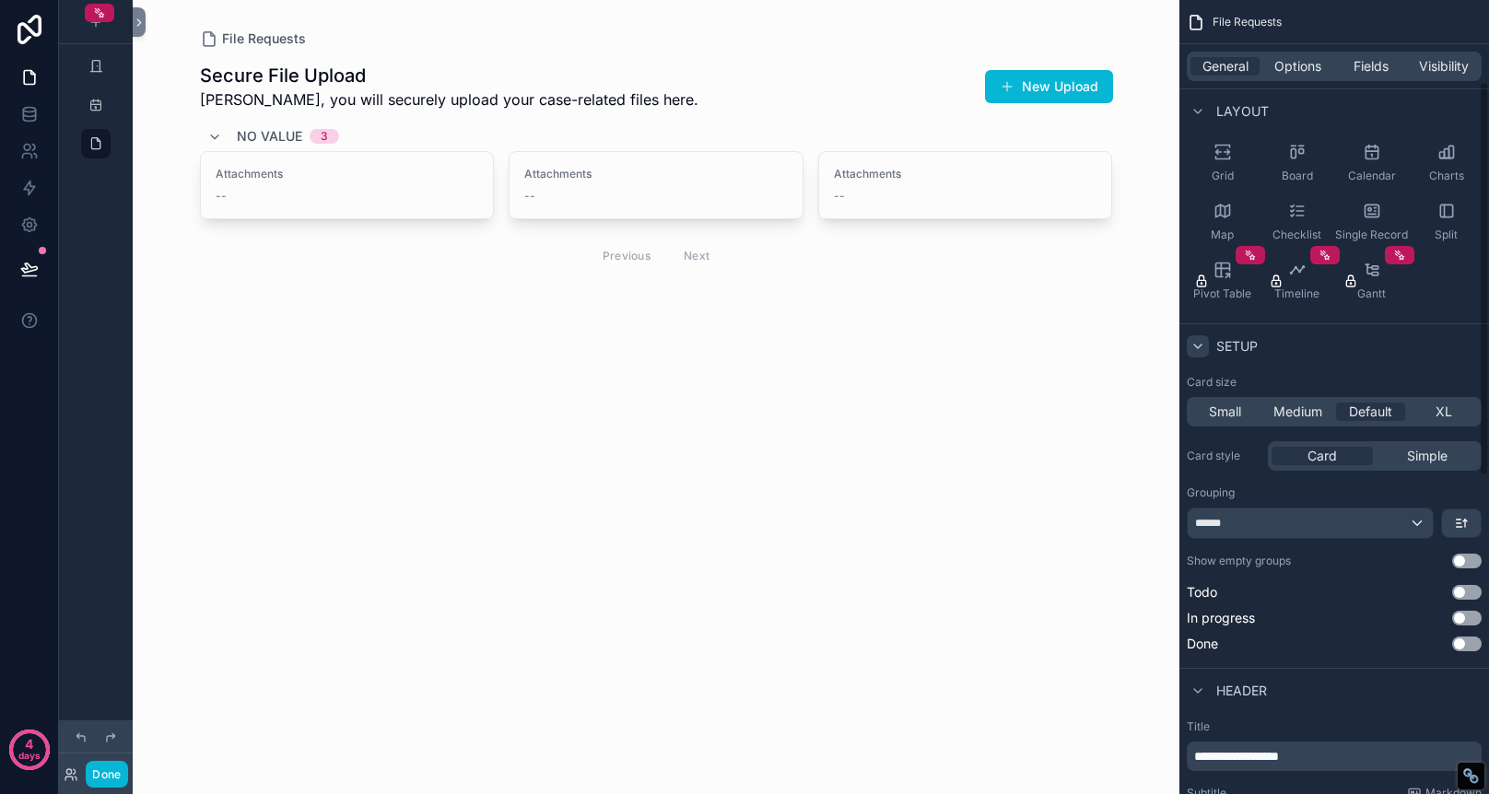
scroll to position [181, 0]
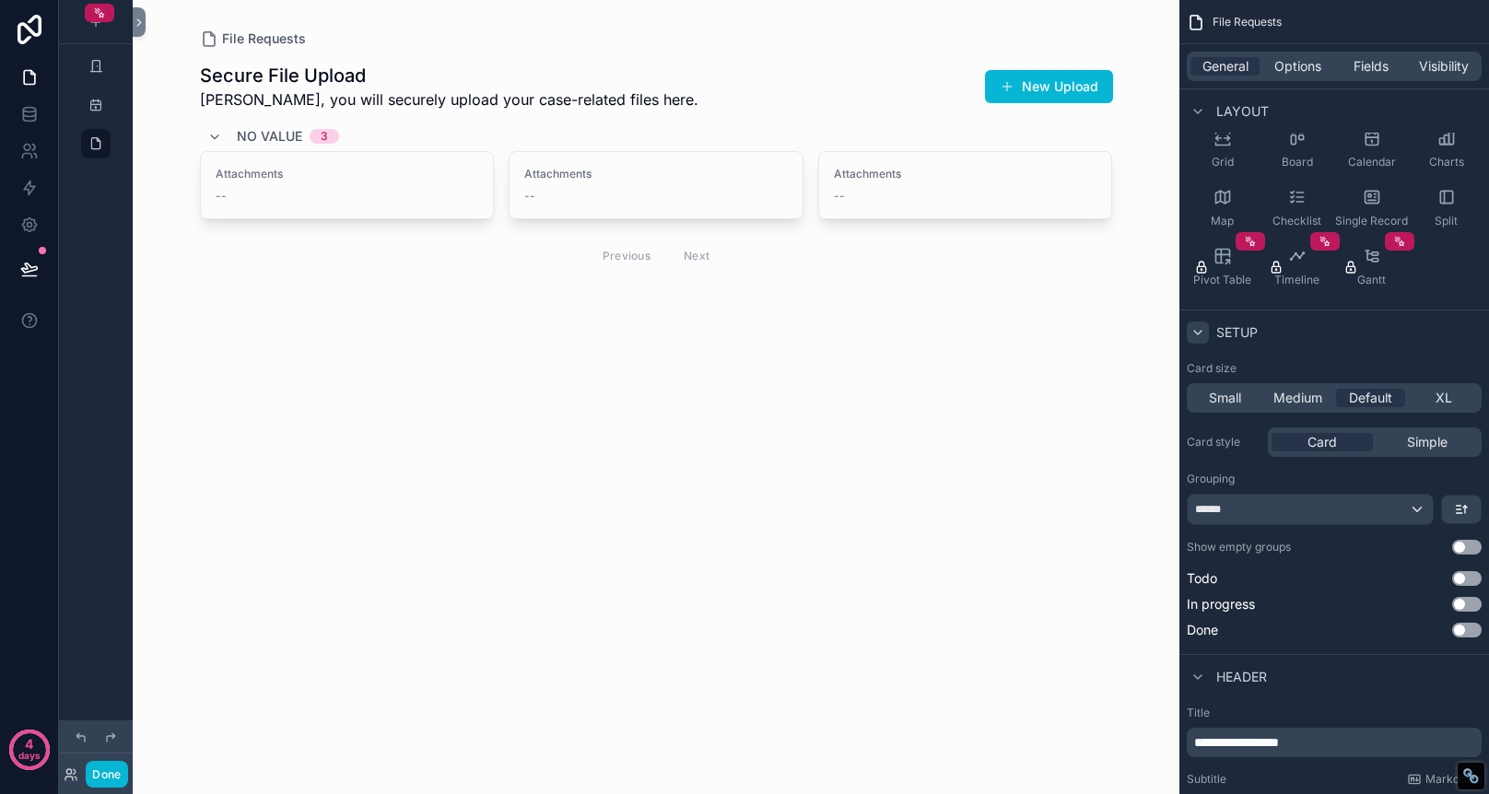
click at [479, 137] on div "No value 3" at bounding box center [656, 136] width 913 height 29
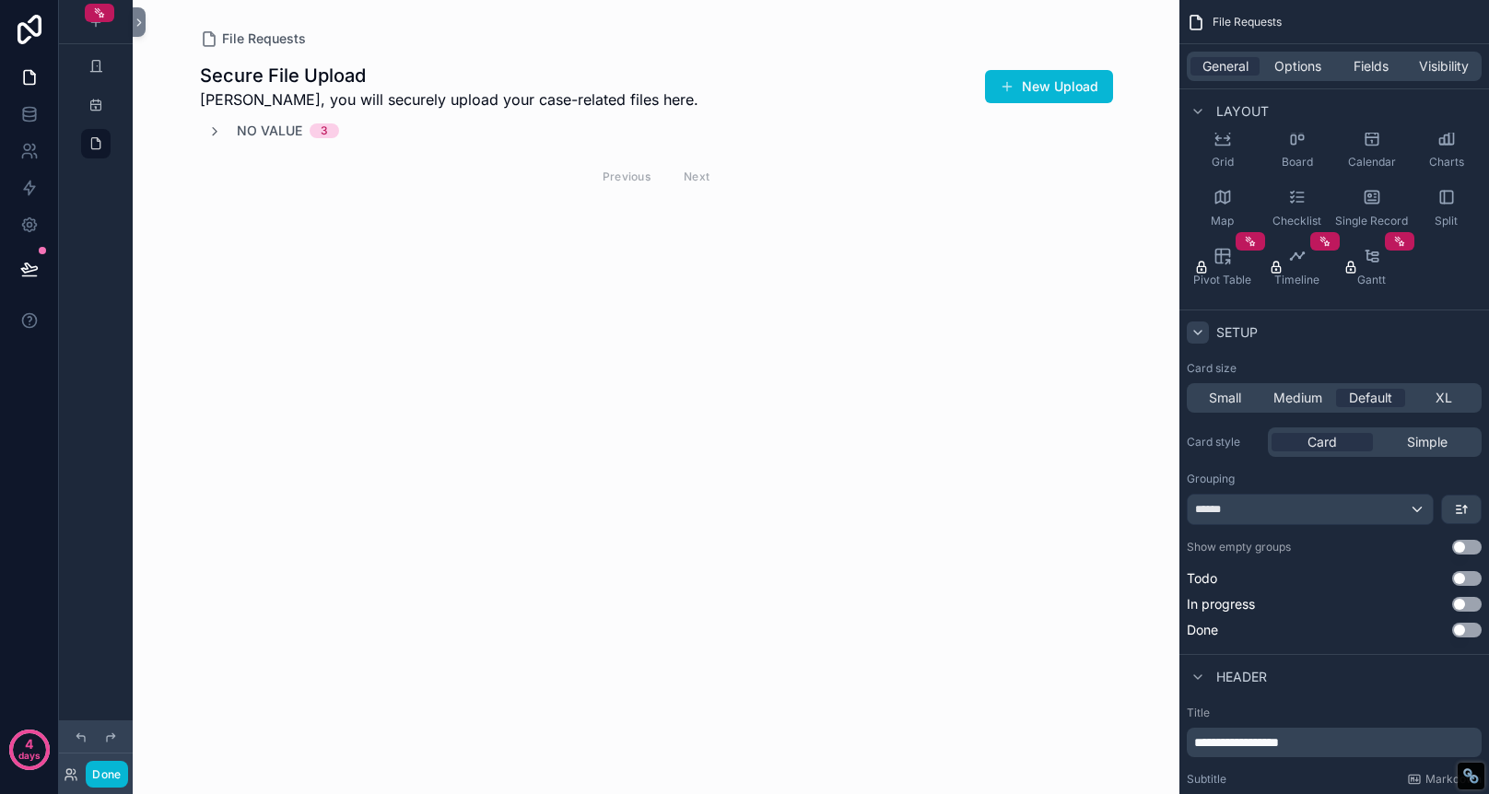
click at [476, 135] on div "No value 3" at bounding box center [656, 131] width 913 height 18
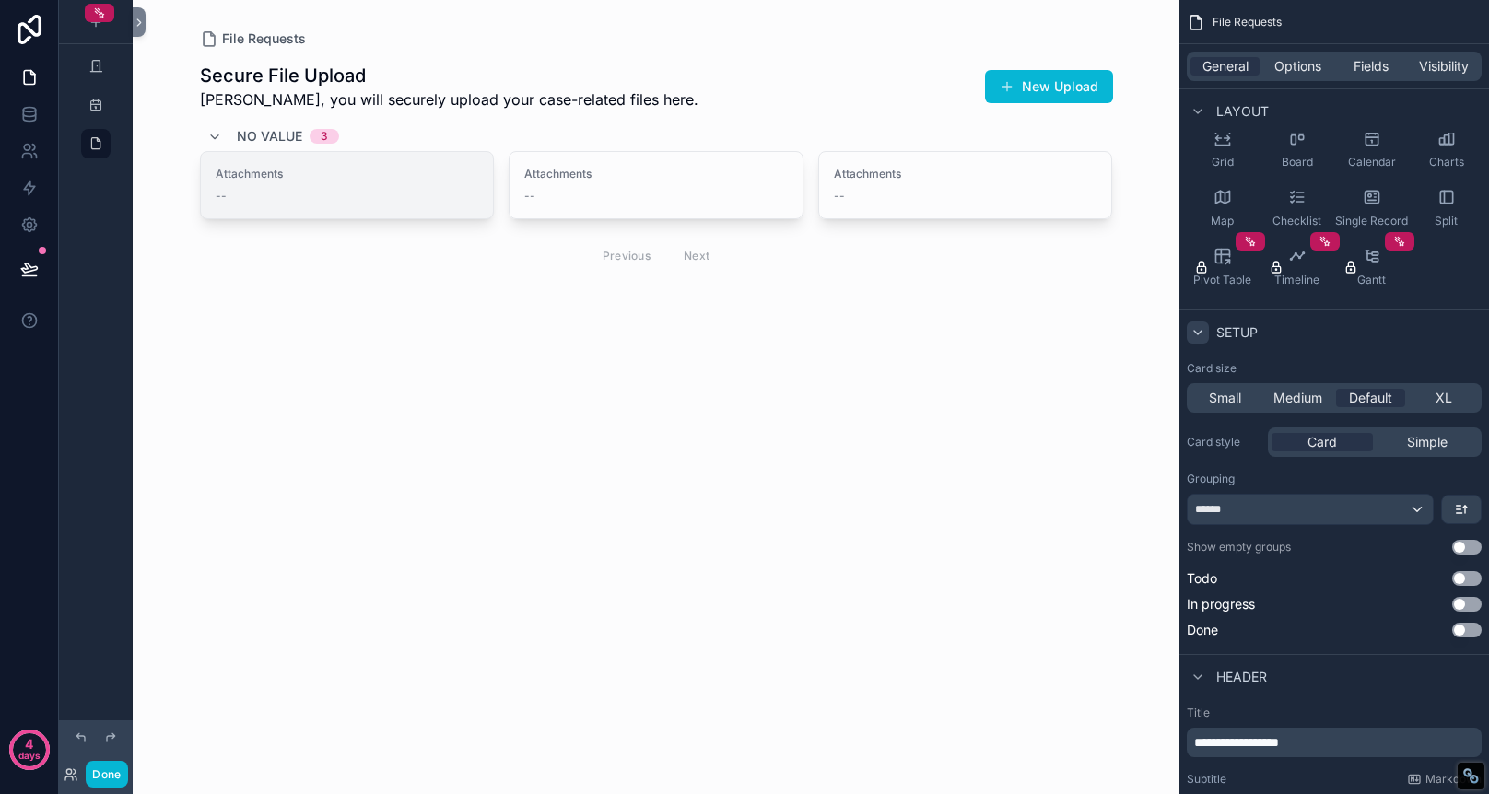
click at [474, 192] on div "--" at bounding box center [348, 196] width 264 height 15
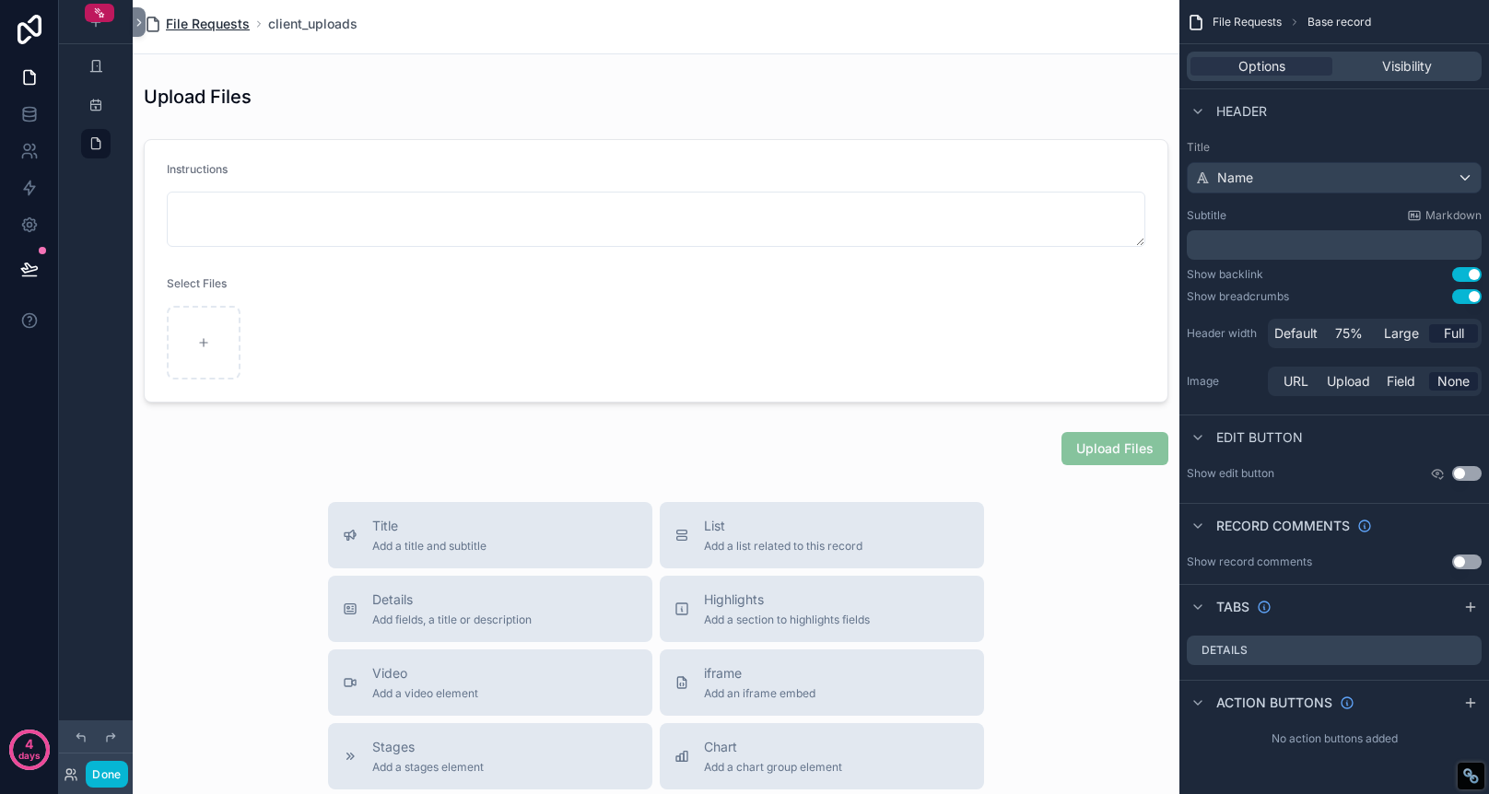
click at [232, 25] on span "File Requests" at bounding box center [208, 24] width 84 height 18
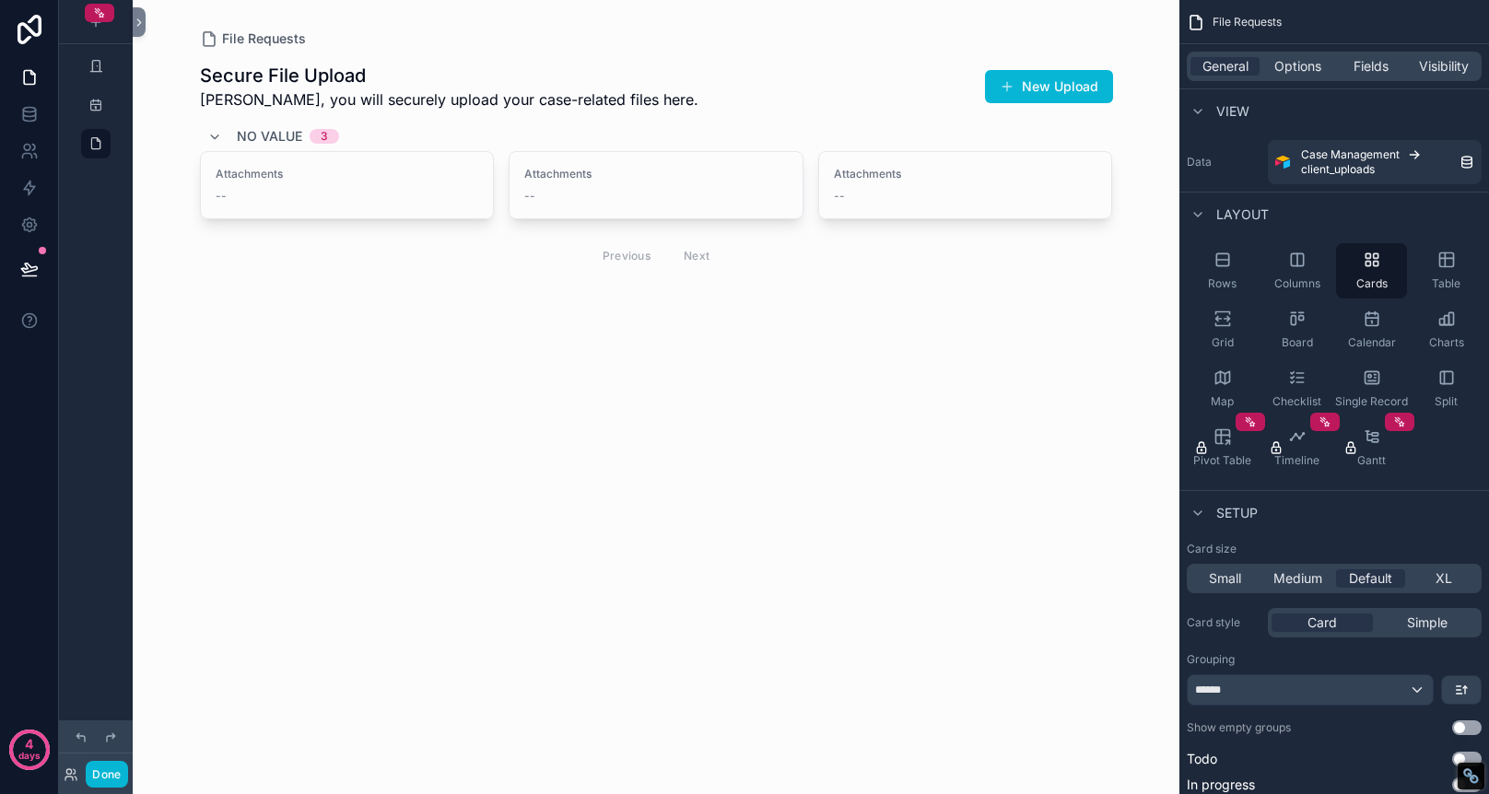
click at [640, 41] on div "File Requests" at bounding box center [656, 38] width 913 height 18
click at [1199, 112] on icon "scrollable content" at bounding box center [1197, 112] width 7 height 4
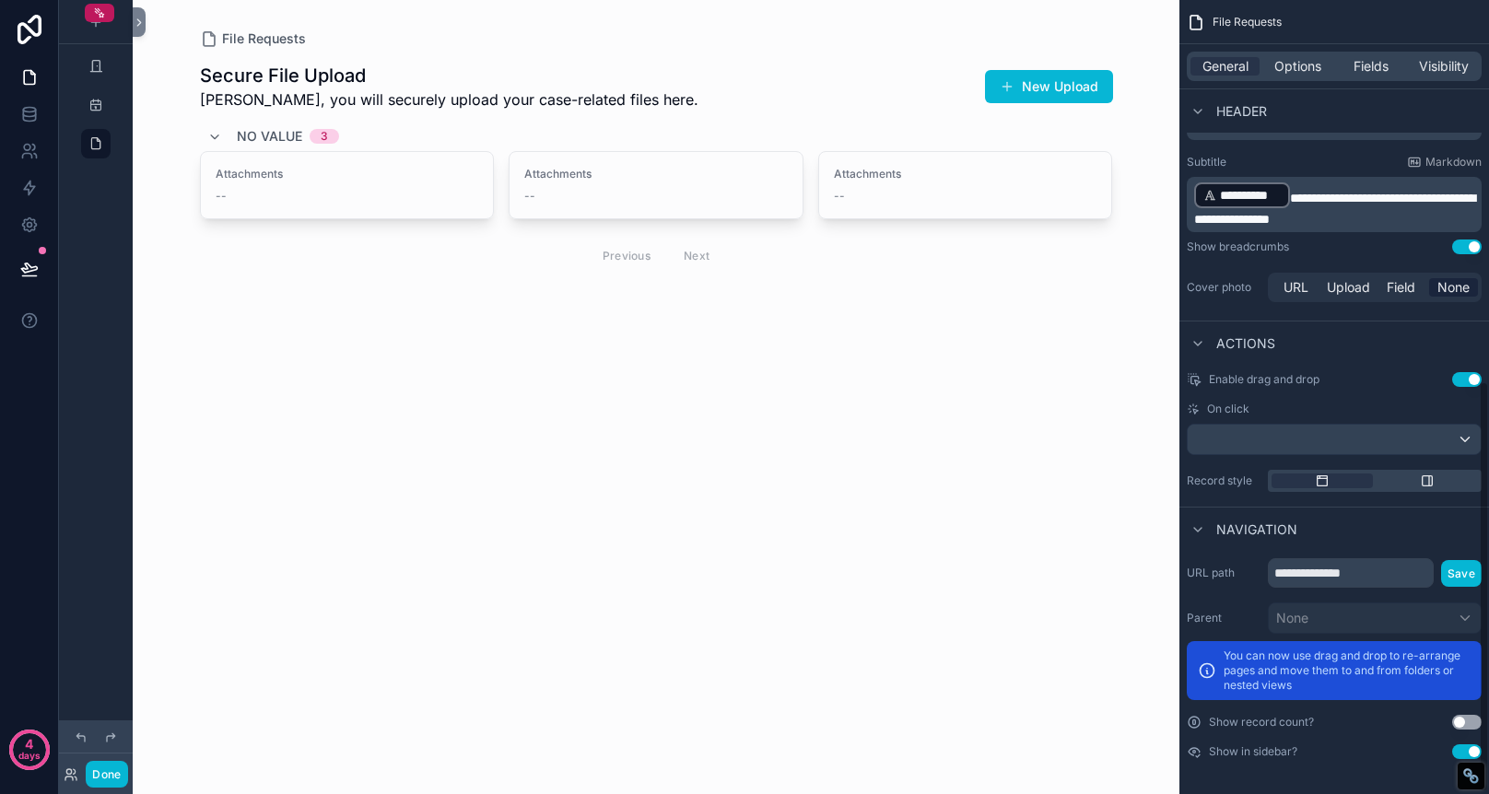
scroll to position [741, 0]
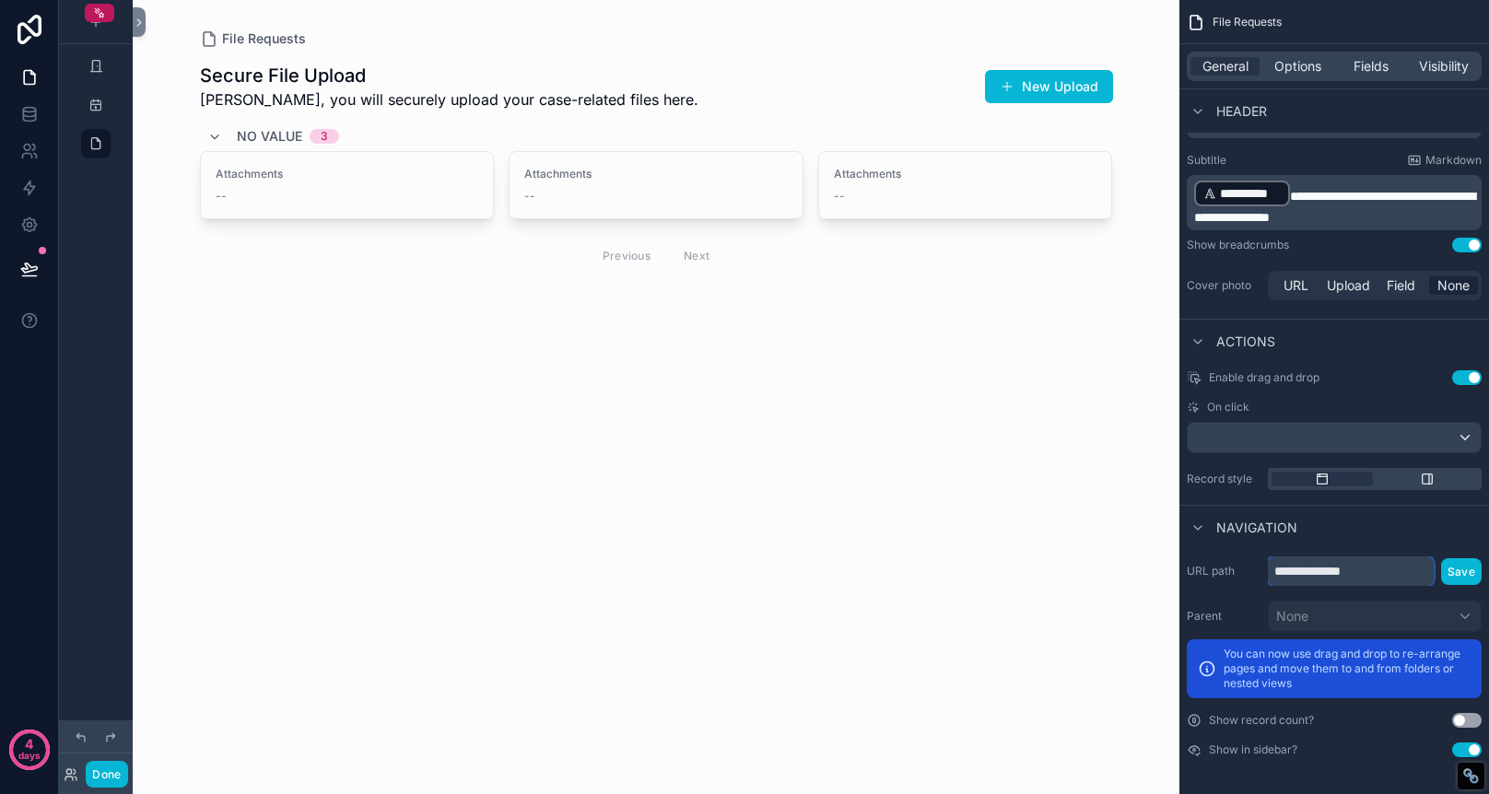
click at [1381, 574] on input "**********" at bounding box center [1351, 571] width 166 height 29
click at [1421, 478] on icon "scrollable content" at bounding box center [1427, 479] width 15 height 15
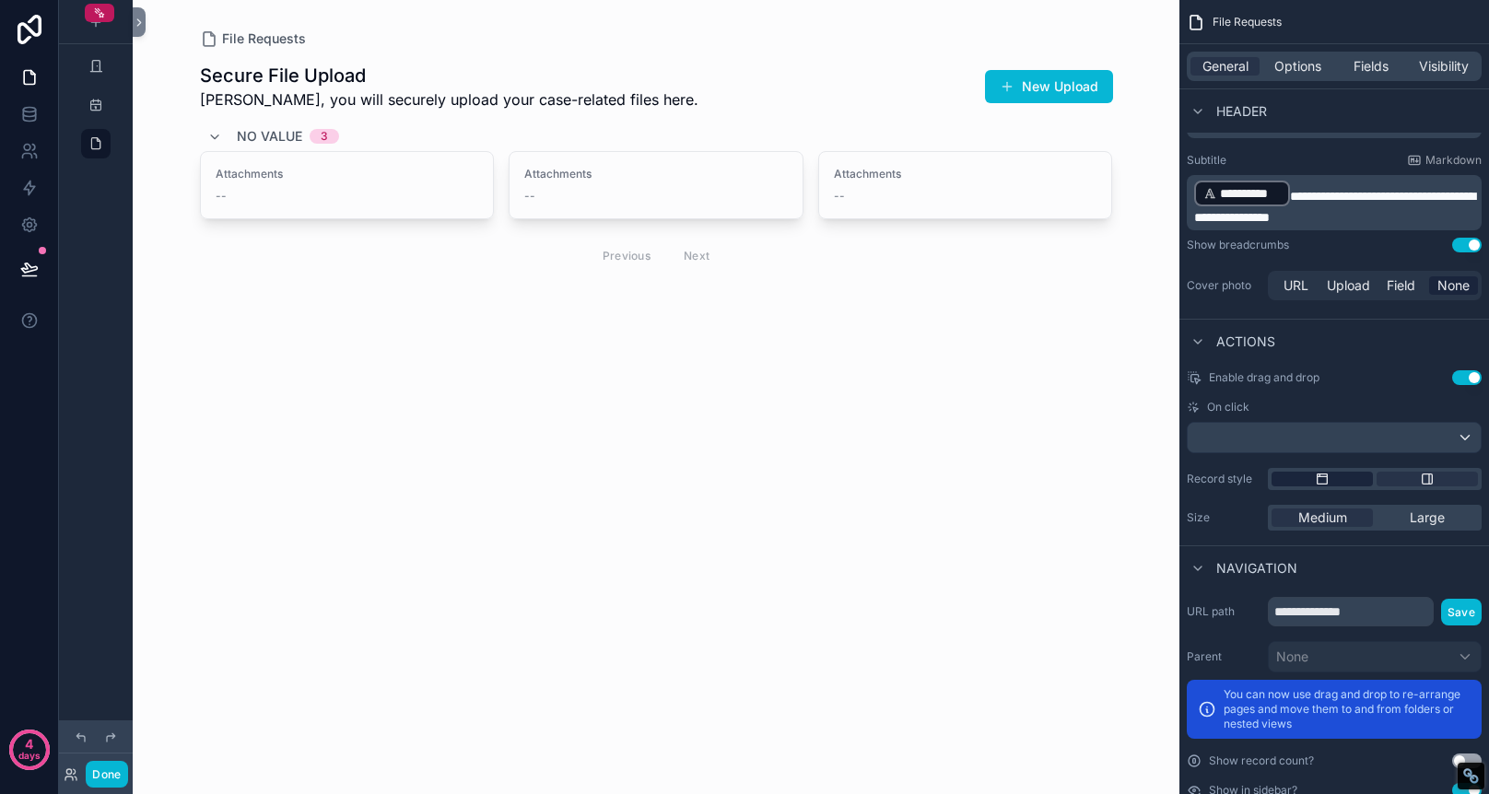
click at [1344, 480] on div "scrollable content" at bounding box center [1322, 479] width 101 height 15
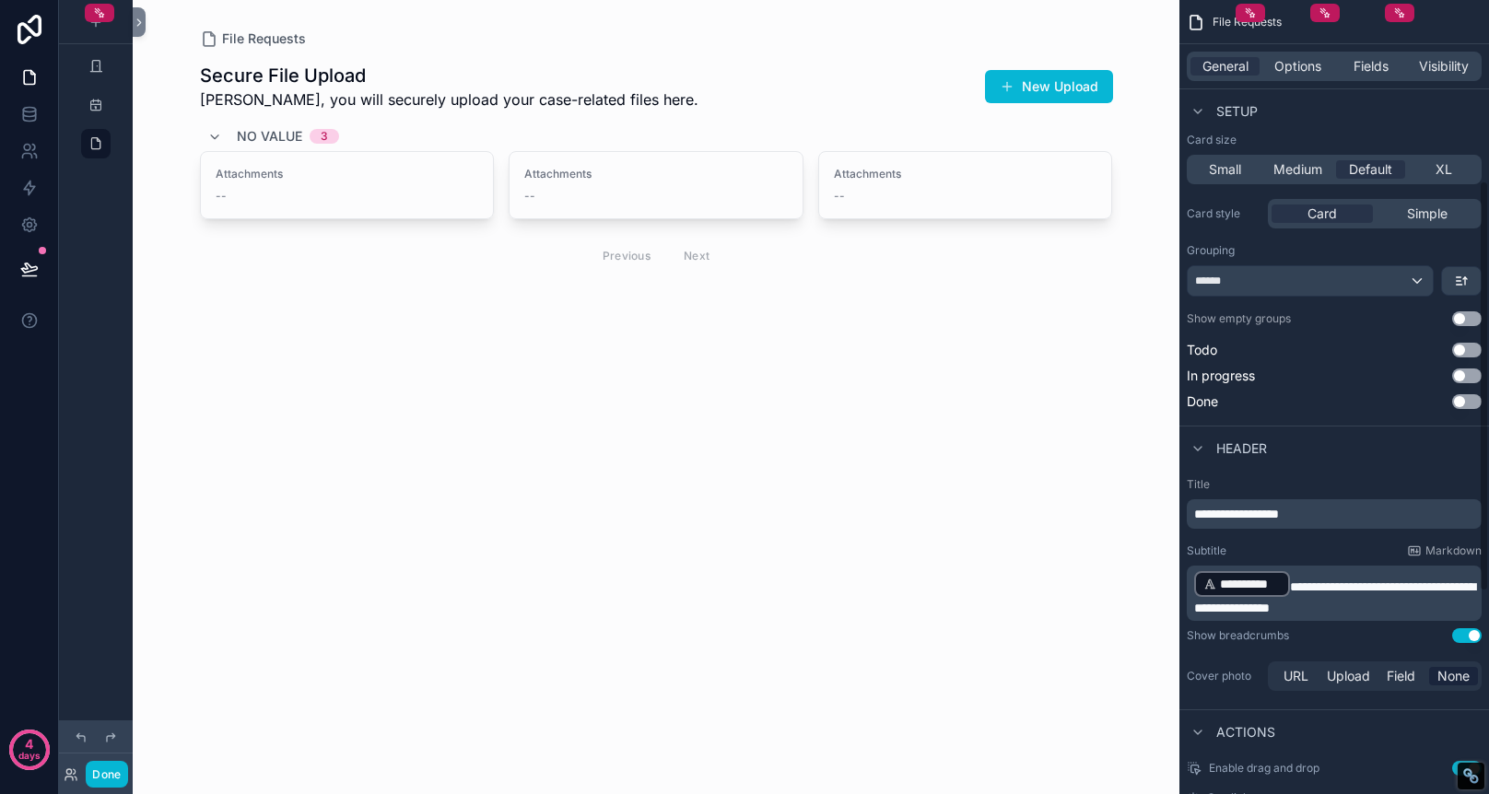
scroll to position [41, 0]
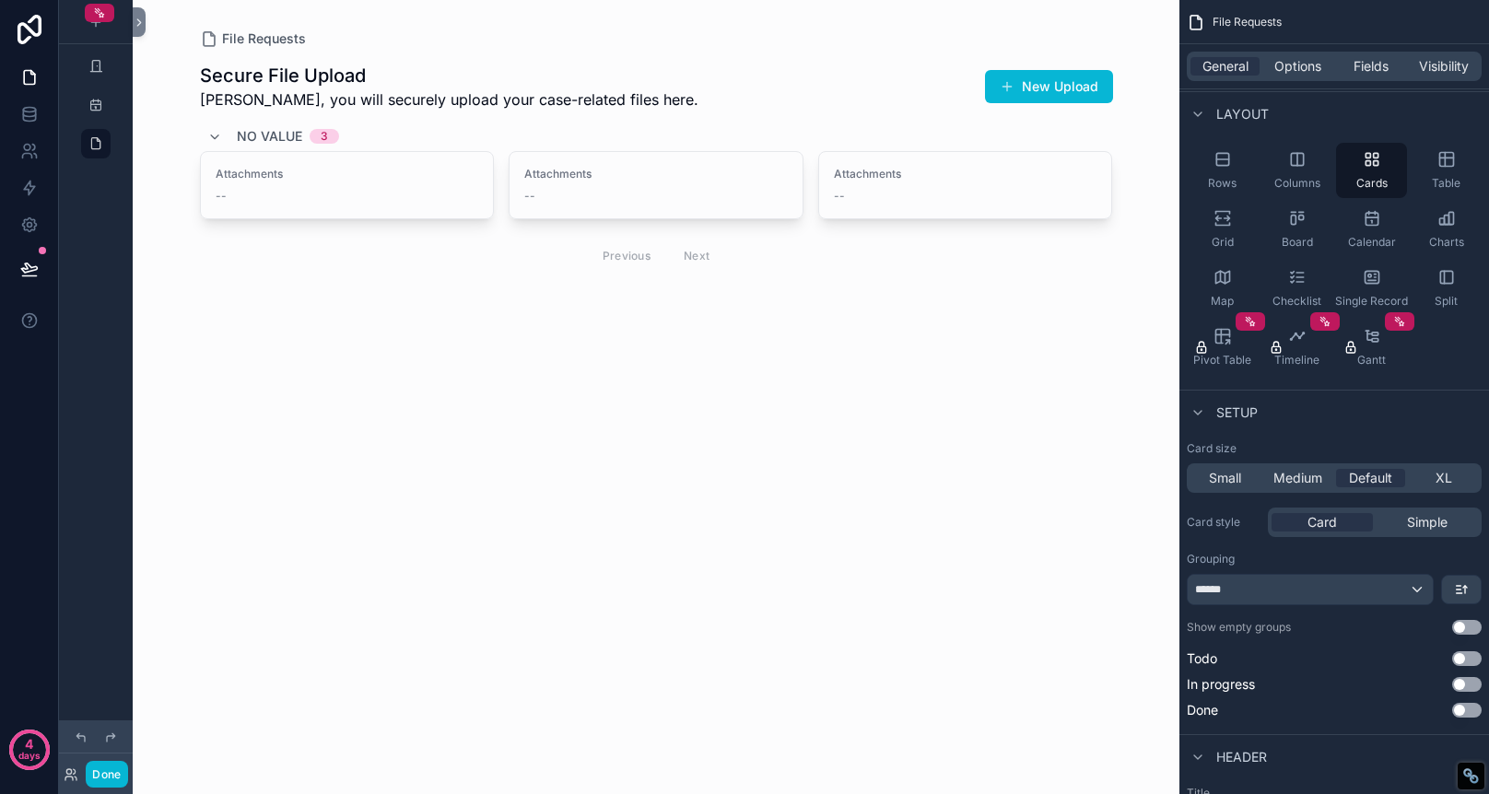
click at [909, 531] on div "File Requests Secure File Upload [PERSON_NAME], you will securely upload your c…" at bounding box center [656, 397] width 1047 height 794
click at [572, 40] on div "File Requests" at bounding box center [656, 38] width 913 height 18
click at [220, 135] on icon "scrollable content" at bounding box center [214, 137] width 15 height 15
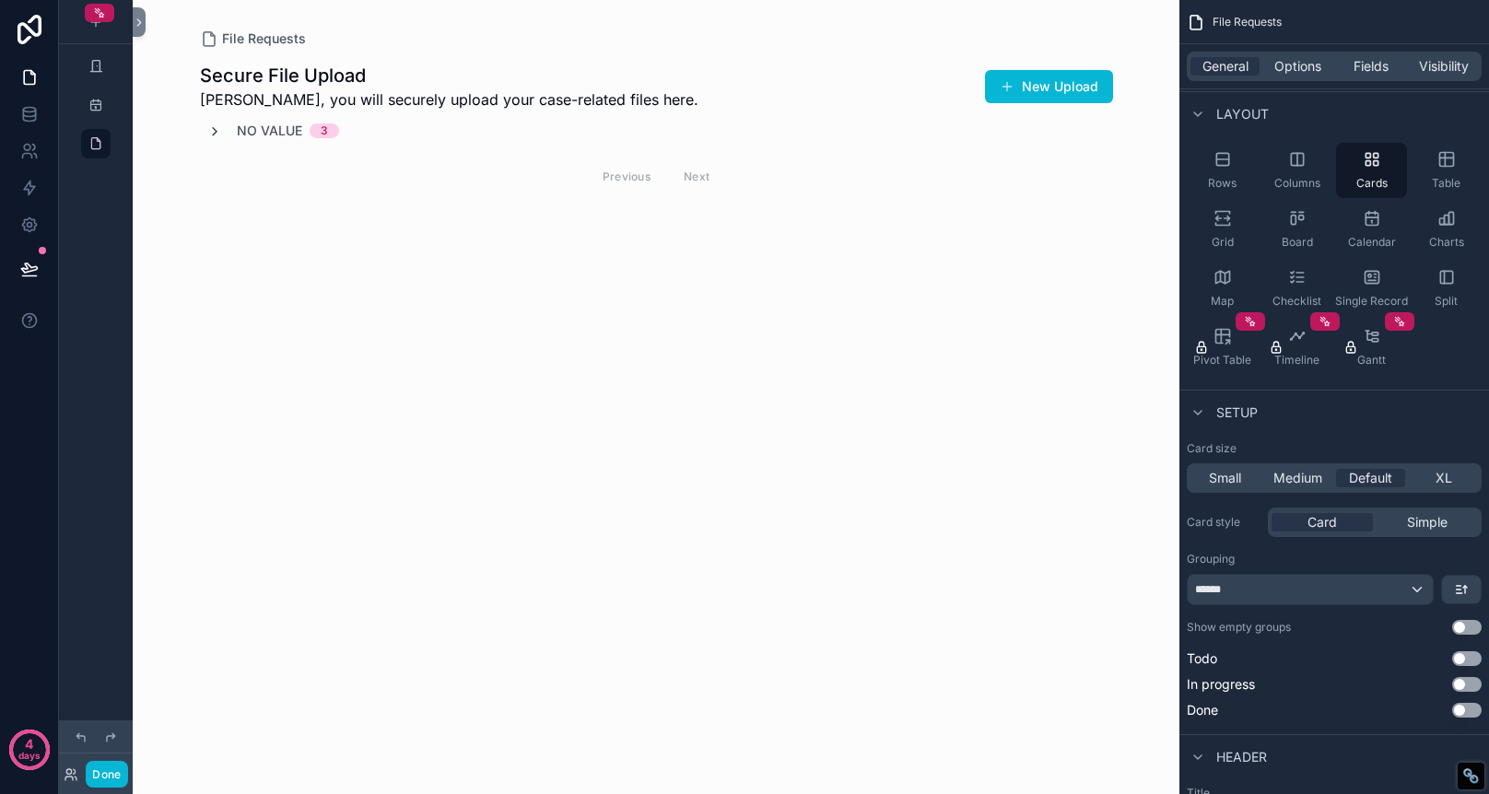
click at [208, 132] on icon "scrollable content" at bounding box center [214, 131] width 15 height 15
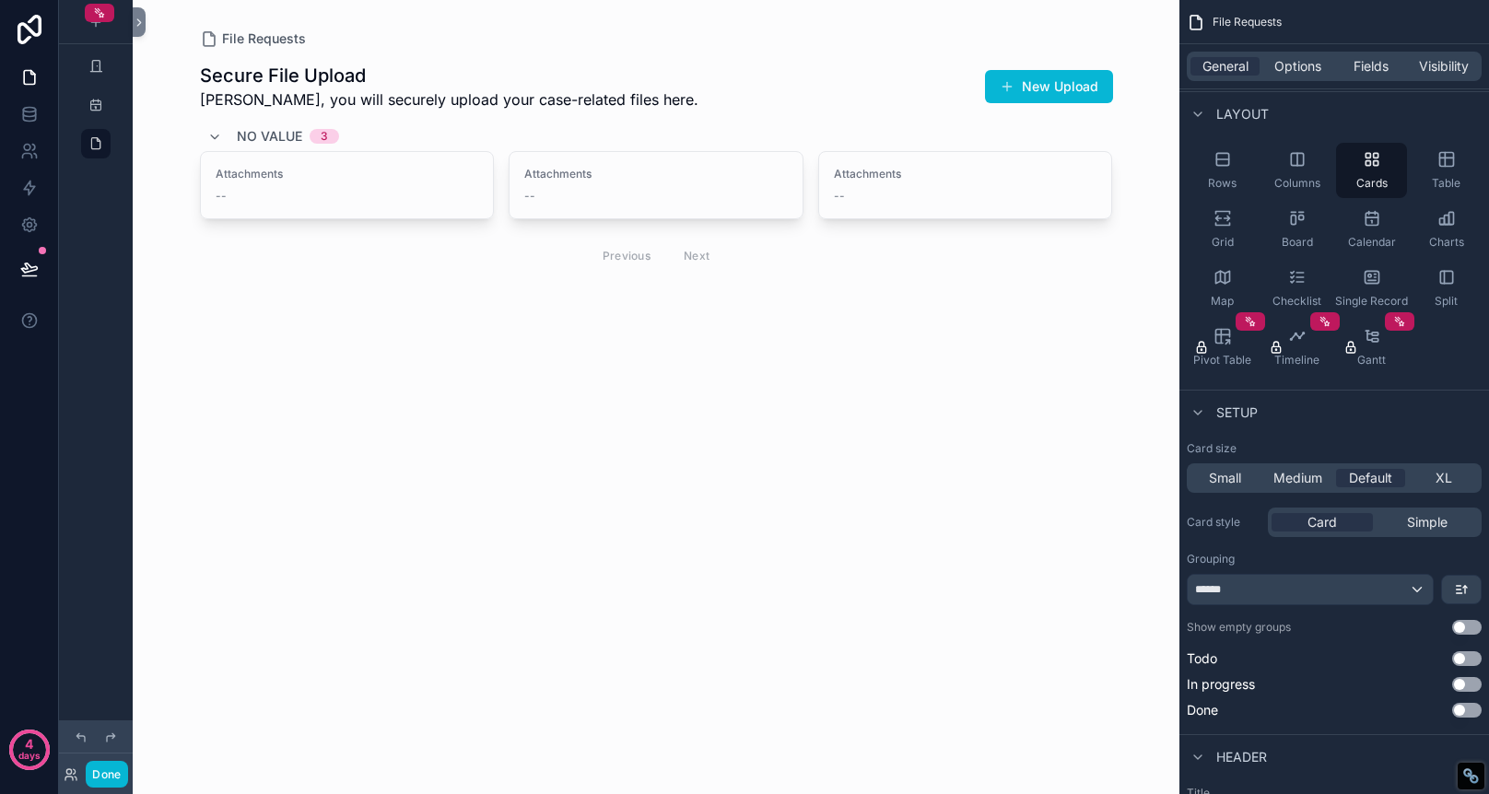
click at [581, 123] on div "No value 3" at bounding box center [656, 136] width 913 height 29
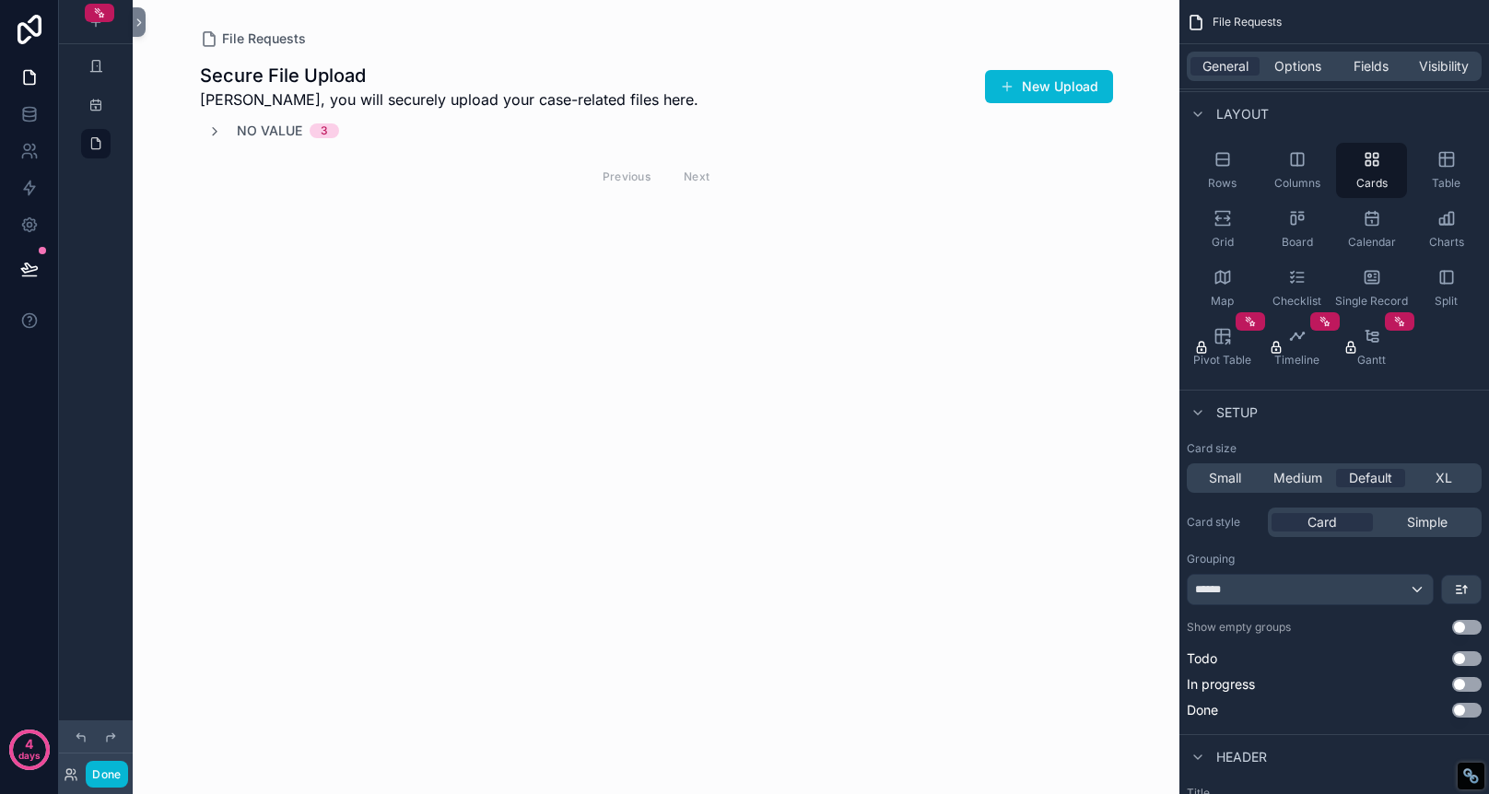
click at [581, 123] on div "No value 3" at bounding box center [656, 131] width 913 height 18
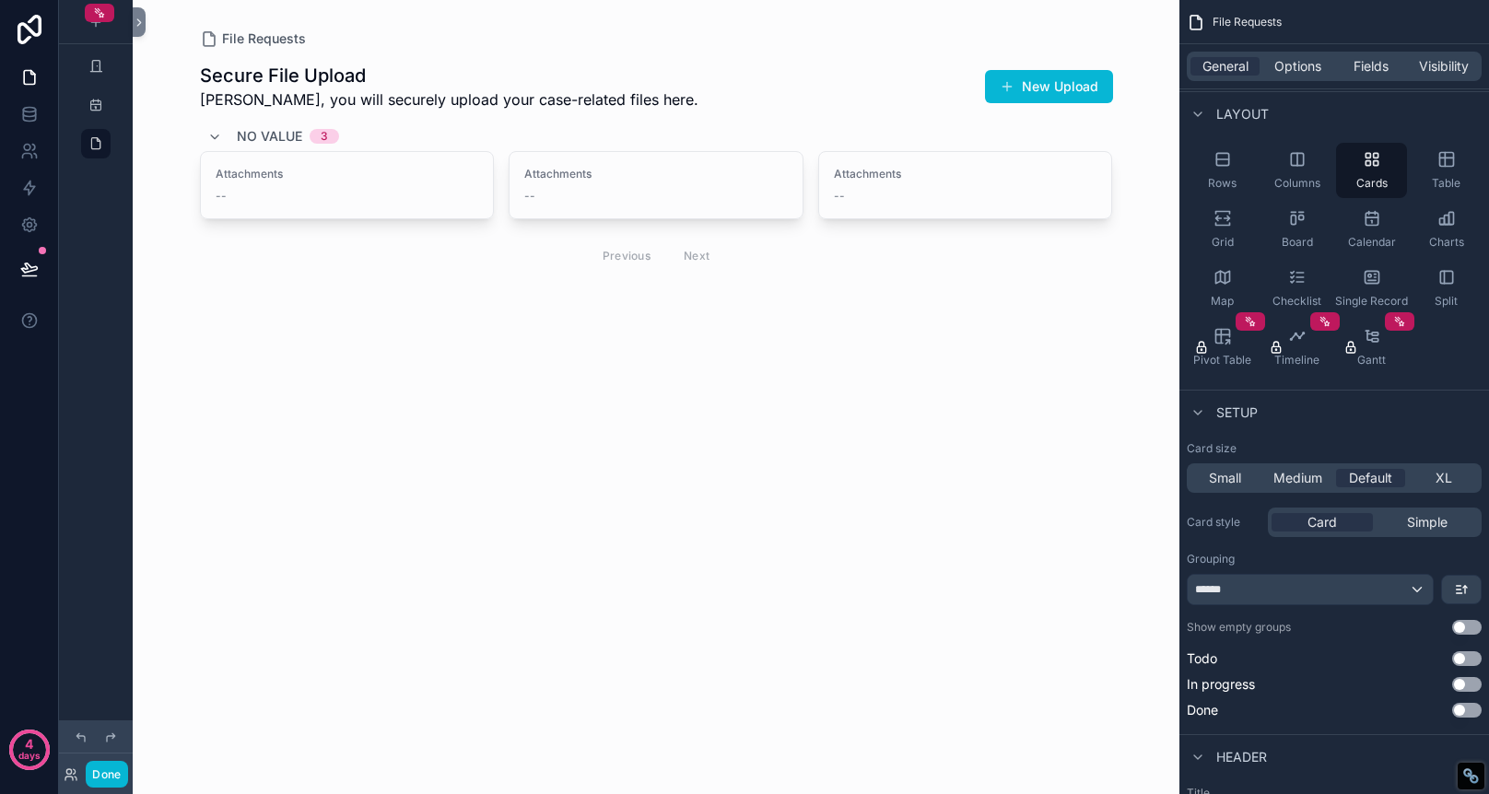
click at [645, 80] on div "Secure File Upload [PERSON_NAME], you will securely upload your case-related fi…" at bounding box center [656, 87] width 913 height 48
click at [1302, 72] on span "Options" at bounding box center [1297, 66] width 47 height 18
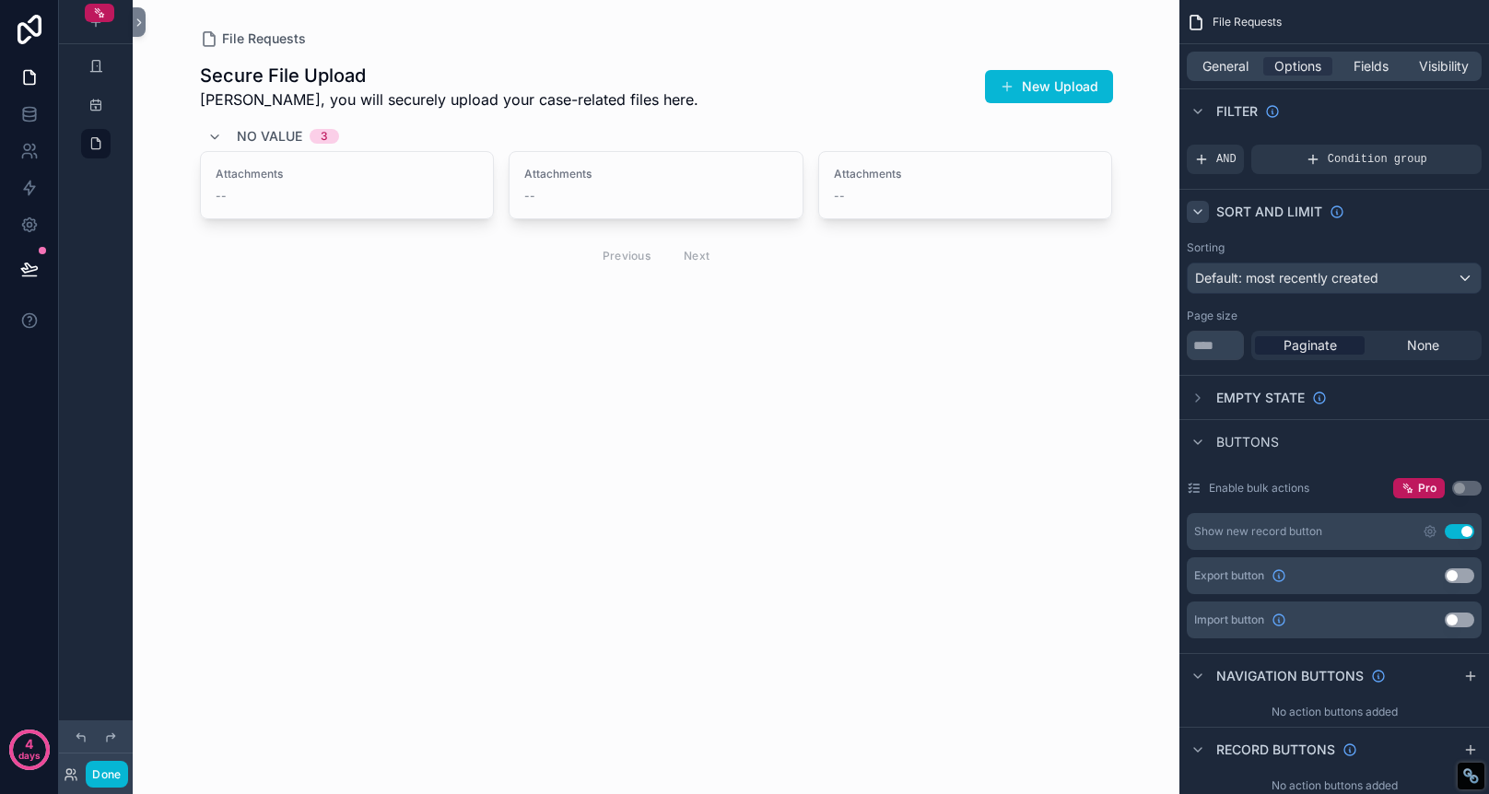
click at [1197, 205] on icon "scrollable content" at bounding box center [1198, 212] width 15 height 15
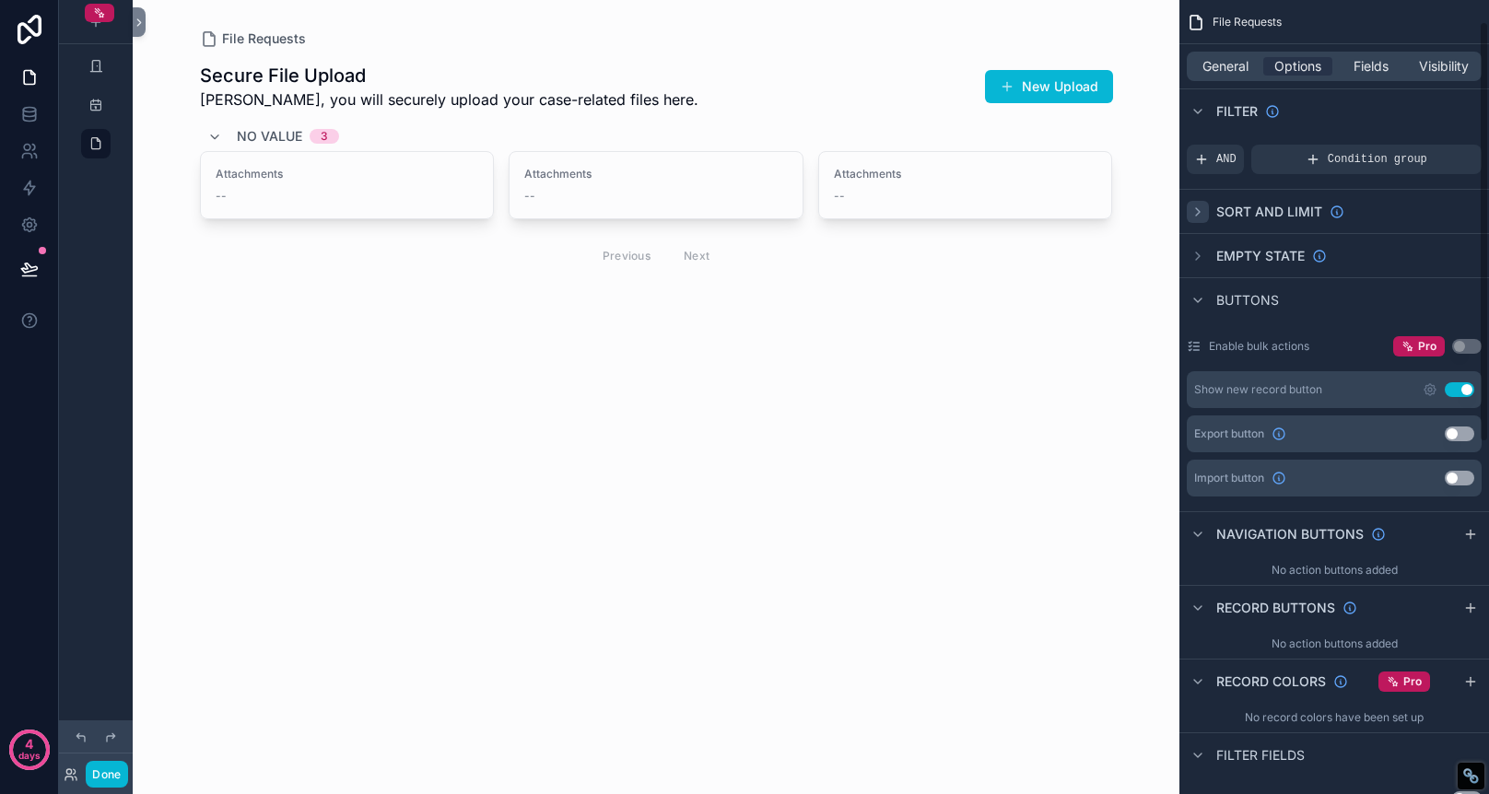
click at [1197, 209] on icon "scrollable content" at bounding box center [1198, 211] width 4 height 7
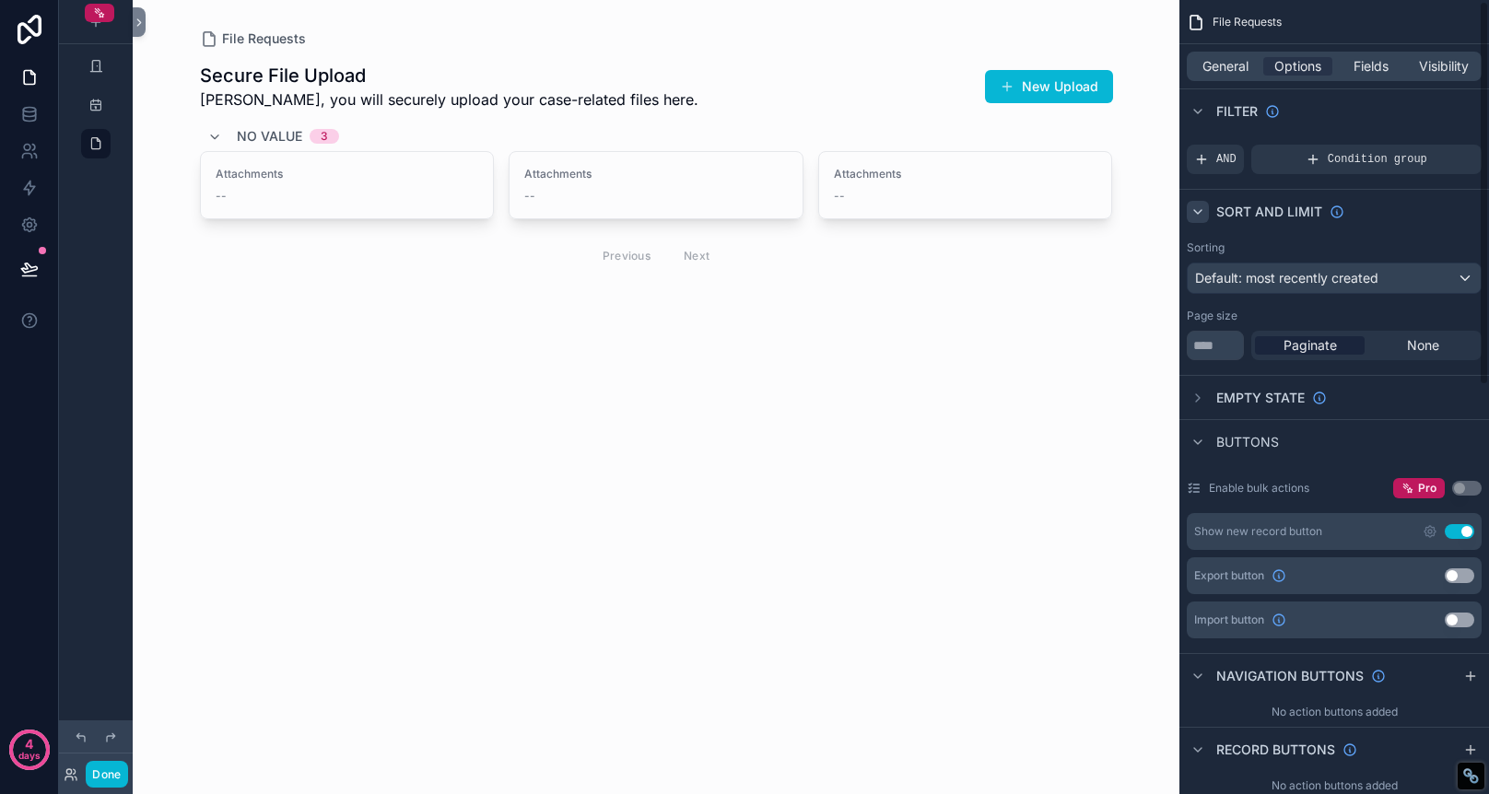
scroll to position [0, 0]
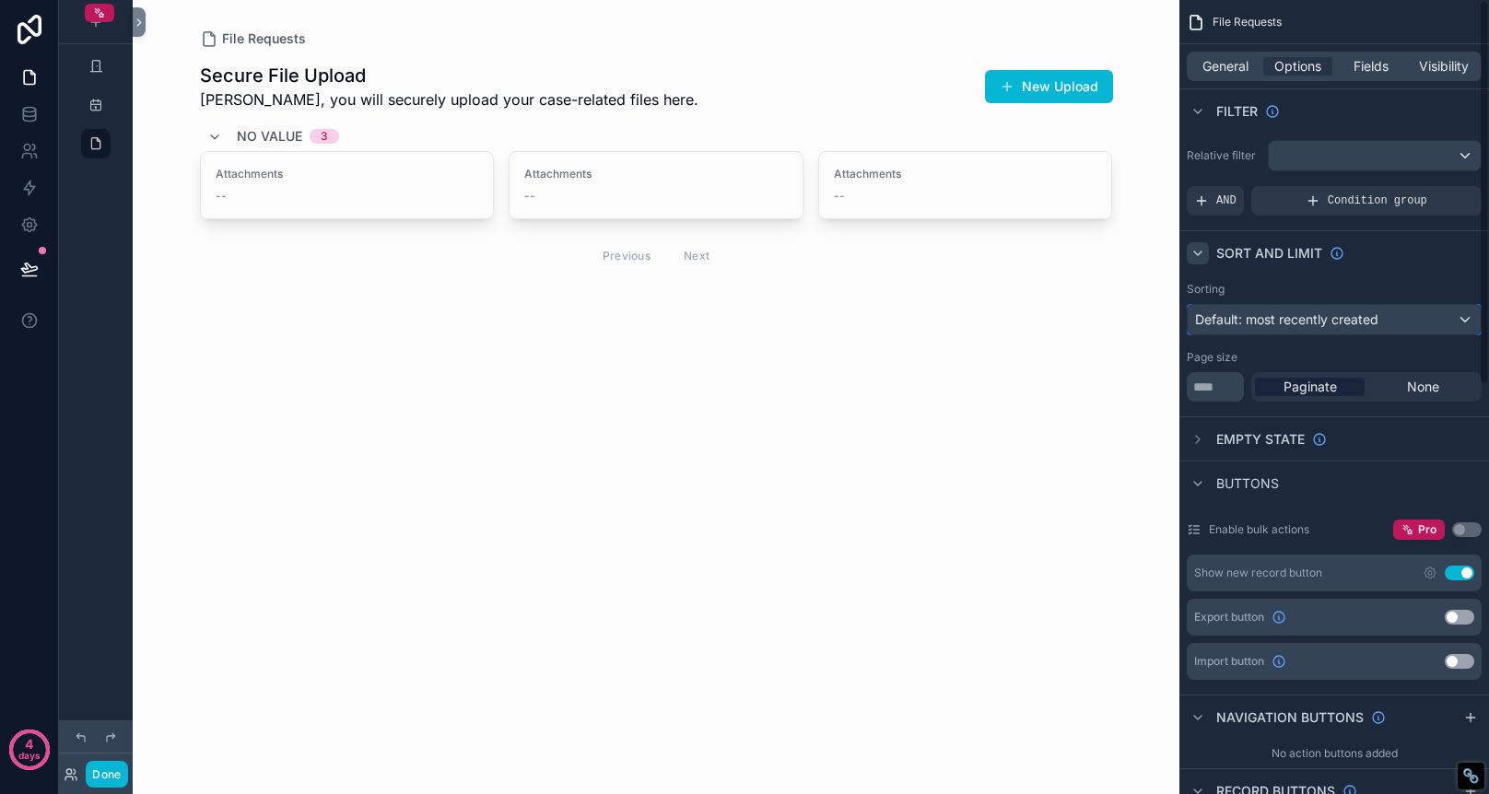
click at [1462, 320] on div "Default: most recently created" at bounding box center [1334, 319] width 293 height 29
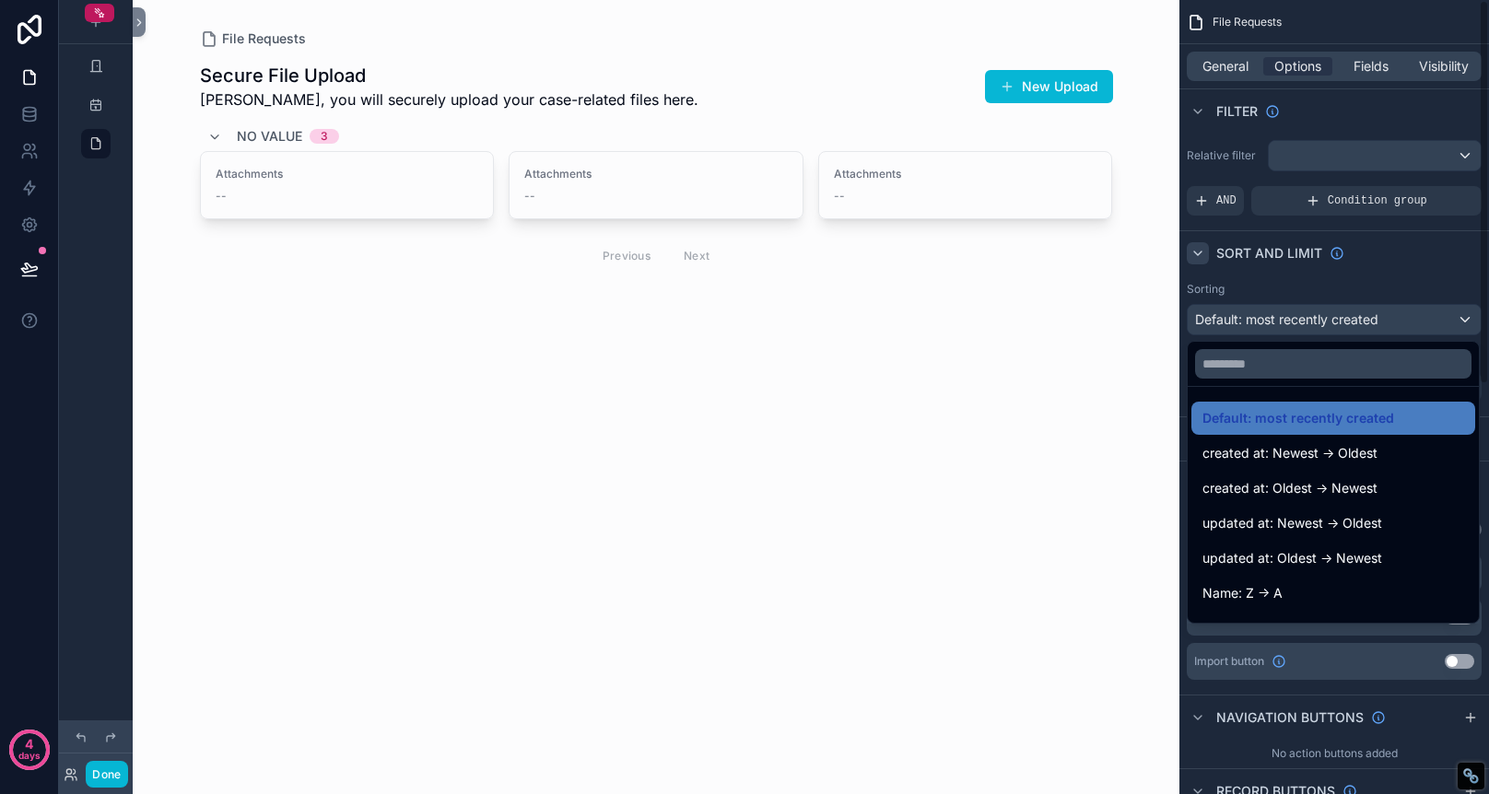
click at [1395, 281] on div "scrollable content" at bounding box center [744, 397] width 1489 height 794
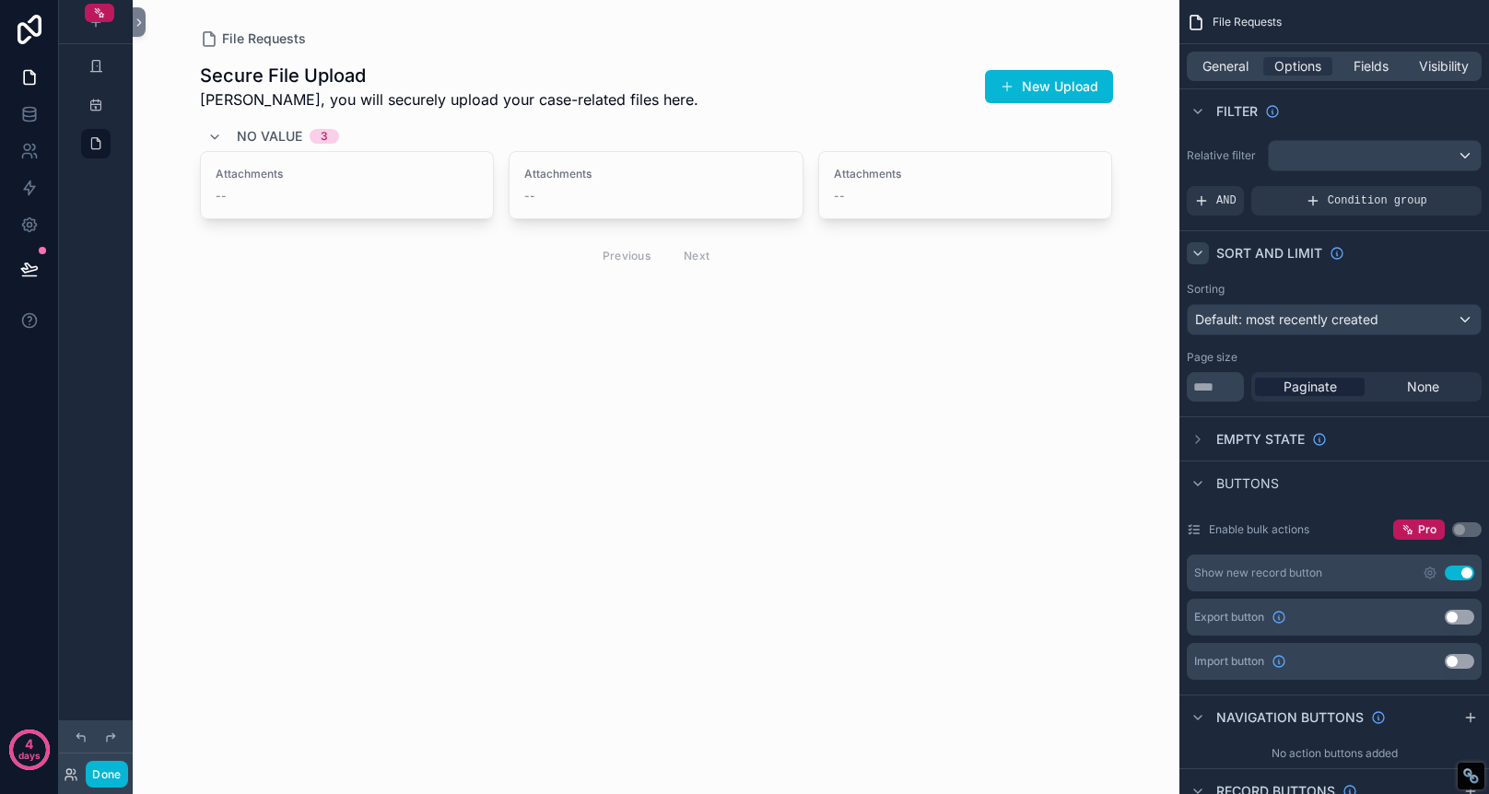
drag, startPoint x: 1423, startPoint y: 393, endPoint x: 1399, endPoint y: 462, distance: 73.1
click at [1399, 462] on div "File Requests General Options Fields Visibility Filter Relative filter AND Cond…" at bounding box center [1335, 805] width 310 height 1610
click at [1194, 436] on icon "scrollable content" at bounding box center [1198, 439] width 15 height 15
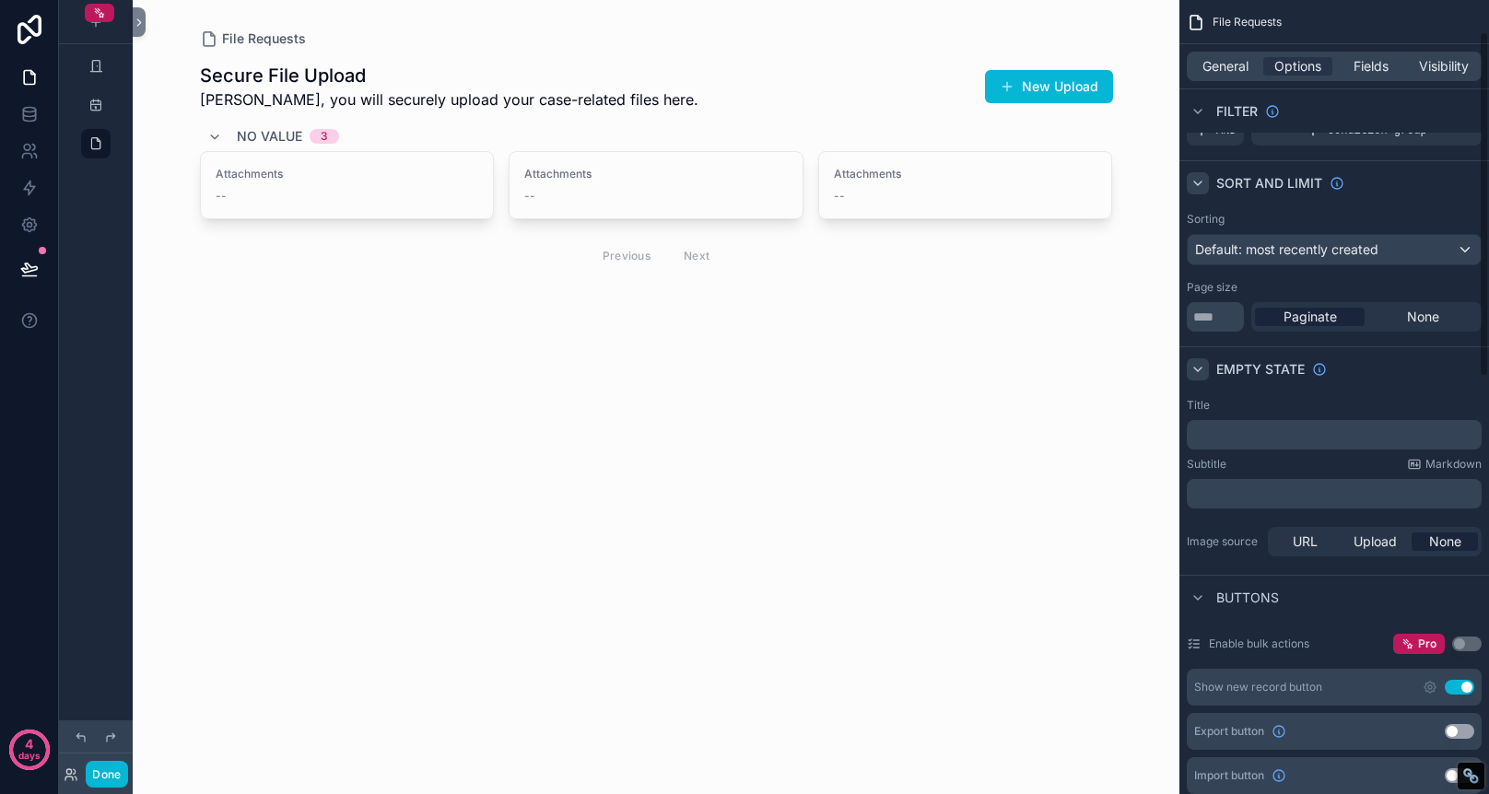
scroll to position [97, 0]
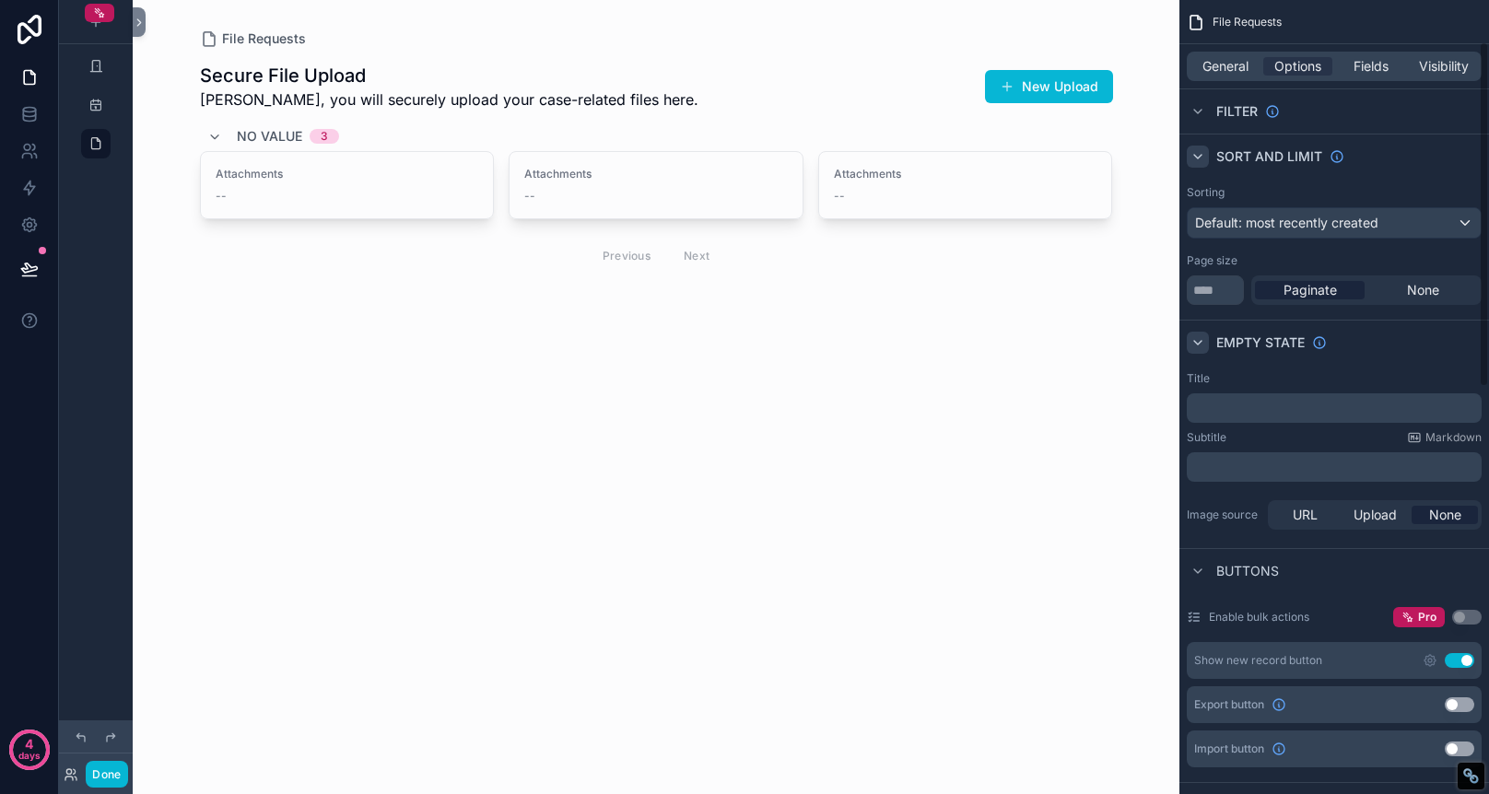
click at [1370, 411] on p "﻿" at bounding box center [1336, 408] width 284 height 15
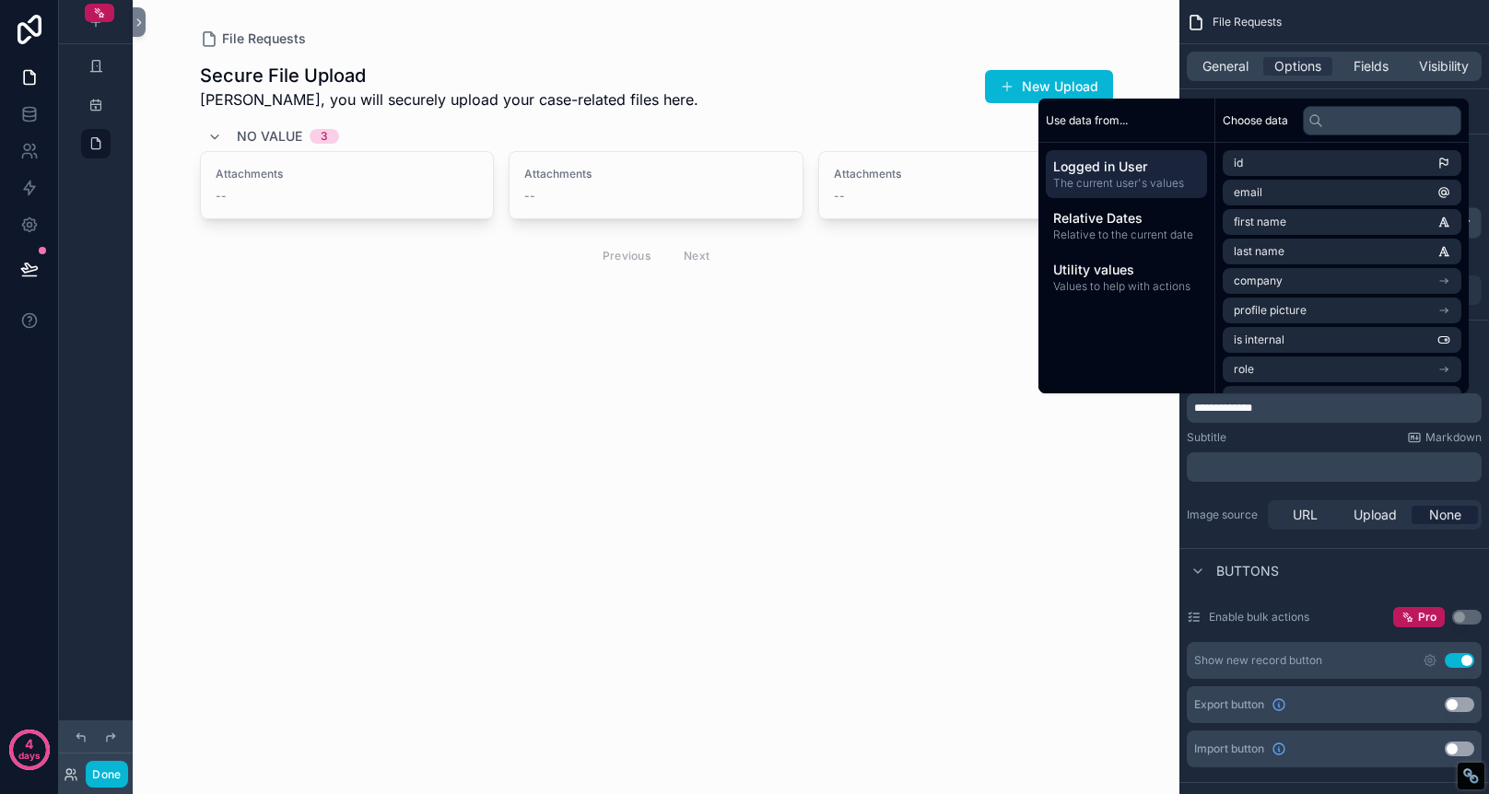
click at [1330, 471] on p "﻿" at bounding box center [1336, 467] width 284 height 15
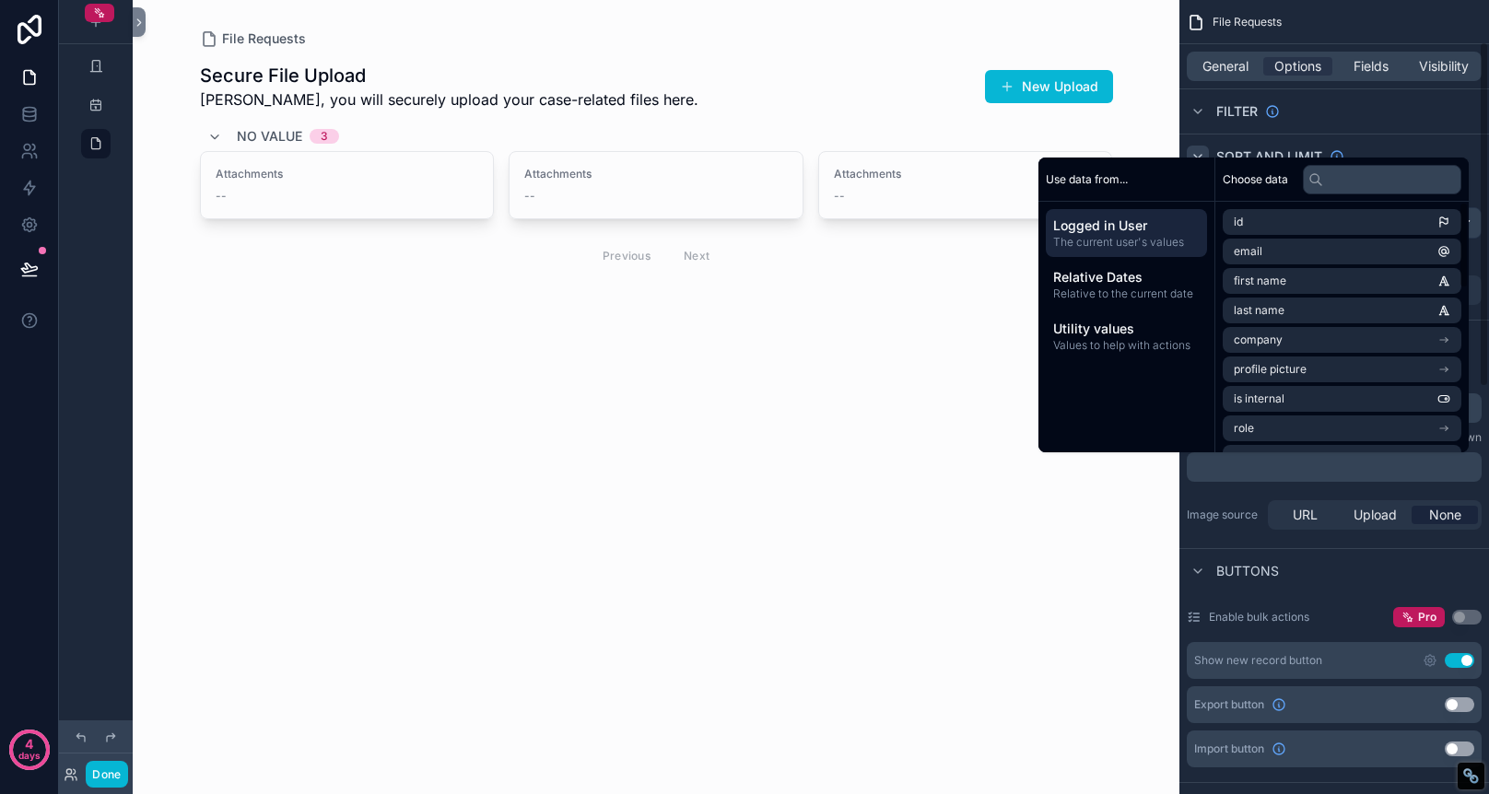
click at [1418, 137] on div "Sort And Limit" at bounding box center [1335, 156] width 310 height 44
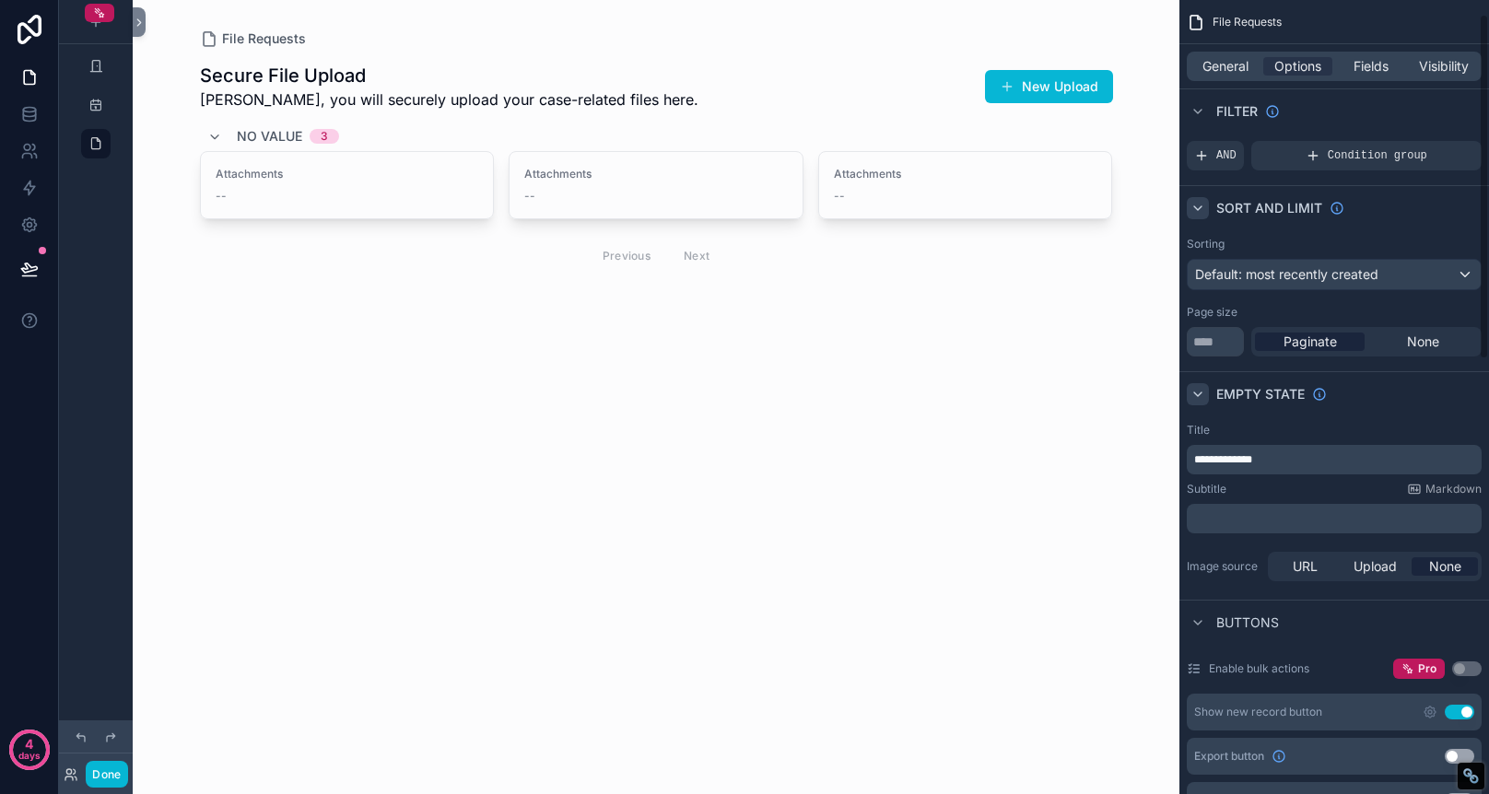
scroll to position [0, 0]
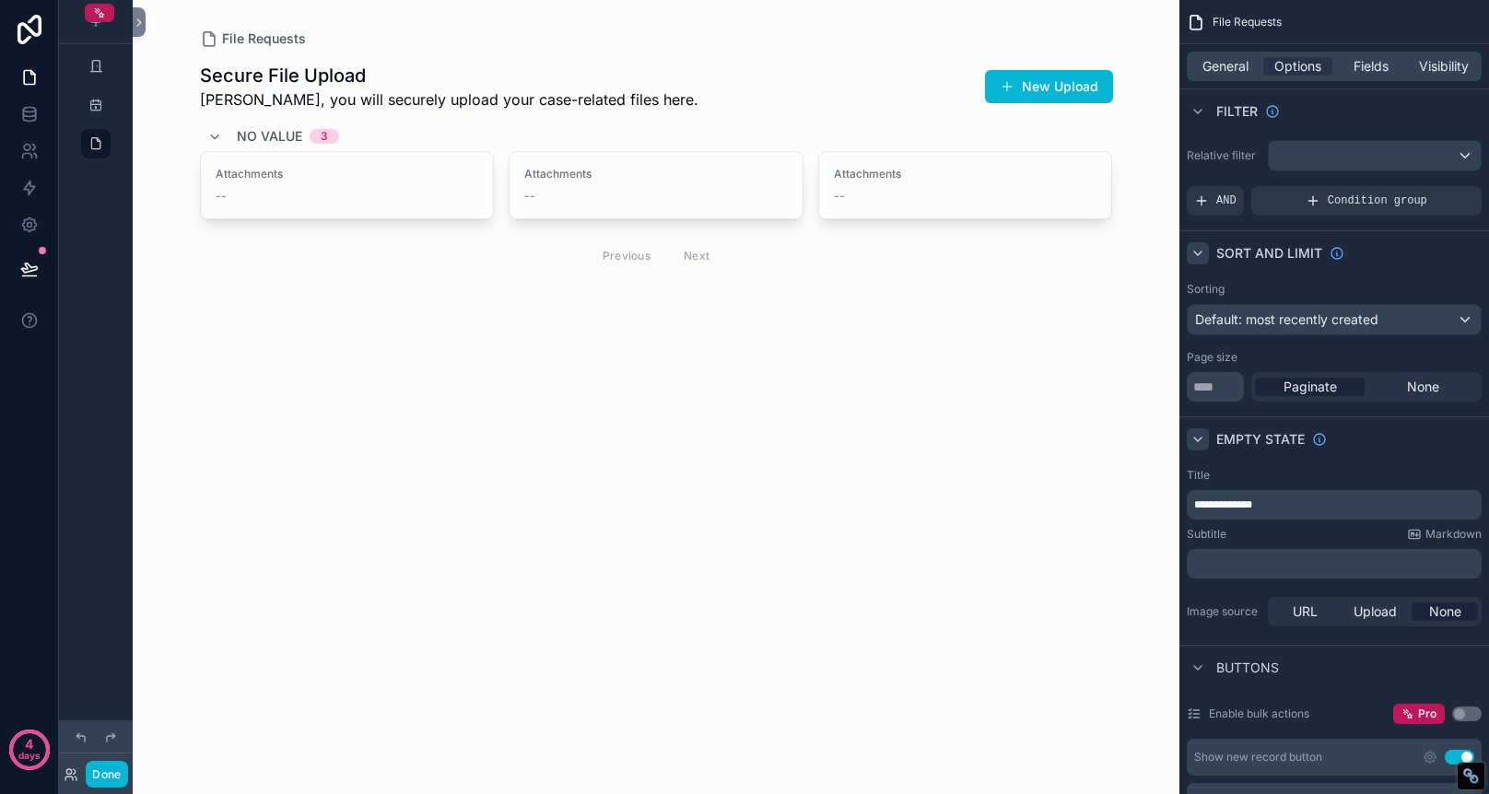
click at [1057, 417] on div "File Requests Secure File Upload [PERSON_NAME], you will securely upload your c…" at bounding box center [656, 397] width 1047 height 794
click at [1339, 360] on div "Page size" at bounding box center [1334, 357] width 295 height 15
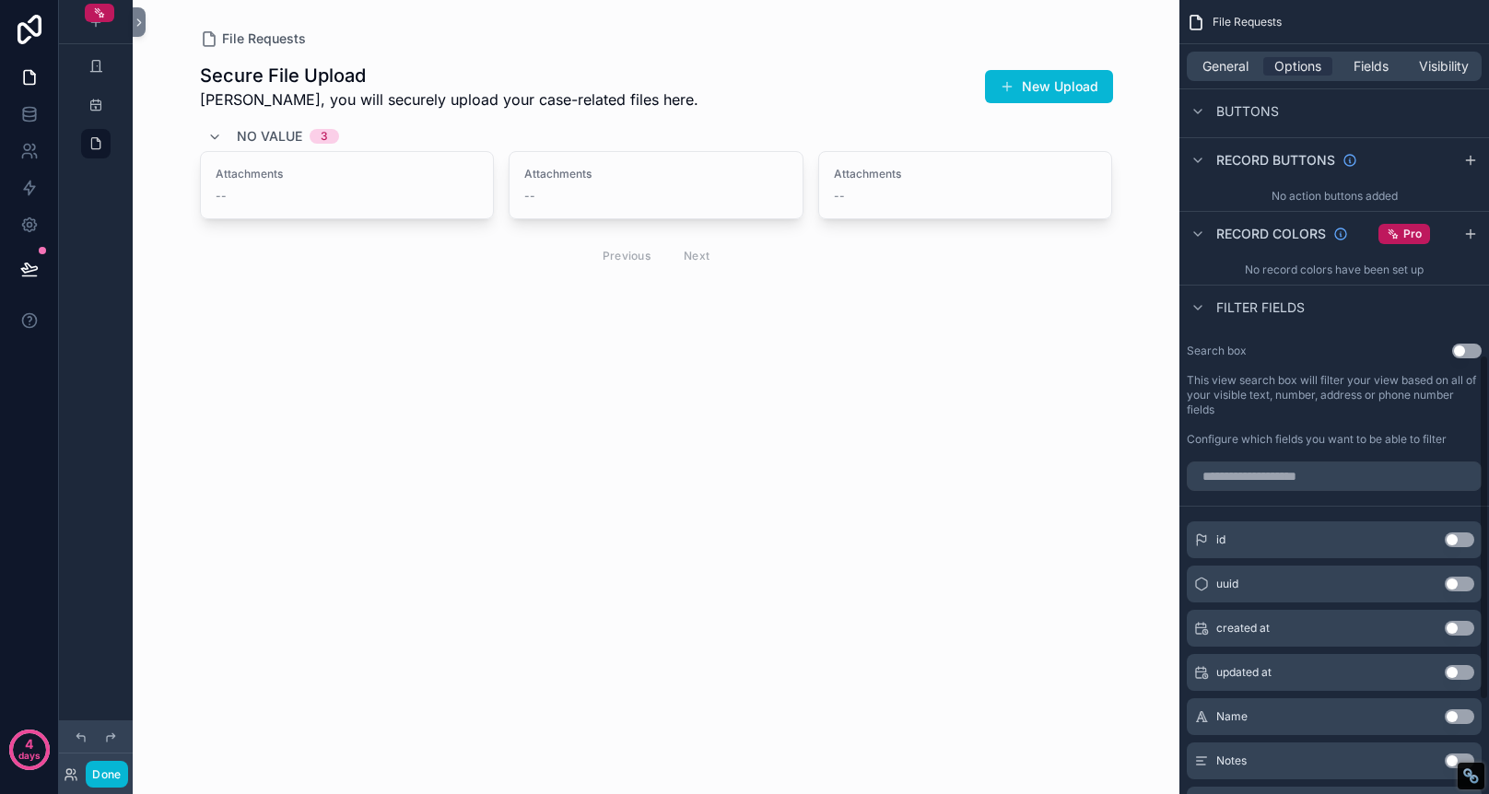
scroll to position [836, 0]
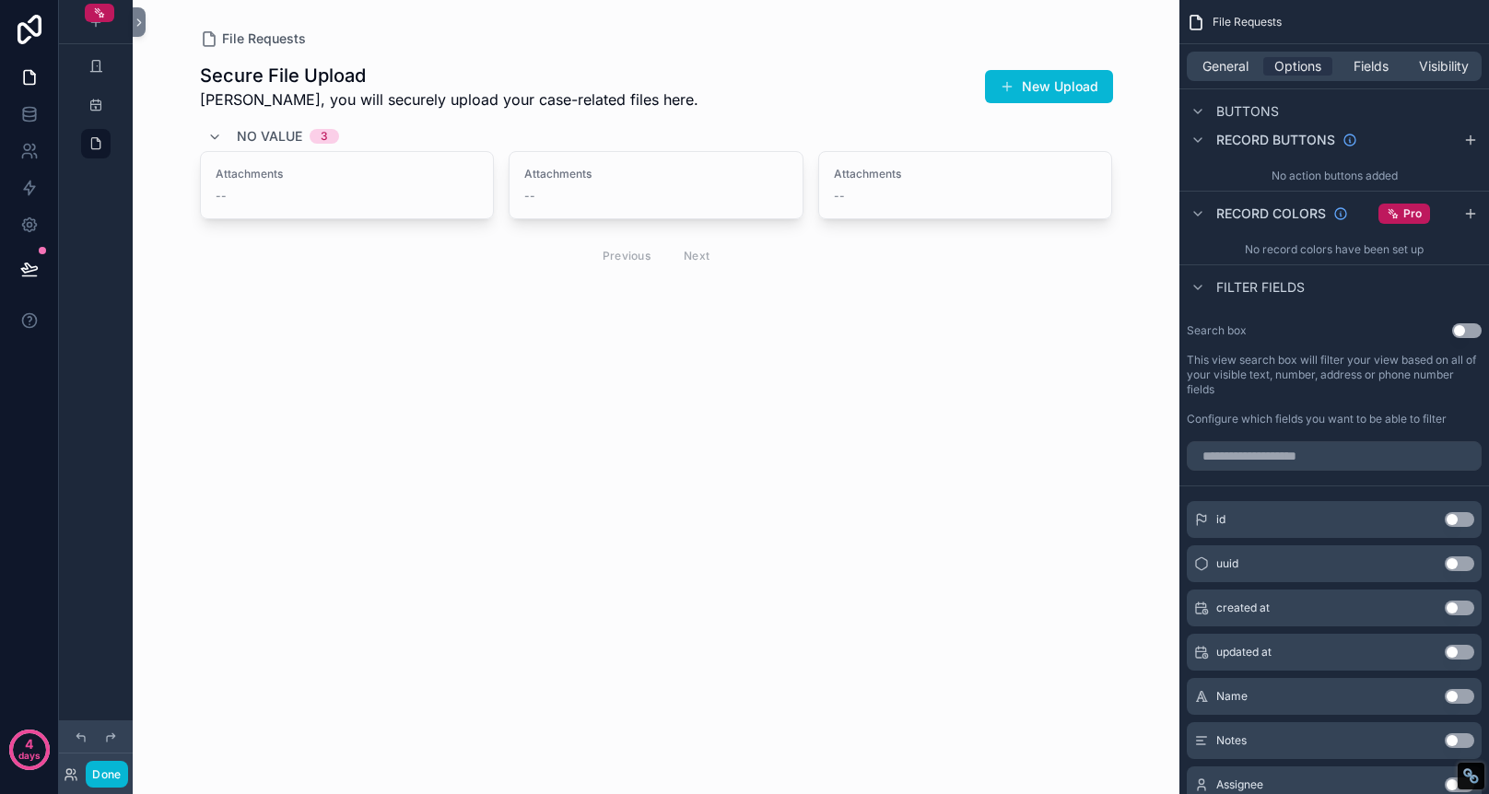
click at [1472, 332] on button "Use setting" at bounding box center [1466, 330] width 29 height 15
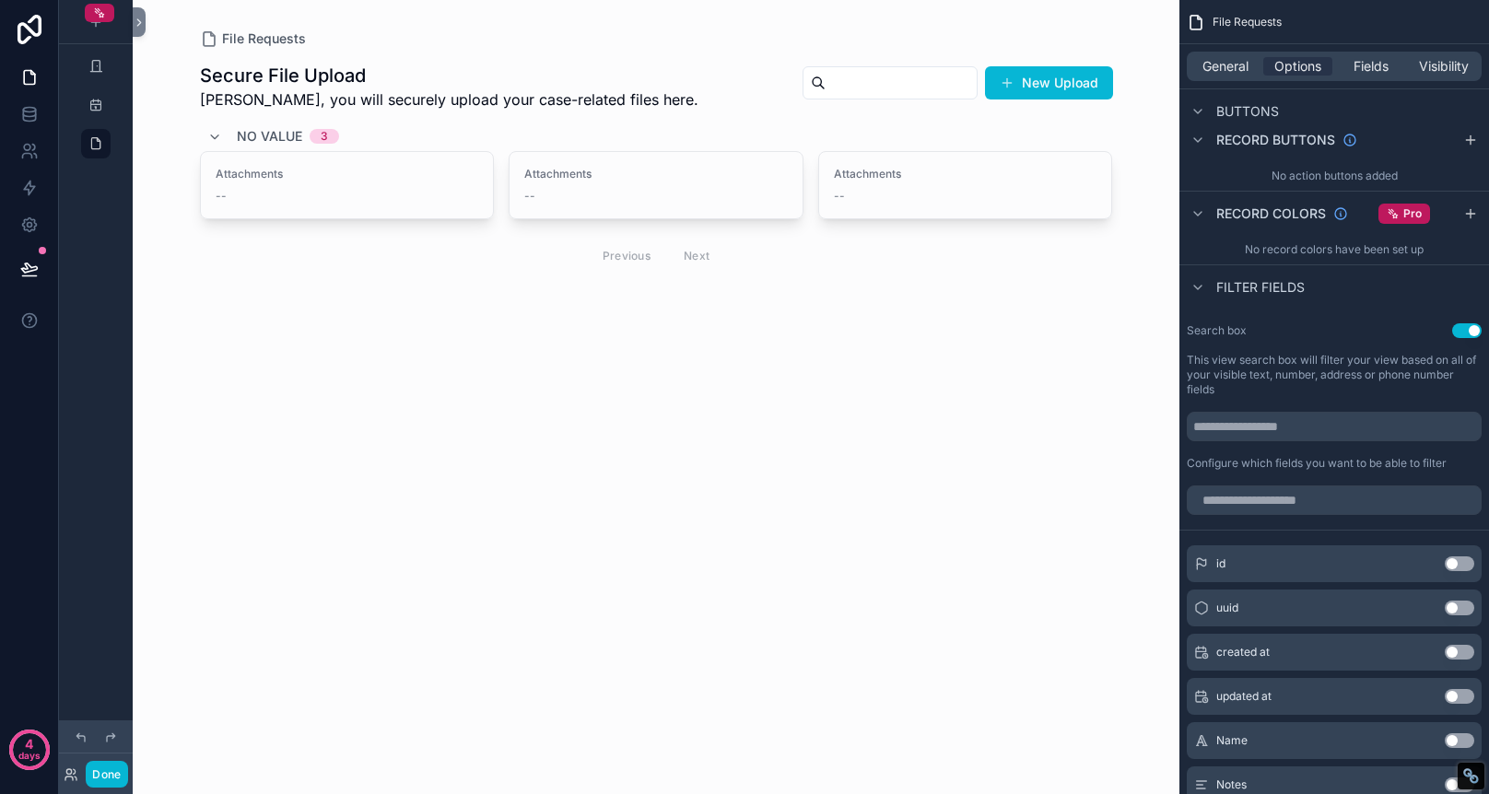
click at [1472, 332] on button "Use setting" at bounding box center [1466, 330] width 29 height 15
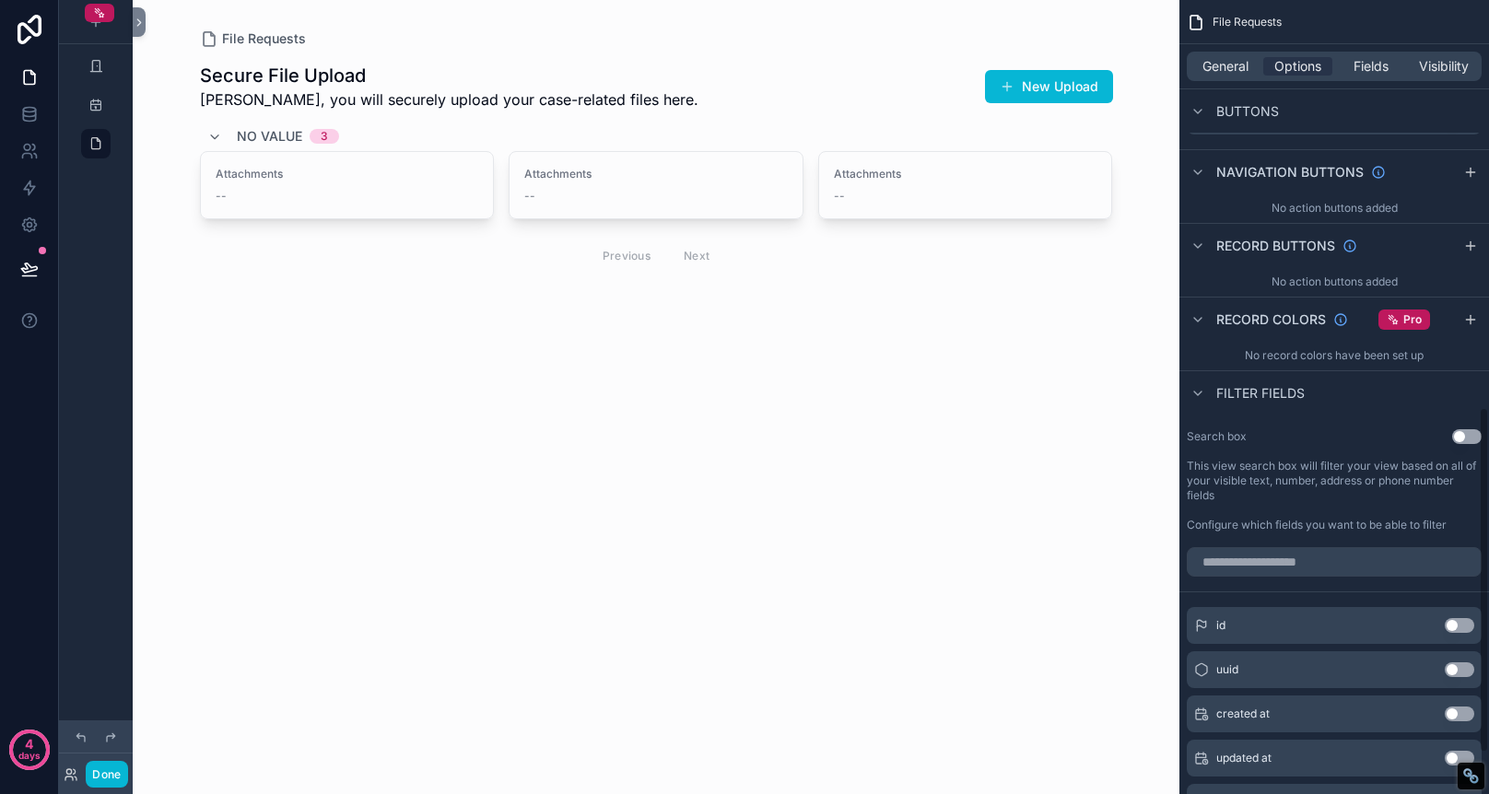
scroll to position [562, 0]
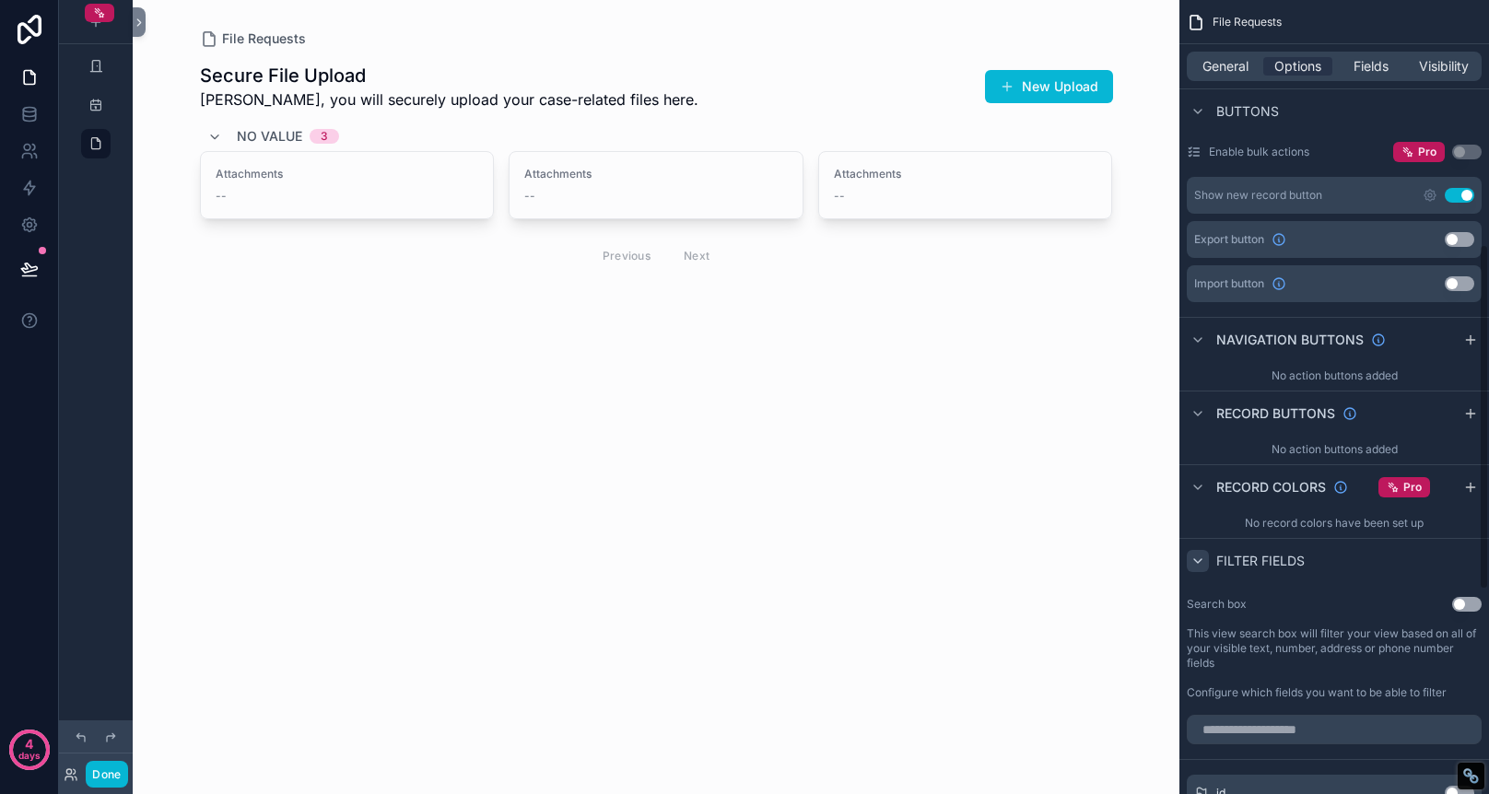
click at [1195, 561] on icon "scrollable content" at bounding box center [1198, 561] width 15 height 15
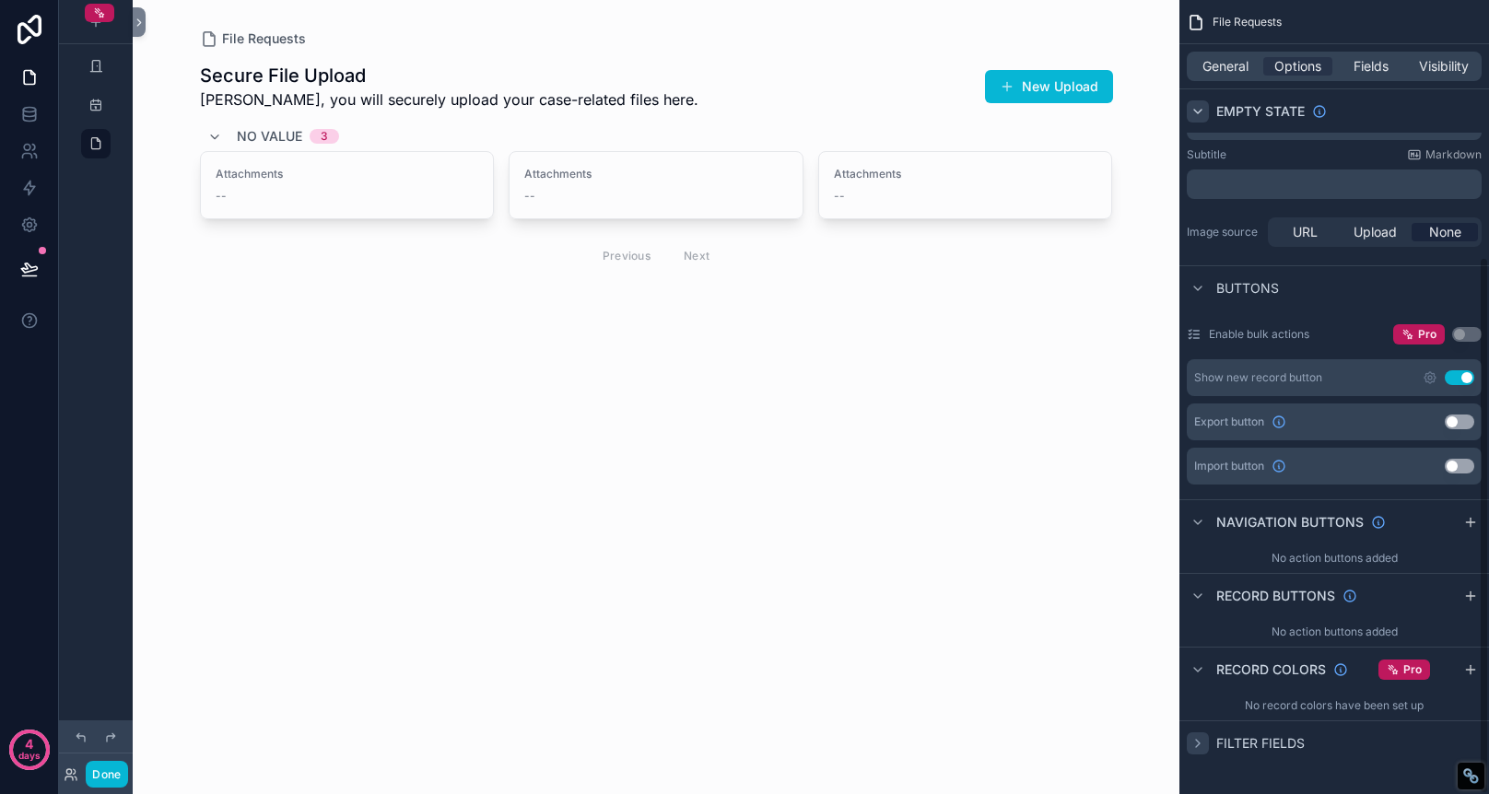
scroll to position [380, 0]
click at [1201, 672] on icon "scrollable content" at bounding box center [1198, 670] width 15 height 15
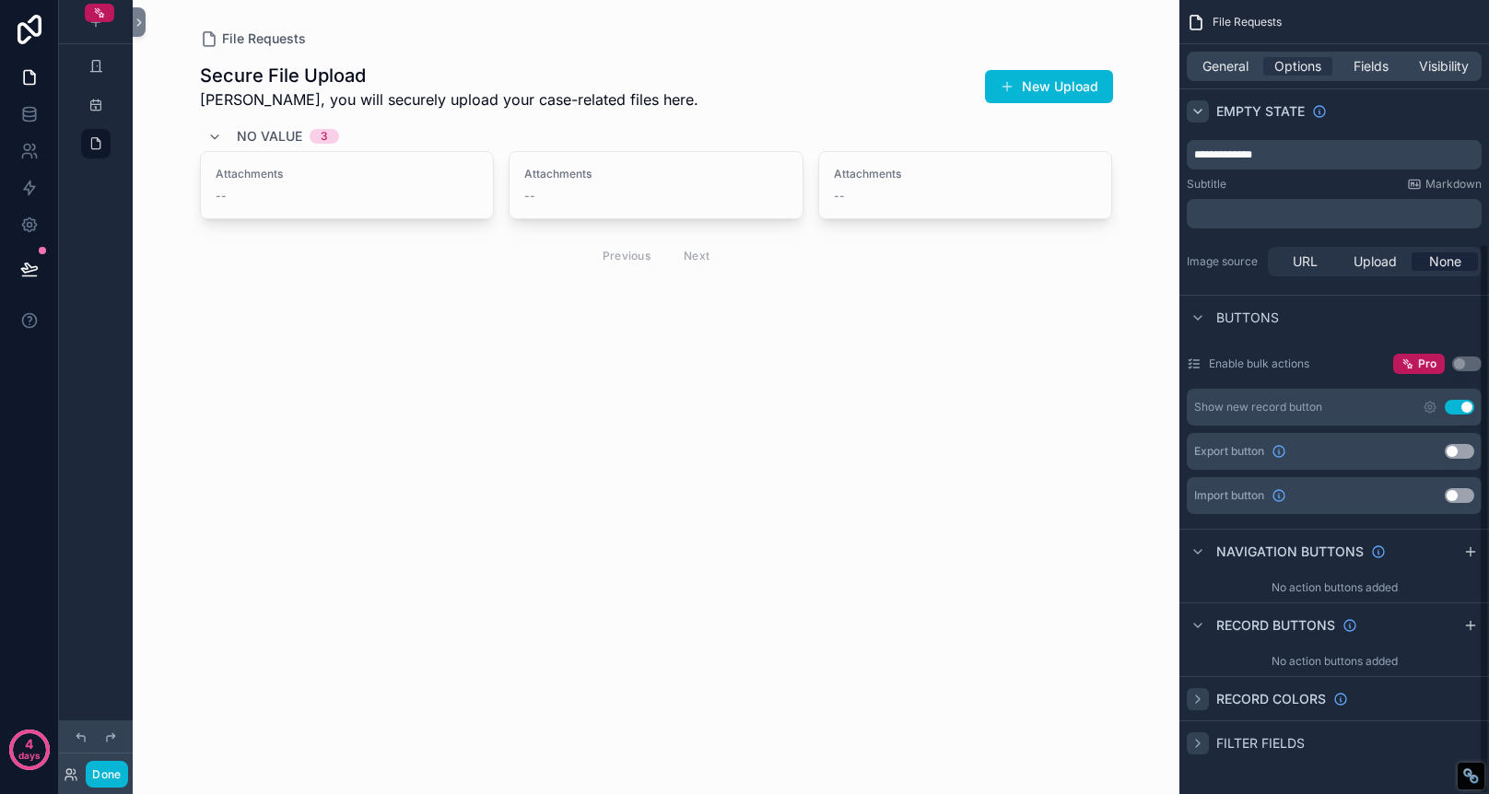
scroll to position [350, 0]
click at [1195, 619] on icon "scrollable content" at bounding box center [1198, 625] width 15 height 15
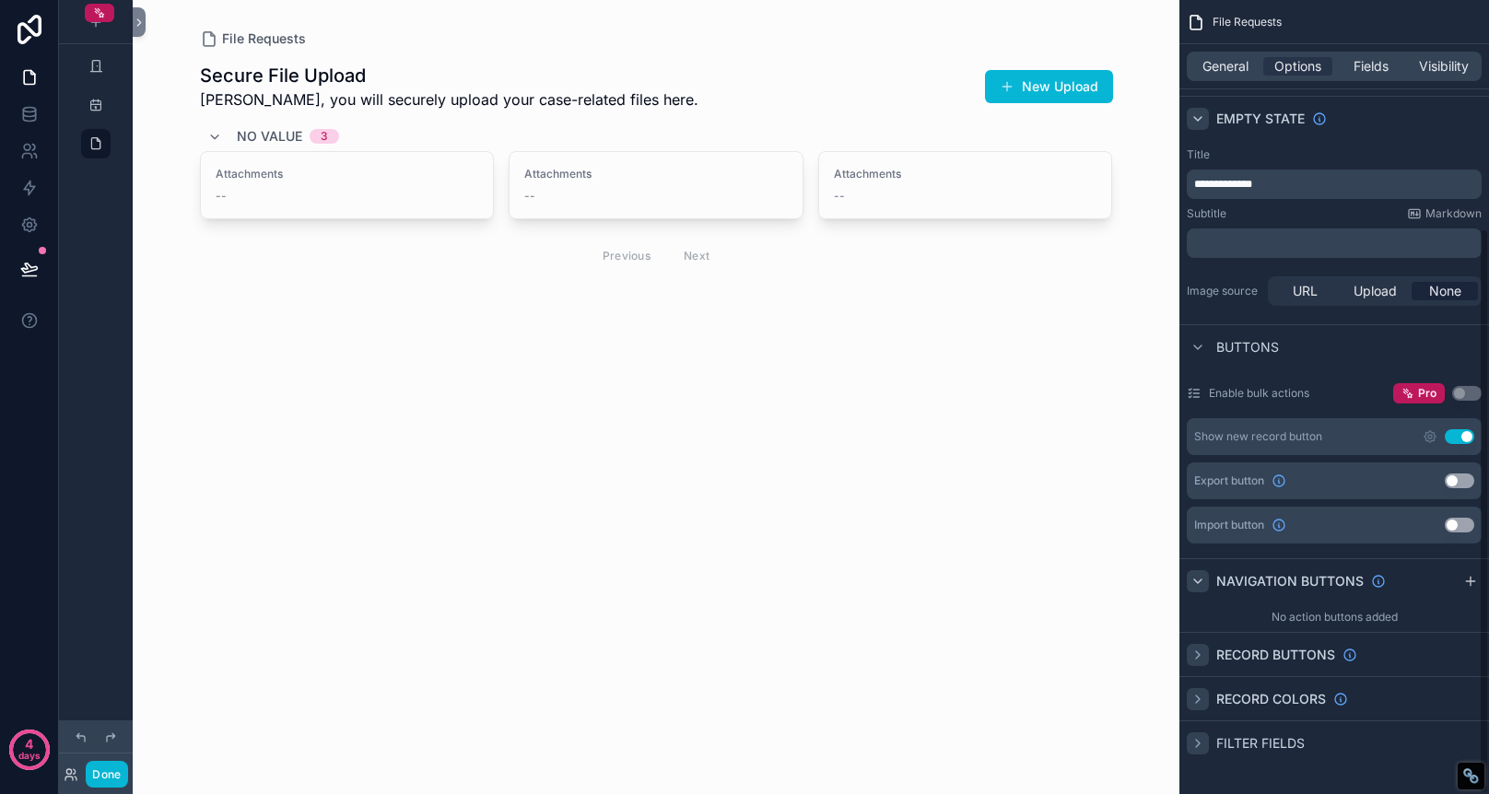
click at [1192, 587] on icon "scrollable content" at bounding box center [1198, 581] width 15 height 15
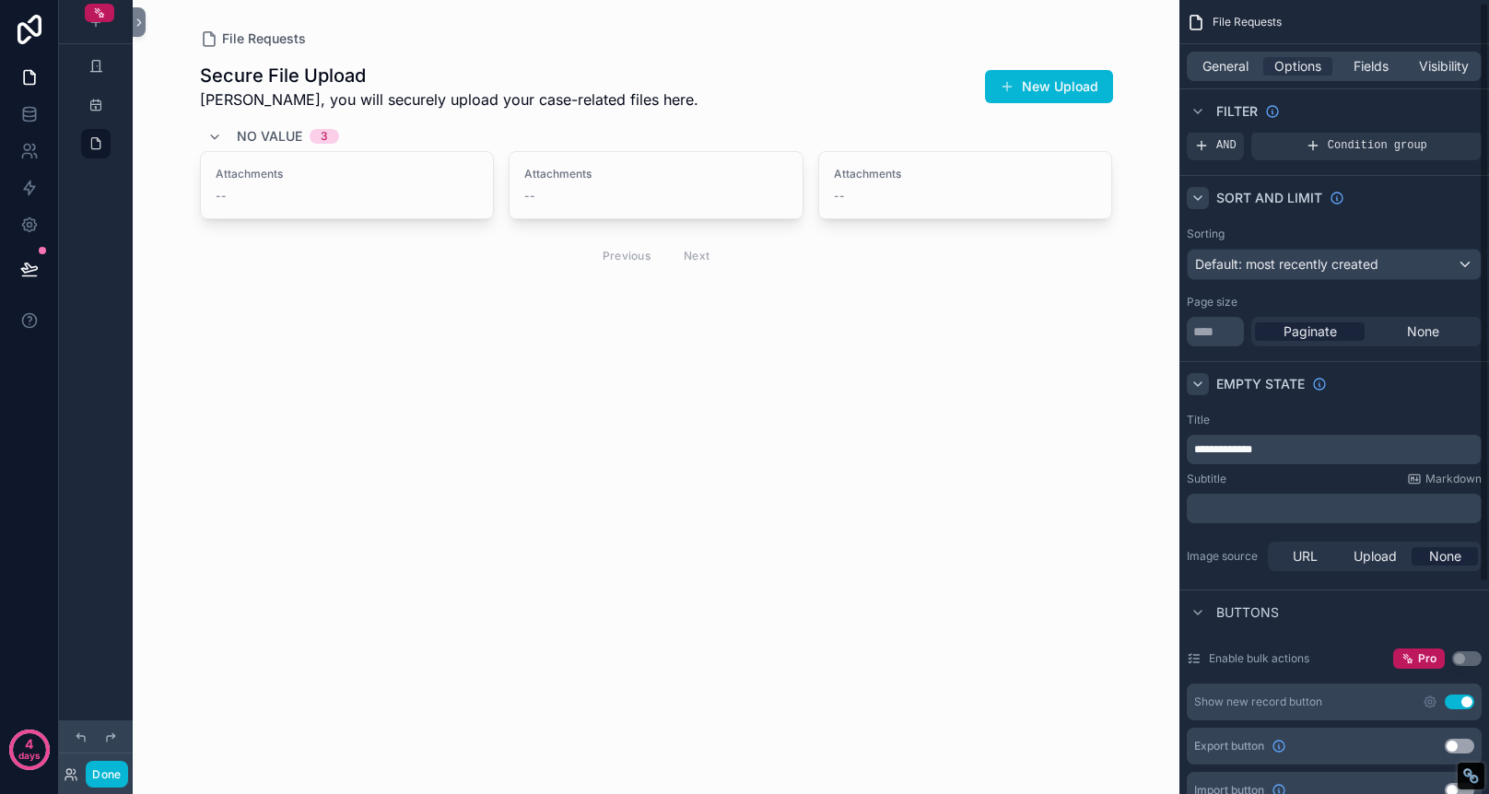
scroll to position [0, 0]
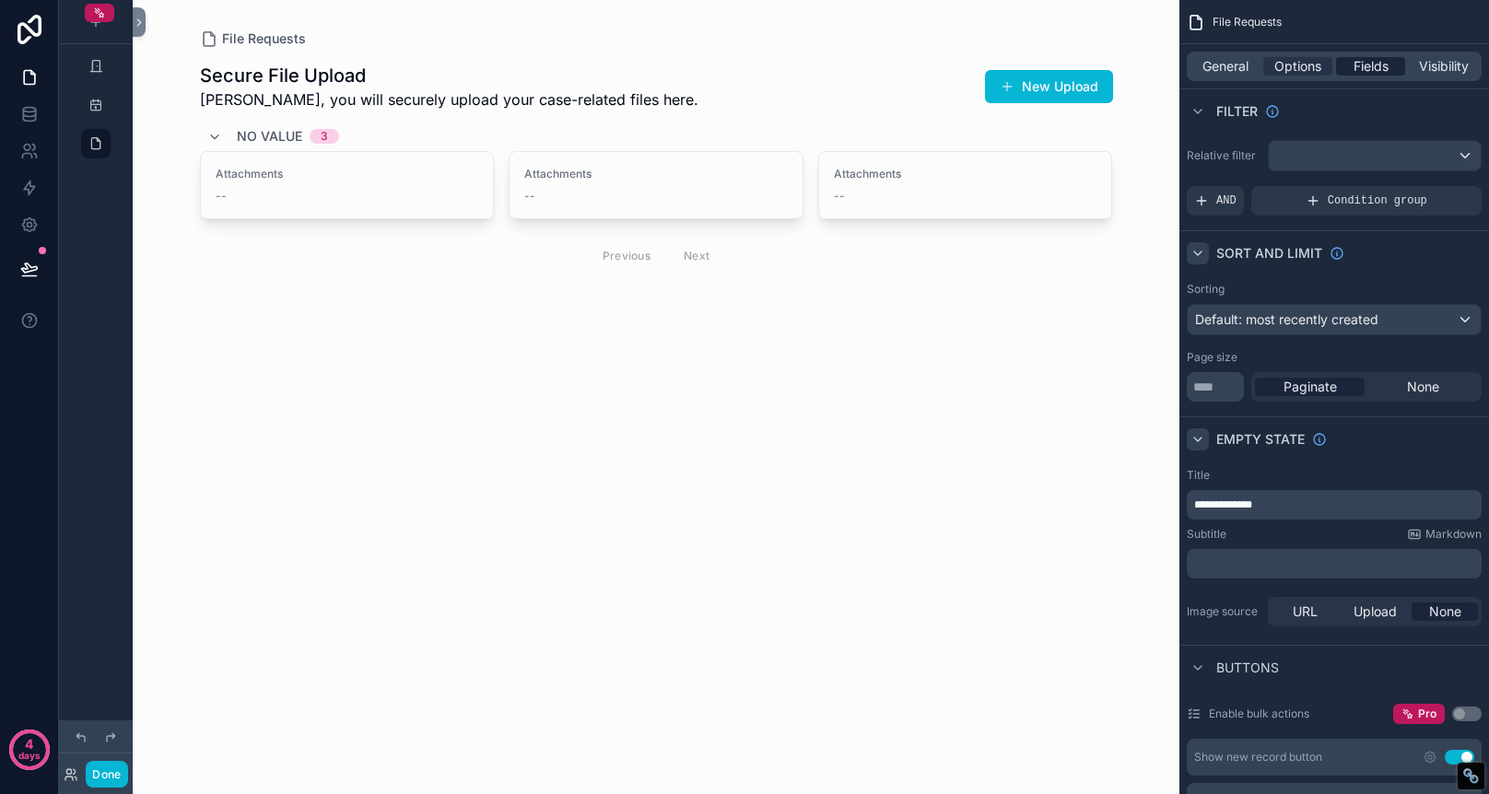
click at [1359, 73] on span "Fields" at bounding box center [1371, 66] width 35 height 18
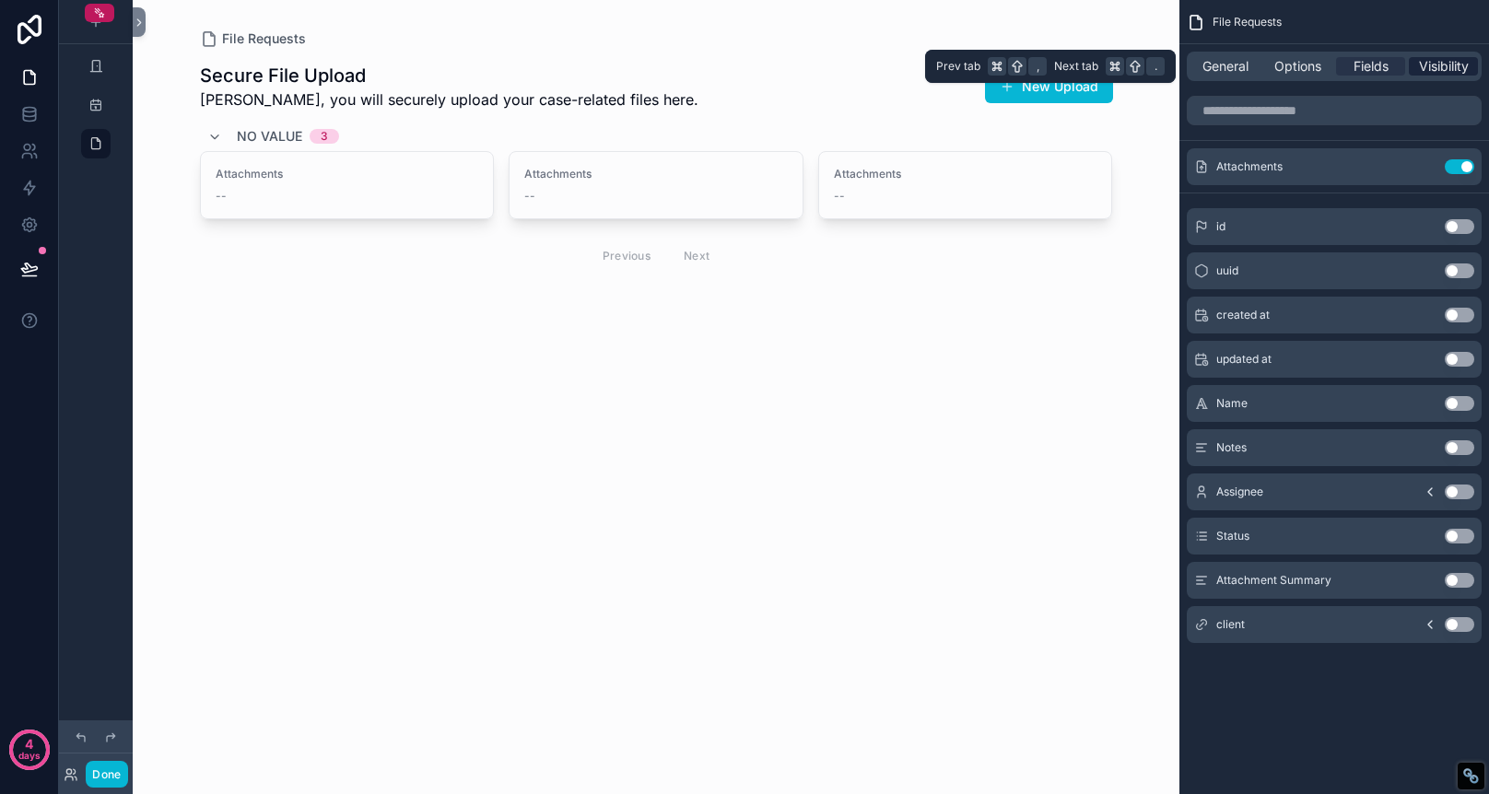
click at [1441, 70] on span "Visibility" at bounding box center [1444, 66] width 50 height 18
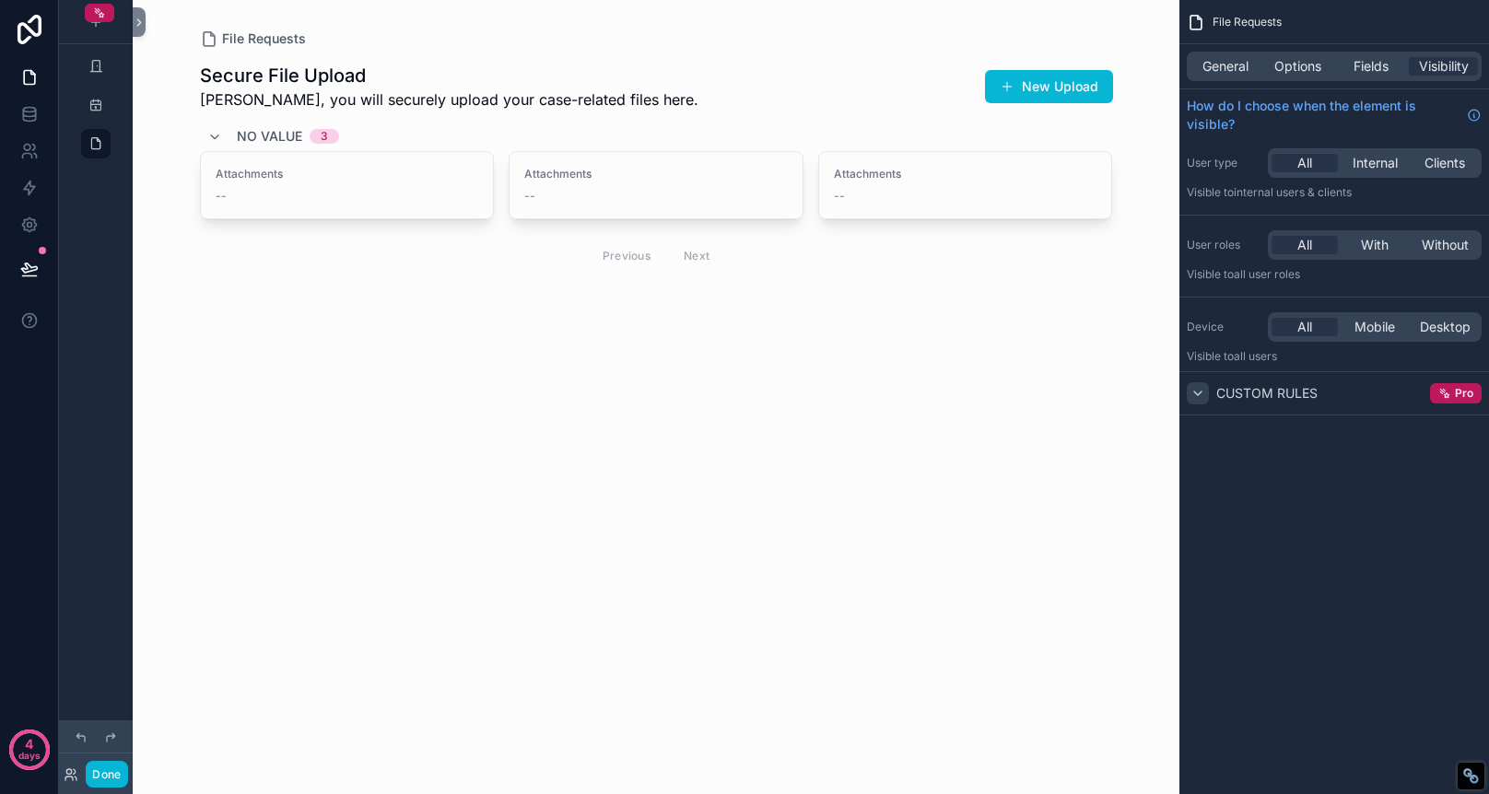
click at [1201, 388] on icon "scrollable content" at bounding box center [1198, 393] width 15 height 15
click at [854, 571] on div "File Requests Secure File Upload [PERSON_NAME], you will securely upload your c…" at bounding box center [656, 397] width 1047 height 794
click at [100, 29] on icon "scrollable content" at bounding box center [95, 22] width 15 height 15
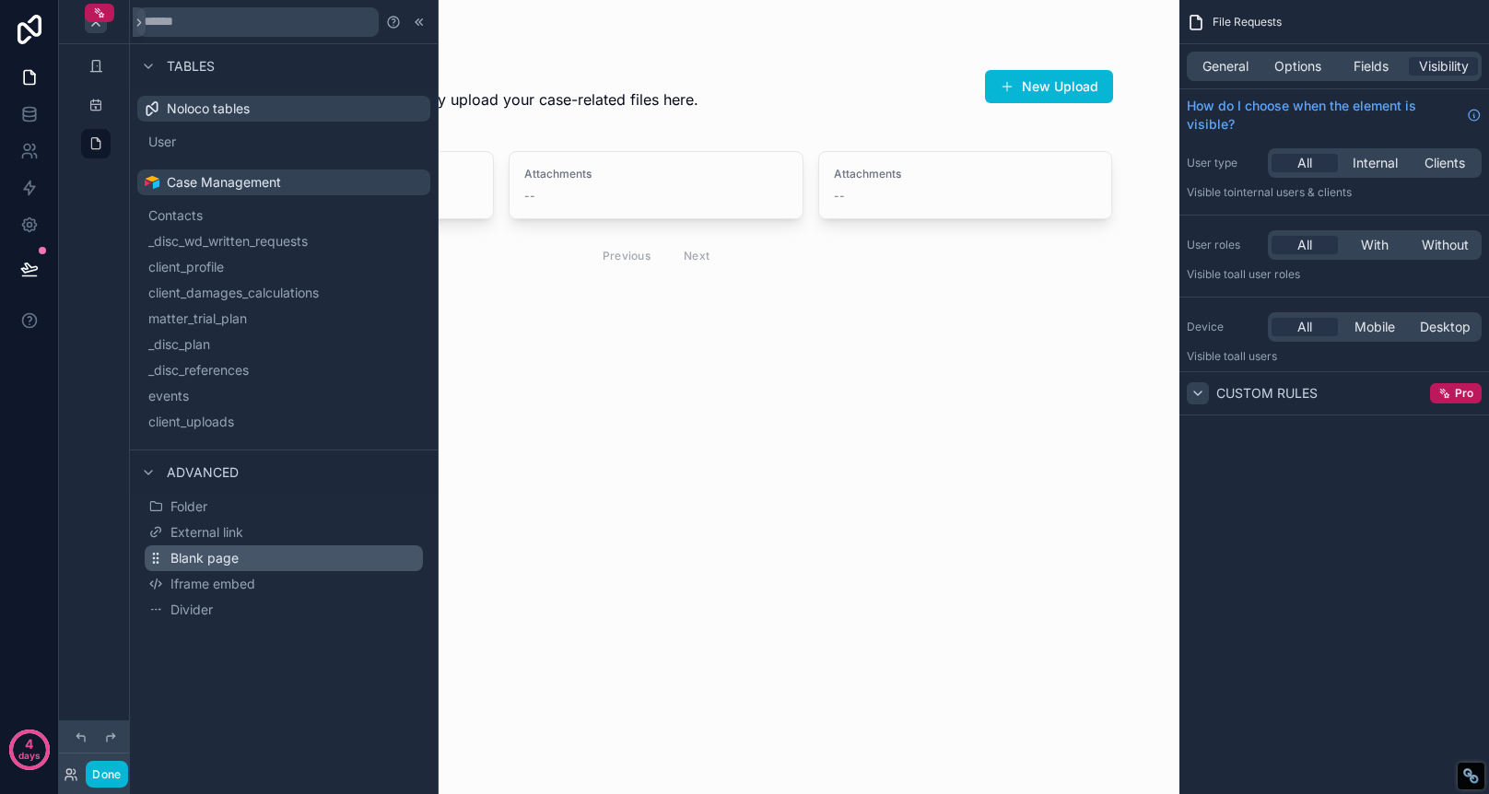
click at [248, 560] on button "Blank page" at bounding box center [284, 559] width 278 height 26
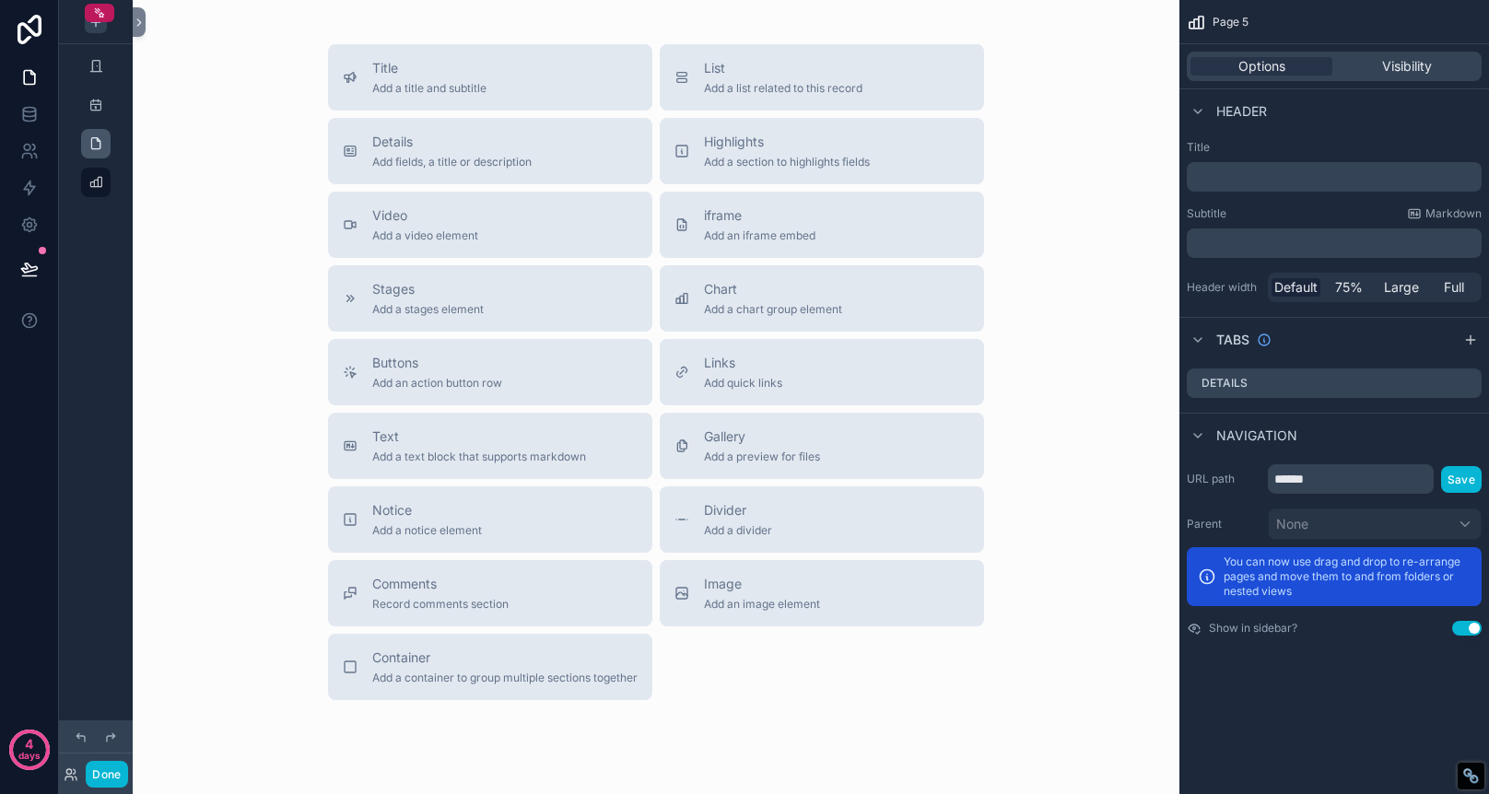
drag, startPoint x: 107, startPoint y: 186, endPoint x: 102, endPoint y: 142, distance: 44.5
click at [26, 108] on icon at bounding box center [29, 114] width 18 height 18
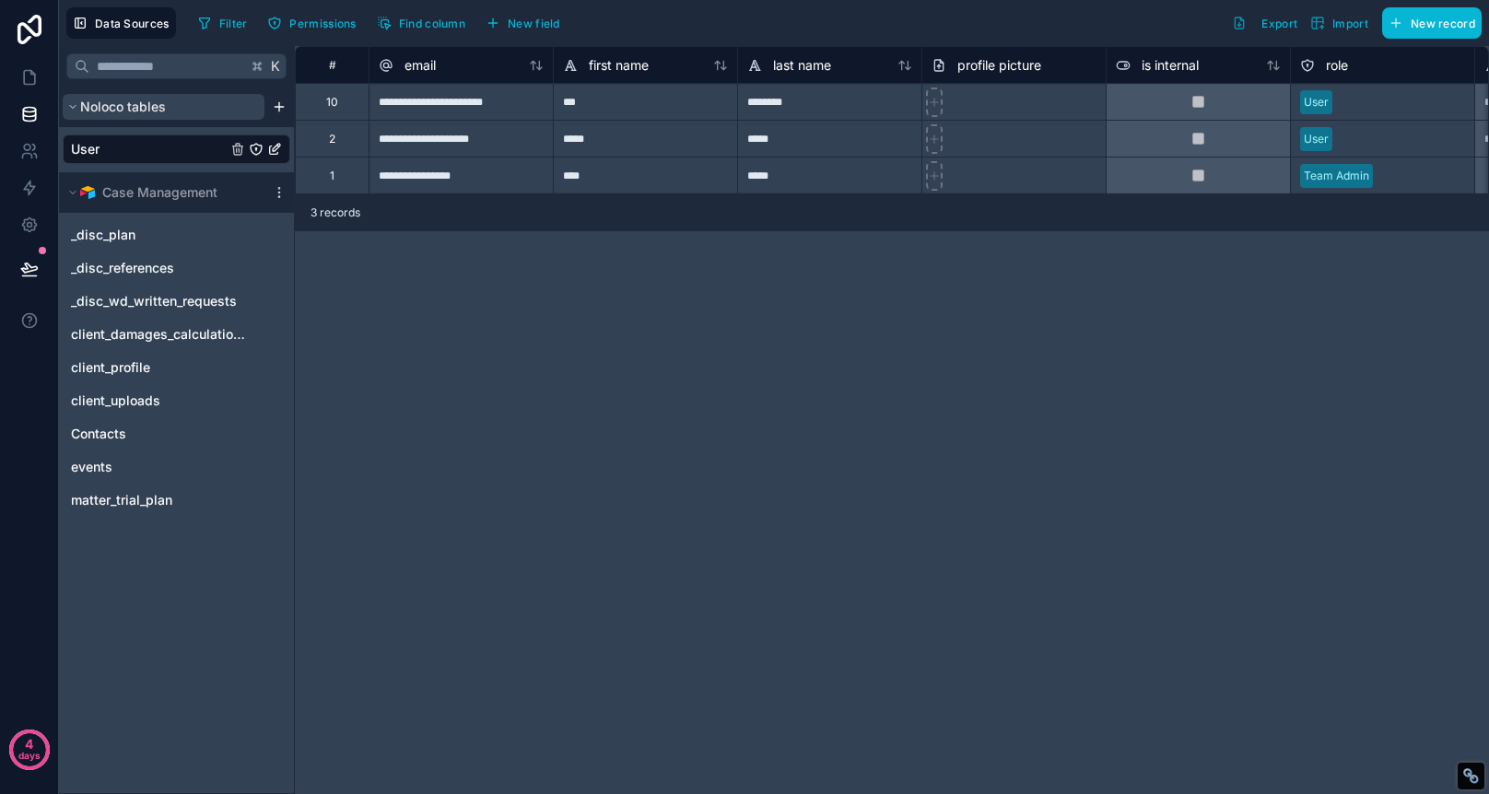
click at [100, 98] on span "Noloco tables" at bounding box center [123, 107] width 86 height 18
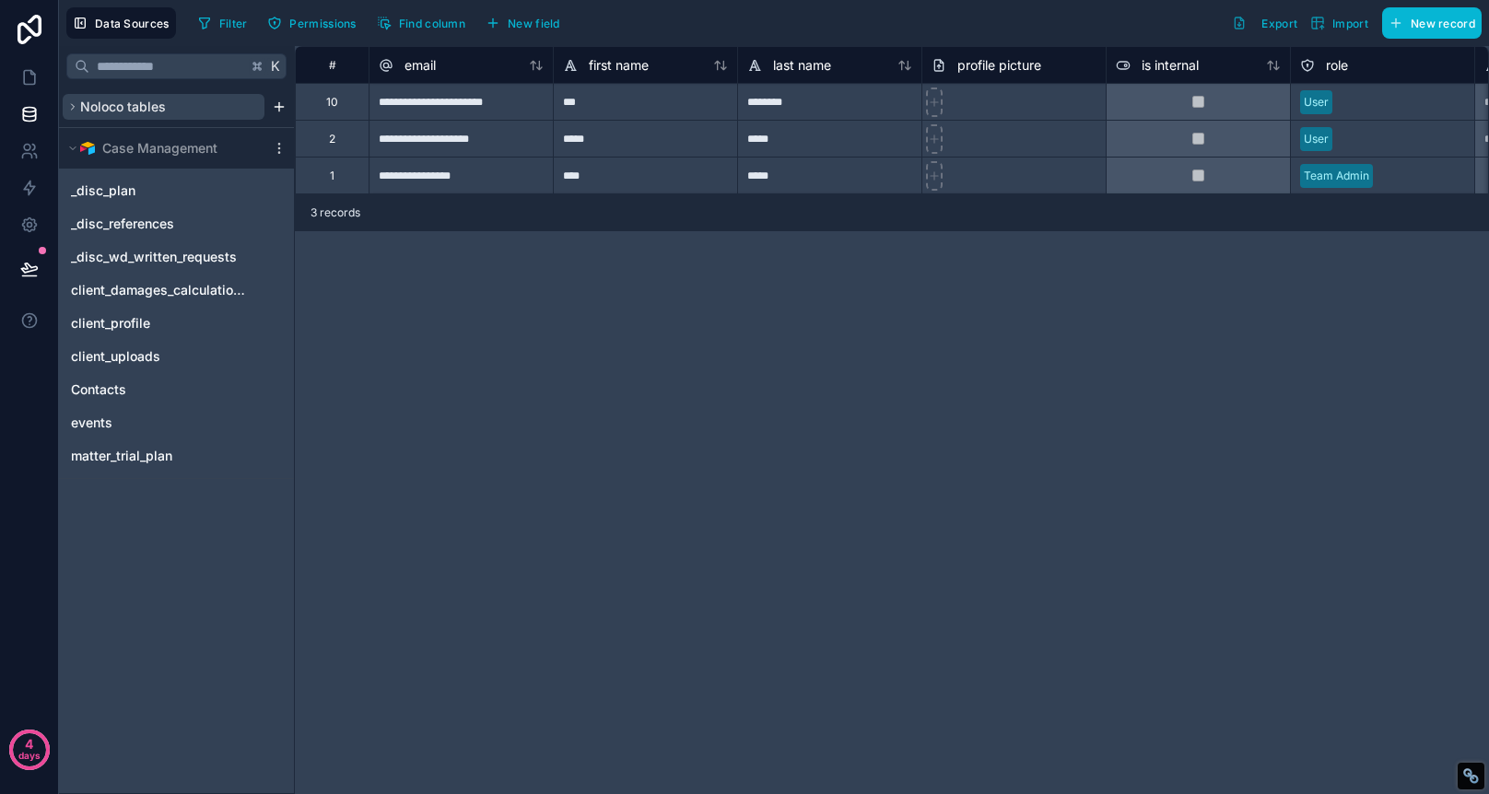
click at [69, 104] on icon "scrollable content" at bounding box center [72, 106] width 11 height 11
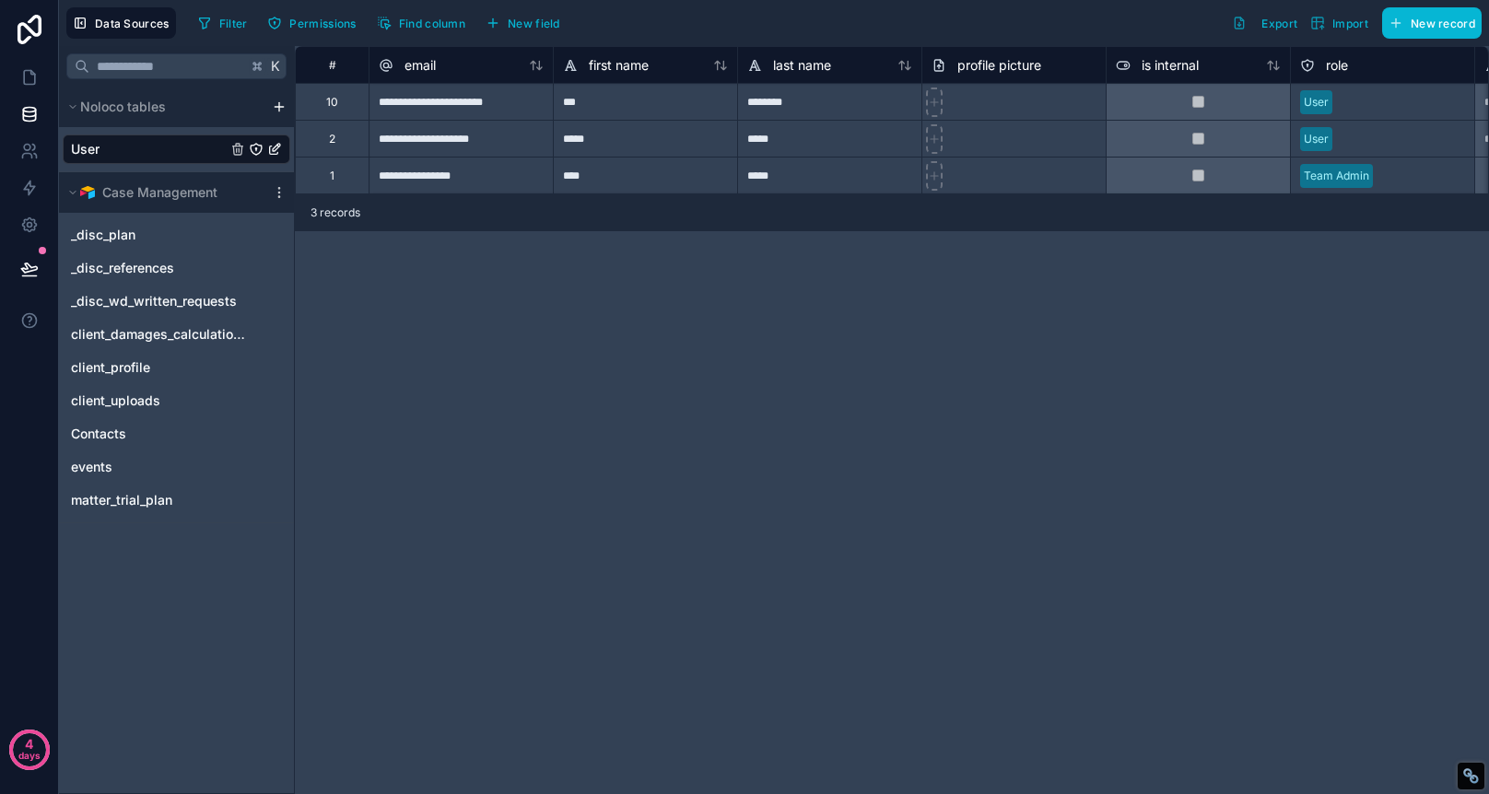
click at [272, 101] on html "**********" at bounding box center [744, 397] width 1489 height 794
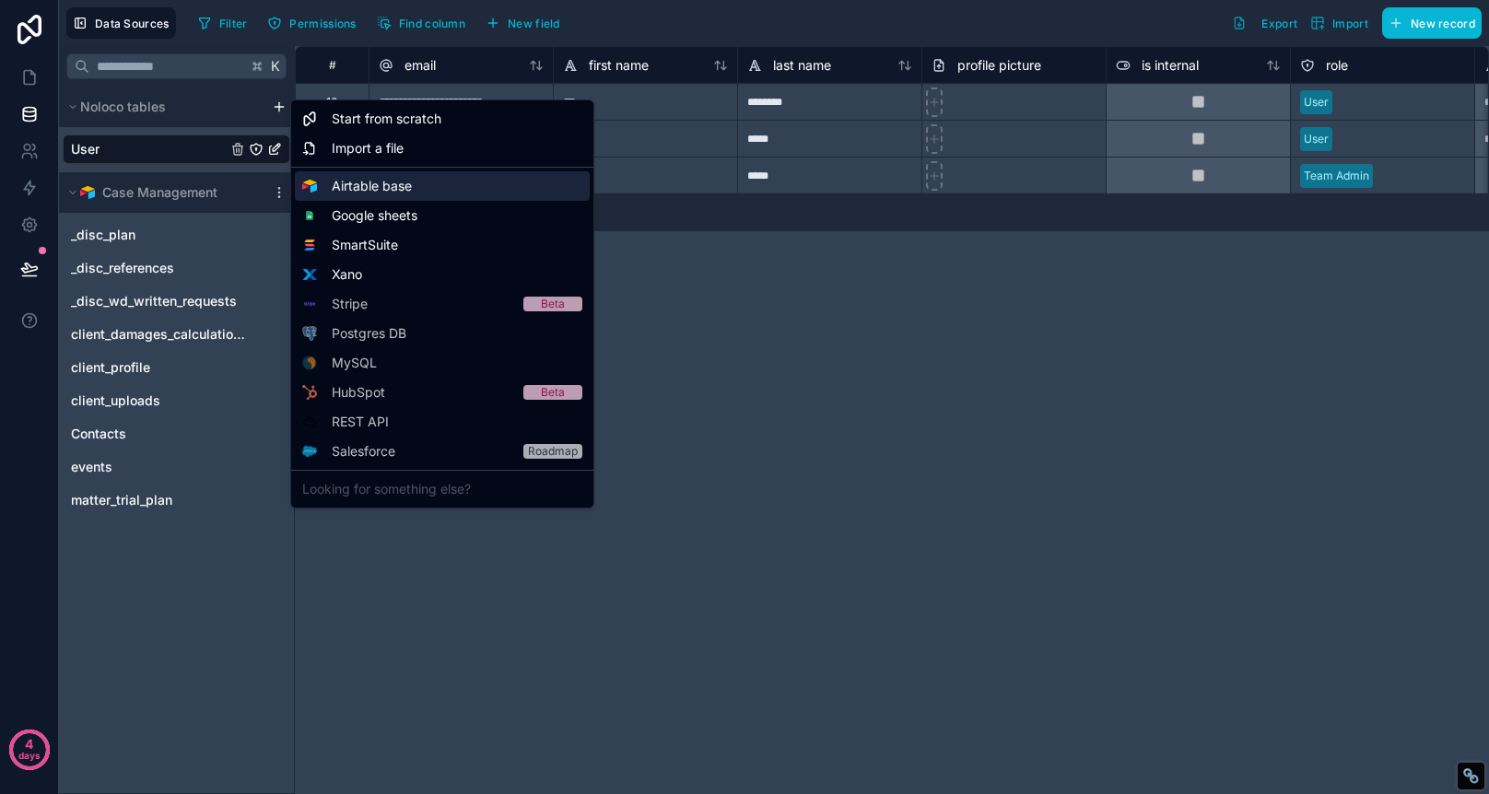
click at [378, 189] on span "Airtable base" at bounding box center [372, 186] width 80 height 18
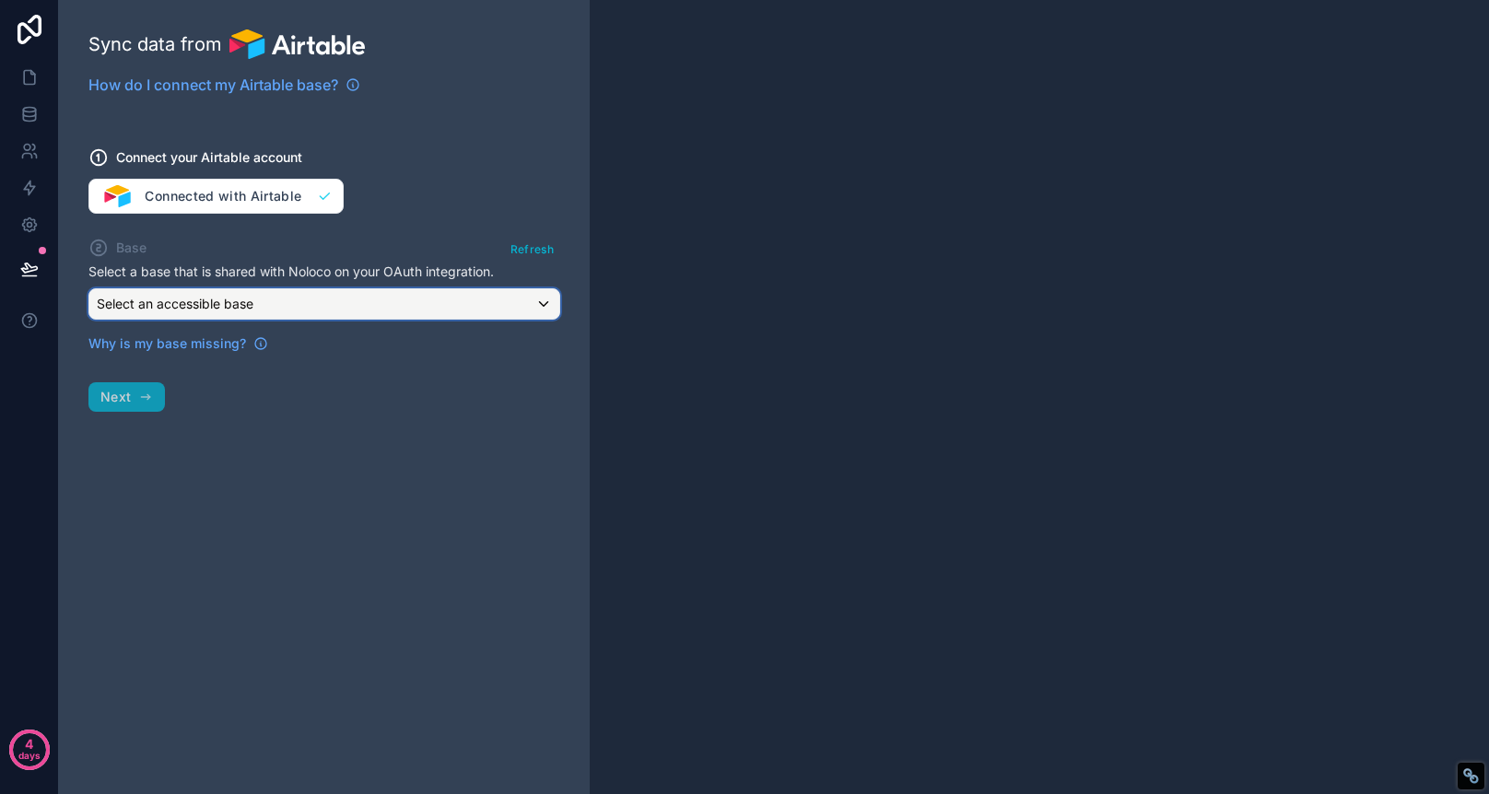
click at [450, 299] on div "Select an accessible base" at bounding box center [324, 303] width 470 height 29
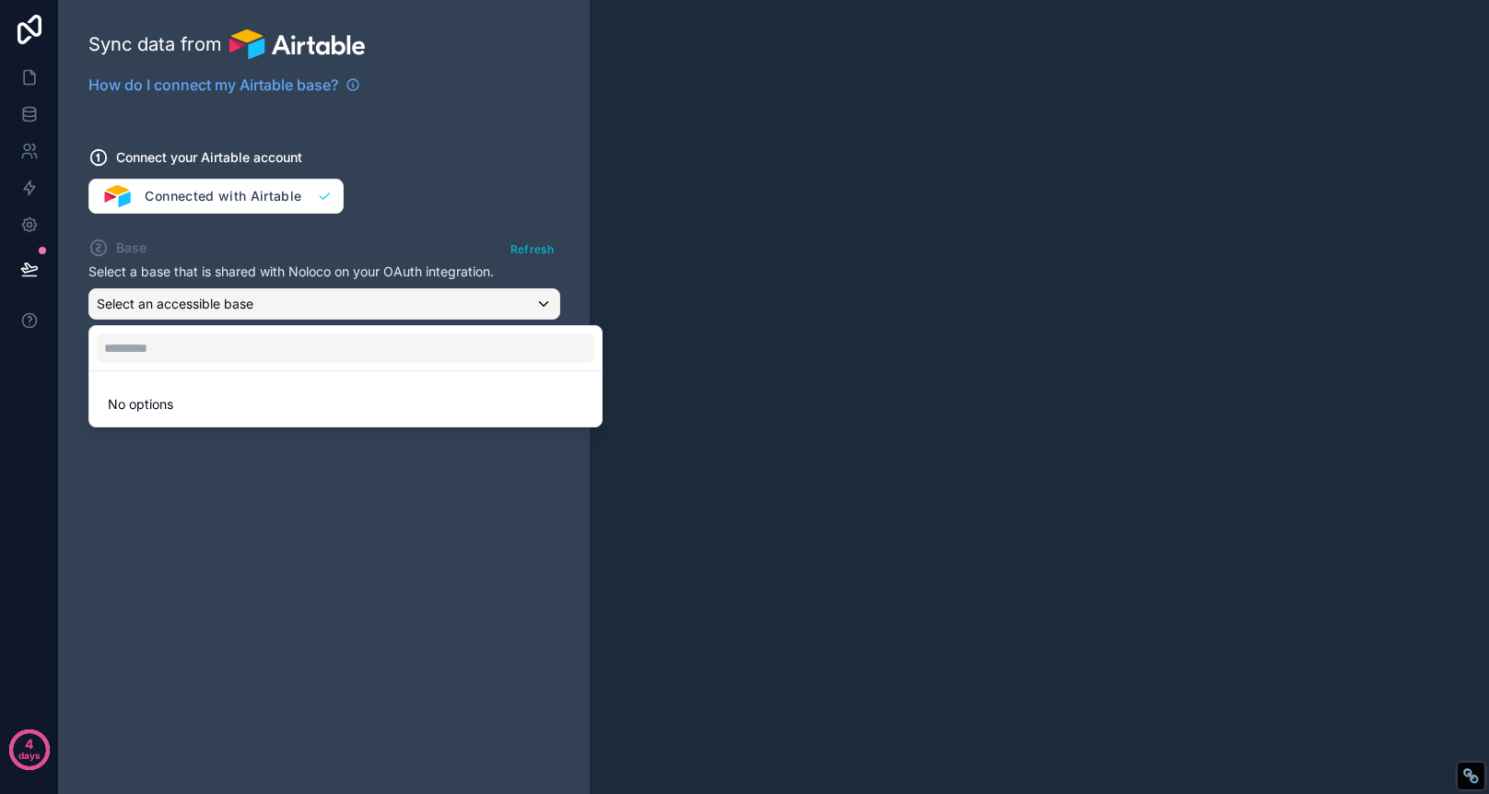
click at [452, 206] on div at bounding box center [744, 397] width 1489 height 794
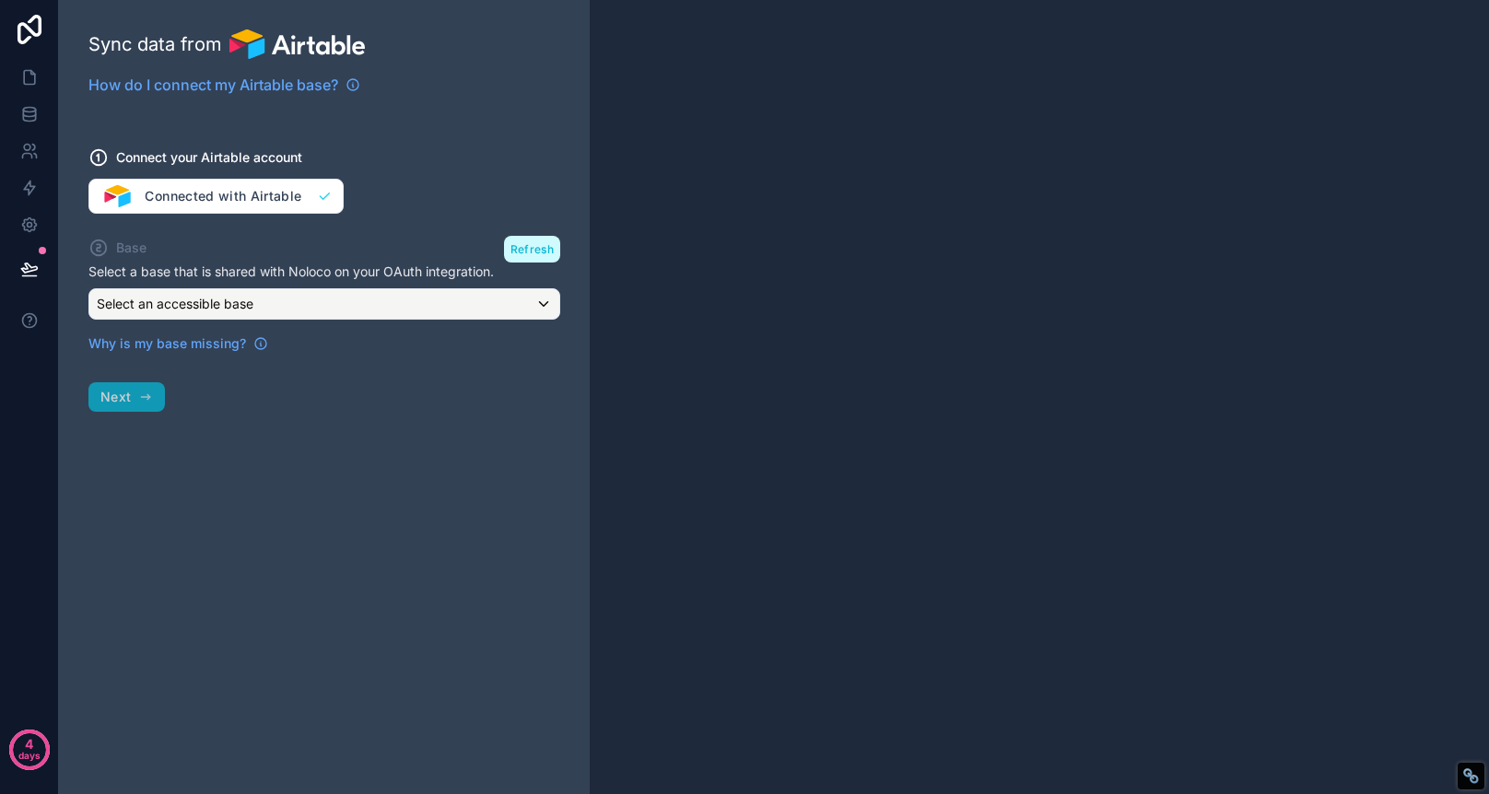
click at [535, 244] on button "Refresh" at bounding box center [532, 249] width 56 height 27
click at [361, 299] on div "Select an accessible base" at bounding box center [324, 303] width 470 height 29
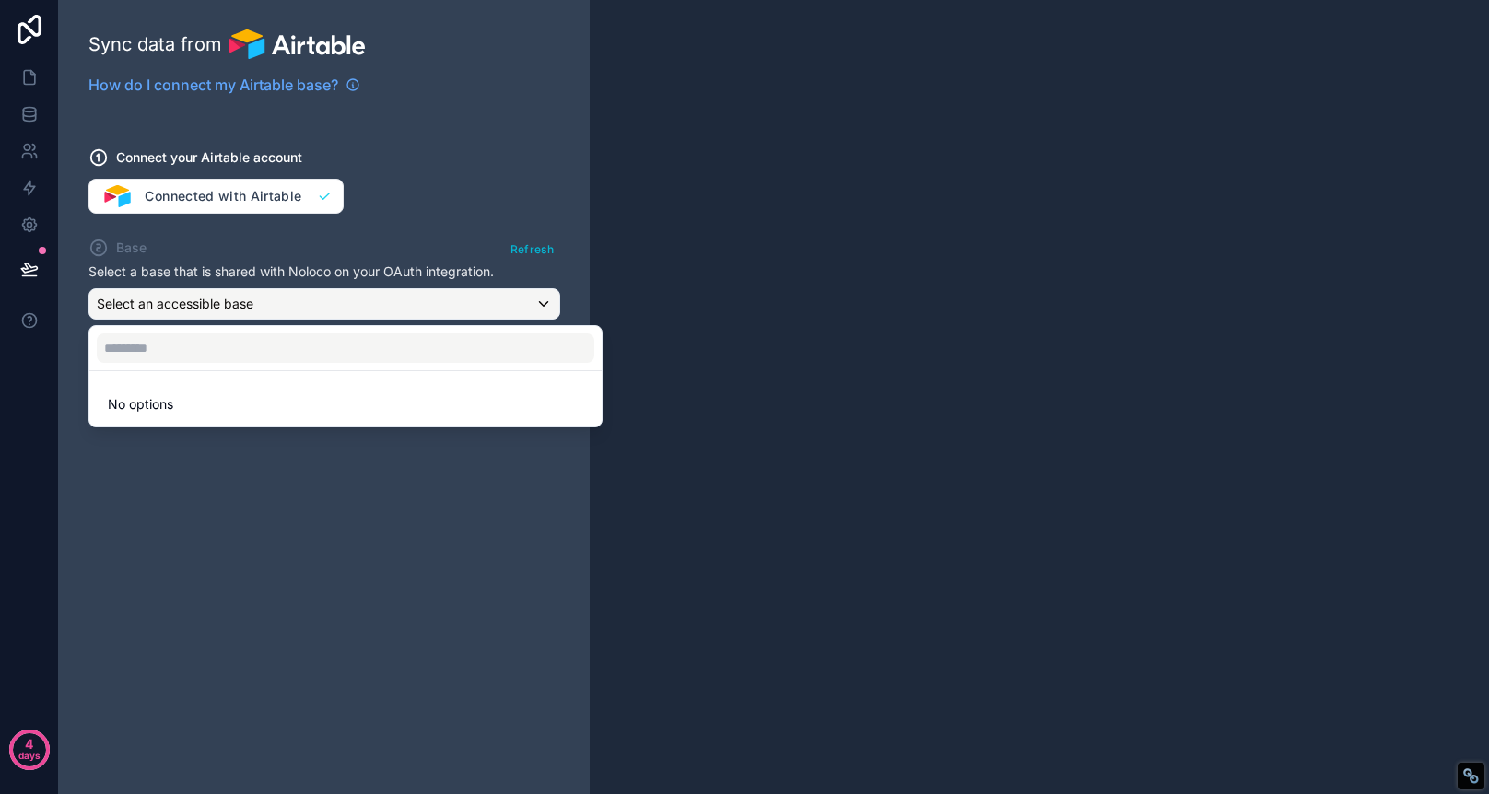
click at [434, 109] on div at bounding box center [744, 397] width 1489 height 794
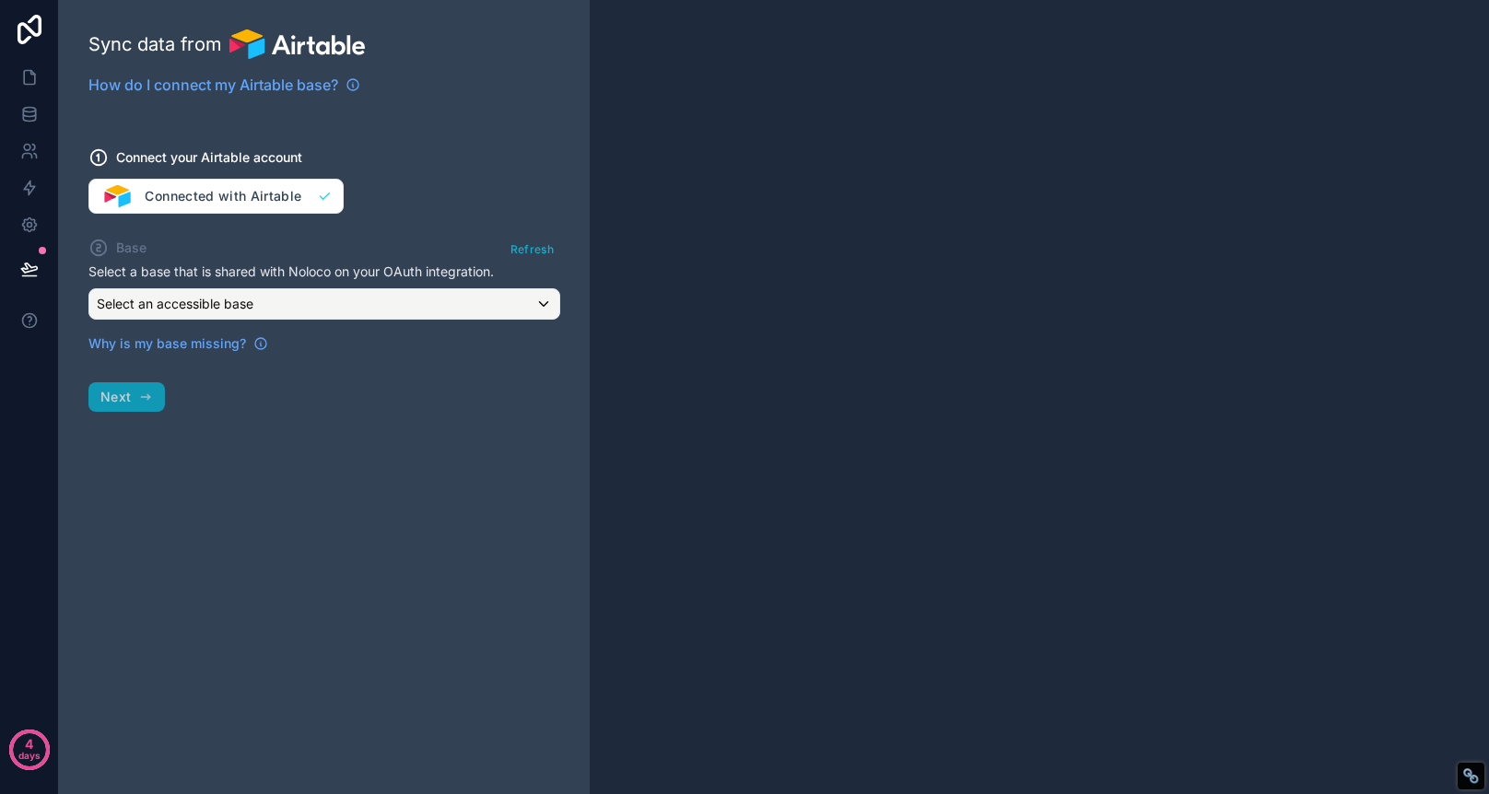
click at [181, 194] on div "Connect your Airtable account Connected with Airtable" at bounding box center [324, 169] width 472 height 88
click at [105, 200] on div "Connect your Airtable account Connected with Airtable" at bounding box center [324, 169] width 472 height 88
click at [250, 199] on div "Connect your Airtable account Connected with Airtable" at bounding box center [324, 169] width 472 height 88
click at [248, 159] on span "Connect your Airtable account" at bounding box center [209, 157] width 186 height 18
click at [170, 199] on div "Connect your Airtable account Connected with Airtable" at bounding box center [324, 169] width 472 height 88
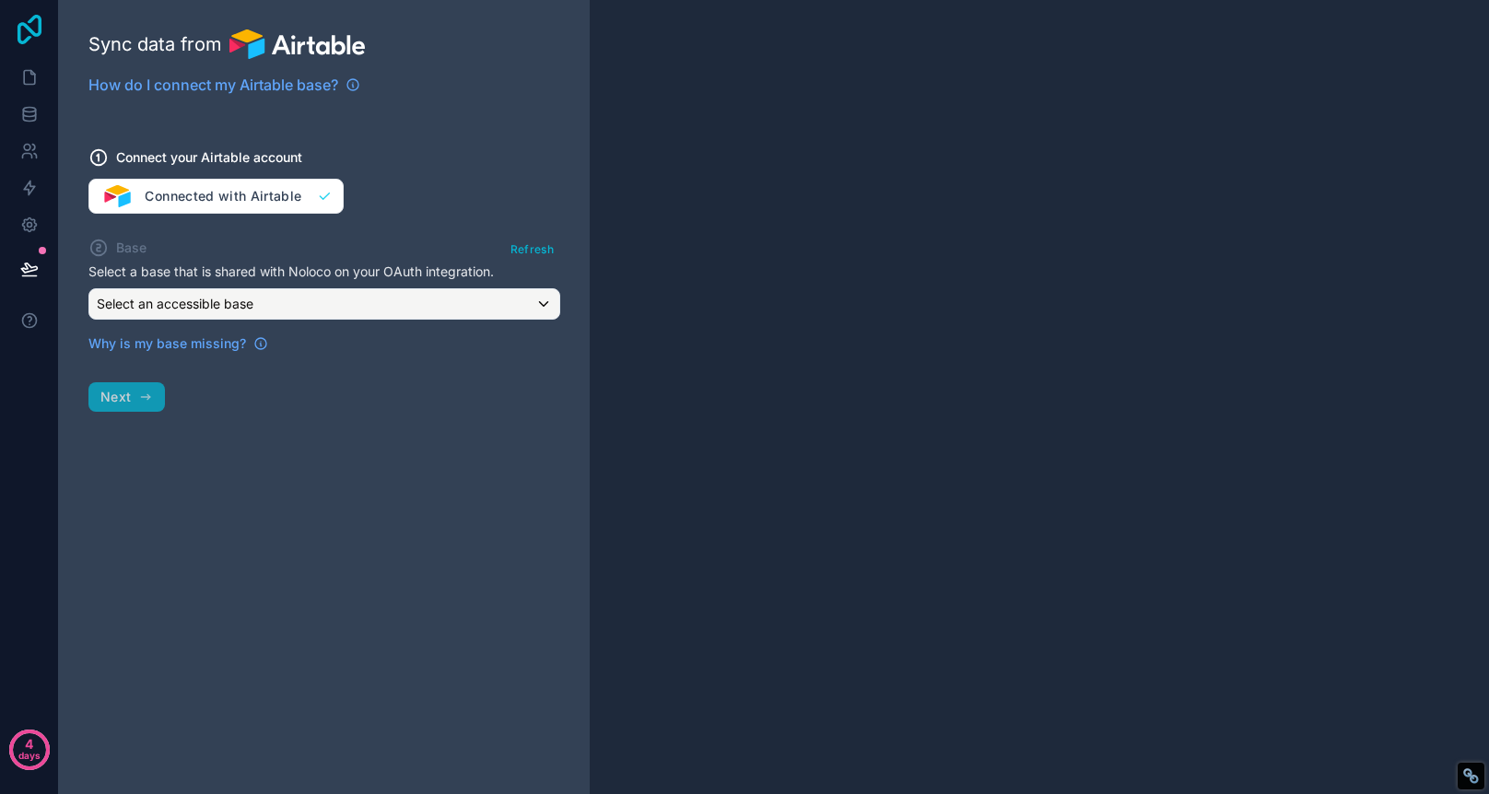
click at [30, 29] on icon at bounding box center [30, 29] width 24 height 29
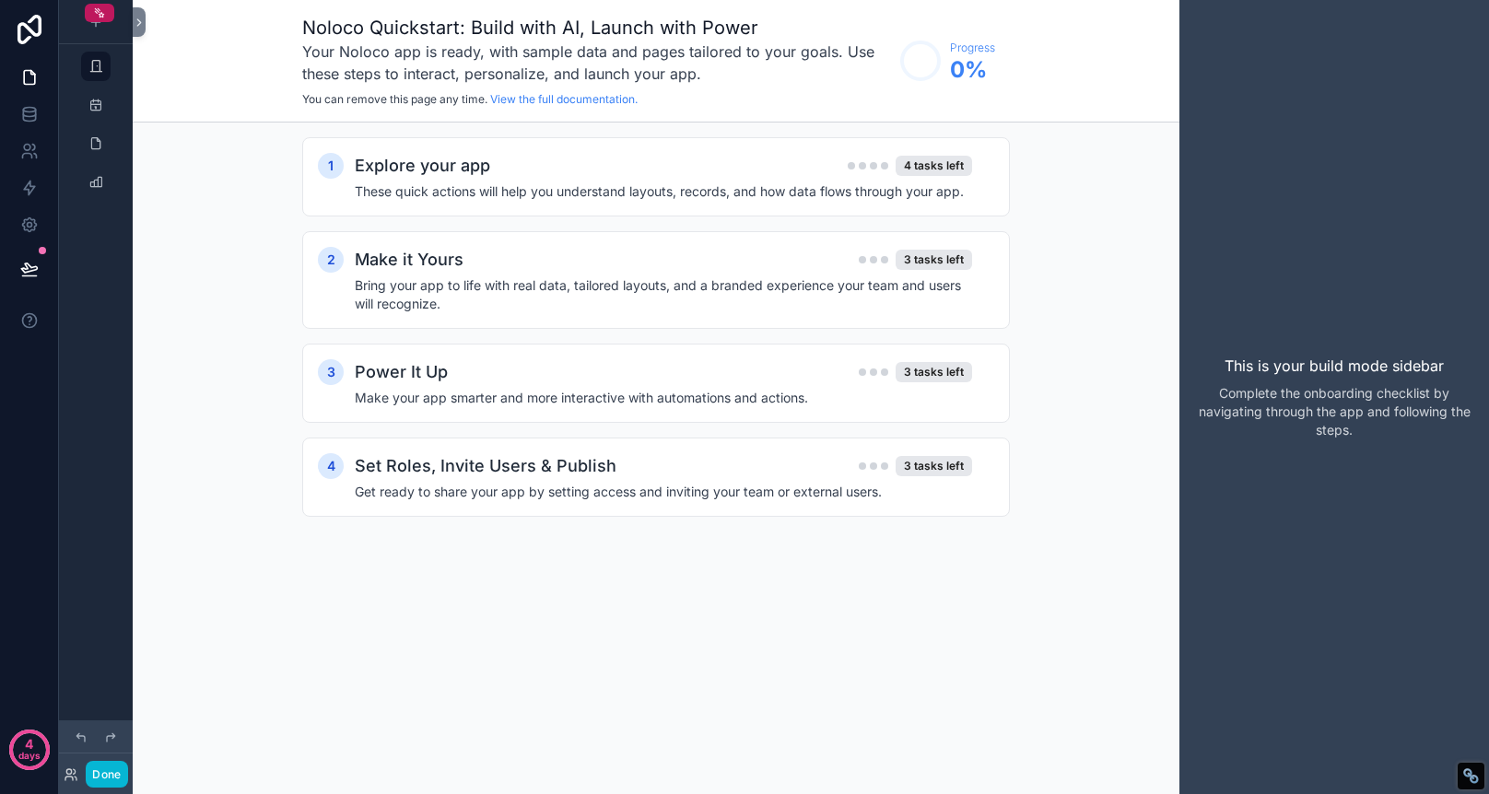
click at [922, 601] on div "Noloco Quickstart: Build with AI, Launch with Power Your Noloco app is ready, w…" at bounding box center [656, 397] width 1047 height 794
click at [95, 27] on icon "scrollable content" at bounding box center [95, 22] width 15 height 15
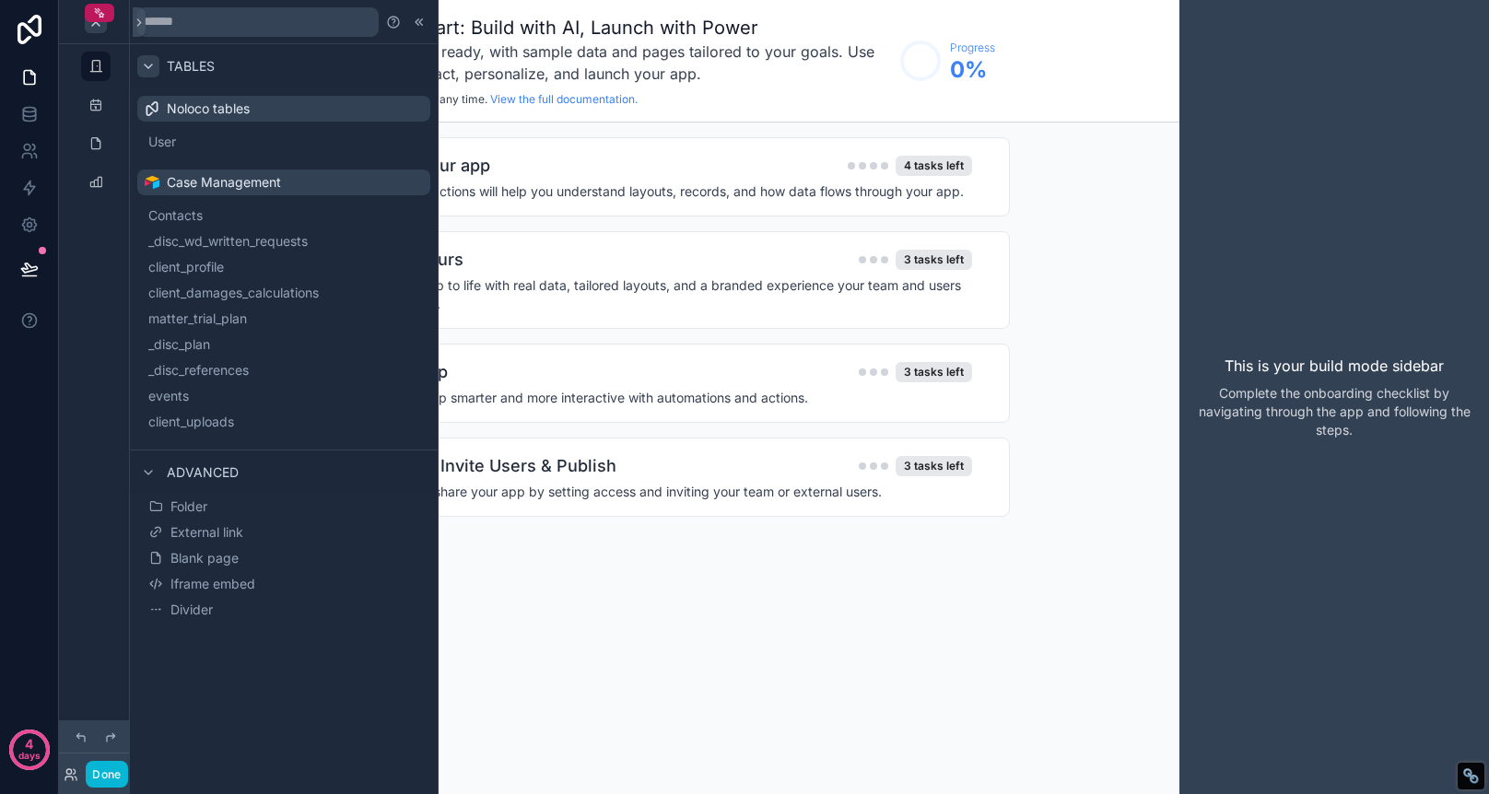
click at [149, 65] on icon at bounding box center [148, 66] width 15 height 15
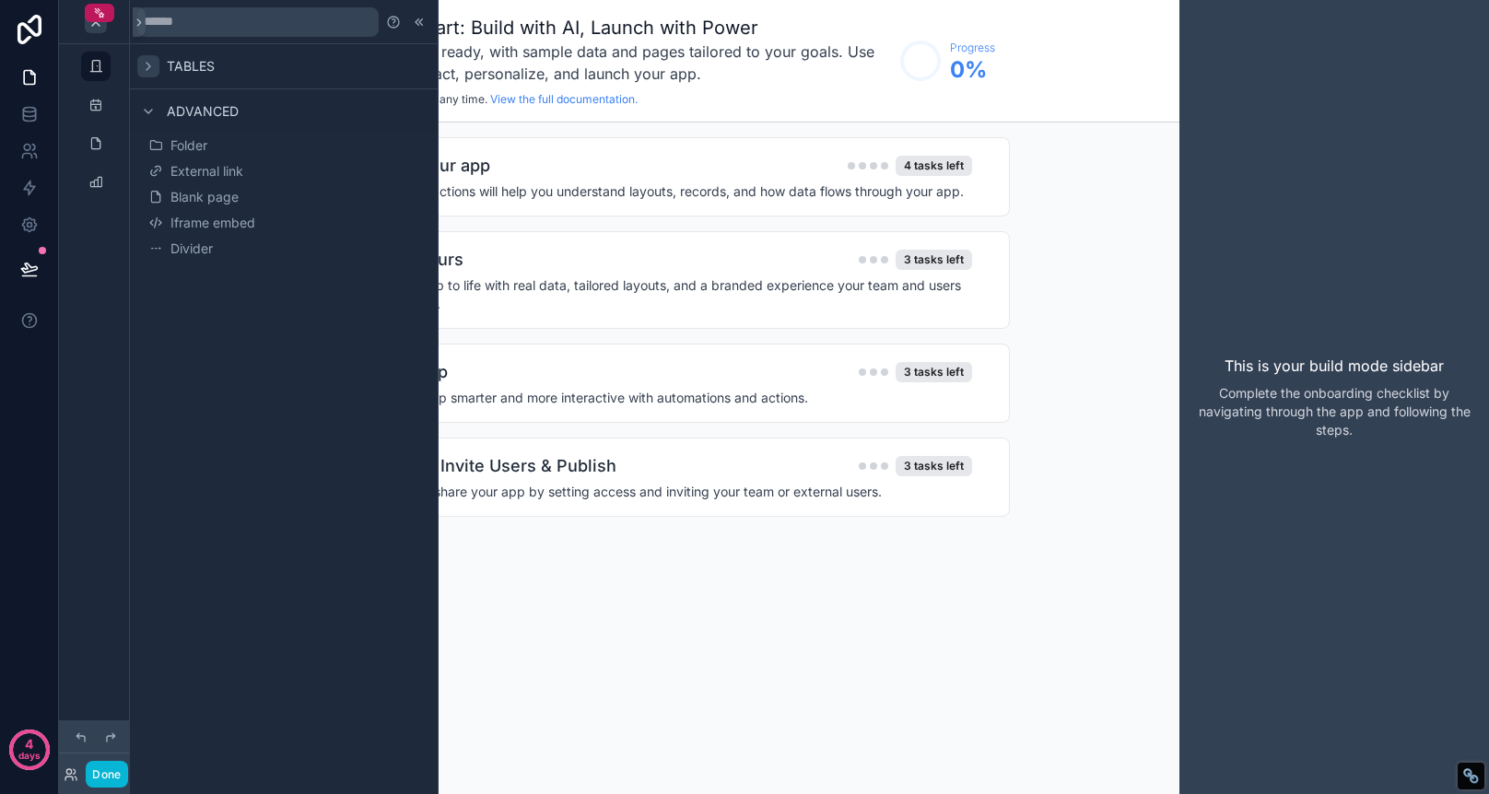
click at [149, 65] on icon at bounding box center [148, 66] width 15 height 15
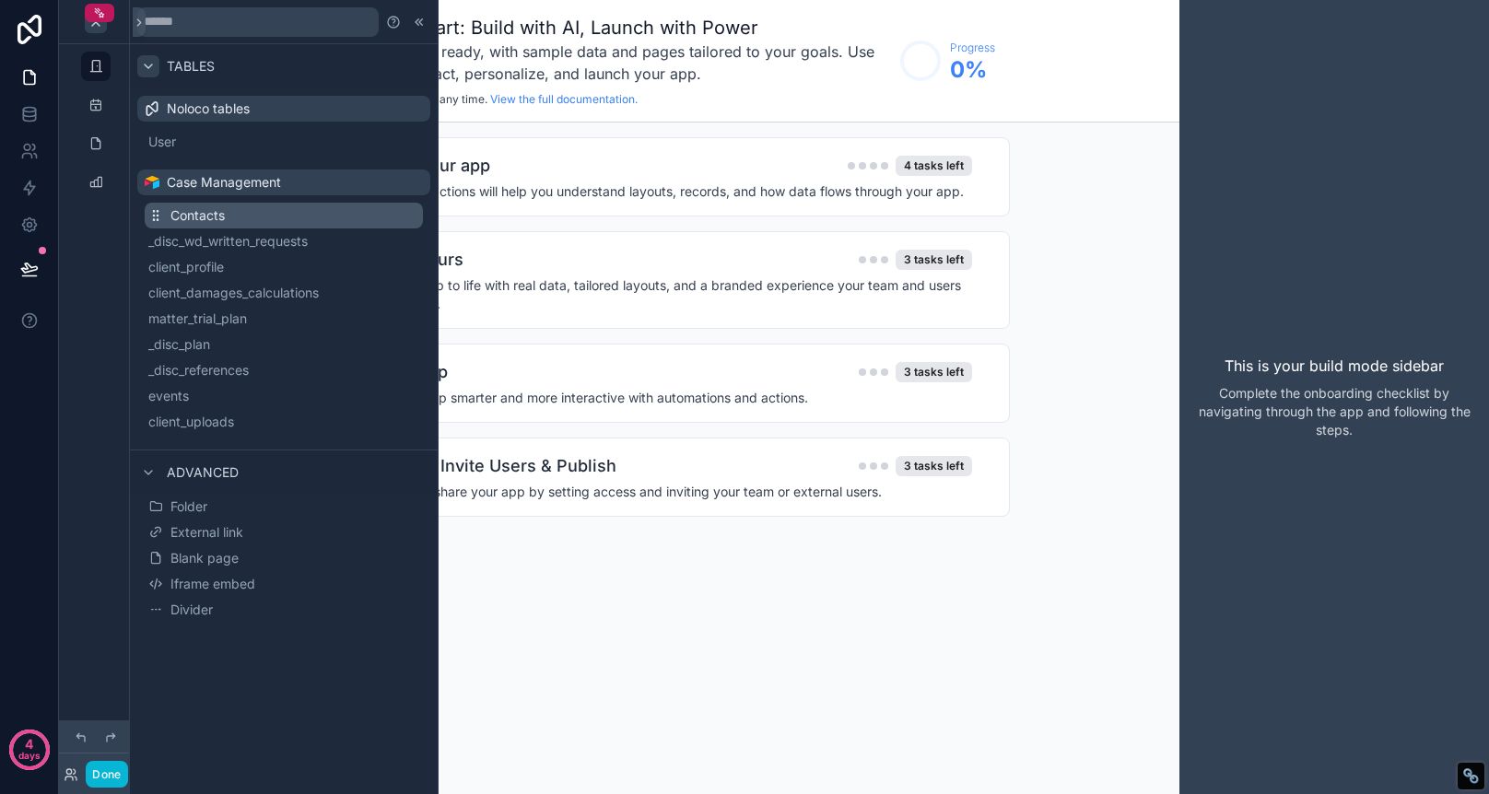
click at [179, 219] on span "Contacts" at bounding box center [197, 215] width 54 height 18
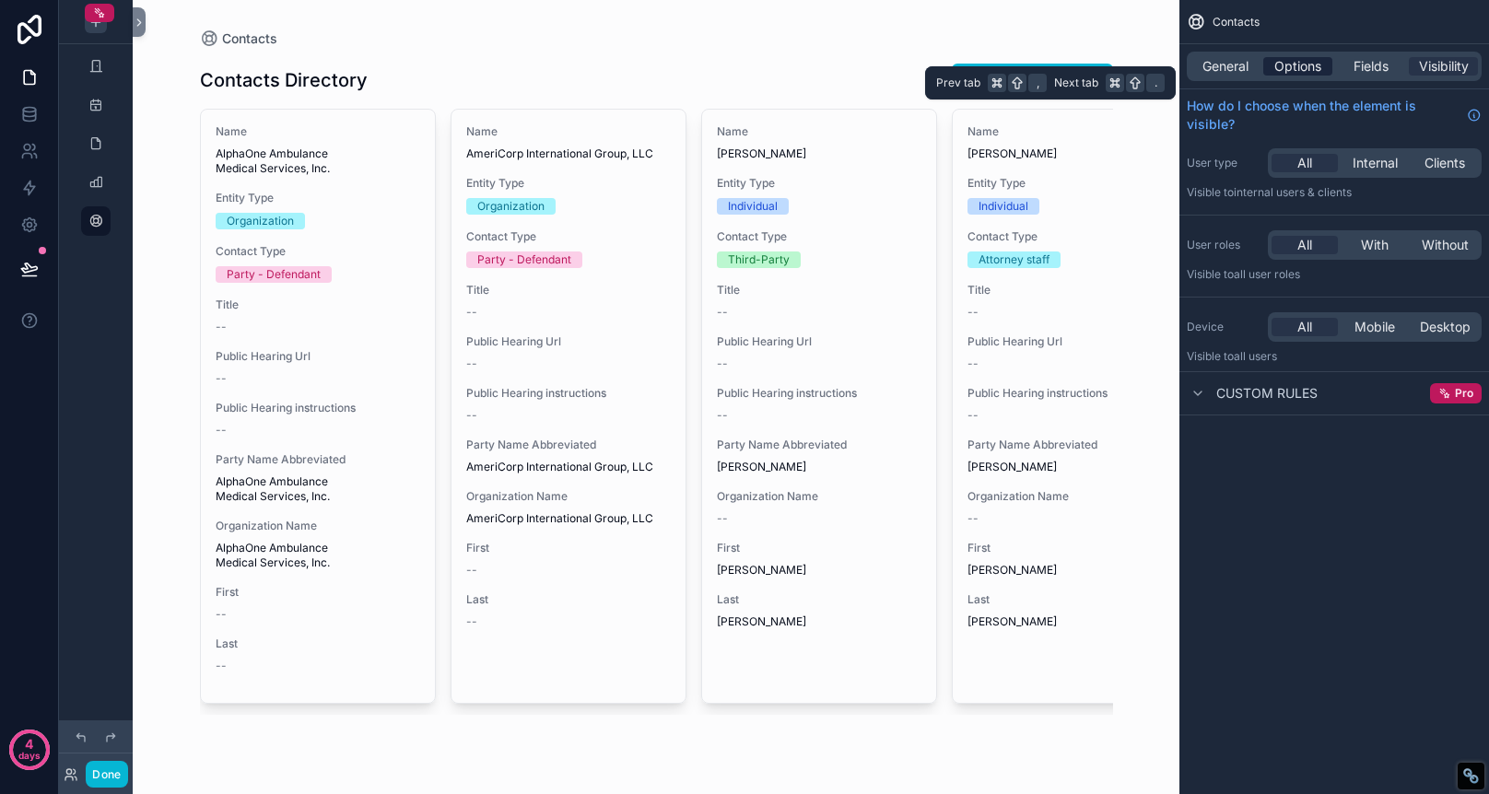
click at [1286, 65] on span "Options" at bounding box center [1297, 66] width 47 height 18
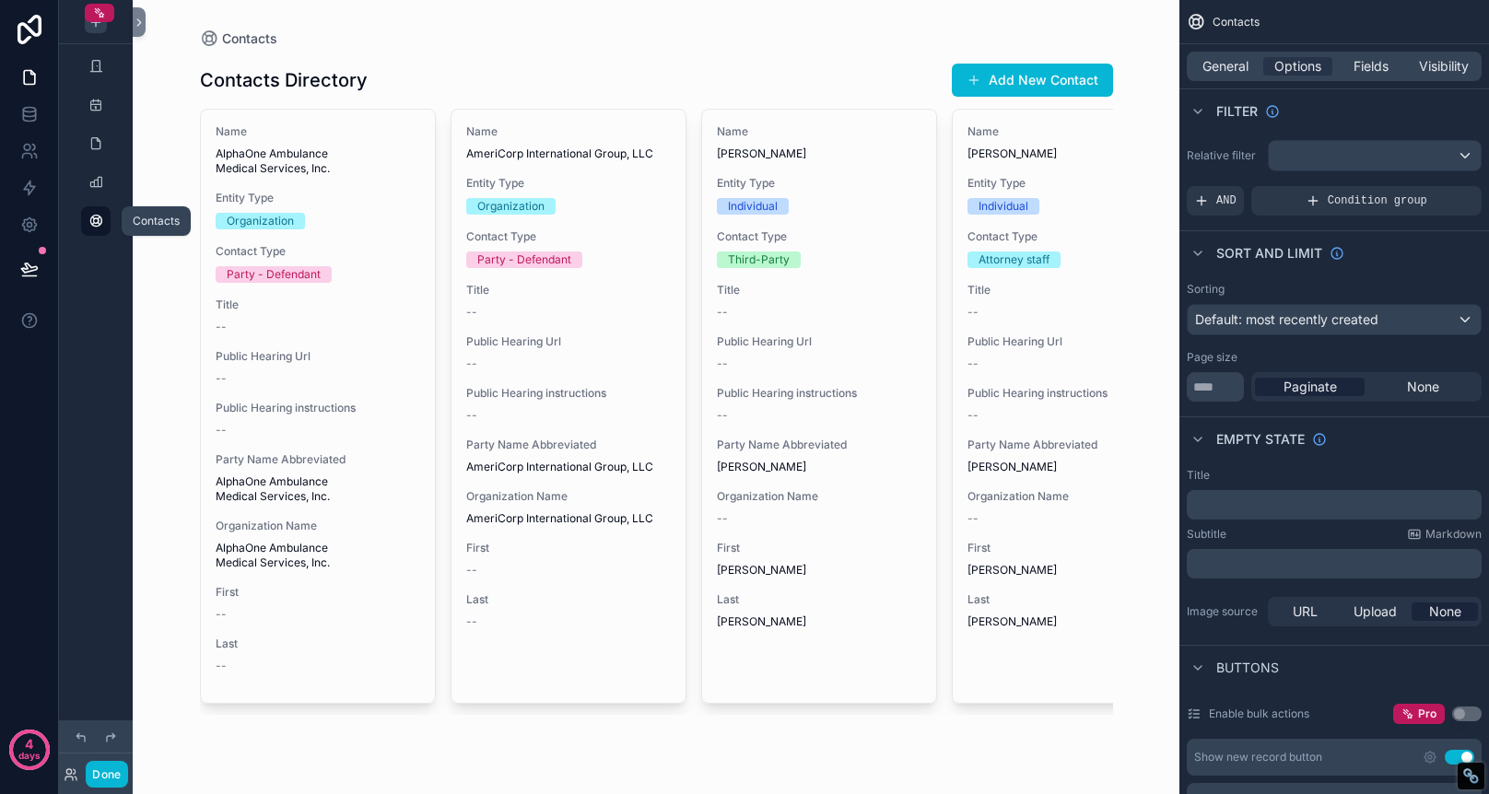
click at [96, 224] on icon "scrollable content" at bounding box center [95, 221] width 15 height 15
click at [138, 17] on icon at bounding box center [139, 23] width 13 height 14
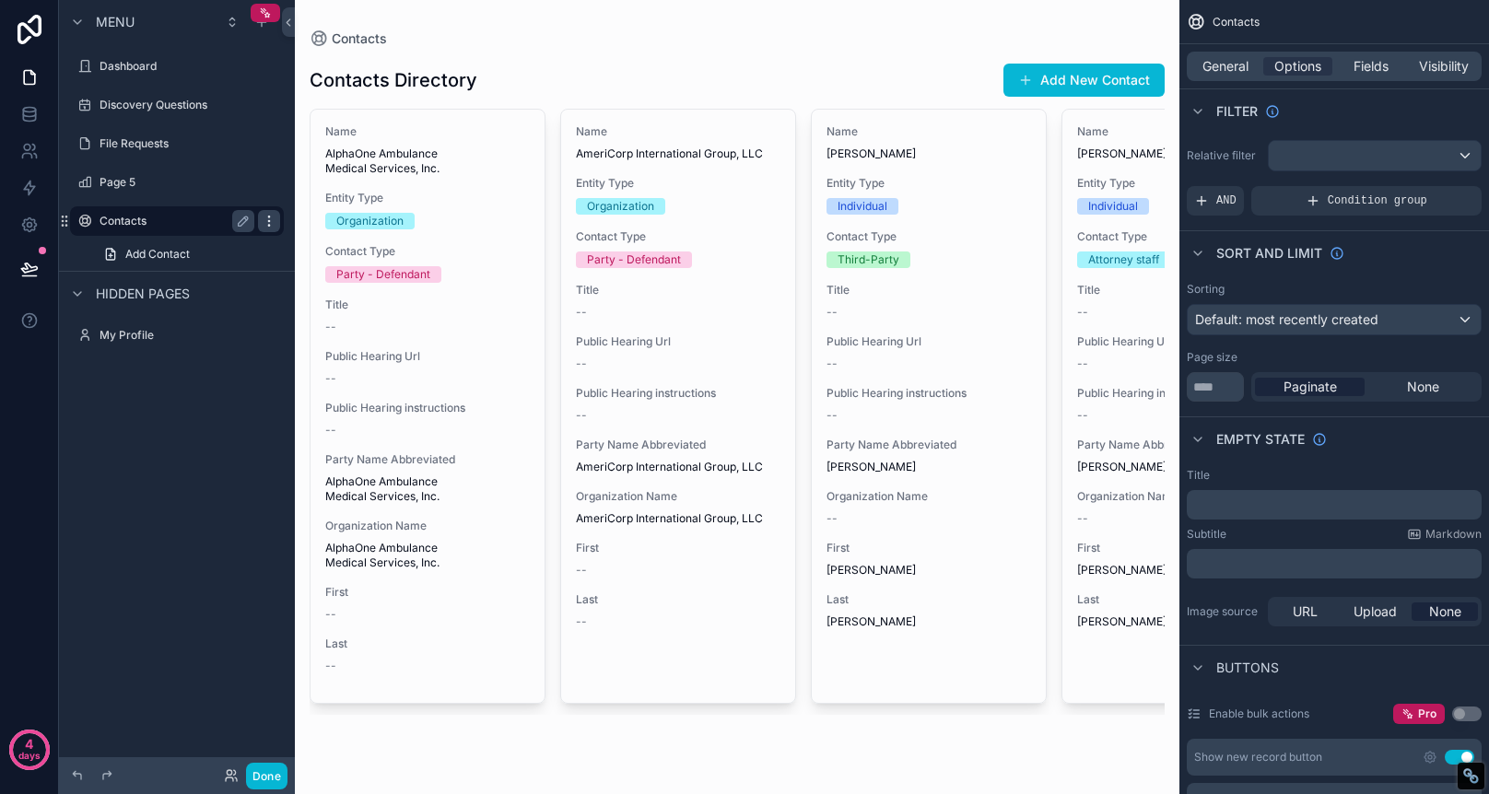
click at [267, 223] on icon "scrollable content" at bounding box center [269, 221] width 15 height 15
click at [267, 264] on icon "scrollable content" at bounding box center [269, 259] width 15 height 15
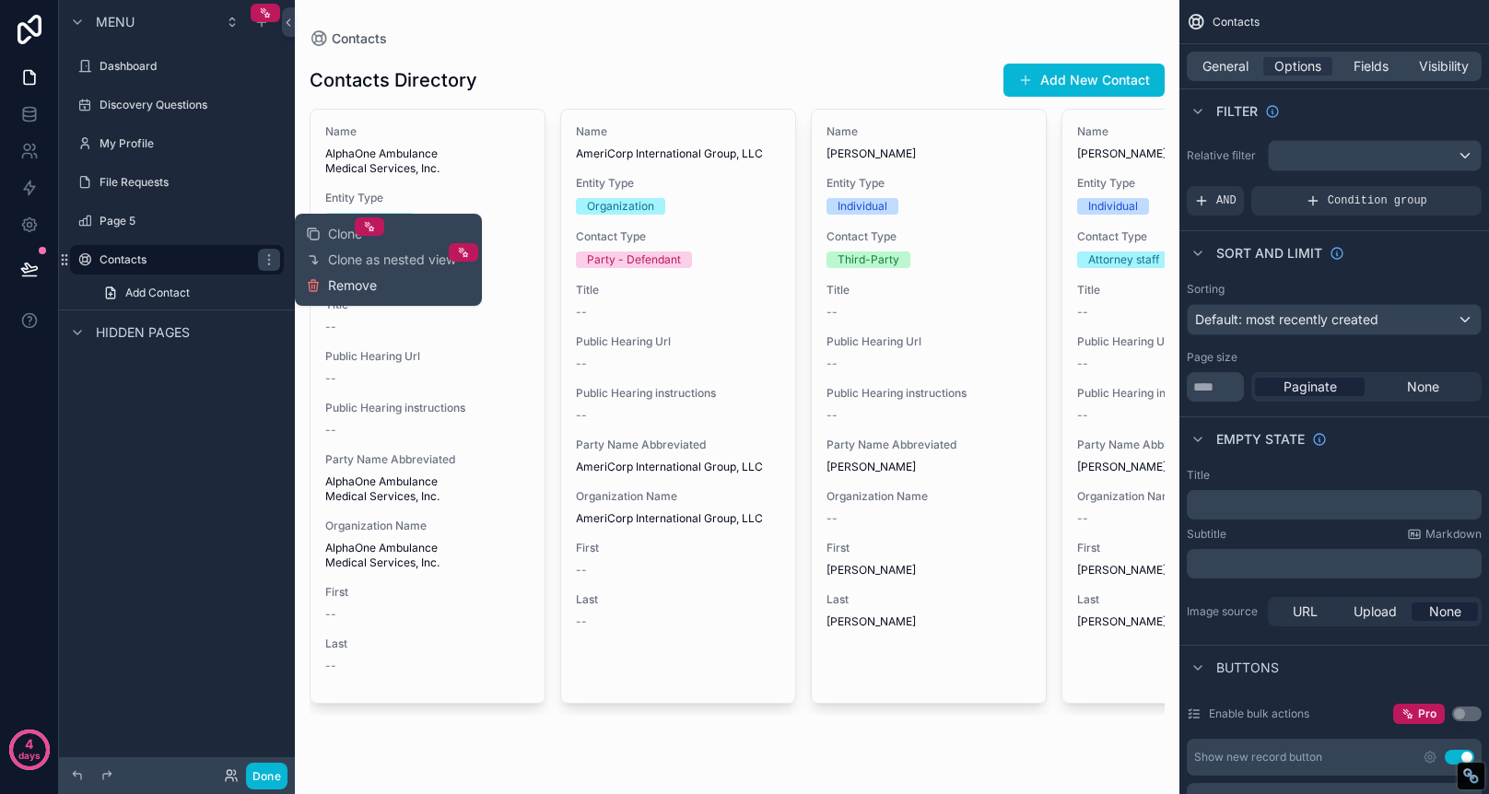
click at [370, 288] on span "Remove" at bounding box center [352, 285] width 49 height 18
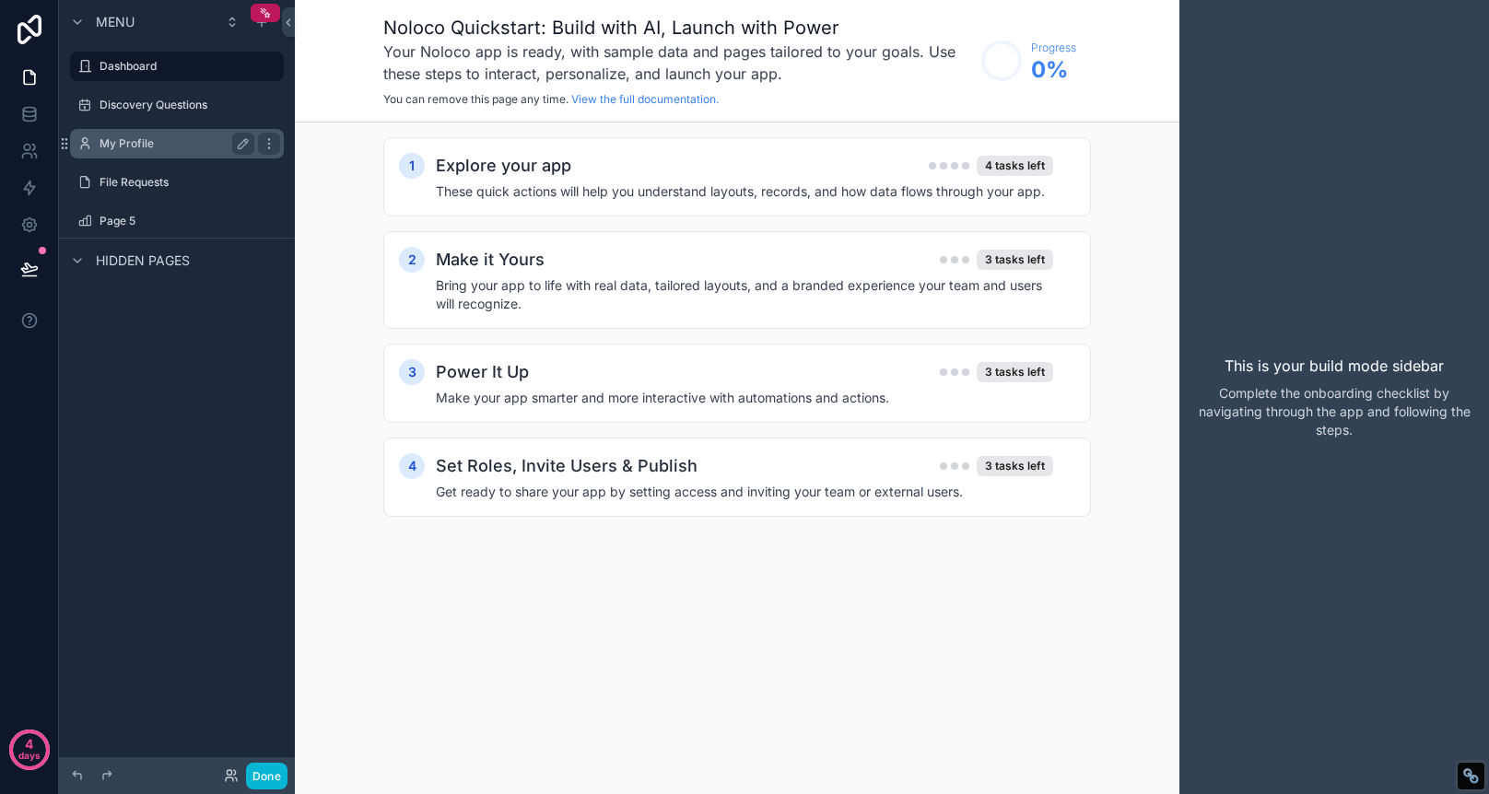
click at [142, 141] on label "My Profile" at bounding box center [173, 143] width 147 height 15
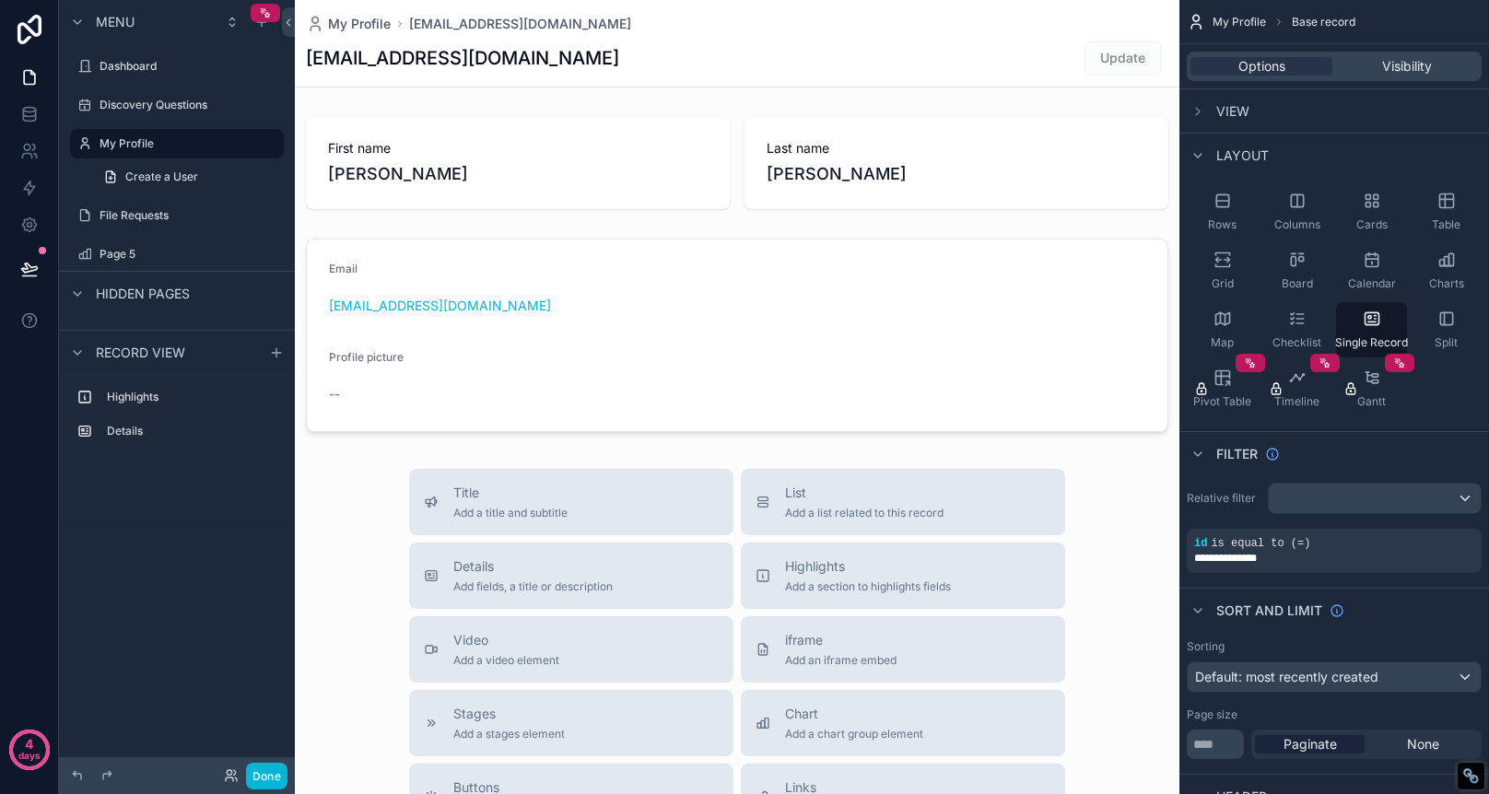
click at [1106, 53] on span "Update" at bounding box center [1123, 57] width 76 height 18
click at [452, 149] on div "scrollable content" at bounding box center [737, 163] width 885 height 107
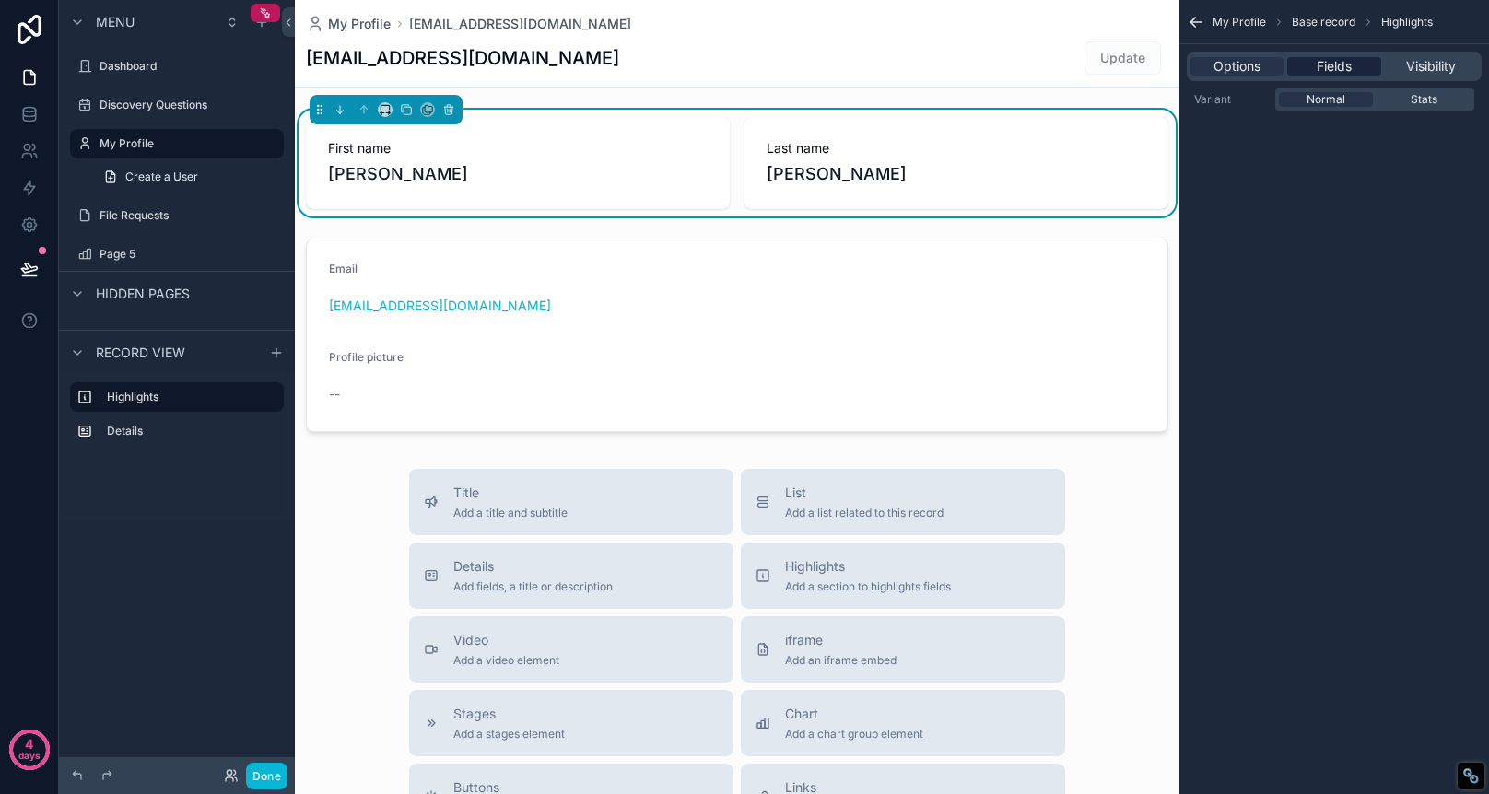
click at [1317, 73] on span "Fields" at bounding box center [1334, 66] width 35 height 18
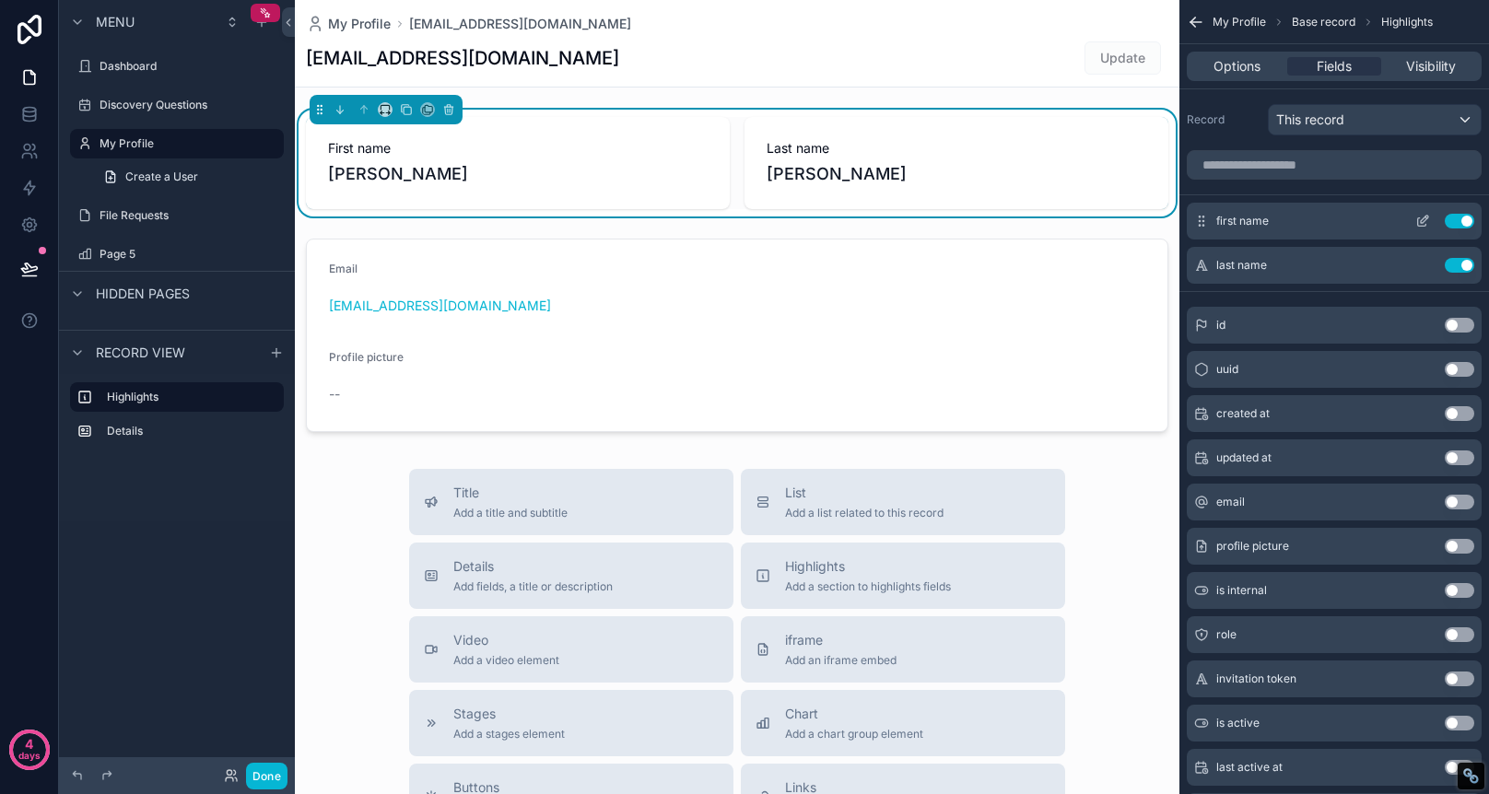
click at [1421, 222] on icon "scrollable content" at bounding box center [1424, 219] width 7 height 7
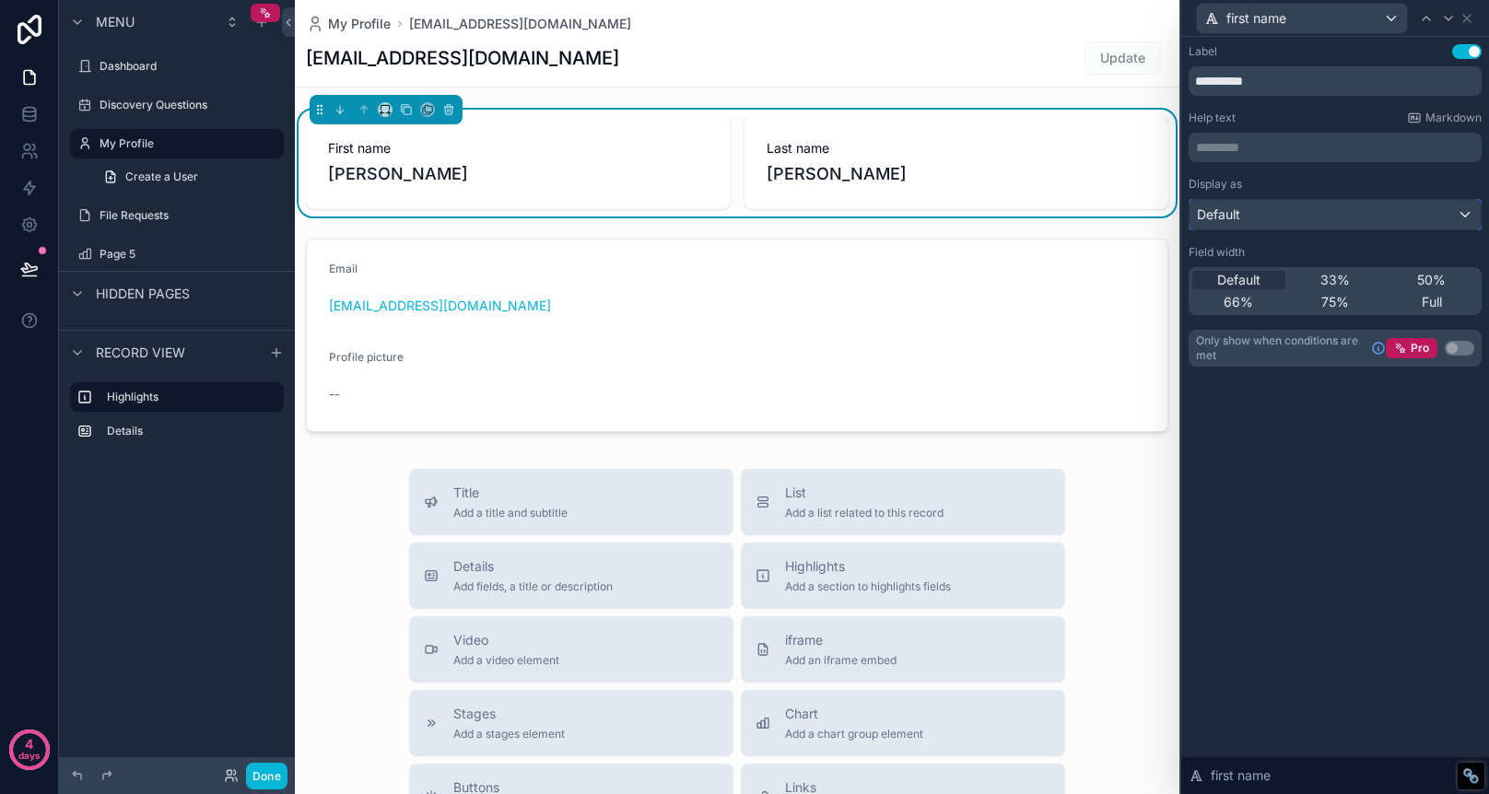
click at [1457, 217] on div "Default" at bounding box center [1335, 214] width 291 height 29
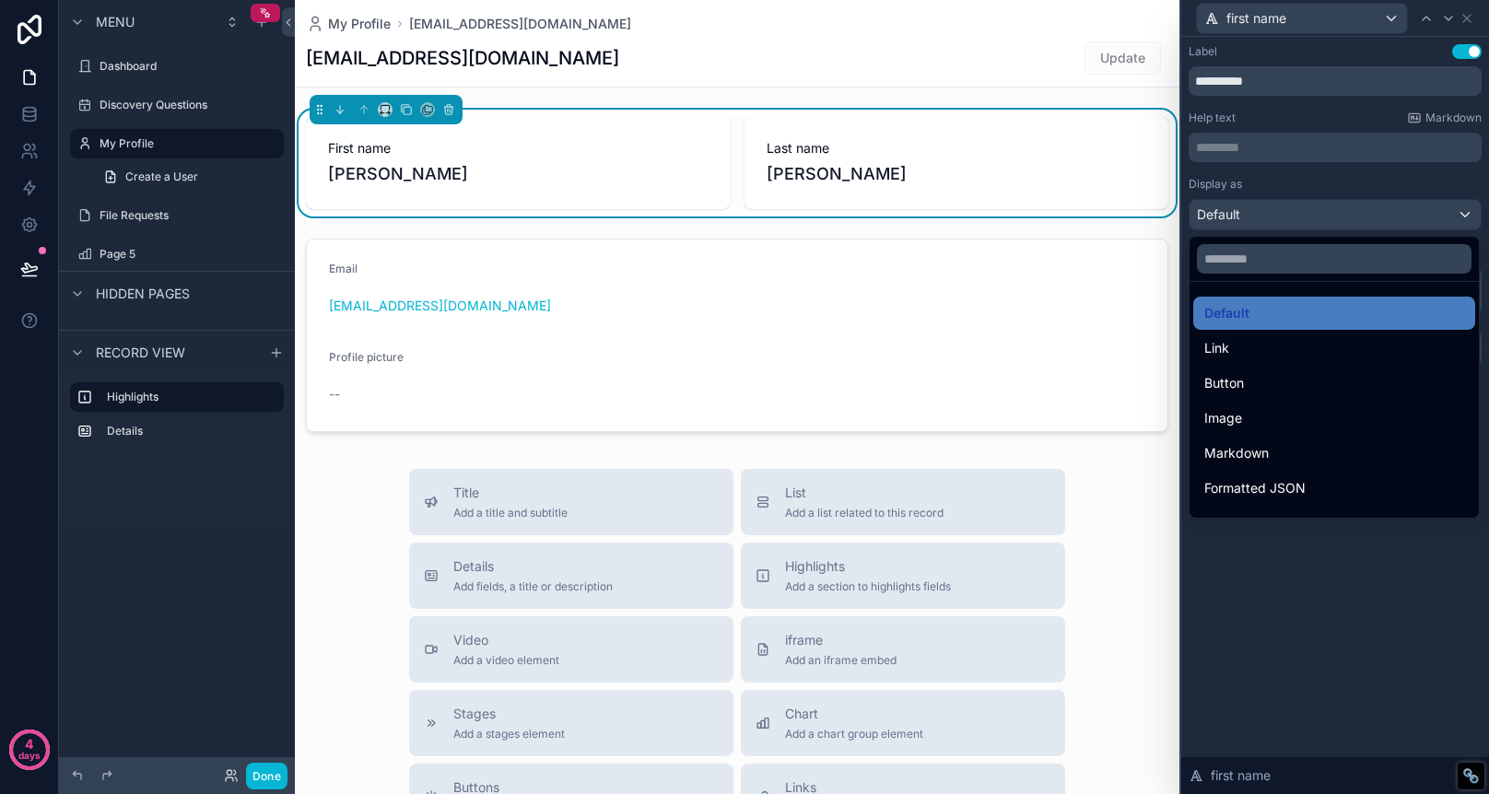
click at [1413, 600] on div at bounding box center [1335, 397] width 308 height 794
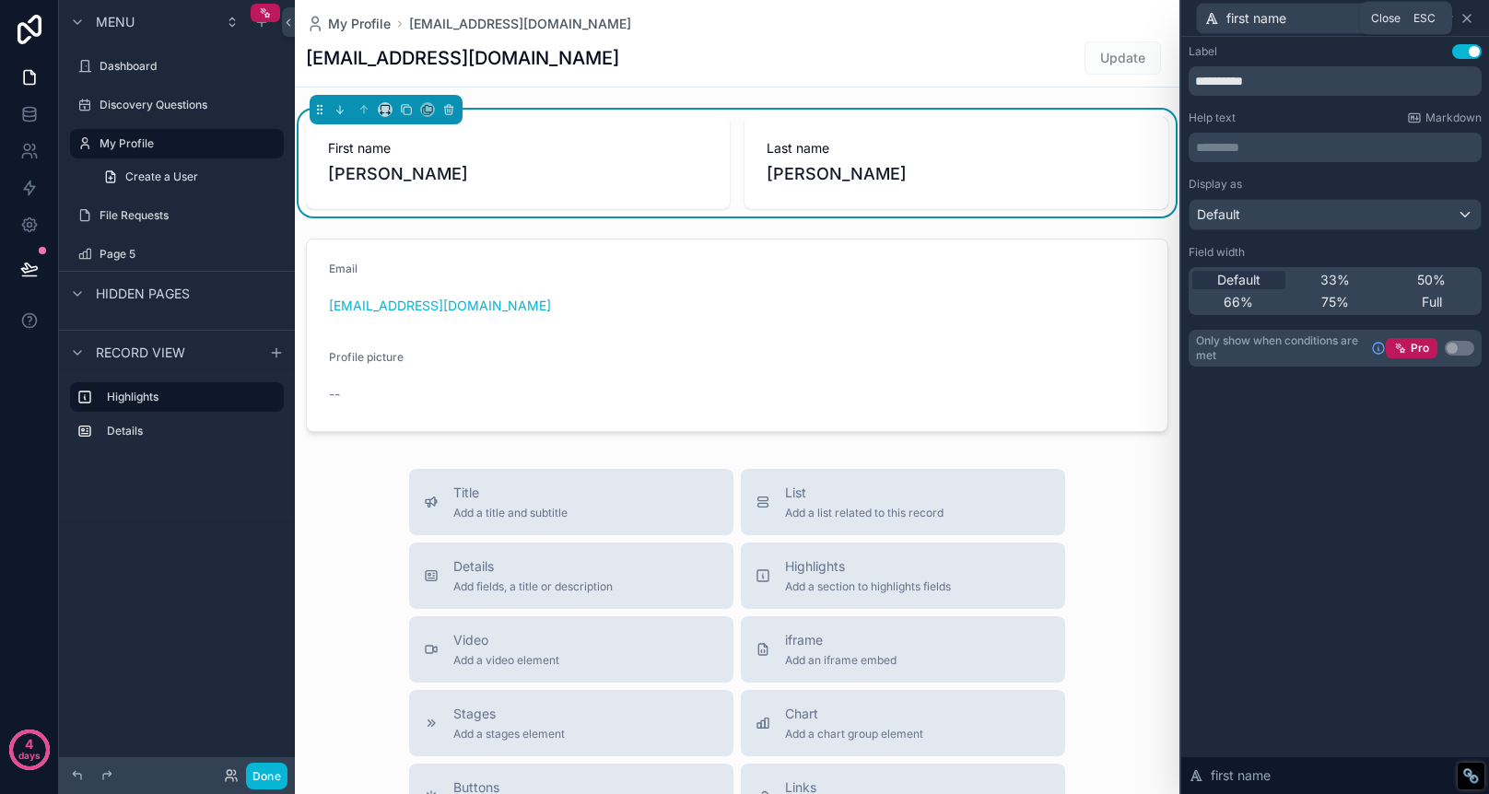
click at [1467, 17] on icon at bounding box center [1466, 18] width 7 height 7
click at [1460, 17] on div "first name" at bounding box center [1328, 18] width 264 height 31
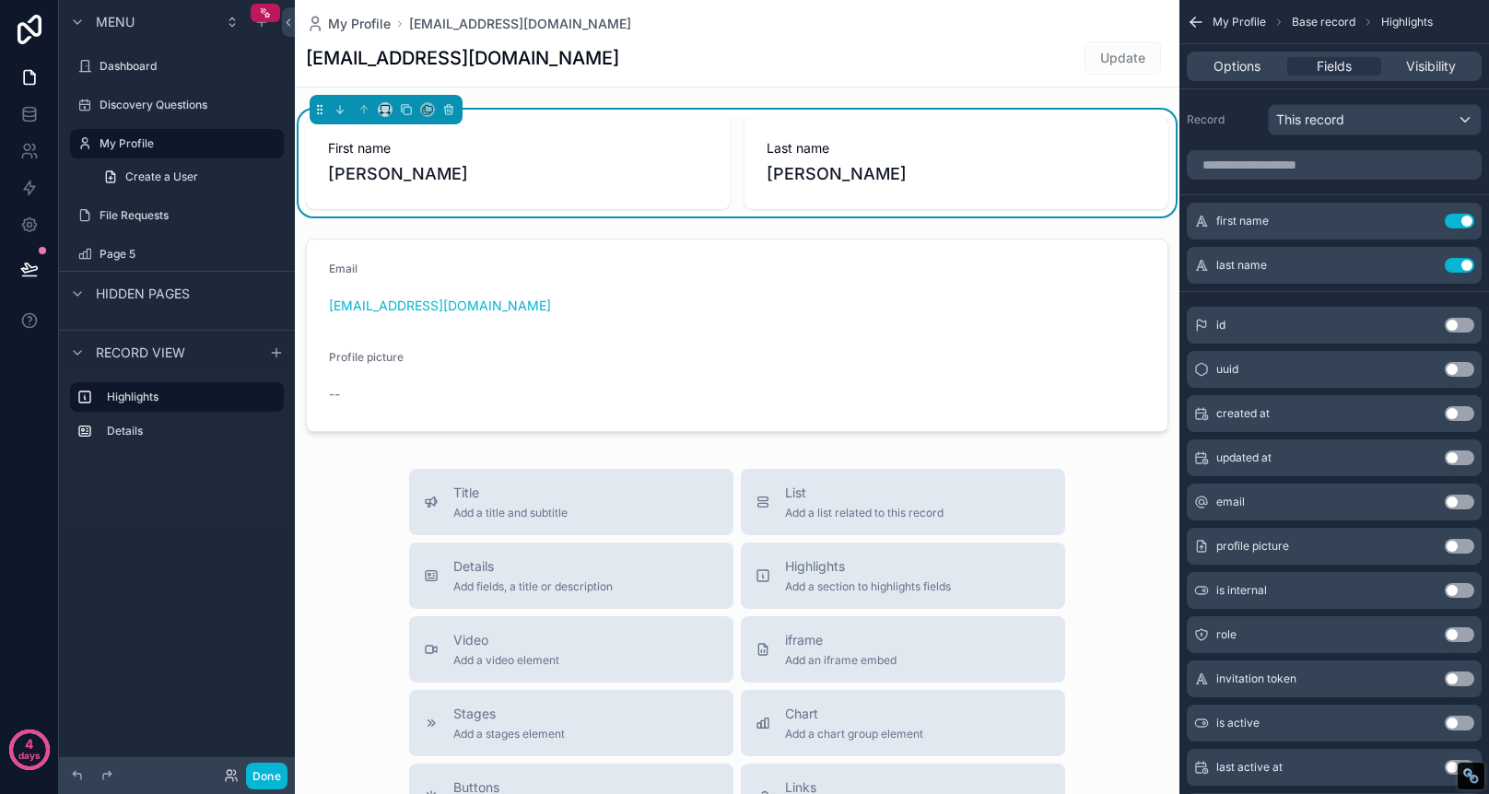
click at [626, 184] on span "Drew" at bounding box center [518, 174] width 380 height 26
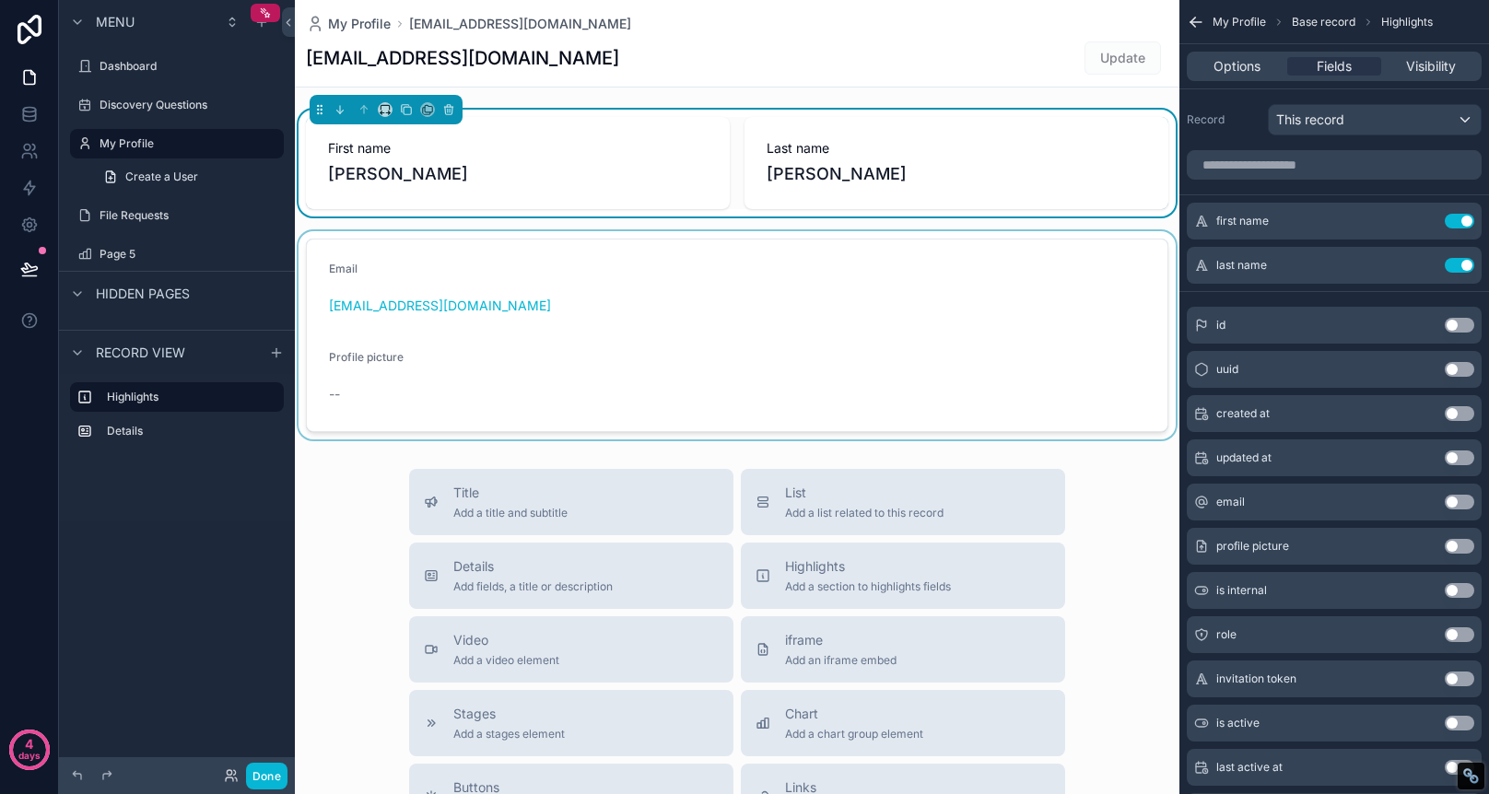
click at [583, 311] on div "scrollable content" at bounding box center [737, 335] width 885 height 208
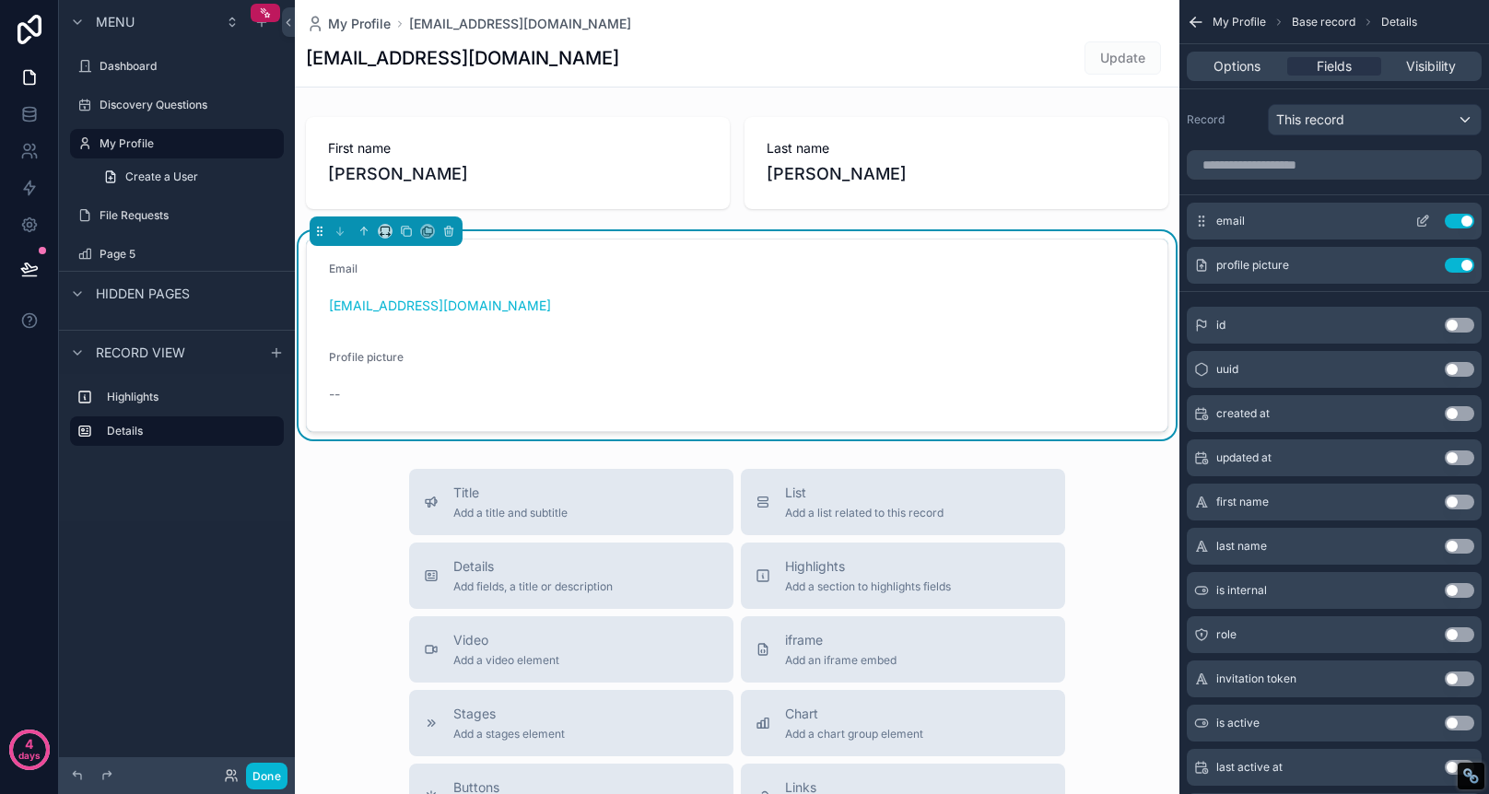
click at [1424, 224] on icon "scrollable content" at bounding box center [1422, 221] width 15 height 15
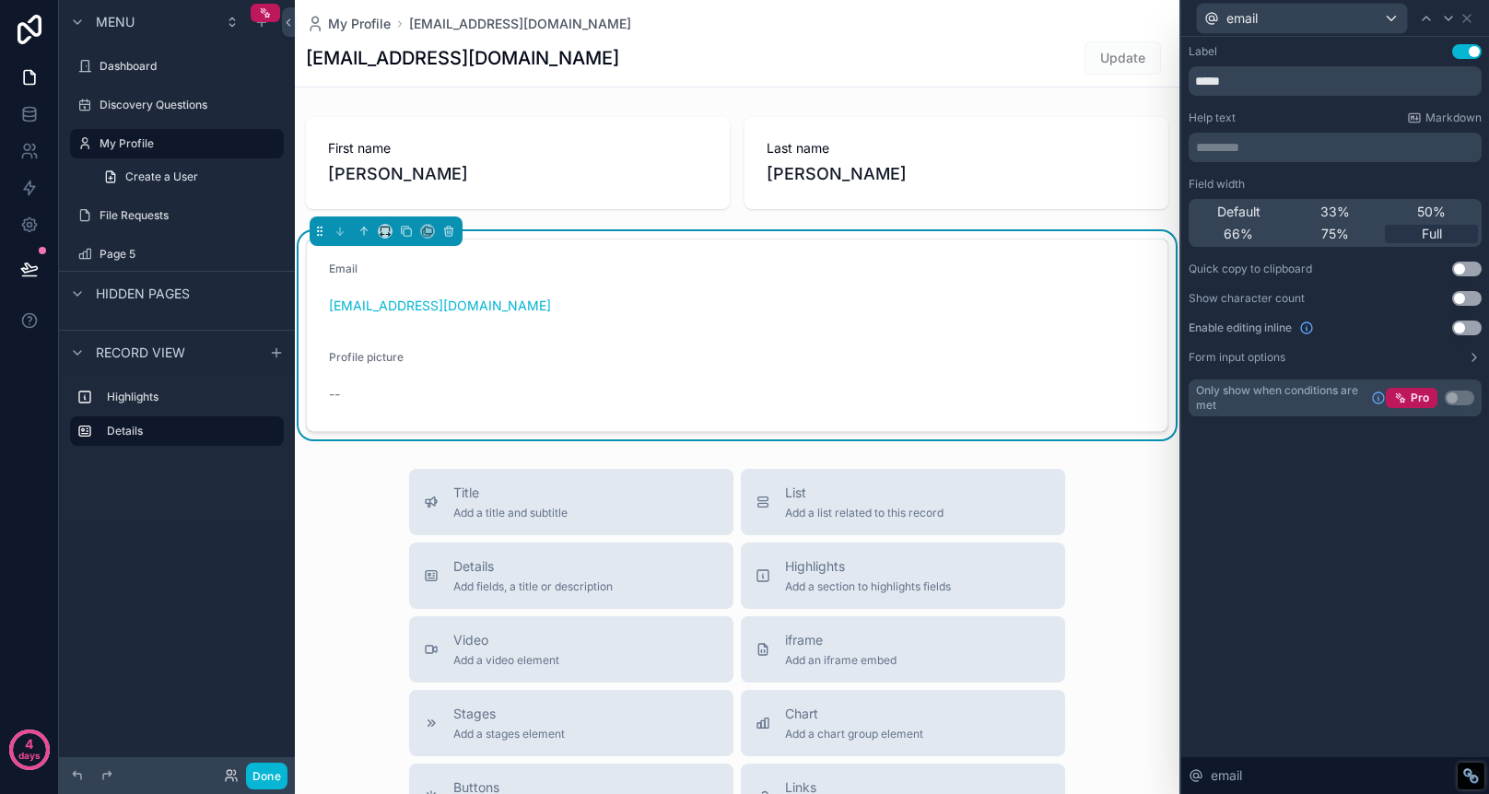
click at [1472, 328] on button "Use setting" at bounding box center [1466, 328] width 29 height 15
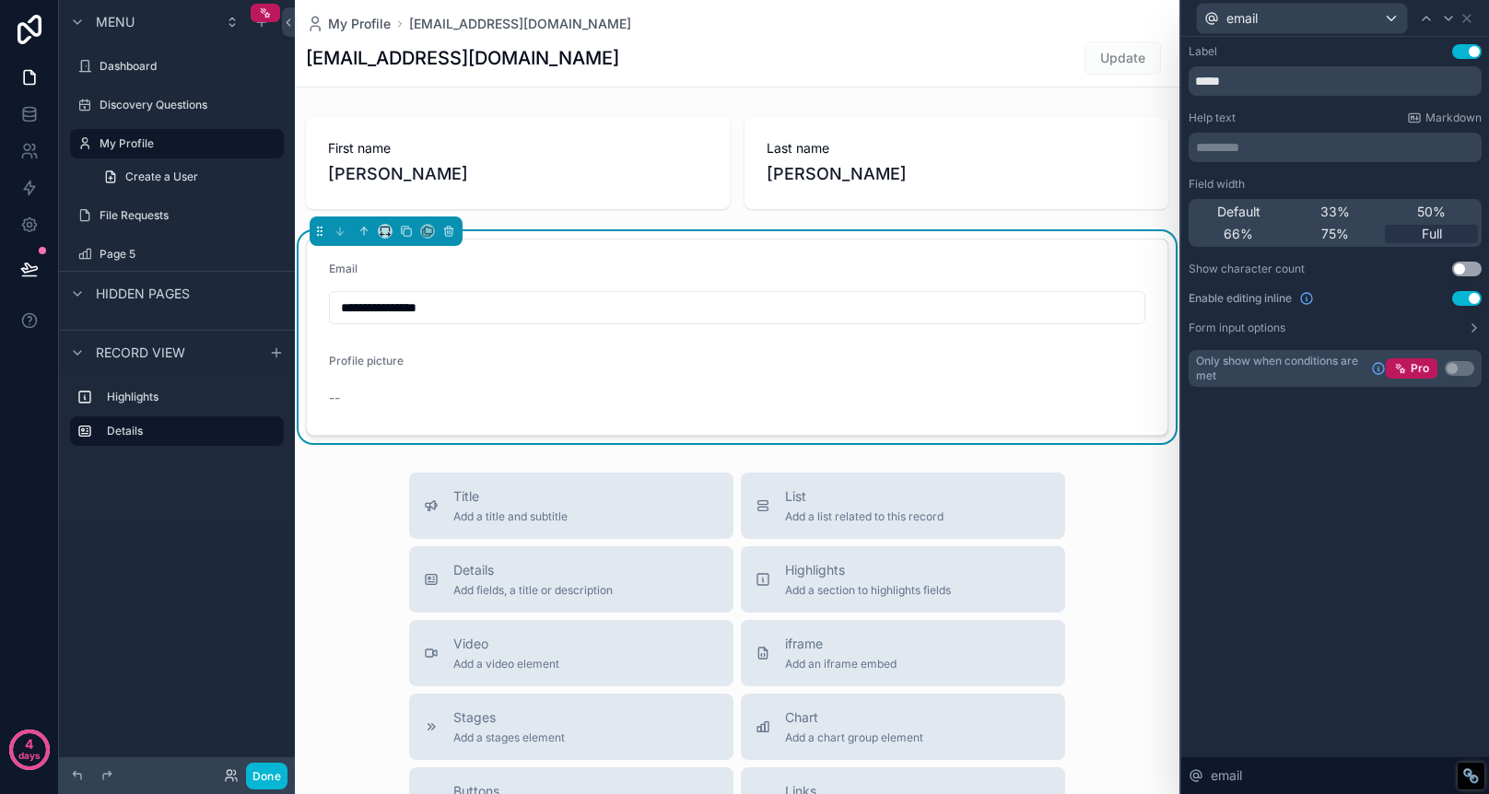
click at [1464, 301] on button "Use setting" at bounding box center [1466, 298] width 29 height 15
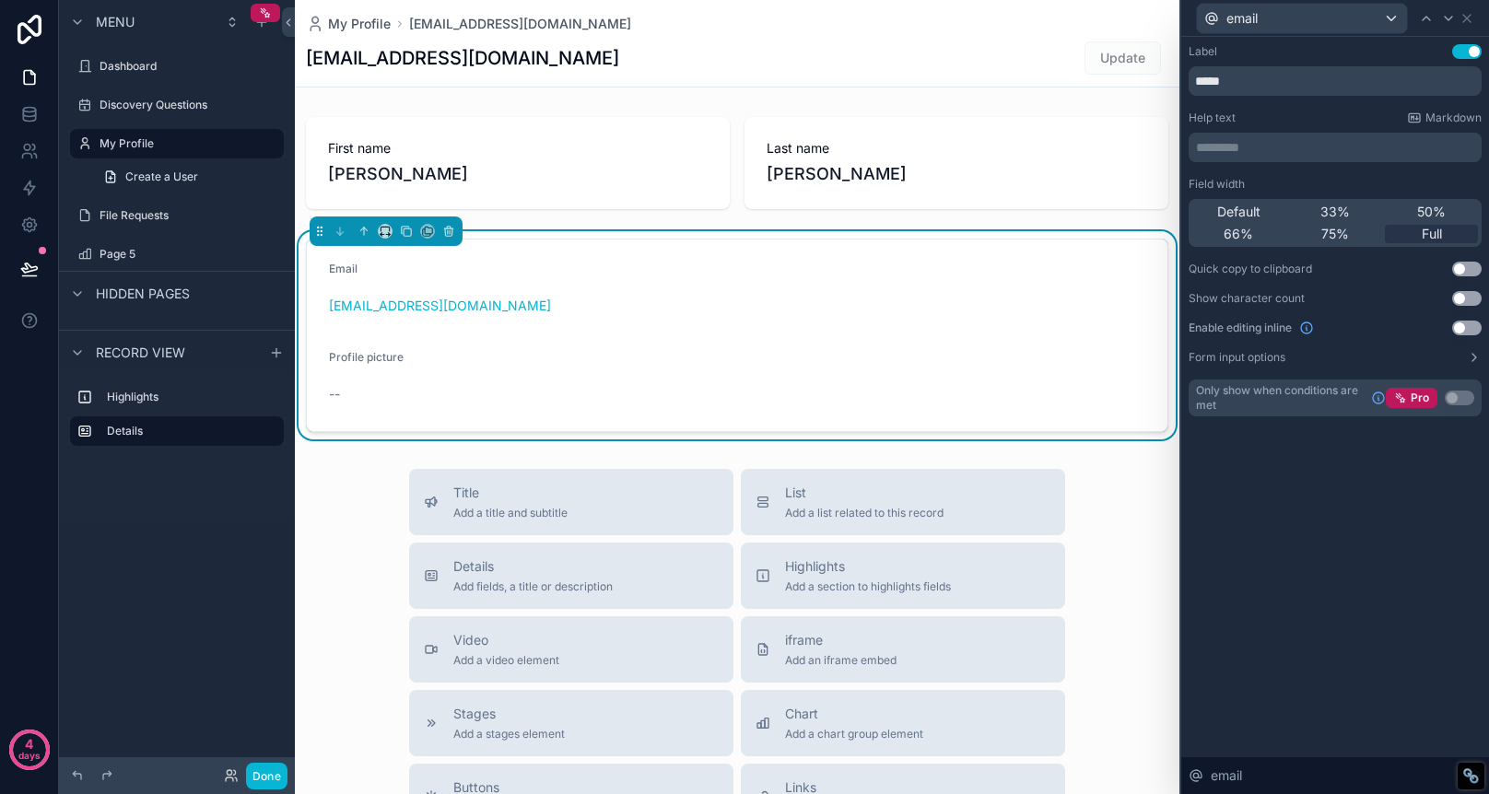
click at [1464, 328] on button "Use setting" at bounding box center [1466, 328] width 29 height 15
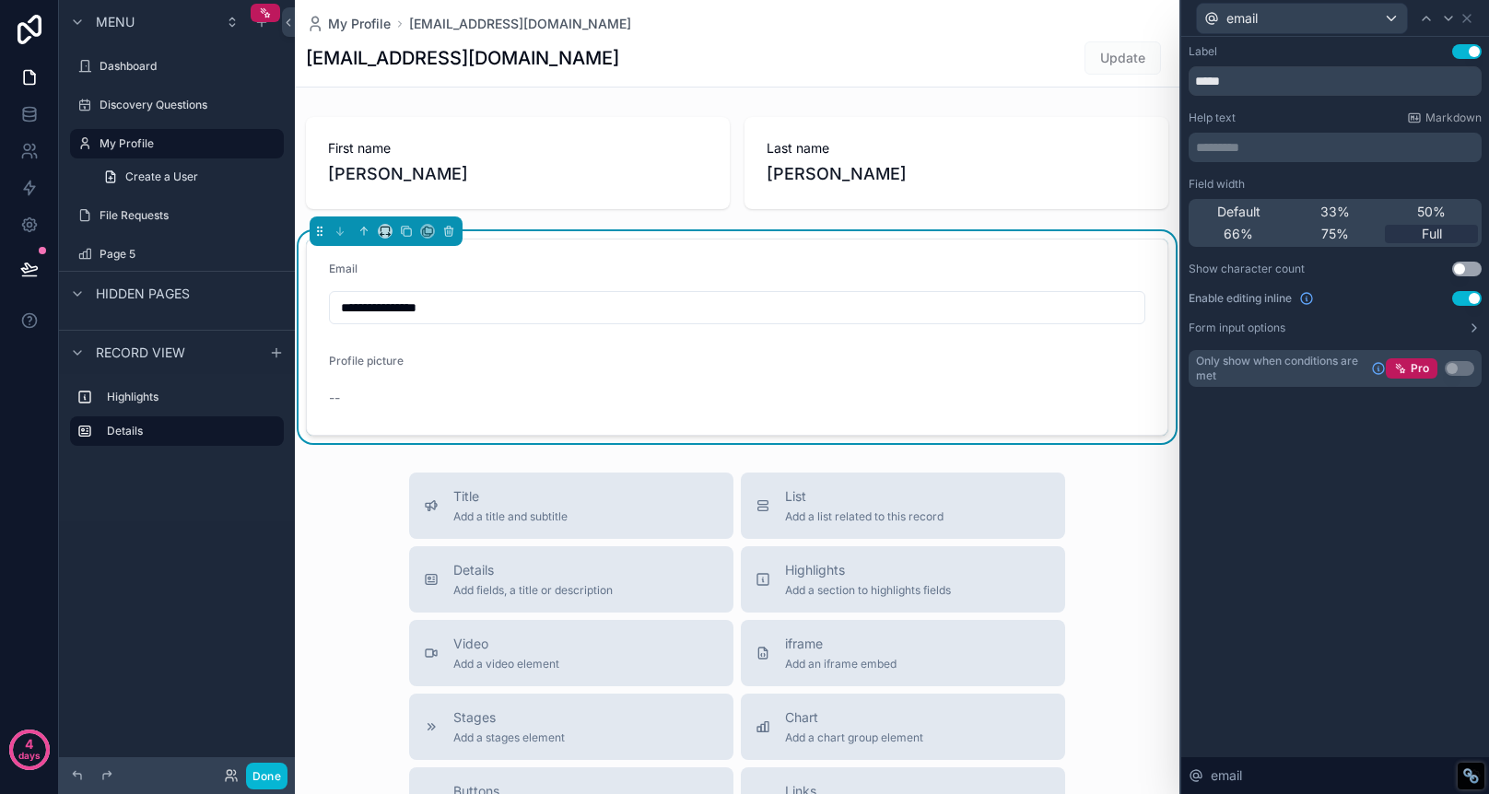
click at [533, 310] on input "**********" at bounding box center [737, 308] width 815 height 26
drag, startPoint x: 422, startPoint y: 364, endPoint x: 528, endPoint y: 357, distance: 106.2
click at [529, 357] on form "**********" at bounding box center [737, 337] width 861 height 195
click at [26, 154] on icon at bounding box center [26, 156] width 9 height 5
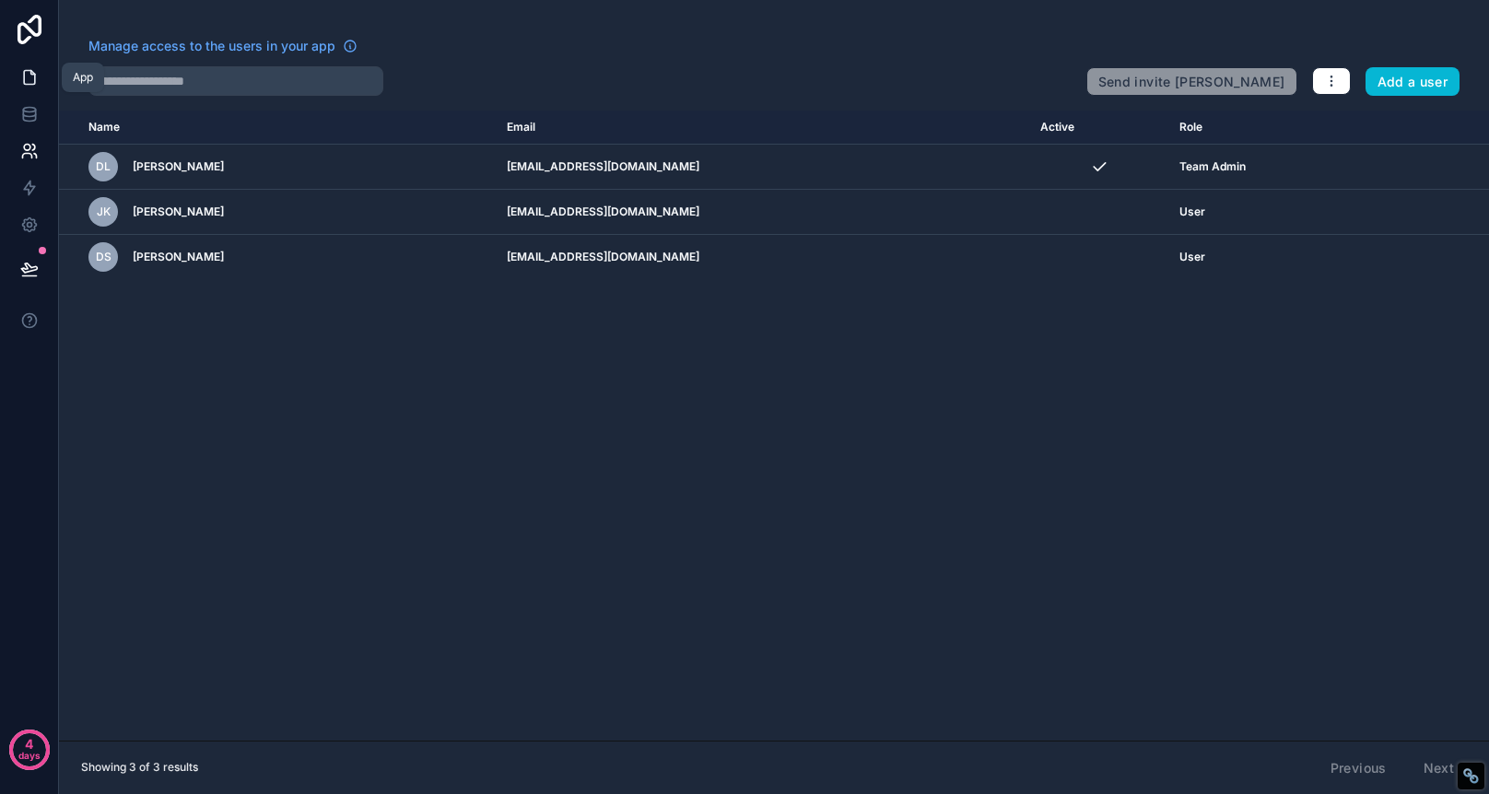
click at [18, 78] on link at bounding box center [29, 77] width 58 height 37
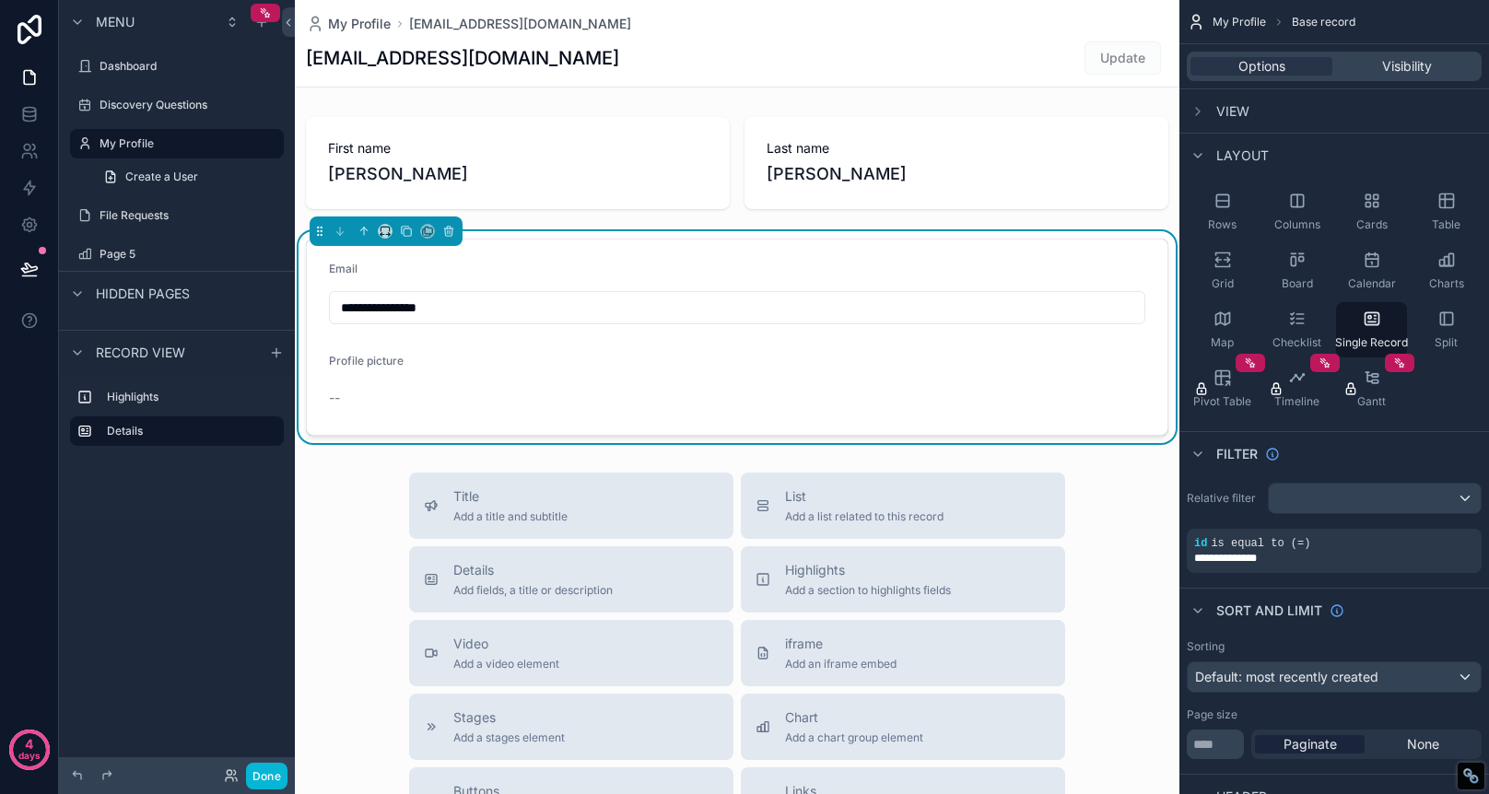
click at [61, 104] on div "Discovery Questions" at bounding box center [177, 104] width 236 height 33
click at [139, 99] on label "Discovery Questions" at bounding box center [173, 105] width 147 height 15
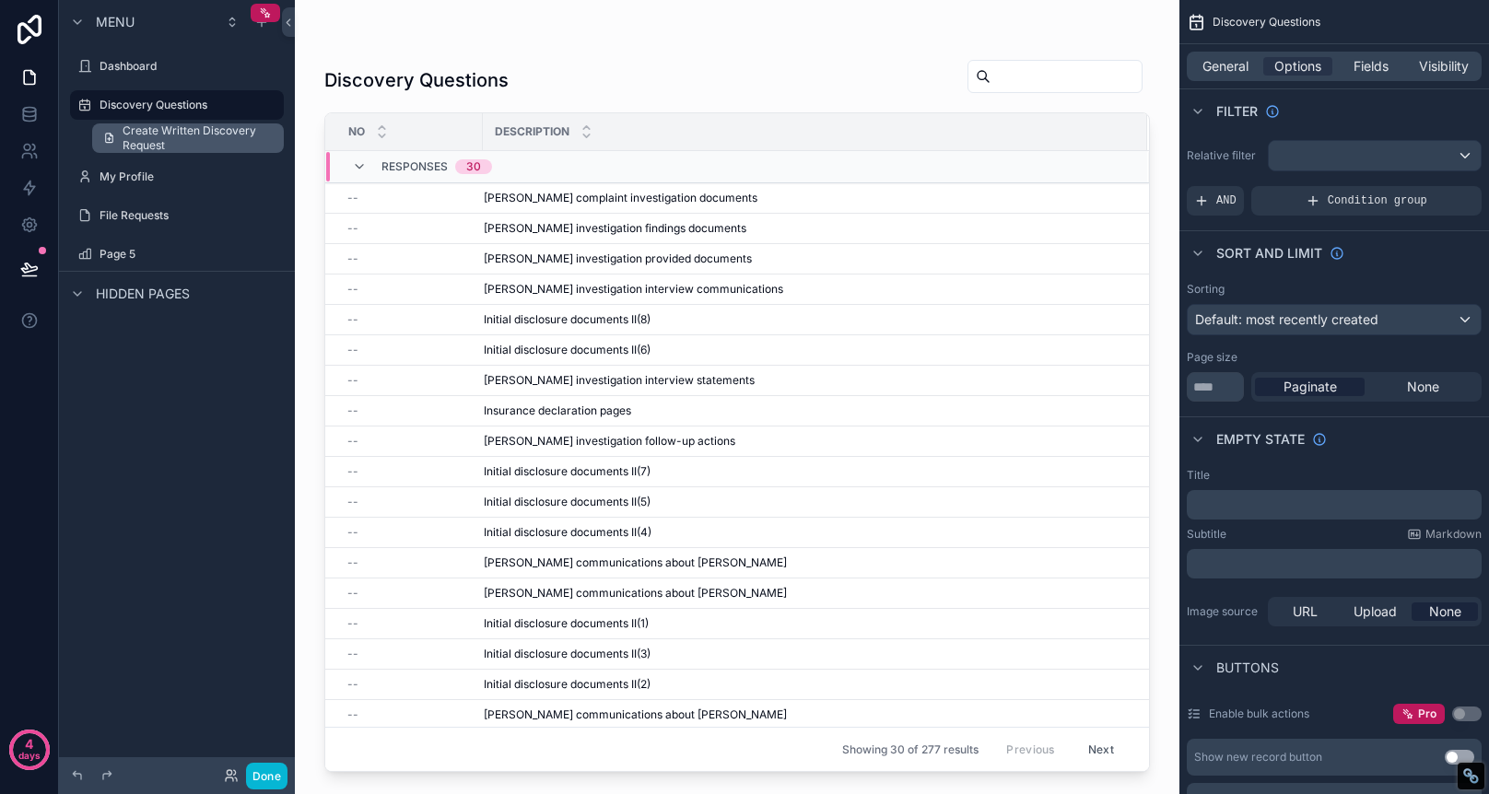
click at [190, 136] on span "Create Written Discovery Request" at bounding box center [198, 137] width 150 height 29
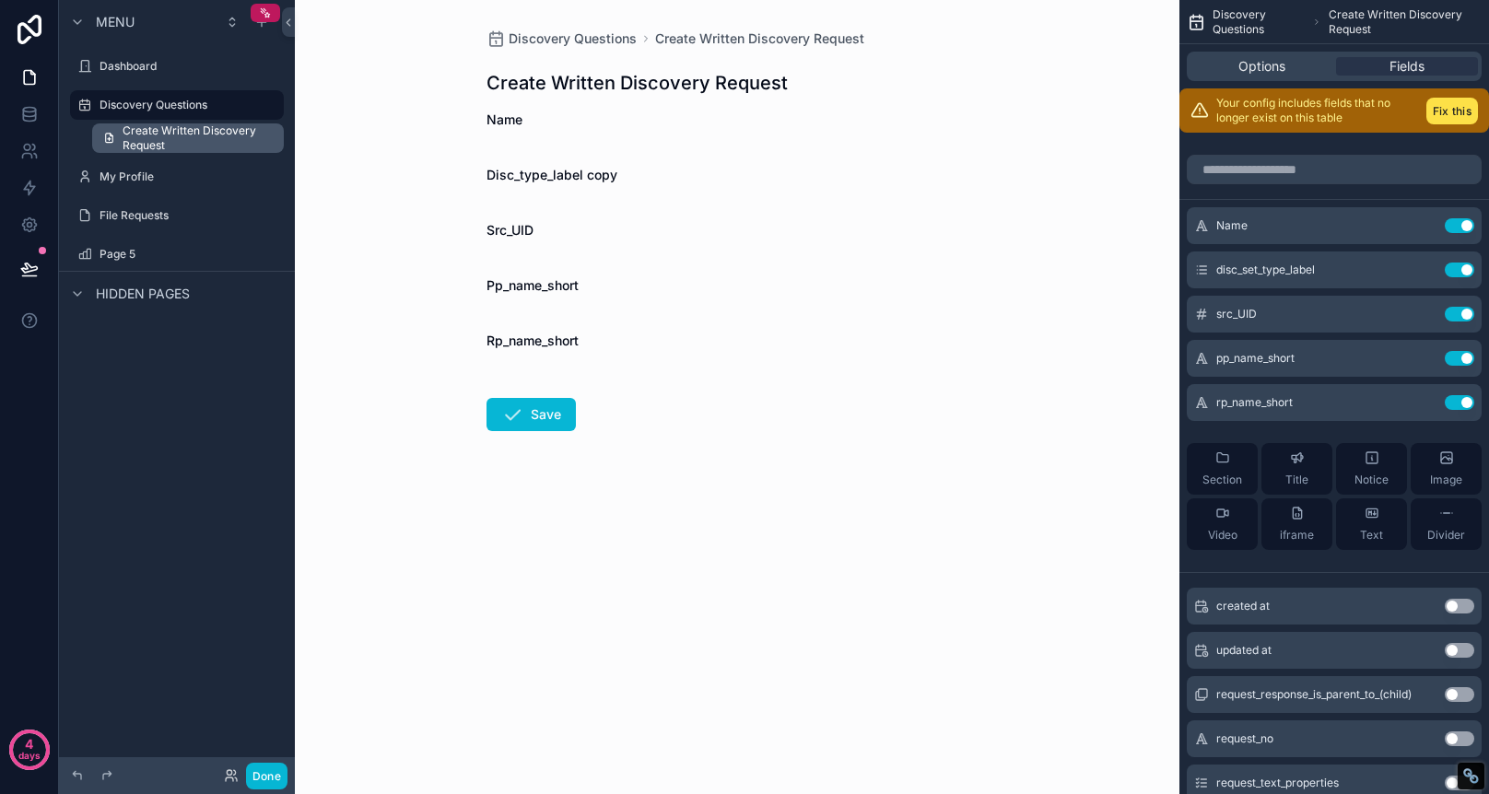
click at [273, 139] on link "Create Written Discovery Request" at bounding box center [188, 137] width 192 height 29
click at [1451, 112] on button "Fix this" at bounding box center [1453, 111] width 52 height 27
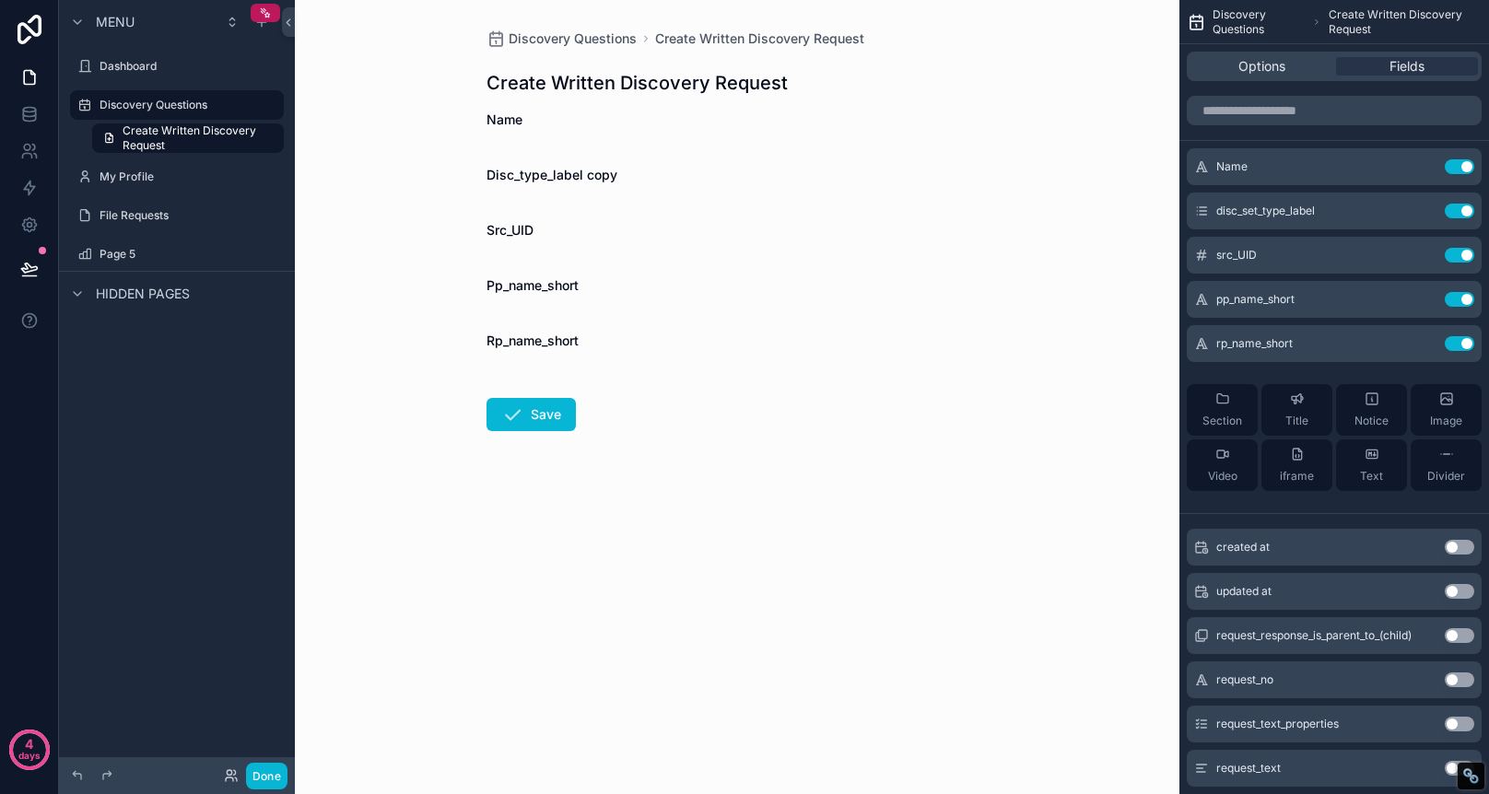
click at [1350, 9] on span "Create Written Discovery Request" at bounding box center [1405, 21] width 153 height 29
click at [1287, 61] on div "Options" at bounding box center [1262, 66] width 142 height 18
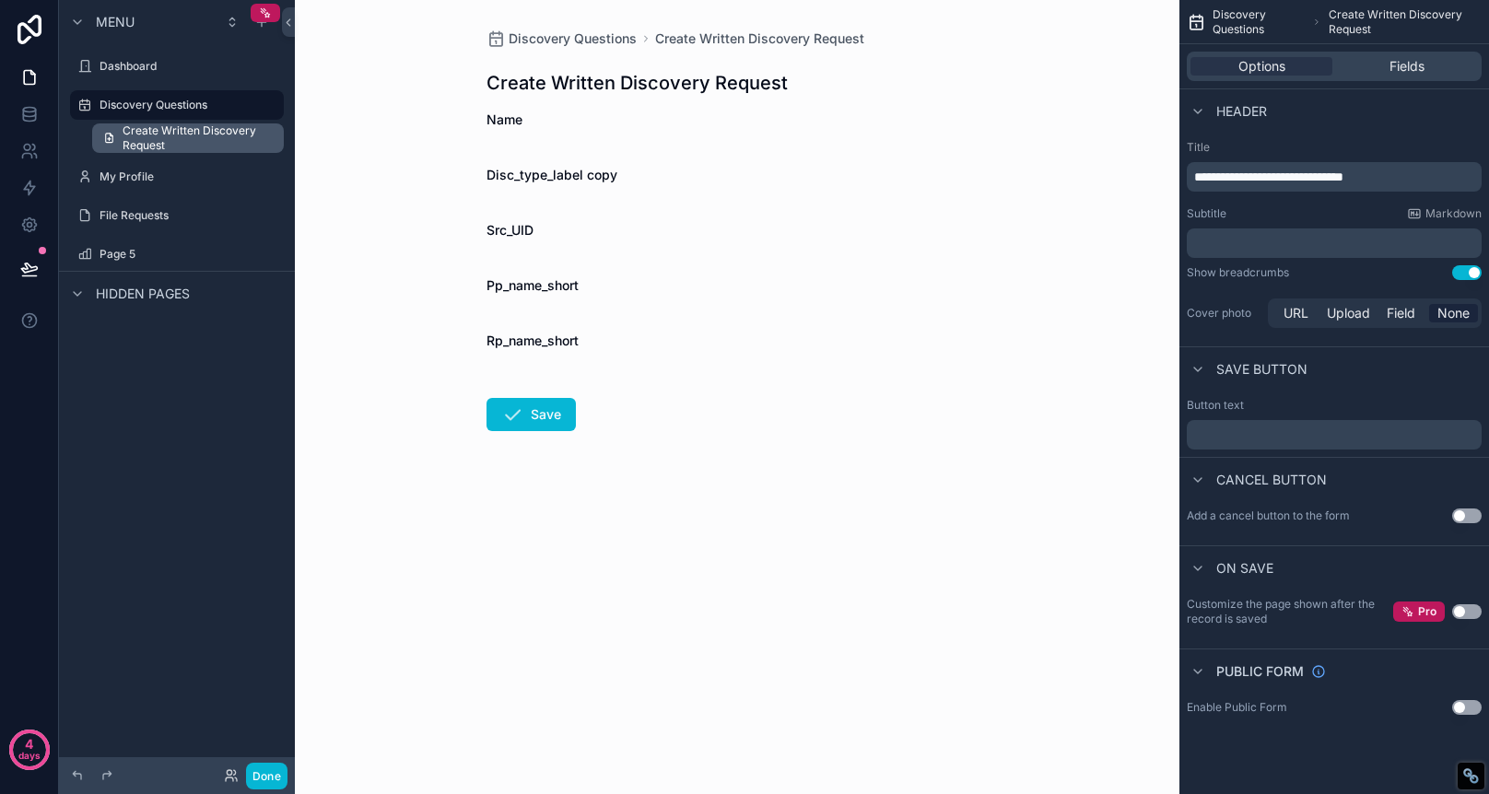
click at [195, 130] on span "Create Written Discovery Request" at bounding box center [198, 137] width 150 height 29
click at [184, 101] on label "Discovery Questions" at bounding box center [173, 105] width 147 height 15
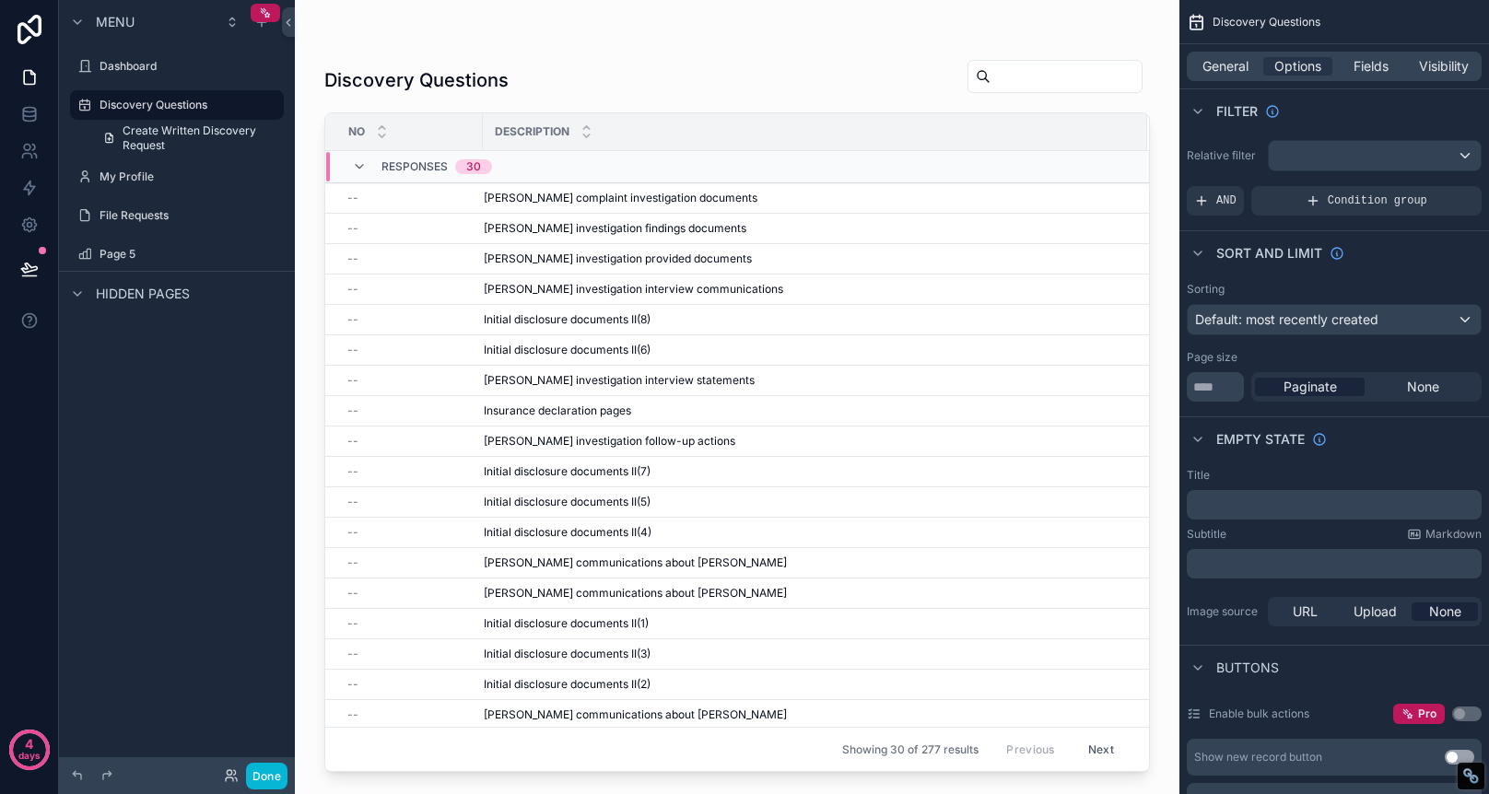
click at [759, 204] on div "scrollable content" at bounding box center [737, 386] width 885 height 772
click at [417, 165] on span "Responses" at bounding box center [415, 166] width 66 height 15
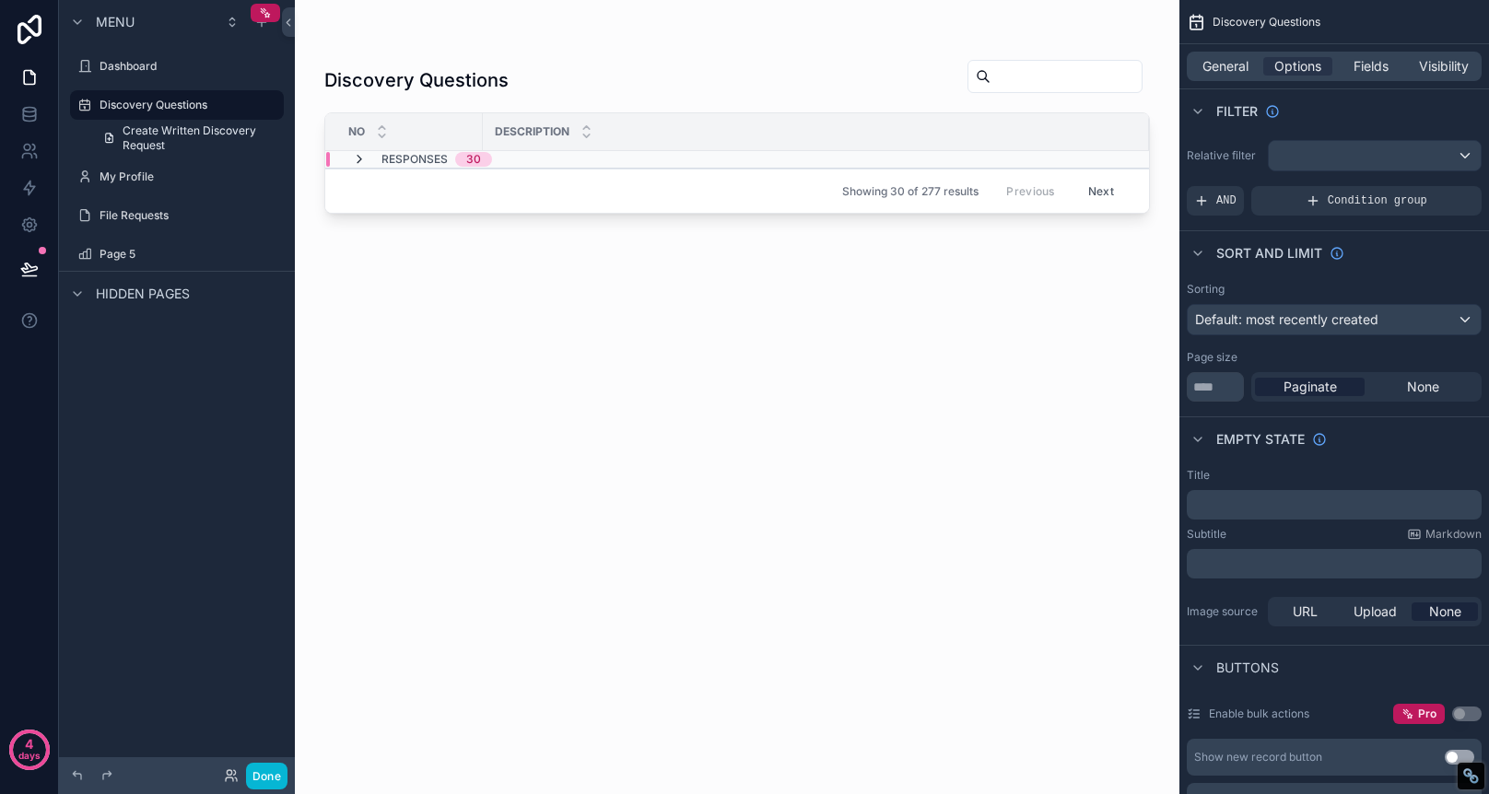
click at [361, 163] on icon "scrollable content" at bounding box center [359, 159] width 15 height 15
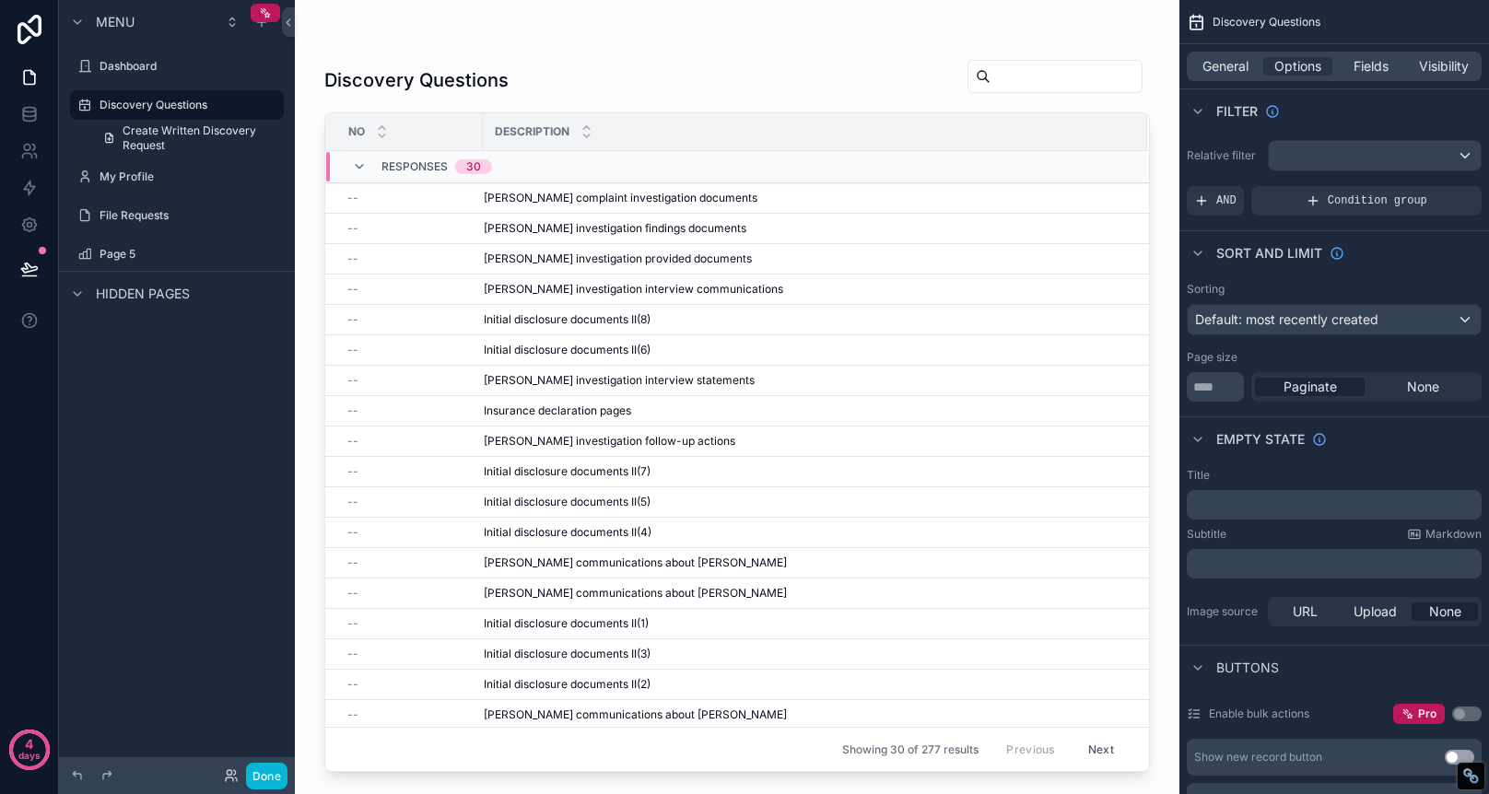
click at [359, 158] on div "Responses 30" at bounding box center [422, 166] width 140 height 29
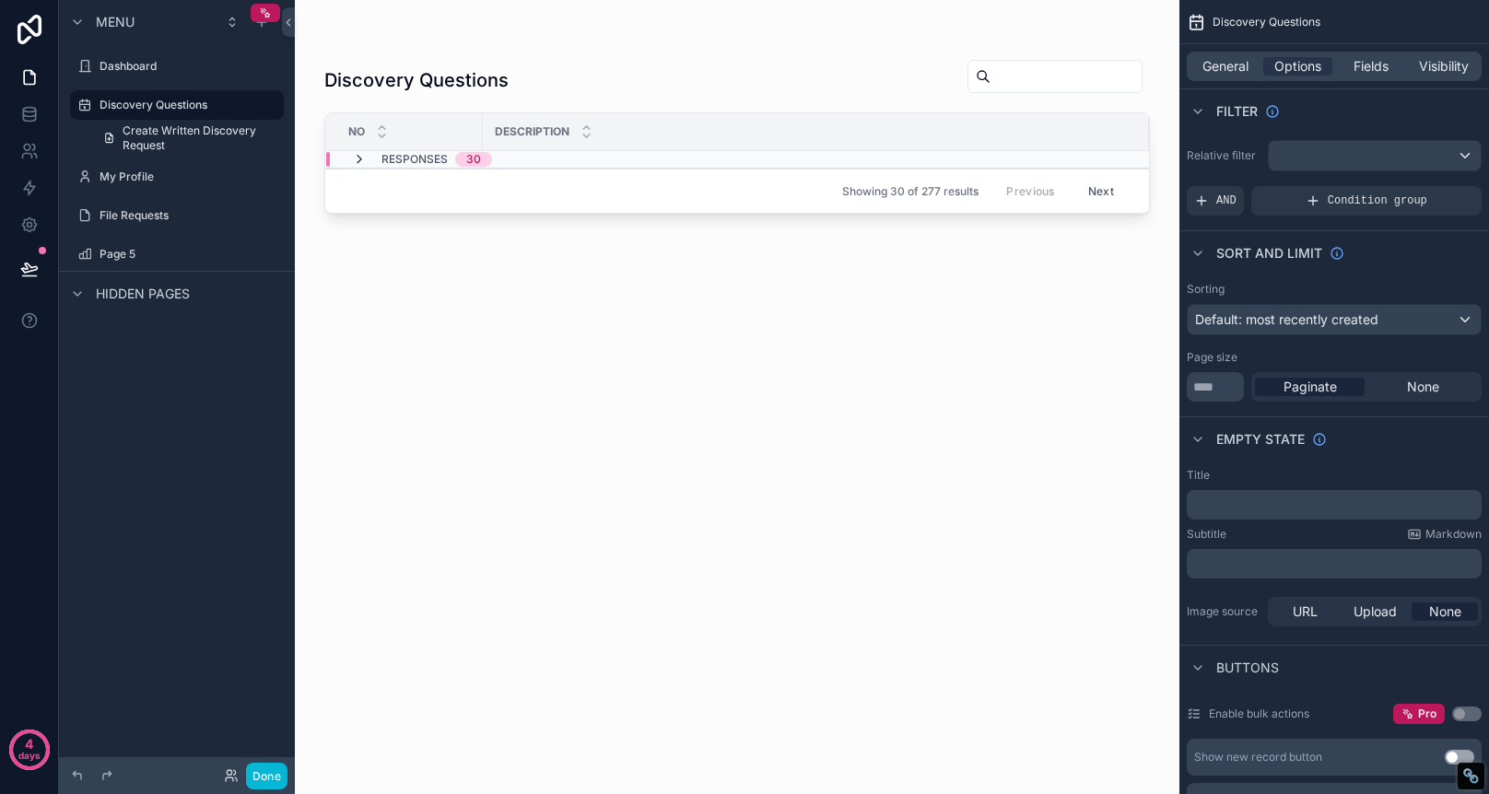
click at [361, 158] on icon "scrollable content" at bounding box center [359, 159] width 15 height 15
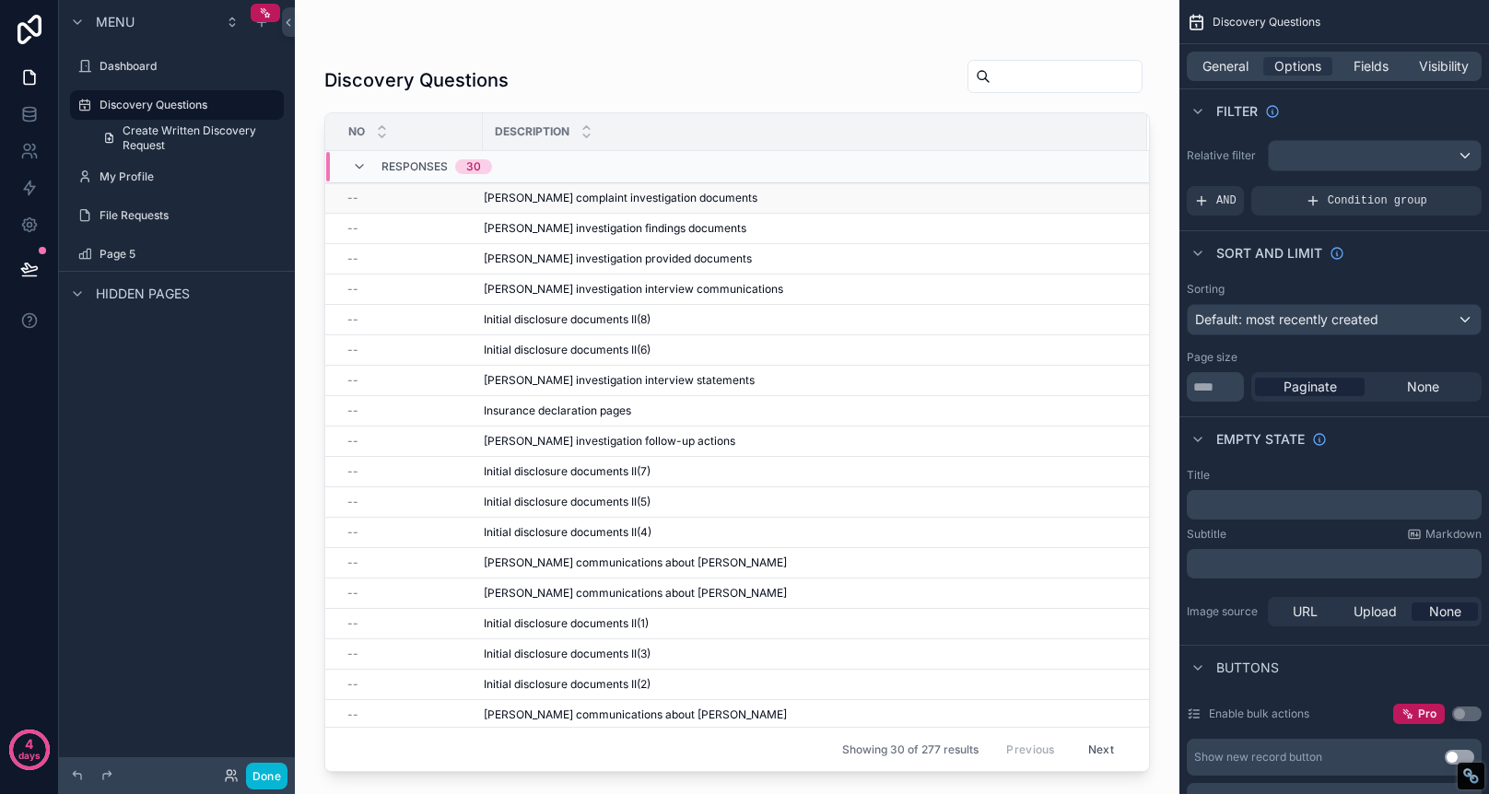
click at [480, 195] on td "--" at bounding box center [404, 198] width 158 height 30
click at [752, 199] on div "Amick complaint investigation documents Amick complaint investigation documents" at bounding box center [804, 198] width 641 height 15
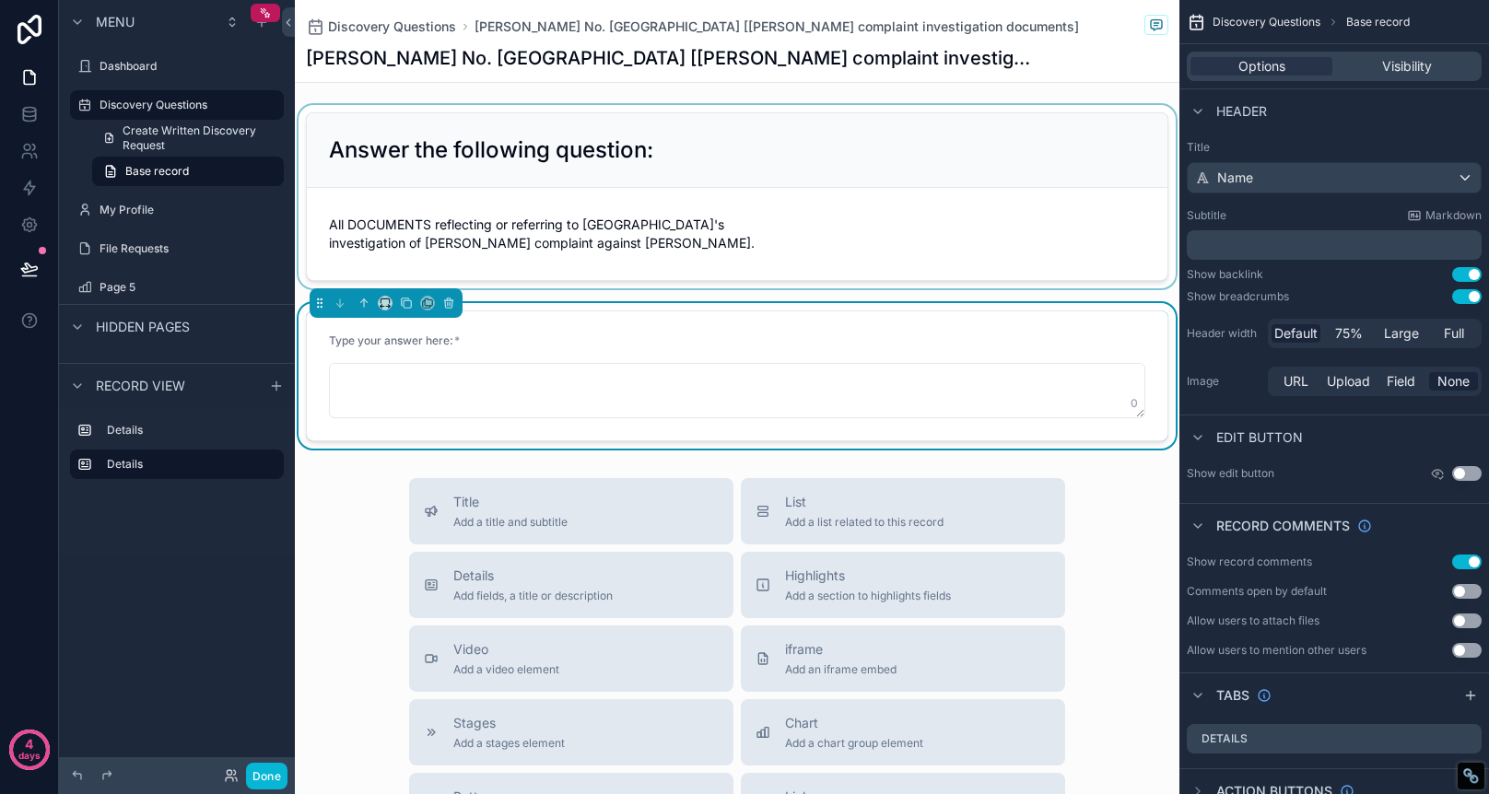
click at [756, 201] on div "scrollable content" at bounding box center [737, 196] width 885 height 183
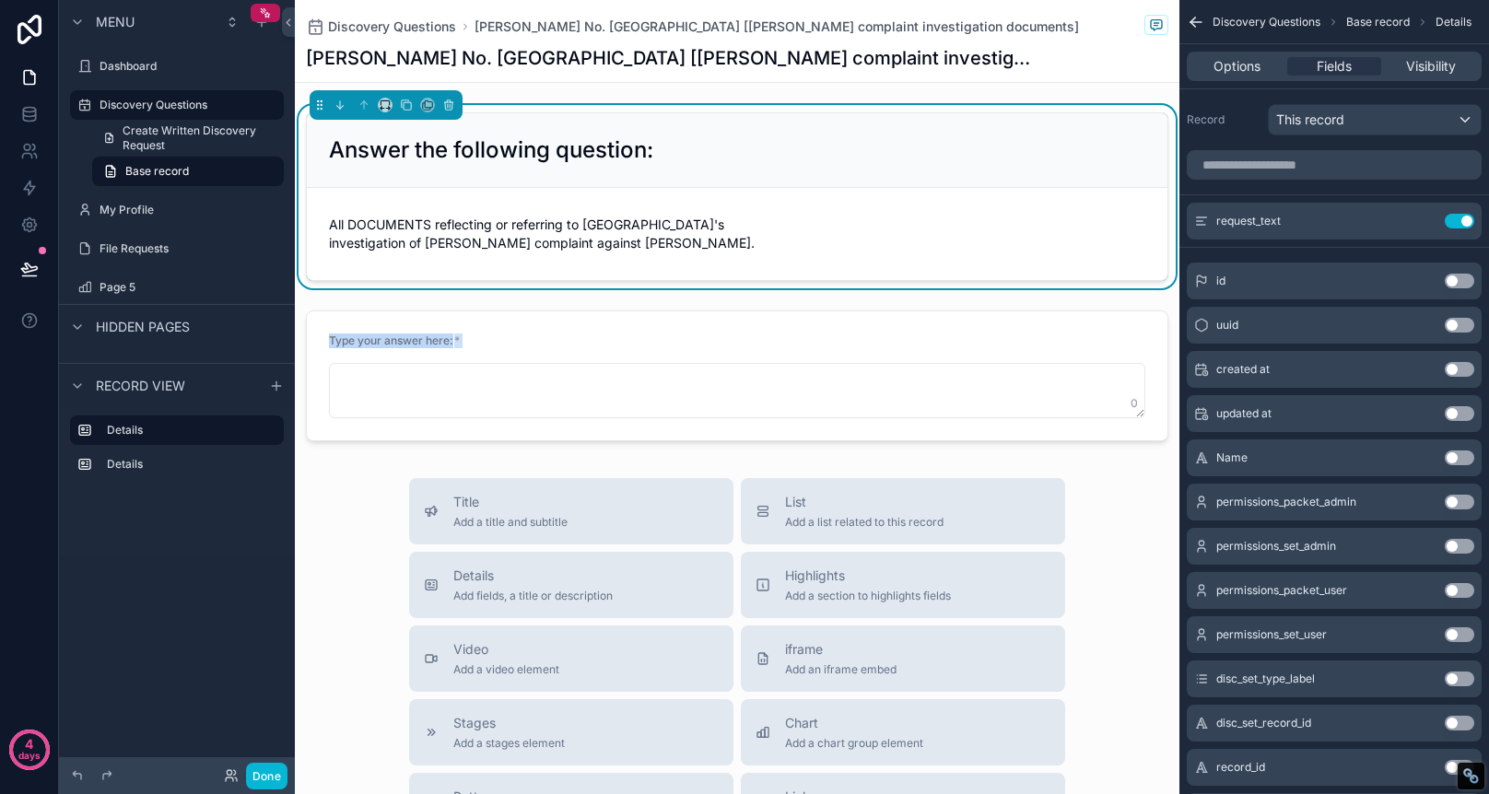
drag, startPoint x: 558, startPoint y: 347, endPoint x: 558, endPoint y: 255, distance: 92.2
click at [558, 255] on div "Answer the following question: All DOCUMENTS reflecting or referring to Paradis…" at bounding box center [737, 277] width 885 height 344
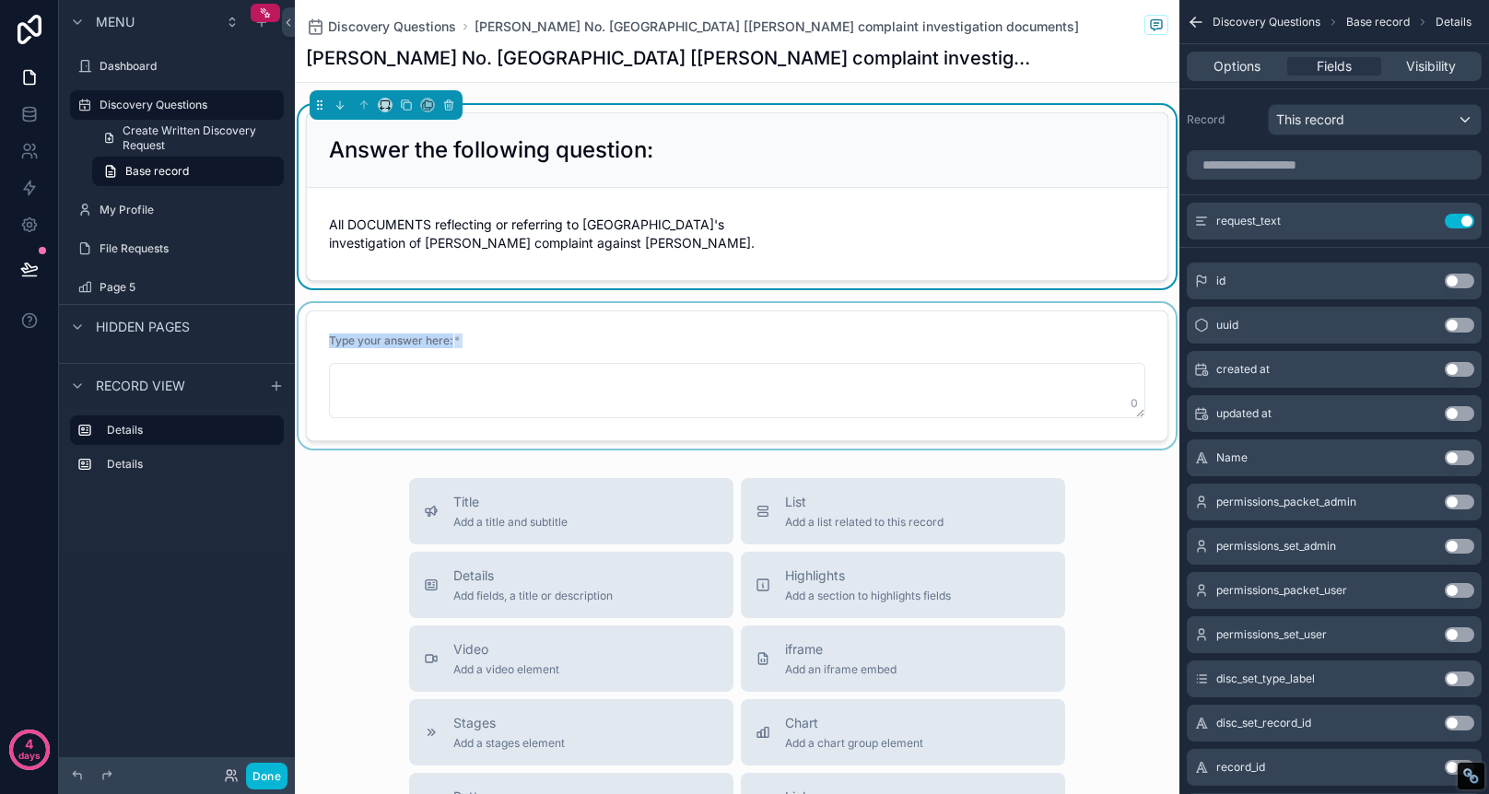
click at [343, 323] on div "scrollable content" at bounding box center [737, 376] width 885 height 146
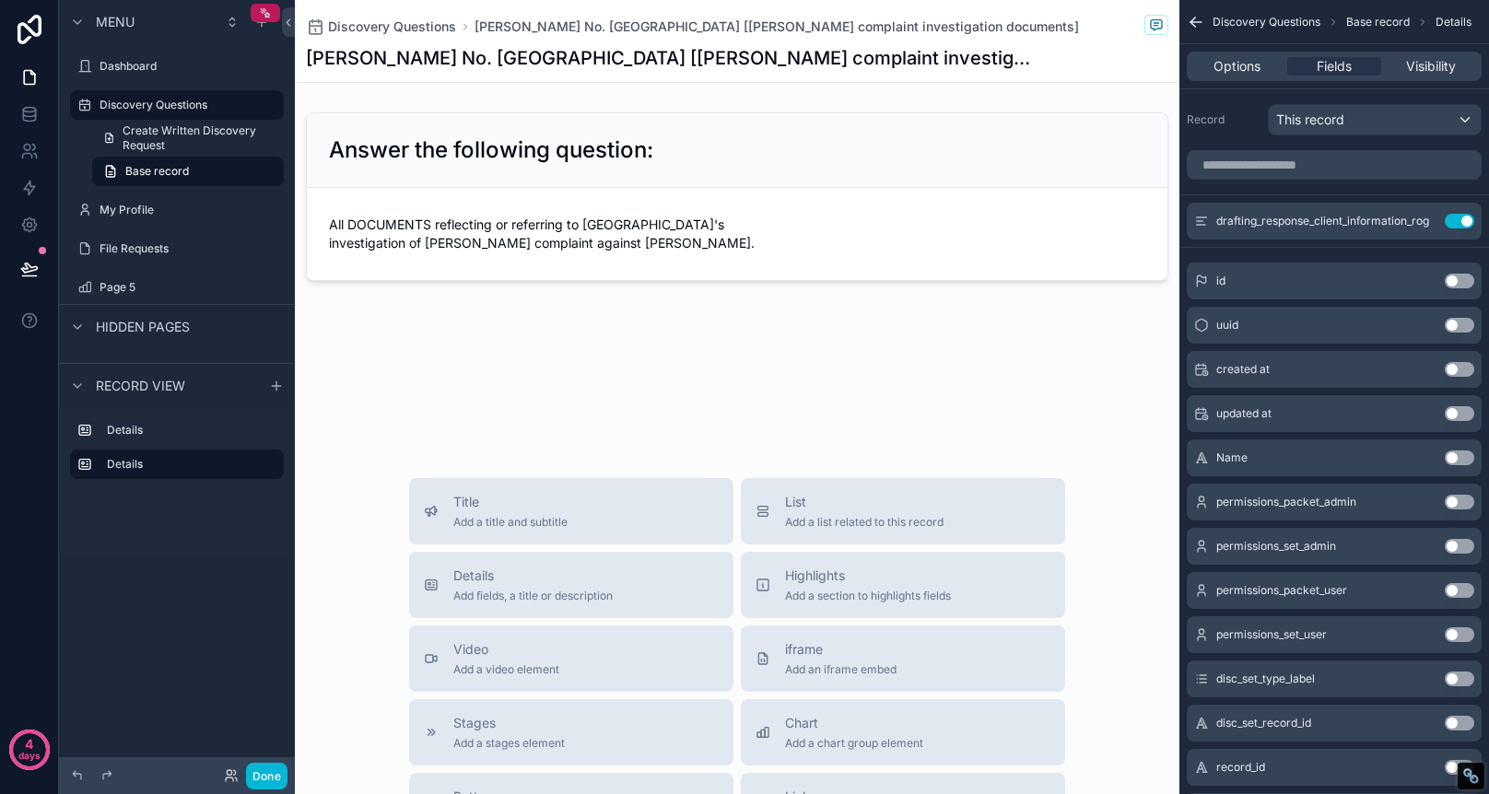
click at [522, 347] on div "Type your answer here: *" at bounding box center [737, 345] width 816 height 22
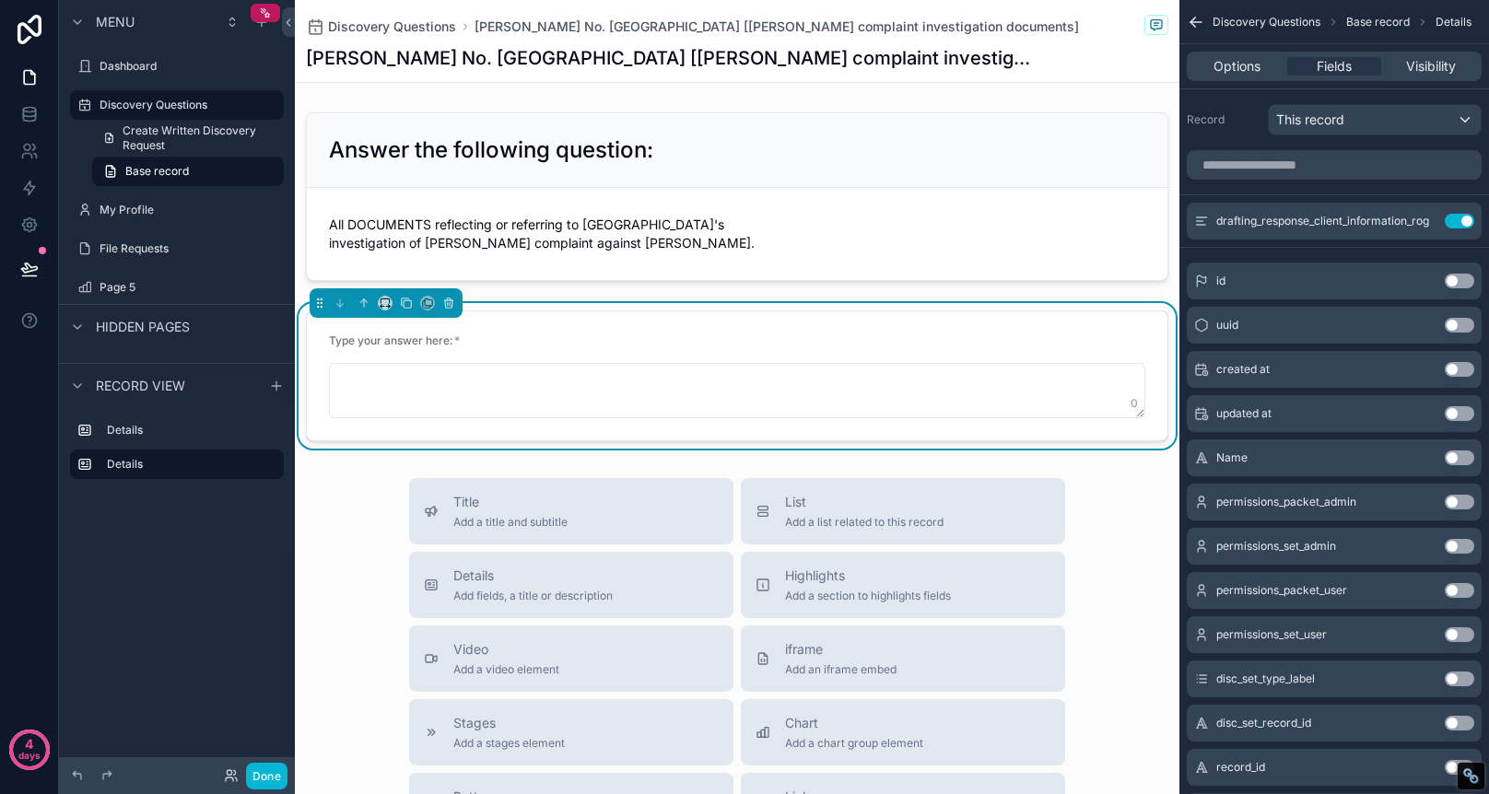
click at [543, 353] on div "Type your answer here: *" at bounding box center [737, 345] width 816 height 22
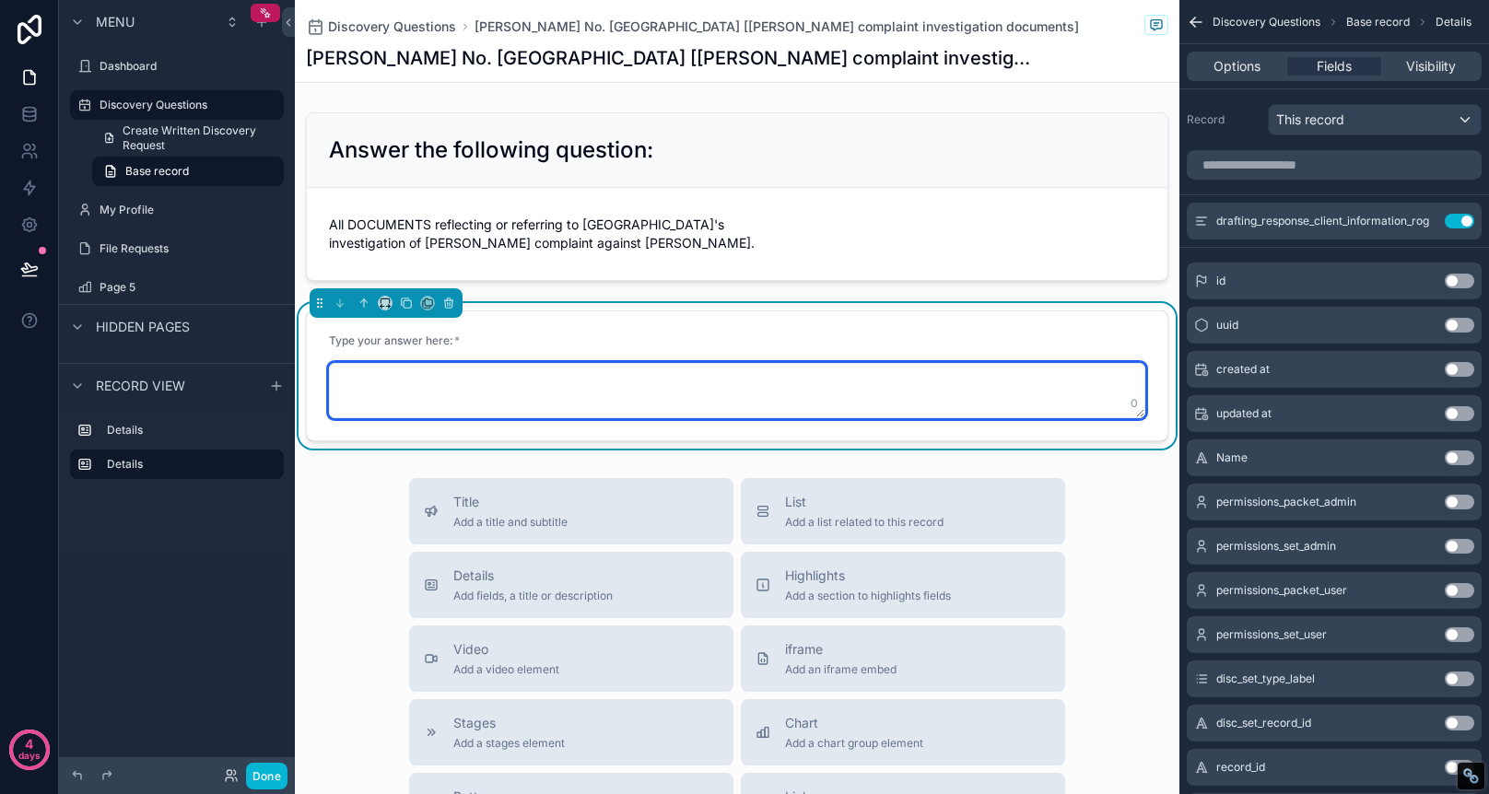
drag, startPoint x: 1100, startPoint y: 380, endPoint x: 1070, endPoint y: 293, distance: 91.8
click at [1069, 293] on div "Answer the following question: All DOCUMENTS reflecting or referring to Paradis…" at bounding box center [737, 277] width 885 height 344
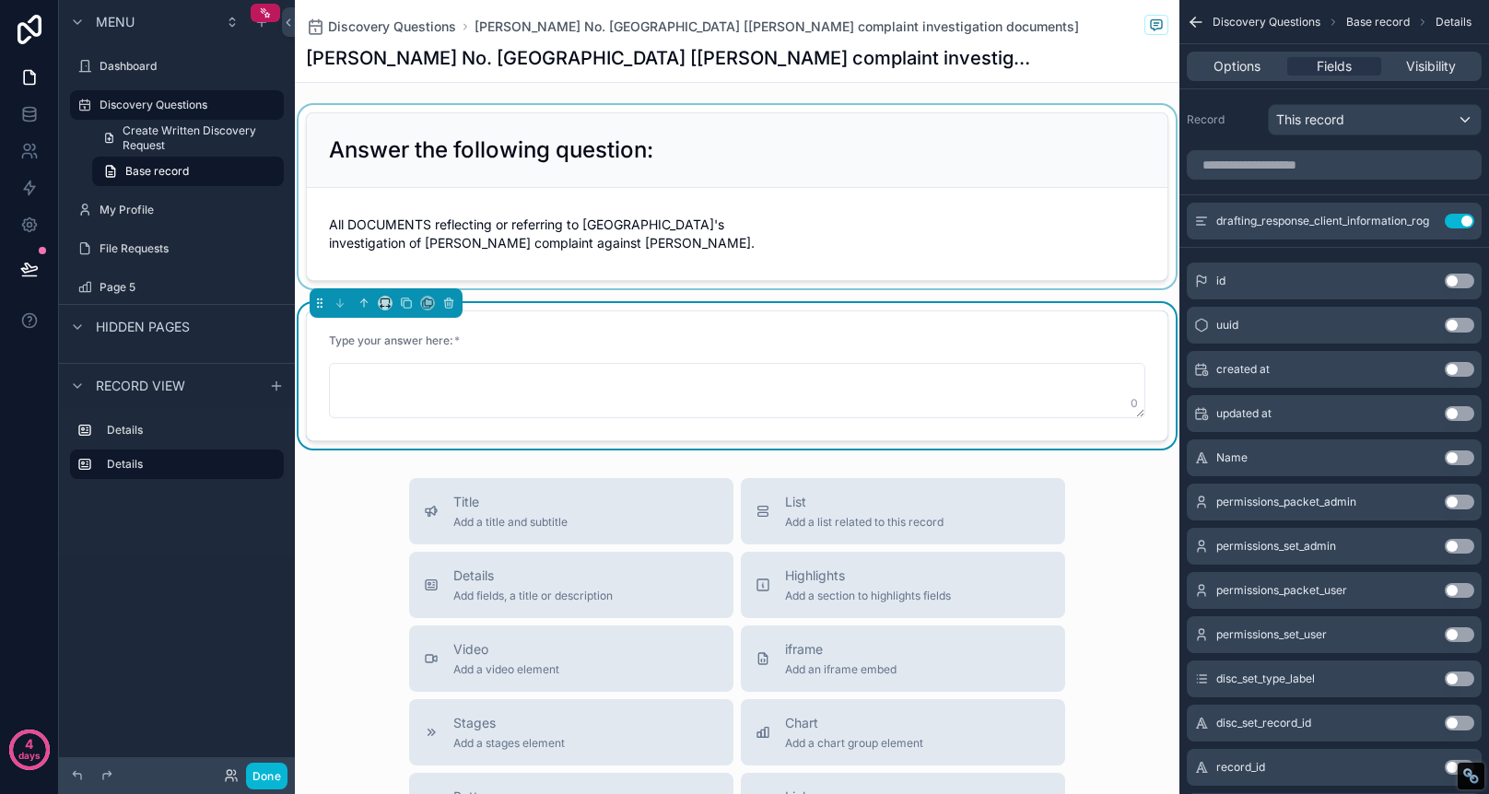
click at [1067, 240] on div "scrollable content" at bounding box center [737, 196] width 885 height 183
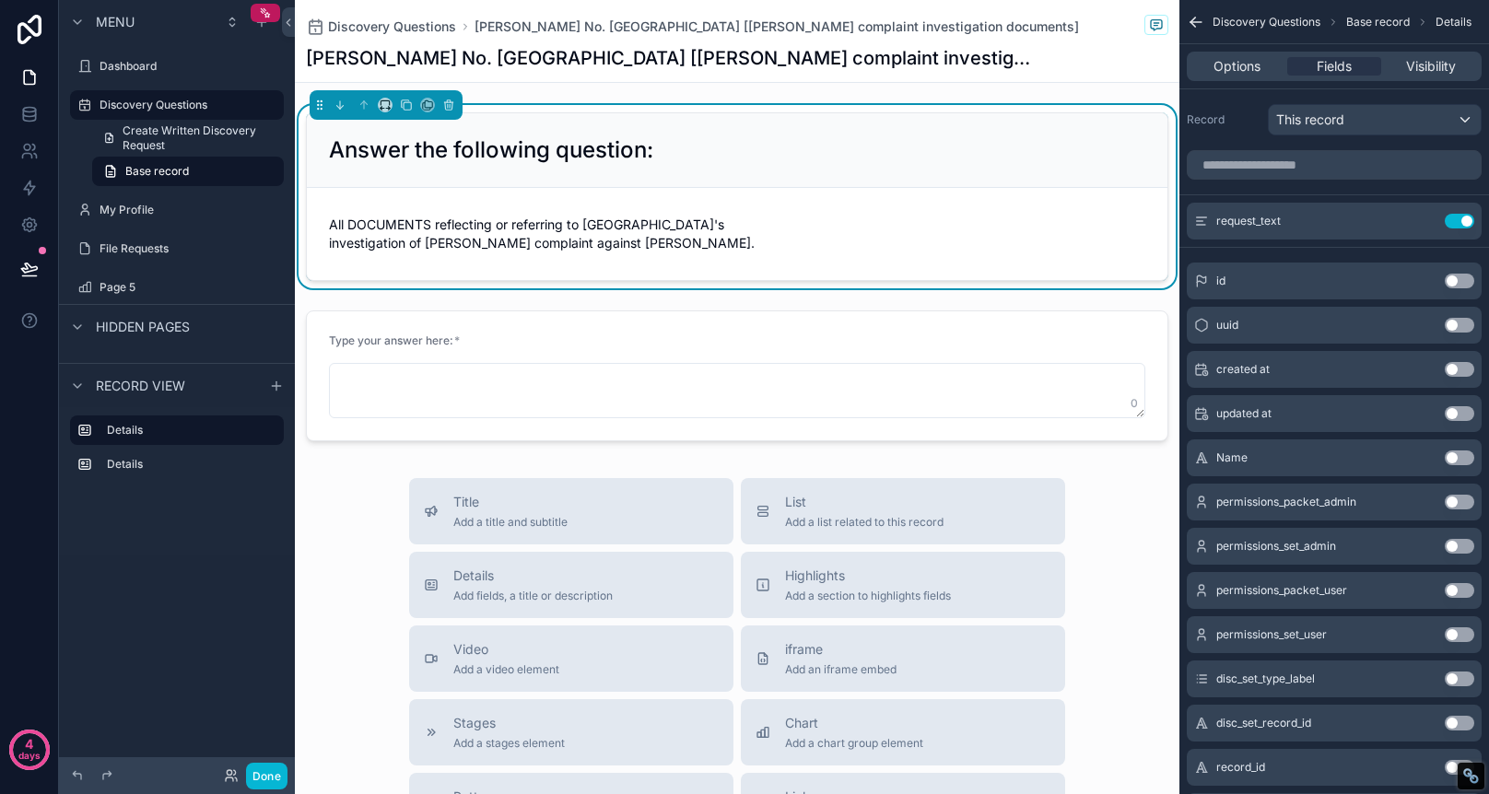
click at [1061, 132] on div "Answer the following question:" at bounding box center [737, 150] width 861 height 75
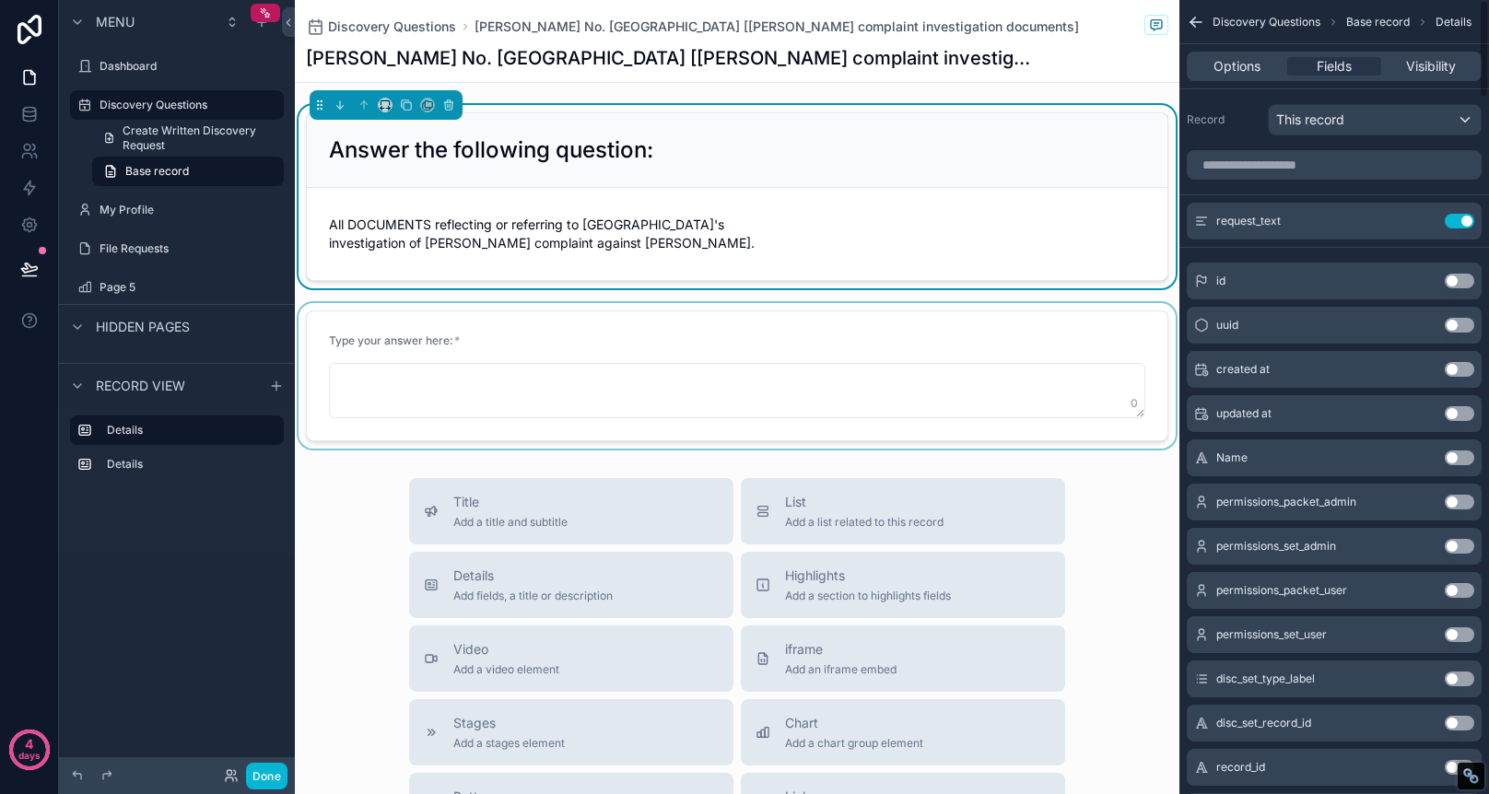
click at [990, 401] on div "scrollable content" at bounding box center [737, 376] width 885 height 146
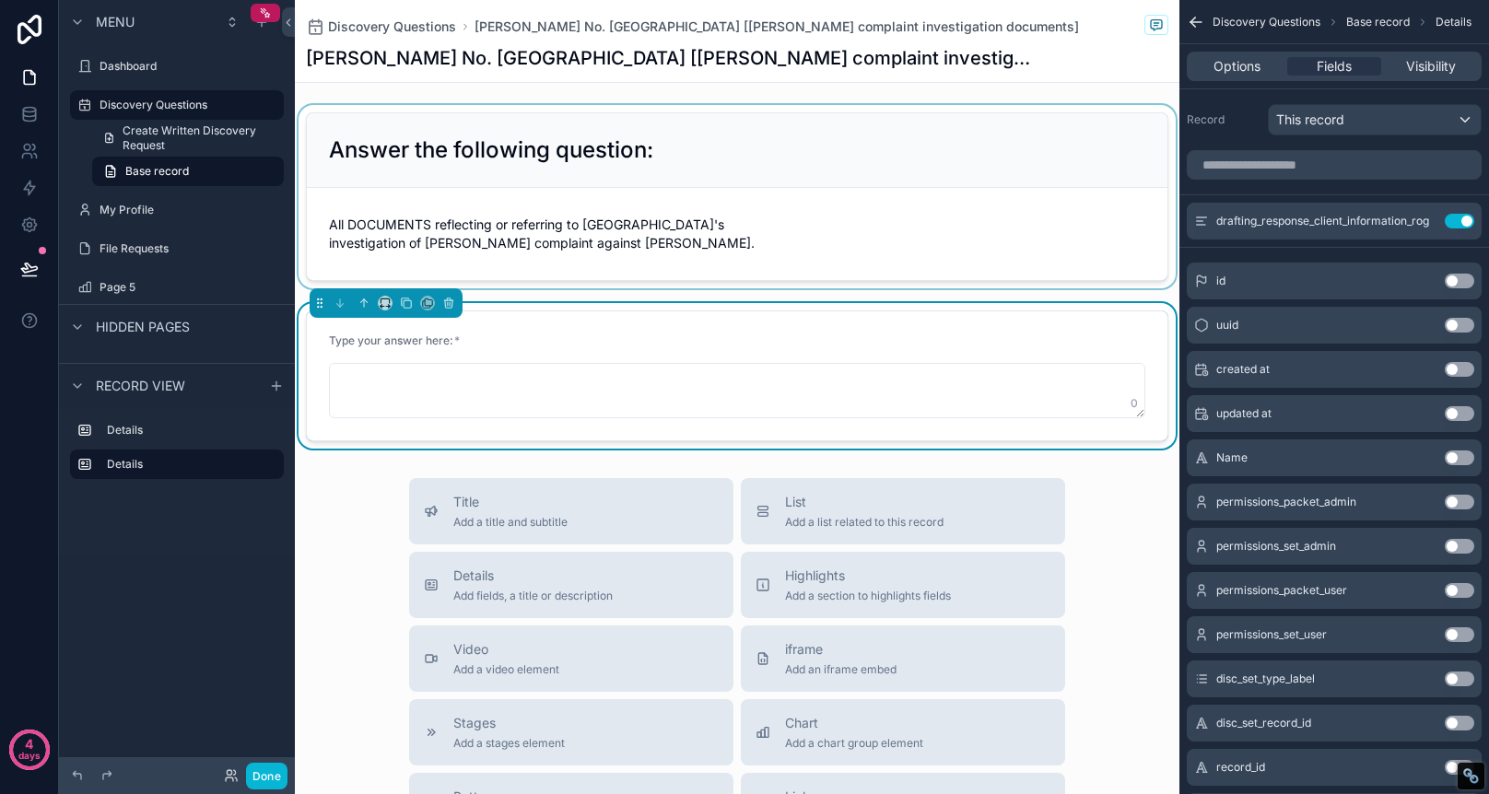
click at [933, 163] on div "scrollable content" at bounding box center [737, 196] width 885 height 183
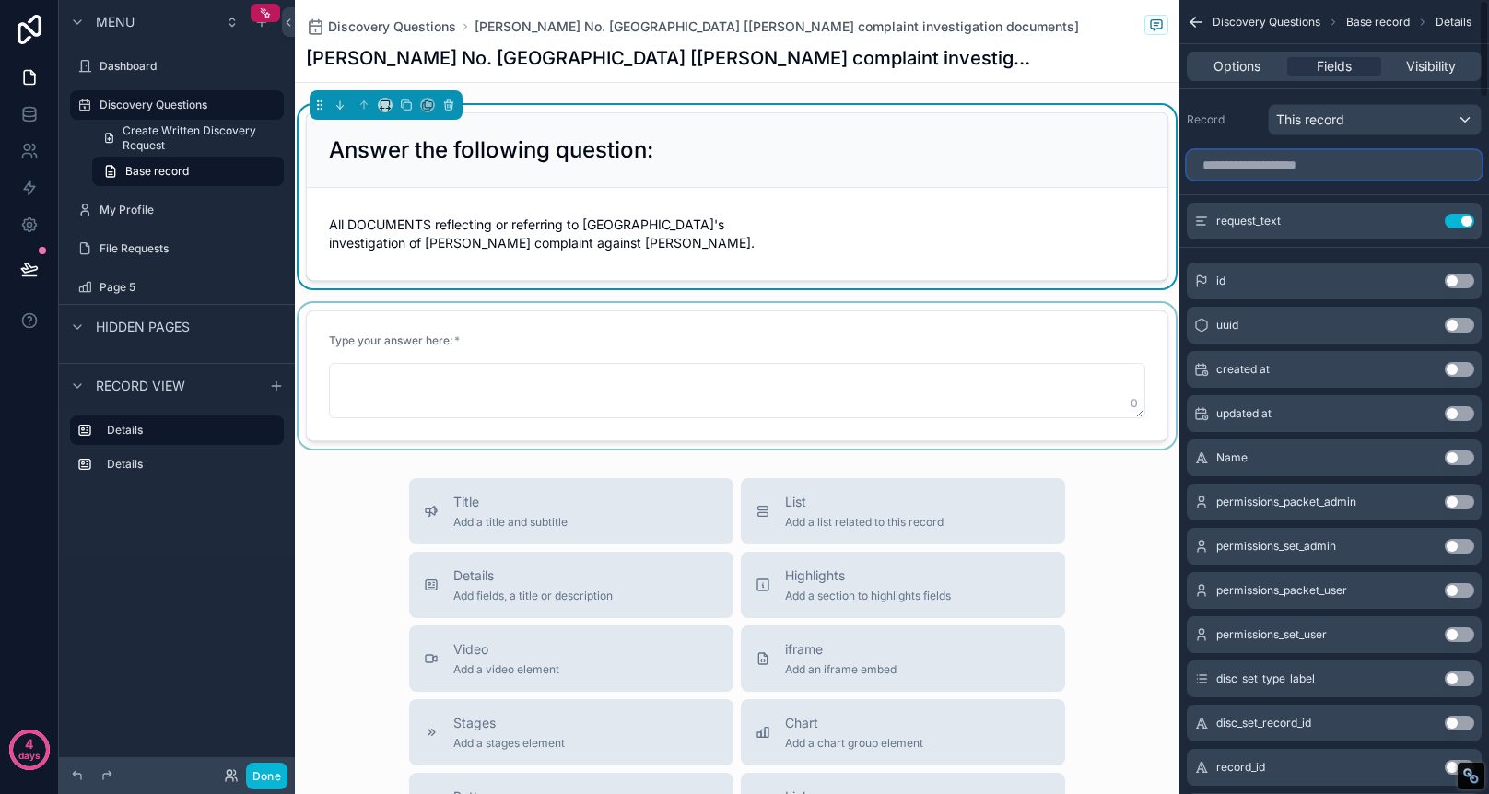
click at [1297, 169] on input "scrollable content" at bounding box center [1334, 164] width 295 height 29
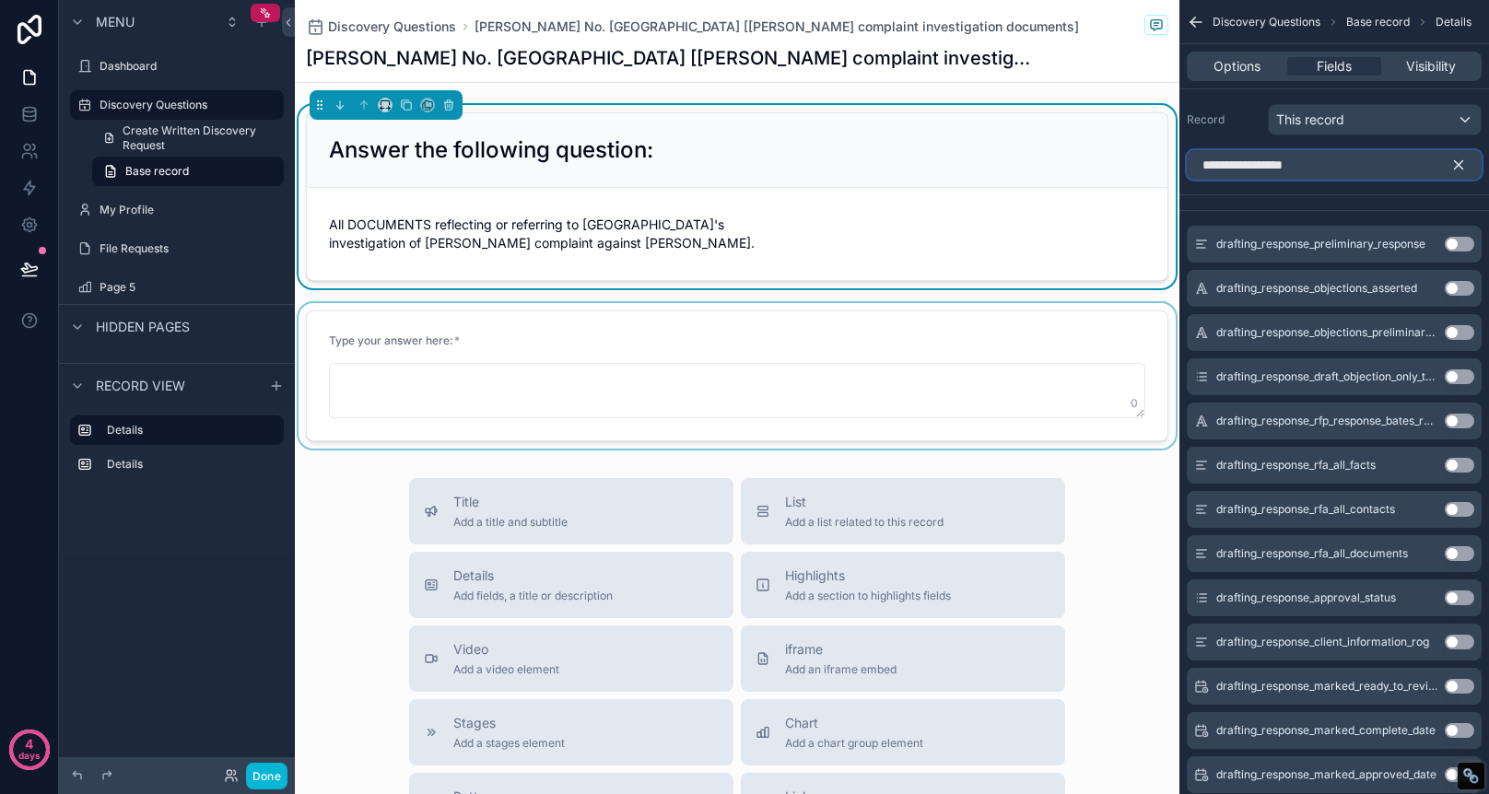
type input "**********"
click at [1466, 245] on button "Use setting" at bounding box center [1459, 244] width 29 height 15
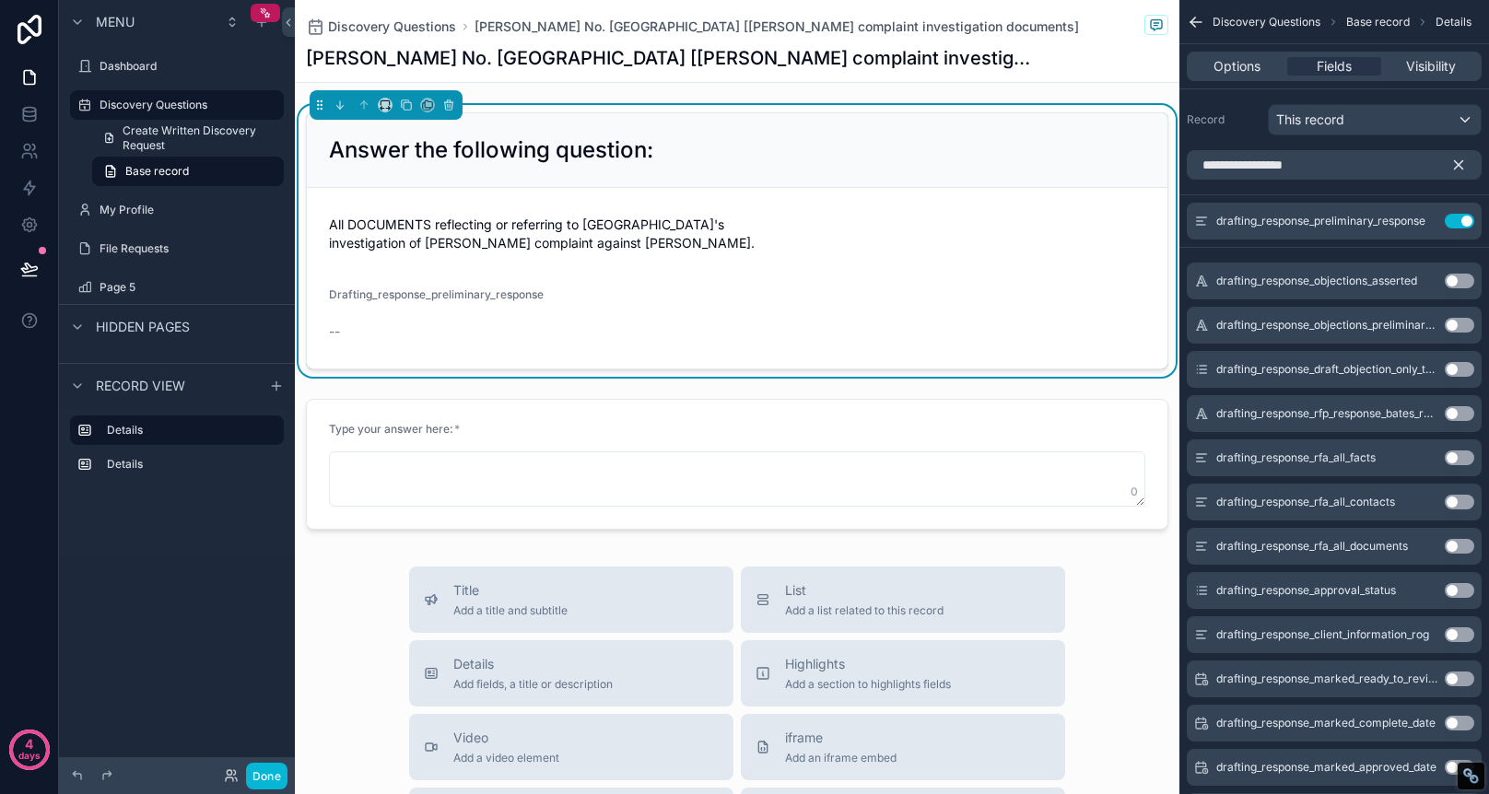
click at [579, 311] on form "All DOCUMENTS reflecting or referring to Paradise Recreation & Park District's …" at bounding box center [737, 278] width 861 height 181
click at [516, 299] on span "Drafting_response_preliminary_response" at bounding box center [436, 295] width 215 height 14
click at [515, 295] on span "Drafting_response_preliminary_response" at bounding box center [436, 295] width 215 height 14
click at [515, 299] on span "Drafting_response_preliminary_response" at bounding box center [436, 295] width 215 height 14
click at [718, 14] on div "Discovery Questions T. Casaulong No. Paradise Recreation & Park District [Amick…" at bounding box center [737, 41] width 863 height 82
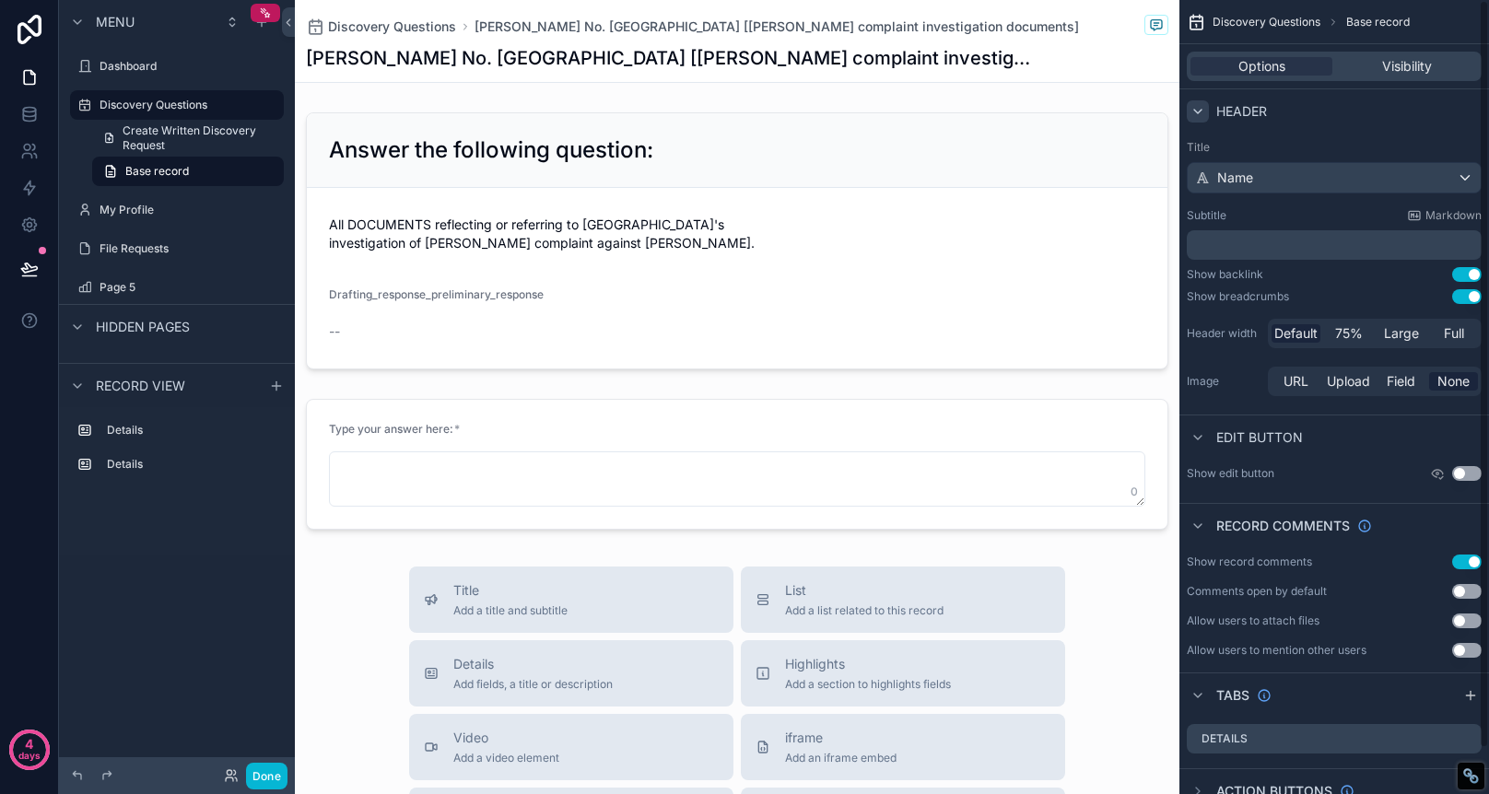
click at [1203, 108] on icon "scrollable content" at bounding box center [1198, 111] width 15 height 15
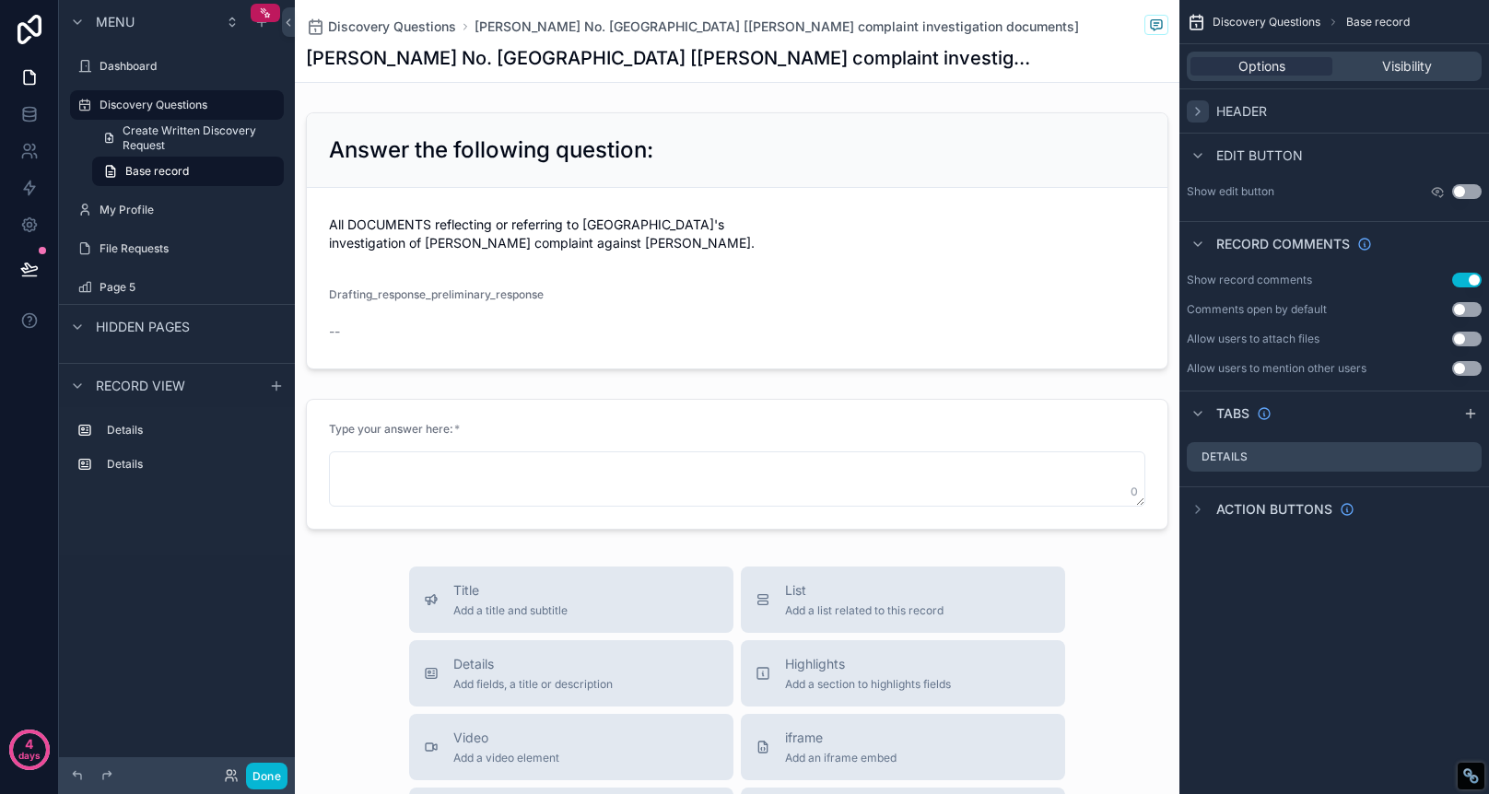
click at [1203, 108] on icon "scrollable content" at bounding box center [1198, 111] width 15 height 15
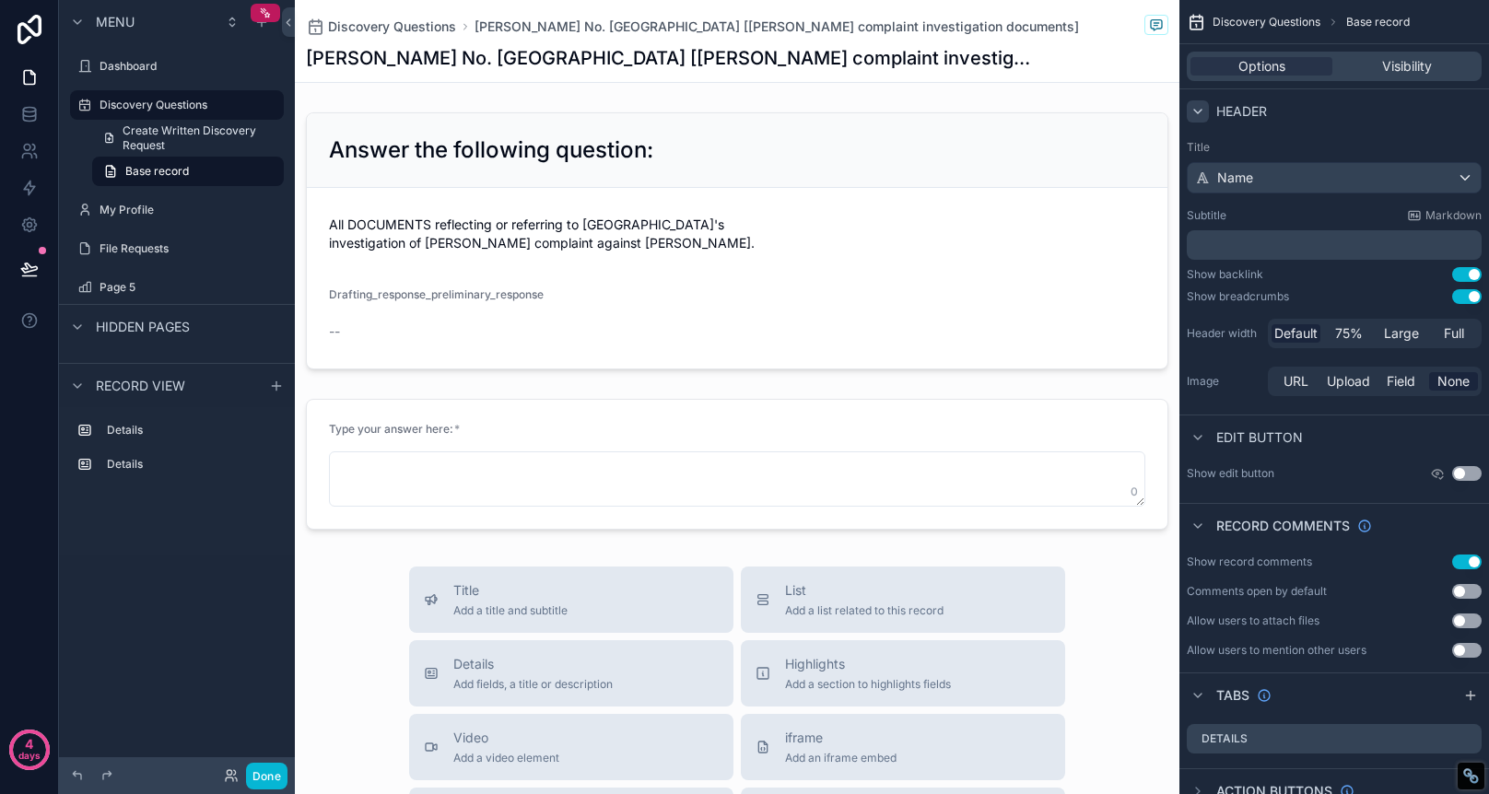
click at [1262, 241] on p "﻿" at bounding box center [1336, 245] width 284 height 18
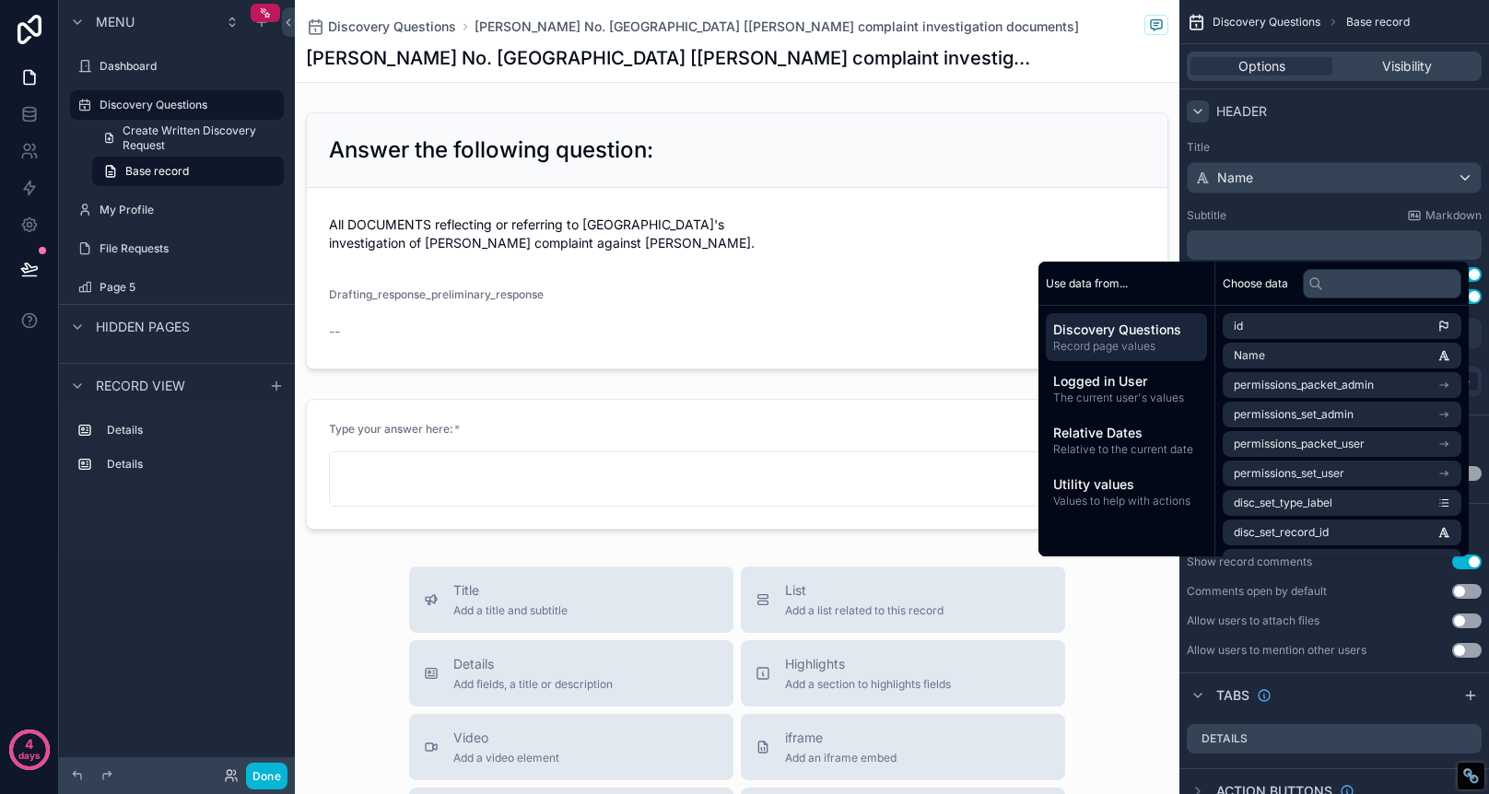
click at [1333, 135] on div "Title Name Subtitle Markdown ﻿ Show backlink Use setting Show breadcrumbs Use s…" at bounding box center [1335, 270] width 310 height 275
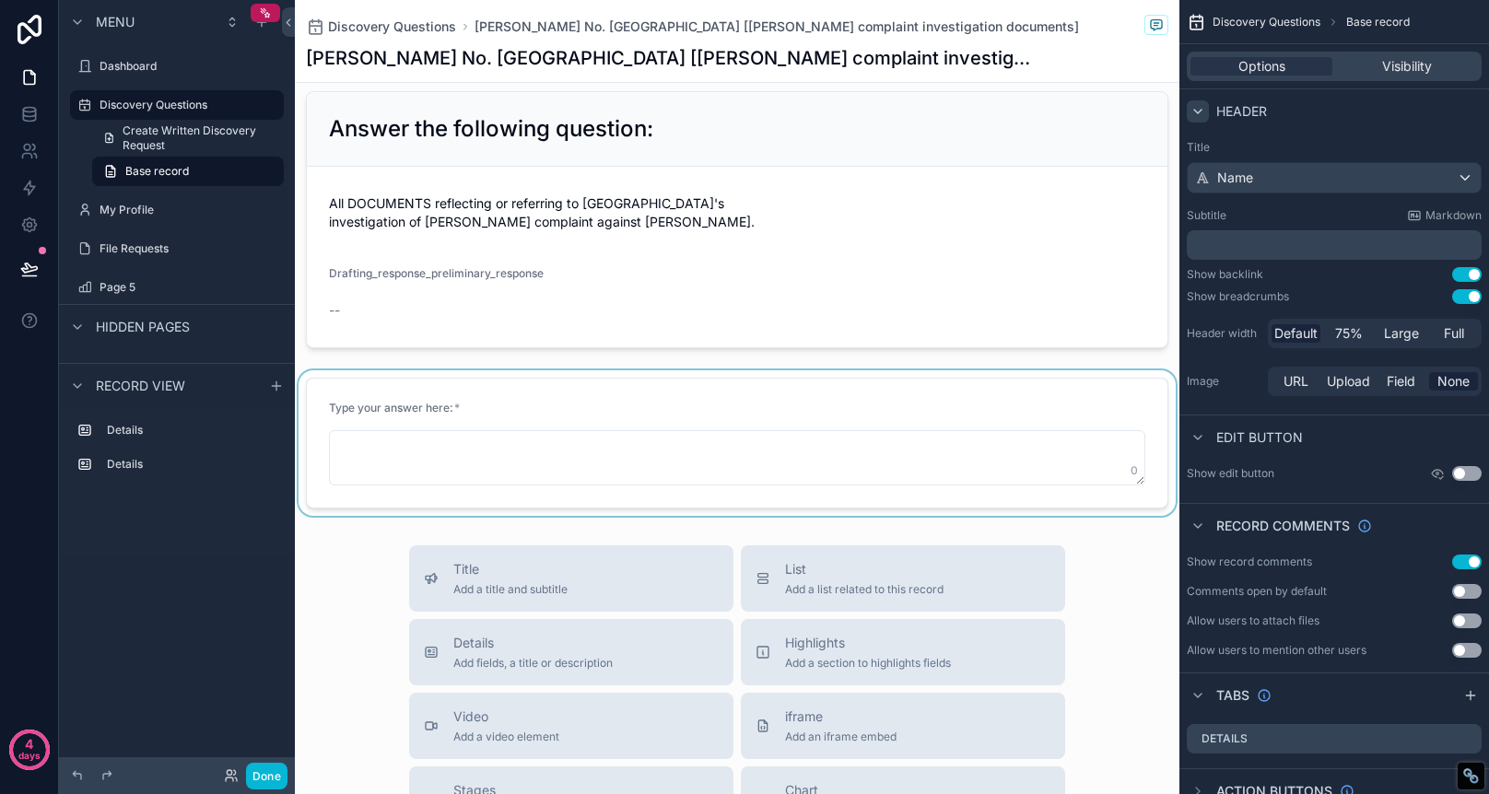
scroll to position [24, 0]
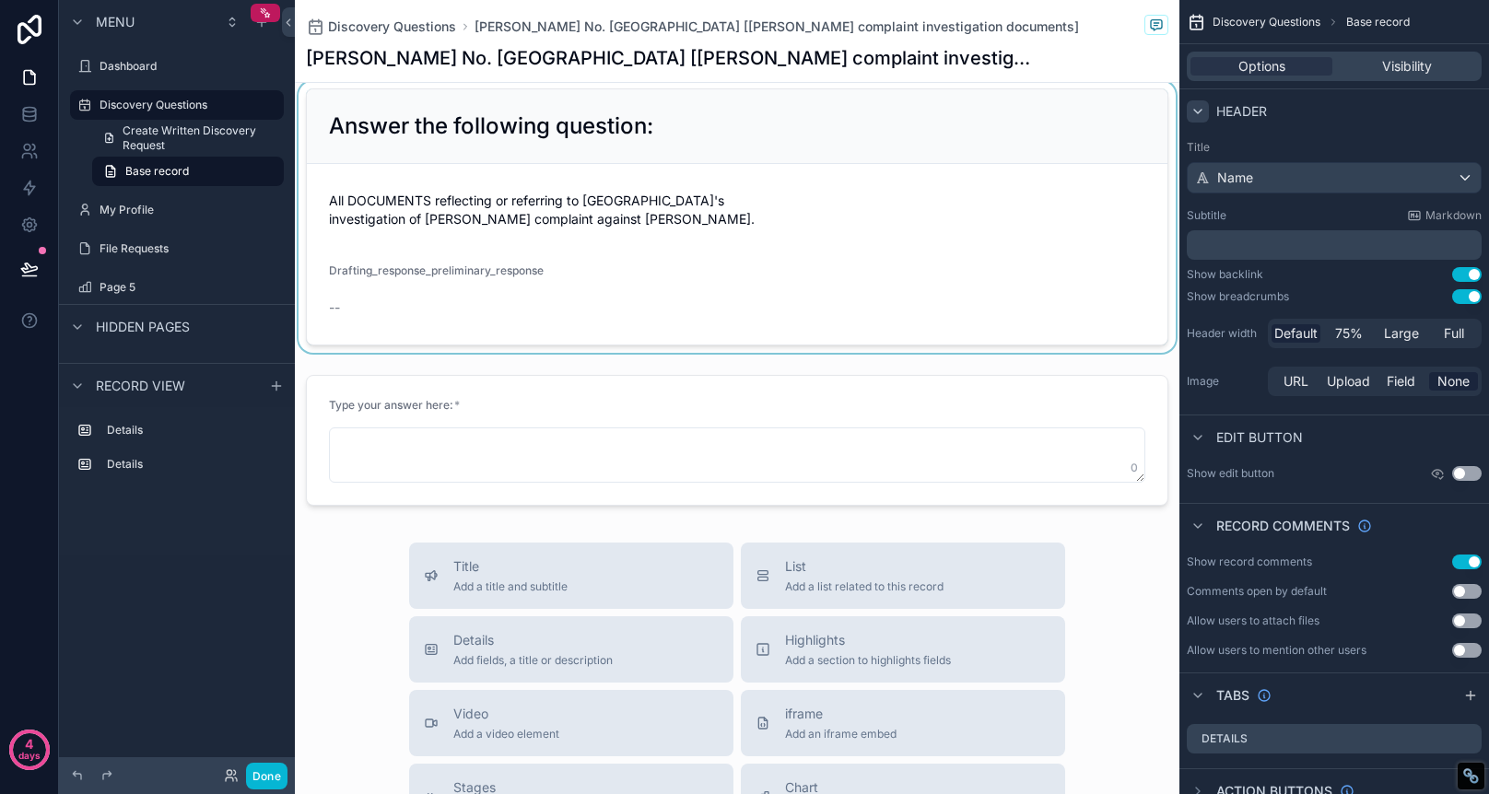
click at [563, 301] on div "scrollable content" at bounding box center [737, 217] width 885 height 272
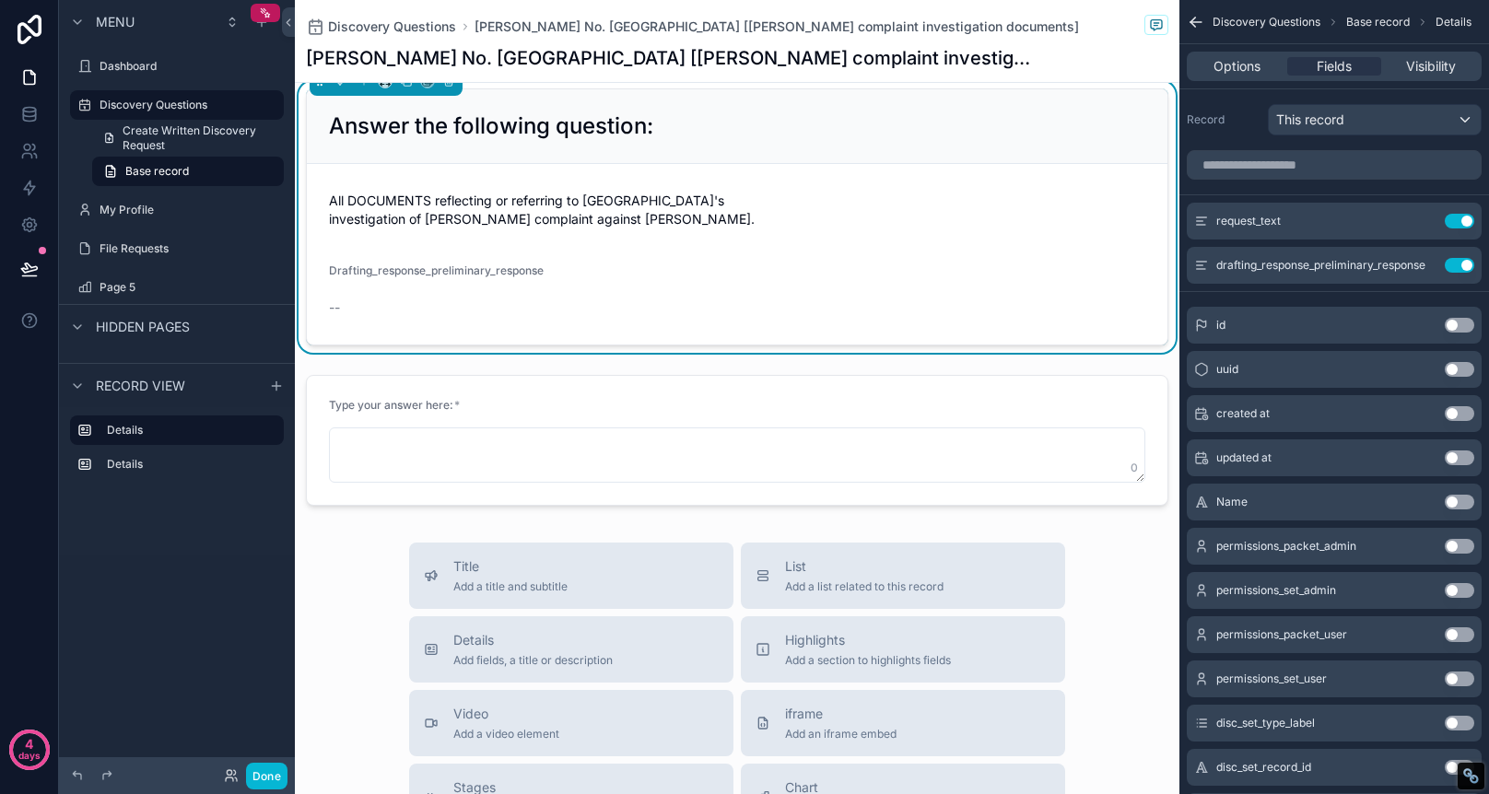
click at [552, 282] on form "All DOCUMENTS reflecting or referring to Paradise Recreation & Park District's …" at bounding box center [737, 254] width 861 height 181
click at [1422, 267] on icon "scrollable content" at bounding box center [1424, 263] width 7 height 7
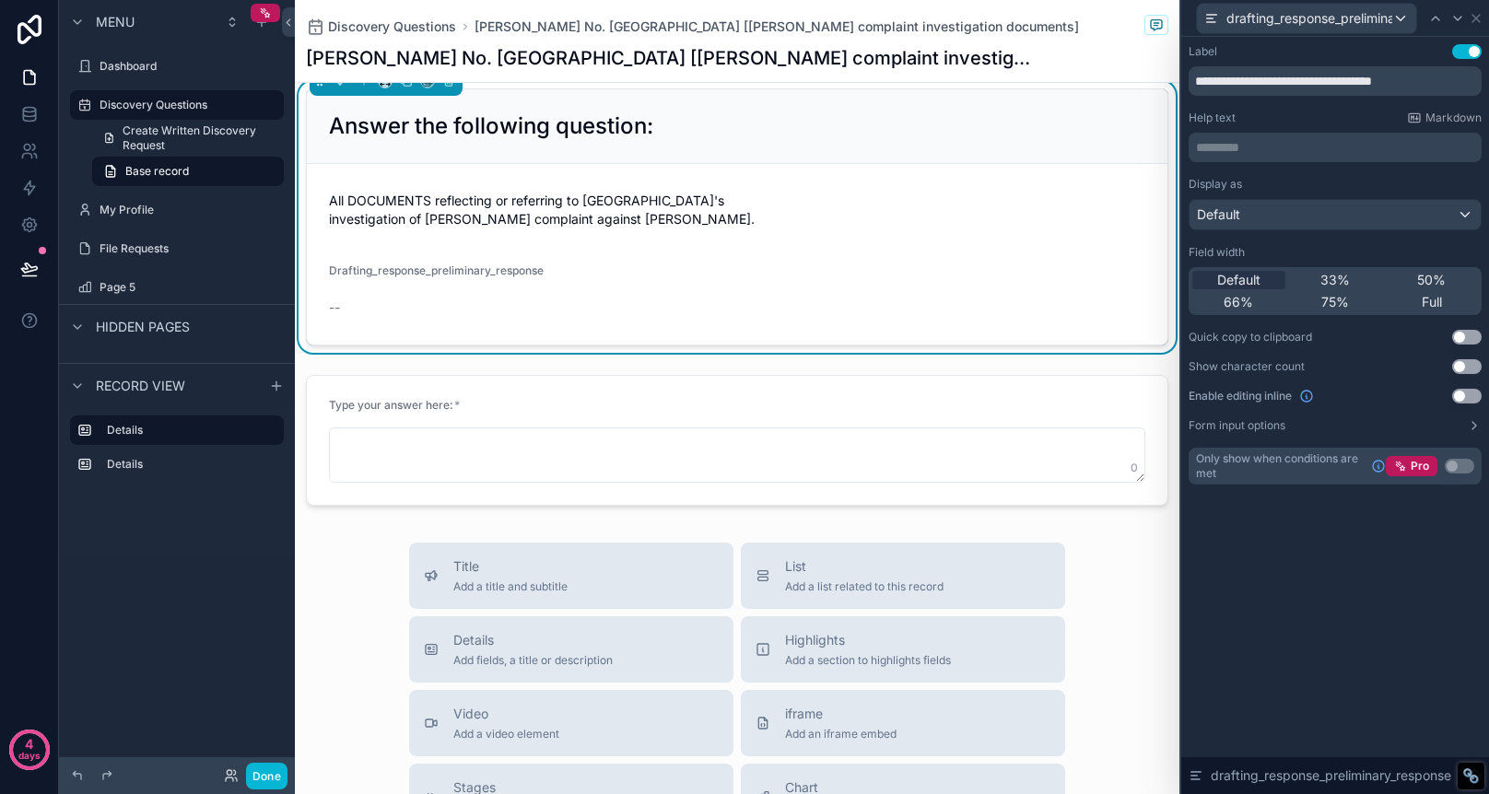
click at [1476, 397] on button "Use setting" at bounding box center [1466, 396] width 29 height 15
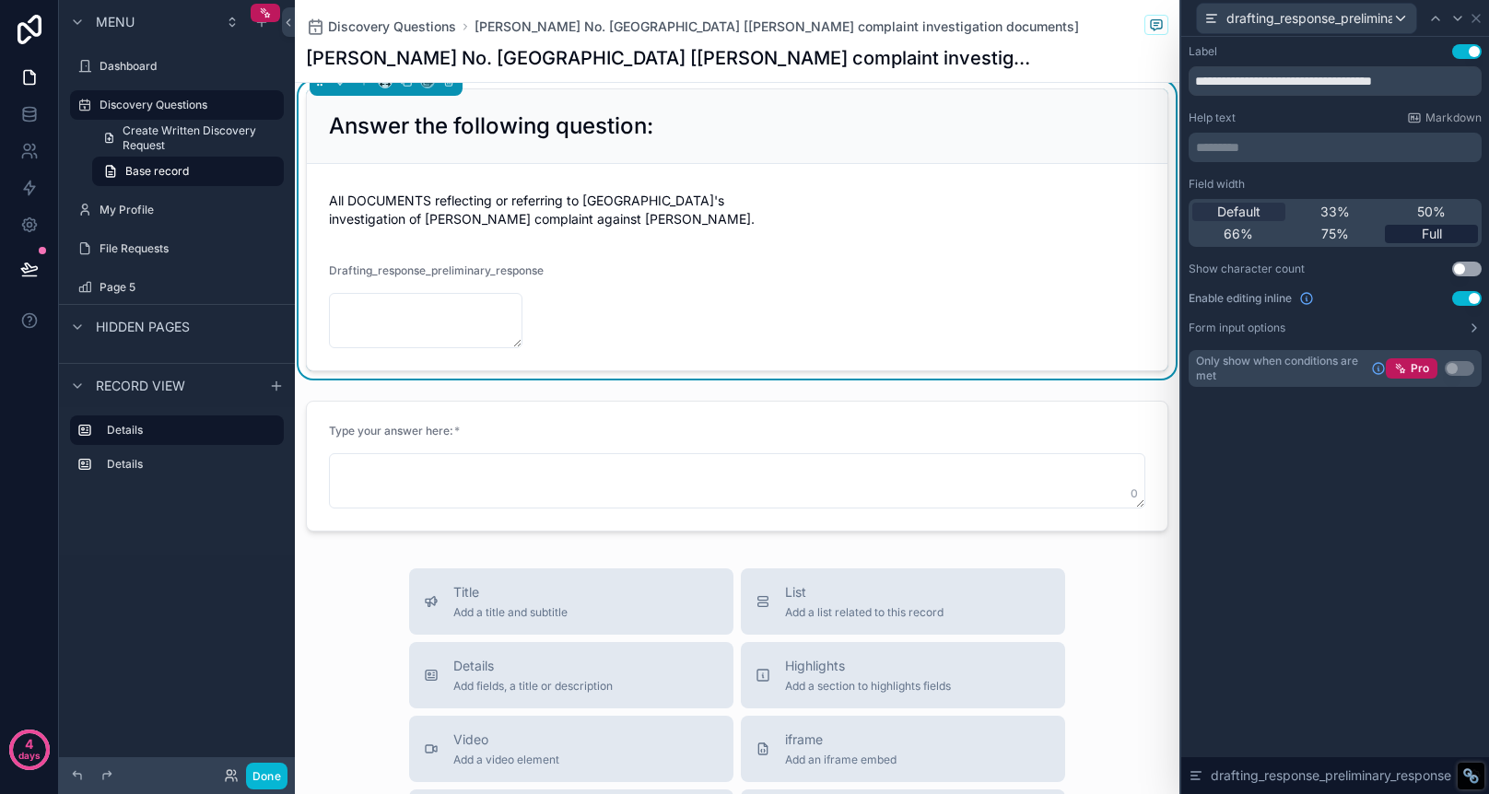
click at [1428, 229] on span "Full" at bounding box center [1432, 234] width 20 height 18
click at [814, 205] on span "All DOCUMENTS reflecting or referring to Paradise Recreation & Park District's …" at bounding box center [737, 210] width 816 height 37
click at [735, 205] on span "All DOCUMENTS reflecting or referring to Paradise Recreation & Park District's …" at bounding box center [737, 210] width 816 height 37
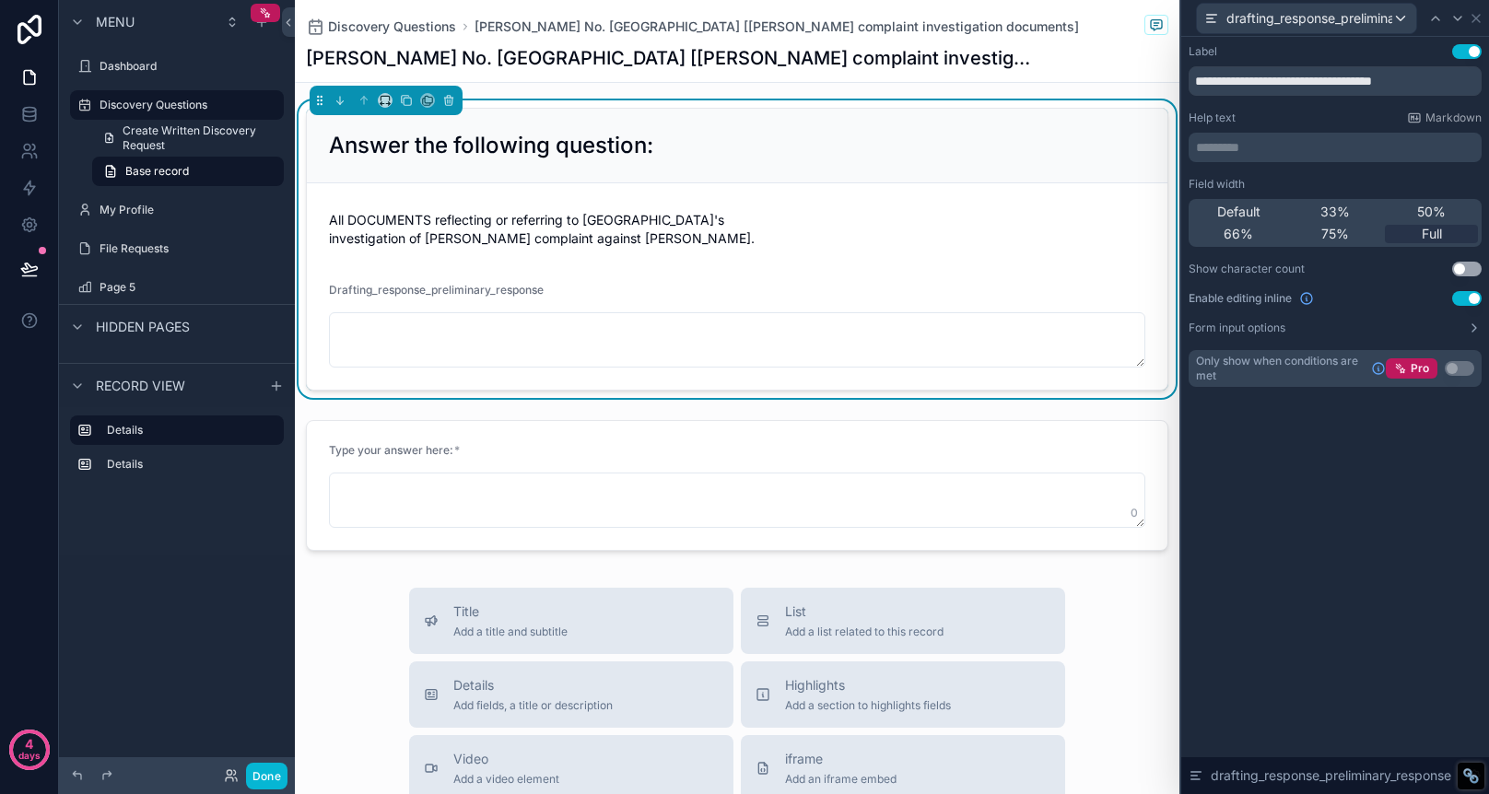
scroll to position [0, 0]
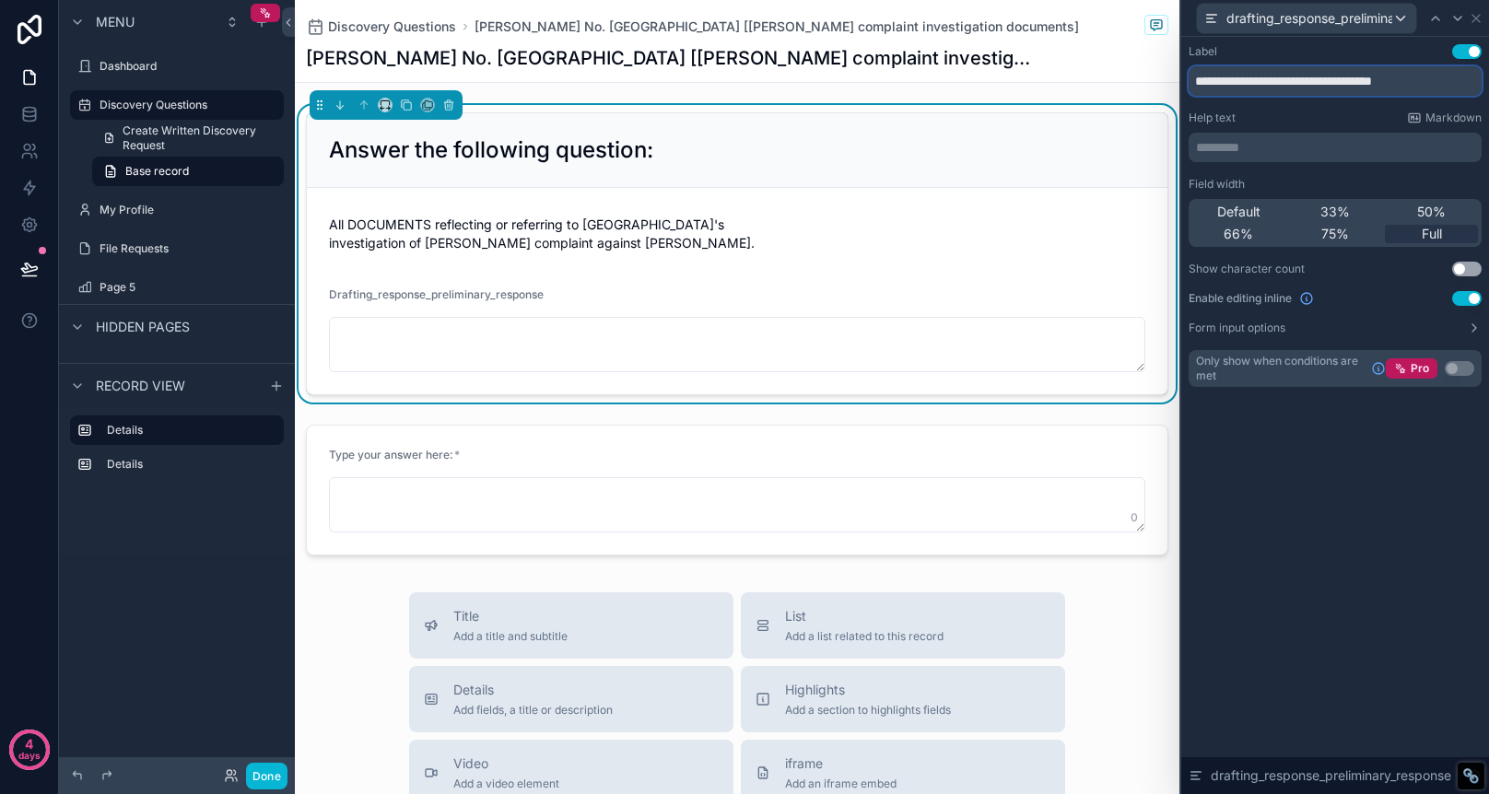
click at [1421, 84] on input "**********" at bounding box center [1335, 80] width 293 height 29
type input "**********"
click at [1474, 268] on button "Use setting" at bounding box center [1466, 269] width 29 height 15
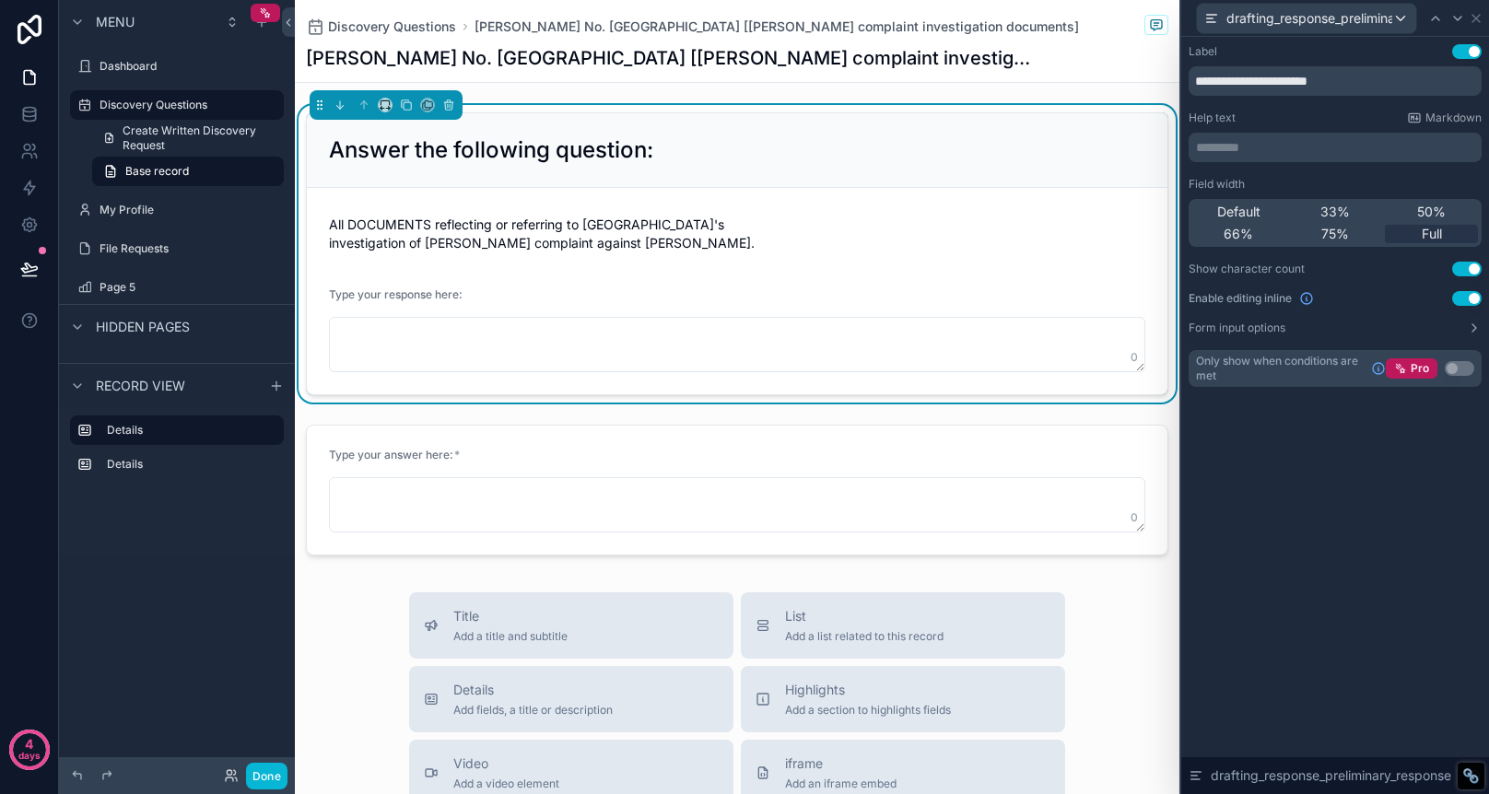
click at [1469, 268] on button "Use setting" at bounding box center [1466, 269] width 29 height 15
click at [1472, 334] on icon at bounding box center [1474, 328] width 15 height 15
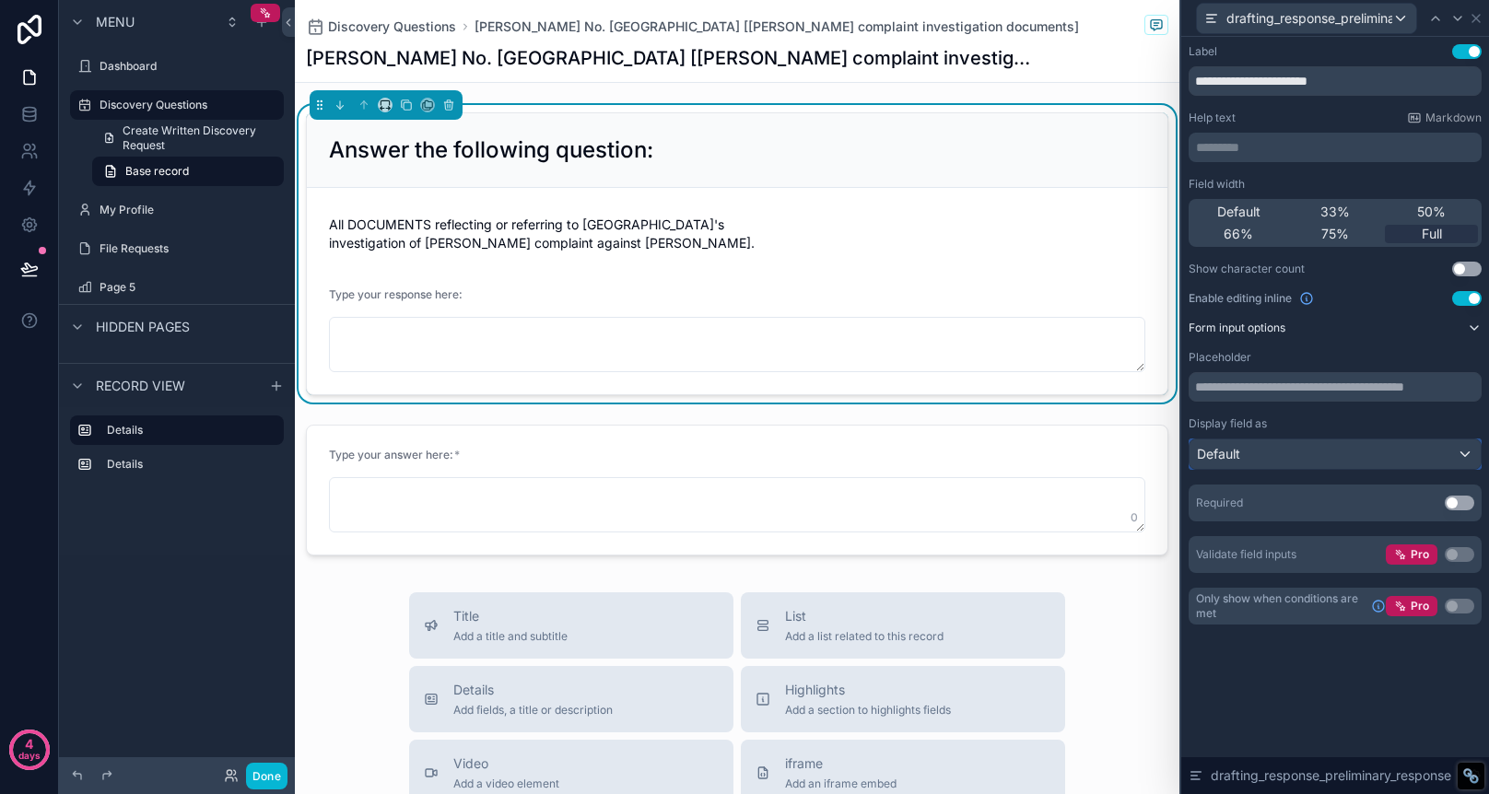
click at [1456, 446] on div "Default" at bounding box center [1335, 454] width 291 height 29
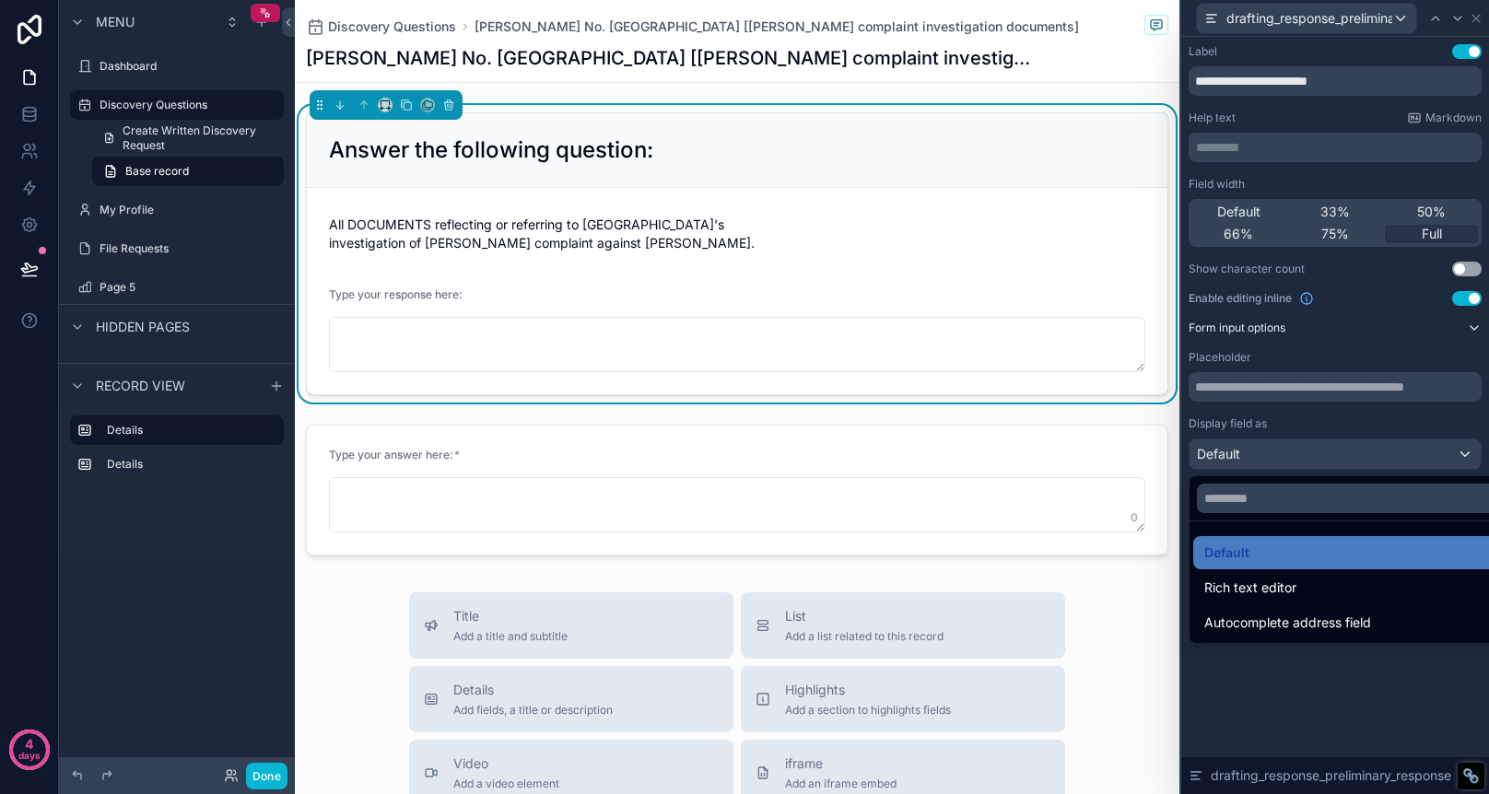
click at [1458, 449] on div at bounding box center [1335, 397] width 308 height 794
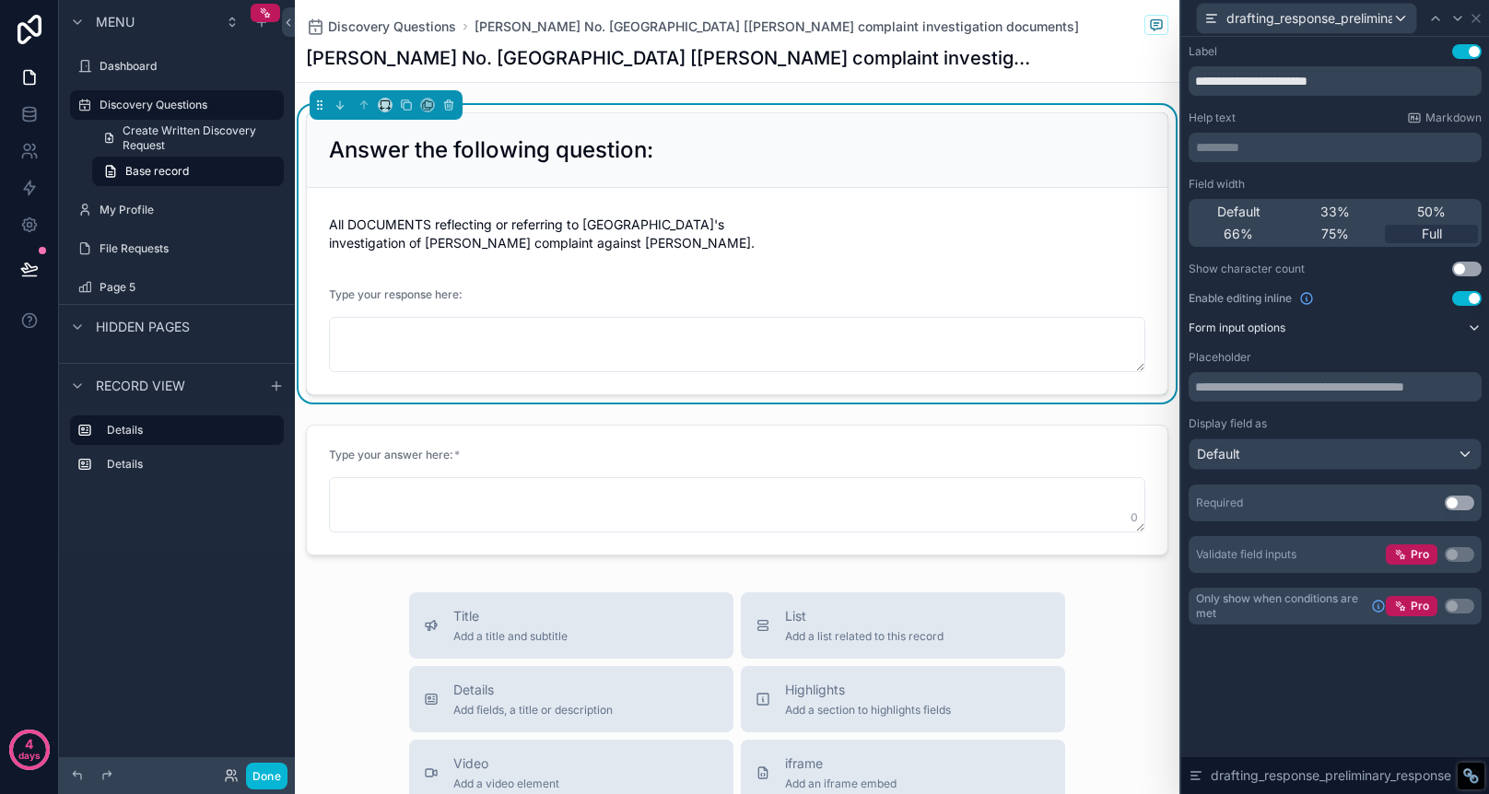
click at [1465, 502] on button "Use setting" at bounding box center [1459, 503] width 29 height 15
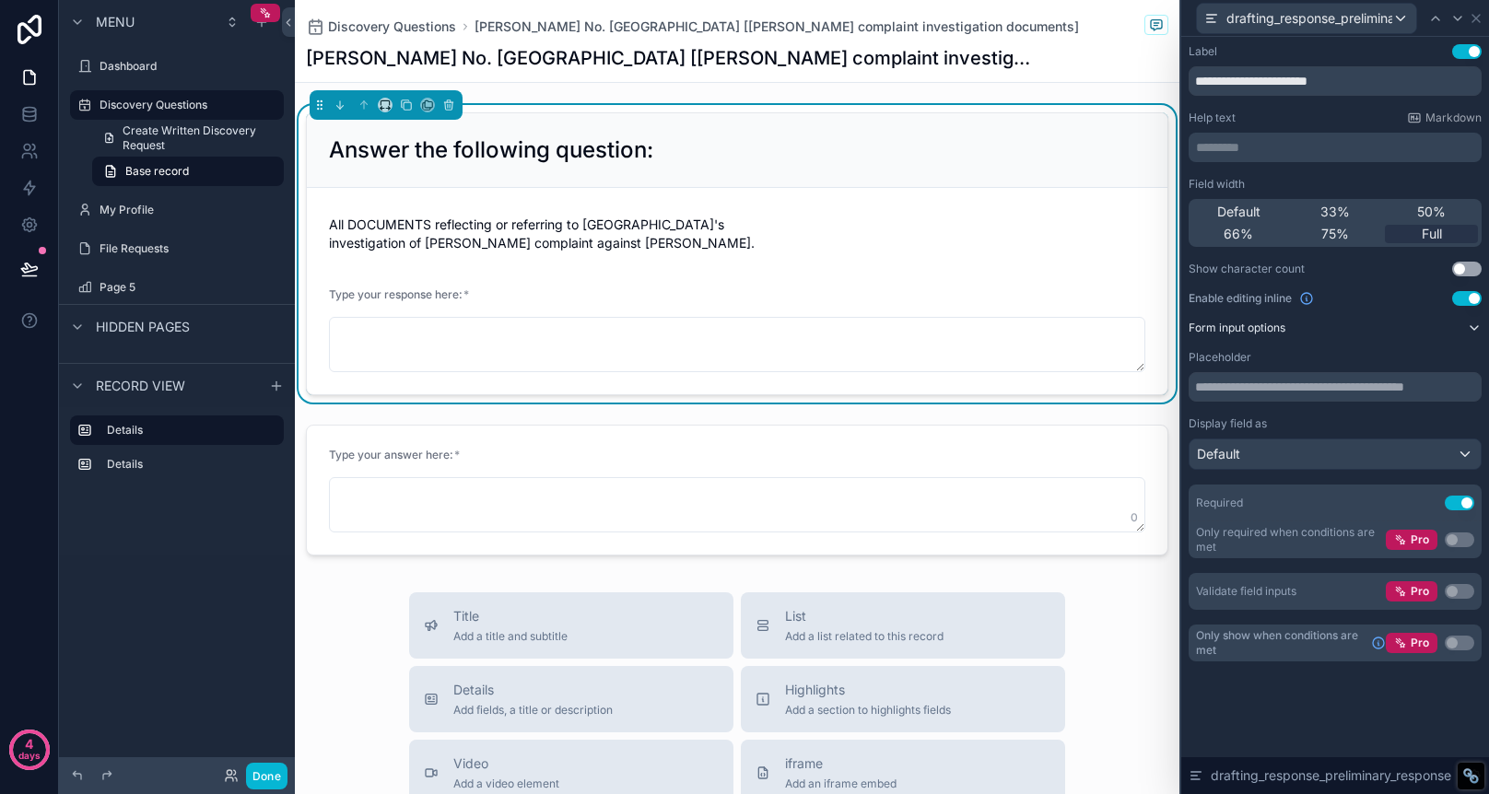
click at [1469, 329] on icon at bounding box center [1474, 328] width 15 height 15
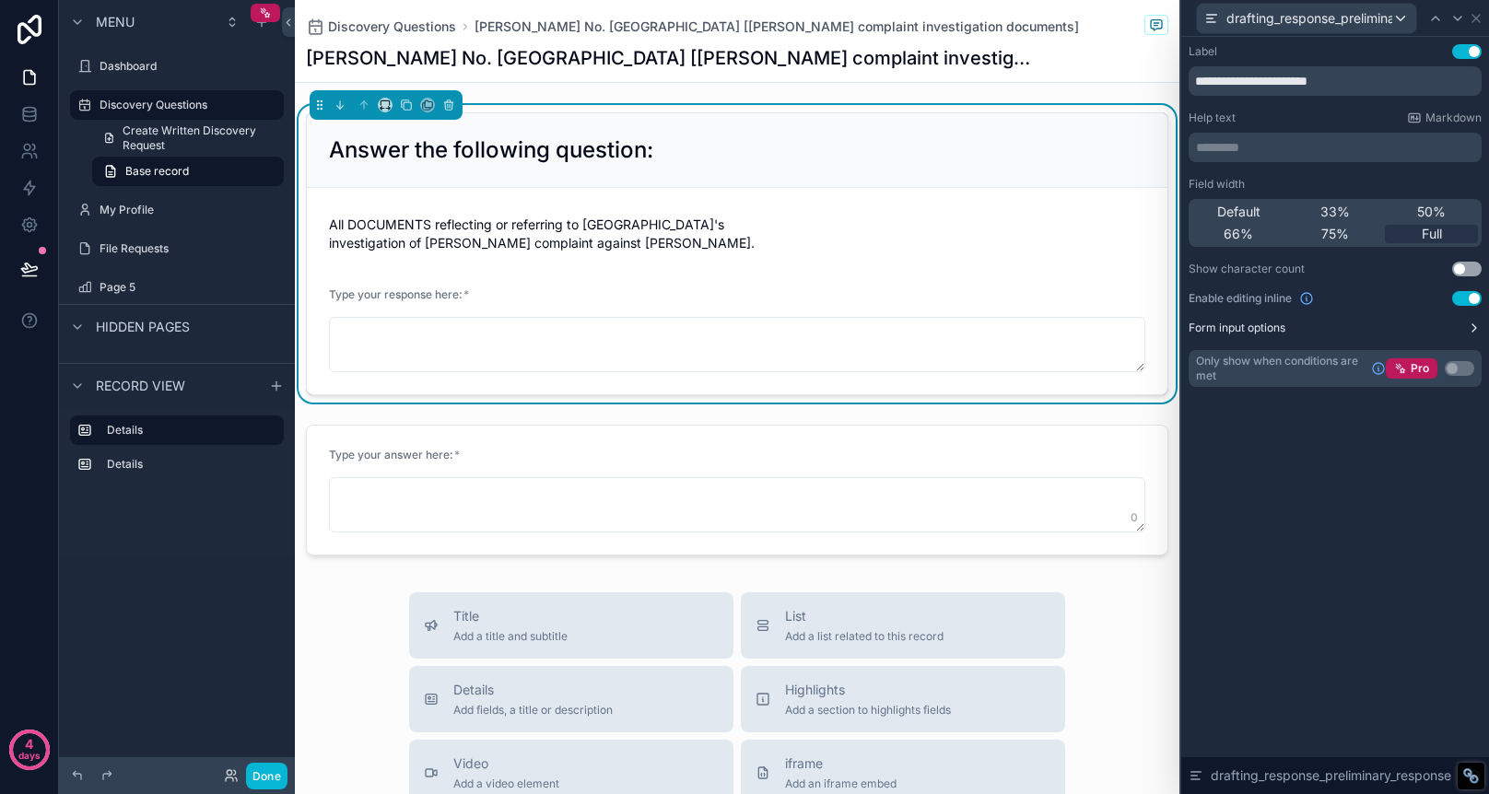
click at [845, 226] on span "All DOCUMENTS reflecting or referring to Paradise Recreation & Park District's …" at bounding box center [737, 234] width 816 height 37
click at [764, 238] on span "All DOCUMENTS reflecting or referring to Paradise Recreation & Park District's …" at bounding box center [737, 234] width 816 height 37
click at [1348, 22] on span "drafting_response_preliminary_response" at bounding box center [1310, 18] width 166 height 18
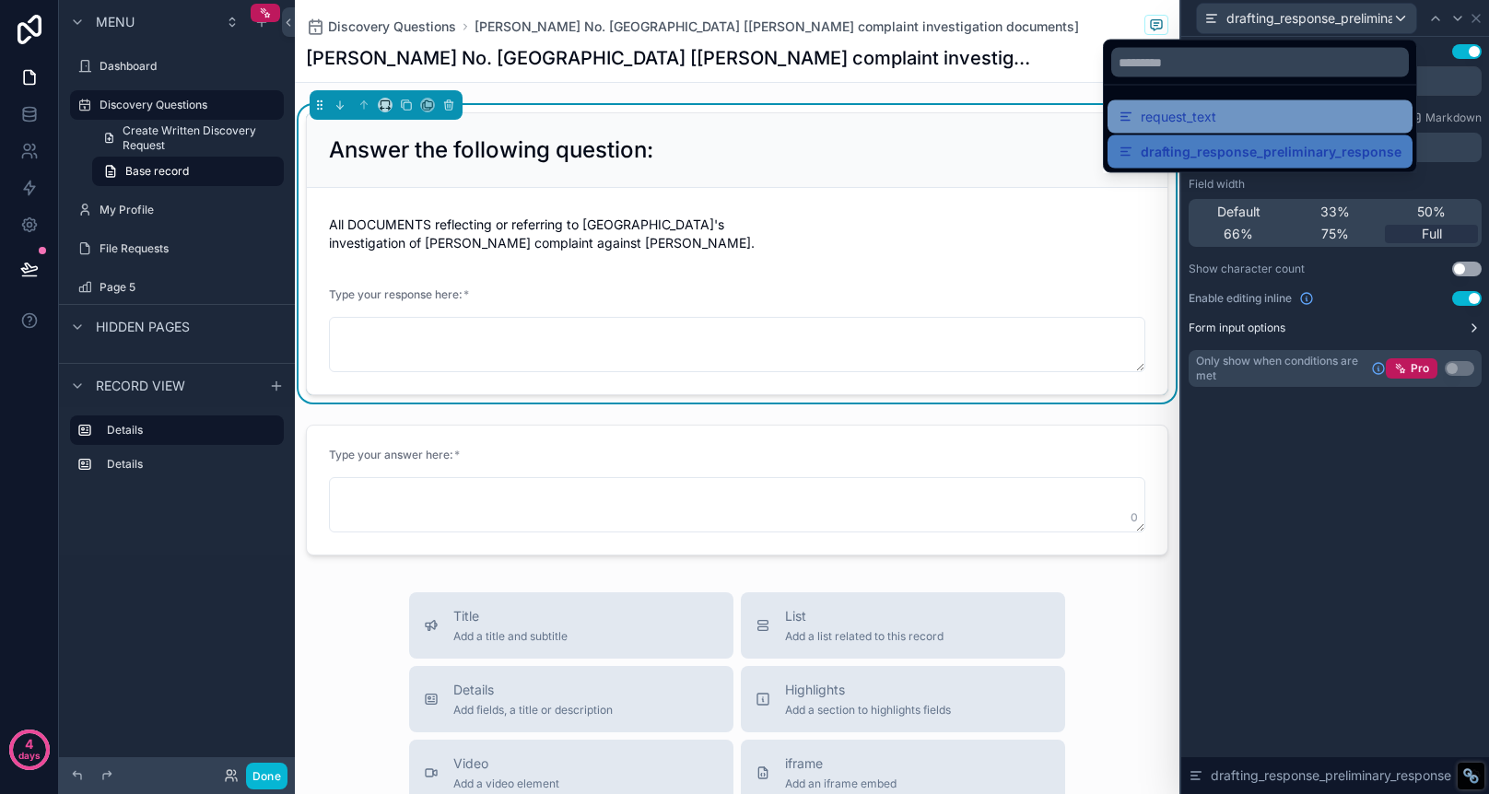
click at [1294, 116] on div "request_text" at bounding box center [1260, 117] width 283 height 22
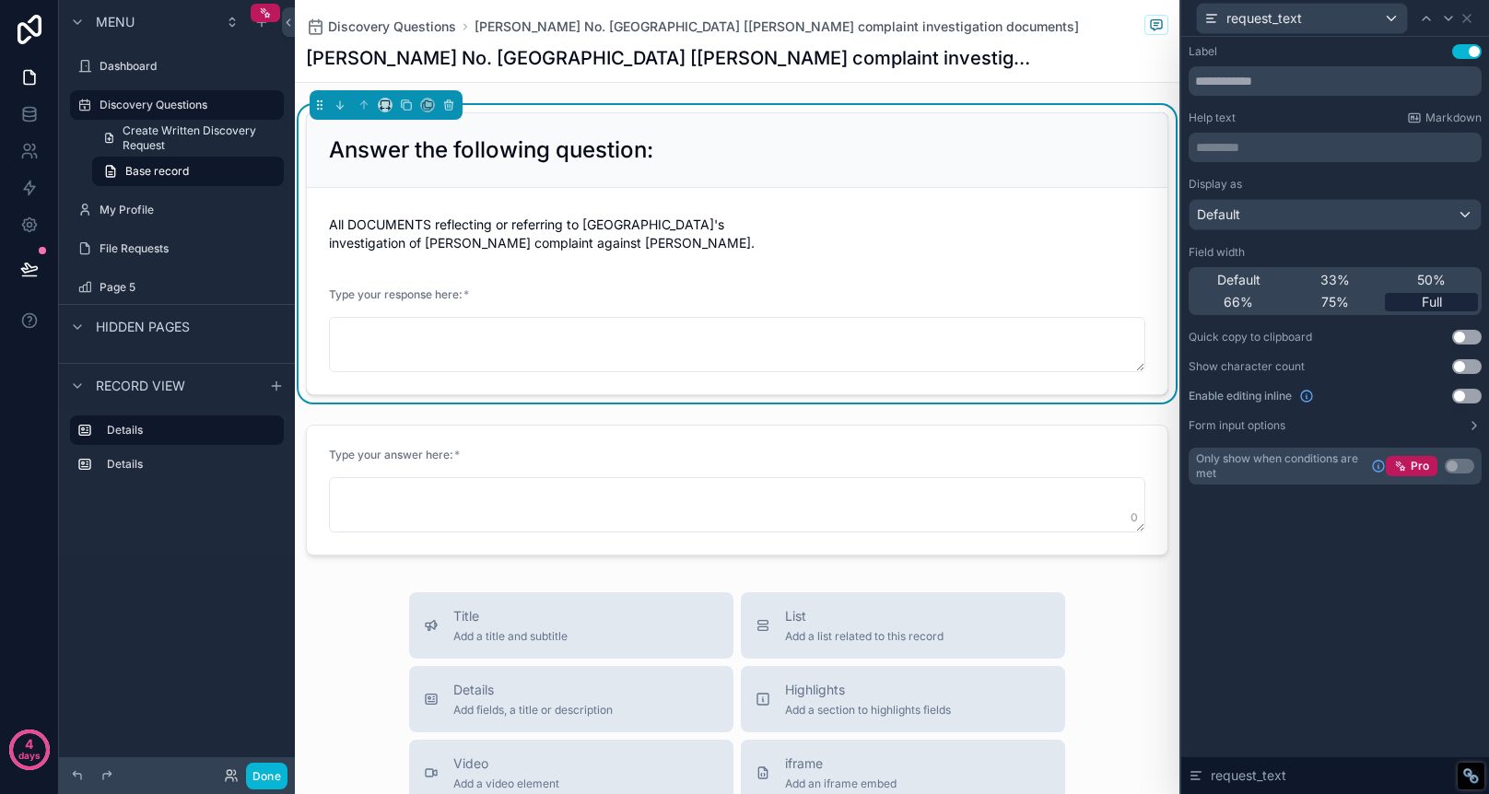
click at [1417, 304] on div "Full" at bounding box center [1431, 302] width 93 height 18
click at [1417, 277] on span "50%" at bounding box center [1431, 280] width 29 height 18
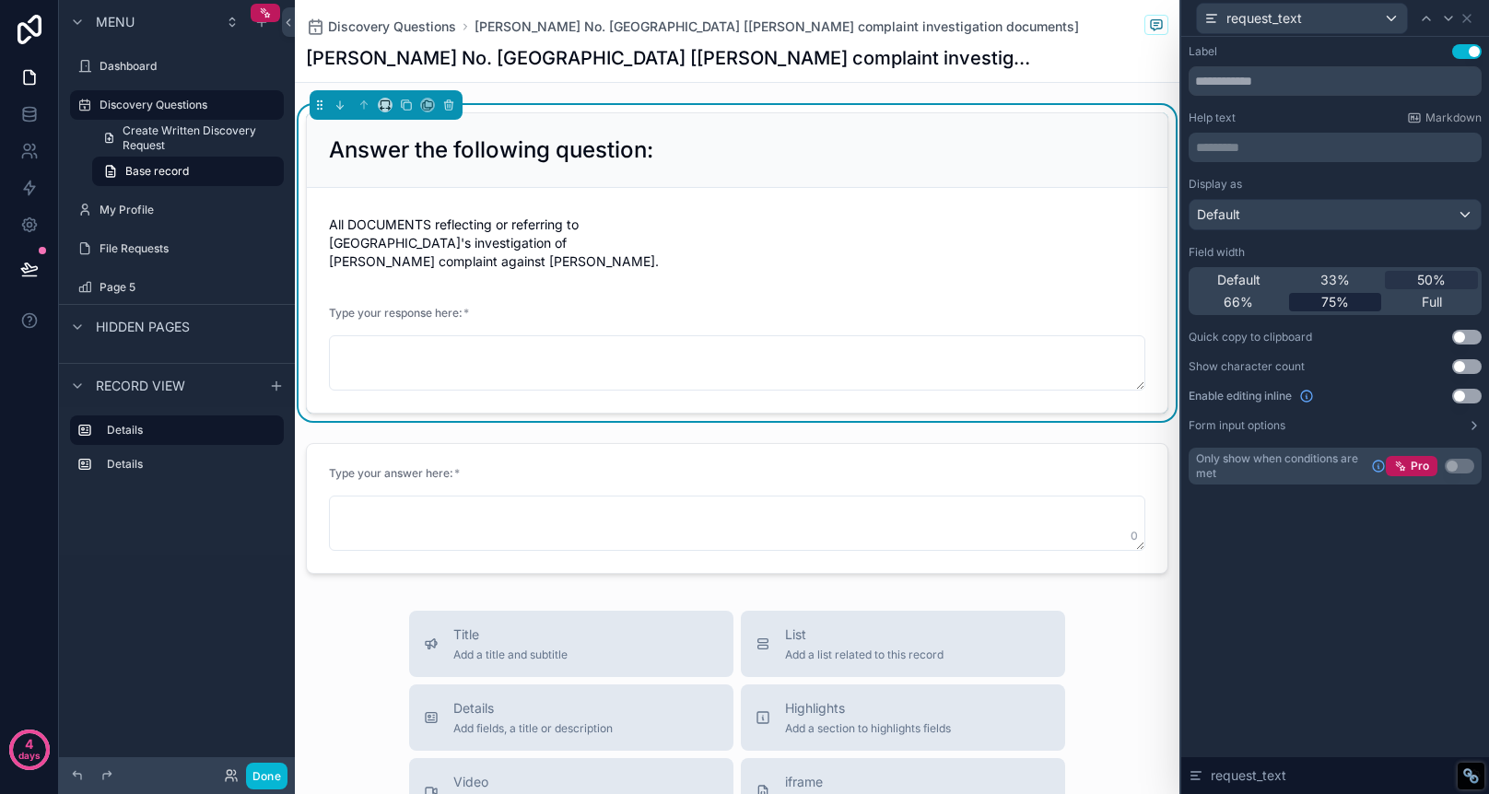
click at [1344, 306] on span "75%" at bounding box center [1335, 302] width 28 height 18
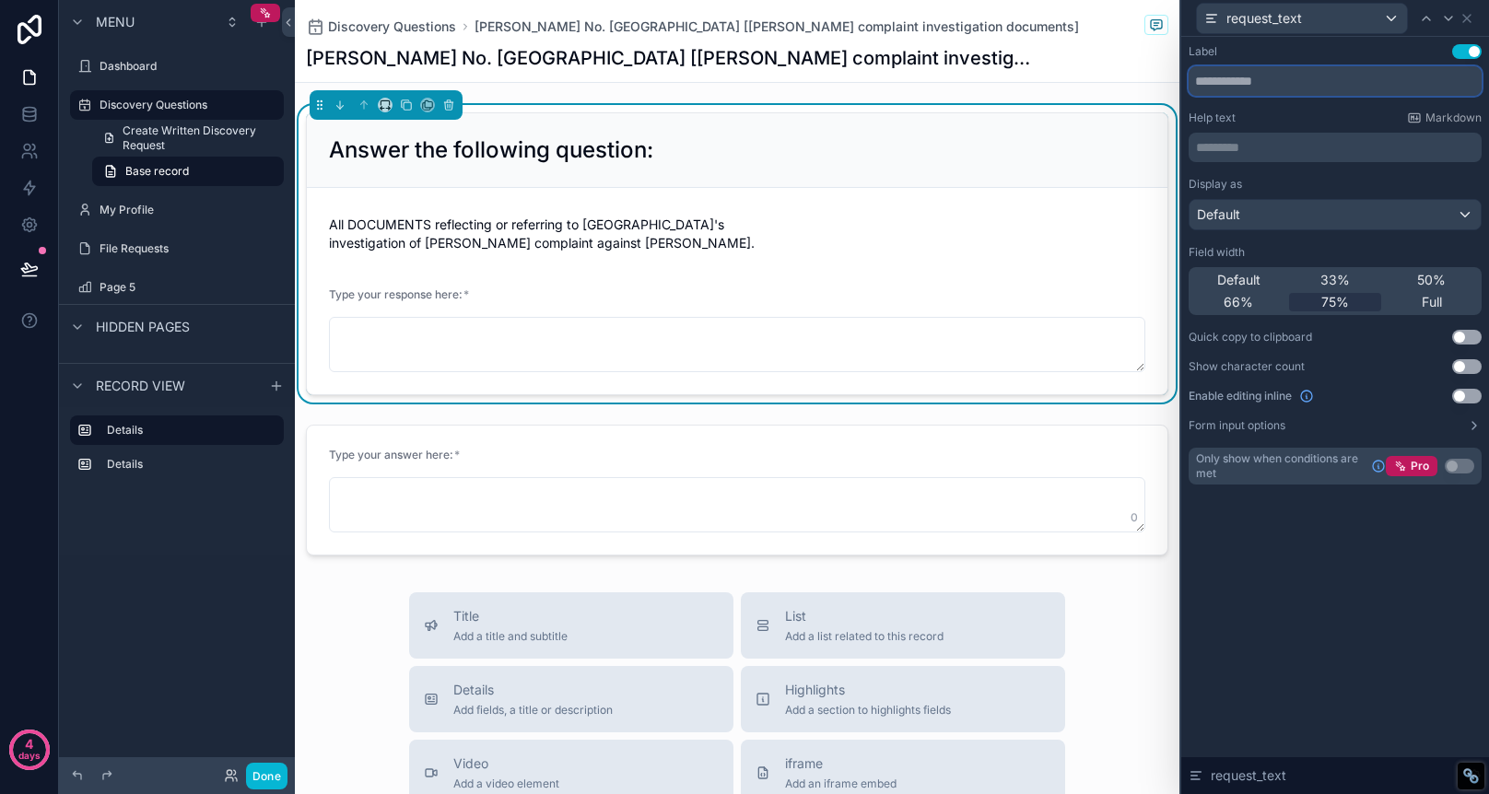
click at [1277, 91] on input "text" at bounding box center [1335, 80] width 293 height 29
type input "*"
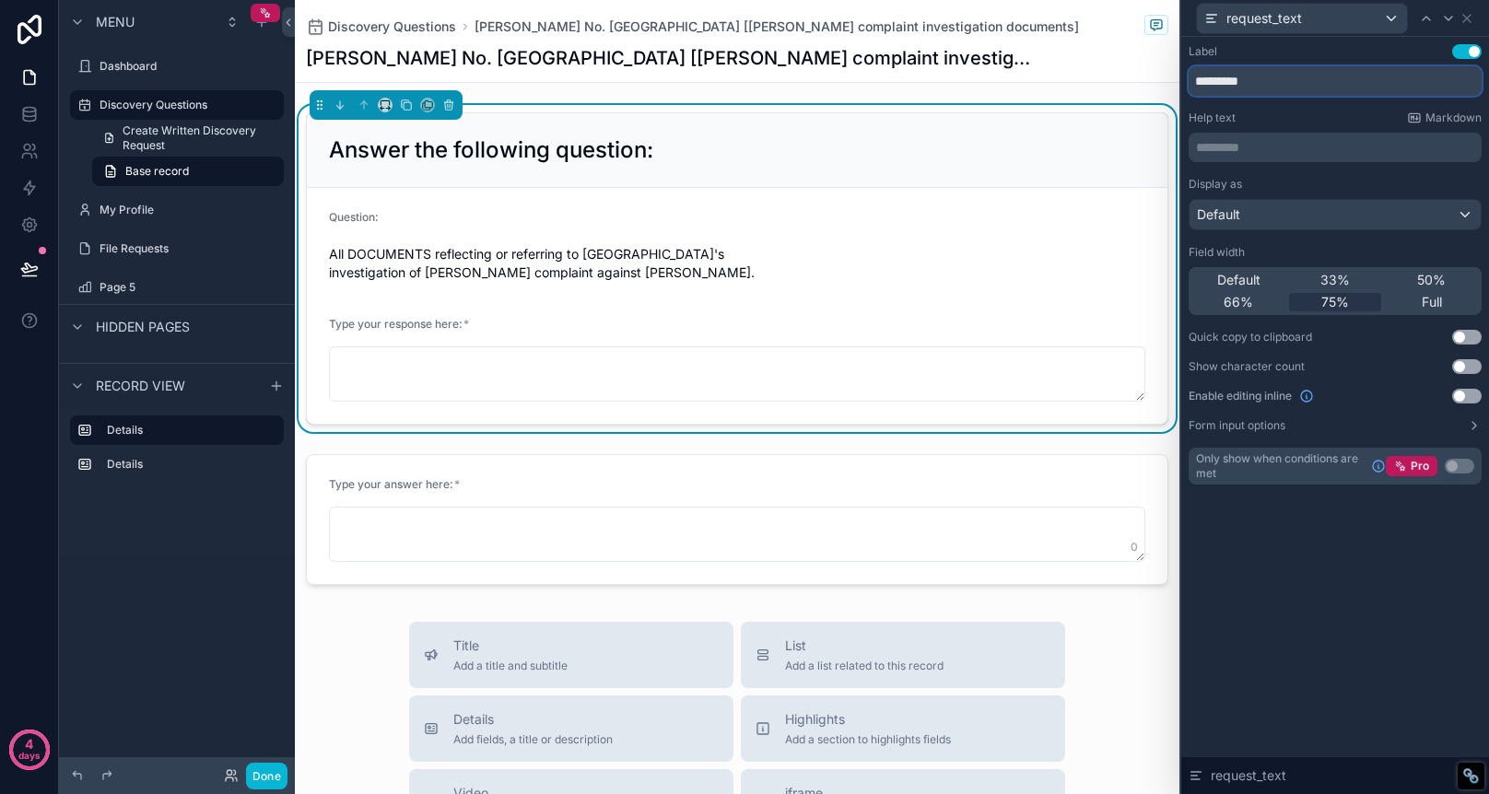
type input "*********"
click at [1263, 155] on p "********* ﻿" at bounding box center [1337, 147] width 282 height 18
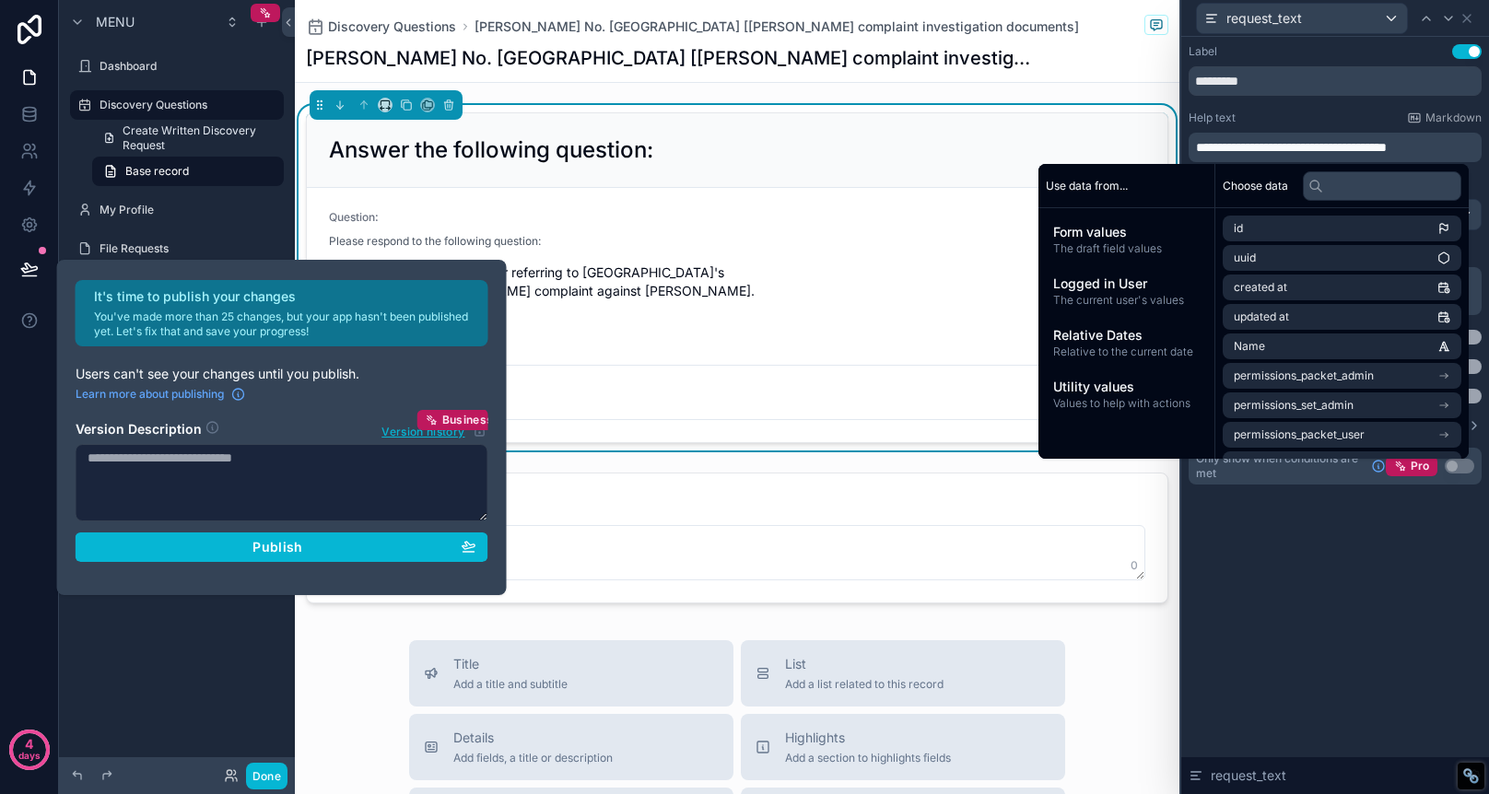
click at [1332, 112] on div "Help text Markdown" at bounding box center [1335, 118] width 293 height 15
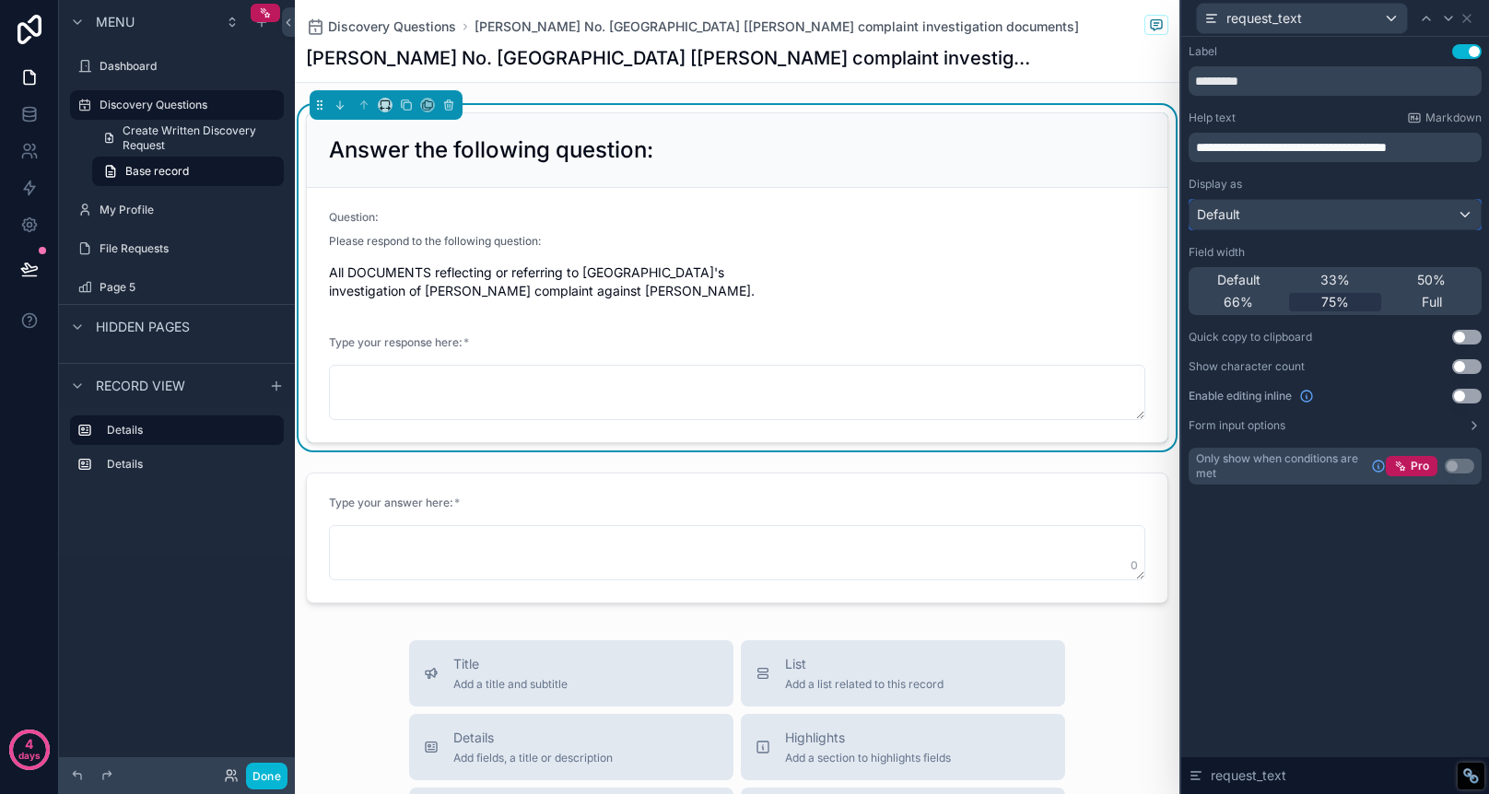
click at [1369, 221] on div "Default" at bounding box center [1335, 214] width 291 height 29
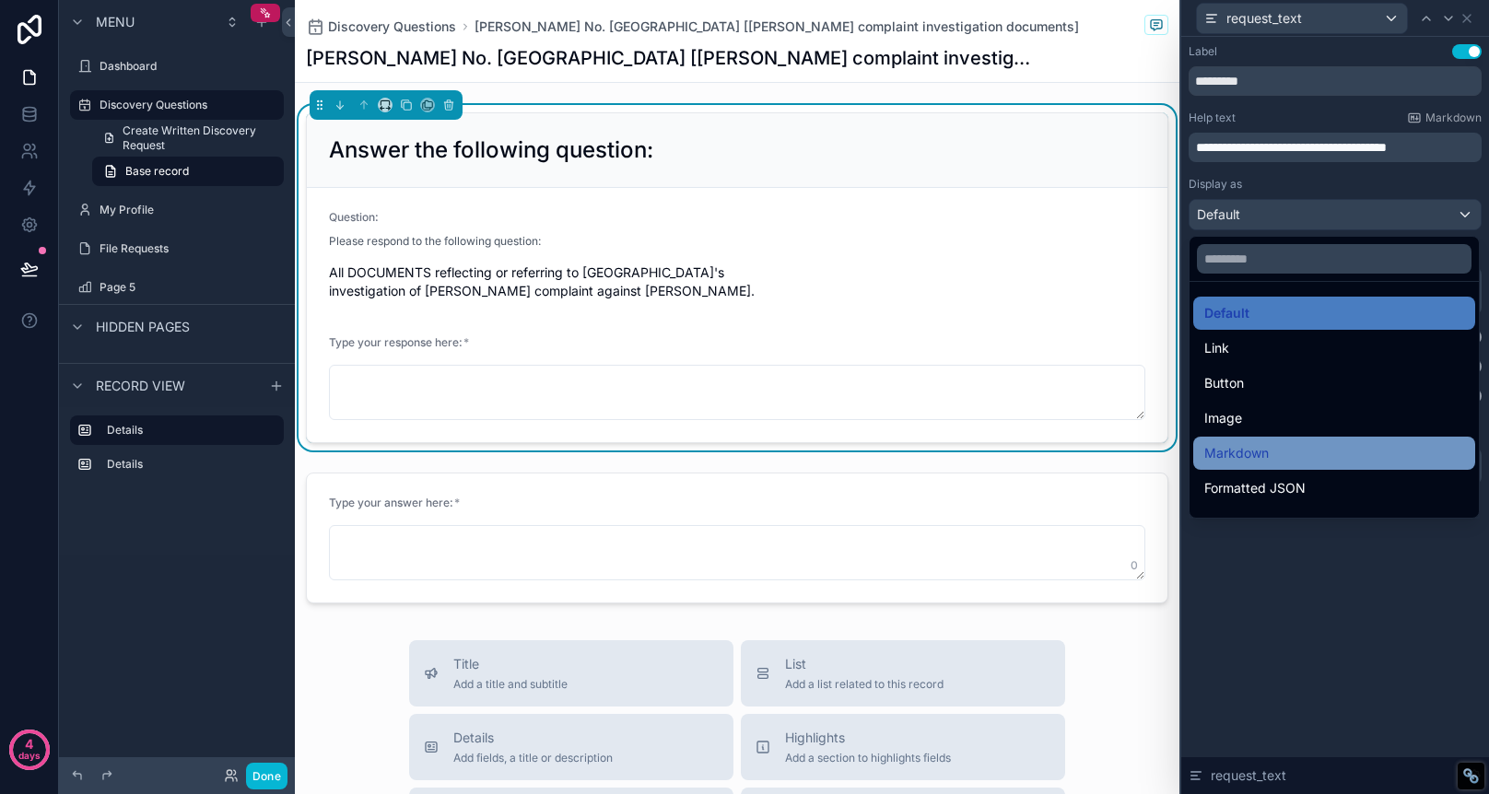
click at [1370, 440] on div "Markdown" at bounding box center [1334, 453] width 282 height 33
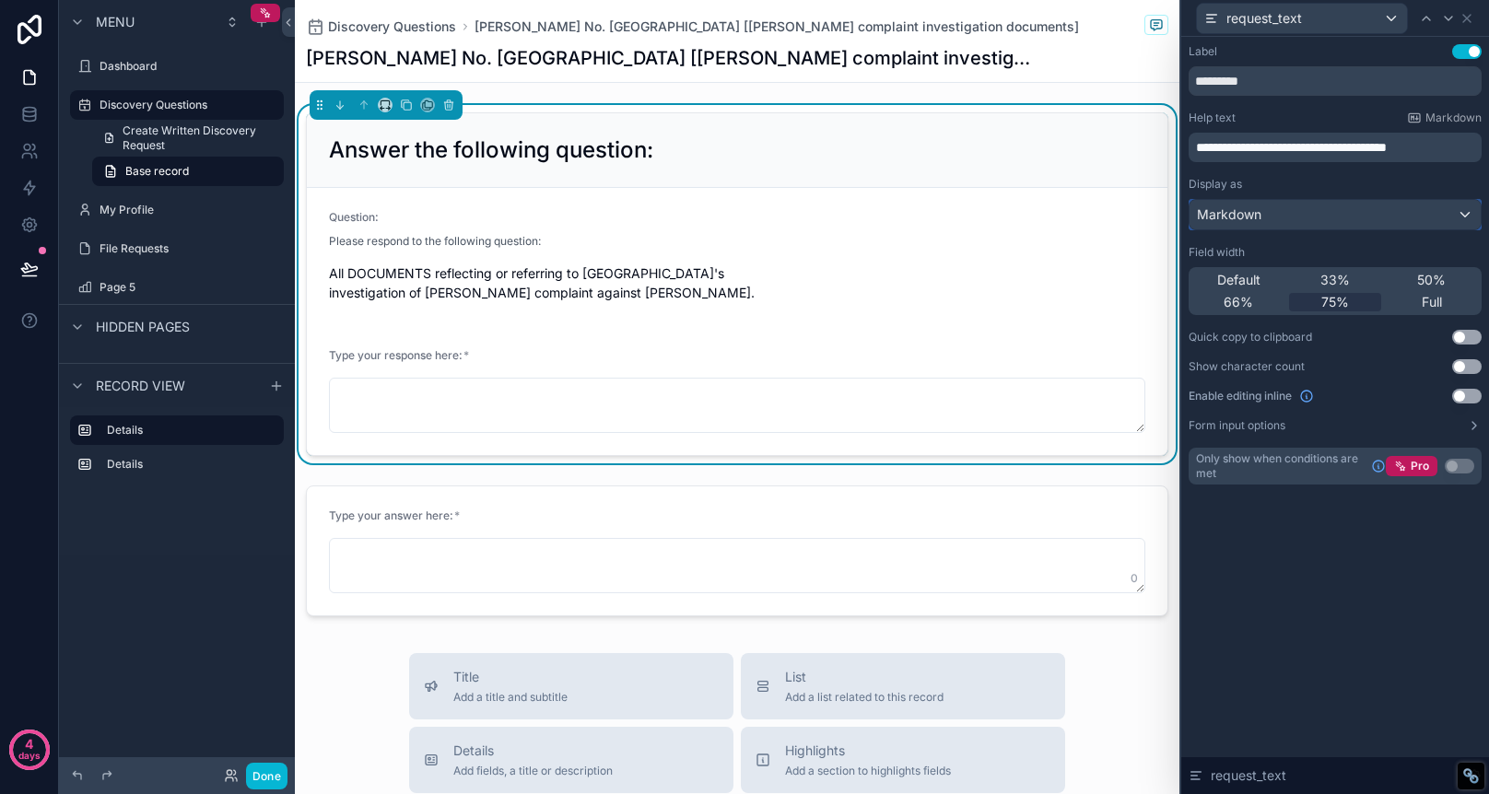
click at [1353, 217] on div "Markdown" at bounding box center [1335, 214] width 291 height 29
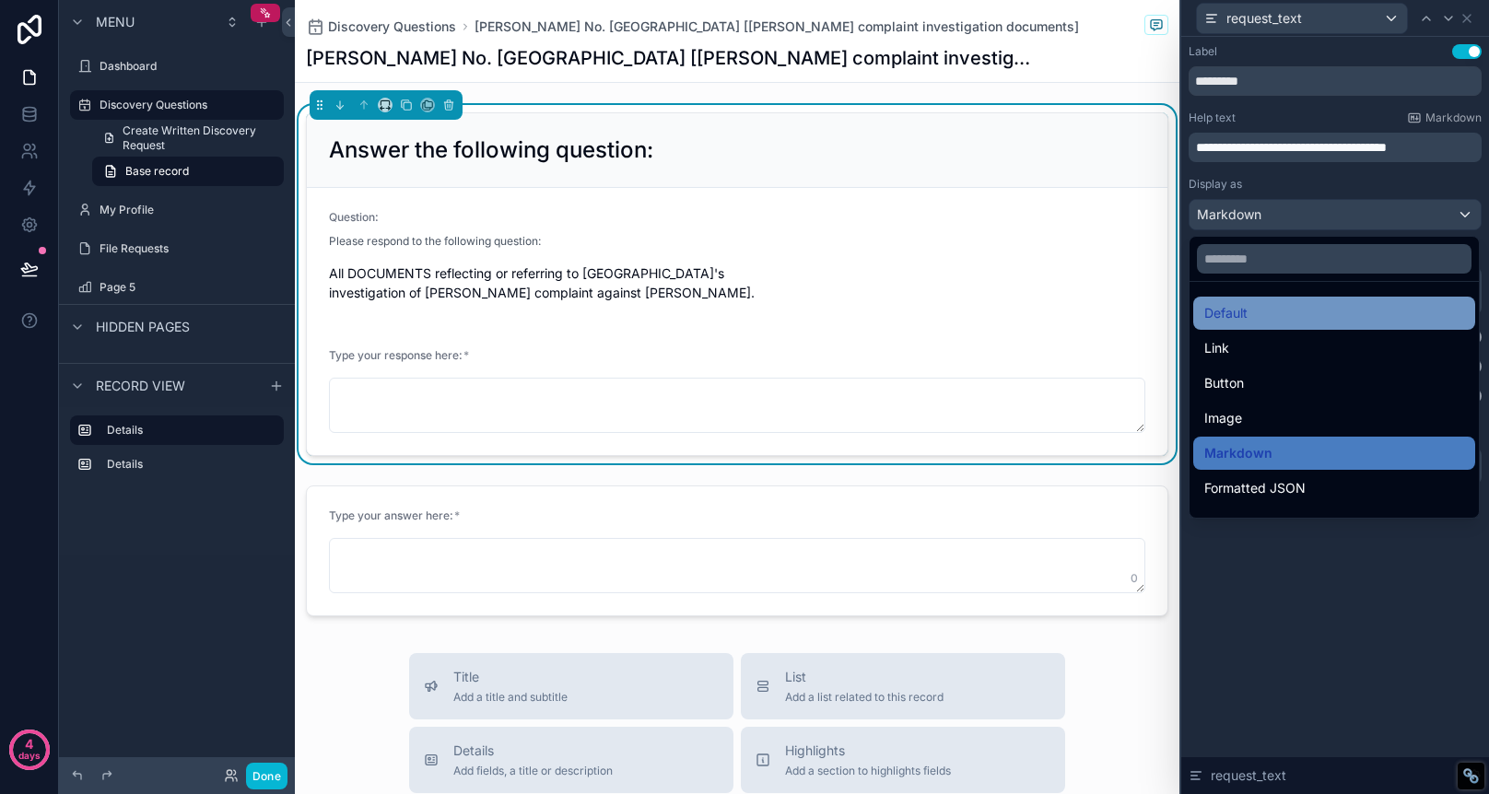
click at [1333, 315] on div "Default" at bounding box center [1334, 313] width 260 height 22
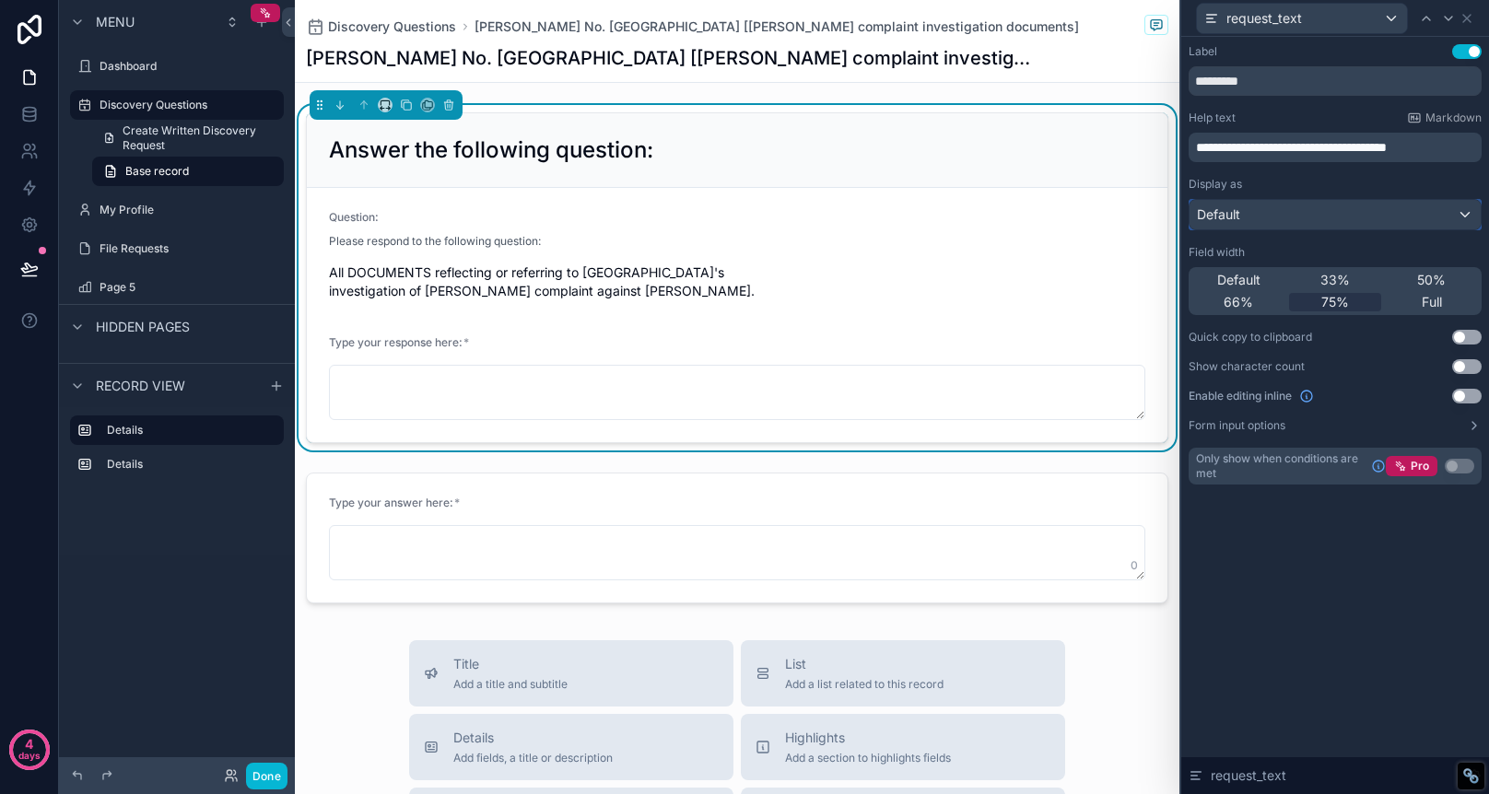
click at [1324, 219] on div "Default" at bounding box center [1335, 214] width 291 height 29
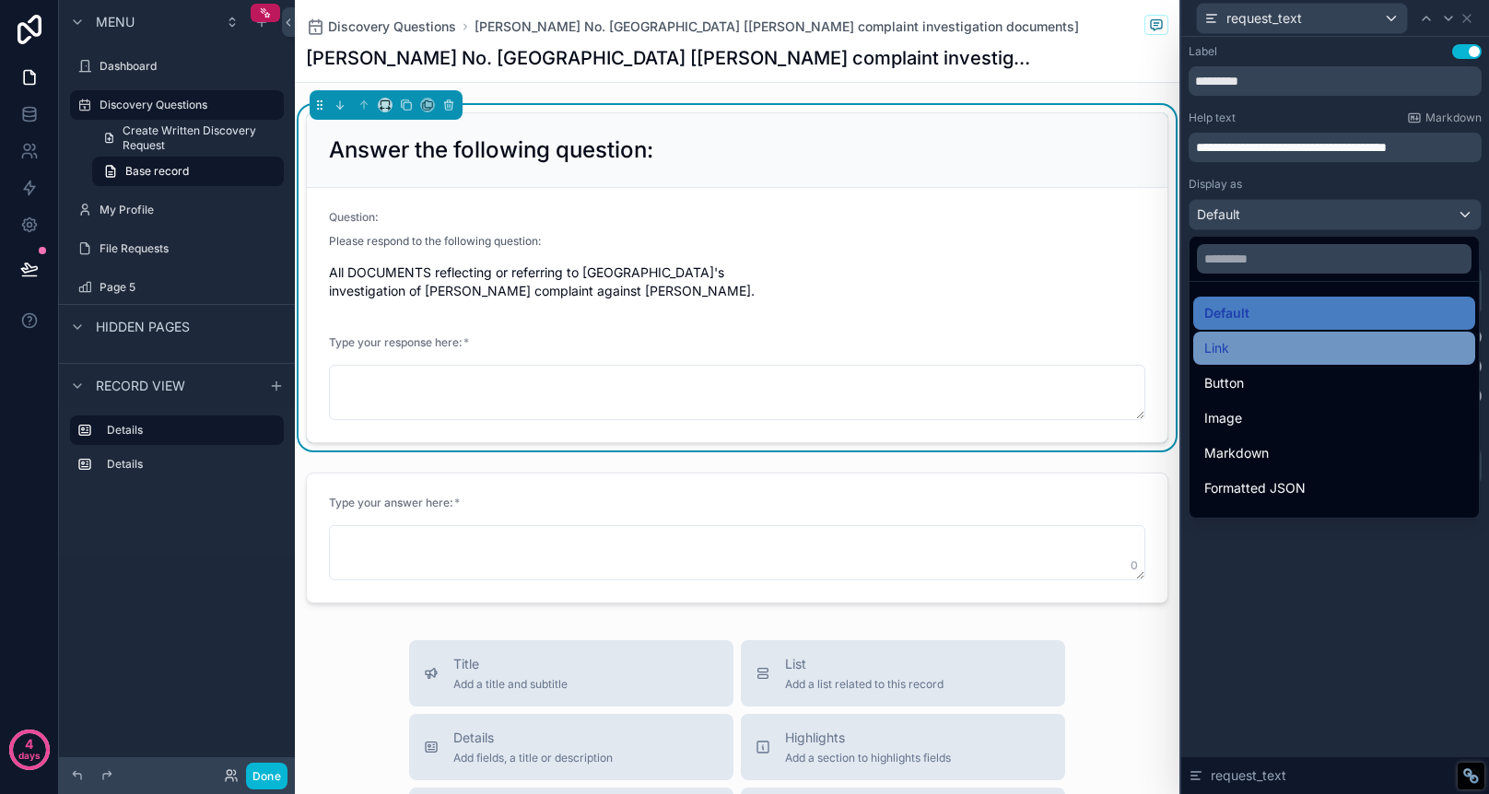
click at [1308, 348] on div "Link" at bounding box center [1334, 348] width 260 height 22
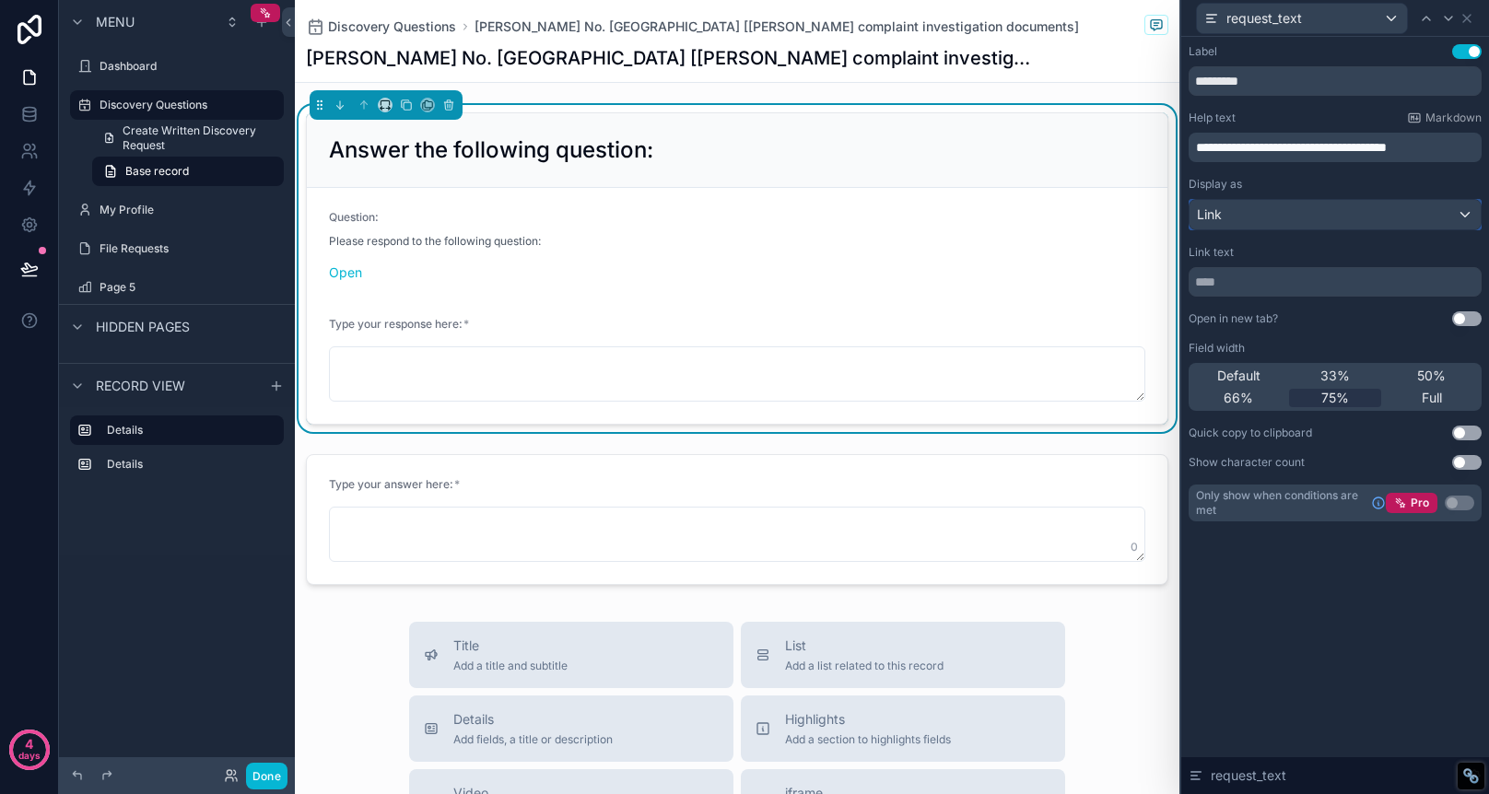
click at [1305, 221] on div "Link" at bounding box center [1335, 214] width 291 height 29
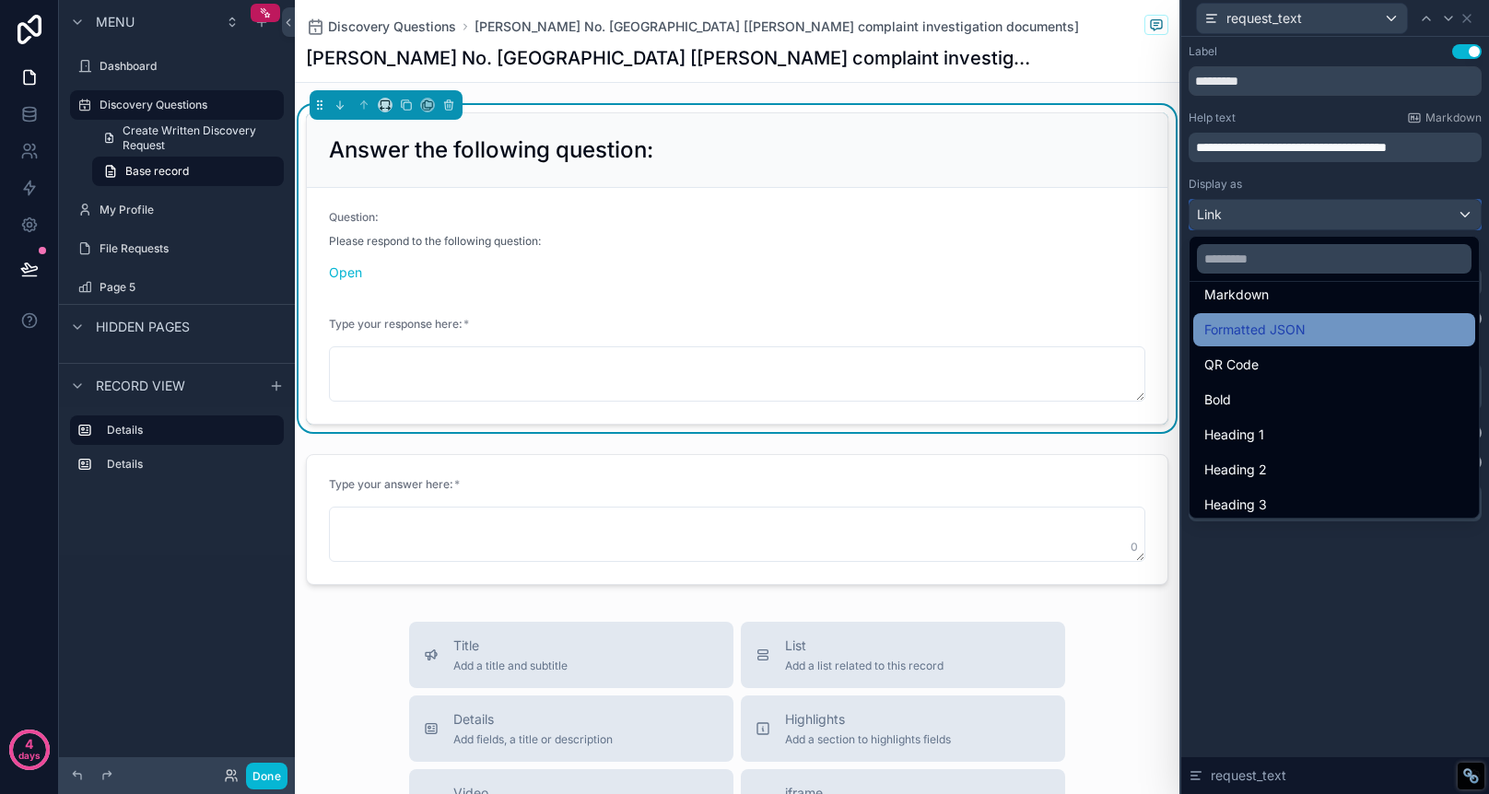
scroll to position [140, 0]
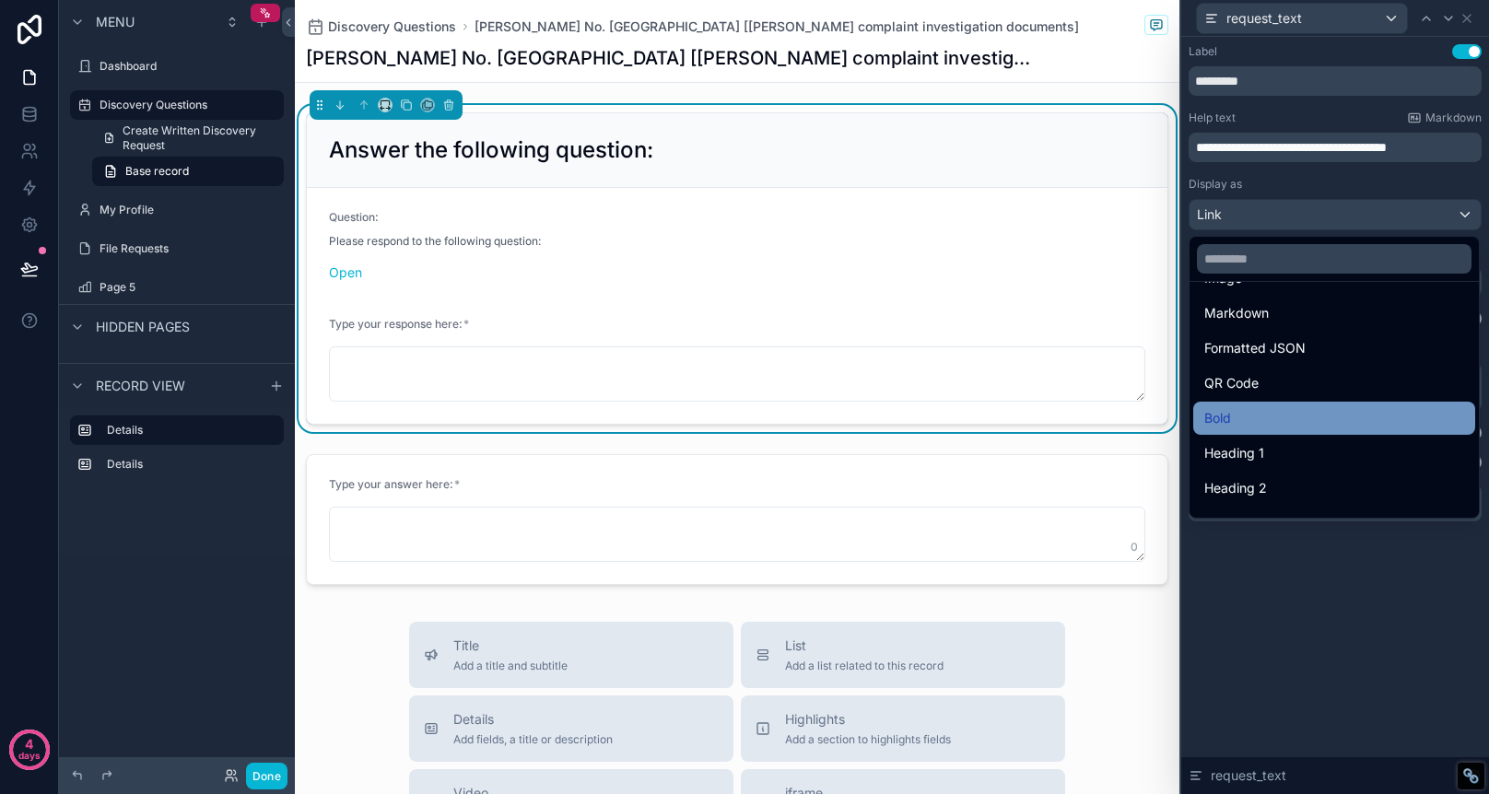
click at [1298, 422] on div "Bold" at bounding box center [1334, 418] width 260 height 22
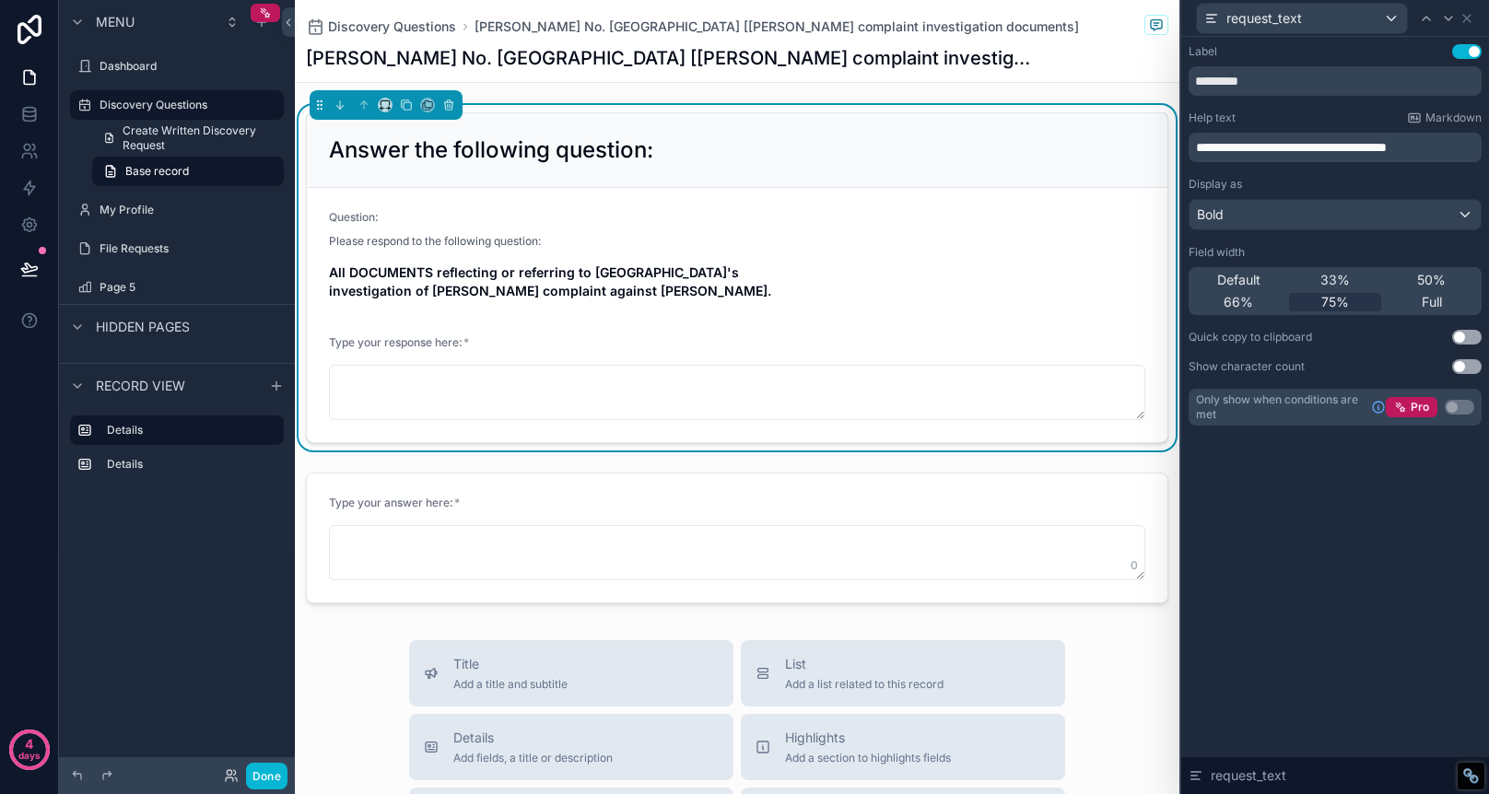
click at [794, 223] on div "Question:" at bounding box center [633, 221] width 609 height 22
click at [1465, 15] on icon at bounding box center [1467, 18] width 15 height 15
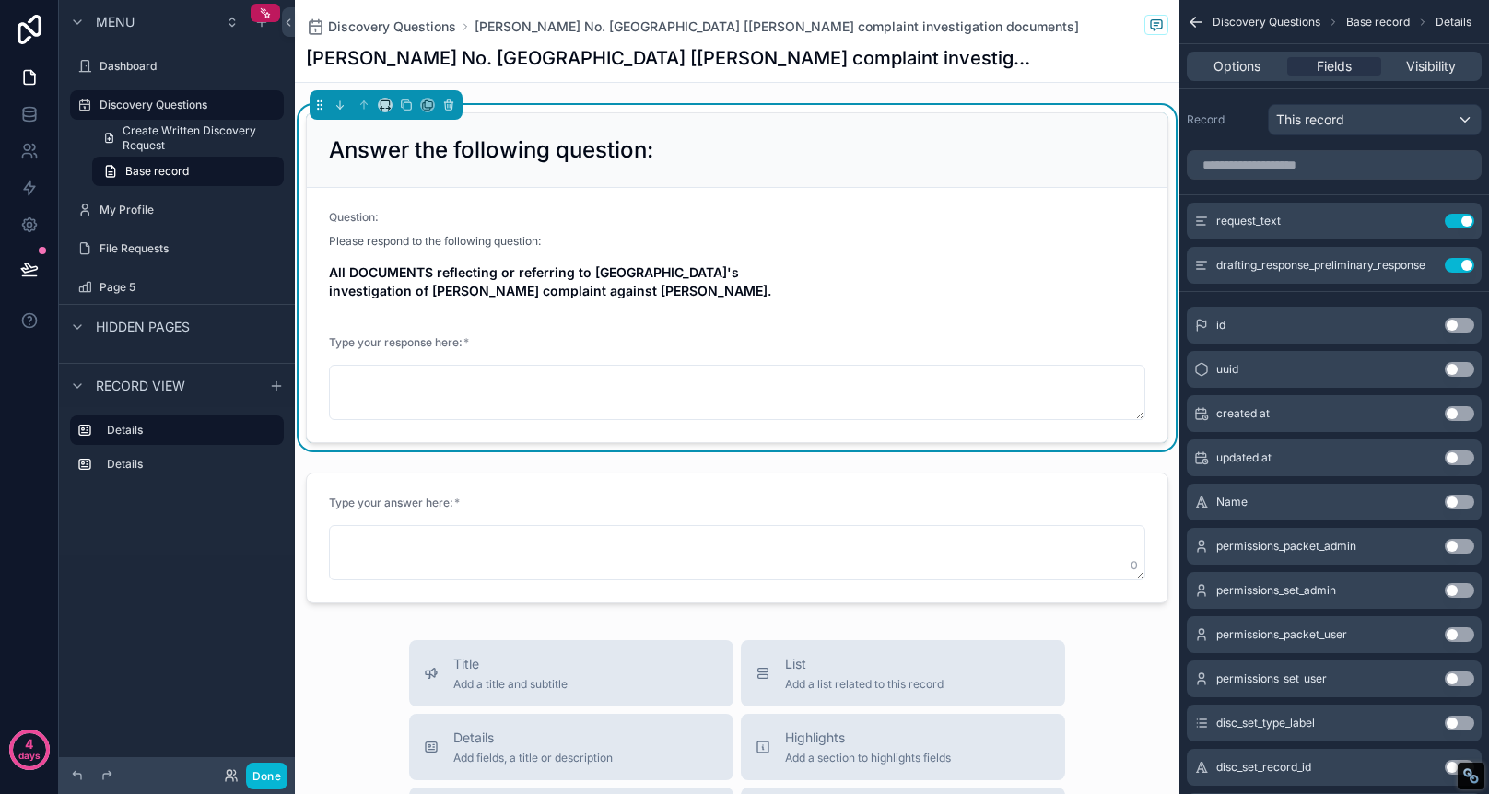
click at [599, 247] on div "Please respond to the following question:" at bounding box center [633, 241] width 609 height 18
click at [733, 228] on div "Question:" at bounding box center [633, 221] width 609 height 22
click at [1340, 69] on span "Fields" at bounding box center [1334, 66] width 35 height 18
click at [1418, 221] on icon "scrollable content" at bounding box center [1422, 222] width 8 height 8
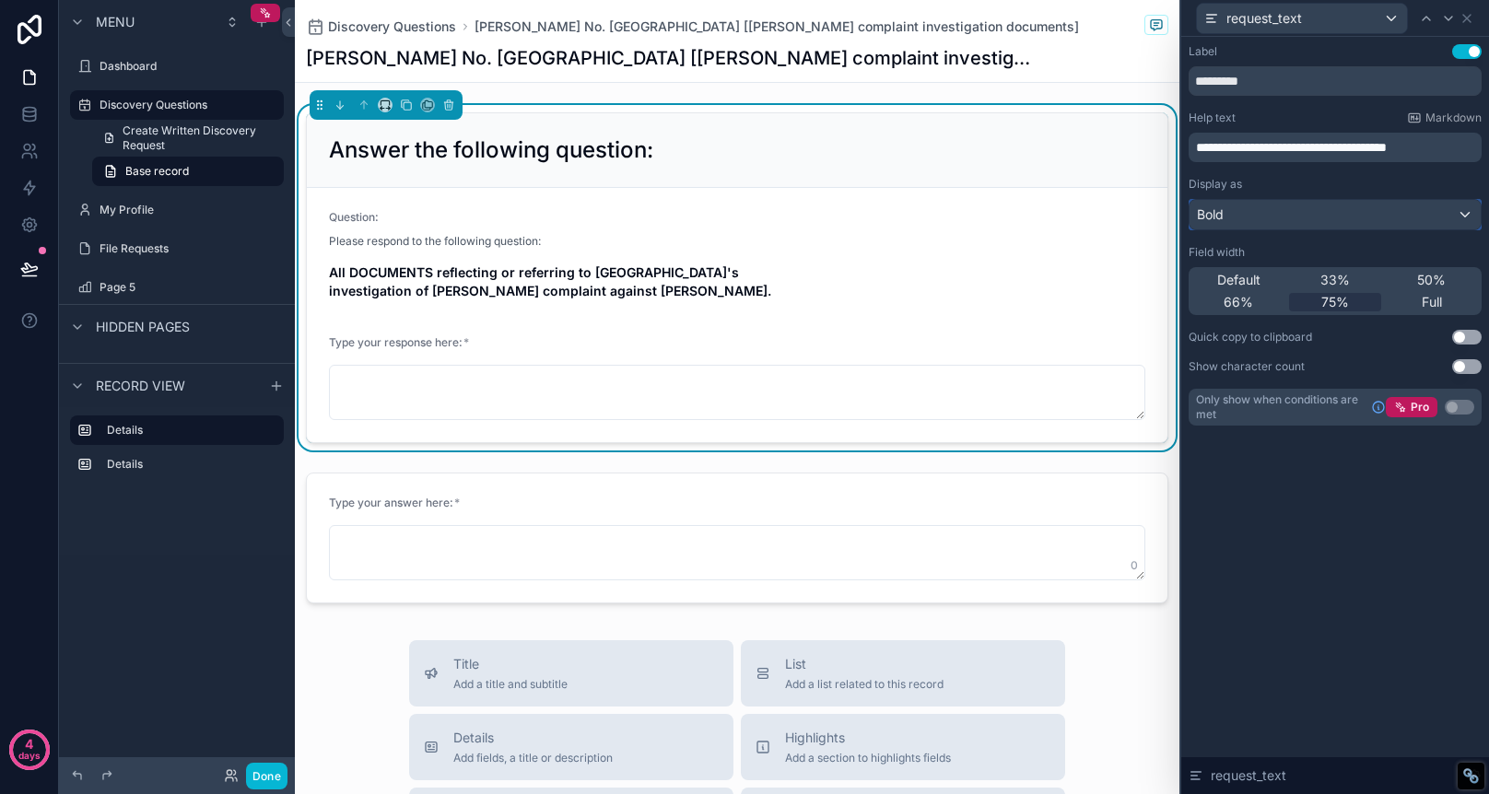
click at [1361, 215] on div "Bold" at bounding box center [1335, 214] width 291 height 29
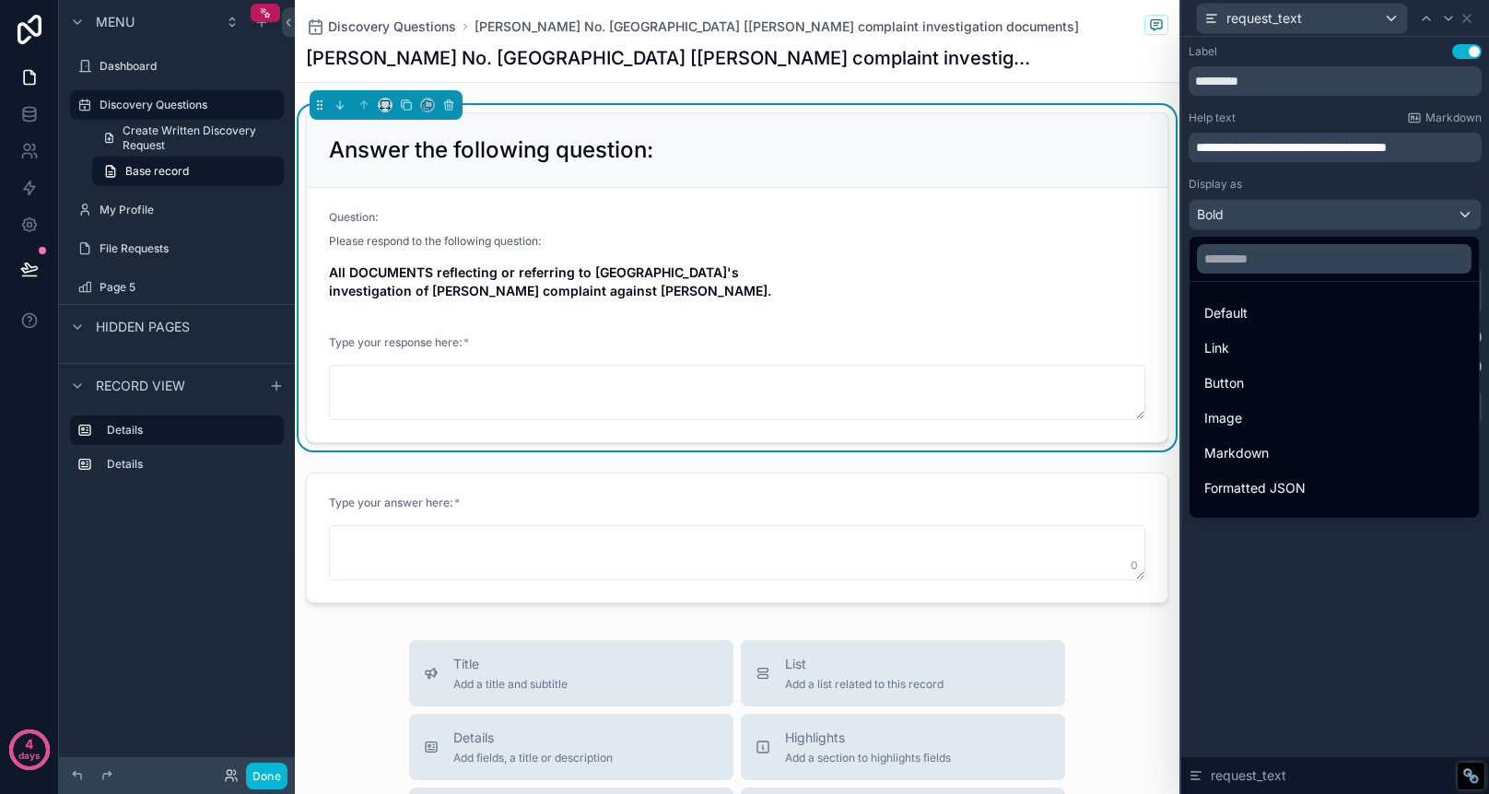
click at [1367, 155] on div at bounding box center [1335, 397] width 308 height 794
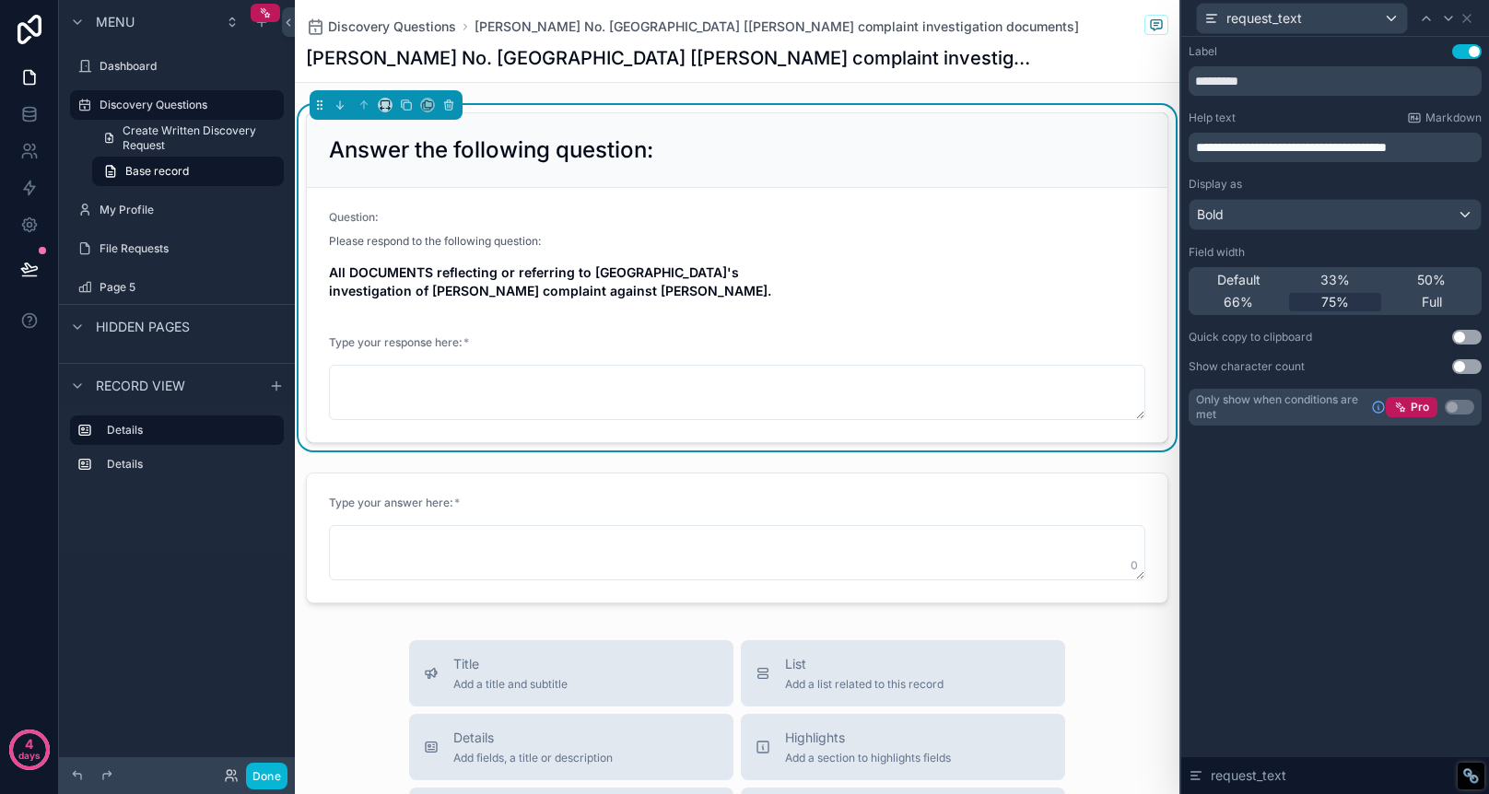
click at [1387, 144] on span "**********" at bounding box center [1291, 147] width 191 height 13
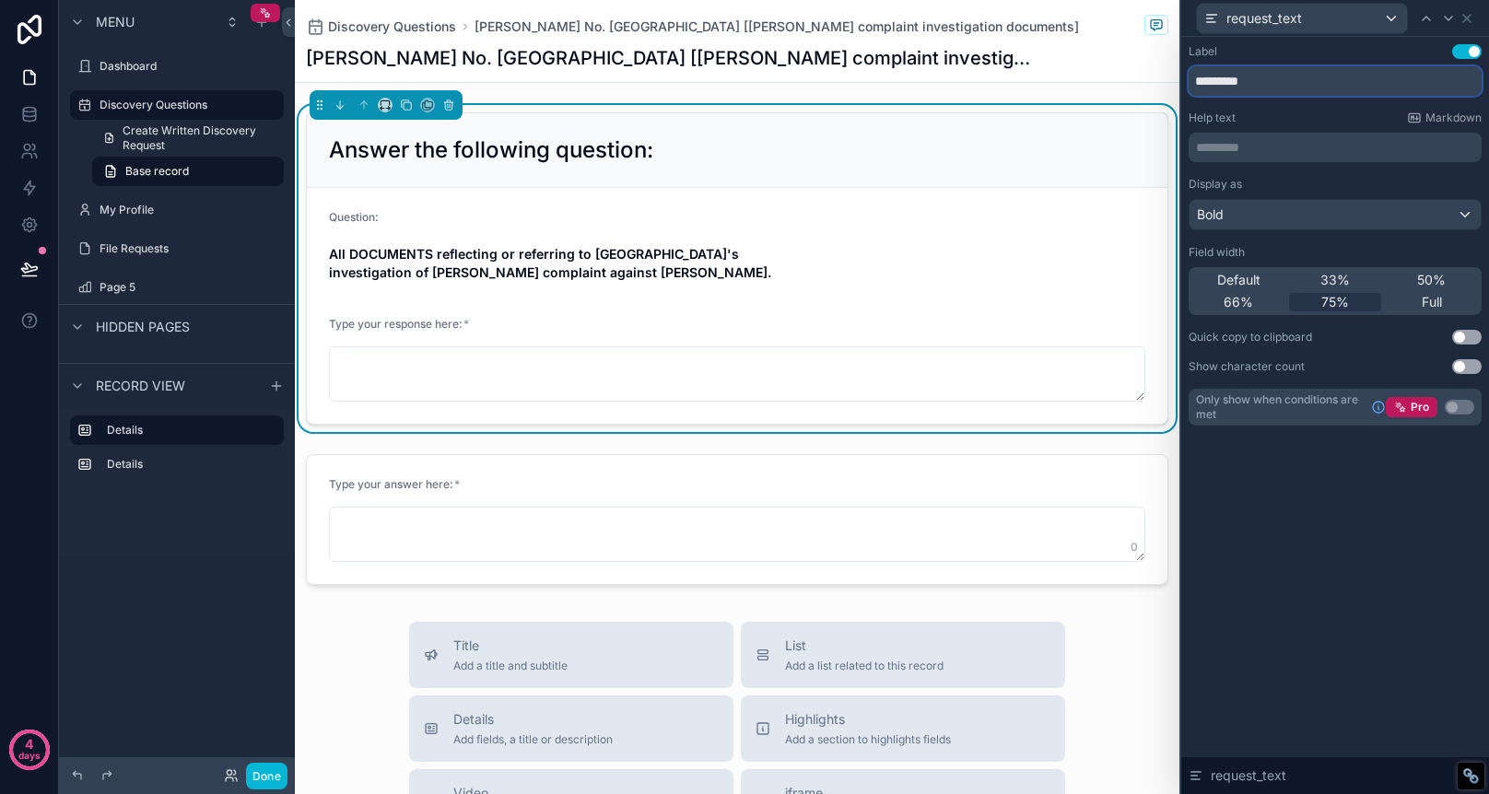
click at [1349, 82] on input "*********" at bounding box center [1335, 80] width 293 height 29
type input "*"
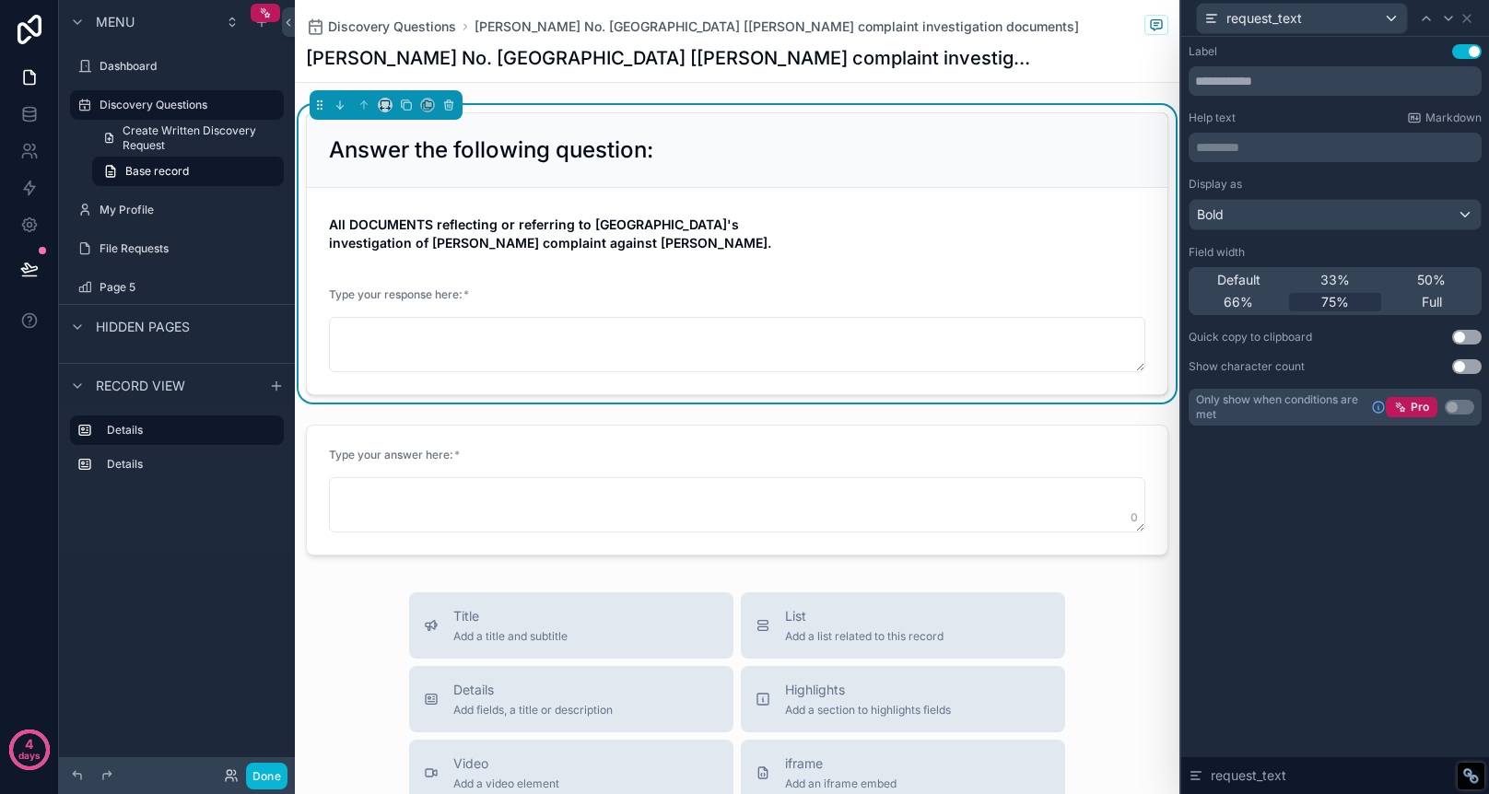
click at [1323, 579] on div "Label Use setting Help text Markdown ********* ﻿ Display as Bold Field width De…" at bounding box center [1335, 415] width 308 height 757
click at [1470, 28] on div "request_text" at bounding box center [1335, 18] width 293 height 36
click at [1450, 18] on icon at bounding box center [1448, 19] width 7 height 4
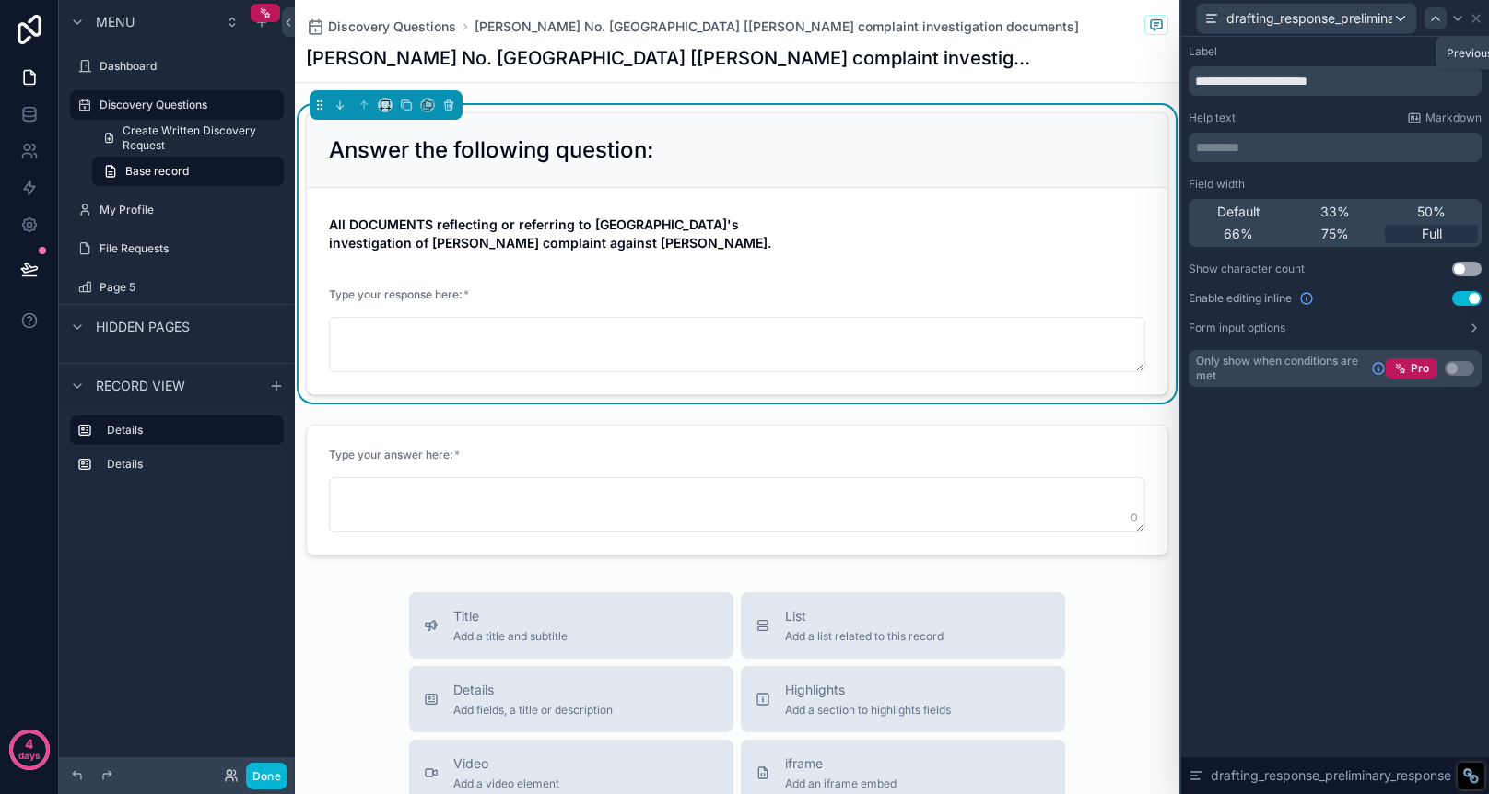
click at [1437, 22] on icon at bounding box center [1435, 18] width 15 height 15
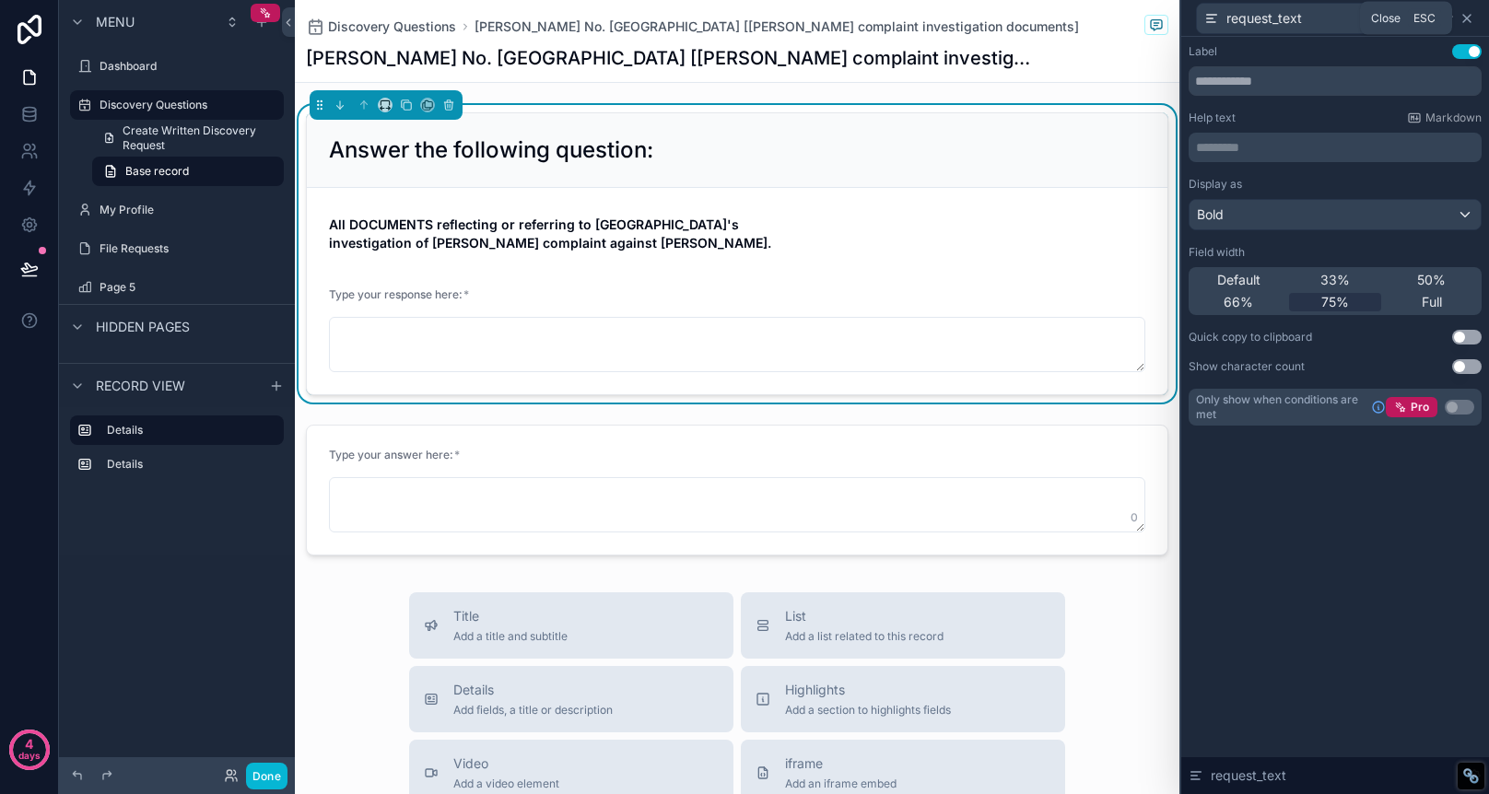
click at [1463, 21] on icon at bounding box center [1466, 18] width 7 height 7
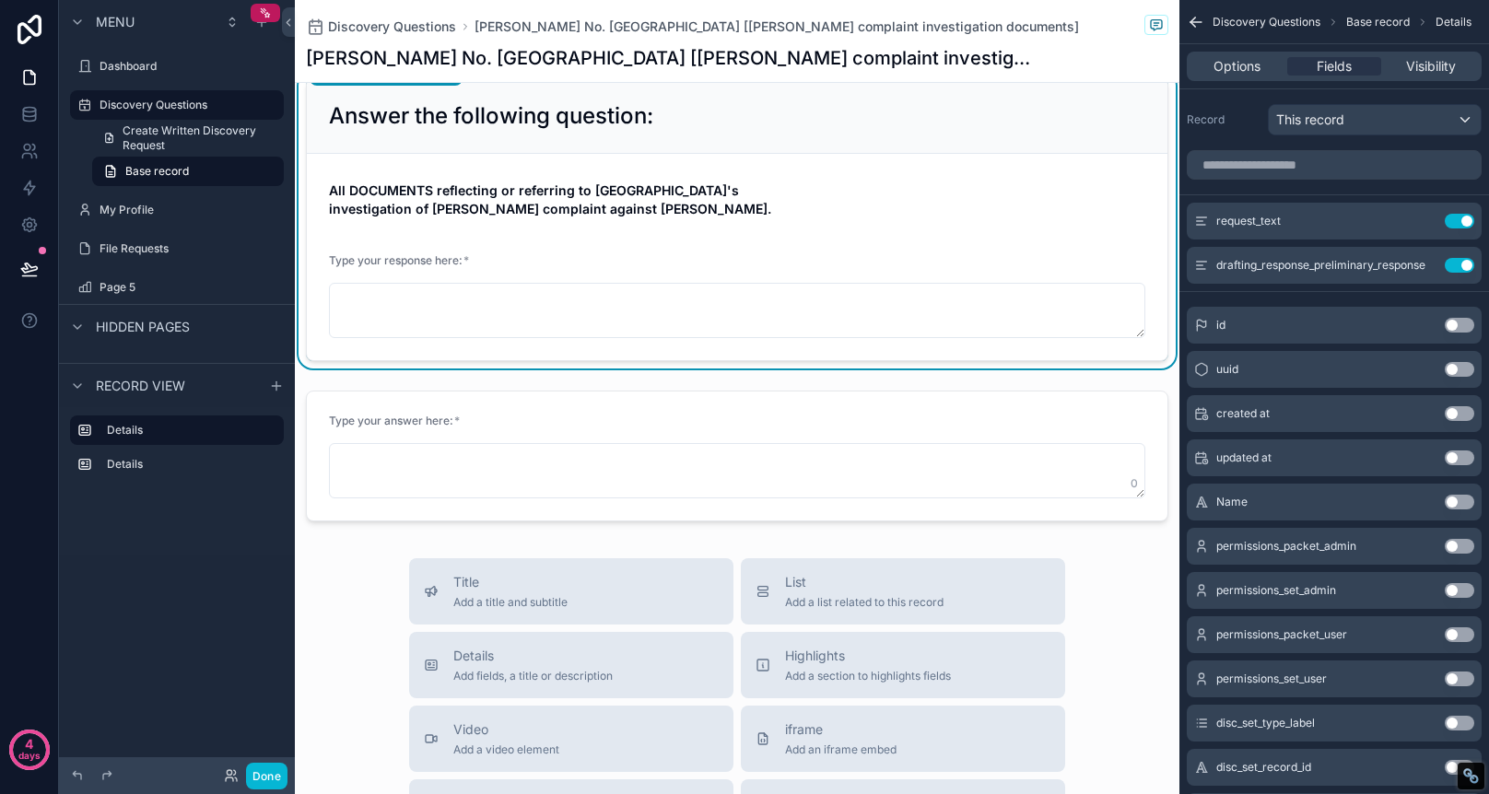
scroll to position [0, 0]
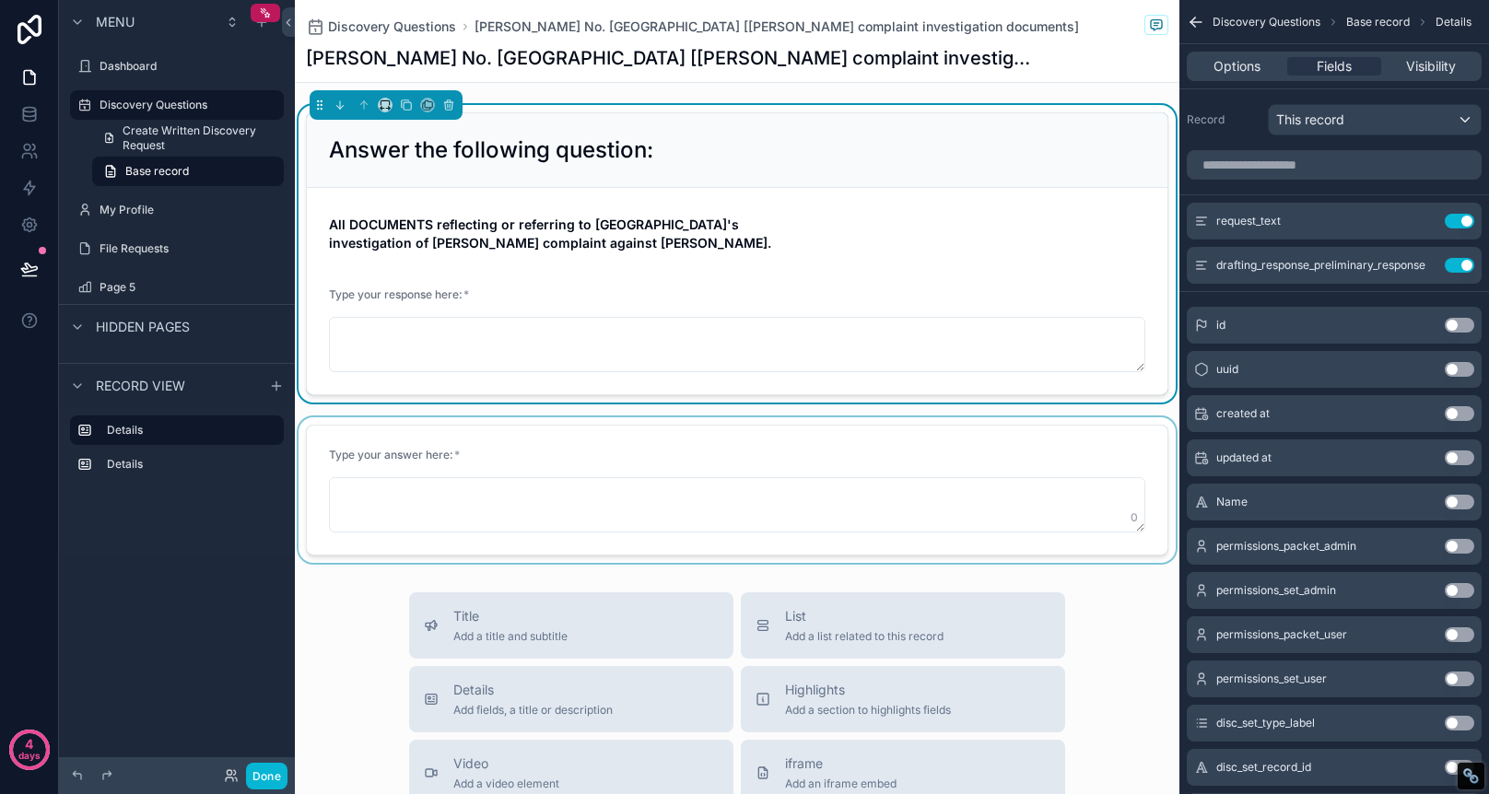
click at [550, 436] on div "scrollable content" at bounding box center [737, 490] width 885 height 146
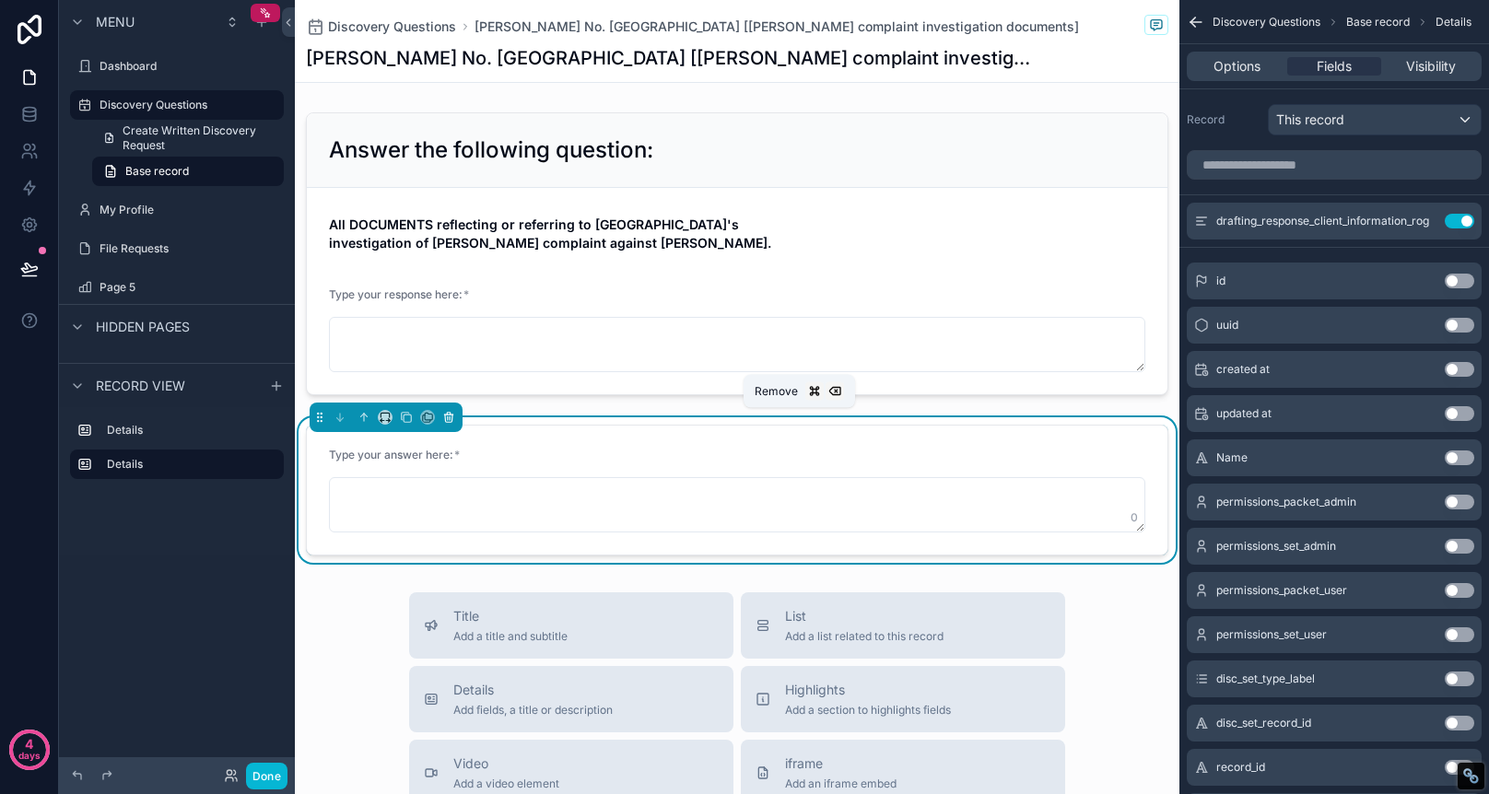
click at [446, 414] on icon "scrollable content" at bounding box center [448, 417] width 13 height 13
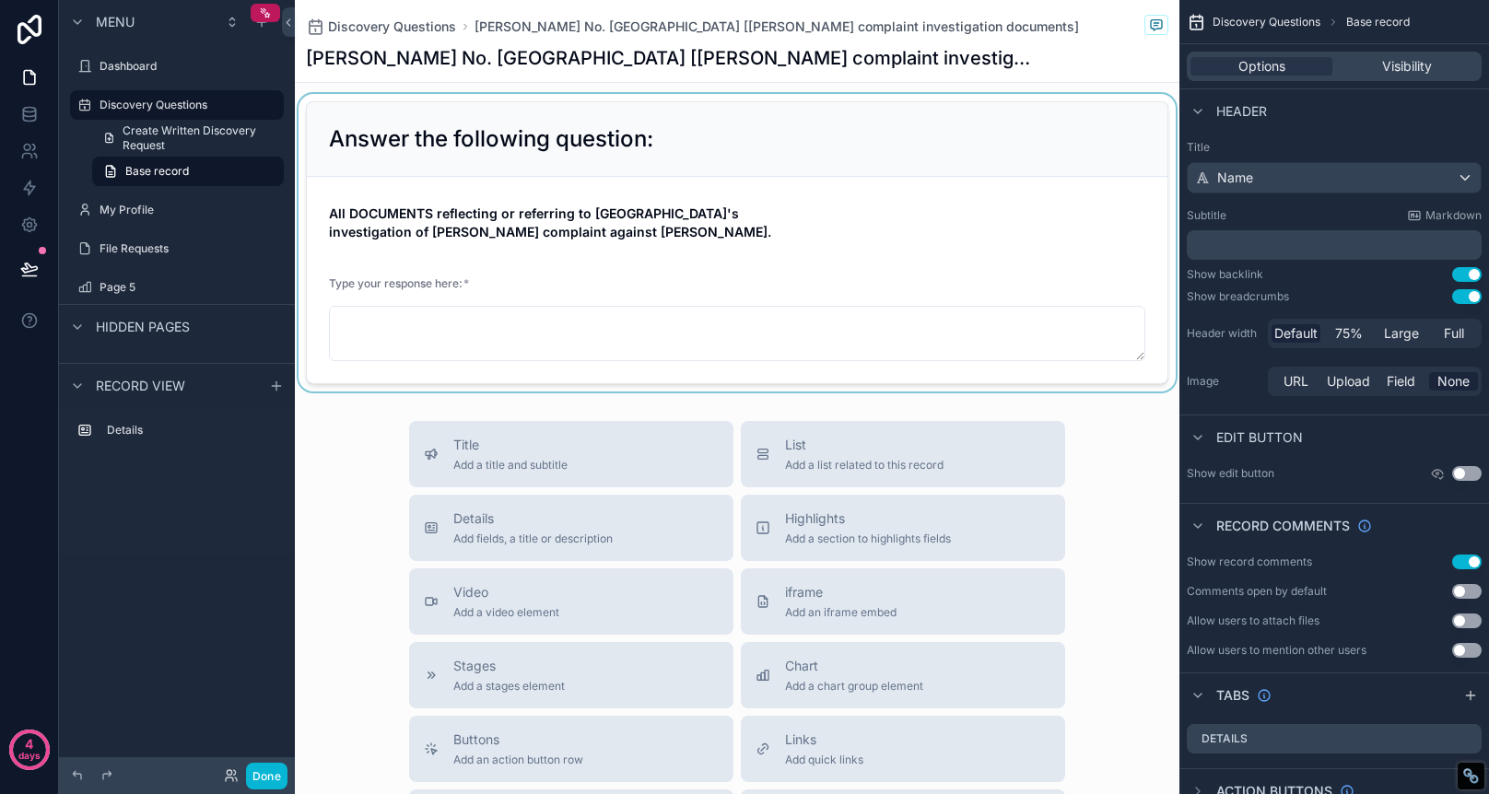
scroll to position [24, 0]
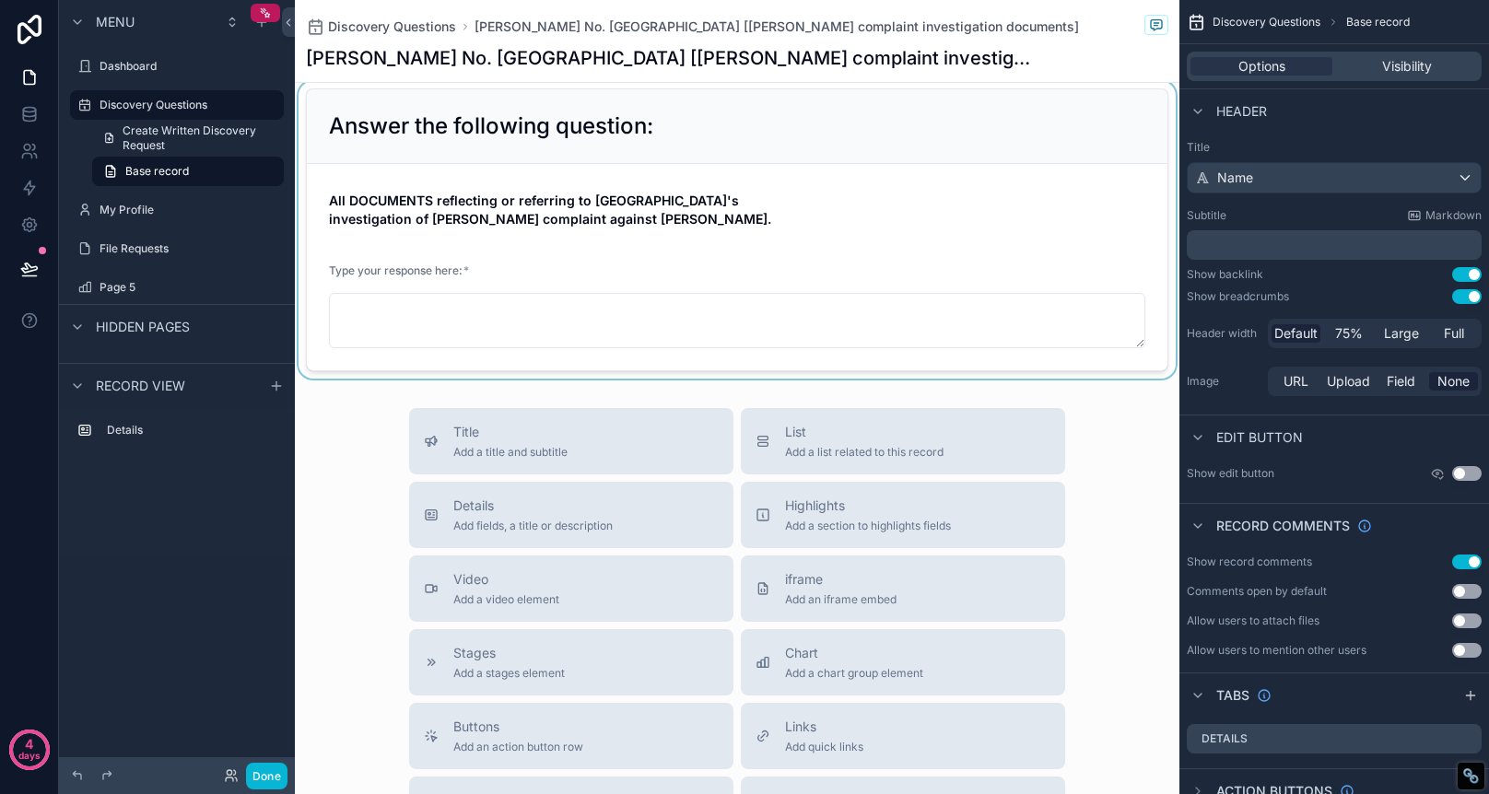
click at [459, 266] on div "scrollable content" at bounding box center [737, 230] width 885 height 298
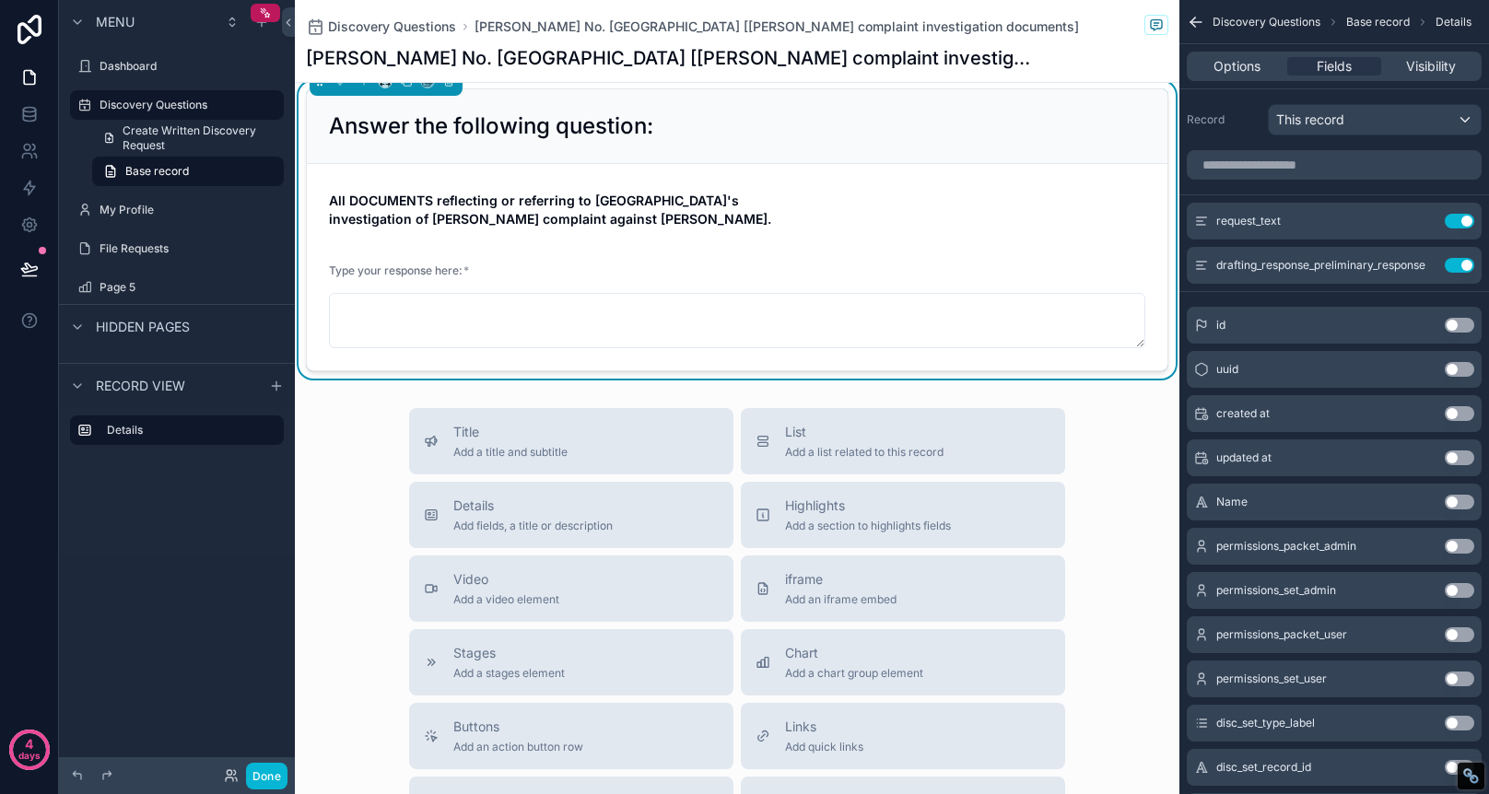
click at [496, 268] on div "Type your response here: *" at bounding box center [737, 275] width 816 height 22
click at [797, 262] on form "All DOCUMENTS reflecting or referring to Paradise Recreation & Park District's …" at bounding box center [737, 267] width 861 height 206
